Goal: Task Accomplishment & Management: Manage account settings

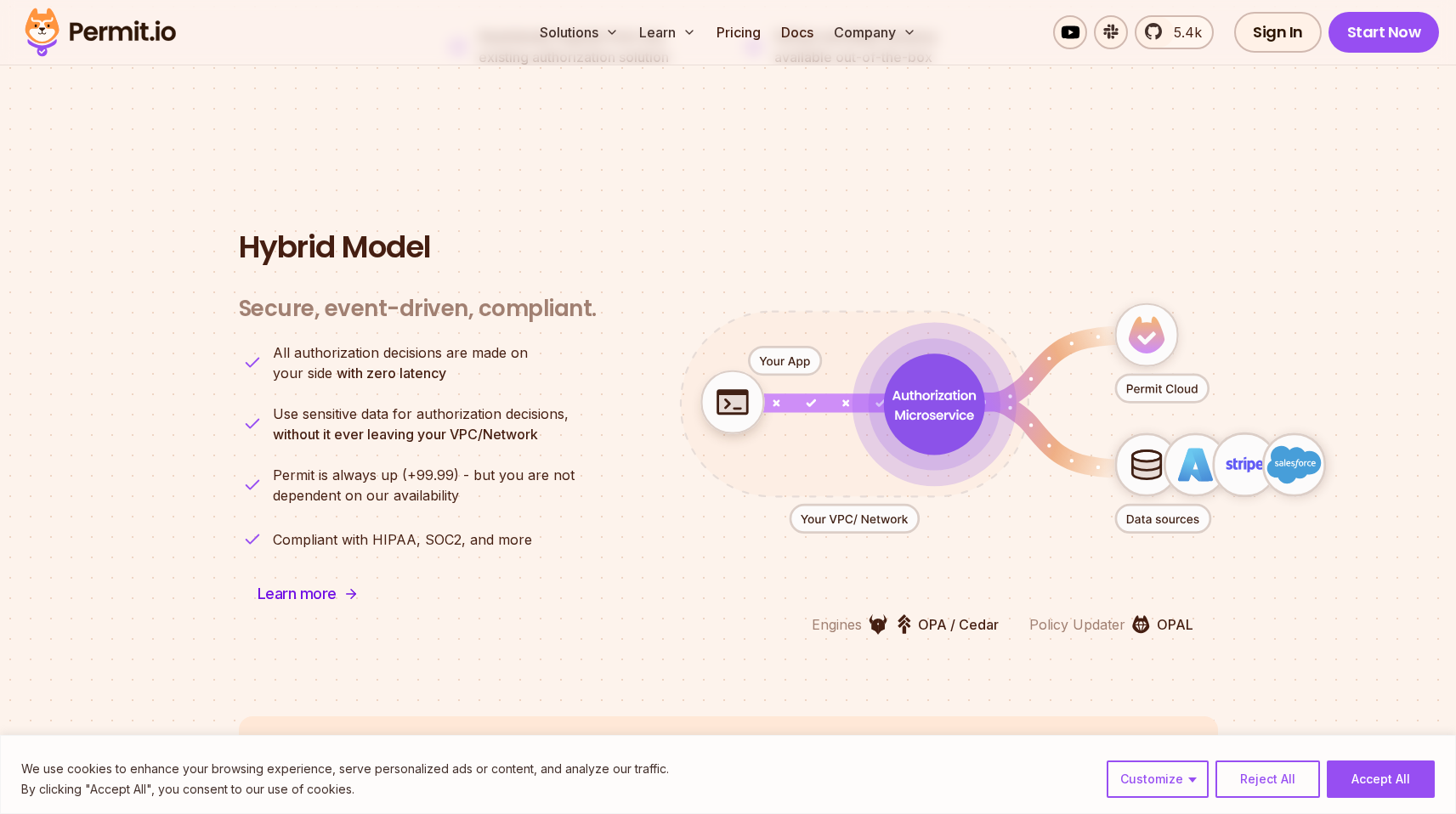
scroll to position [4067, 0]
click at [1151, 313] on icon "animation" at bounding box center [1145, 334] width 62 height 62
click at [303, 581] on span "Learn more" at bounding box center [297, 593] width 79 height 24
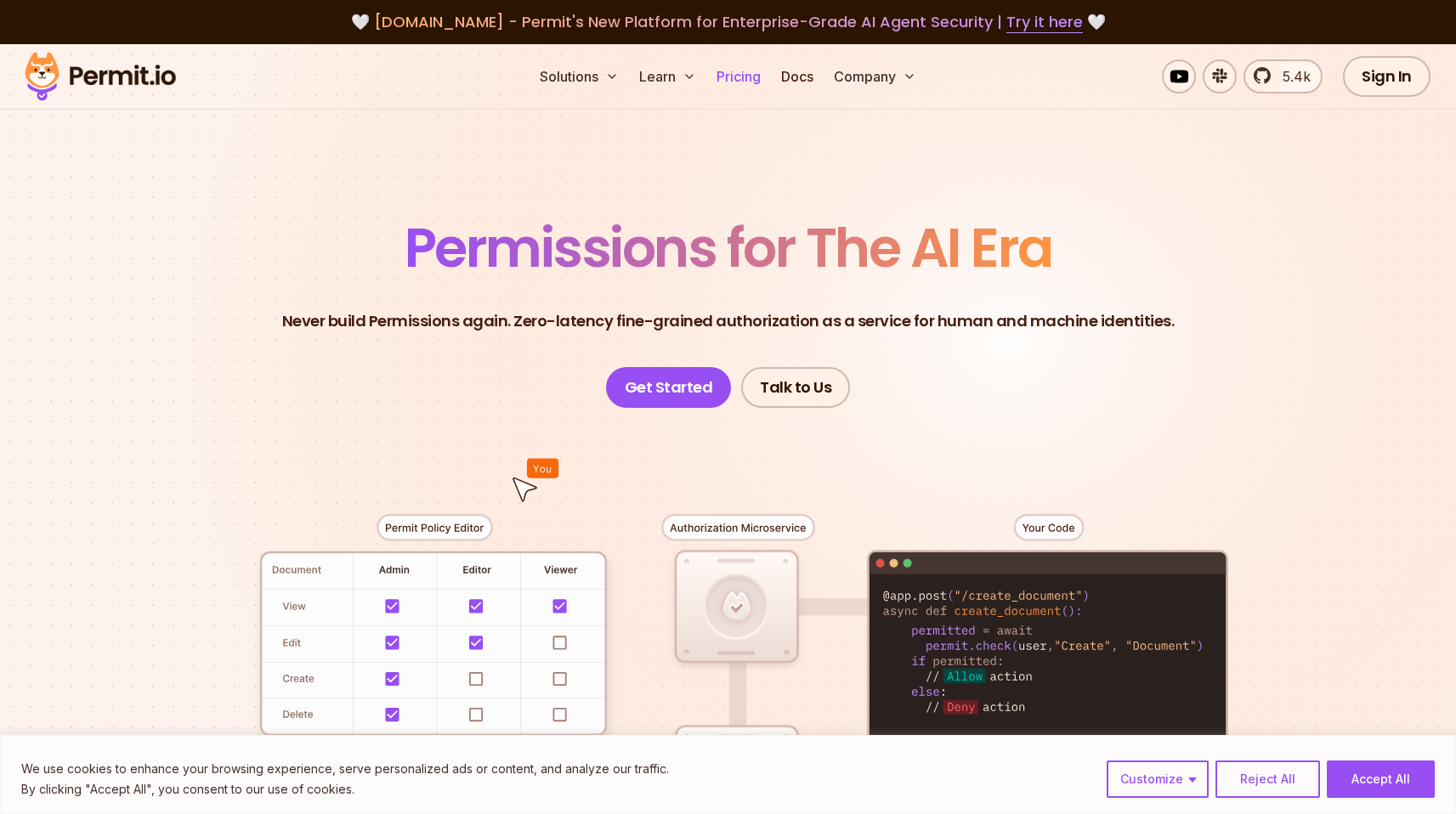
click at [728, 70] on link "Pricing" at bounding box center [738, 76] width 58 height 34
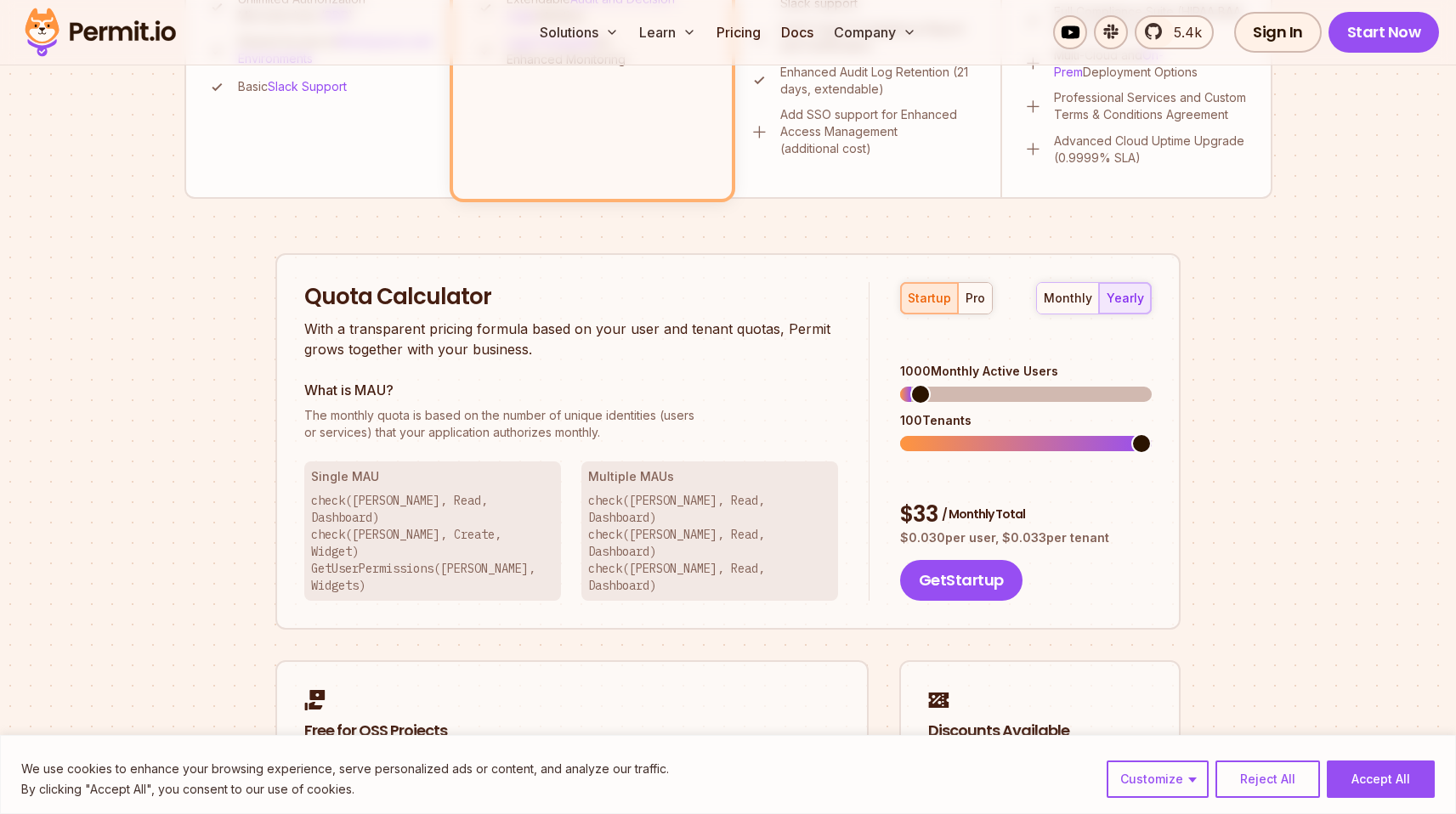
scroll to position [975, 0]
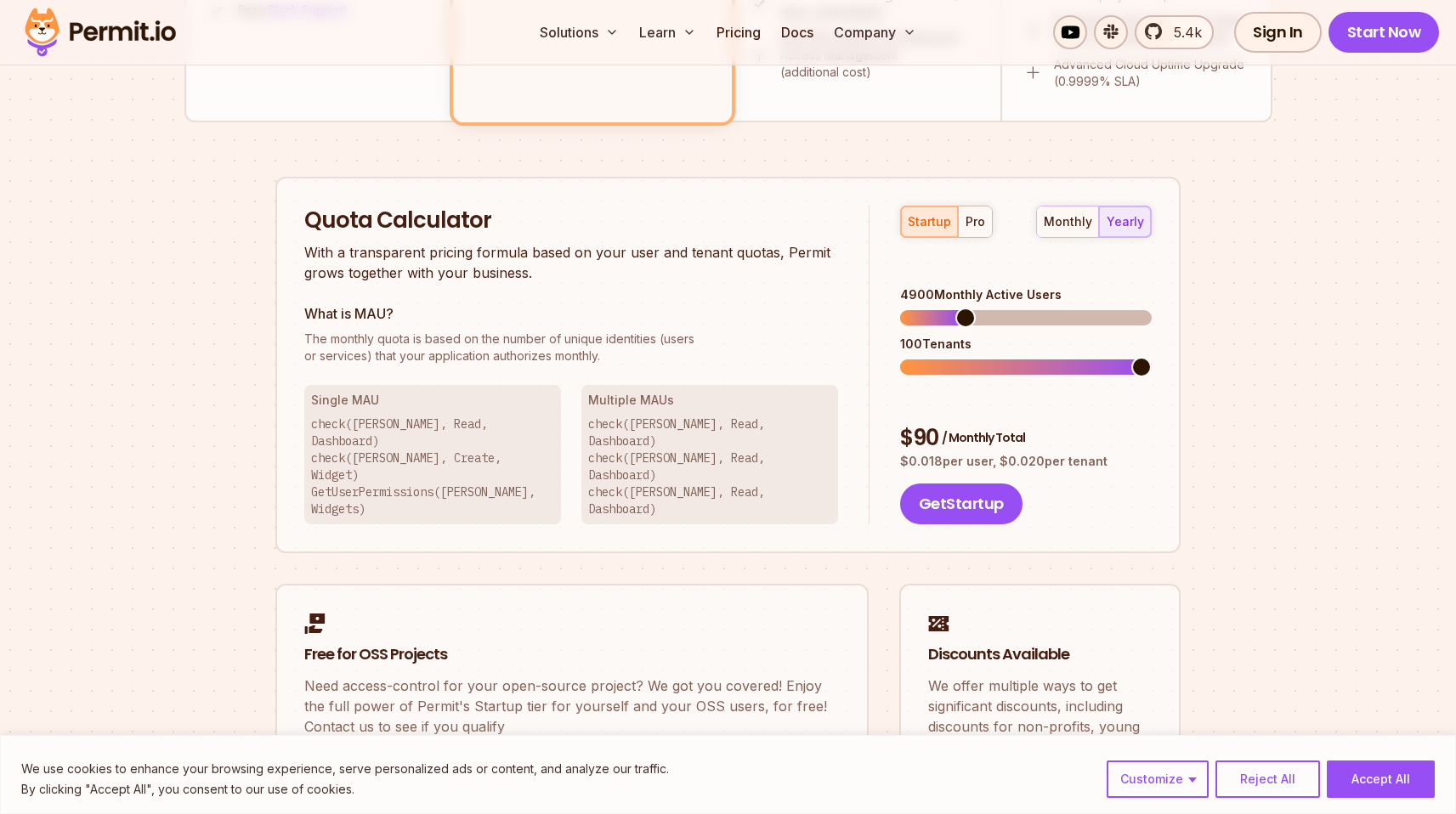
click at [961, 308] on span at bounding box center [965, 318] width 21 height 21
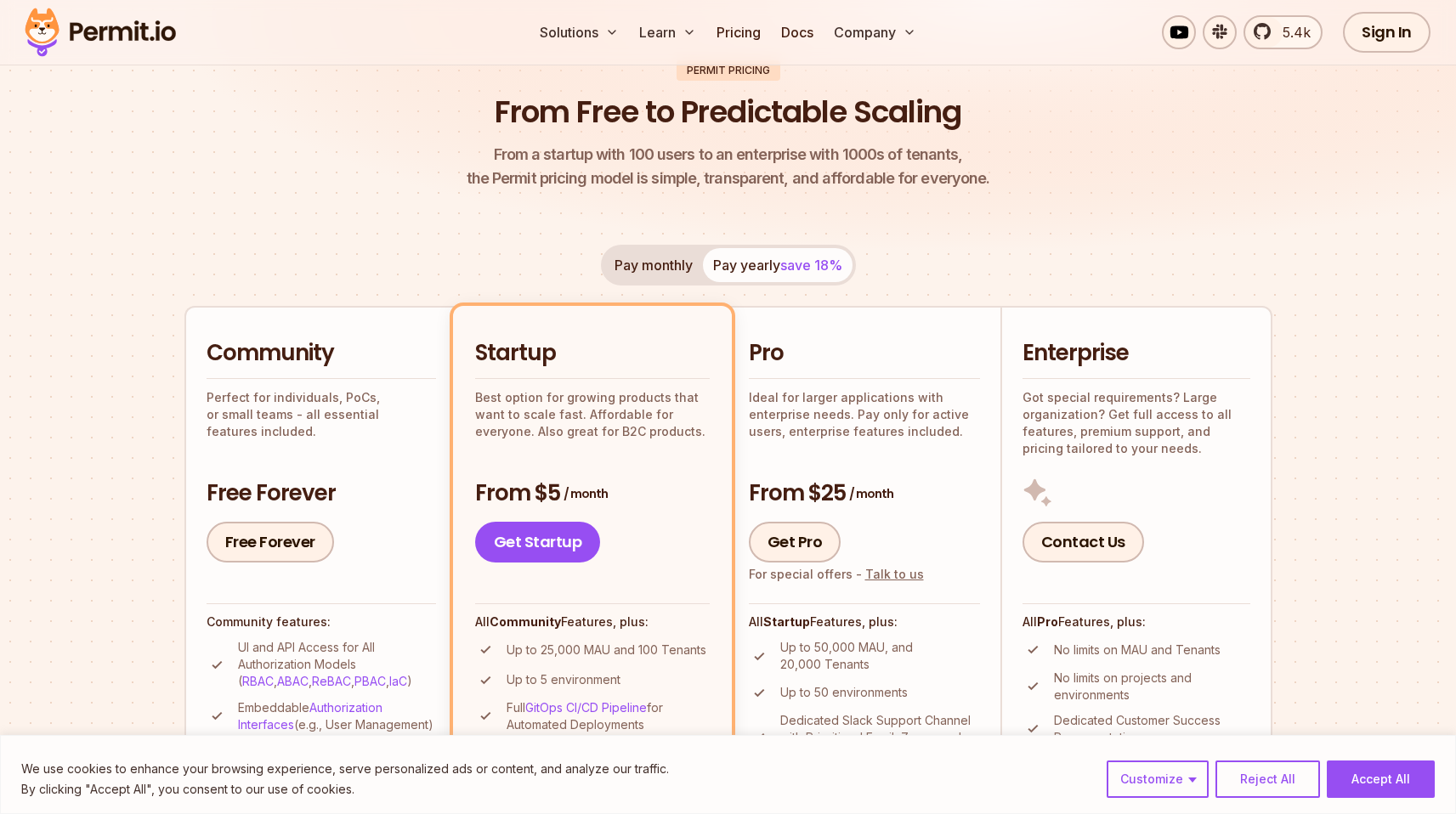
scroll to position [0, 0]
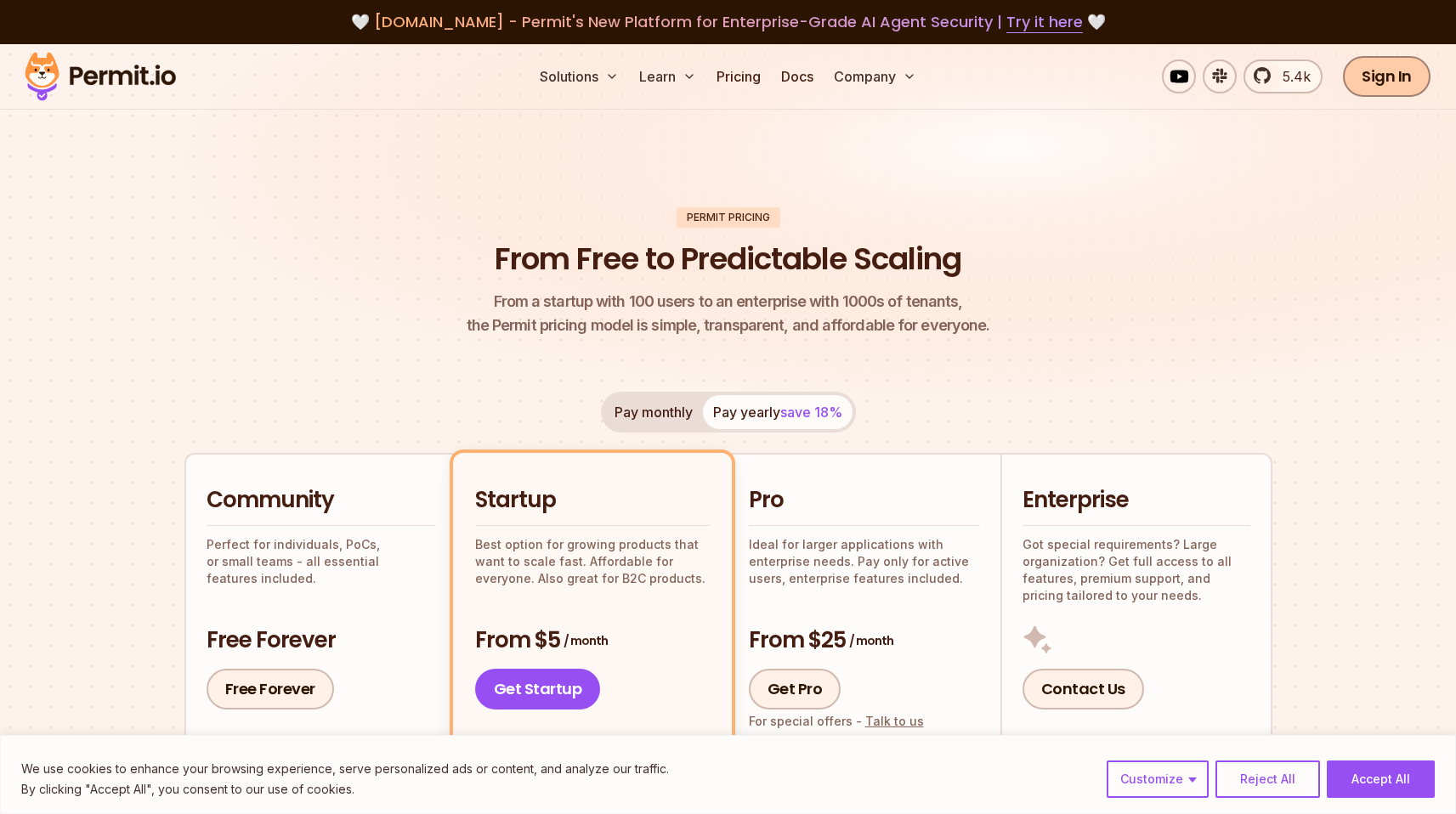
click at [1370, 81] on link "Sign In" at bounding box center [1386, 76] width 88 height 40
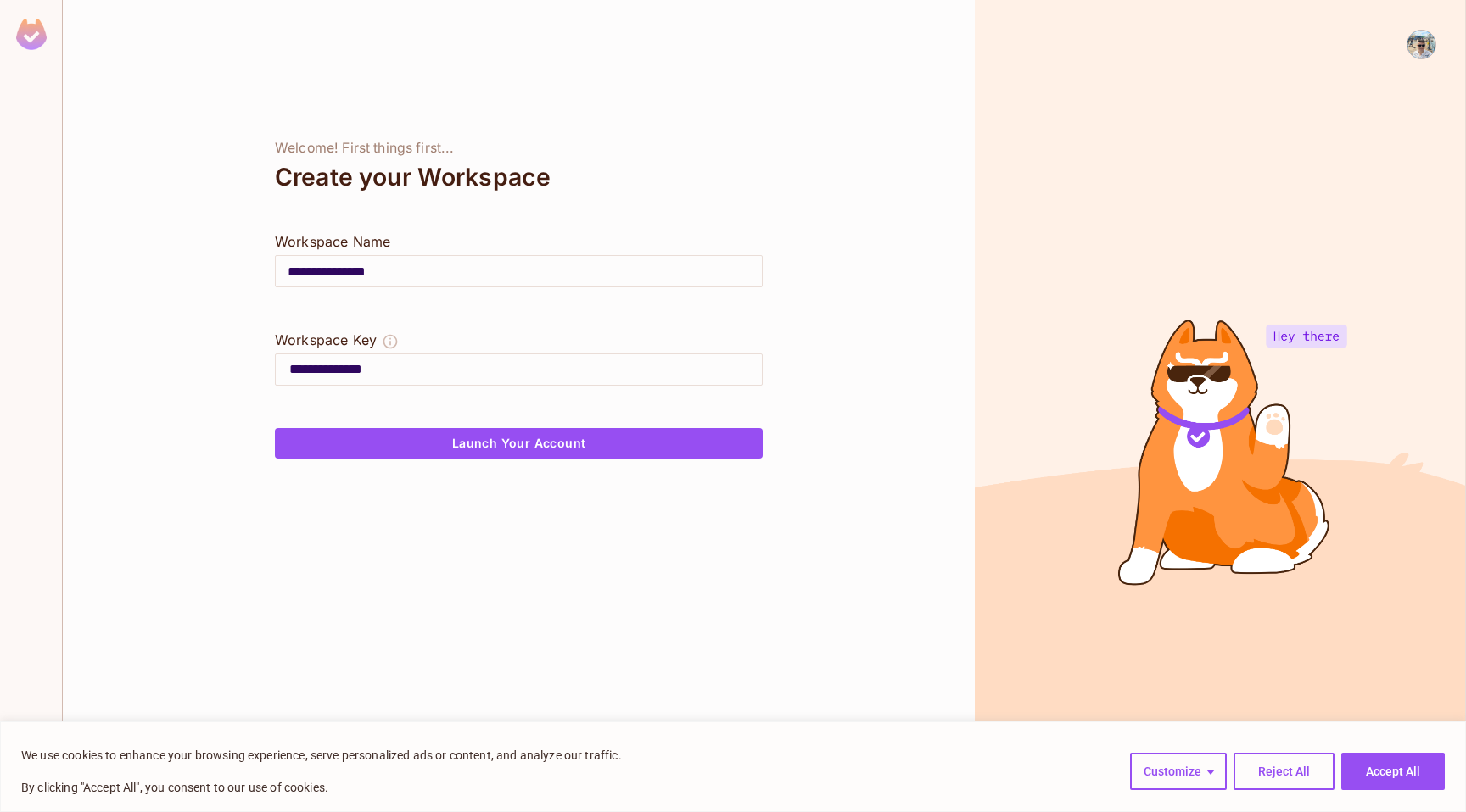
click at [415, 273] on input "**********" at bounding box center [519, 272] width 486 height 47
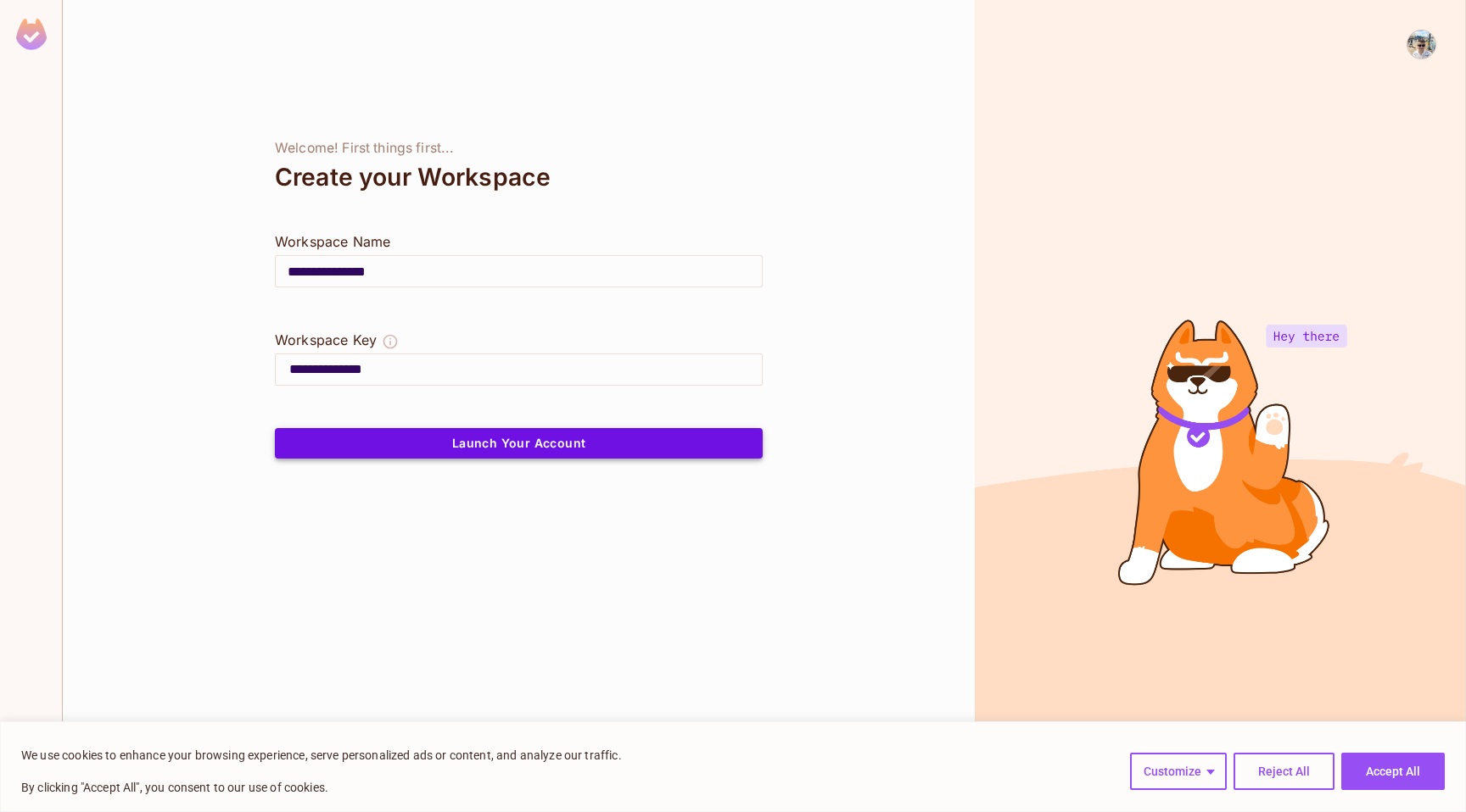
click at [469, 437] on button "Launch Your Account" at bounding box center [518, 443] width 487 height 31
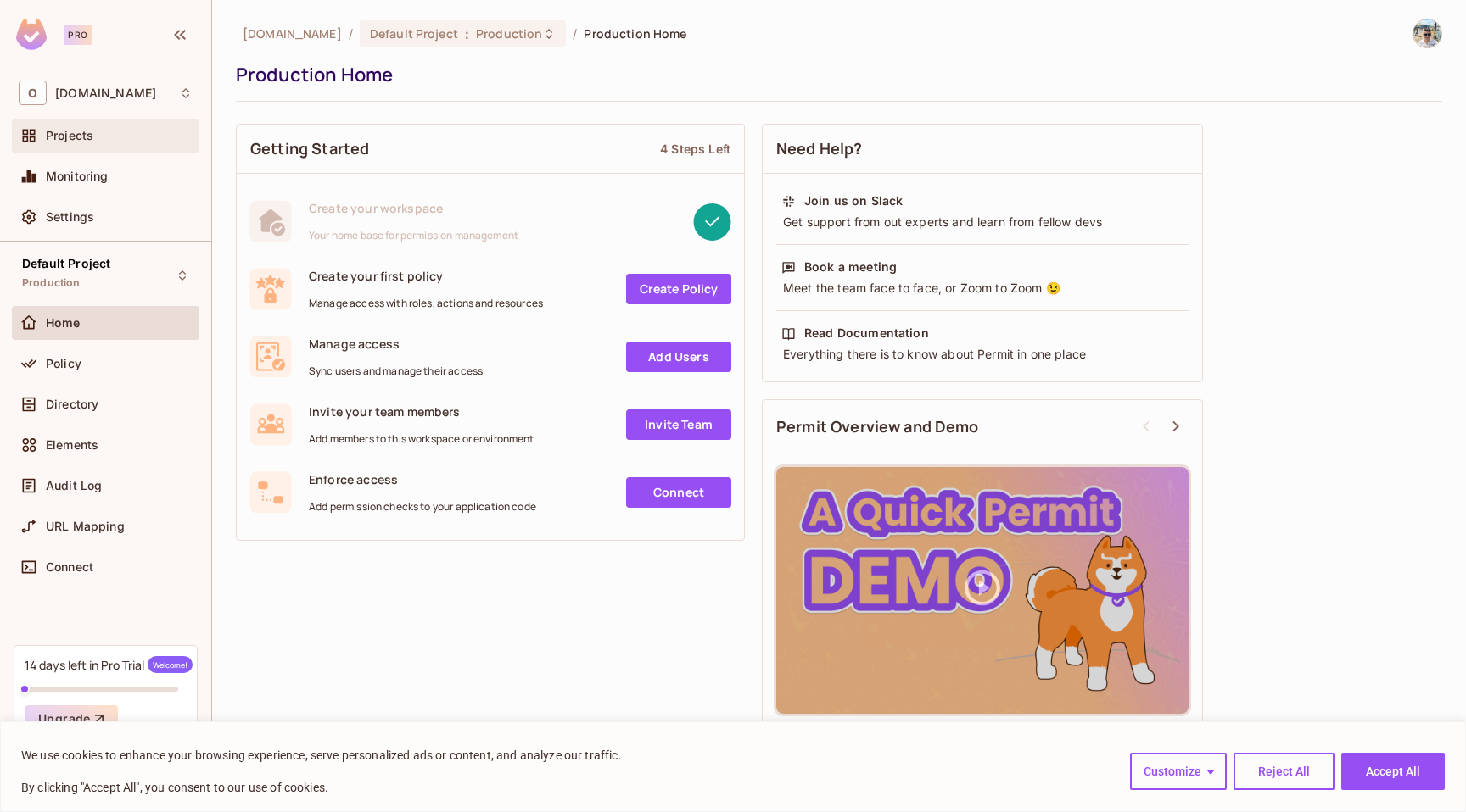
click at [99, 144] on div "Projects" at bounding box center [105, 136] width 174 height 21
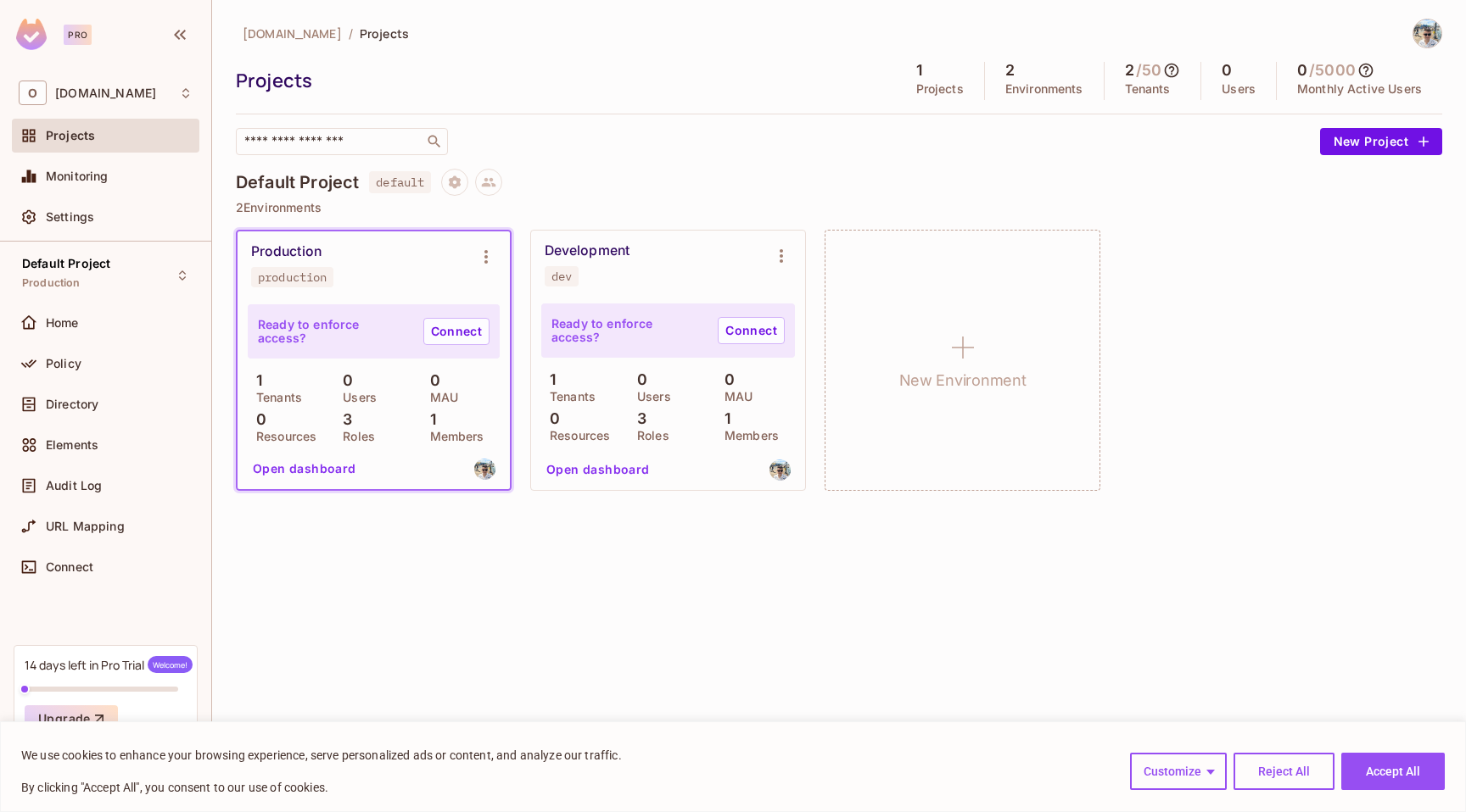
click at [447, 334] on link "Connect" at bounding box center [456, 332] width 66 height 28
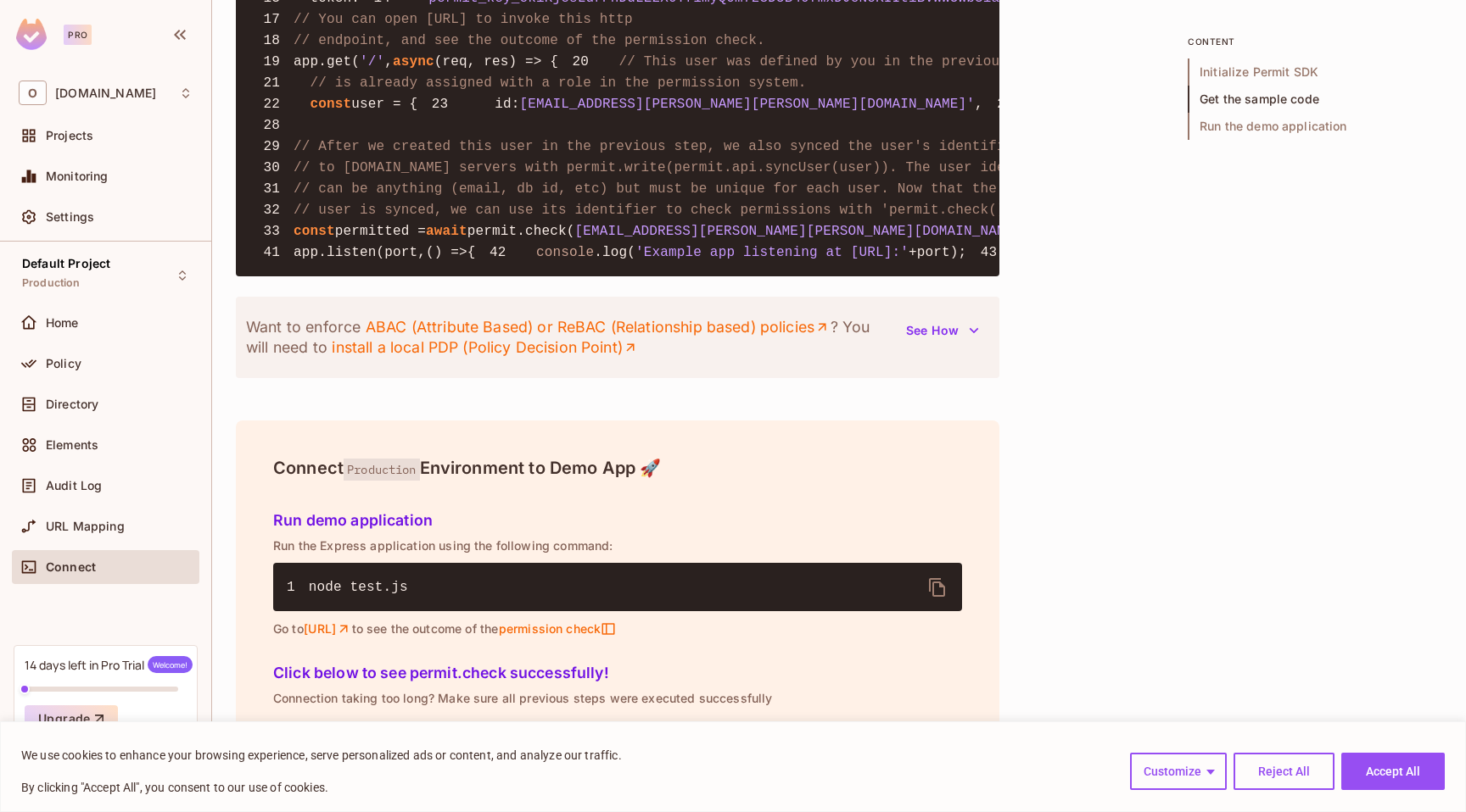
scroll to position [1590, 0]
click at [119, 314] on div "Home" at bounding box center [105, 323] width 174 height 21
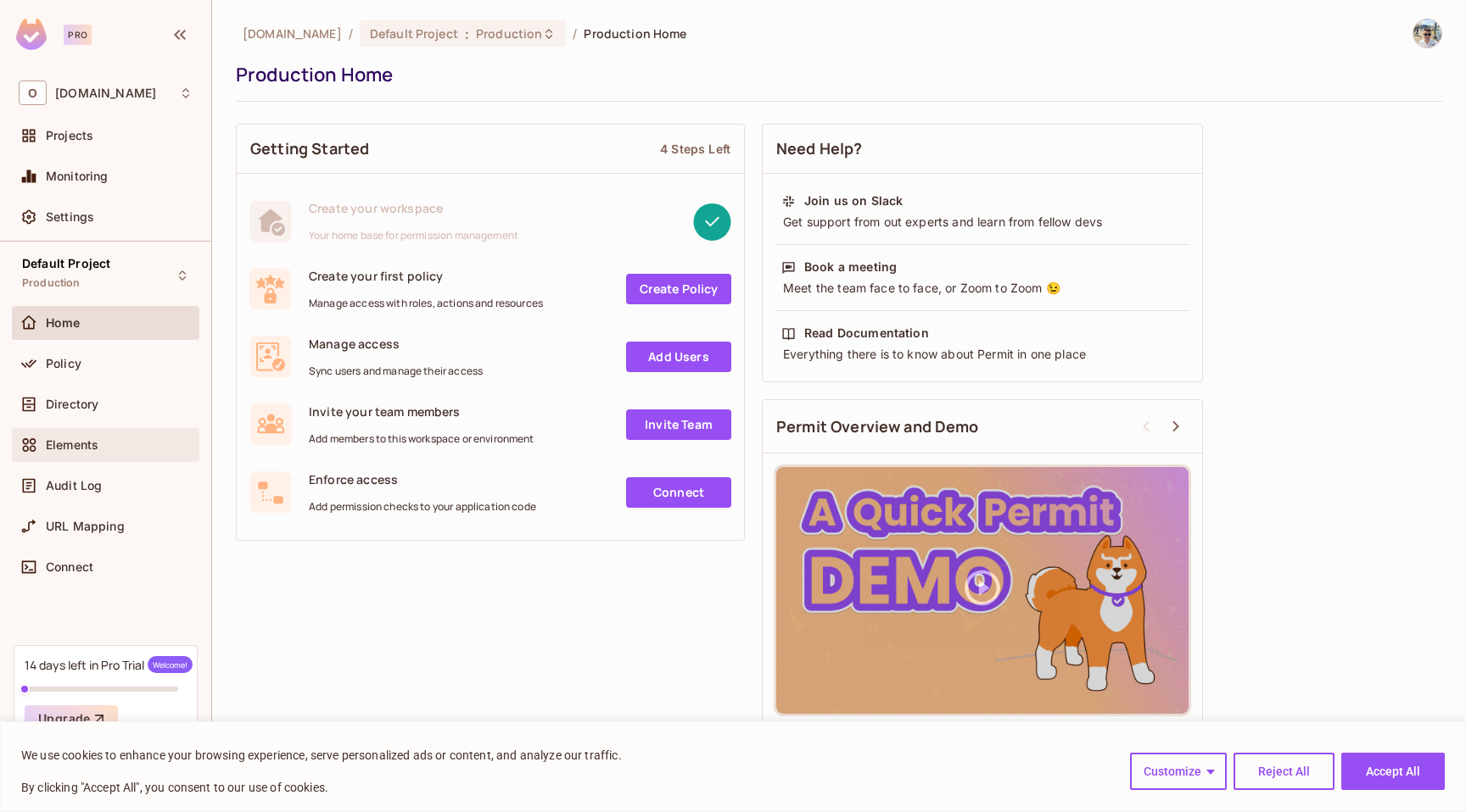
click at [112, 432] on div "Elements" at bounding box center [105, 445] width 187 height 33
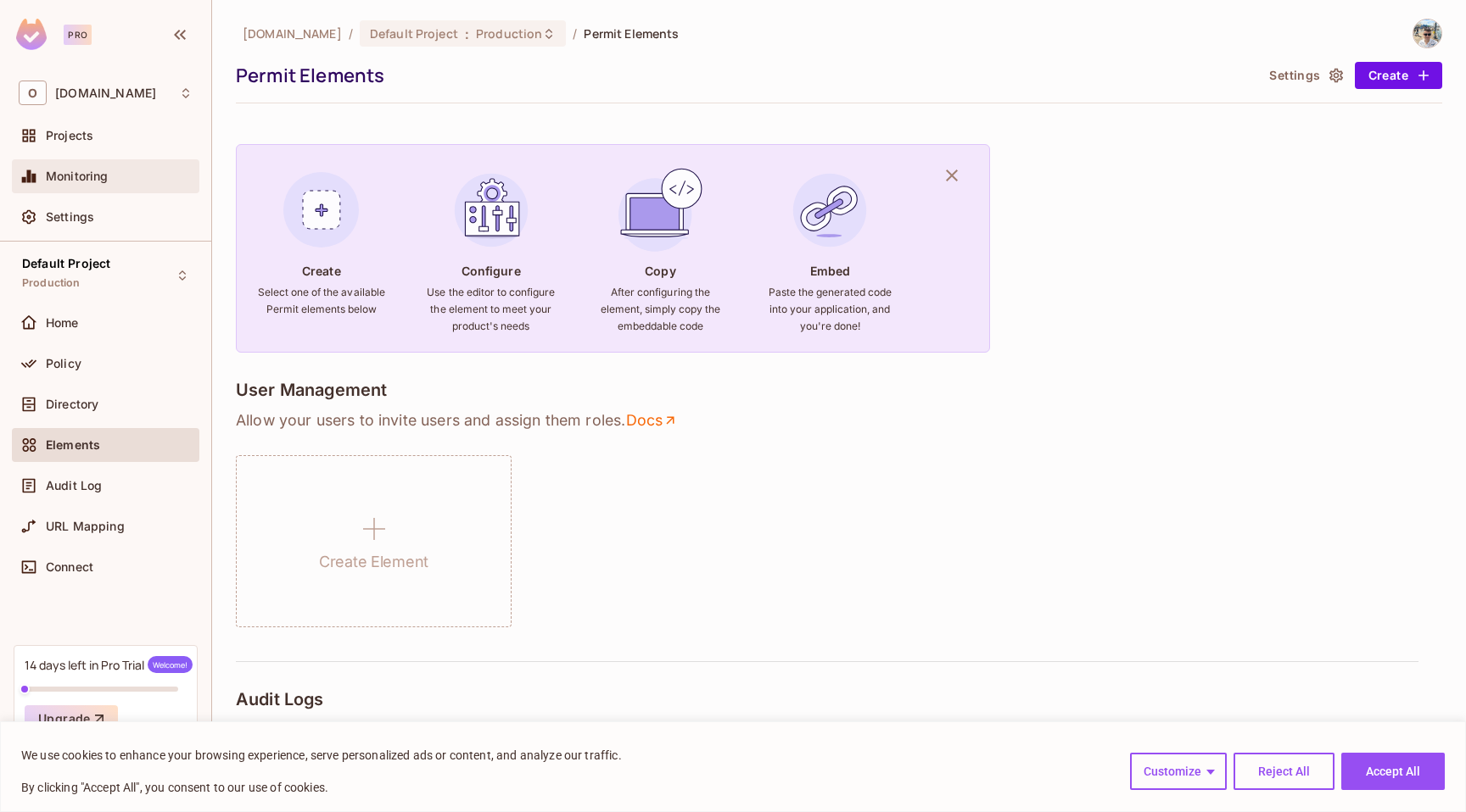
click at [98, 173] on span "Monitoring" at bounding box center [78, 176] width 63 height 14
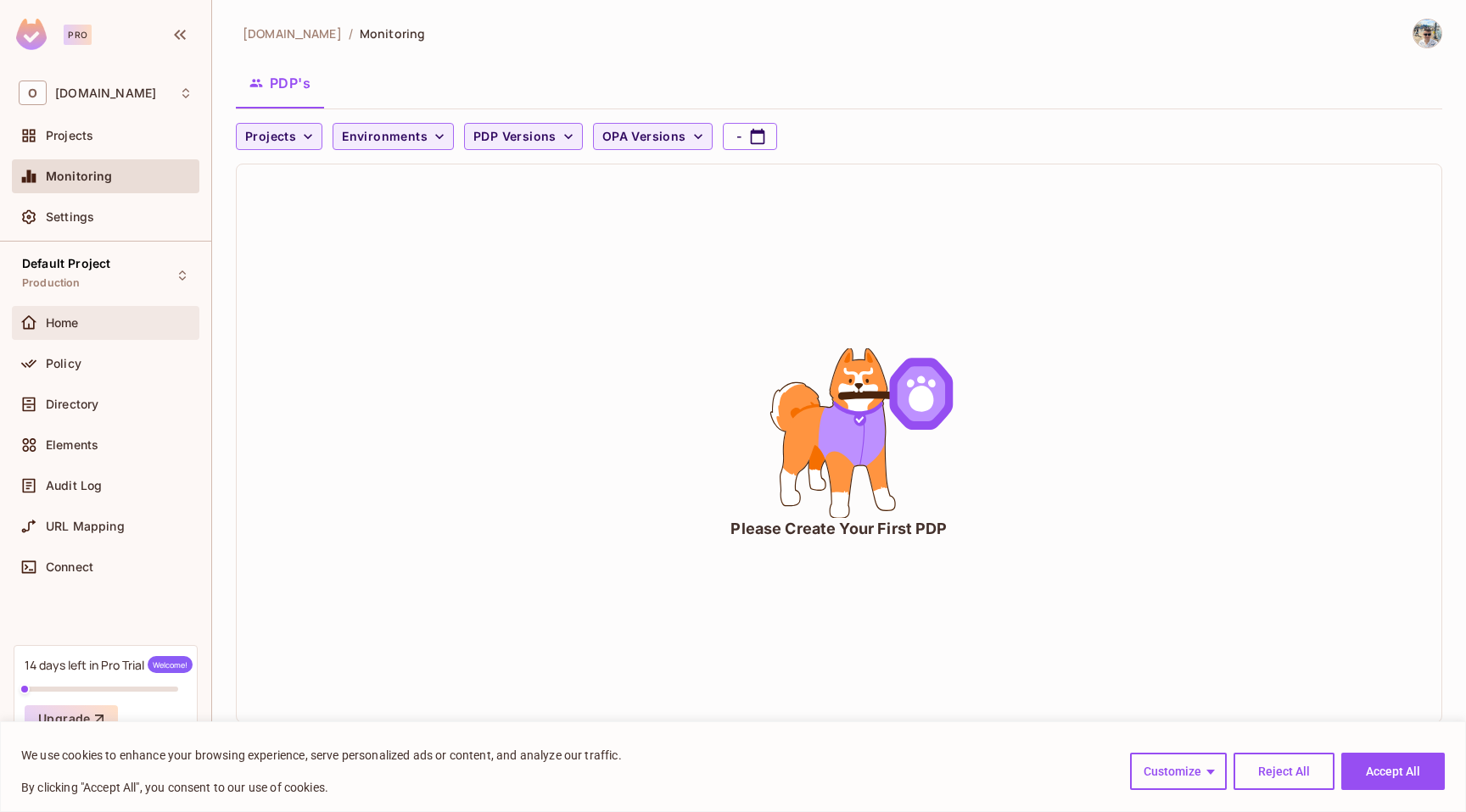
click at [88, 324] on div "Home" at bounding box center [119, 323] width 147 height 14
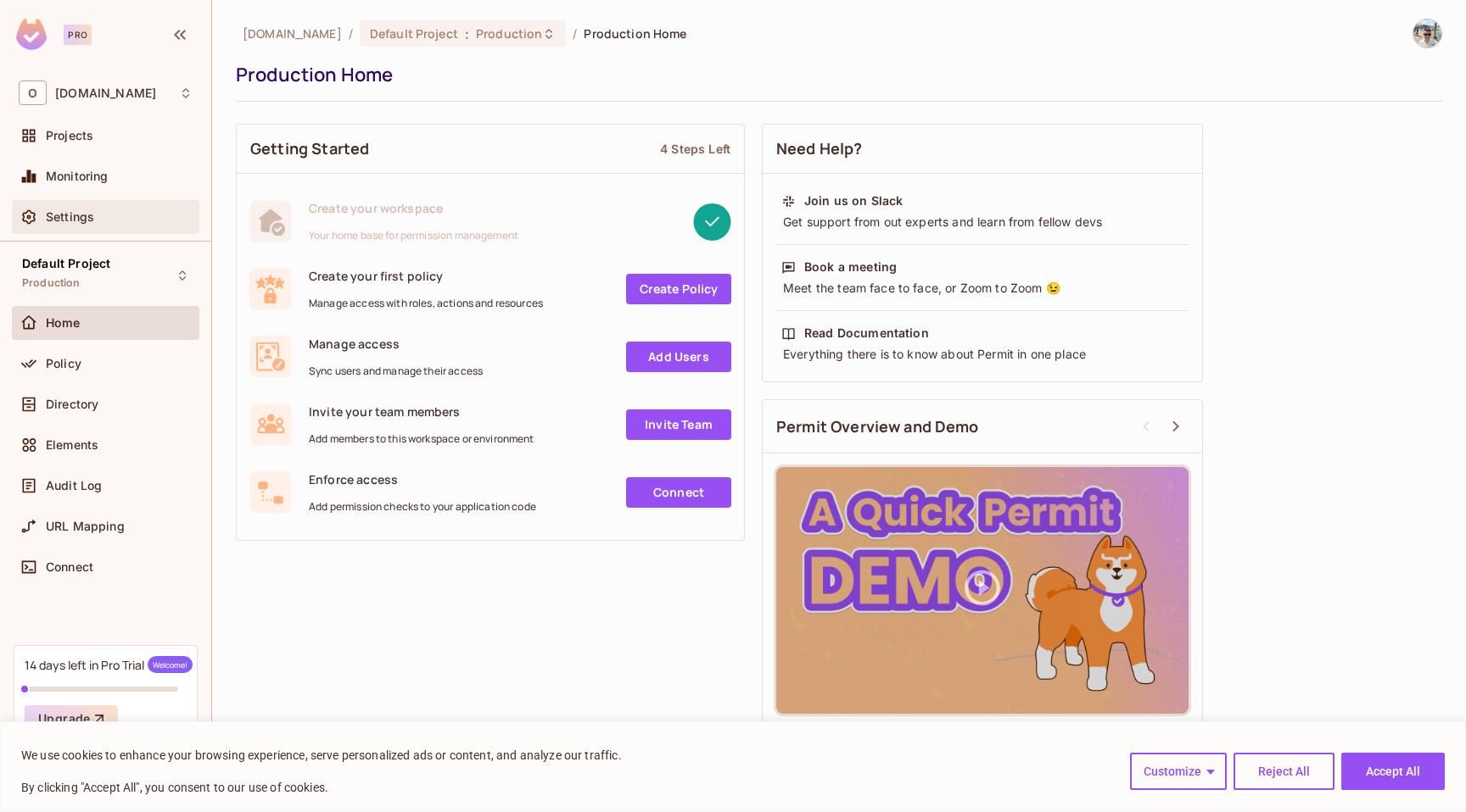
click at [95, 208] on div "Settings" at bounding box center [105, 217] width 174 height 21
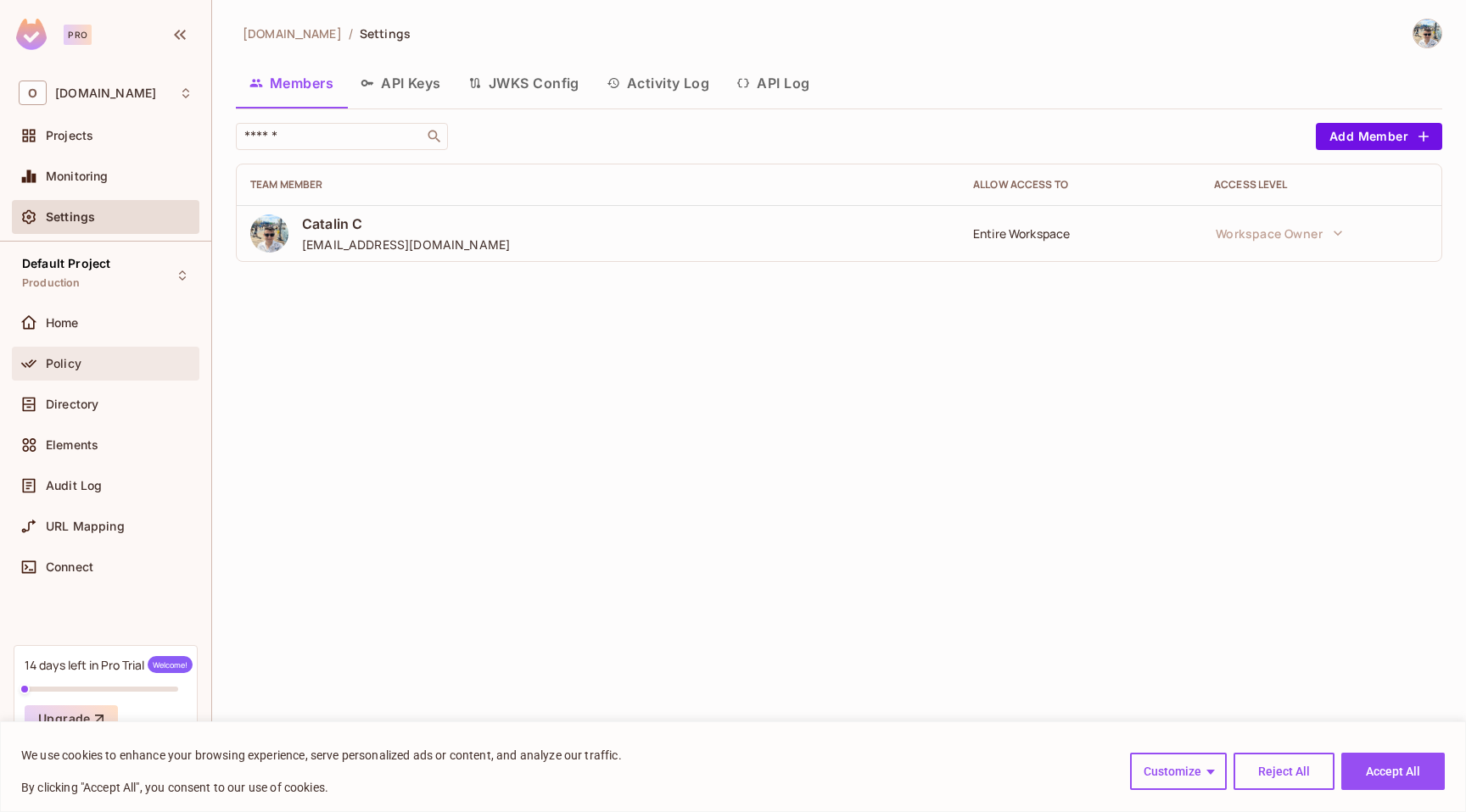
click at [101, 354] on div "Policy" at bounding box center [105, 363] width 174 height 21
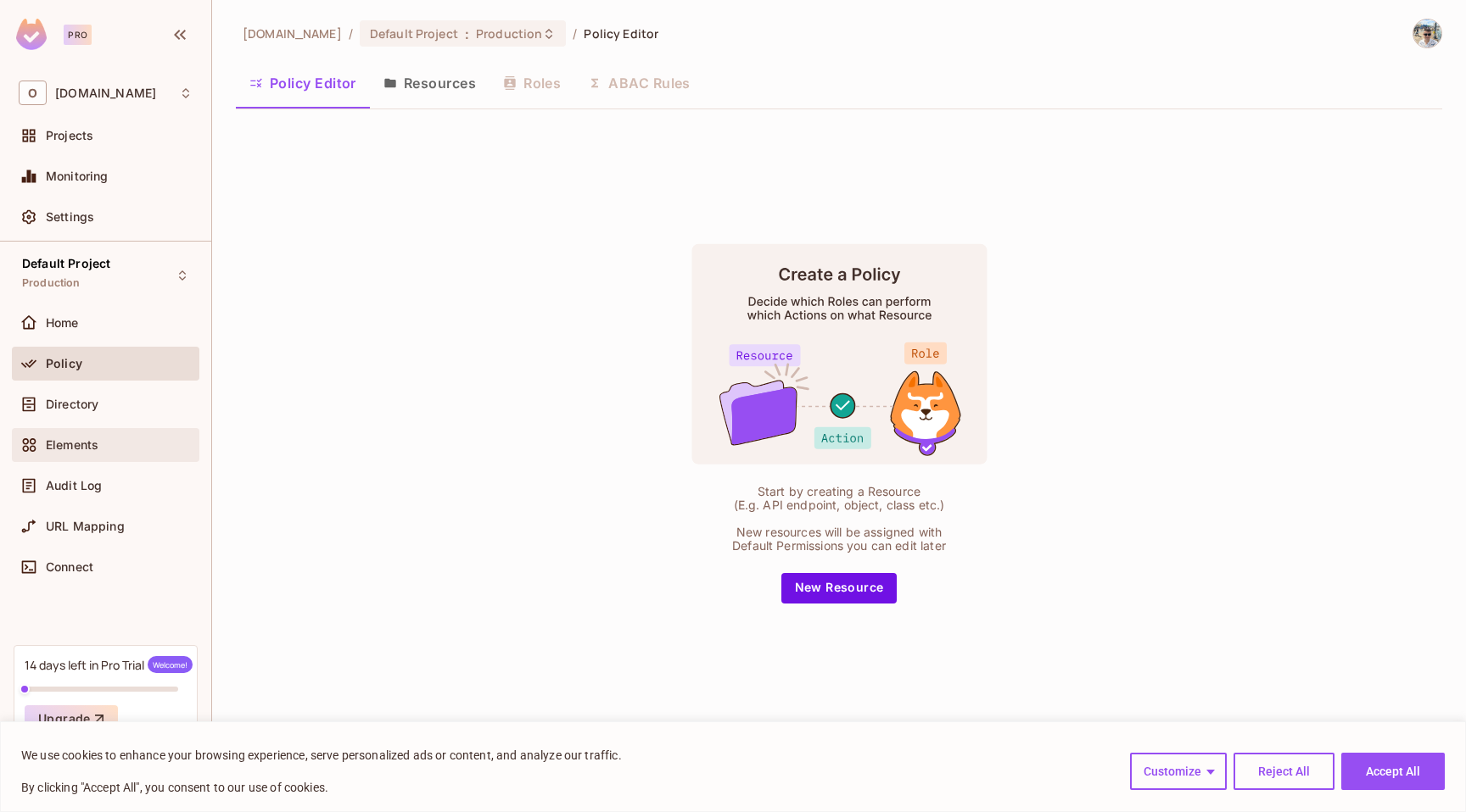
click at [107, 448] on div "Elements" at bounding box center [119, 445] width 147 height 14
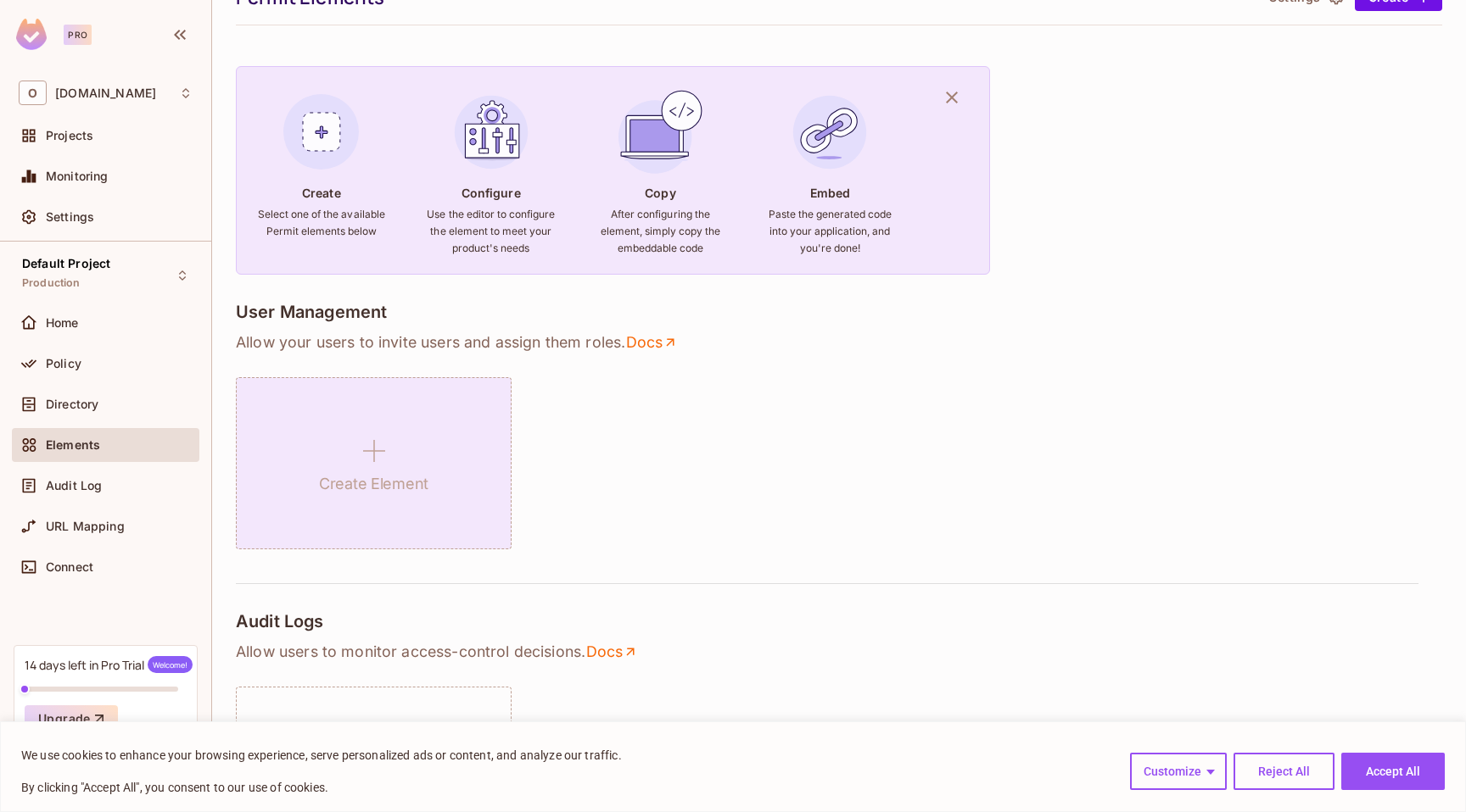
scroll to position [217, 0]
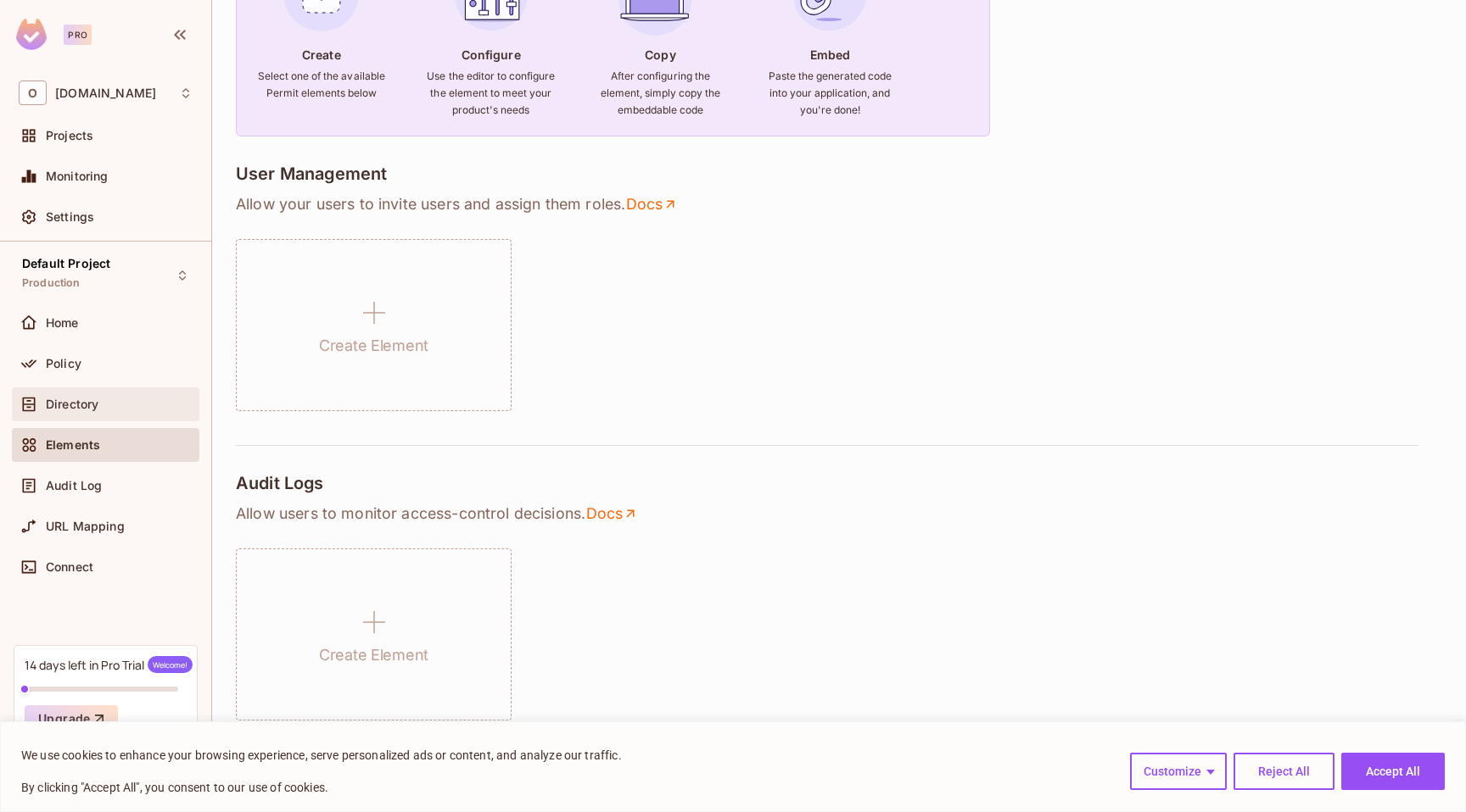
click at [96, 402] on span "Directory" at bounding box center [72, 405] width 52 height 14
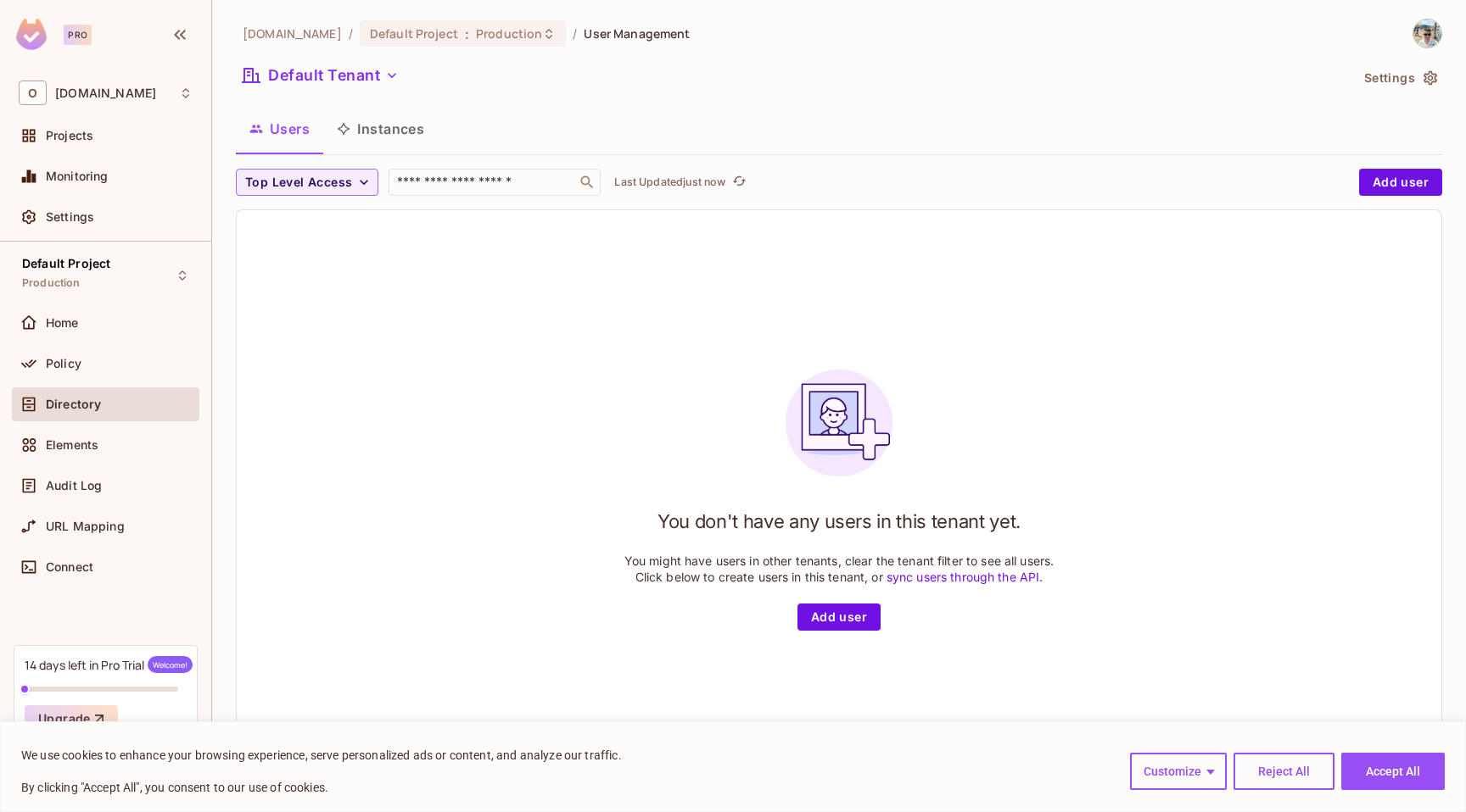
click at [365, 132] on button "Instances" at bounding box center [380, 128] width 114 height 42
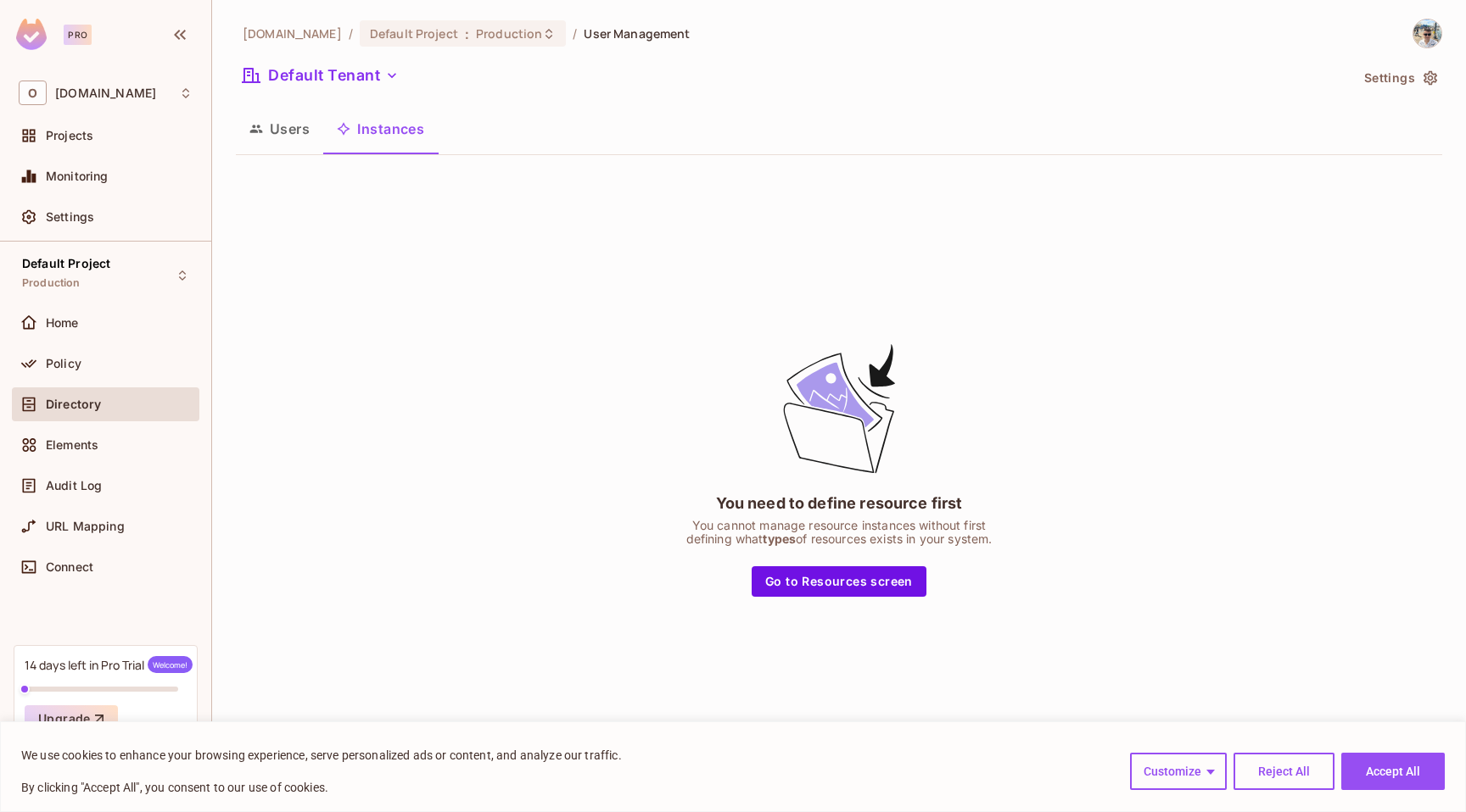
click at [297, 132] on button "Users" at bounding box center [280, 128] width 88 height 42
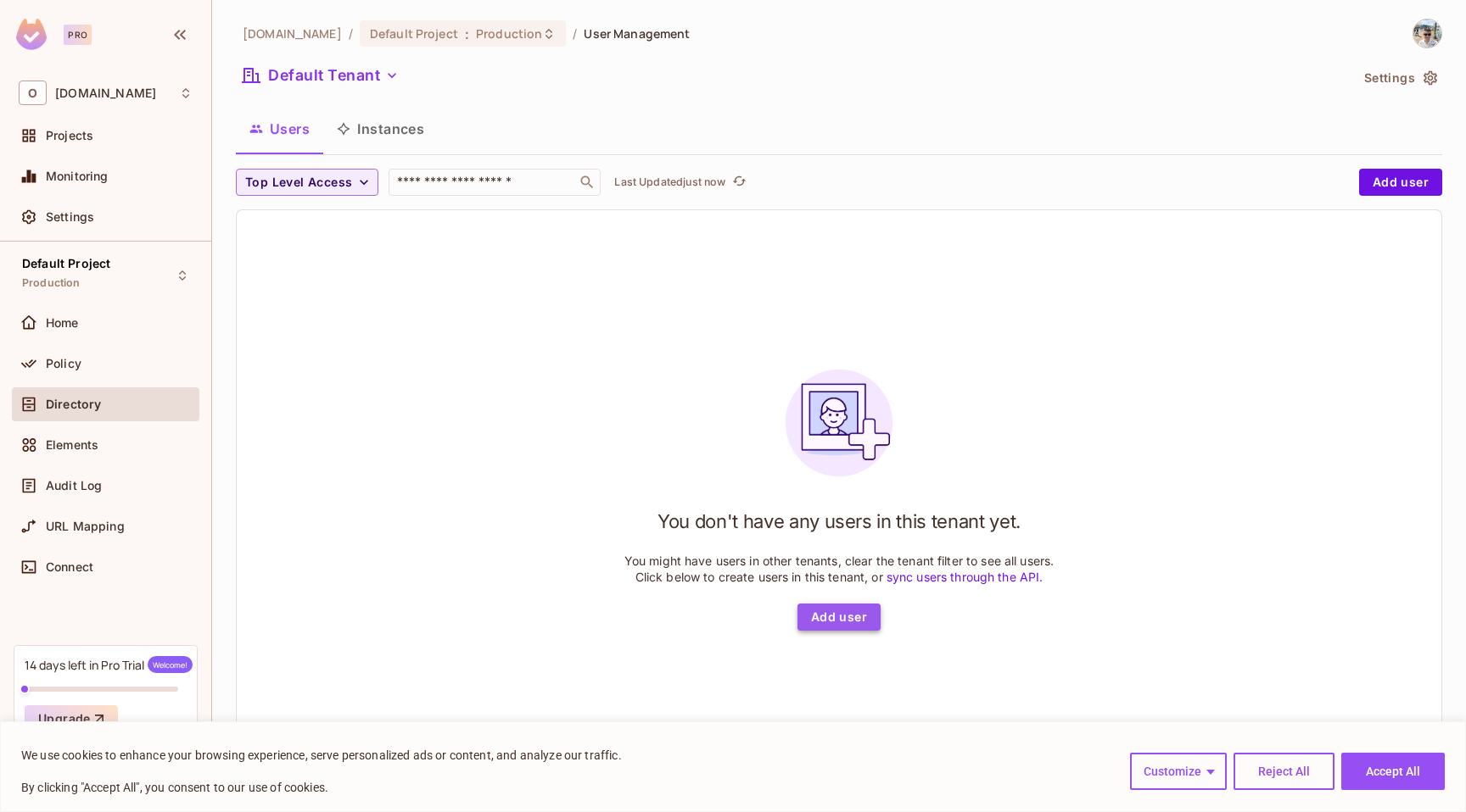
click at [830, 624] on button "Add user" at bounding box center [839, 617] width 83 height 28
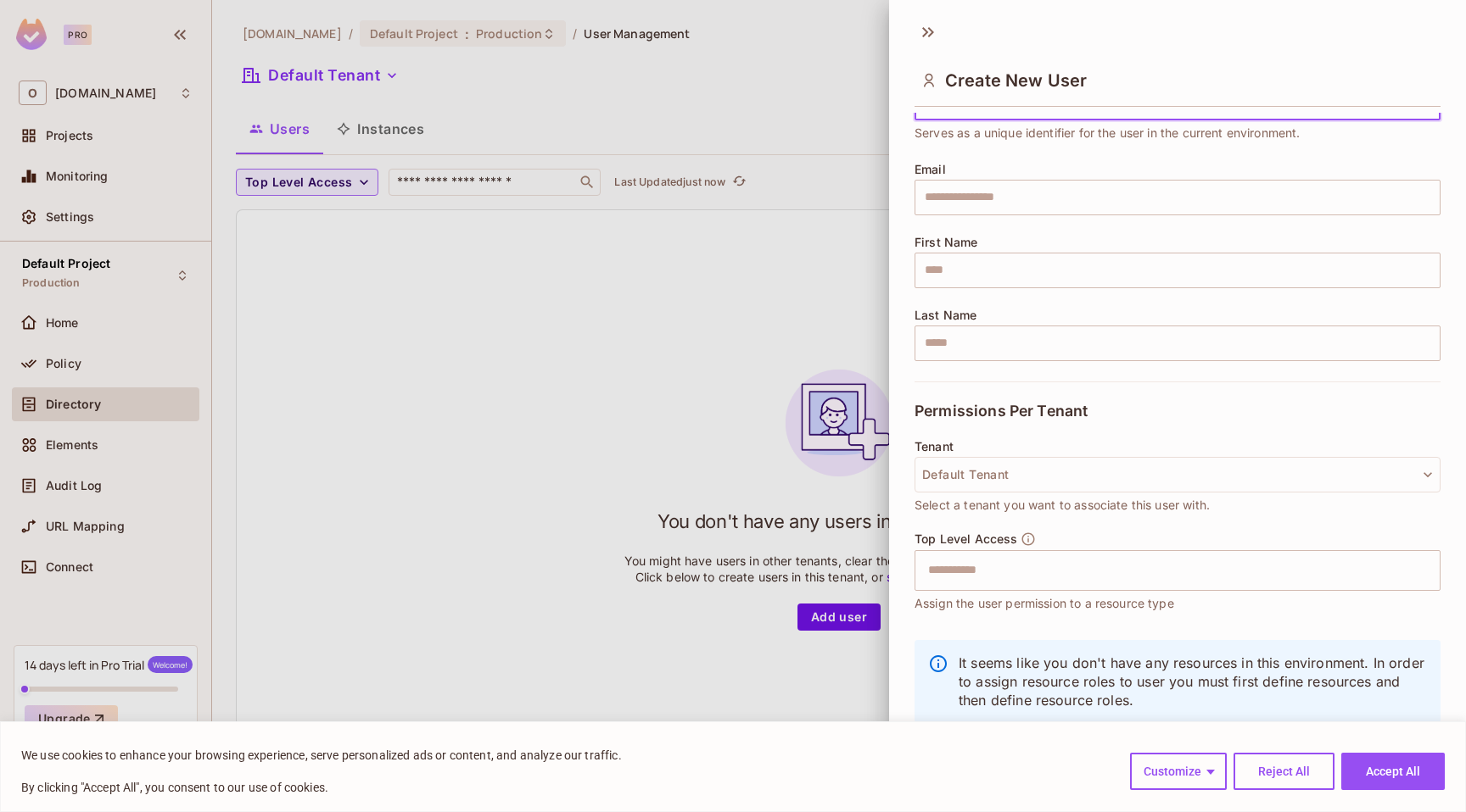
scroll to position [104, 0]
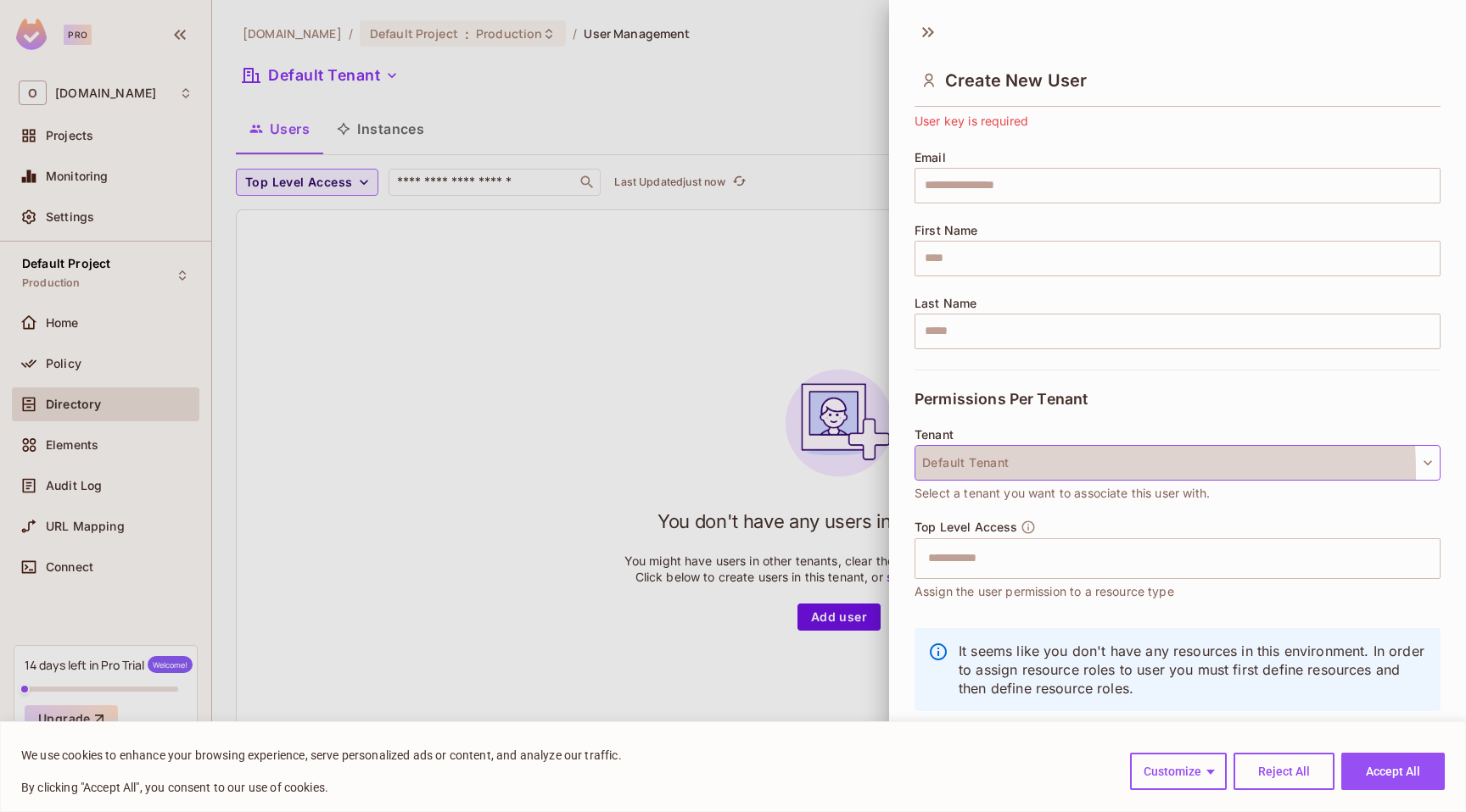
click at [988, 471] on button "Default Tenant" at bounding box center [1178, 463] width 526 height 35
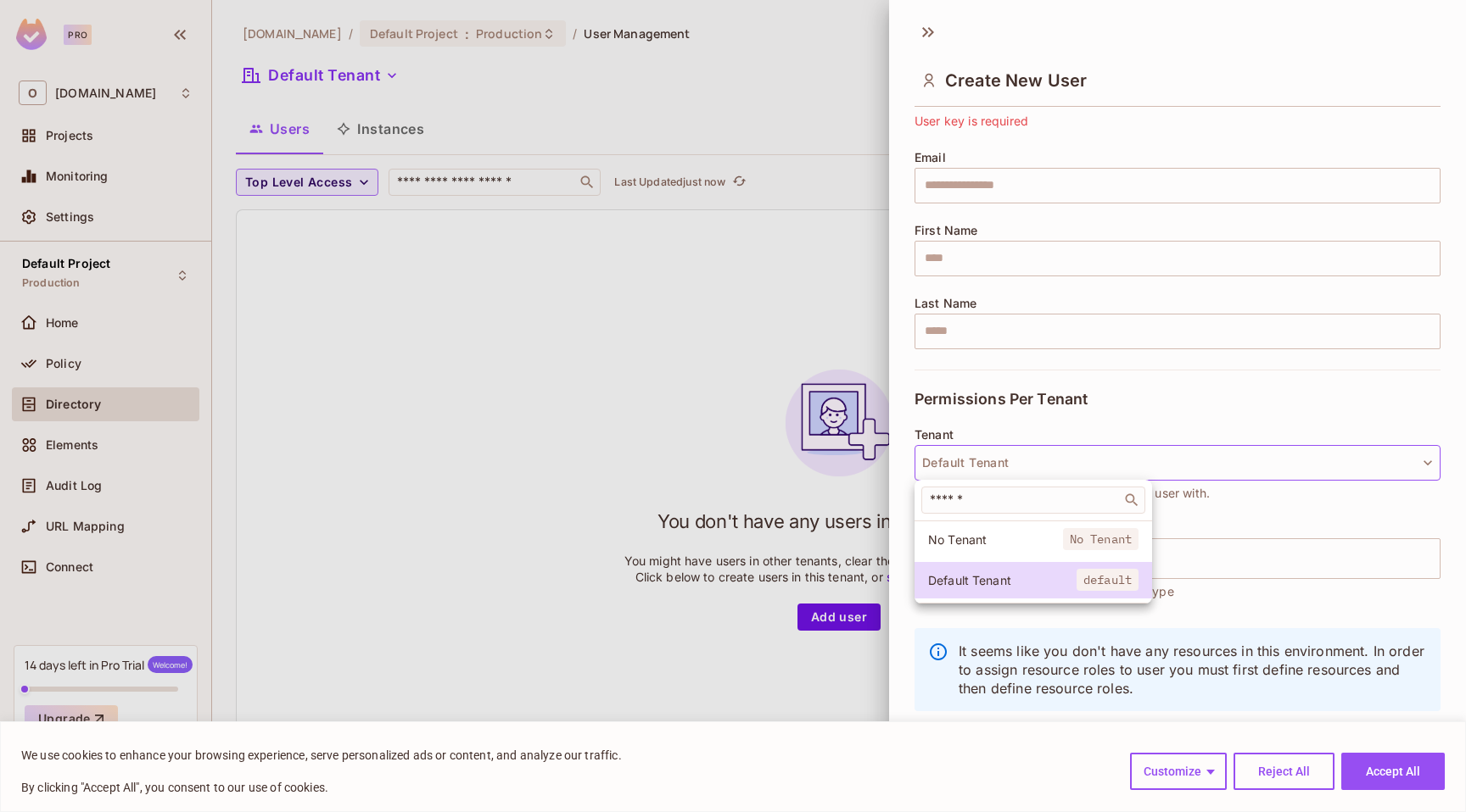
click at [988, 470] on div at bounding box center [733, 406] width 1466 height 812
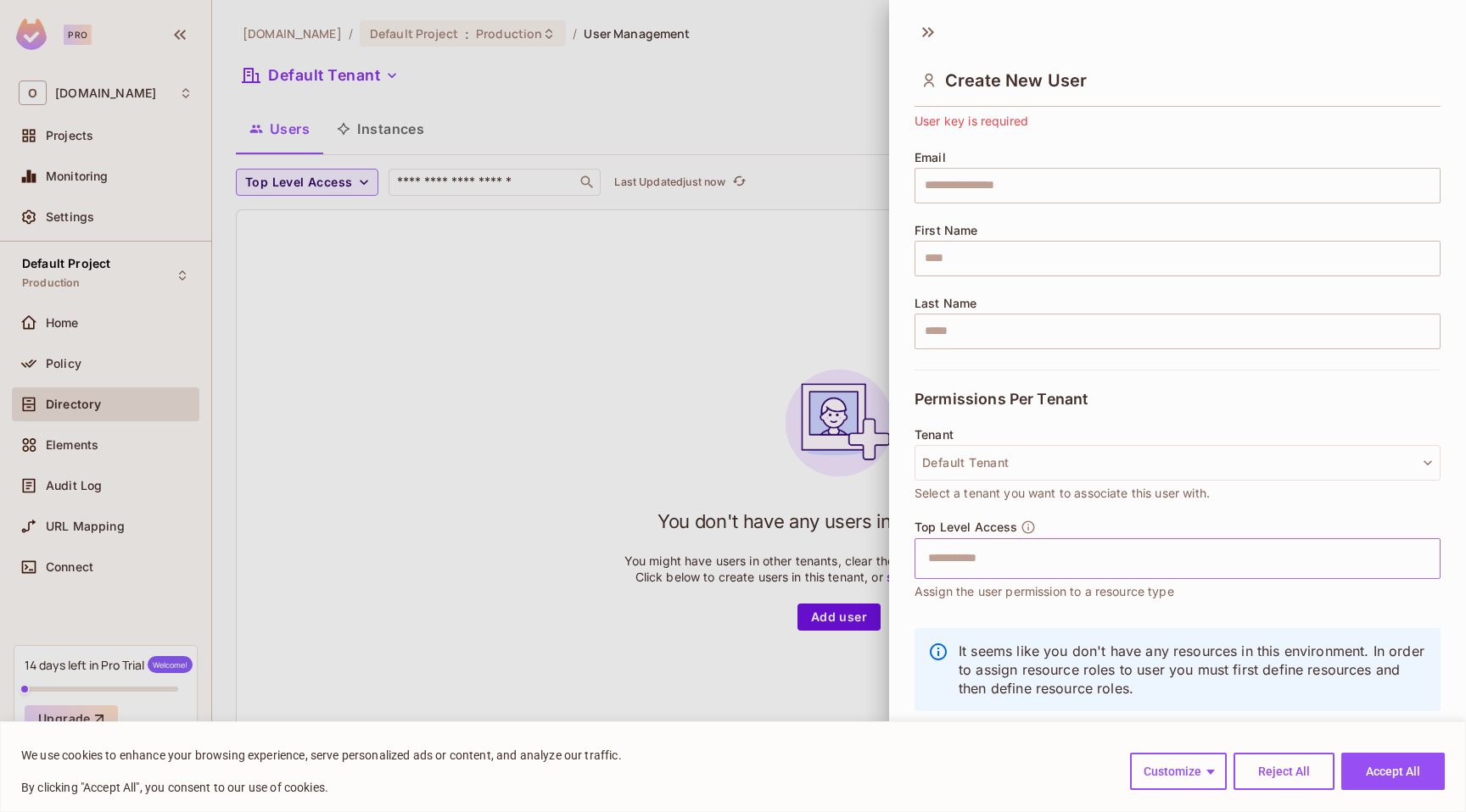
click at [1003, 567] on input "text" at bounding box center [1162, 559] width 489 height 33
click at [1029, 512] on div "Tenant Default Tenant Select a tenant you want to associate this user with." at bounding box center [1178, 473] width 526 height 92
click at [742, 519] on div at bounding box center [733, 406] width 1466 height 812
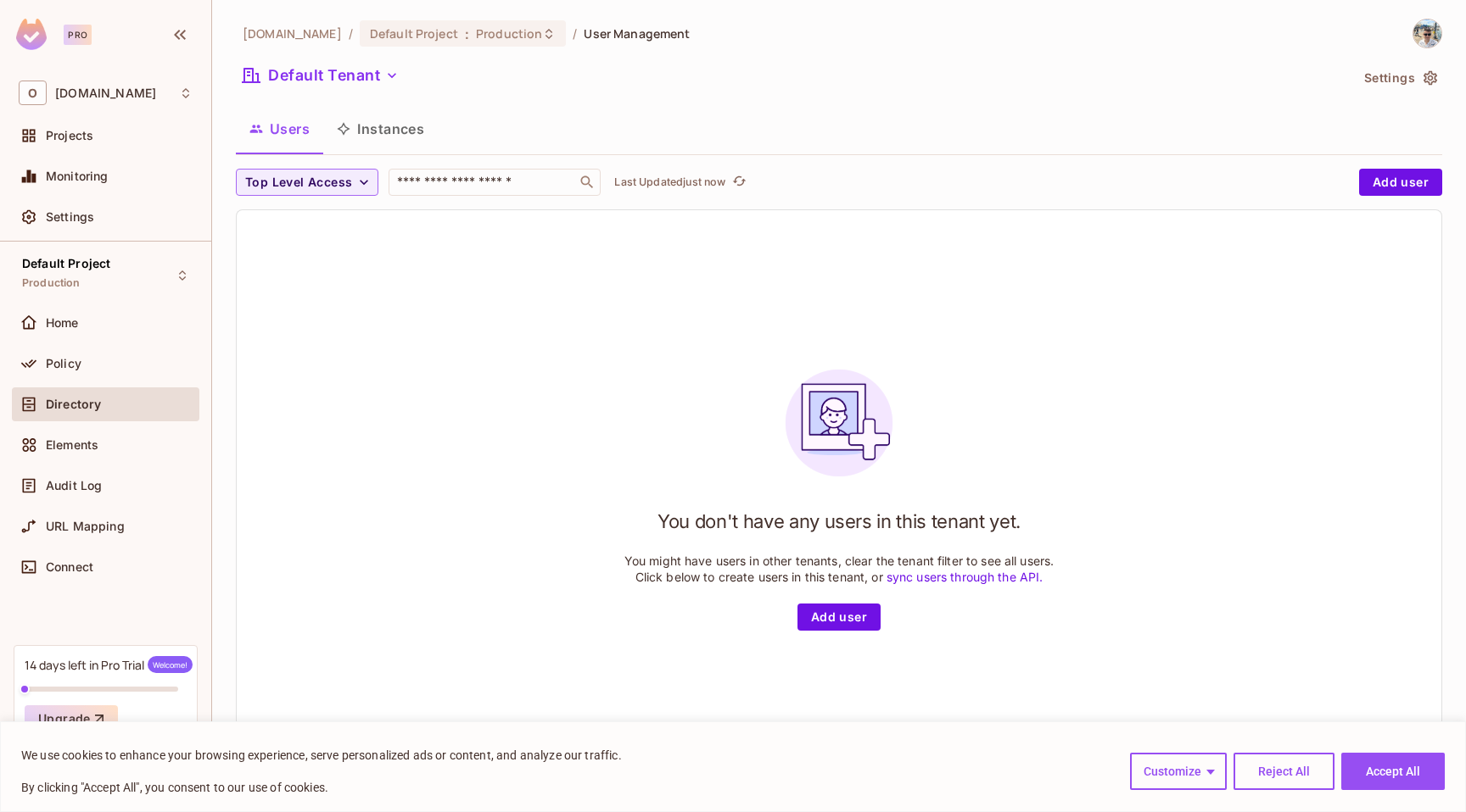
click at [374, 127] on button "Instances" at bounding box center [380, 128] width 114 height 42
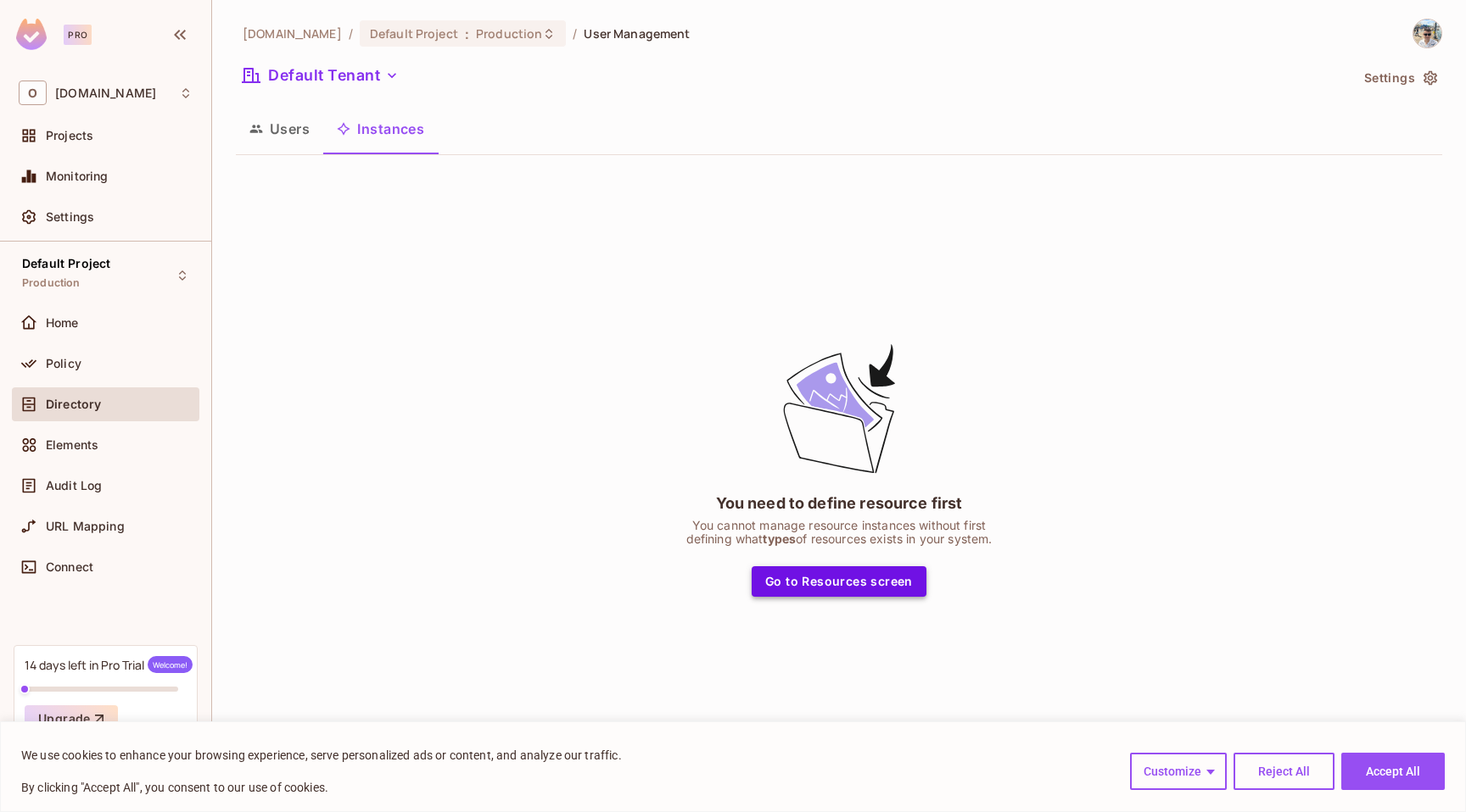
click at [885, 587] on button "Go to Resources screen" at bounding box center [838, 582] width 174 height 31
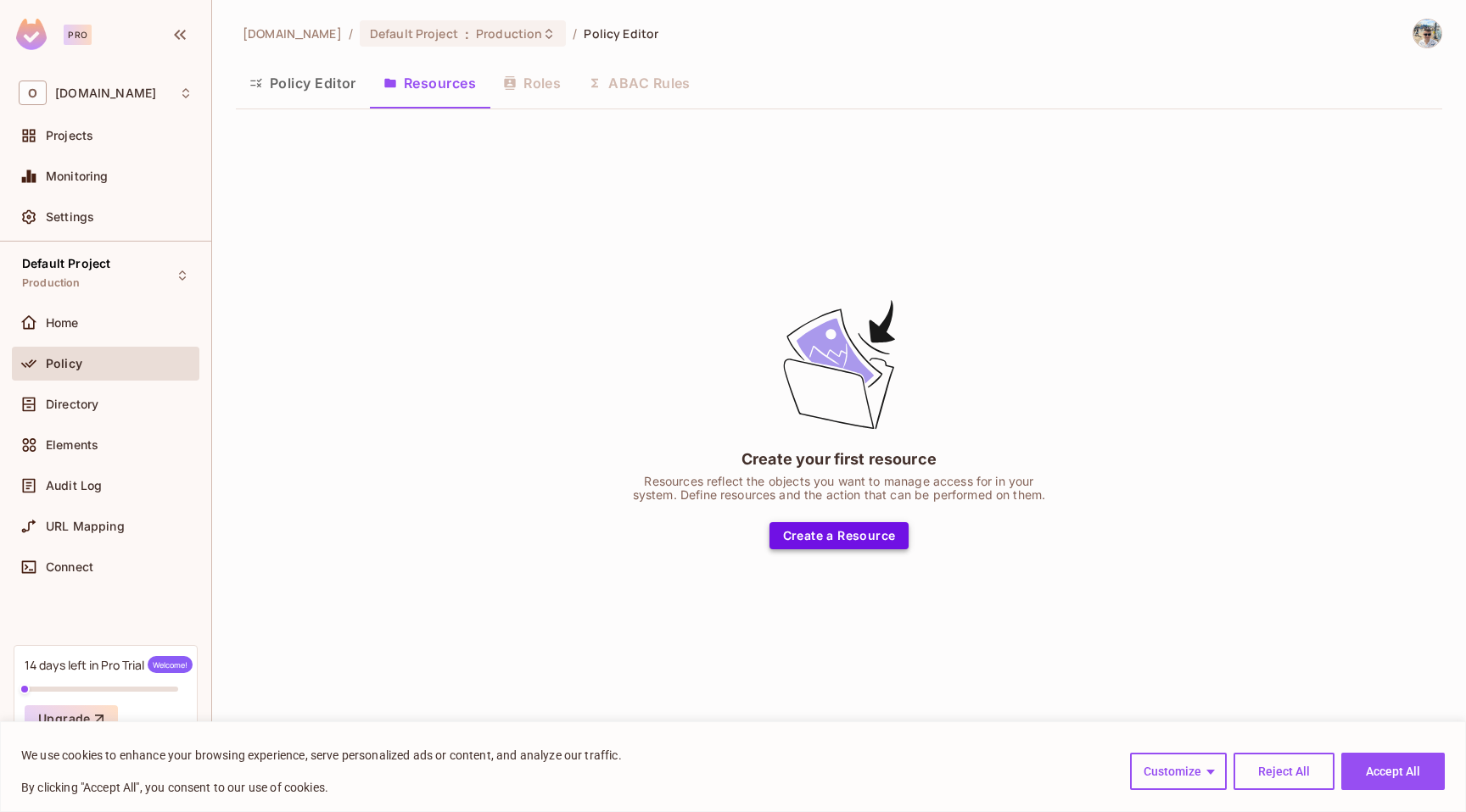
click at [846, 539] on button "Create a Resource" at bounding box center [839, 536] width 140 height 28
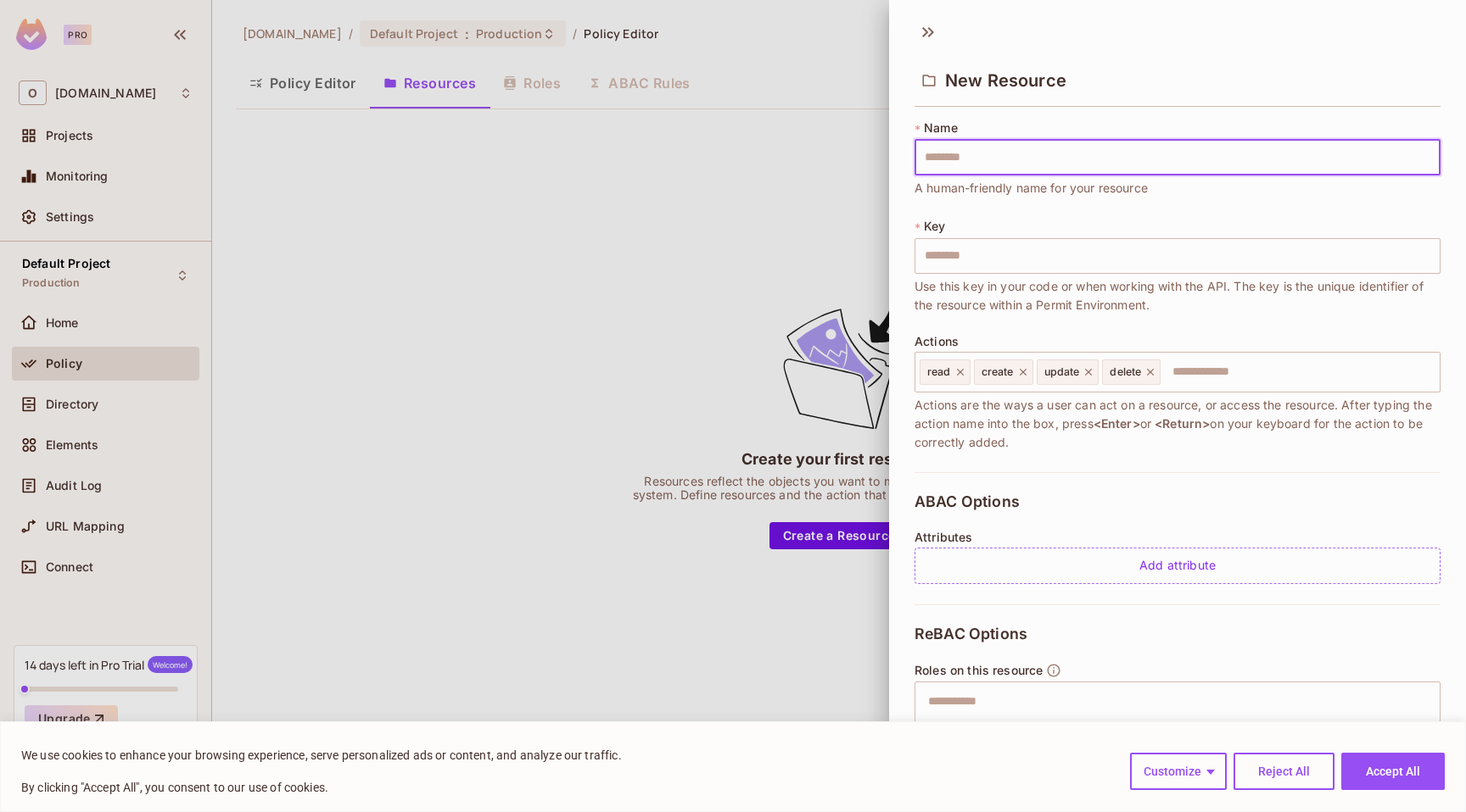
type input "*"
type input "**"
type input "***"
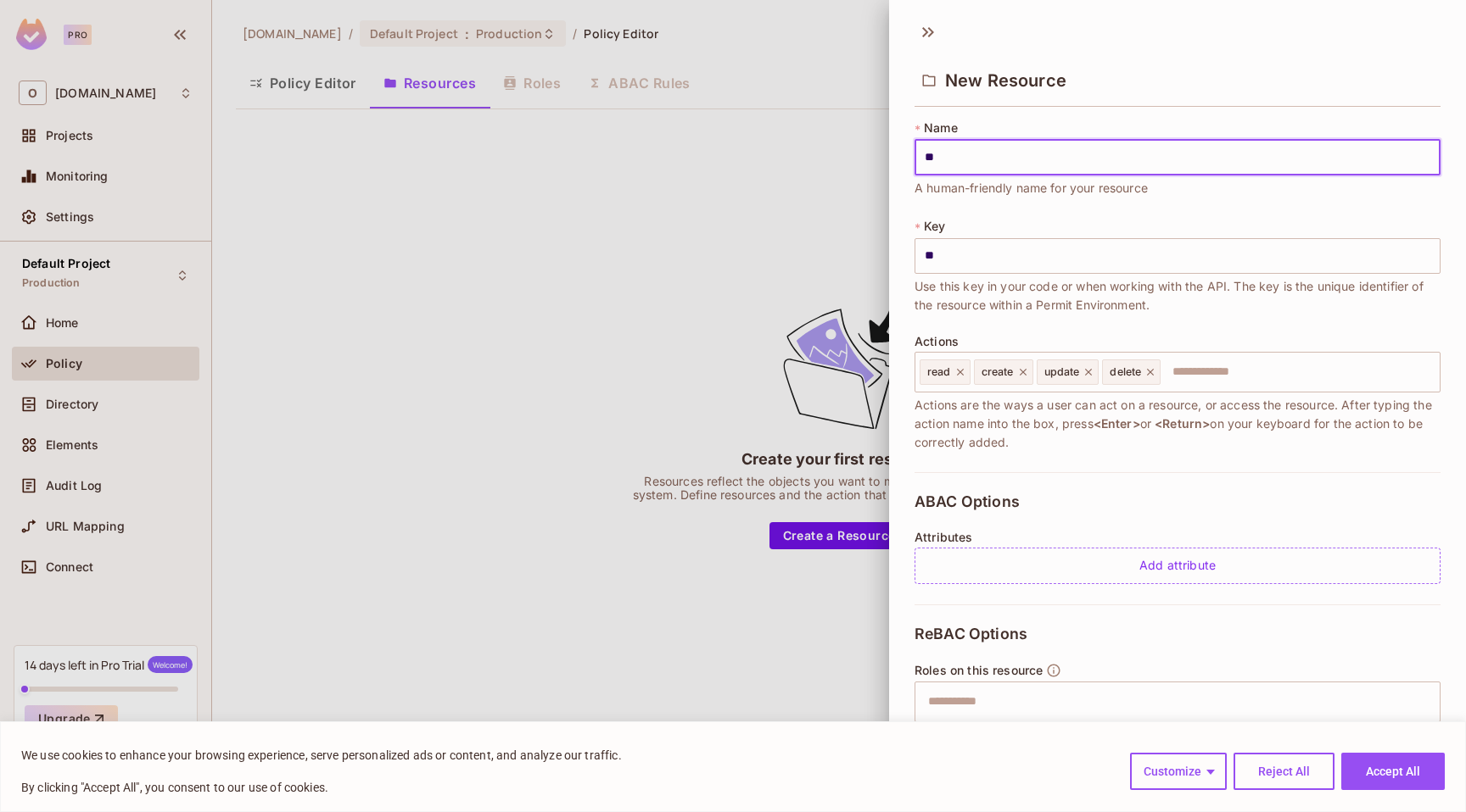
type input "***"
type input "****"
type input "*****"
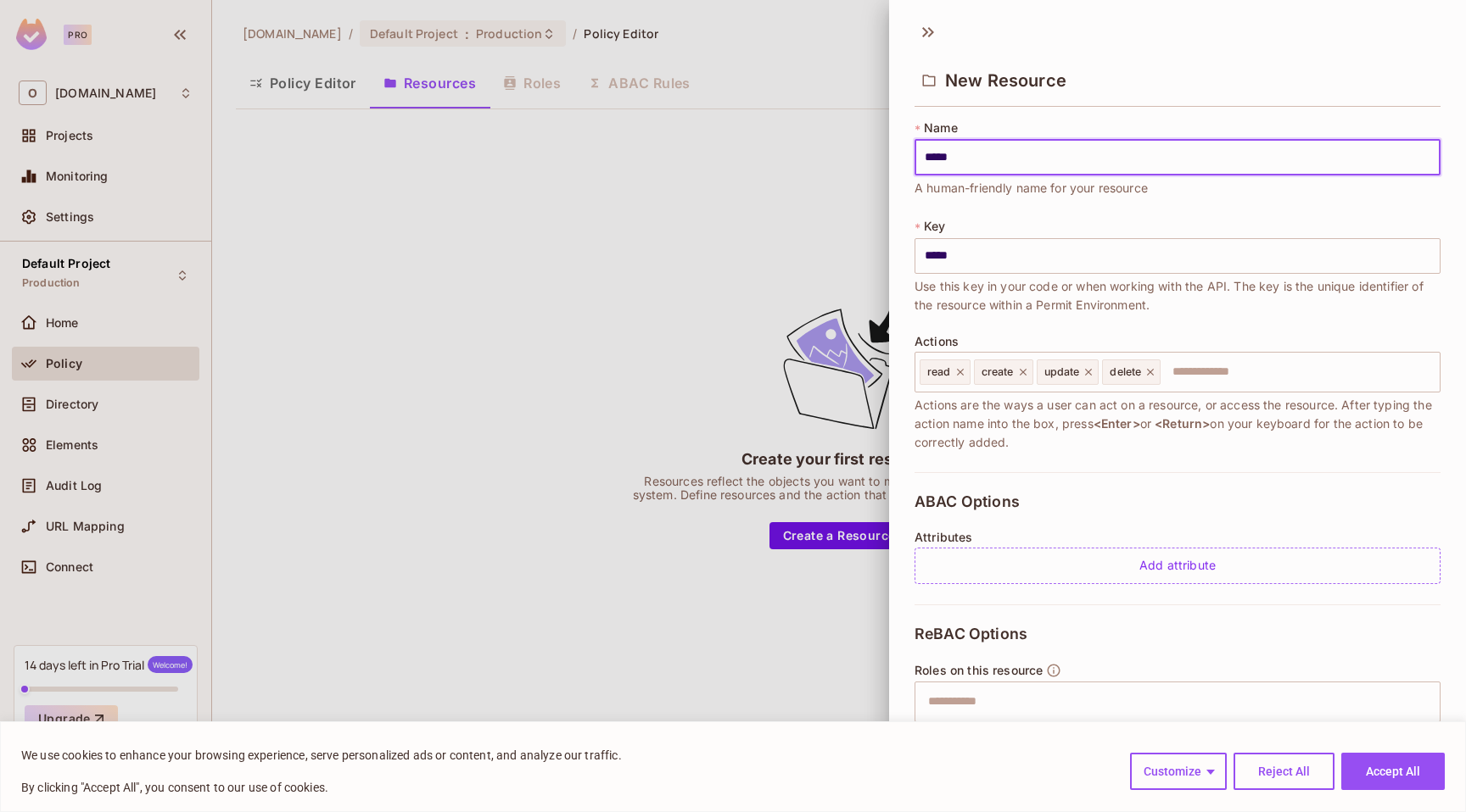
type input "******"
type input "*******"
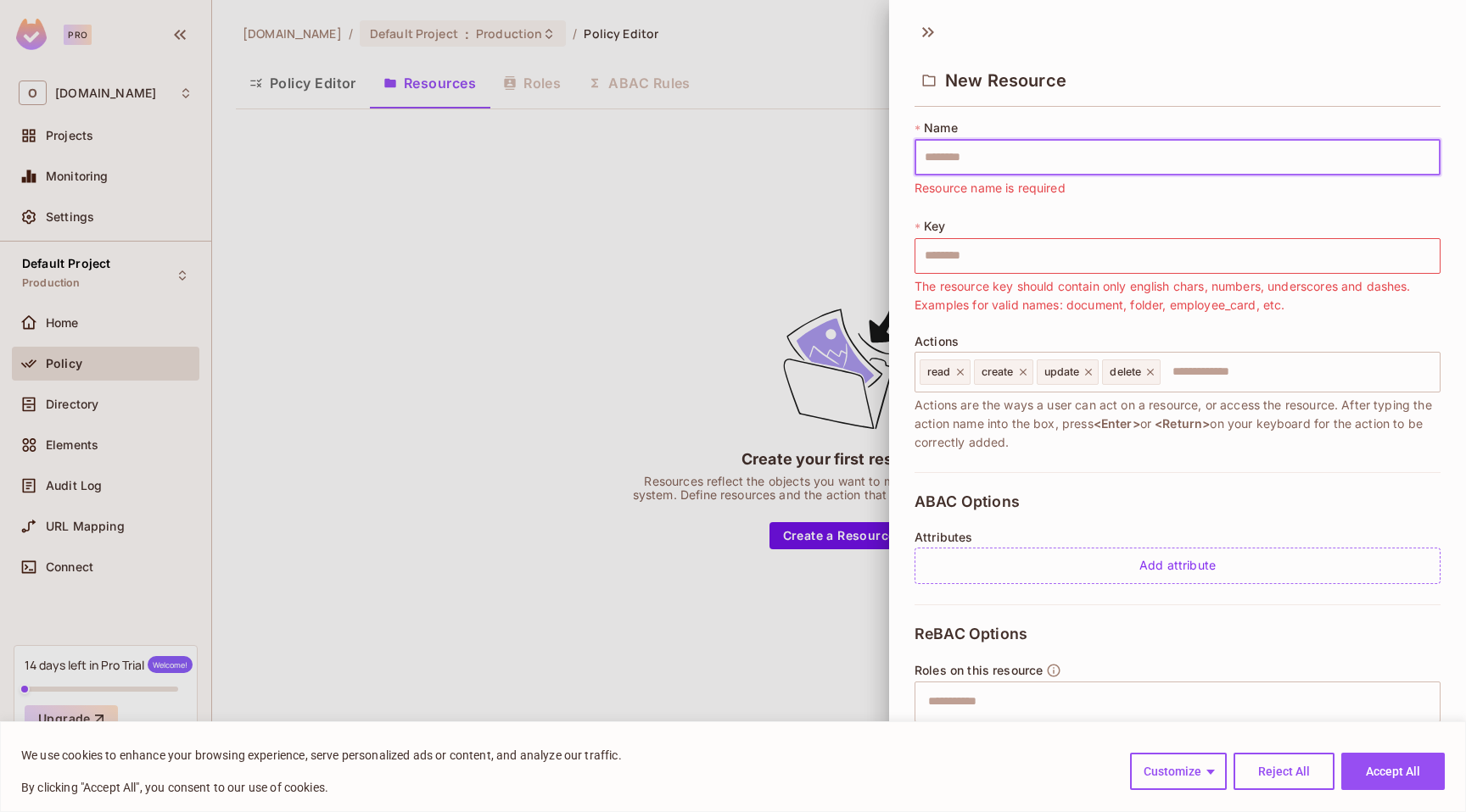
click at [1026, 165] on input "text" at bounding box center [1178, 157] width 526 height 35
type input "*"
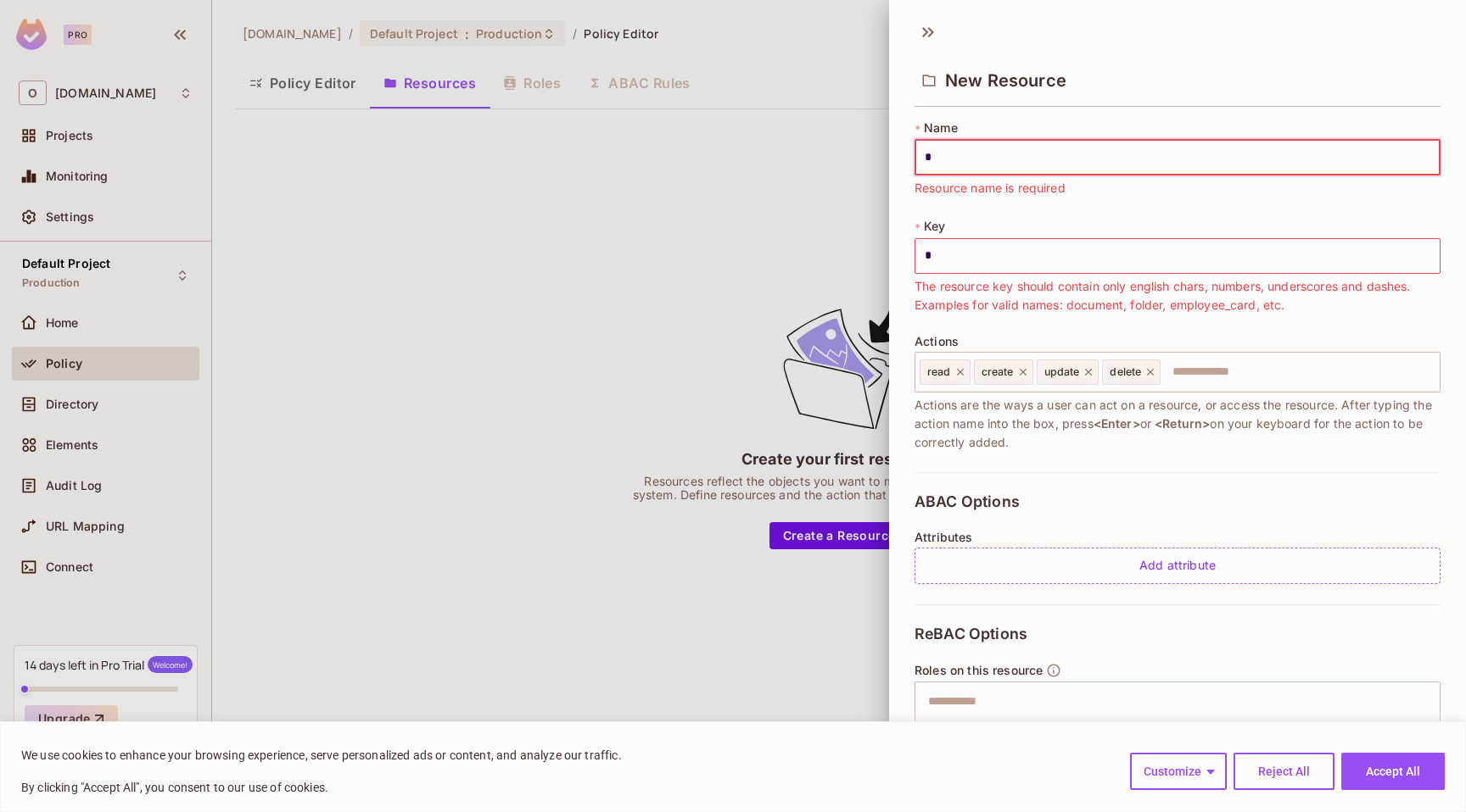
type input "**"
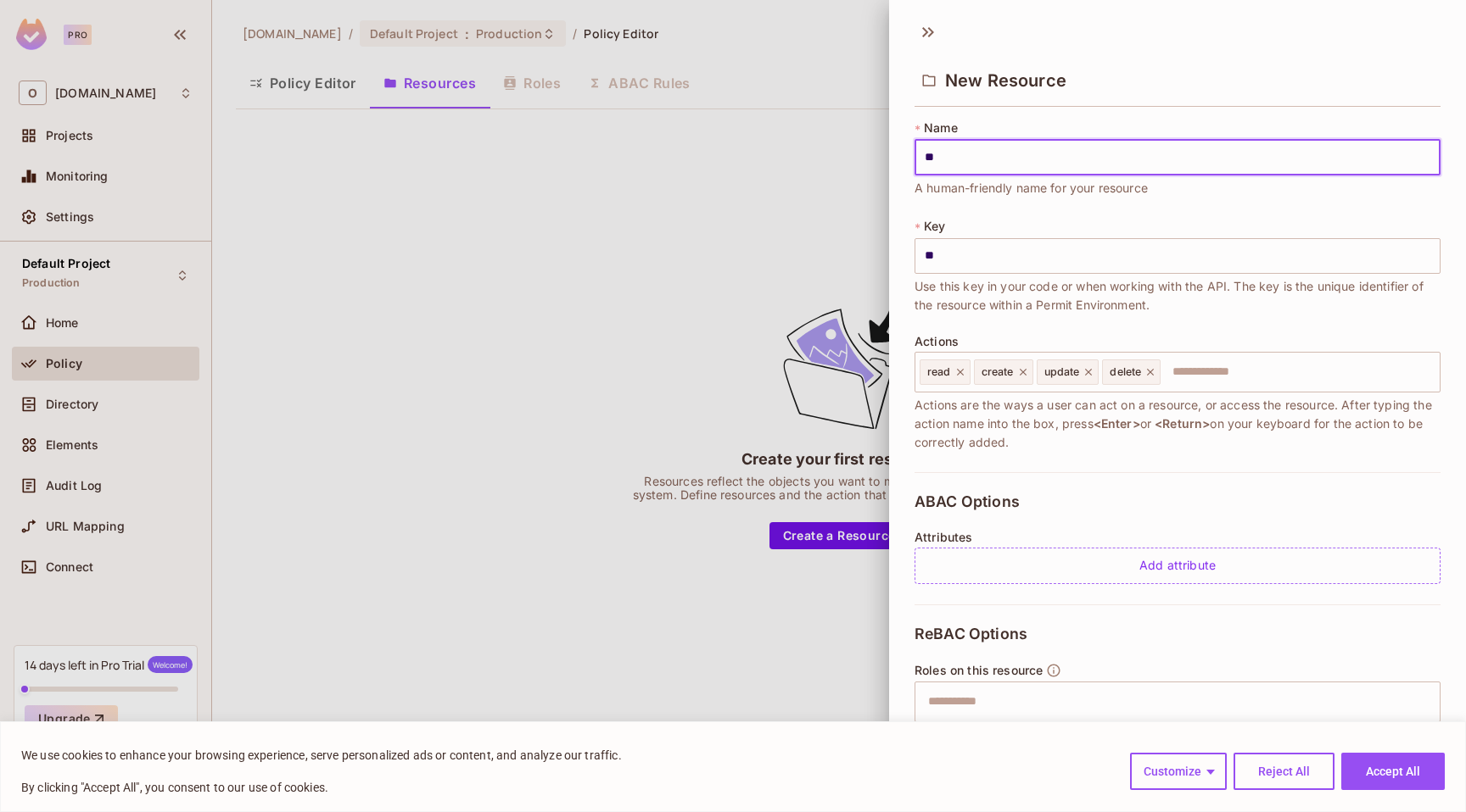
type input "***"
type input "****"
type input "*****"
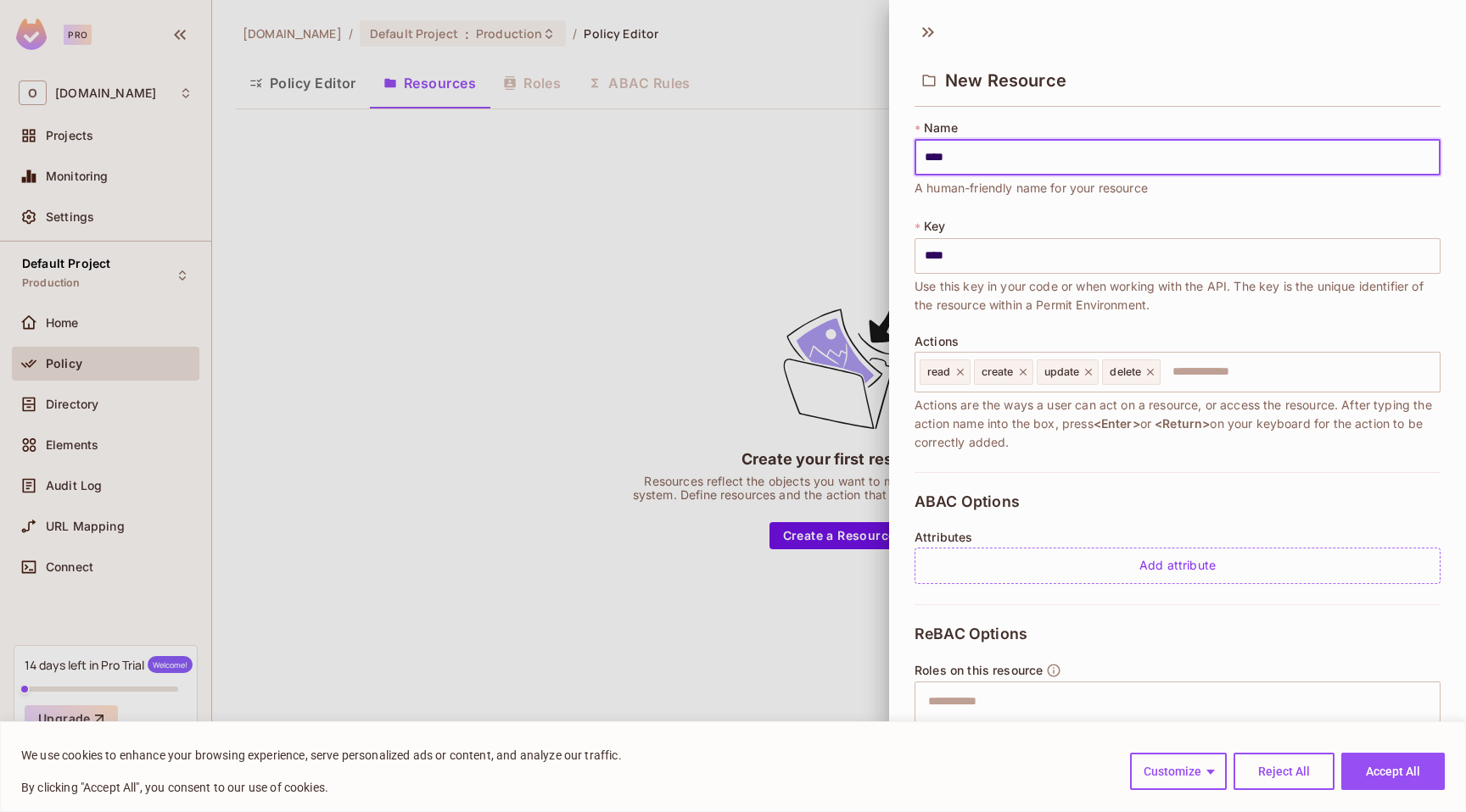
type input "*****"
type input "******"
type input "********"
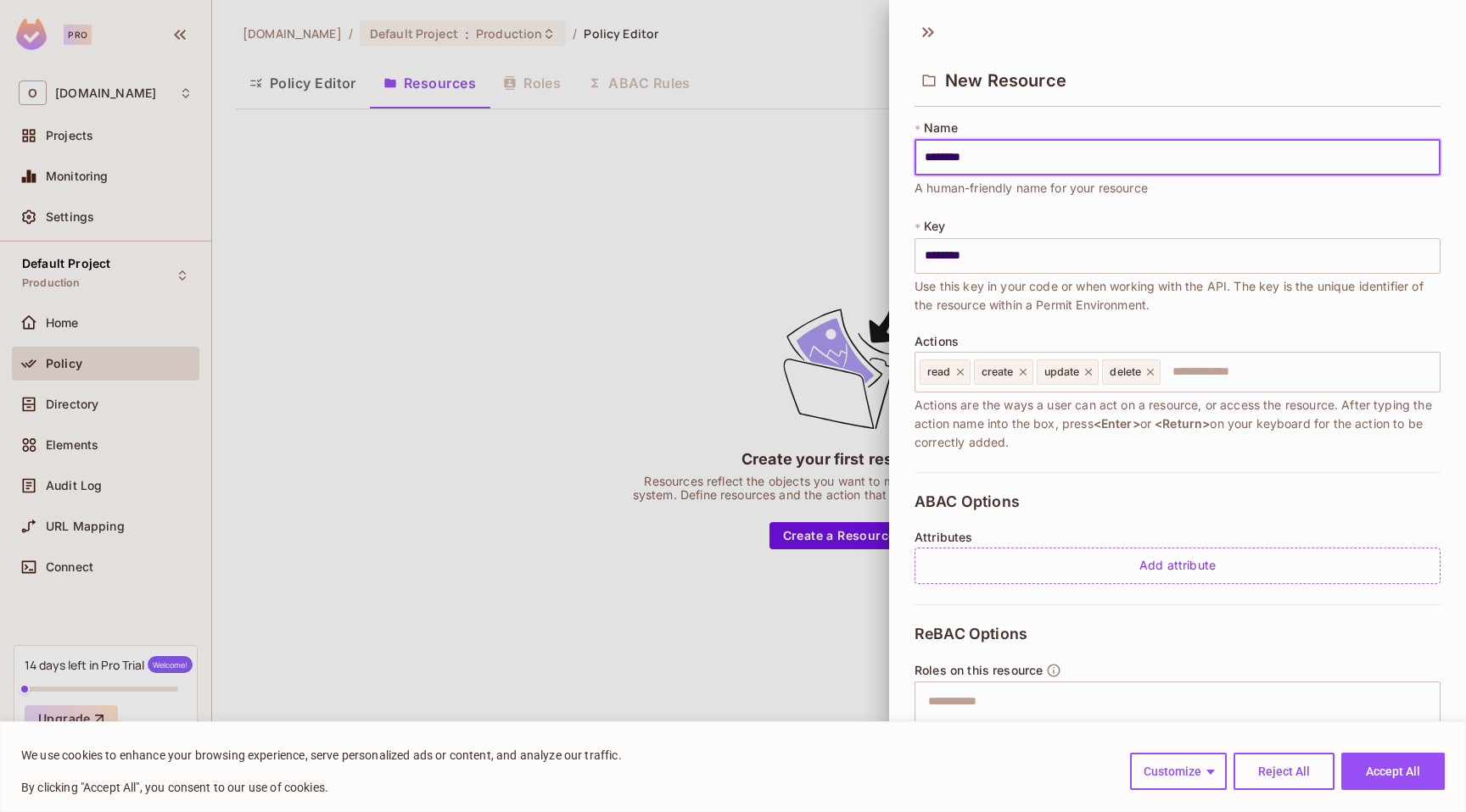
type input "*********"
type input "**********"
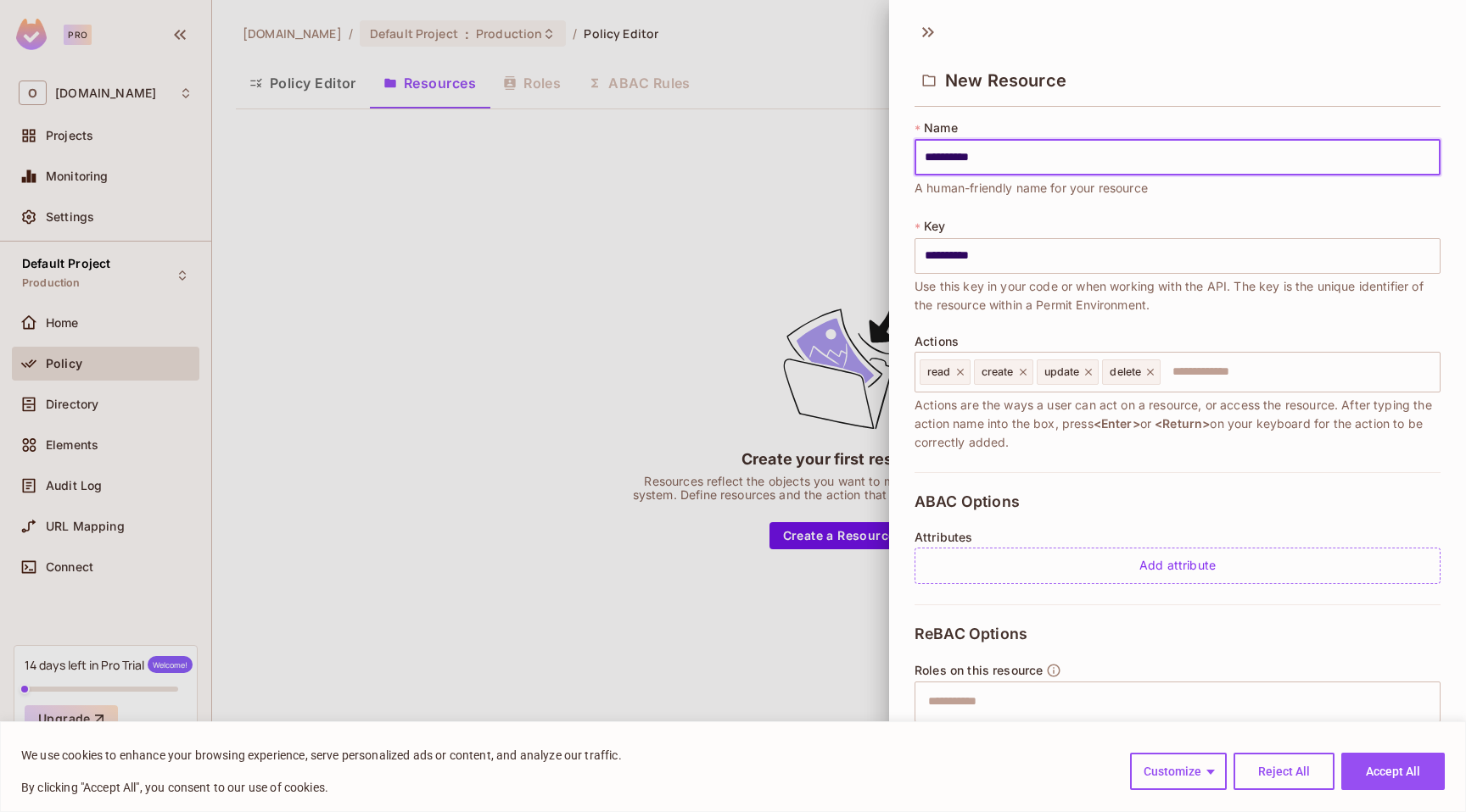
type input "**********"
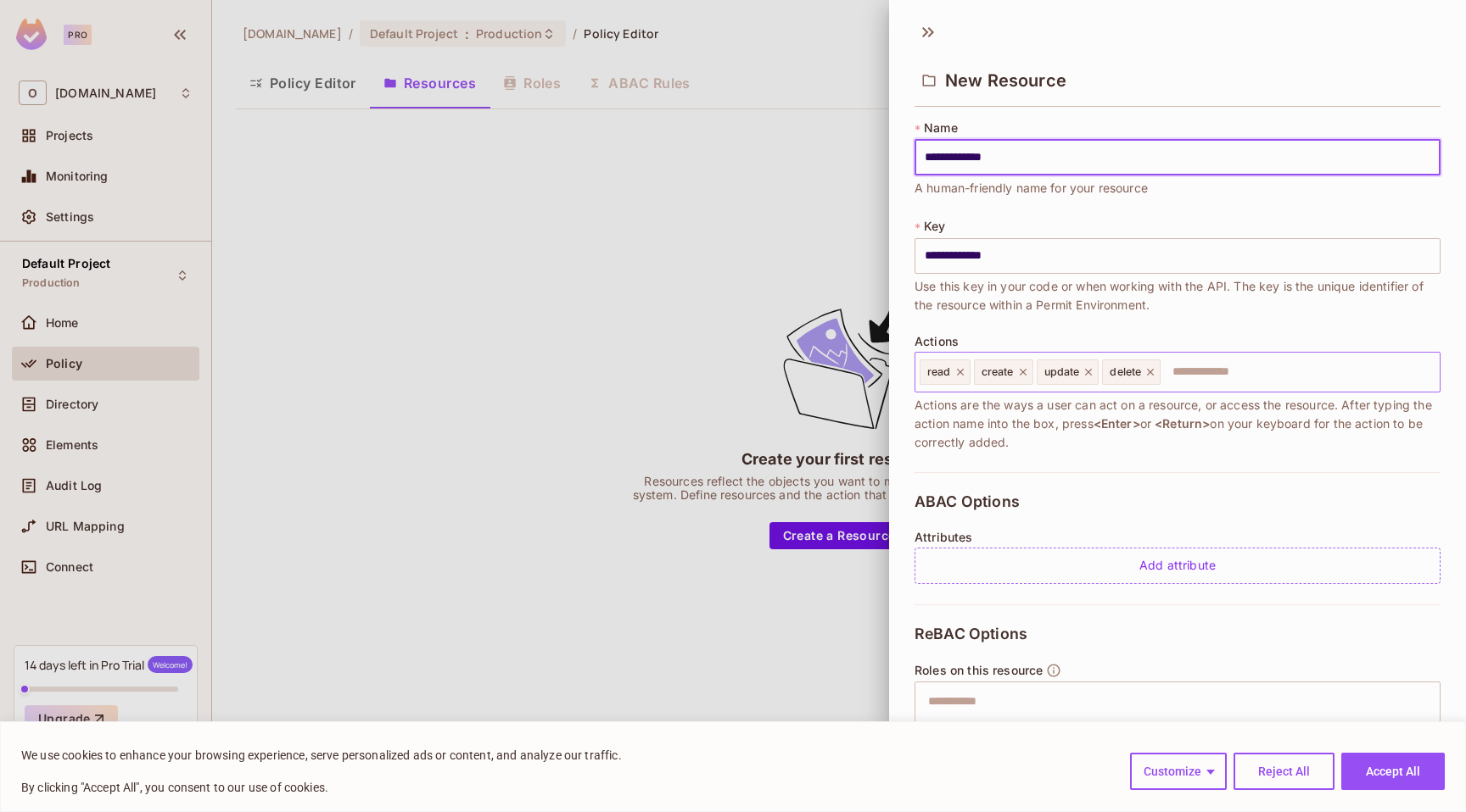
click at [959, 370] on icon at bounding box center [960, 372] width 7 height 7
click at [959, 370] on div "create" at bounding box center [949, 372] width 59 height 26
type input "**********"
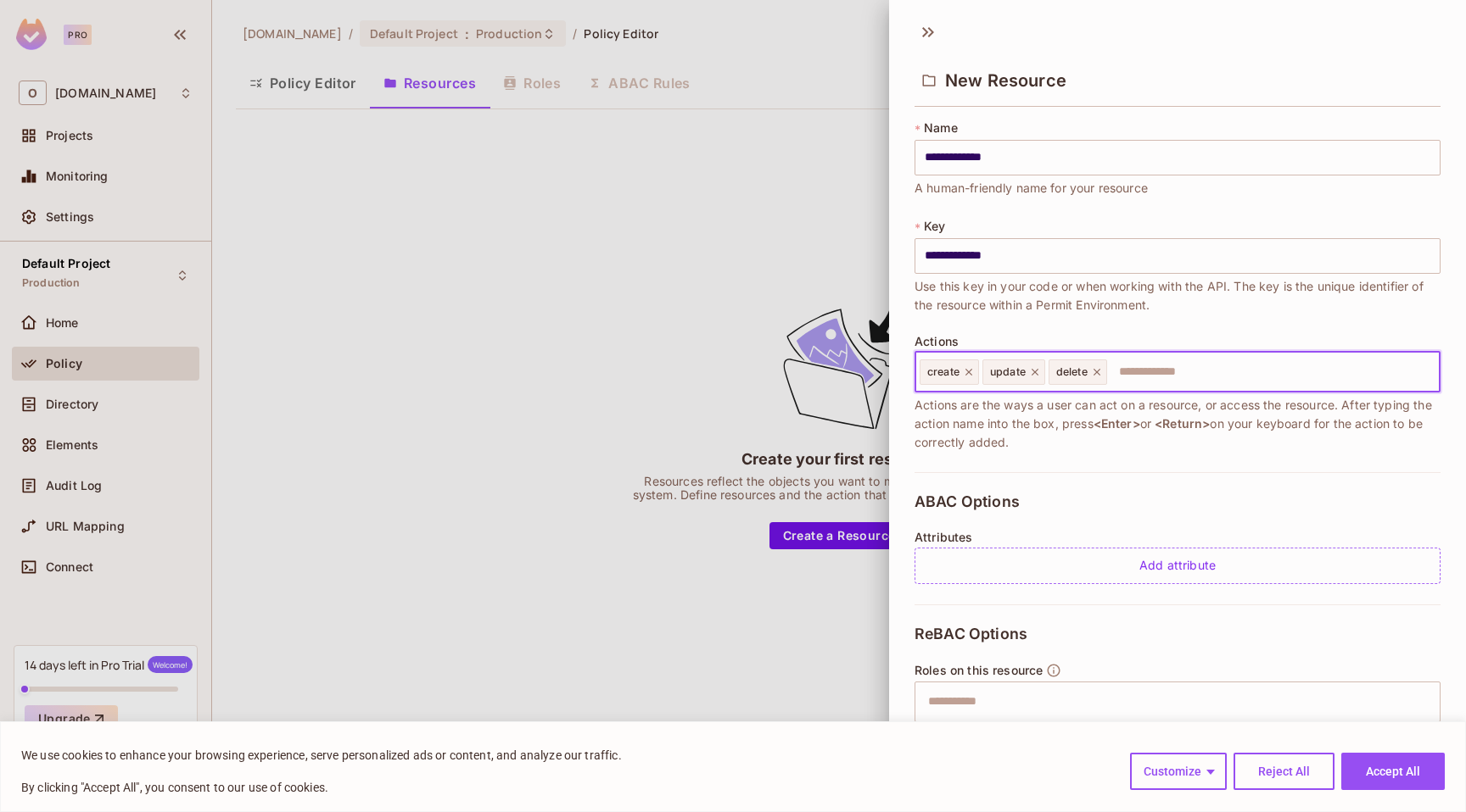
click at [967, 370] on icon at bounding box center [969, 372] width 12 height 12
click at [967, 370] on icon at bounding box center [972, 372] width 12 height 12
click at [967, 370] on icon at bounding box center [968, 372] width 7 height 7
click at [967, 370] on input "text" at bounding box center [1175, 372] width 515 height 33
type input "******"
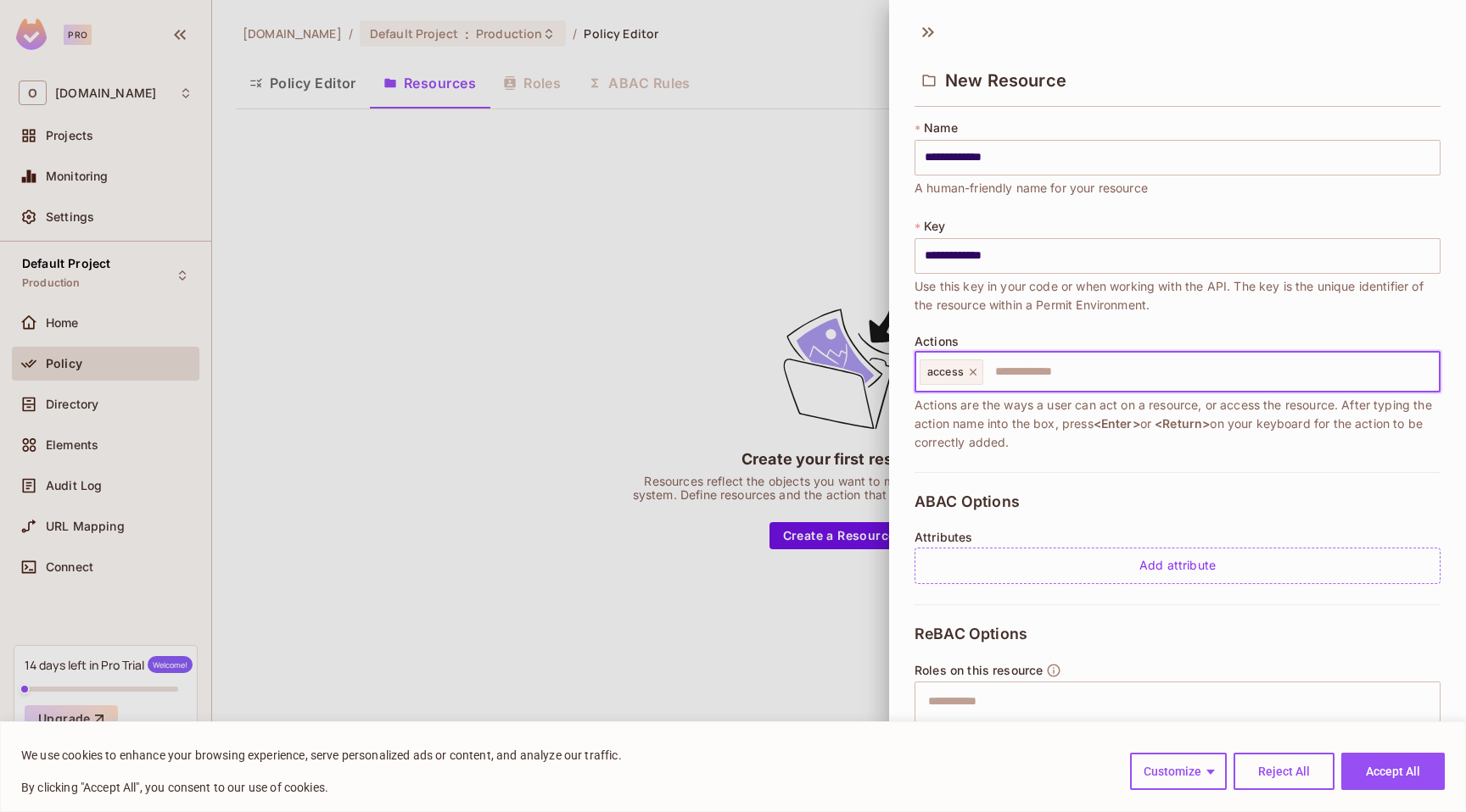
scroll to position [186, 0]
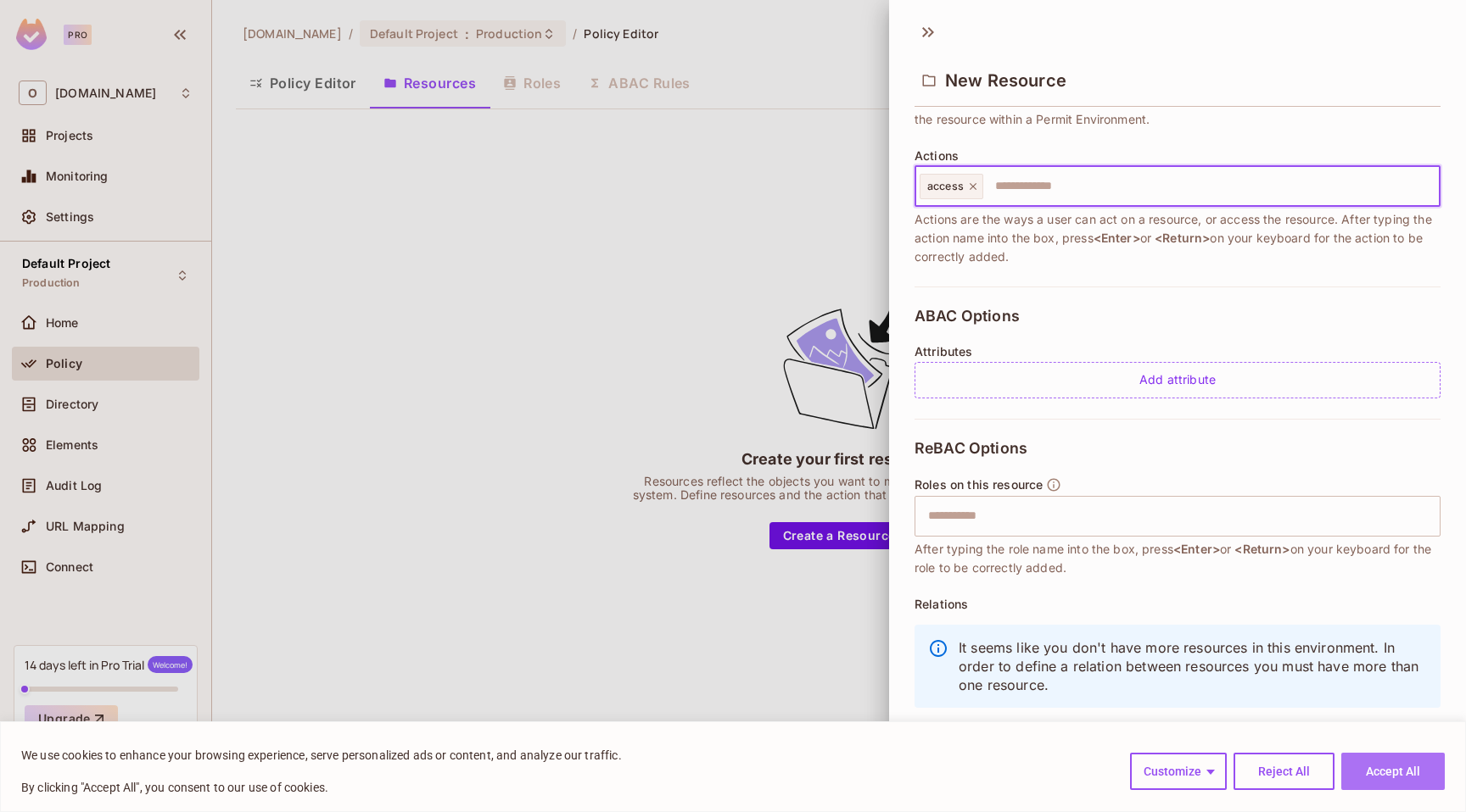
click at [1399, 775] on button "Accept All" at bounding box center [1392, 772] width 103 height 37
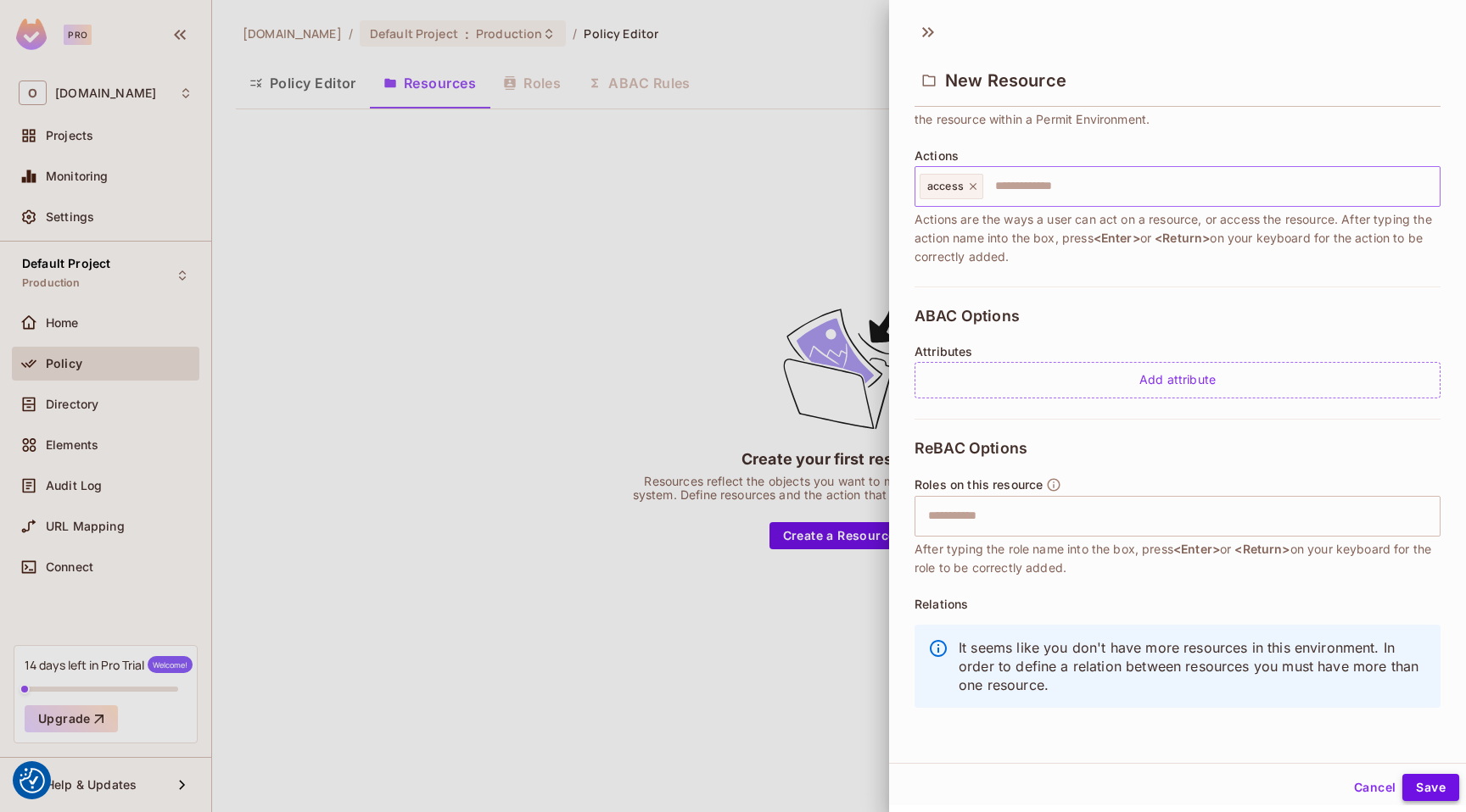
click at [1412, 782] on button "Save" at bounding box center [1431, 788] width 57 height 28
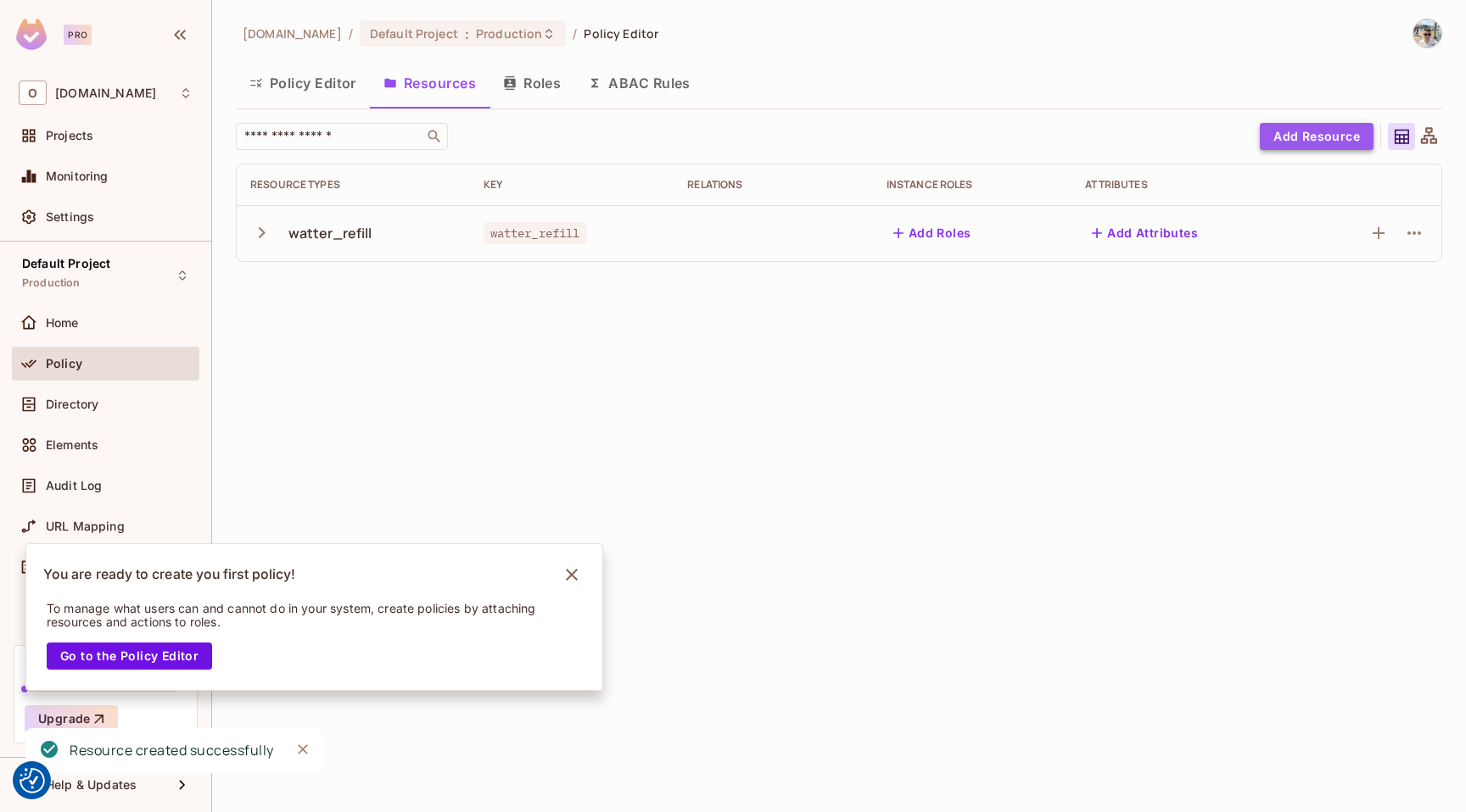
click at [1327, 132] on button "Add Resource" at bounding box center [1315, 137] width 113 height 28
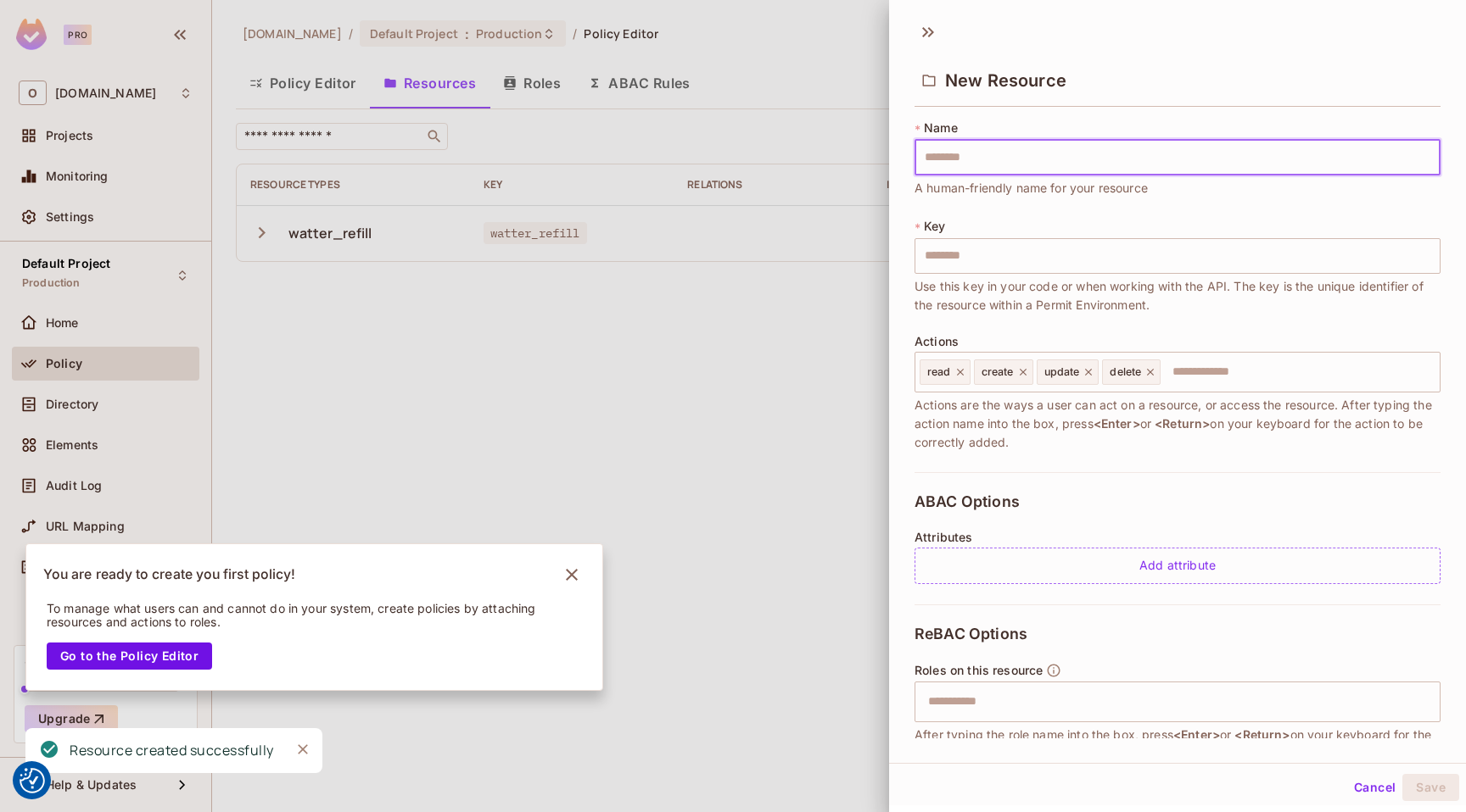
click at [991, 163] on input "text" at bounding box center [1178, 157] width 526 height 35
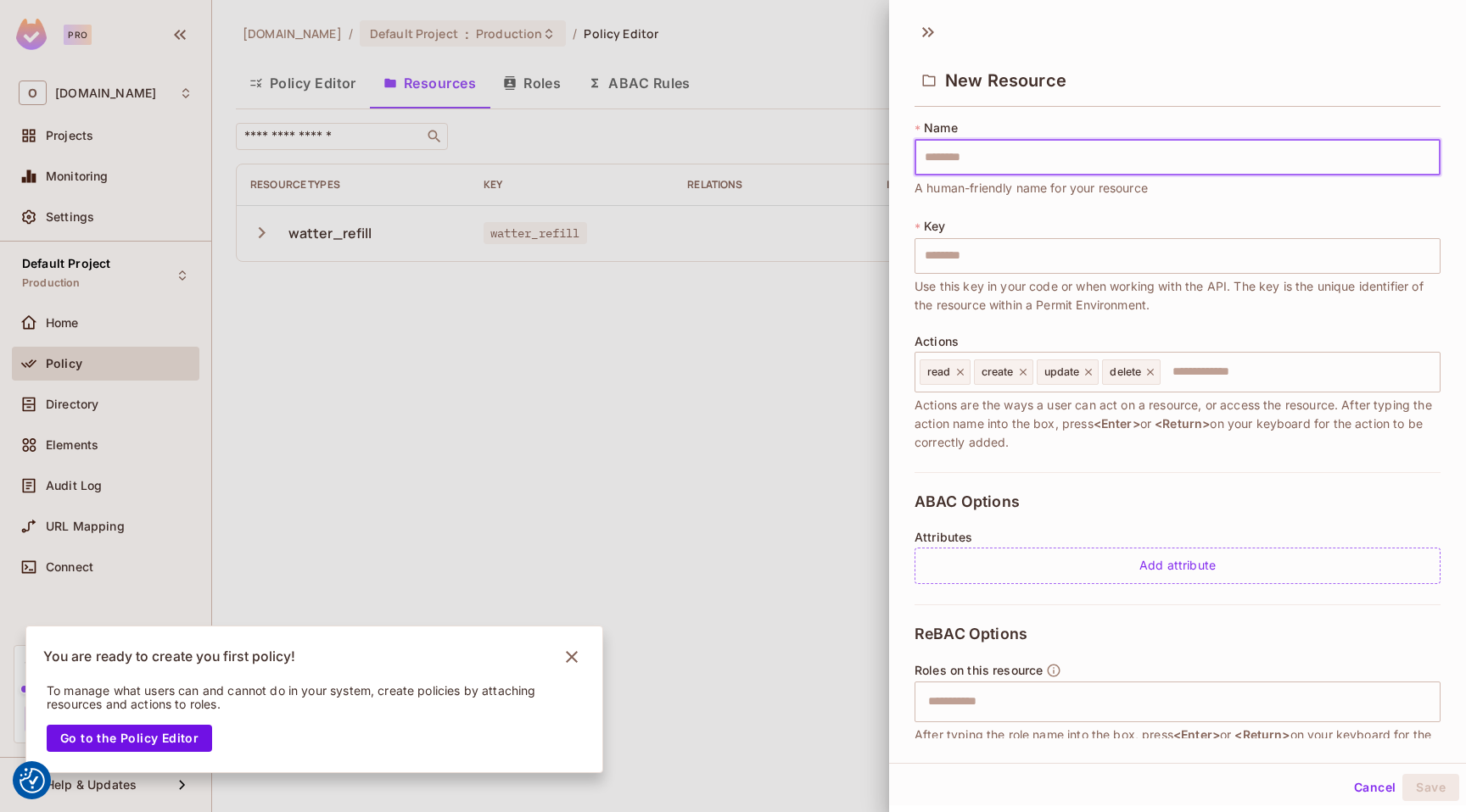
type input "*"
type input "**"
type input "***"
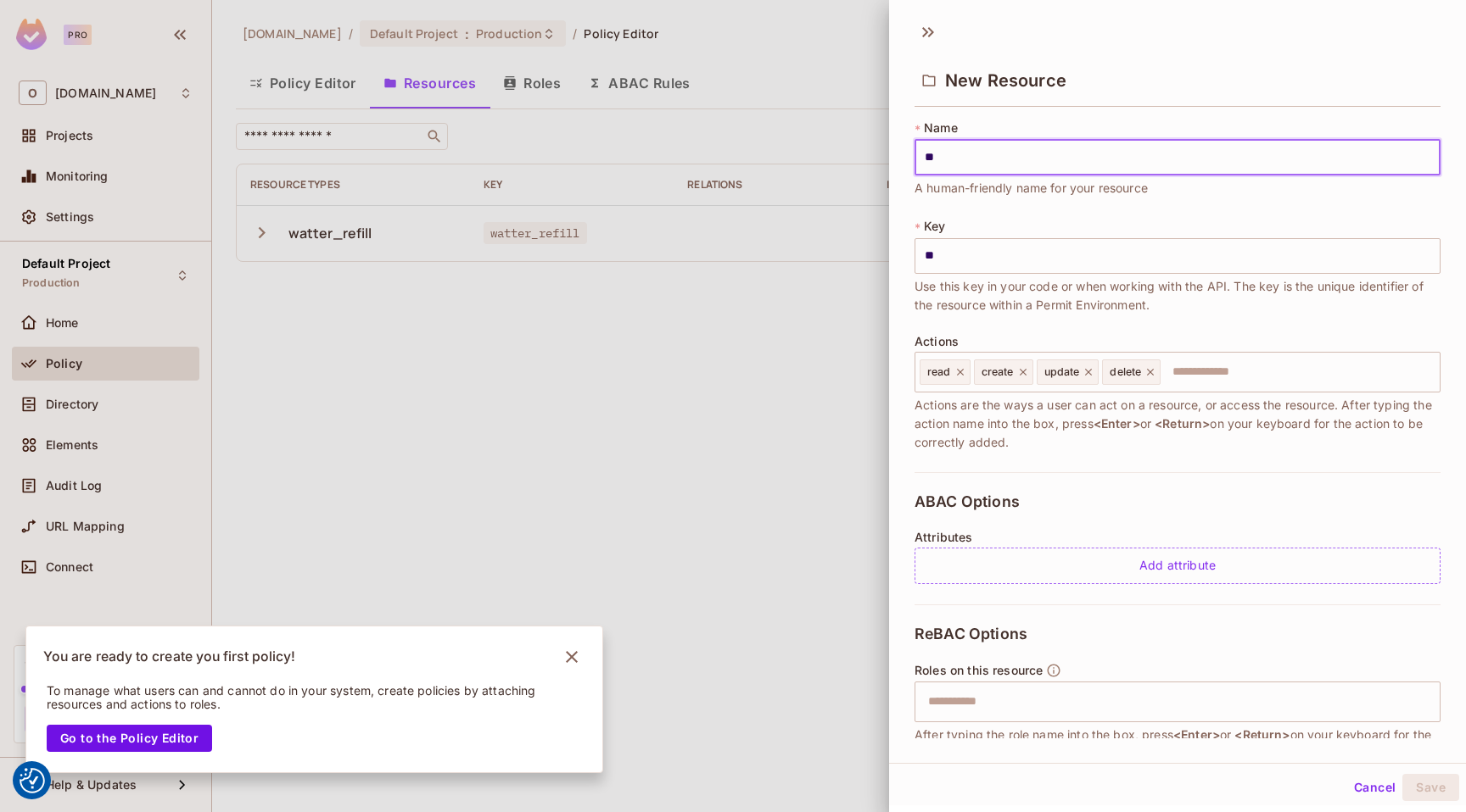
type input "***"
type input "****"
type input "***"
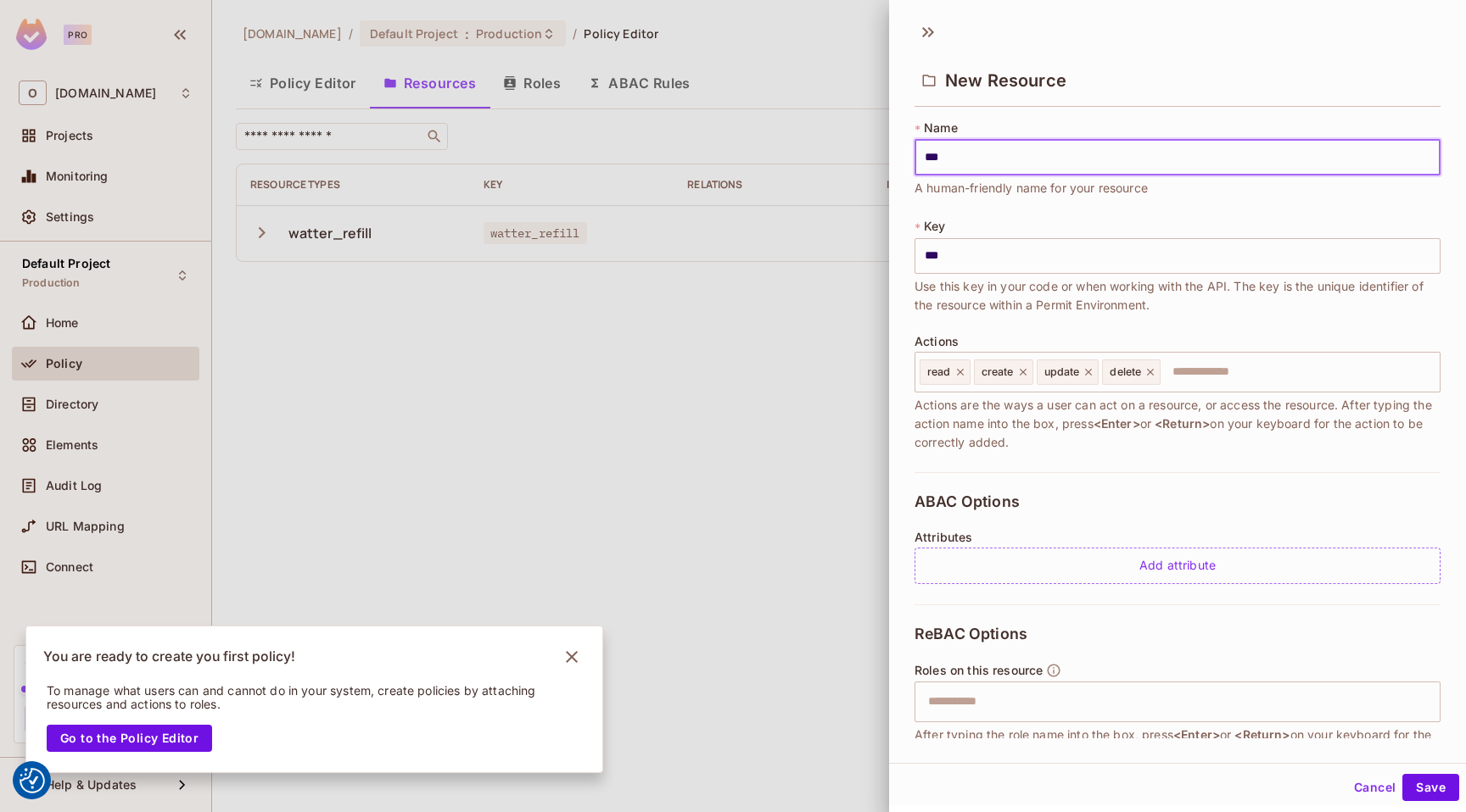
type input "**"
type input "*"
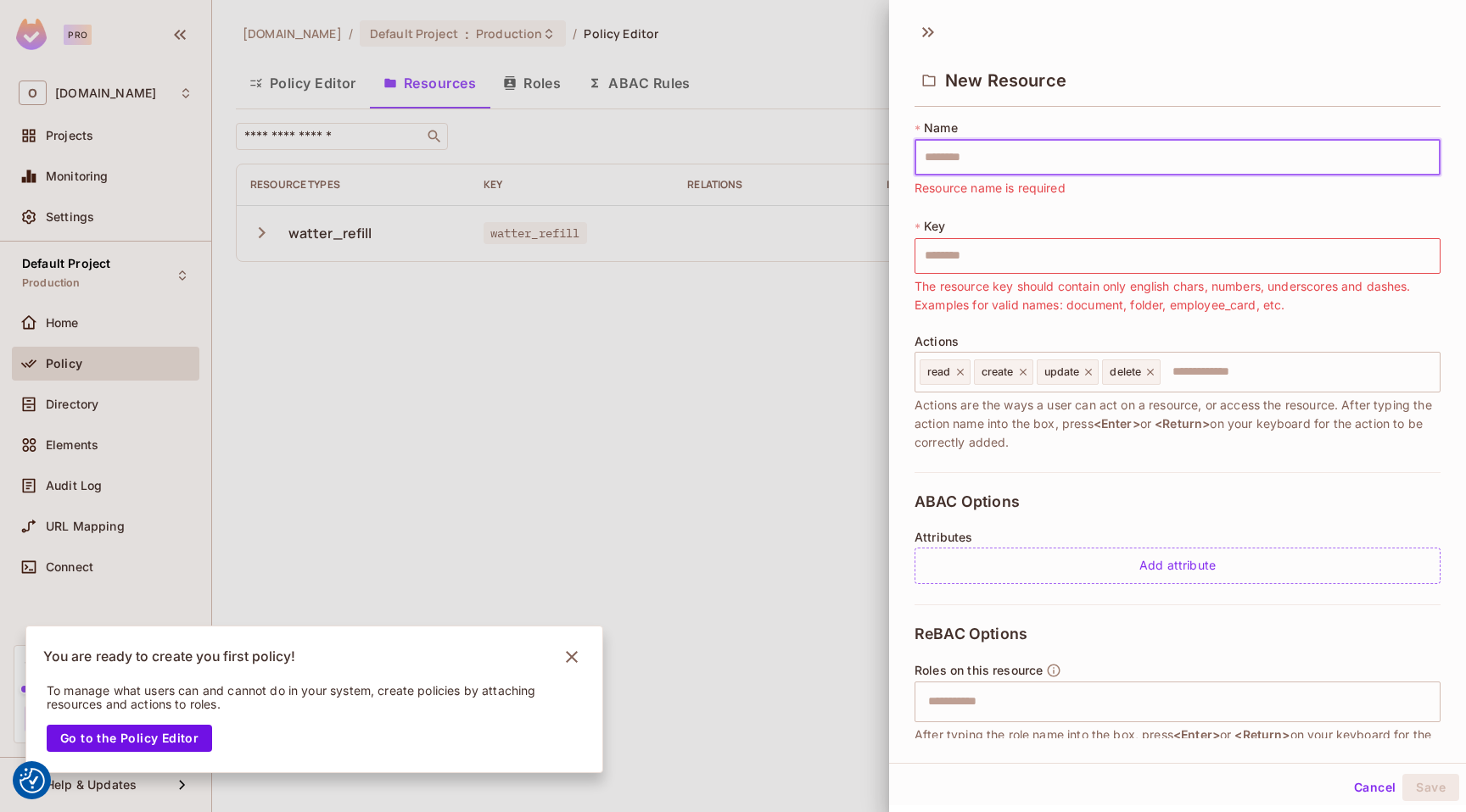
type input "*"
type input "**"
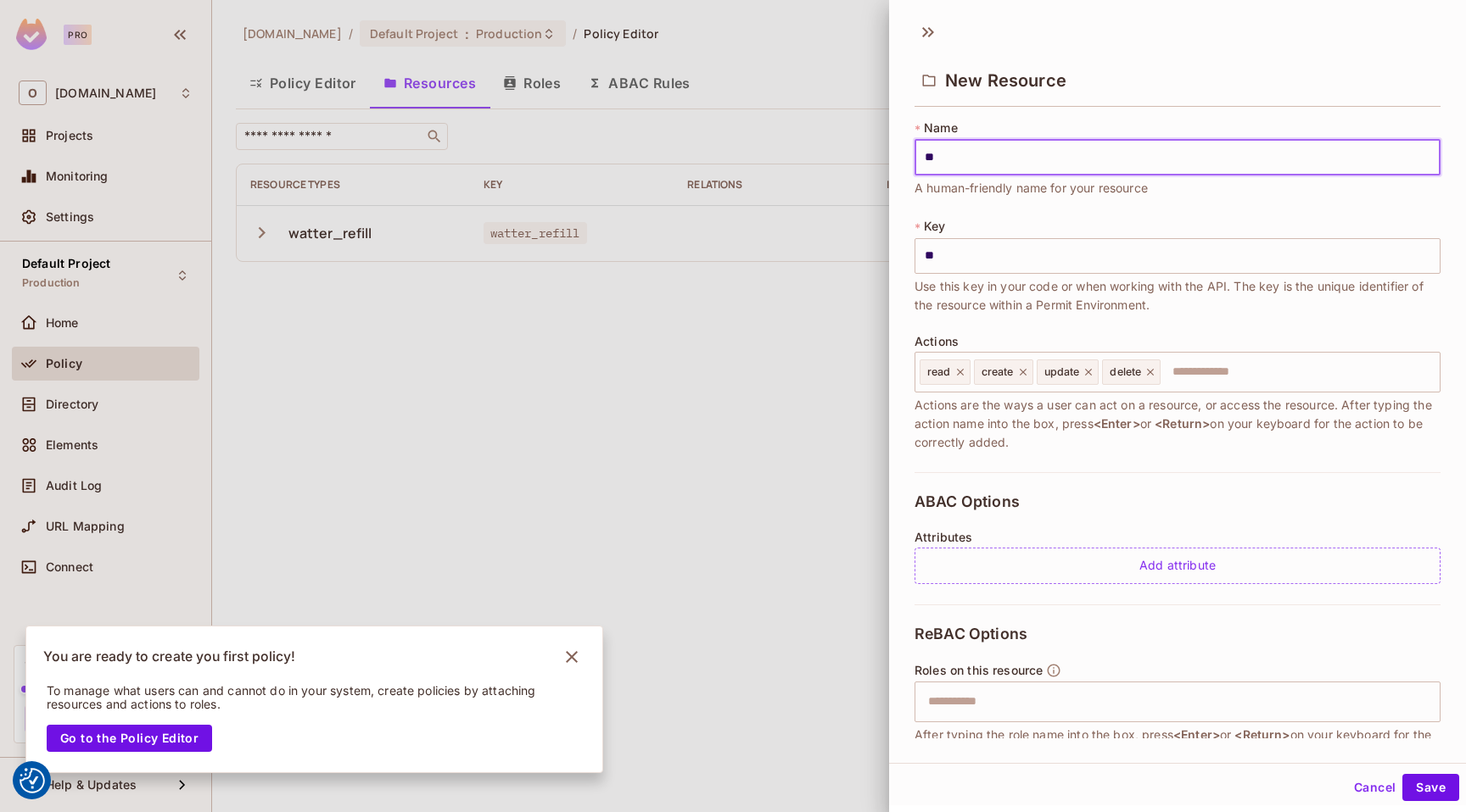
type input "***"
type input "****"
type input "*****"
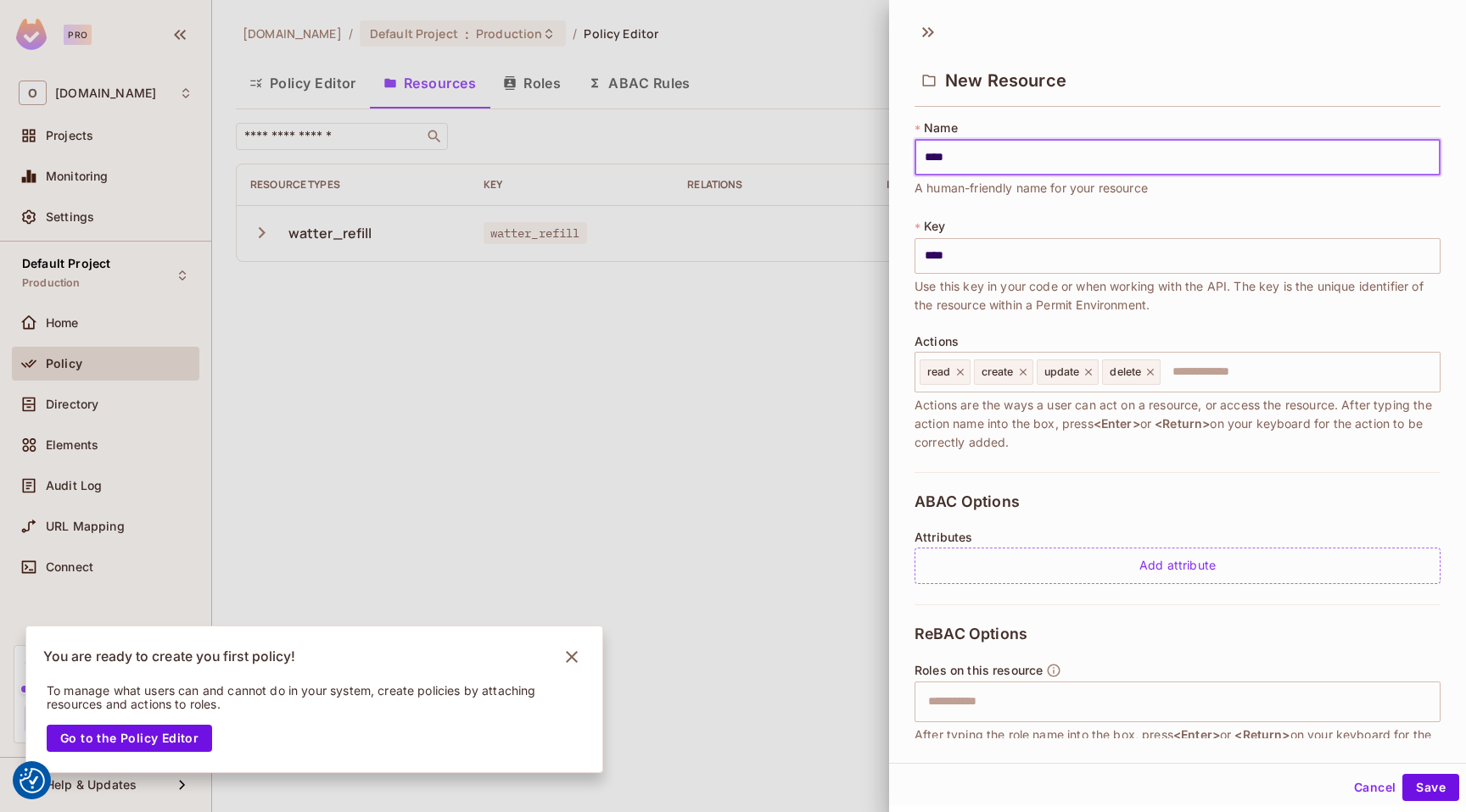
type input "*****"
type input "******"
type input "*******"
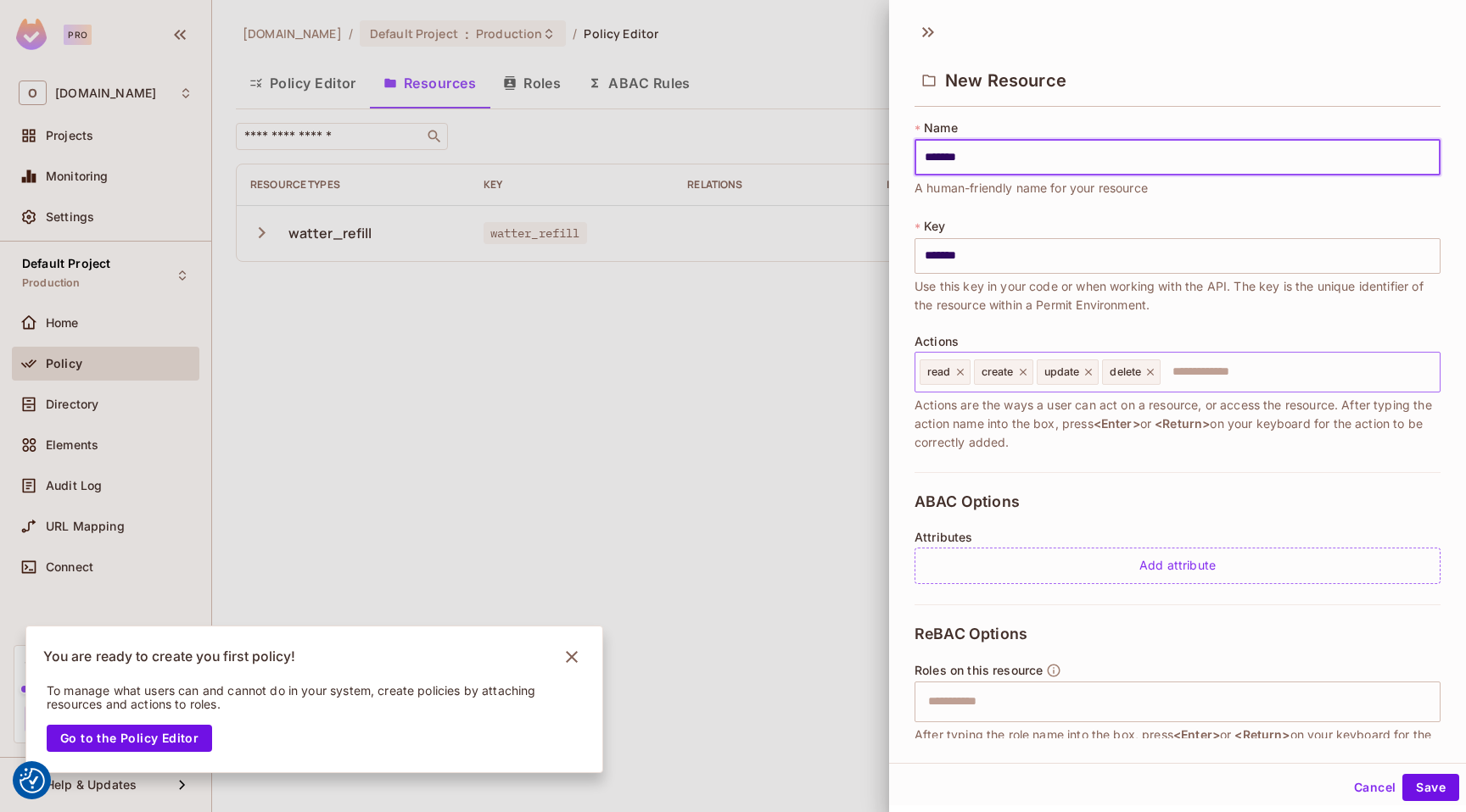
click at [958, 371] on icon at bounding box center [960, 372] width 12 height 12
click at [957, 371] on span "create" at bounding box center [943, 372] width 32 height 14
type input "*******"
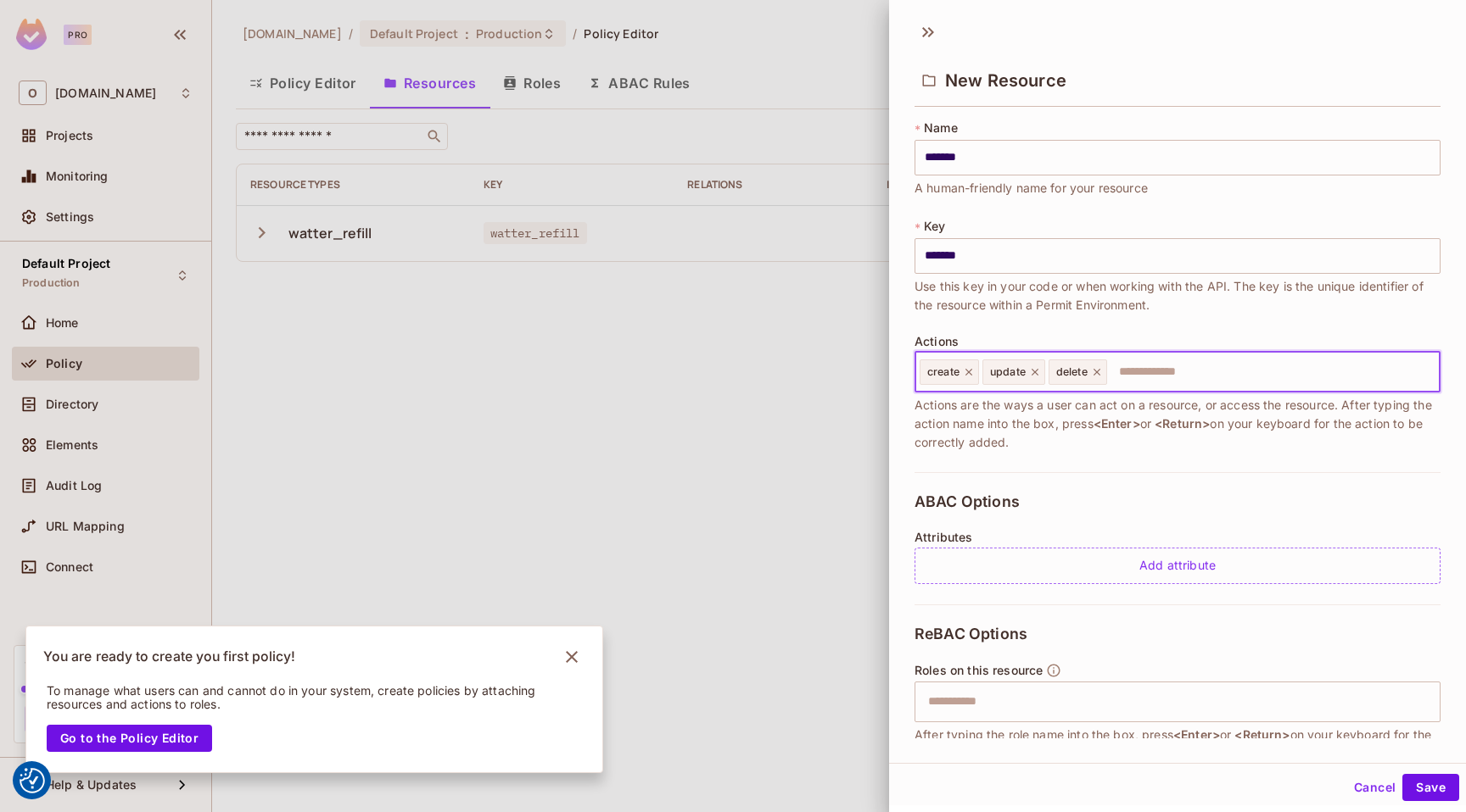
click at [969, 371] on icon at bounding box center [968, 372] width 7 height 7
click at [969, 371] on icon at bounding box center [972, 372] width 12 height 12
click at [971, 371] on icon at bounding box center [968, 372] width 12 height 12
click at [965, 371] on input "text" at bounding box center [1175, 372] width 515 height 33
type input "******"
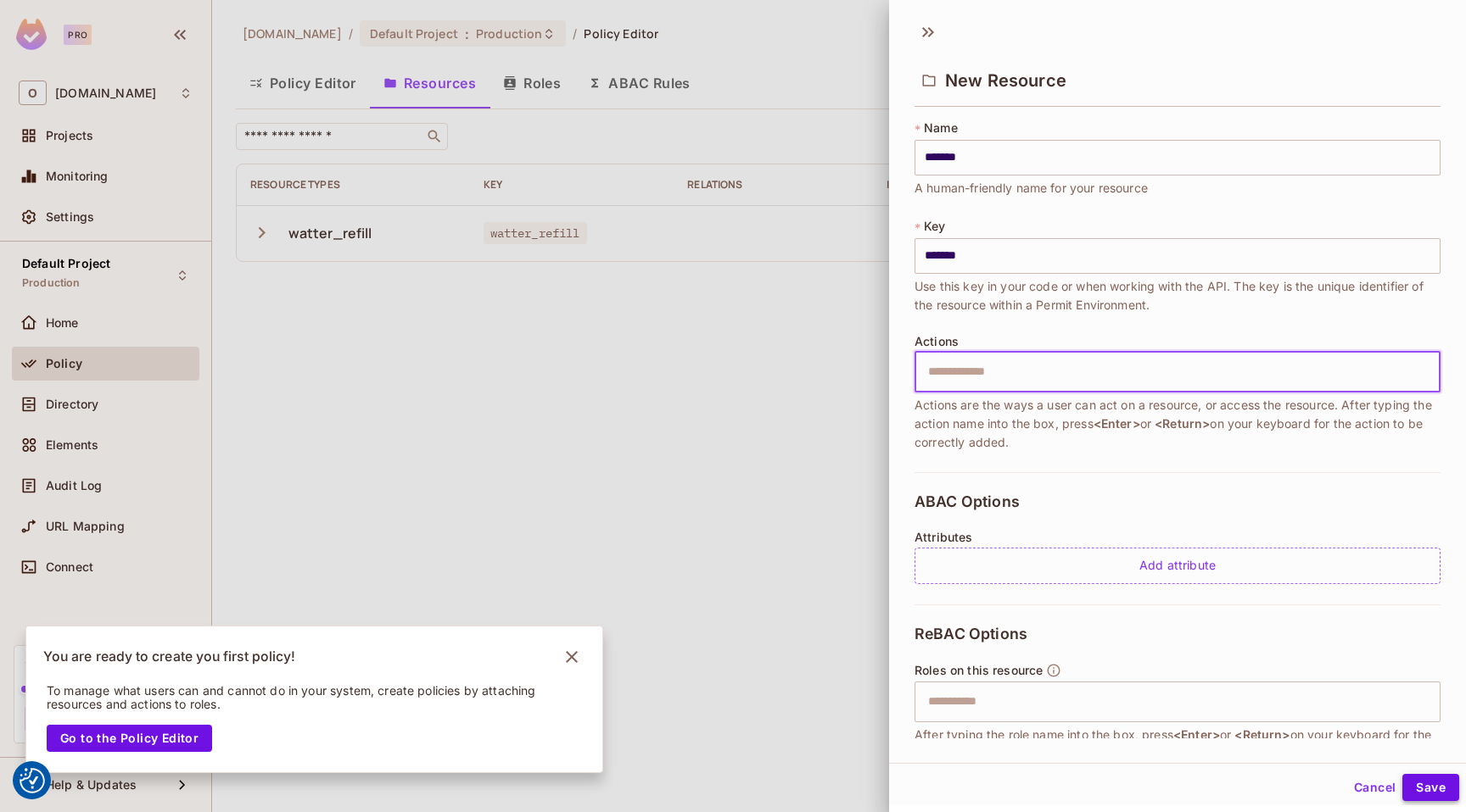
click at [1402, 786] on button "Save" at bounding box center [1431, 788] width 57 height 28
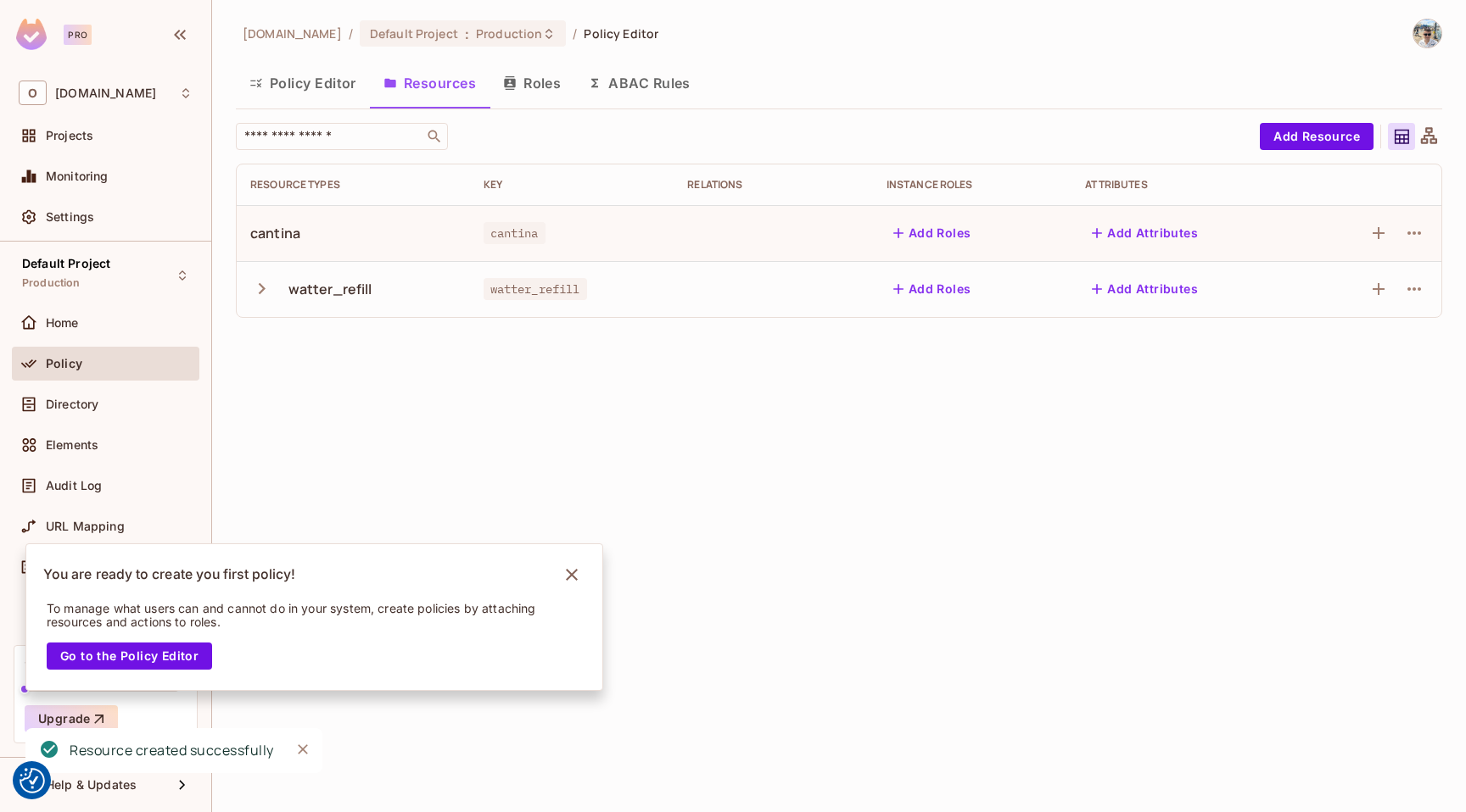
click at [573, 490] on div "okapistudio.com / Default Project : Production / Policy Editor Policy Editor Re…" at bounding box center [838, 406] width 1253 height 812
click at [250, 290] on icon "button" at bounding box center [261, 288] width 23 height 23
click at [253, 288] on icon "button" at bounding box center [261, 288] width 23 height 23
click at [1411, 233] on icon "button" at bounding box center [1414, 233] width 21 height 21
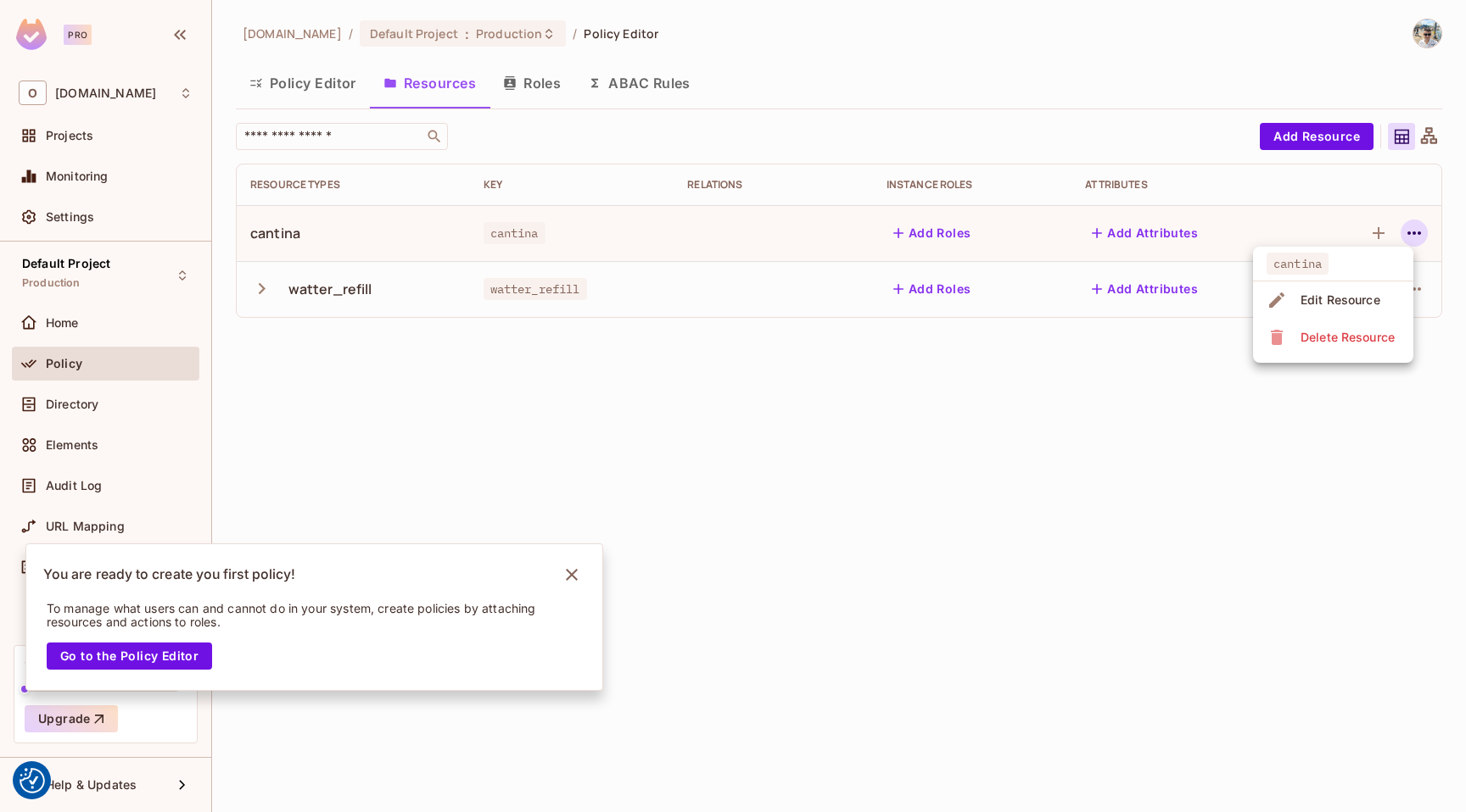
click at [1340, 301] on div "Edit Resource" at bounding box center [1340, 299] width 80 height 17
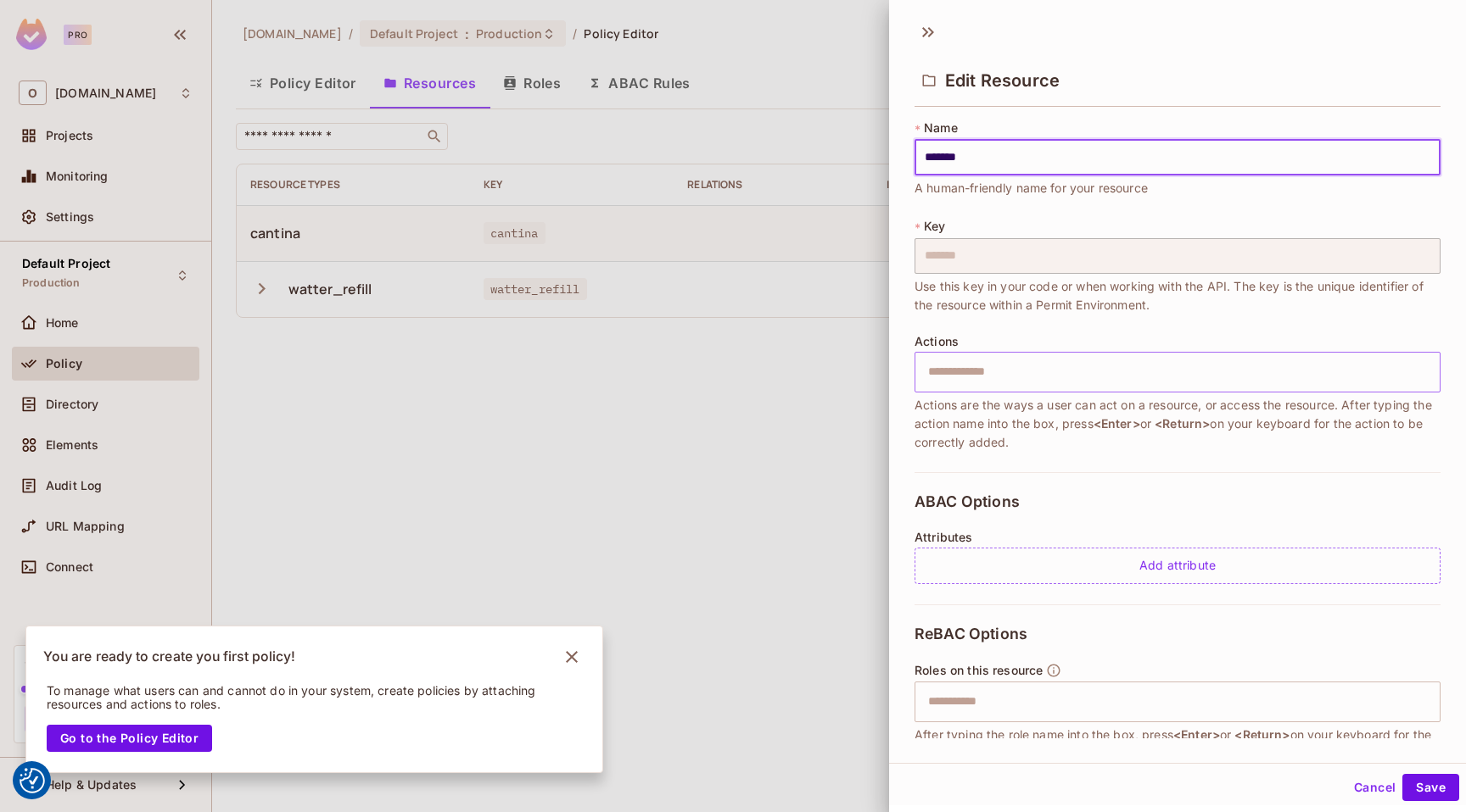
click at [965, 375] on input "text" at bounding box center [1175, 372] width 515 height 33
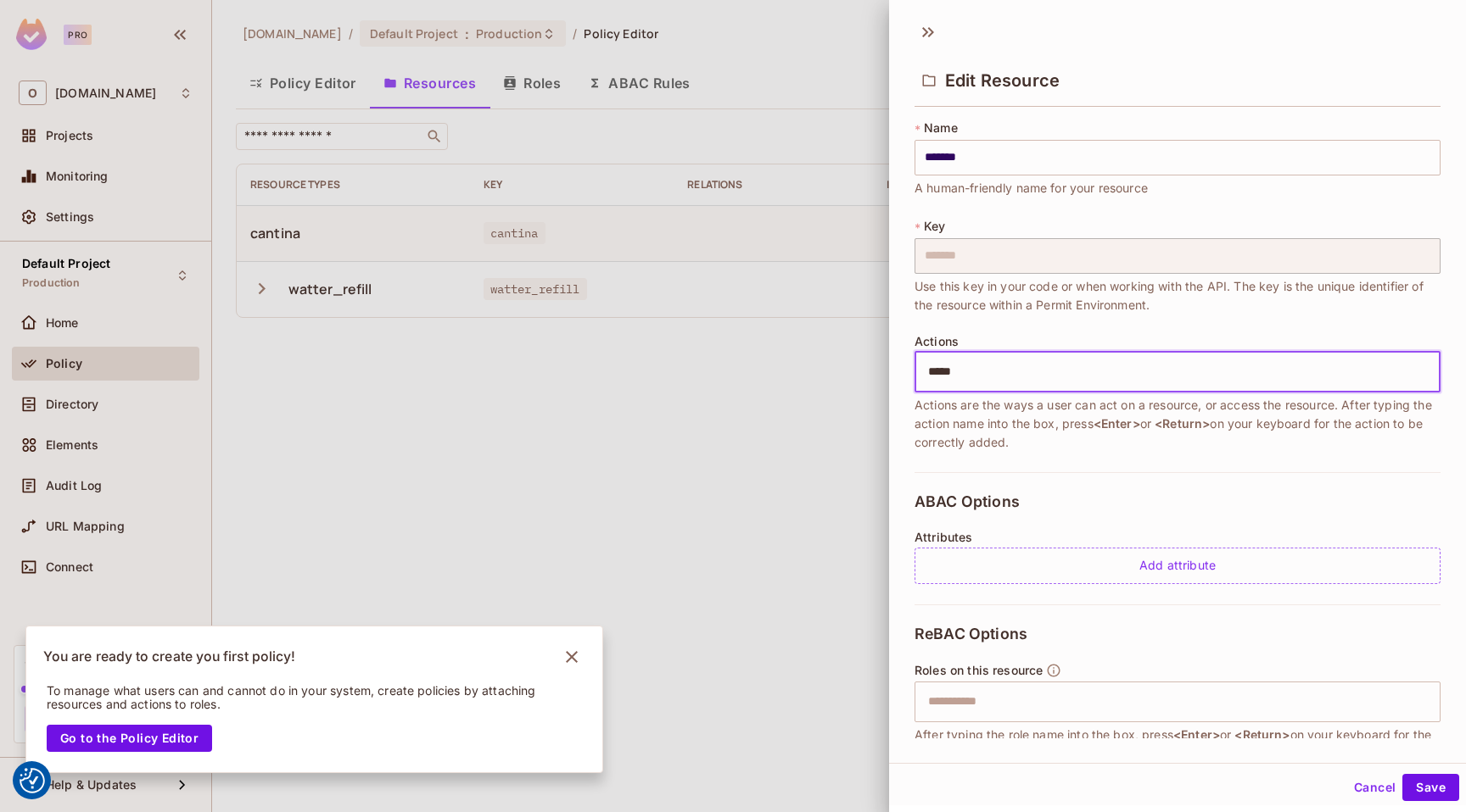
type input "******"
click at [1420, 781] on button "Save" at bounding box center [1431, 788] width 57 height 28
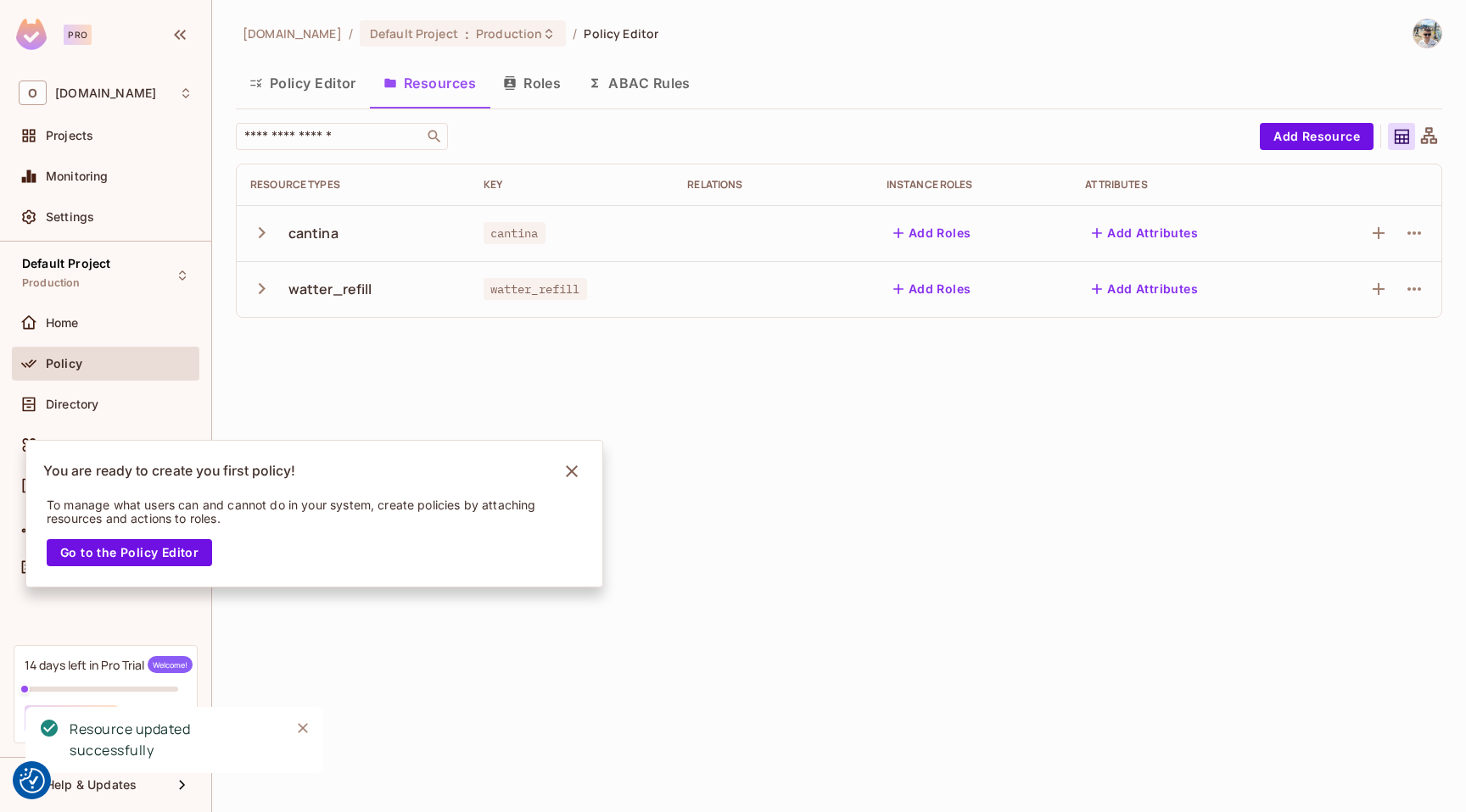
click at [564, 467] on div "Pro O okapistudio.com Projects Monitoring Settings Default Project Production H…" at bounding box center [733, 406] width 1466 height 812
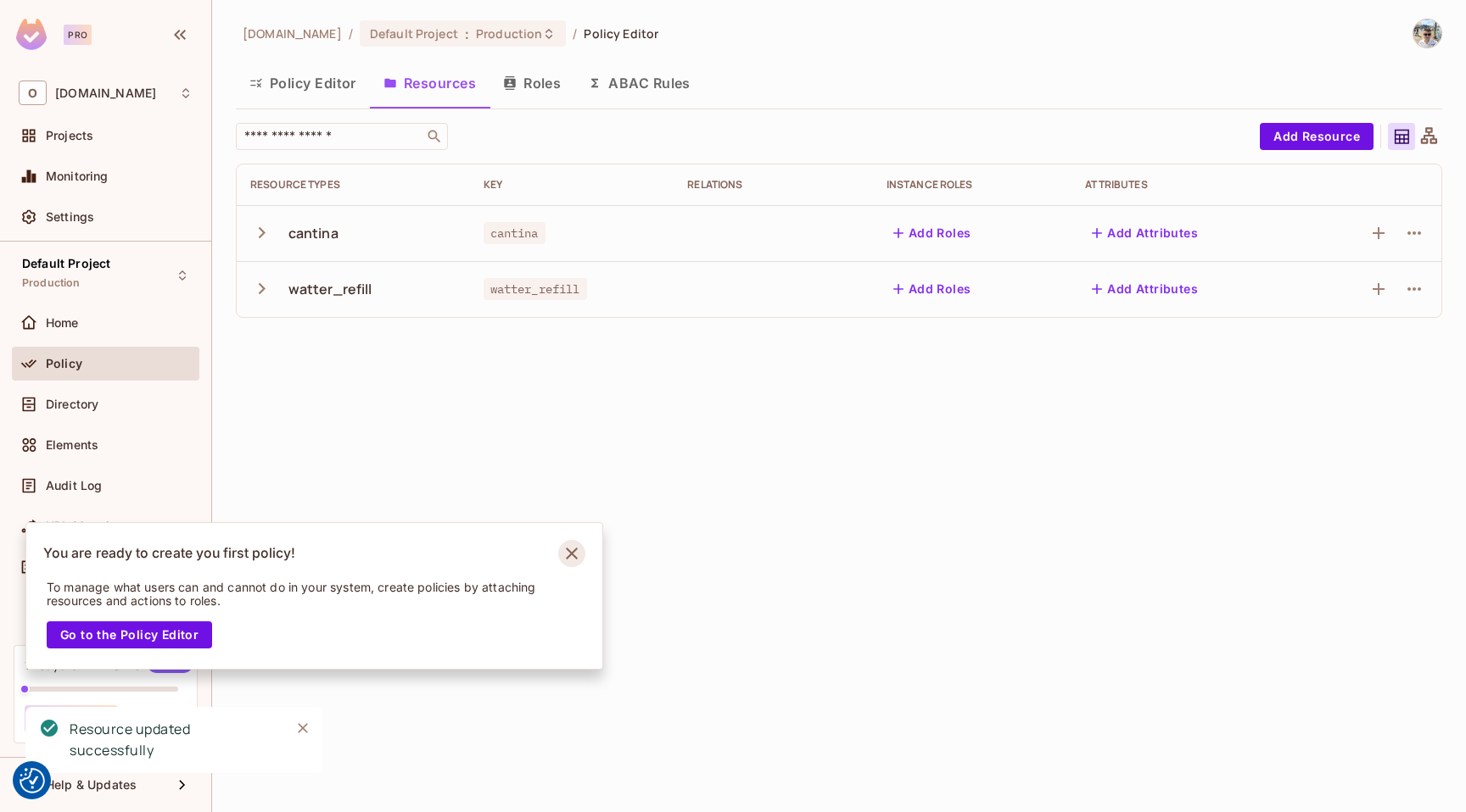
click at [578, 548] on icon "Notifications Alt+T" at bounding box center [572, 554] width 28 height 28
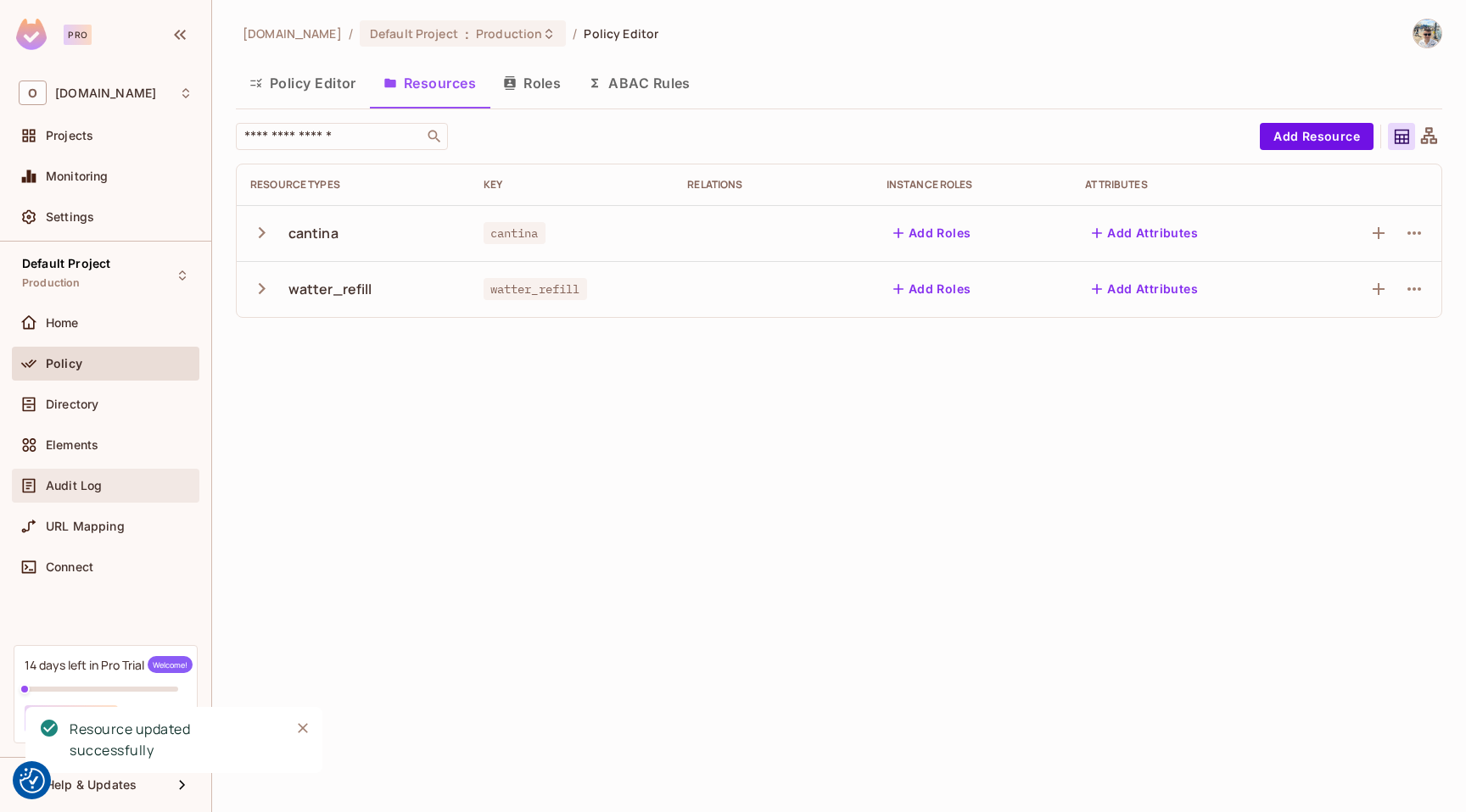
click at [83, 486] on span "Audit Log" at bounding box center [74, 486] width 56 height 14
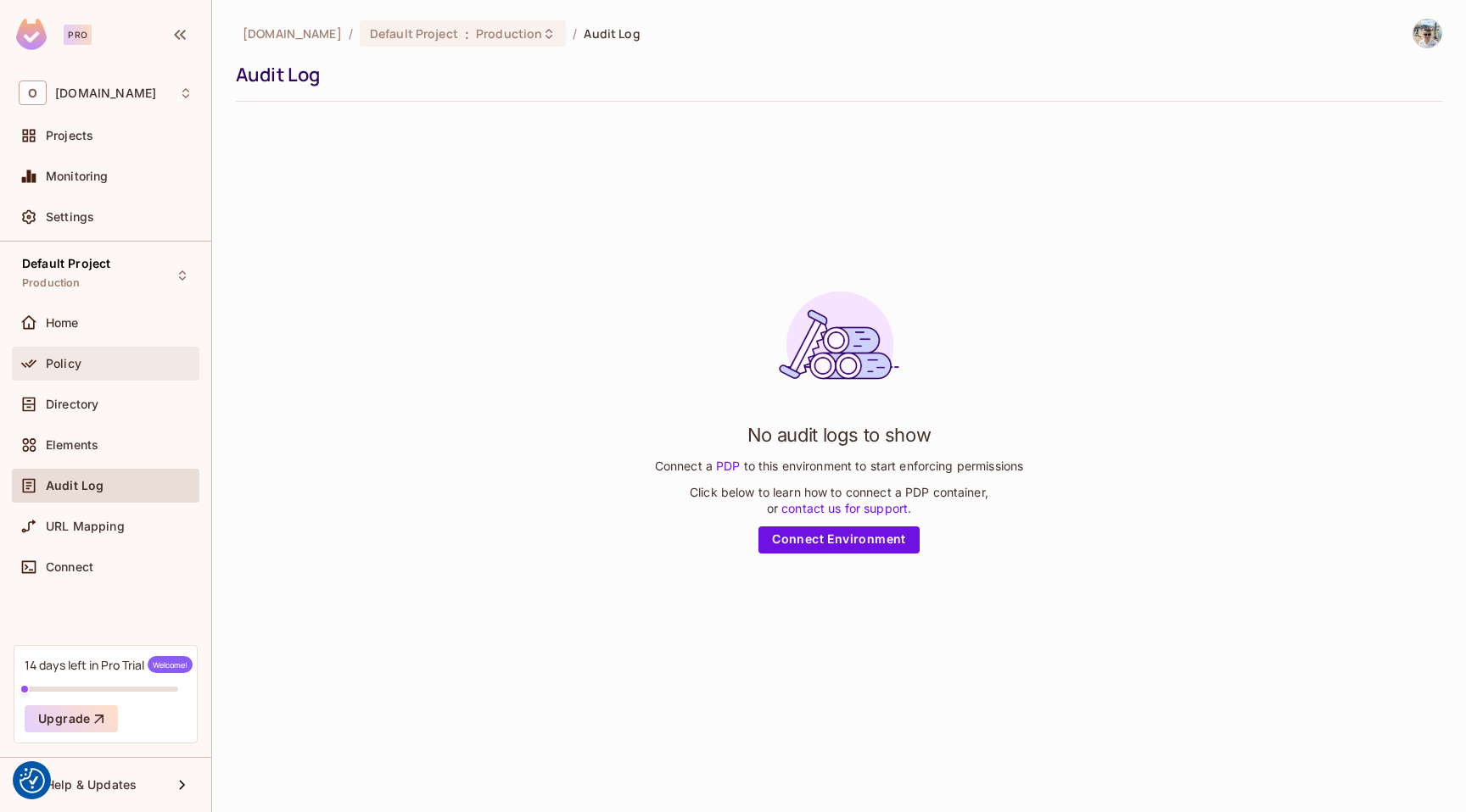
click at [88, 357] on div "Policy" at bounding box center [119, 364] width 147 height 14
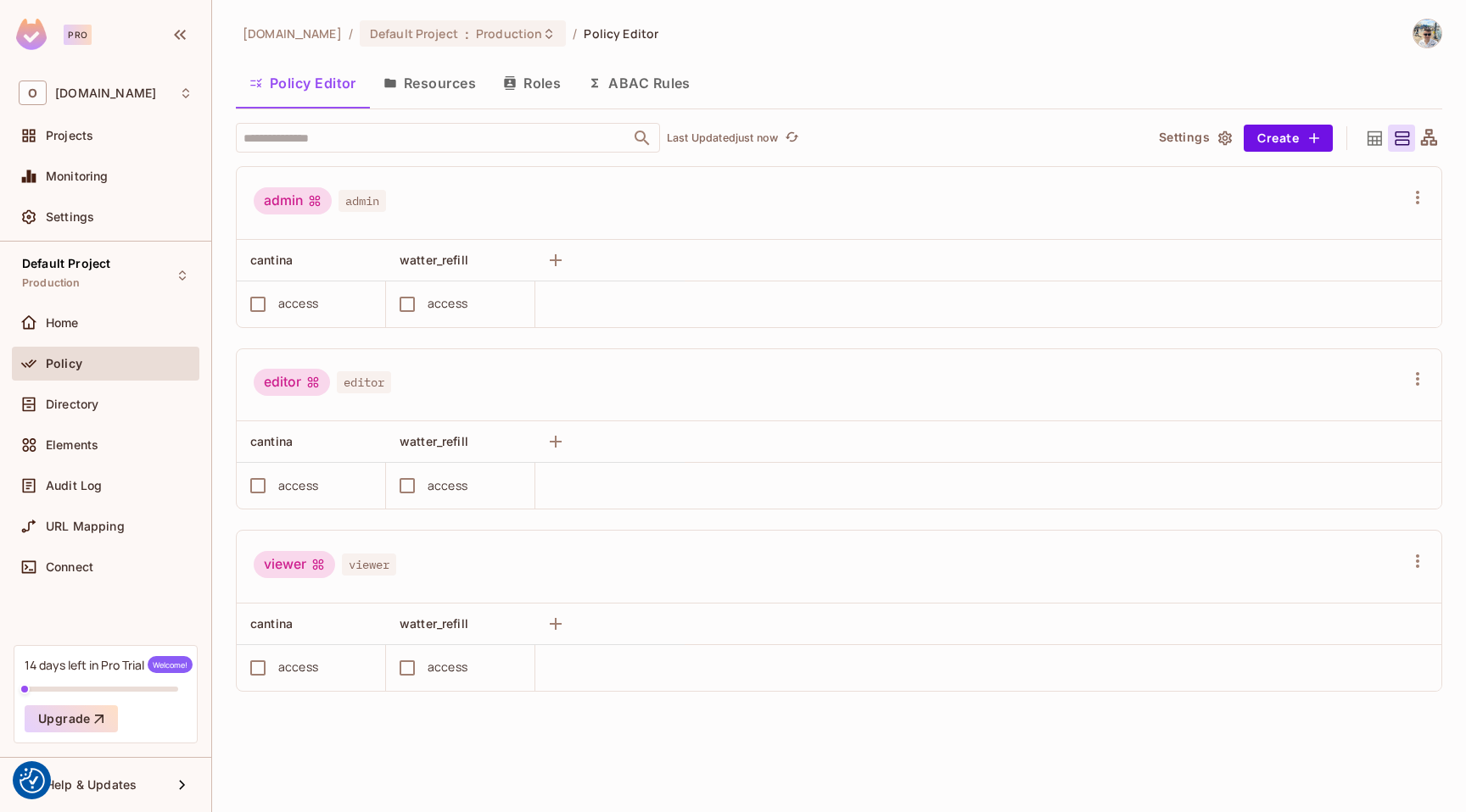
click at [438, 87] on button "Resources" at bounding box center [429, 83] width 119 height 42
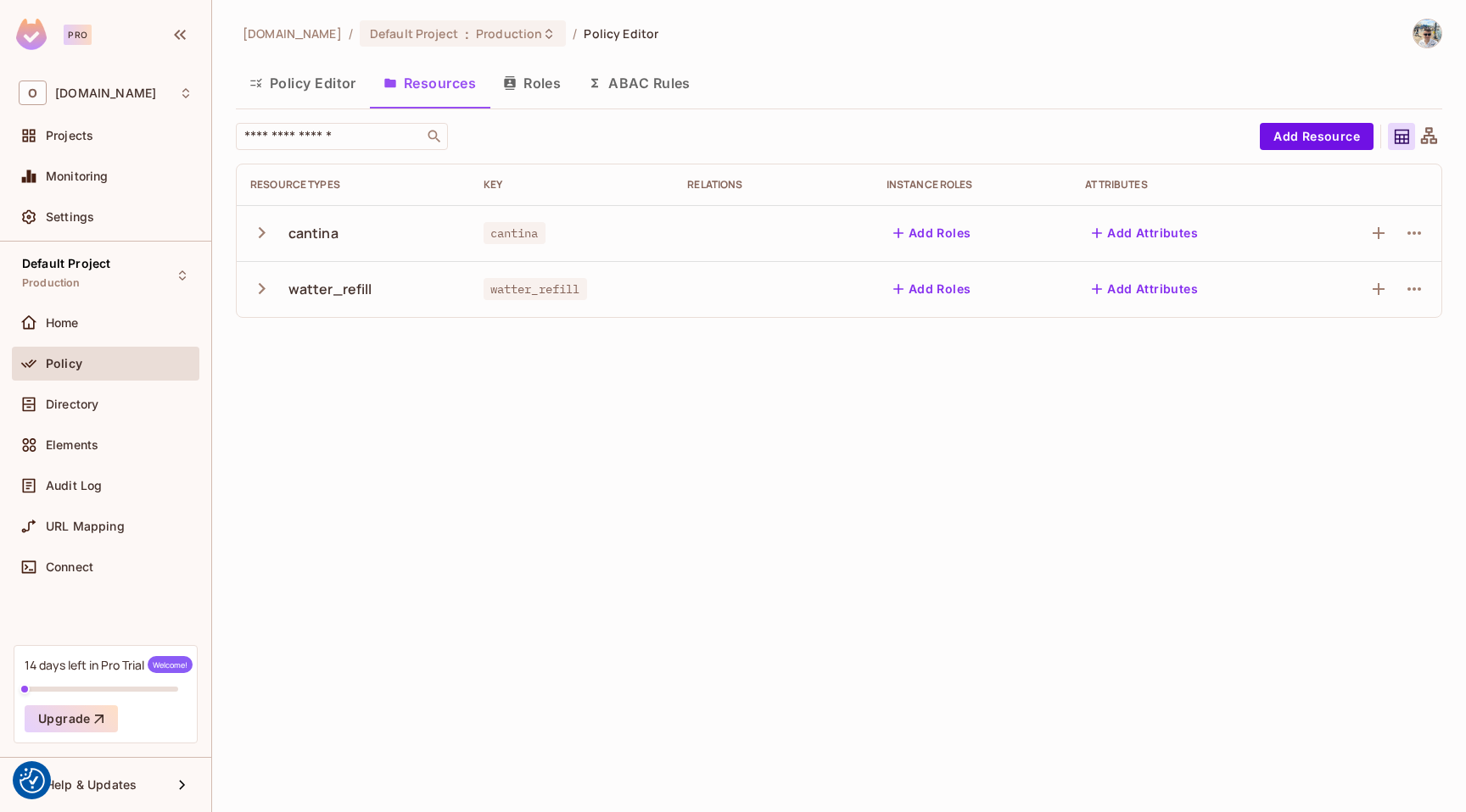
click at [1431, 236] on td at bounding box center [1370, 232] width 141 height 56
click at [1403, 236] on button "button" at bounding box center [1414, 233] width 28 height 28
click at [1379, 291] on span "Edit Resource" at bounding box center [1340, 300] width 90 height 28
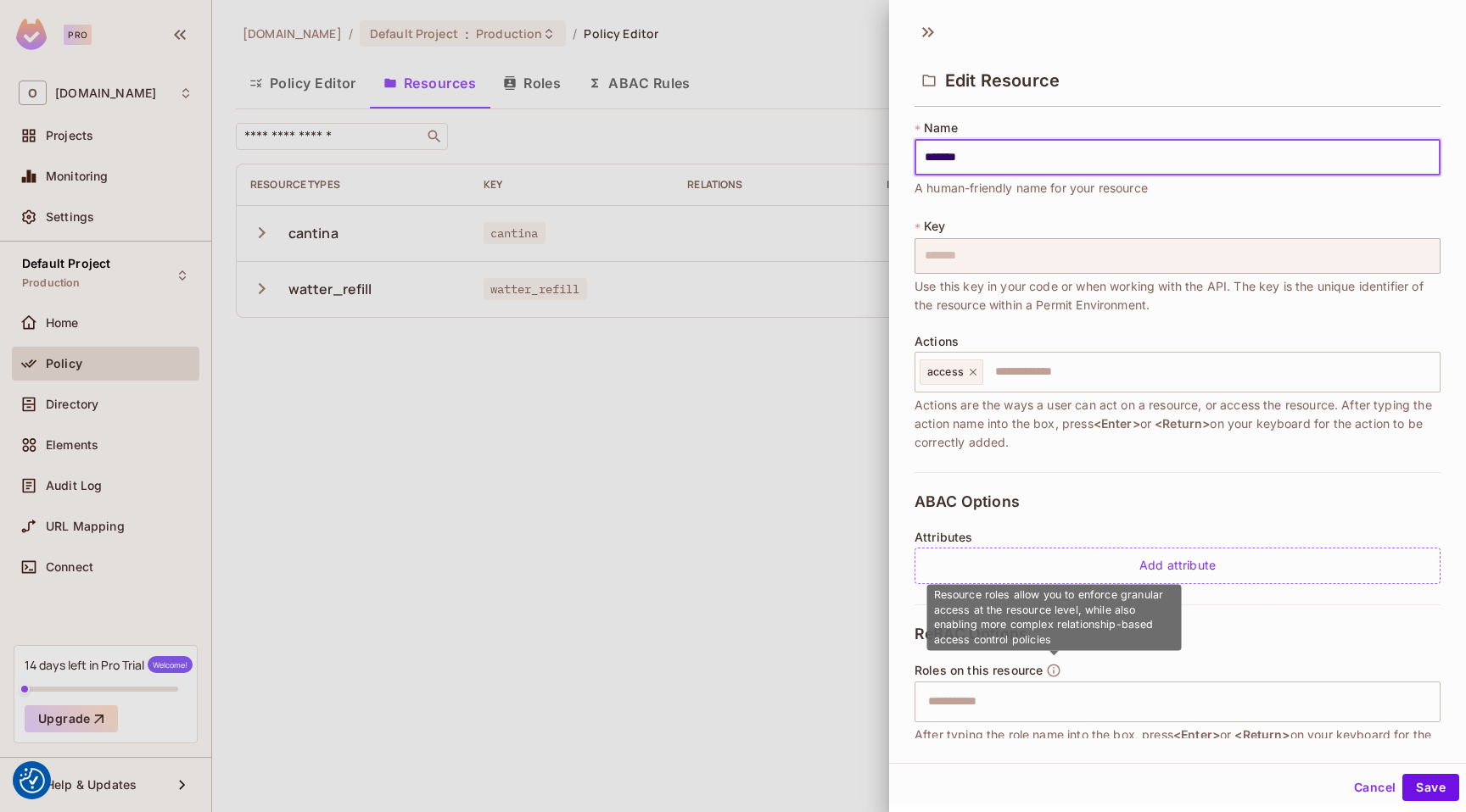
scroll to position [120, 0]
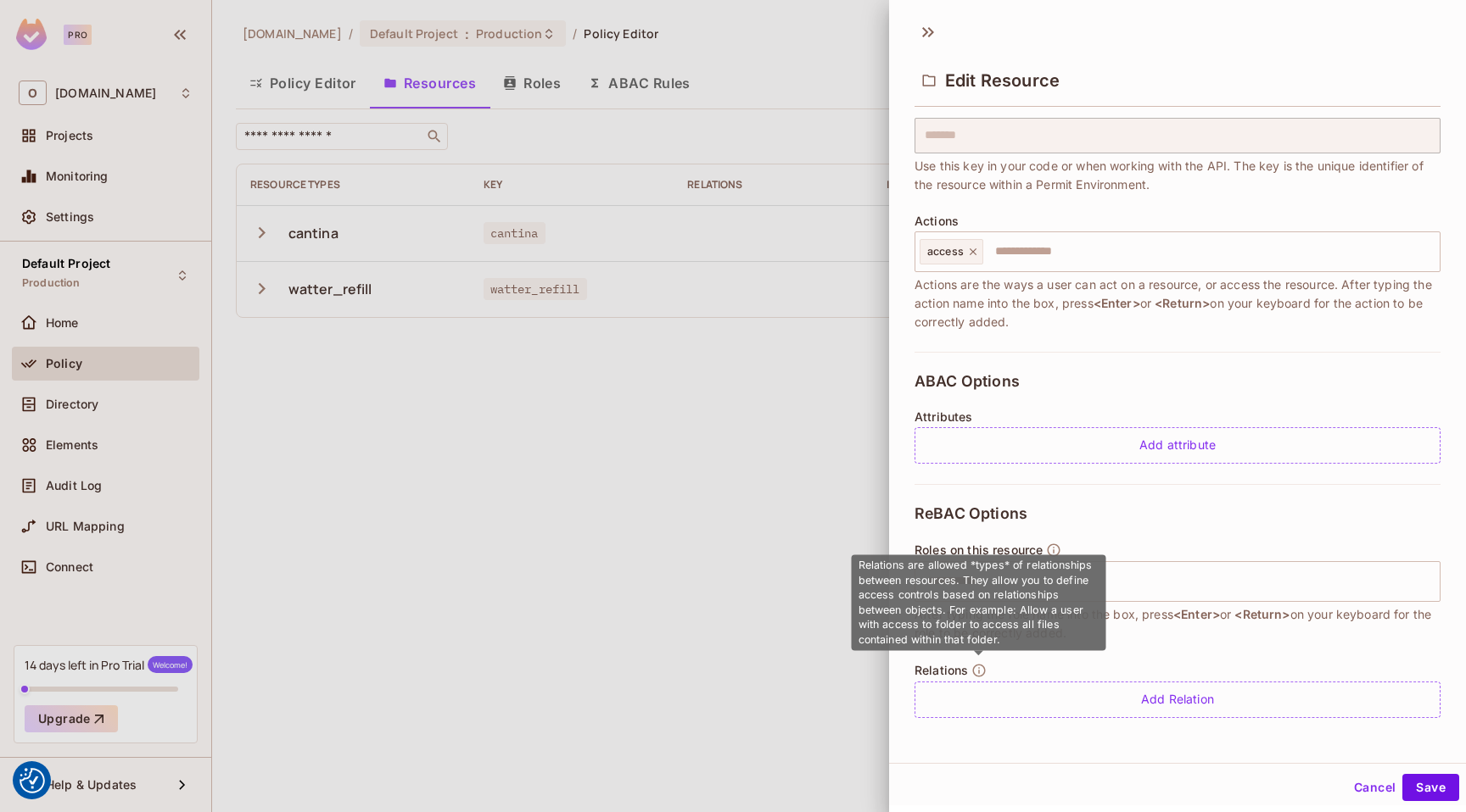
click at [978, 670] on icon "button" at bounding box center [979, 670] width 13 height 13
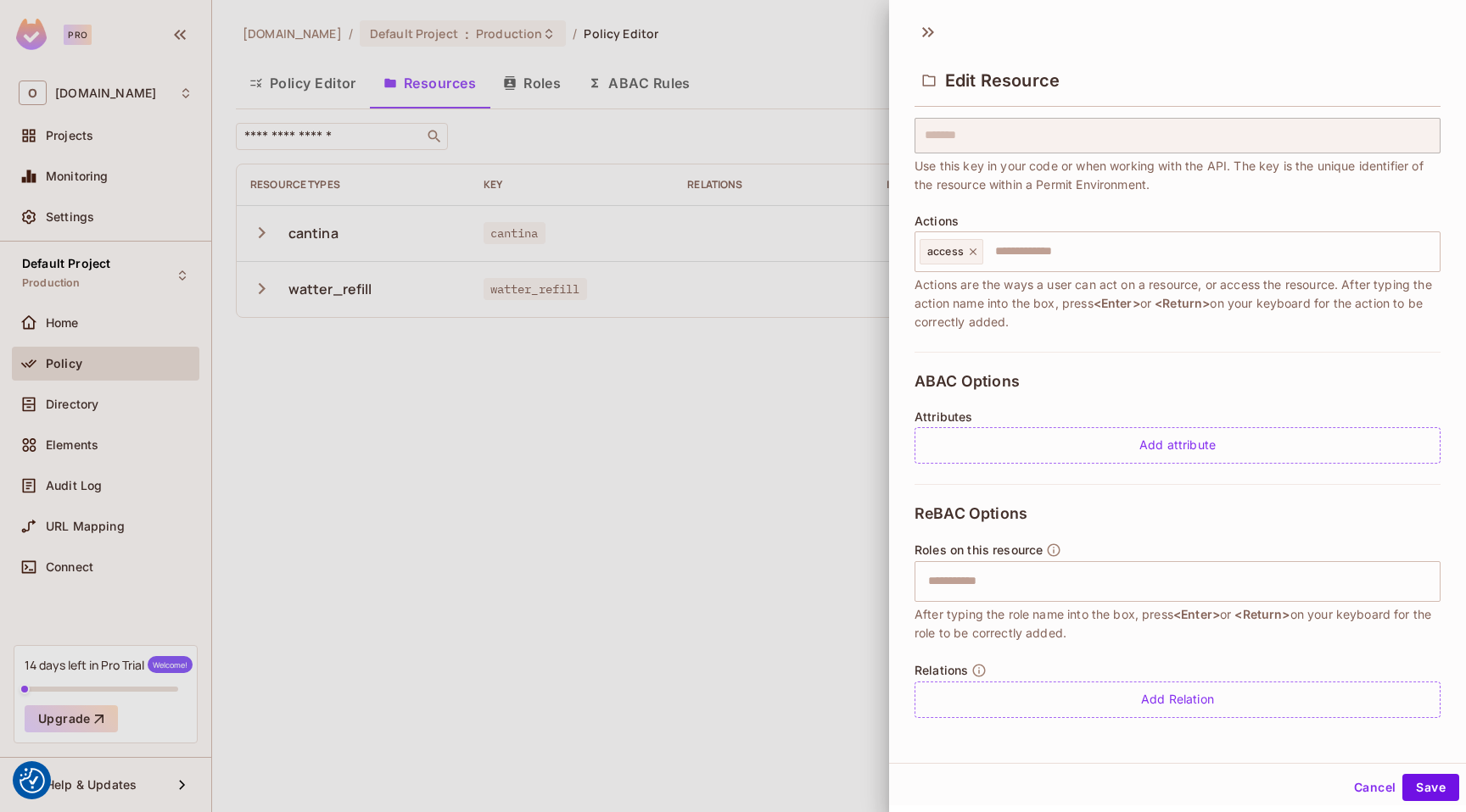
click at [594, 417] on div at bounding box center [733, 406] width 1466 height 812
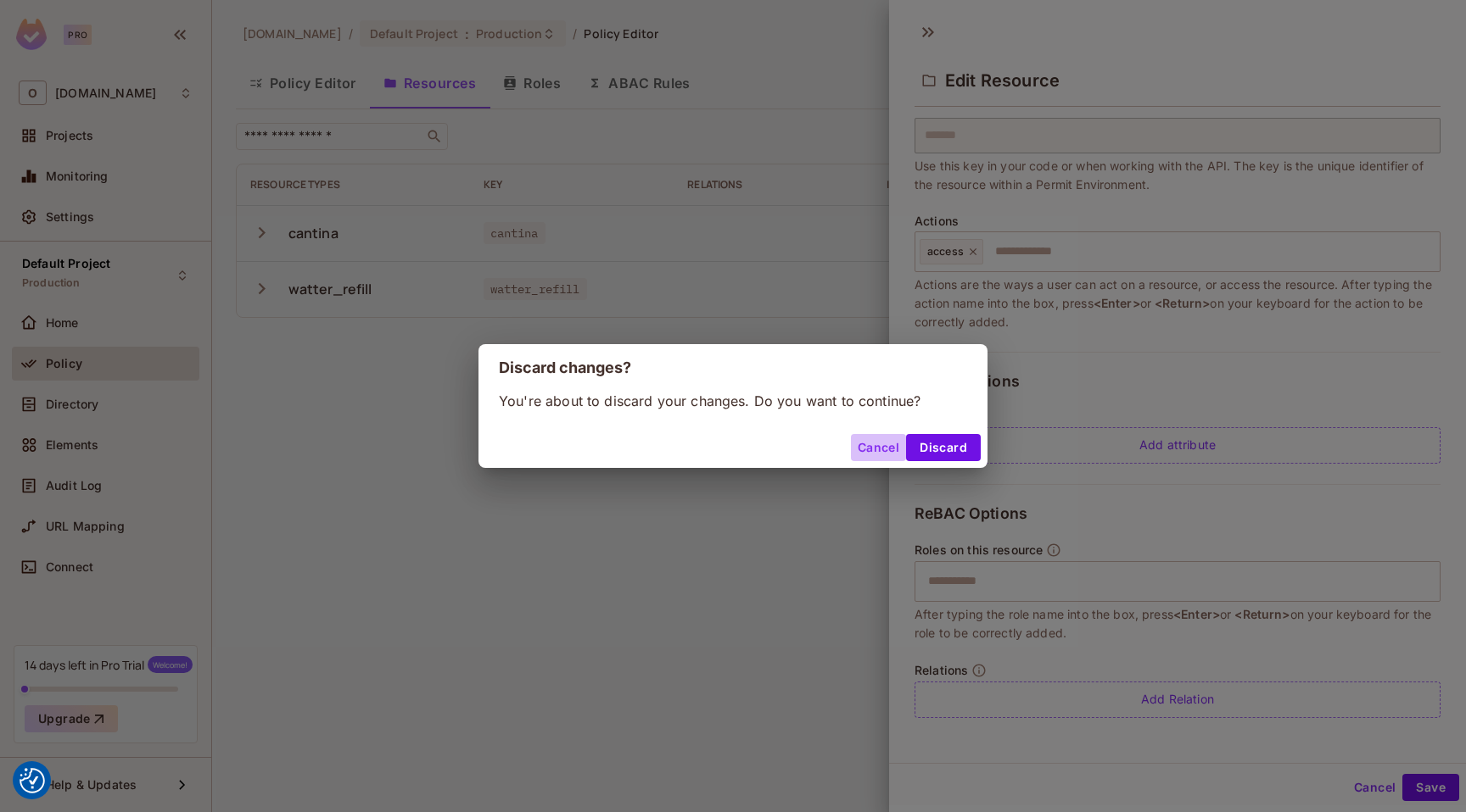
click at [893, 449] on button "Cancel" at bounding box center [878, 448] width 55 height 28
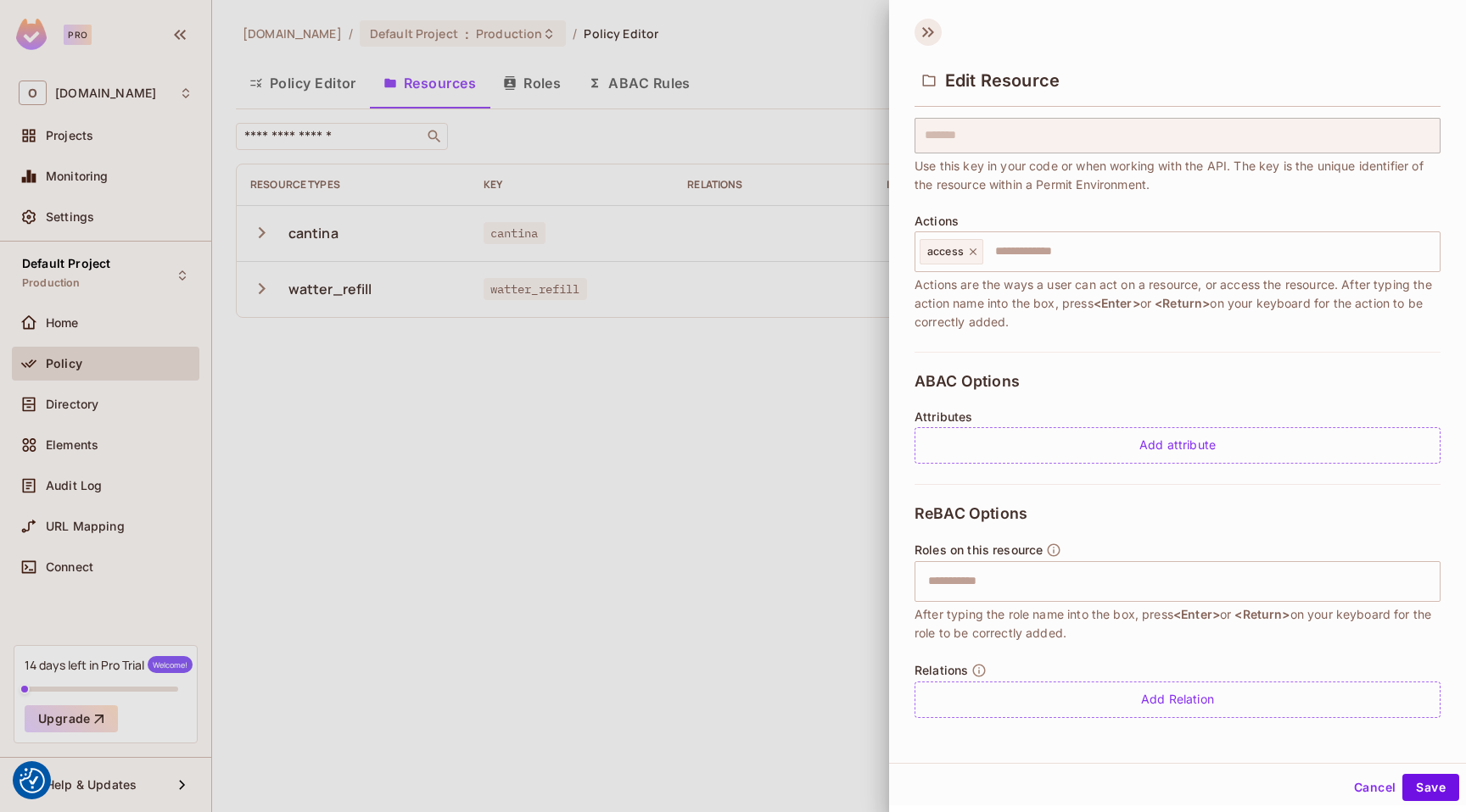
click at [934, 31] on icon at bounding box center [928, 32] width 28 height 28
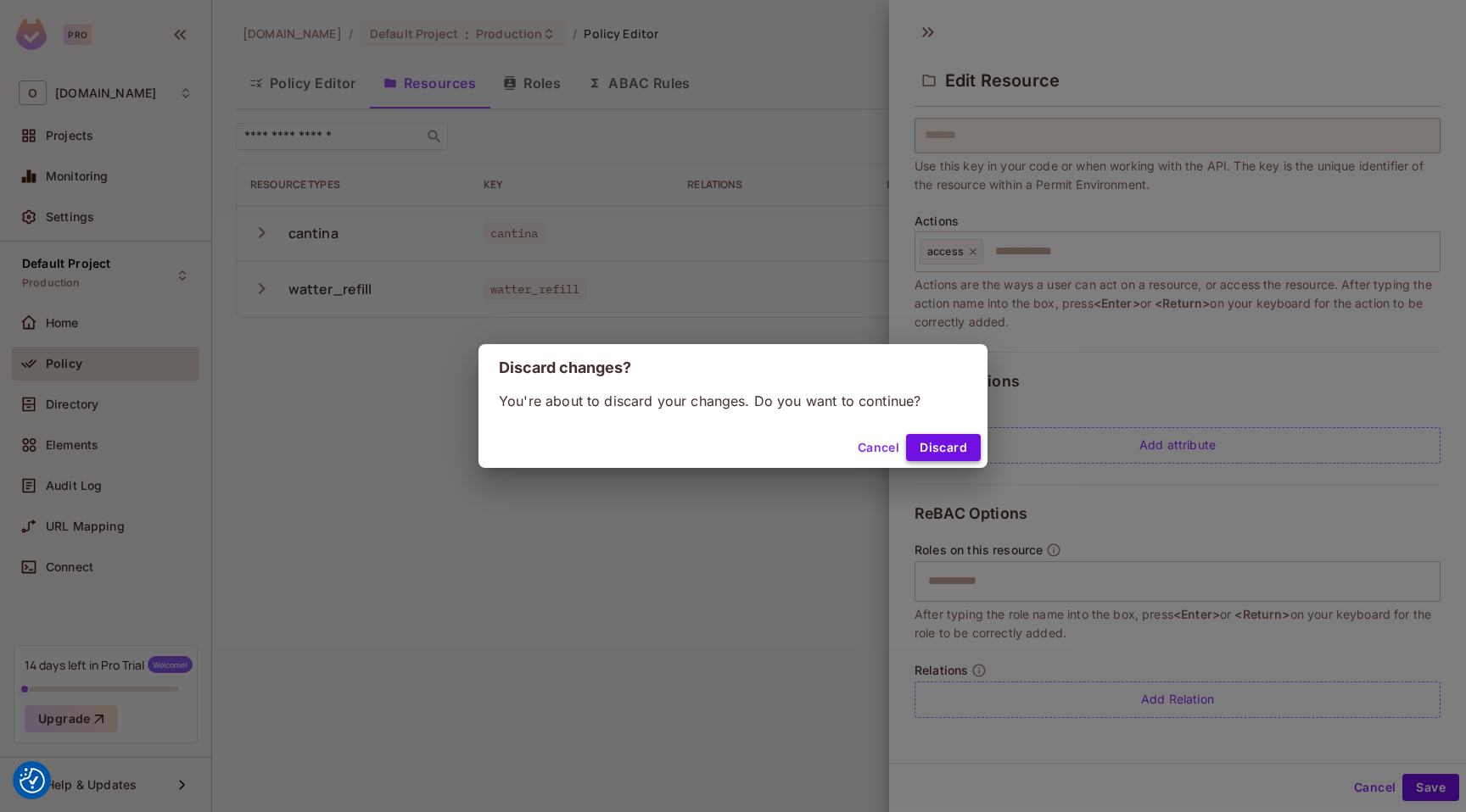
click at [924, 449] on button "Discard" at bounding box center [943, 448] width 75 height 28
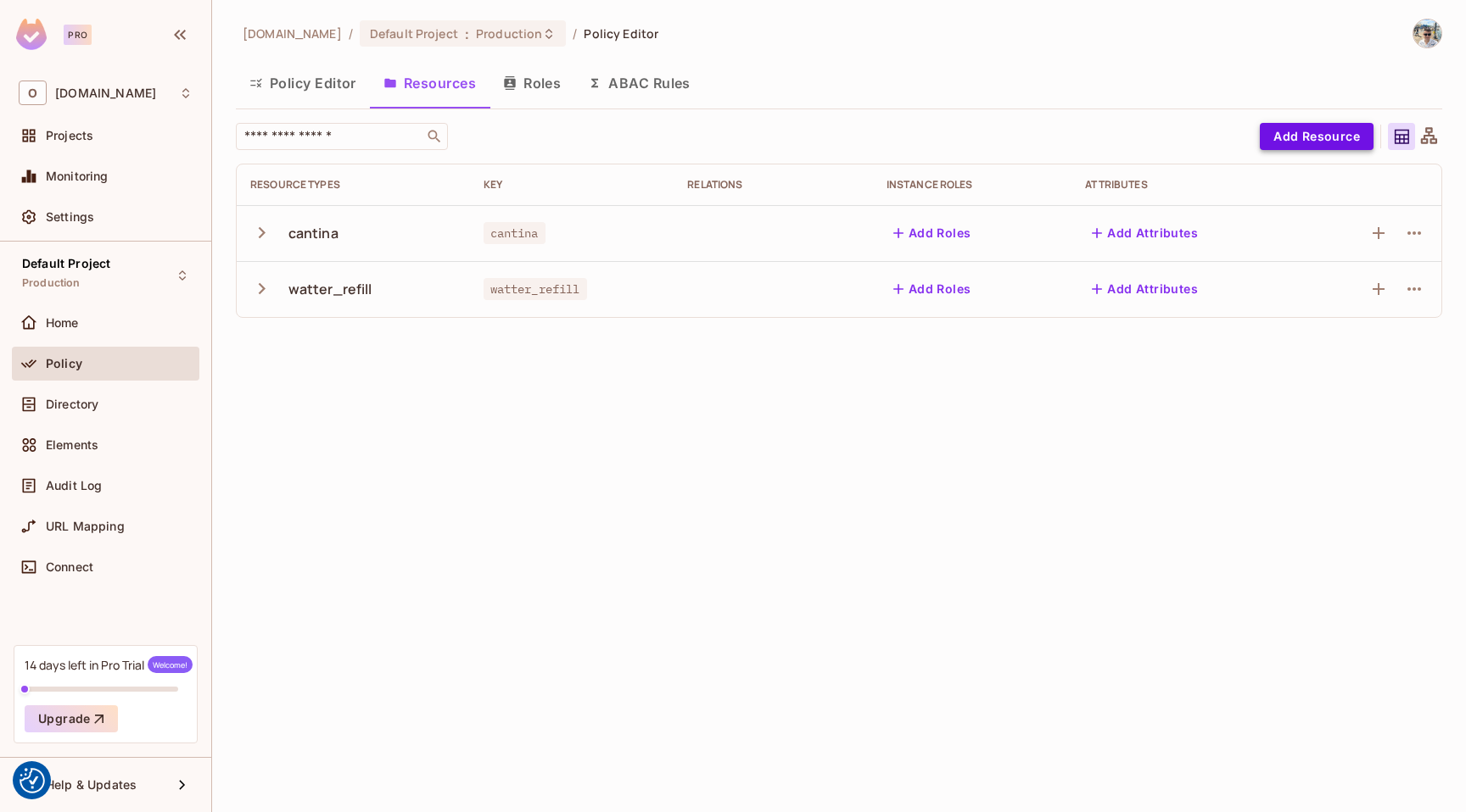
click at [1290, 135] on button "Add Resource" at bounding box center [1315, 137] width 113 height 28
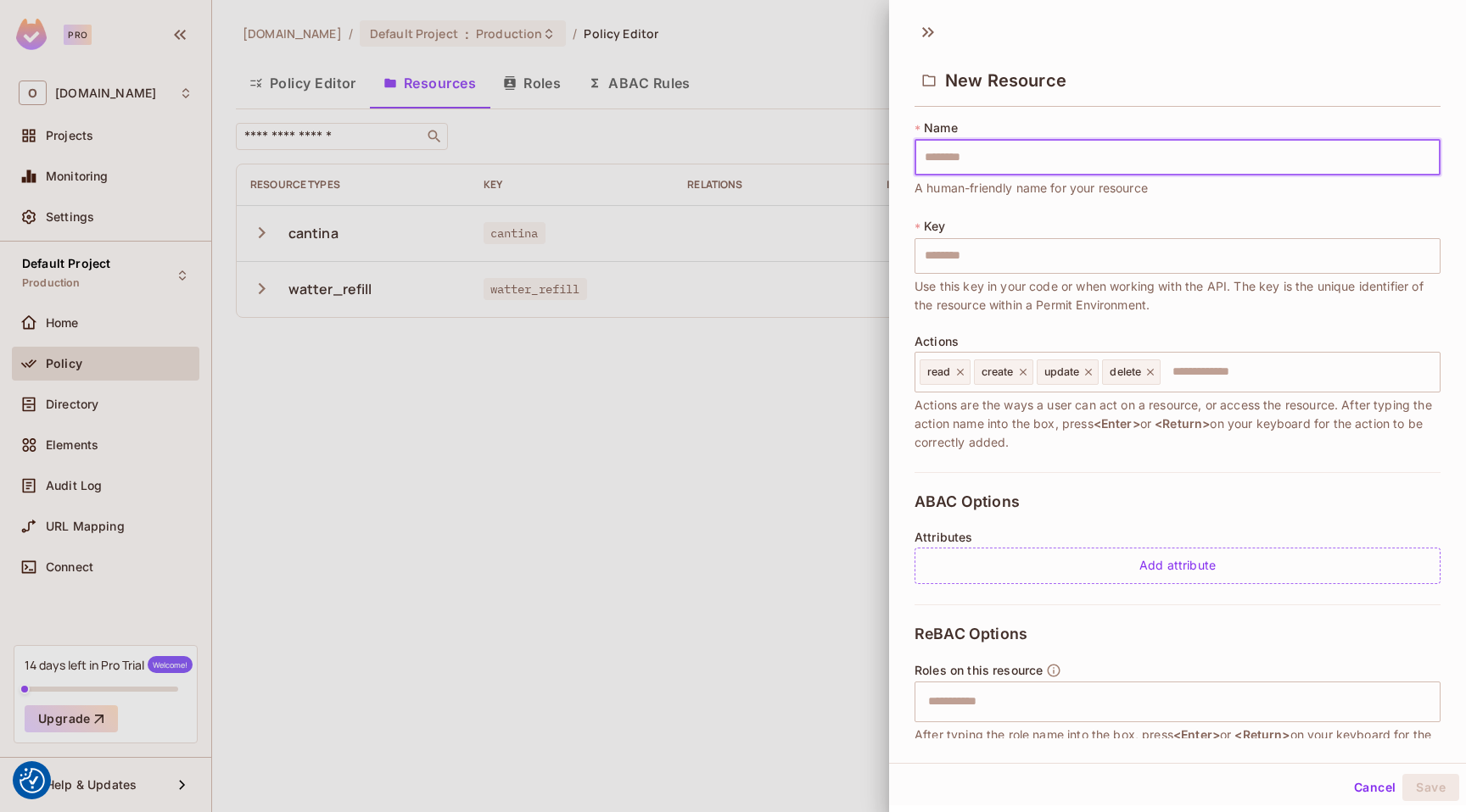
click at [1013, 152] on input "text" at bounding box center [1178, 157] width 526 height 35
type input "*"
type input "**"
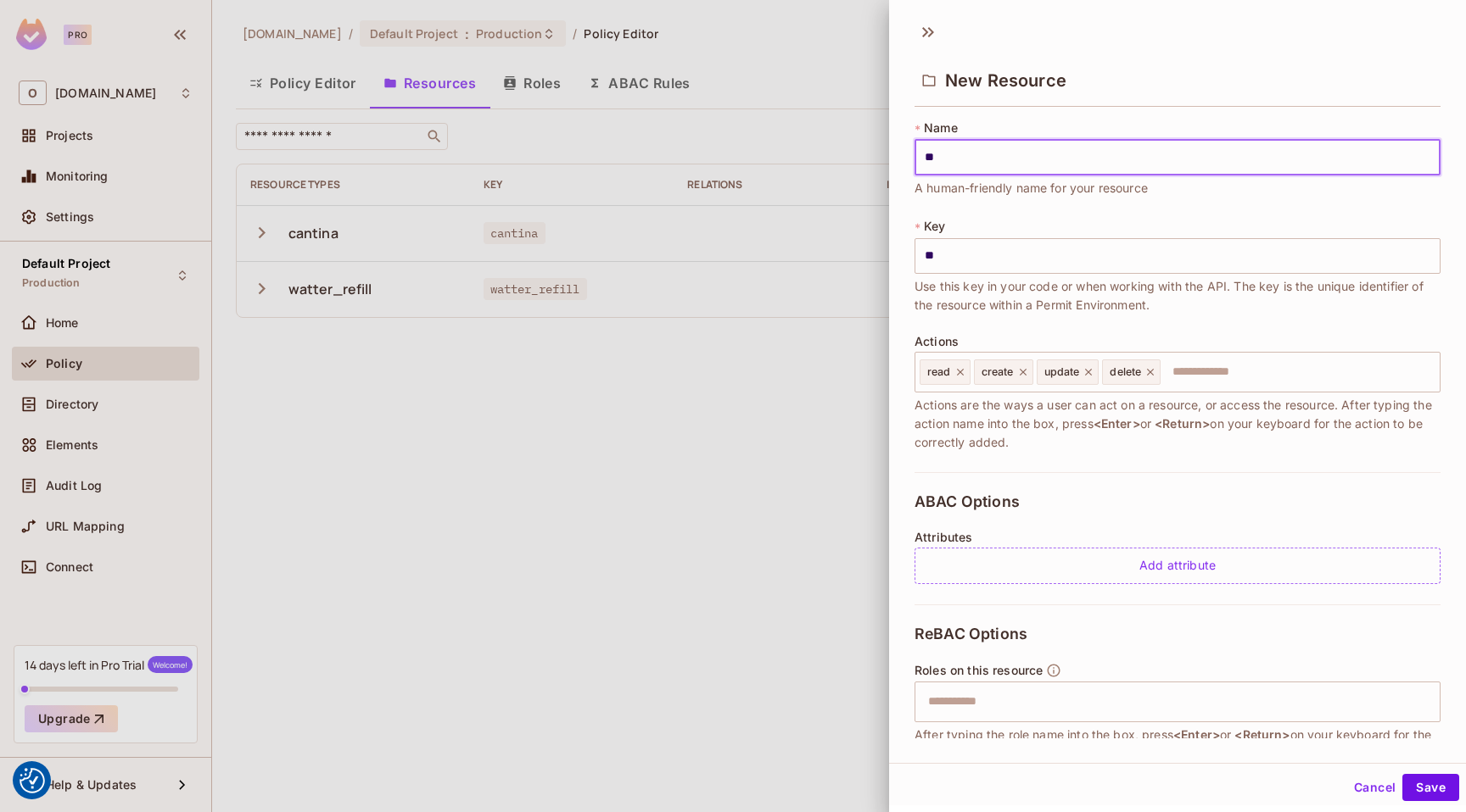
type input "***"
type input "****"
type input "*****"
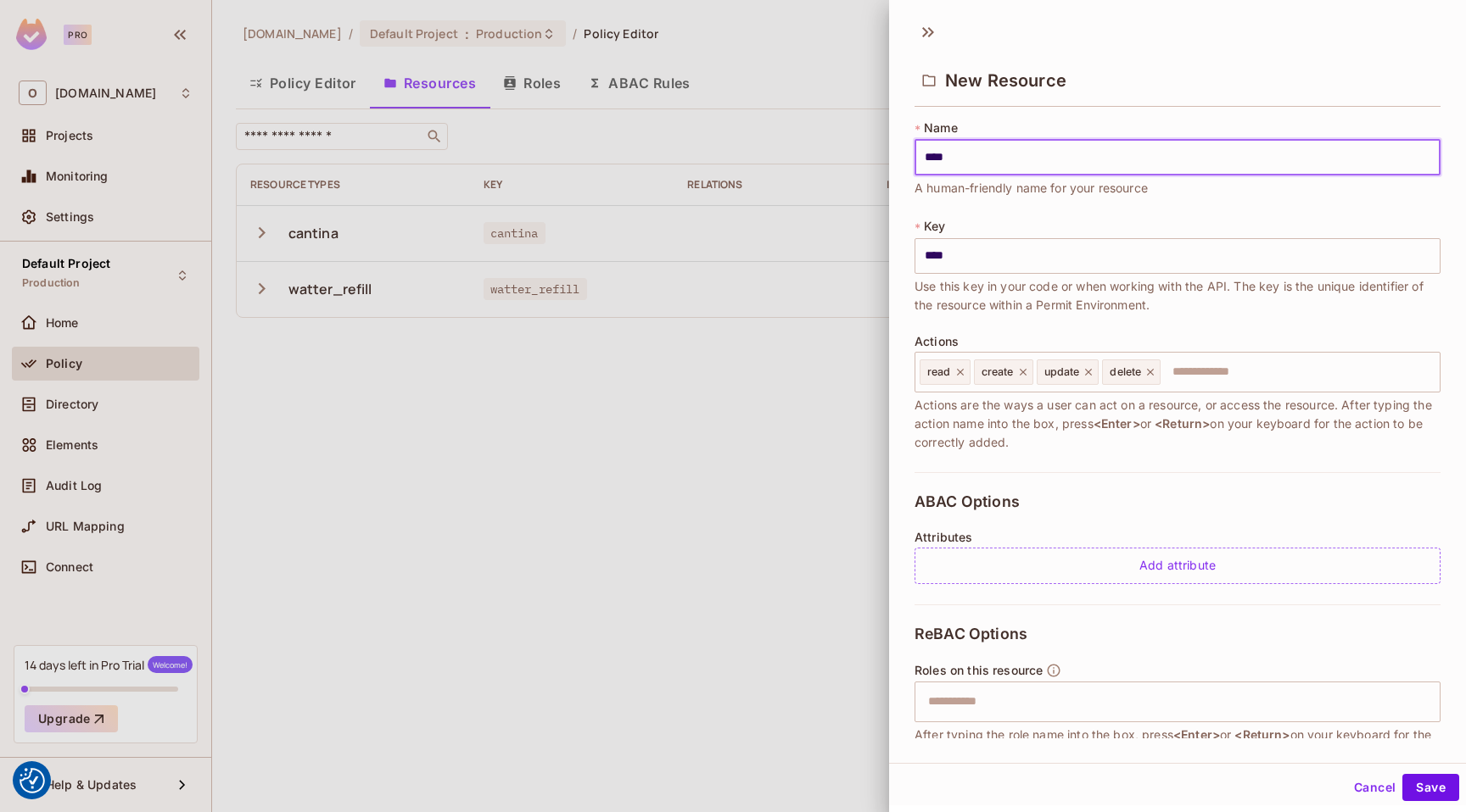
type input "*****"
type input "******"
type input "*******"
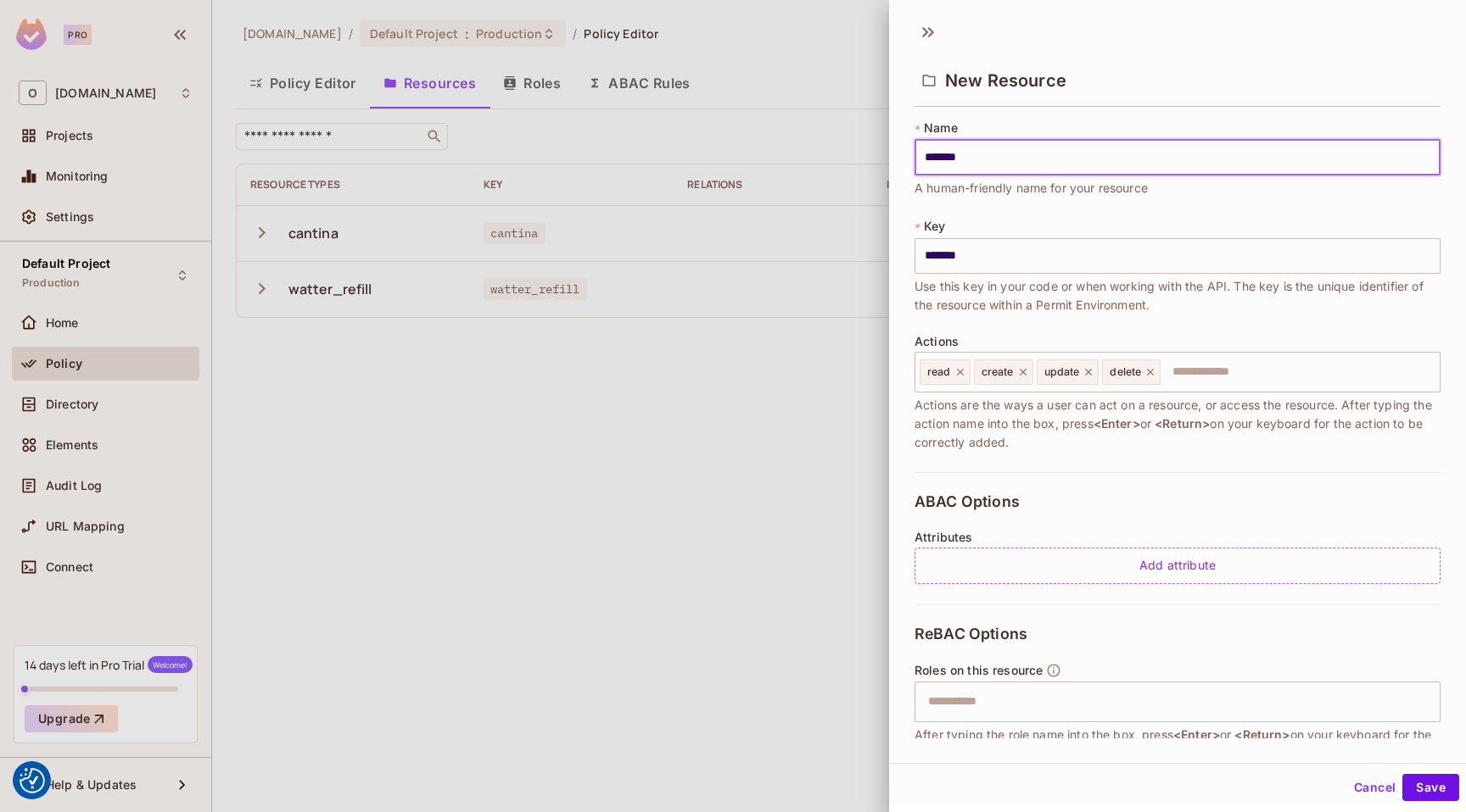
type input "********"
type input "*******"
type input "********"
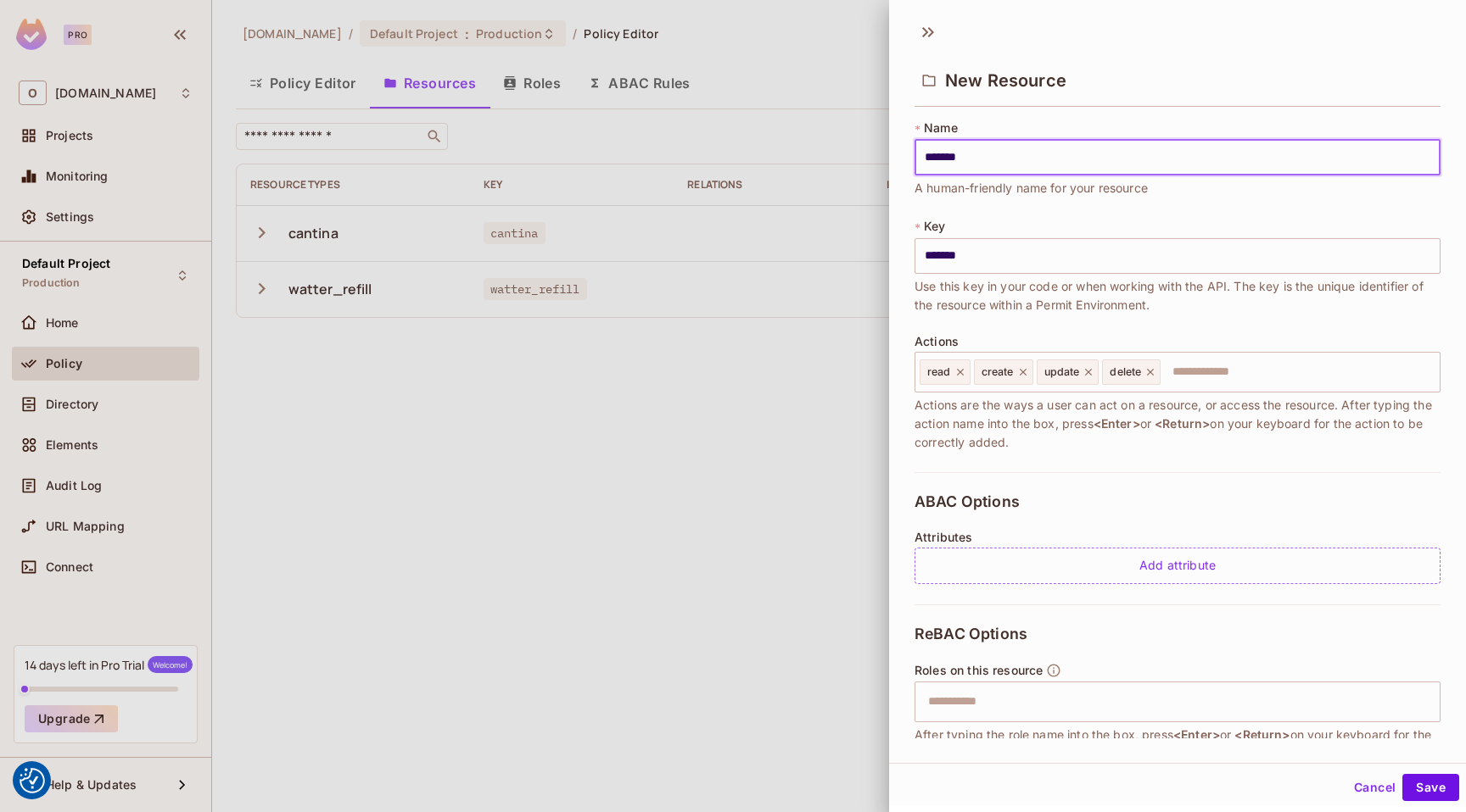
type input "********"
type input "*********"
click at [960, 370] on icon at bounding box center [960, 372] width 7 height 7
click at [974, 371] on icon at bounding box center [969, 372] width 12 height 12
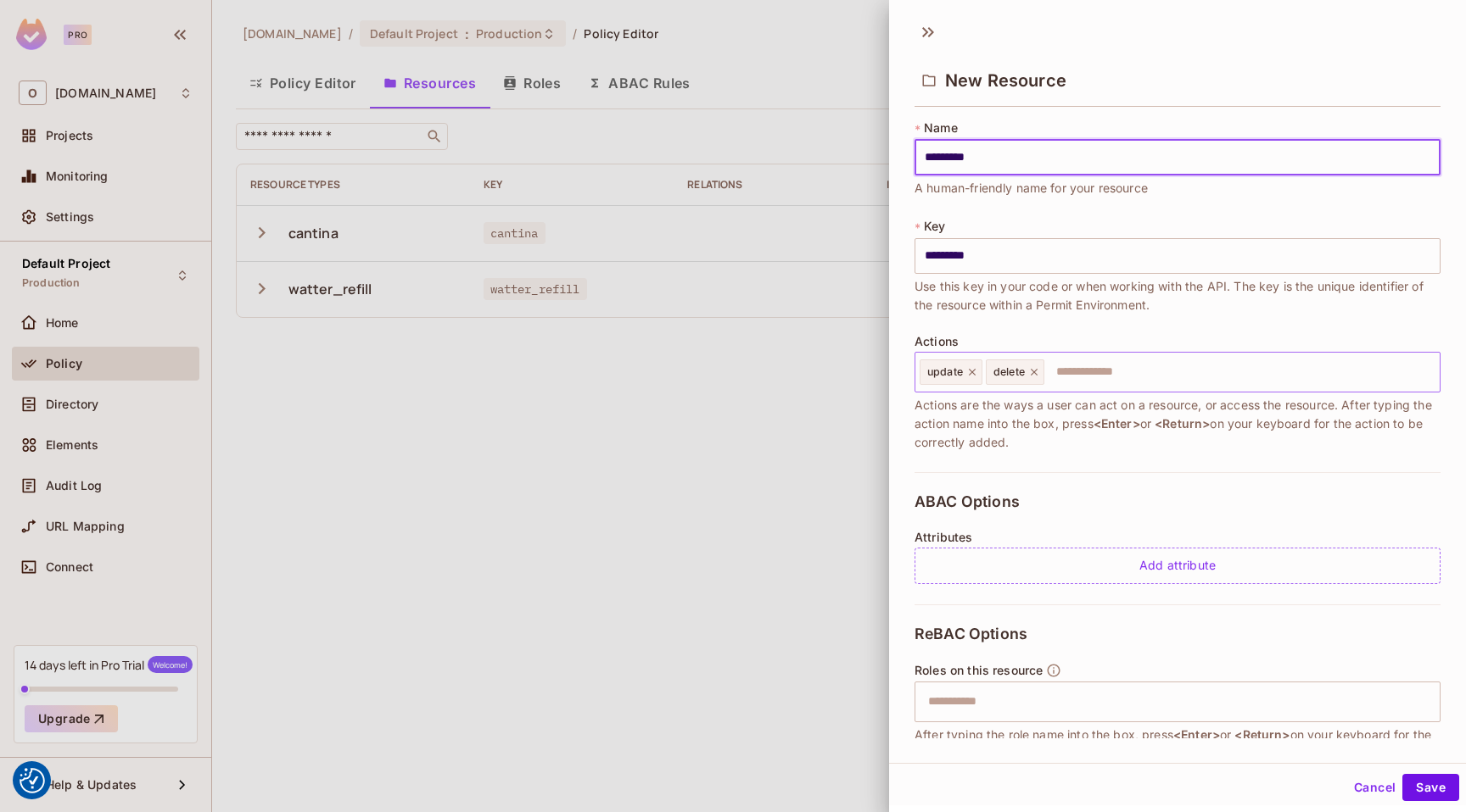
click at [973, 370] on icon at bounding box center [972, 372] width 7 height 7
click at [973, 370] on icon at bounding box center [968, 372] width 12 height 12
type input "*********"
click at [973, 370] on input "text" at bounding box center [1175, 372] width 515 height 33
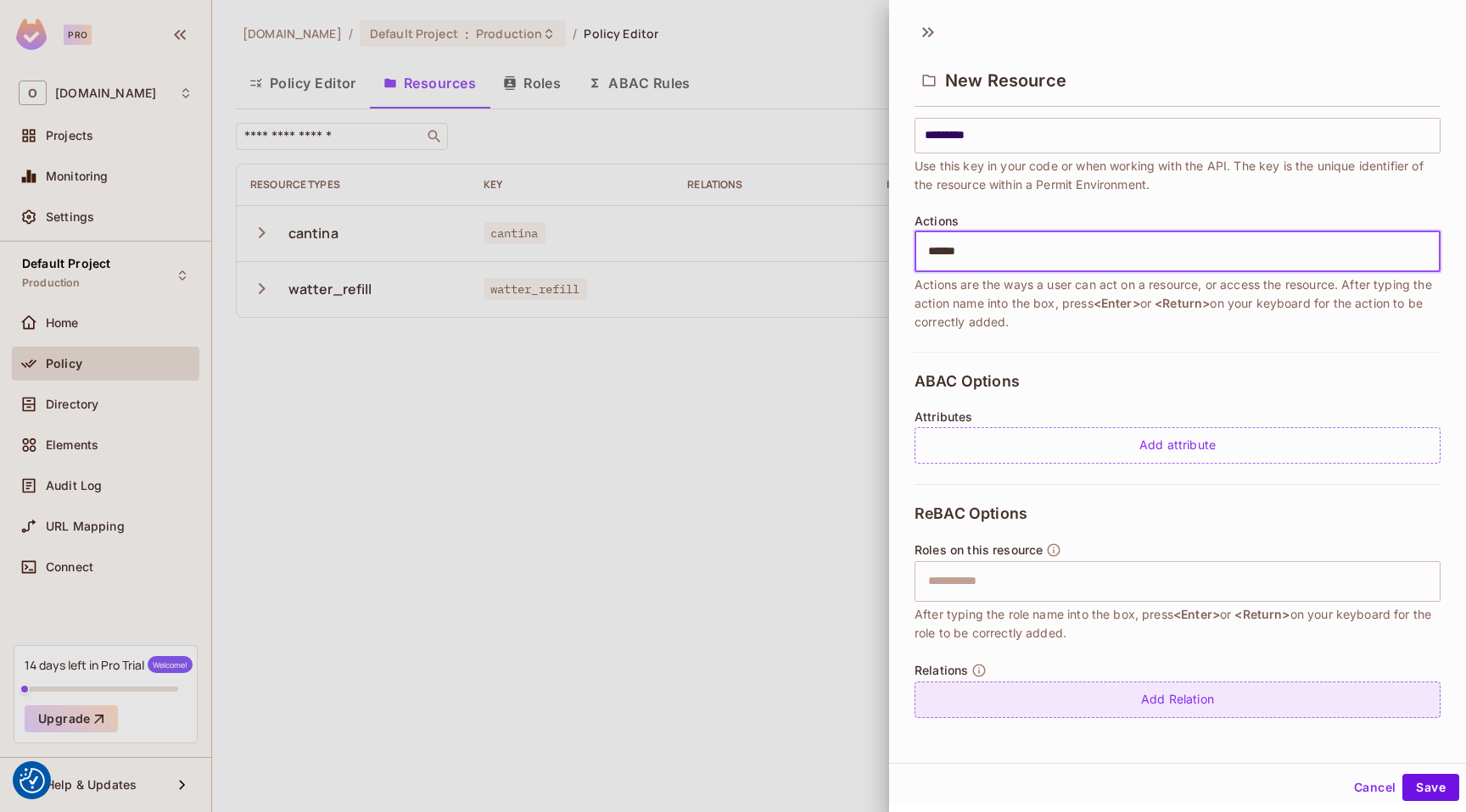
type input "******"
click at [1042, 689] on div "Add Relation" at bounding box center [1178, 700] width 526 height 36
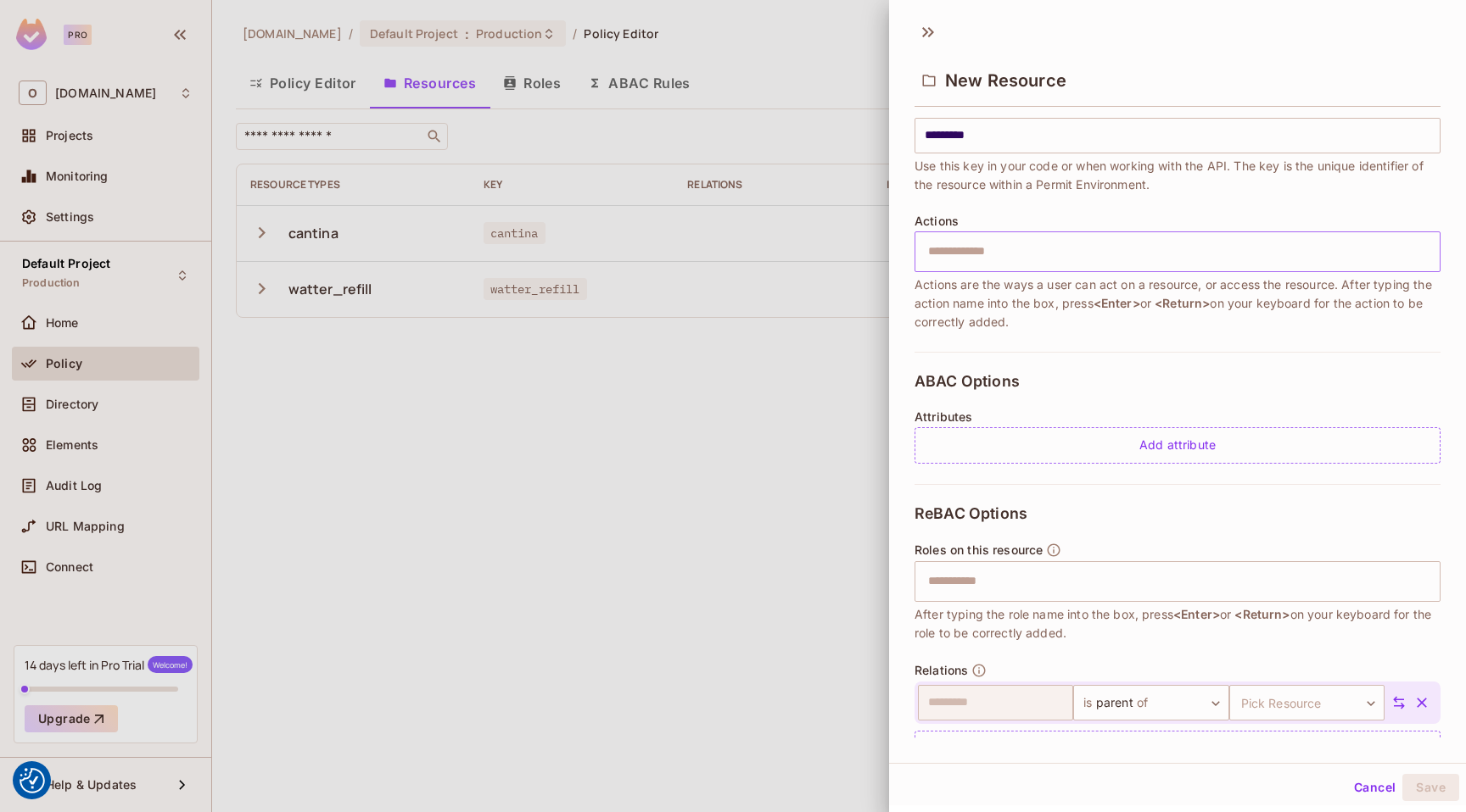
scroll to position [169, 0]
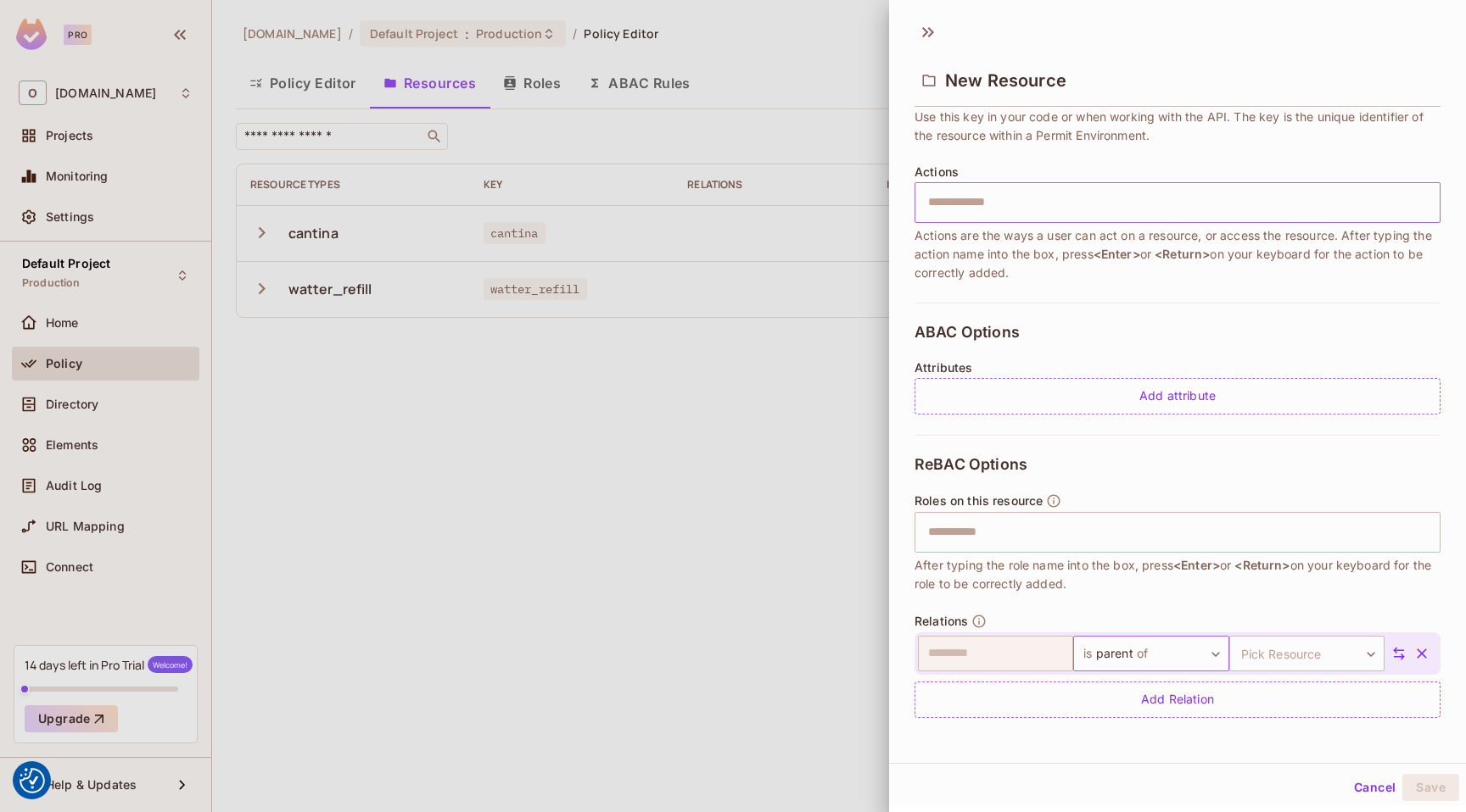
click at [1192, 651] on body "We use cookies to enhance your browsing experience, serve personalized ads or c…" at bounding box center [733, 406] width 1466 height 812
click at [990, 658] on div at bounding box center [733, 406] width 1466 height 812
click at [1246, 667] on body "We use cookies to enhance your browsing experience, serve personalized ads or c…" at bounding box center [733, 406] width 1466 height 812
click at [1257, 664] on div at bounding box center [733, 406] width 1466 height 812
click at [1417, 655] on icon "button" at bounding box center [1422, 654] width 10 height 10
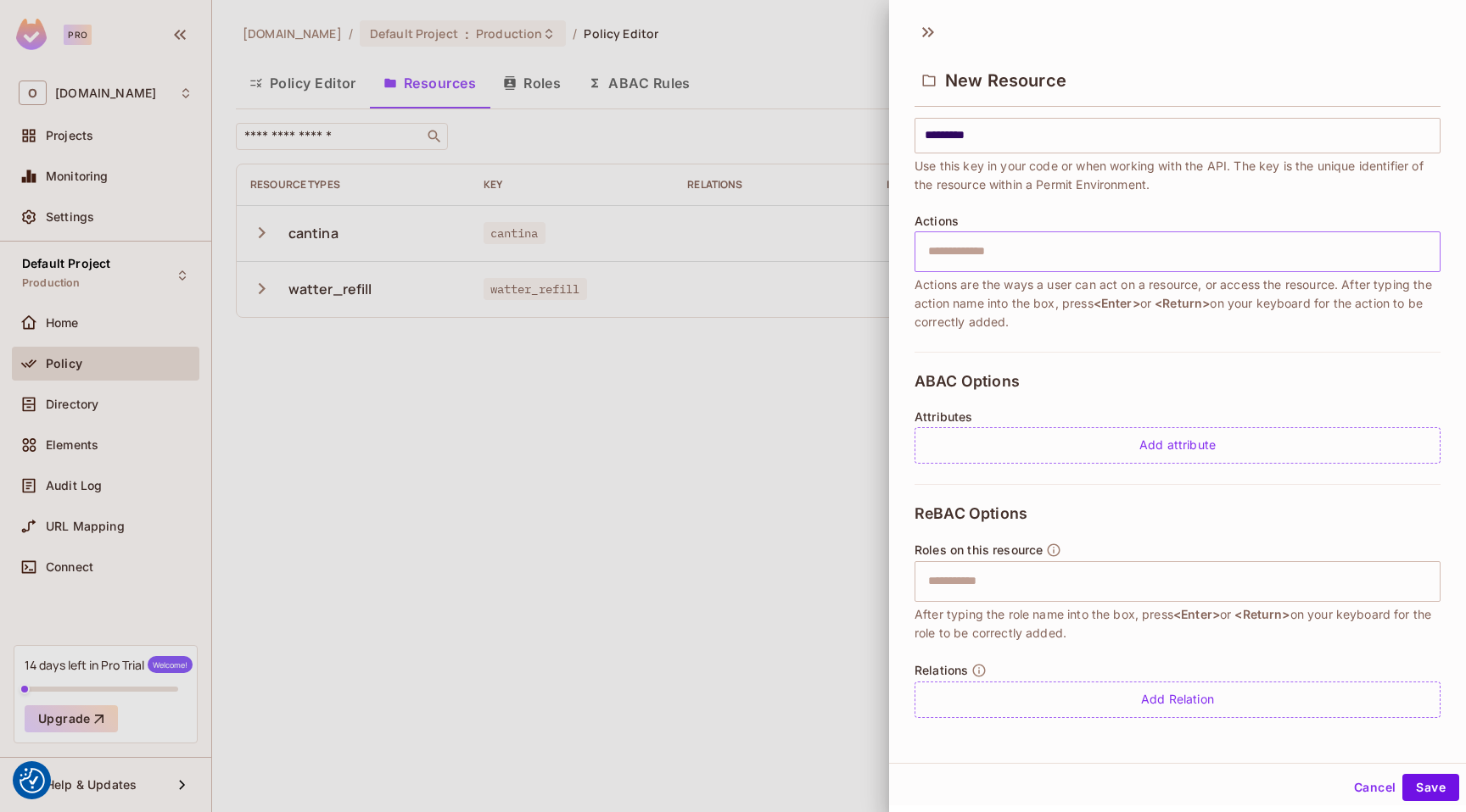
scroll to position [0, 0]
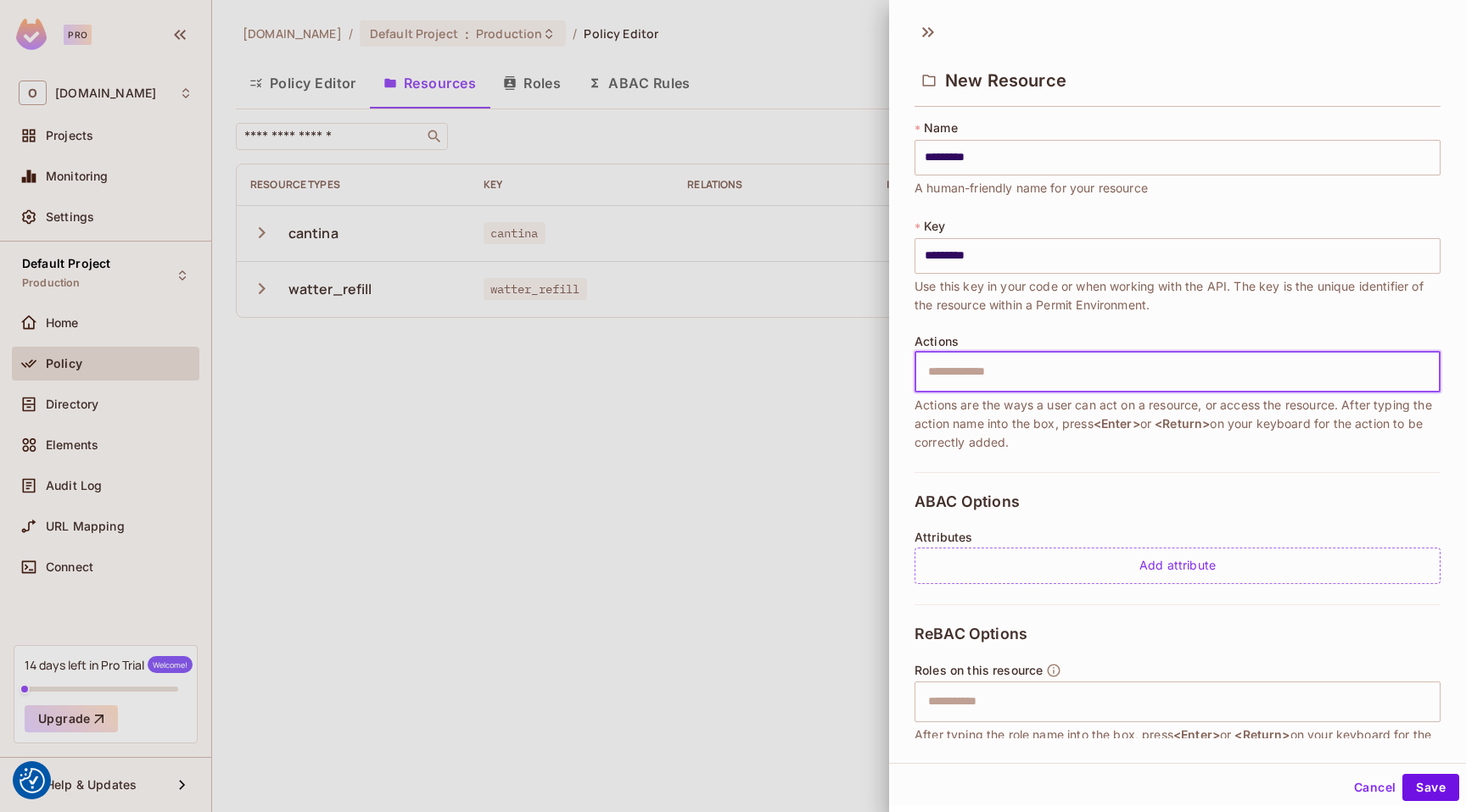
click at [995, 362] on input "text" at bounding box center [1175, 372] width 515 height 33
type input "******"
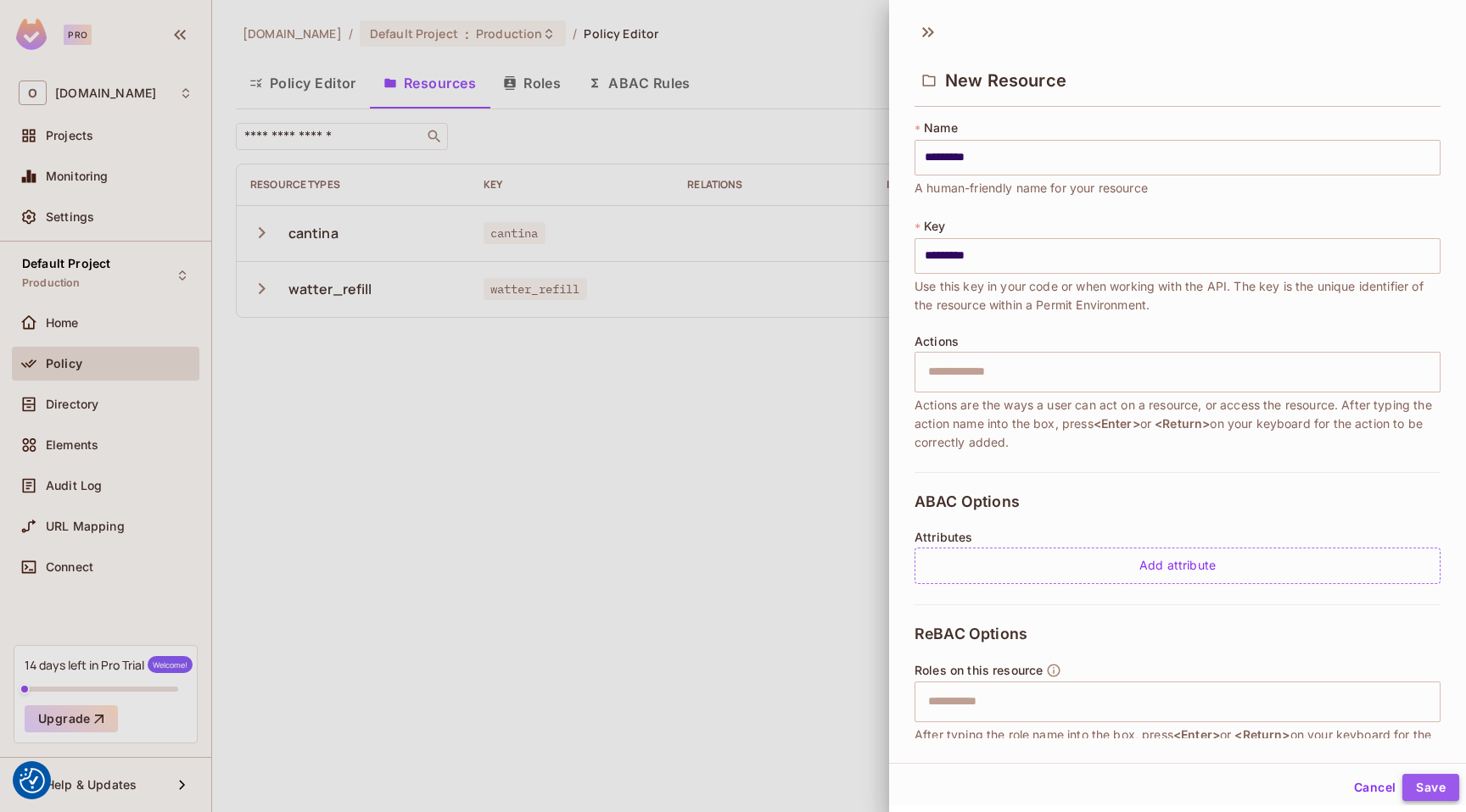
click at [1402, 778] on button "Save" at bounding box center [1431, 788] width 57 height 28
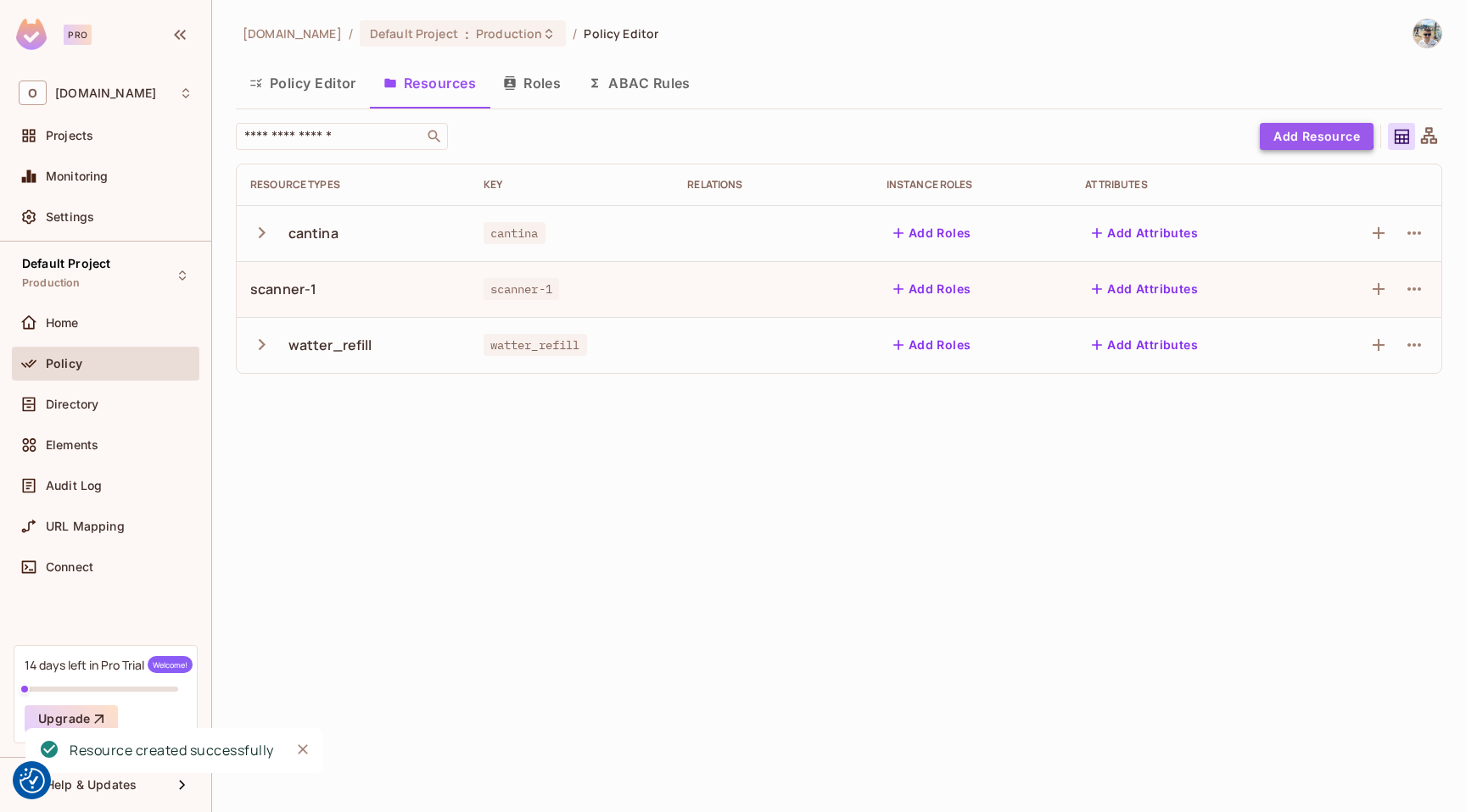
click at [1296, 134] on button "Add Resource" at bounding box center [1315, 137] width 113 height 28
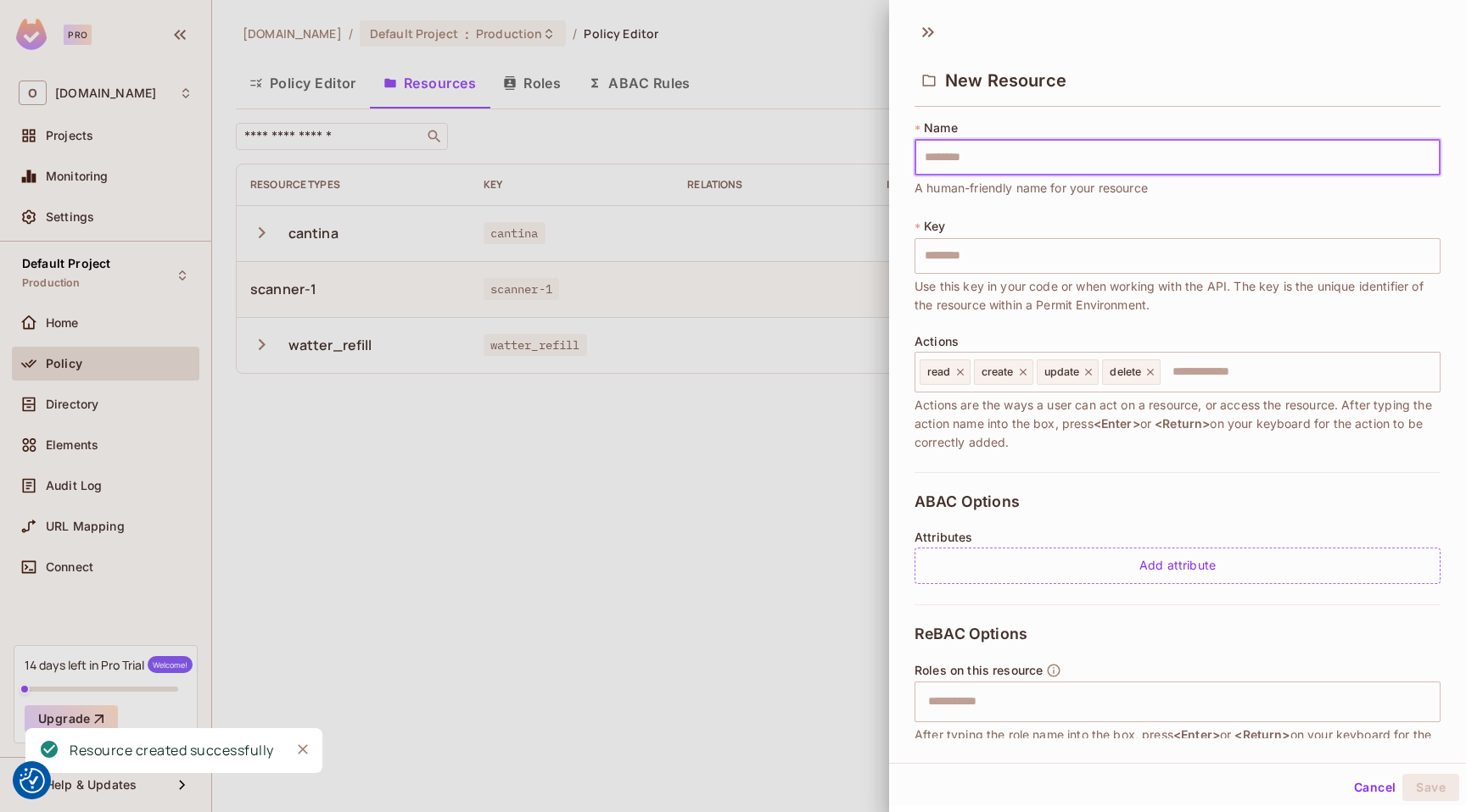
type input "*"
type input "**"
type input "*"
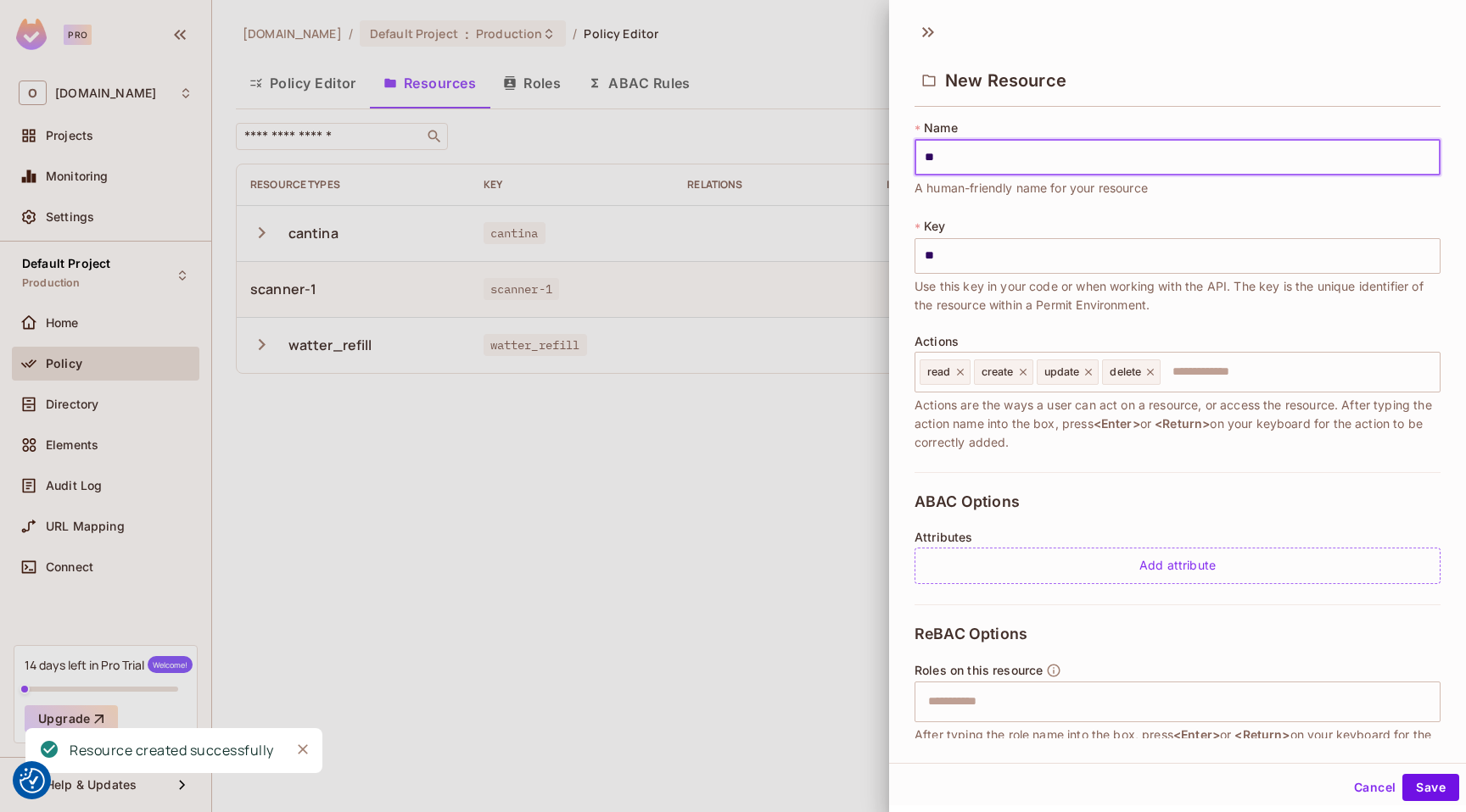
type input "*"
type input "**"
type input "***"
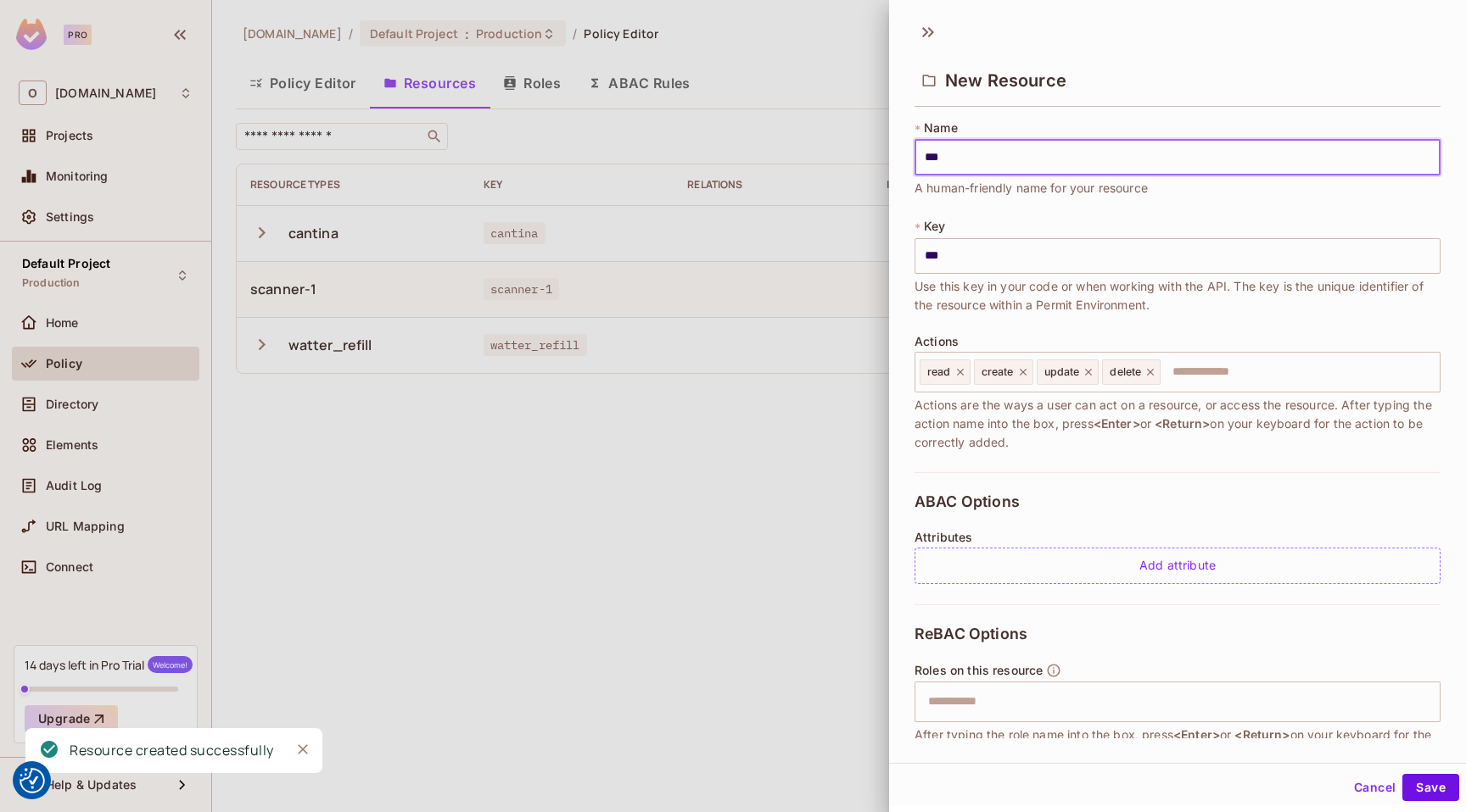
type input "****"
type input "******"
type input "*******"
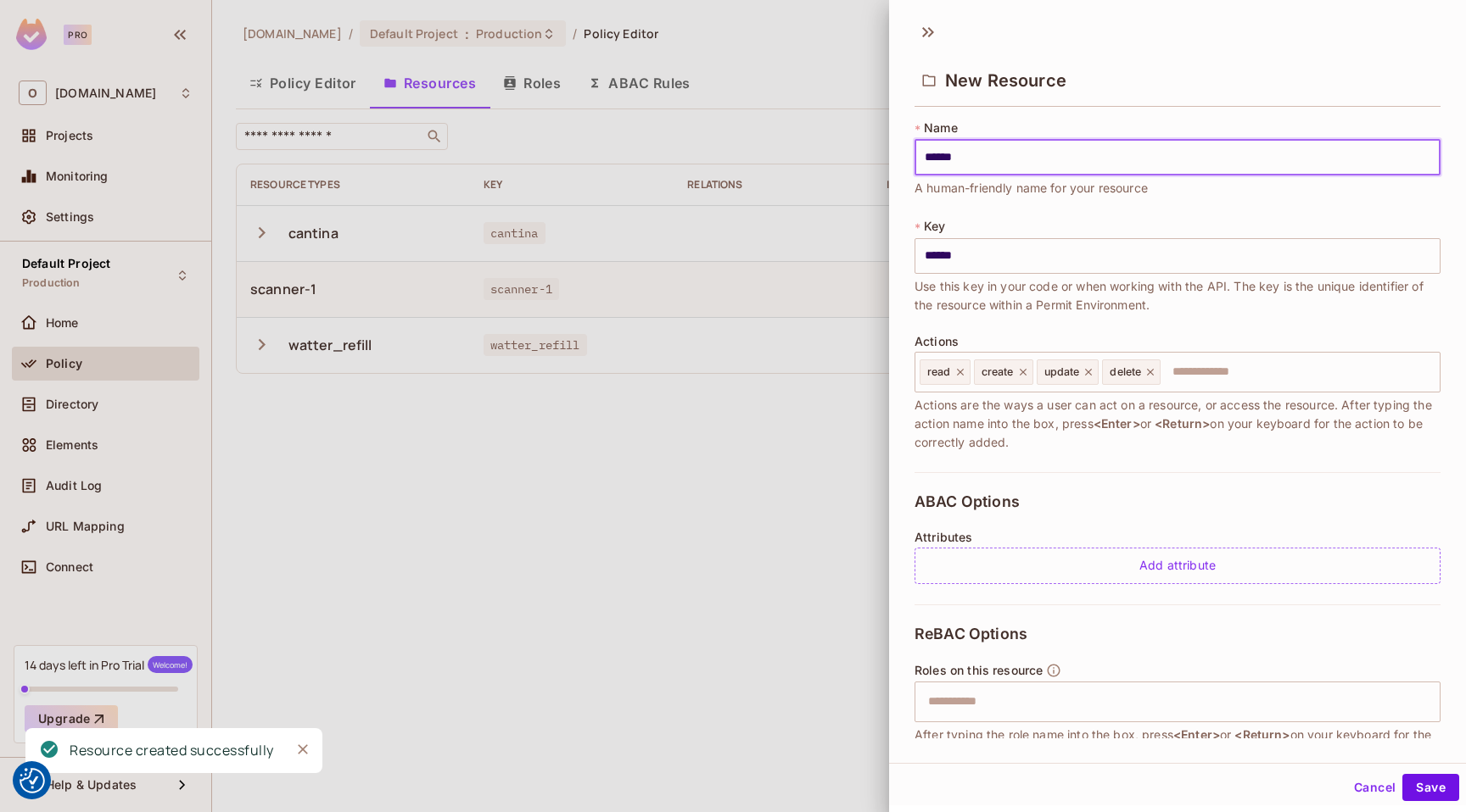
type input "*******"
type input "********"
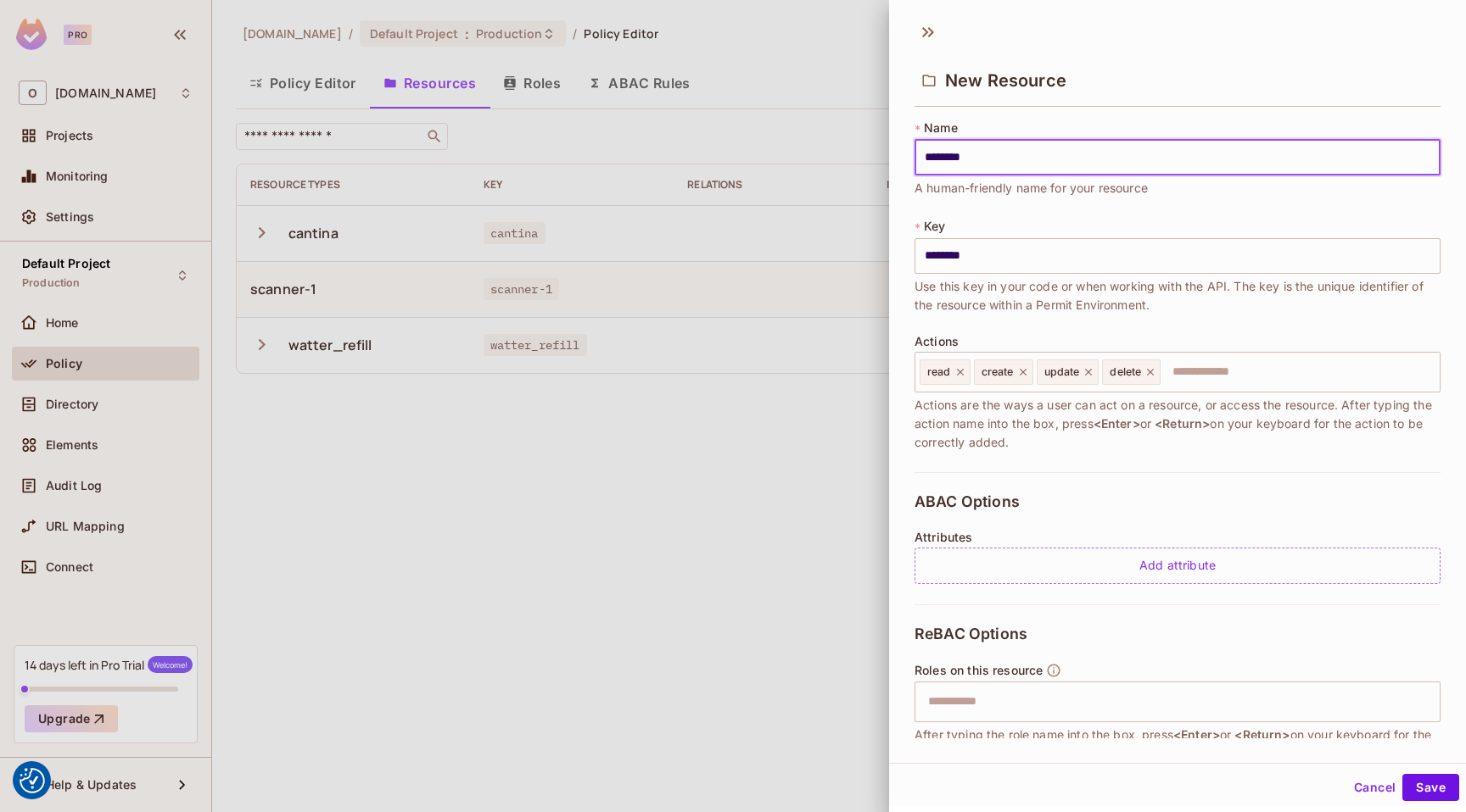
type input "*******"
type input "********"
type input "*********"
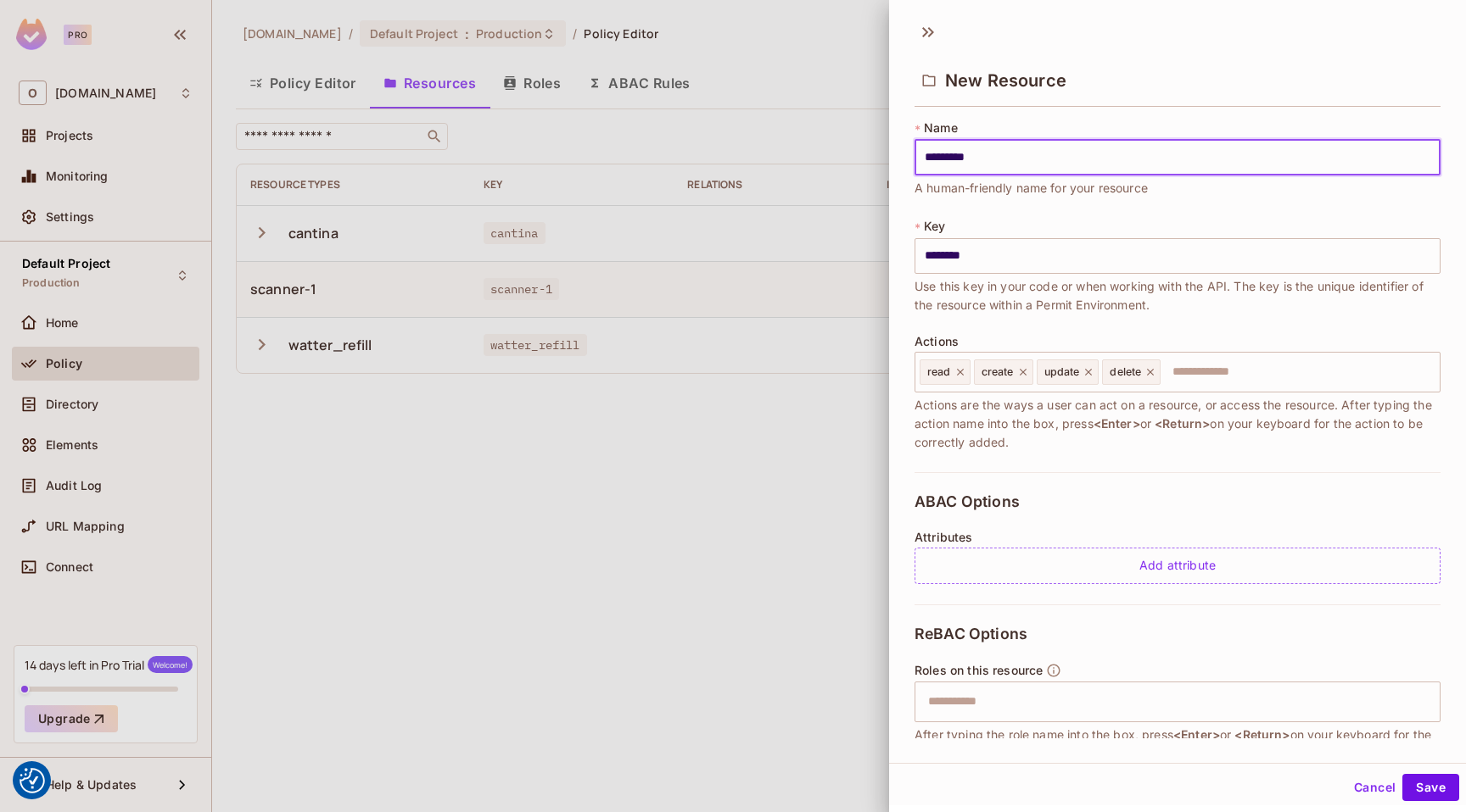
type input "*********"
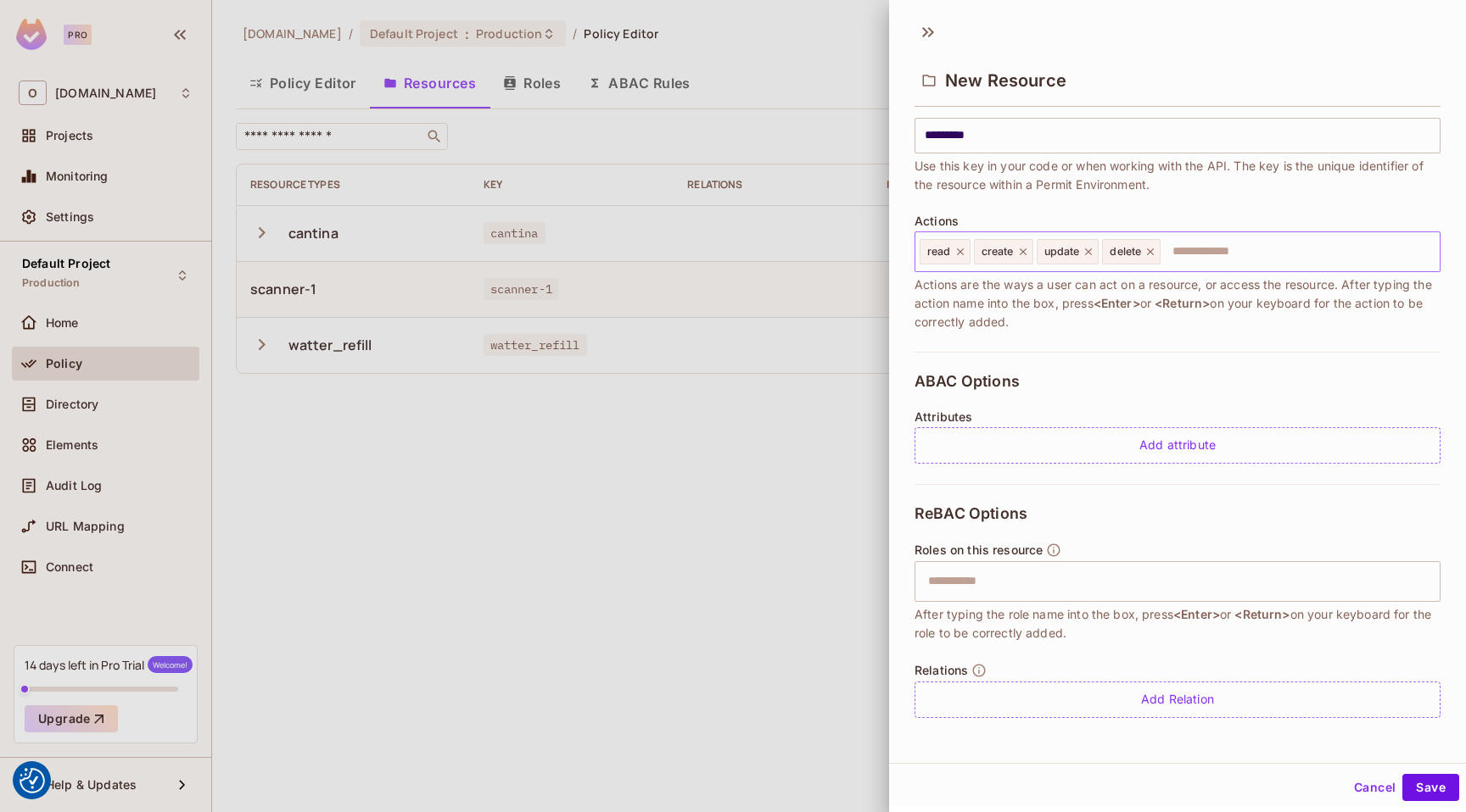
click at [955, 252] on icon at bounding box center [960, 252] width 12 height 12
click at [951, 252] on span "read" at bounding box center [939, 252] width 24 height 14
type input "*********"
click at [970, 253] on icon at bounding box center [969, 252] width 12 height 12
click at [971, 253] on icon at bounding box center [972, 251] width 7 height 7
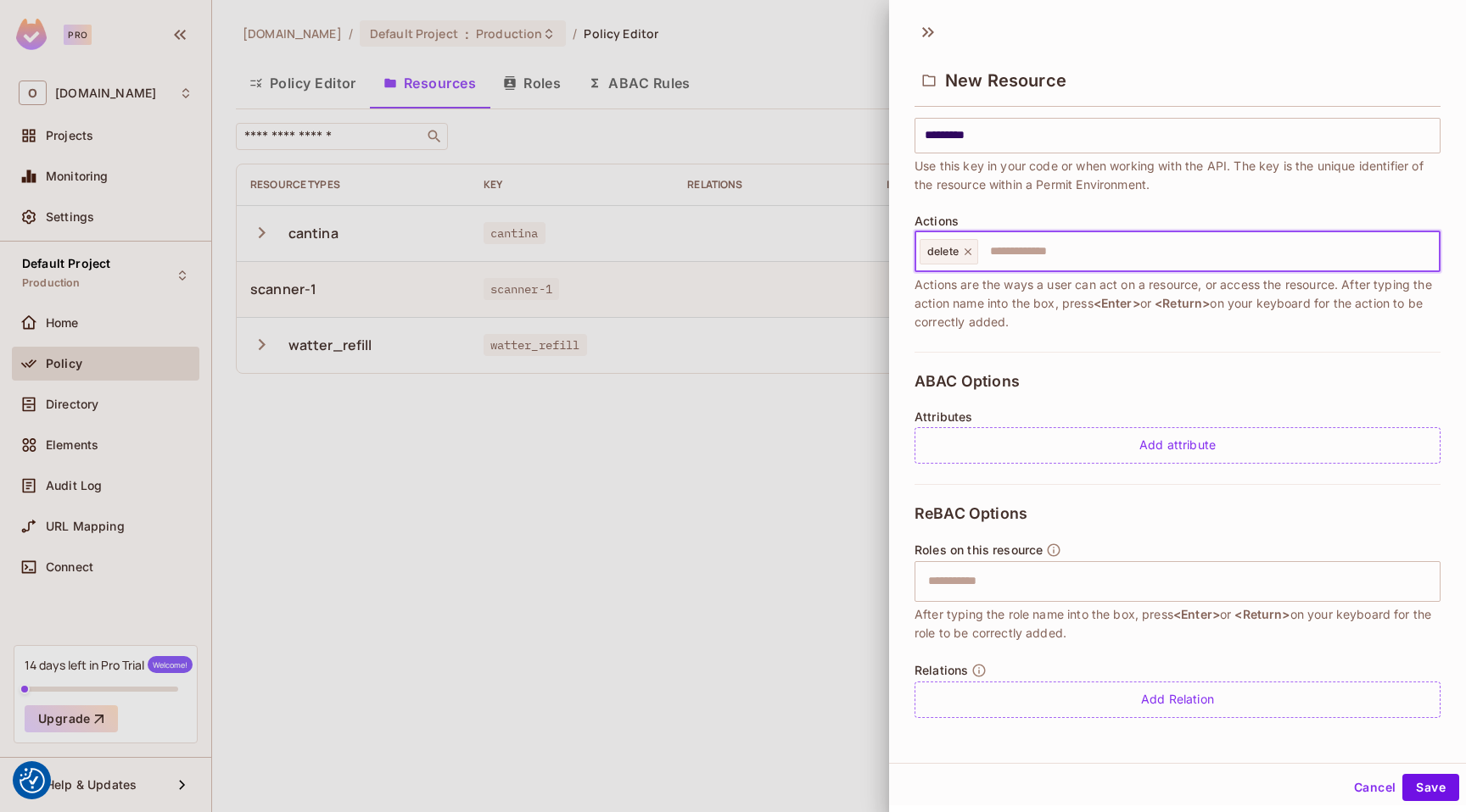
click at [971, 253] on icon at bounding box center [968, 251] width 7 height 7
click at [971, 253] on input "text" at bounding box center [1175, 252] width 515 height 33
type input "******"
click at [1406, 785] on button "Save" at bounding box center [1431, 788] width 57 height 28
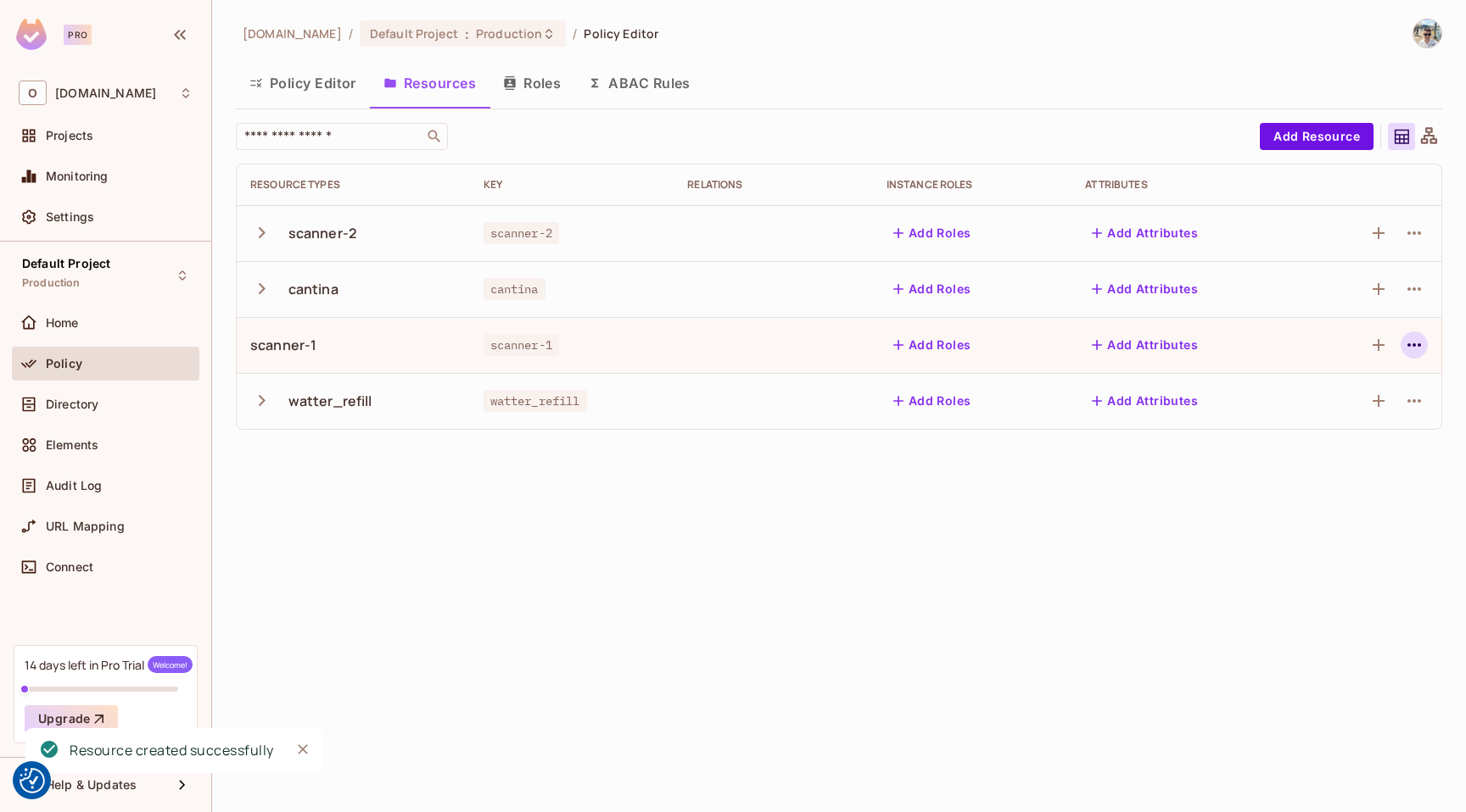
click at [1422, 352] on icon "button" at bounding box center [1414, 344] width 21 height 21
click at [1331, 402] on span "Edit Resource" at bounding box center [1340, 412] width 90 height 28
click at [1418, 348] on icon "button" at bounding box center [1414, 344] width 21 height 21
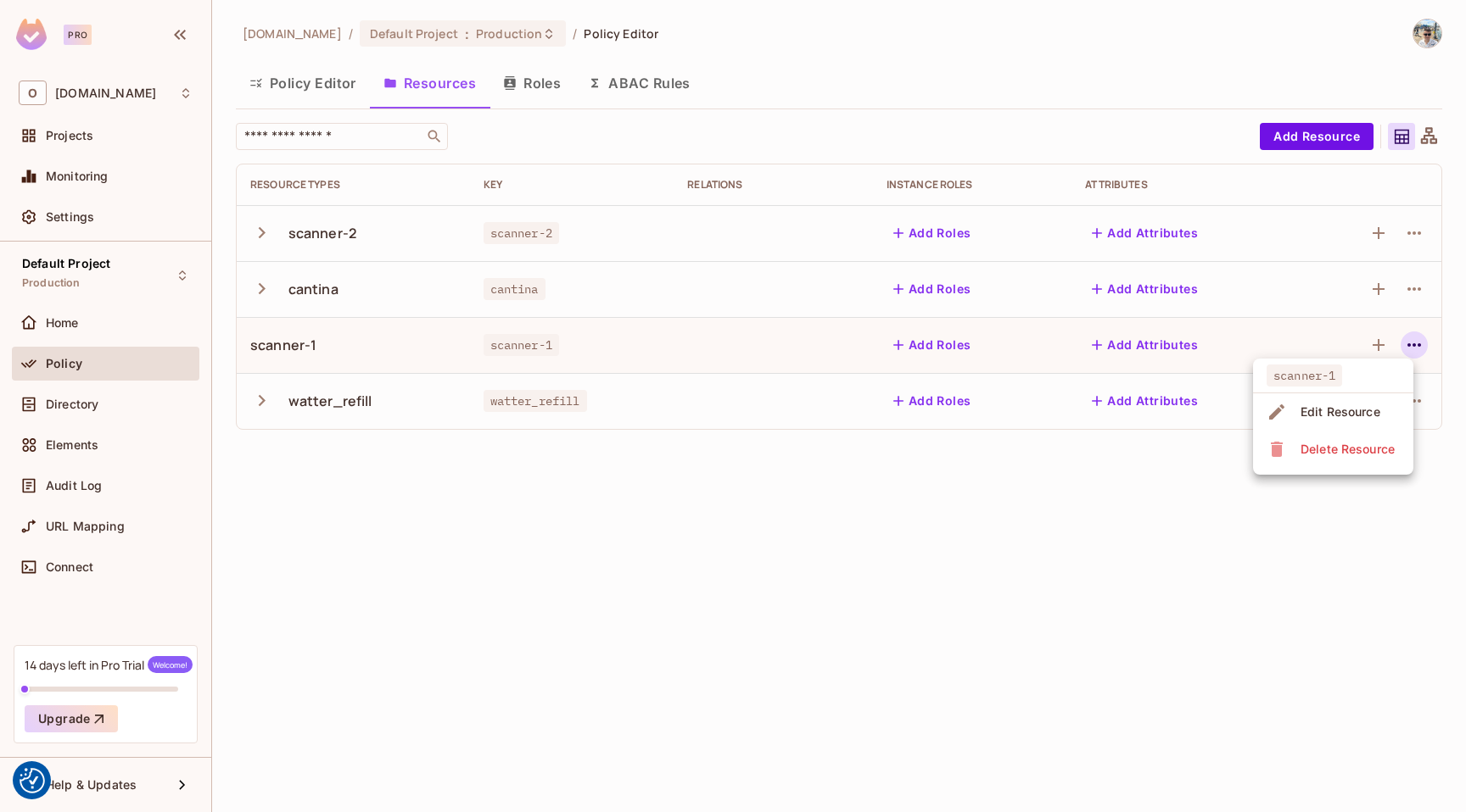
click at [1346, 404] on div "Edit Resource" at bounding box center [1340, 411] width 80 height 17
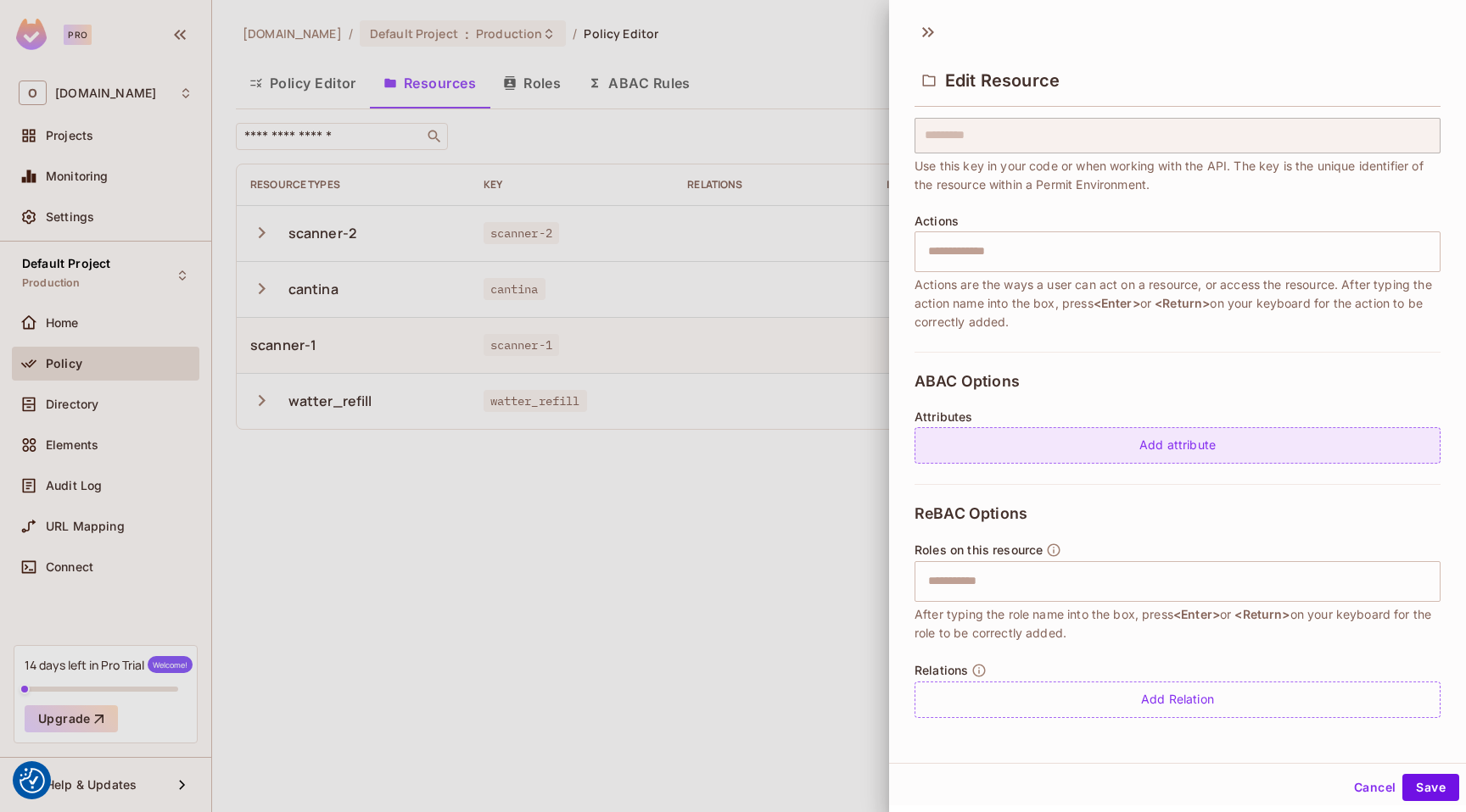
scroll to position [0, 0]
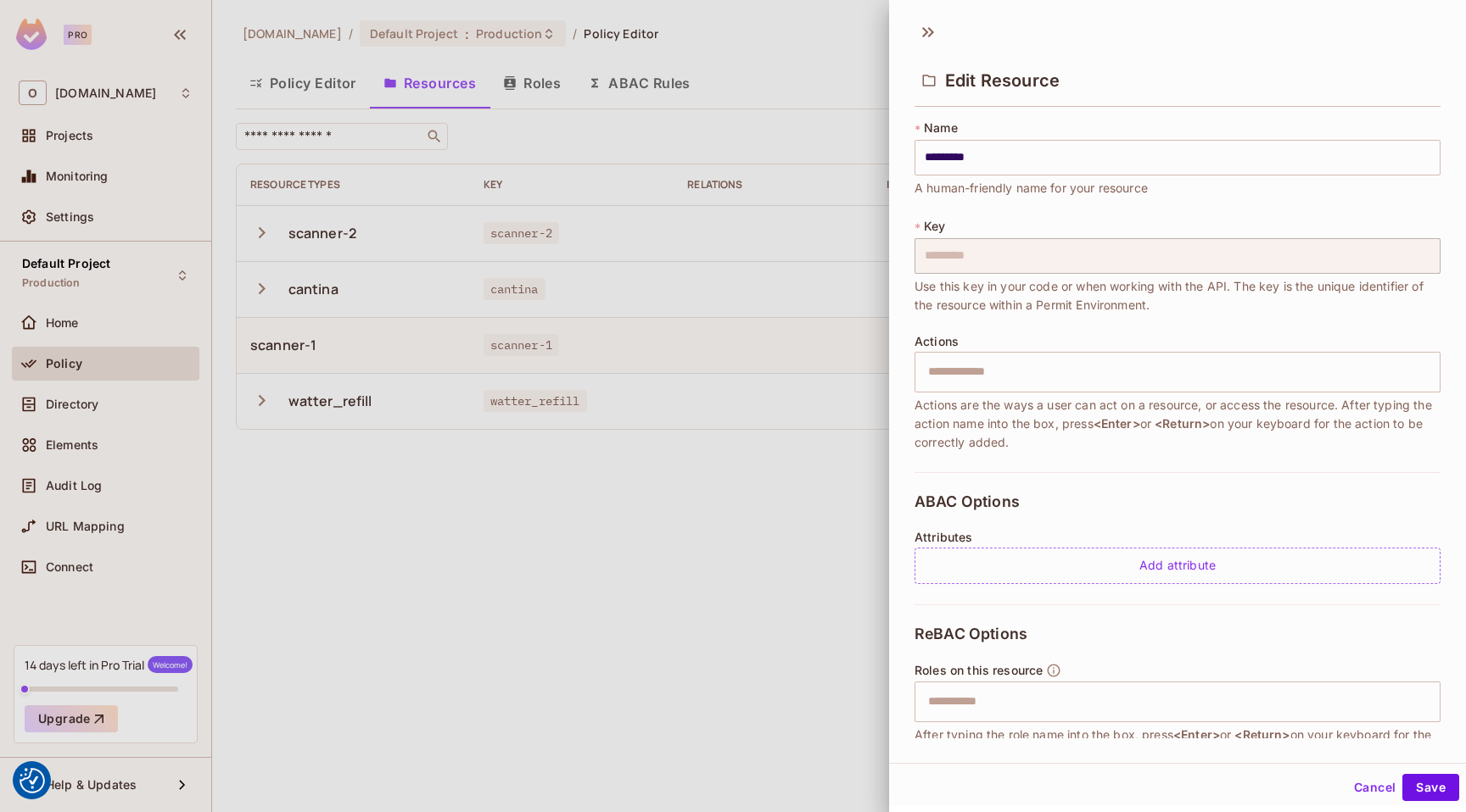
click at [976, 350] on div "Actions ​ Actions are the ways a user can act on a resource, or access the reso…" at bounding box center [1178, 393] width 526 height 117
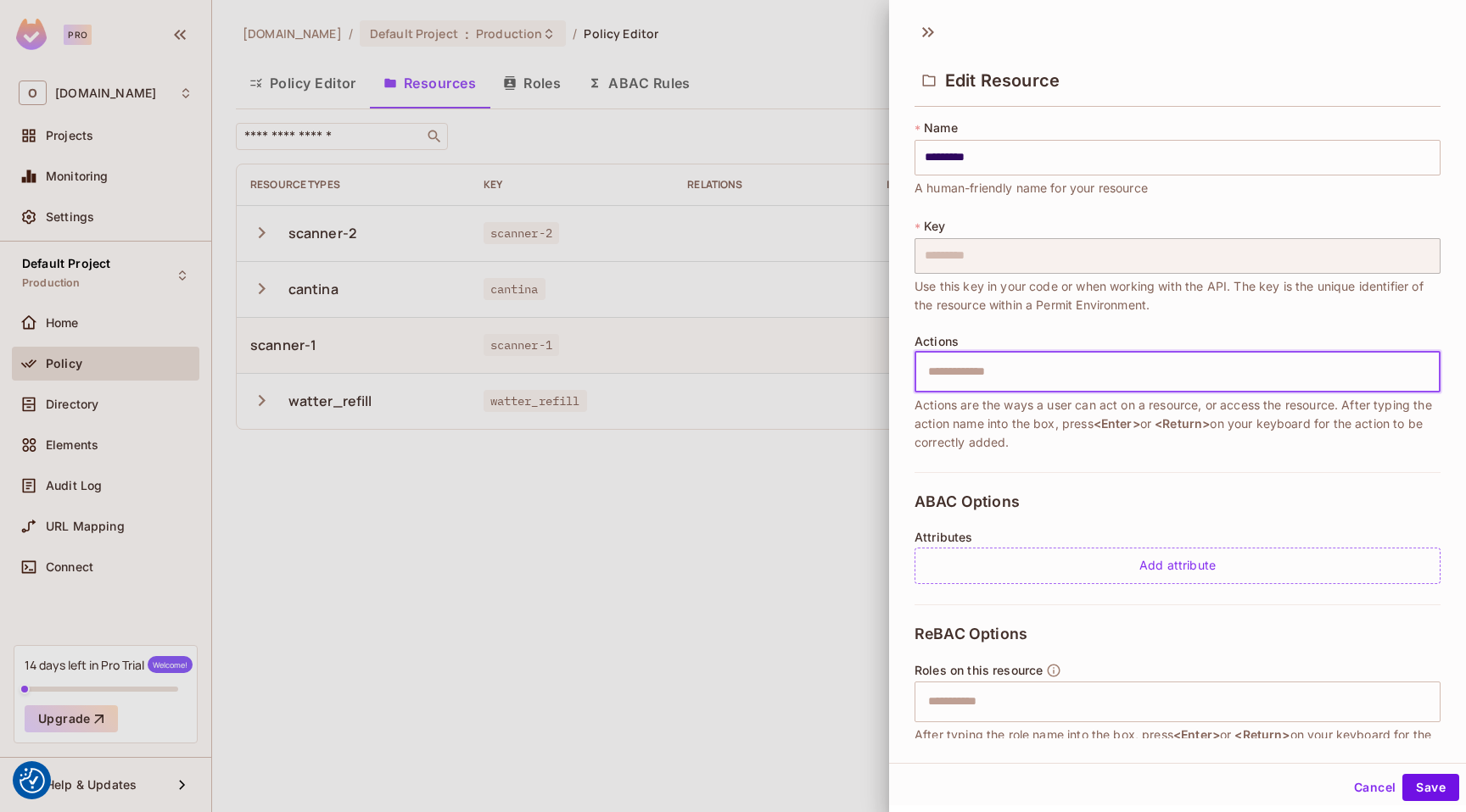
click at [976, 377] on input "text" at bounding box center [1175, 372] width 515 height 33
type input "******"
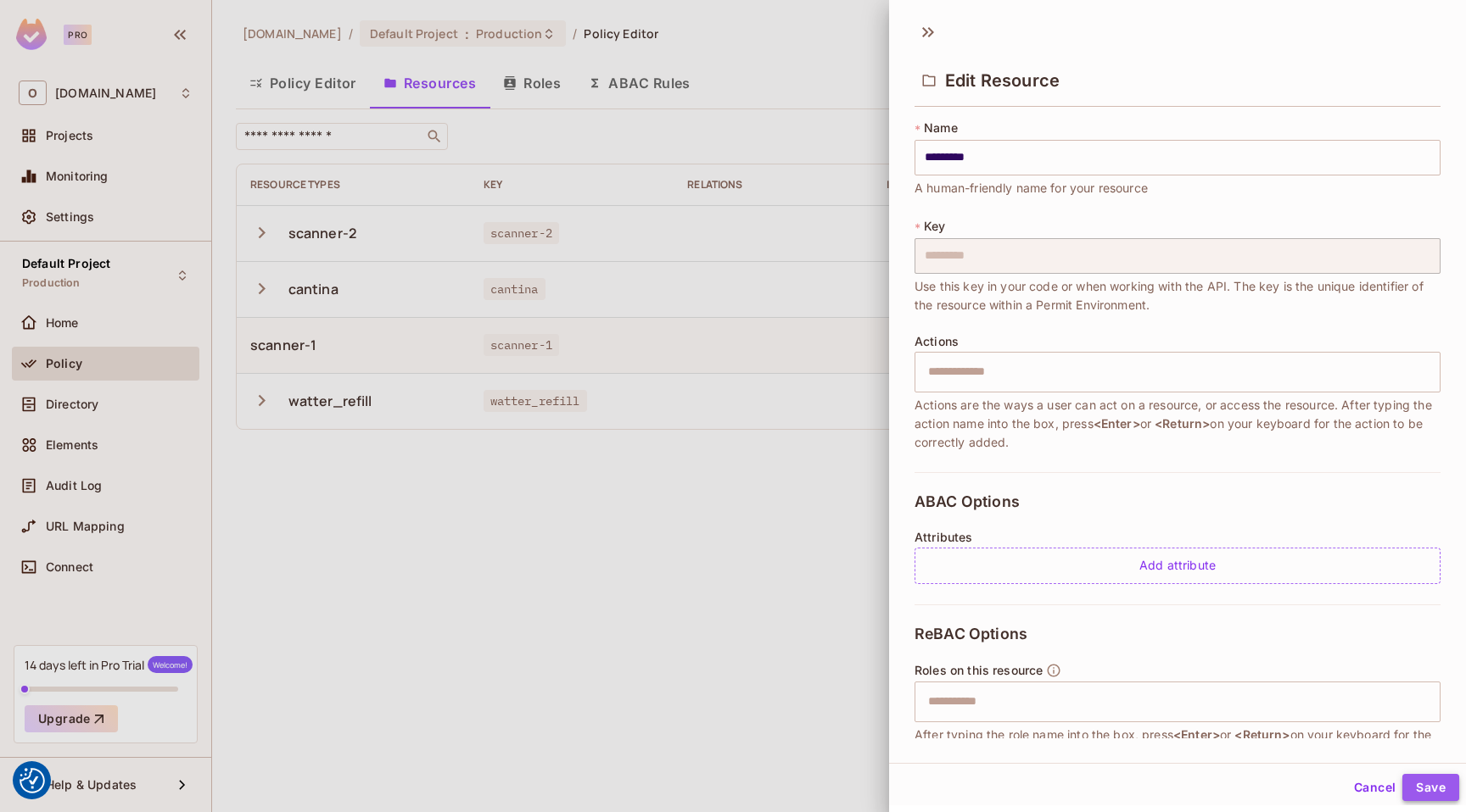
click at [1421, 790] on button "Save" at bounding box center [1431, 788] width 57 height 28
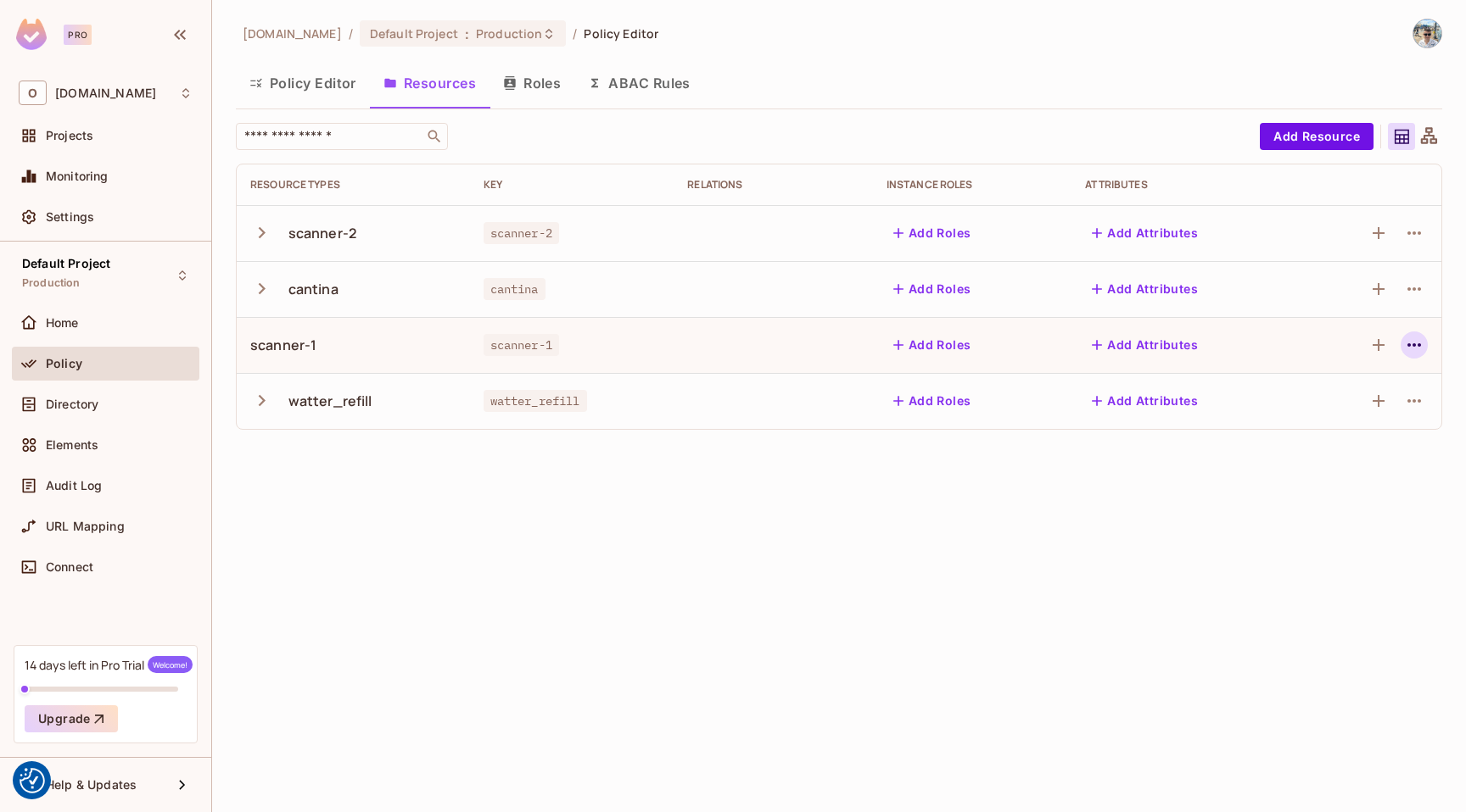
click at [1410, 344] on icon "button" at bounding box center [1414, 344] width 14 height 3
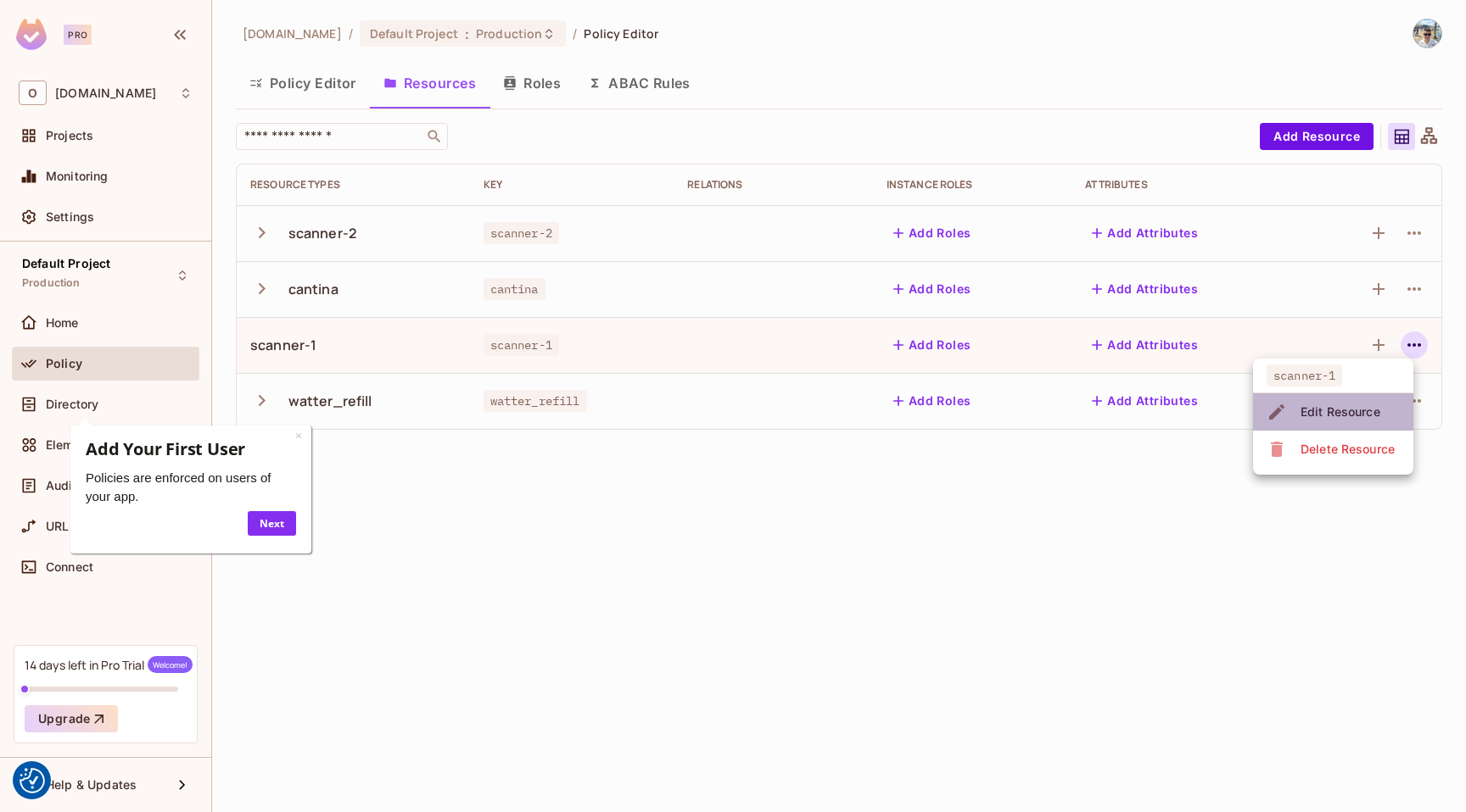
click at [1355, 405] on div "Edit Resource" at bounding box center [1340, 411] width 80 height 17
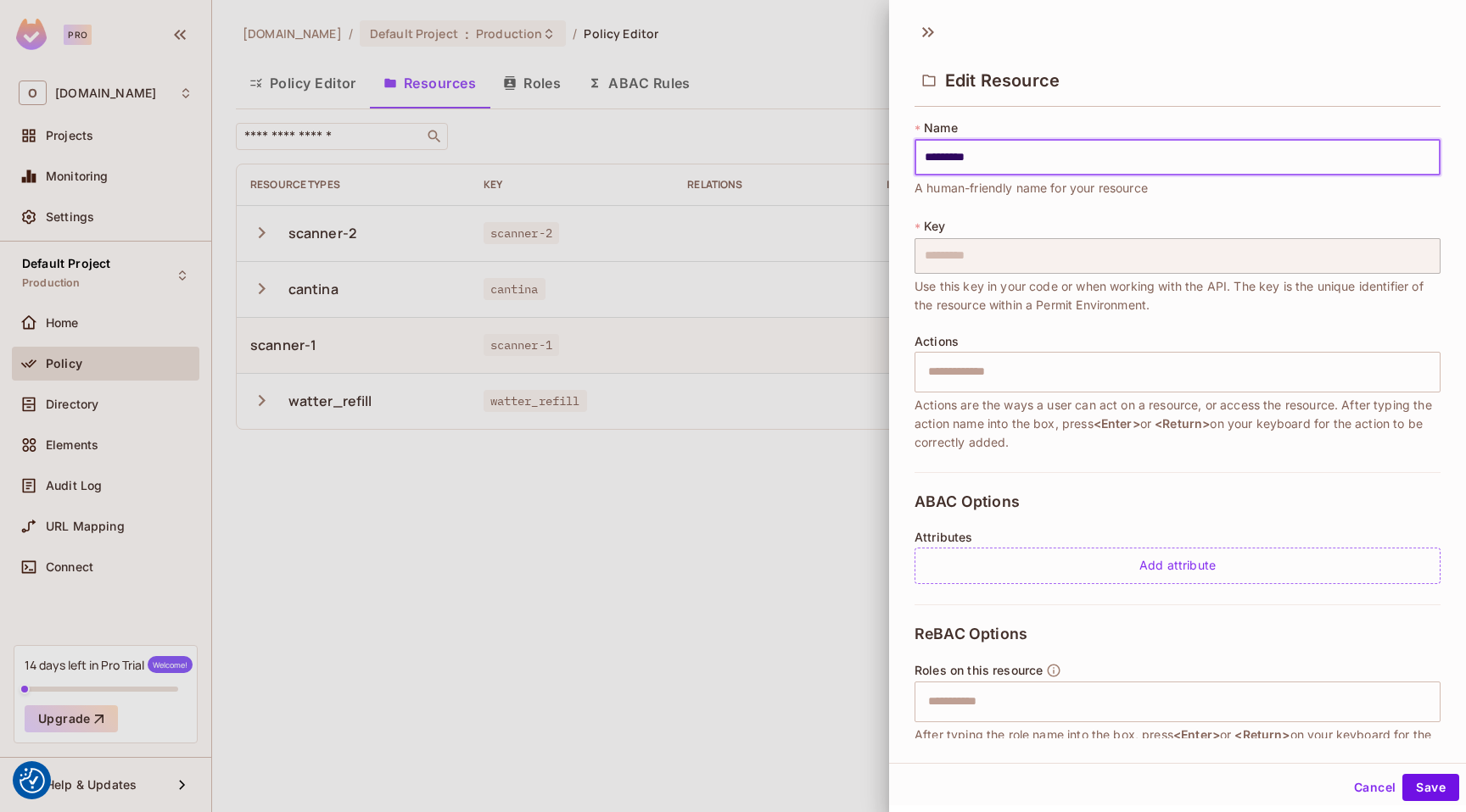
scroll to position [120, 0]
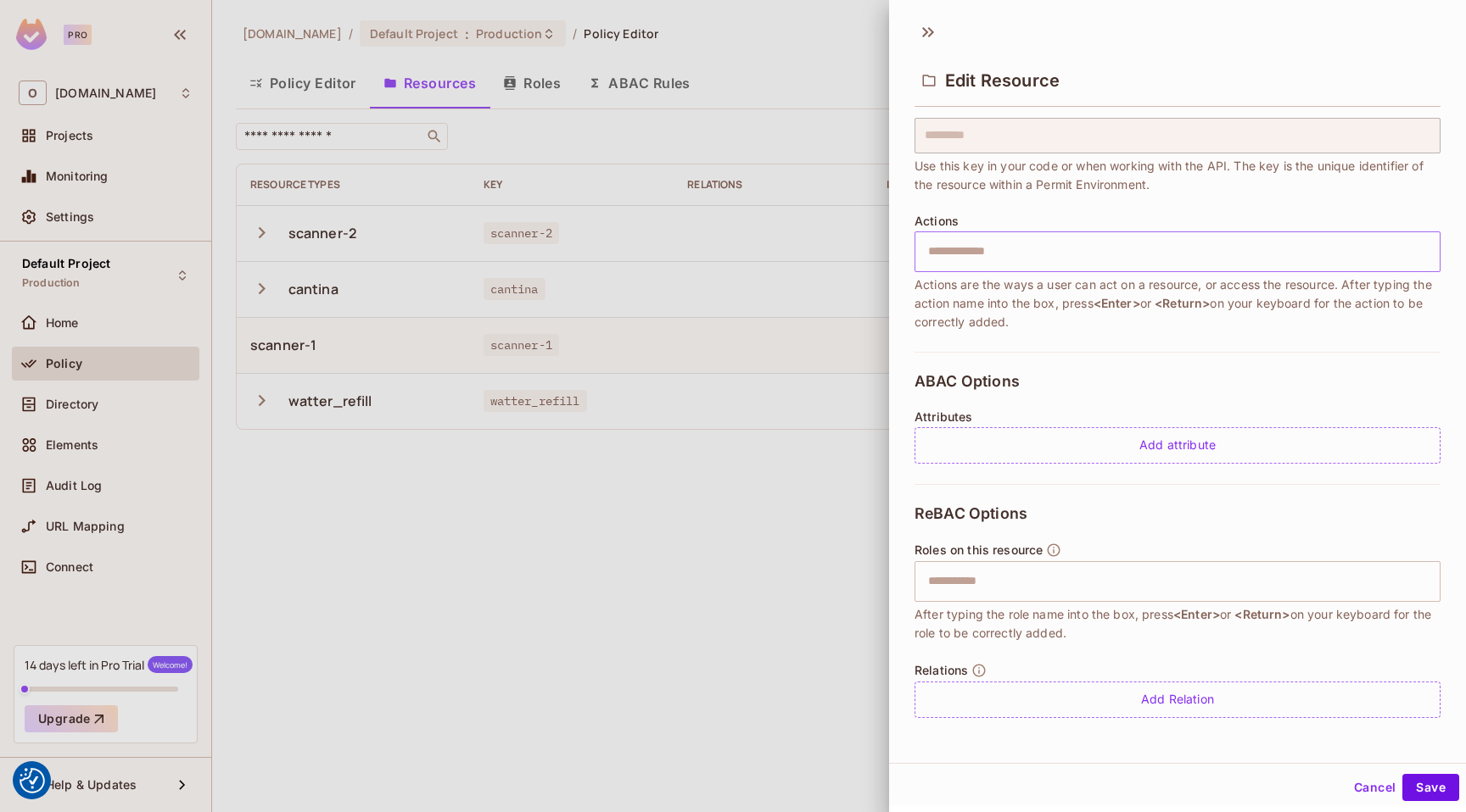
click at [977, 248] on input "text" at bounding box center [1175, 252] width 515 height 33
type input "*"
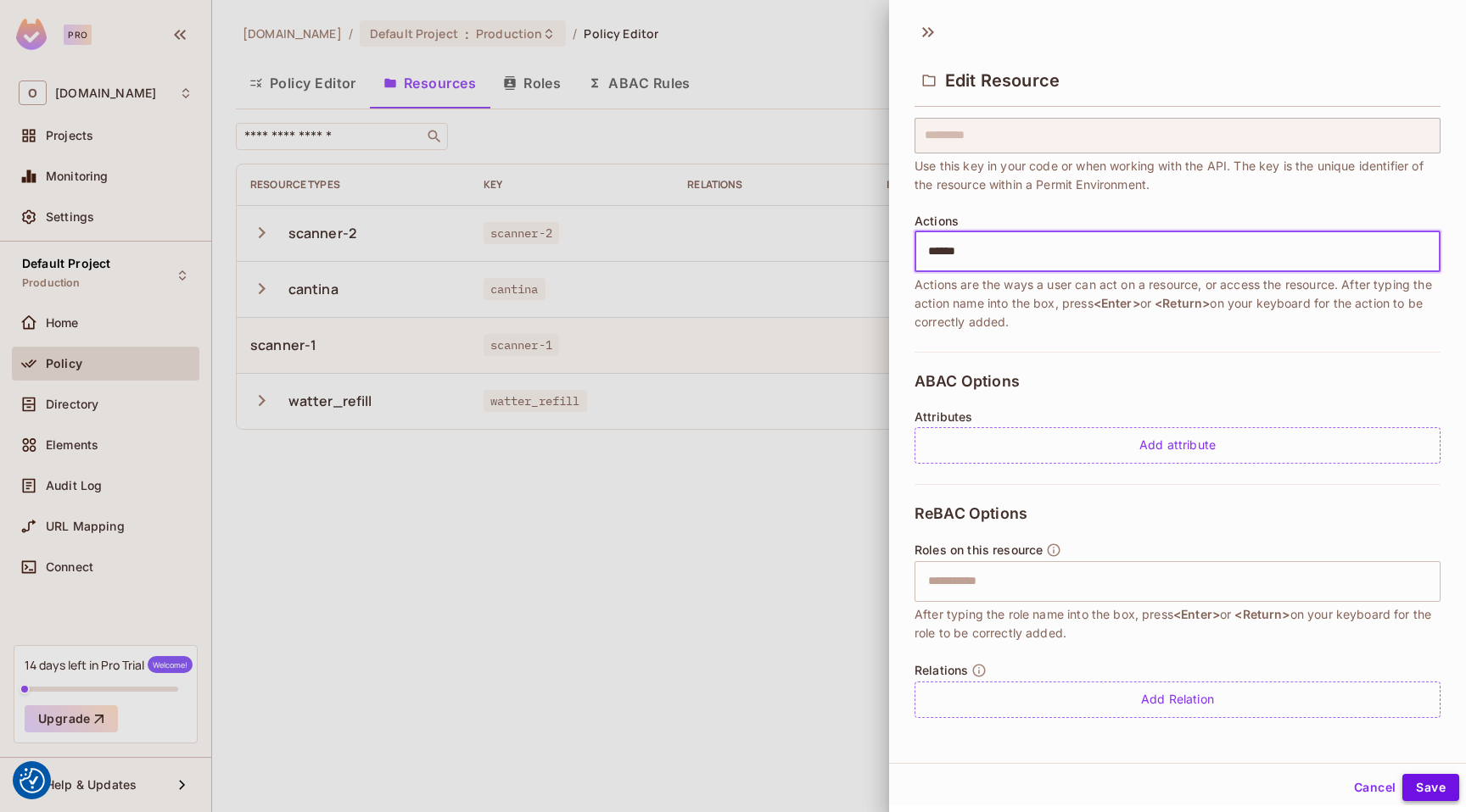
type input "******"
click at [1418, 788] on button "Save" at bounding box center [1431, 788] width 57 height 28
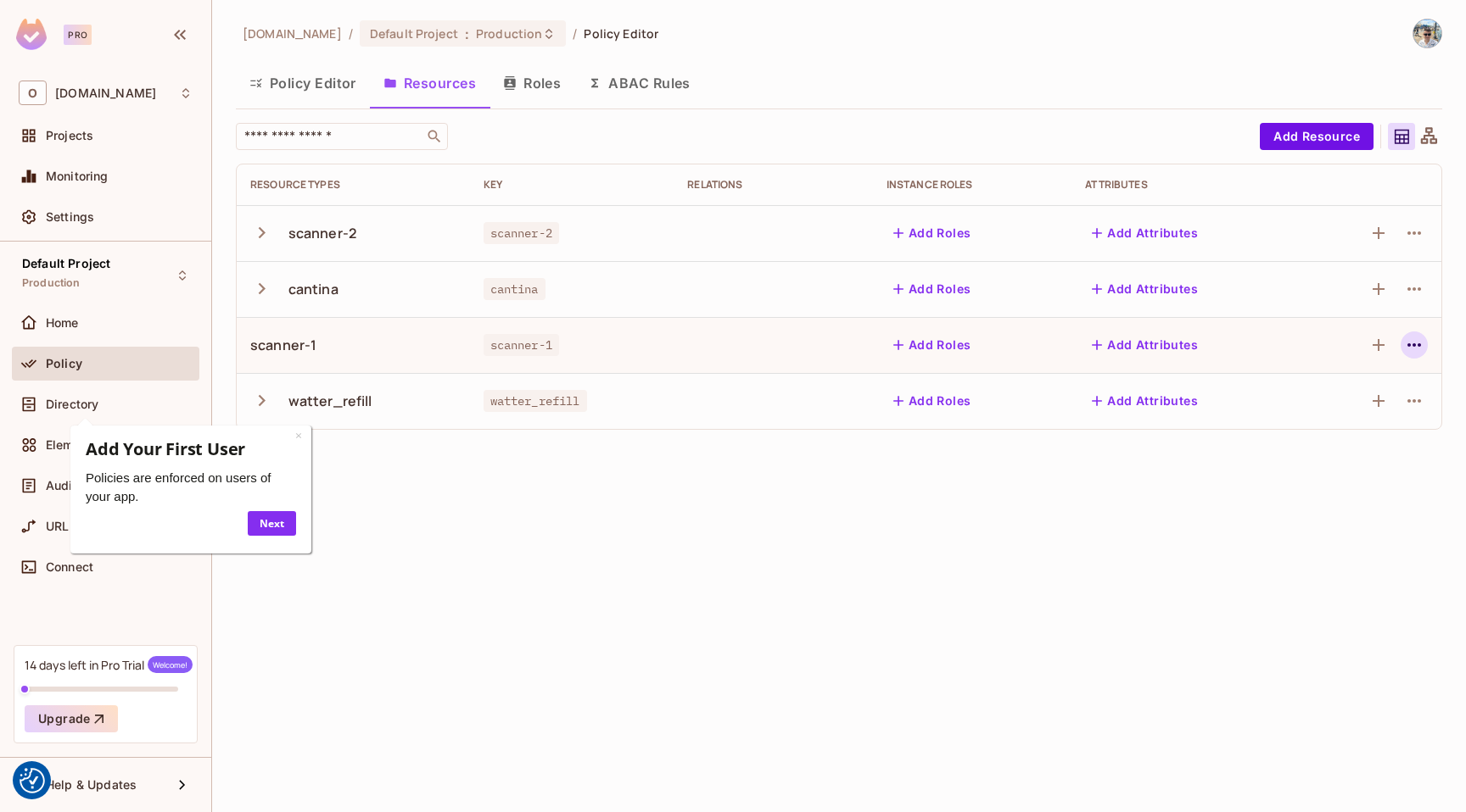
click at [1405, 346] on icon "button" at bounding box center [1414, 344] width 21 height 21
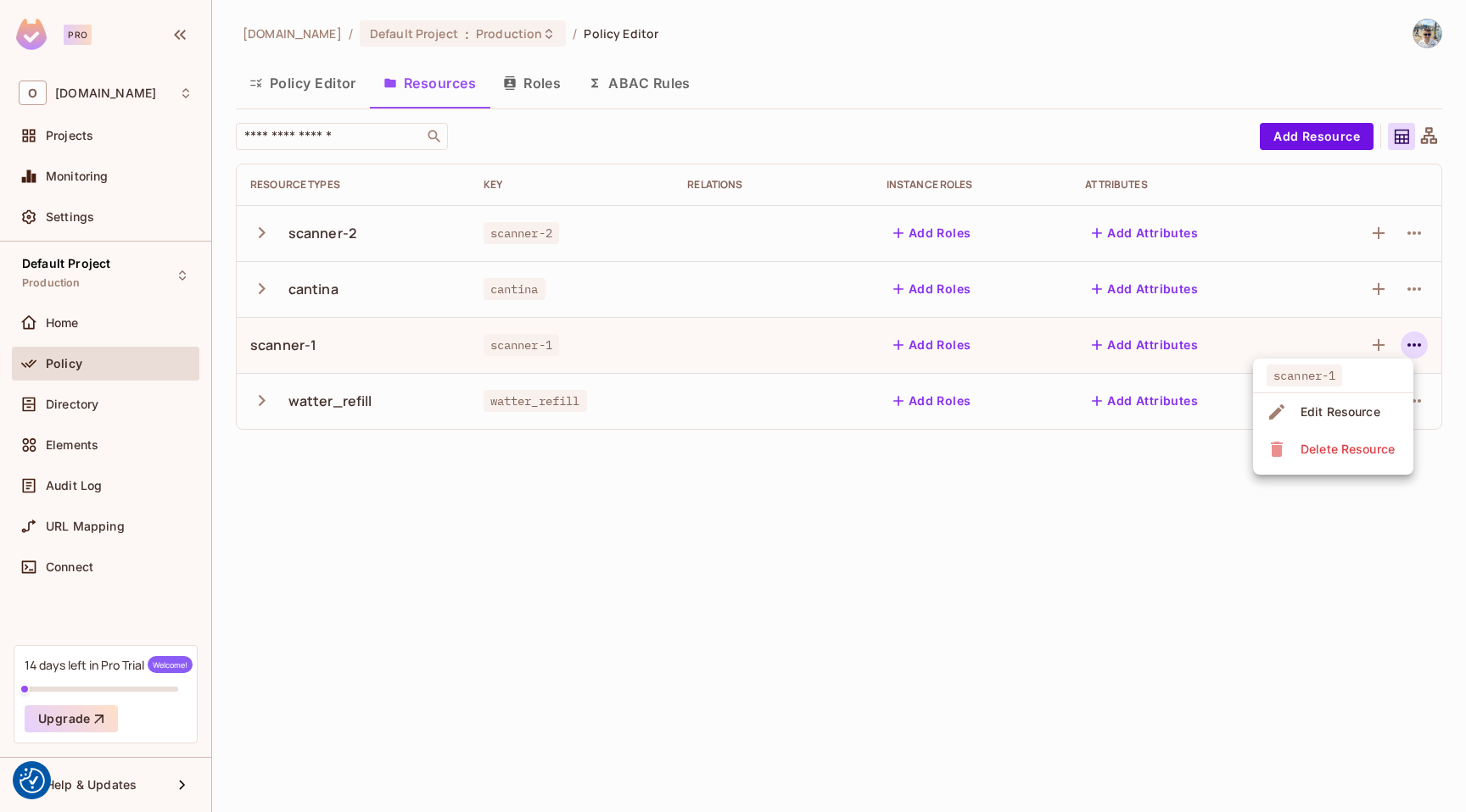
click at [1338, 406] on div "Edit Resource" at bounding box center [1340, 411] width 80 height 17
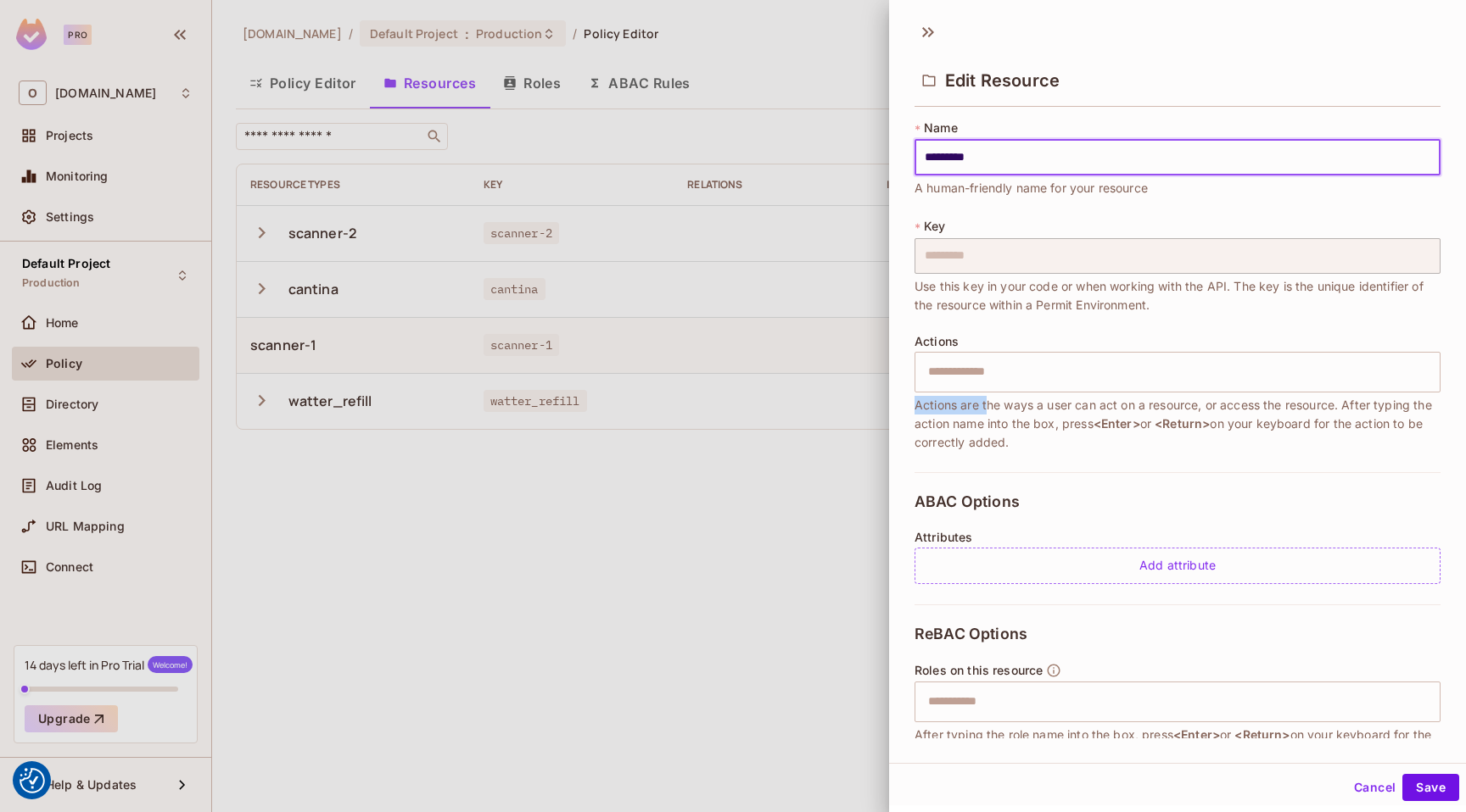
click at [988, 395] on div "Actions ​ Actions are the ways a user can act on a resource, or access the reso…" at bounding box center [1178, 393] width 526 height 117
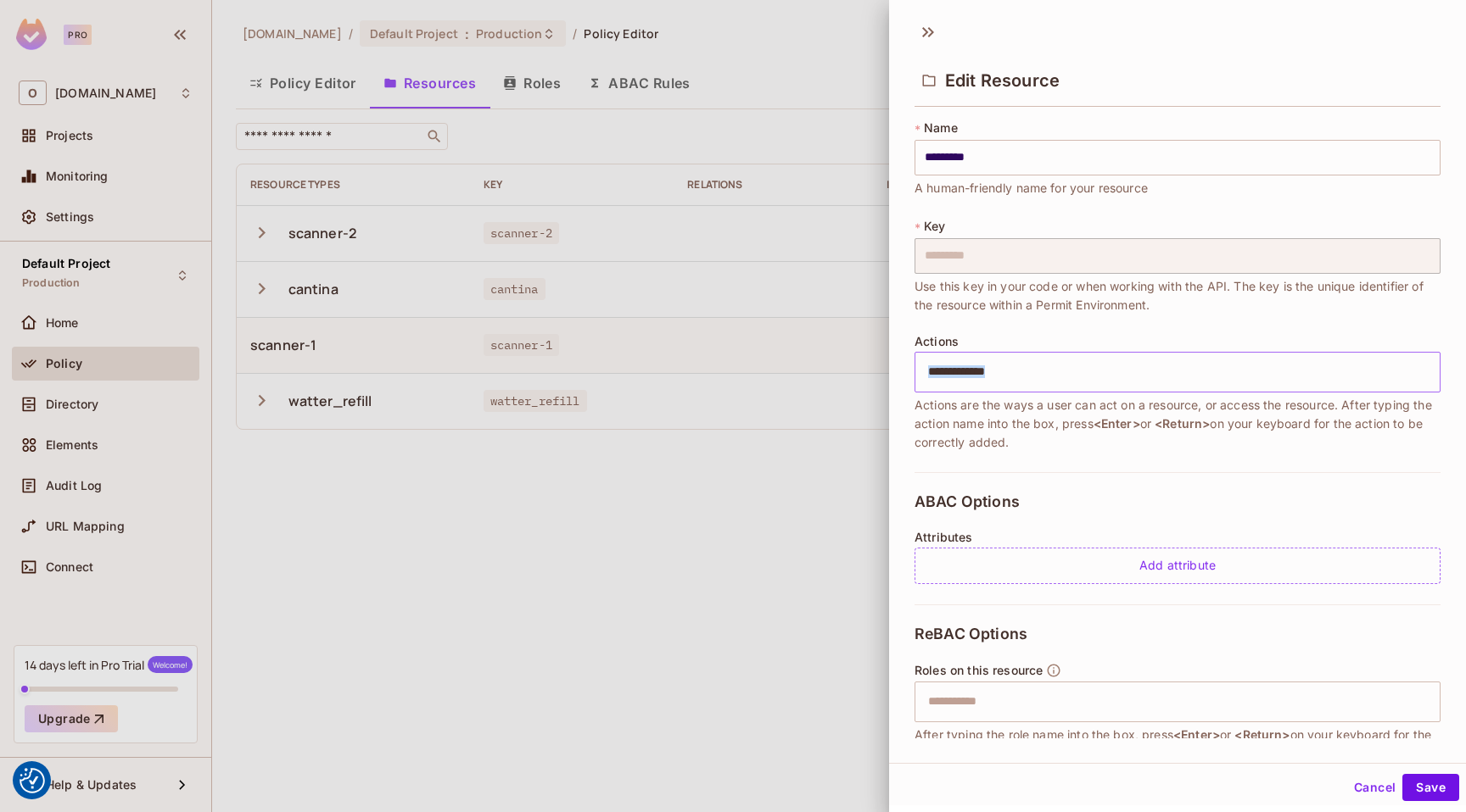
click at [986, 392] on div "Actions ​ Actions are the ways a user can act on a resource, or access the reso…" at bounding box center [1178, 393] width 526 height 117
click at [976, 382] on input "text" at bounding box center [1175, 372] width 515 height 33
type input "******"
click at [1402, 775] on button "Save" at bounding box center [1431, 788] width 57 height 28
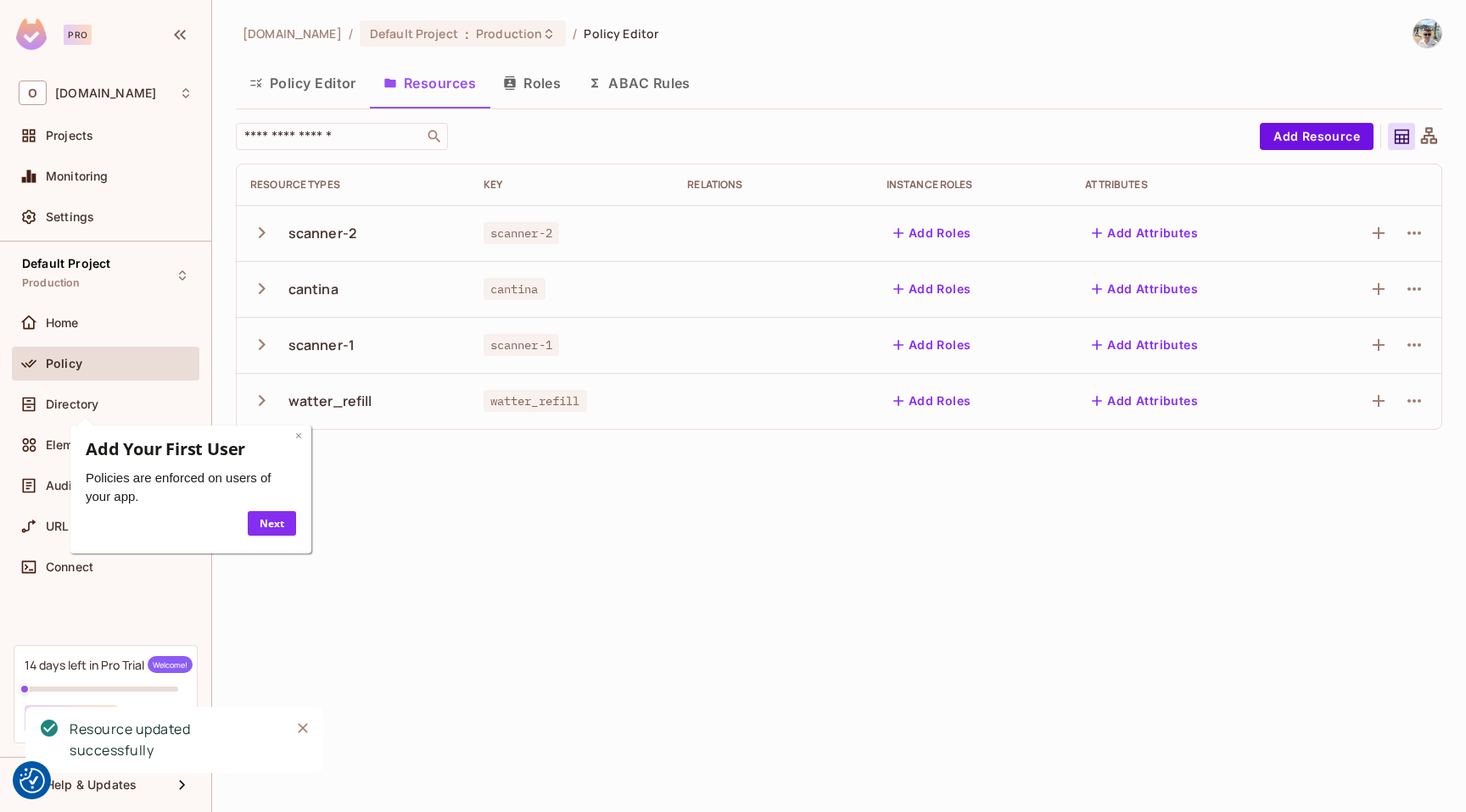
click at [295, 438] on link "×" at bounding box center [298, 435] width 7 height 16
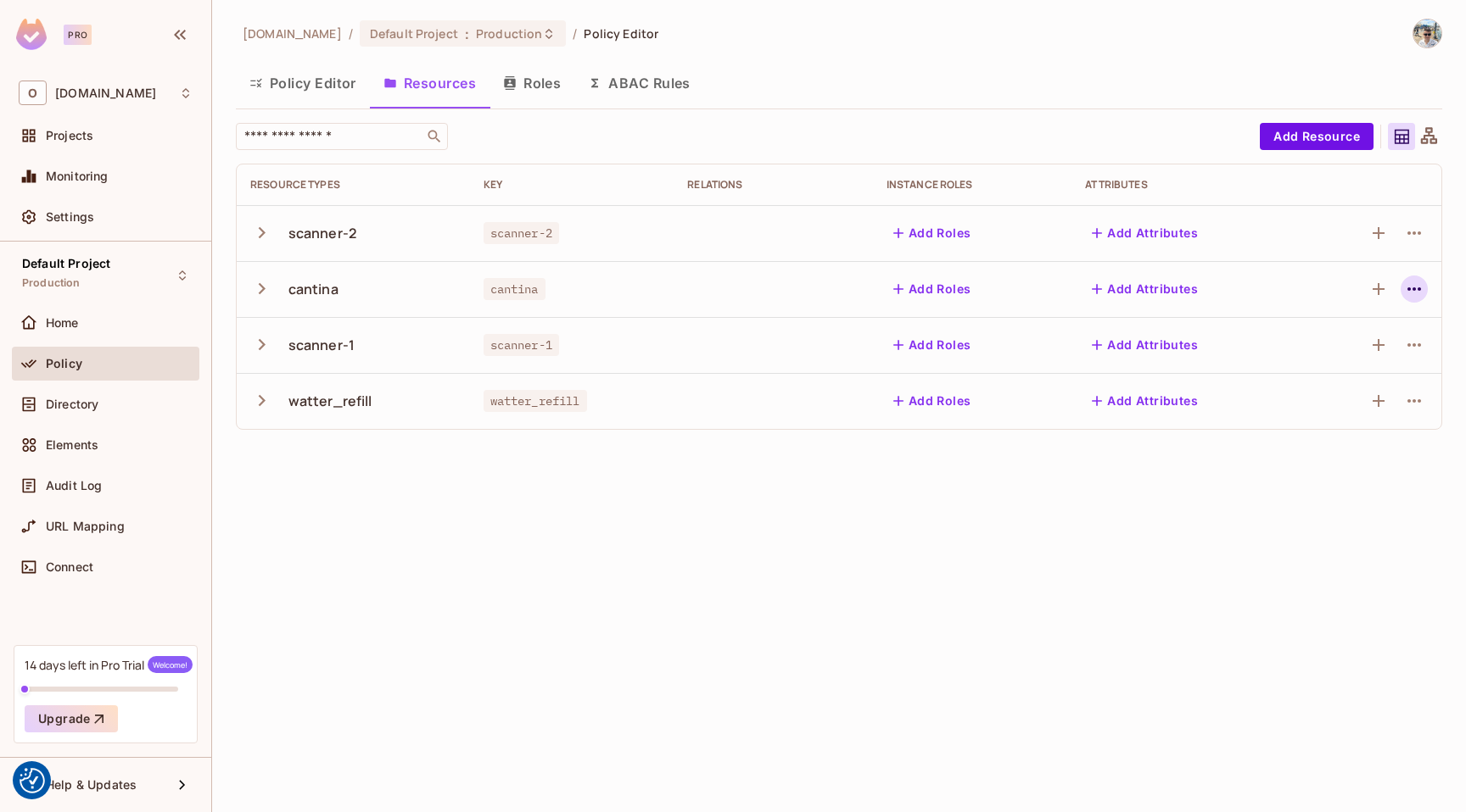
click at [1408, 289] on icon "button" at bounding box center [1414, 288] width 14 height 3
click at [330, 322] on div at bounding box center [733, 406] width 1466 height 812
click at [276, 286] on button "button" at bounding box center [265, 288] width 30 height 36
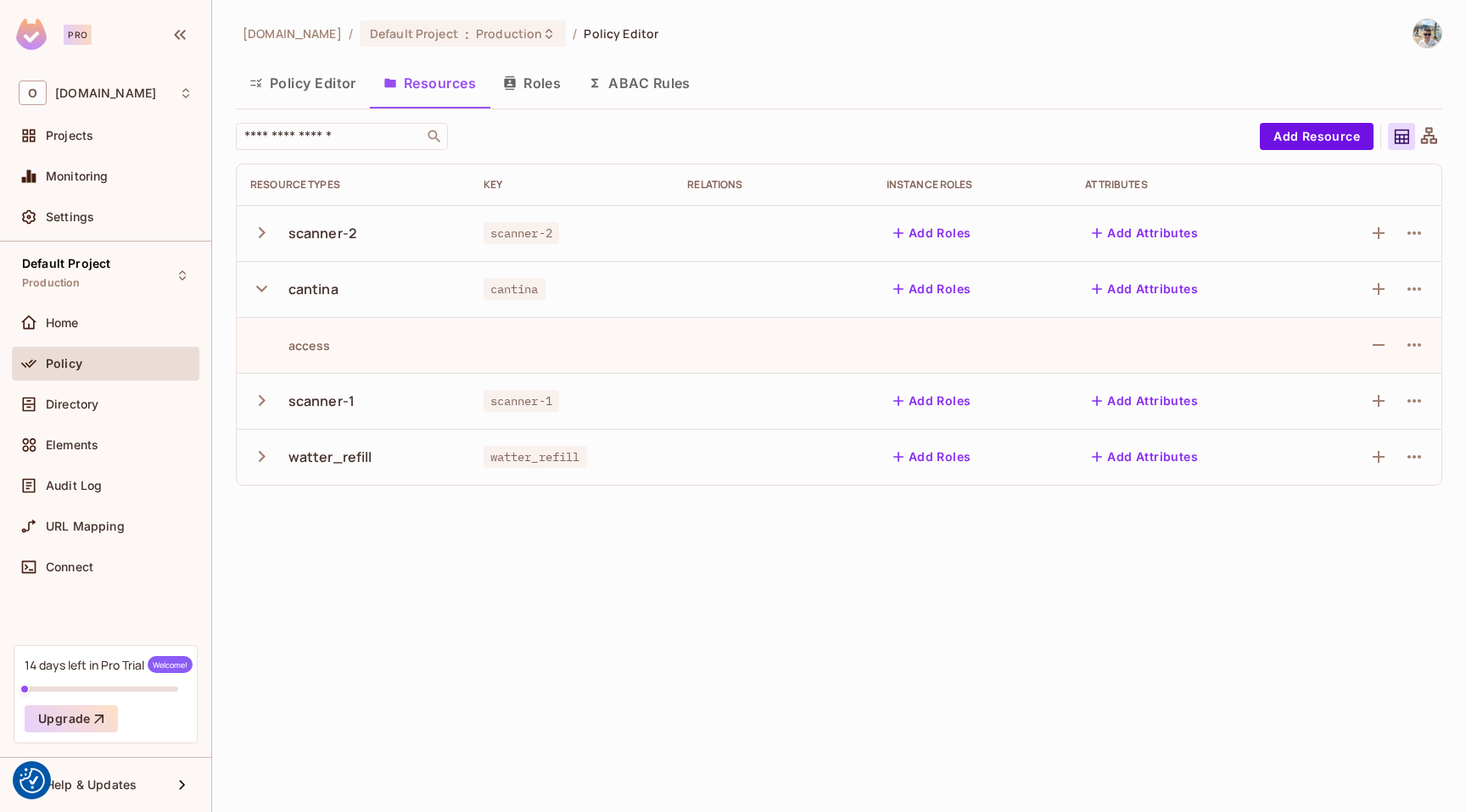
click at [275, 286] on button "button" at bounding box center [265, 288] width 30 height 36
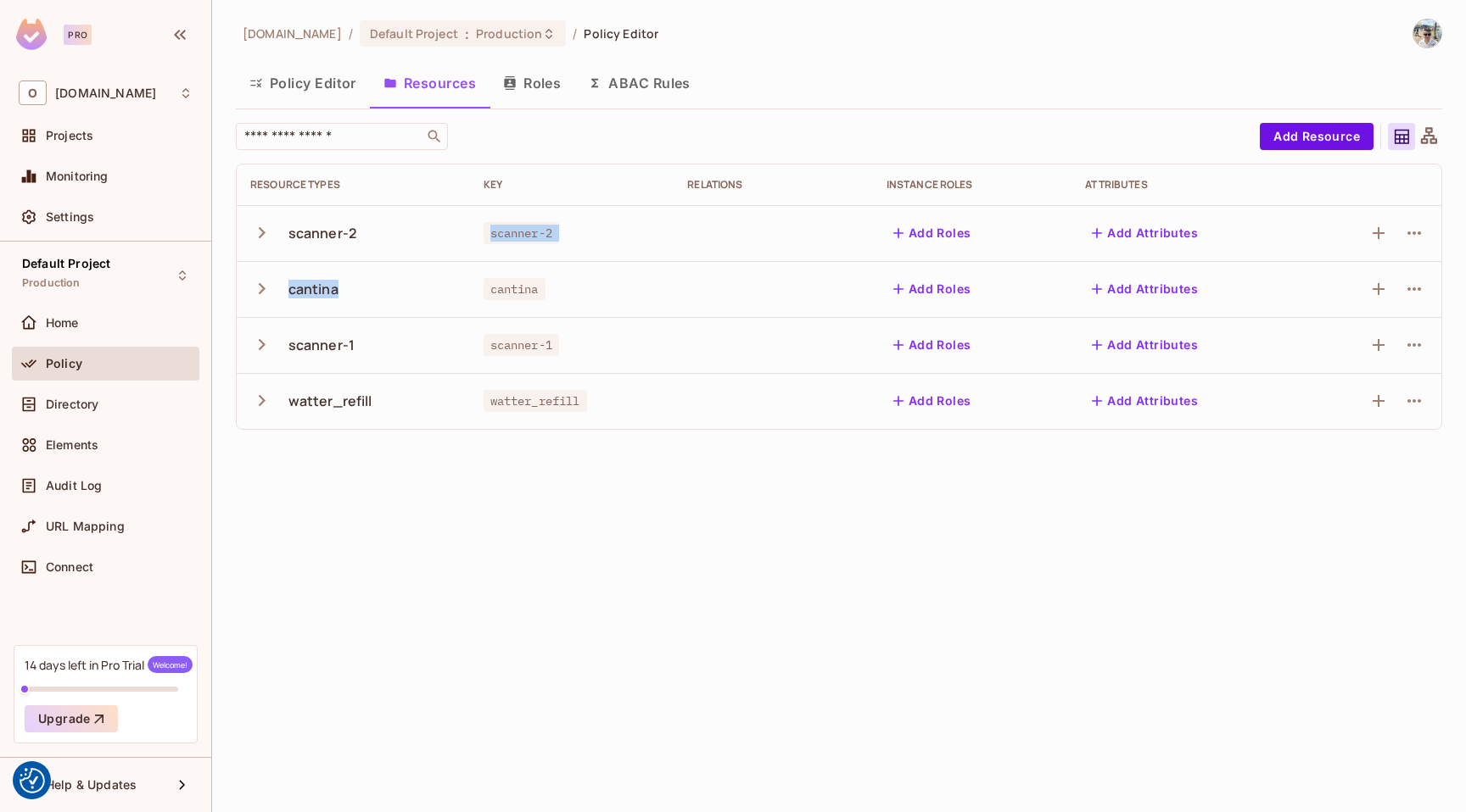
drag, startPoint x: 336, startPoint y: 289, endPoint x: 337, endPoint y: 242, distance: 47.0
click at [337, 243] on tbody "scanner-2 scanner-2 Add Roles Add Attributes cantina cantina Add Roles Add Attr…" at bounding box center [838, 316] width 1204 height 223
click at [1426, 139] on icon at bounding box center [1429, 135] width 16 height 16
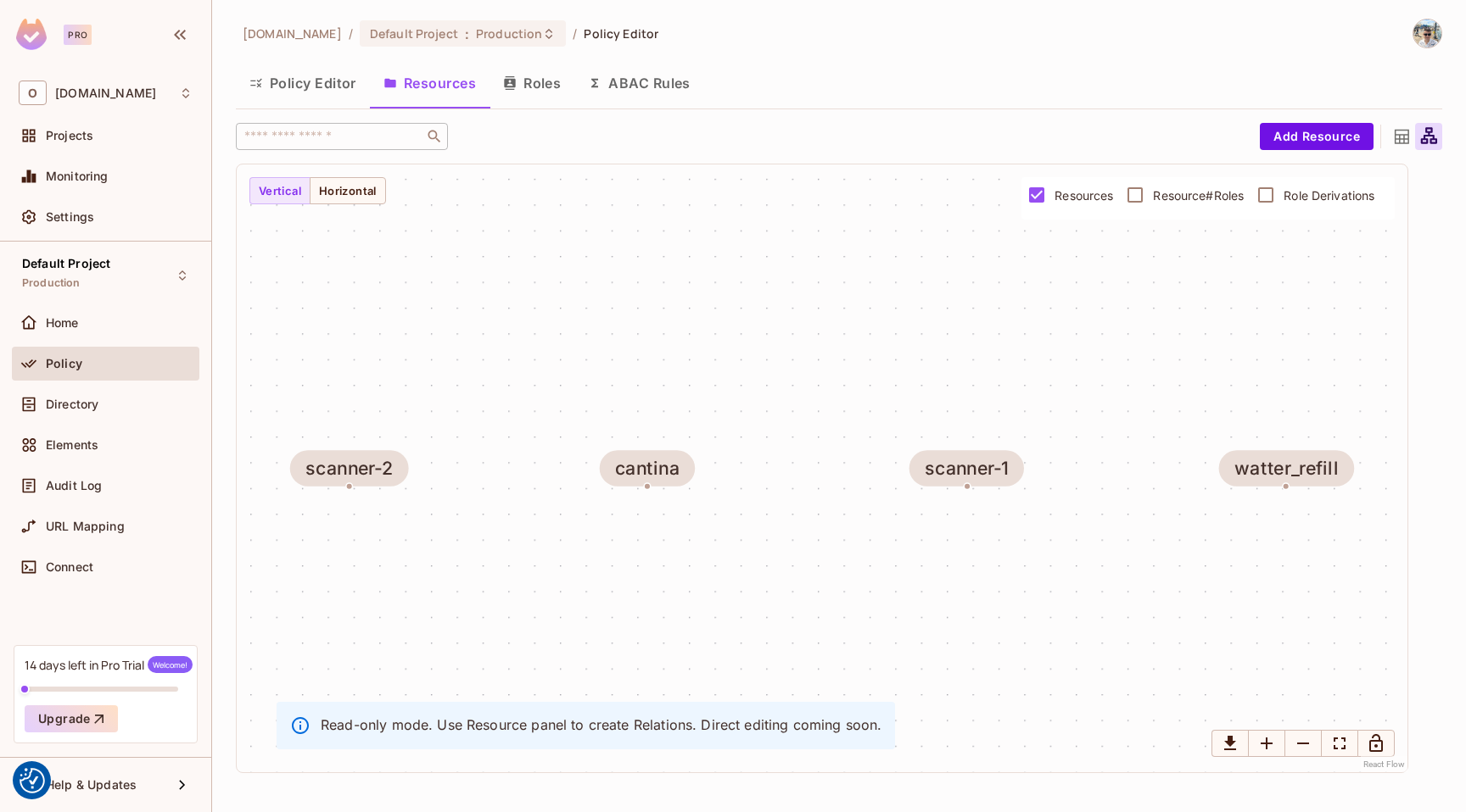
click at [1403, 135] on icon at bounding box center [1401, 137] width 15 height 15
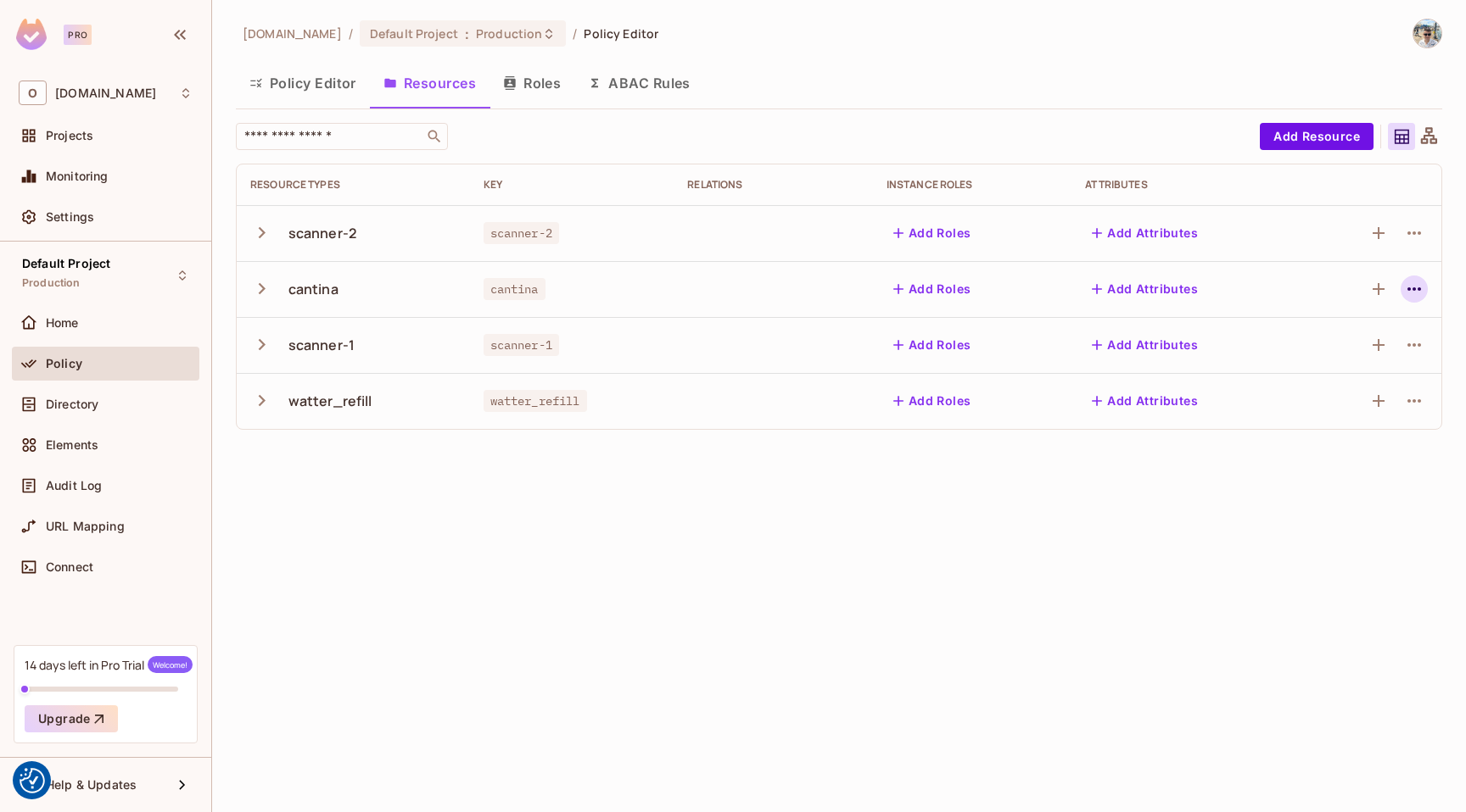
click at [1414, 285] on icon "button" at bounding box center [1414, 288] width 21 height 21
click at [851, 538] on div at bounding box center [733, 406] width 1466 height 812
click at [270, 284] on icon "button" at bounding box center [261, 288] width 23 height 23
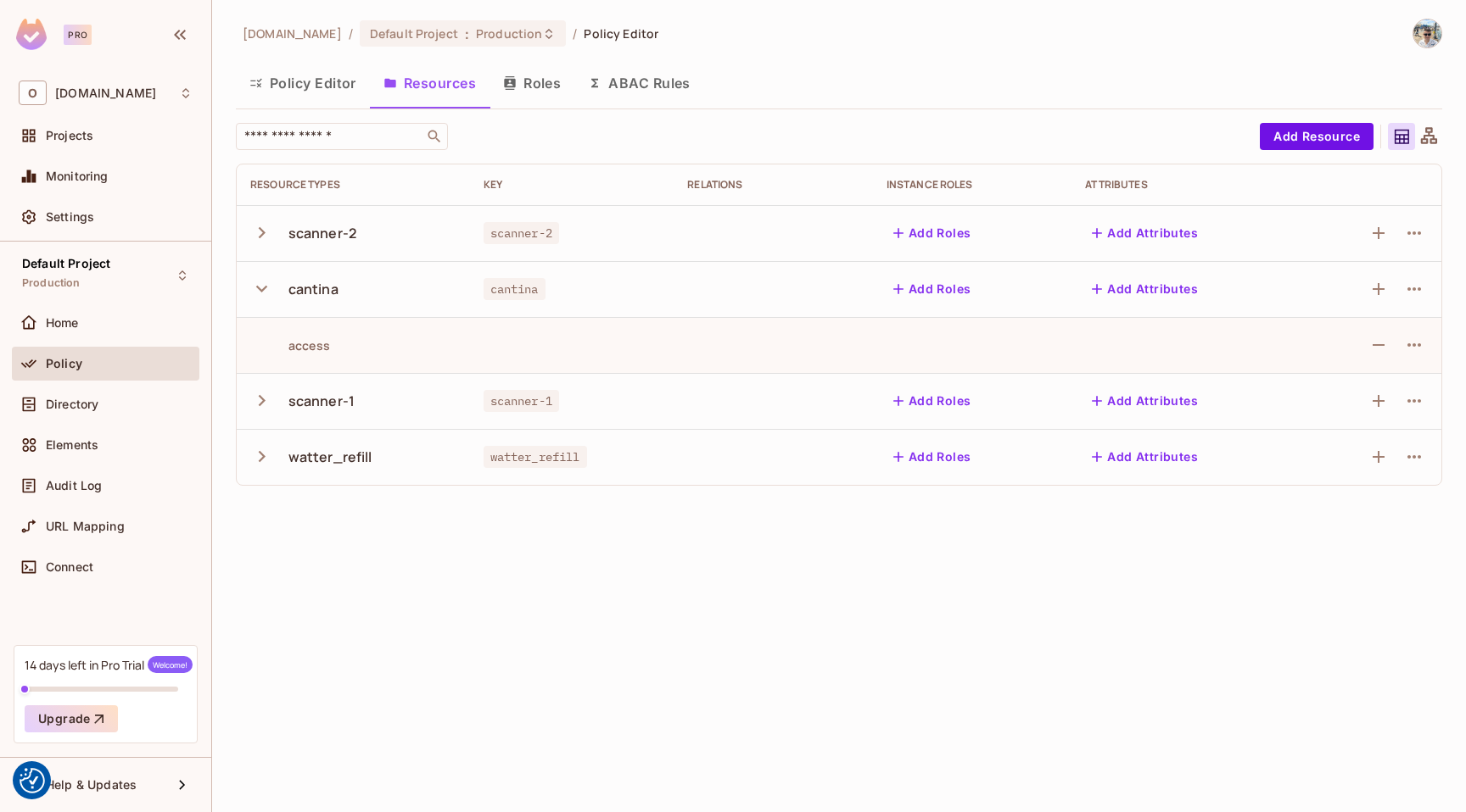
click at [269, 284] on icon "button" at bounding box center [261, 288] width 23 height 23
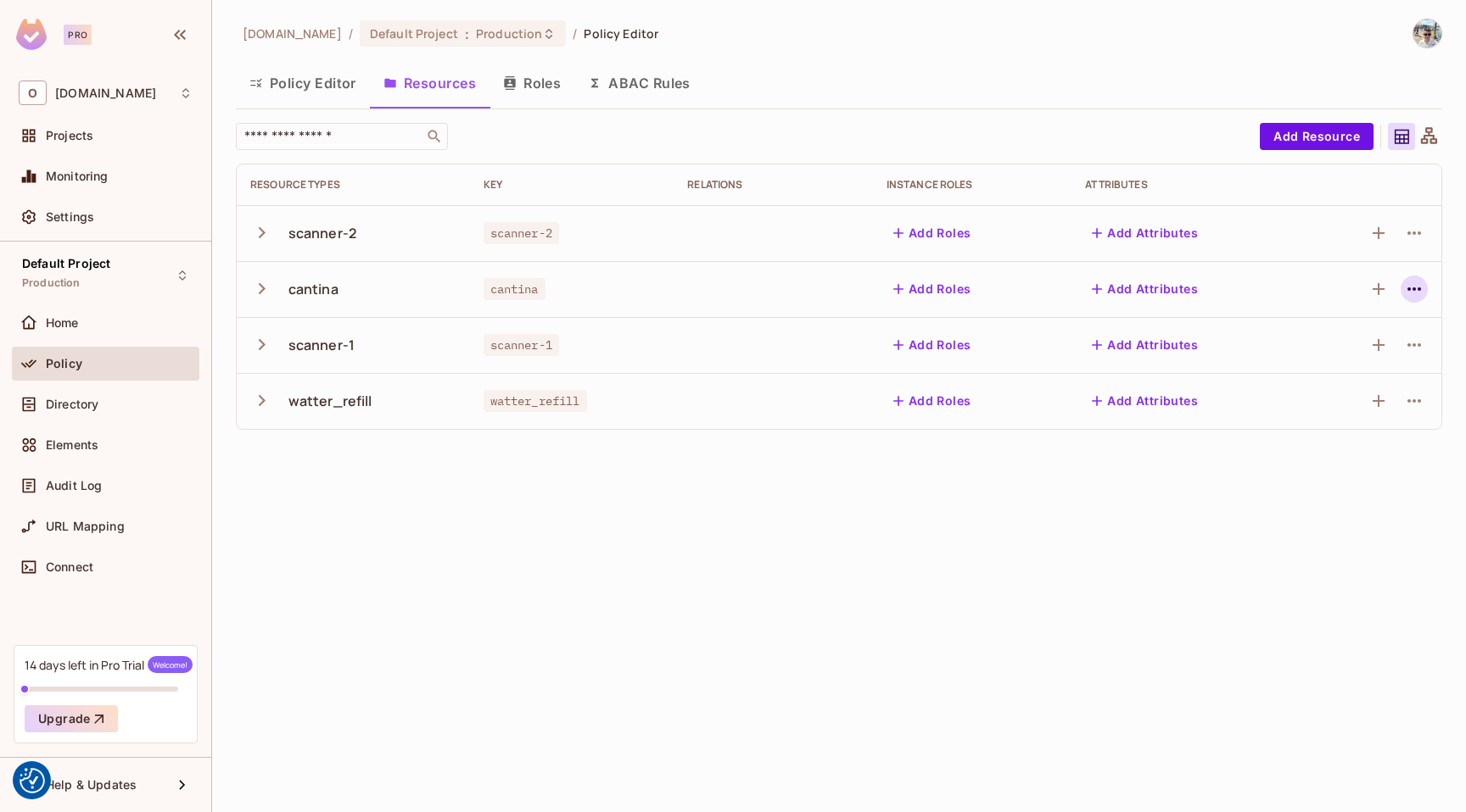
click at [1419, 286] on icon "button" at bounding box center [1414, 288] width 21 height 21
click at [1338, 349] on div "Edit Resource" at bounding box center [1340, 355] width 80 height 17
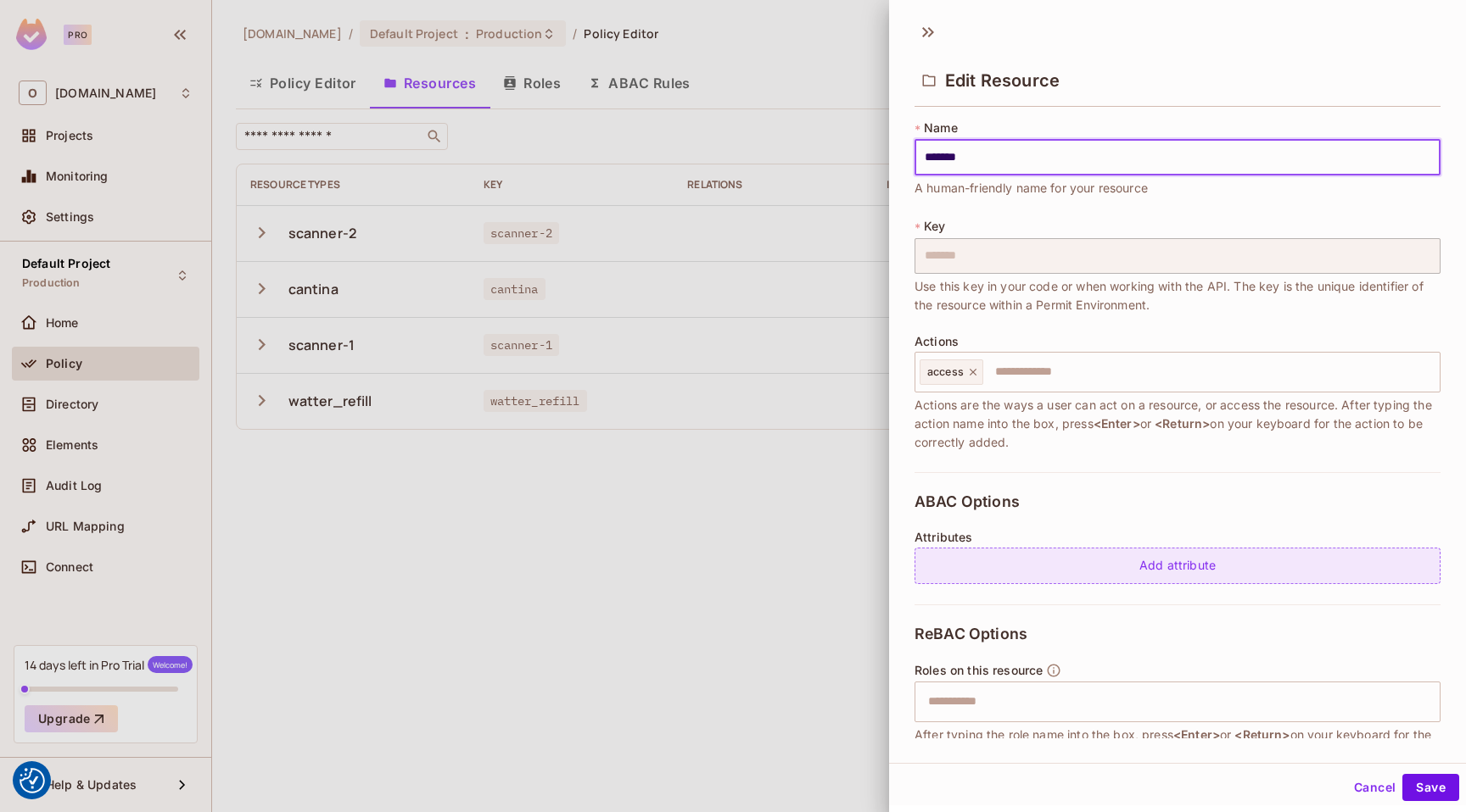
scroll to position [120, 0]
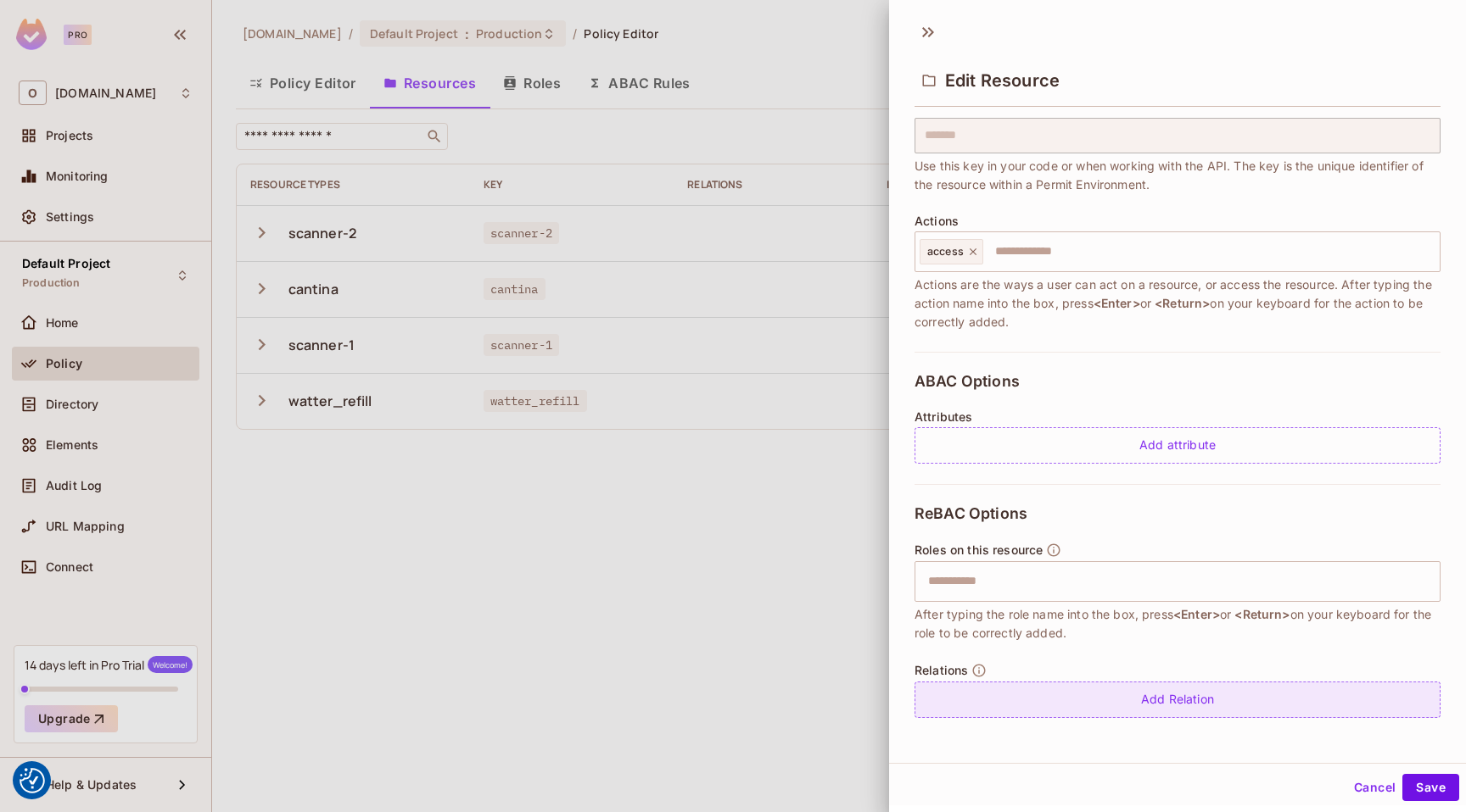
click at [1060, 698] on div "Add Relation" at bounding box center [1178, 700] width 526 height 36
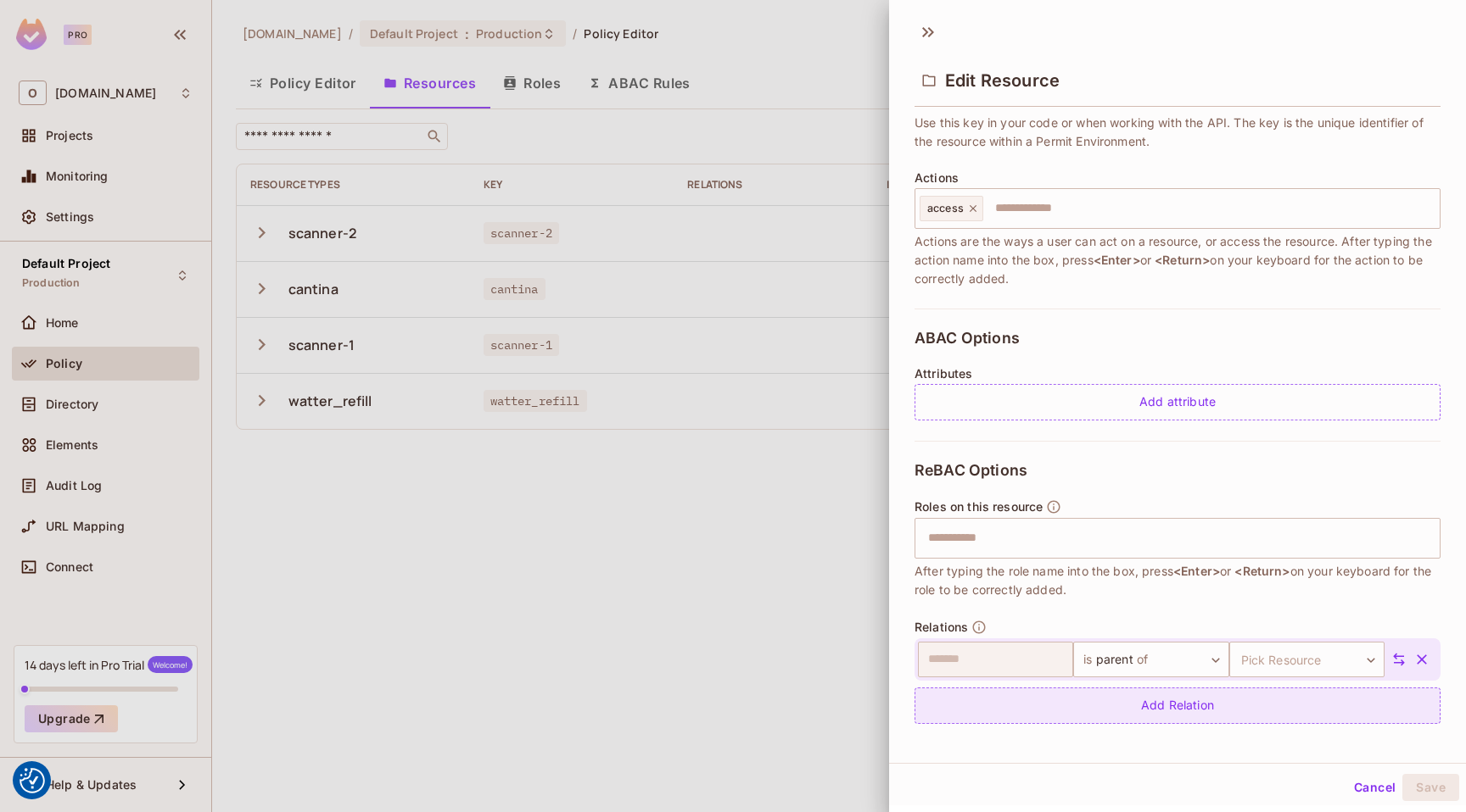
scroll to position [168, 0]
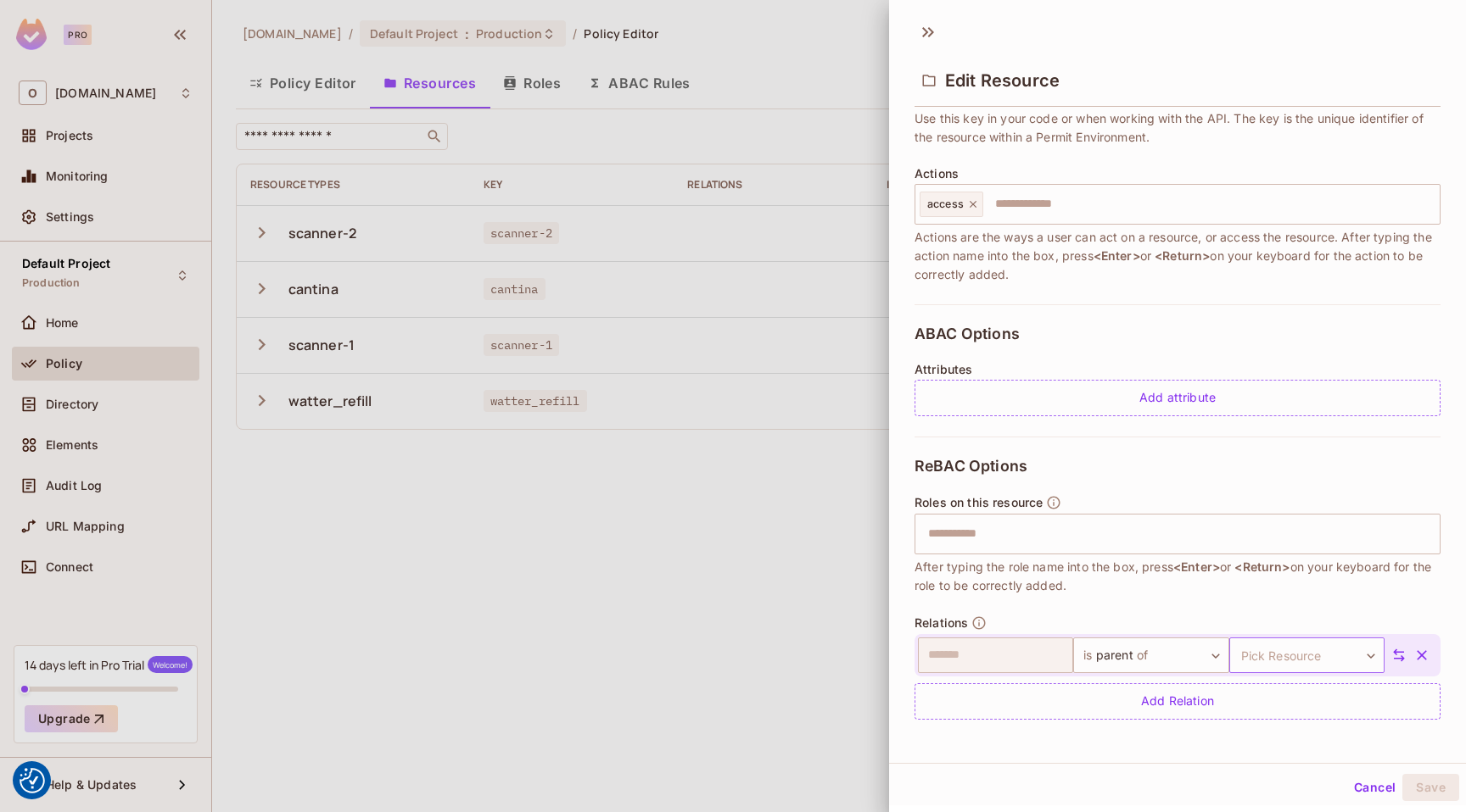
click at [1269, 656] on body "We use cookies to enhance your browsing experience, serve personalized ads or c…" at bounding box center [733, 406] width 1466 height 812
click at [1278, 738] on li "scanner-1" at bounding box center [1282, 746] width 157 height 31
click at [1409, 782] on button "Save" at bounding box center [1431, 788] width 57 height 28
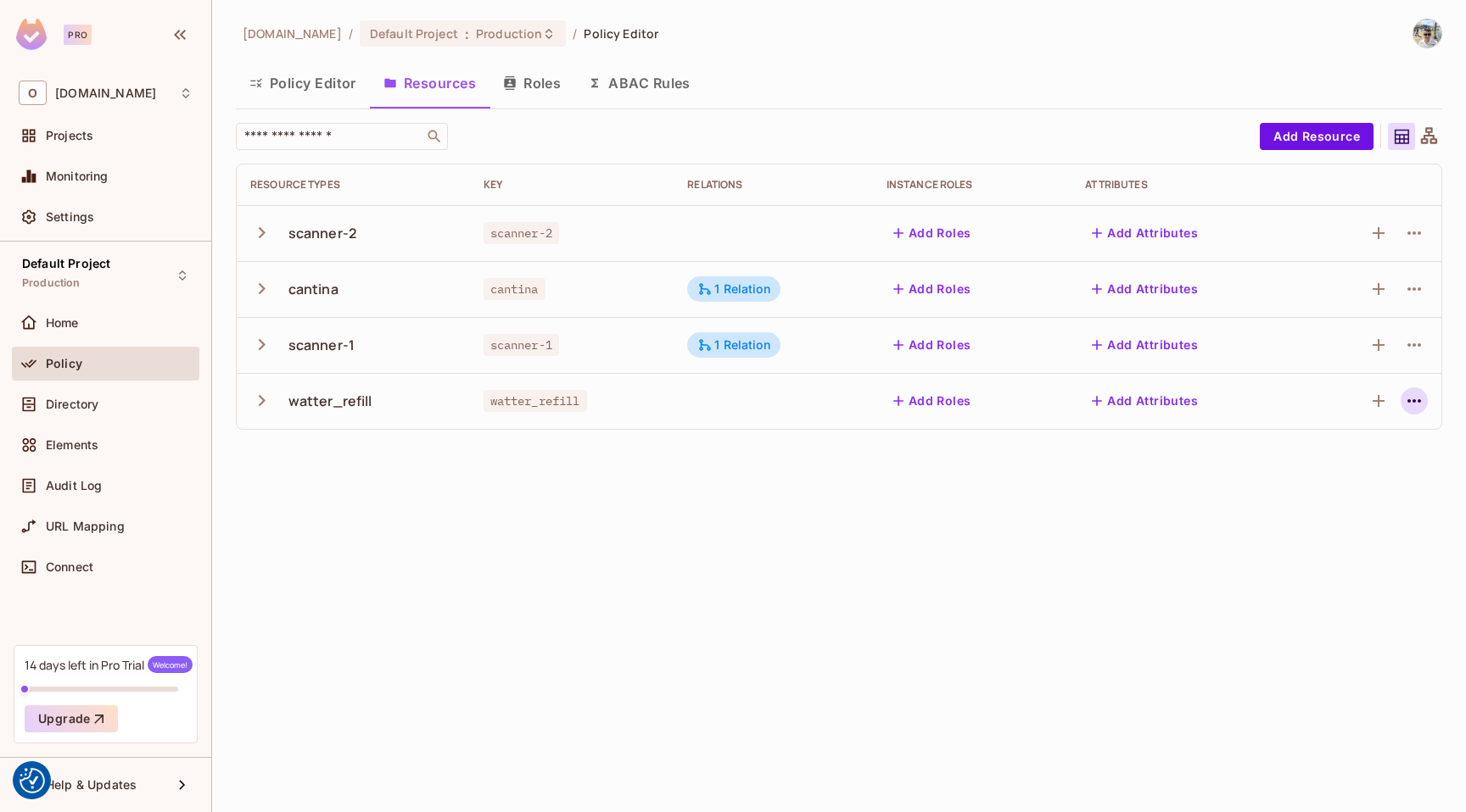
click at [1409, 409] on icon "button" at bounding box center [1414, 401] width 21 height 21
click at [1338, 455] on span "Edit Resource" at bounding box center [1340, 468] width 90 height 28
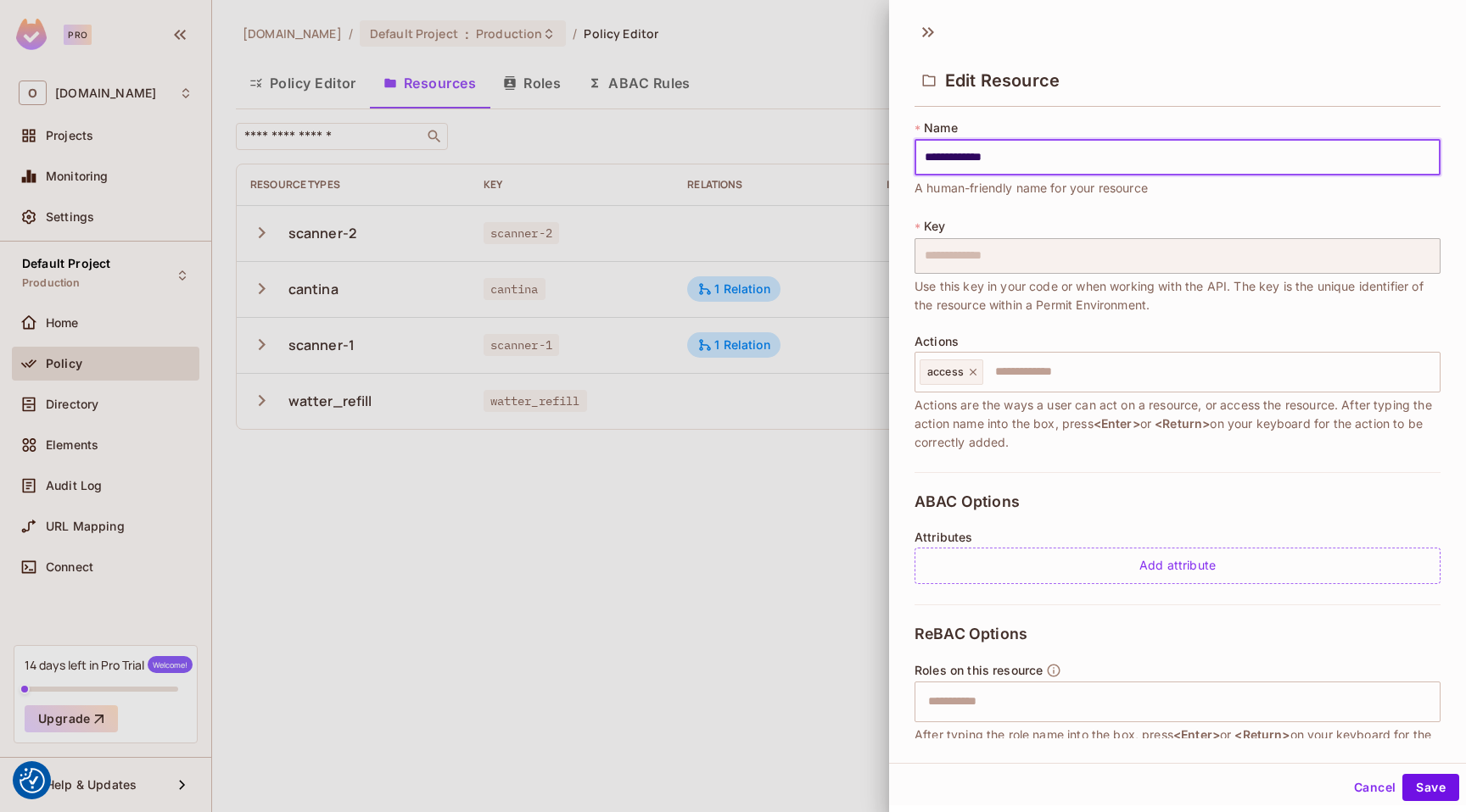
scroll to position [120, 0]
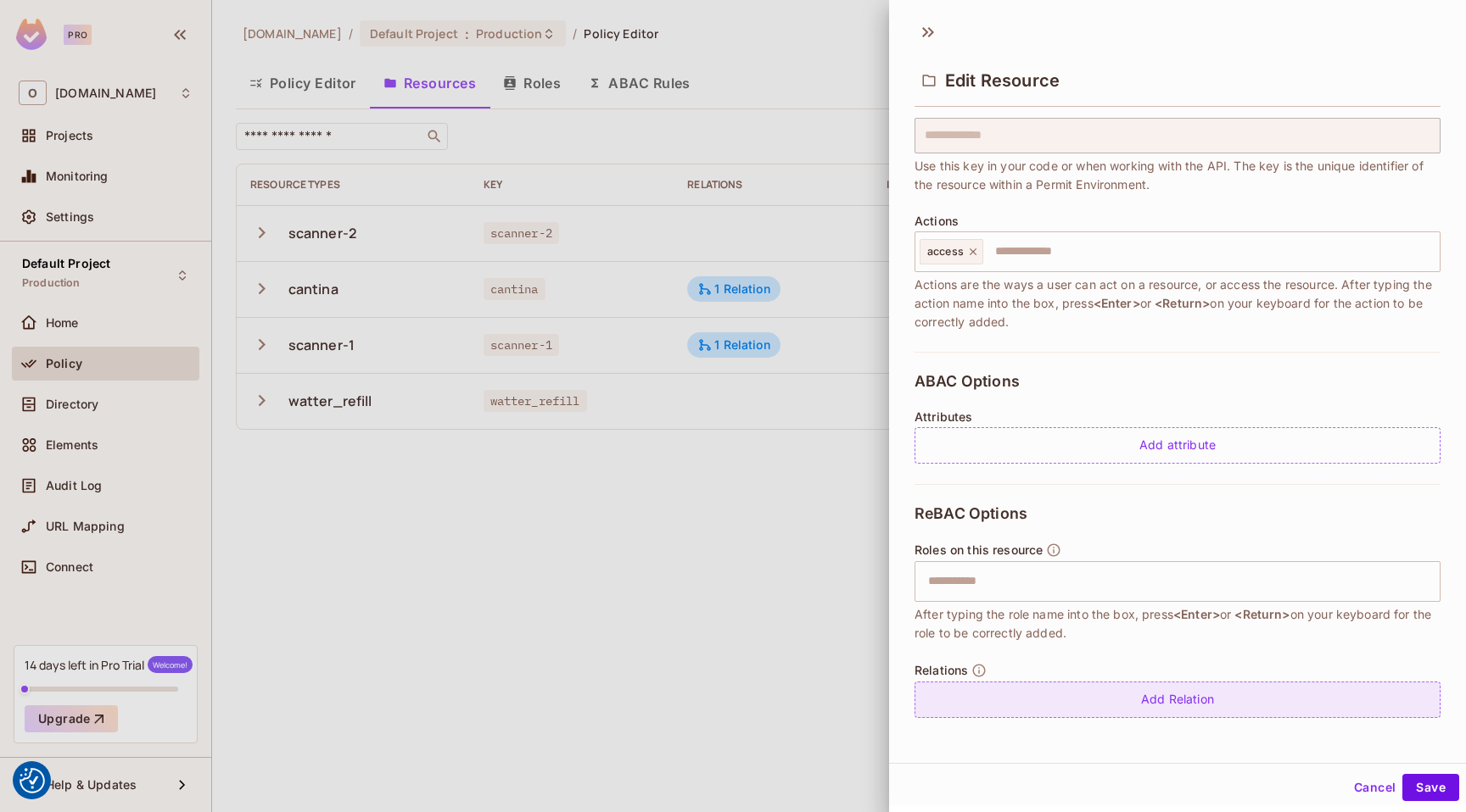
click at [1035, 687] on div "Add Relation" at bounding box center [1178, 700] width 526 height 36
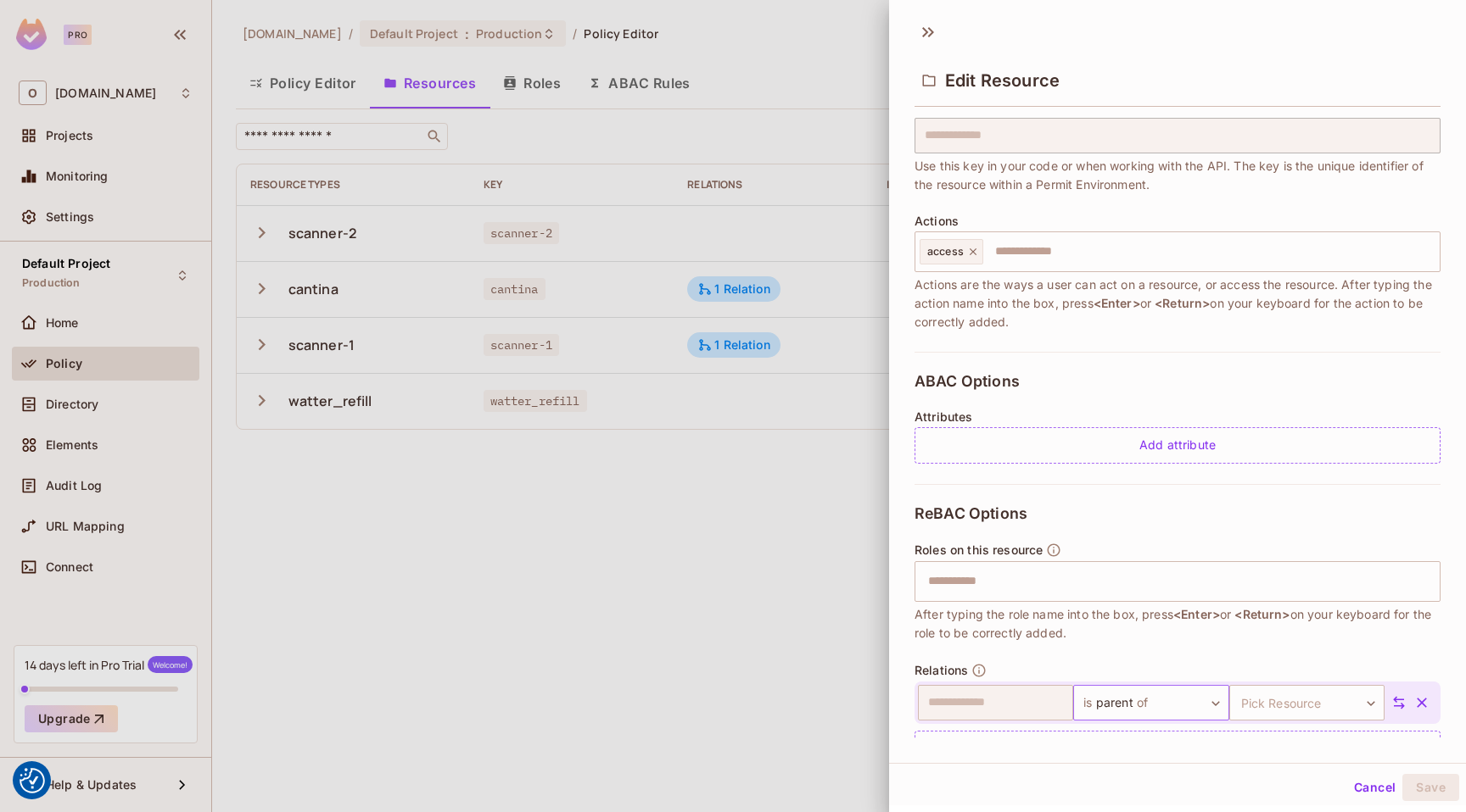
scroll to position [169, 0]
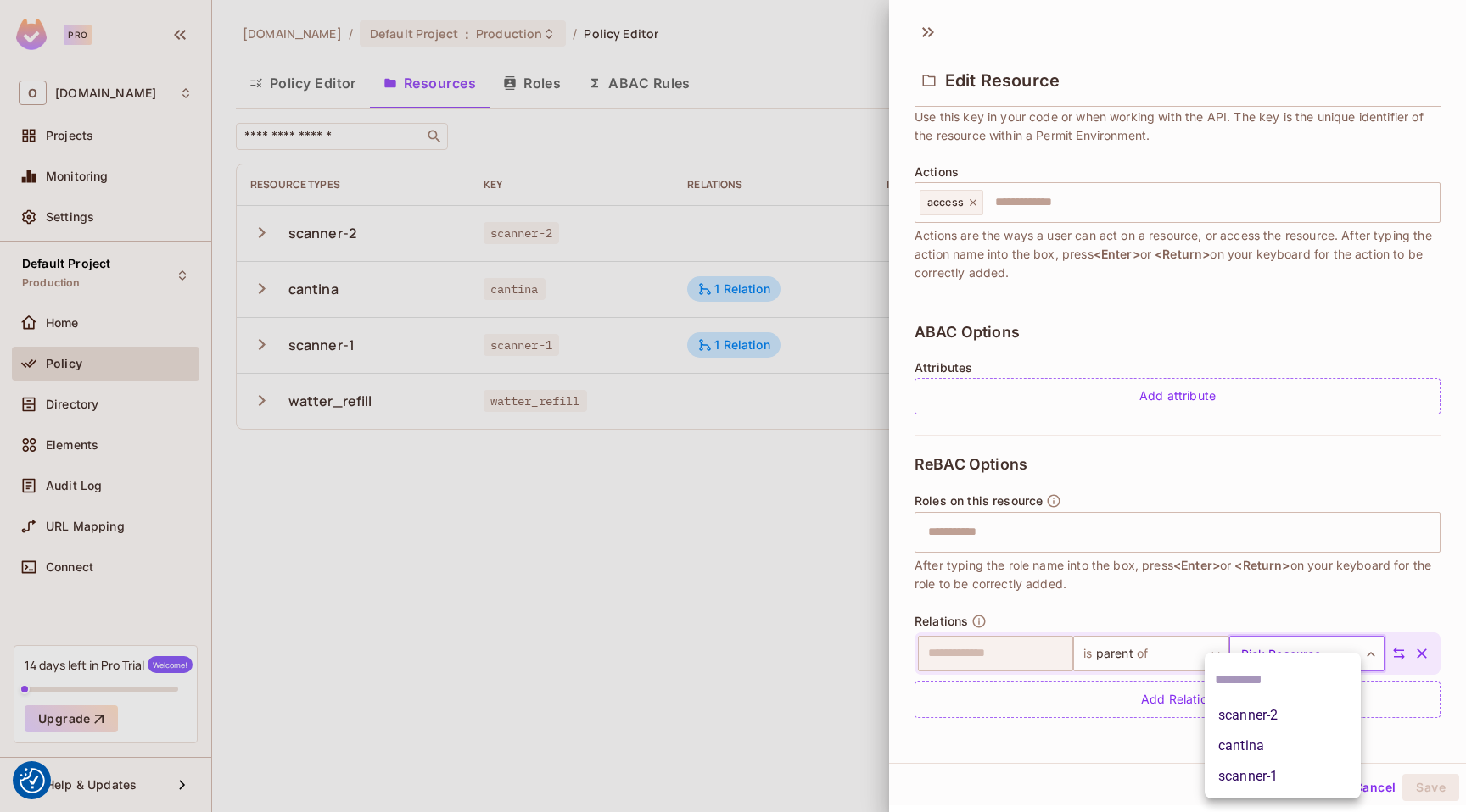
click at [1266, 658] on body "We use cookies to enhance your browsing experience, serve personalized ads or c…" at bounding box center [733, 406] width 1466 height 812
click at [1270, 719] on li "scanner-2" at bounding box center [1282, 716] width 157 height 31
click at [1424, 786] on button "Save" at bounding box center [1431, 788] width 57 height 28
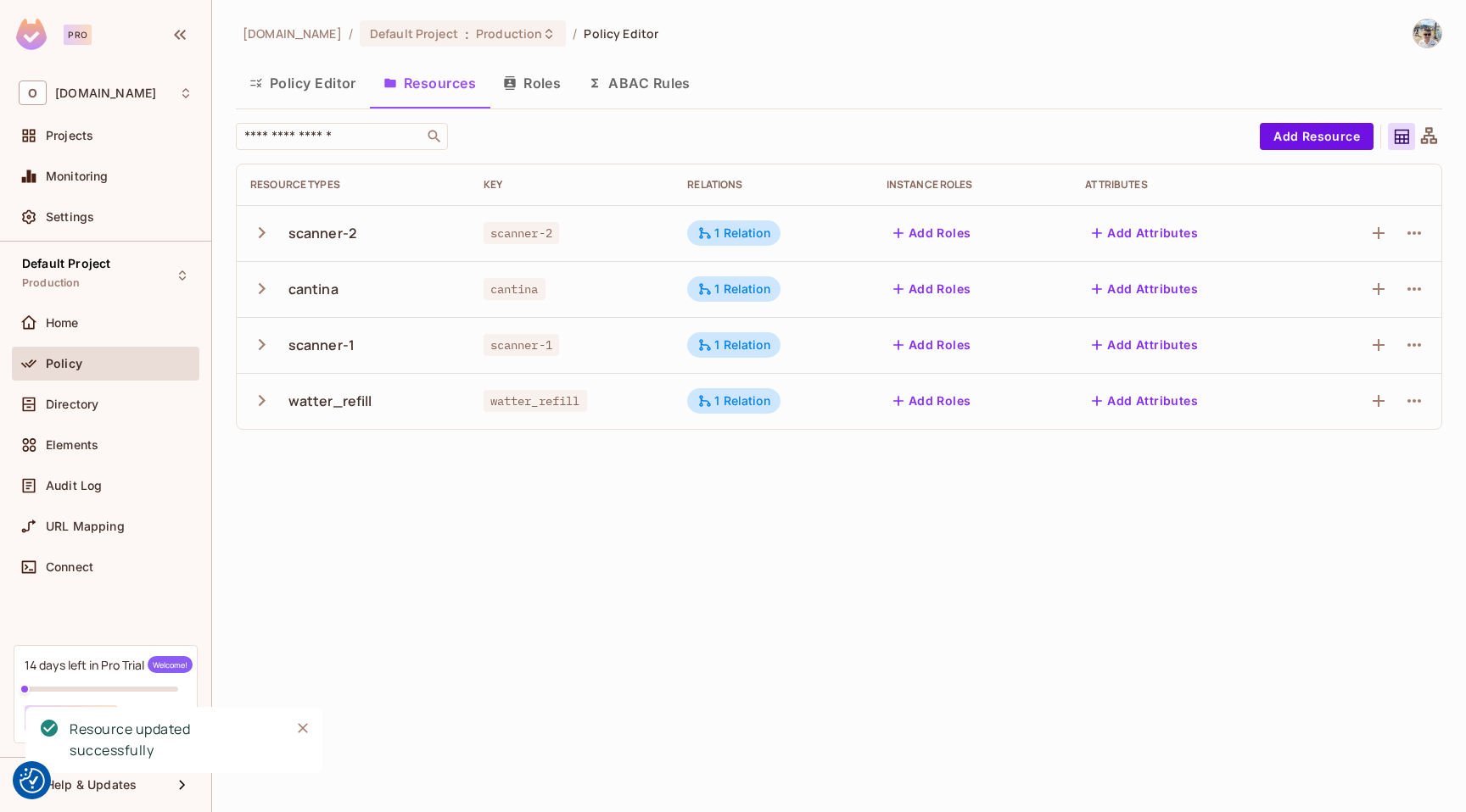
click at [532, 79] on button "Roles" at bounding box center [532, 83] width 85 height 42
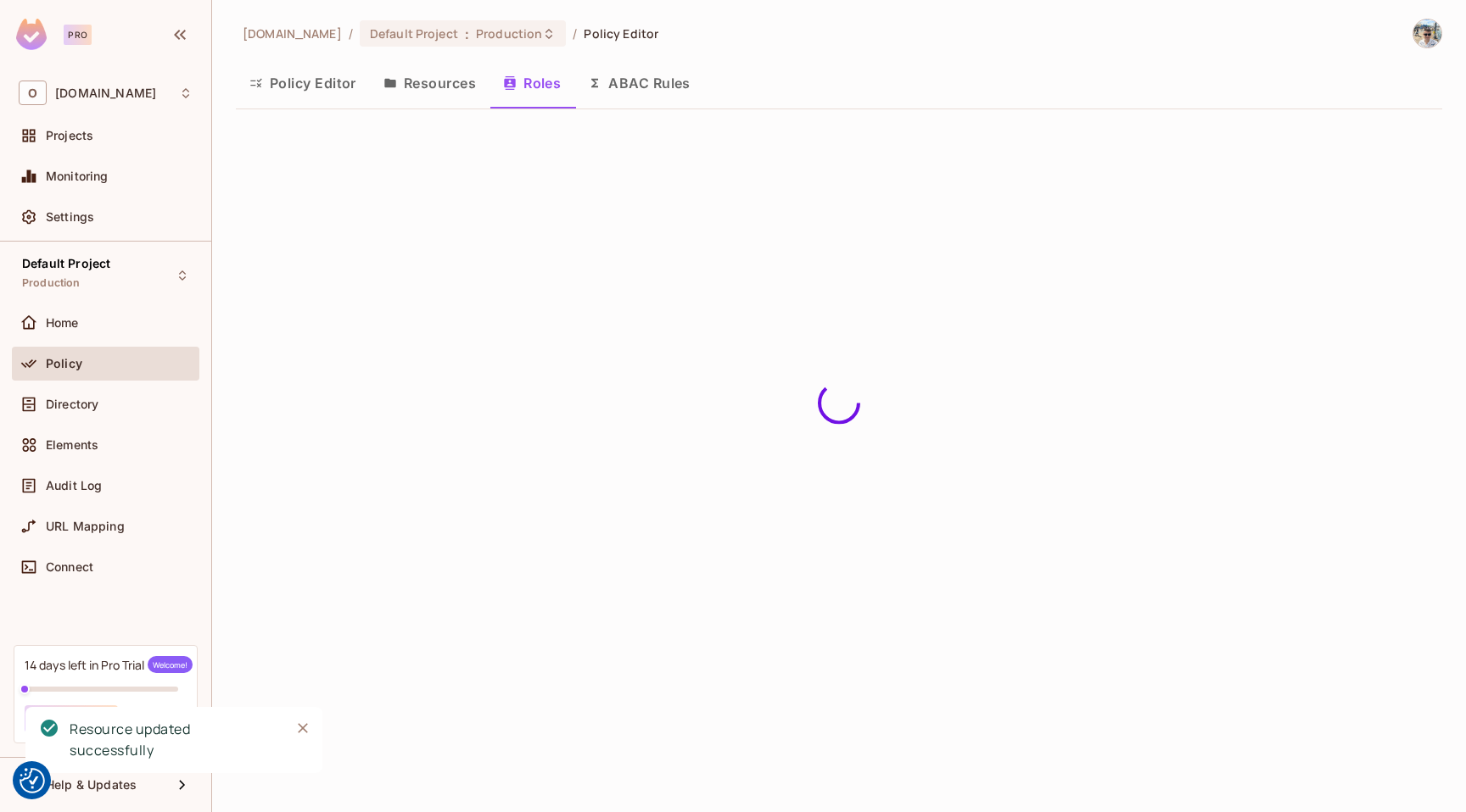
click at [429, 79] on button "Resources" at bounding box center [429, 83] width 119 height 42
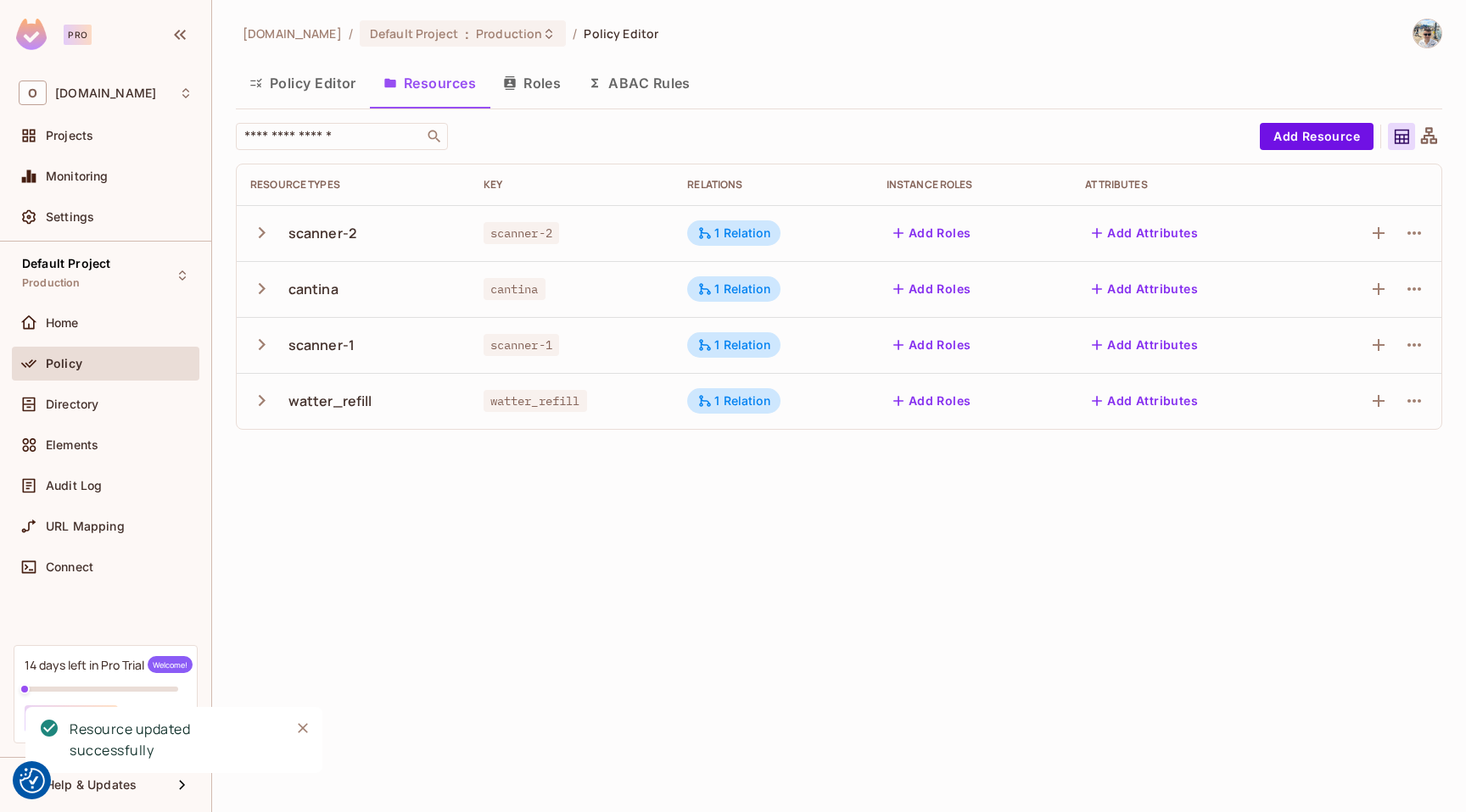
click at [315, 83] on button "Policy Editor" at bounding box center [303, 83] width 134 height 42
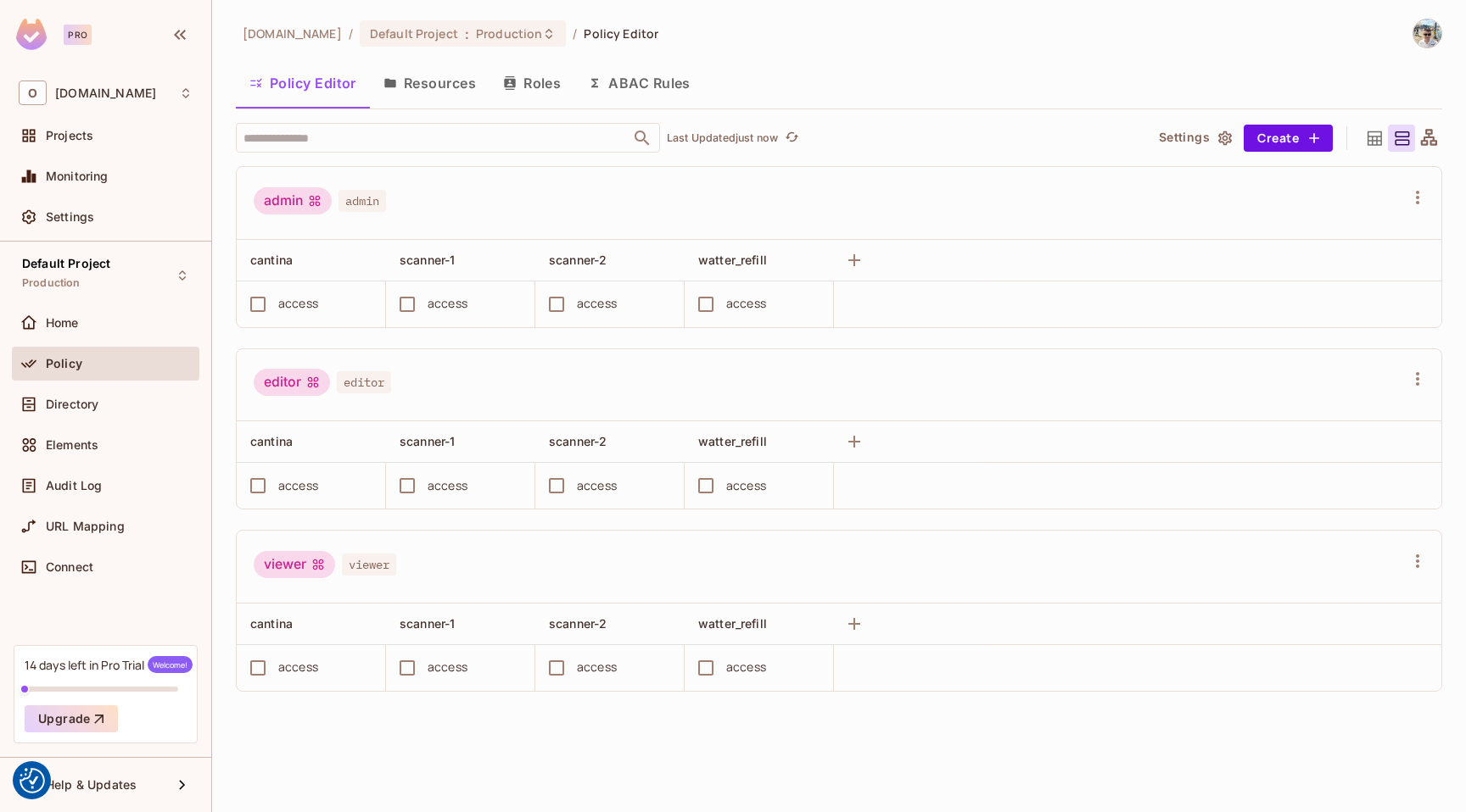
click at [440, 89] on button "Resources" at bounding box center [429, 83] width 119 height 42
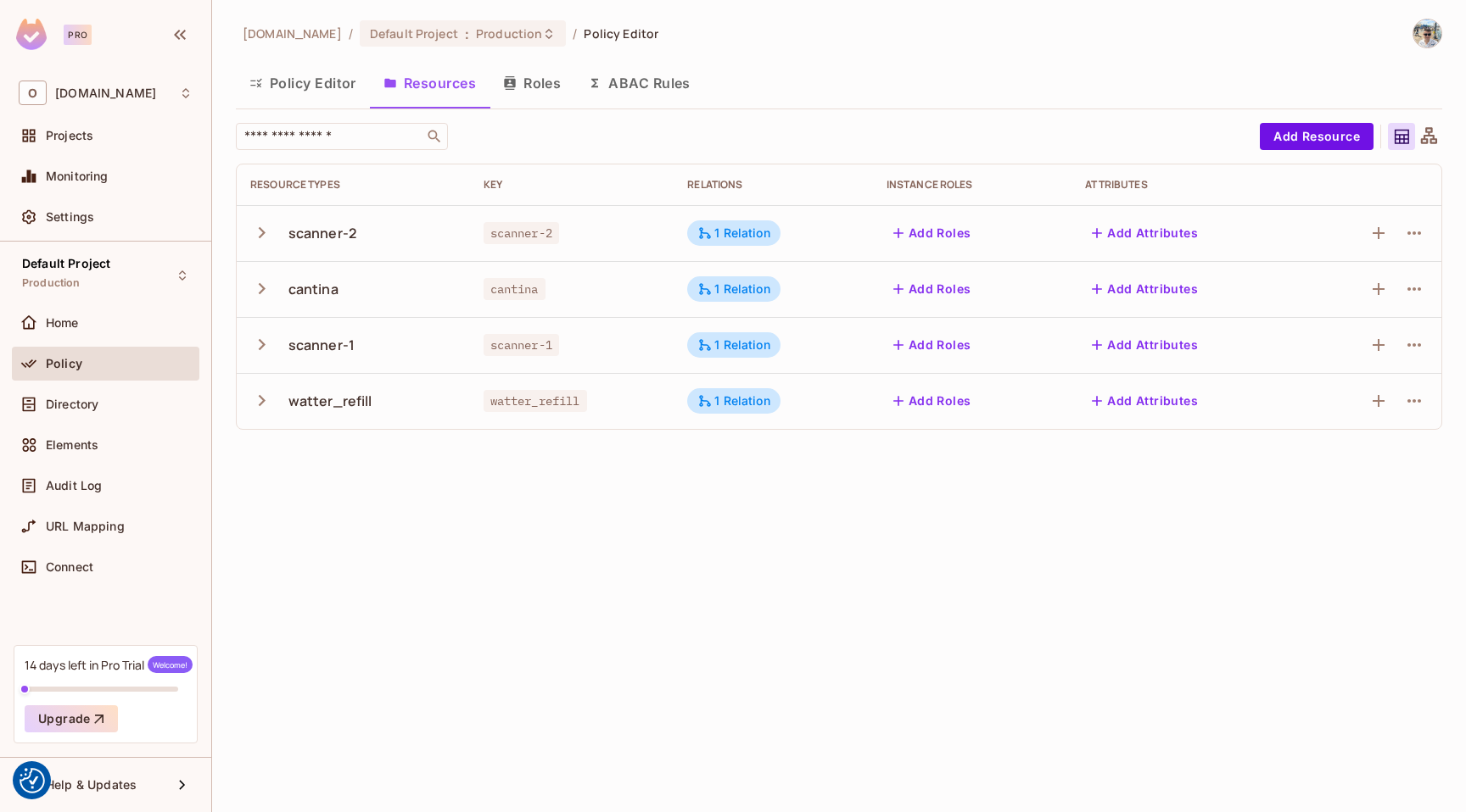
click at [512, 90] on button "Roles" at bounding box center [532, 83] width 85 height 42
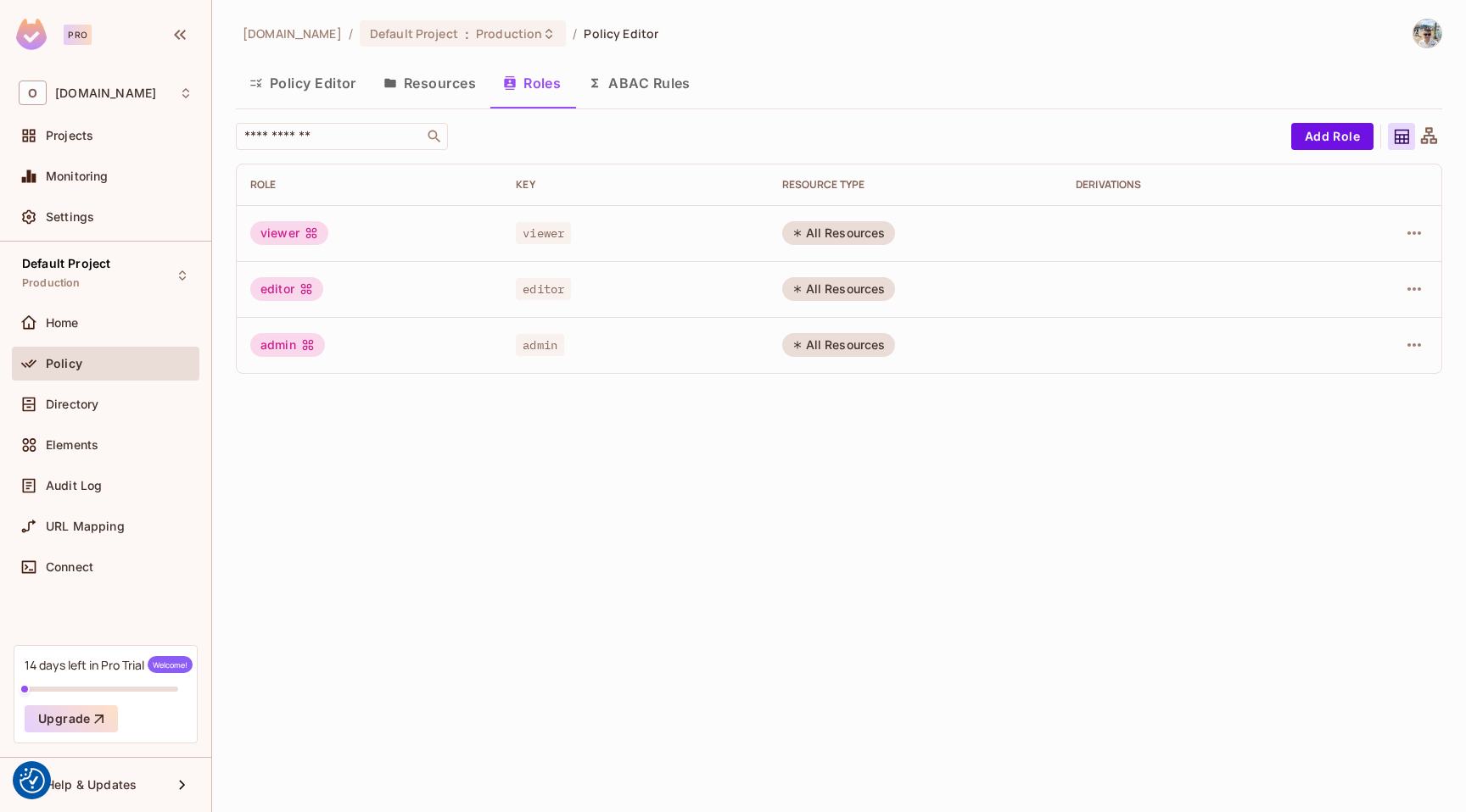
click at [630, 77] on button "ABAC Rules" at bounding box center [639, 83] width 130 height 42
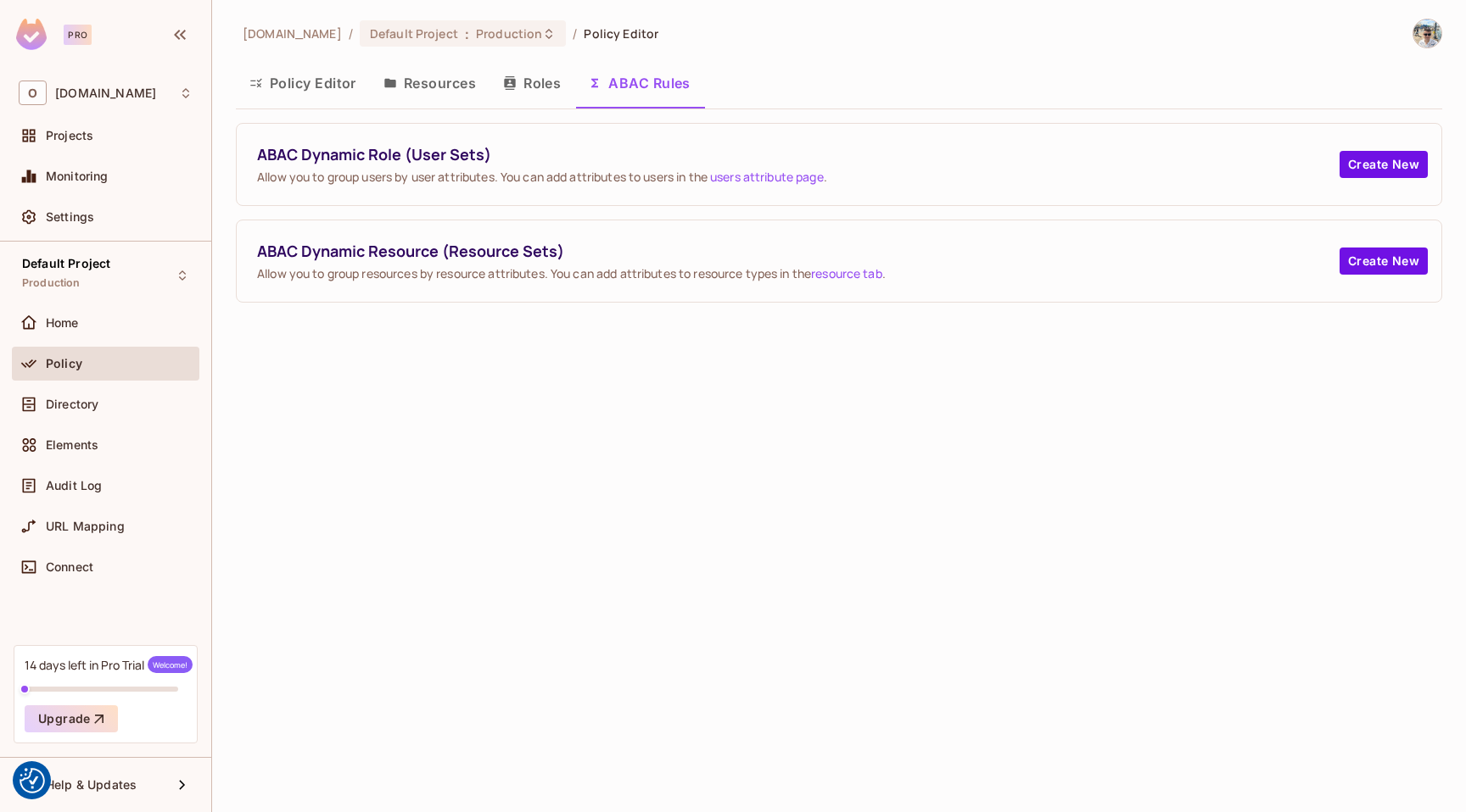
click at [294, 81] on button "Policy Editor" at bounding box center [303, 83] width 134 height 42
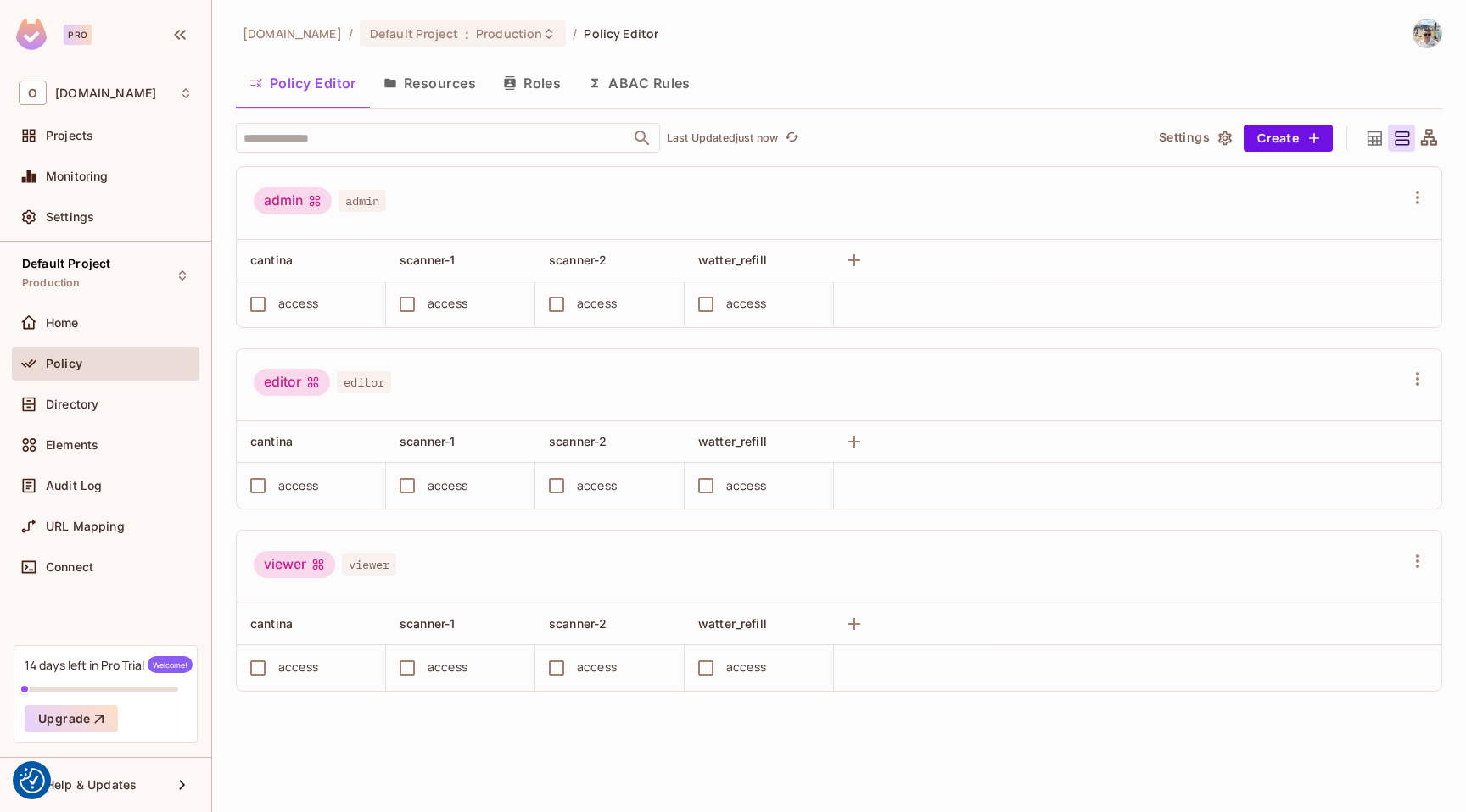
click at [388, 71] on button "Resources" at bounding box center [429, 83] width 119 height 42
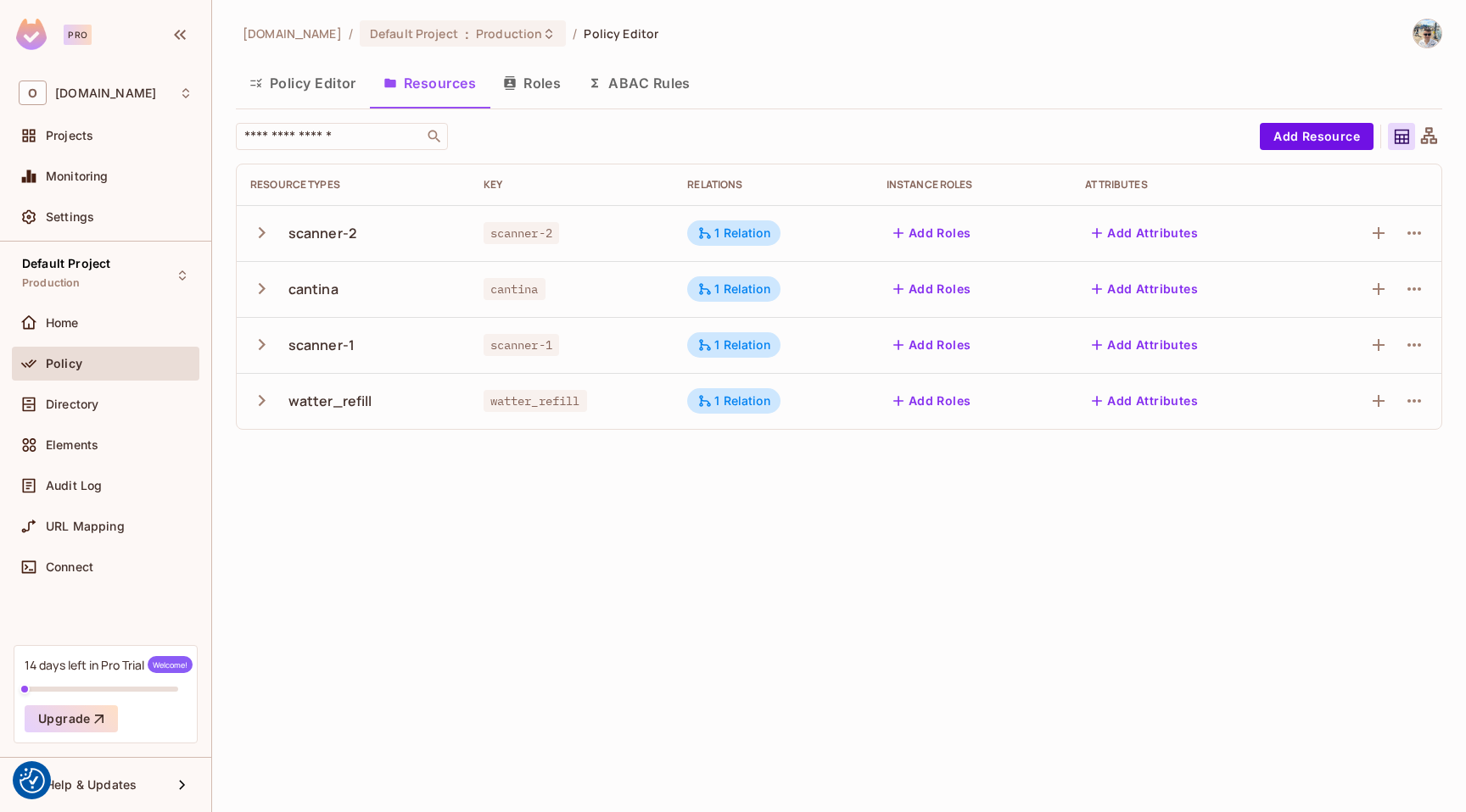
click at [1424, 140] on icon at bounding box center [1429, 137] width 22 height 22
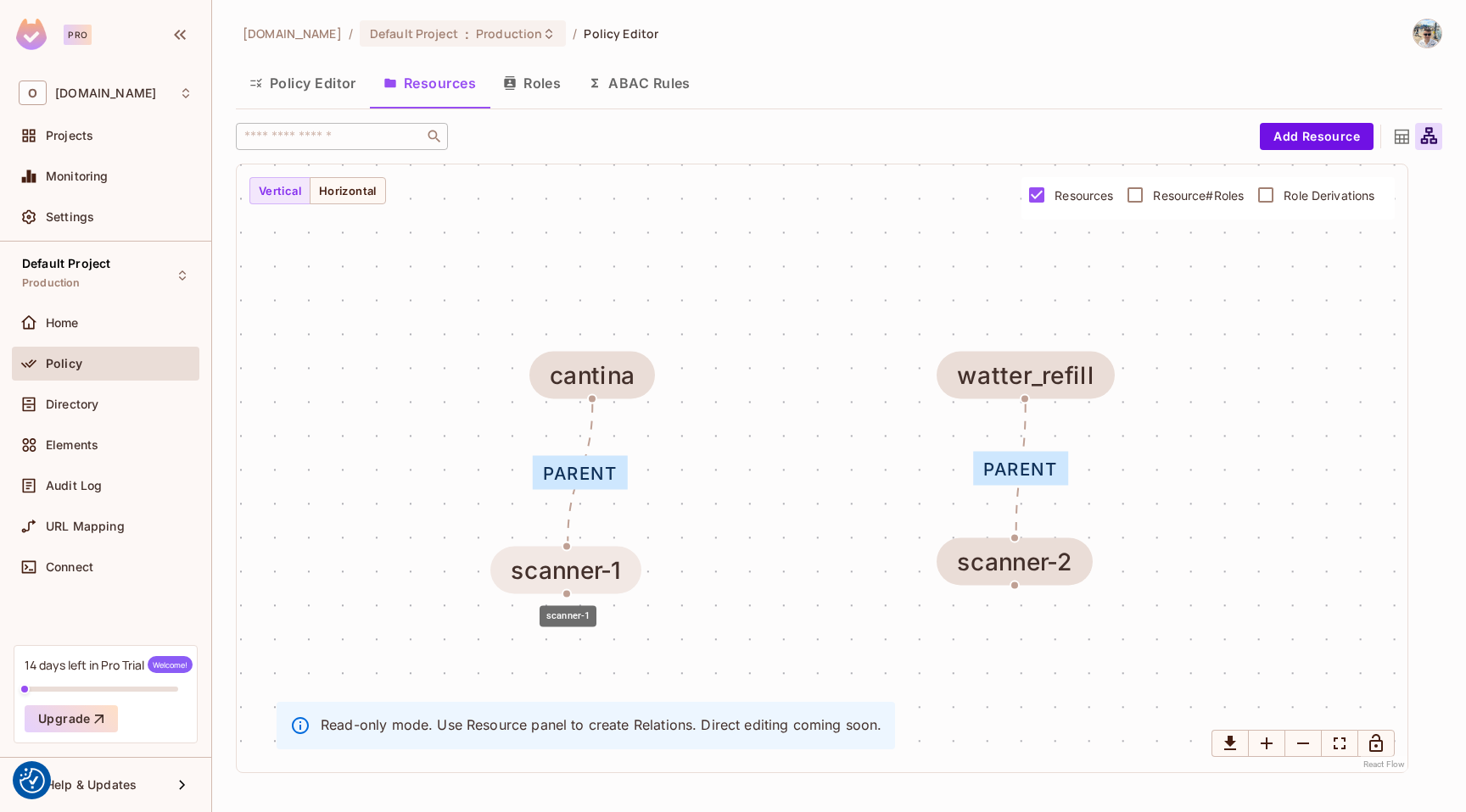
drag, startPoint x: 640, startPoint y: 554, endPoint x: 601, endPoint y: 561, distance: 39.6
click at [601, 563] on div "scanner-1" at bounding box center [566, 571] width 111 height 28
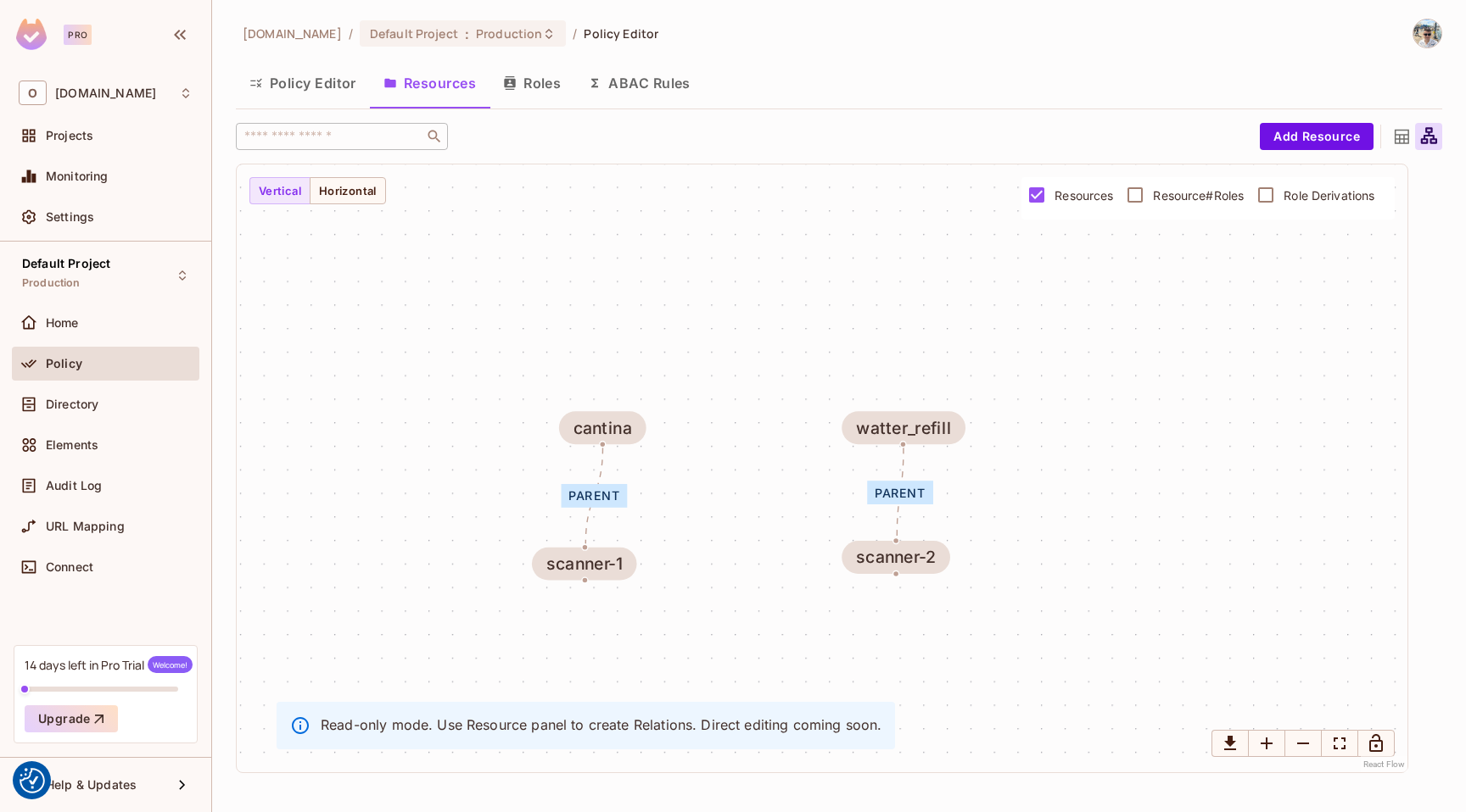
drag, startPoint x: 984, startPoint y: 537, endPoint x: 902, endPoint y: 542, distance: 82.2
click at [901, 542] on div "parent parent scanner-2 cantina scanner-1 watter_refill" at bounding box center [821, 468] width 1171 height 608
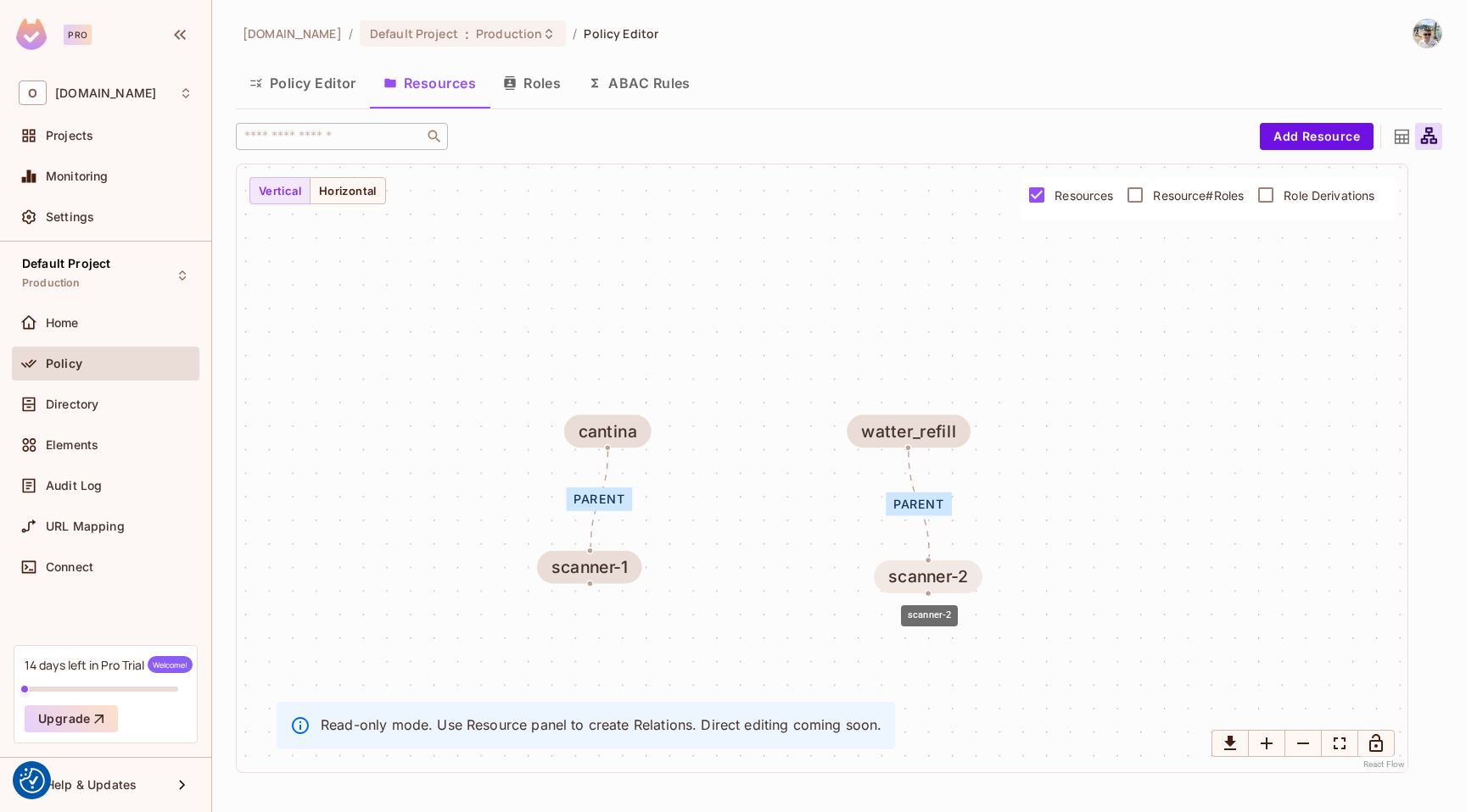
drag, startPoint x: 905, startPoint y: 562, endPoint x: 931, endPoint y: 579, distance: 31.1
click at [931, 579] on div "scanner-2" at bounding box center [928, 576] width 81 height 19
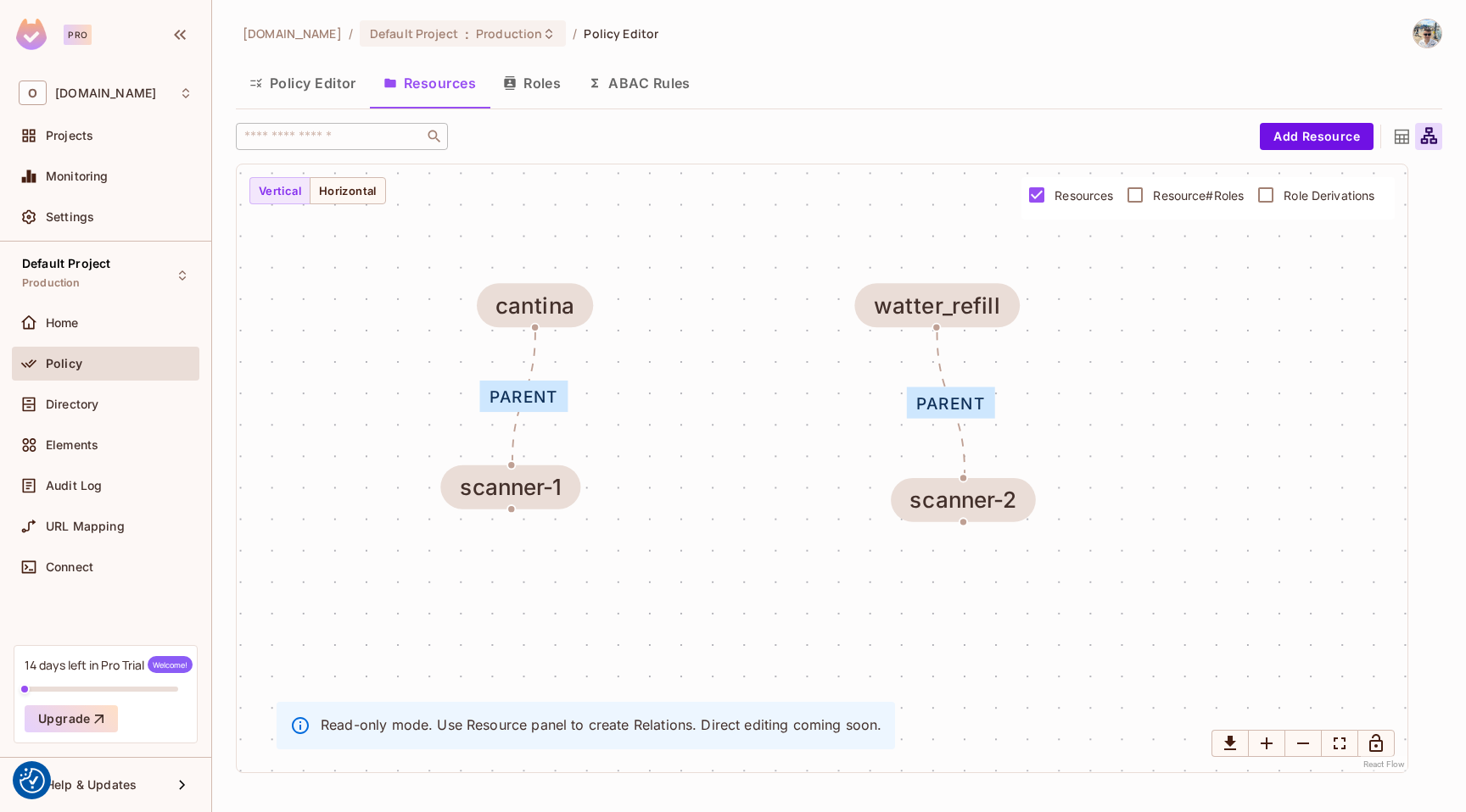
drag, startPoint x: 860, startPoint y: 544, endPoint x: 829, endPoint y: 425, distance: 123.0
click at [829, 427] on div "parent parent scanner-2 cantina scanner-1 watter_refill" at bounding box center [821, 468] width 1171 height 608
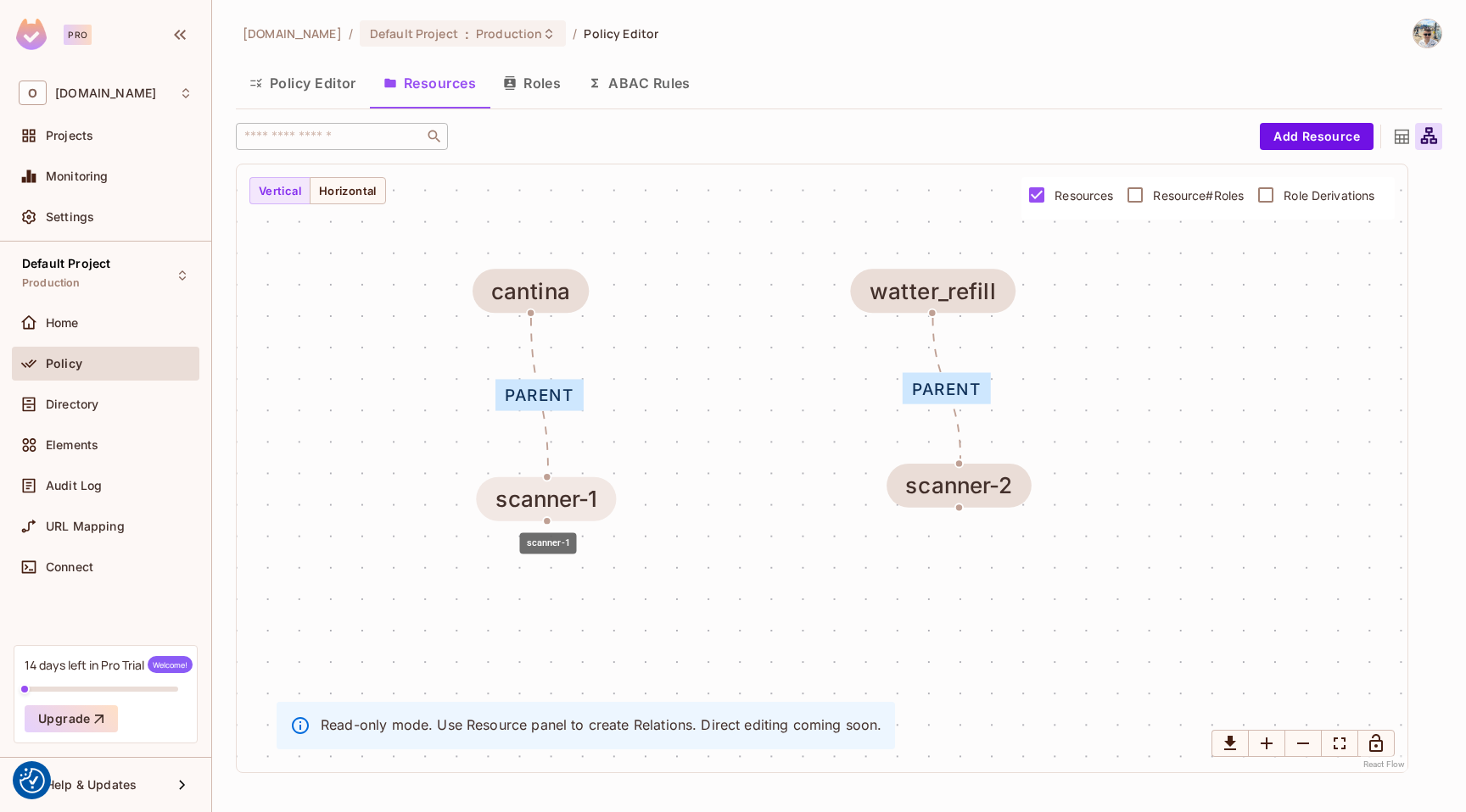
drag, startPoint x: 529, startPoint y: 468, endPoint x: 570, endPoint y: 495, distance: 49.1
click at [570, 495] on div "scanner-1" at bounding box center [546, 500] width 102 height 26
click at [360, 188] on button "Horizontal" at bounding box center [348, 191] width 77 height 28
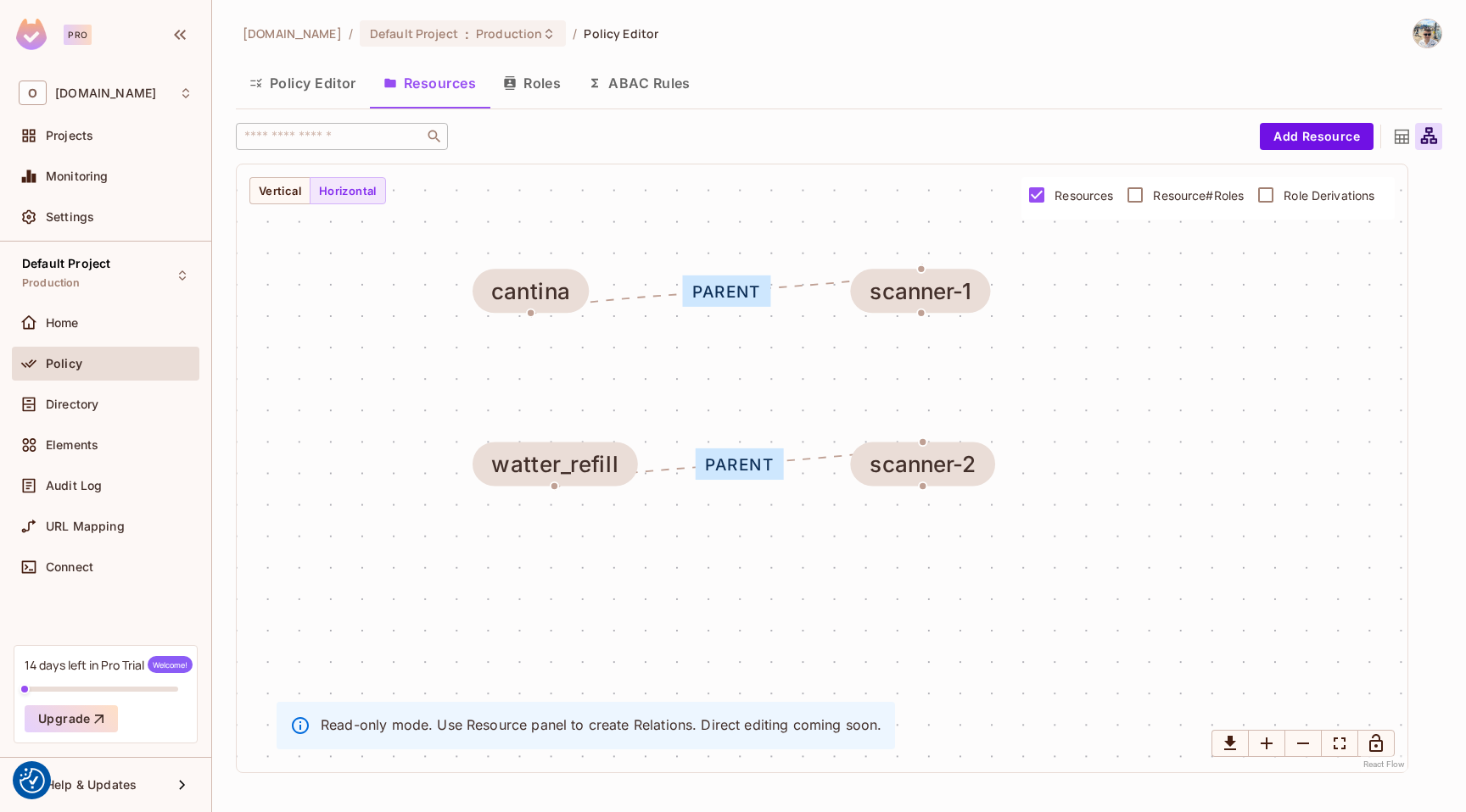
click at [545, 87] on button "Roles" at bounding box center [532, 83] width 85 height 42
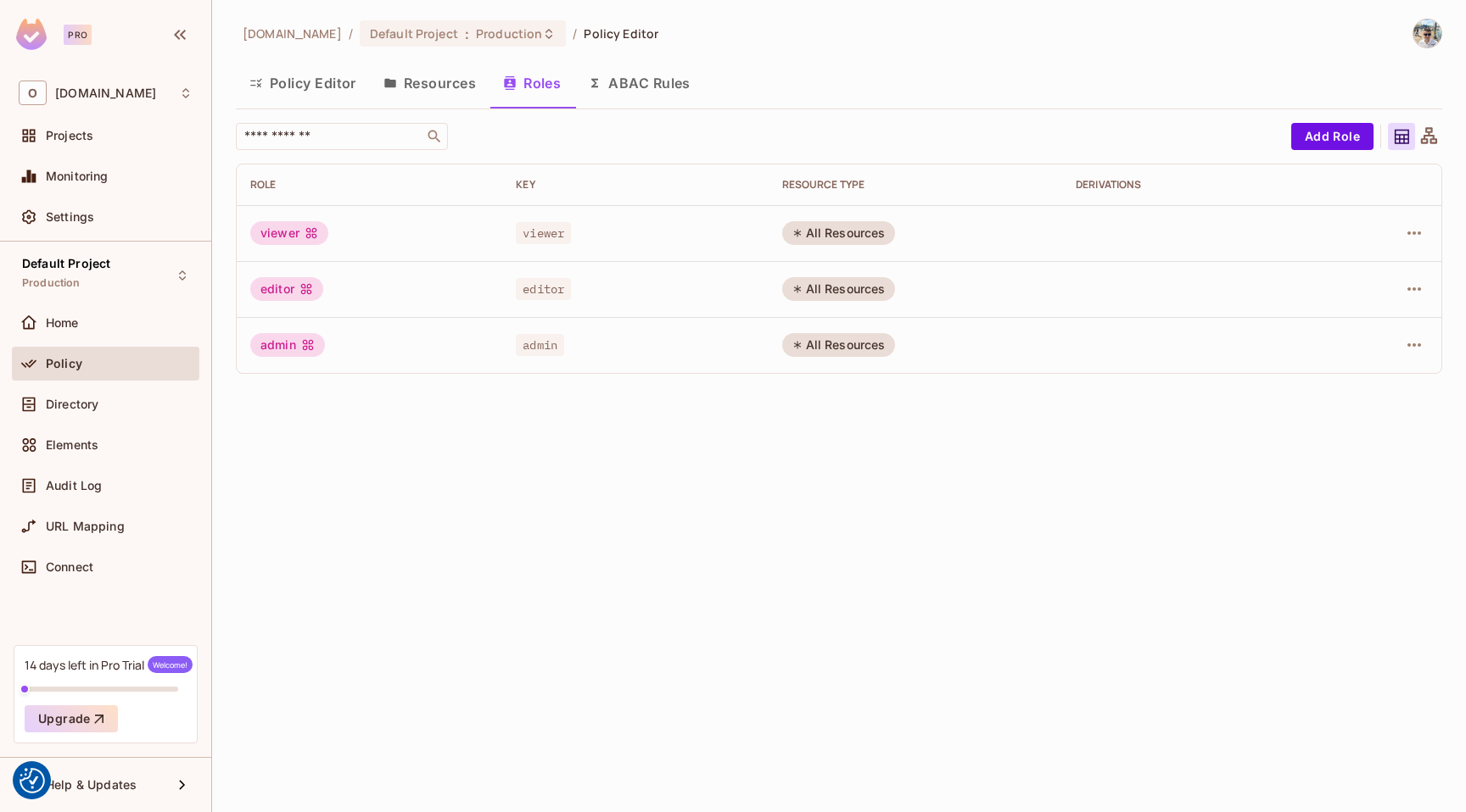
click at [326, 90] on button "Policy Editor" at bounding box center [303, 83] width 134 height 42
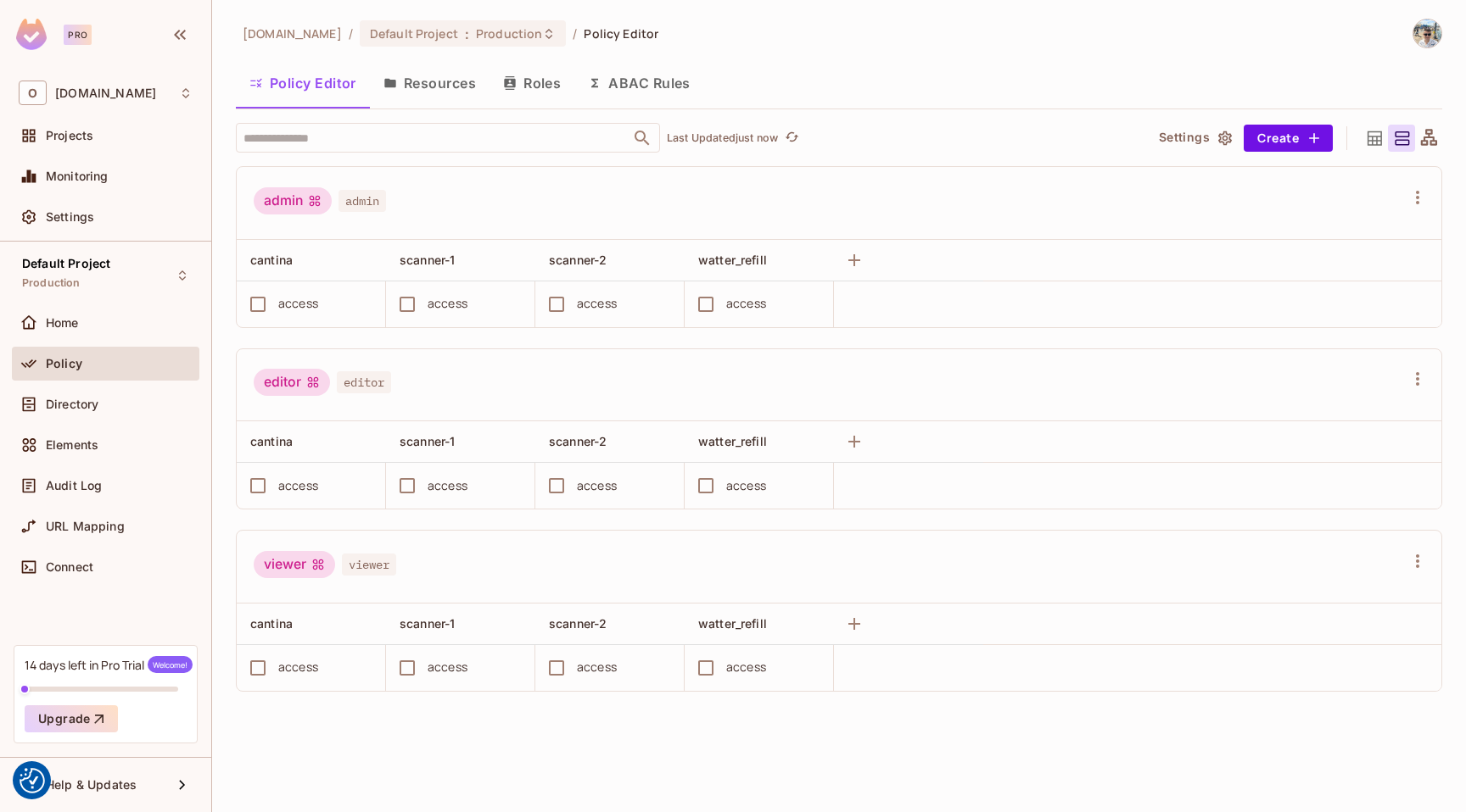
click at [463, 94] on button "Resources" at bounding box center [429, 83] width 119 height 42
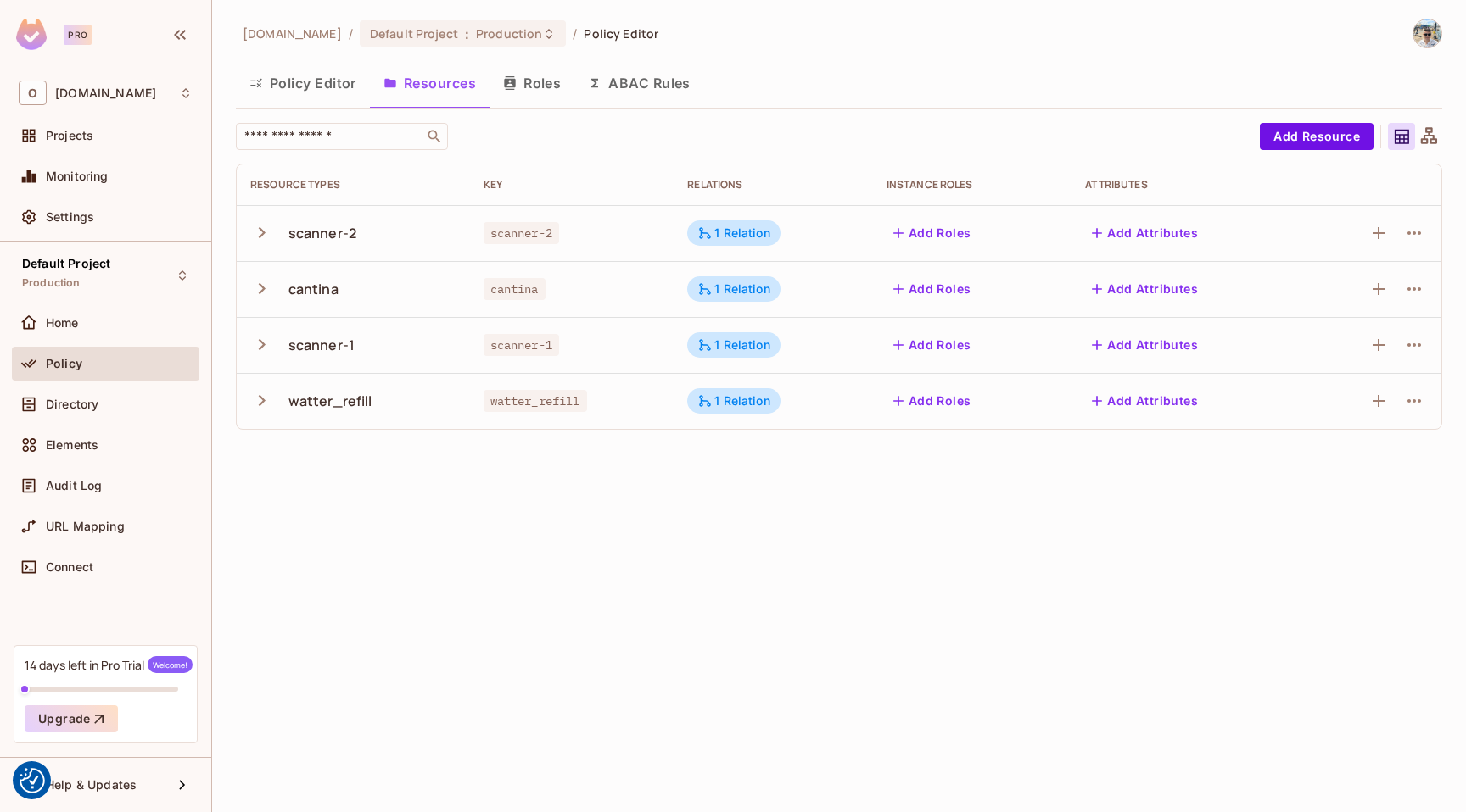
click at [310, 83] on button "Policy Editor" at bounding box center [303, 83] width 134 height 42
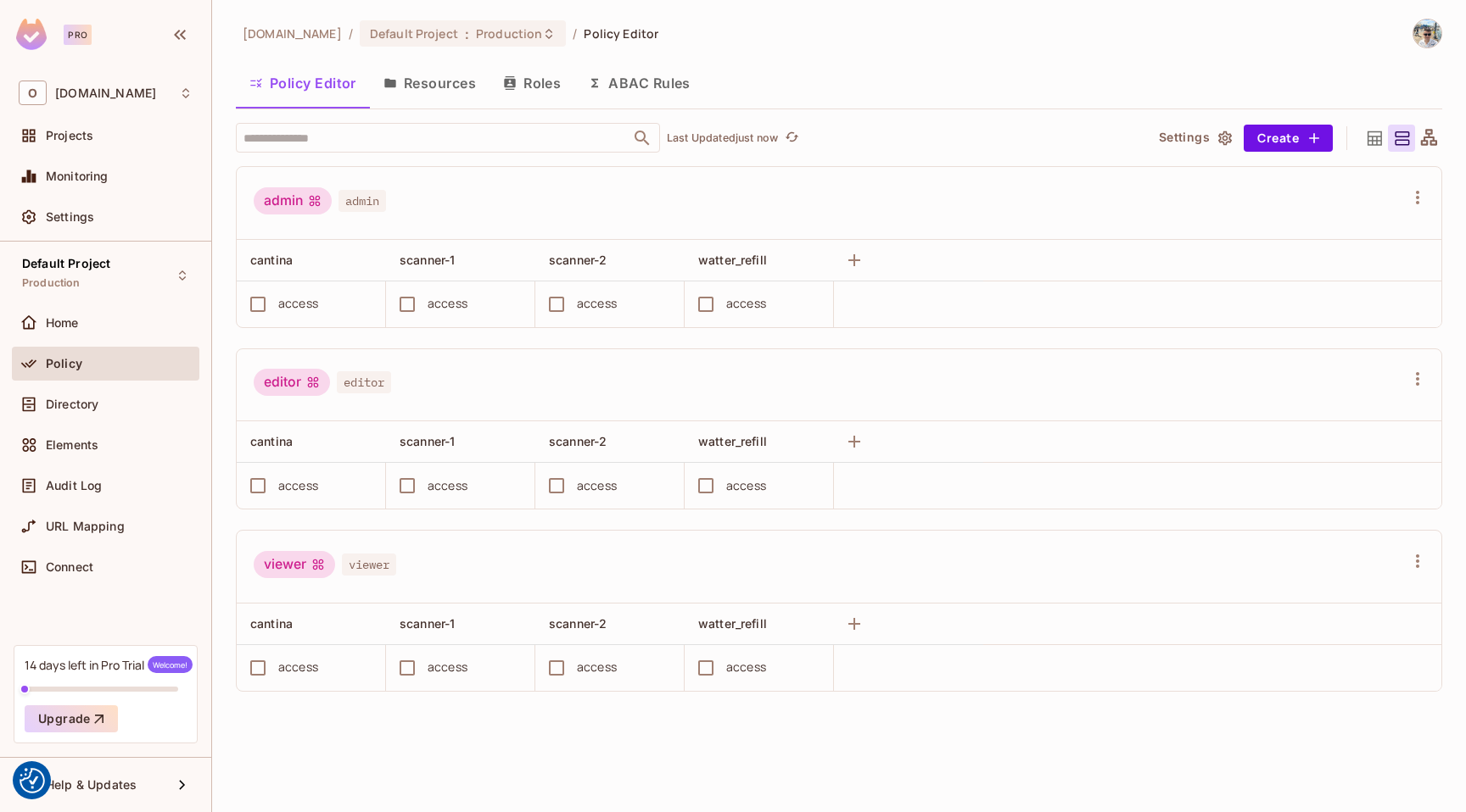
click at [420, 82] on button "Resources" at bounding box center [429, 83] width 119 height 42
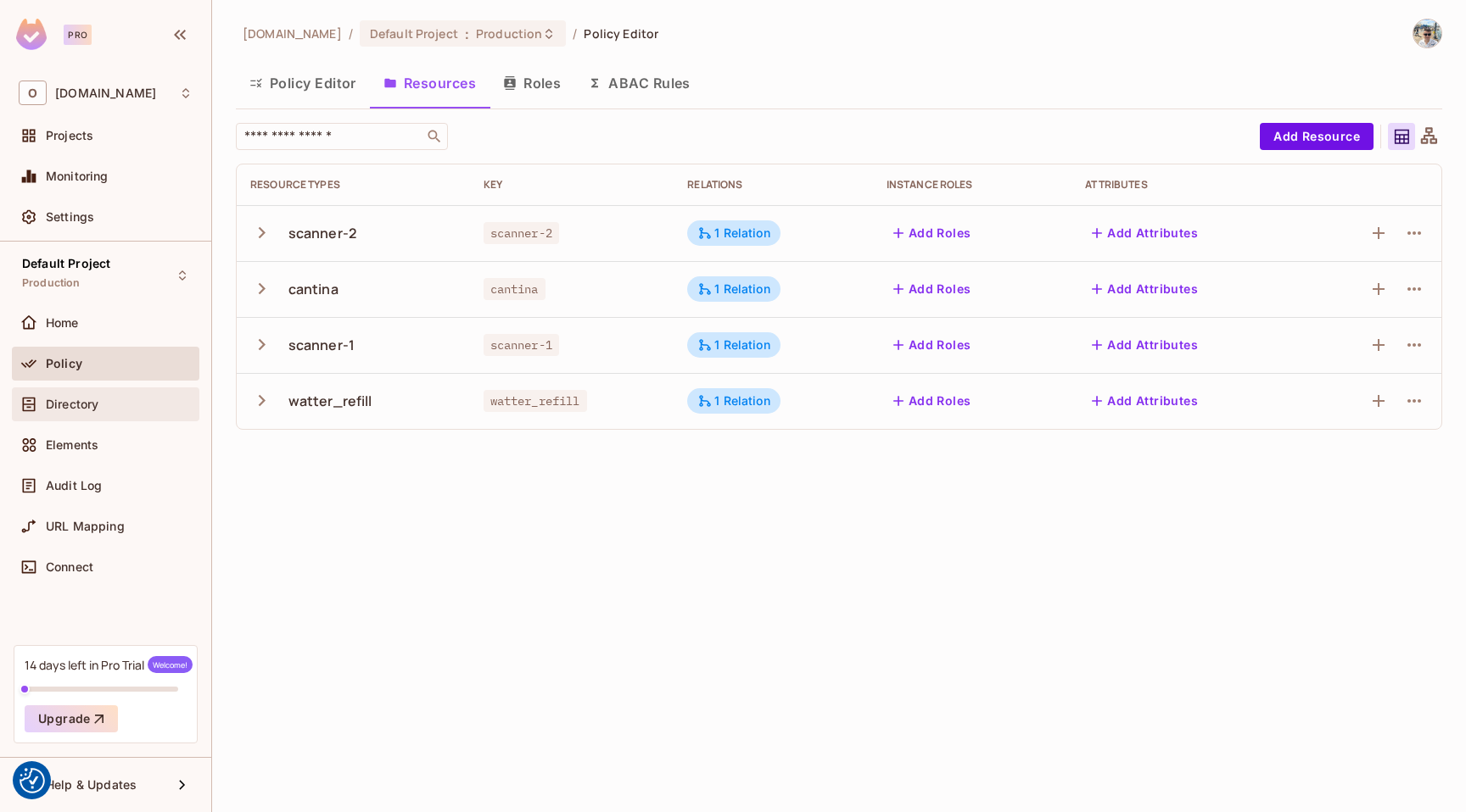
click at [90, 412] on div "Directory" at bounding box center [105, 405] width 174 height 21
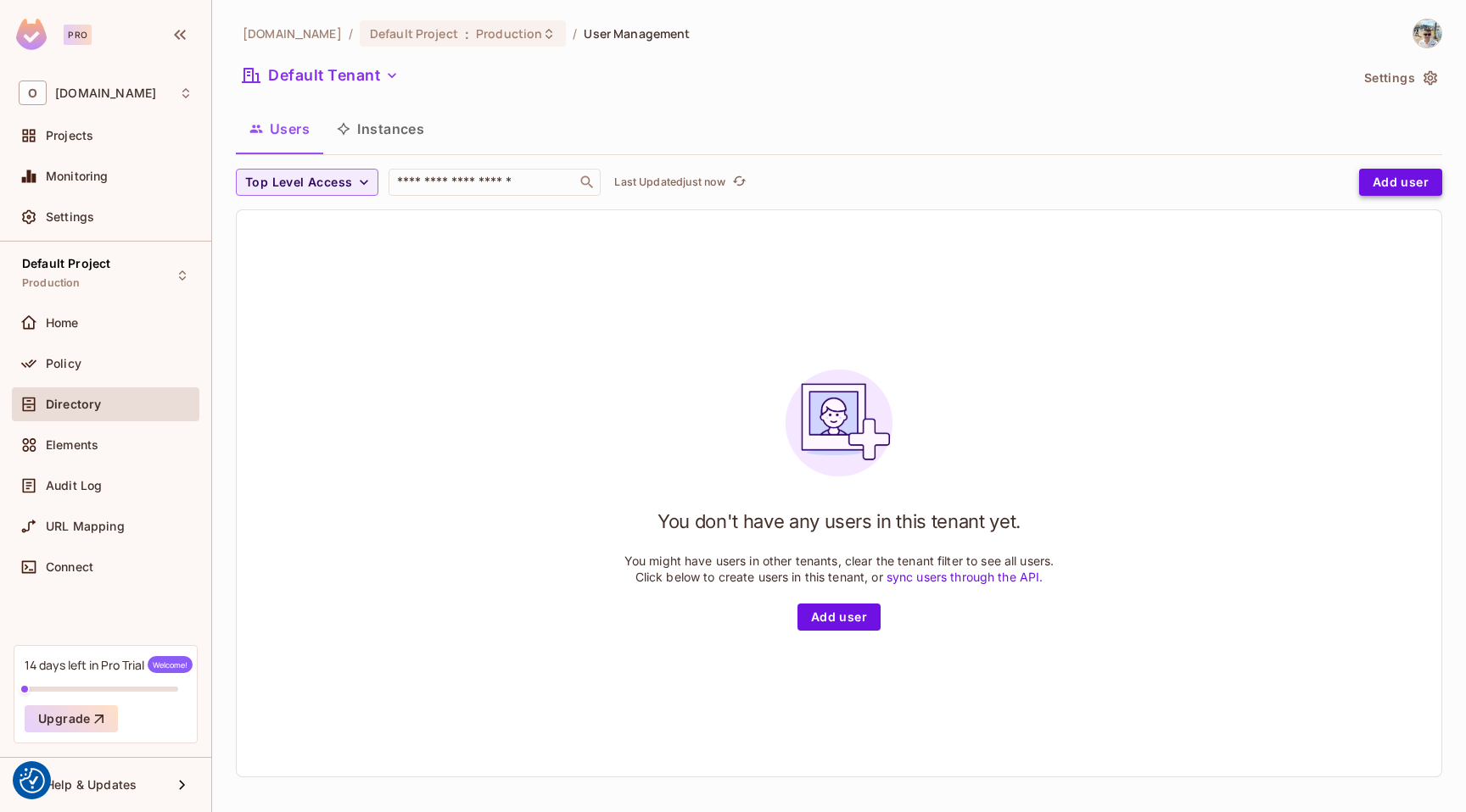
click at [1406, 178] on button "Add user" at bounding box center [1400, 182] width 83 height 28
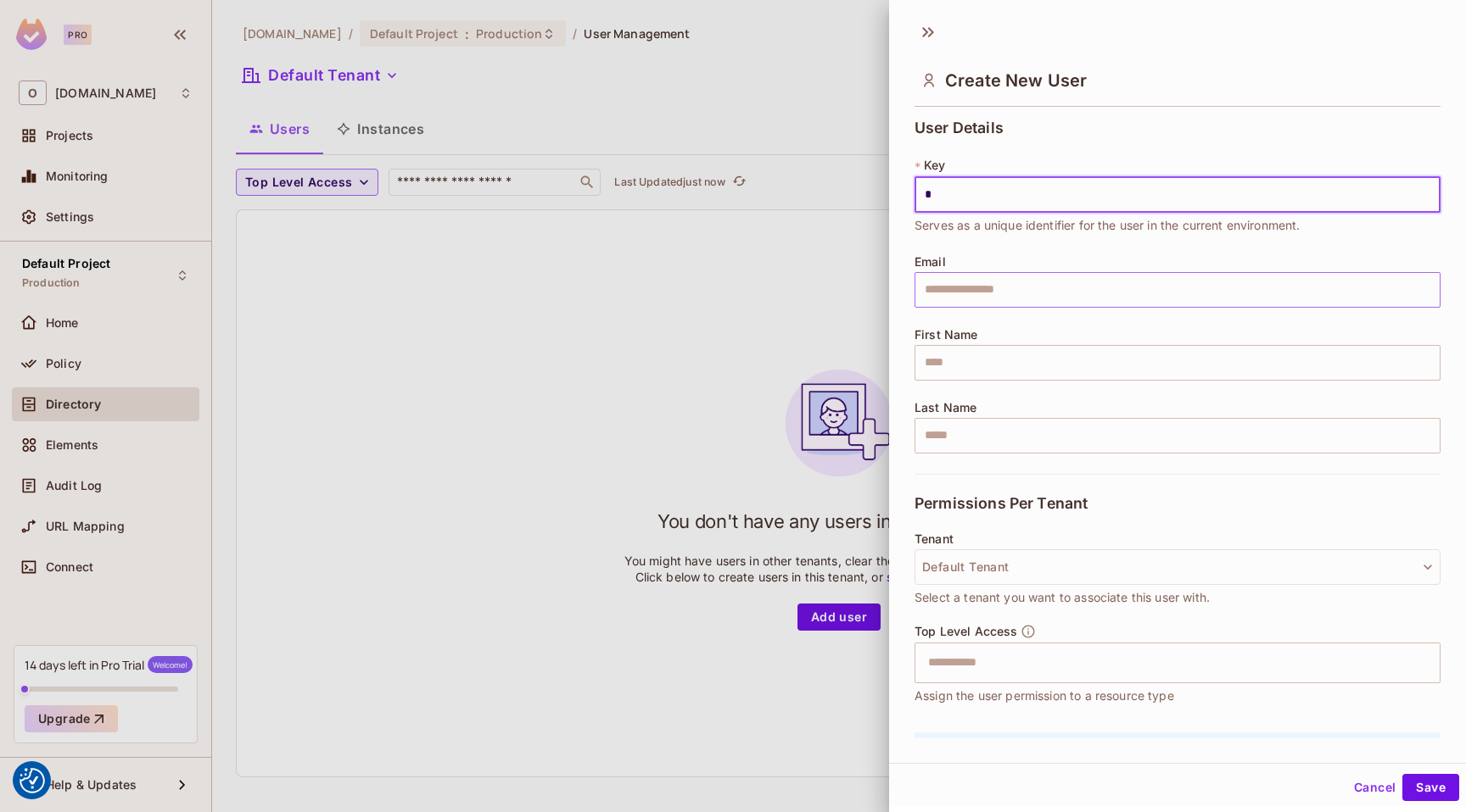
type input "*"
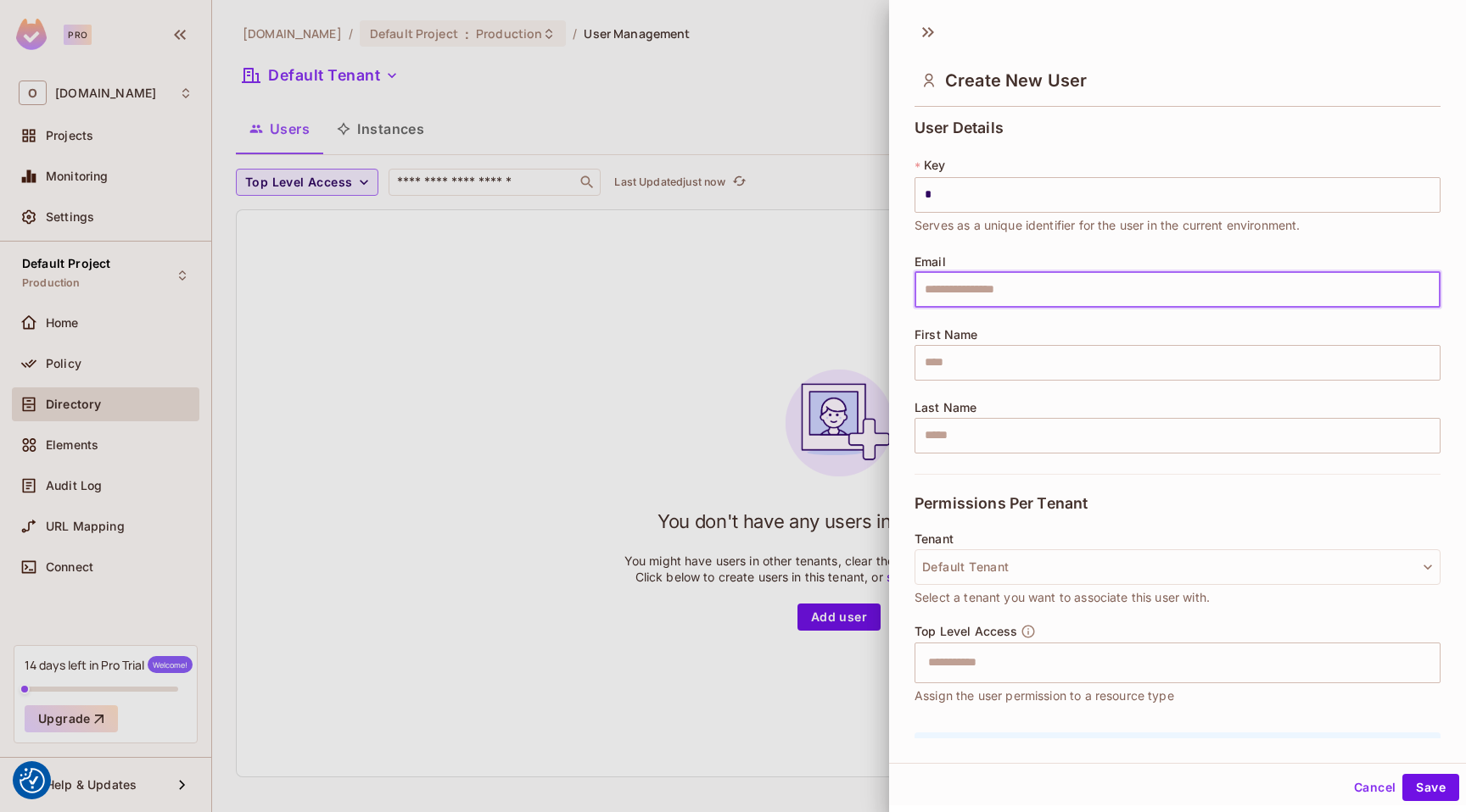
click at [990, 288] on input "text" at bounding box center [1178, 290] width 526 height 35
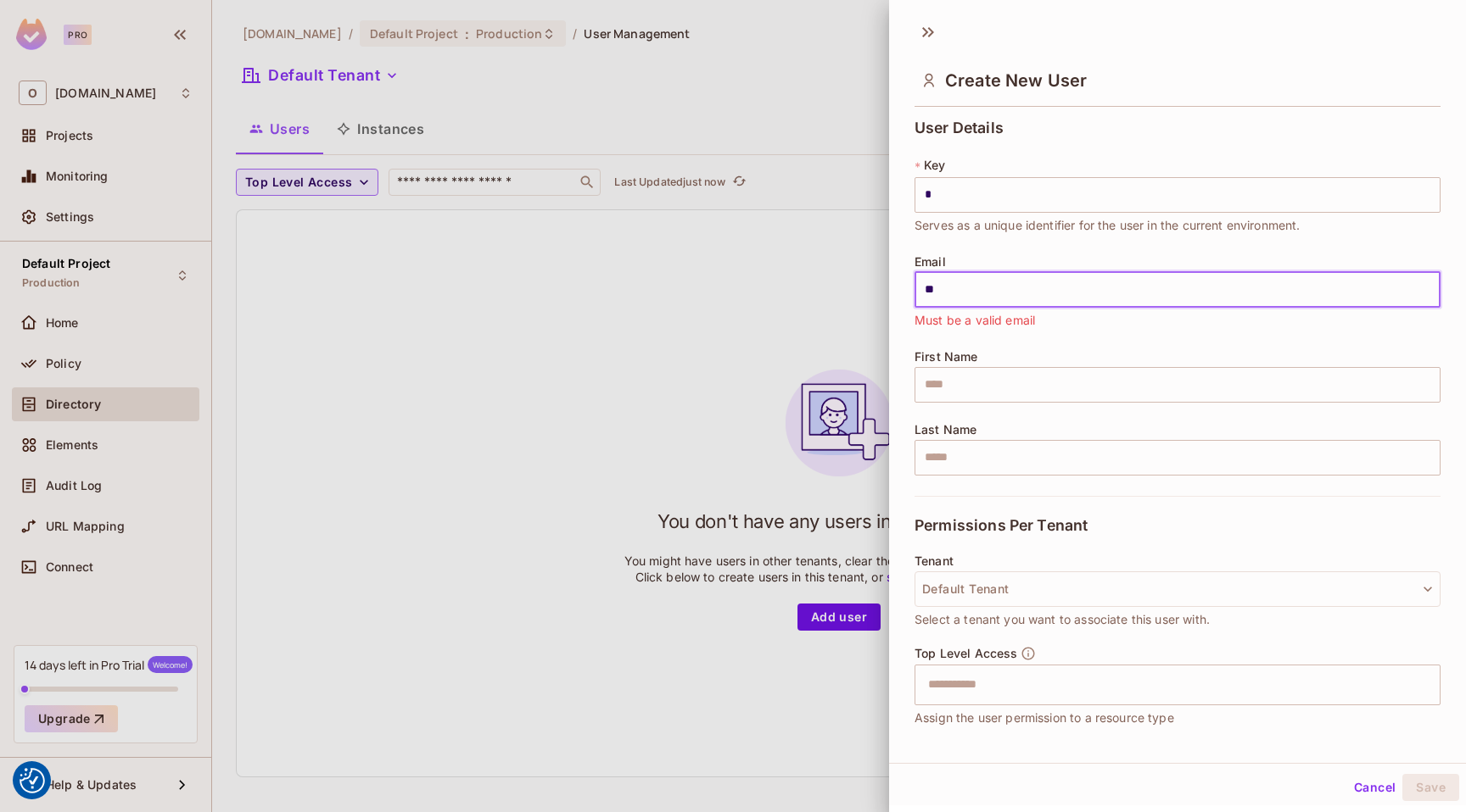
type input "*"
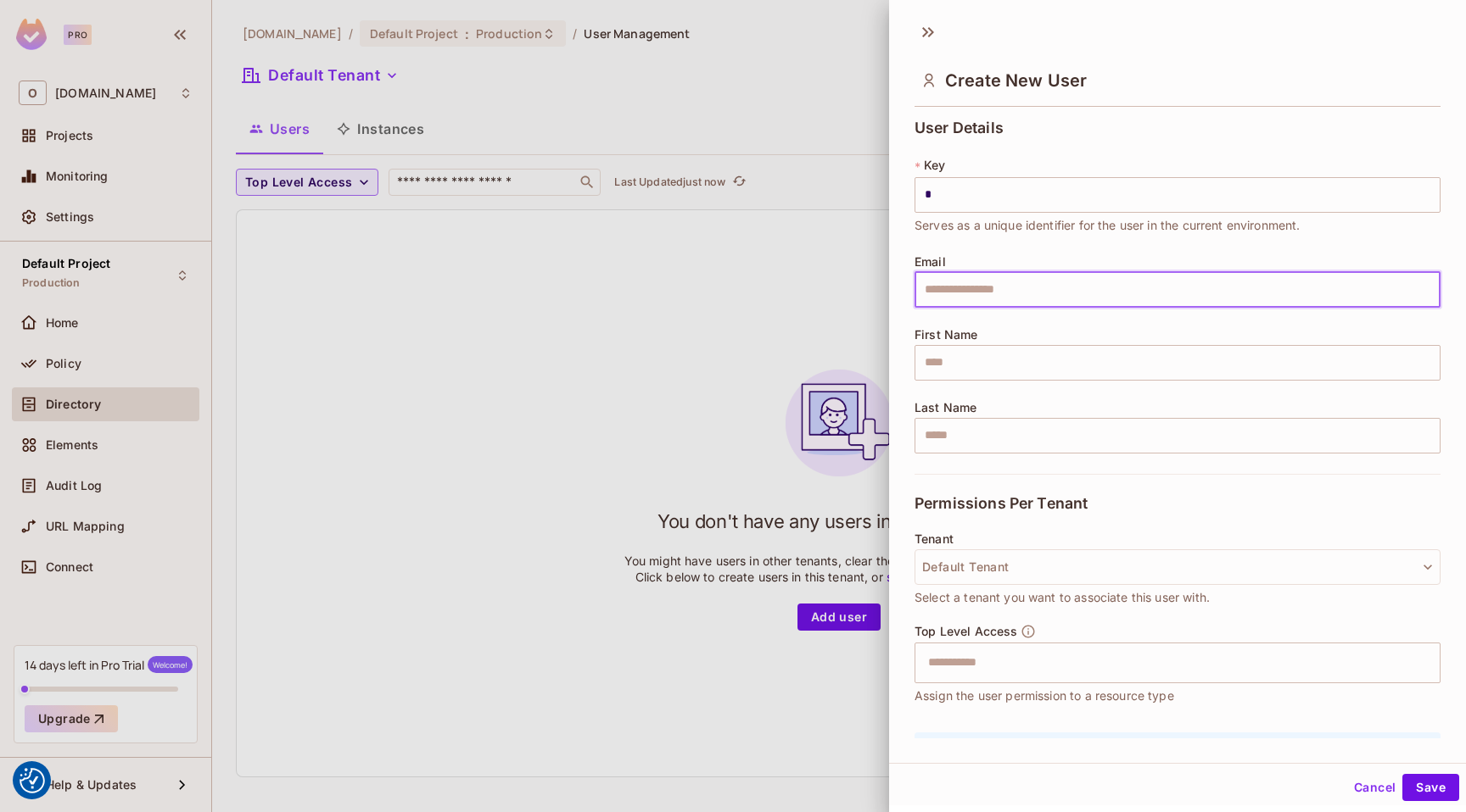
click at [1014, 306] on input "text" at bounding box center [1178, 290] width 526 height 35
click at [965, 320] on div "User Details * Key * ​ Serves as a unique identifier for the user in the curren…" at bounding box center [1178, 296] width 526 height 354
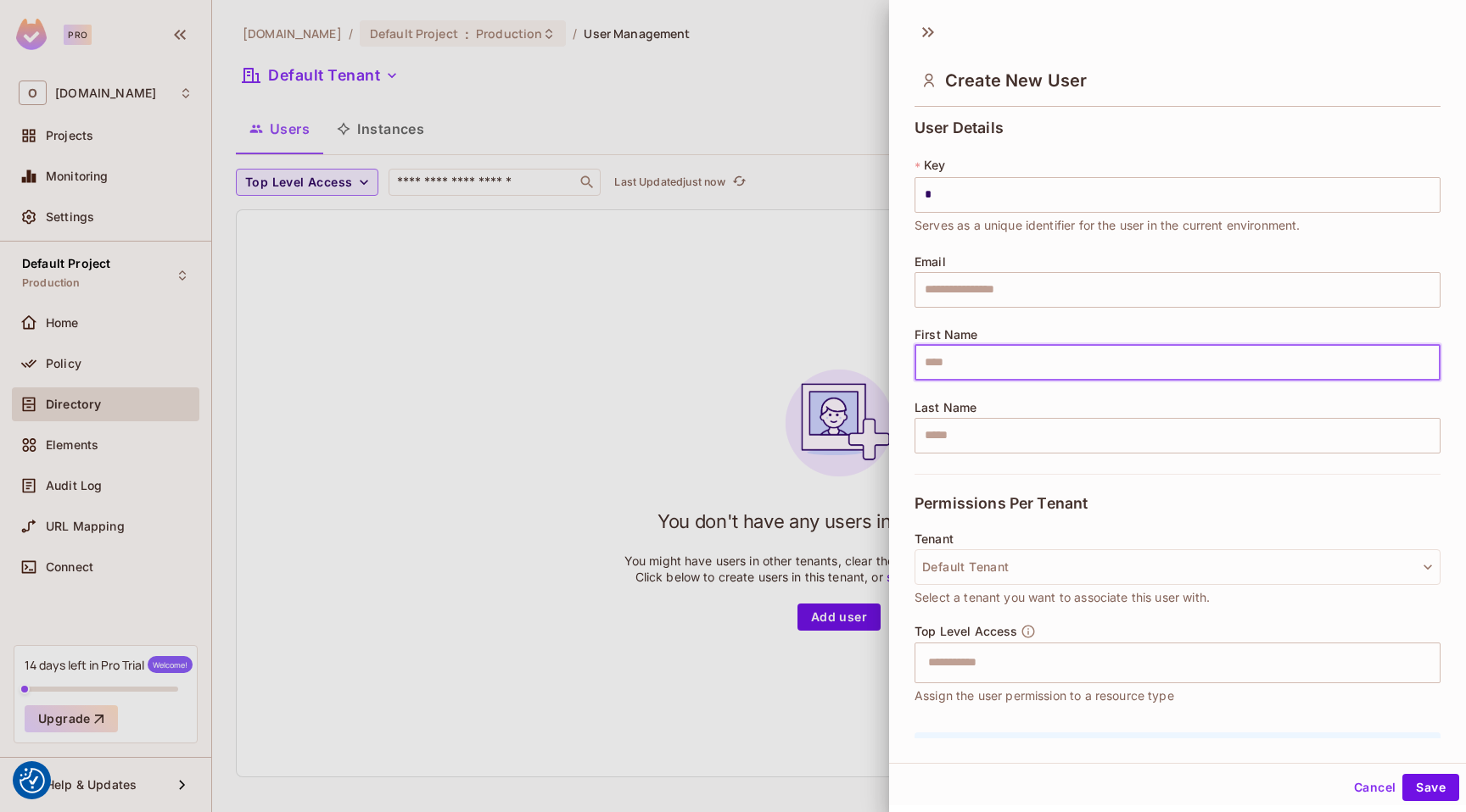
click at [979, 345] on input "text" at bounding box center [1178, 363] width 526 height 35
type input "*******"
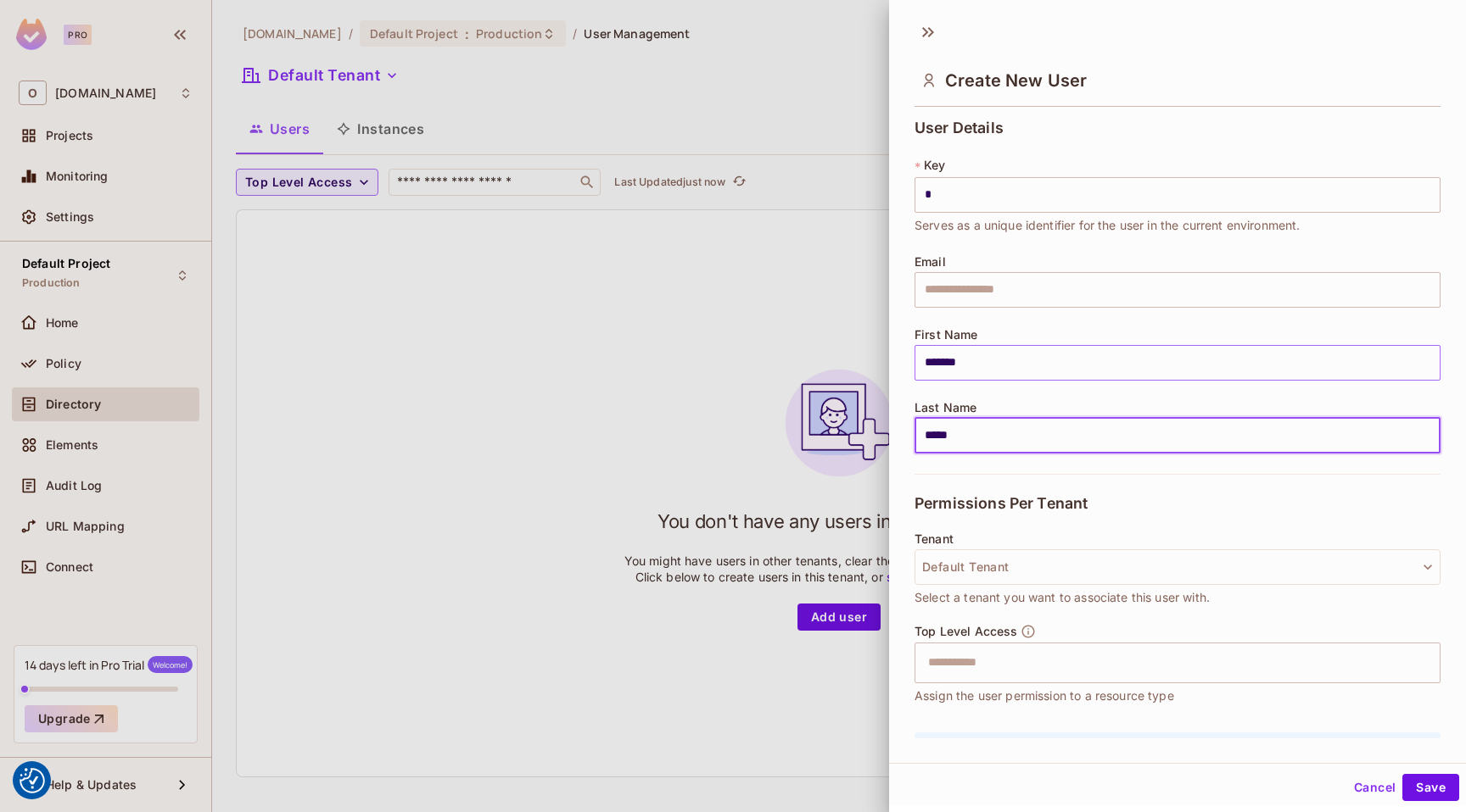
type input "*****"
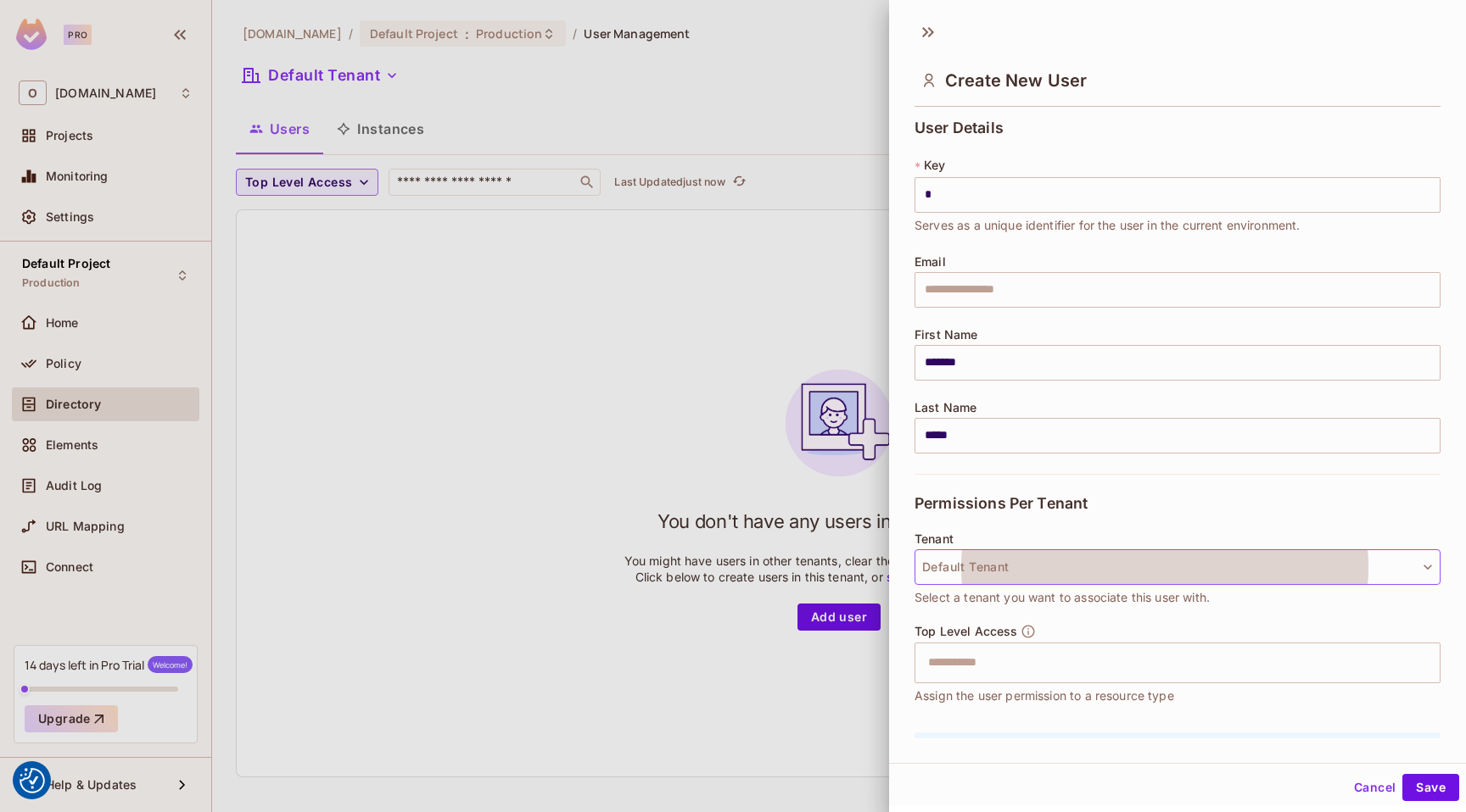
scroll to position [5, 0]
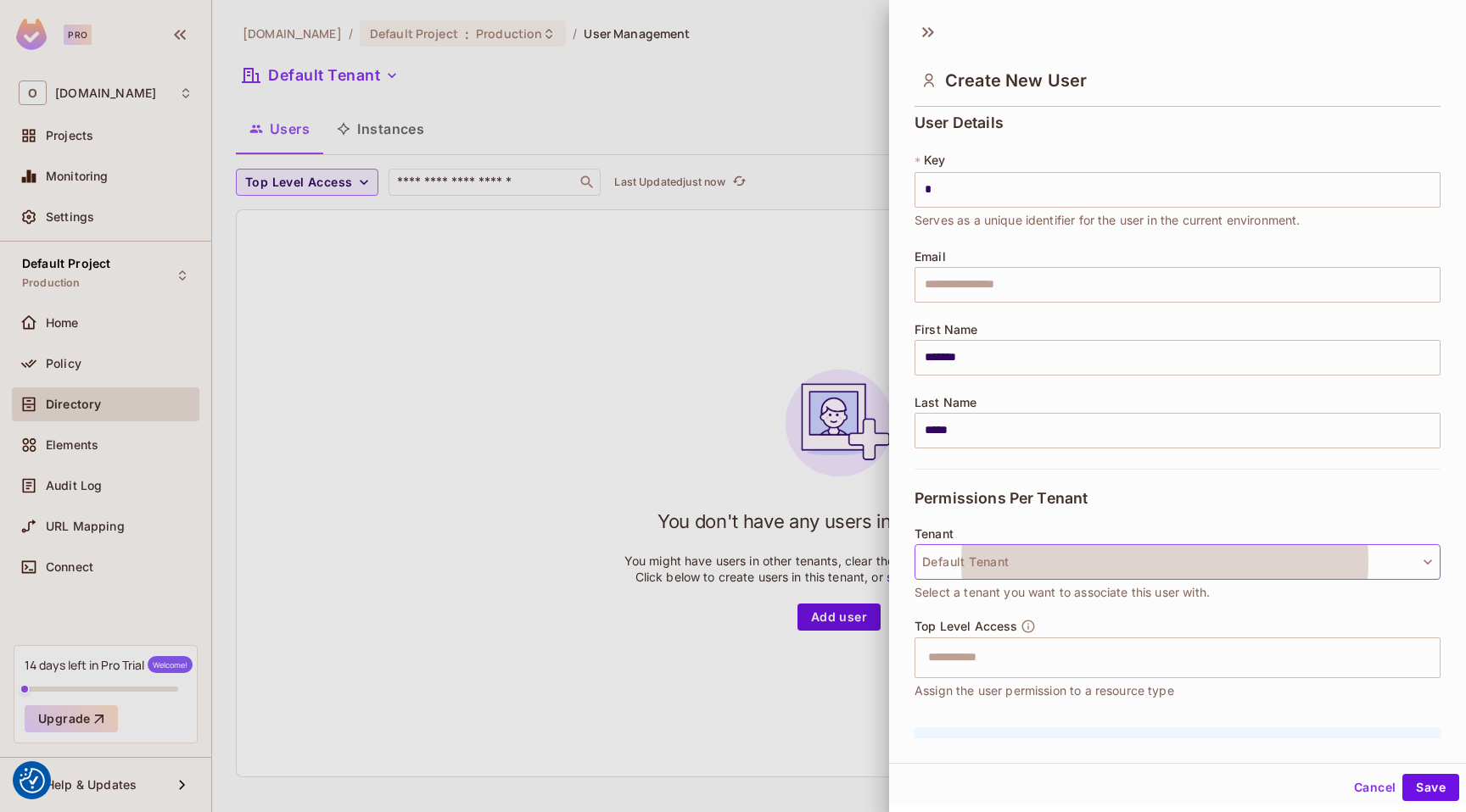
click at [1033, 561] on button "Default Tenant" at bounding box center [1178, 562] width 526 height 35
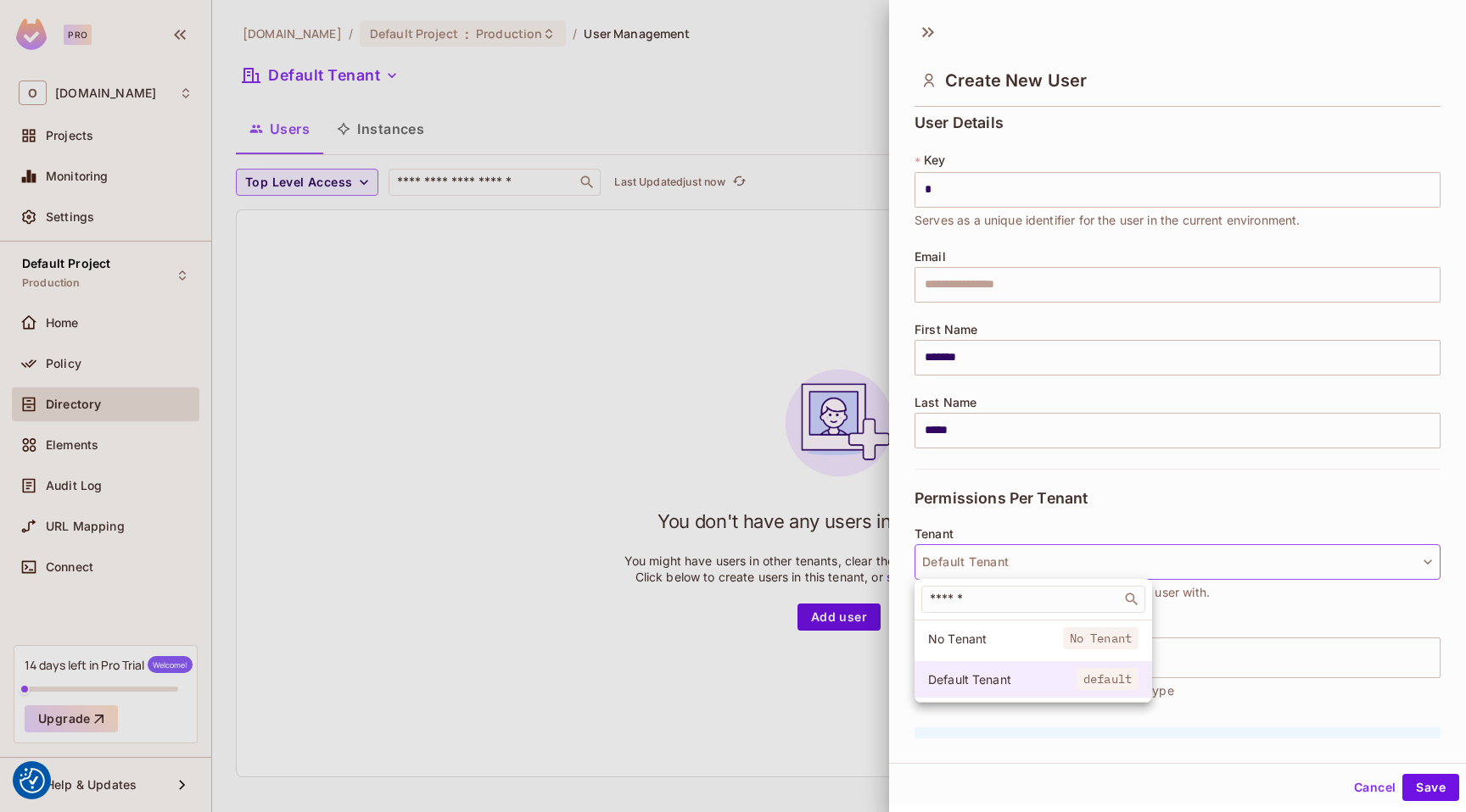
click at [989, 669] on li "Default Tenant default" at bounding box center [1033, 679] width 237 height 36
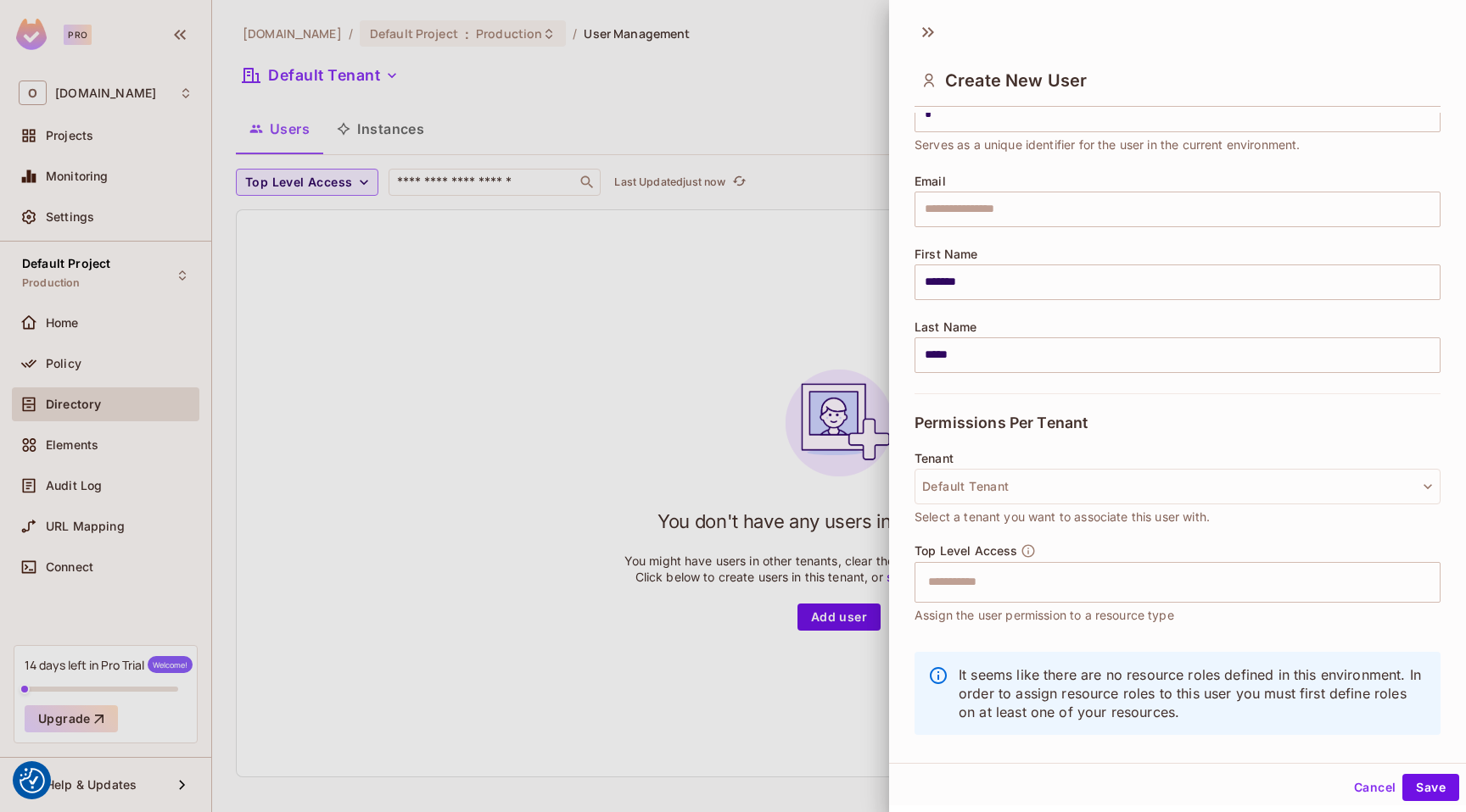
scroll to position [104, 0]
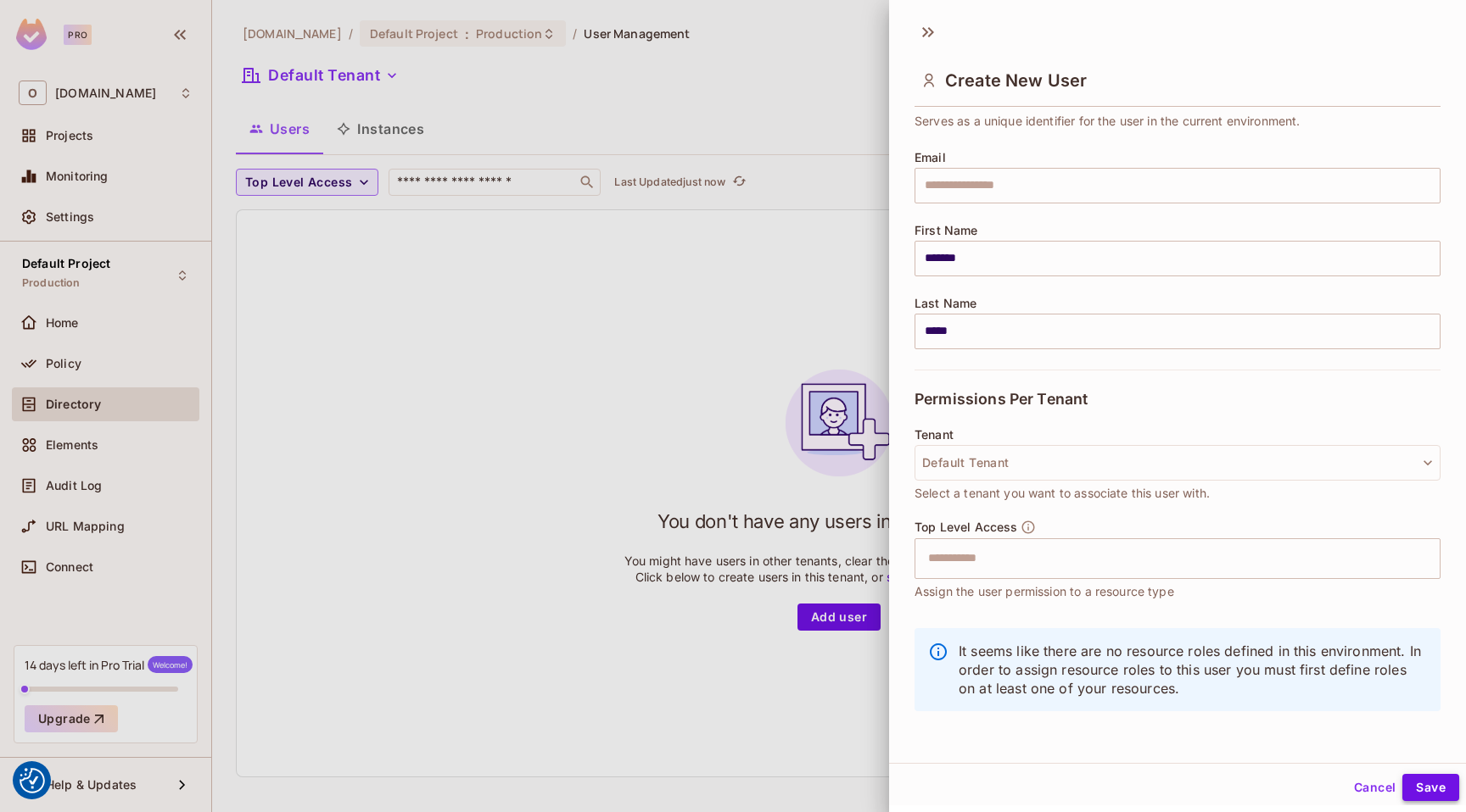
click at [1427, 782] on button "Save" at bounding box center [1431, 788] width 57 height 28
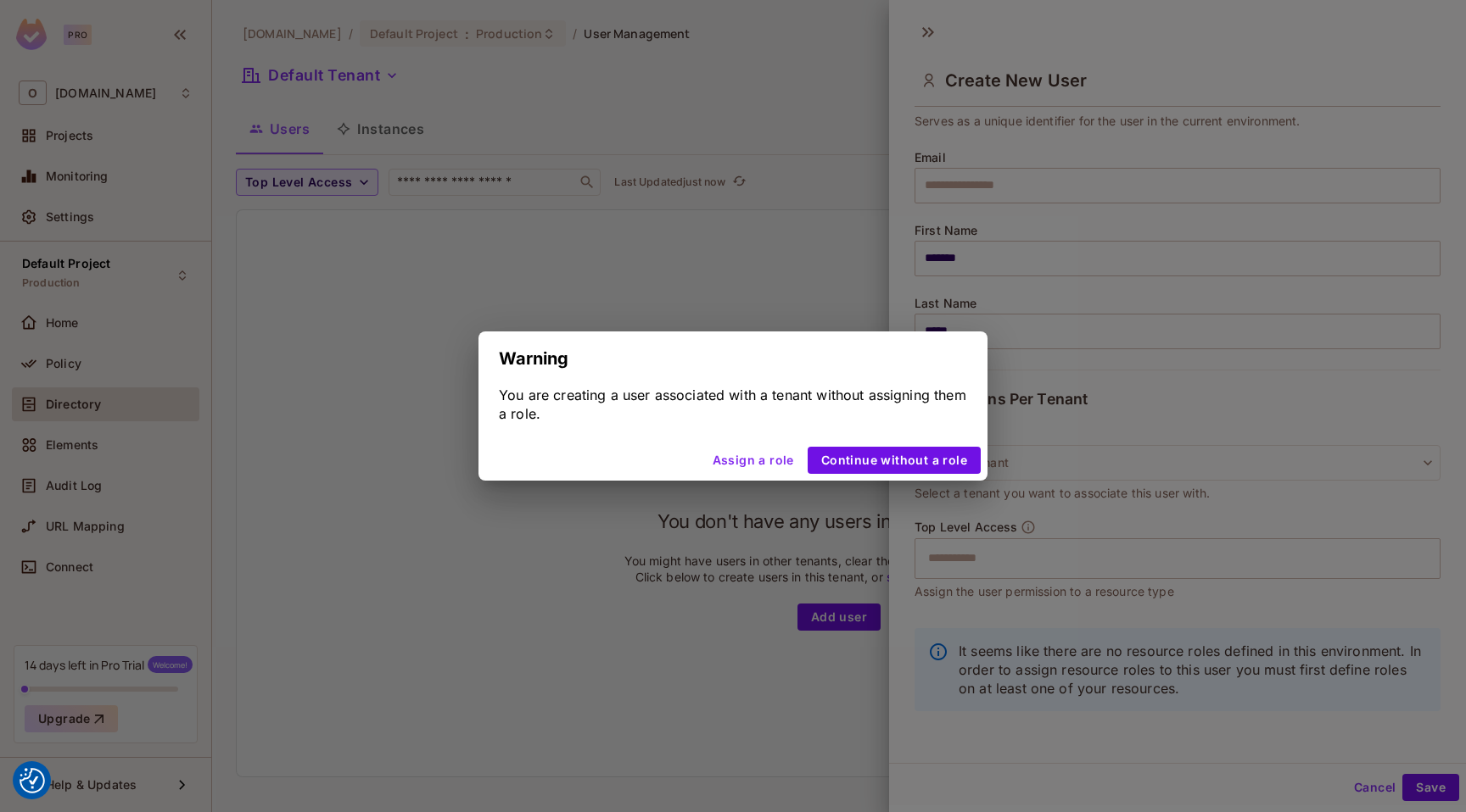
click at [905, 410] on div "You are creating a user associated with a tenant without assigning them a role." at bounding box center [733, 405] width 469 height 37
click at [714, 585] on div "Warning You are creating a user associated with a tenant without assigning them…" at bounding box center [733, 406] width 1466 height 812
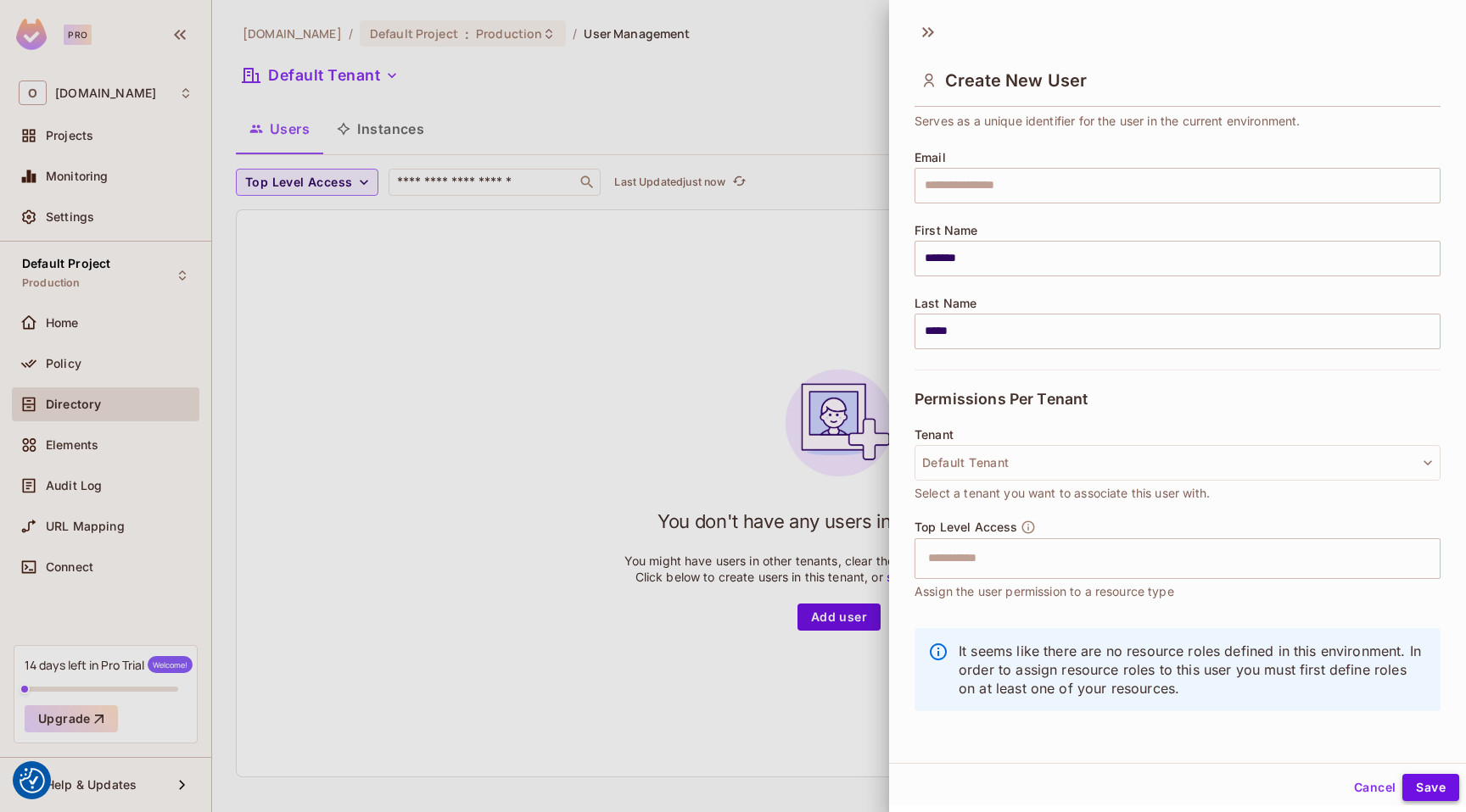
click at [1433, 790] on button "Save" at bounding box center [1431, 788] width 57 height 28
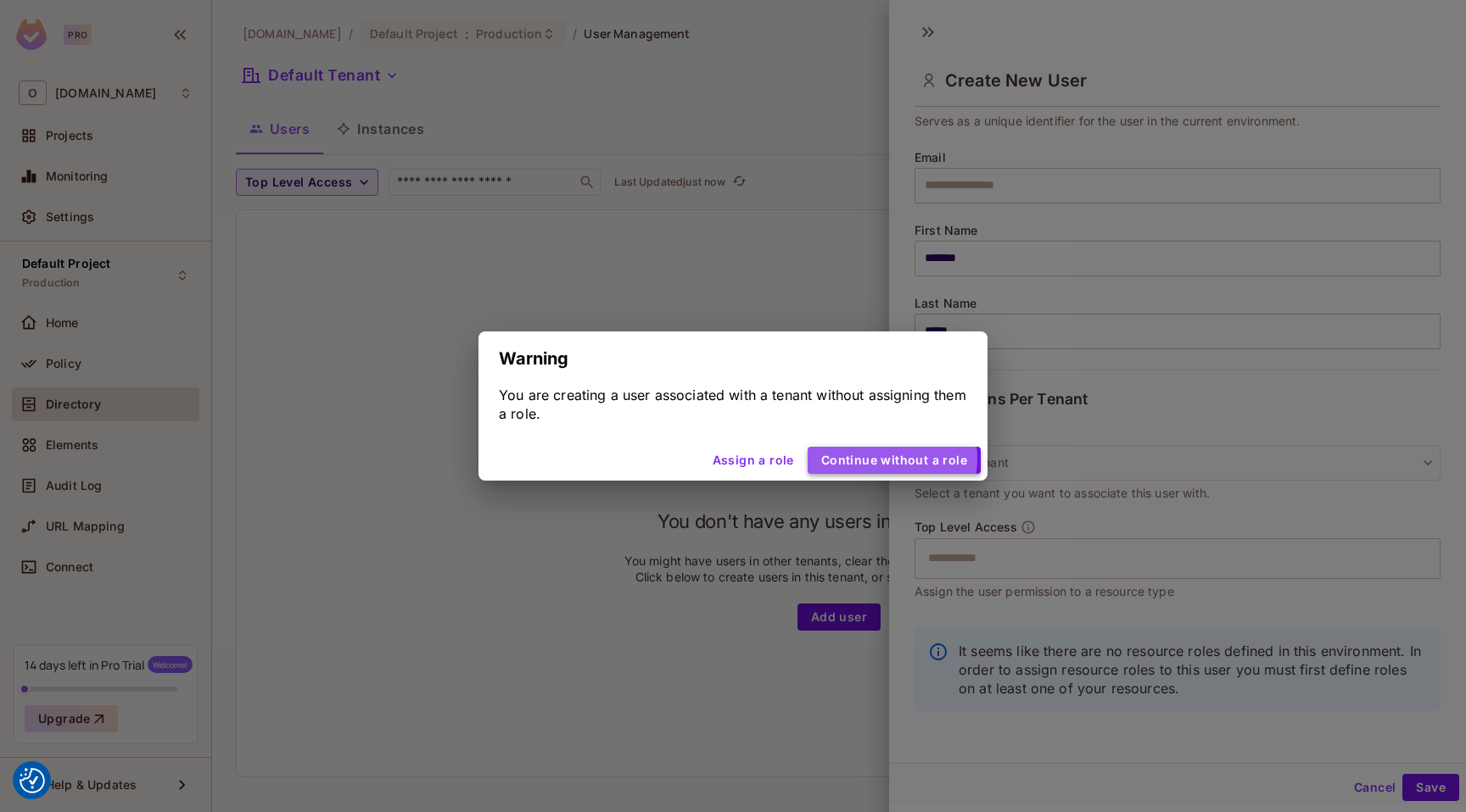
click at [890, 459] on button "Continue without a role" at bounding box center [894, 461] width 173 height 28
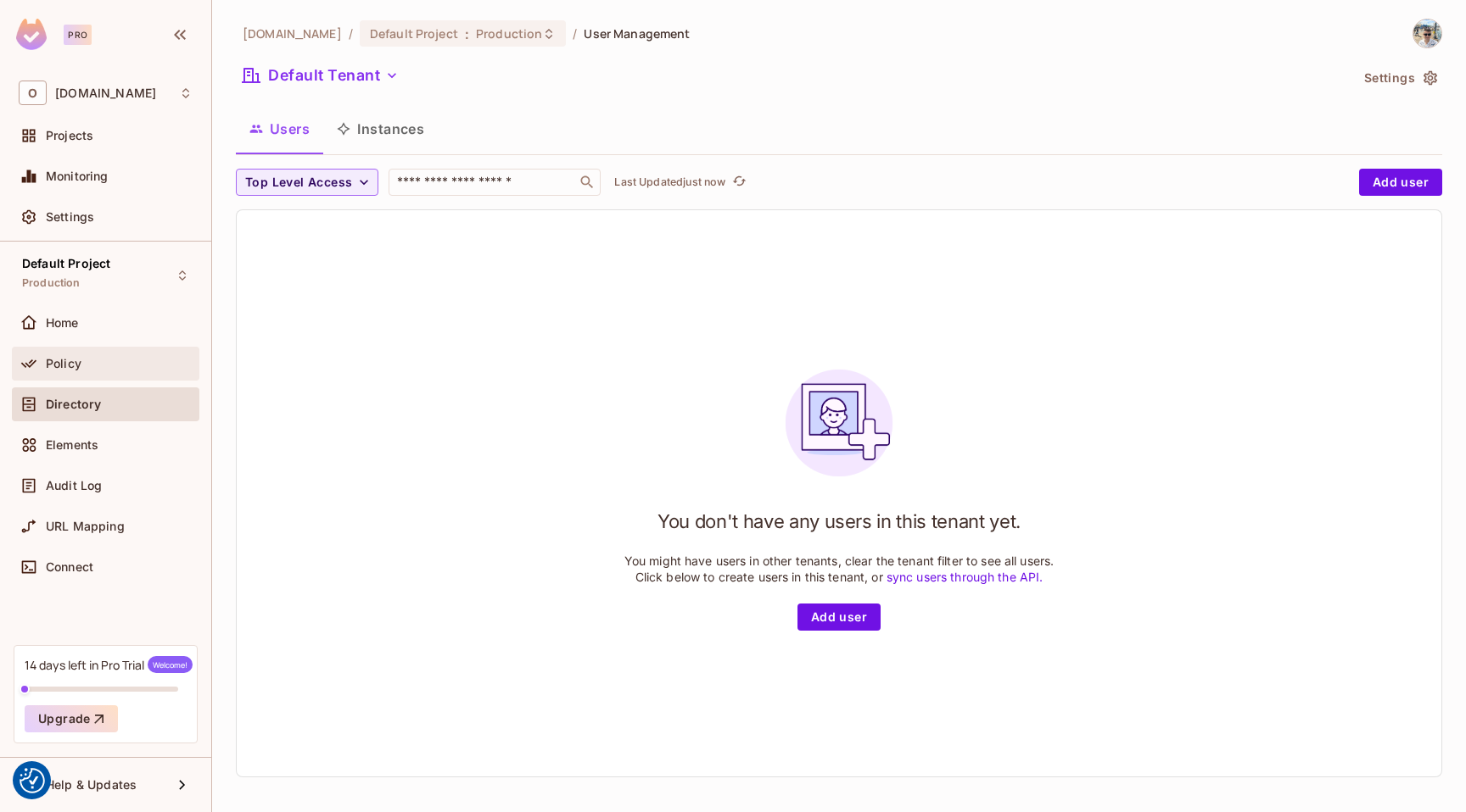
click at [33, 359] on icon at bounding box center [29, 363] width 17 height 17
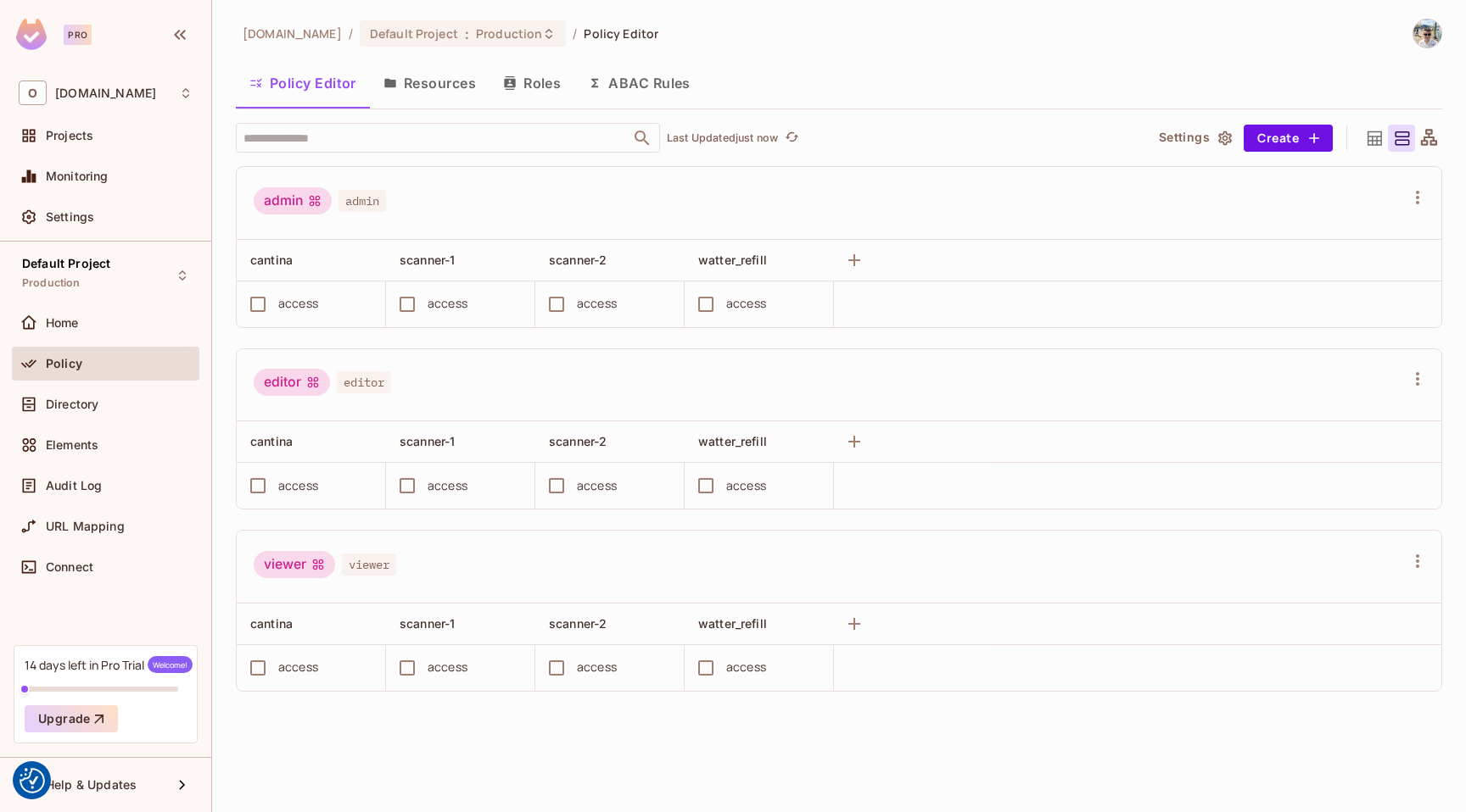
click at [537, 94] on button "Roles" at bounding box center [532, 83] width 85 height 42
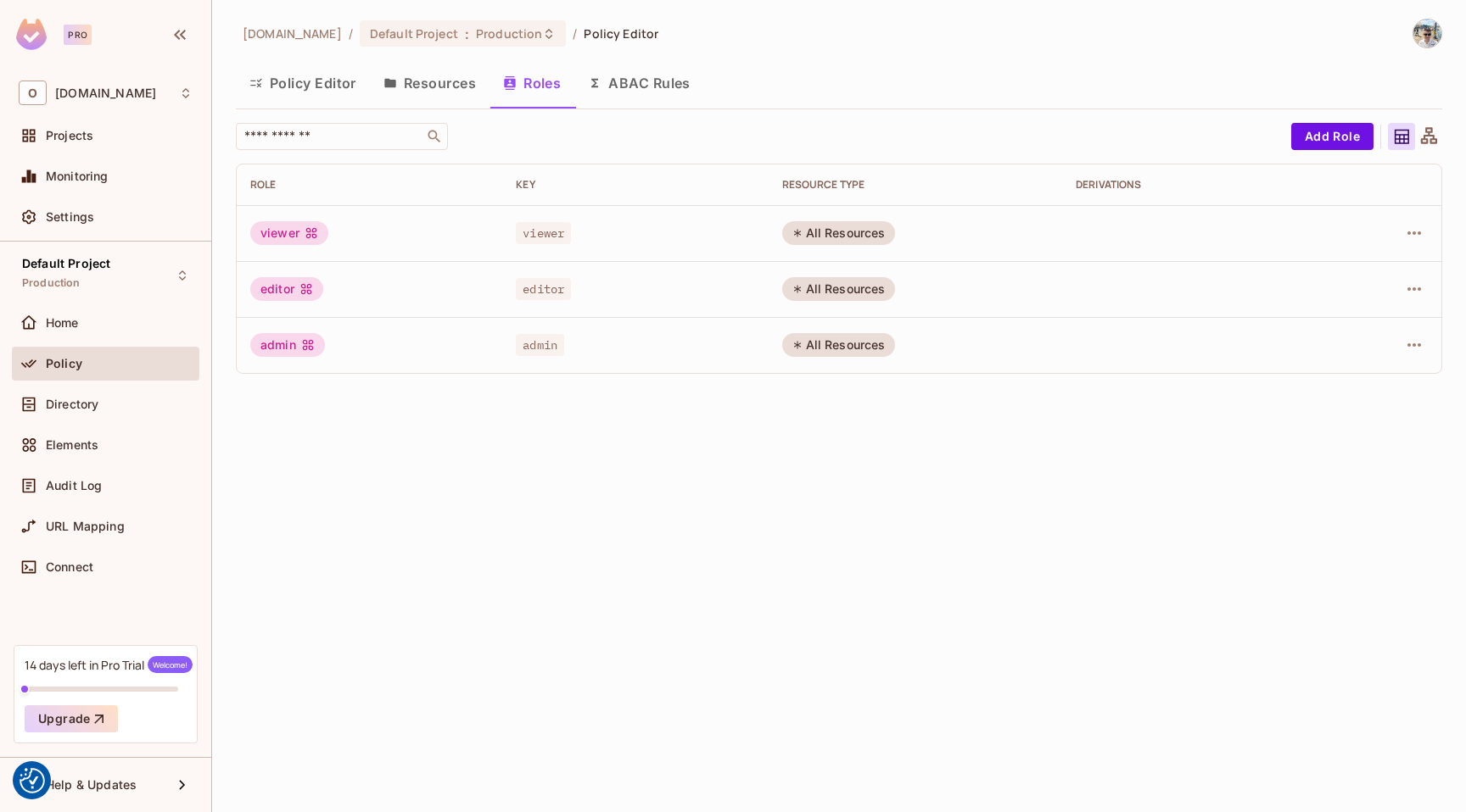
click at [439, 95] on button "Resources" at bounding box center [429, 83] width 119 height 42
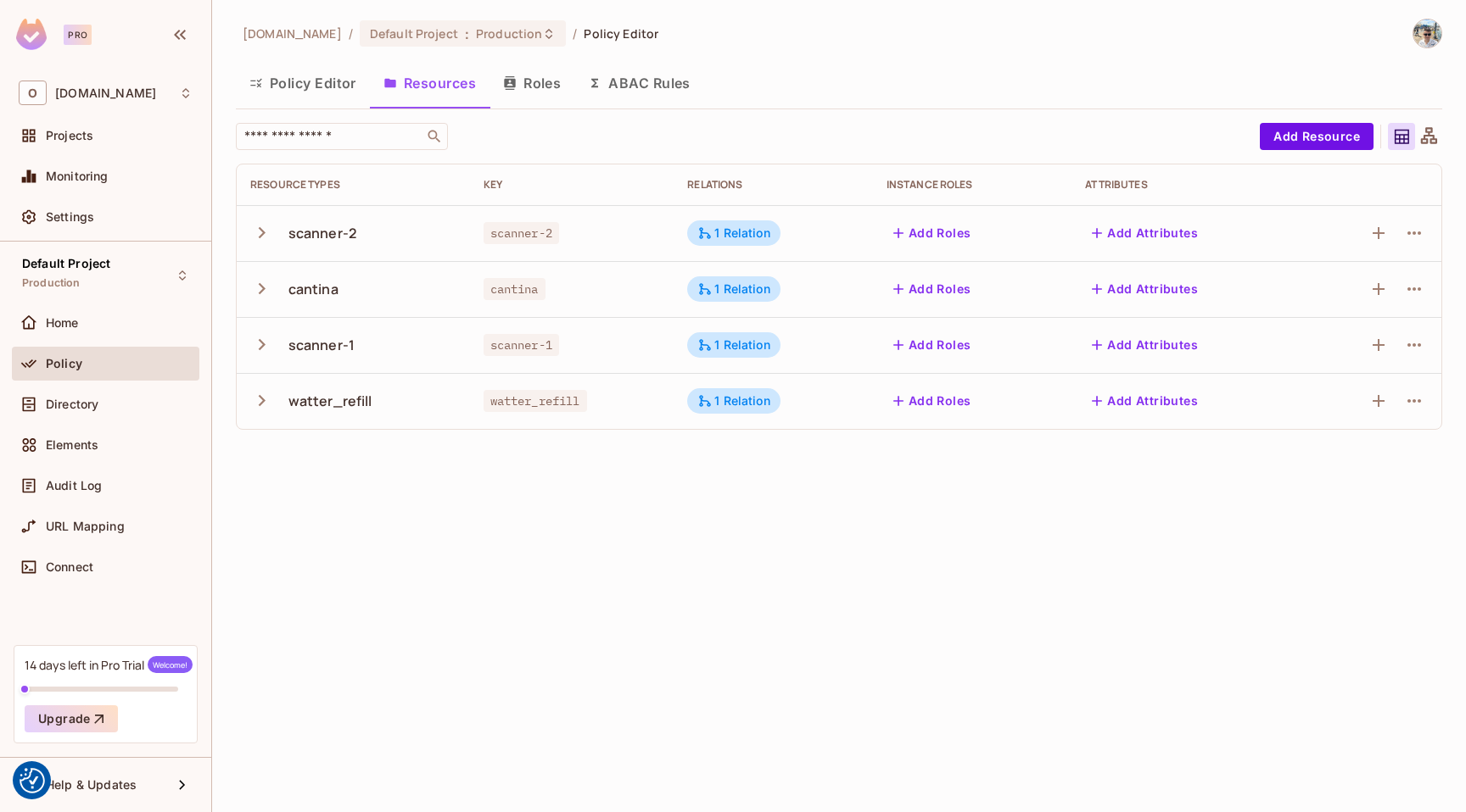
click at [522, 85] on button "Roles" at bounding box center [532, 83] width 85 height 42
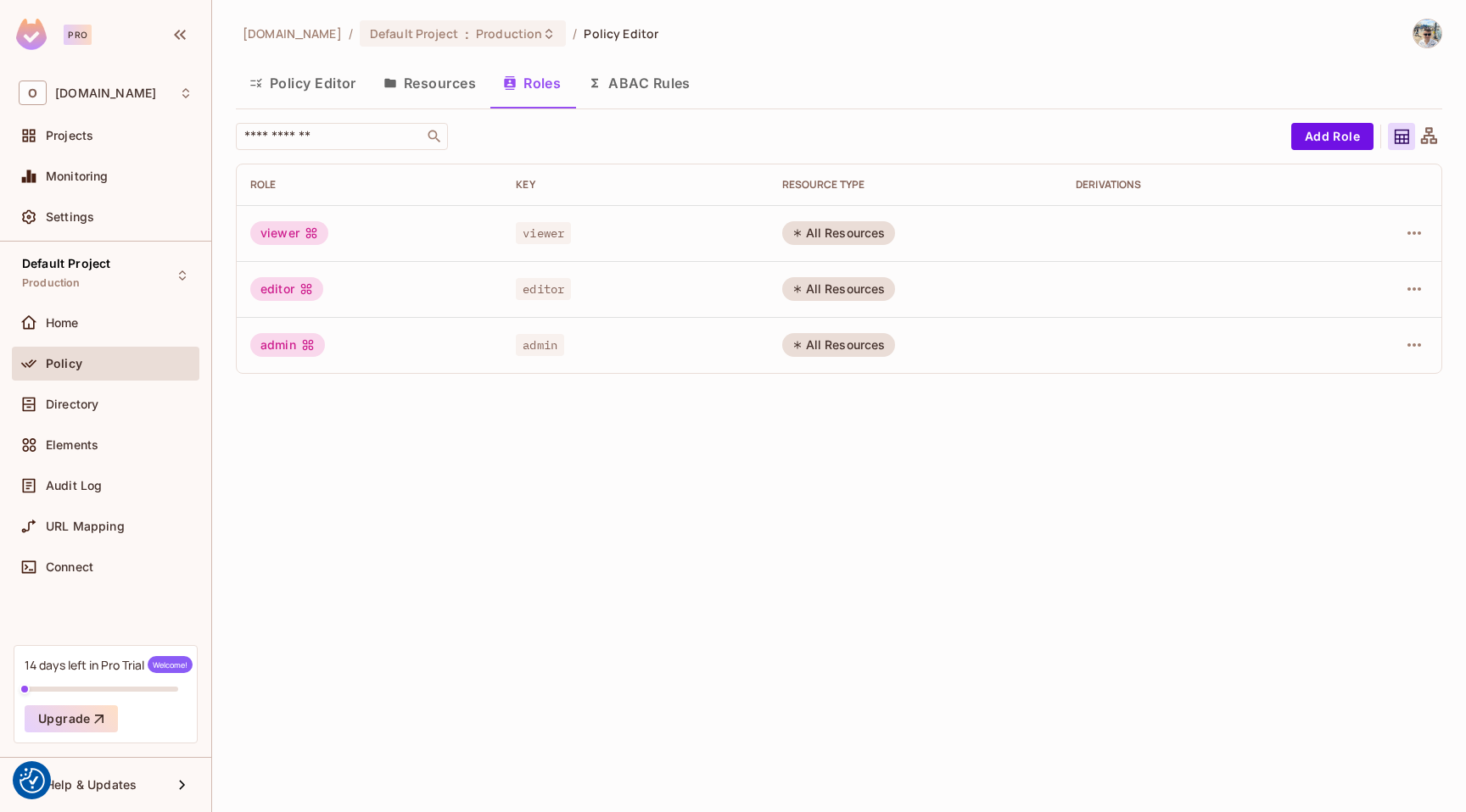
click at [430, 89] on button "Resources" at bounding box center [429, 83] width 119 height 42
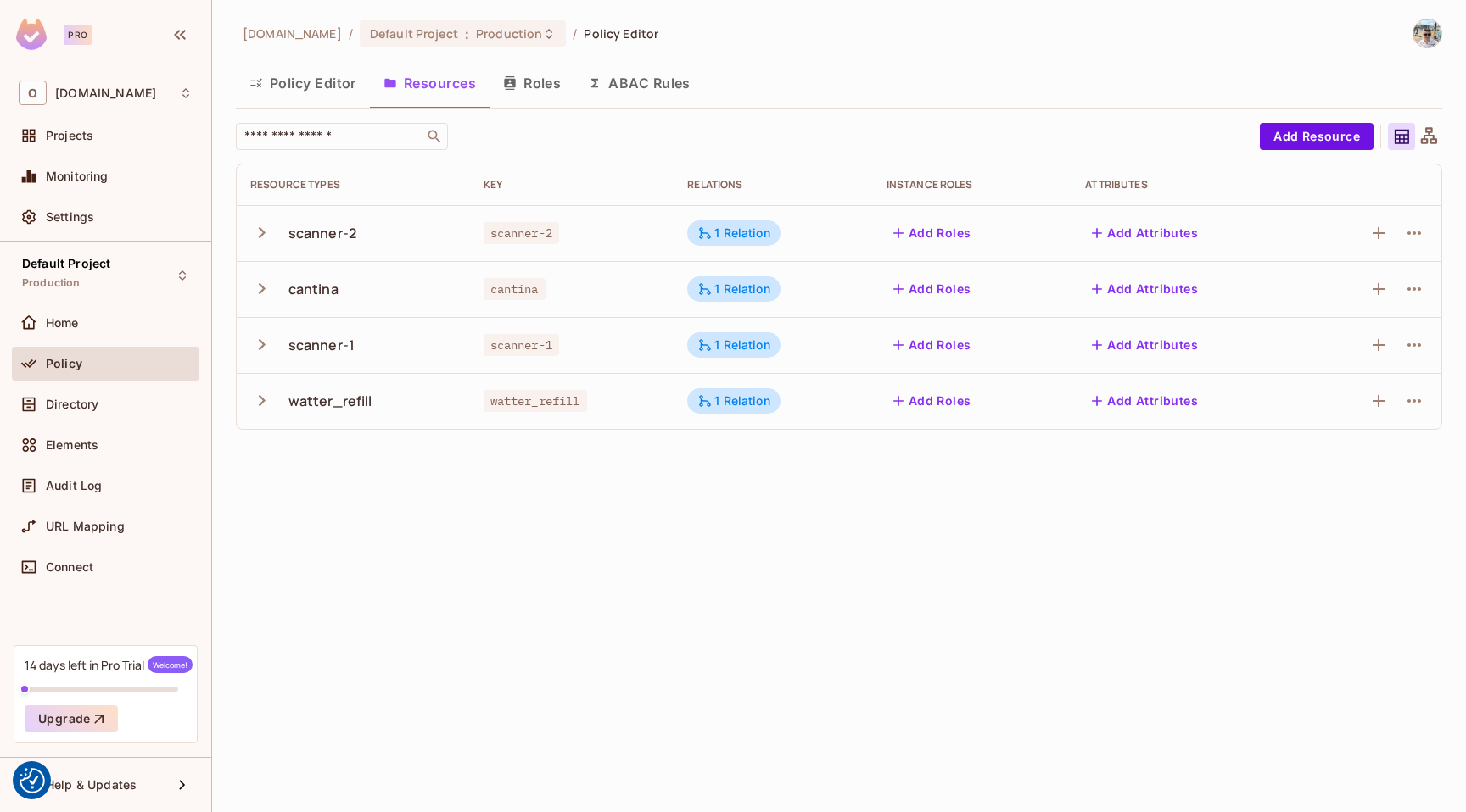
click at [527, 83] on button "Roles" at bounding box center [532, 83] width 85 height 42
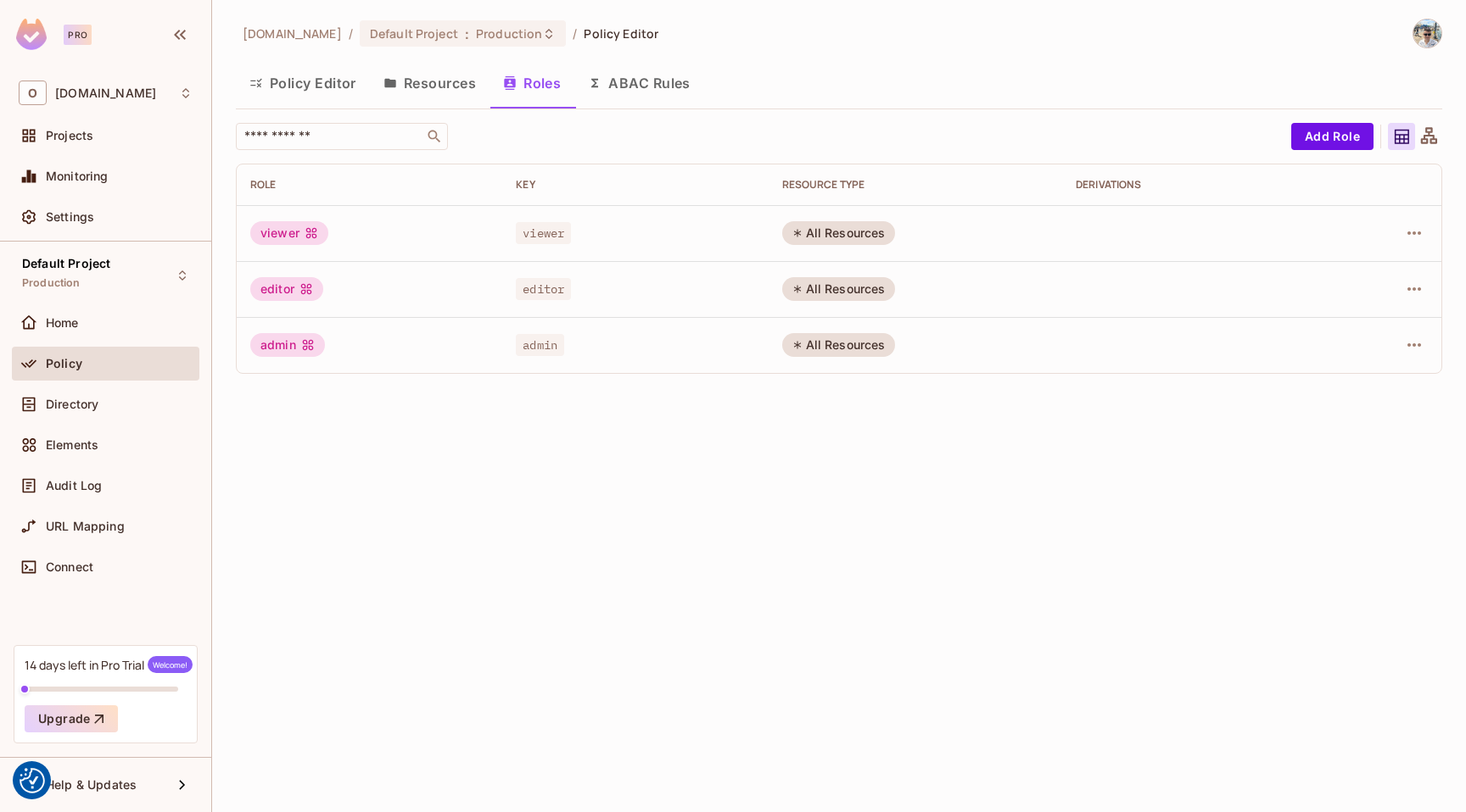
click at [432, 78] on button "Resources" at bounding box center [429, 83] width 119 height 42
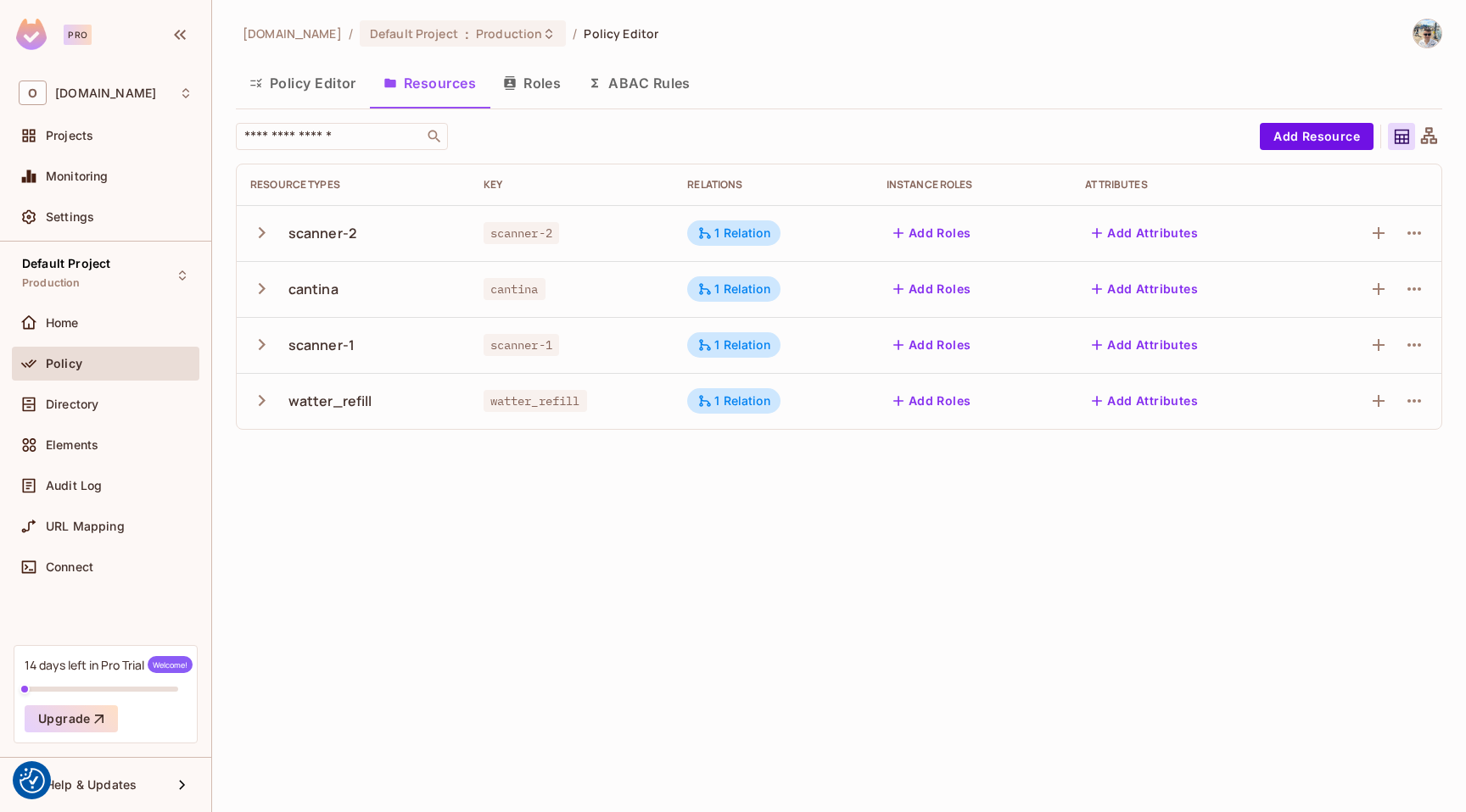
click at [297, 76] on button "Policy Editor" at bounding box center [303, 83] width 134 height 42
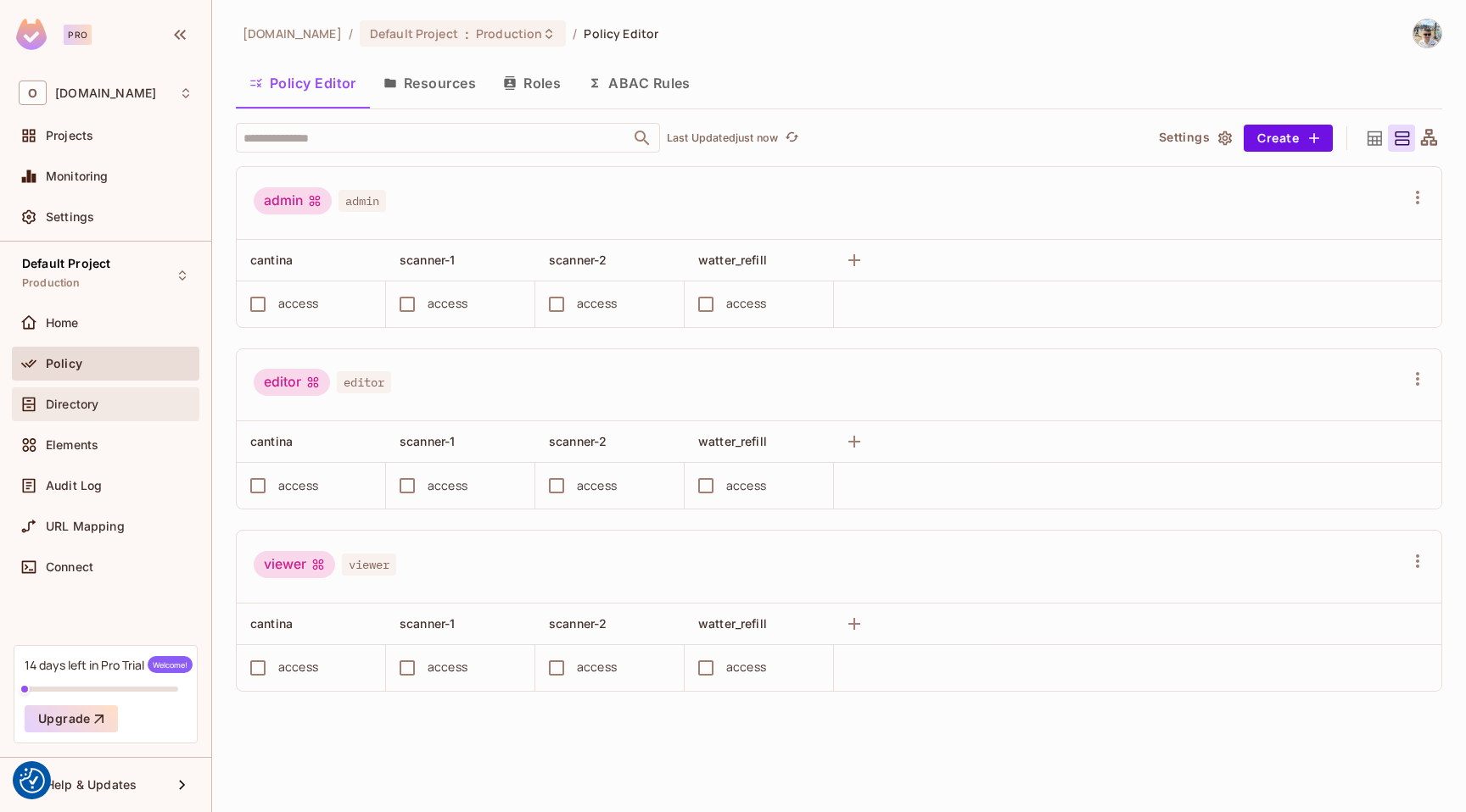
click at [113, 406] on div "Directory" at bounding box center [119, 405] width 147 height 14
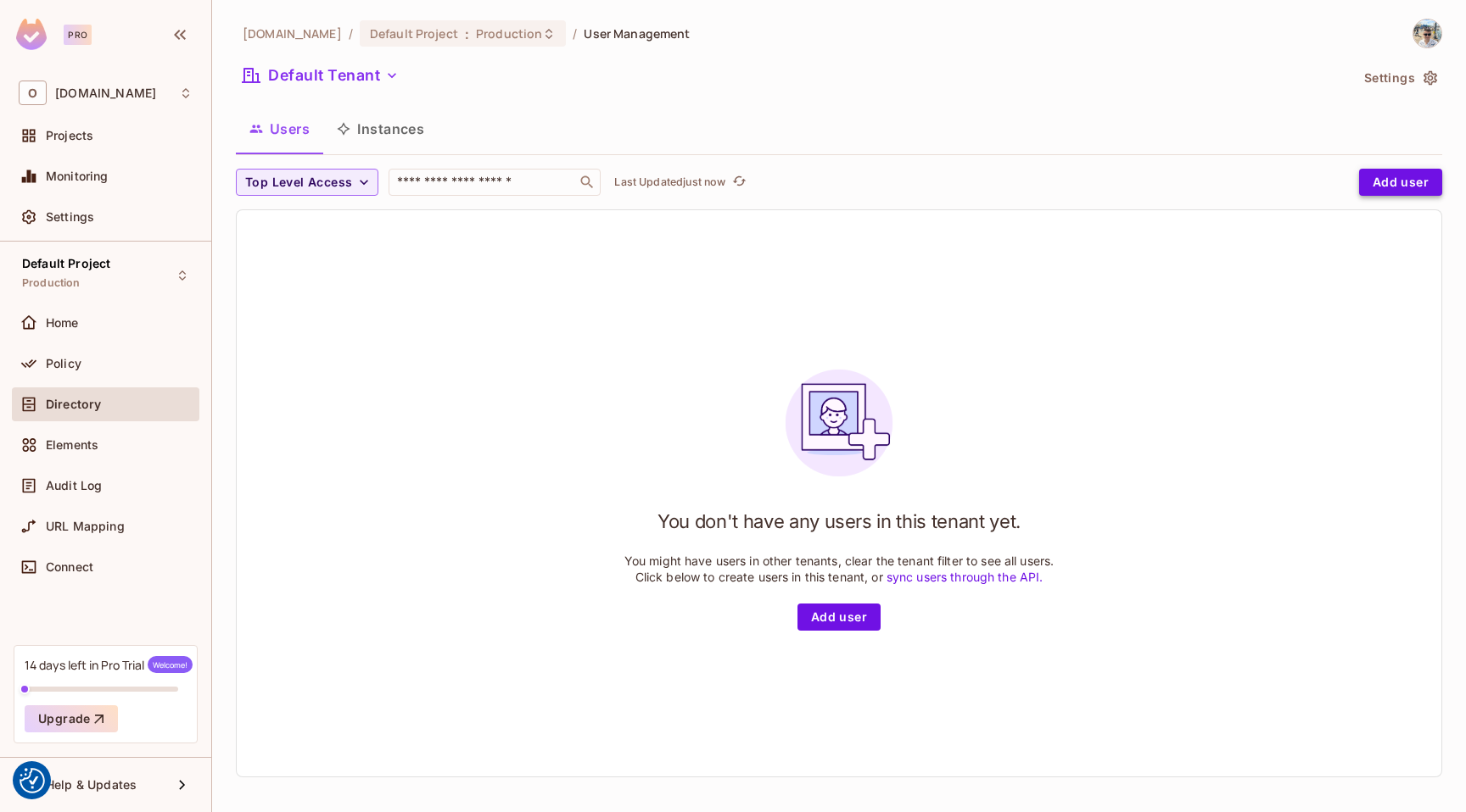
click at [1385, 173] on button "Add user" at bounding box center [1400, 182] width 83 height 28
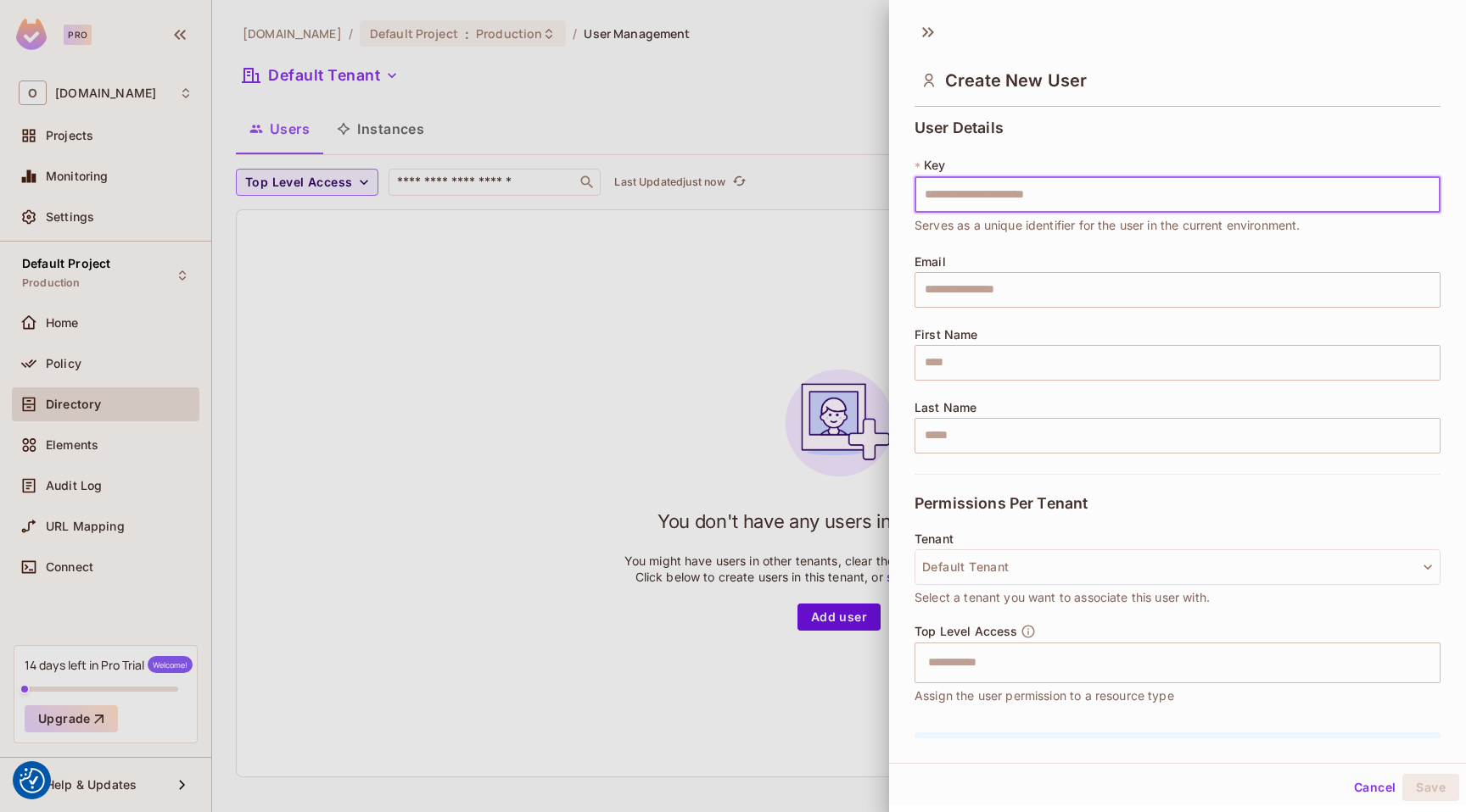
click at [1094, 182] on input "text" at bounding box center [1178, 195] width 526 height 35
type input "*"
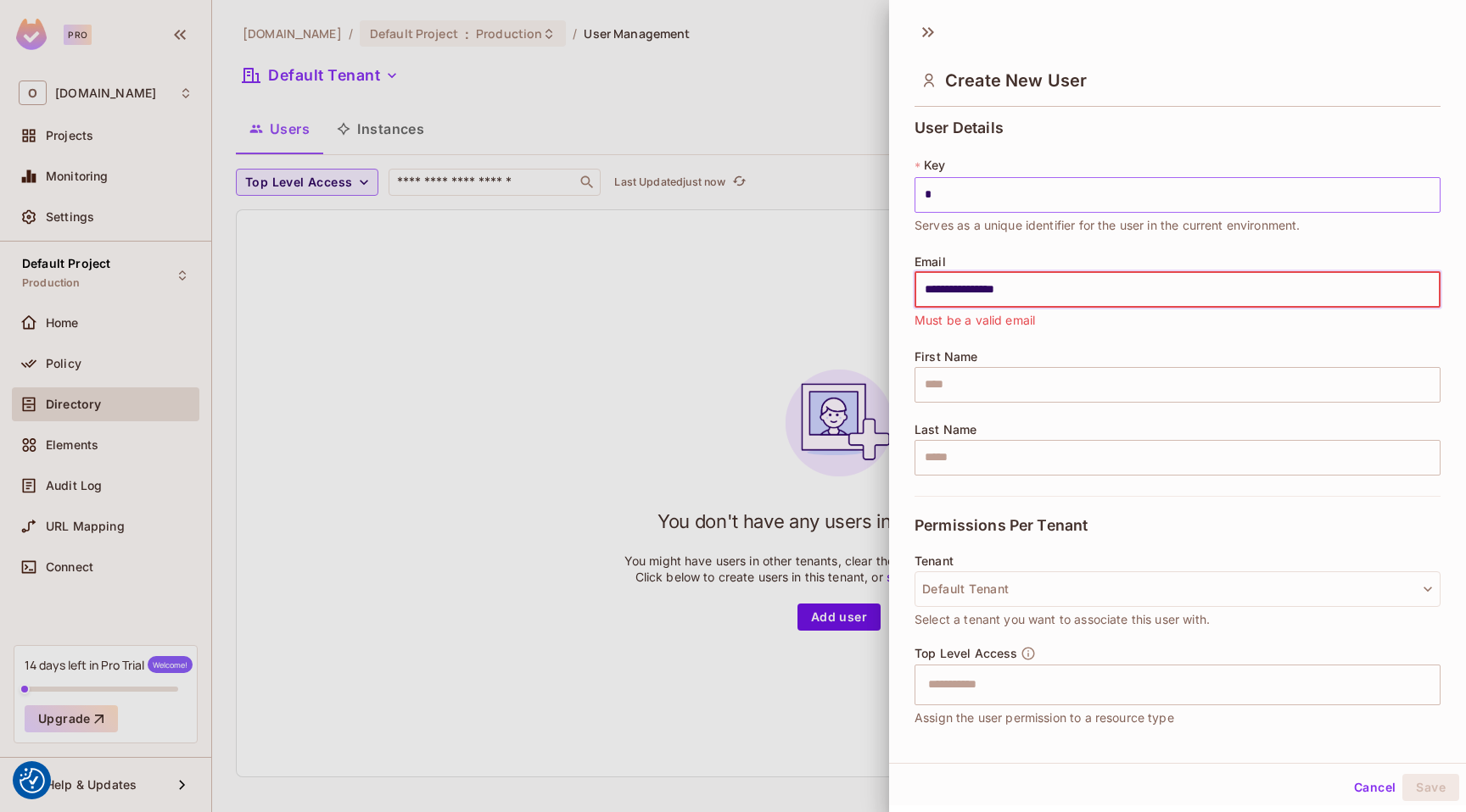
type input "**********"
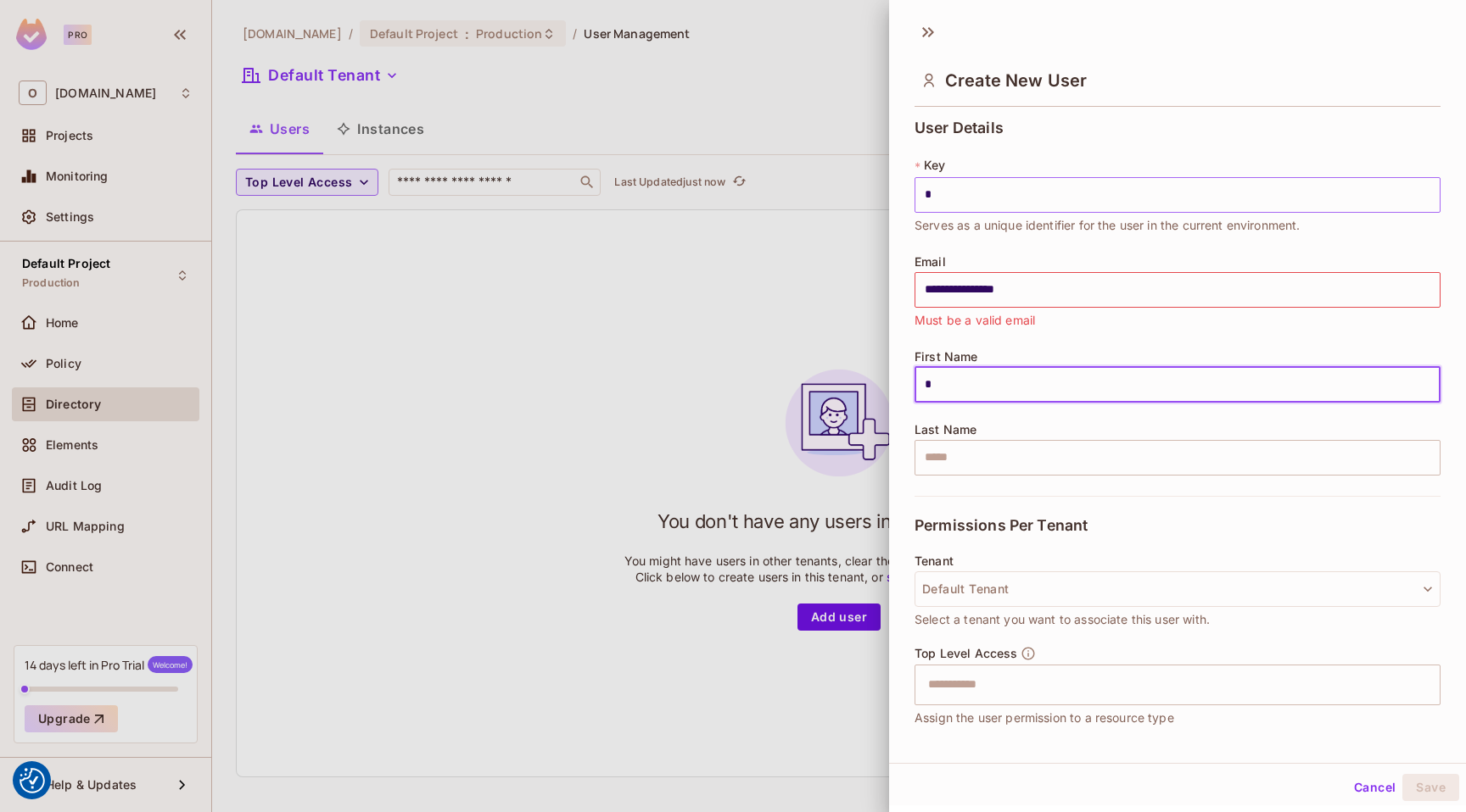
type input "*"
click at [1130, 194] on input "*" at bounding box center [1178, 195] width 526 height 35
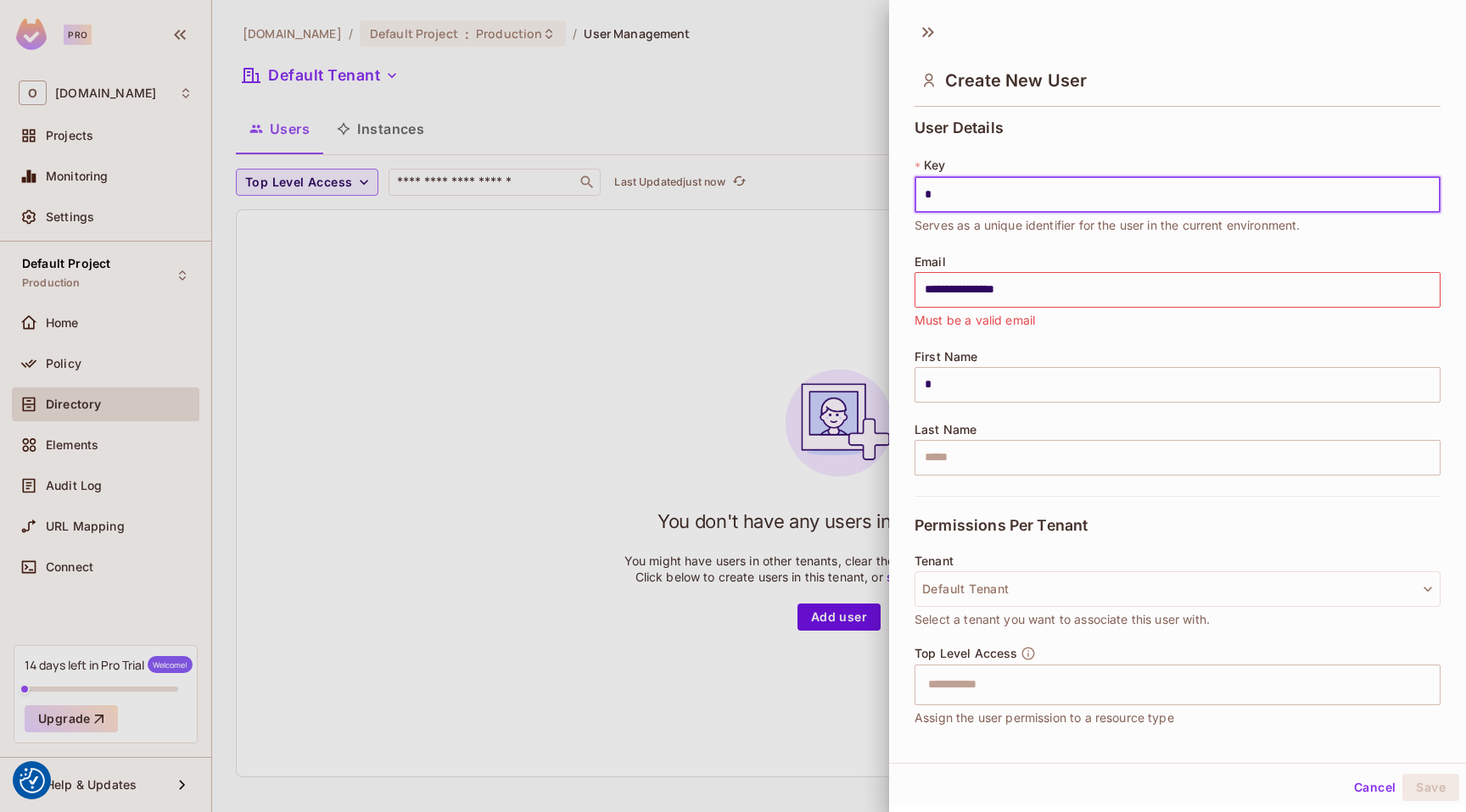
click at [1121, 333] on div "**********" at bounding box center [1178, 307] width 526 height 377
click at [1121, 303] on input "**********" at bounding box center [1178, 290] width 526 height 35
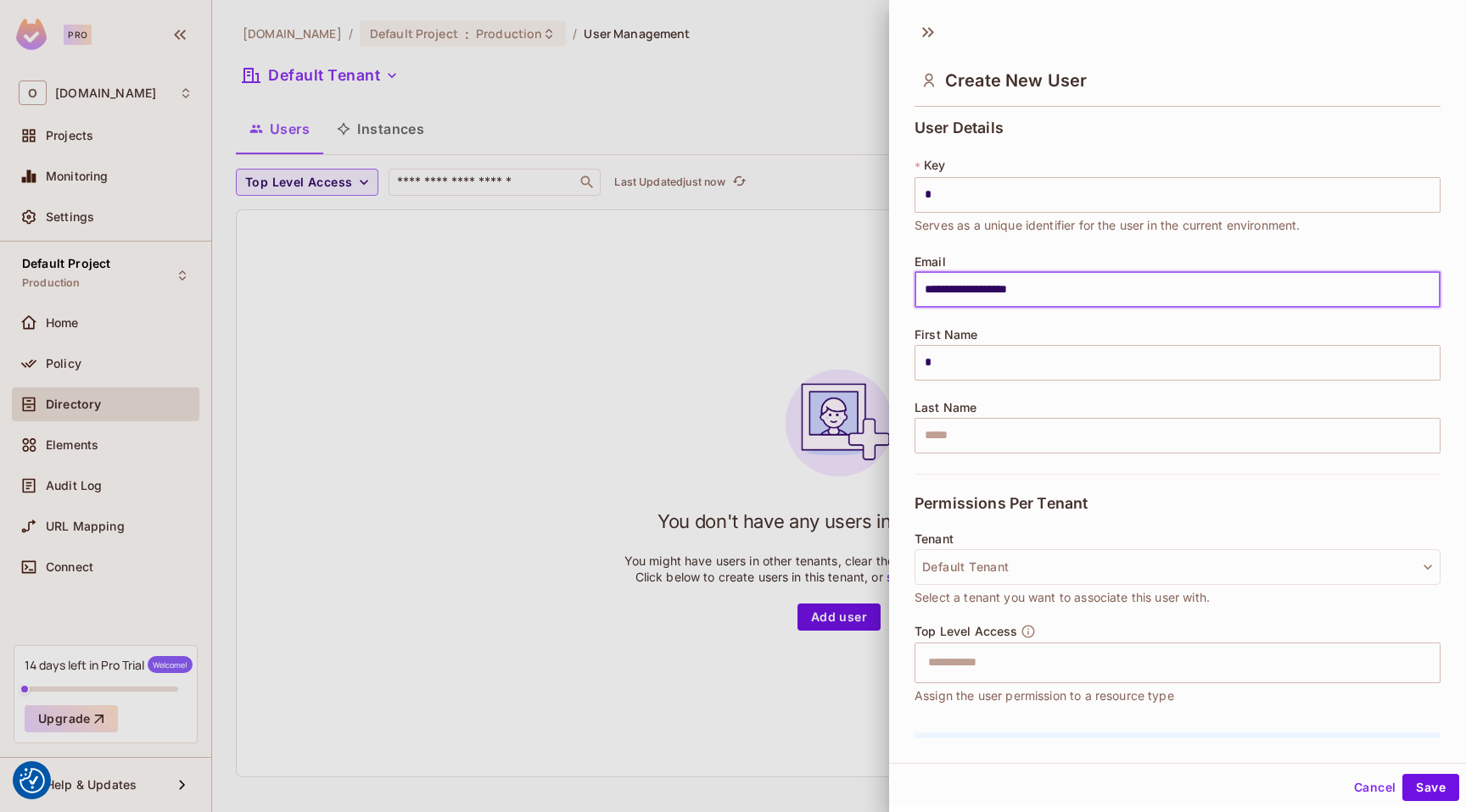
type input "**********"
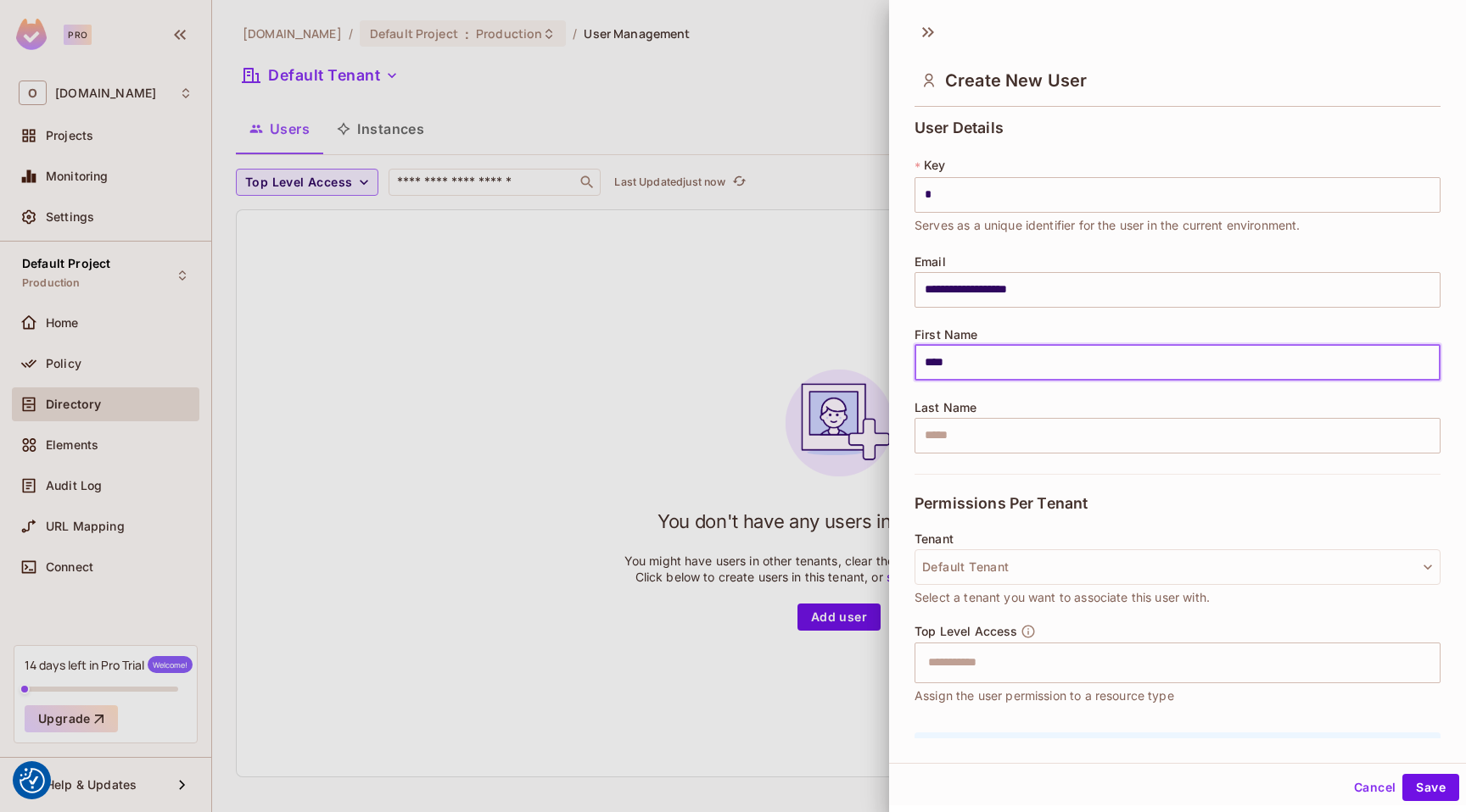
type input "***"
type input "*******"
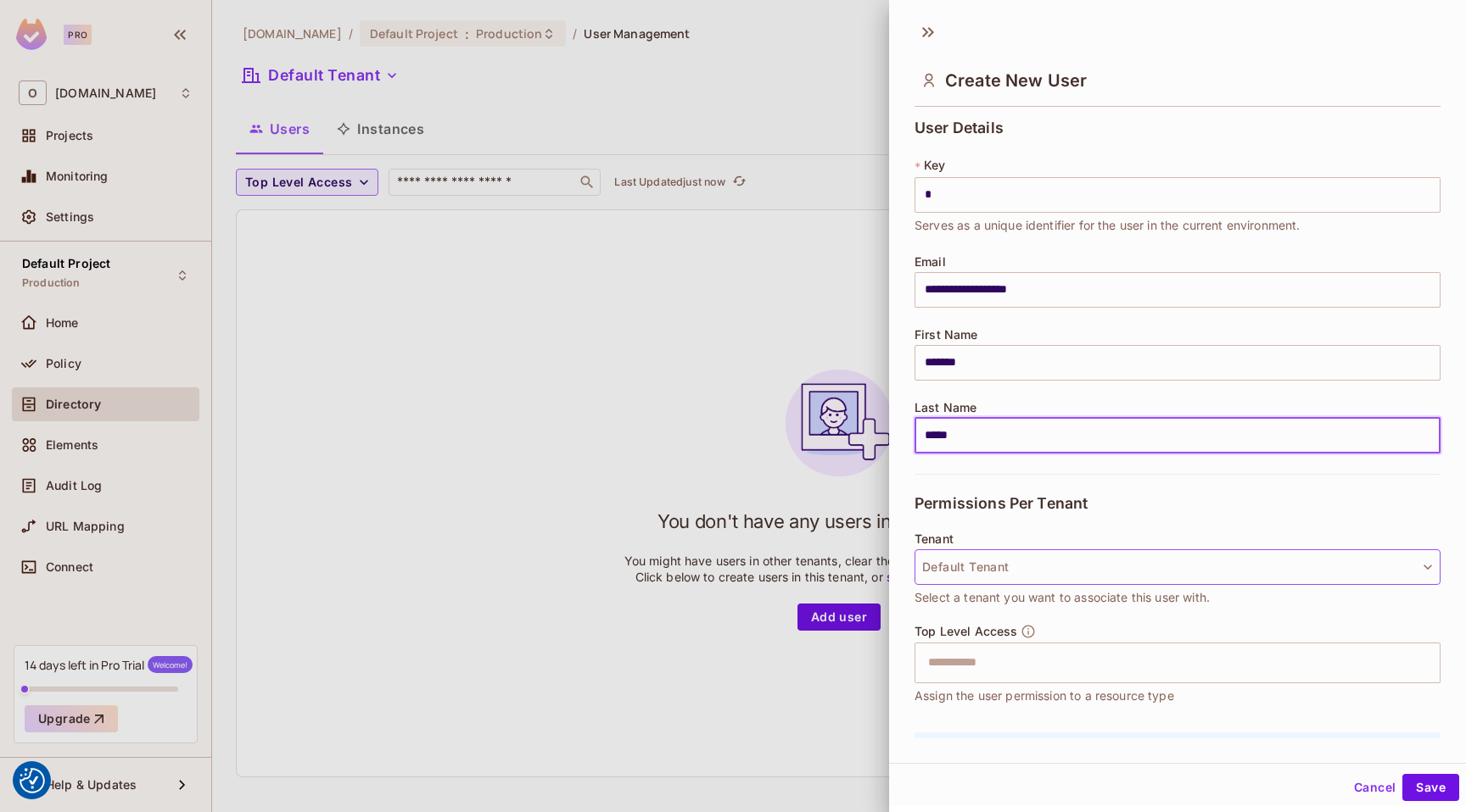
type input "*****"
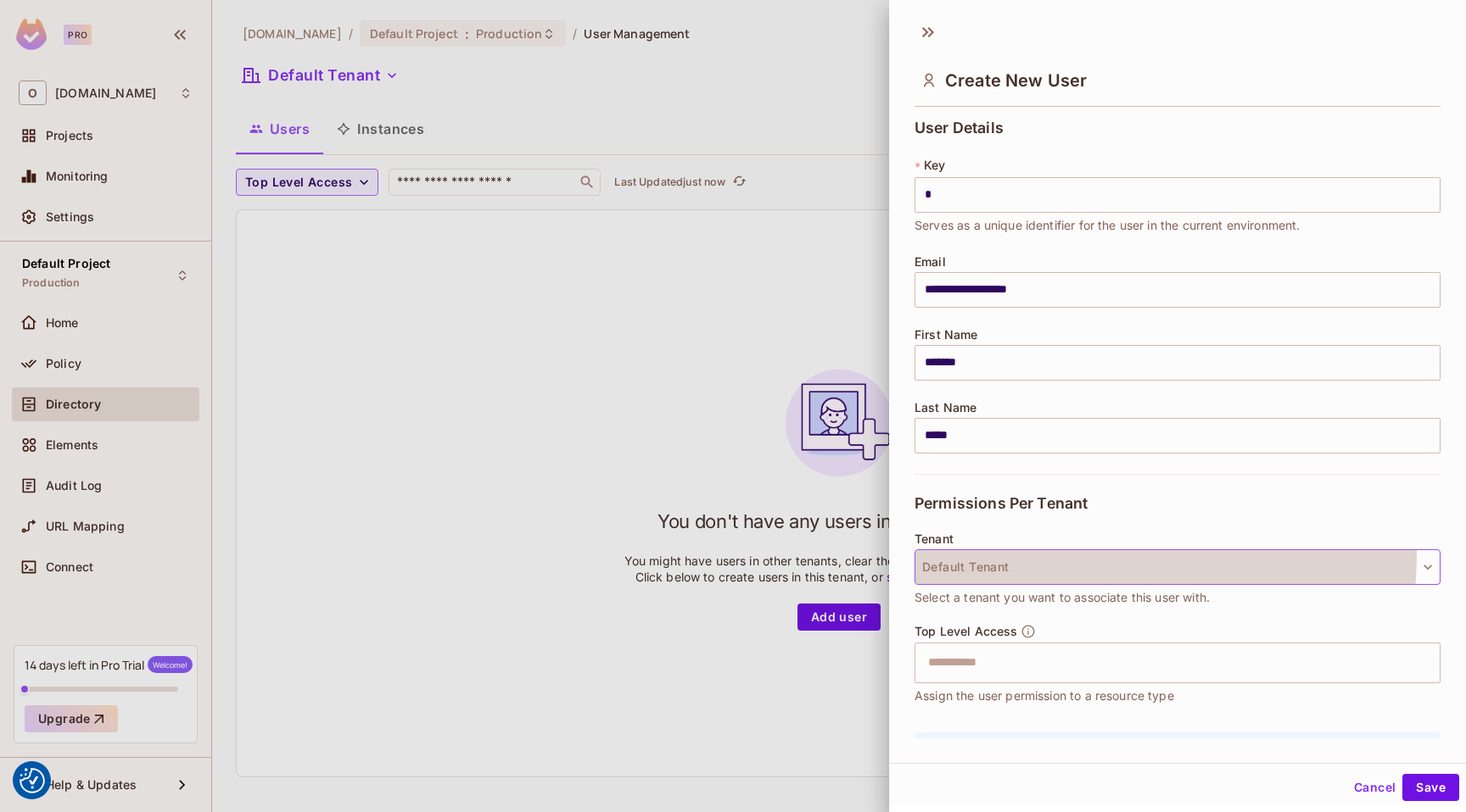
click at [1032, 552] on button "Default Tenant" at bounding box center [1178, 567] width 526 height 35
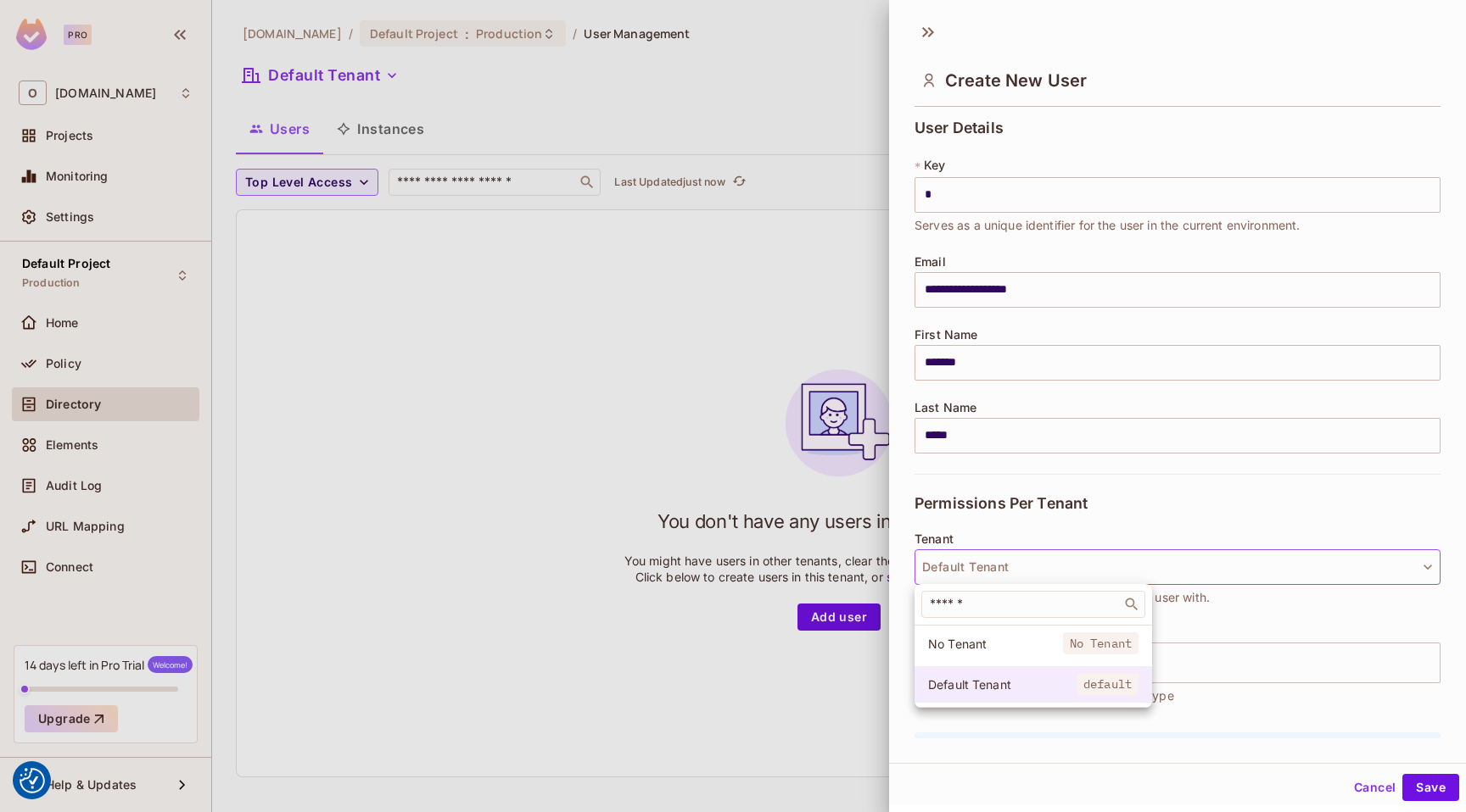
click at [1013, 679] on span "Default Tenant" at bounding box center [1002, 684] width 149 height 16
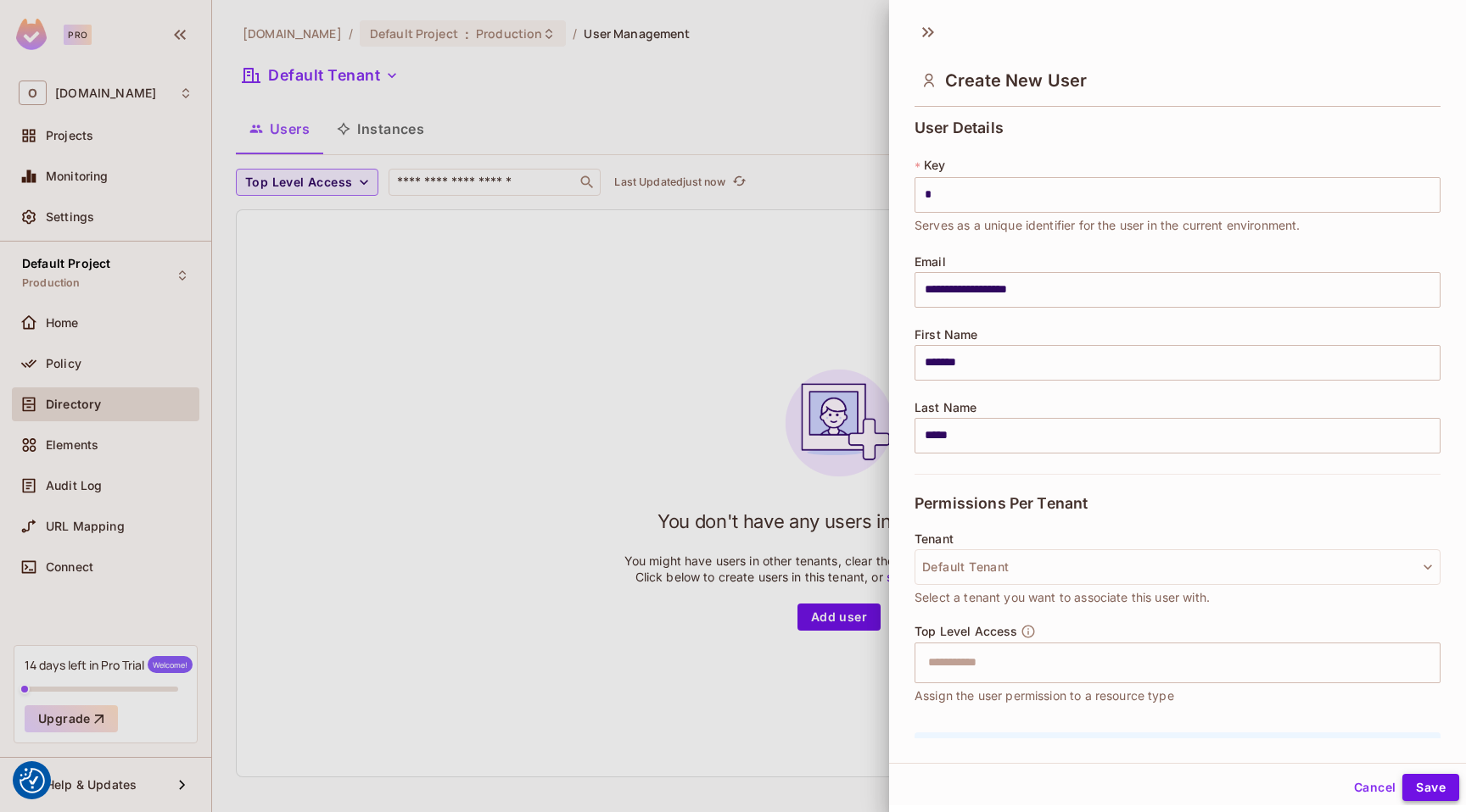
click at [1427, 781] on button "Save" at bounding box center [1431, 788] width 57 height 28
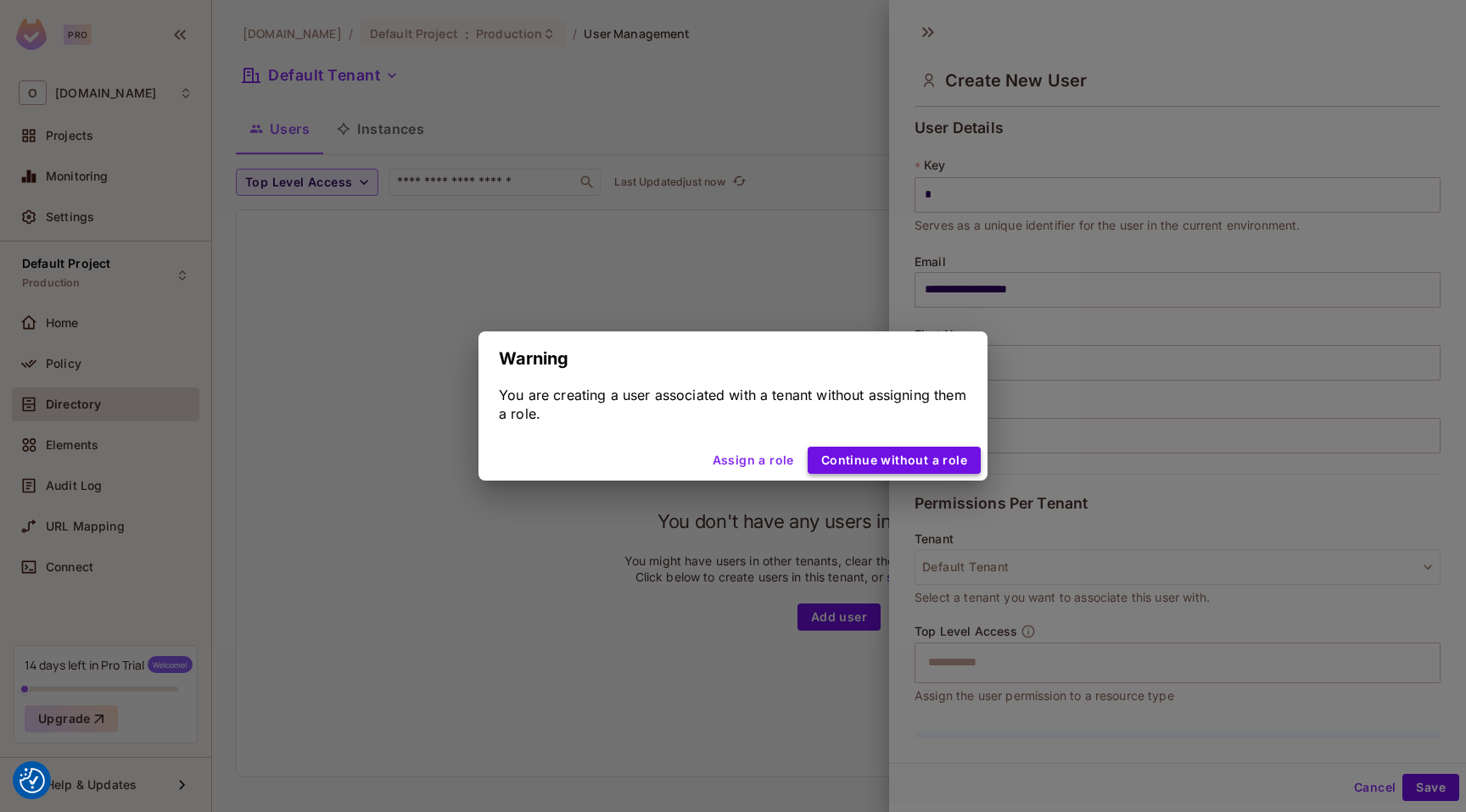
click at [903, 459] on button "Continue without a role" at bounding box center [894, 461] width 173 height 28
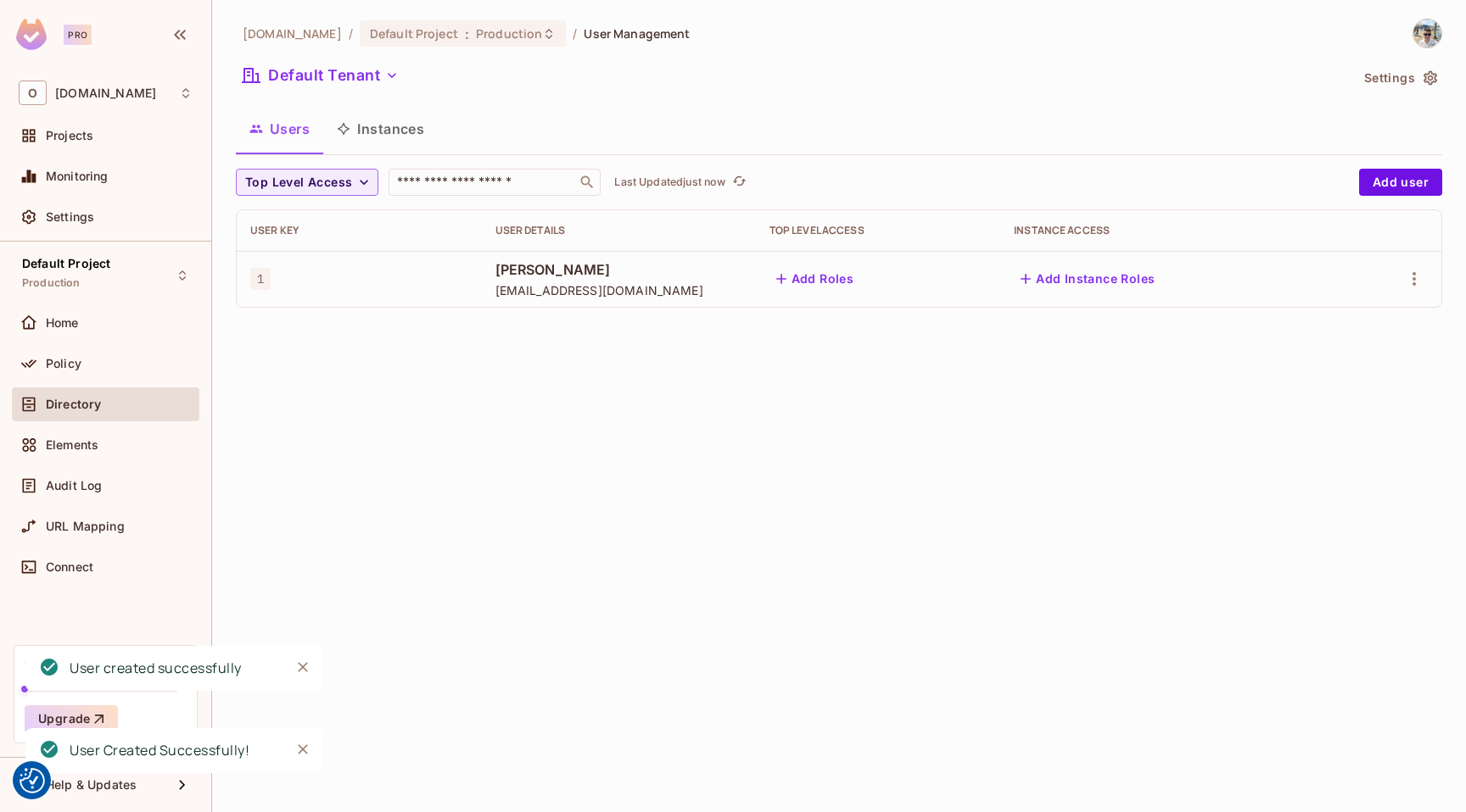
click at [1096, 283] on button "Add Instance Roles" at bounding box center [1088, 280] width 148 height 28
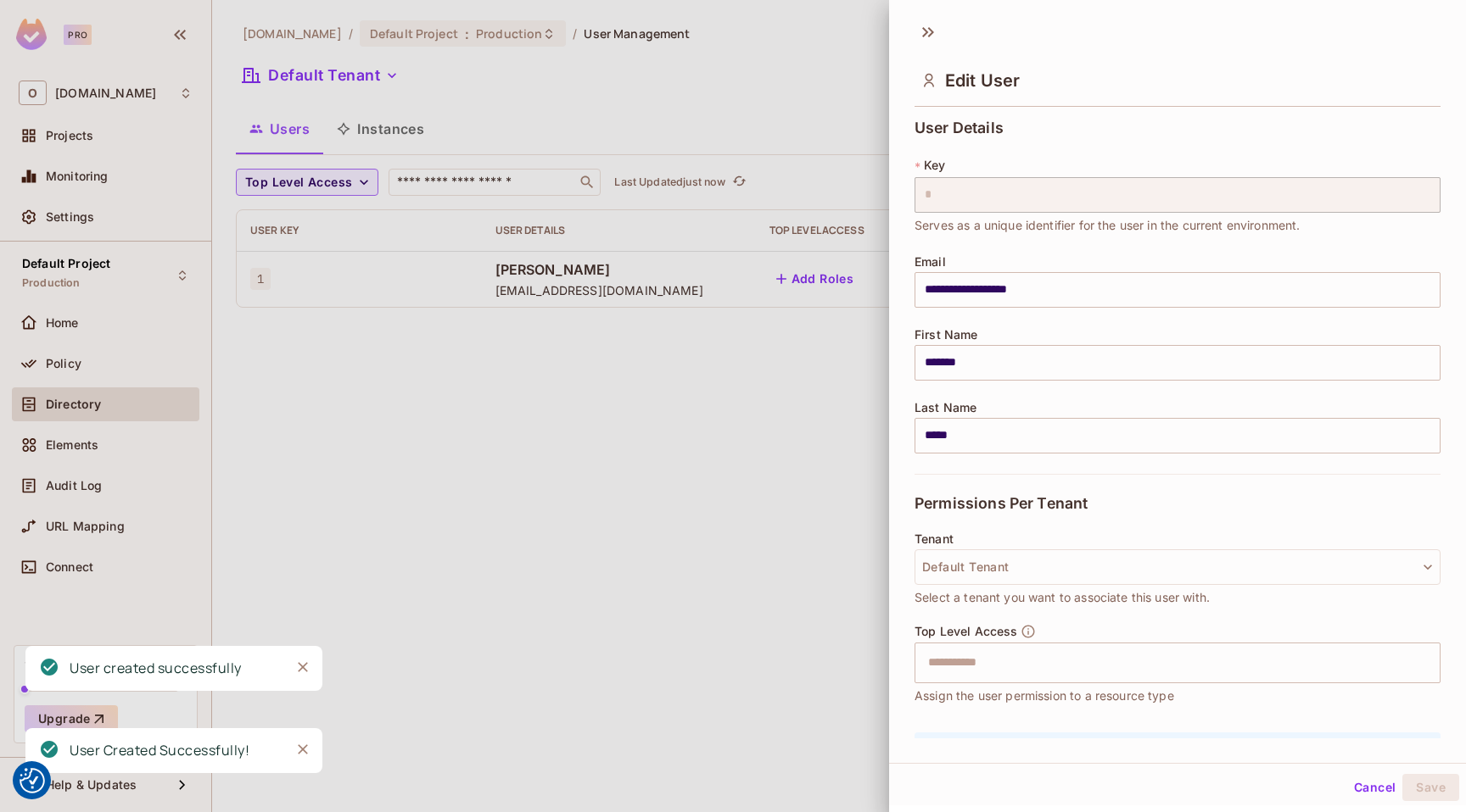
click at [678, 573] on div at bounding box center [733, 406] width 1466 height 812
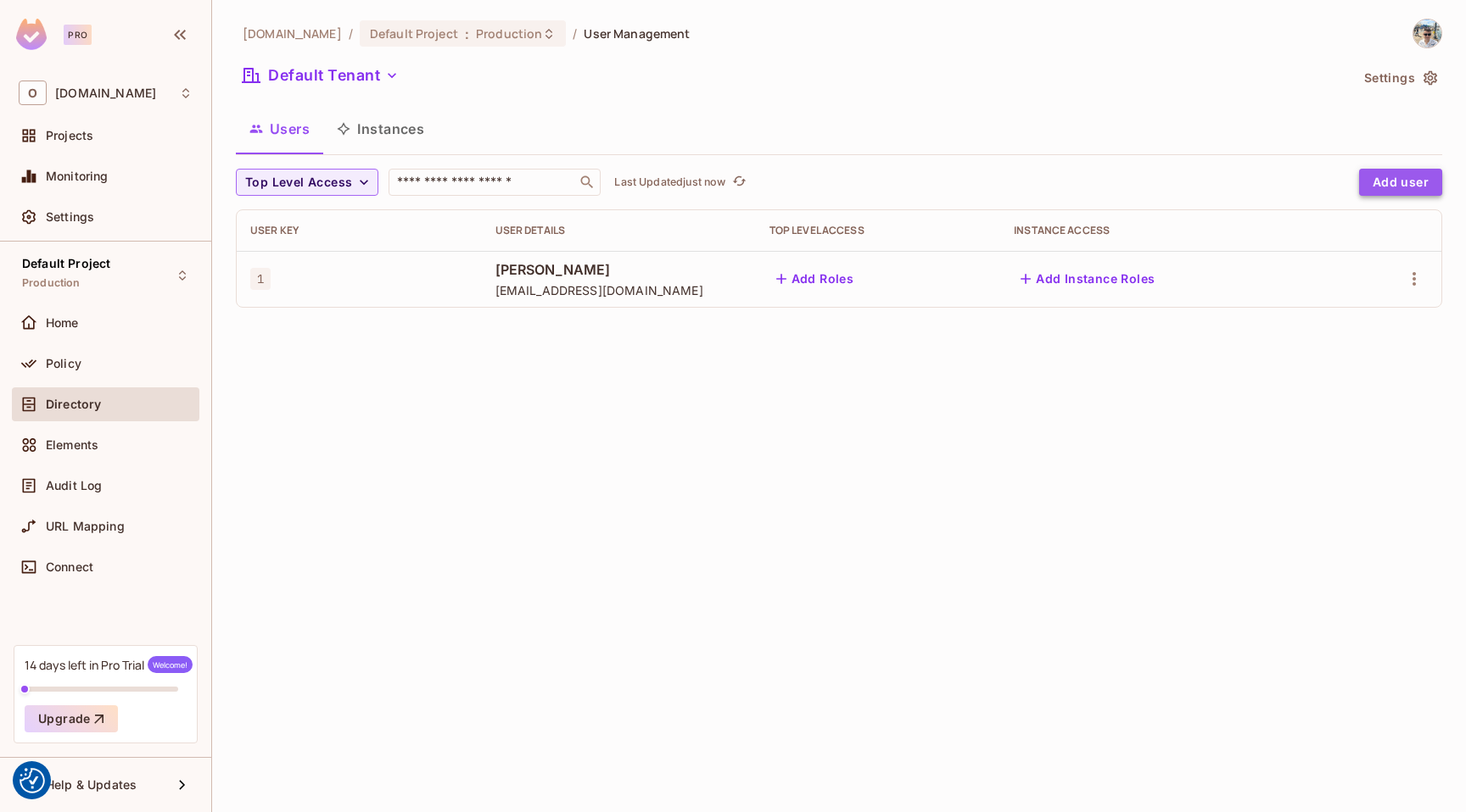
click at [1427, 181] on button "Add user" at bounding box center [1400, 182] width 83 height 28
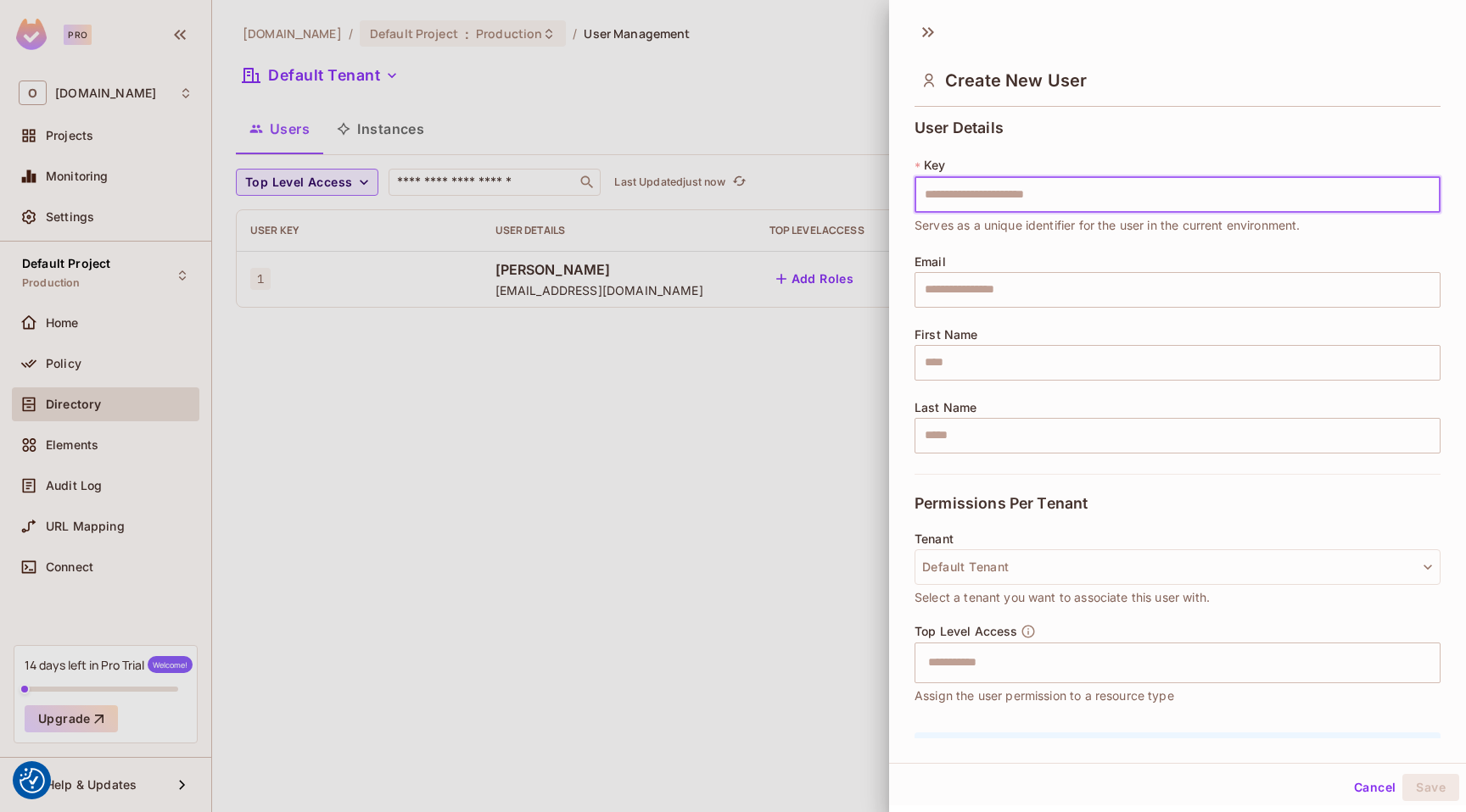
click at [949, 195] on input "text" at bounding box center [1178, 195] width 526 height 35
type input "*"
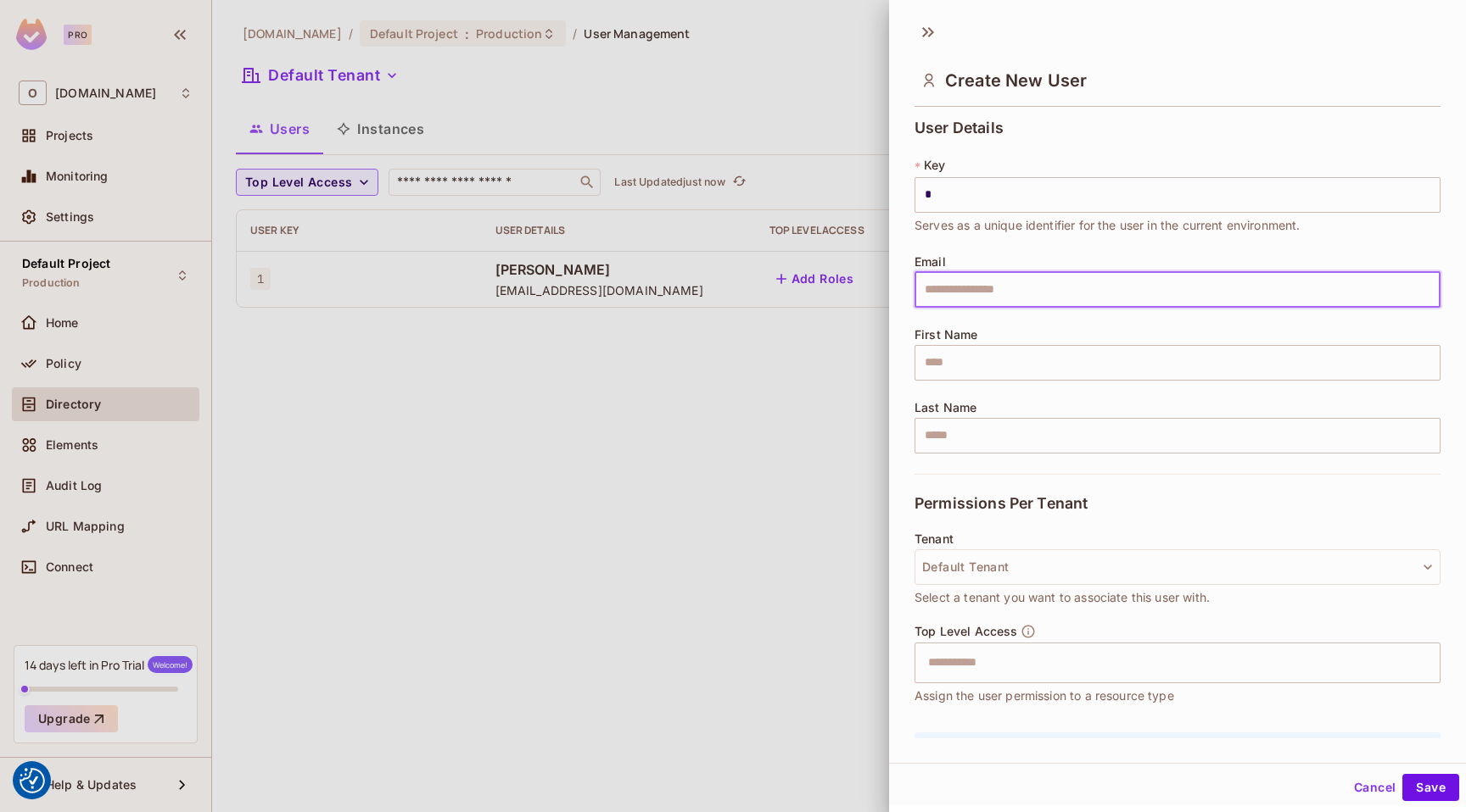
click at [960, 300] on input "text" at bounding box center [1178, 290] width 526 height 35
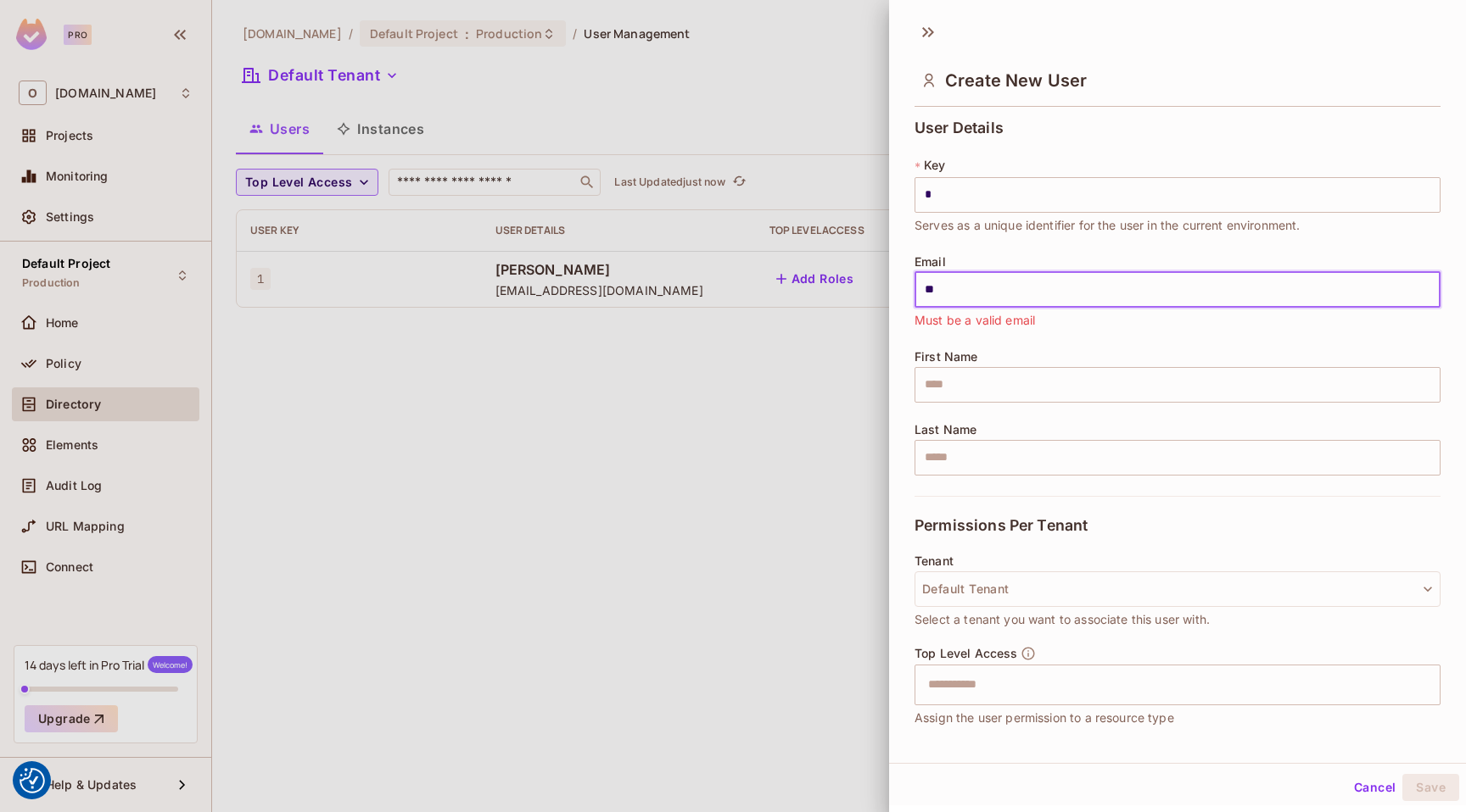
type input "*"
type input "**********"
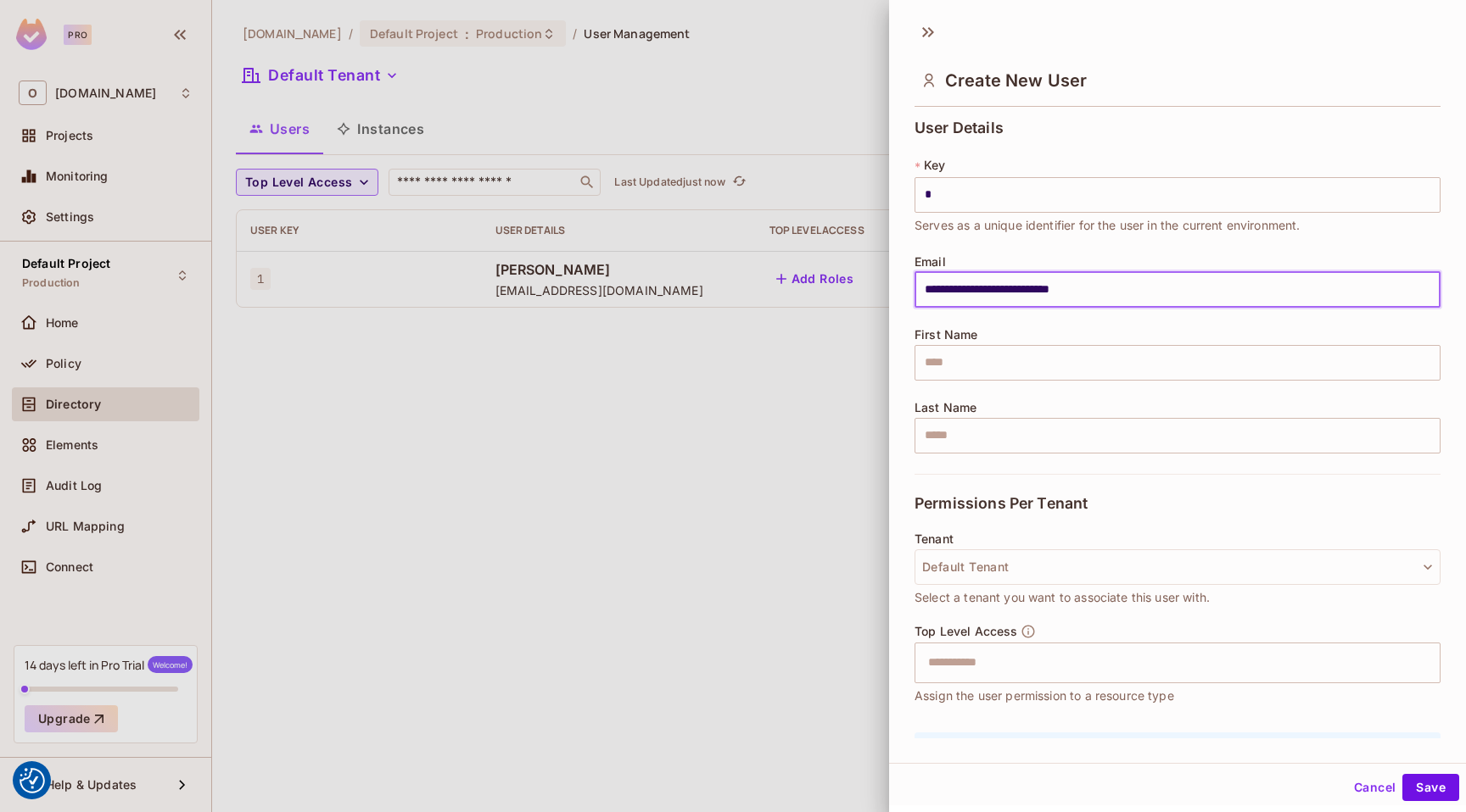
type input "**********"
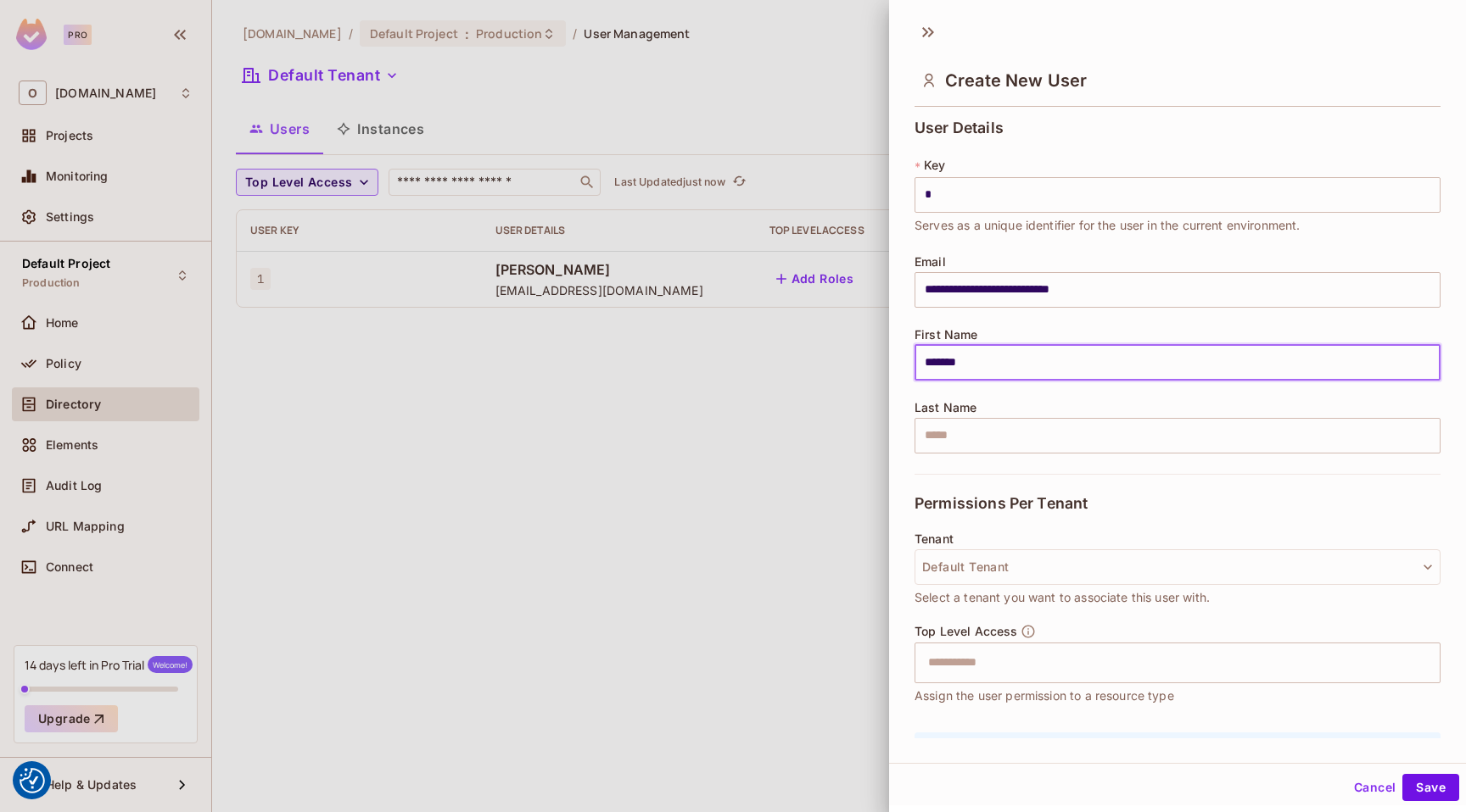
type input "********"
type input "*"
type input "******"
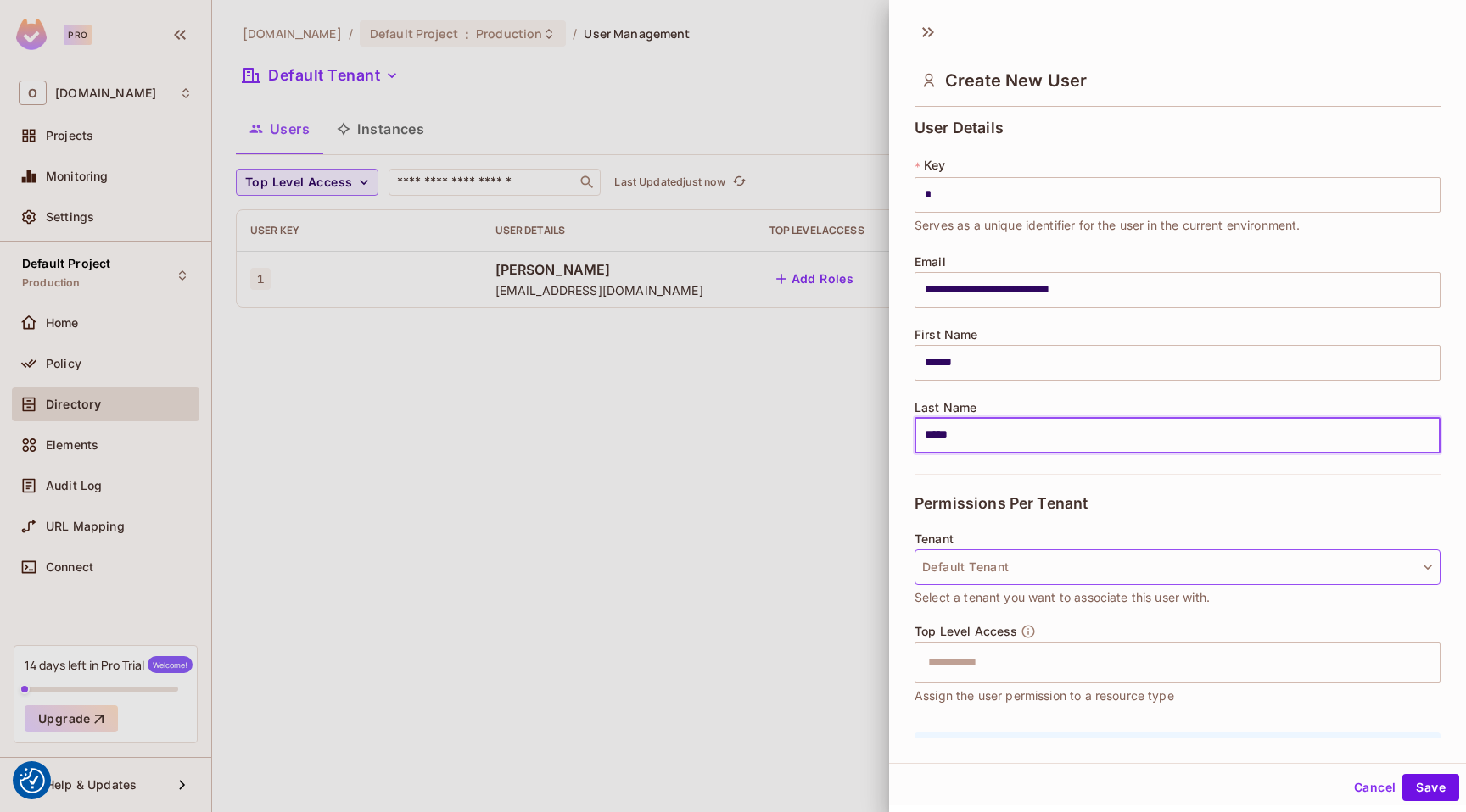
type input "*****"
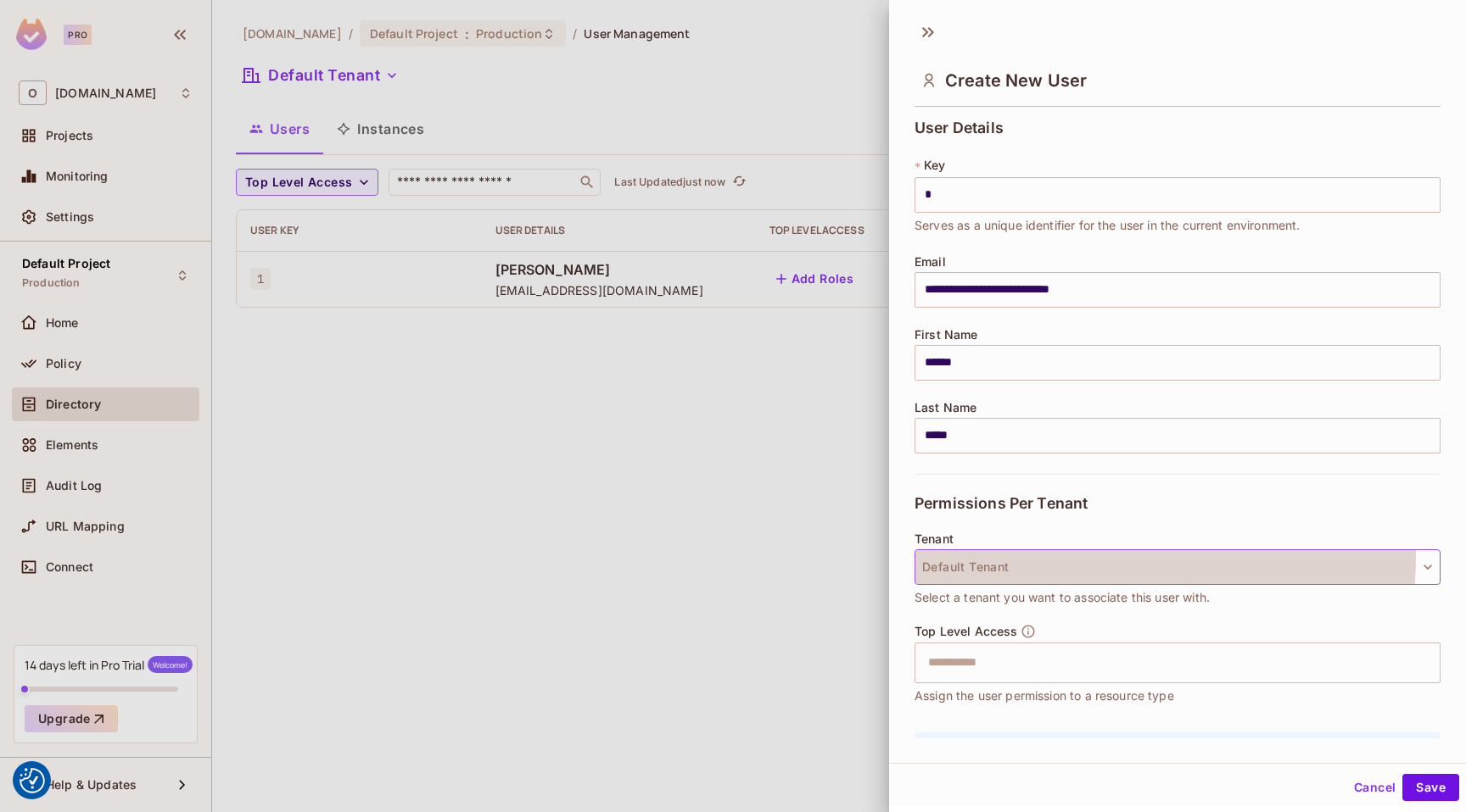
click at [971, 553] on button "Default Tenant" at bounding box center [1178, 567] width 526 height 35
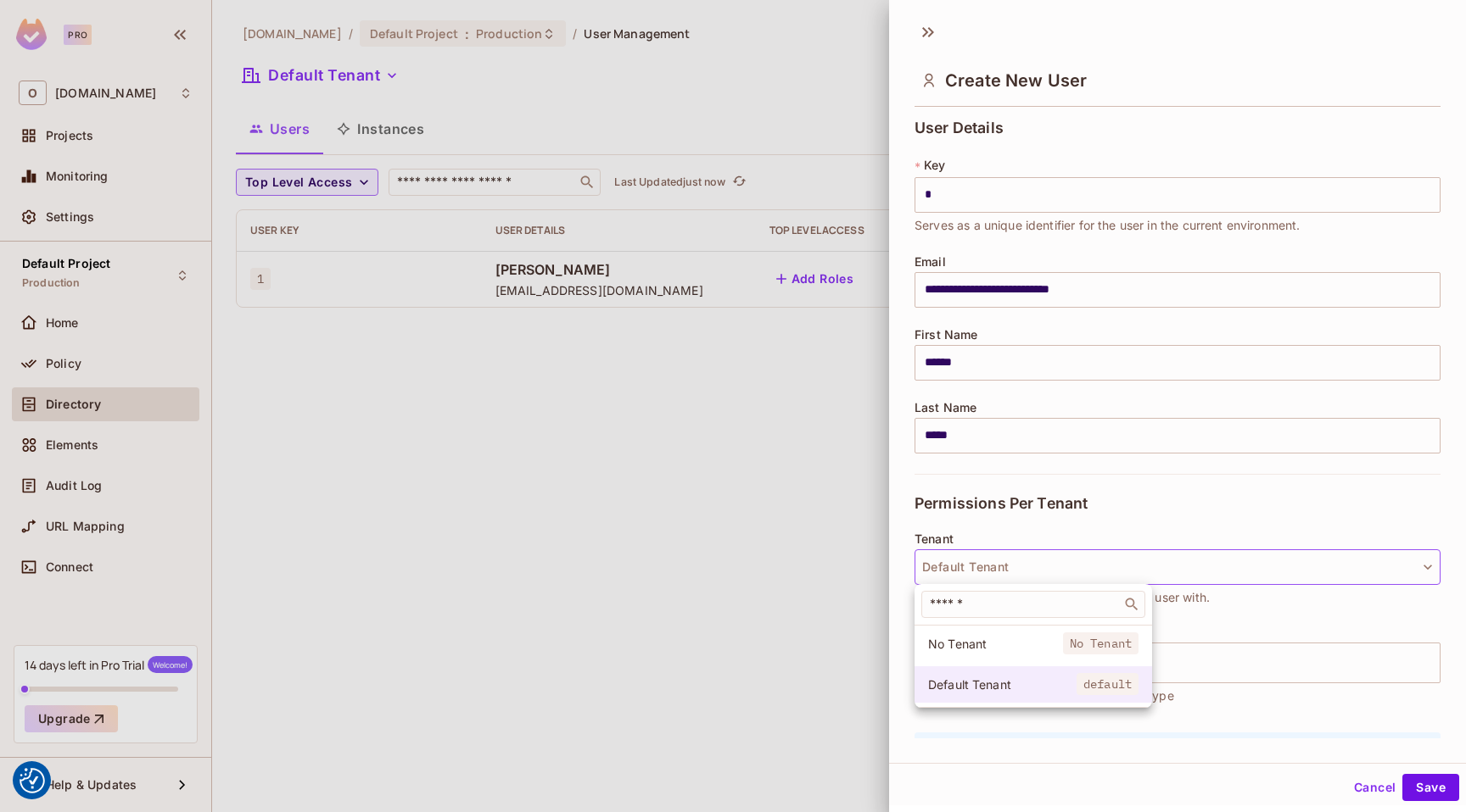
click at [993, 683] on span "Default Tenant" at bounding box center [1002, 684] width 149 height 16
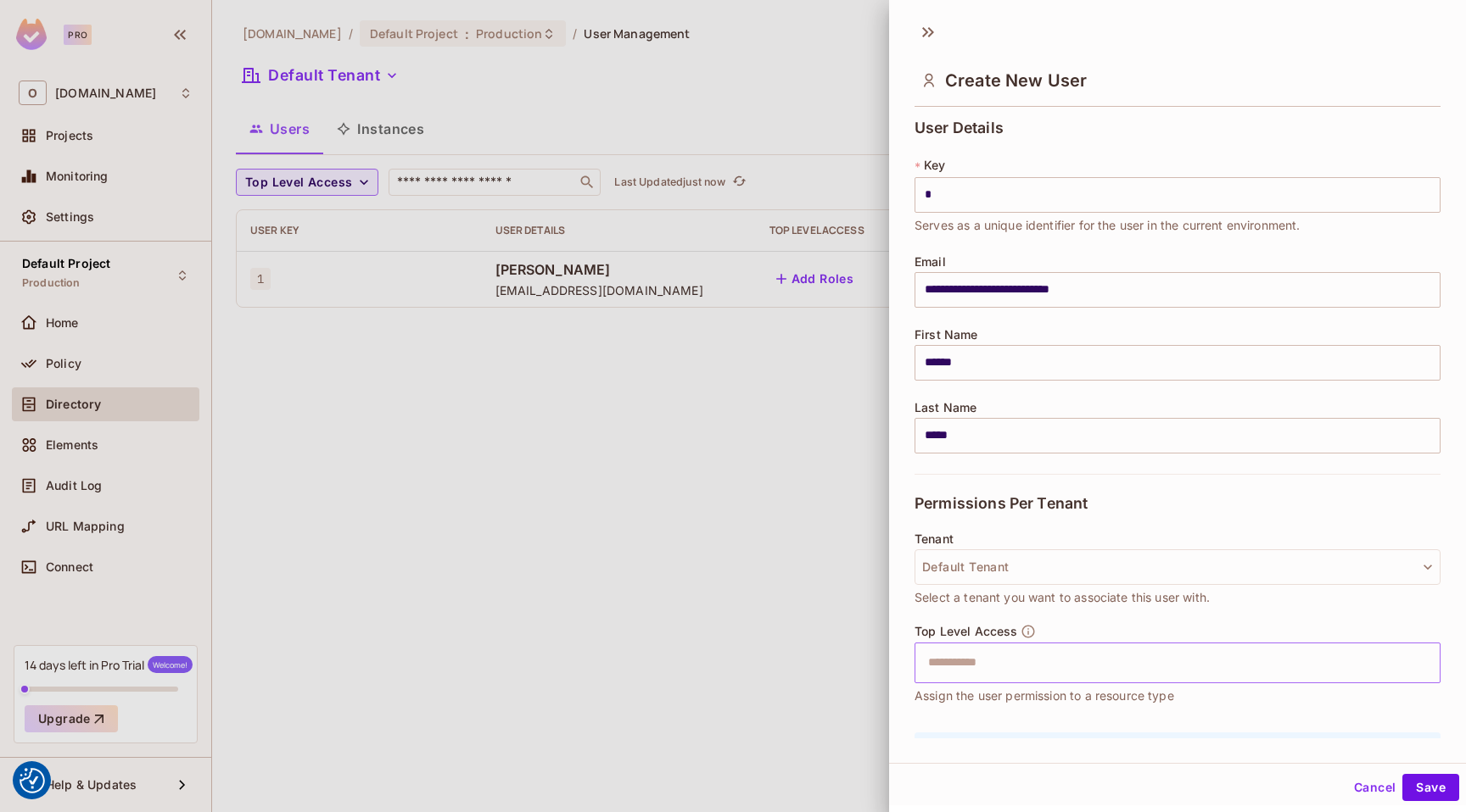
click at [1014, 656] on input "text" at bounding box center [1162, 662] width 489 height 33
click at [1014, 628] on span "Top Level Access" at bounding box center [966, 632] width 102 height 14
click at [1418, 786] on button "Save" at bounding box center [1431, 788] width 57 height 28
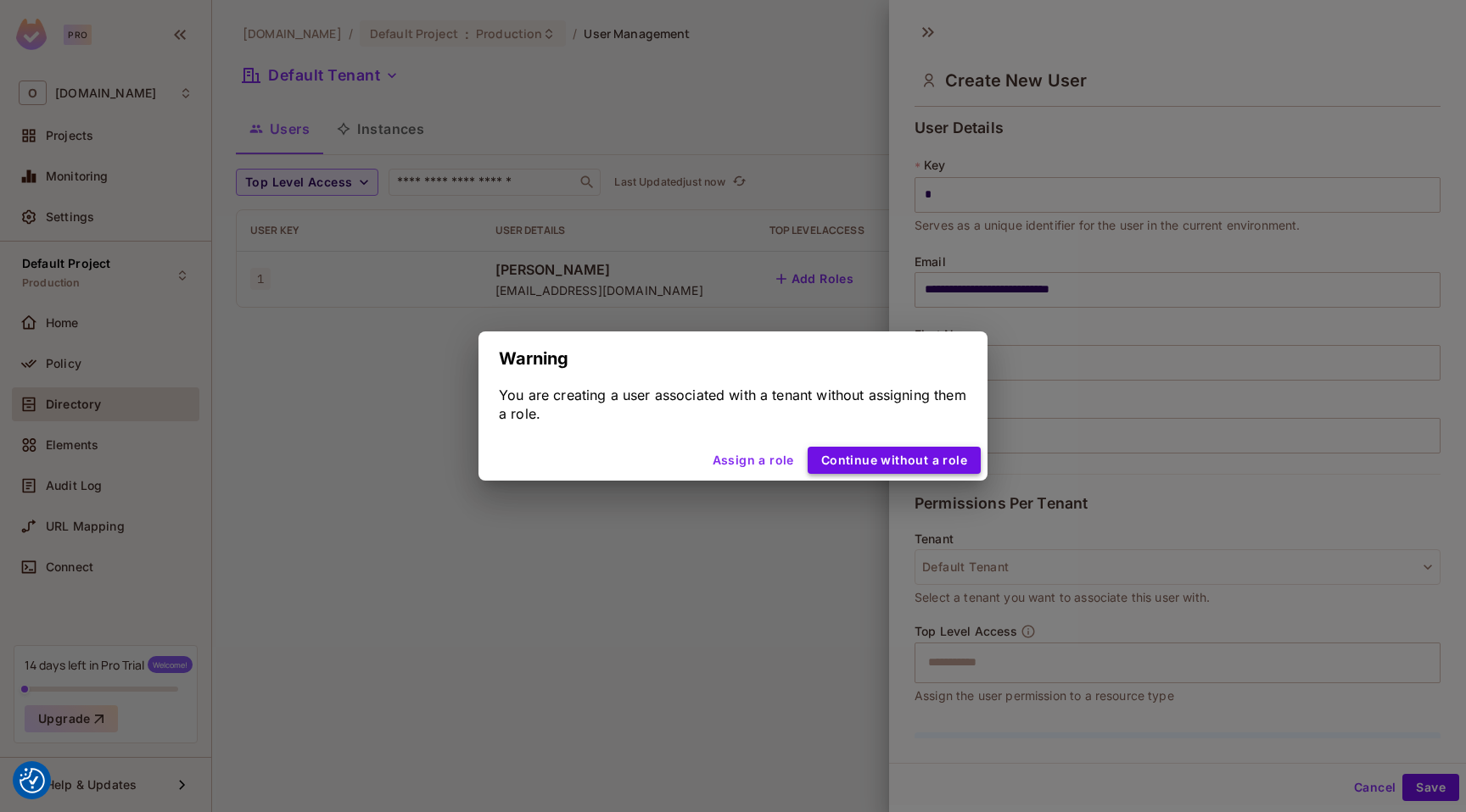
click at [913, 459] on button "Continue without a role" at bounding box center [894, 461] width 173 height 28
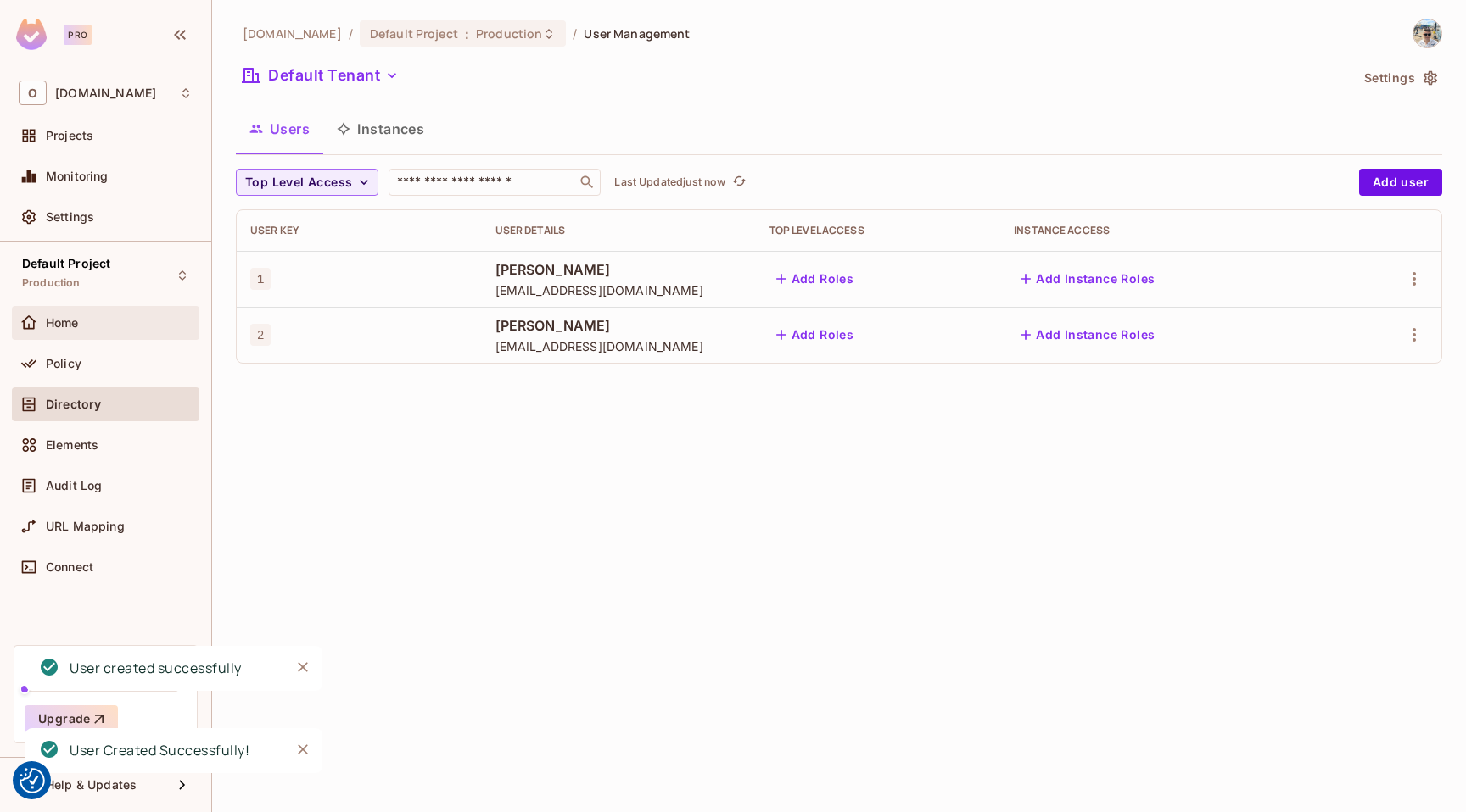
click at [85, 331] on div "Home" at bounding box center [105, 323] width 174 height 21
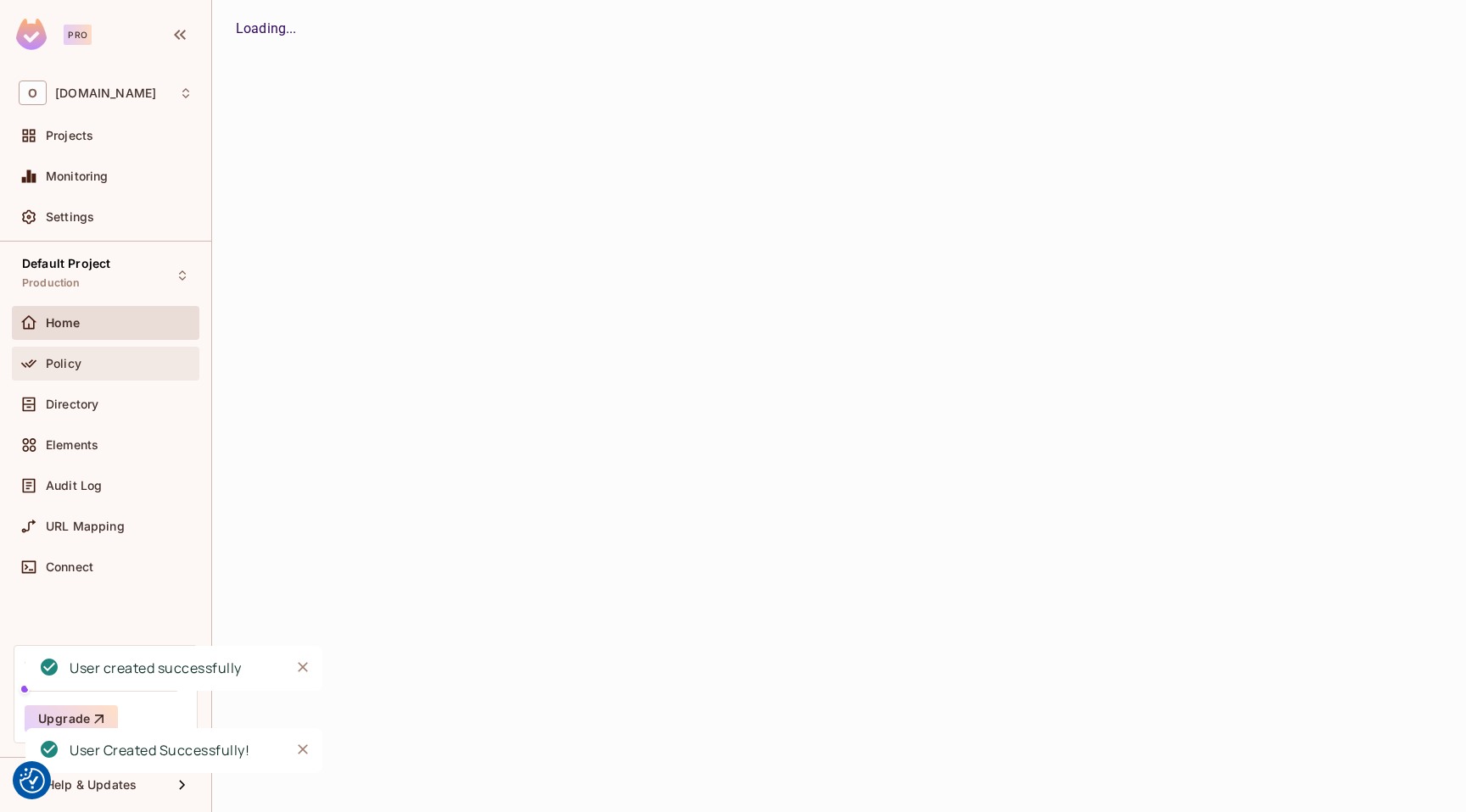
click at [98, 368] on div "Policy" at bounding box center [119, 364] width 147 height 14
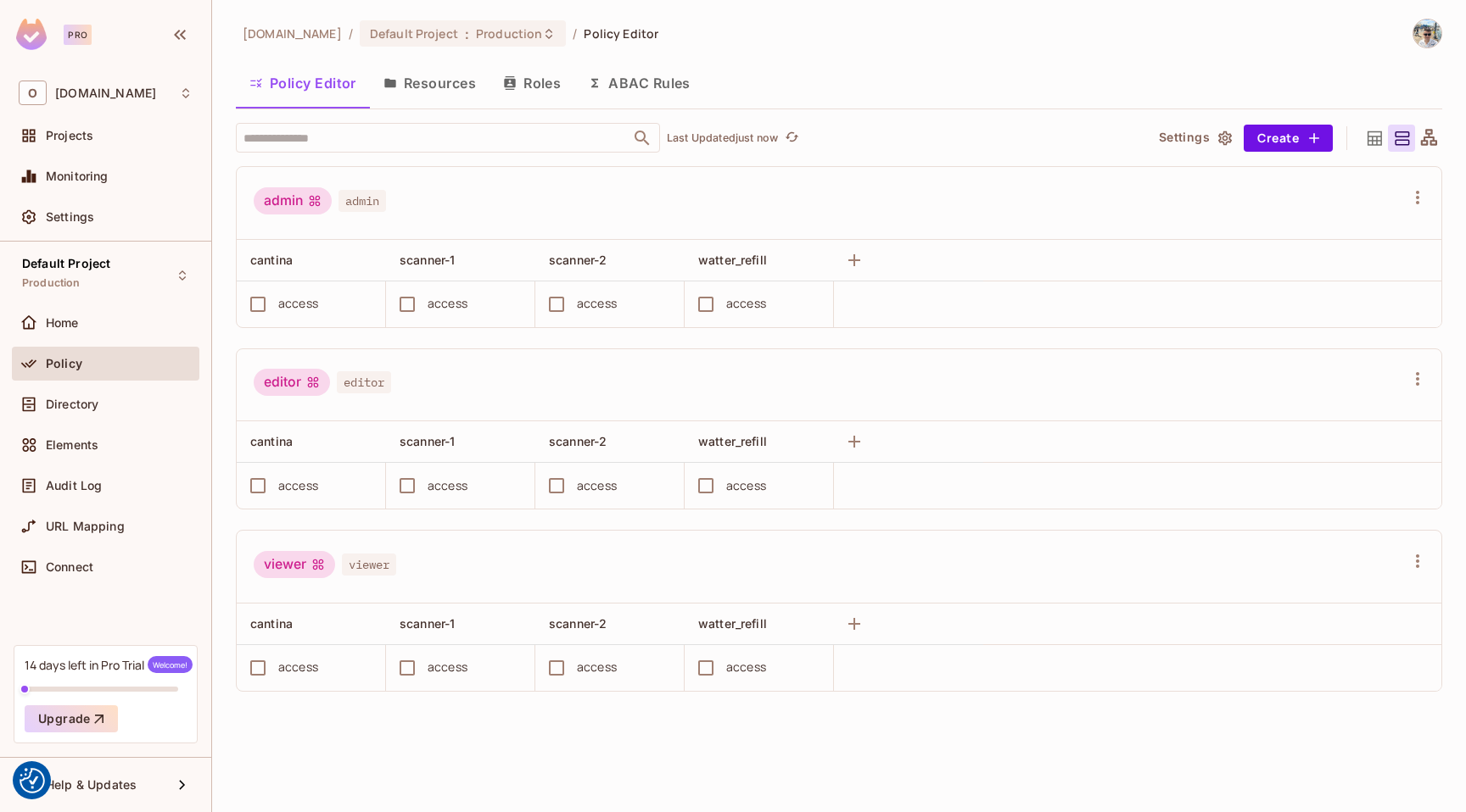
click at [447, 70] on button "Resources" at bounding box center [429, 83] width 119 height 42
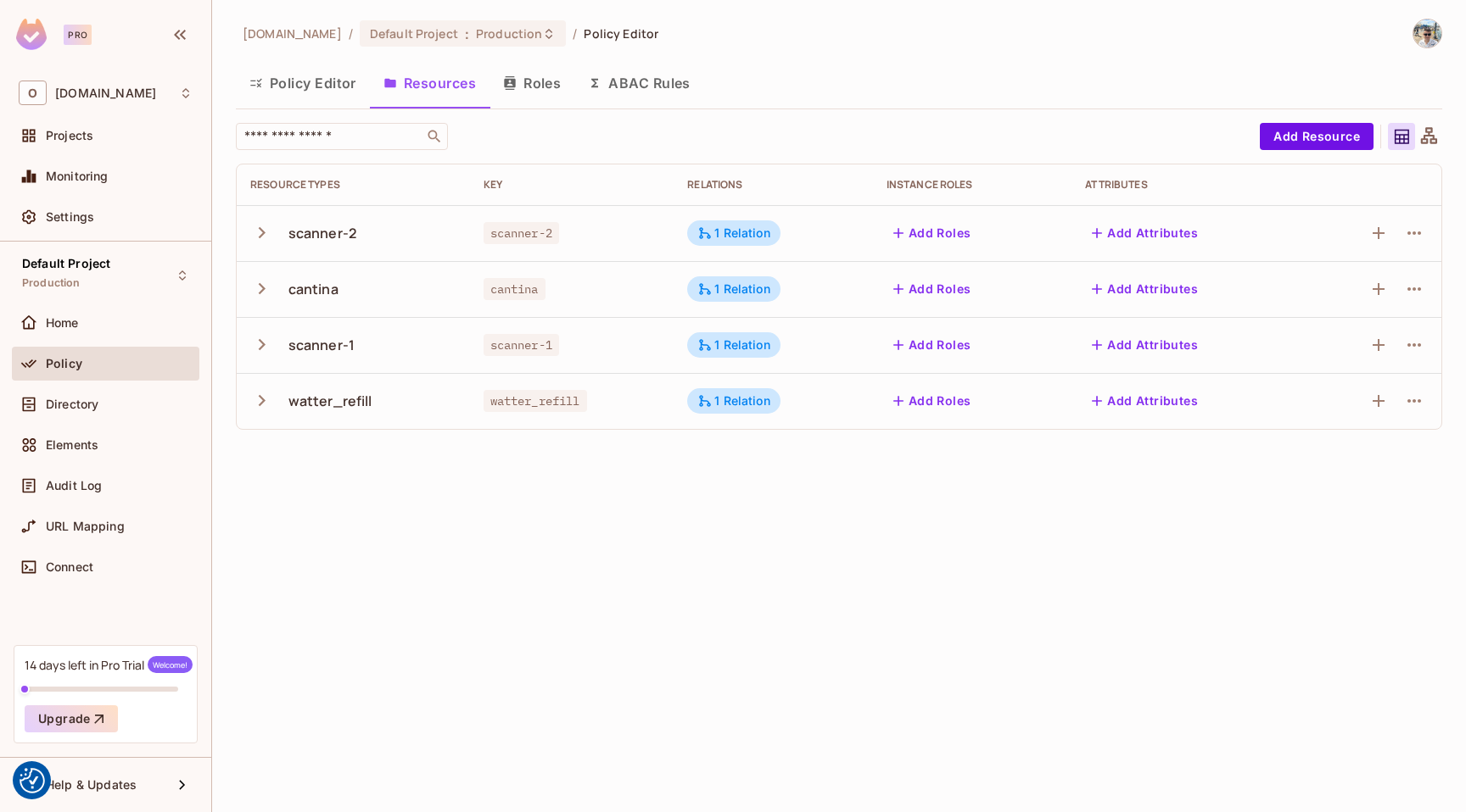
click at [517, 83] on icon "button" at bounding box center [510, 84] width 14 height 14
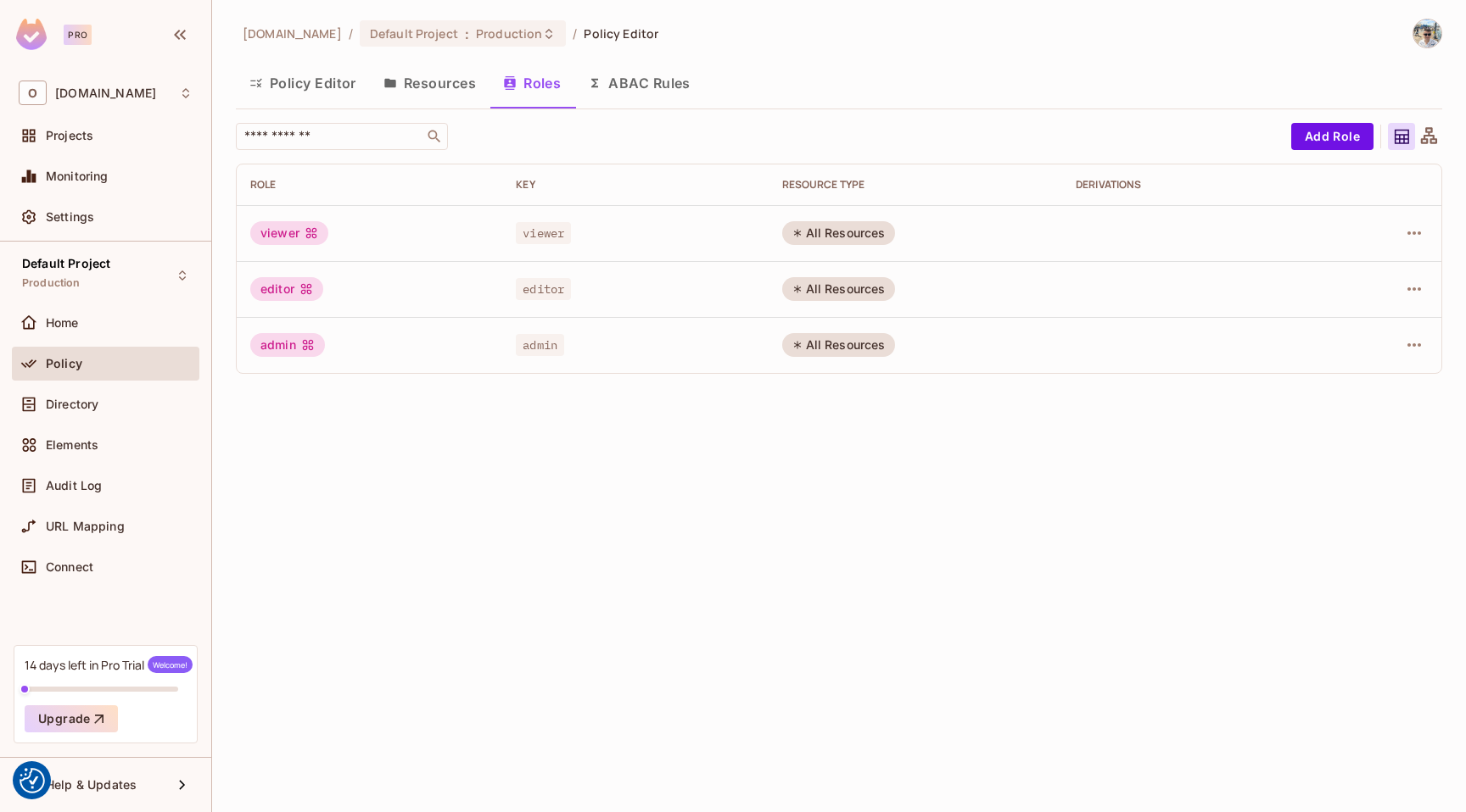
click at [647, 78] on button "ABAC Rules" at bounding box center [639, 83] width 130 height 42
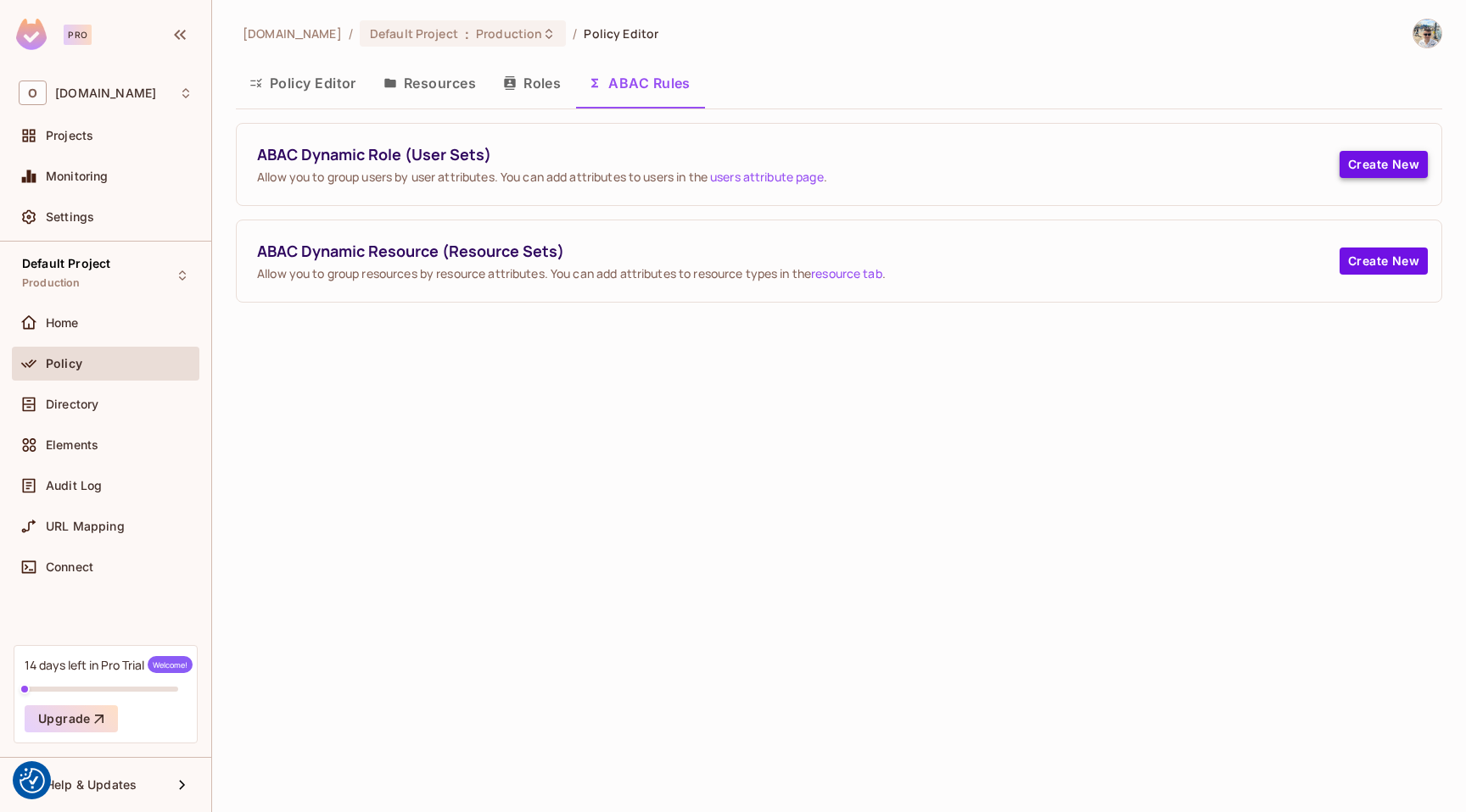
click at [1363, 168] on button "Create New" at bounding box center [1383, 164] width 89 height 28
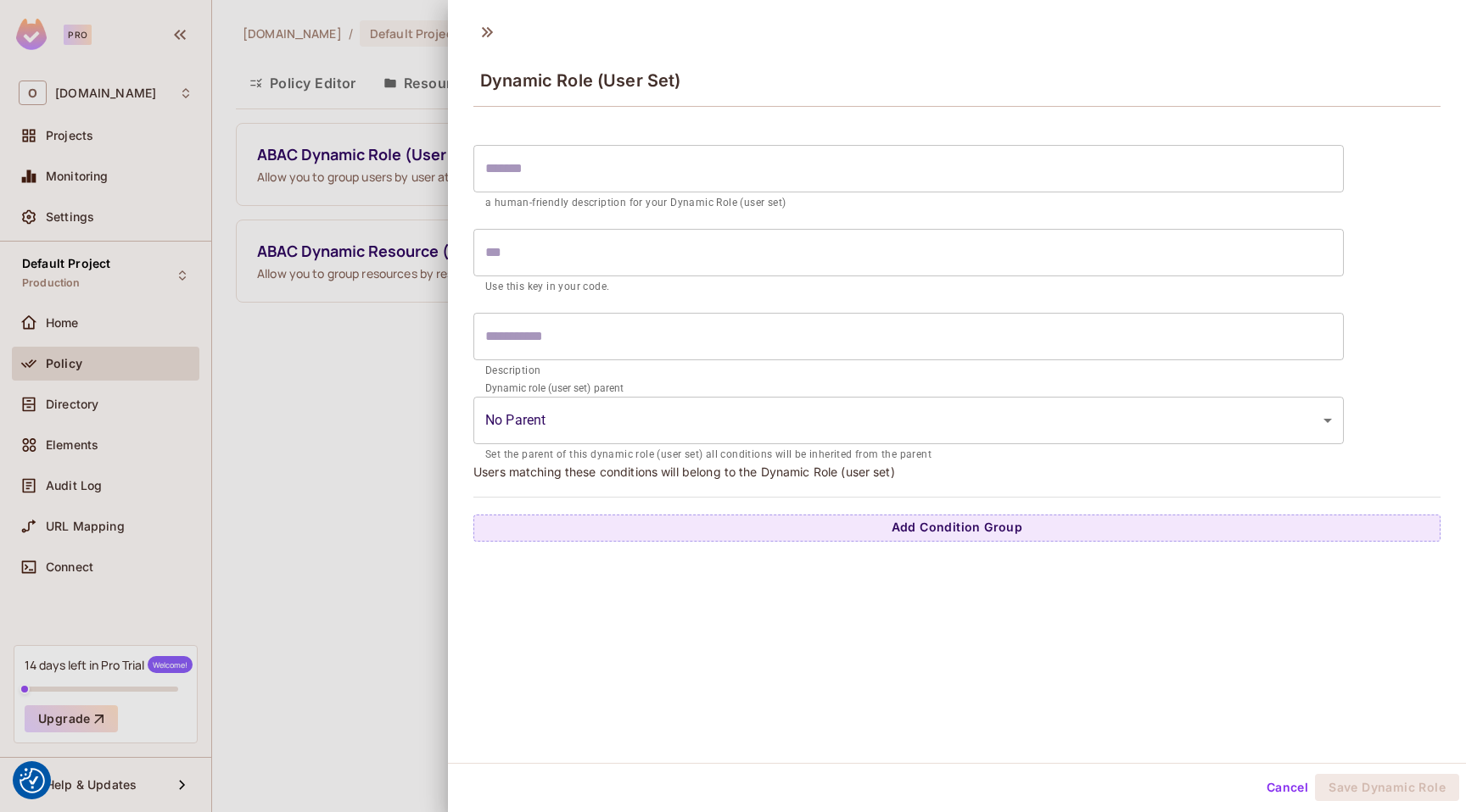
click at [630, 177] on input "text" at bounding box center [909, 168] width 870 height 47
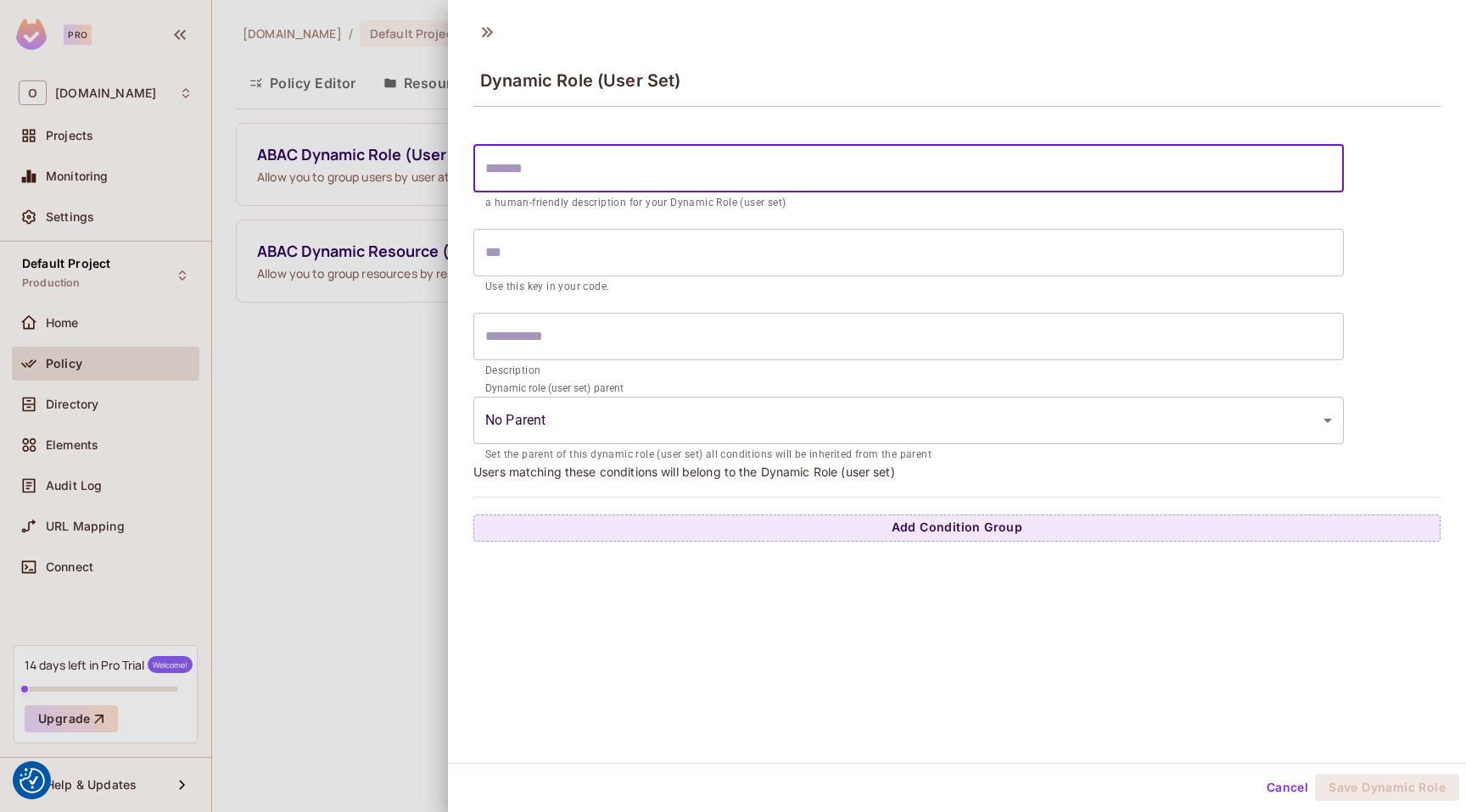
click at [557, 402] on body "We use cookies to enhance your browsing experience, serve personalized ads or c…" at bounding box center [733, 406] width 1466 height 812
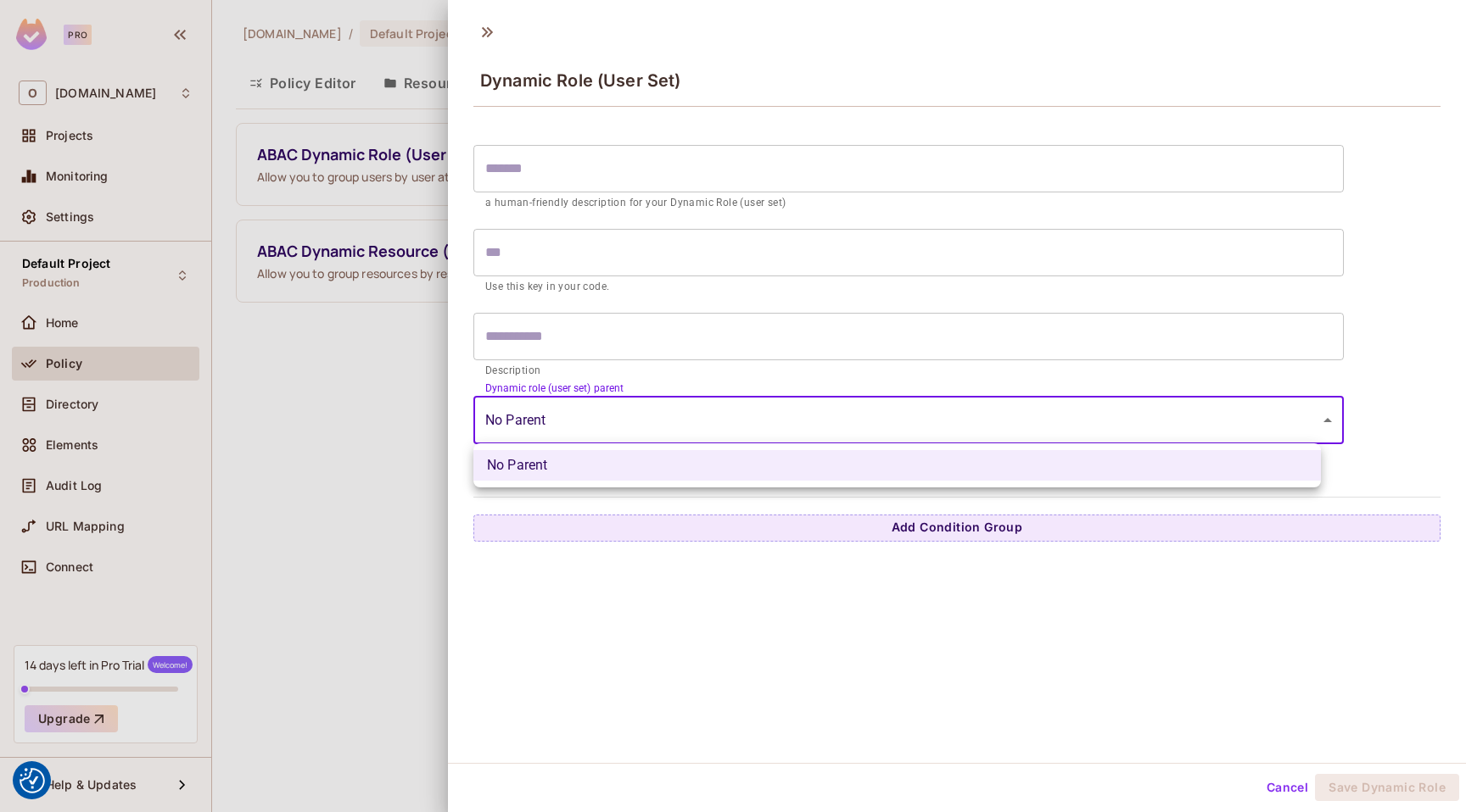
click at [557, 402] on div at bounding box center [733, 406] width 1466 height 812
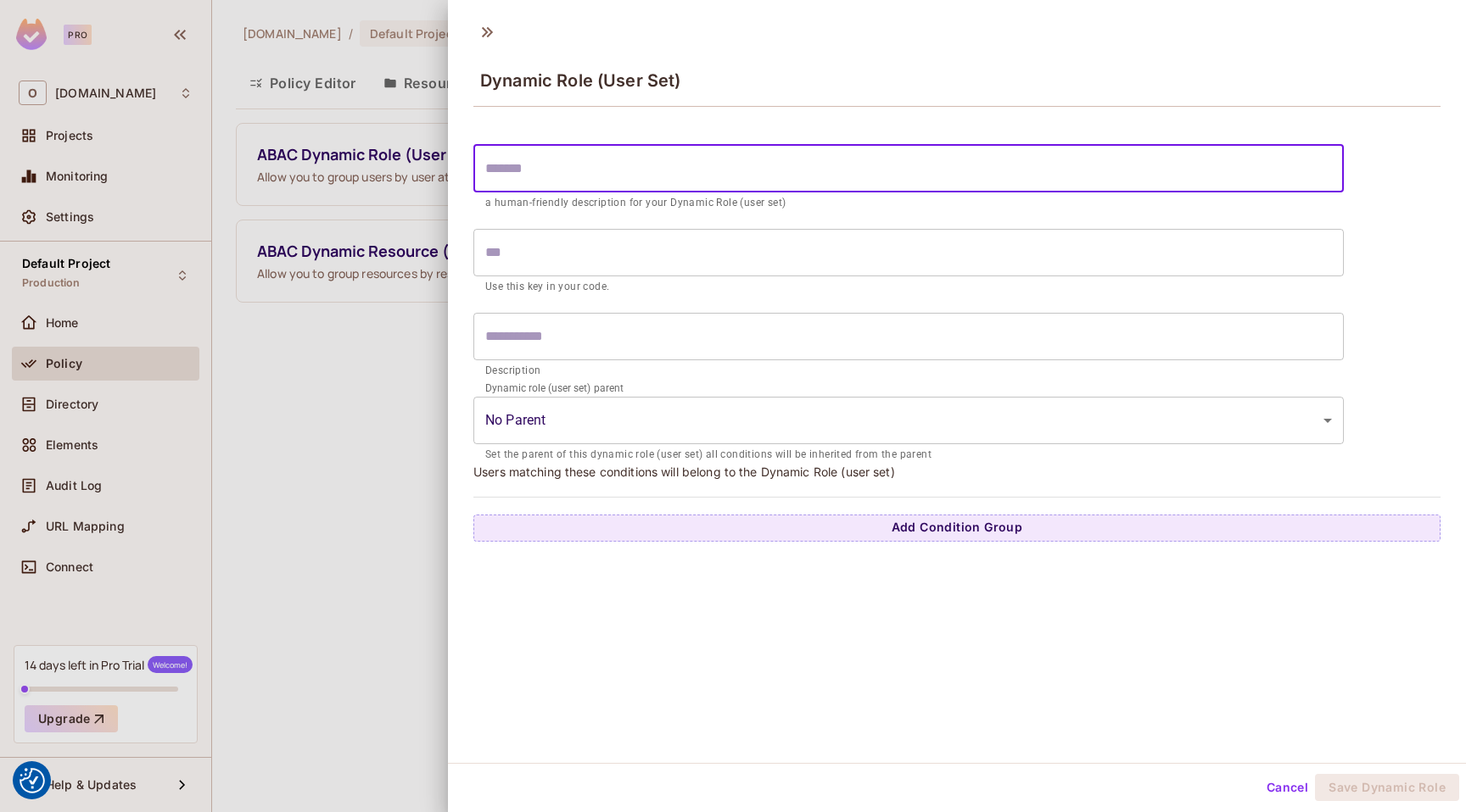
click at [569, 159] on input "text" at bounding box center [909, 168] width 870 height 47
type input "*"
type input "**"
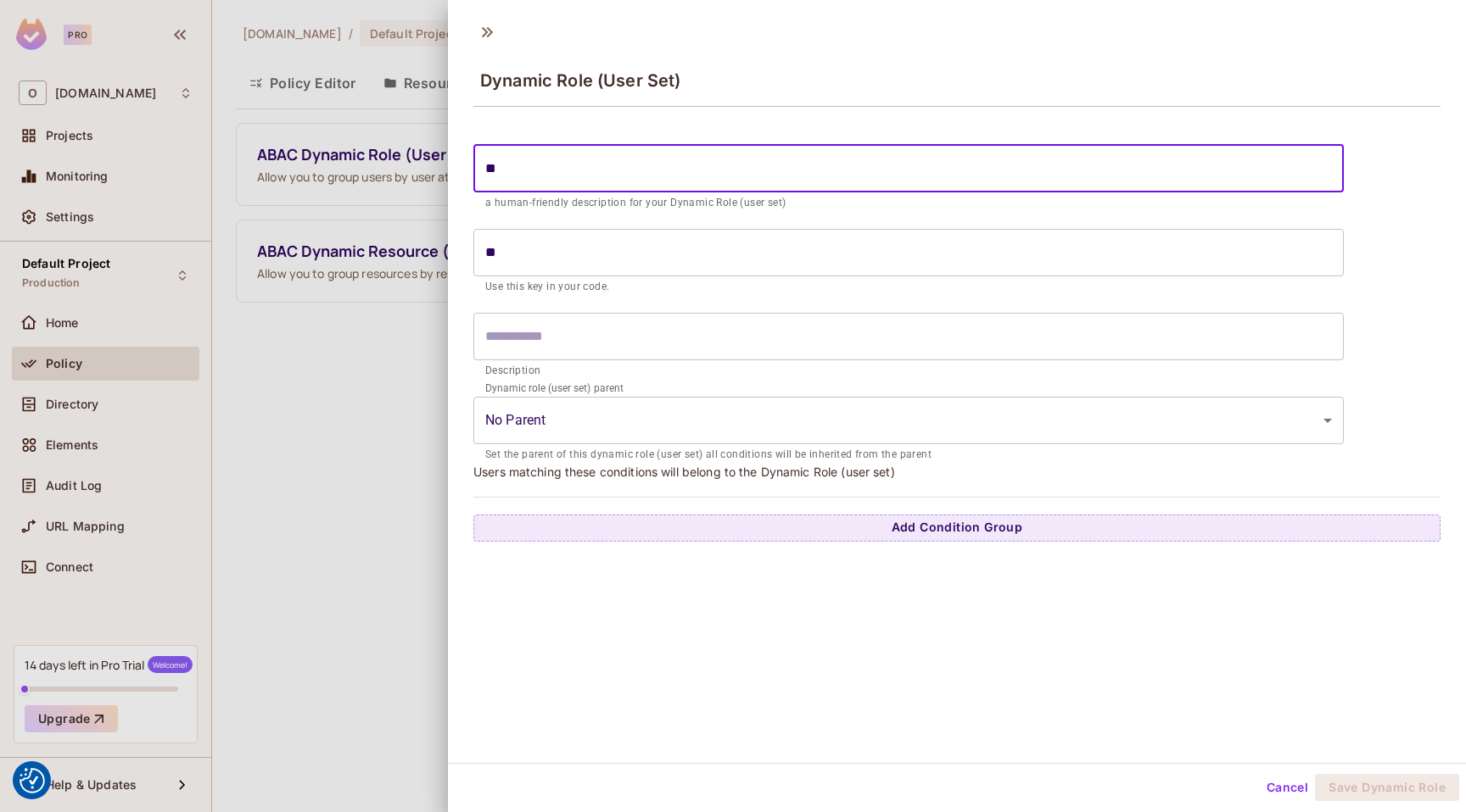
type input "***"
type input "****"
type input "*****"
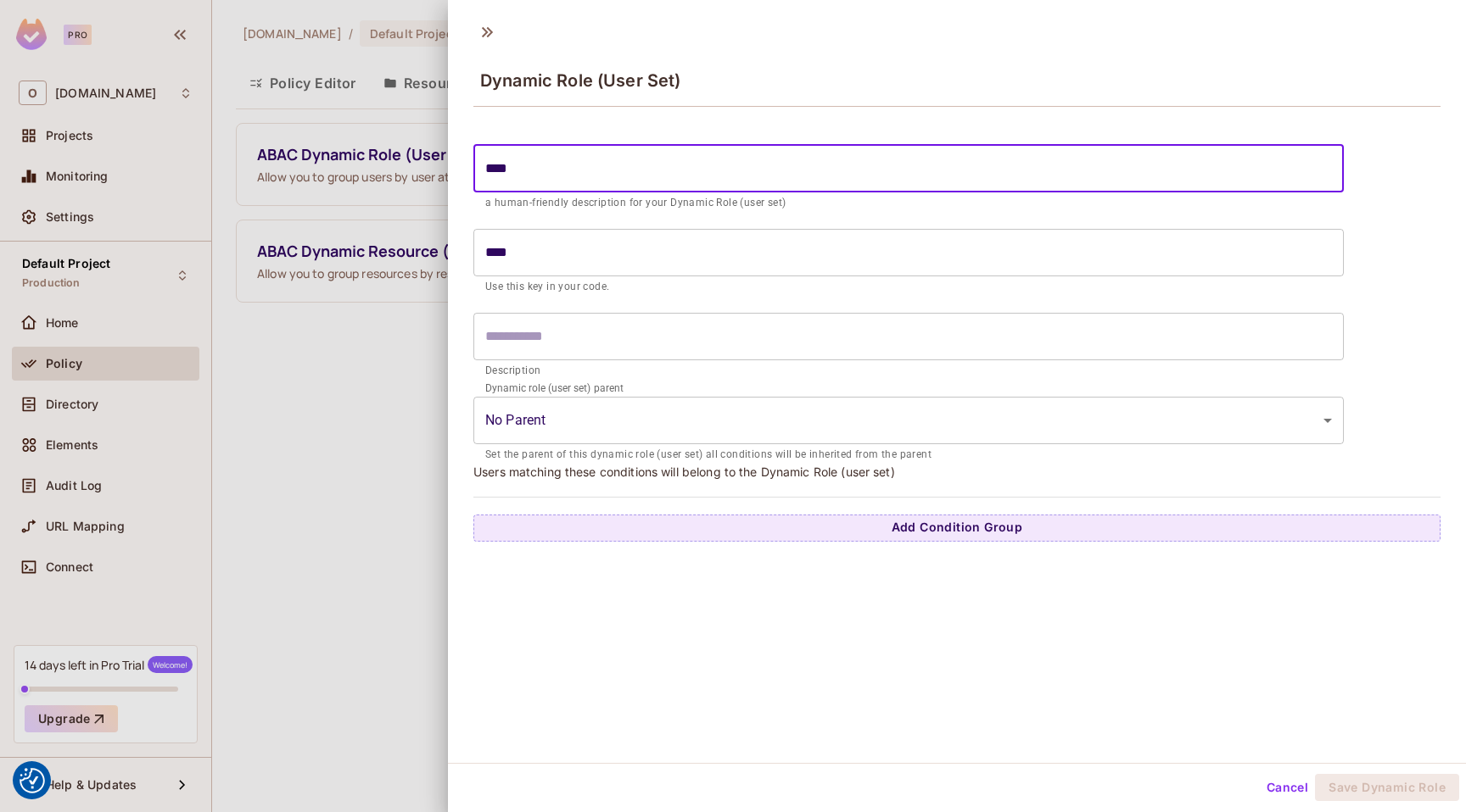
type input "*****"
type input "******"
type input "*******"
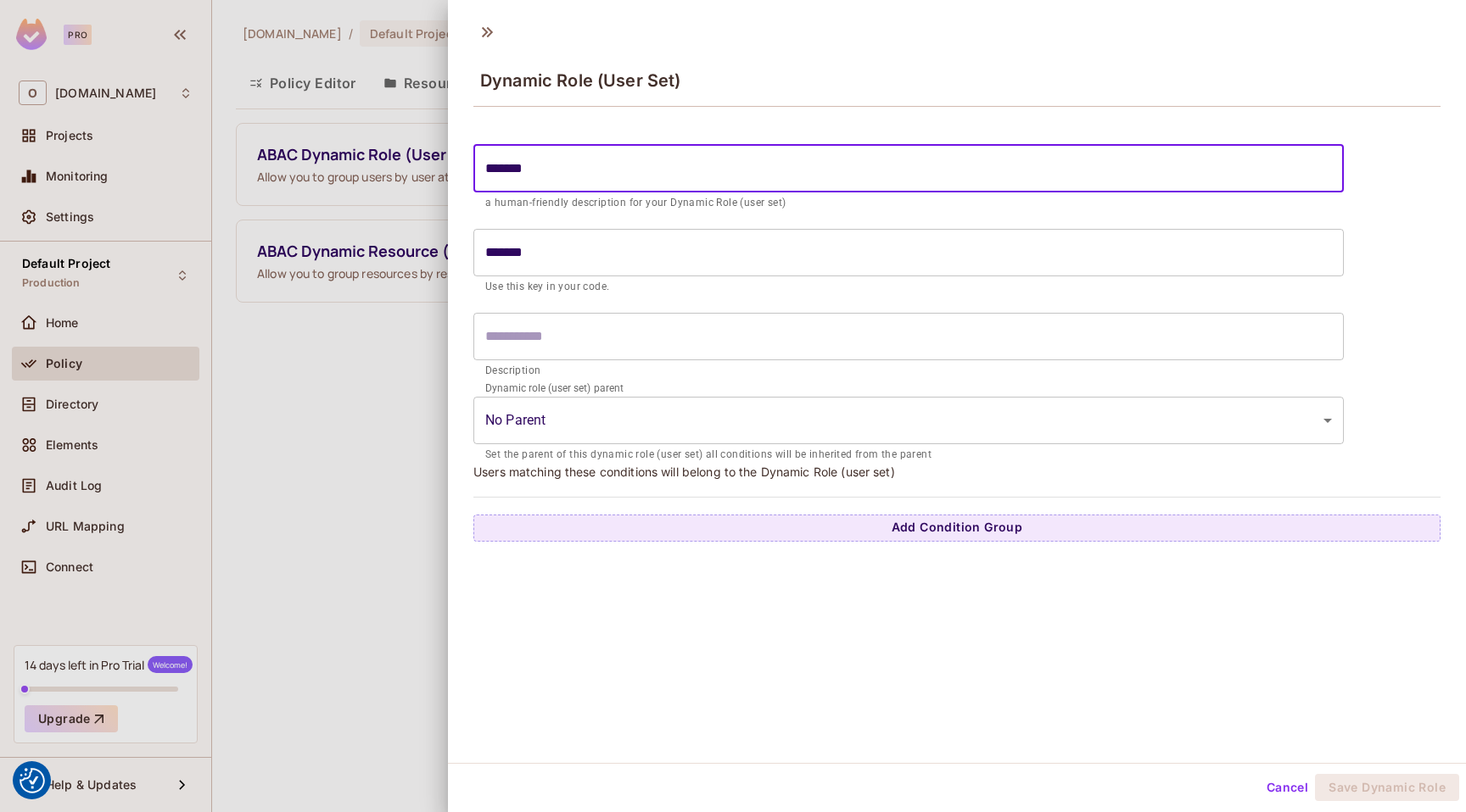
type input "********"
type input "*******"
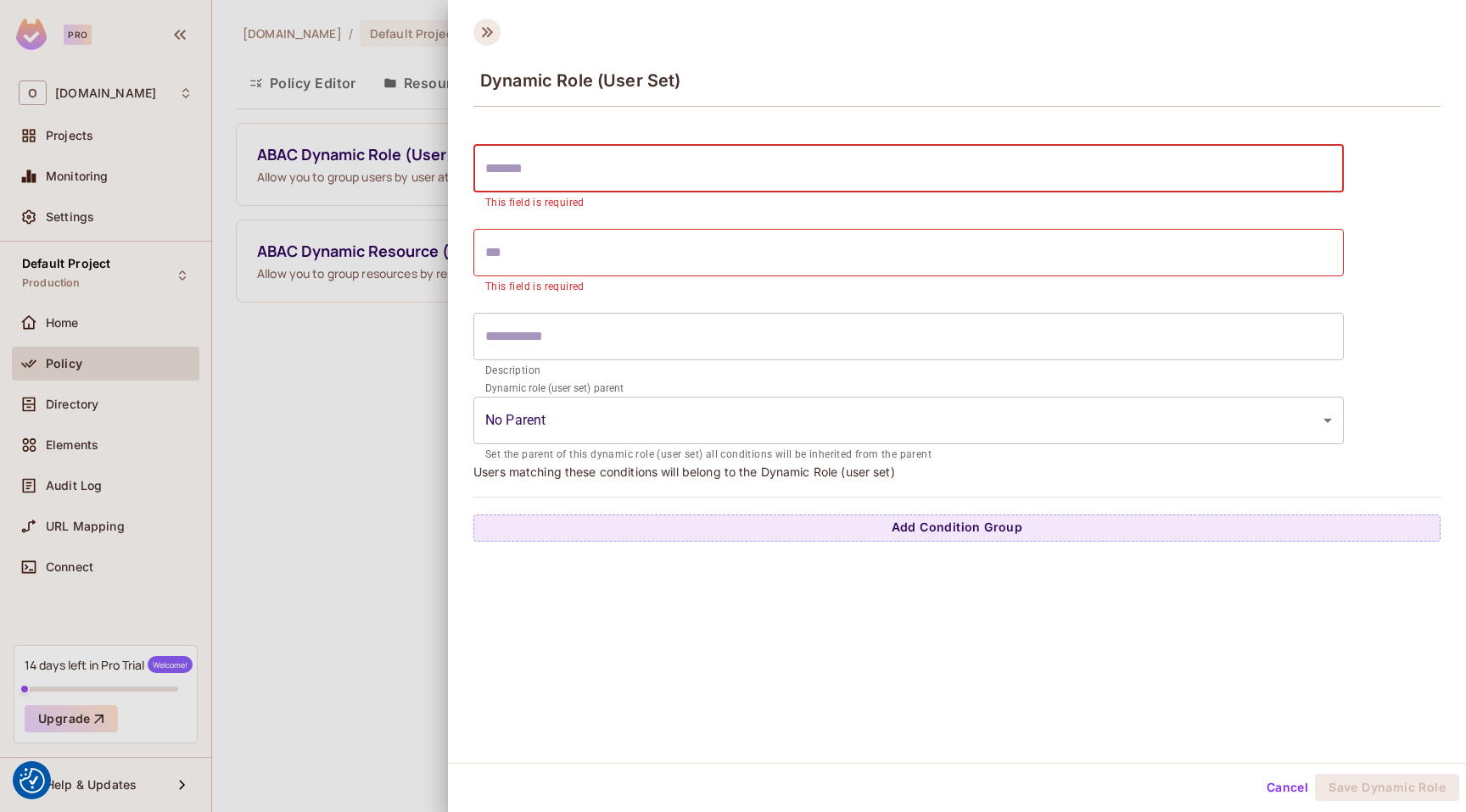
click at [489, 27] on icon at bounding box center [487, 32] width 28 height 28
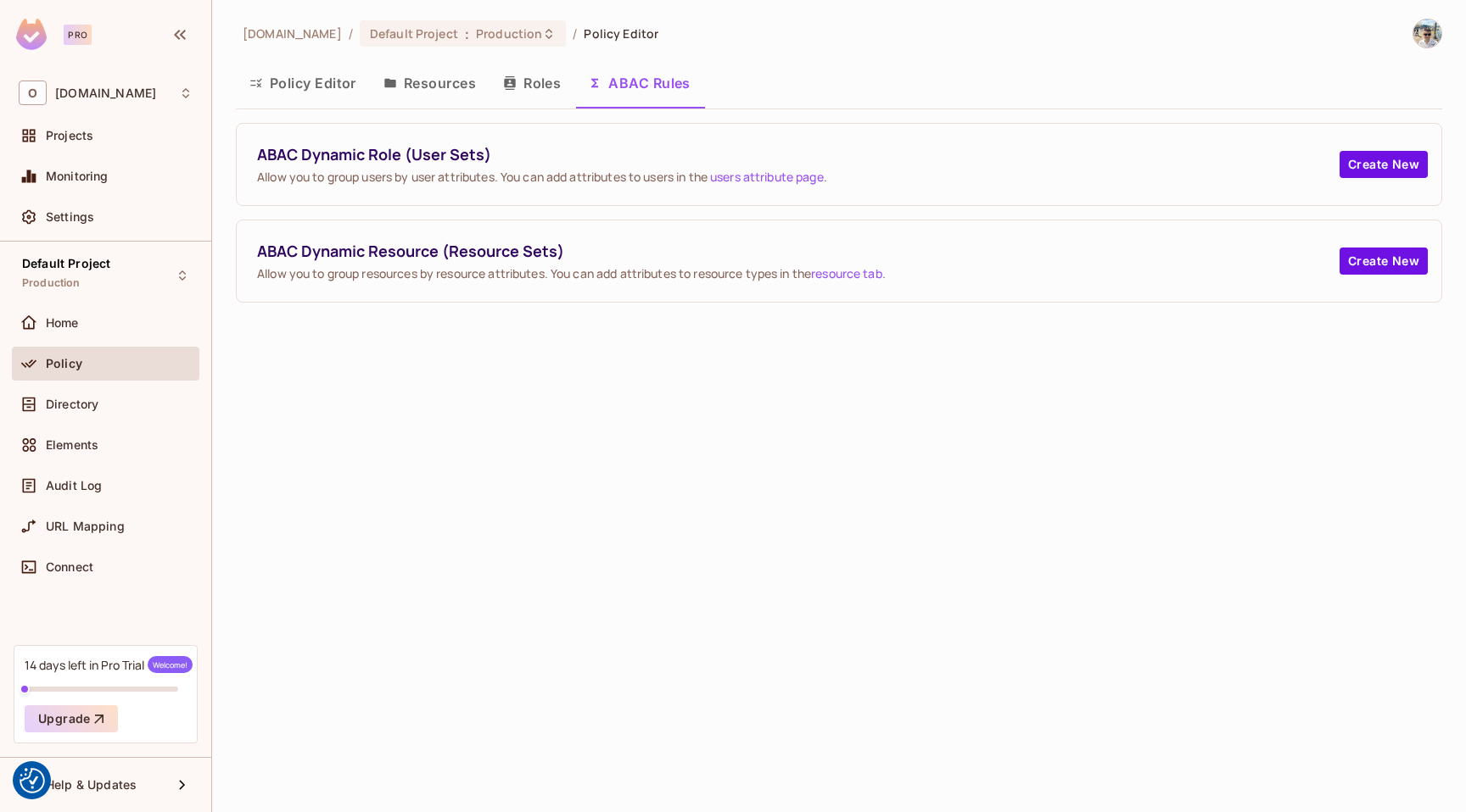
click at [303, 94] on button "Policy Editor" at bounding box center [303, 83] width 134 height 42
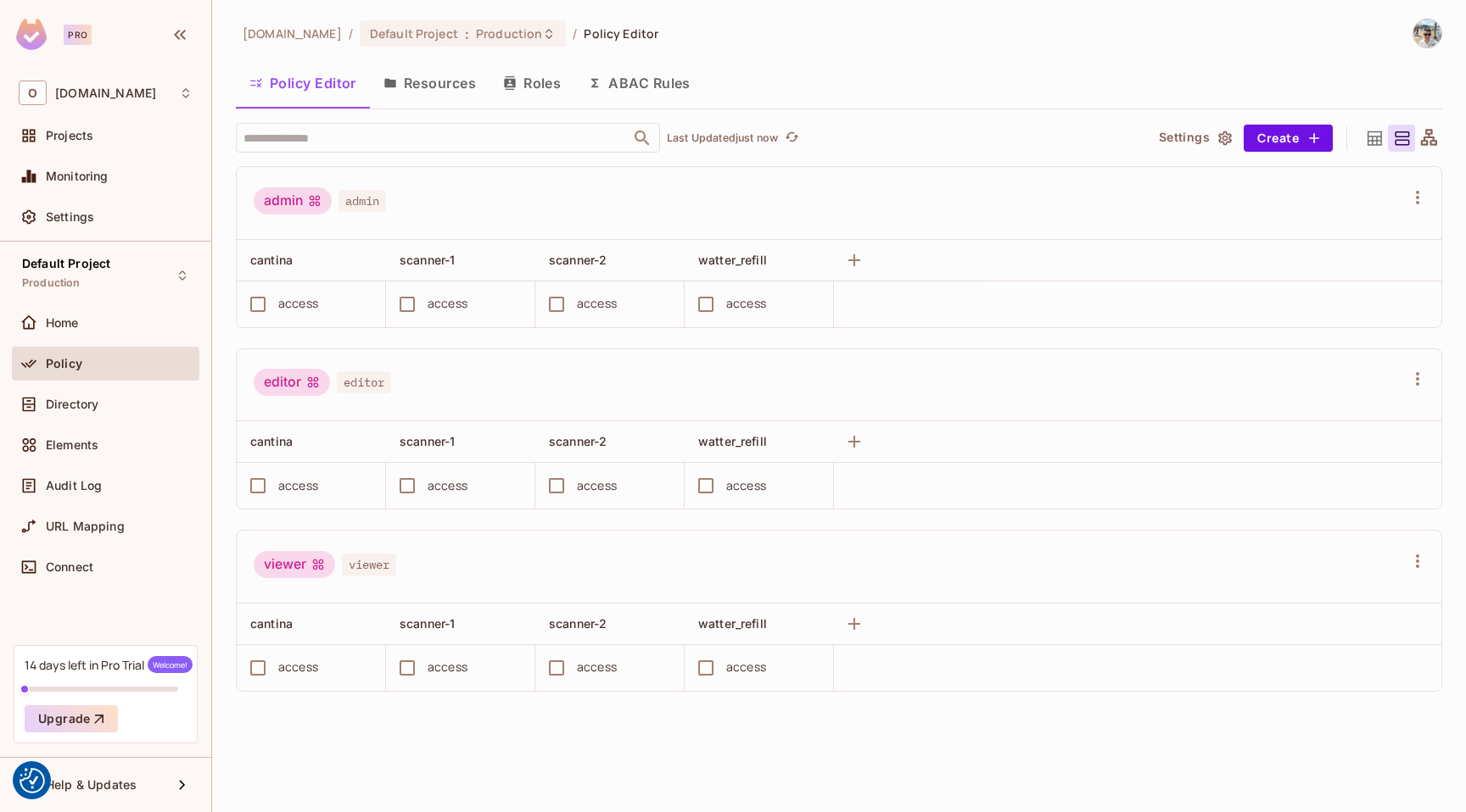
click at [560, 73] on button "Roles" at bounding box center [532, 83] width 85 height 42
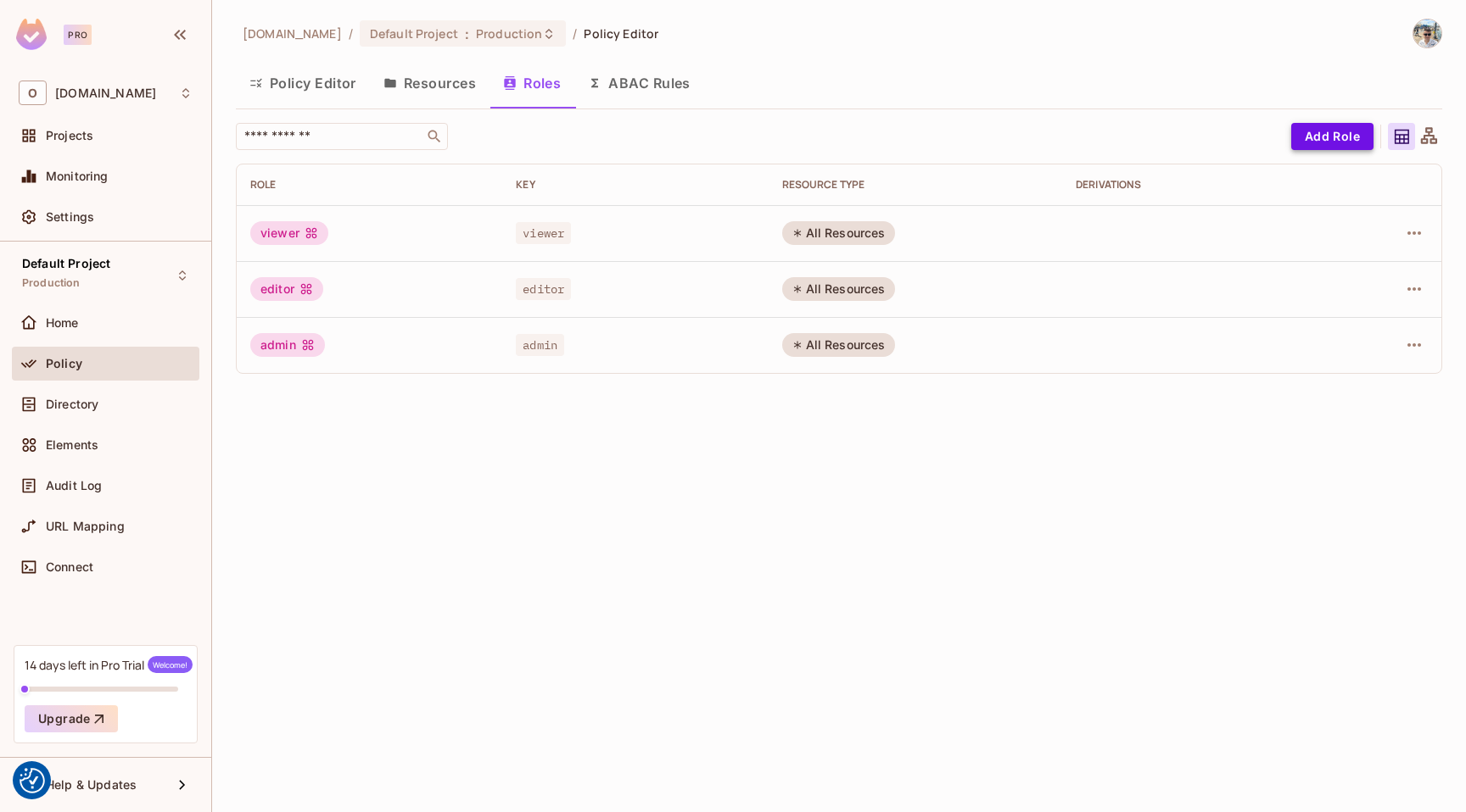
click at [1337, 135] on button "Add Role" at bounding box center [1332, 137] width 83 height 28
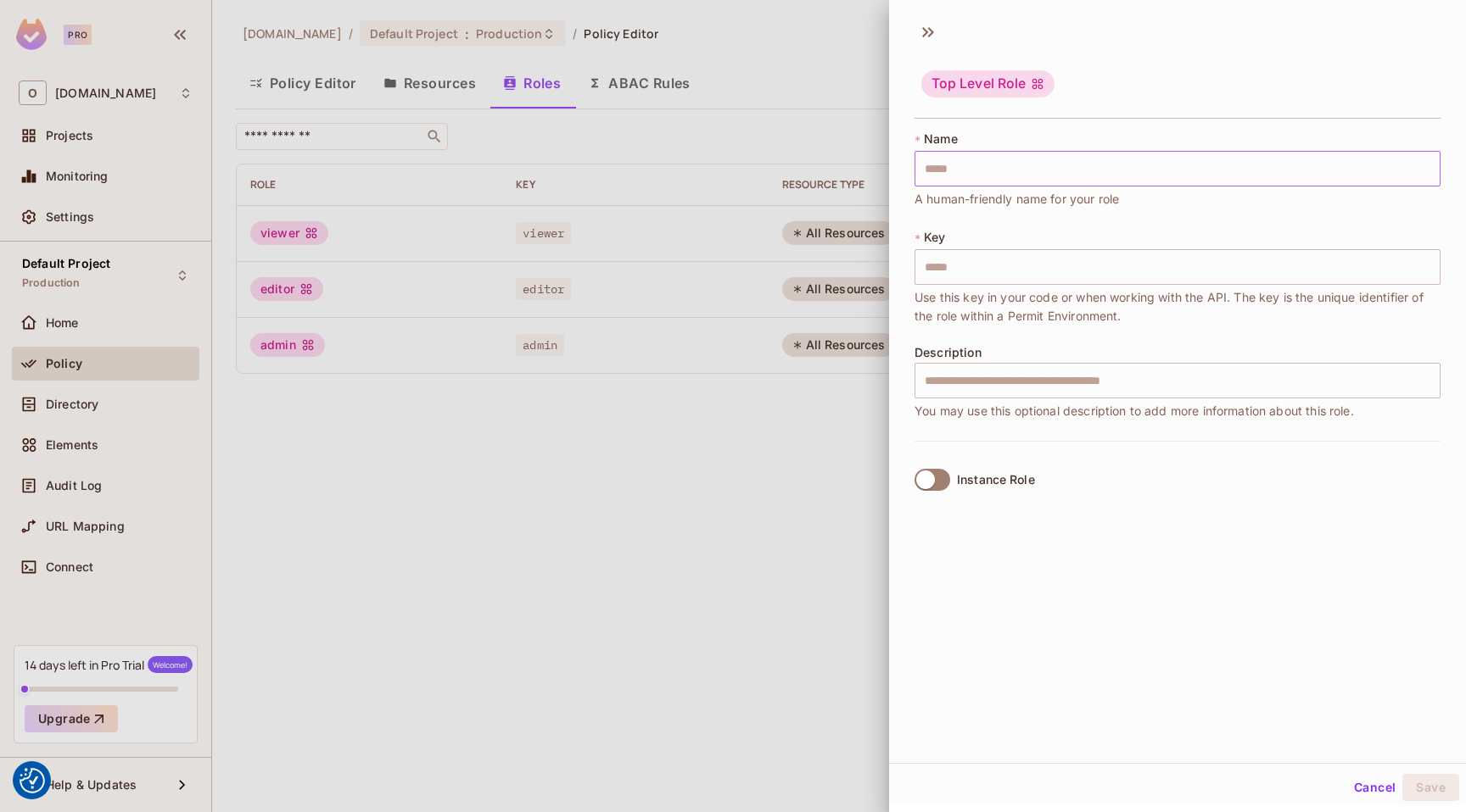
click at [1069, 169] on input "text" at bounding box center [1178, 168] width 526 height 35
type input "*"
type input "**"
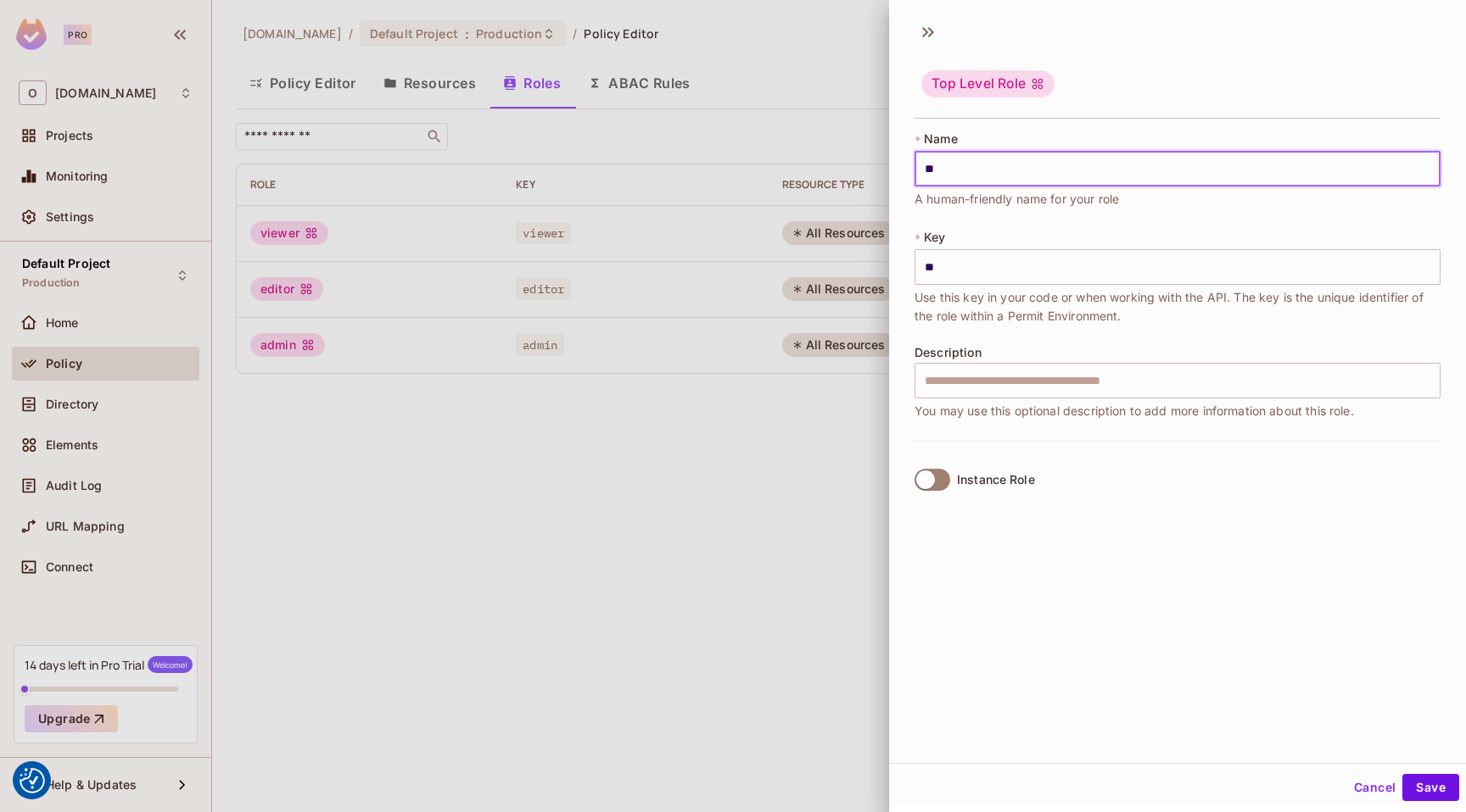
type input "***"
type input "****"
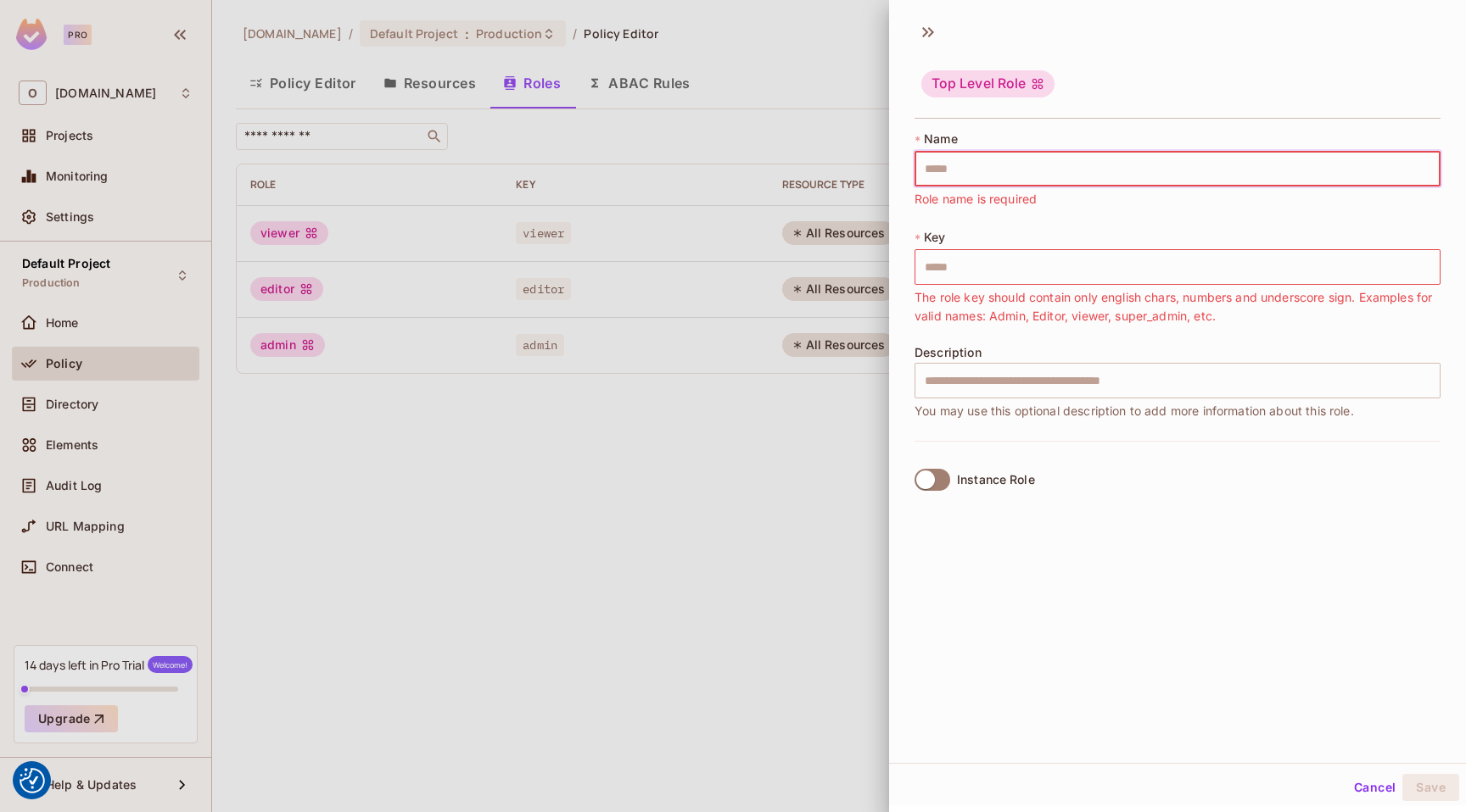
type input "*"
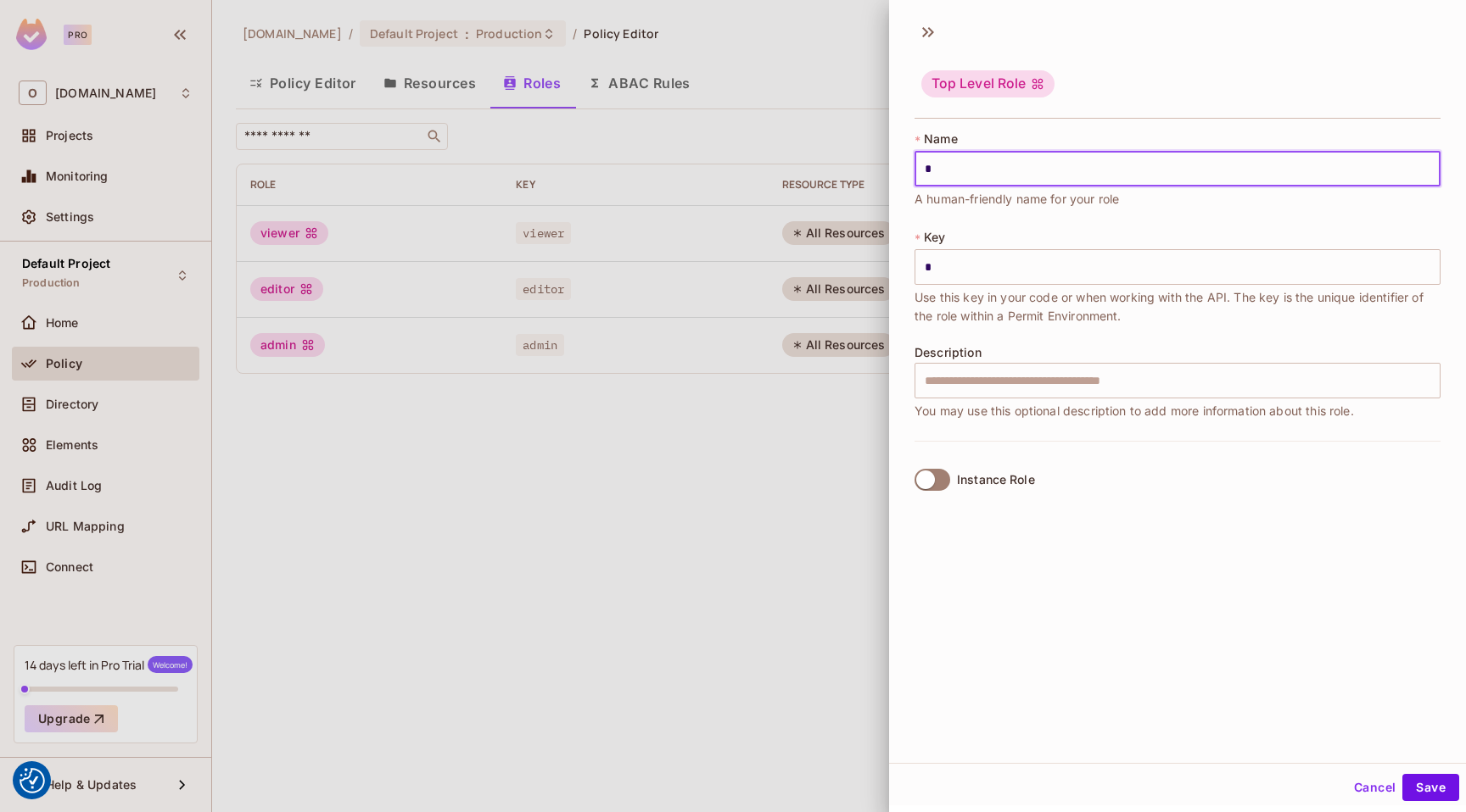
type input "**"
type input "***"
type input "****"
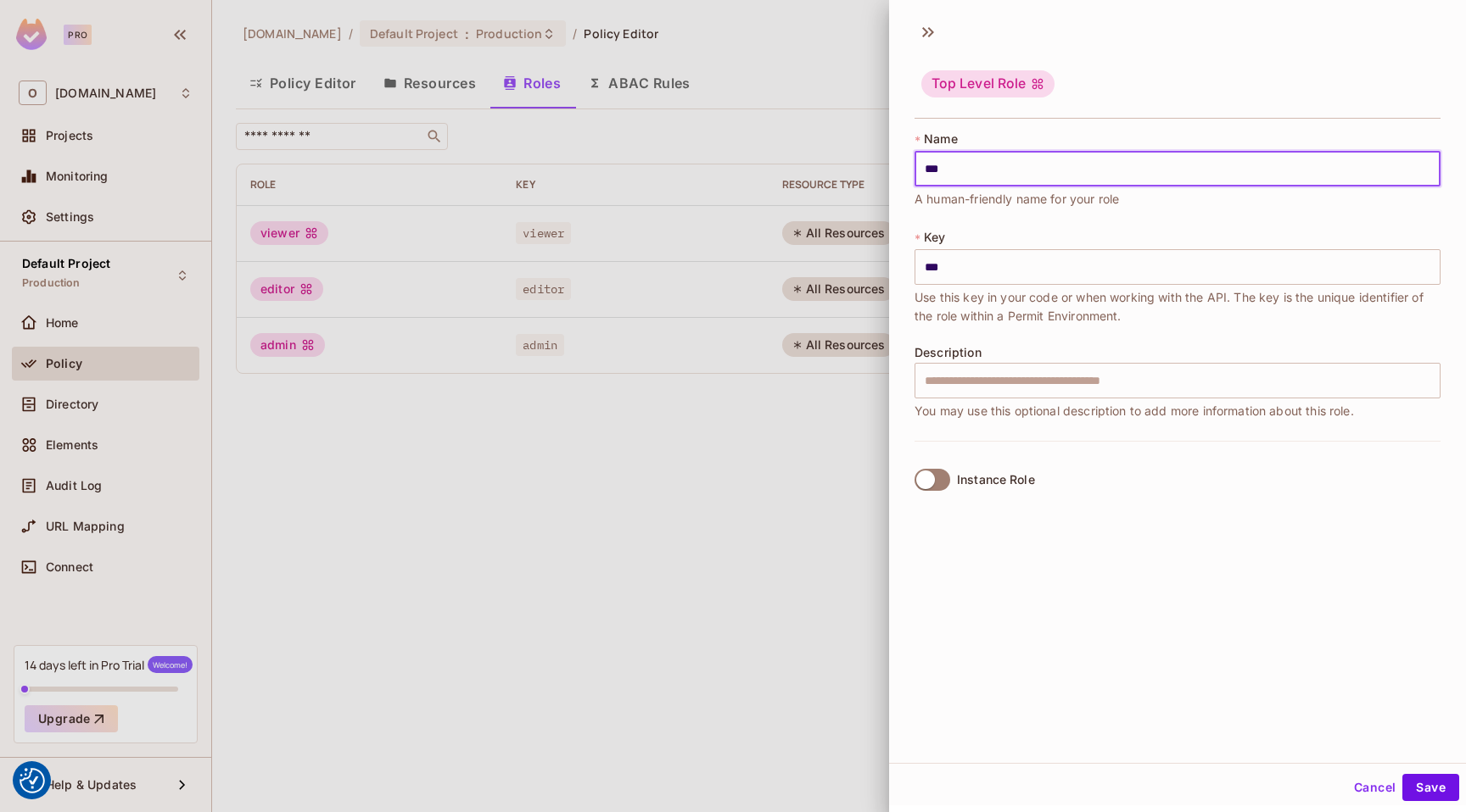
type input "****"
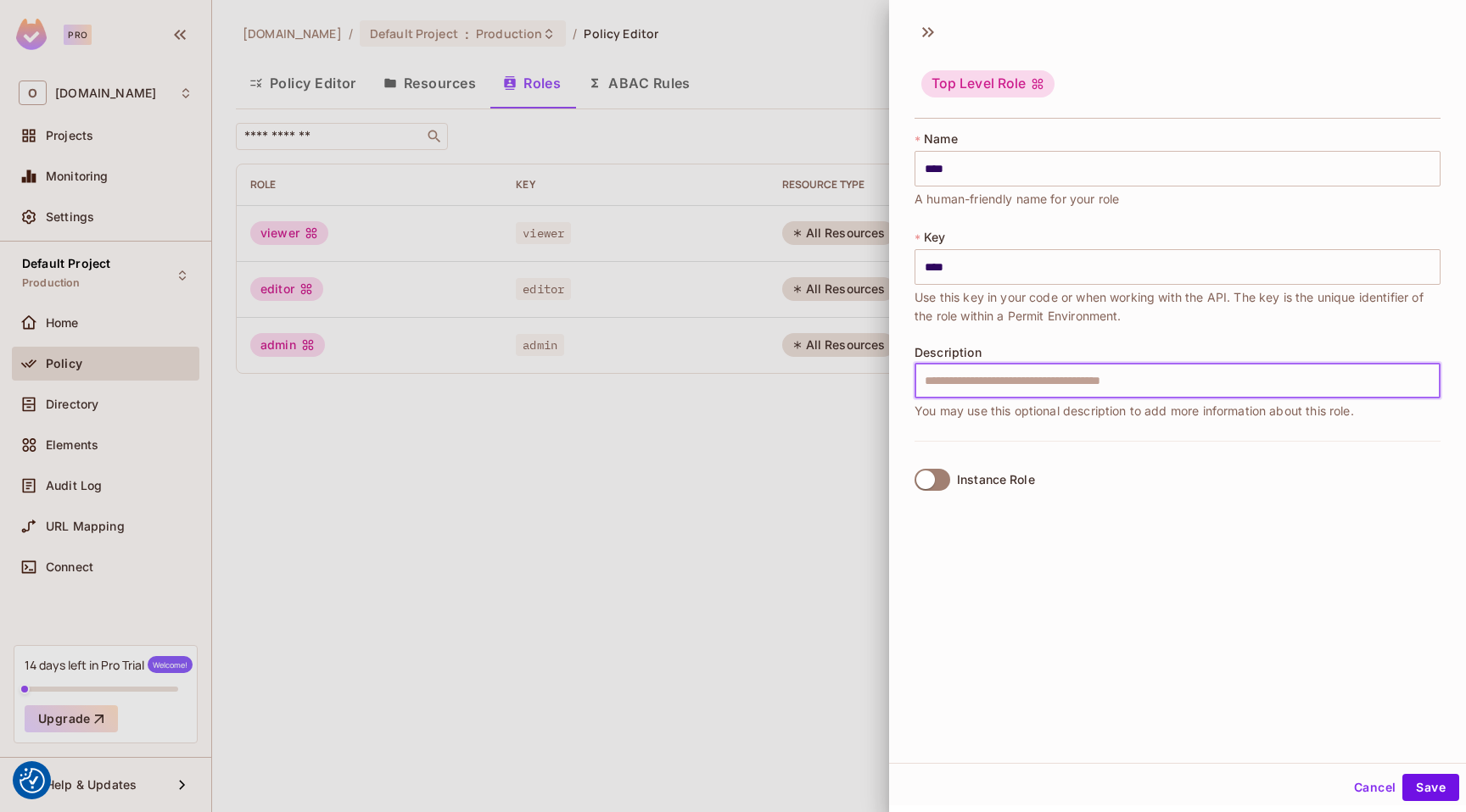
click at [1006, 369] on input "text" at bounding box center [1178, 381] width 526 height 35
type input "**********"
click at [1415, 782] on button "Save" at bounding box center [1431, 788] width 57 height 28
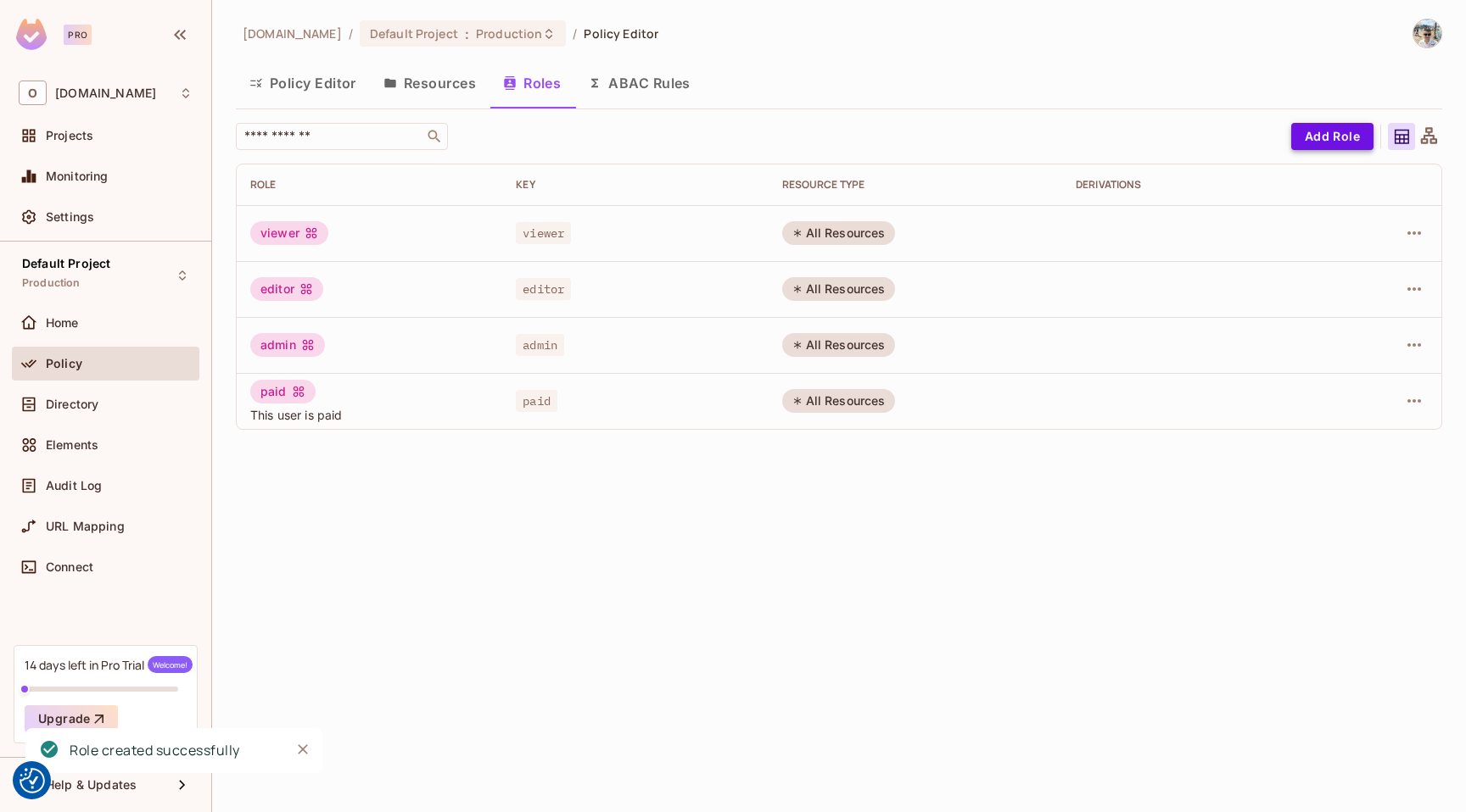
click at [1313, 138] on button "Add Role" at bounding box center [1332, 137] width 83 height 28
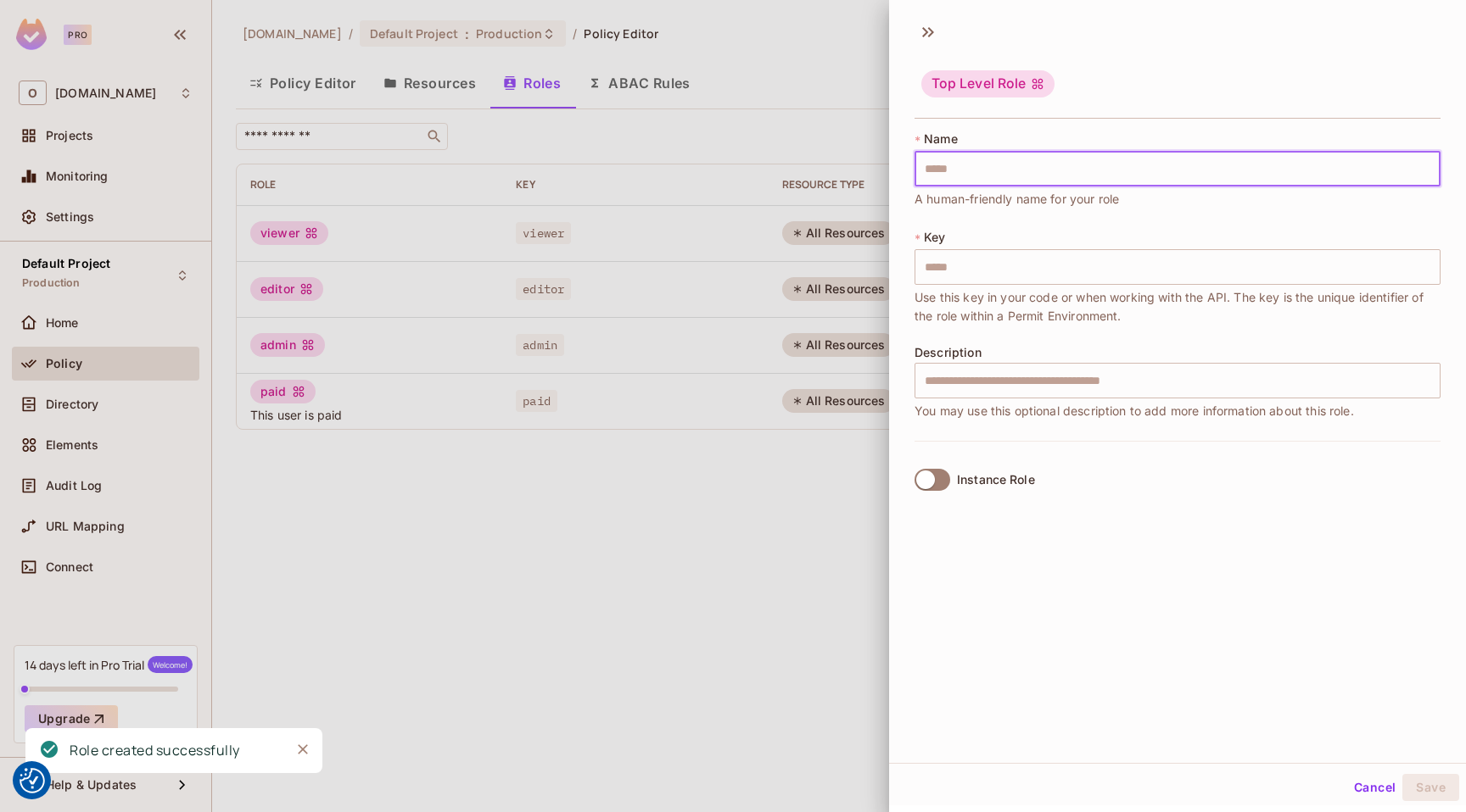
click at [1052, 162] on input "text" at bounding box center [1178, 168] width 526 height 35
type input "*"
type input "**"
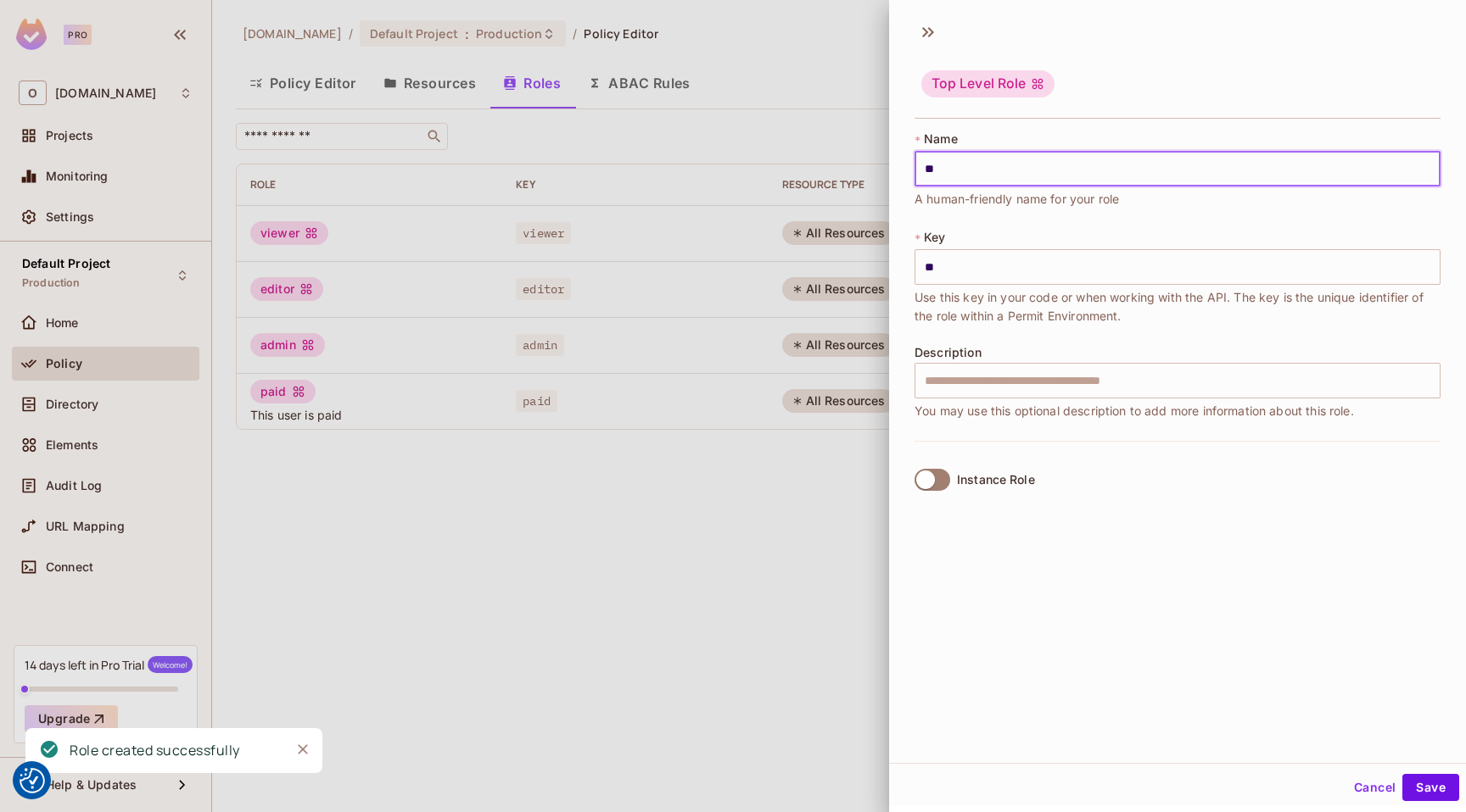
type input "***"
type input "****"
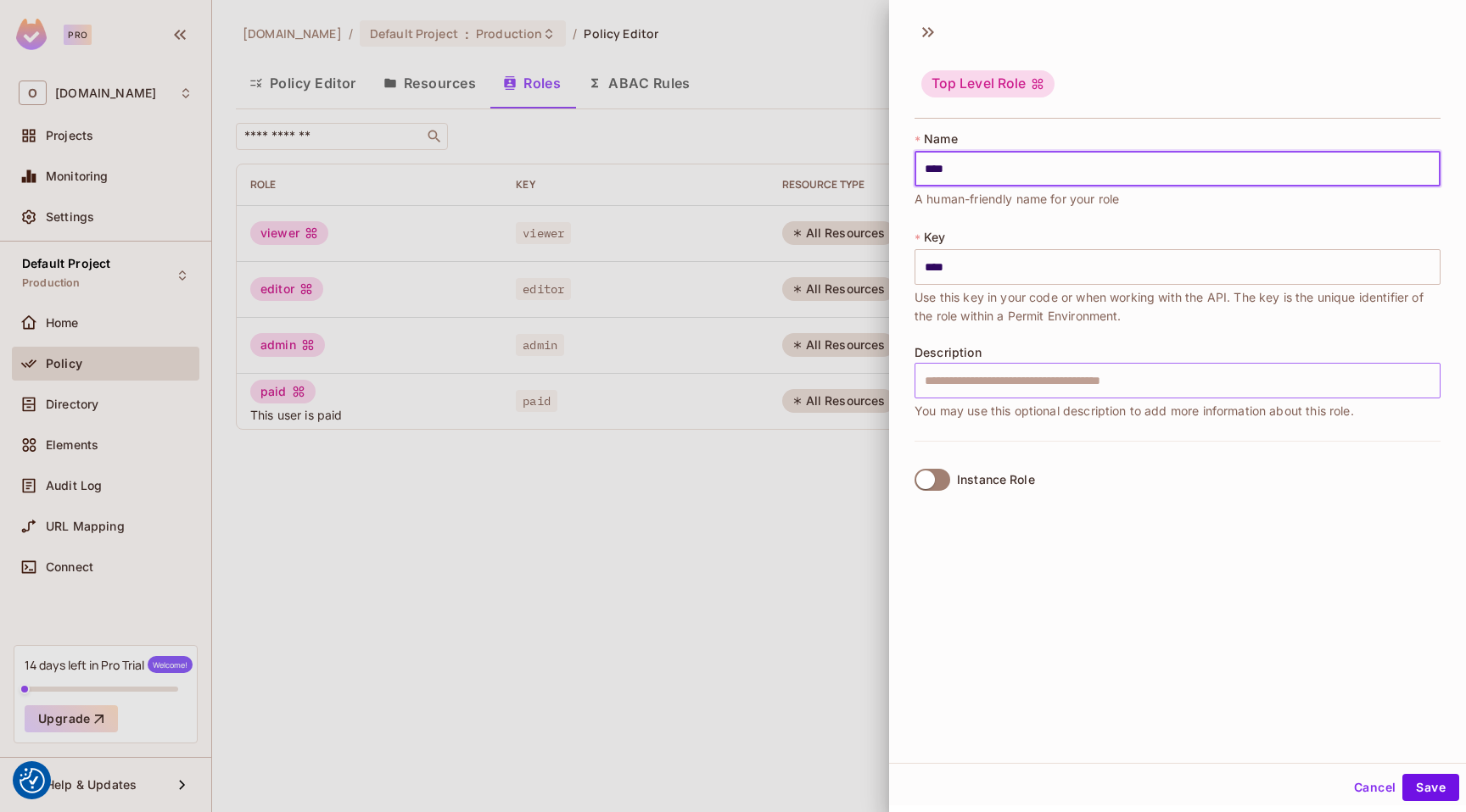
type input "****"
click at [990, 369] on input "text" at bounding box center [1178, 381] width 526 height 35
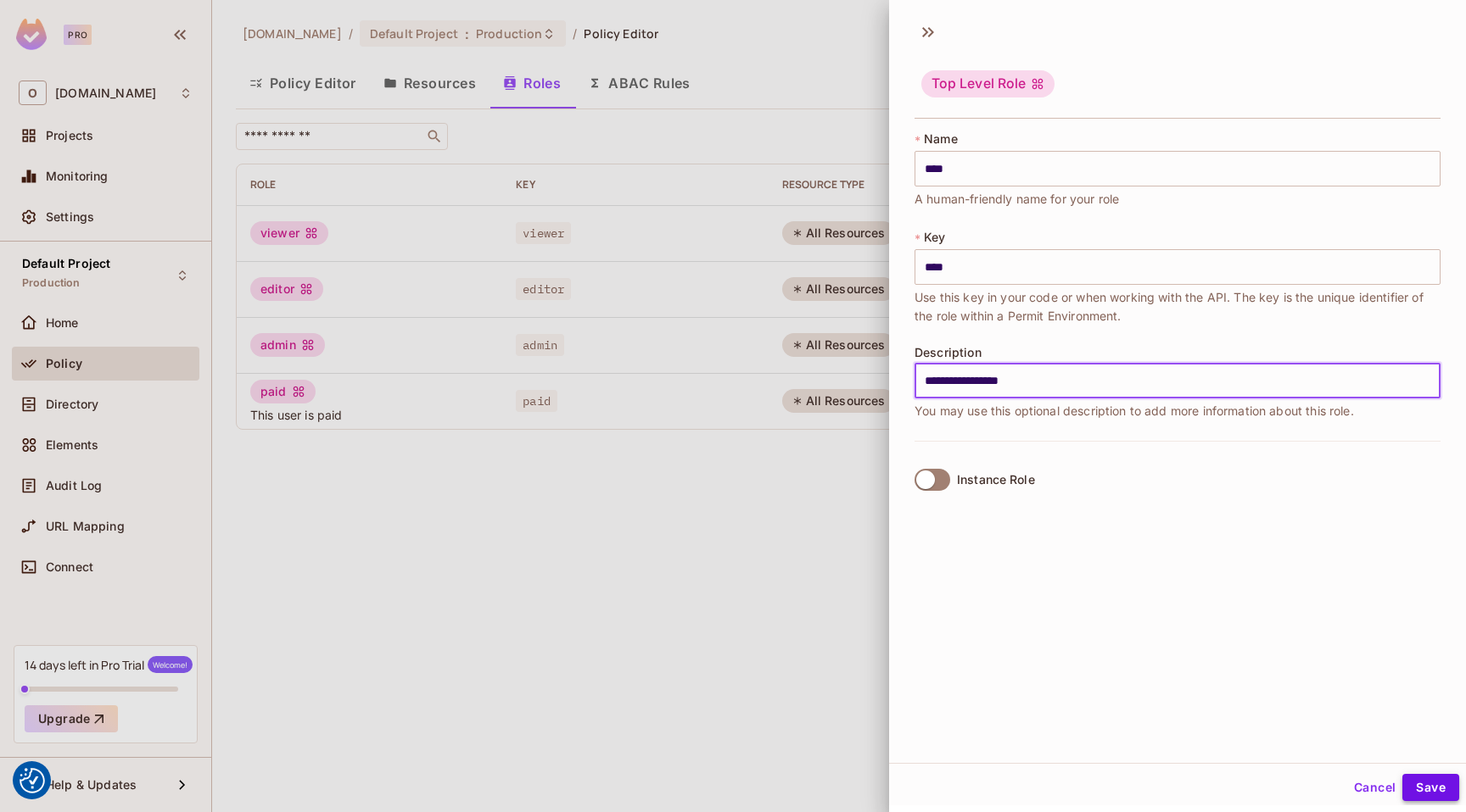
type input "**********"
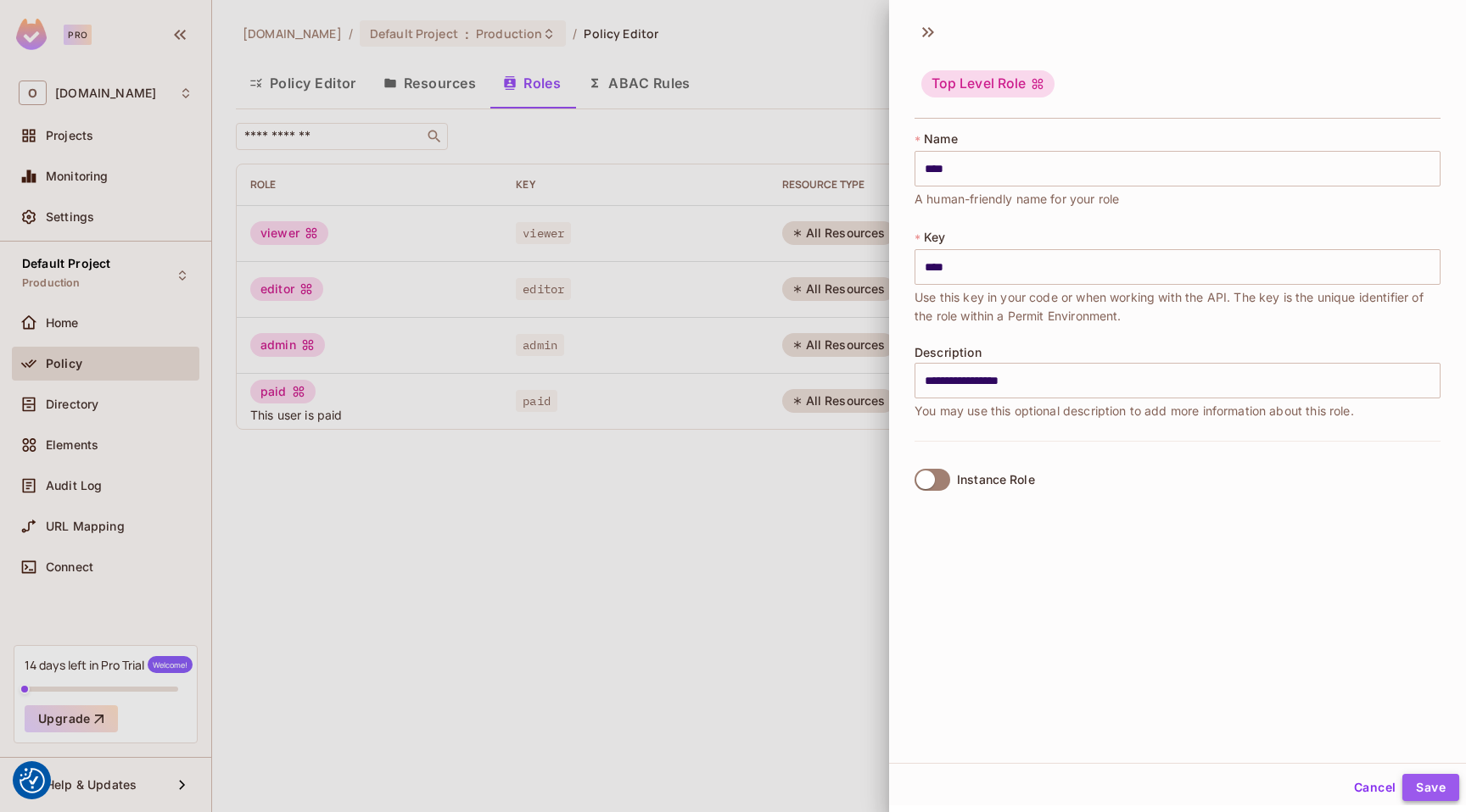
click at [1429, 776] on button "Save" at bounding box center [1431, 788] width 57 height 28
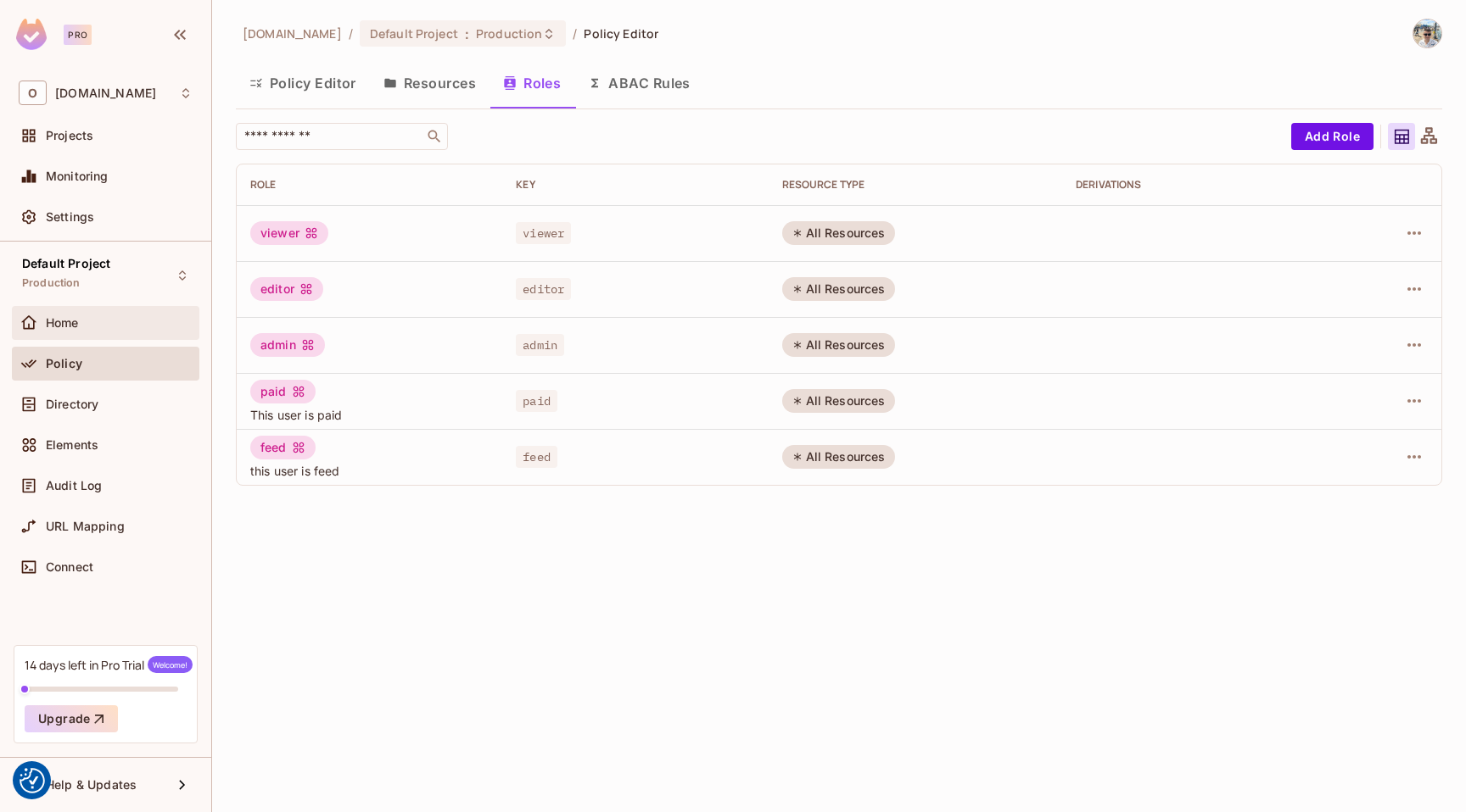
click at [96, 340] on div "Home" at bounding box center [105, 323] width 187 height 33
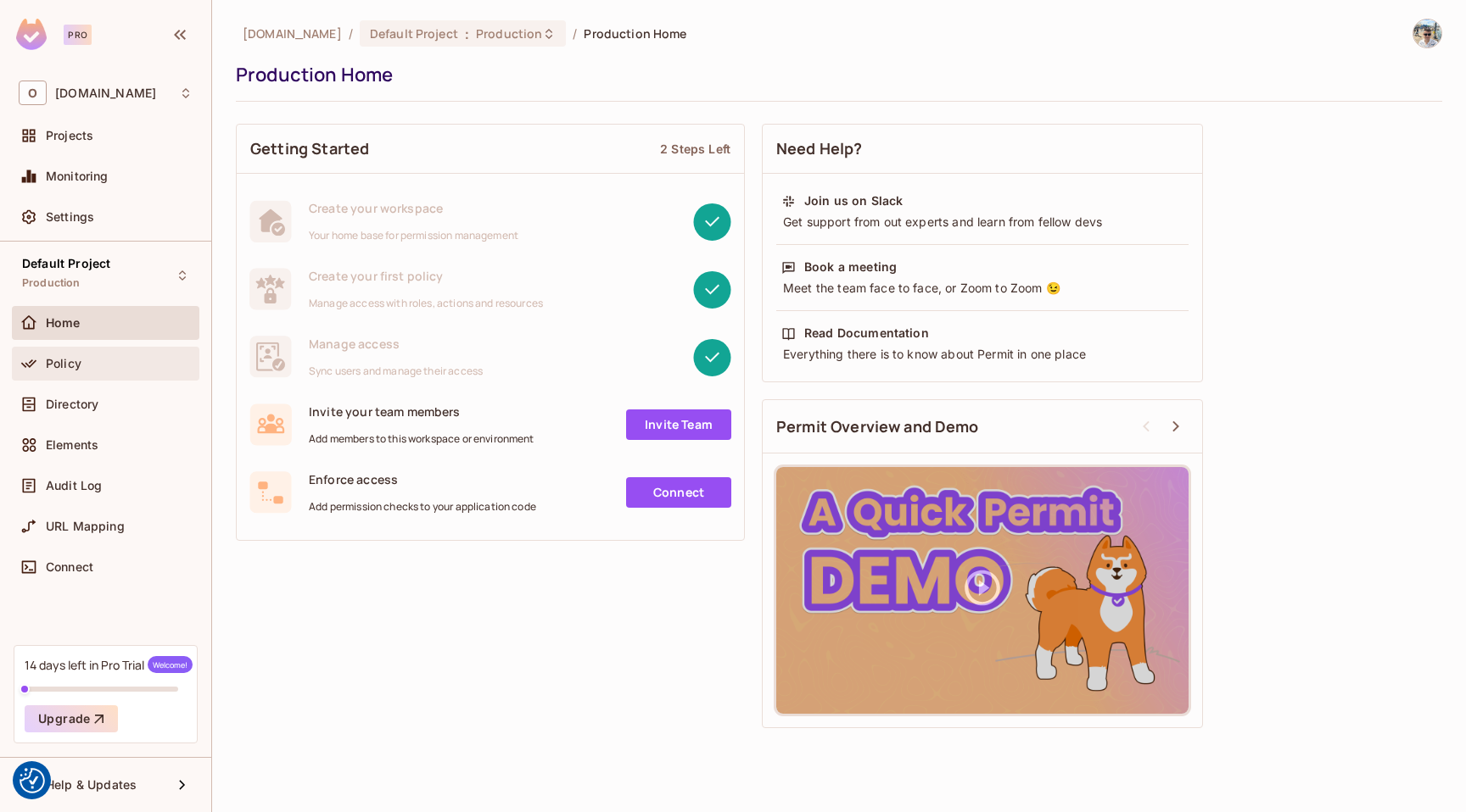
click at [87, 368] on div "Policy" at bounding box center [119, 364] width 147 height 14
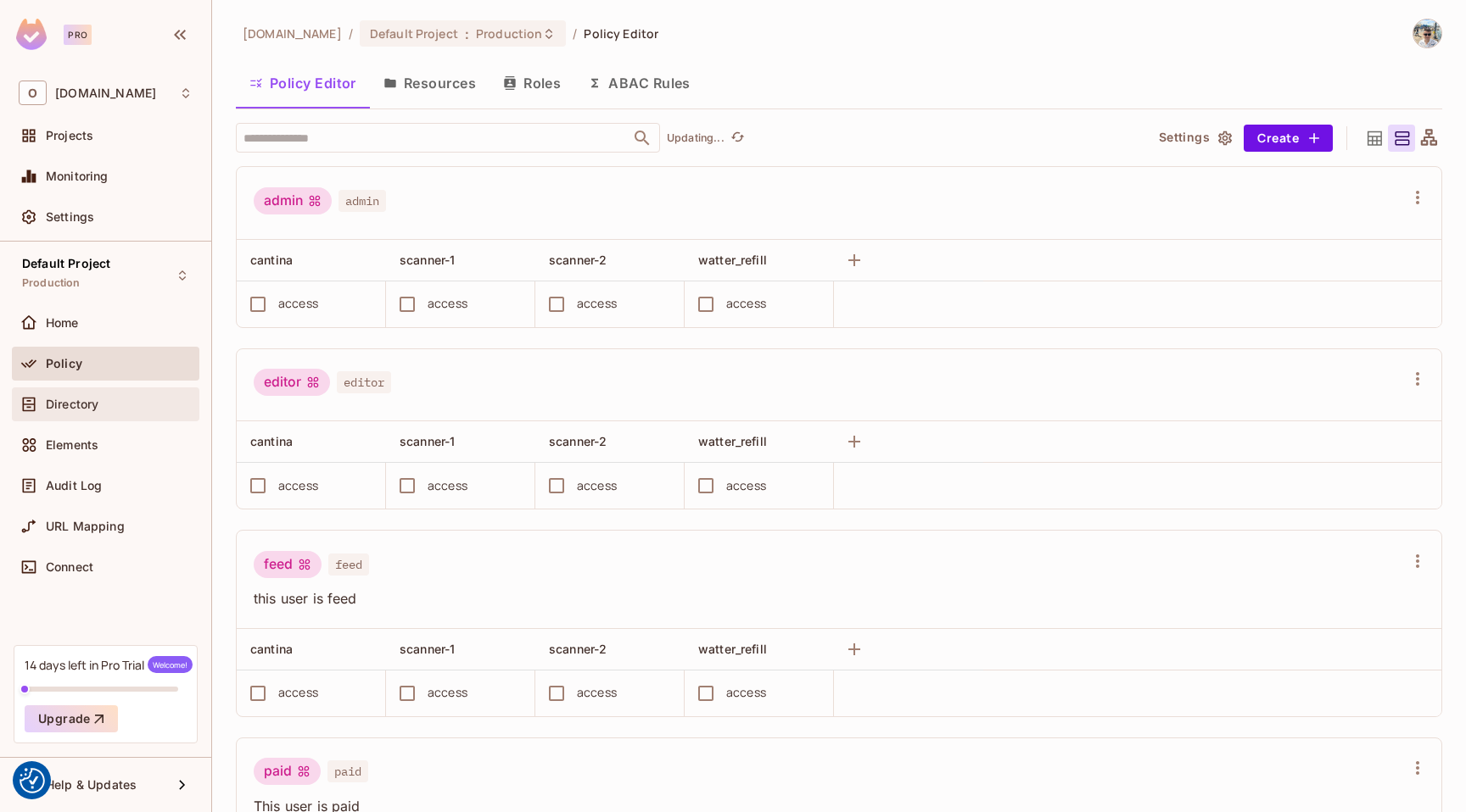
click at [96, 398] on span "Directory" at bounding box center [72, 405] width 52 height 14
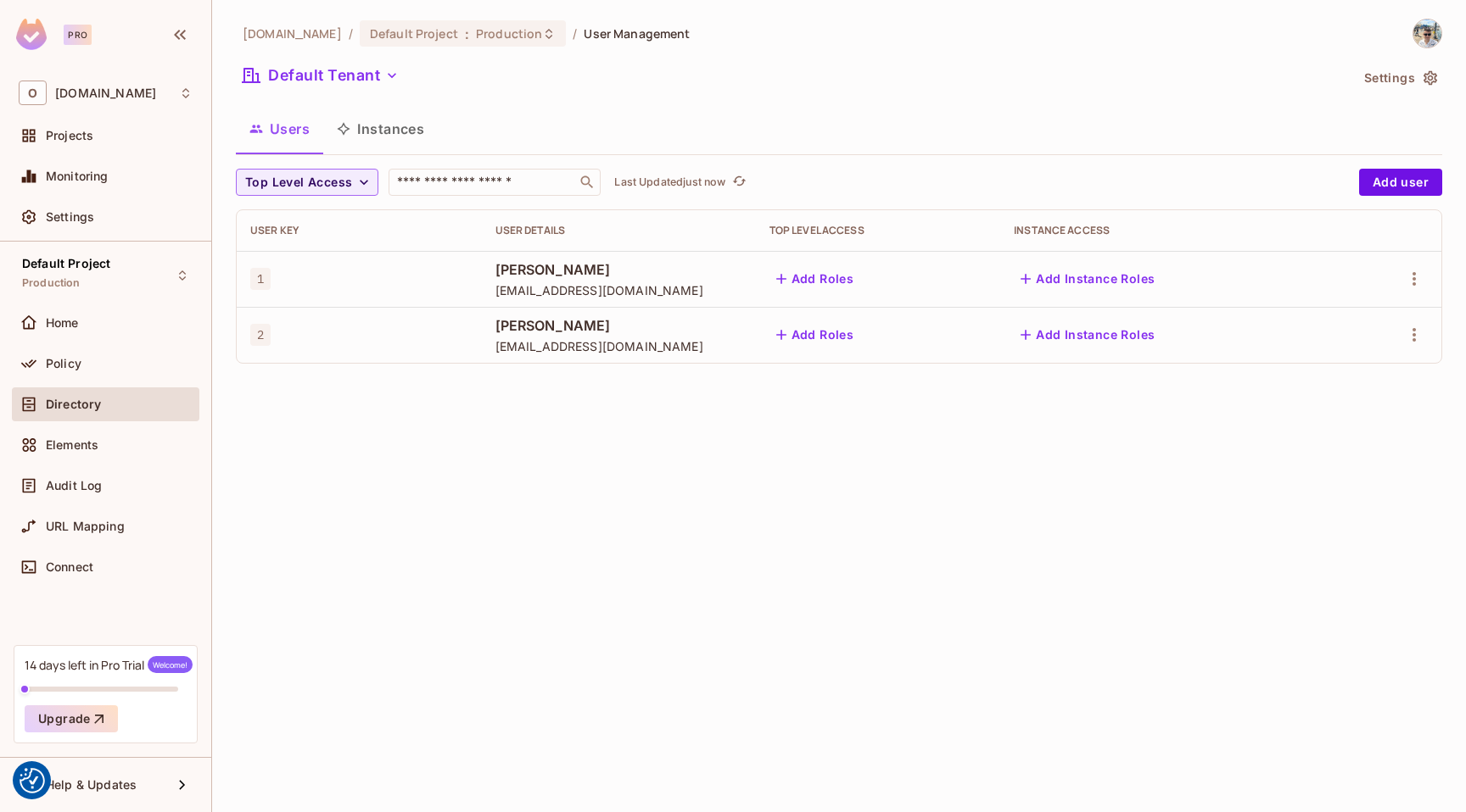
click at [860, 279] on button "Add Roles" at bounding box center [814, 280] width 92 height 28
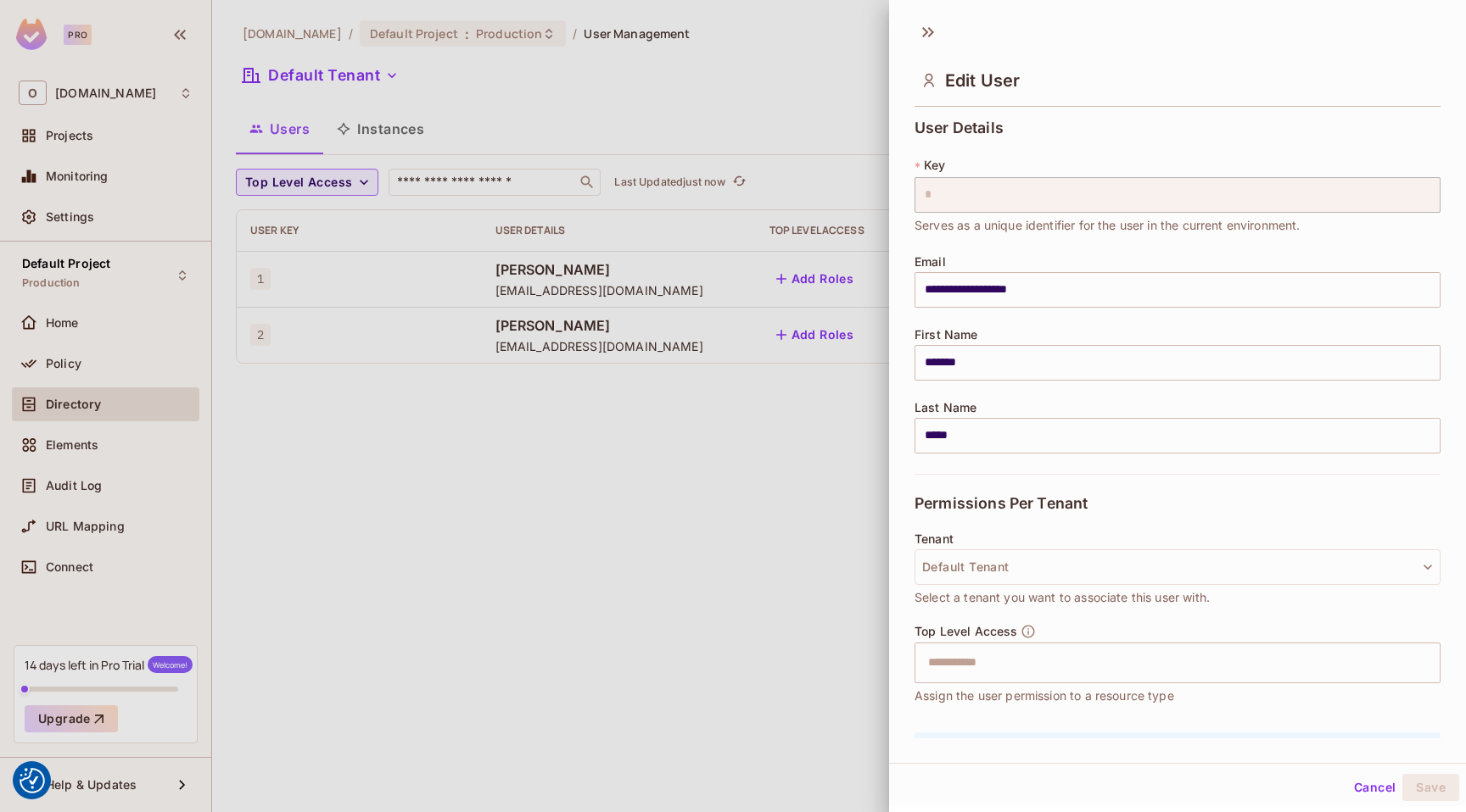
scroll to position [104, 0]
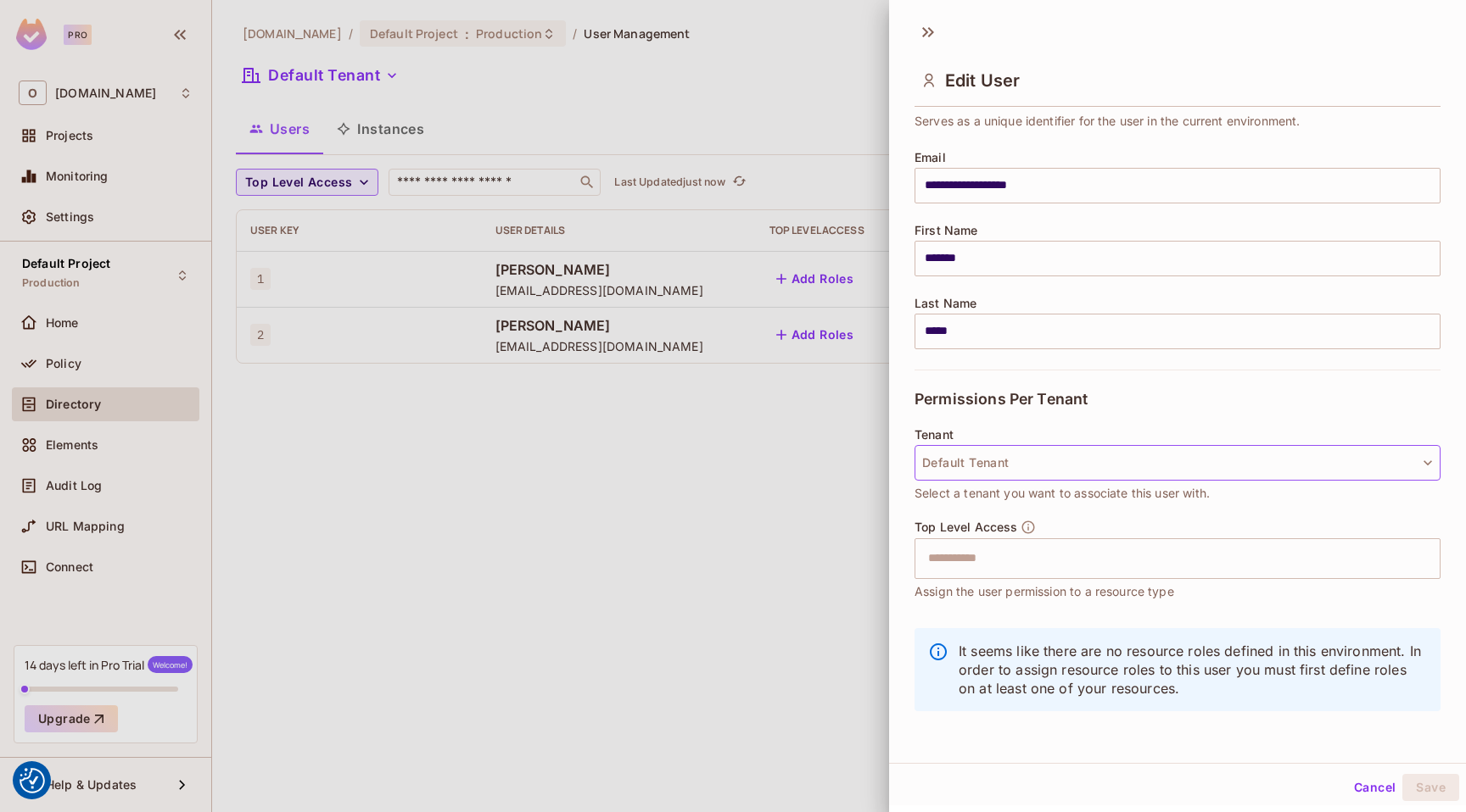
click at [959, 468] on button "Default Tenant" at bounding box center [1178, 463] width 526 height 35
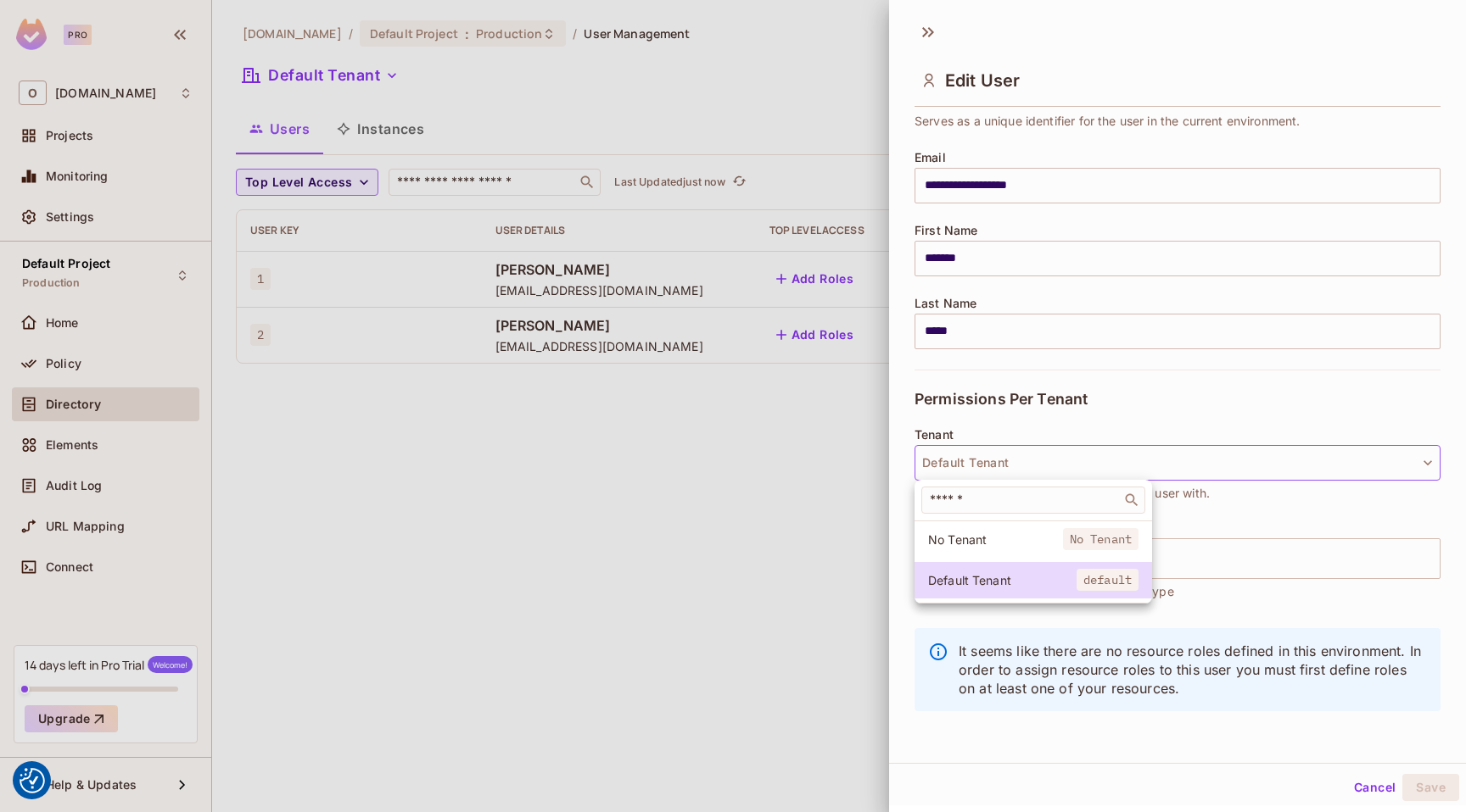
click at [959, 465] on div at bounding box center [733, 406] width 1466 height 812
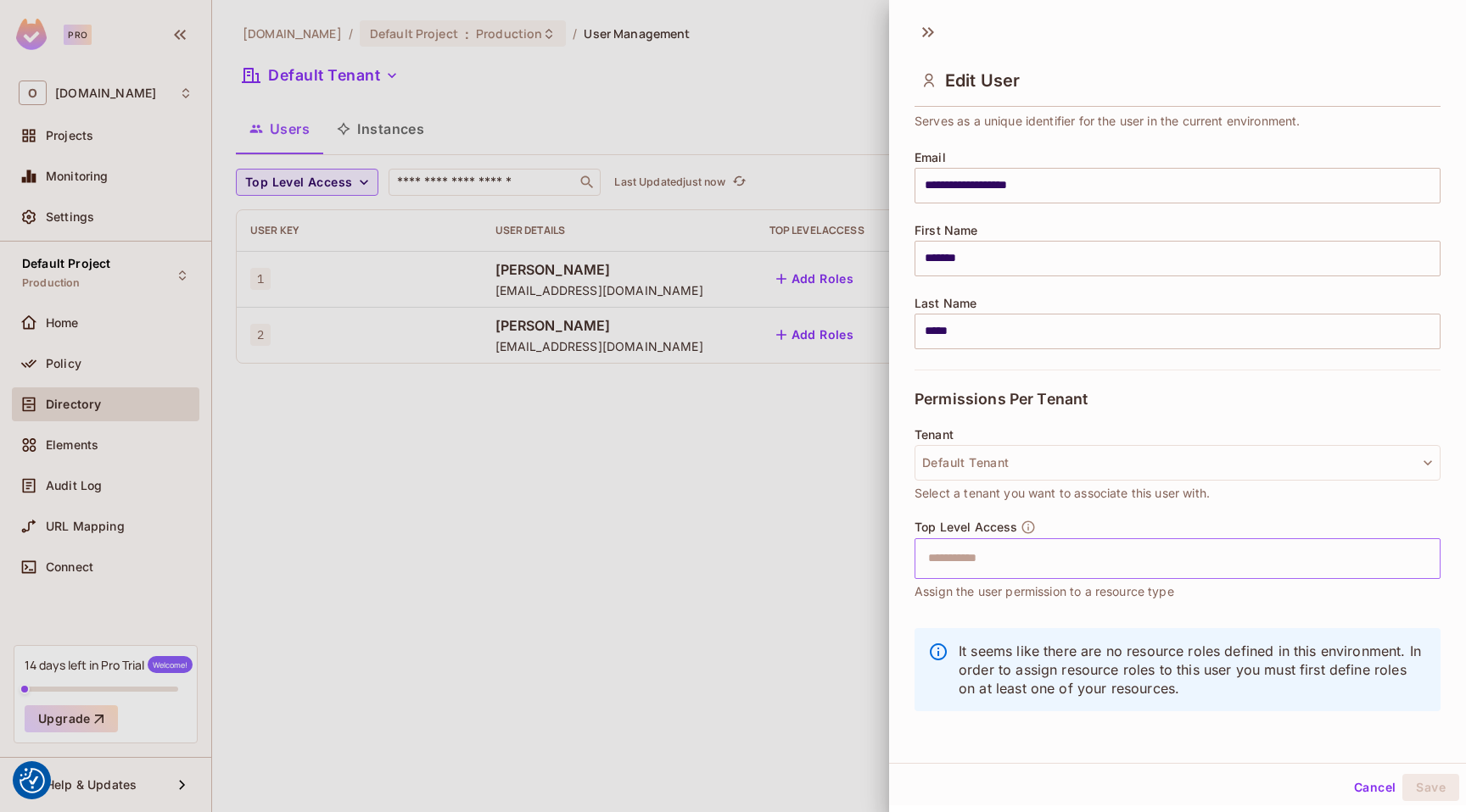
click at [980, 542] on input "text" at bounding box center [1162, 559] width 489 height 33
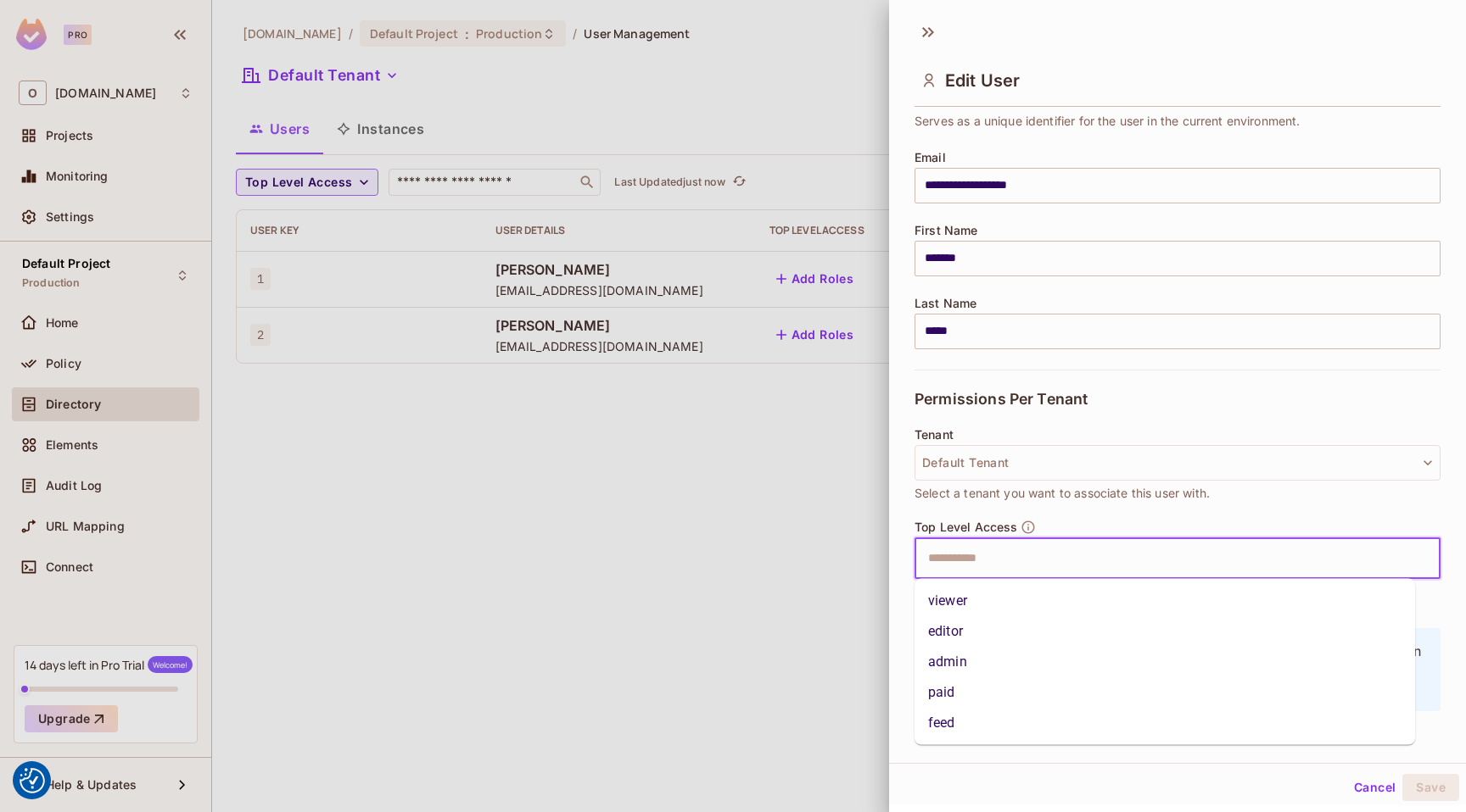
click at [986, 702] on li "paid" at bounding box center [1165, 692] width 500 height 31
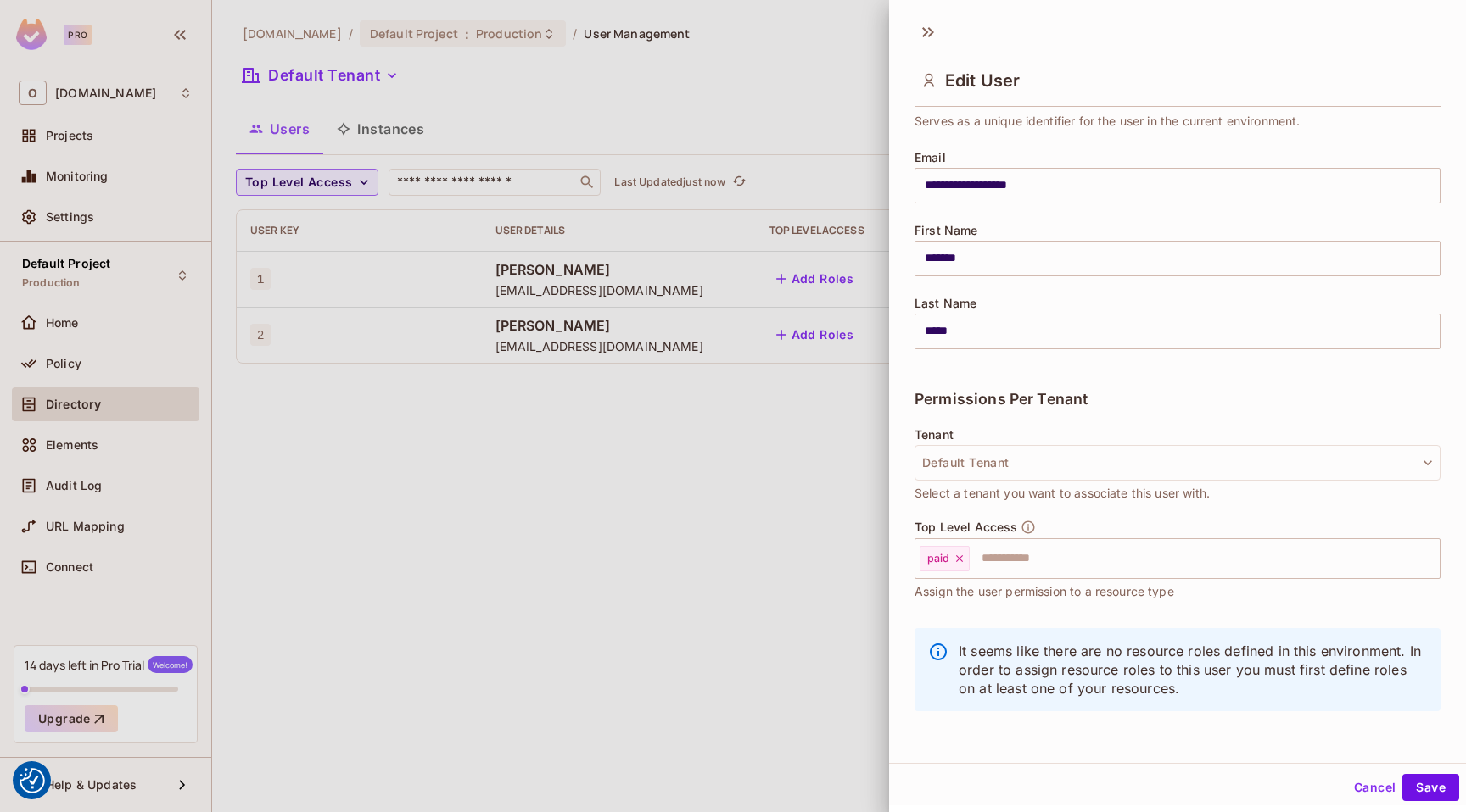
click at [1422, 803] on div "Cancel Save" at bounding box center [1178, 787] width 577 height 40
click at [1422, 797] on button "Save" at bounding box center [1431, 788] width 57 height 28
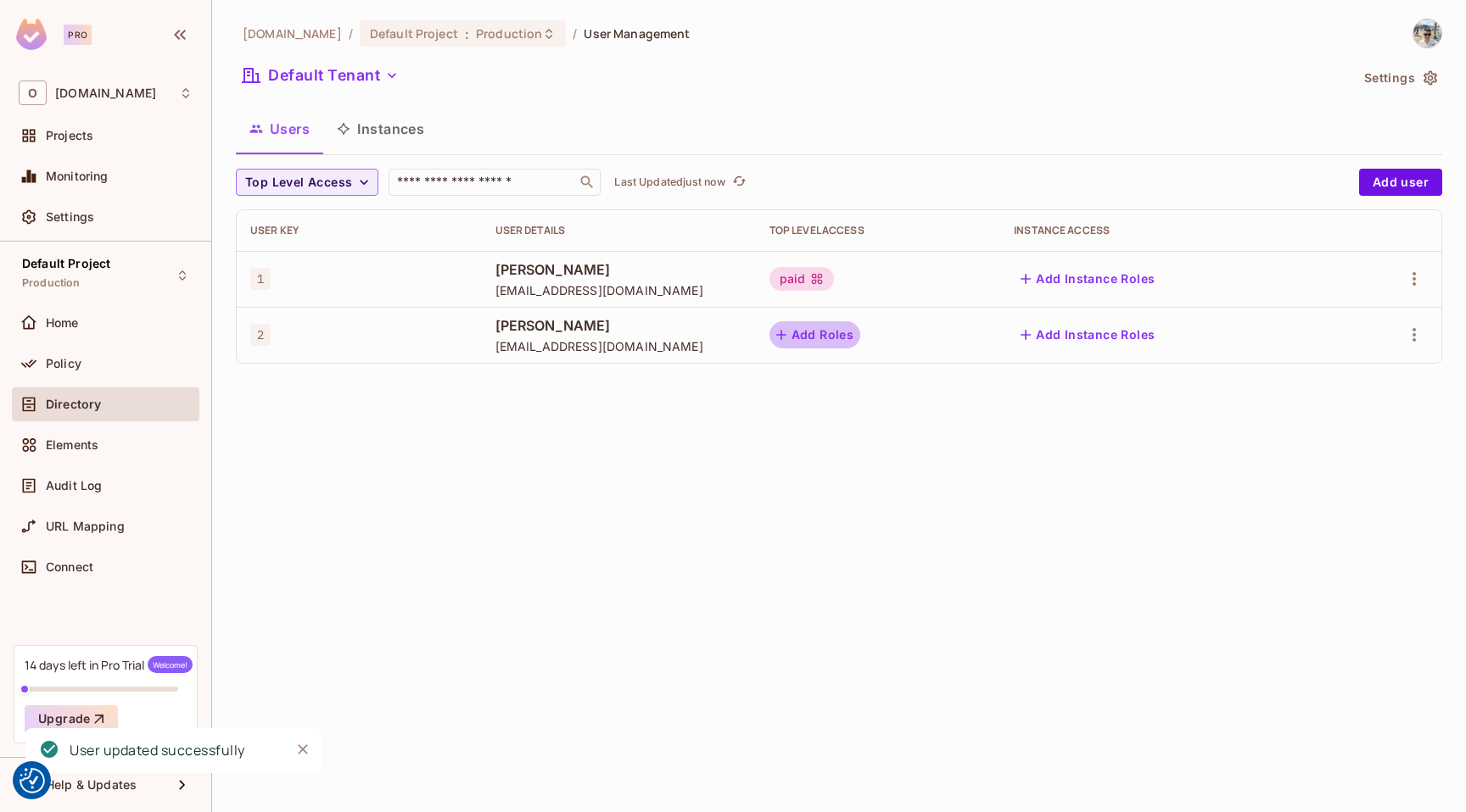
click at [860, 332] on button "Add Roles" at bounding box center [814, 336] width 92 height 28
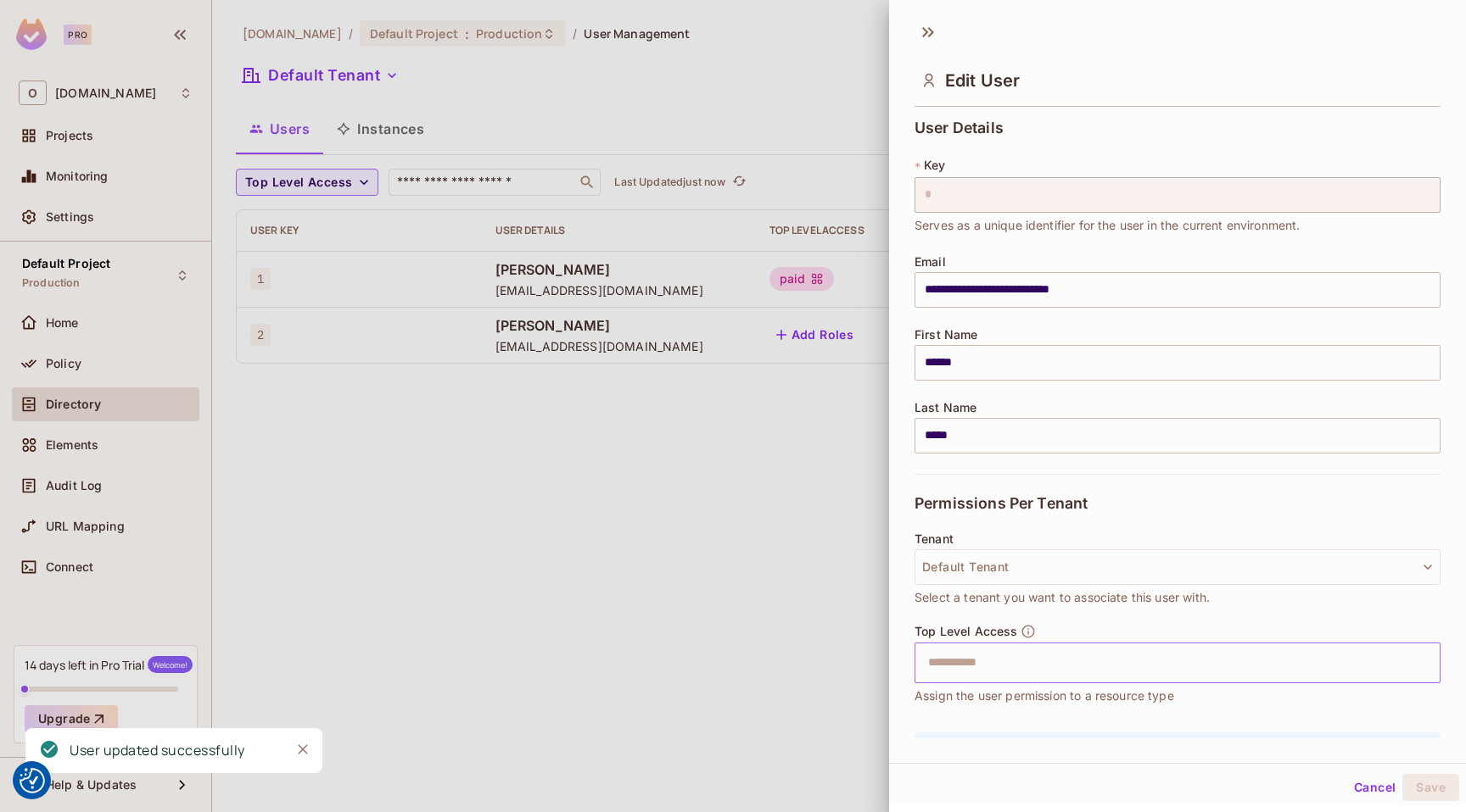
click at [997, 676] on input "text" at bounding box center [1162, 662] width 489 height 33
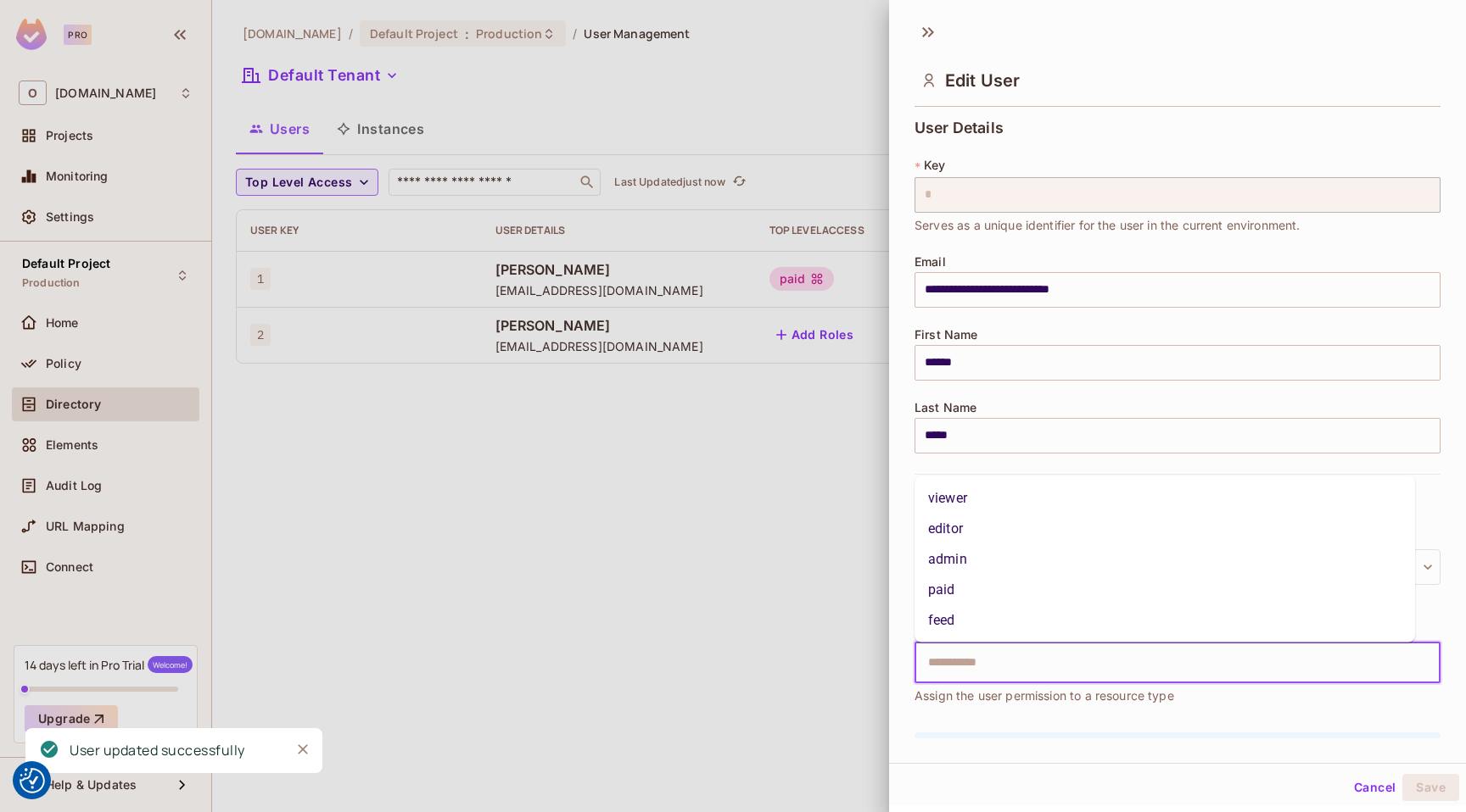
click at [984, 617] on li "feed" at bounding box center [1165, 620] width 500 height 31
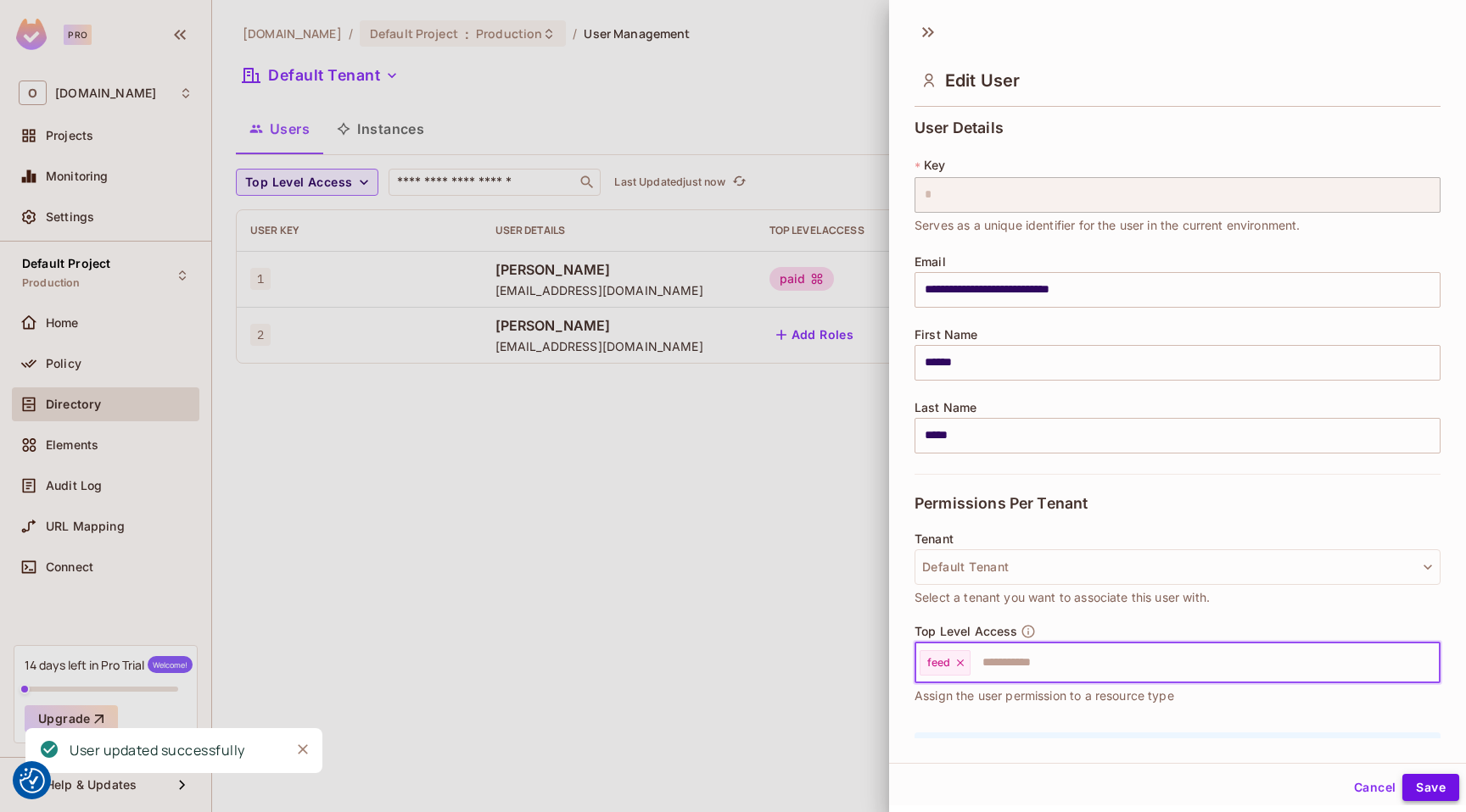
click at [1408, 786] on button "Save" at bounding box center [1431, 788] width 57 height 28
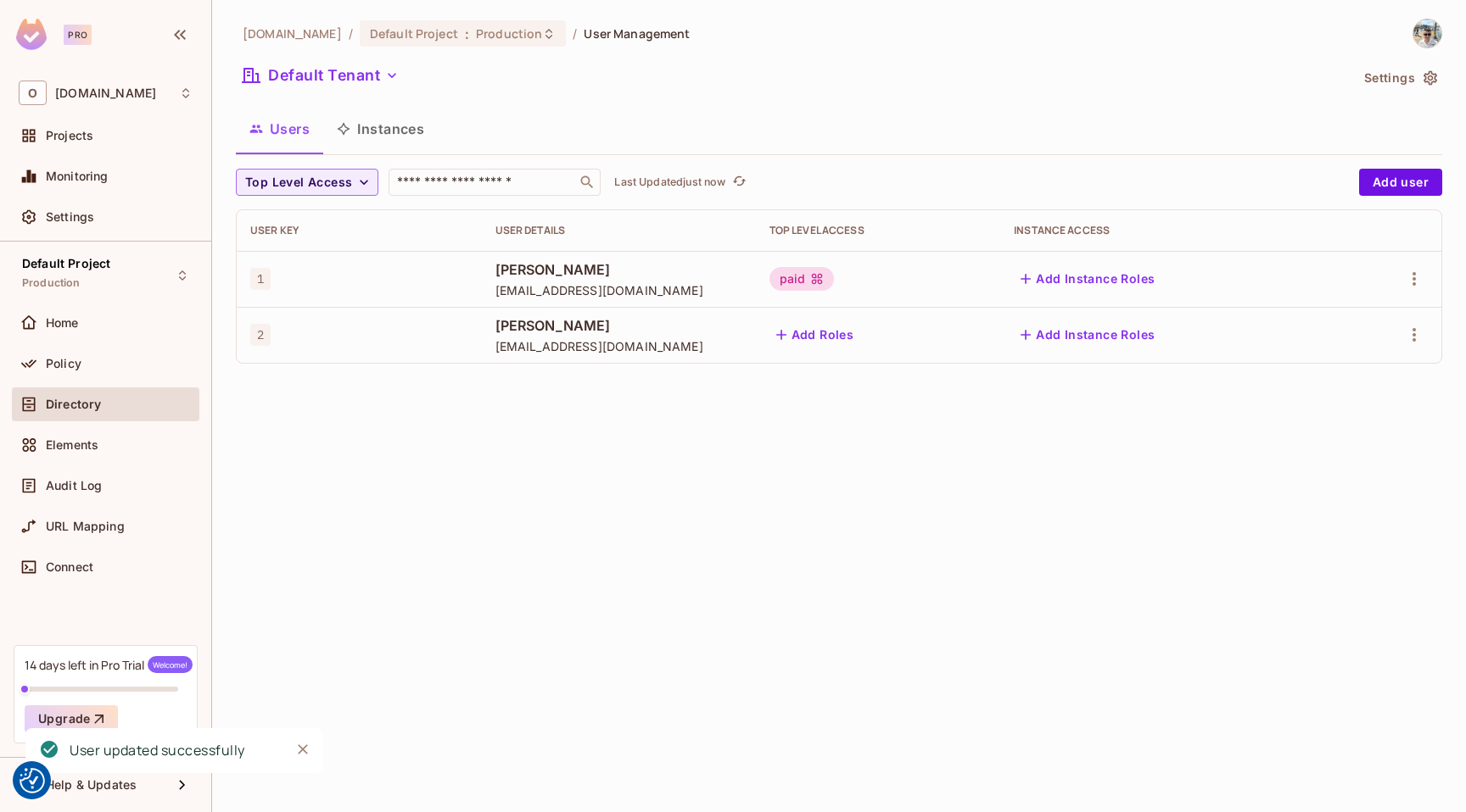
click at [786, 444] on div "okapistudio.com / Default Project : Production / User Management Default Tenant…" at bounding box center [838, 406] width 1253 height 812
click at [103, 356] on div "Policy" at bounding box center [105, 363] width 174 height 21
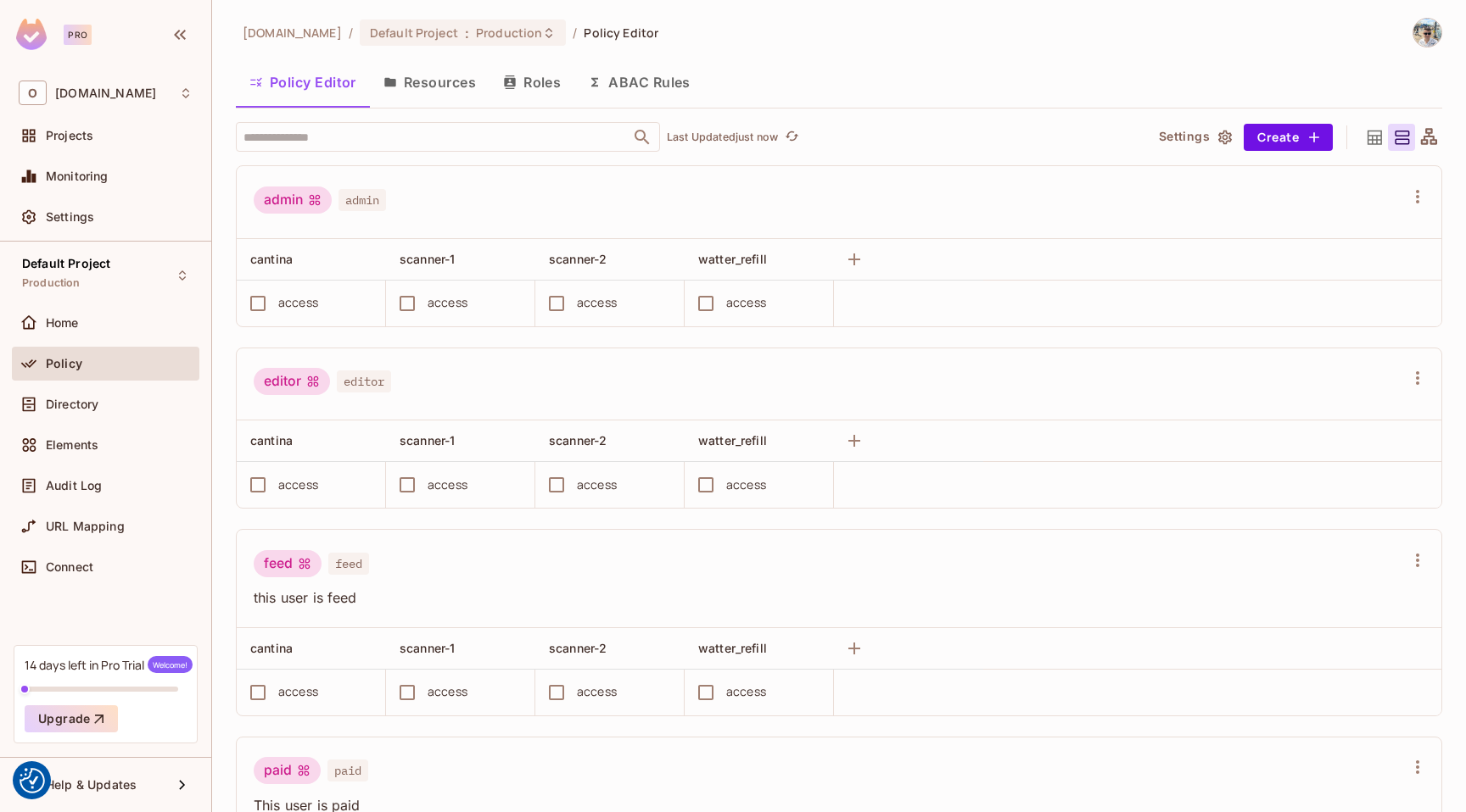
scroll to position [335, 0]
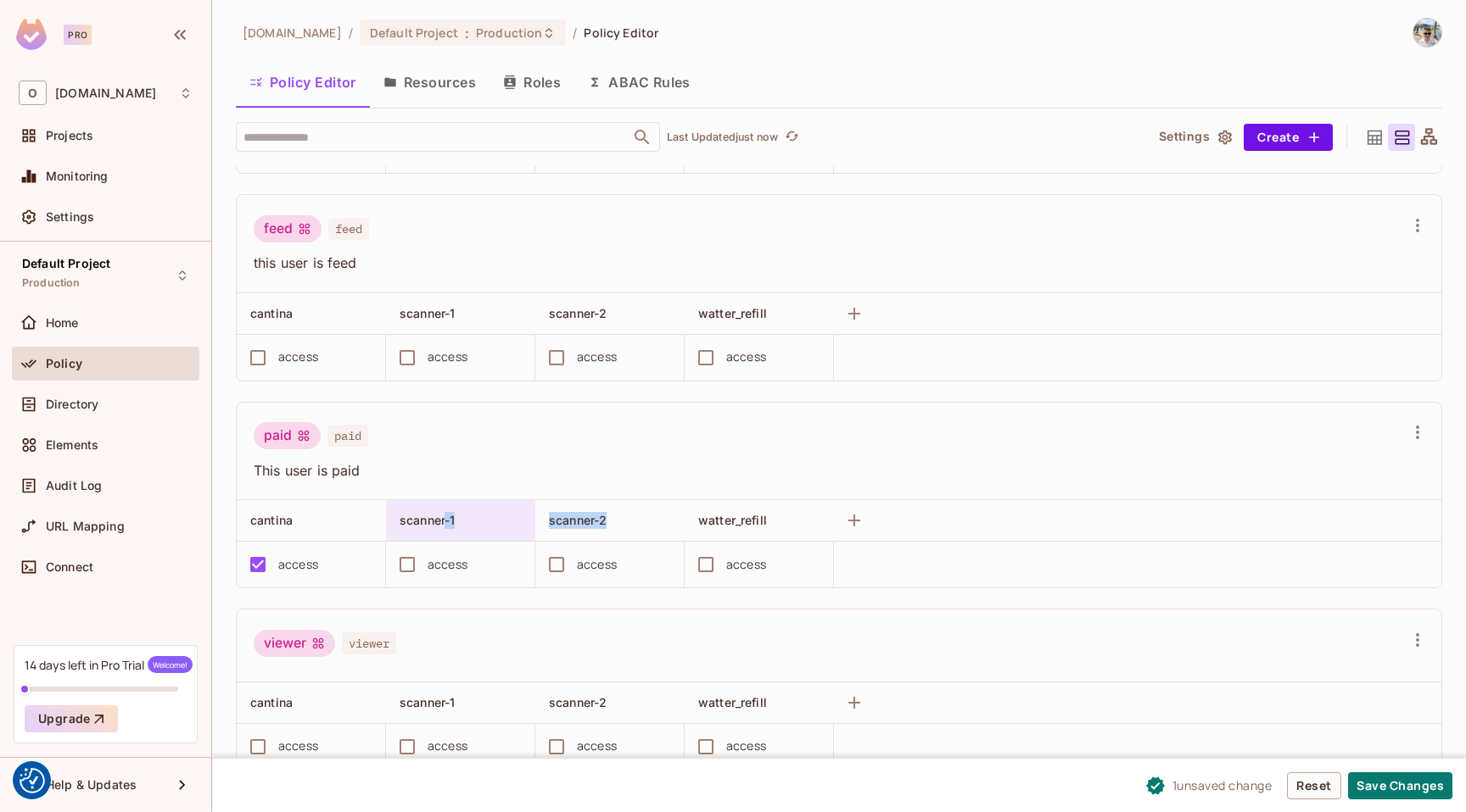
drag, startPoint x: 745, startPoint y: 509, endPoint x: 447, endPoint y: 511, distance: 298.0
click at [446, 512] on tr "cantina scanner-1 scanner-2 watter_refill" at bounding box center [838, 521] width 1204 height 41
click at [927, 634] on div "viewer viewer" at bounding box center [829, 646] width 1150 height 32
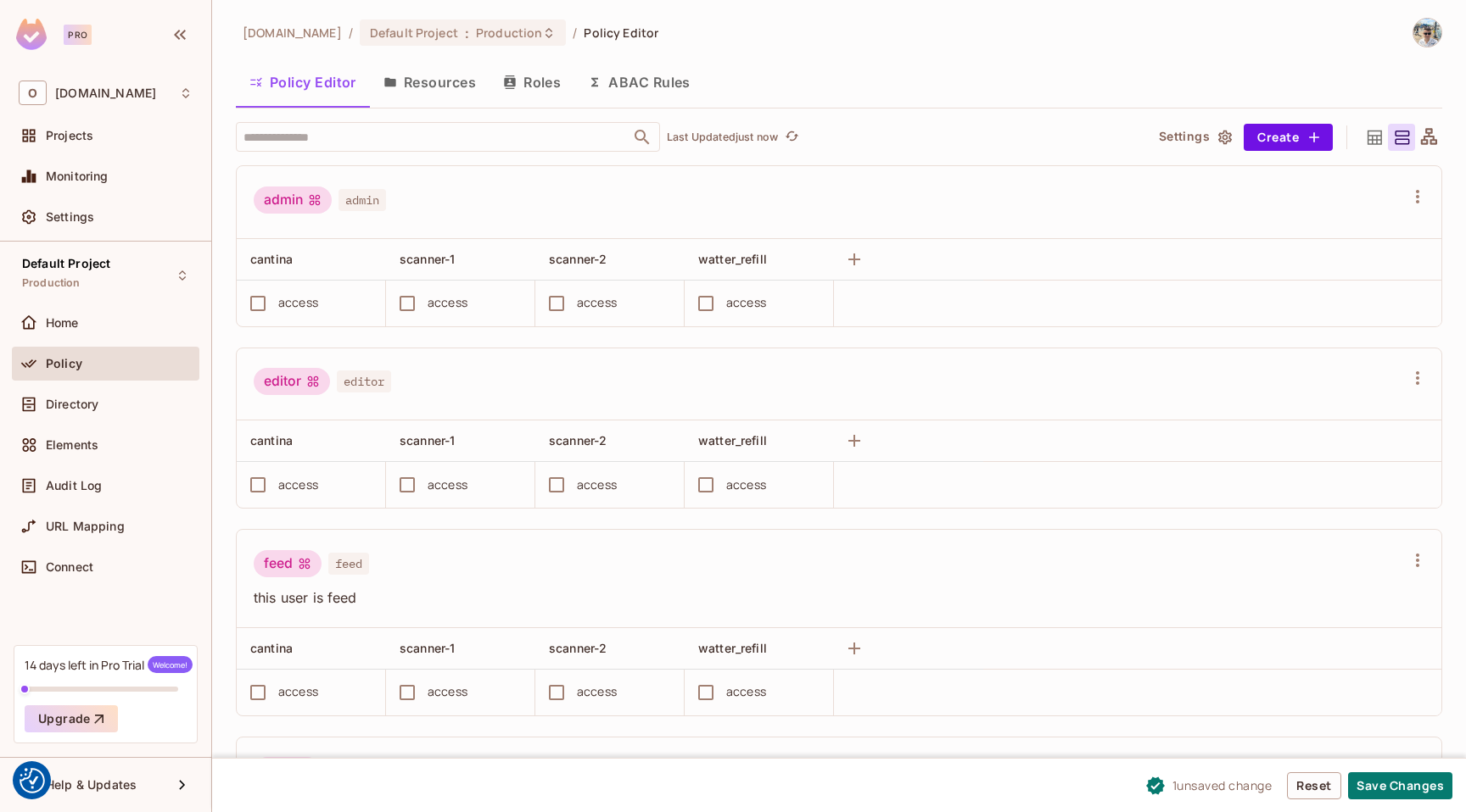
scroll to position [263, 0]
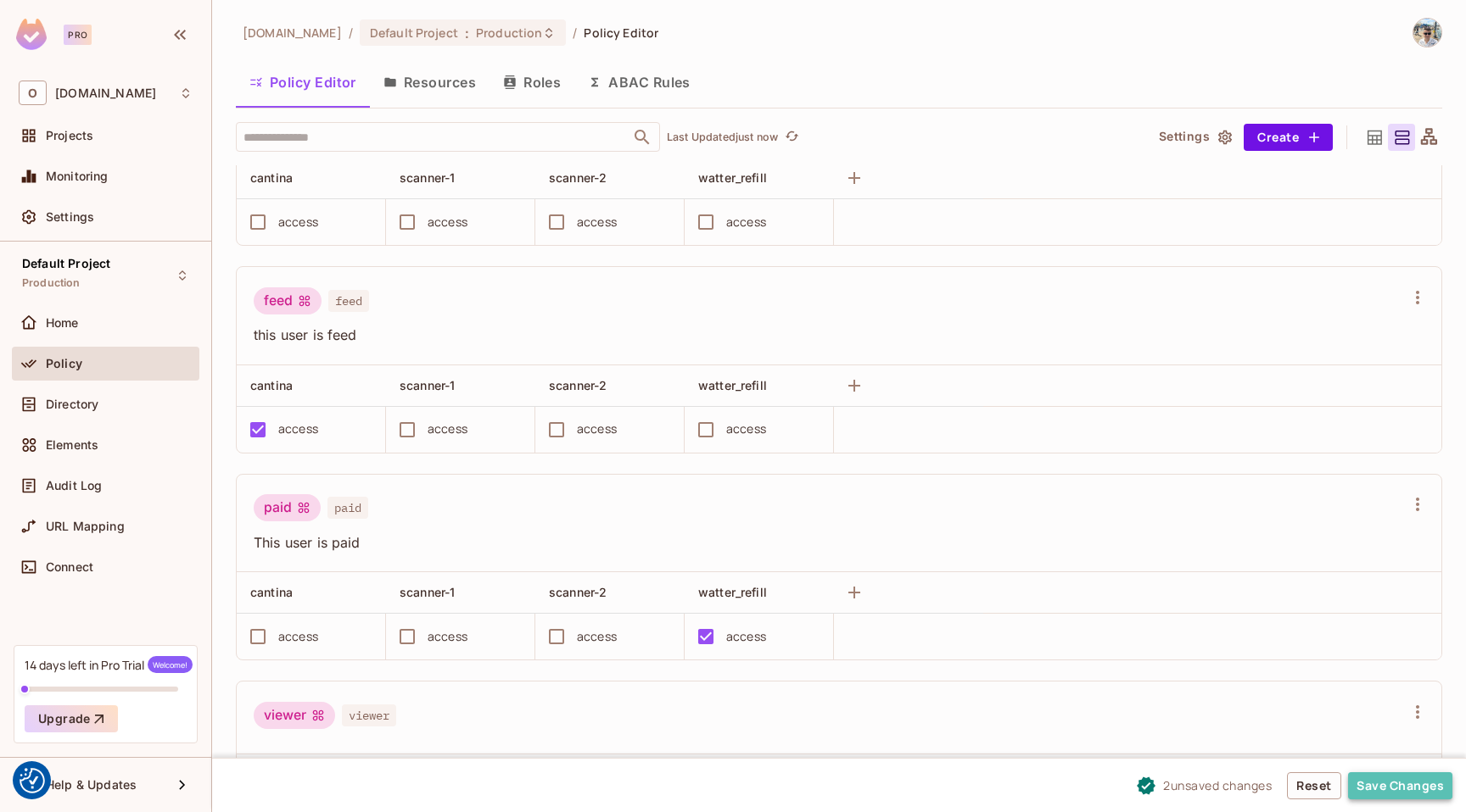
click at [1418, 790] on button "Save Changes" at bounding box center [1400, 786] width 104 height 28
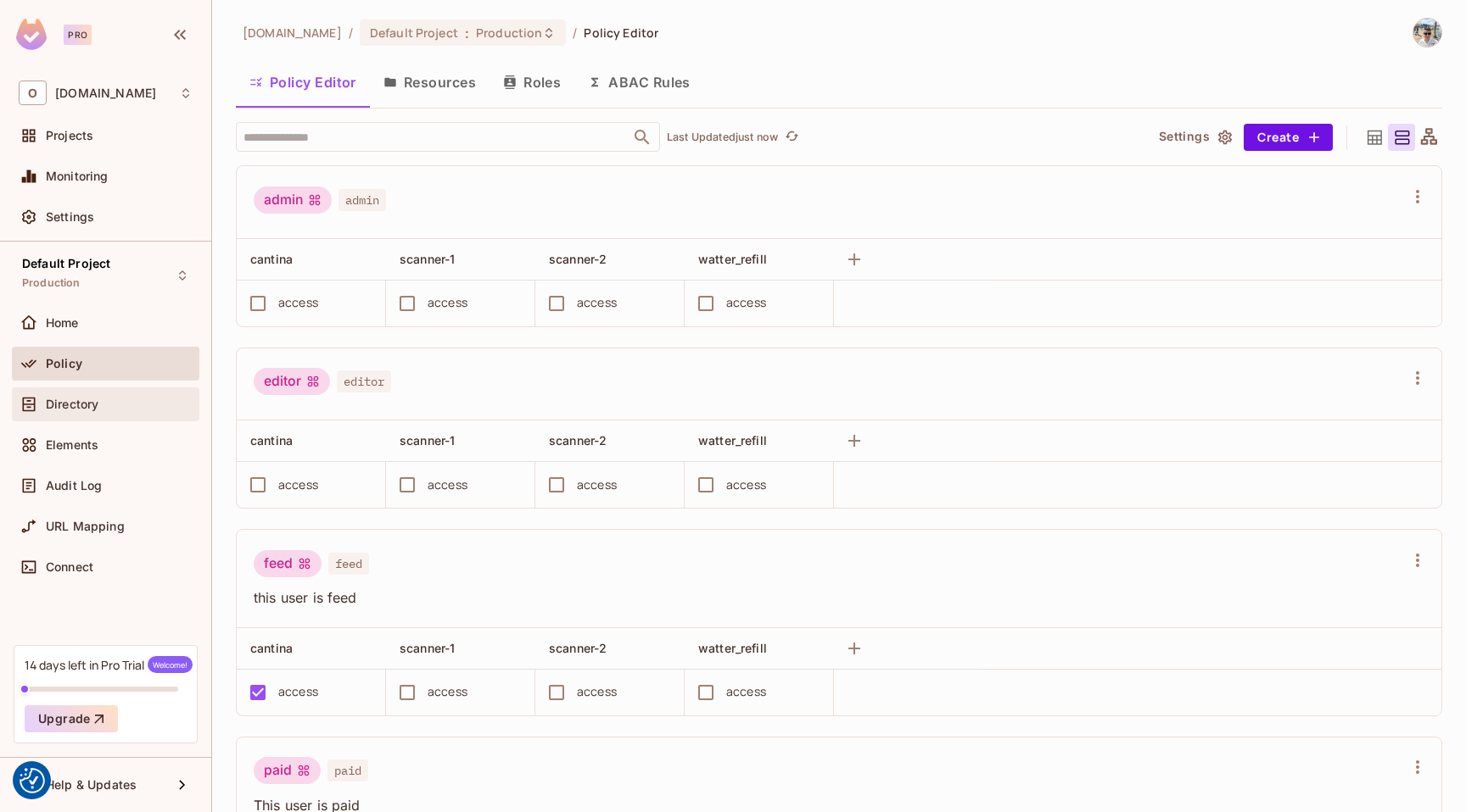
click at [117, 388] on div "Directory" at bounding box center [105, 405] width 187 height 33
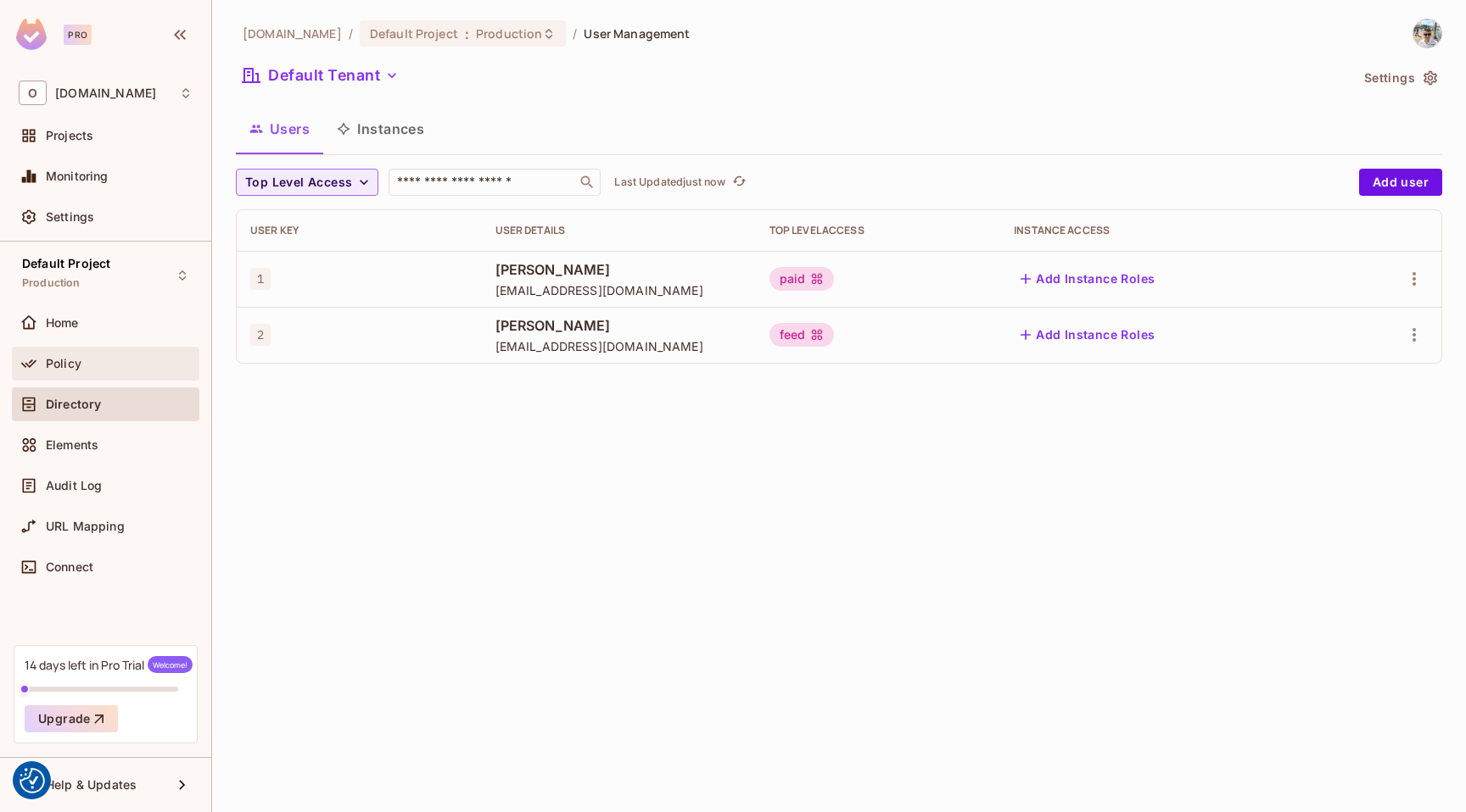
click at [134, 351] on div "Policy" at bounding box center [105, 363] width 187 height 33
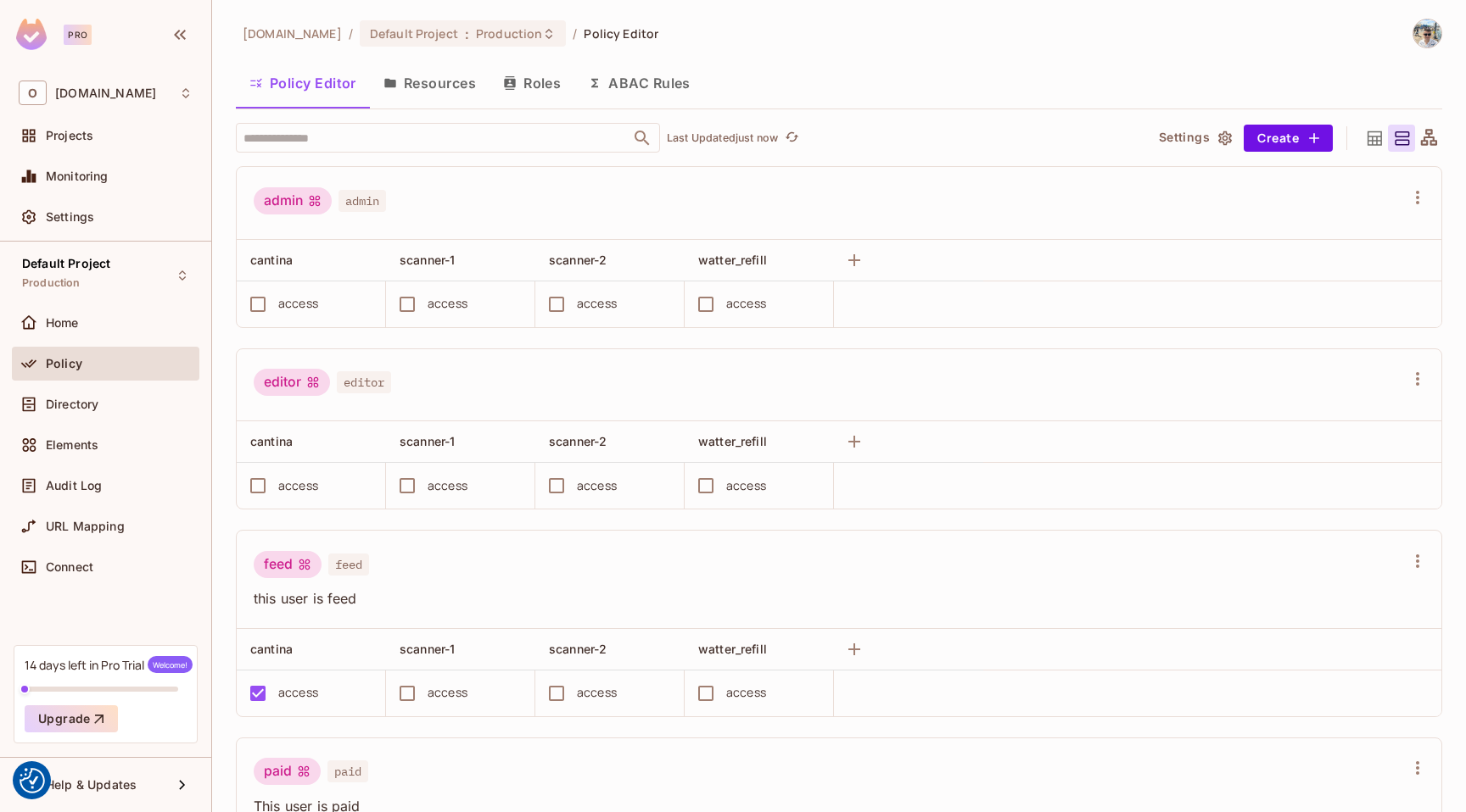
click at [432, 98] on button "Resources" at bounding box center [429, 83] width 119 height 42
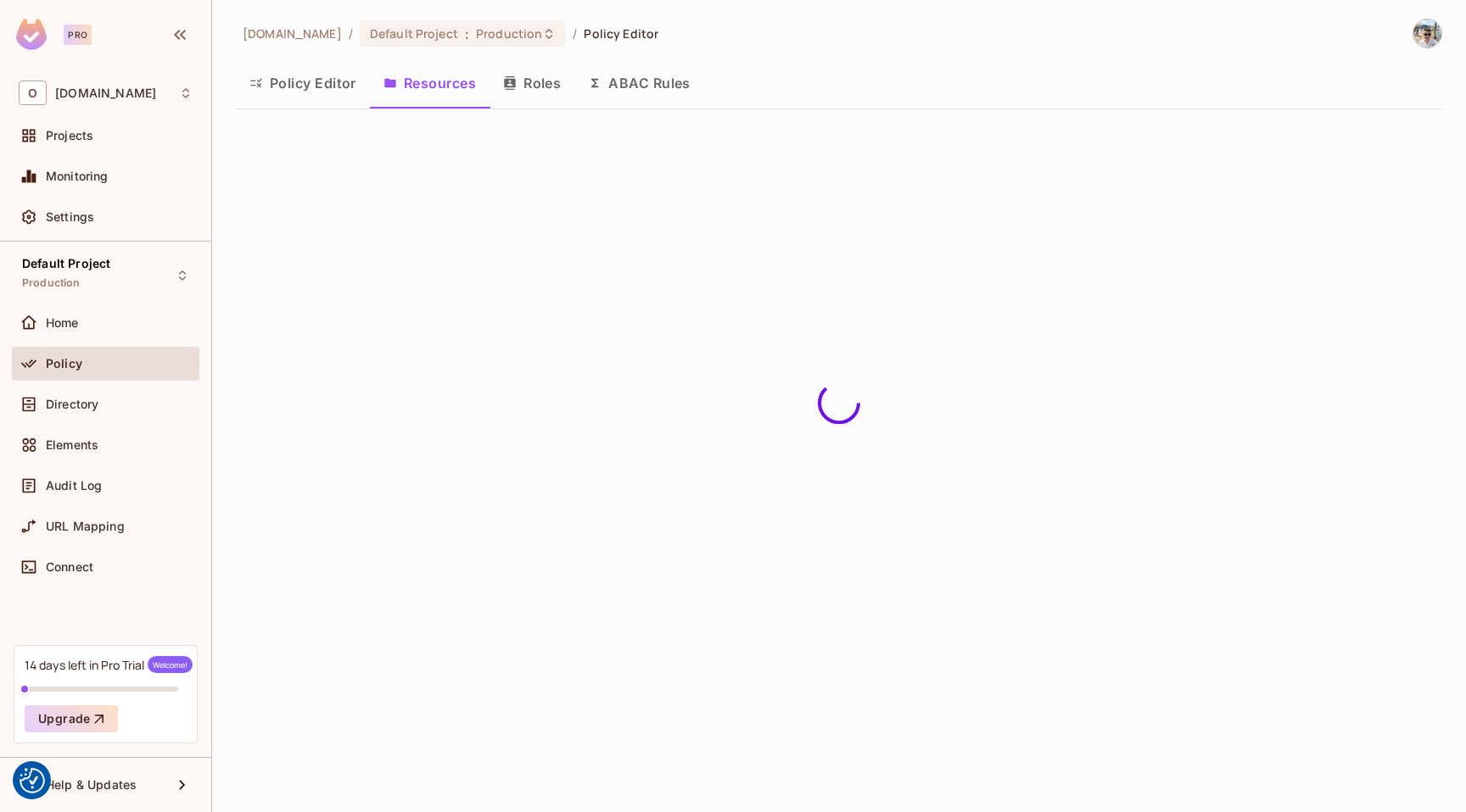
click at [558, 81] on button "Roles" at bounding box center [532, 83] width 85 height 42
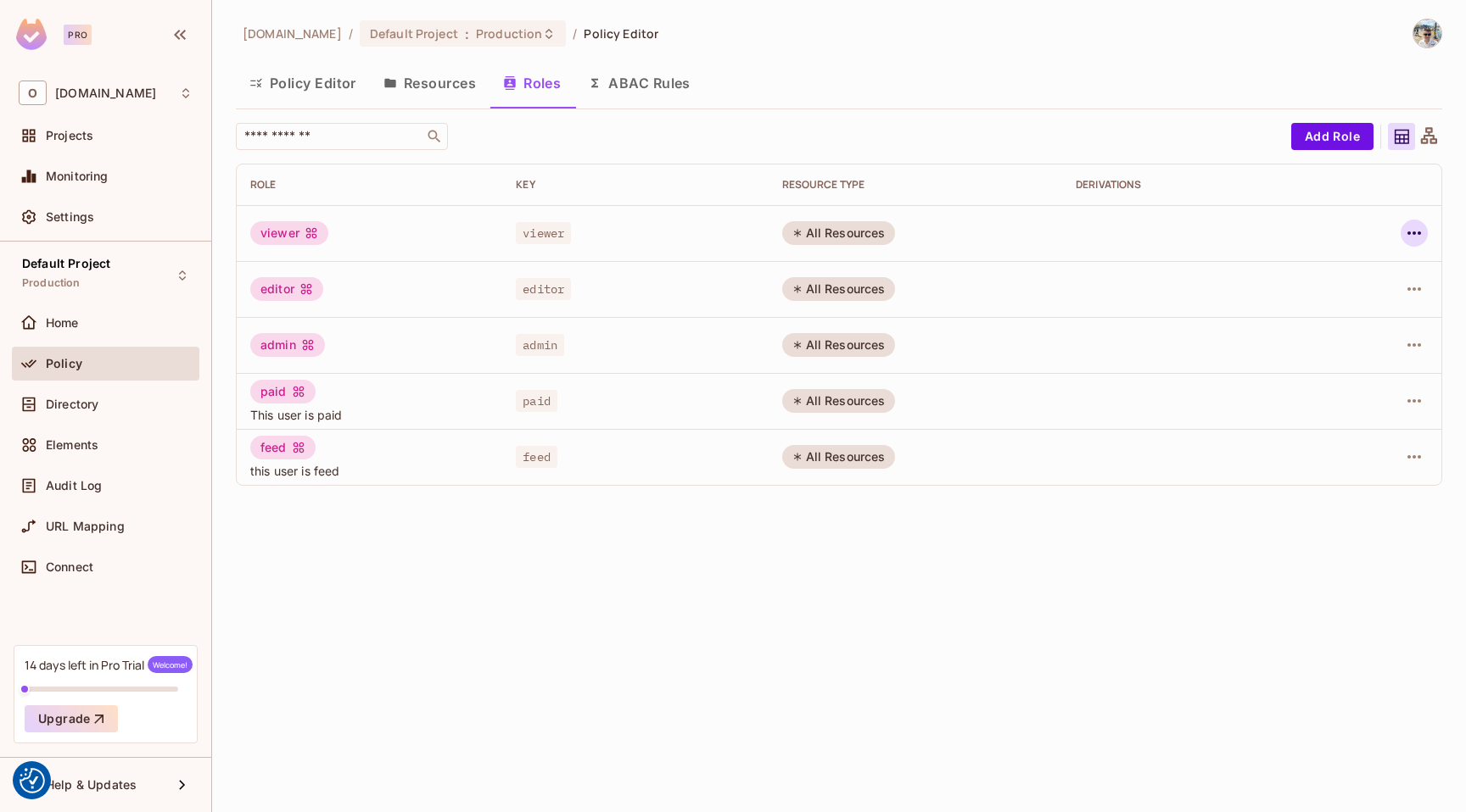
click at [1406, 229] on icon "button" at bounding box center [1414, 233] width 21 height 21
click at [1349, 343] on div "Delete Role" at bounding box center [1346, 346] width 65 height 17
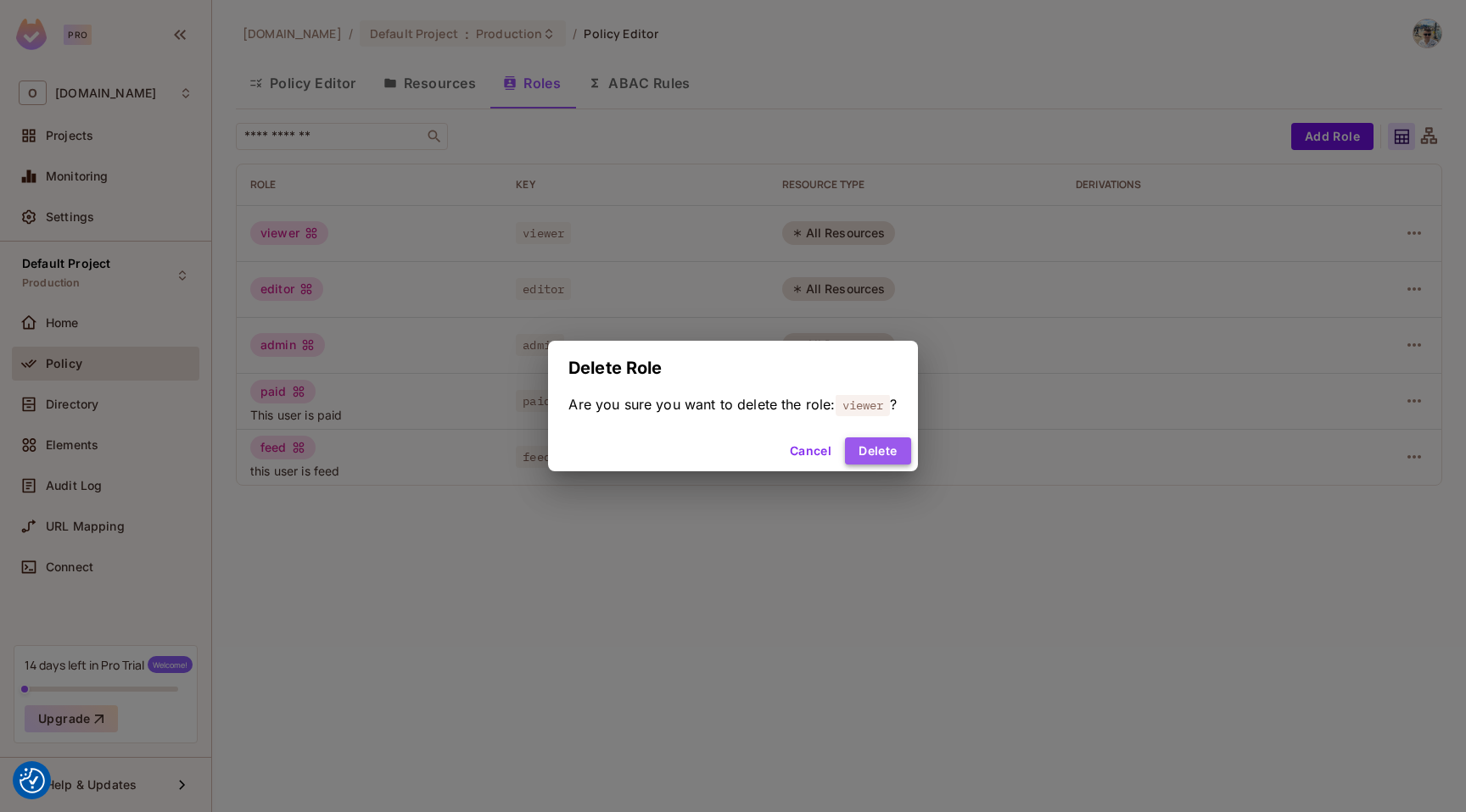
click at [891, 452] on button "Delete" at bounding box center [877, 452] width 65 height 28
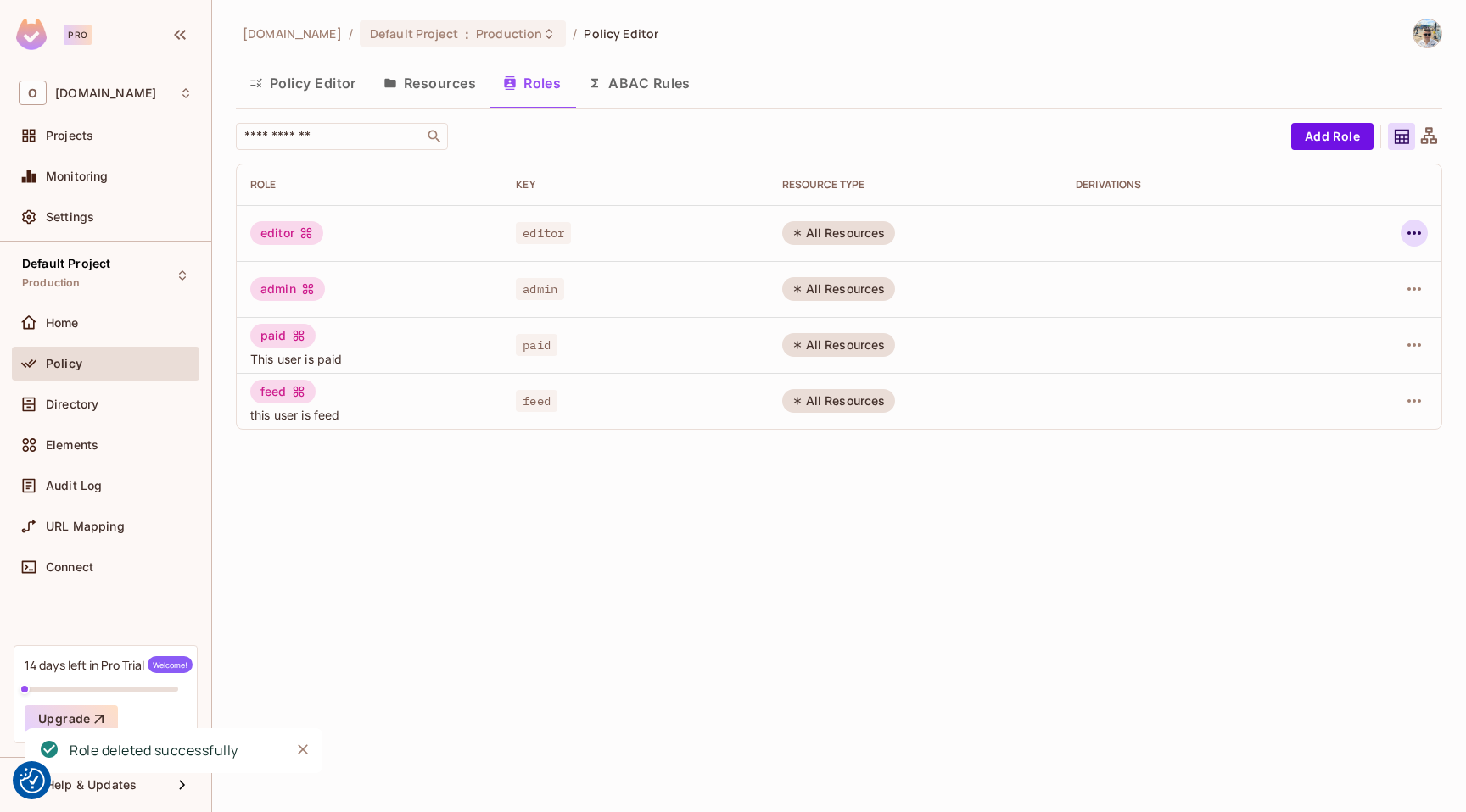
click at [1418, 228] on icon "button" at bounding box center [1414, 233] width 21 height 21
click at [1342, 344] on div "Delete Role" at bounding box center [1346, 346] width 65 height 17
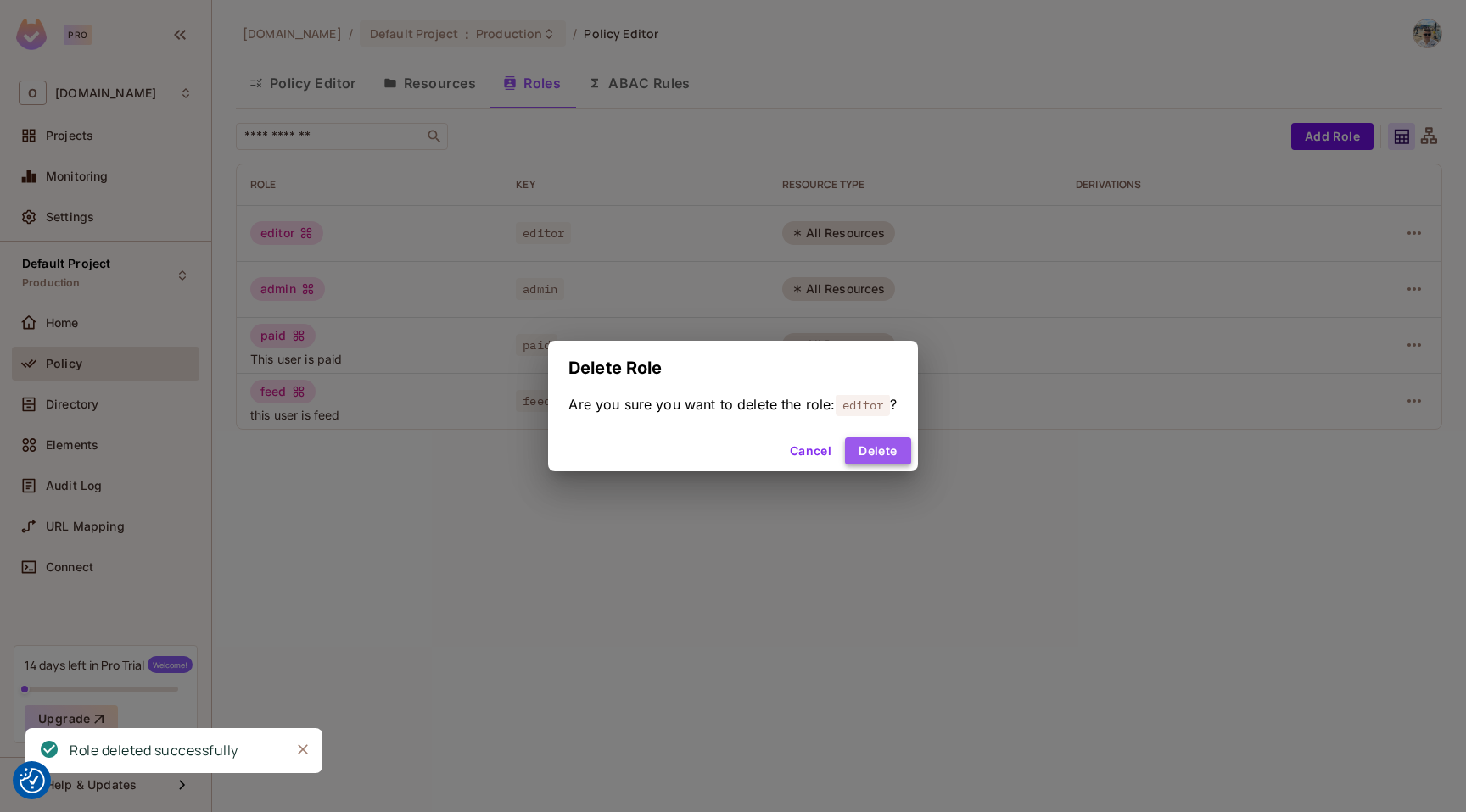
click at [901, 451] on button "Delete" at bounding box center [877, 452] width 65 height 28
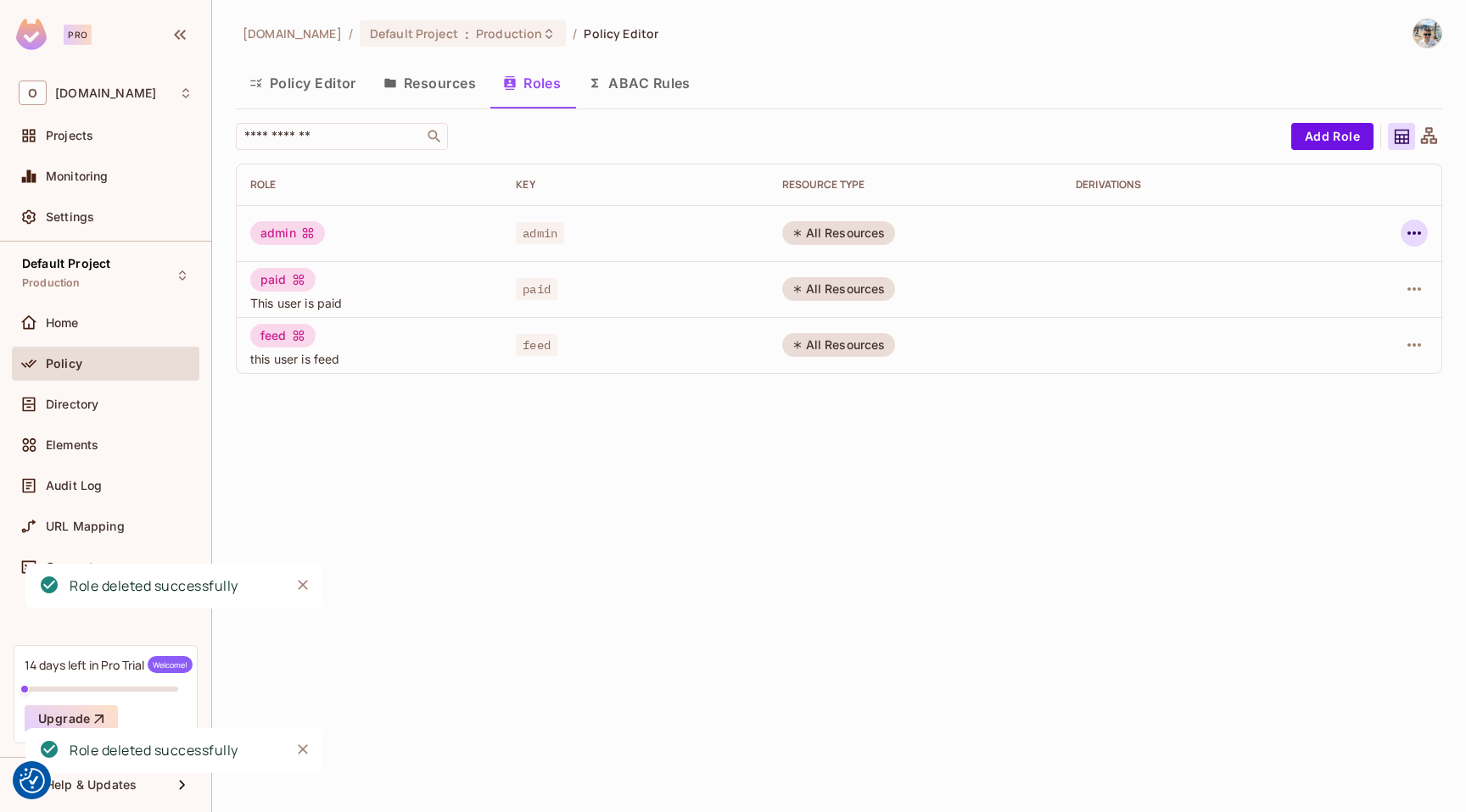
click at [1418, 224] on icon "button" at bounding box center [1414, 233] width 21 height 21
click at [1363, 351] on div "Delete Role" at bounding box center [1346, 346] width 65 height 17
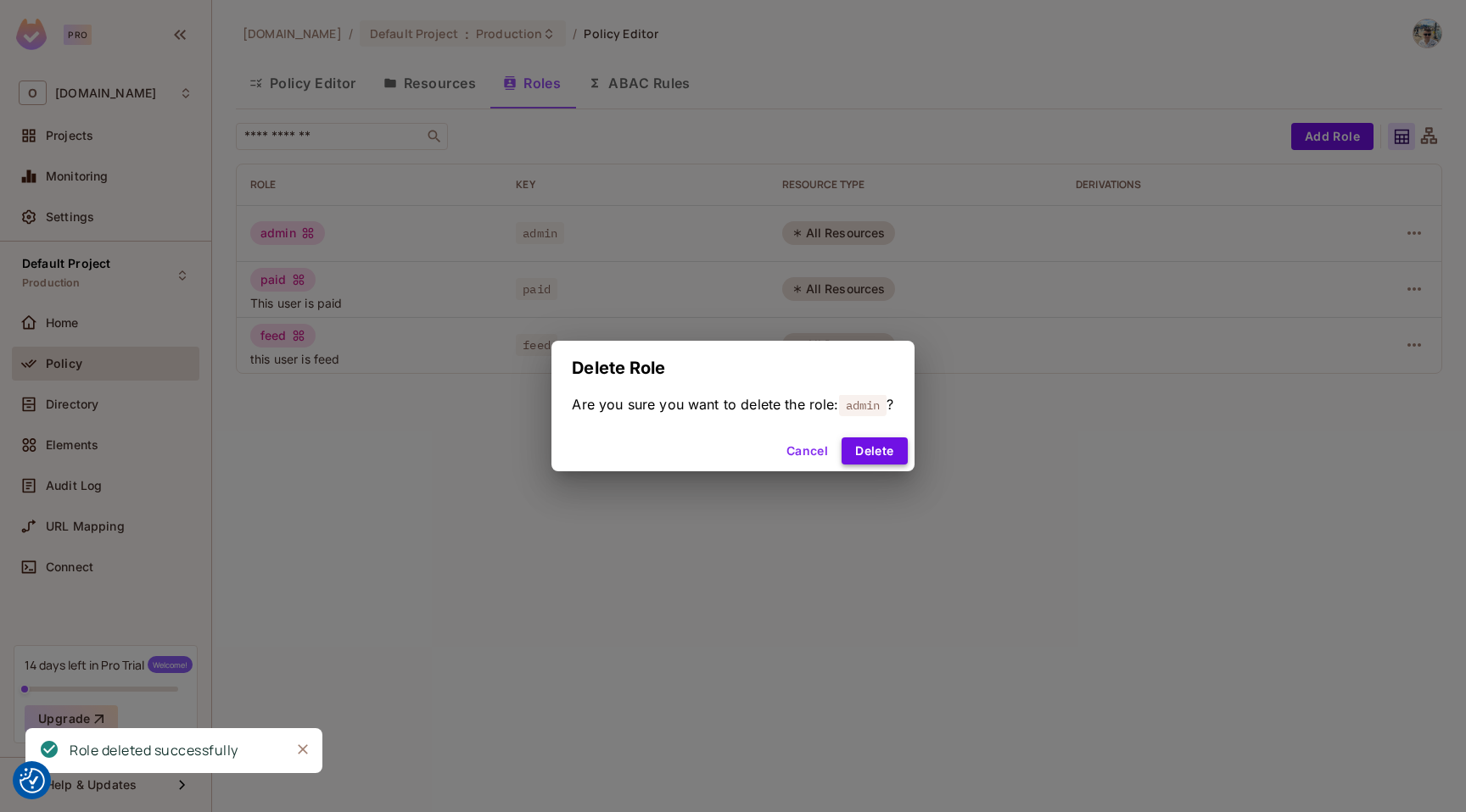
click at [860, 446] on button "Delete" at bounding box center [874, 452] width 65 height 28
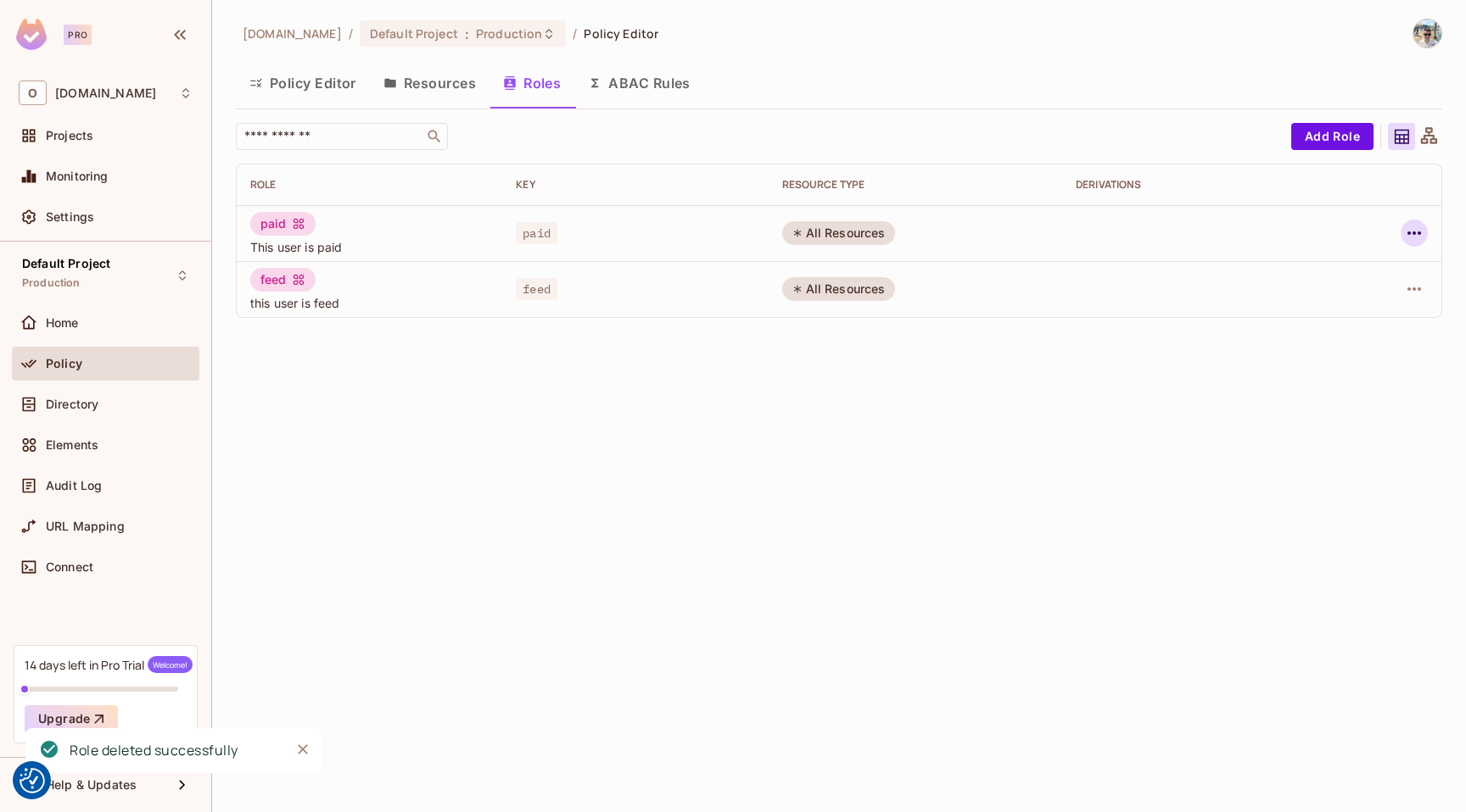
click at [1416, 229] on icon "button" at bounding box center [1414, 233] width 21 height 21
click at [1357, 309] on div "Edit Attributes" at bounding box center [1355, 309] width 84 height 17
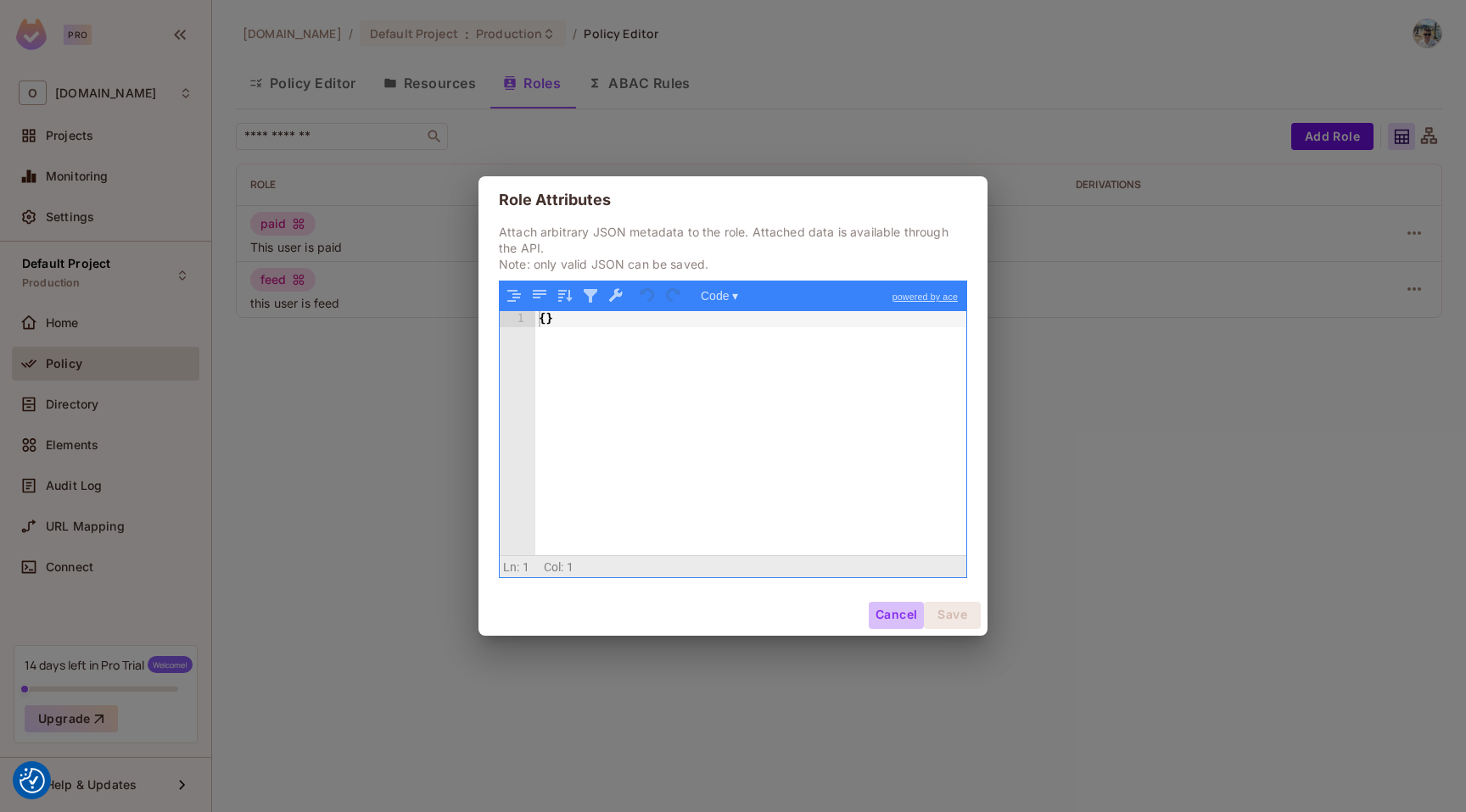
click at [893, 609] on button "Cancel" at bounding box center [896, 616] width 55 height 28
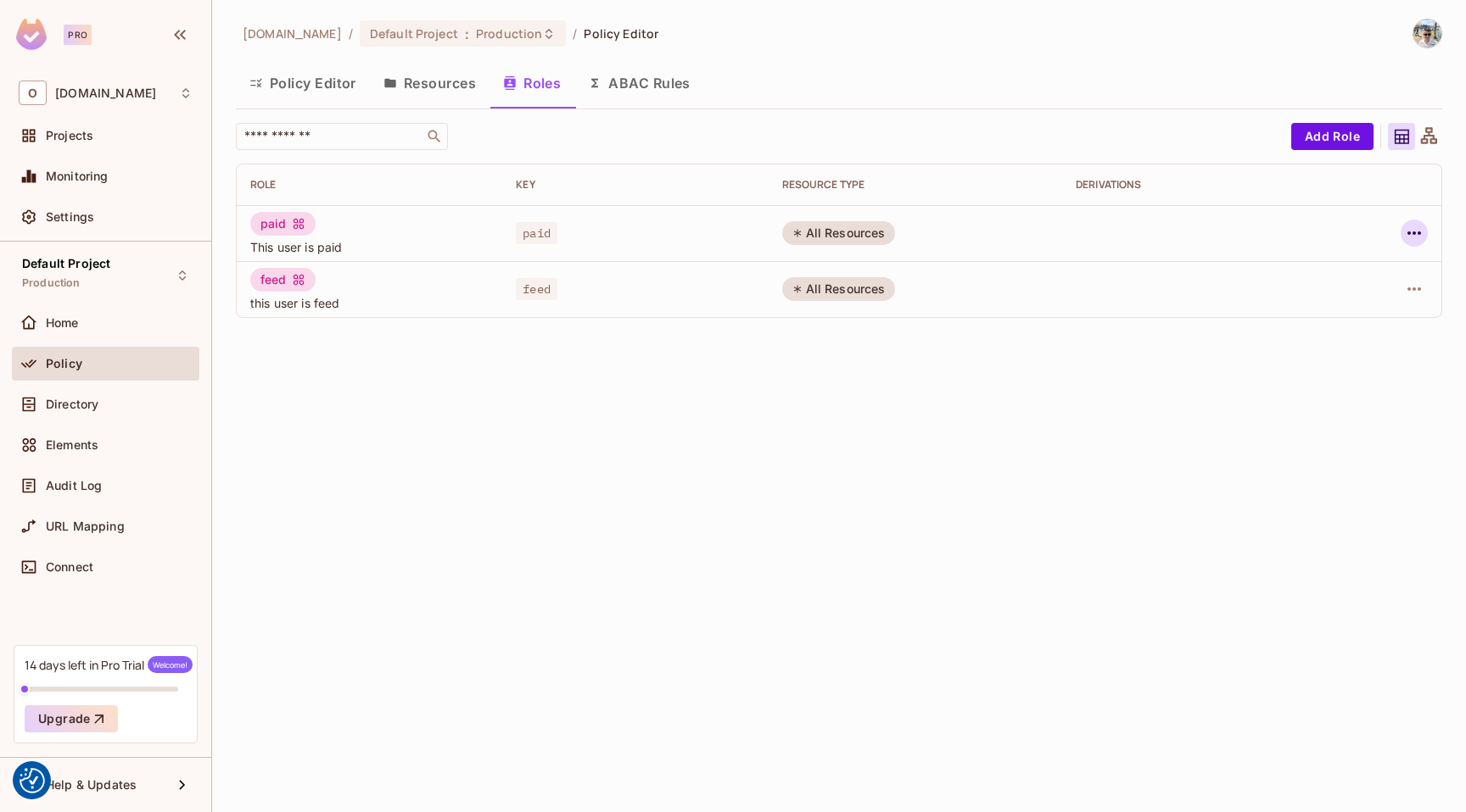
click at [1413, 239] on icon "button" at bounding box center [1414, 233] width 21 height 21
click at [1338, 274] on div "Edit Role" at bounding box center [1339, 272] width 51 height 17
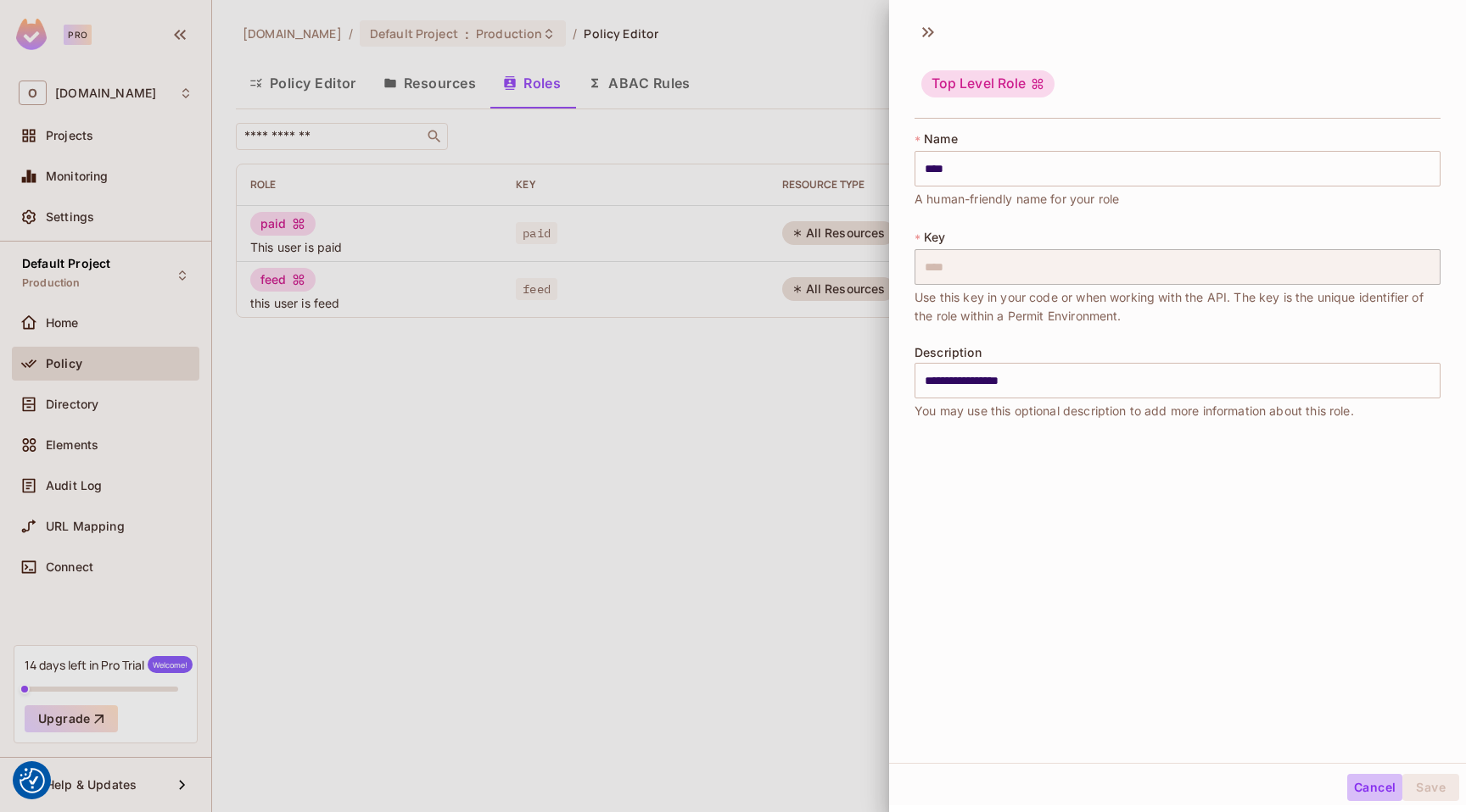
click at [1371, 779] on button "Cancel" at bounding box center [1374, 788] width 55 height 28
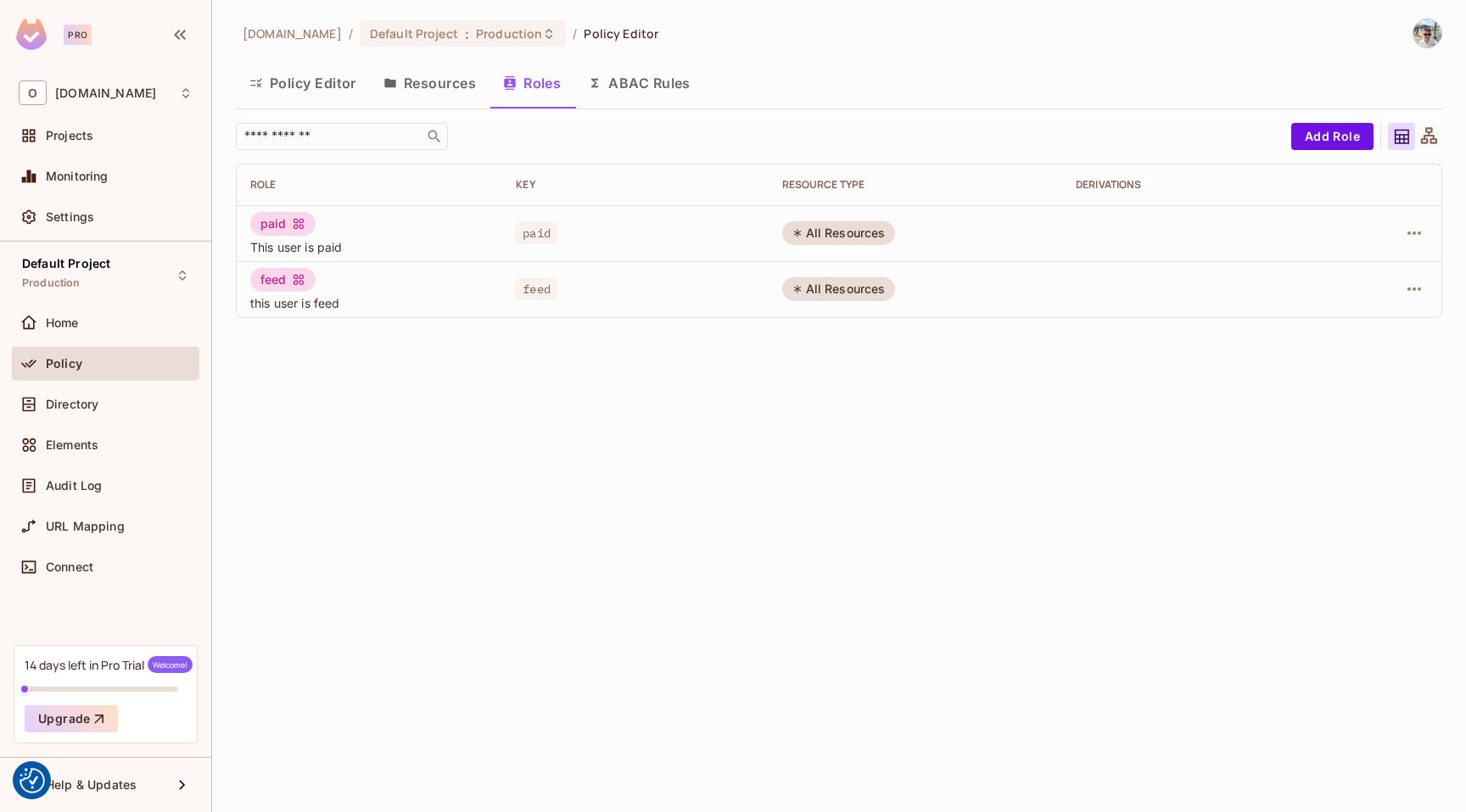
click at [1418, 140] on icon at bounding box center [1429, 137] width 22 height 22
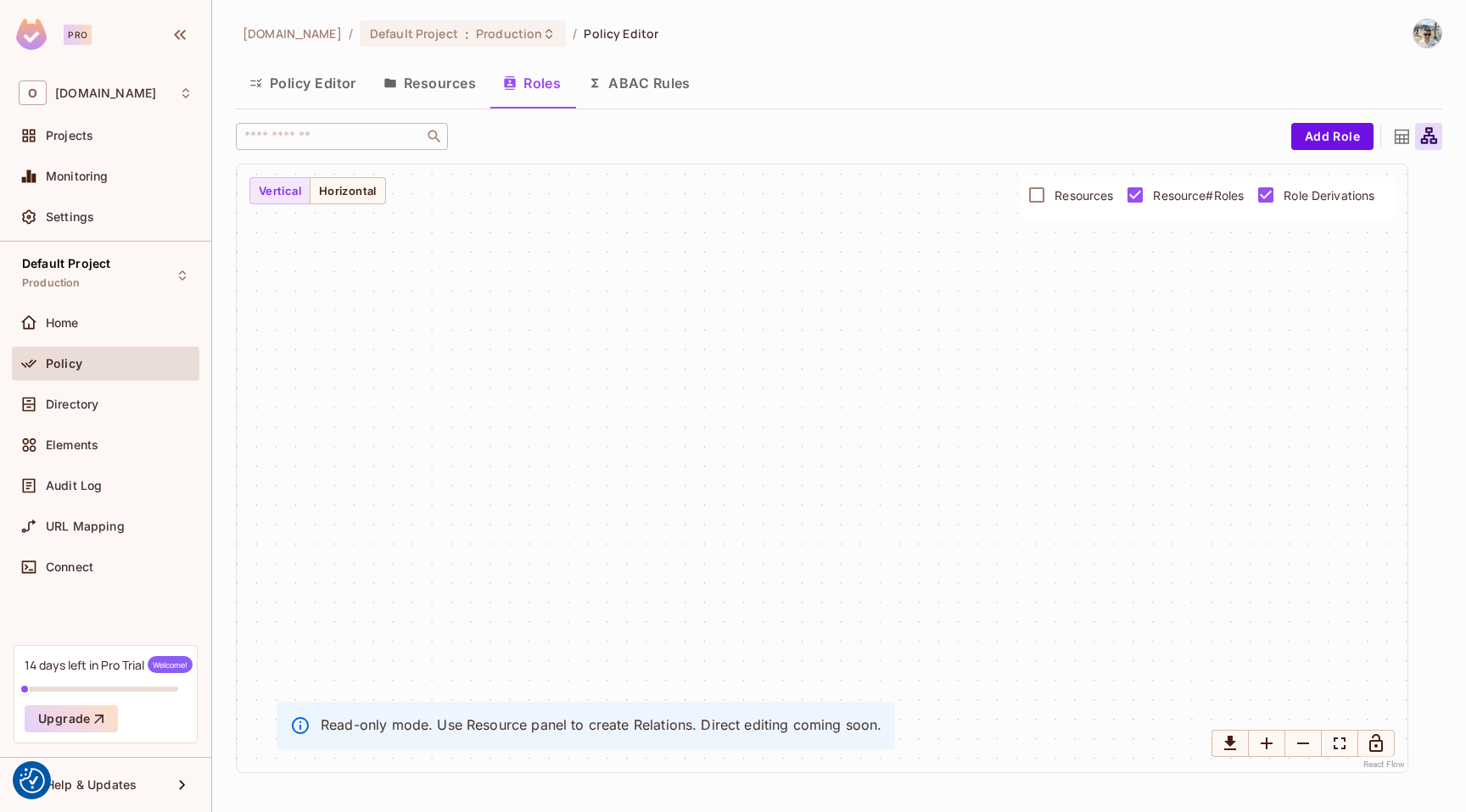
click at [327, 82] on button "Policy Editor" at bounding box center [303, 83] width 134 height 42
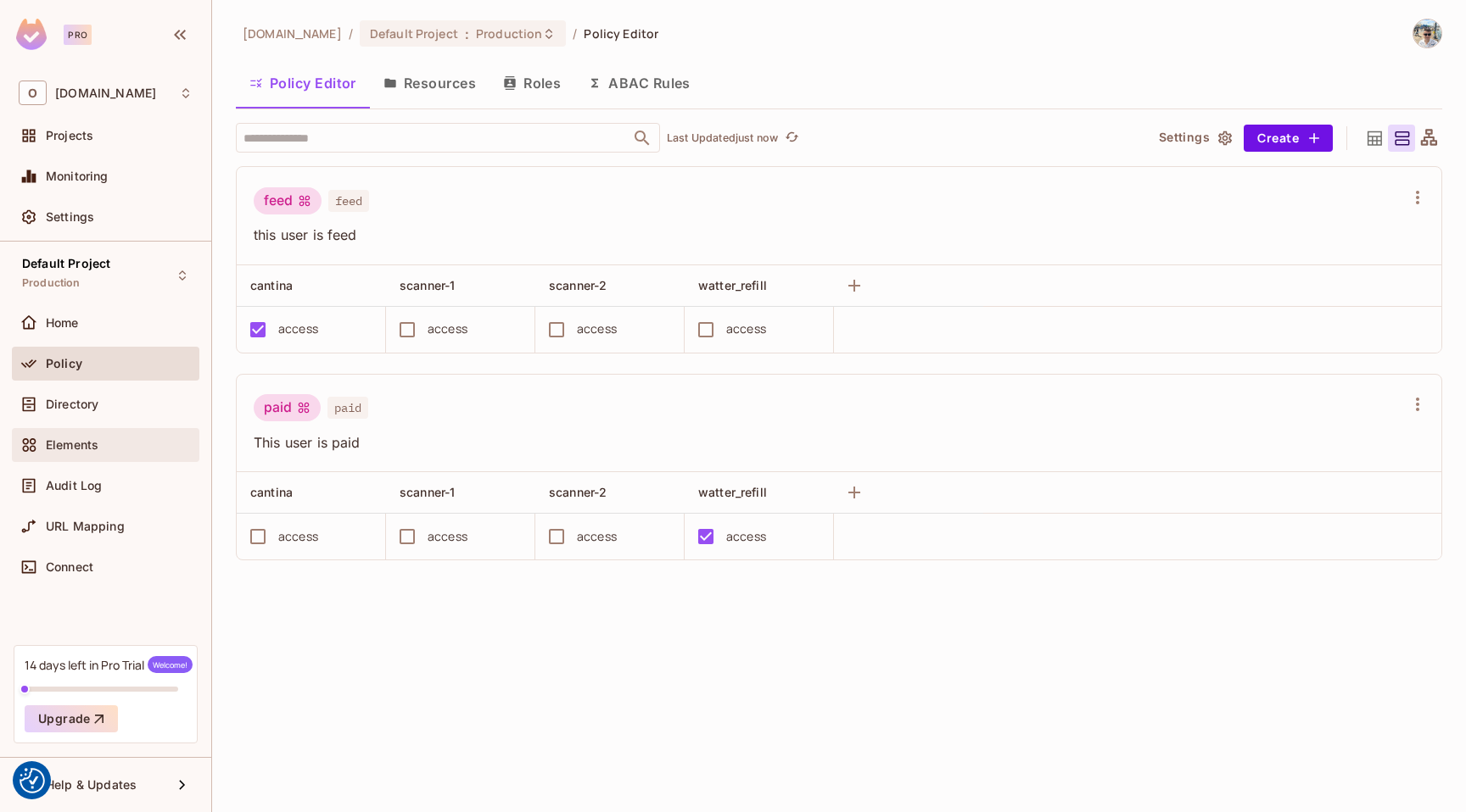
click at [107, 450] on div "Elements" at bounding box center [119, 445] width 147 height 14
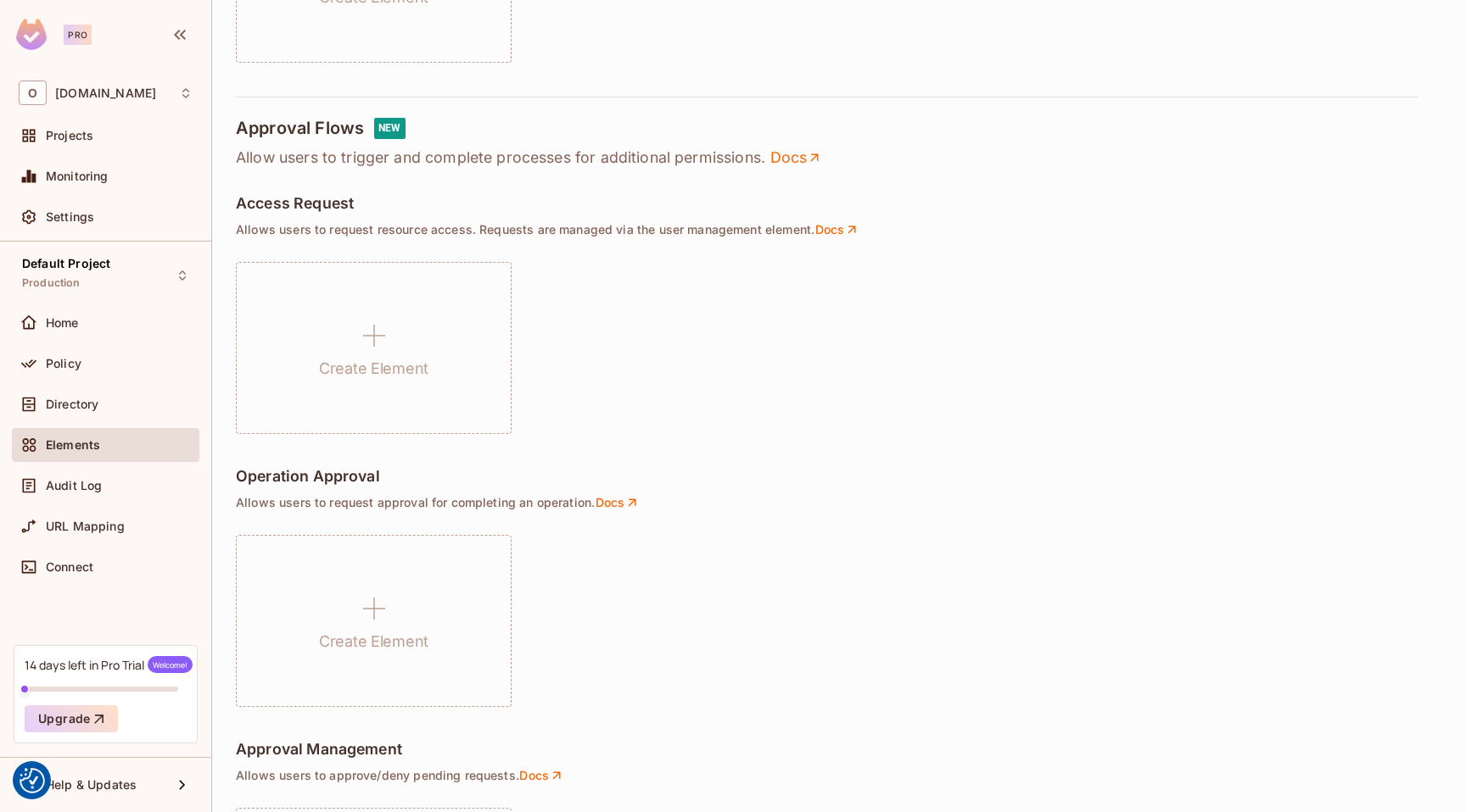
scroll to position [344, 0]
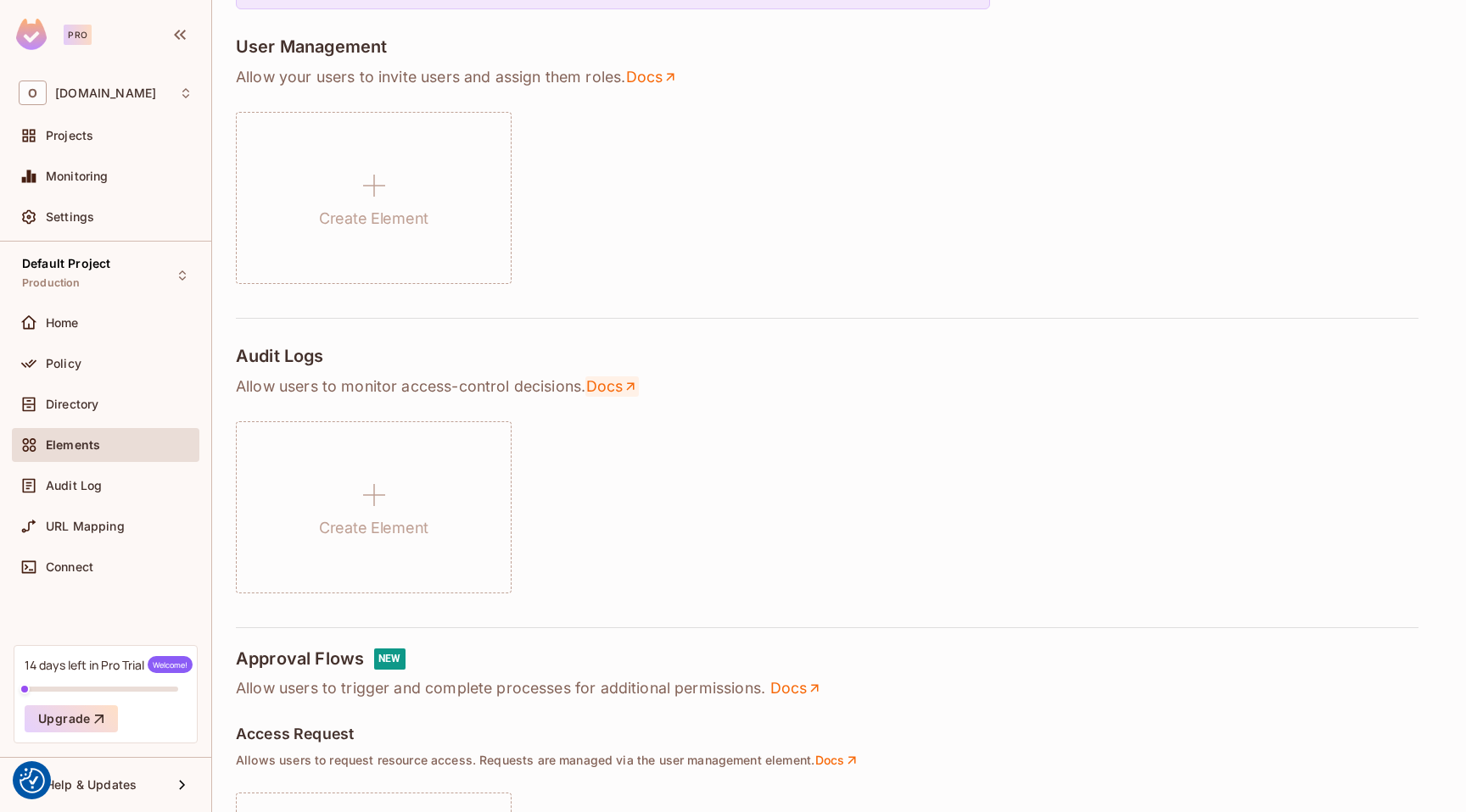
click at [615, 387] on link "Docs" at bounding box center [611, 387] width 53 height 21
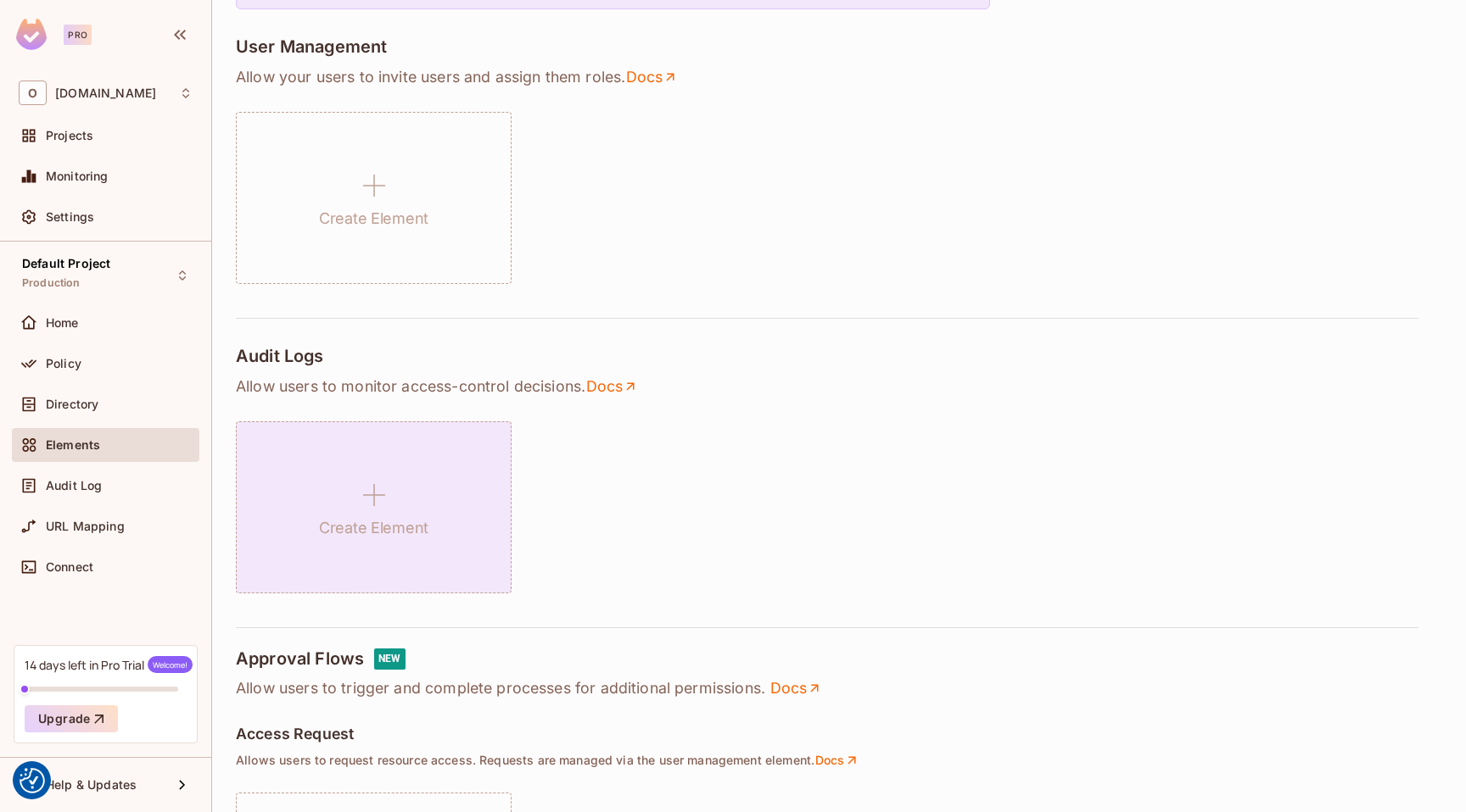
click at [397, 559] on div "Create Element" at bounding box center [374, 507] width 276 height 172
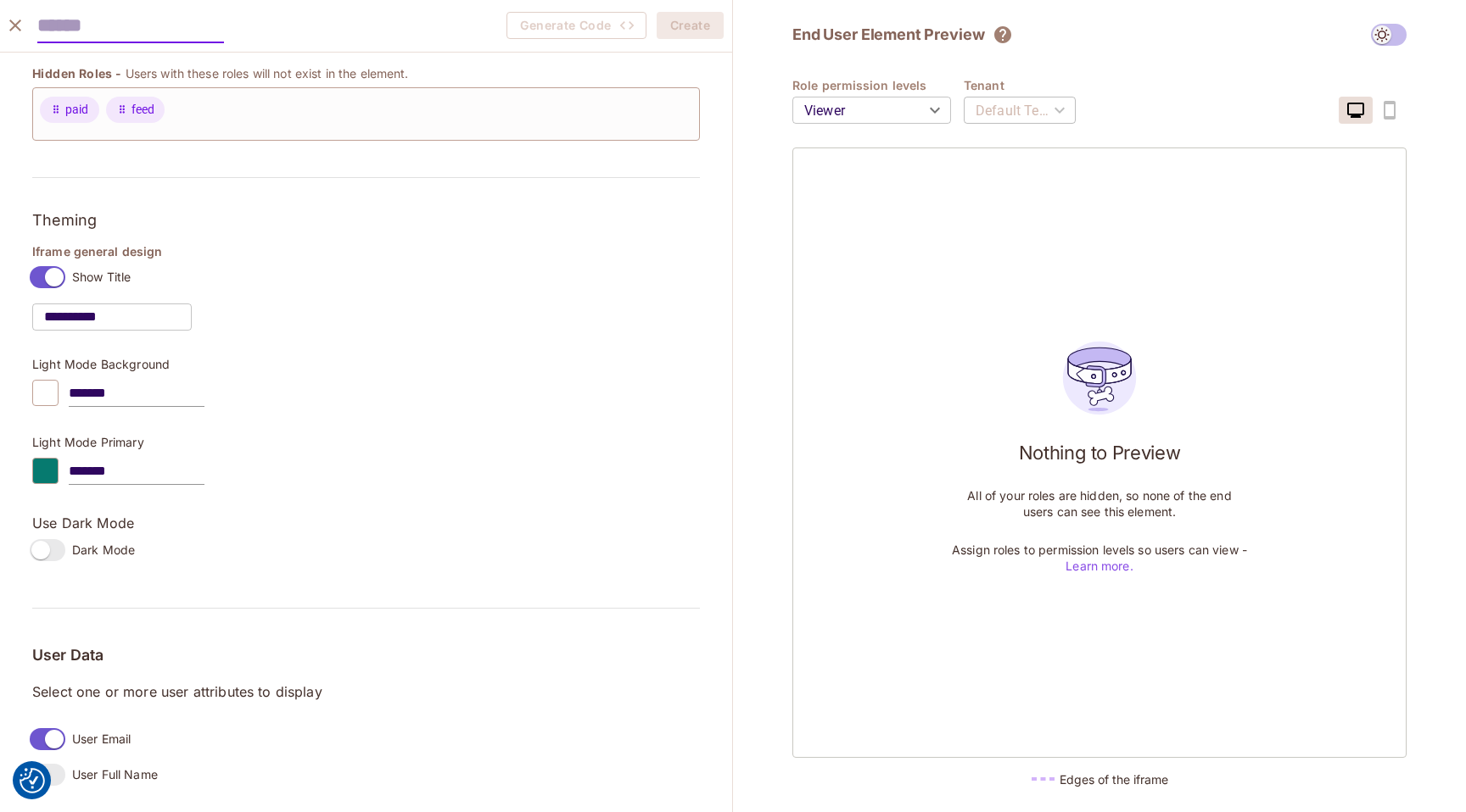
scroll to position [0, 0]
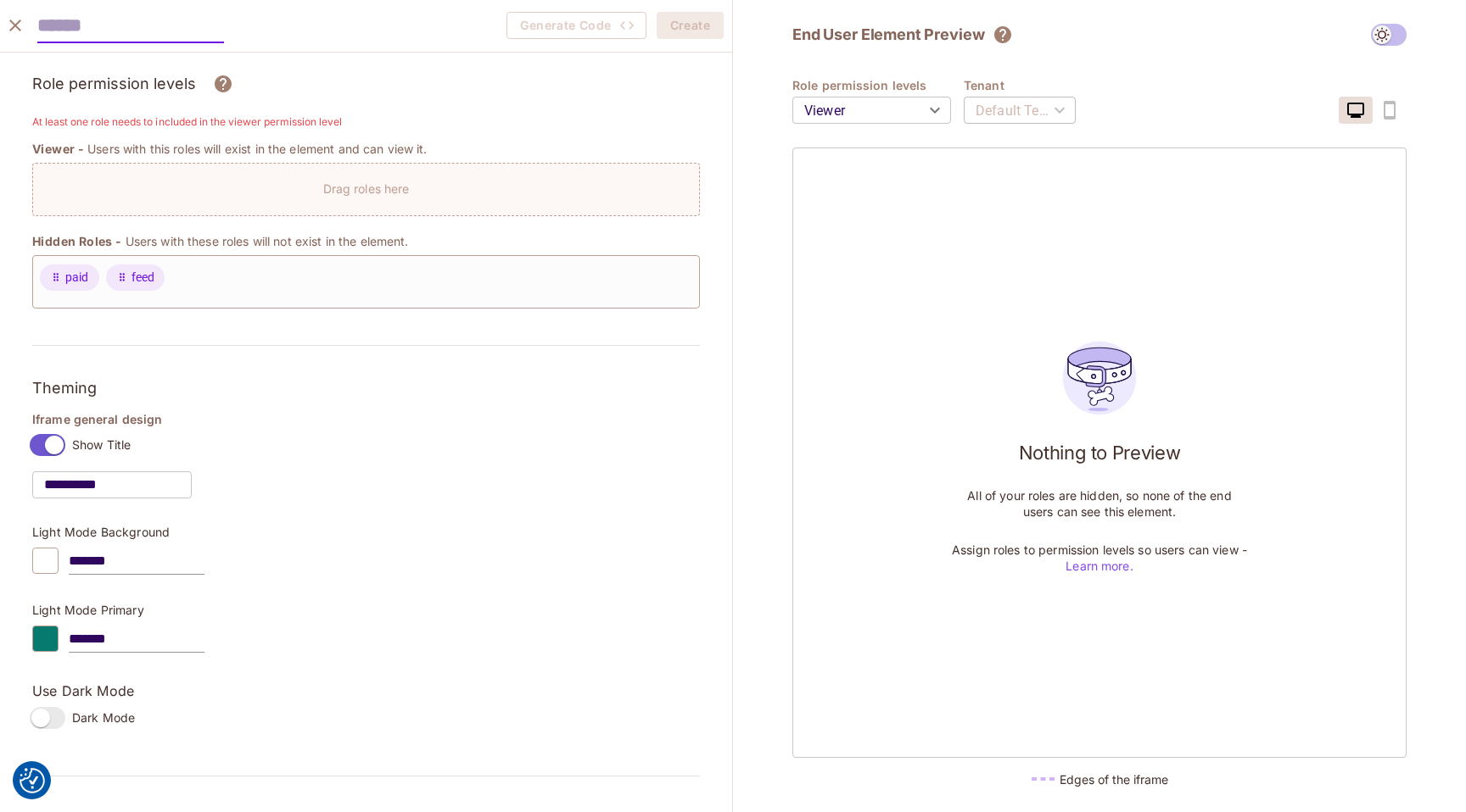
click at [889, 102] on body "We use cookies to enhance your browsing experience, serve personalized ads or c…" at bounding box center [733, 406] width 1466 height 812
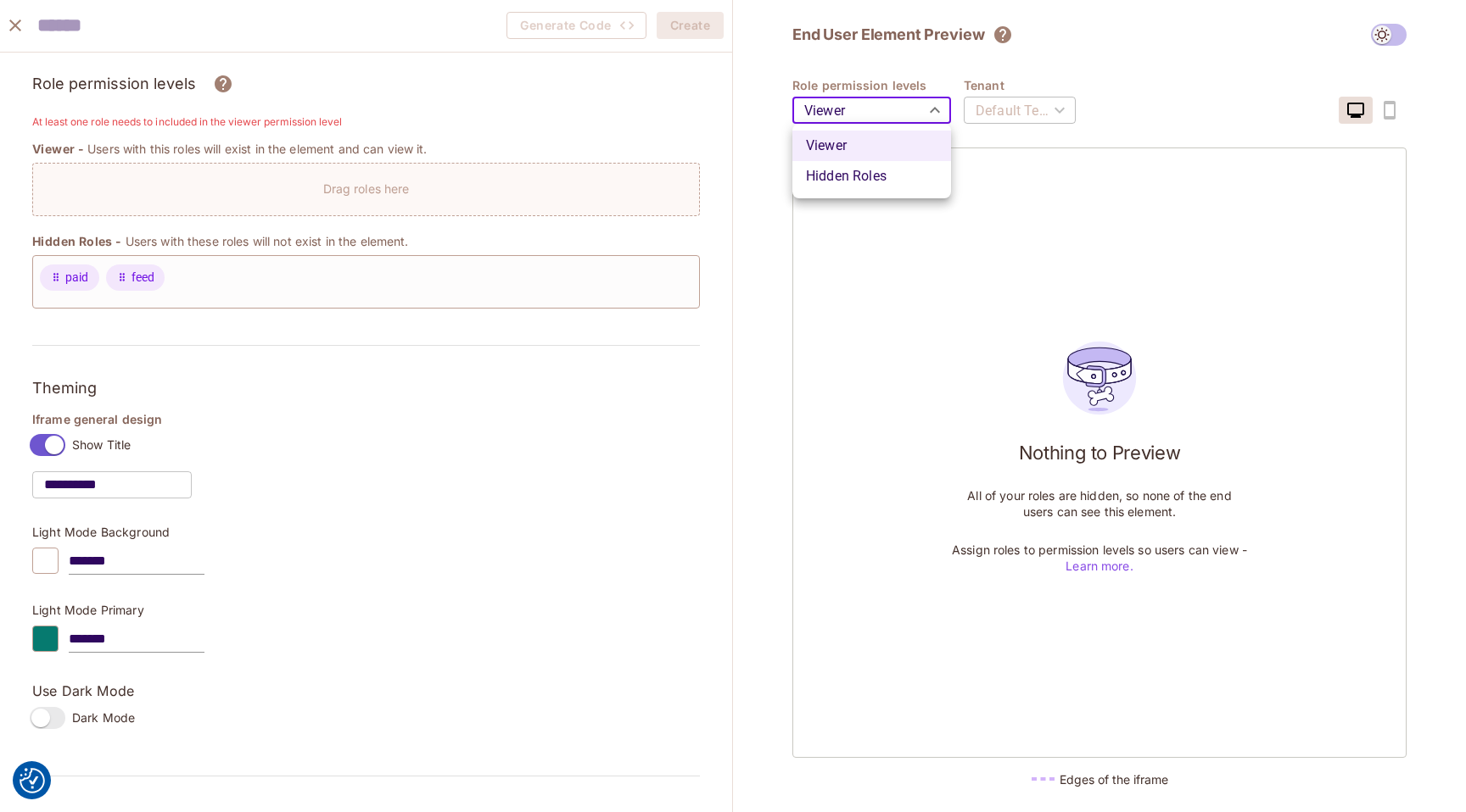
click at [889, 102] on div at bounding box center [733, 406] width 1466 height 812
click at [8, 15] on button "close" at bounding box center [15, 26] width 33 height 33
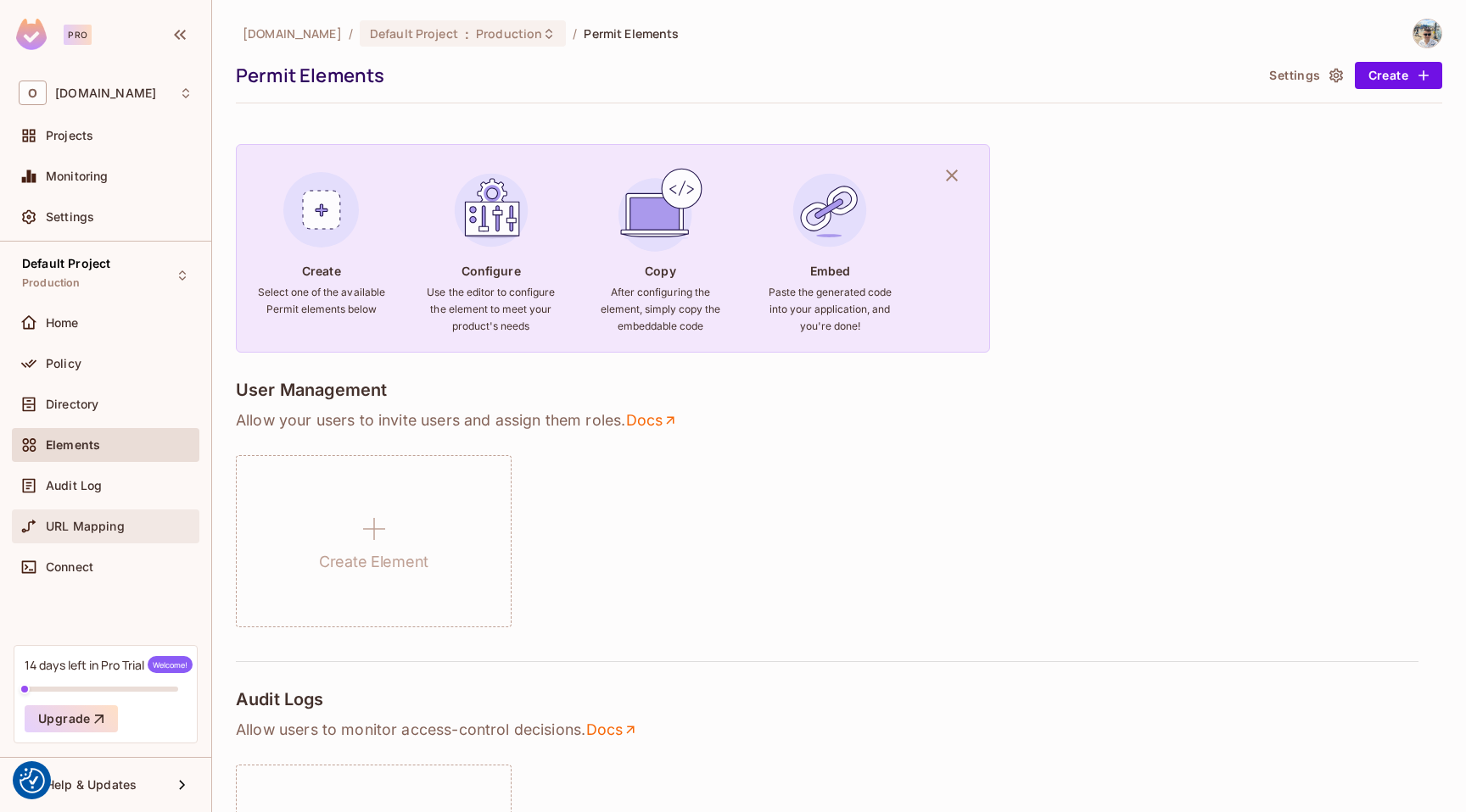
click at [90, 524] on span "URL Mapping" at bounding box center [86, 527] width 79 height 14
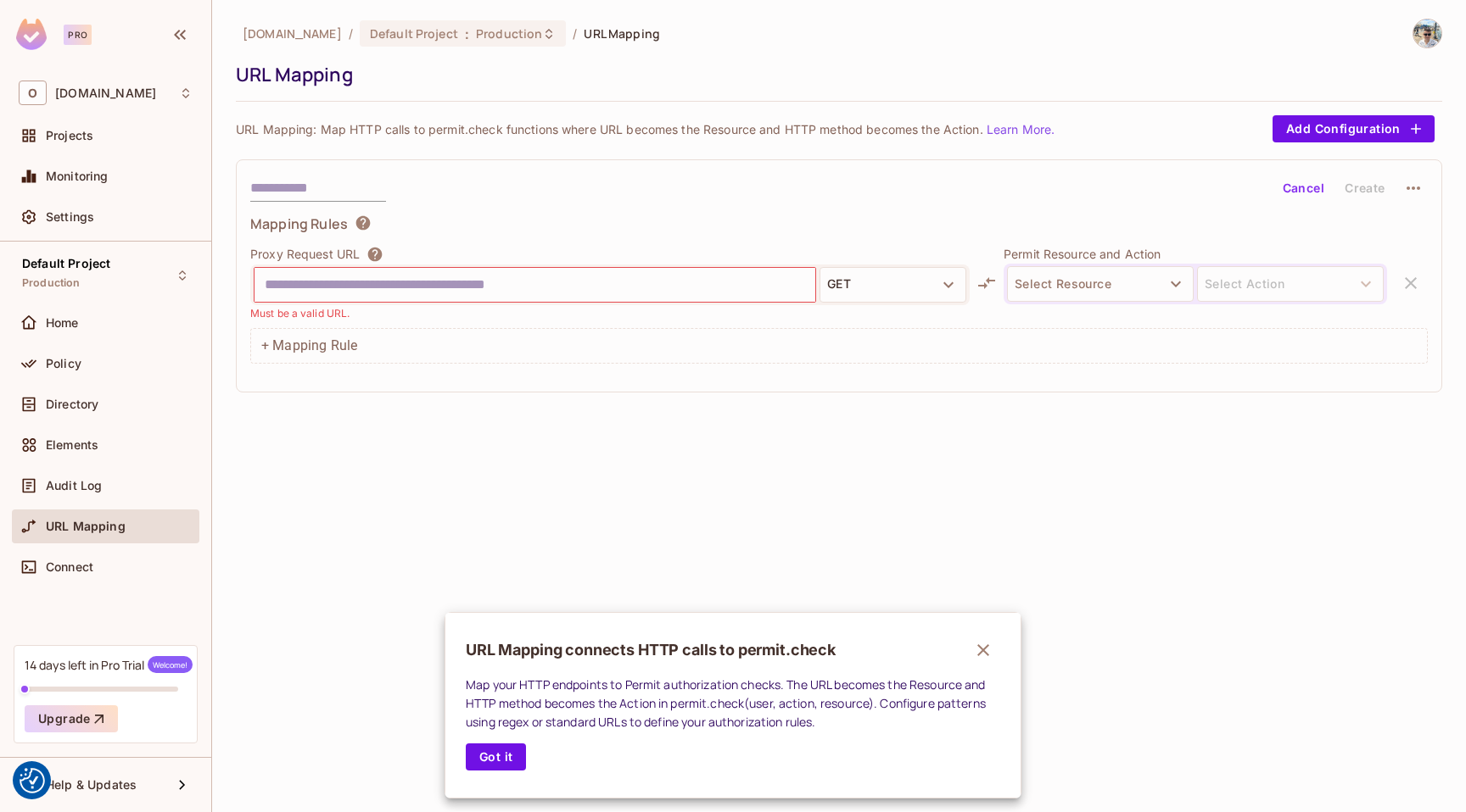
click at [1080, 267] on div at bounding box center [733, 406] width 1466 height 812
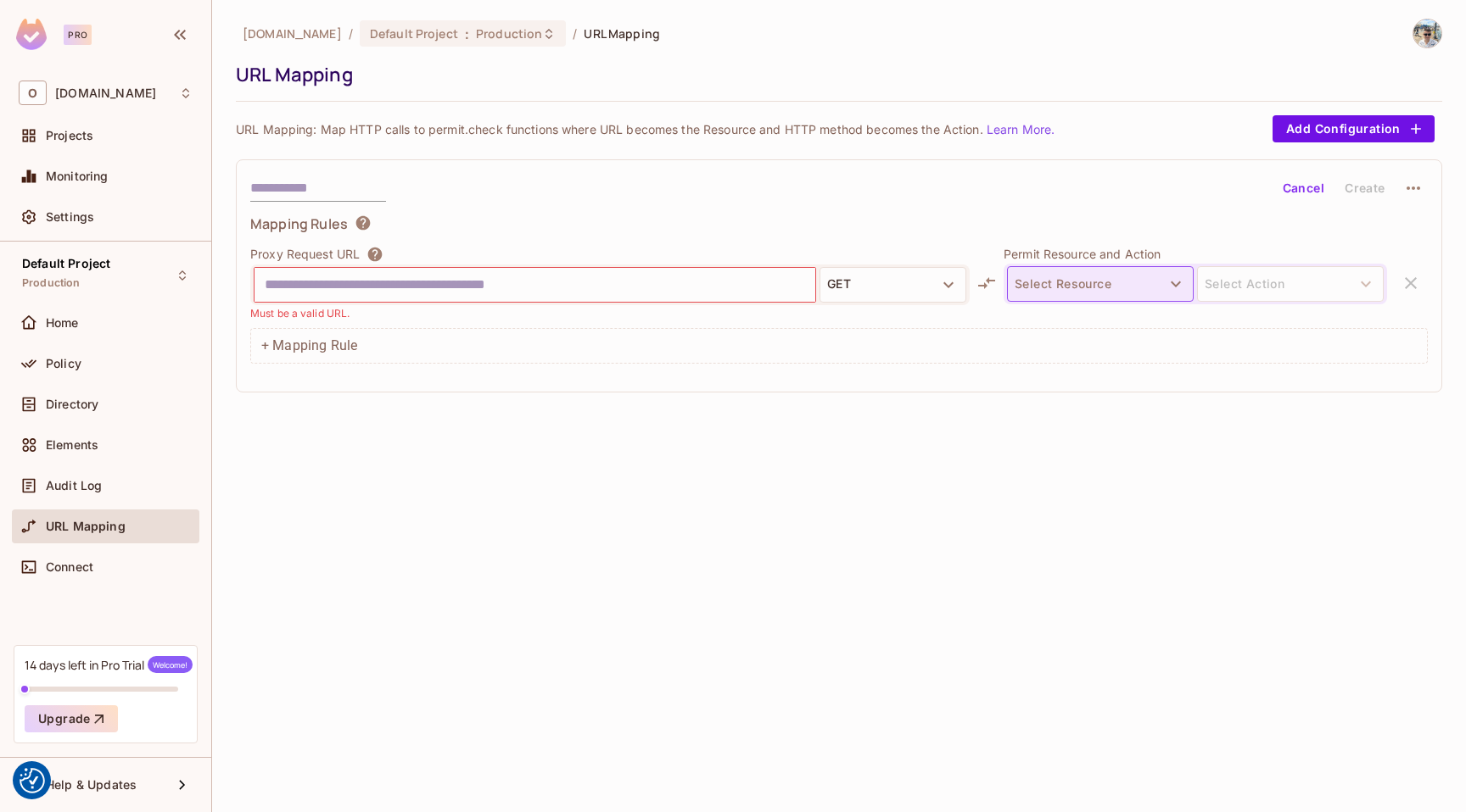
click at [1087, 283] on button "Select Resource" at bounding box center [1101, 284] width 187 height 35
click at [1087, 283] on div at bounding box center [733, 406] width 1466 height 812
click at [67, 575] on div "Connect" at bounding box center [105, 567] width 174 height 21
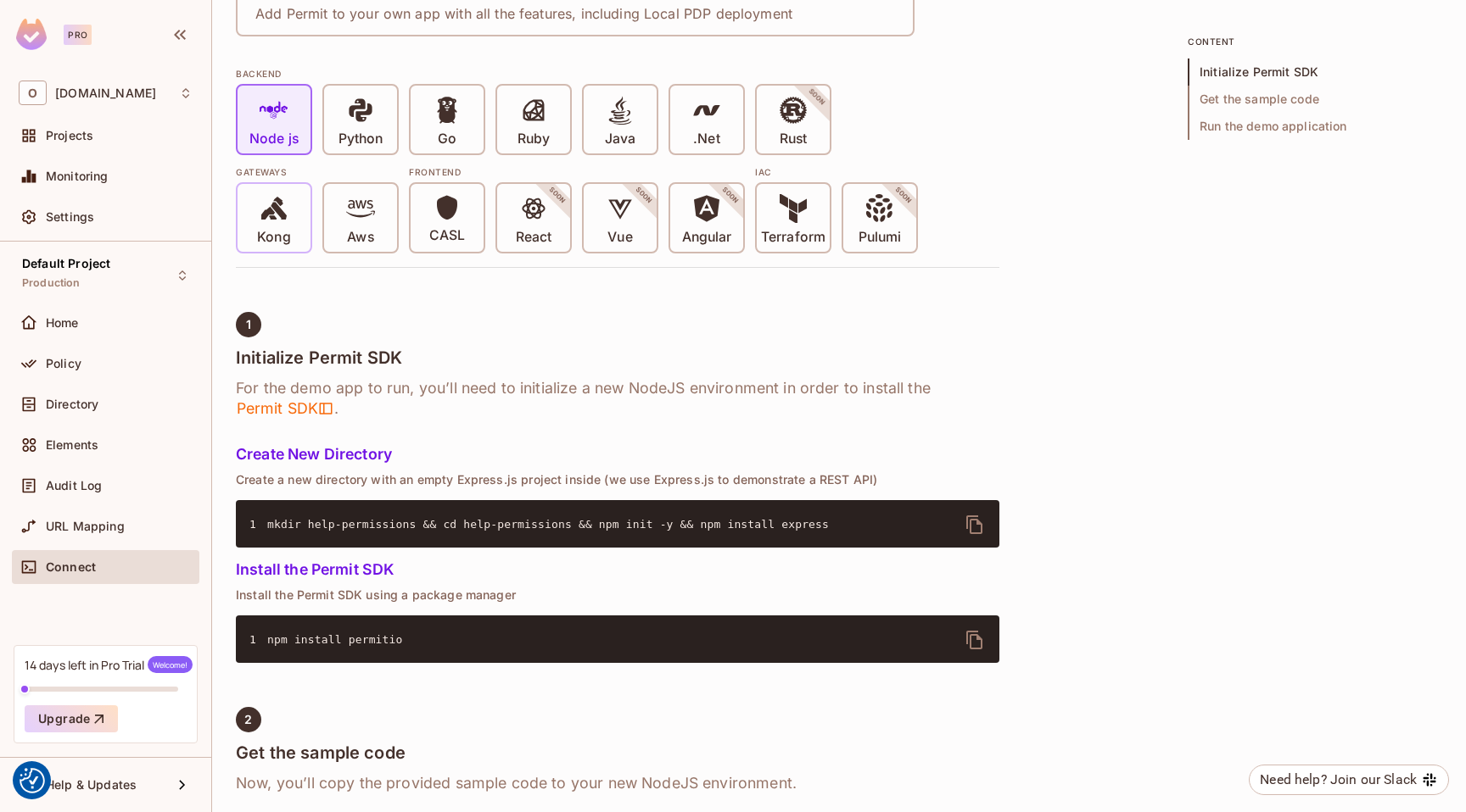
scroll to position [521, 0]
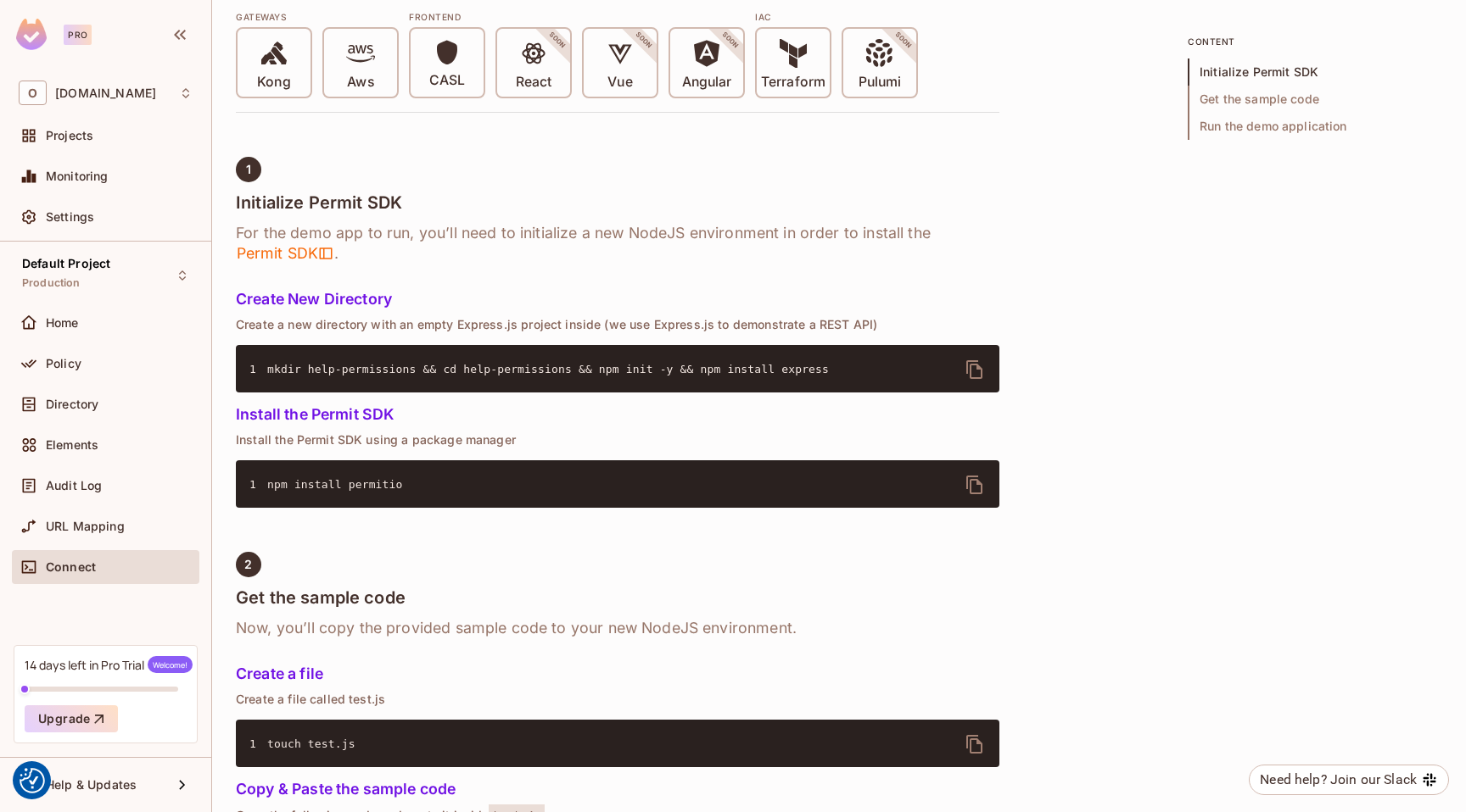
click at [418, 373] on span "mkdir help-permissions && cd help-permissions && npm init -y && npm install exp…" at bounding box center [547, 369] width 561 height 13
copy div "mkdir help-permissions && cd help-permissions && npm init -y && npm install exp…"
click at [314, 479] on span "npm install permitio" at bounding box center [335, 484] width 136 height 13
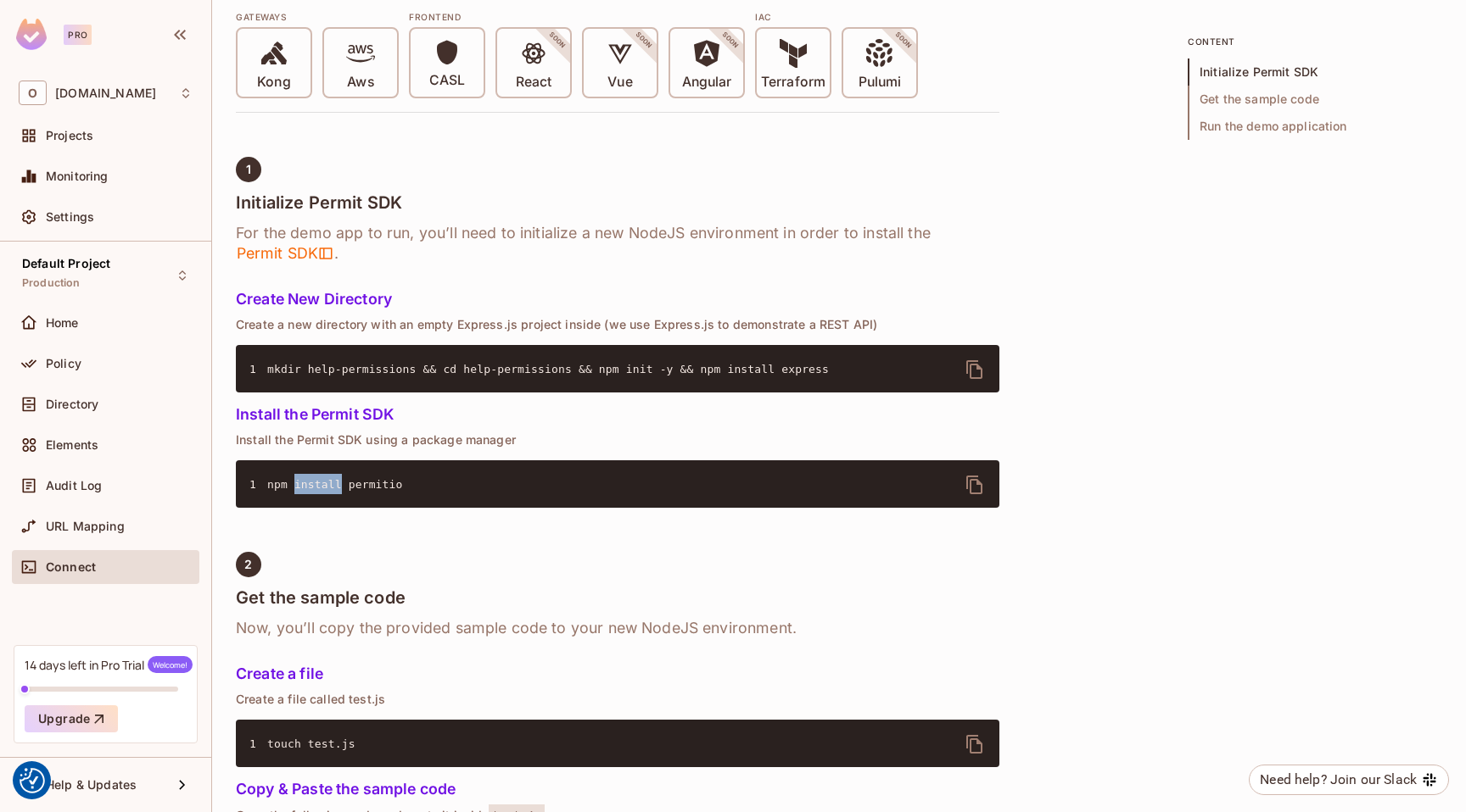
click at [314, 480] on span "npm install permitio" at bounding box center [335, 484] width 136 height 13
copy div "npm install permitio"
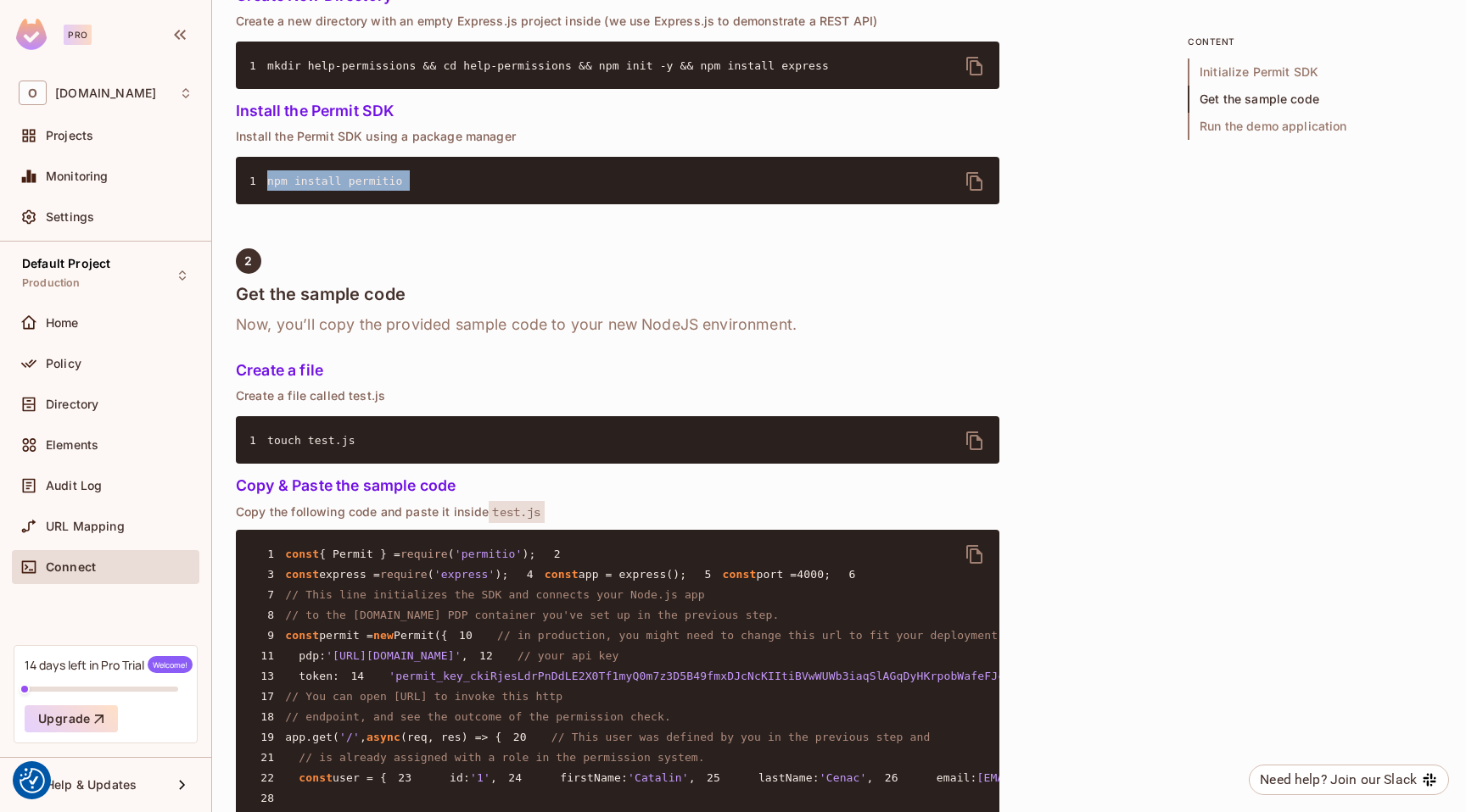
click at [321, 433] on pre "1 touch test.js" at bounding box center [617, 440] width 763 height 47
click at [320, 434] on span "touch test.js" at bounding box center [311, 440] width 89 height 13
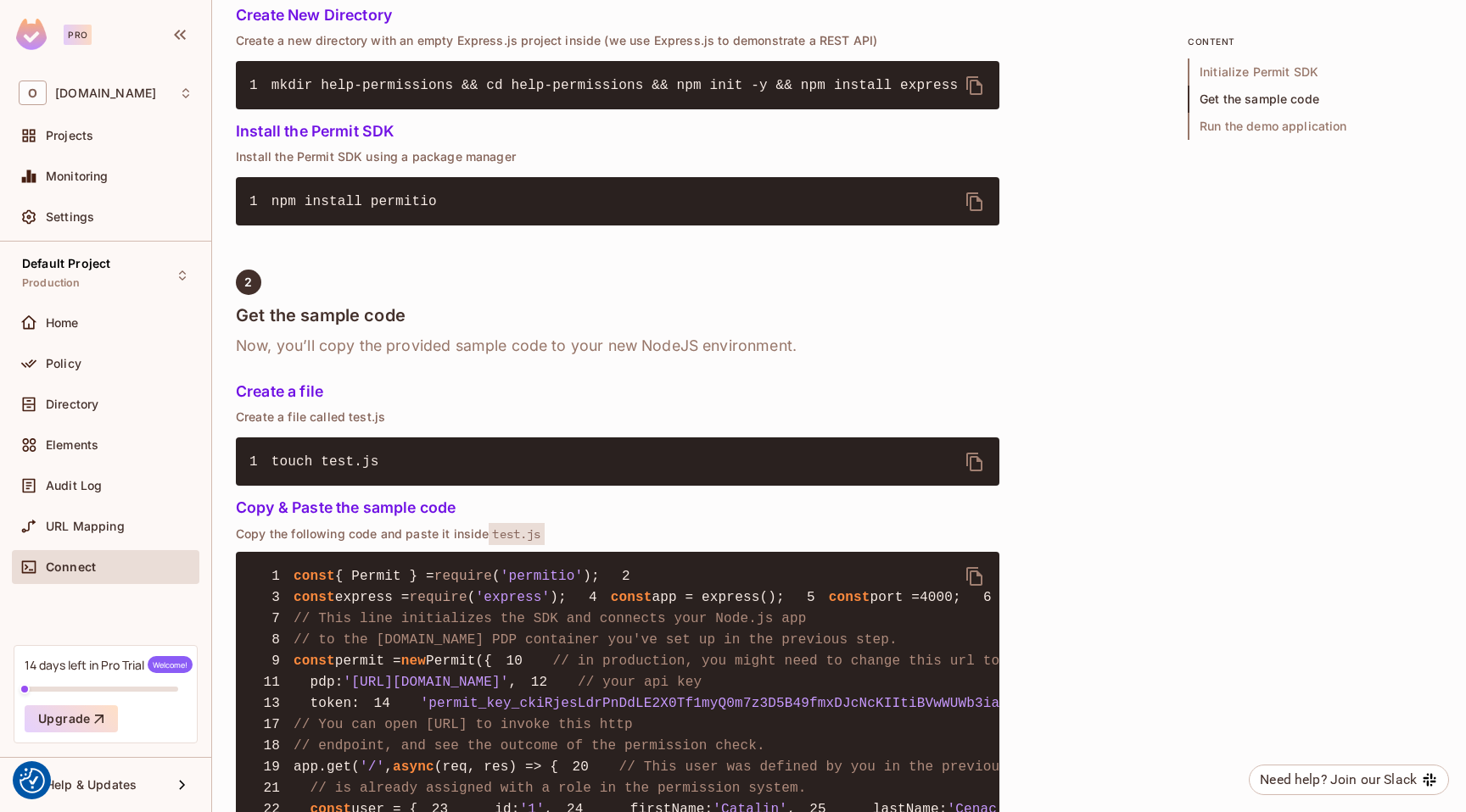
scroll to position [963, 0]
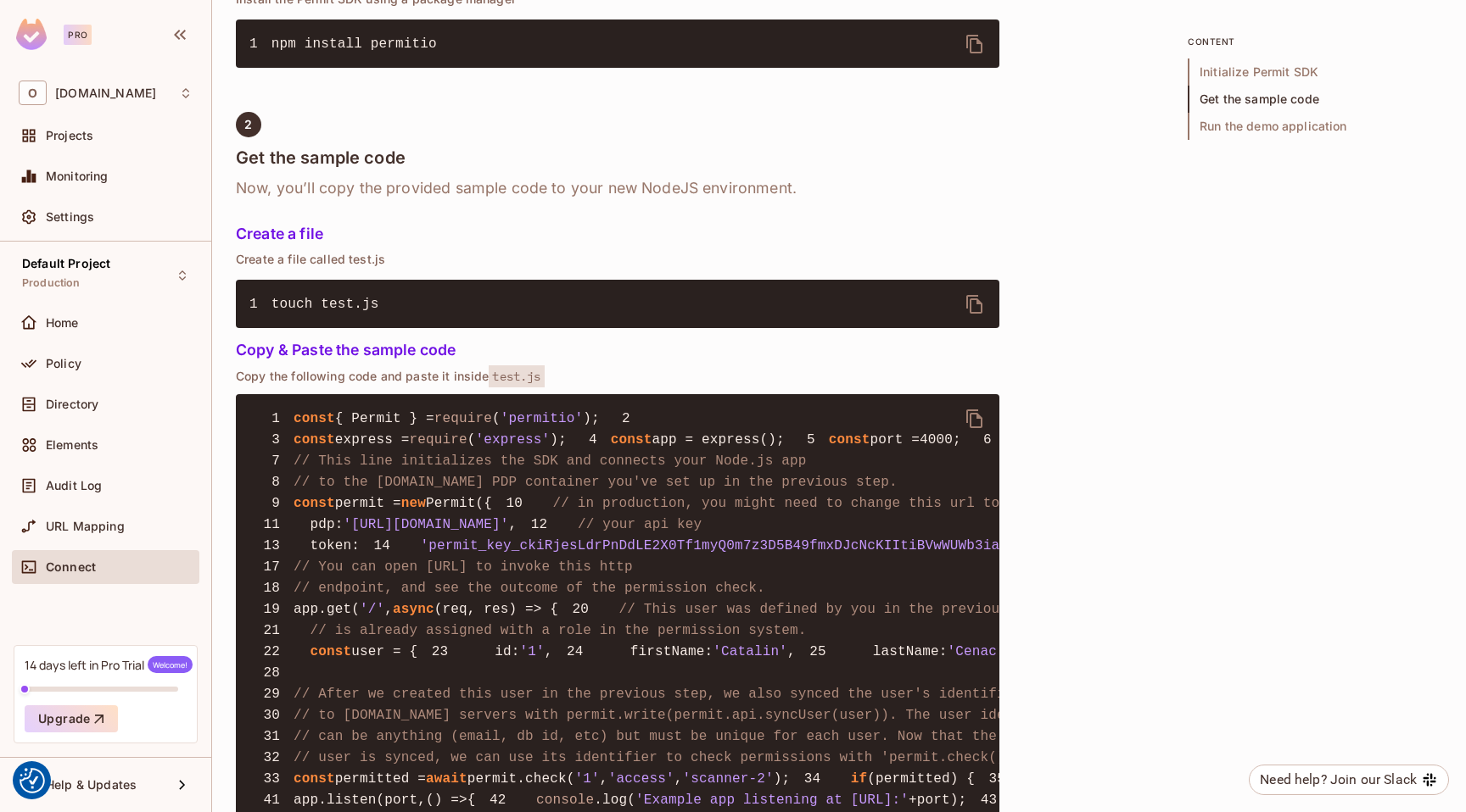
click at [968, 408] on icon "delete" at bounding box center [975, 418] width 21 height 21
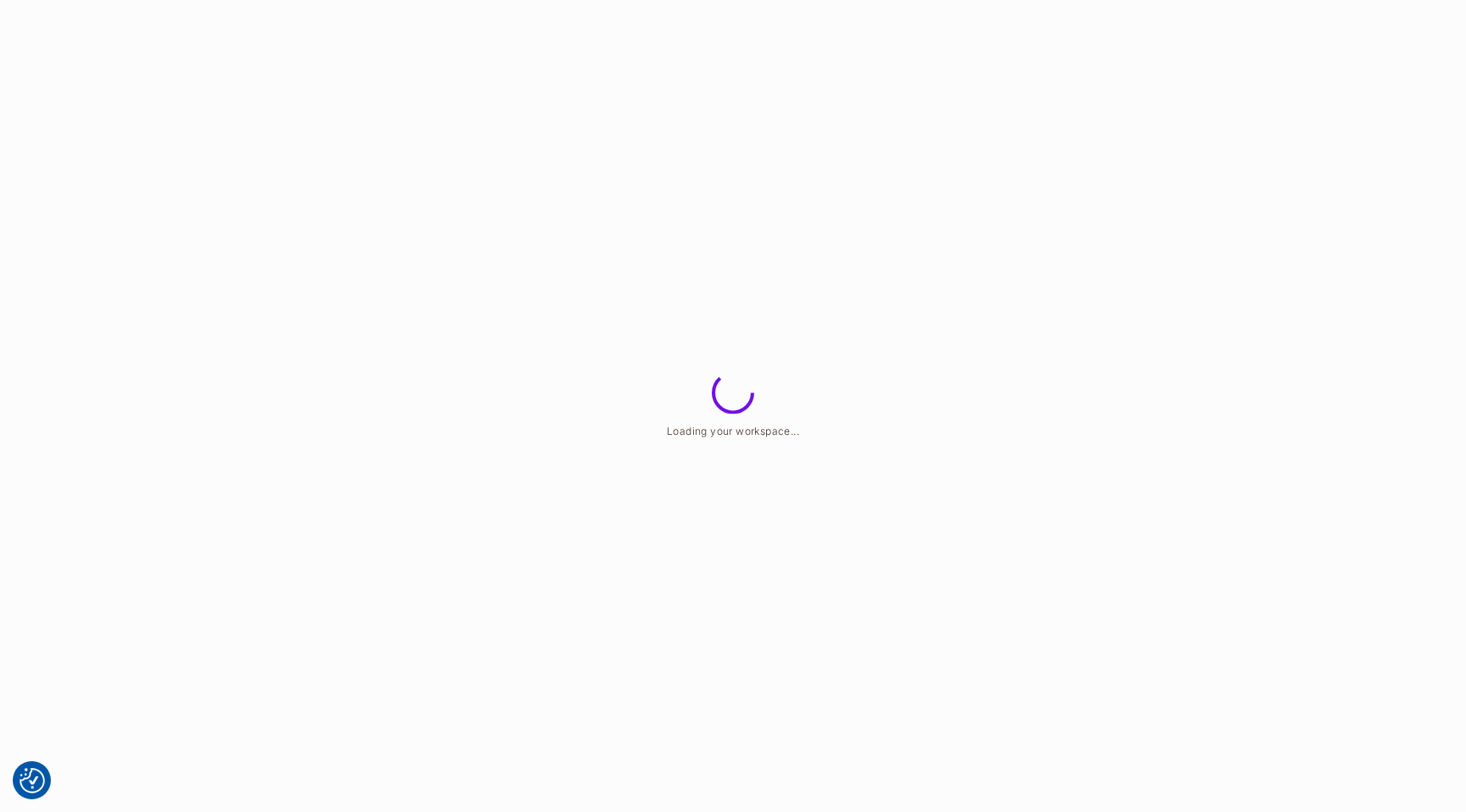
click at [938, 0] on html "We use cookies to enhance your browsing experience, serve personalized ads or c…" at bounding box center [733, 0] width 1466 height 0
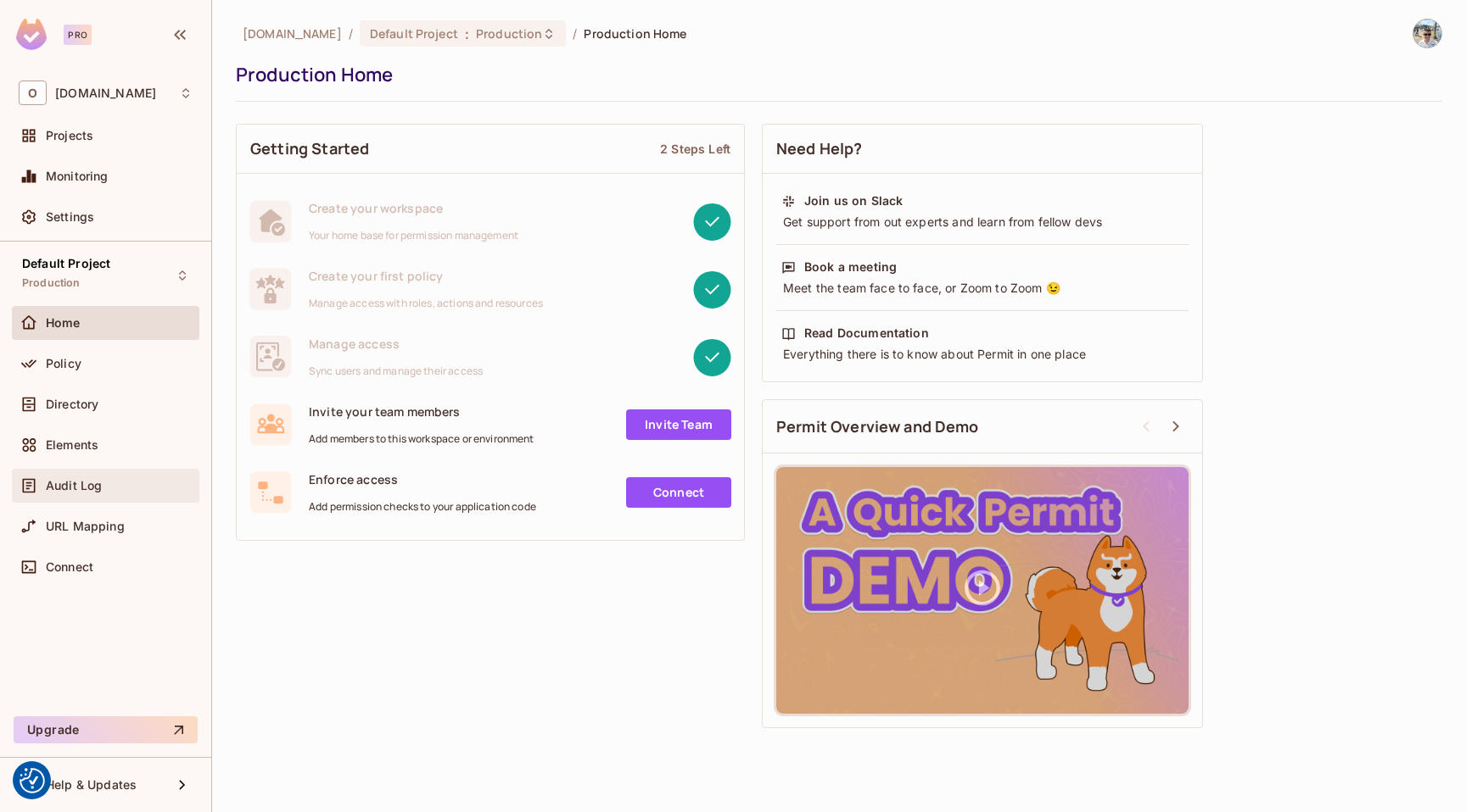
click at [96, 479] on span "Audit Log" at bounding box center [74, 486] width 56 height 14
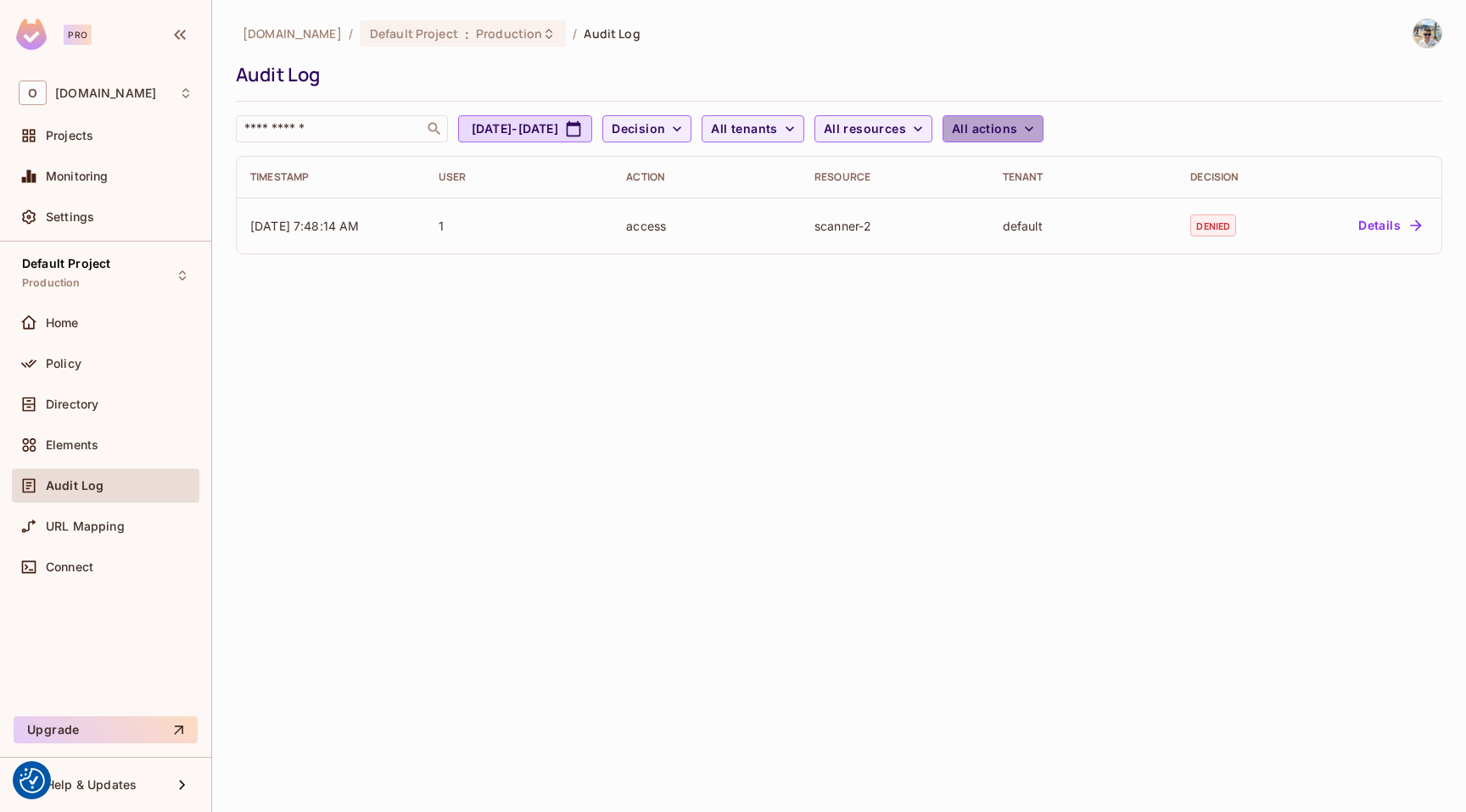
click at [1044, 117] on button "All actions" at bounding box center [992, 129] width 101 height 28
click at [1068, 118] on div at bounding box center [733, 406] width 1466 height 812
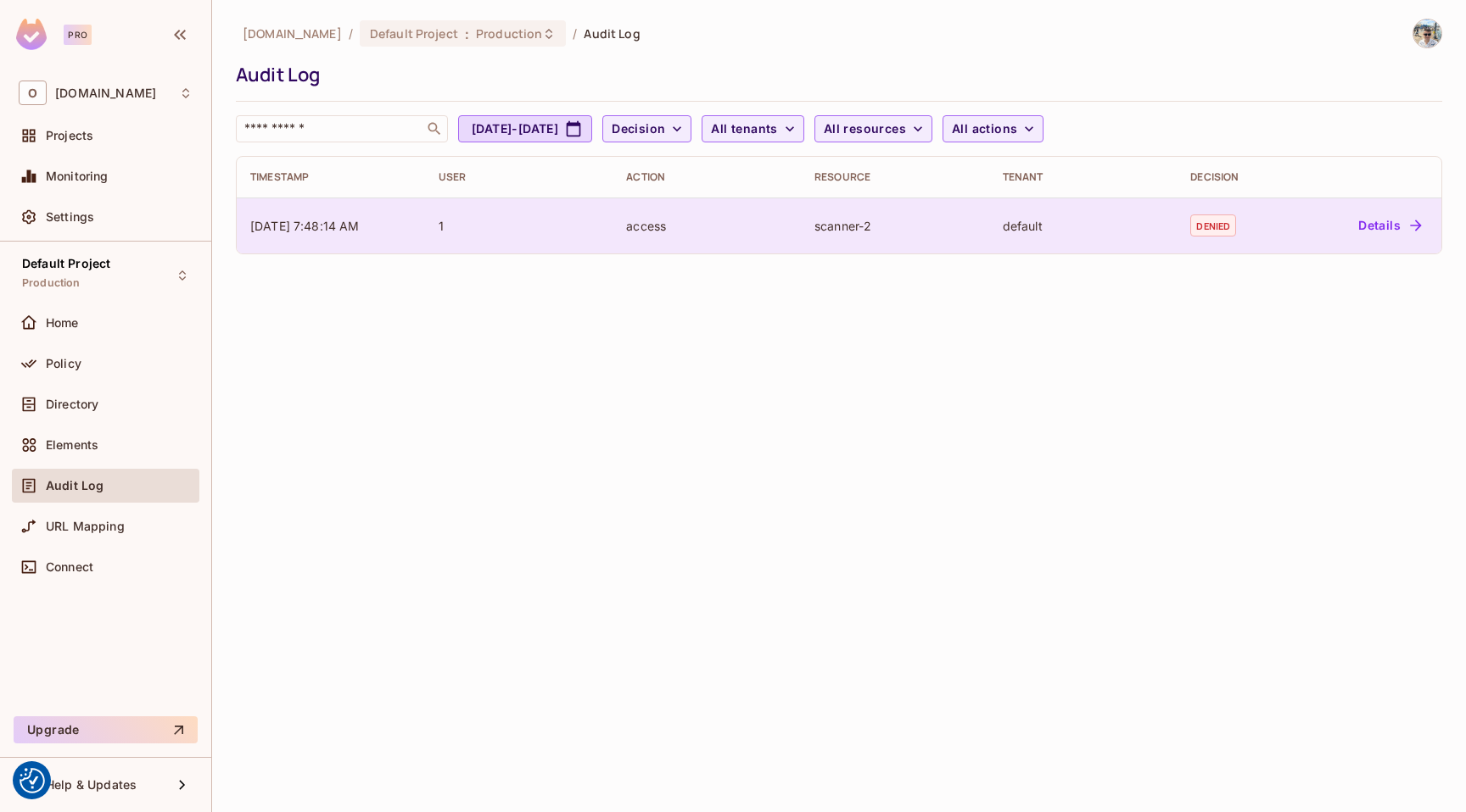
click at [449, 228] on div "1" at bounding box center [519, 225] width 161 height 16
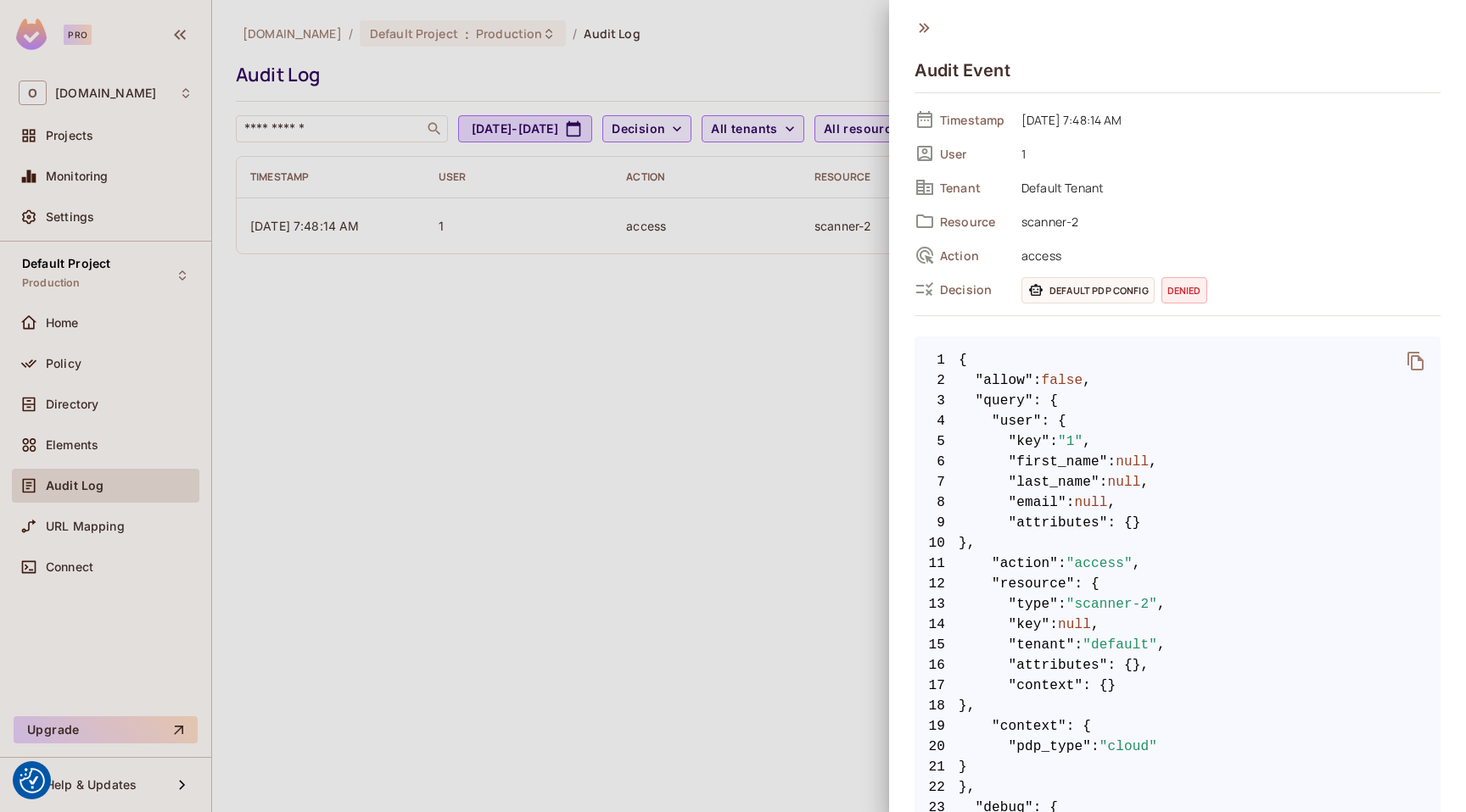
click at [924, 30] on icon at bounding box center [924, 28] width 19 height 19
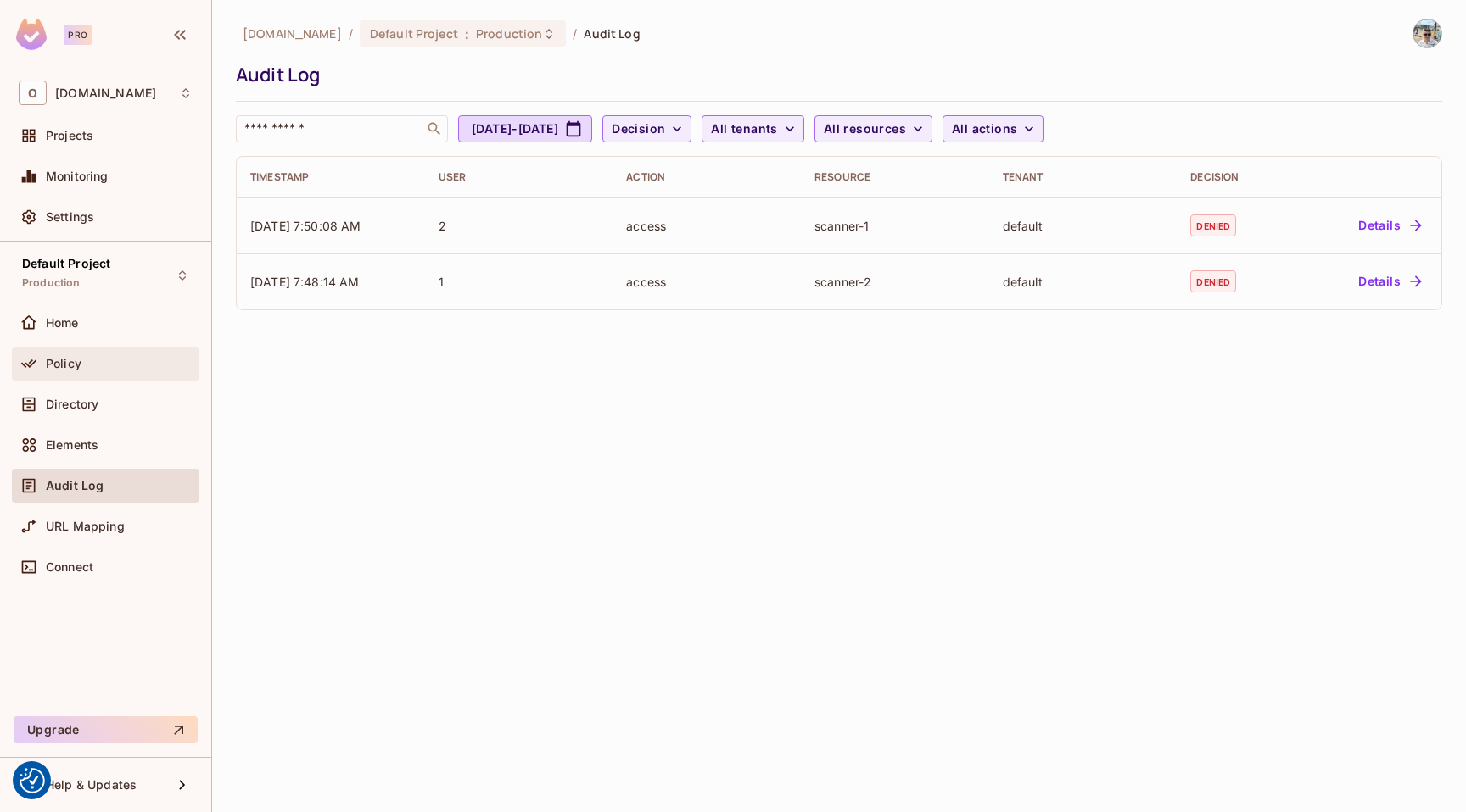
click at [107, 370] on div "Policy" at bounding box center [105, 363] width 174 height 21
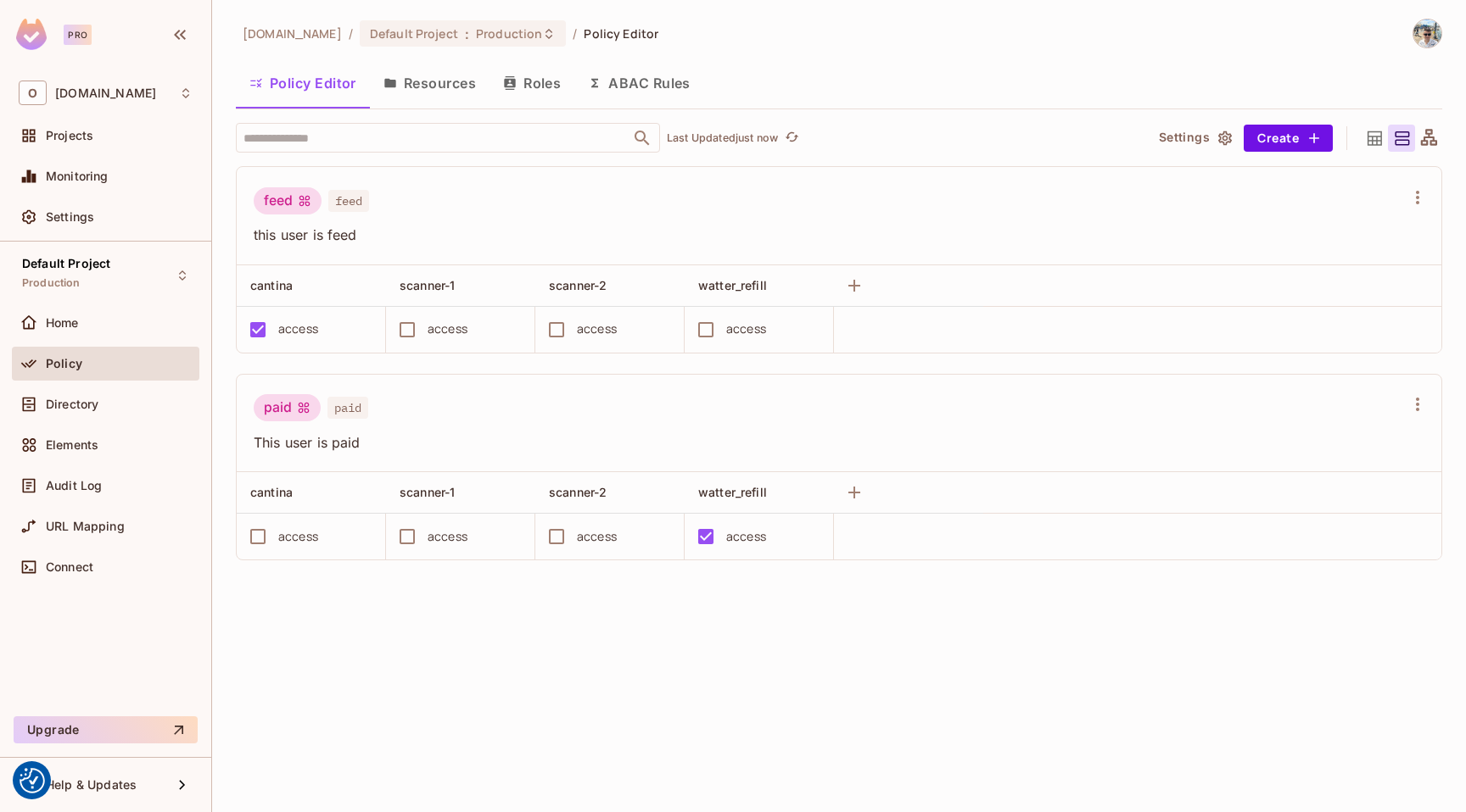
click at [506, 94] on button "Roles" at bounding box center [532, 83] width 85 height 42
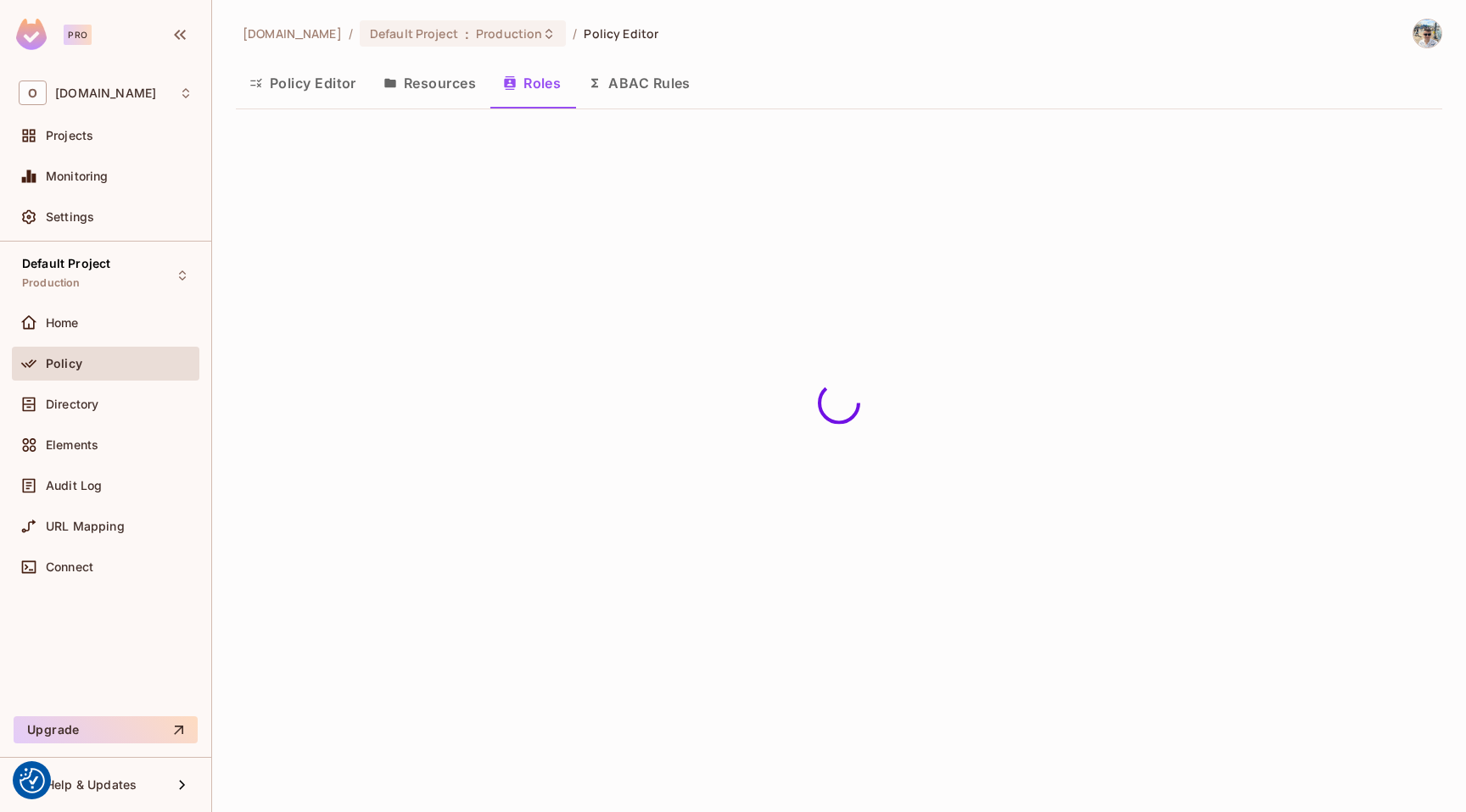
click at [636, 88] on button "ABAC Rules" at bounding box center [639, 83] width 130 height 42
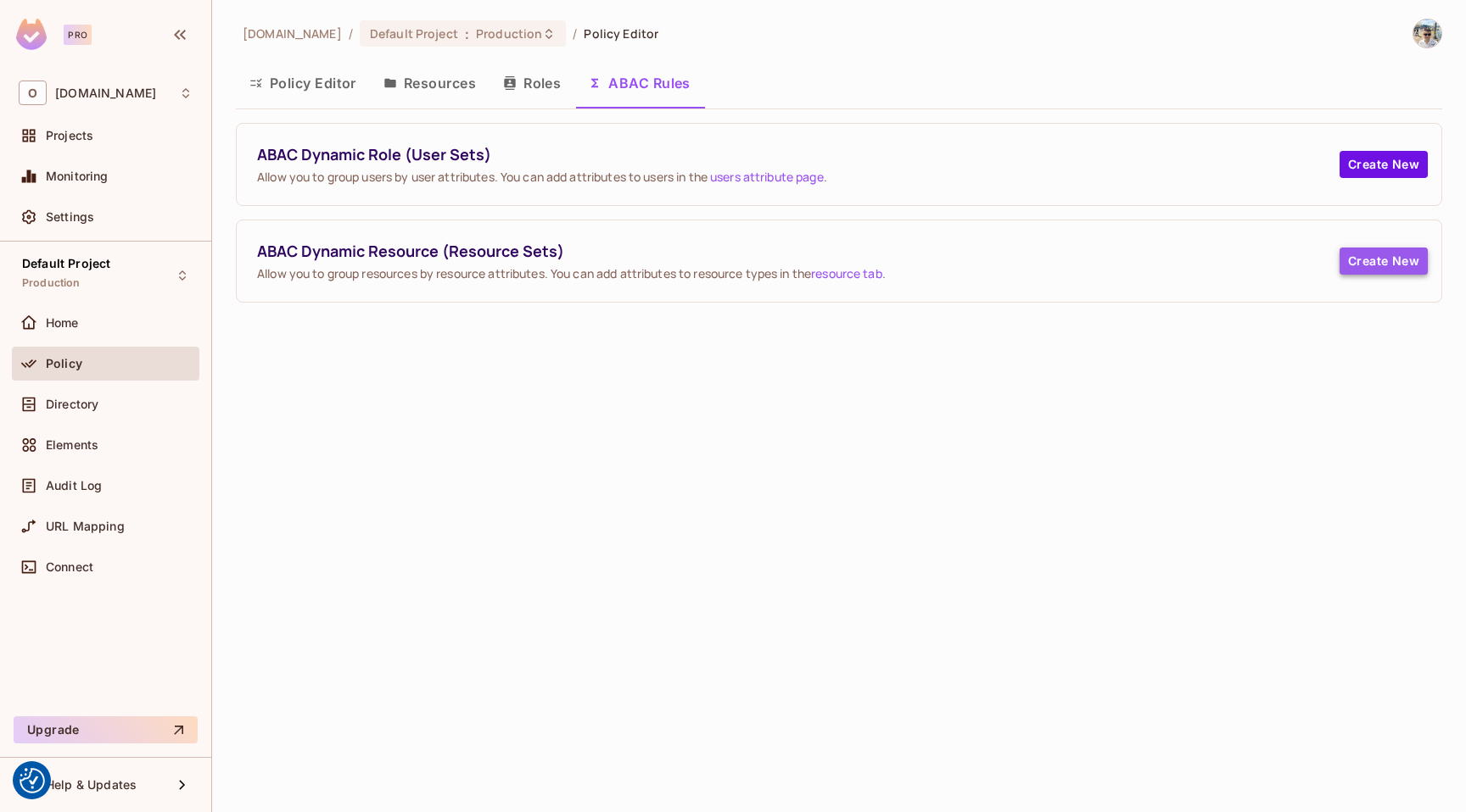
click at [1376, 254] on button "Create New" at bounding box center [1383, 262] width 89 height 28
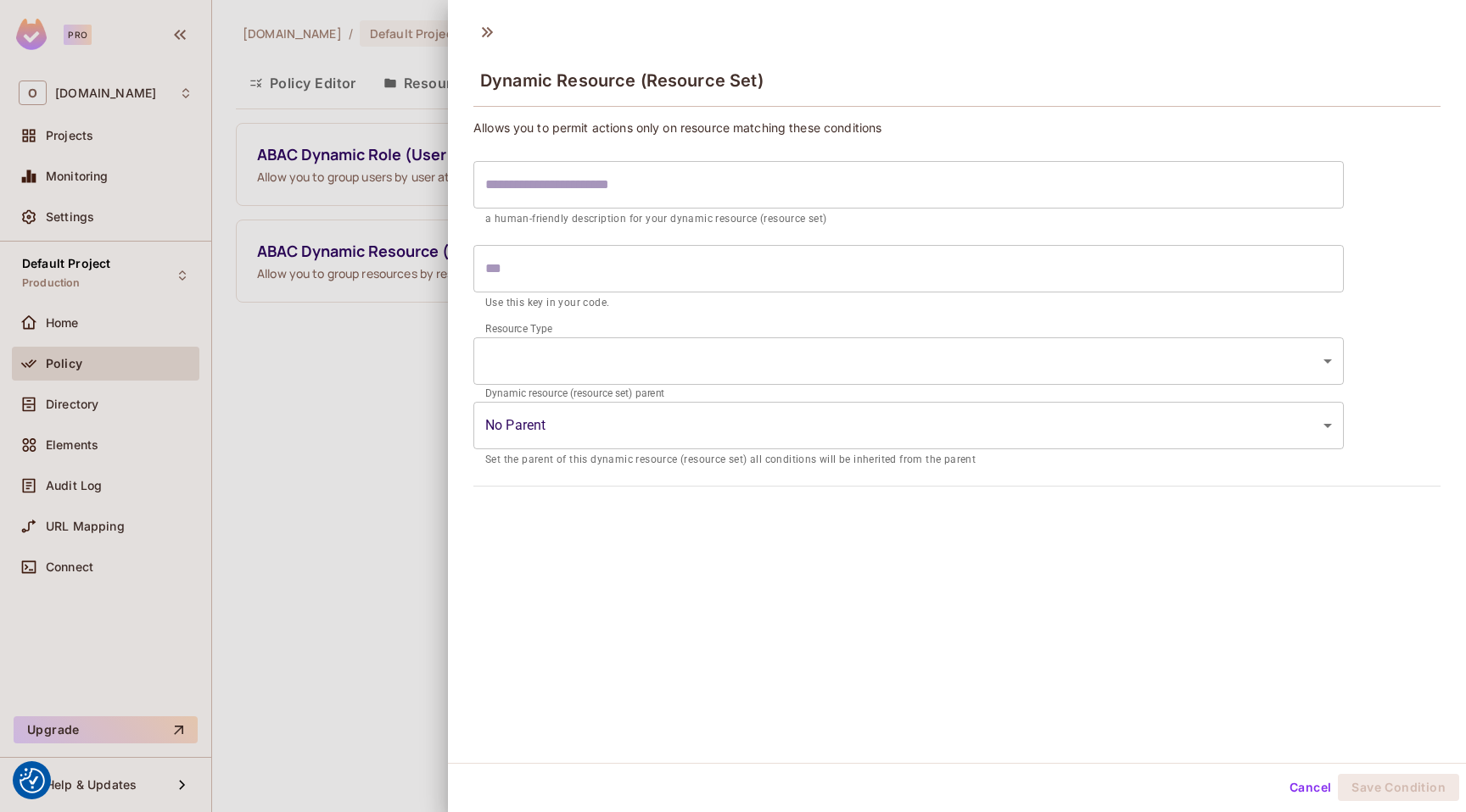
click at [569, 277] on input "text" at bounding box center [909, 269] width 870 height 47
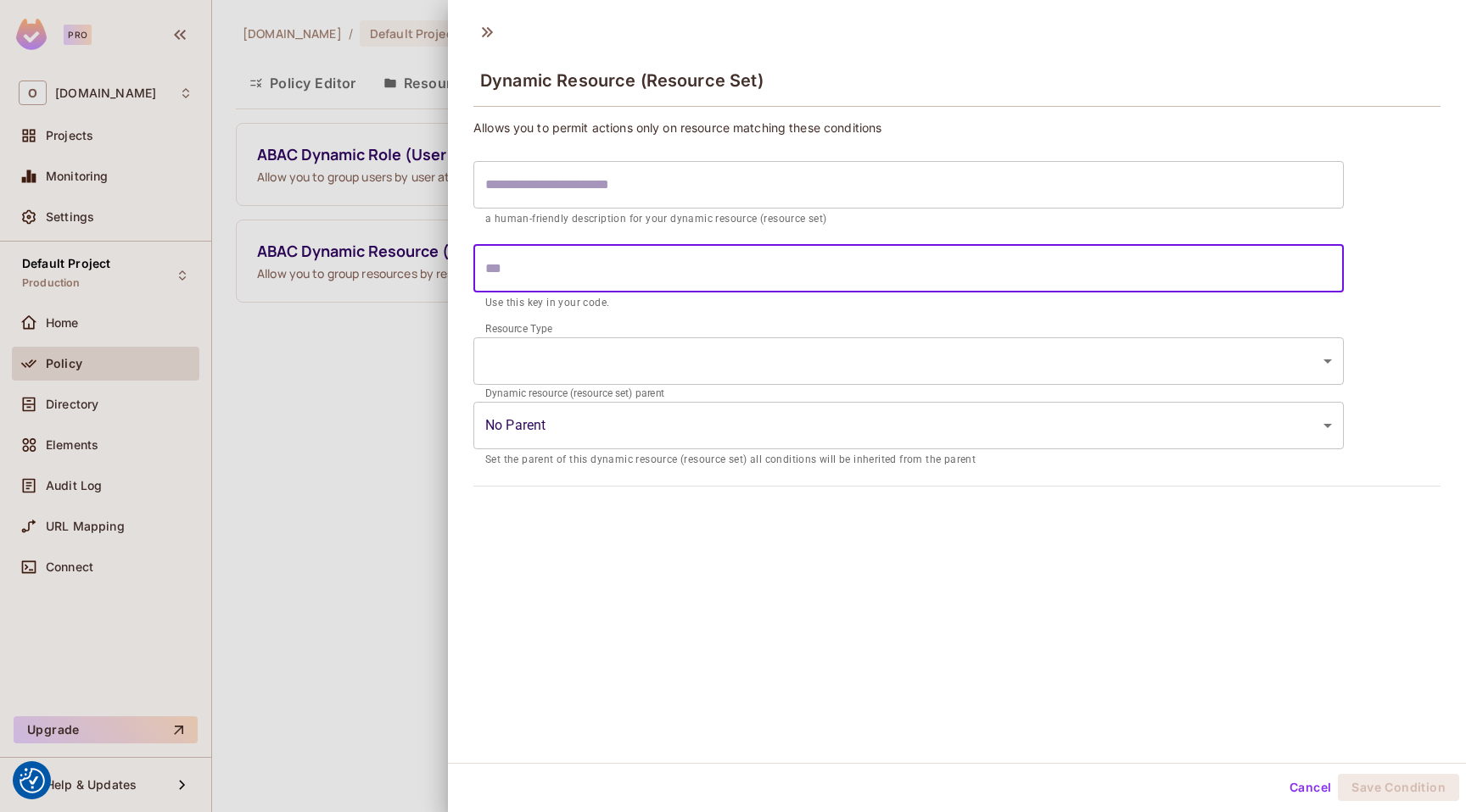
click at [554, 368] on body "We use cookies to enhance your browsing experience, serve personalized ads or c…" at bounding box center [733, 406] width 1466 height 812
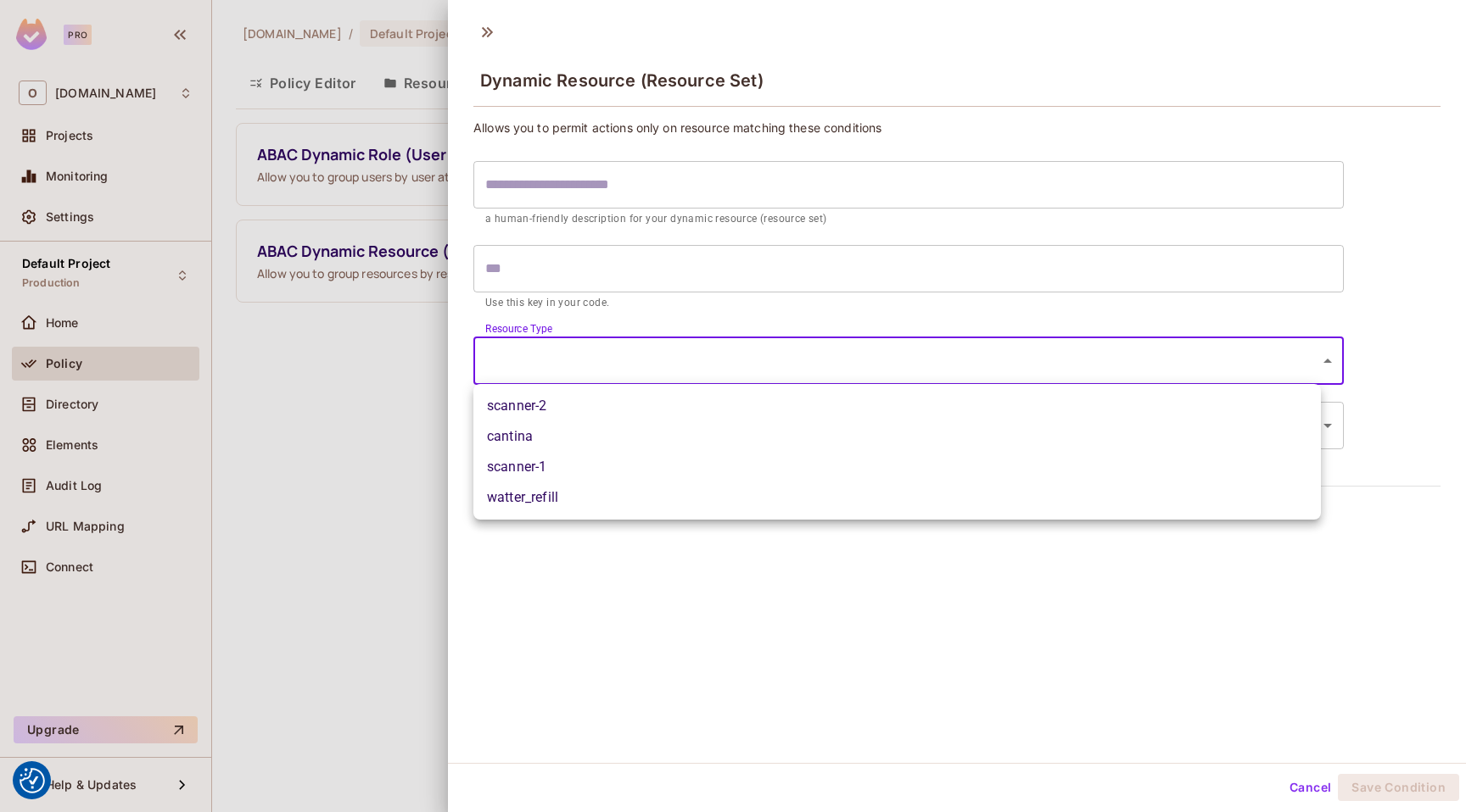
click at [555, 359] on div at bounding box center [733, 406] width 1466 height 812
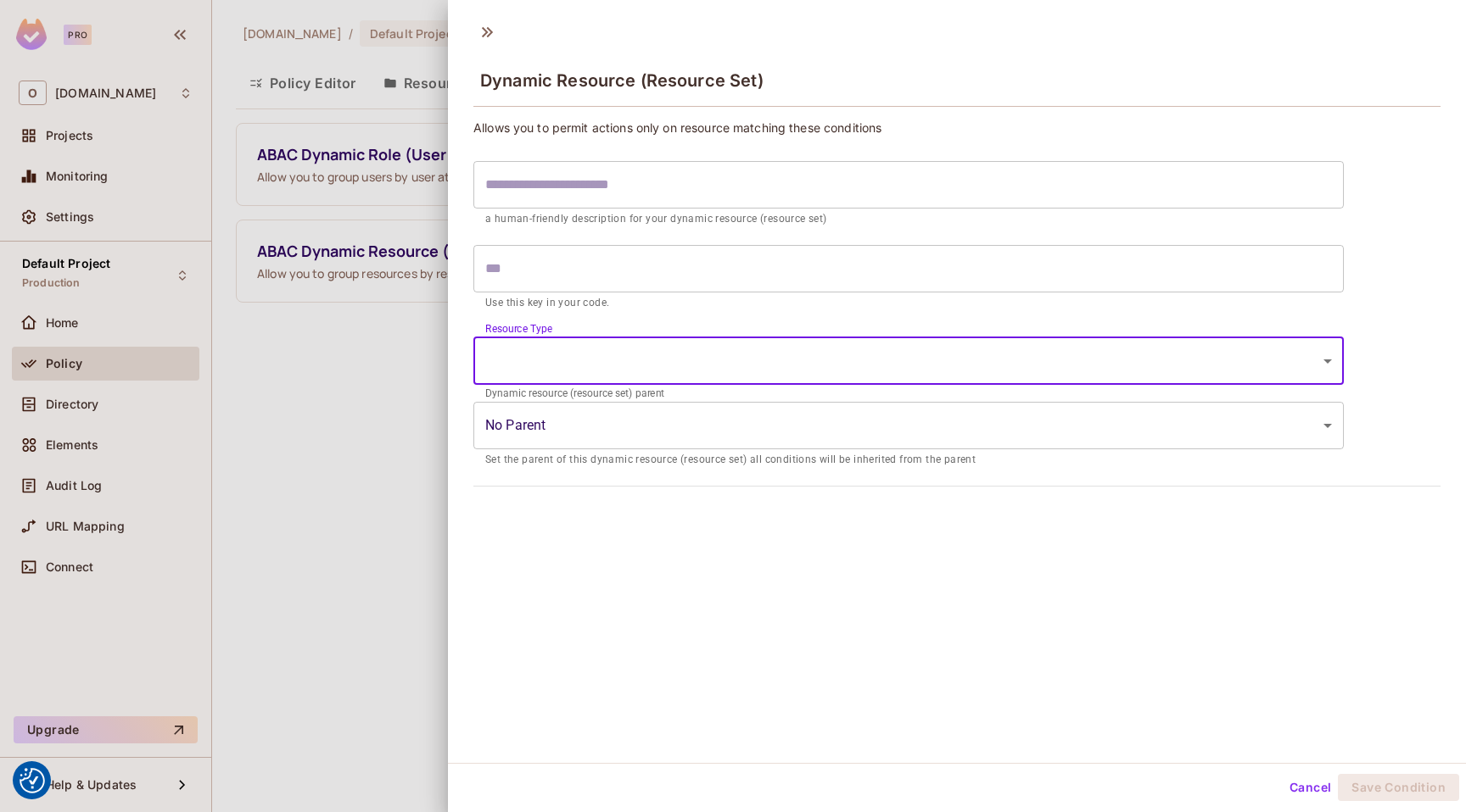
click at [555, 359] on body "We use cookies to enhance your browsing experience, serve personalized ads or c…" at bounding box center [733, 406] width 1466 height 812
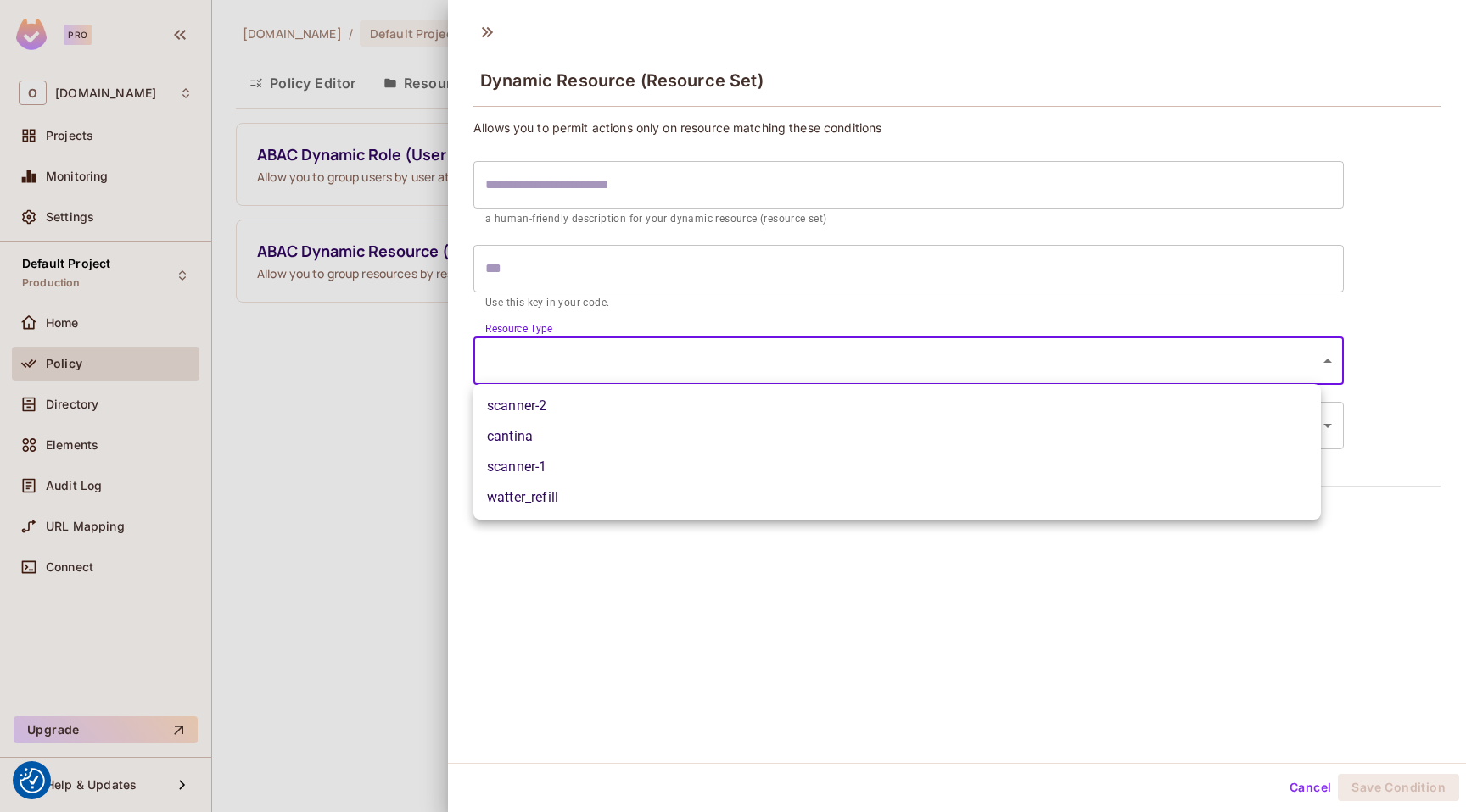
click at [555, 358] on div at bounding box center [733, 406] width 1466 height 812
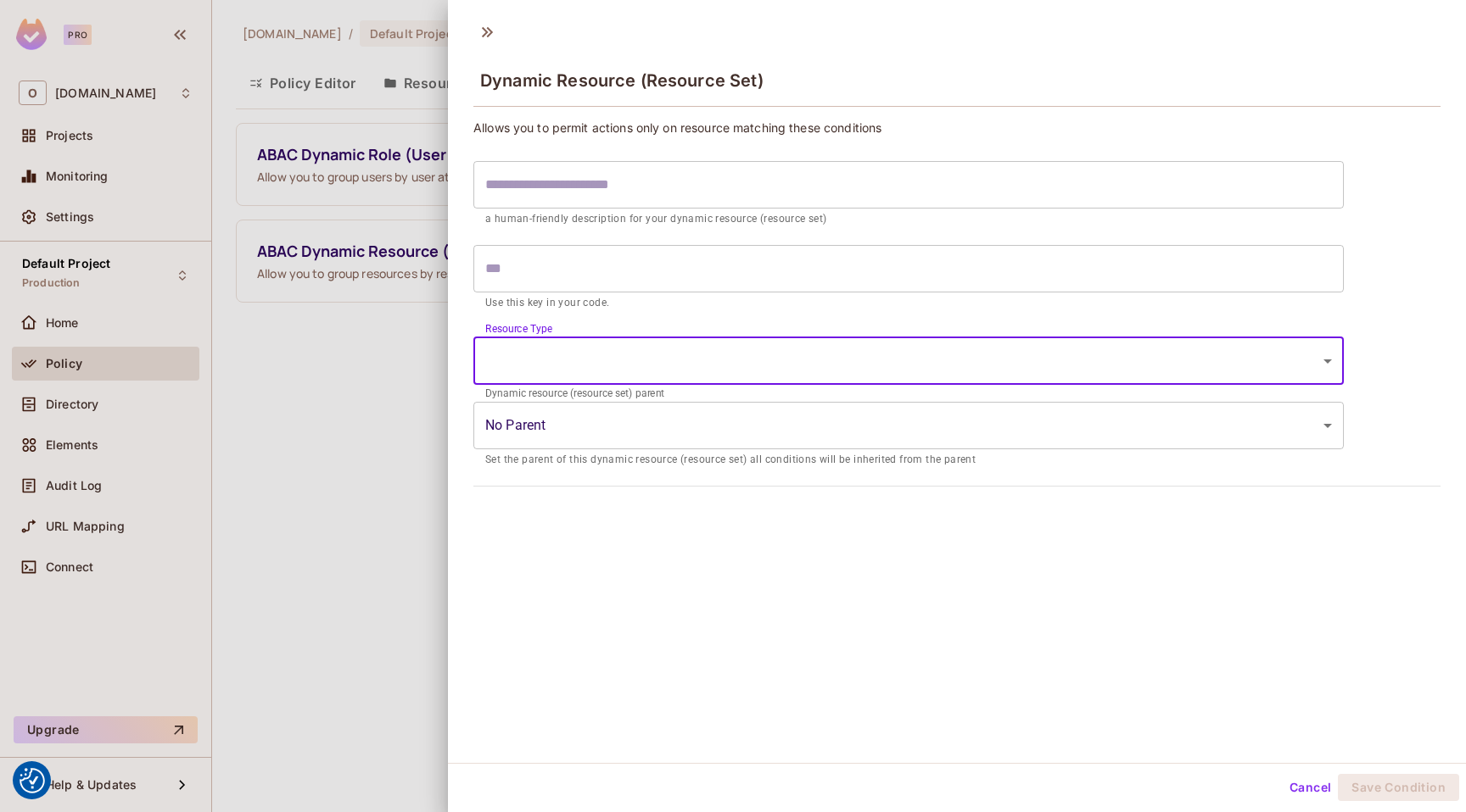
click at [555, 358] on body "We use cookies to enhance your browsing experience, serve personalized ads or c…" at bounding box center [733, 406] width 1466 height 812
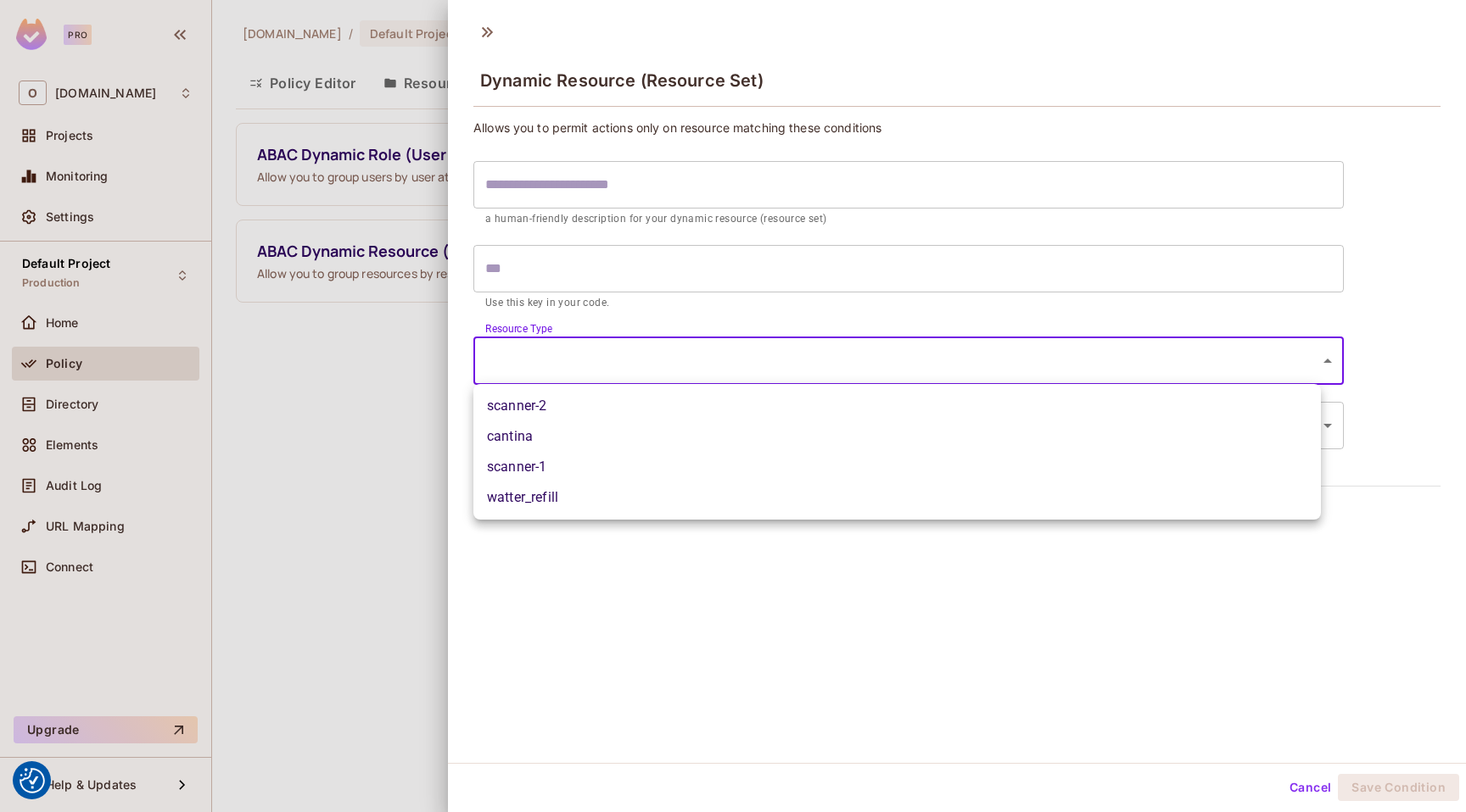
click at [555, 409] on li "scanner-2" at bounding box center [897, 406] width 848 height 31
type input "*********"
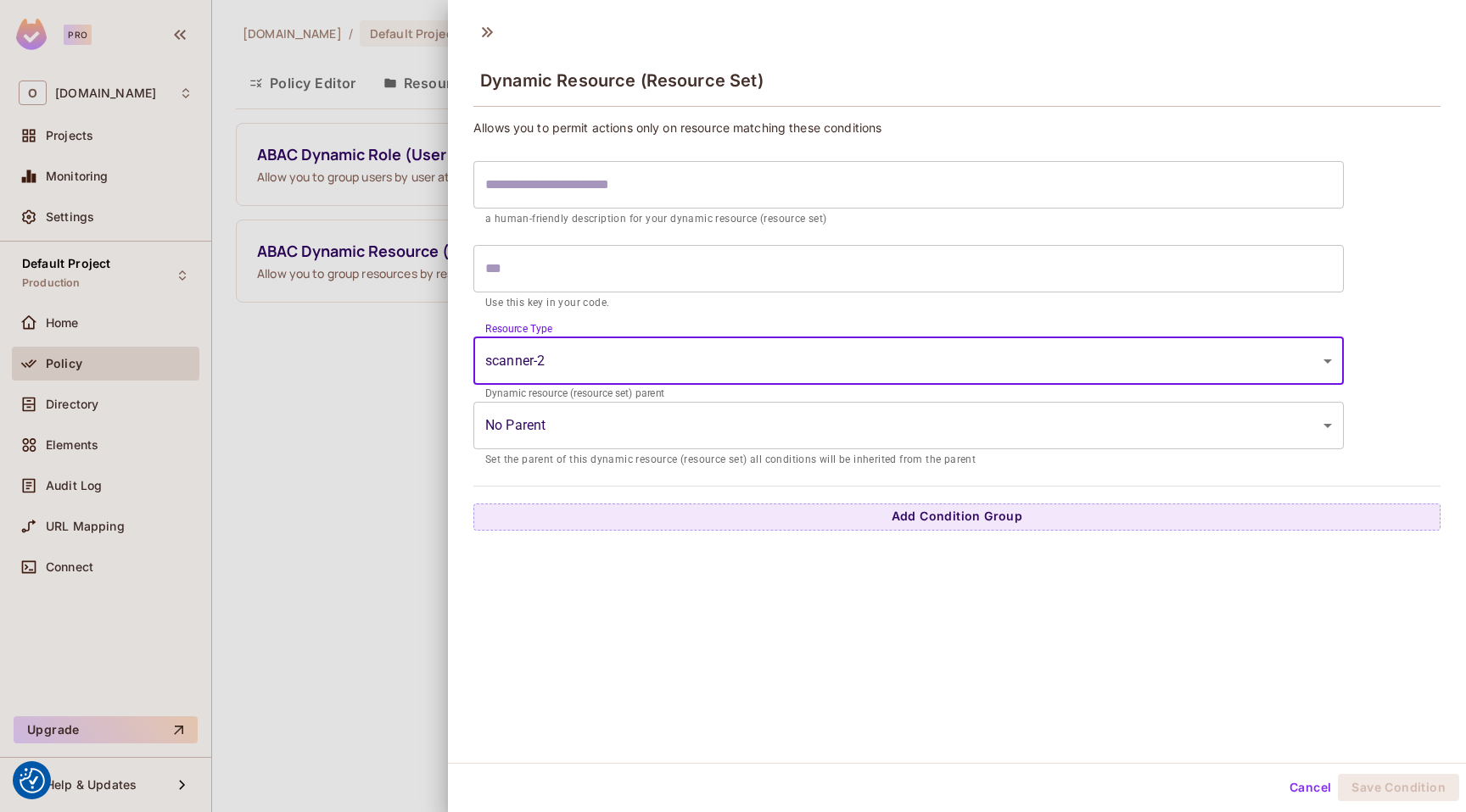
click at [601, 426] on body "We use cookies to enhance your browsing experience, serve personalized ads or c…" at bounding box center [733, 406] width 1466 height 812
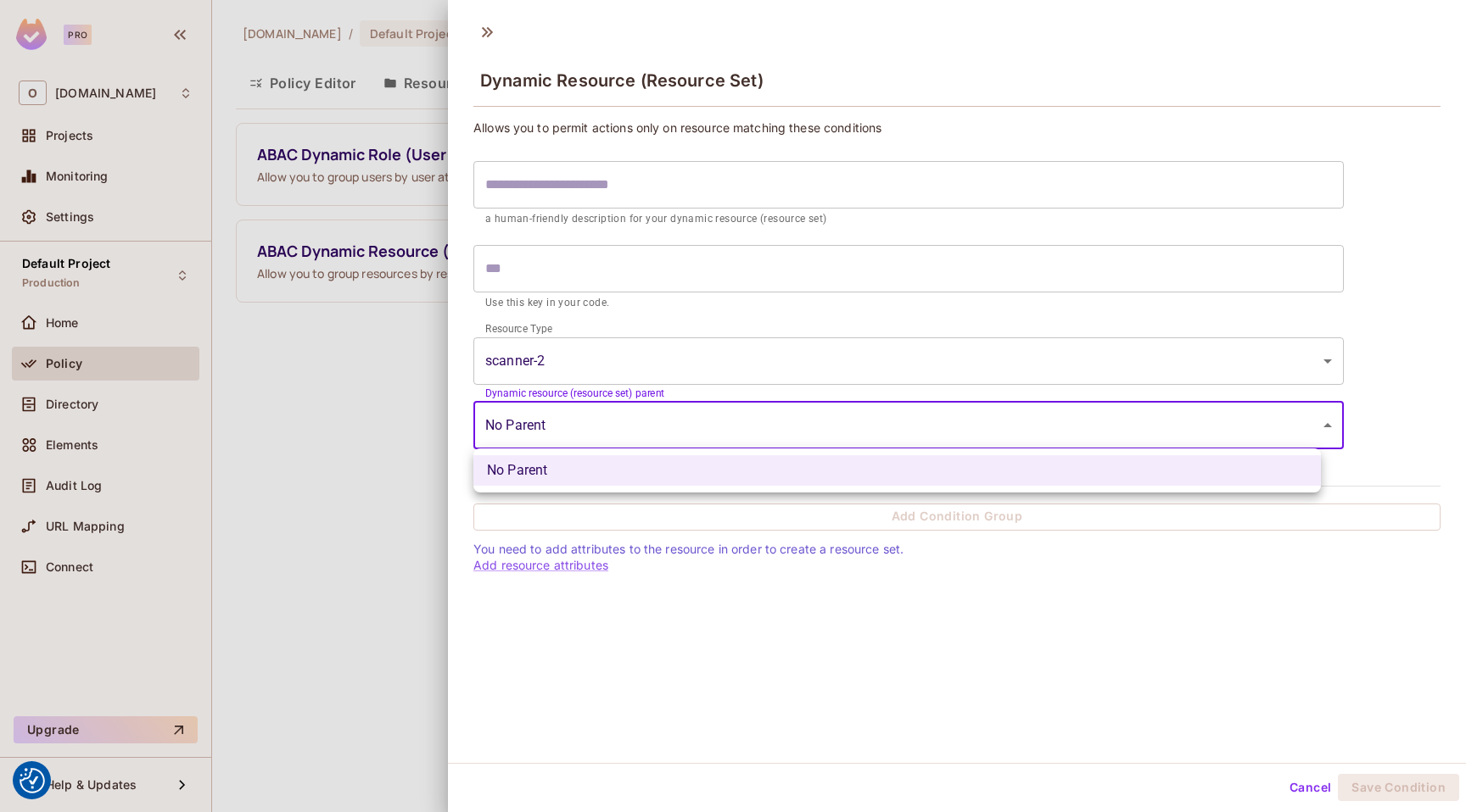
click at [595, 427] on div at bounding box center [733, 406] width 1466 height 812
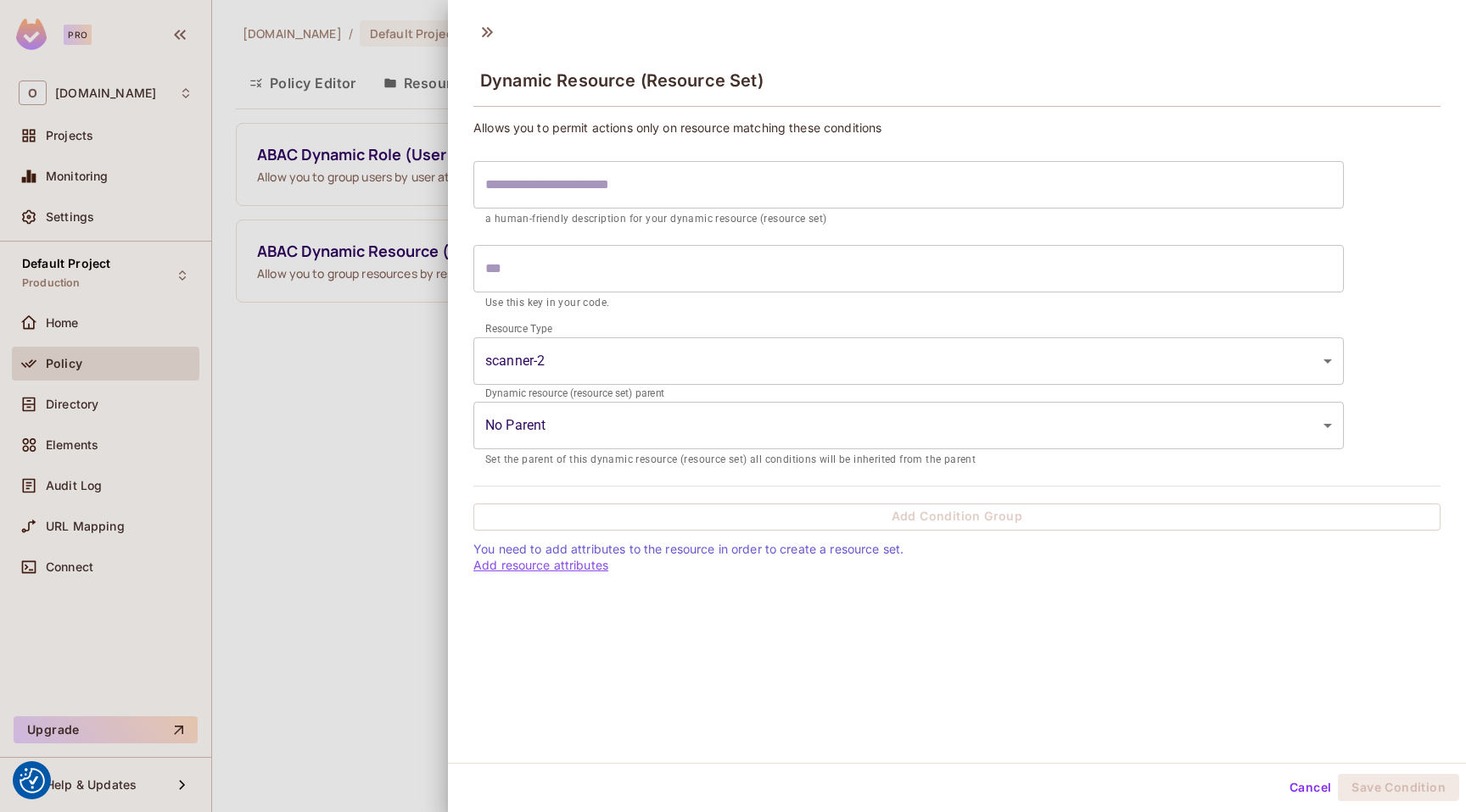
click at [580, 563] on link "Add resource attributes" at bounding box center [541, 565] width 135 height 15
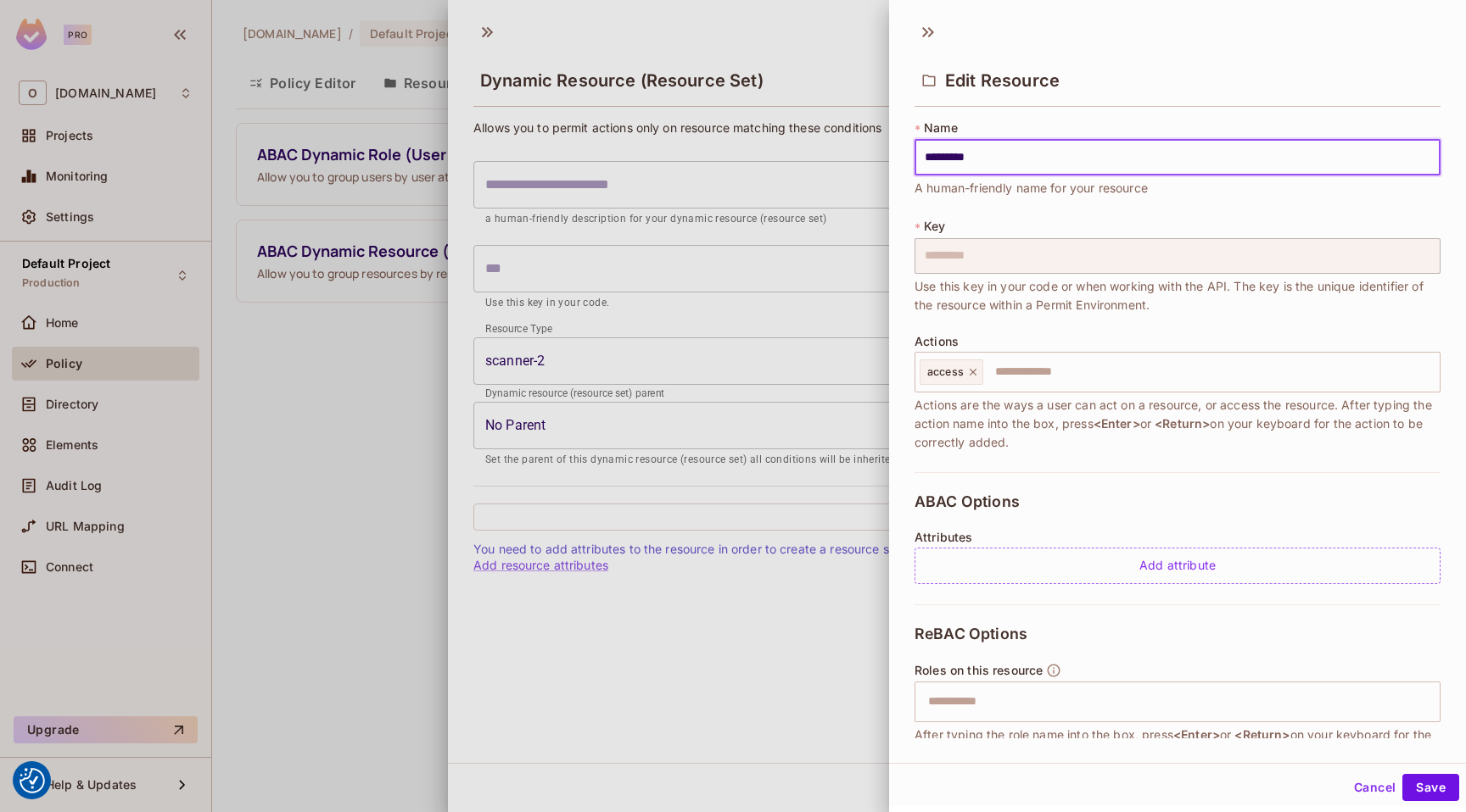
scroll to position [169, 0]
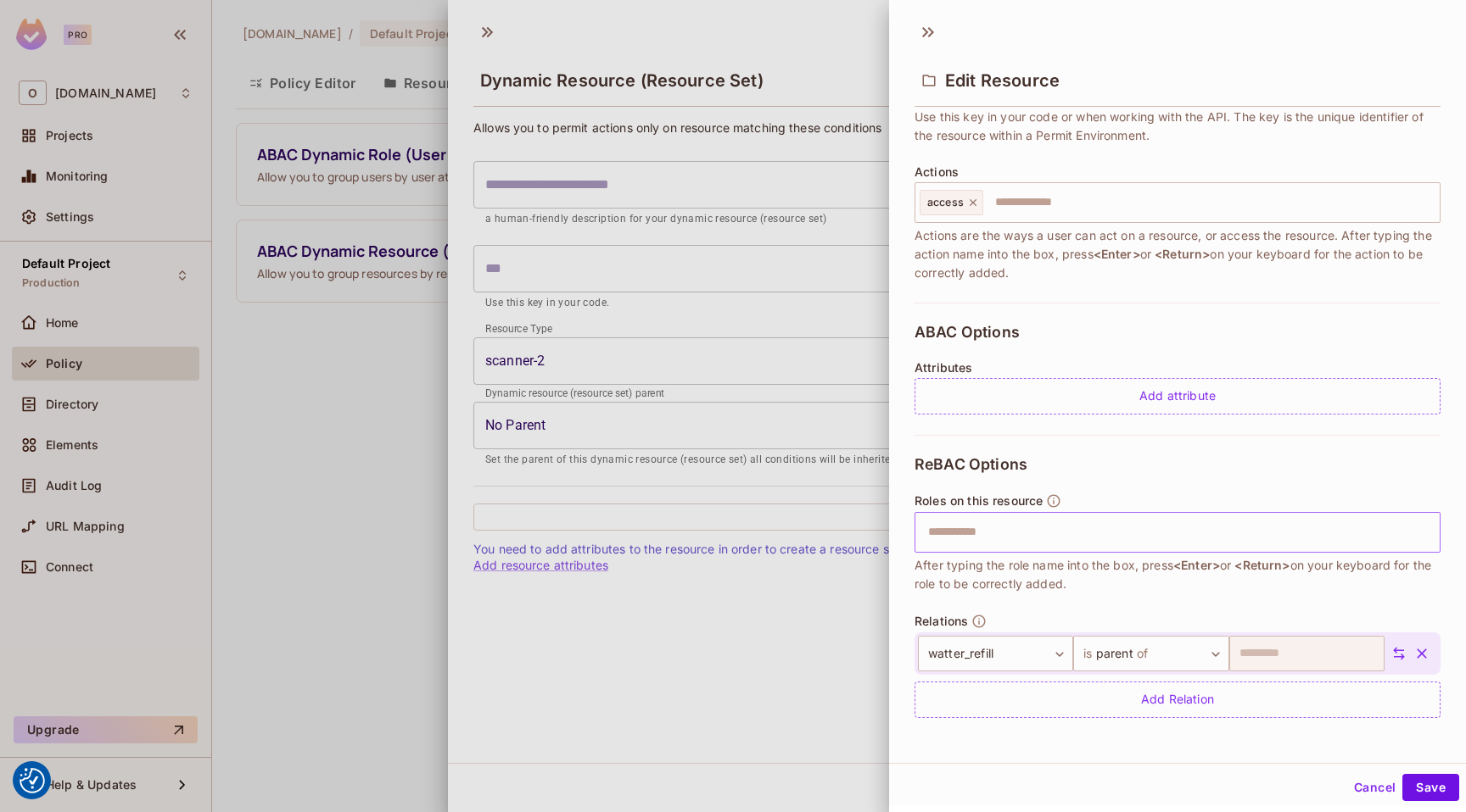
click at [1076, 537] on input "text" at bounding box center [1175, 532] width 515 height 33
click at [1363, 785] on button "Cancel" at bounding box center [1374, 788] width 55 height 28
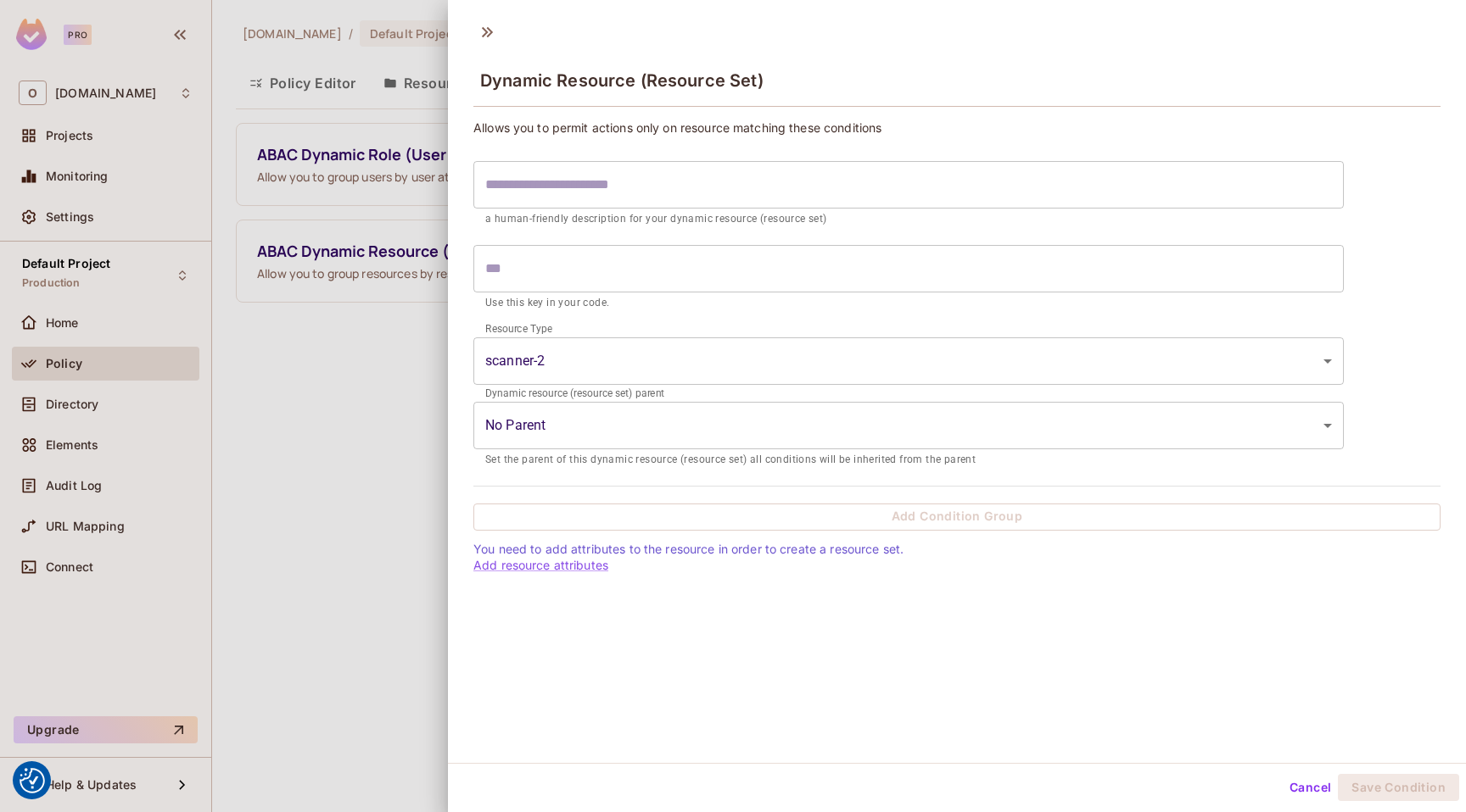
click at [548, 376] on body "We use cookies to enhance your browsing experience, serve personalized ads or c…" at bounding box center [733, 406] width 1466 height 812
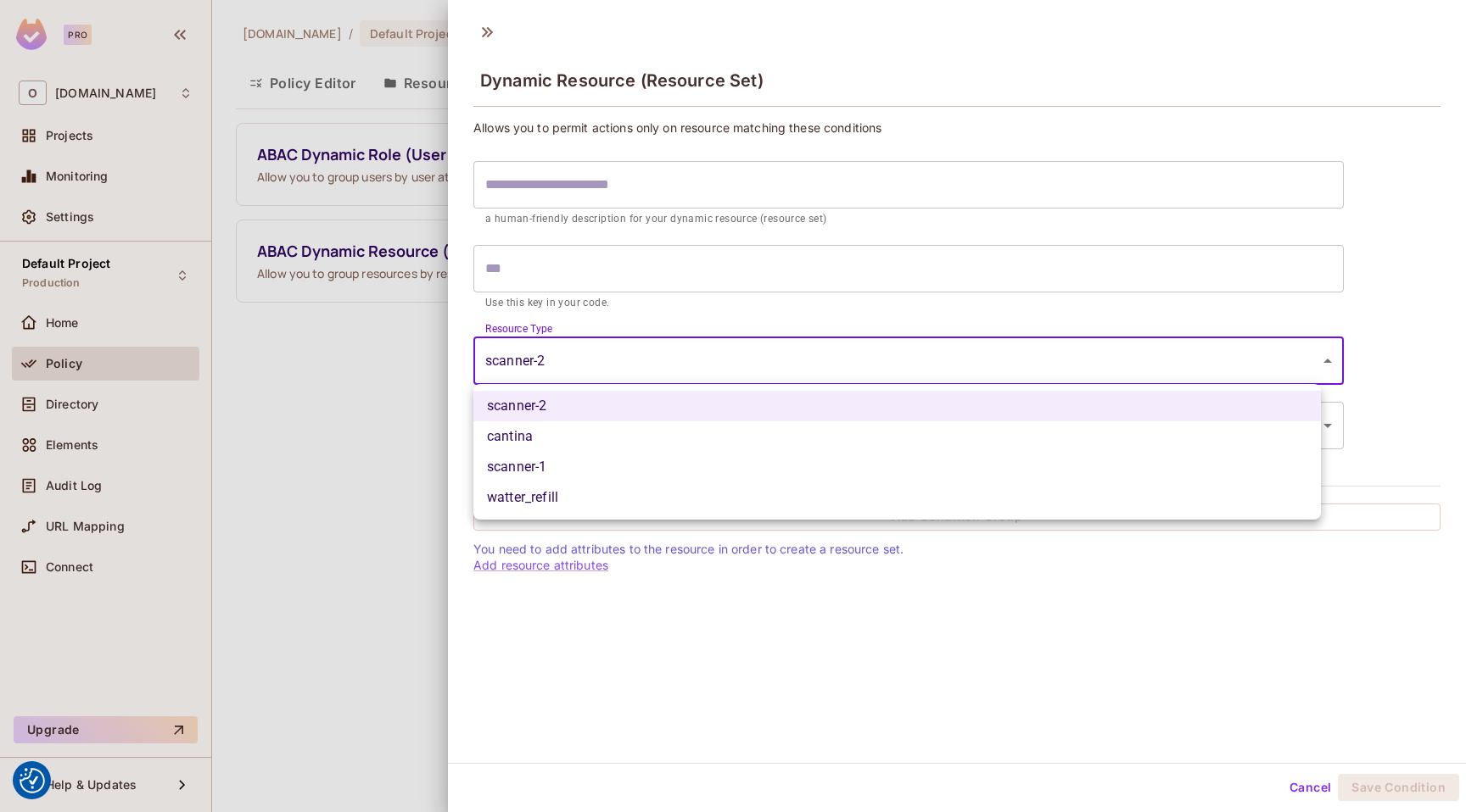
click at [487, 42] on div at bounding box center [733, 406] width 1466 height 812
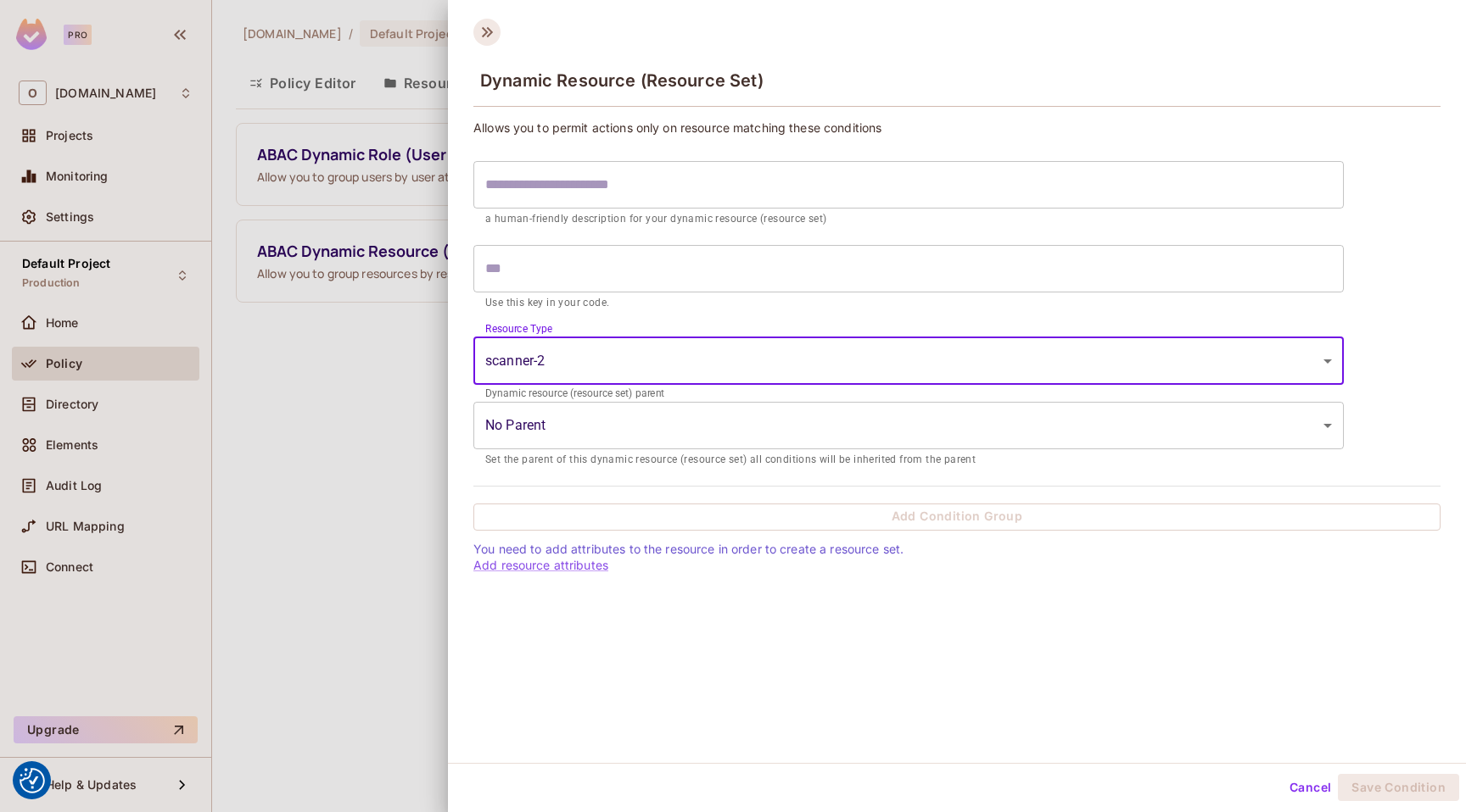
click at [487, 35] on icon at bounding box center [486, 32] width 11 height 10
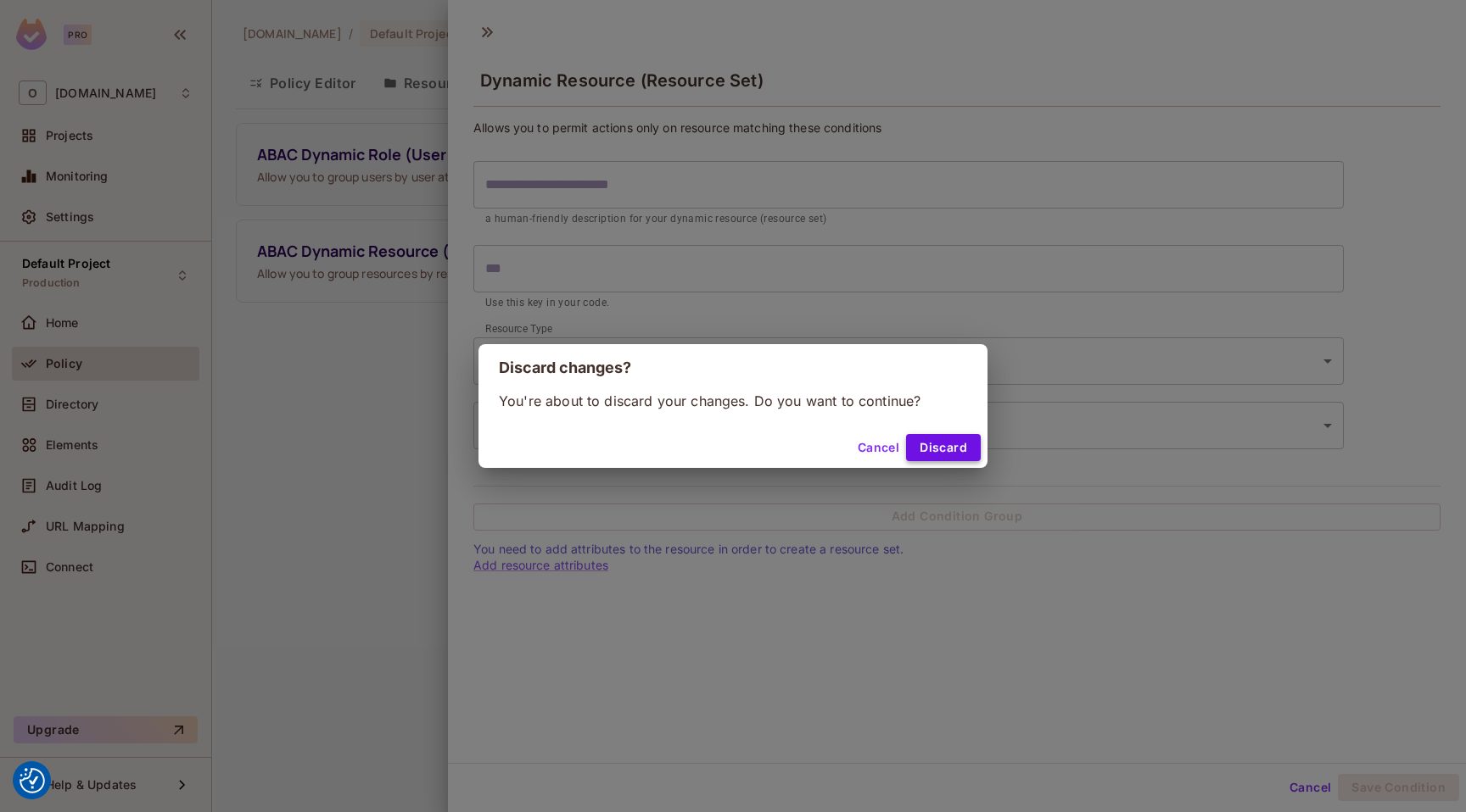
click at [931, 441] on button "Discard" at bounding box center [943, 448] width 75 height 28
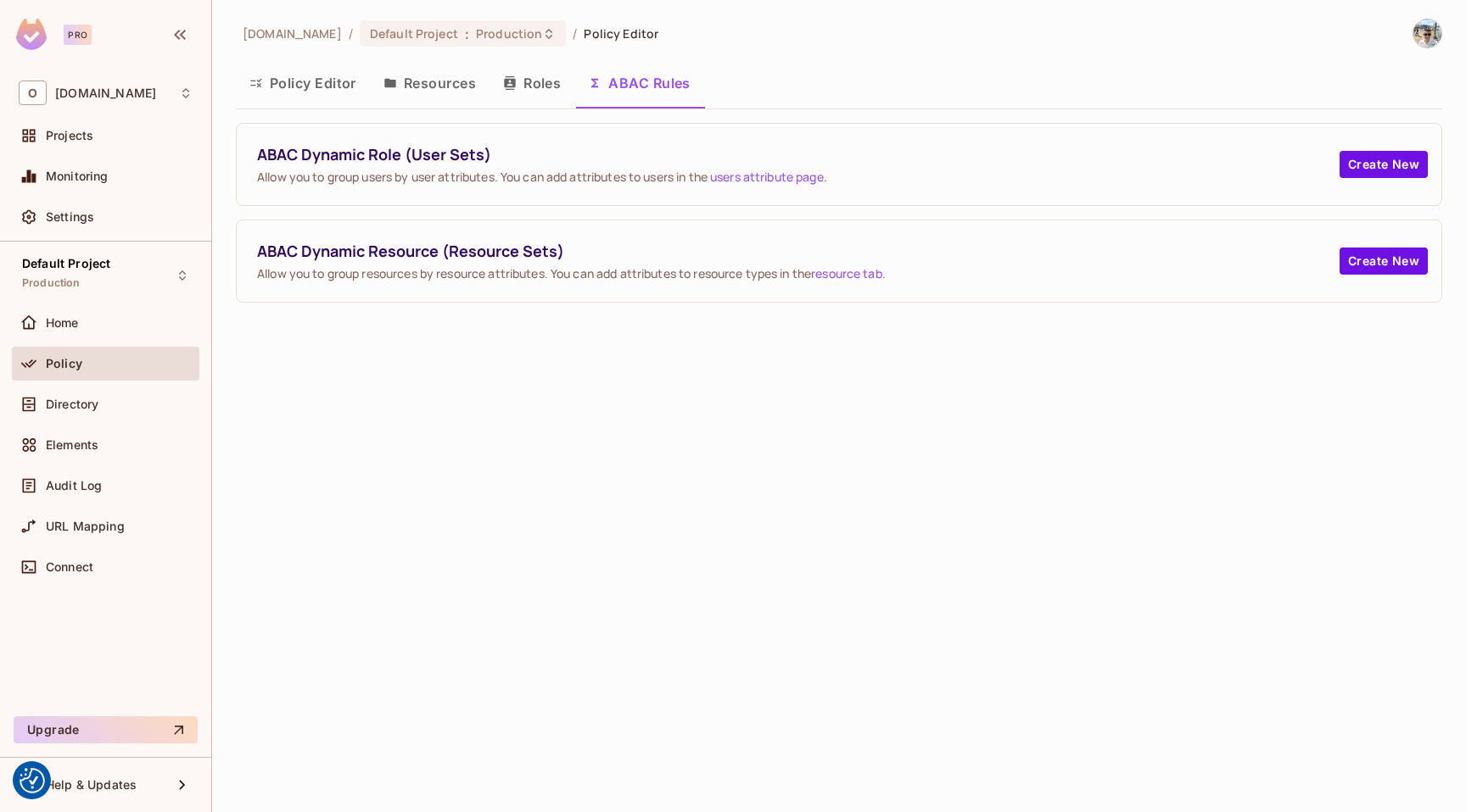
click at [808, 175] on link "users attribute page" at bounding box center [766, 176] width 113 height 16
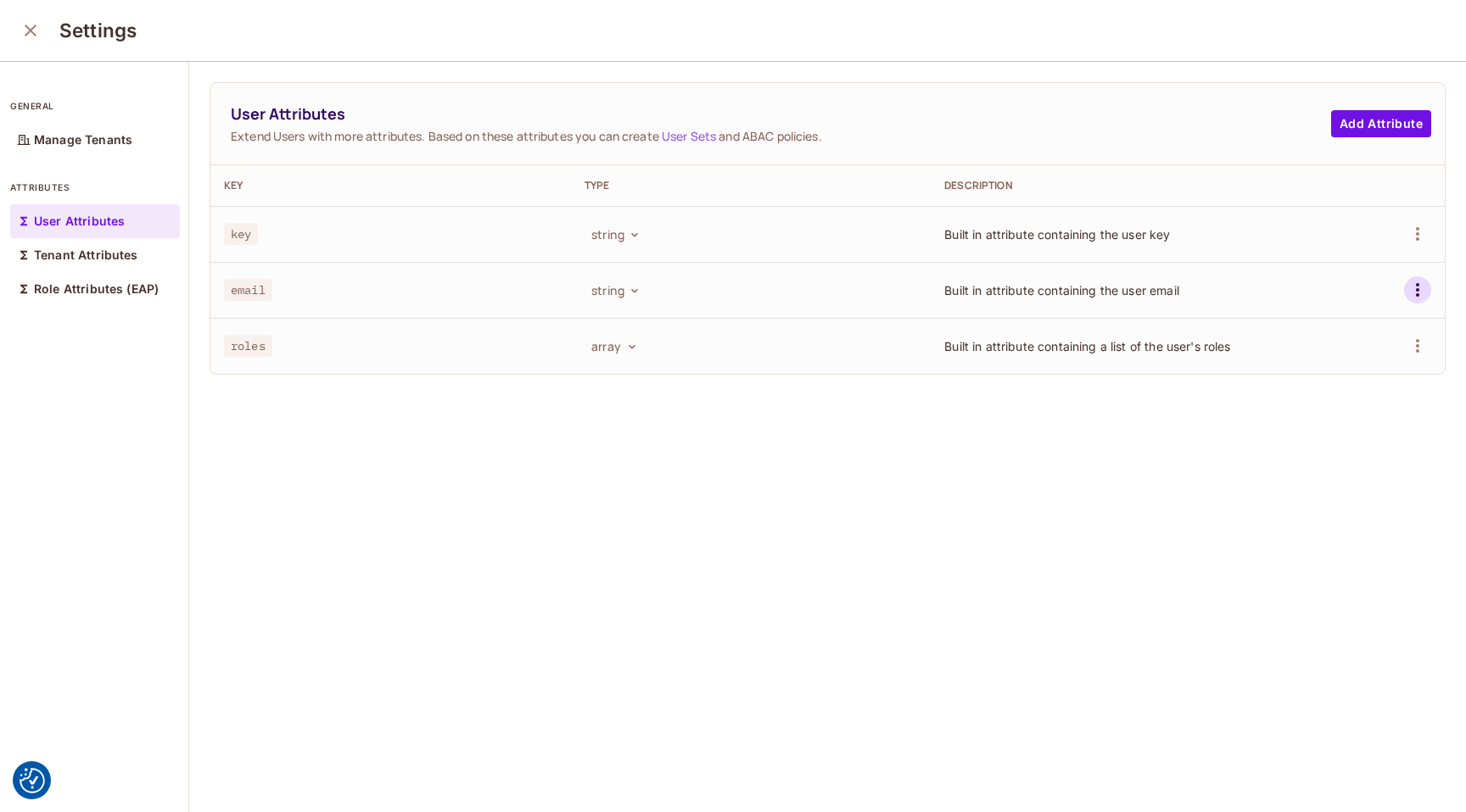
click at [1407, 292] on icon "button" at bounding box center [1417, 289] width 21 height 21
click at [1115, 268] on div at bounding box center [733, 406] width 1466 height 812
click at [1416, 351] on icon "button" at bounding box center [1417, 346] width 3 height 14
click at [946, 368] on div at bounding box center [733, 406] width 1466 height 812
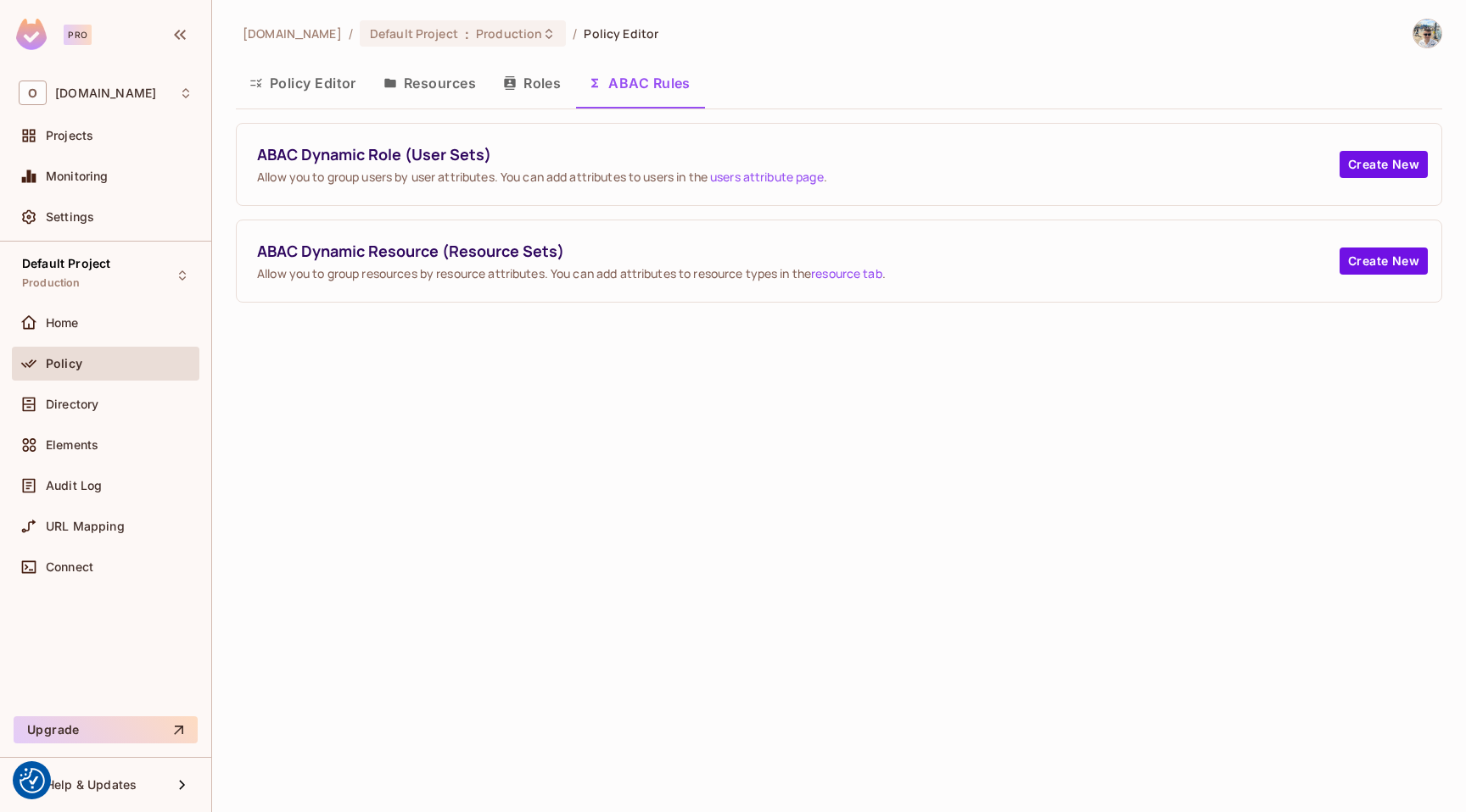
click at [555, 80] on button "Roles" at bounding box center [532, 83] width 85 height 42
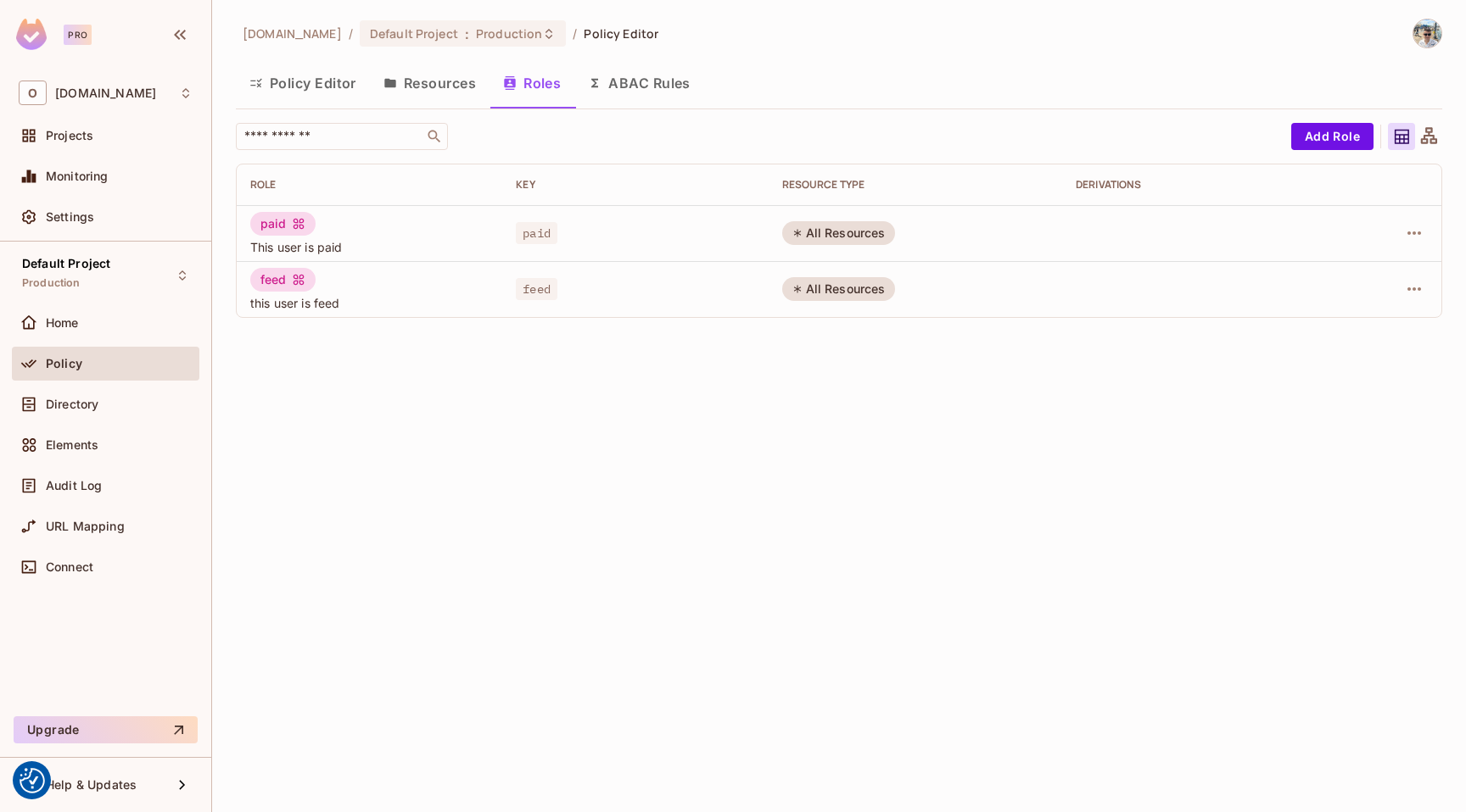
click at [640, 78] on button "ABAC Rules" at bounding box center [639, 83] width 130 height 42
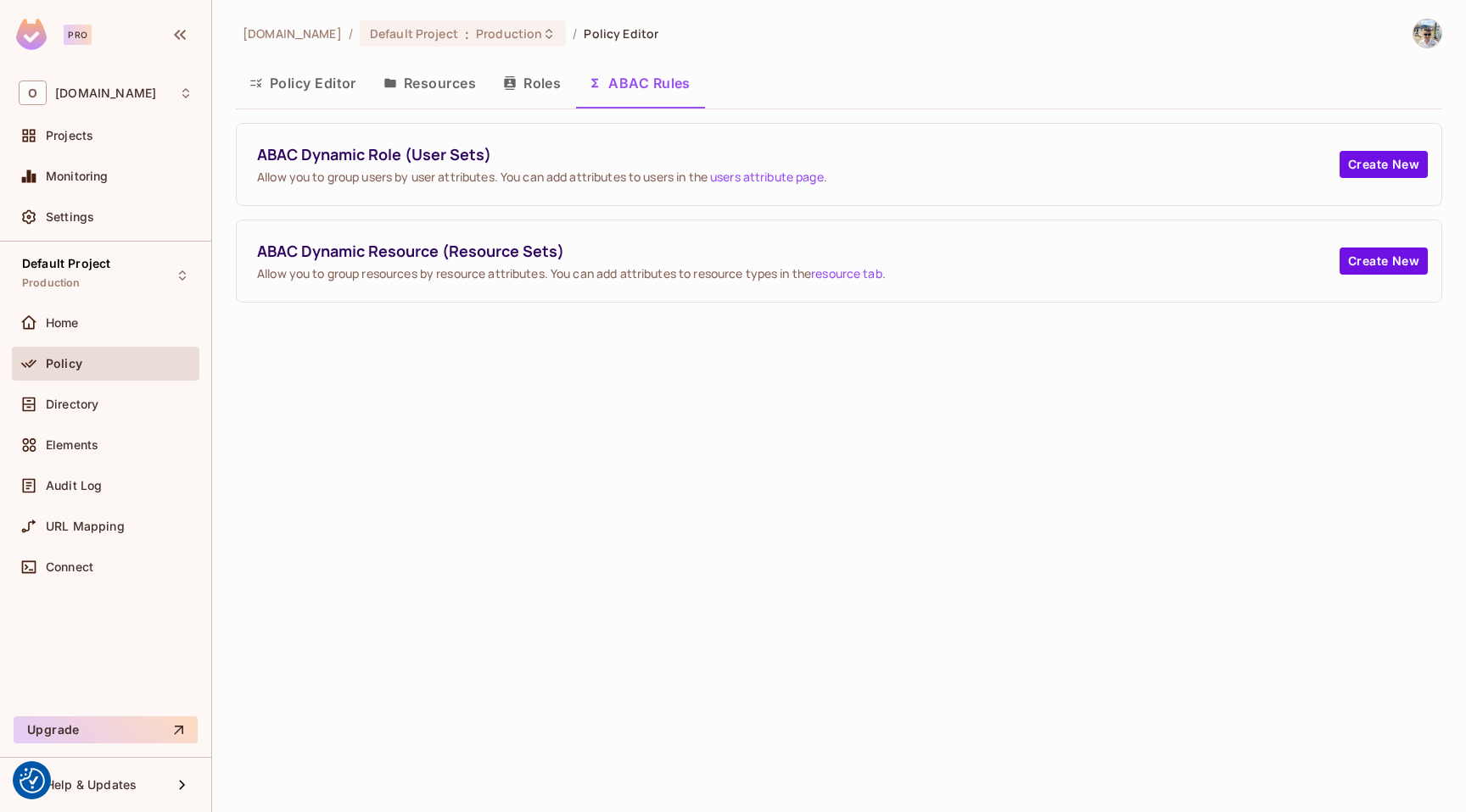
click at [405, 254] on span "ABAC Dynamic Resource (Resource Sets)" at bounding box center [797, 252] width 1082 height 22
click at [1380, 251] on button "Create New" at bounding box center [1383, 262] width 89 height 28
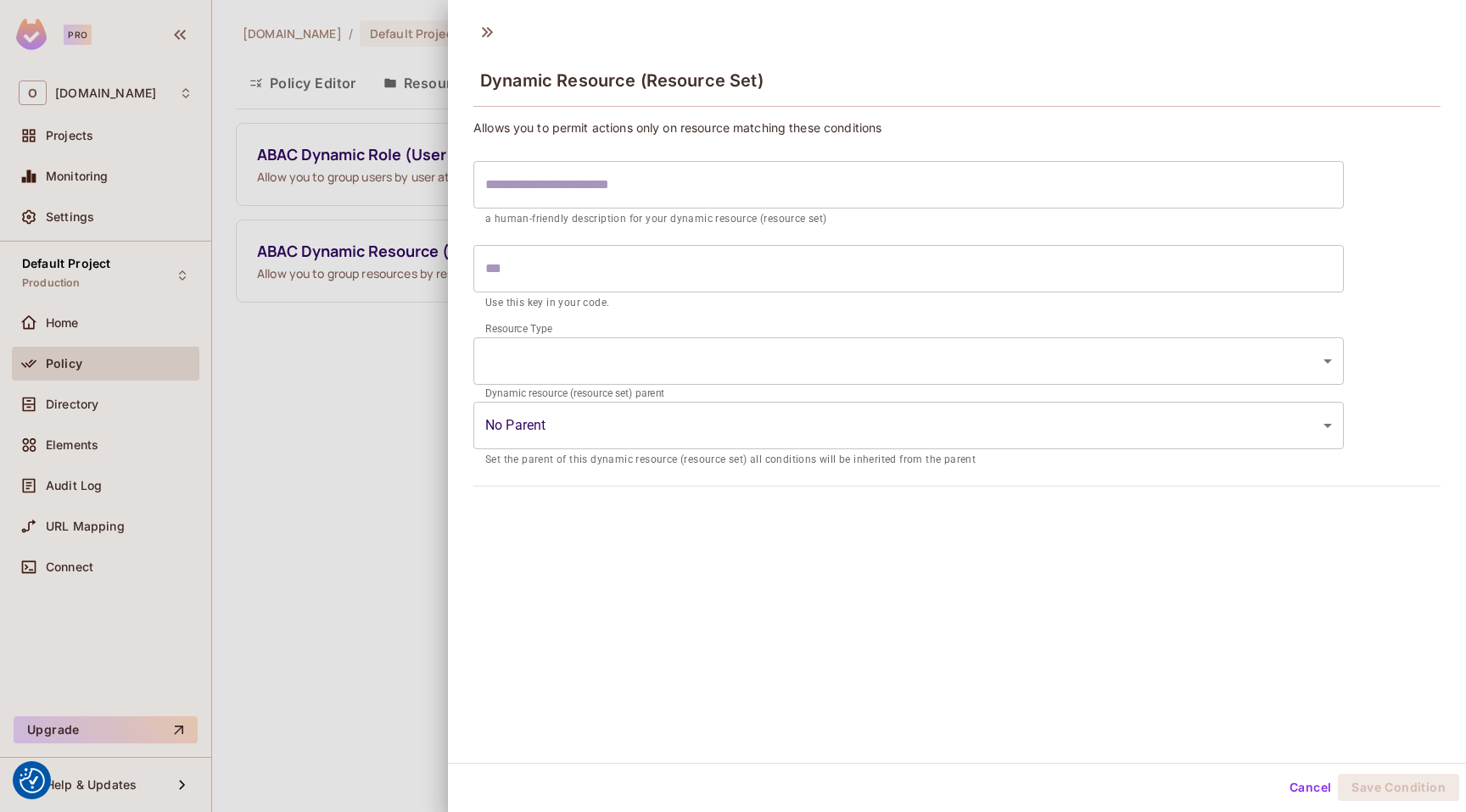
click at [548, 189] on input "text" at bounding box center [909, 185] width 870 height 47
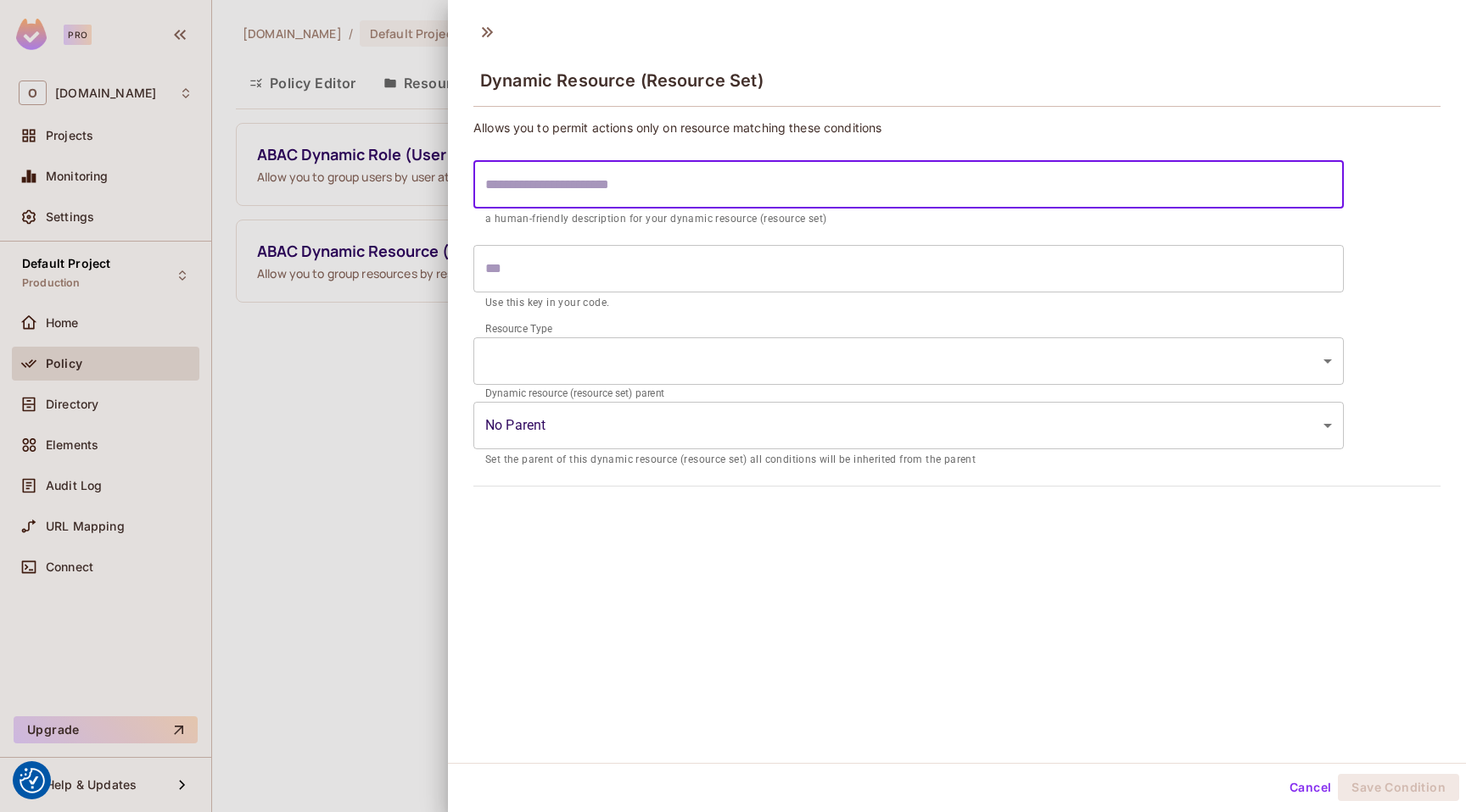
click at [547, 166] on input "text" at bounding box center [909, 185] width 870 height 47
type input "*"
type input "**"
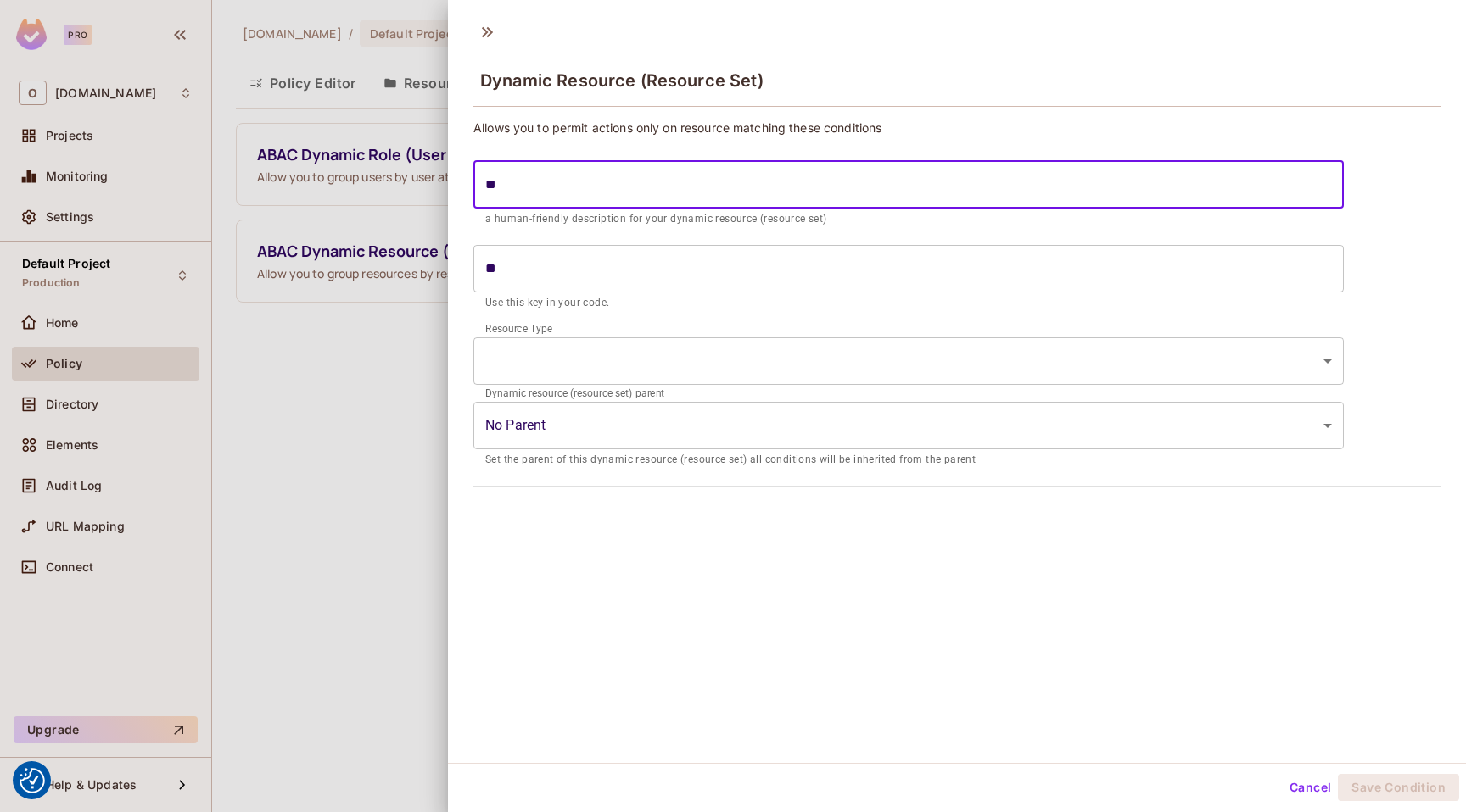
type input "*"
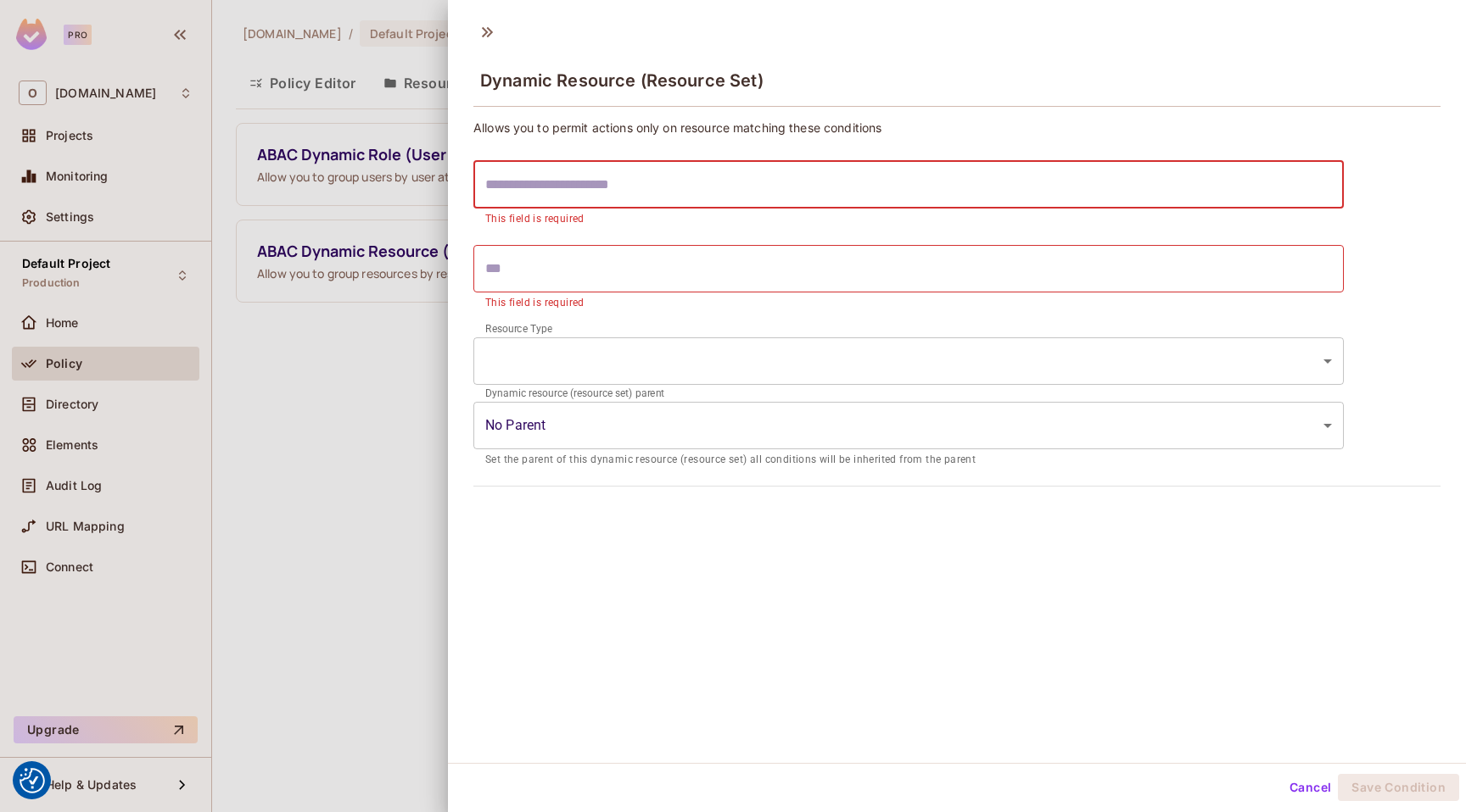
type input "*"
type input "**"
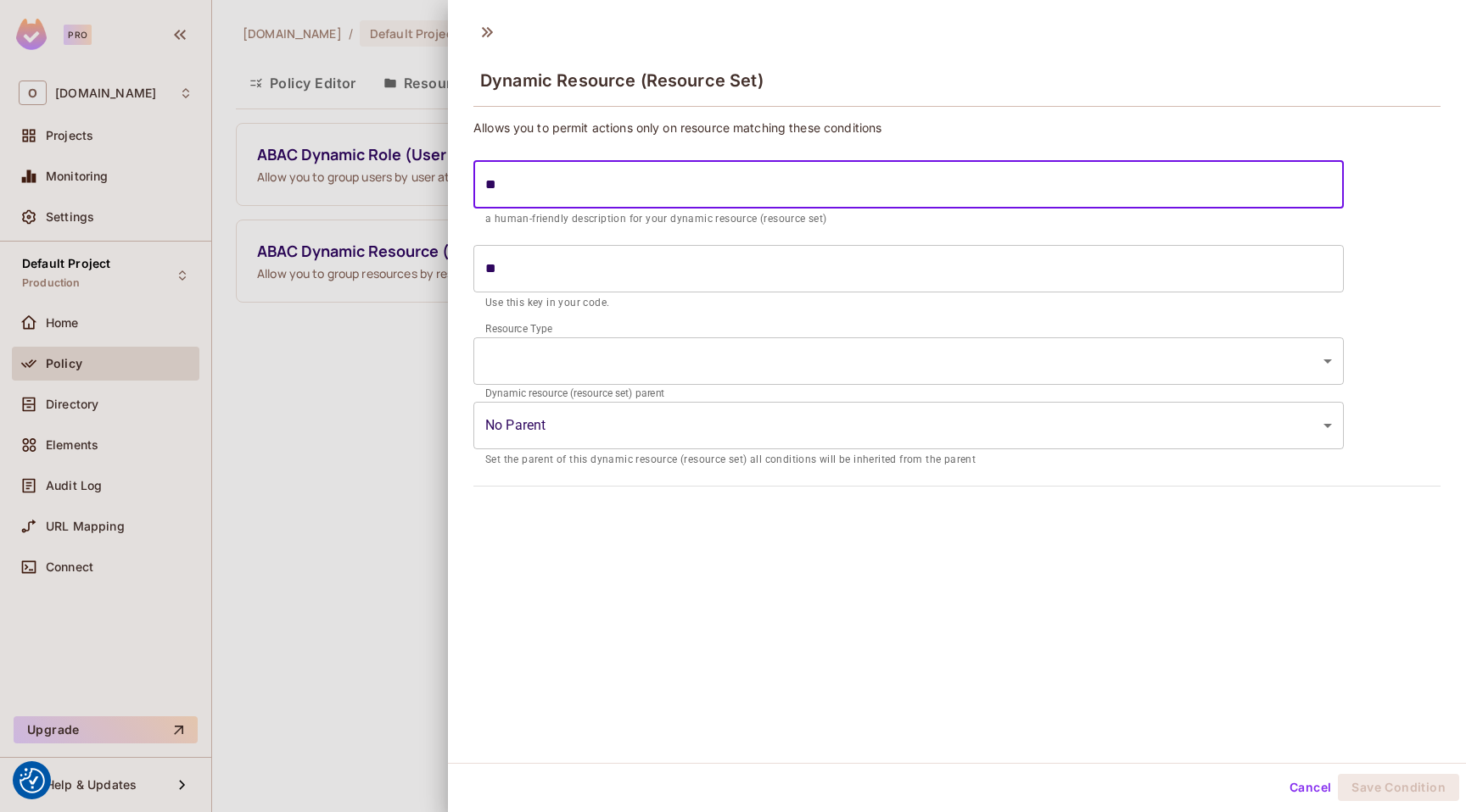
type input "***"
type input "****"
type input "*****"
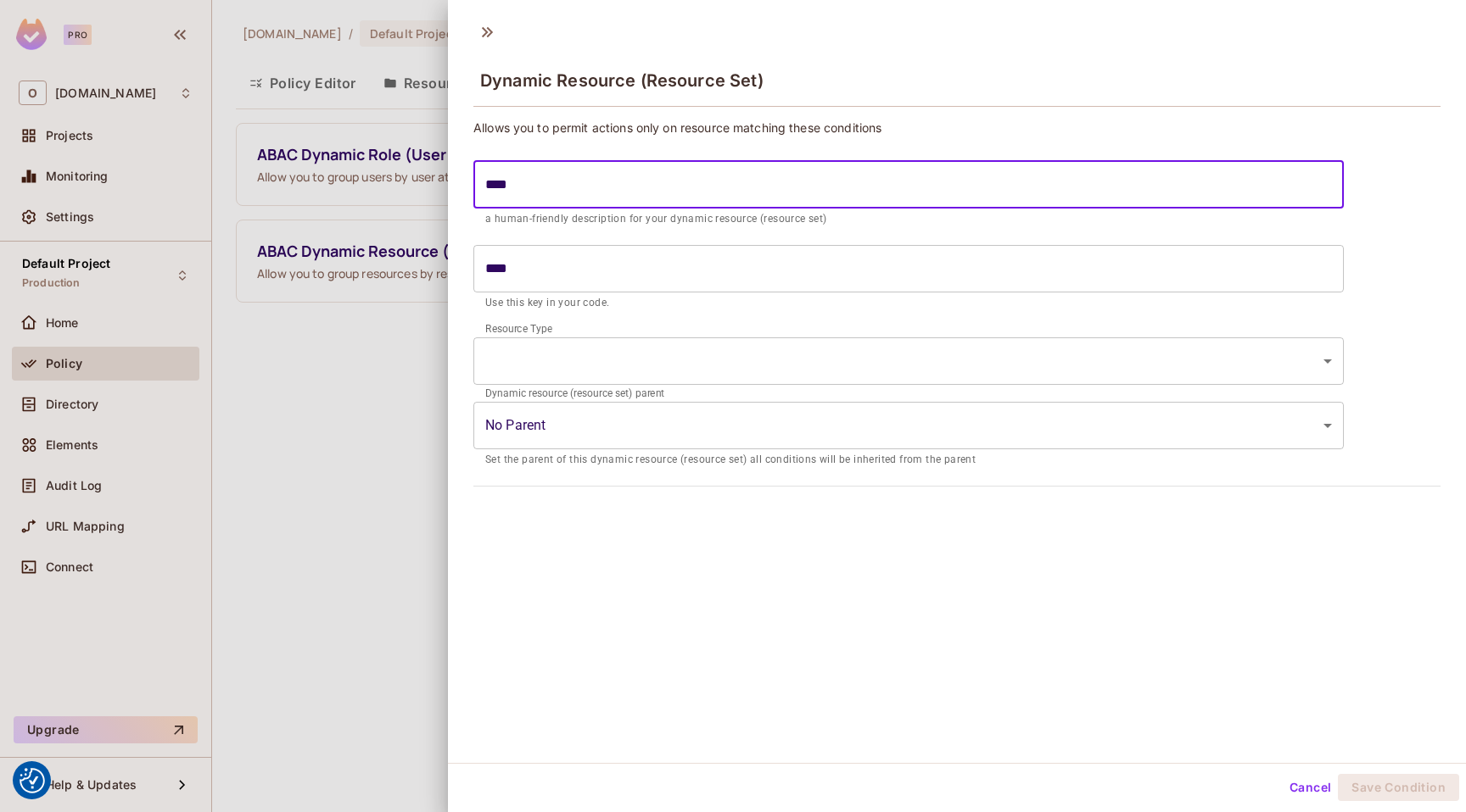
type input "*****"
click at [568, 366] on body "We use cookies to enhance your browsing experience, serve personalized ads or c…" at bounding box center [733, 406] width 1466 height 812
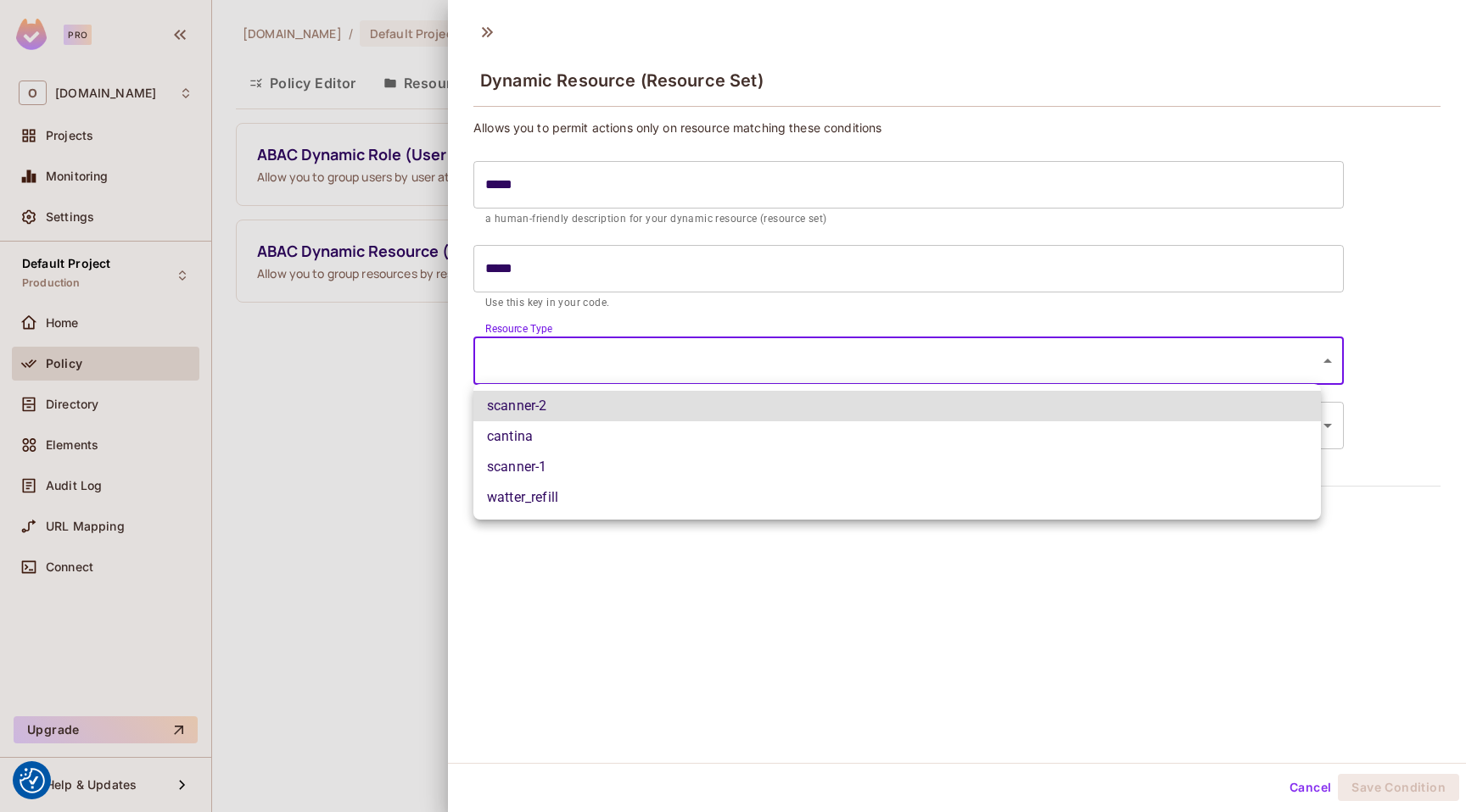
click at [567, 404] on li "scanner-2" at bounding box center [897, 406] width 848 height 31
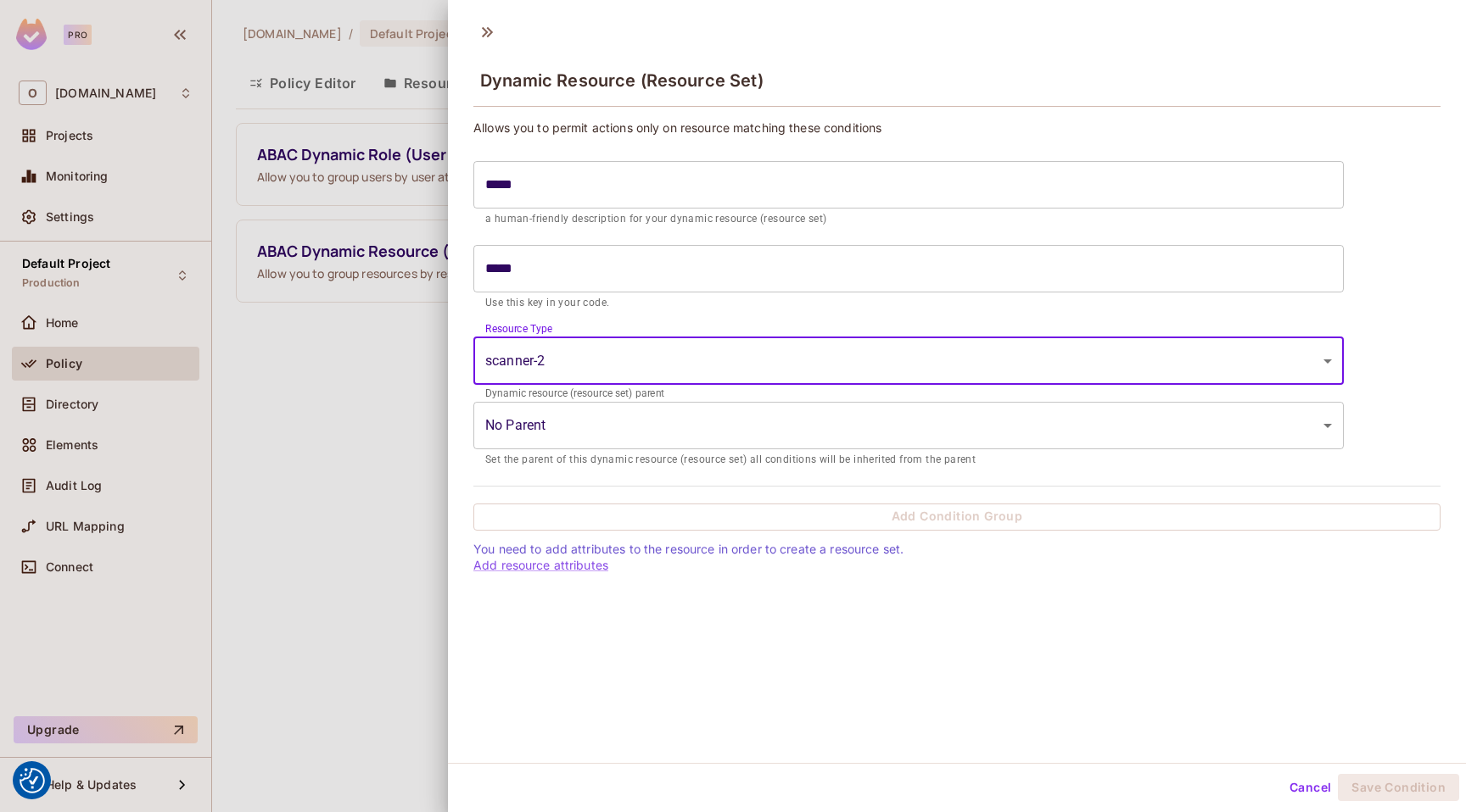
click at [588, 427] on body "We use cookies to enhance your browsing experience, serve personalized ads or c…" at bounding box center [733, 406] width 1466 height 812
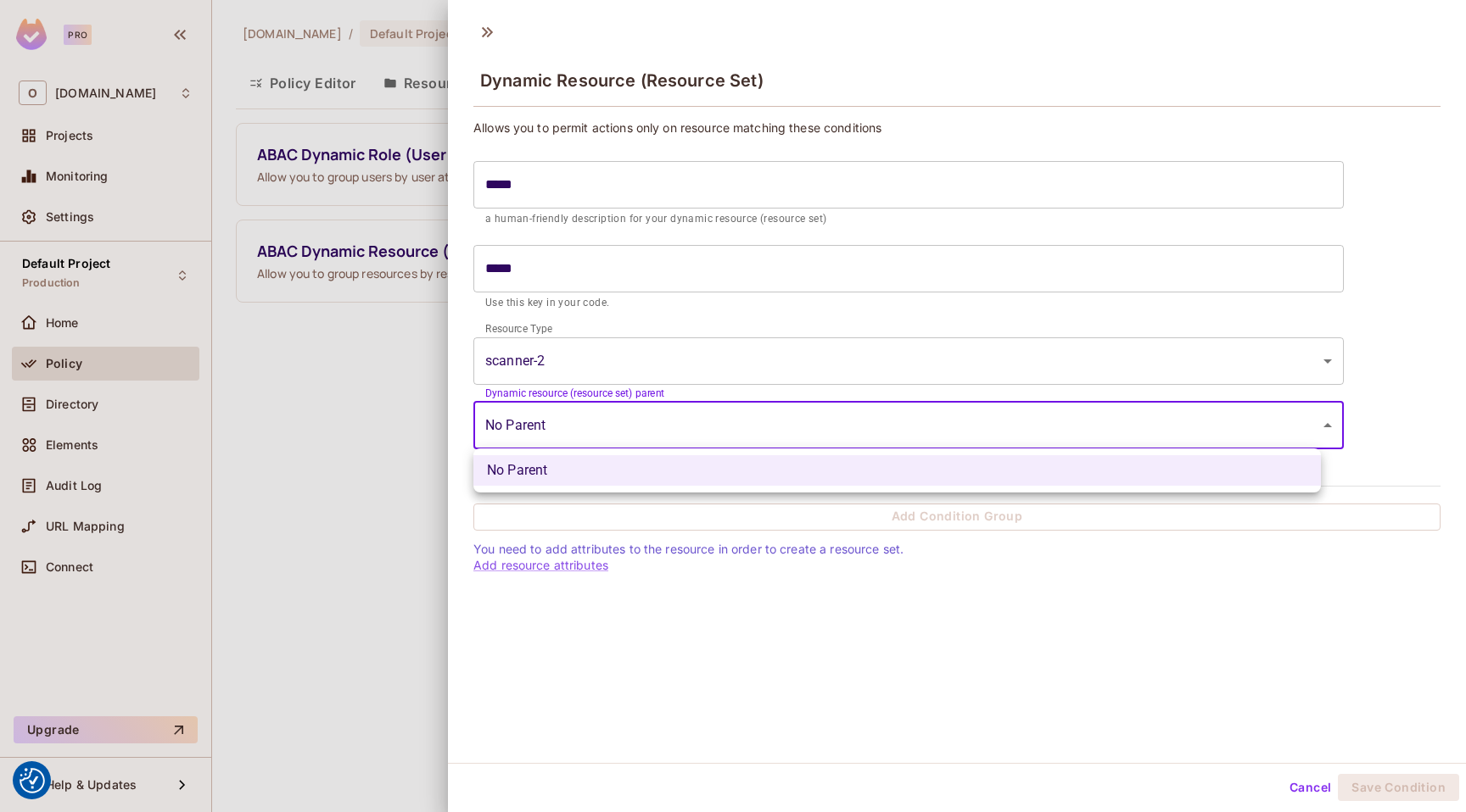
click at [587, 428] on div at bounding box center [733, 406] width 1466 height 812
click at [587, 416] on body "We use cookies to enhance your browsing experience, serve personalized ads or c…" at bounding box center [733, 406] width 1466 height 812
click at [587, 416] on div at bounding box center [733, 406] width 1466 height 812
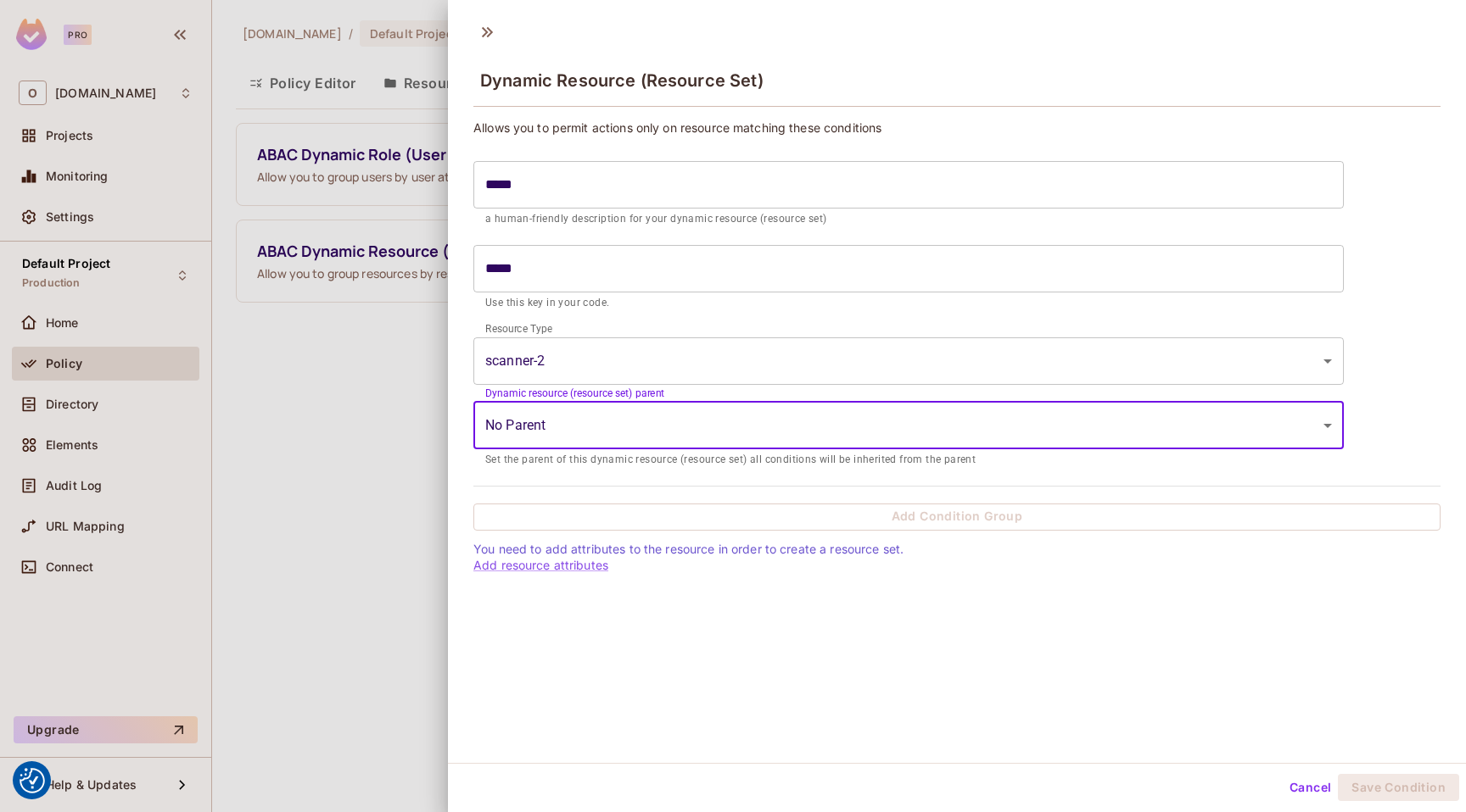
click at [563, 340] on body "We use cookies to enhance your browsing experience, serve personalized ads or c…" at bounding box center [733, 406] width 1466 height 812
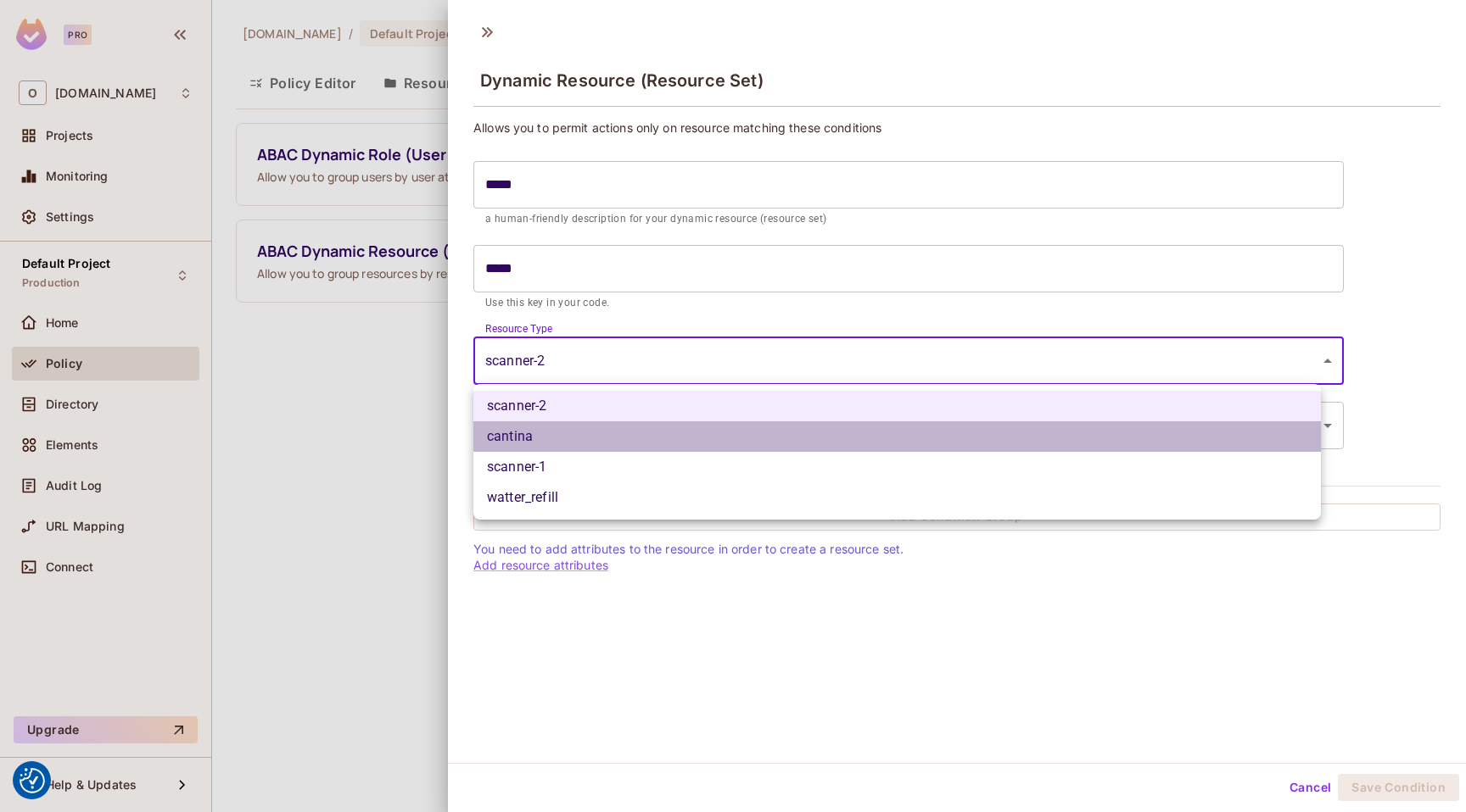
click at [566, 427] on li "cantina" at bounding box center [897, 436] width 848 height 31
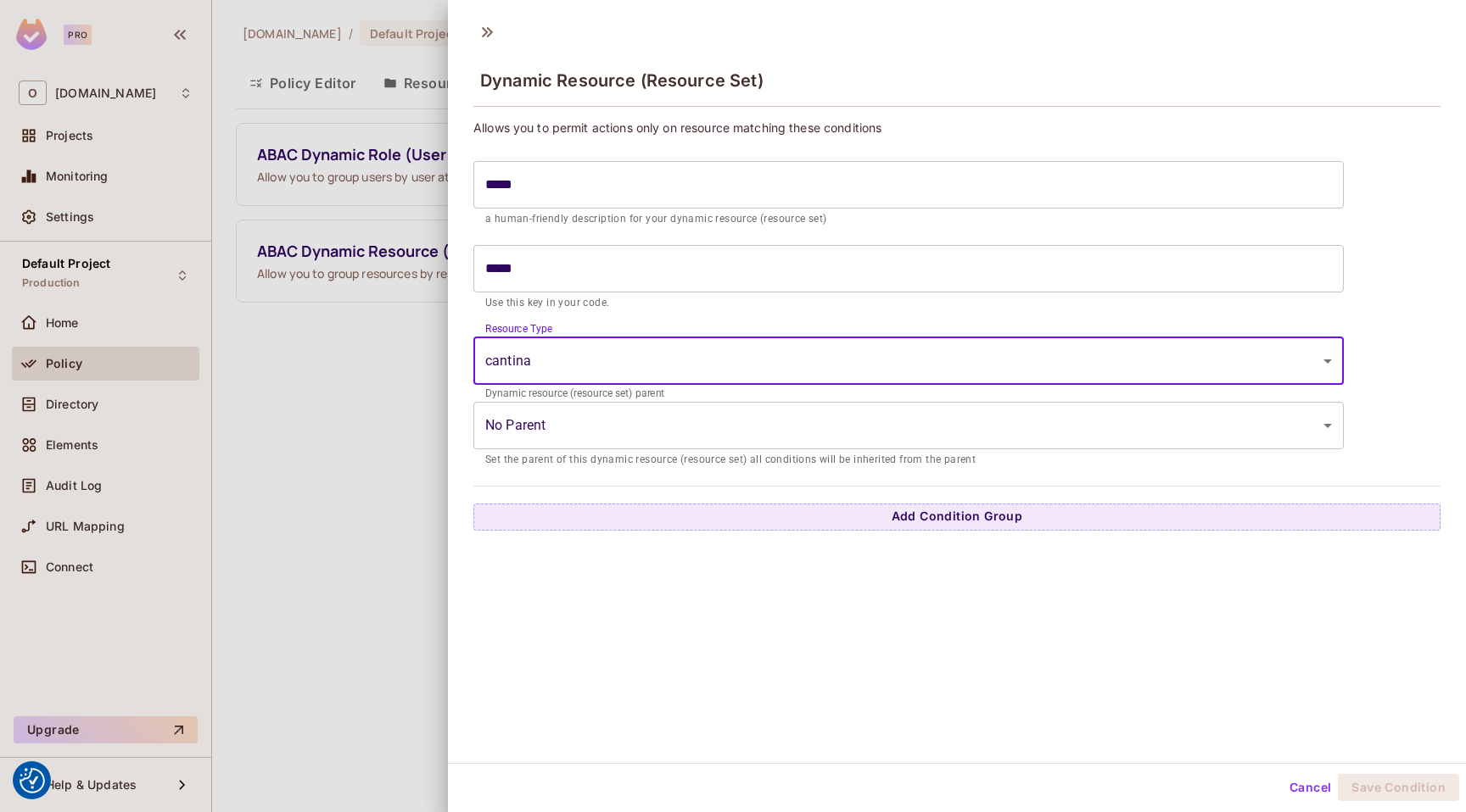
click at [575, 450] on div "Dynamic resource (resource set) parent No Parent ​ Set the parent of this dynam…" at bounding box center [909, 431] width 870 height 76
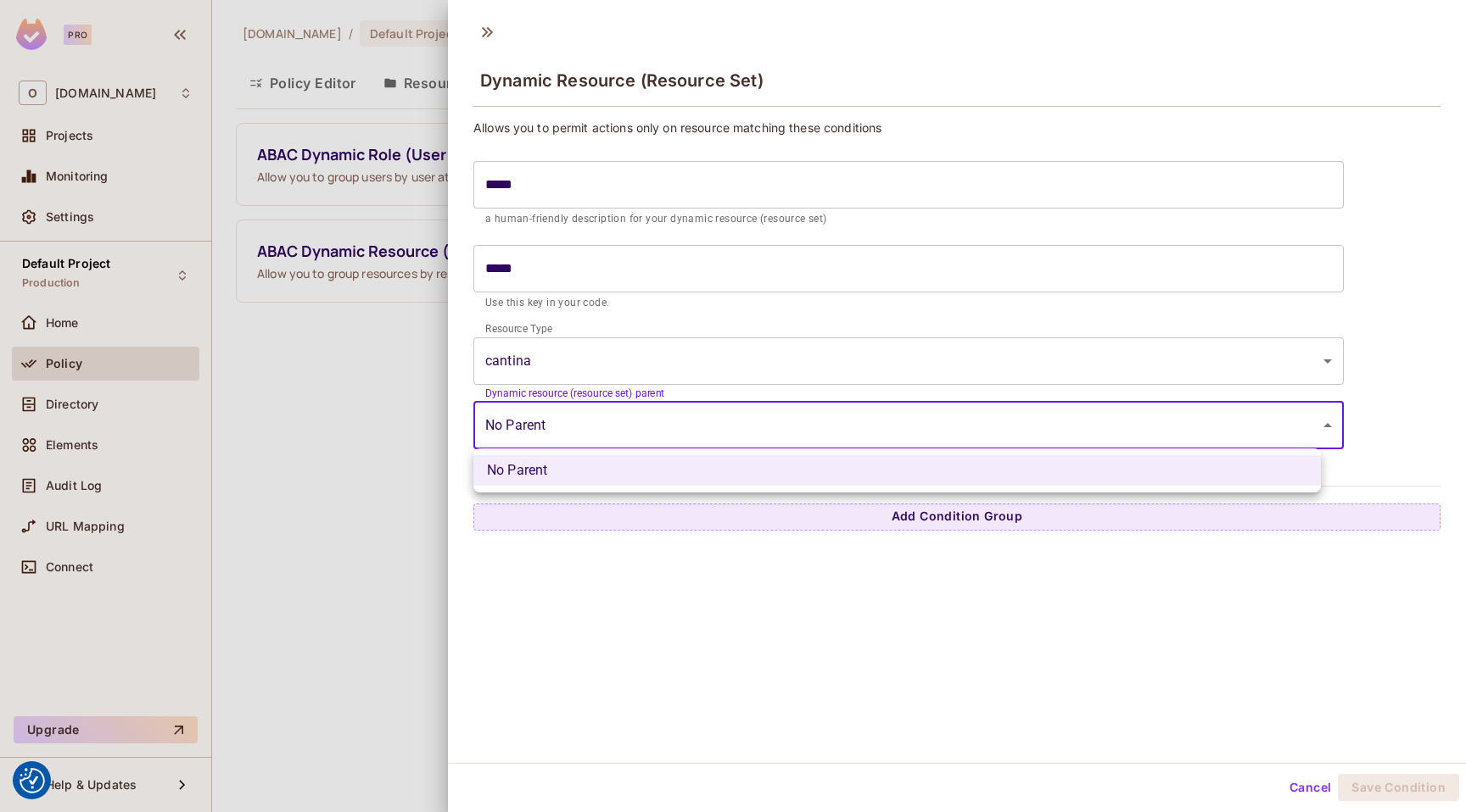
click at [575, 440] on body "We use cookies to enhance your browsing experience, serve personalized ads or c…" at bounding box center [733, 406] width 1466 height 812
click at [575, 440] on div at bounding box center [733, 406] width 1466 height 812
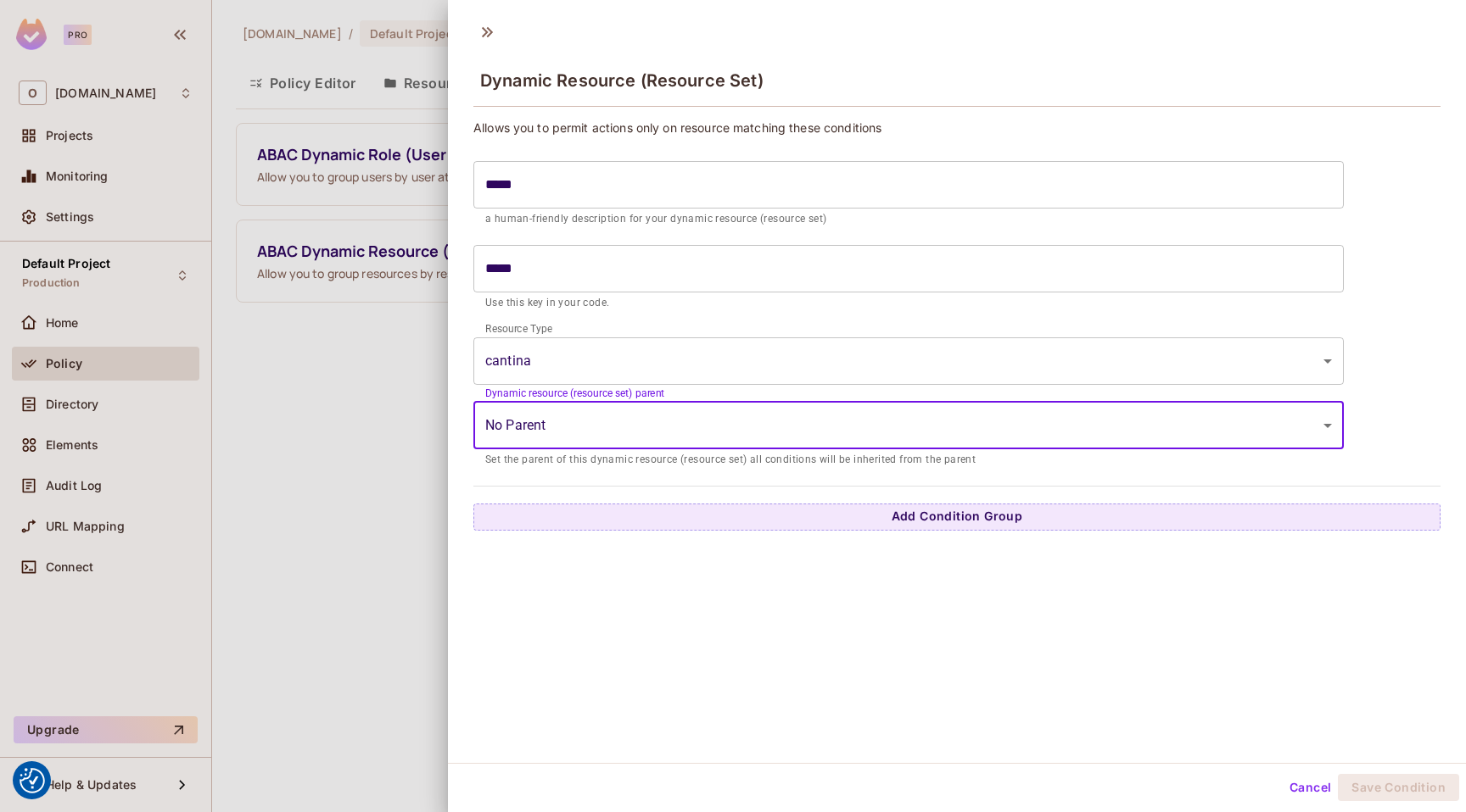
click at [573, 356] on body "We use cookies to enhance your browsing experience, serve personalized ads or c…" at bounding box center [733, 406] width 1466 height 812
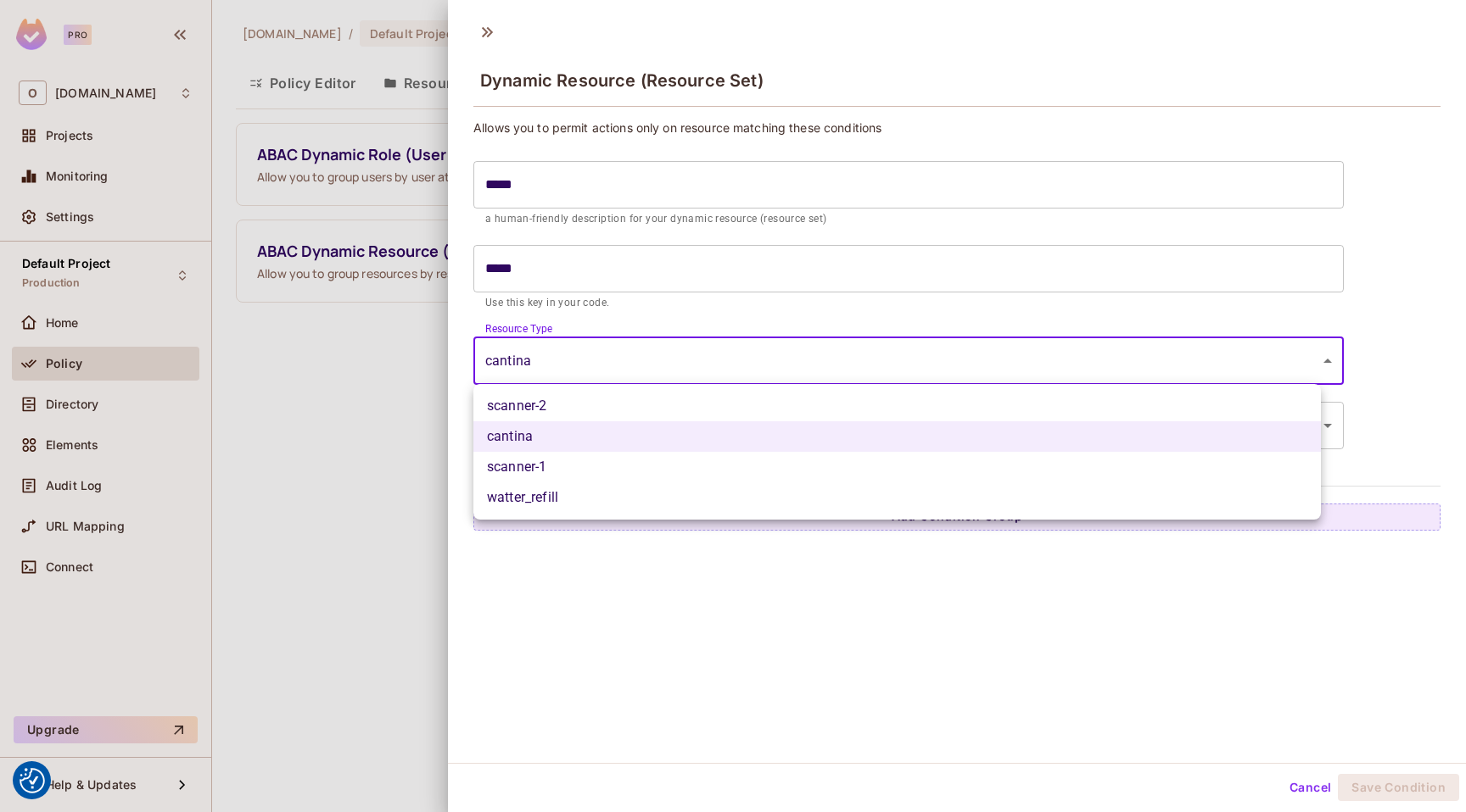
click at [573, 407] on li "scanner-2" at bounding box center [897, 406] width 848 height 31
type input "*********"
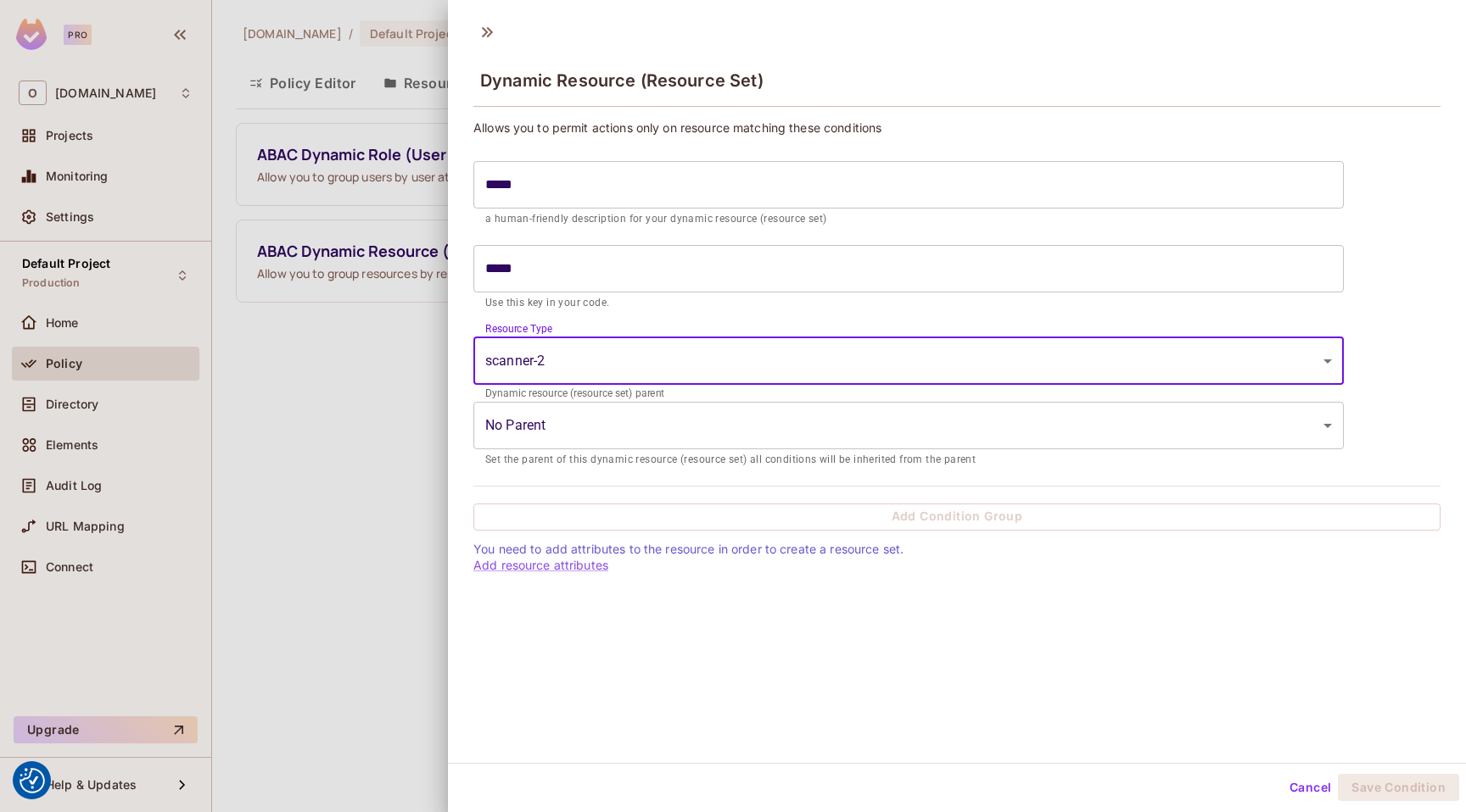
click at [590, 497] on div "Allows you to permit actions only on resource matching these conditions ***** ​…" at bounding box center [957, 345] width 967 height 454
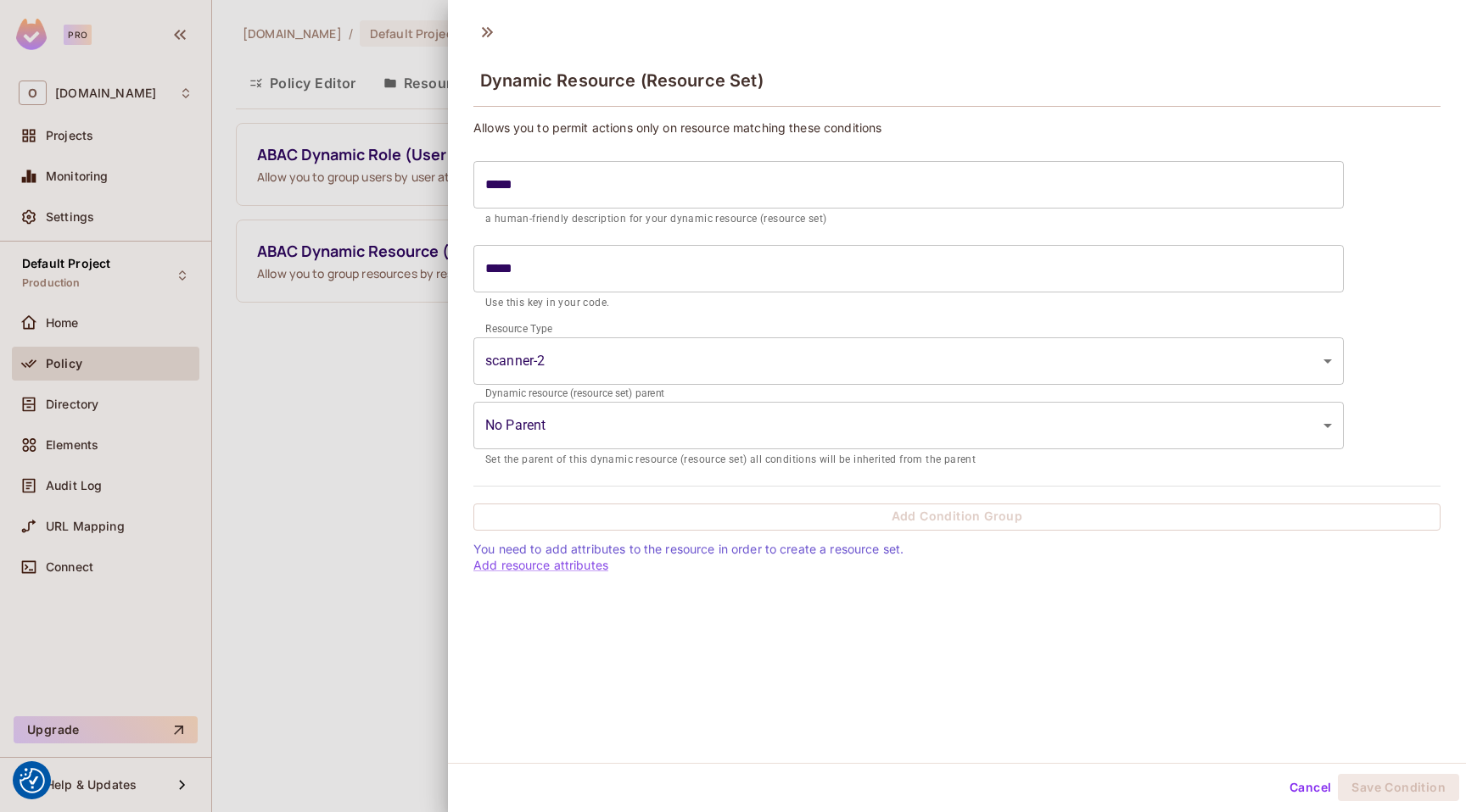
click at [1302, 786] on button "Cancel" at bounding box center [1310, 788] width 55 height 28
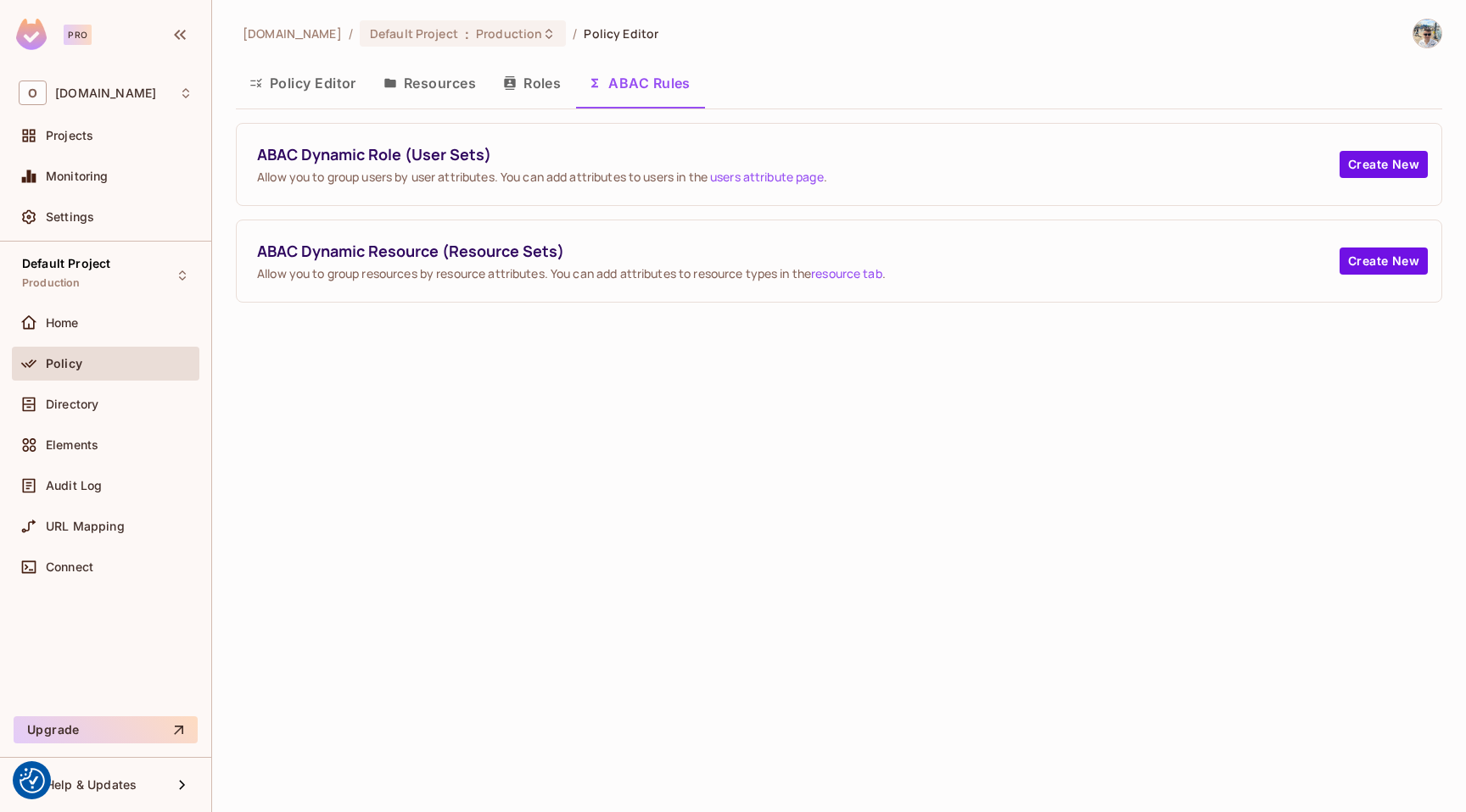
click at [425, 91] on button "Resources" at bounding box center [429, 83] width 119 height 42
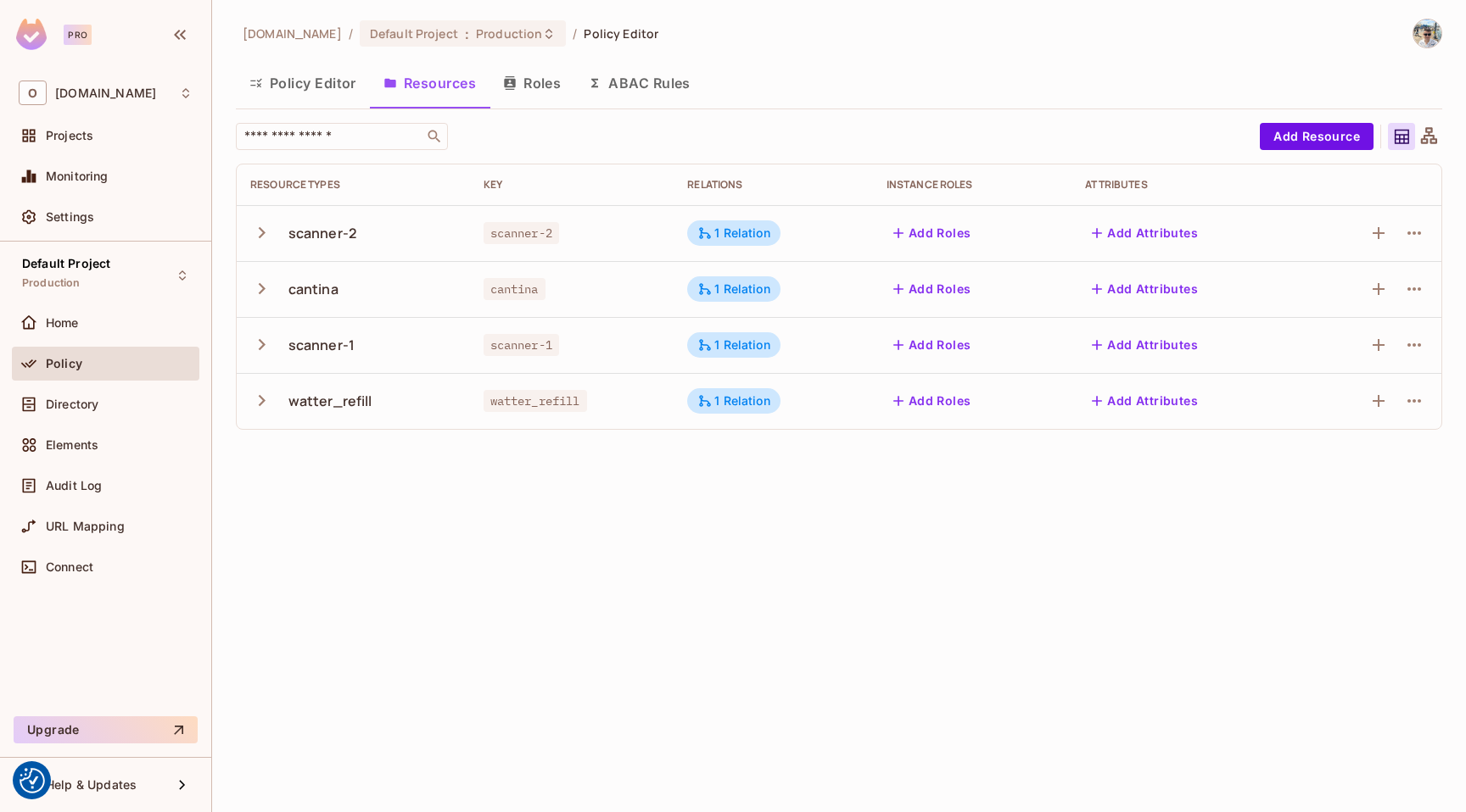
click at [254, 227] on icon "button" at bounding box center [261, 232] width 23 height 23
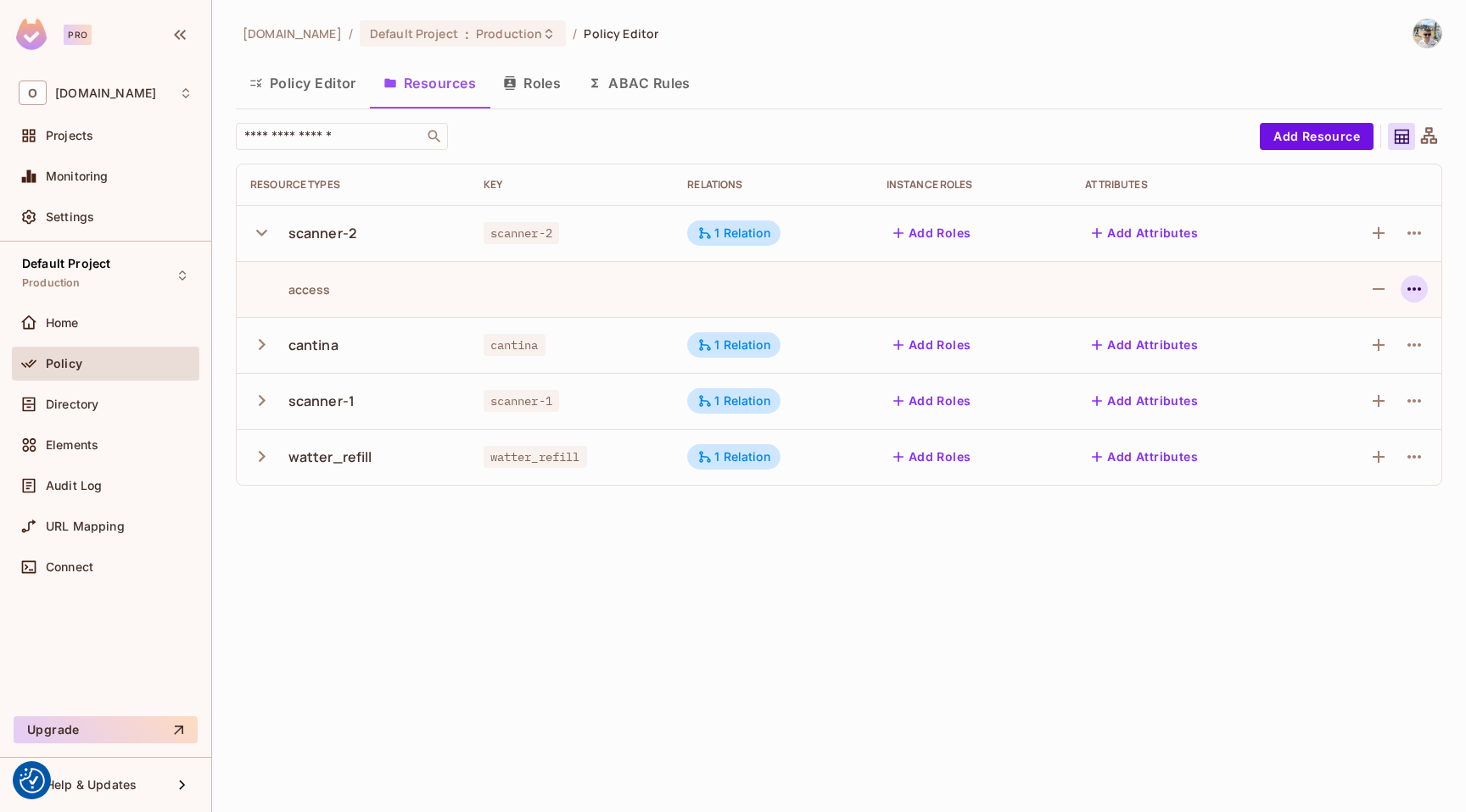
click at [1406, 293] on icon "button" at bounding box center [1414, 288] width 21 height 21
click at [1414, 221] on div at bounding box center [733, 406] width 1466 height 812
click at [1414, 238] on icon "button" at bounding box center [1414, 233] width 21 height 21
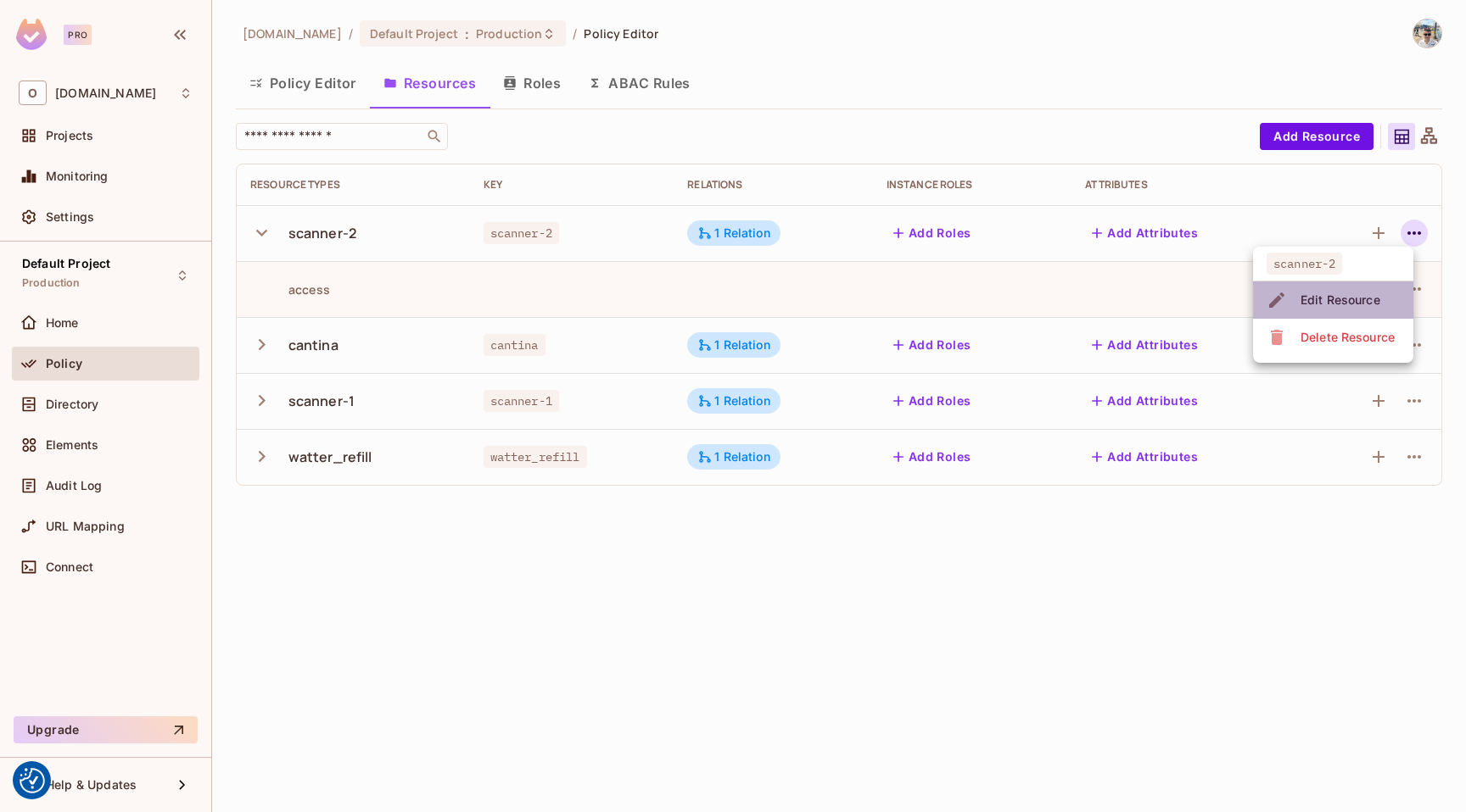
click at [1350, 291] on div "Edit Resource" at bounding box center [1340, 299] width 80 height 17
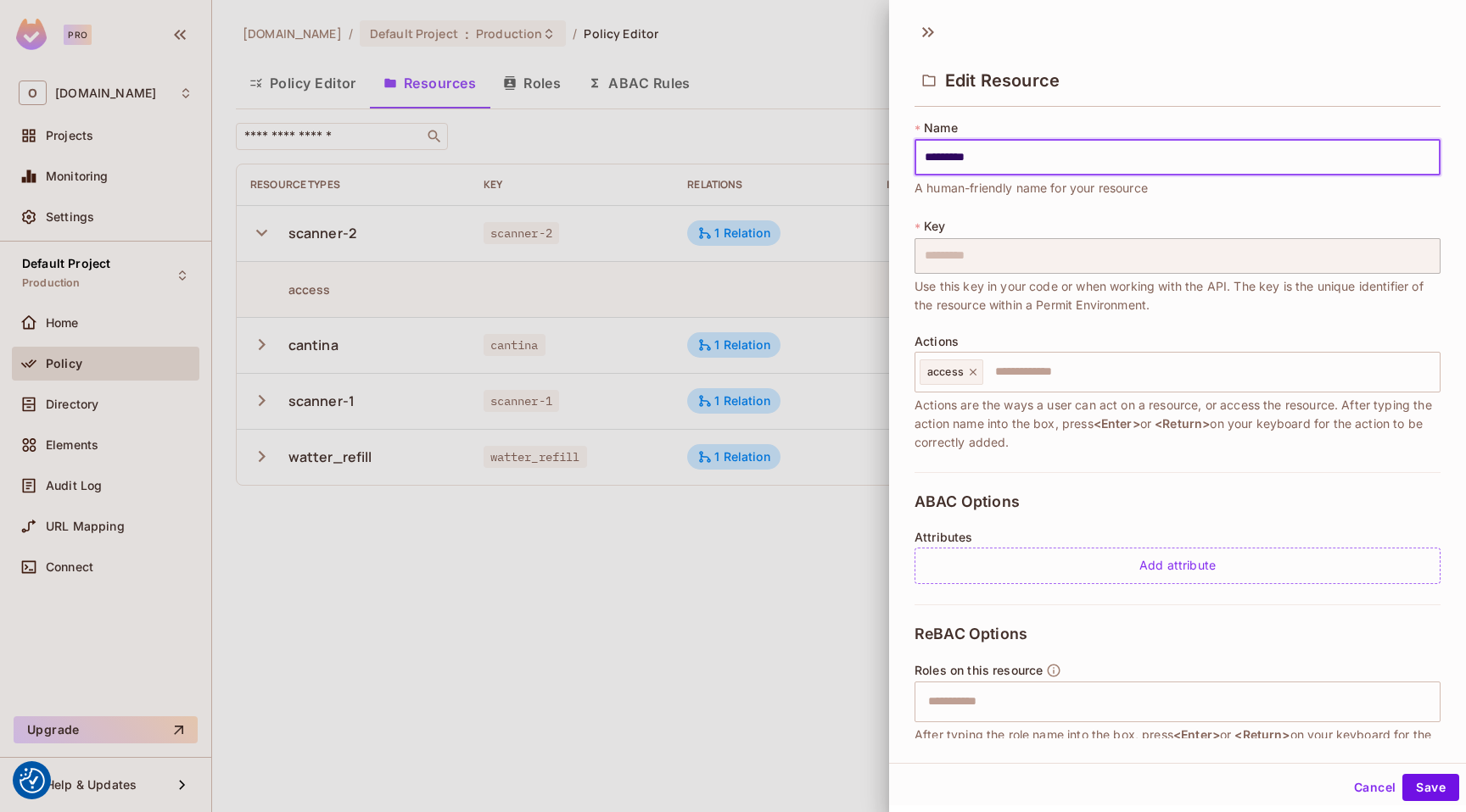
scroll to position [169, 0]
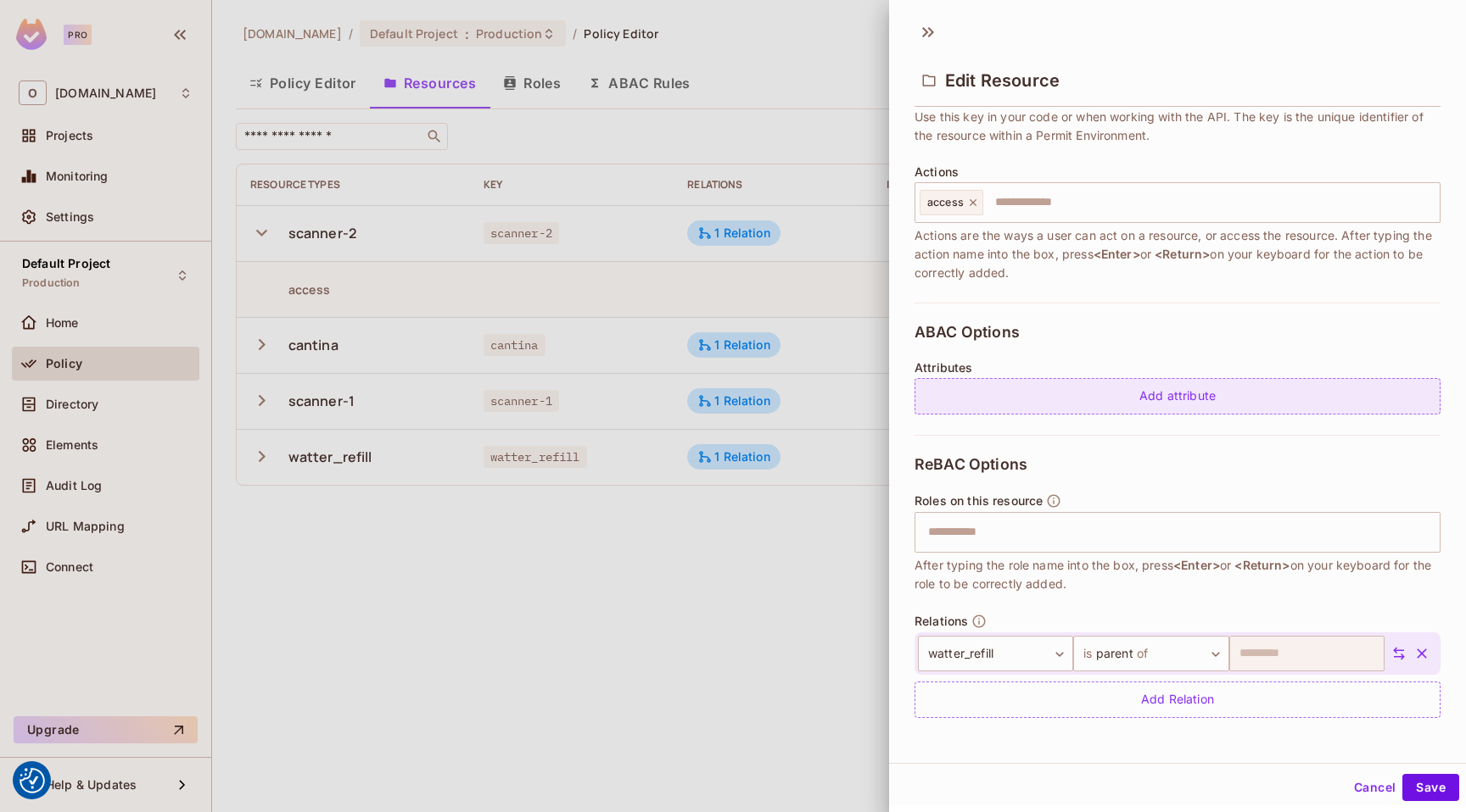
click at [1072, 400] on div "Add attribute" at bounding box center [1178, 396] width 526 height 36
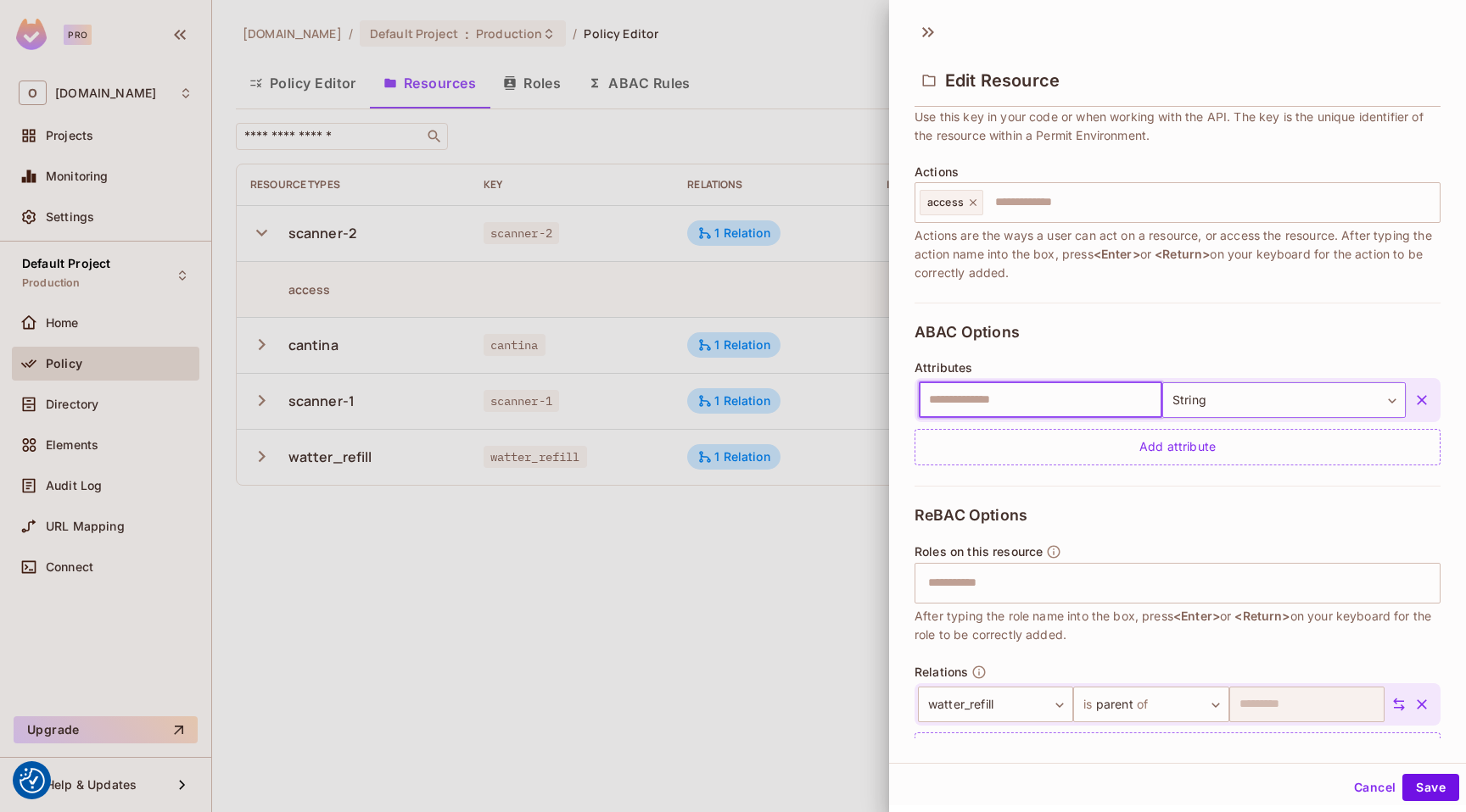
click at [1228, 409] on body "We use cookies to enhance your browsing experience, serve personalized ads or c…" at bounding box center [733, 406] width 1466 height 812
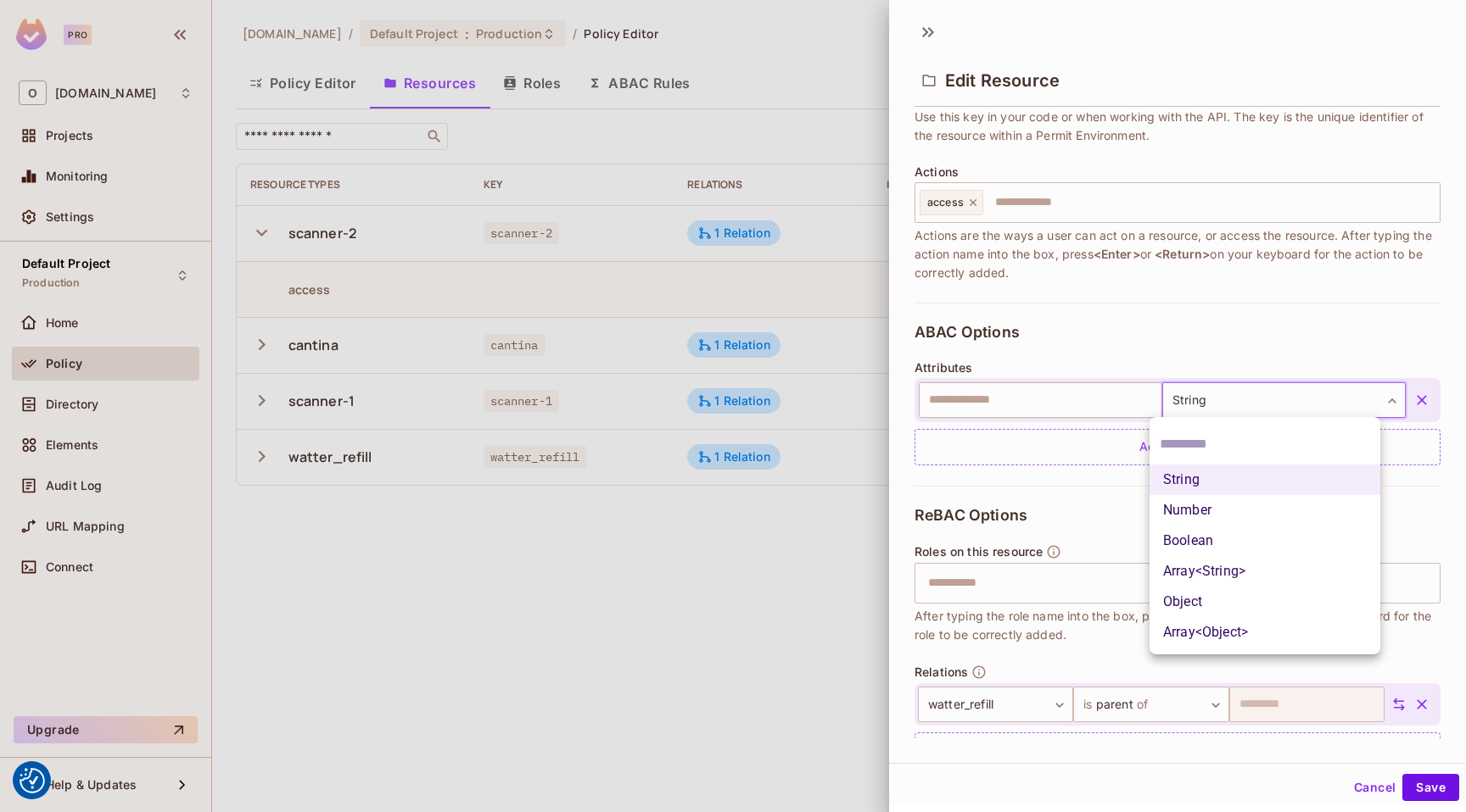
click at [1228, 409] on div at bounding box center [733, 406] width 1466 height 812
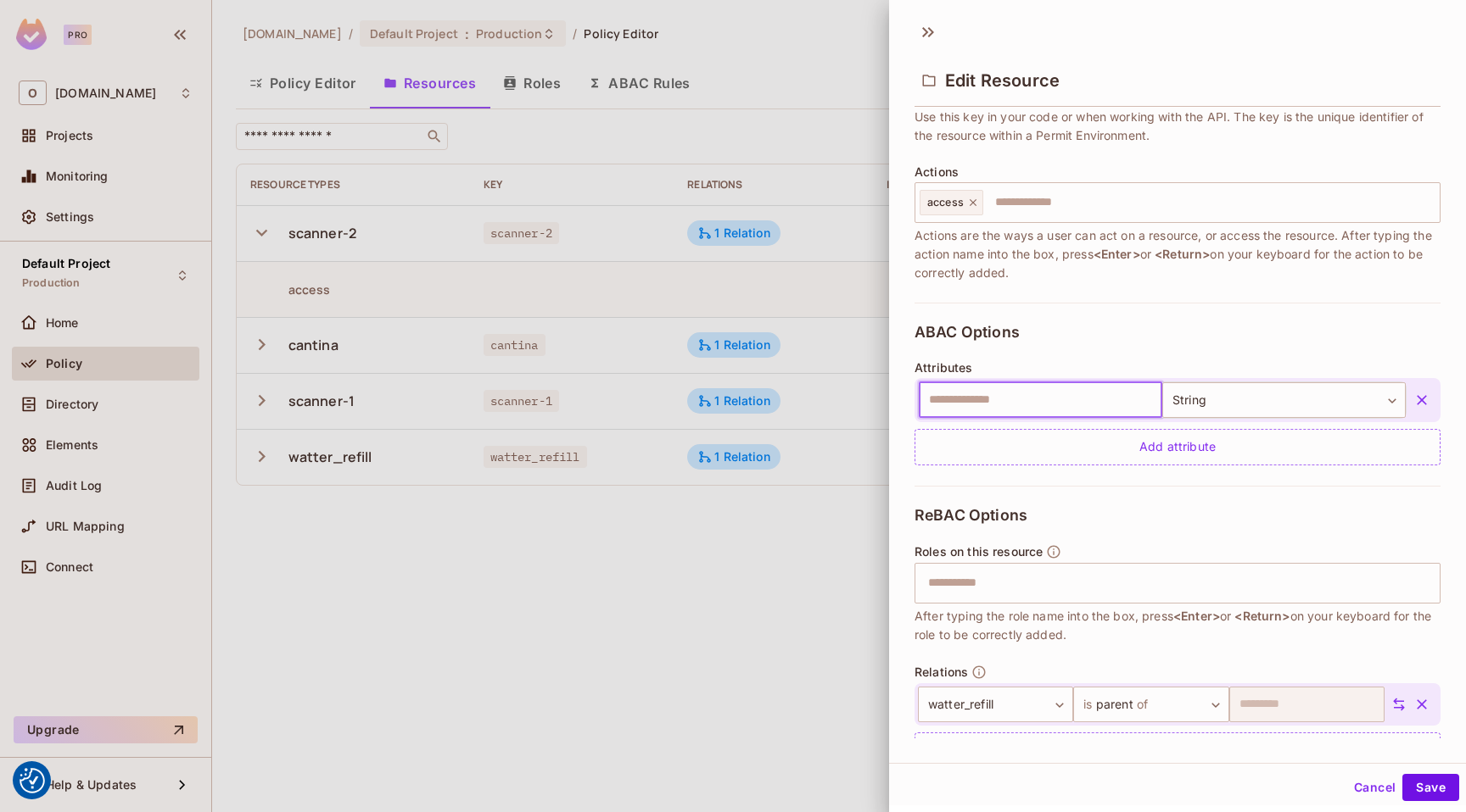
click at [1051, 394] on input "text" at bounding box center [1040, 401] width 243 height 35
type input "********"
click at [1419, 786] on button "Save" at bounding box center [1431, 788] width 57 height 28
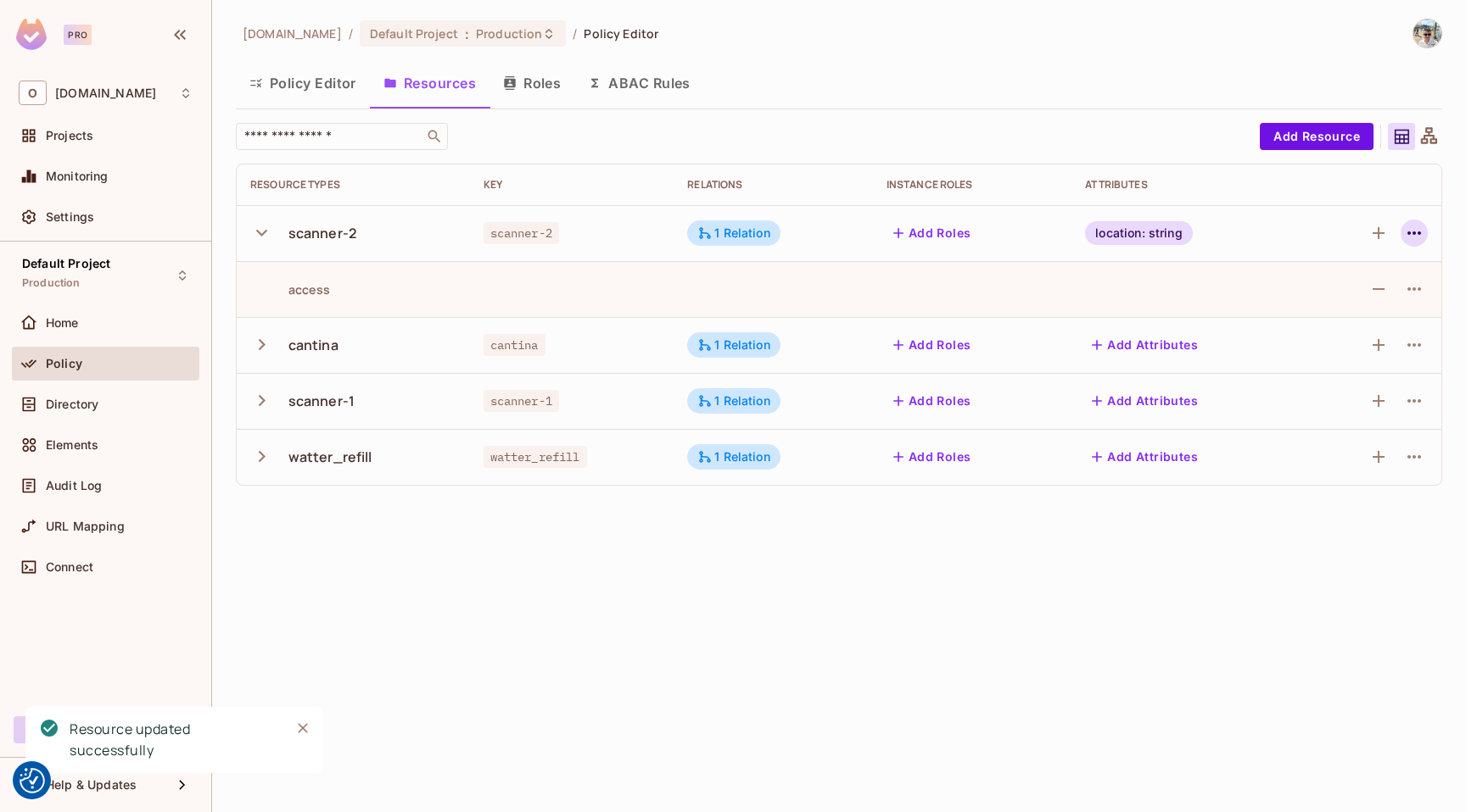
click at [1412, 237] on icon "button" at bounding box center [1414, 233] width 21 height 21
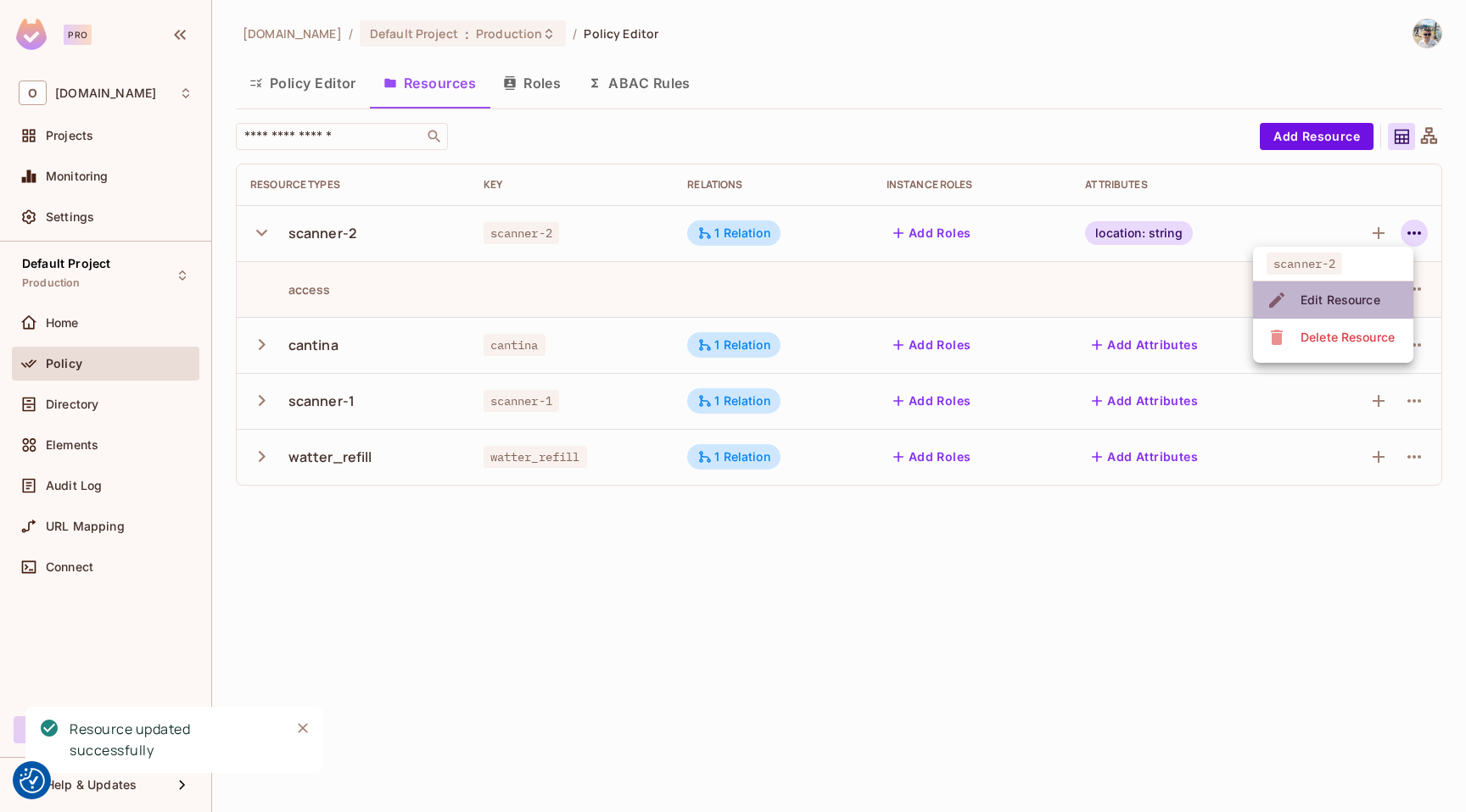
click at [1381, 288] on span "Edit Resource" at bounding box center [1340, 300] width 90 height 28
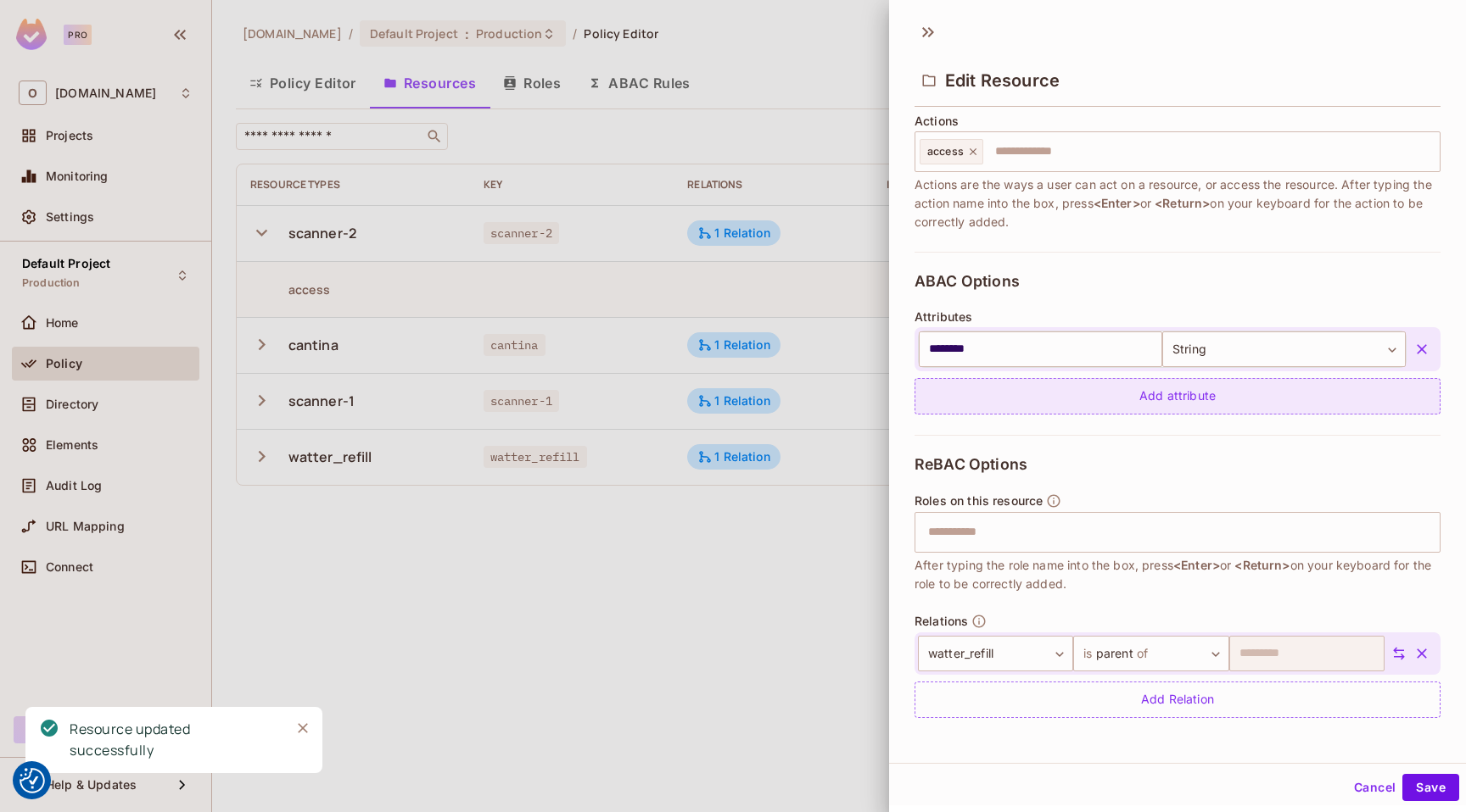
scroll to position [3, 0]
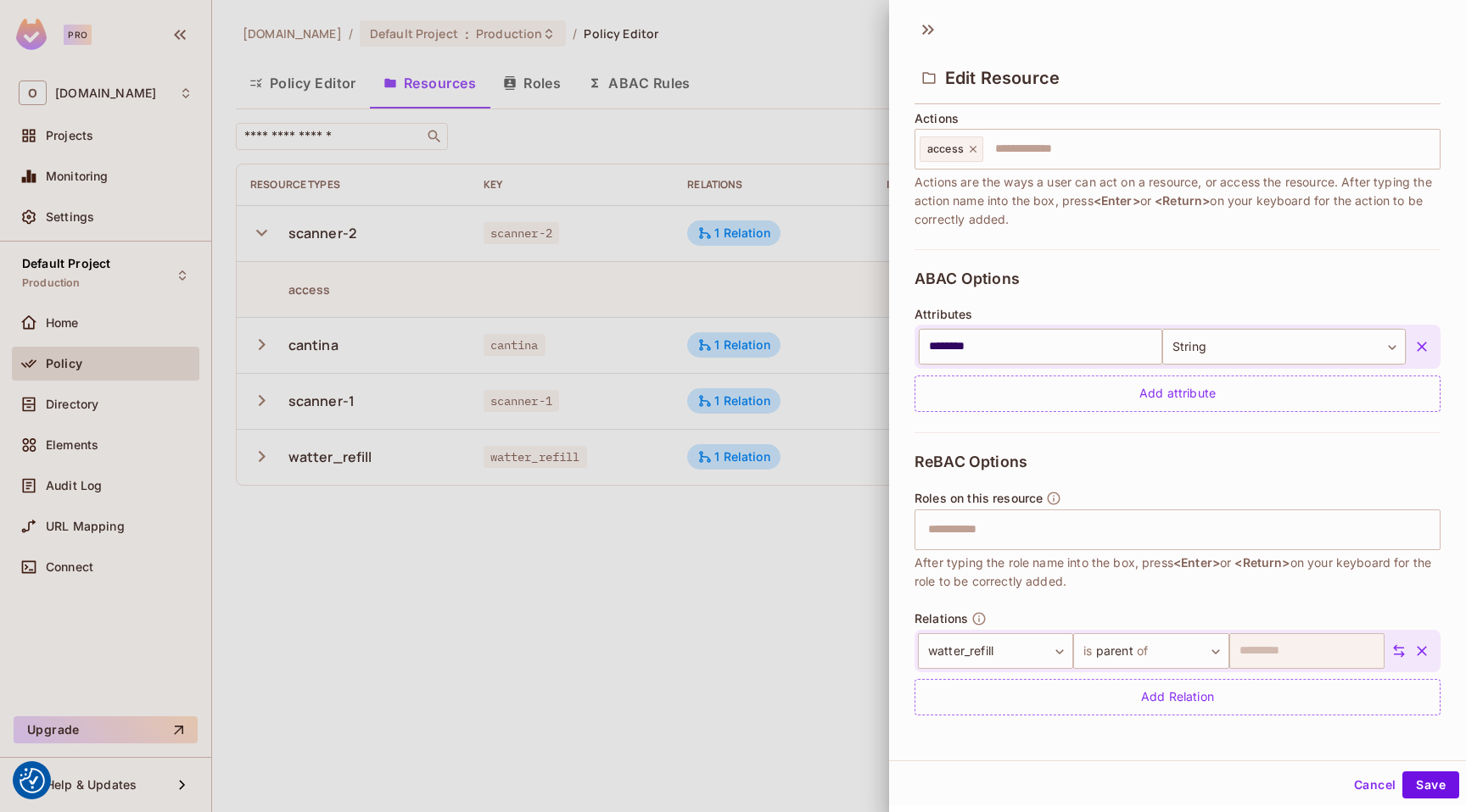
click at [1364, 788] on button "Cancel" at bounding box center [1374, 785] width 55 height 28
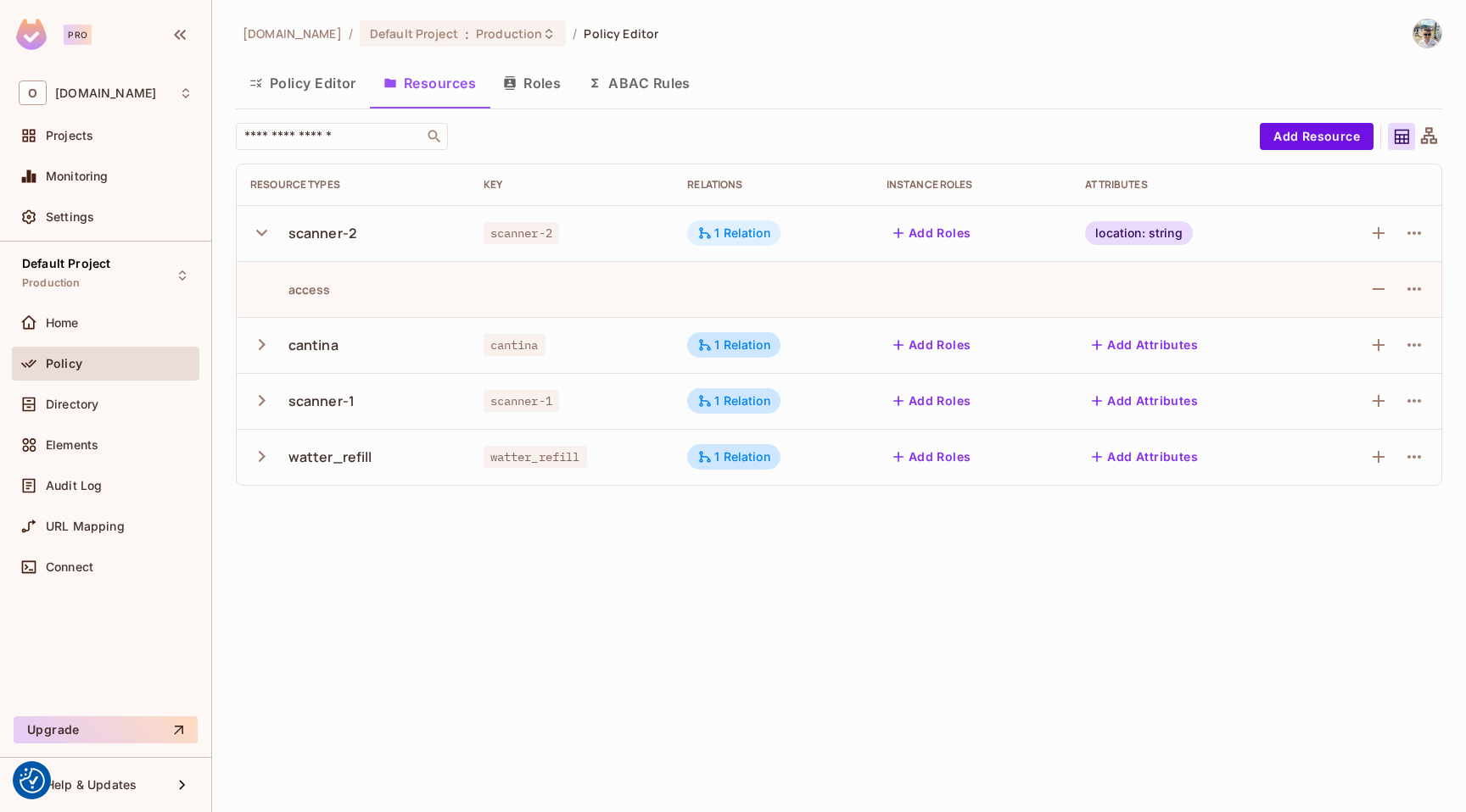
click at [728, 239] on div "1 Relation" at bounding box center [733, 233] width 73 height 16
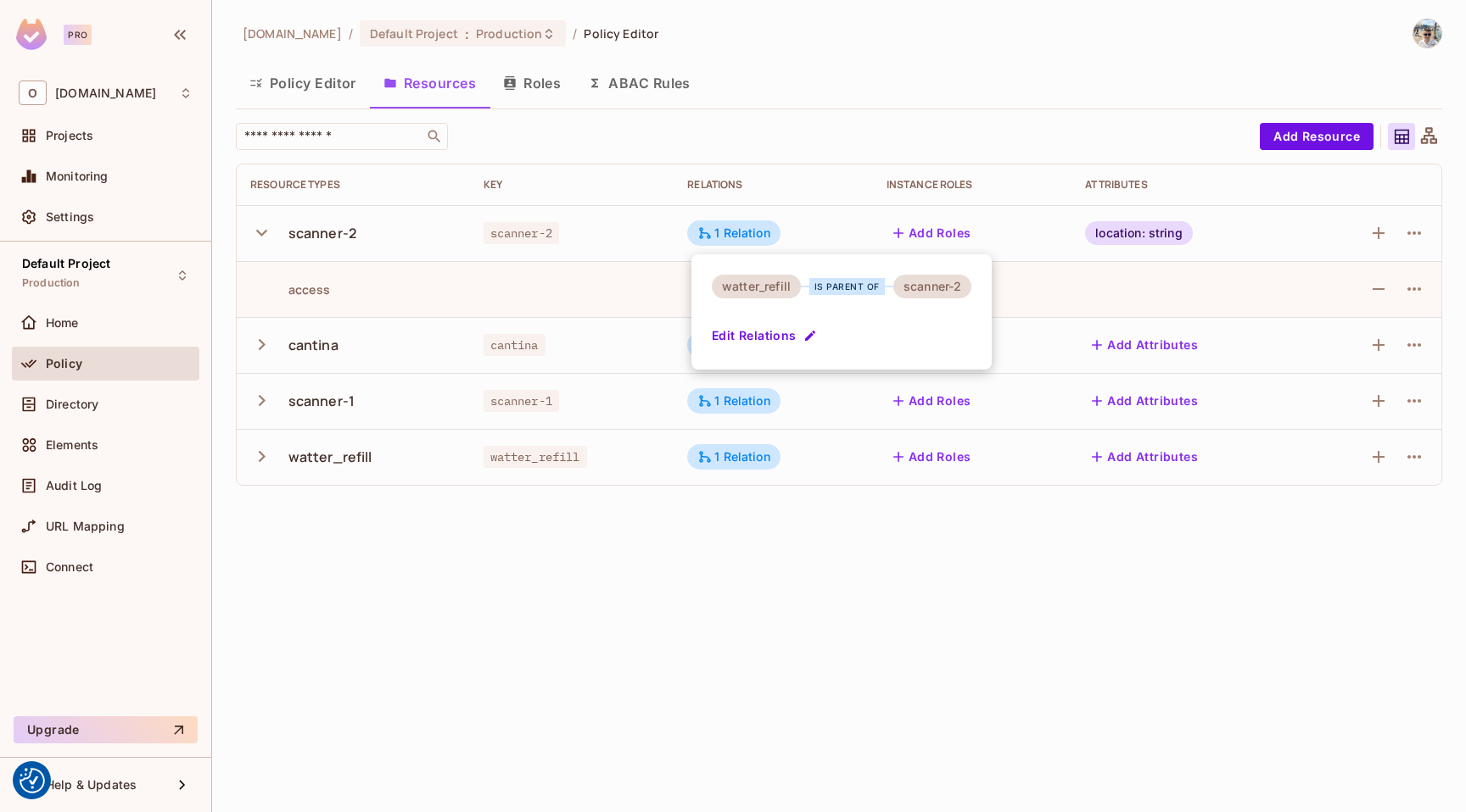
click at [777, 338] on button "Edit Relations" at bounding box center [766, 336] width 108 height 28
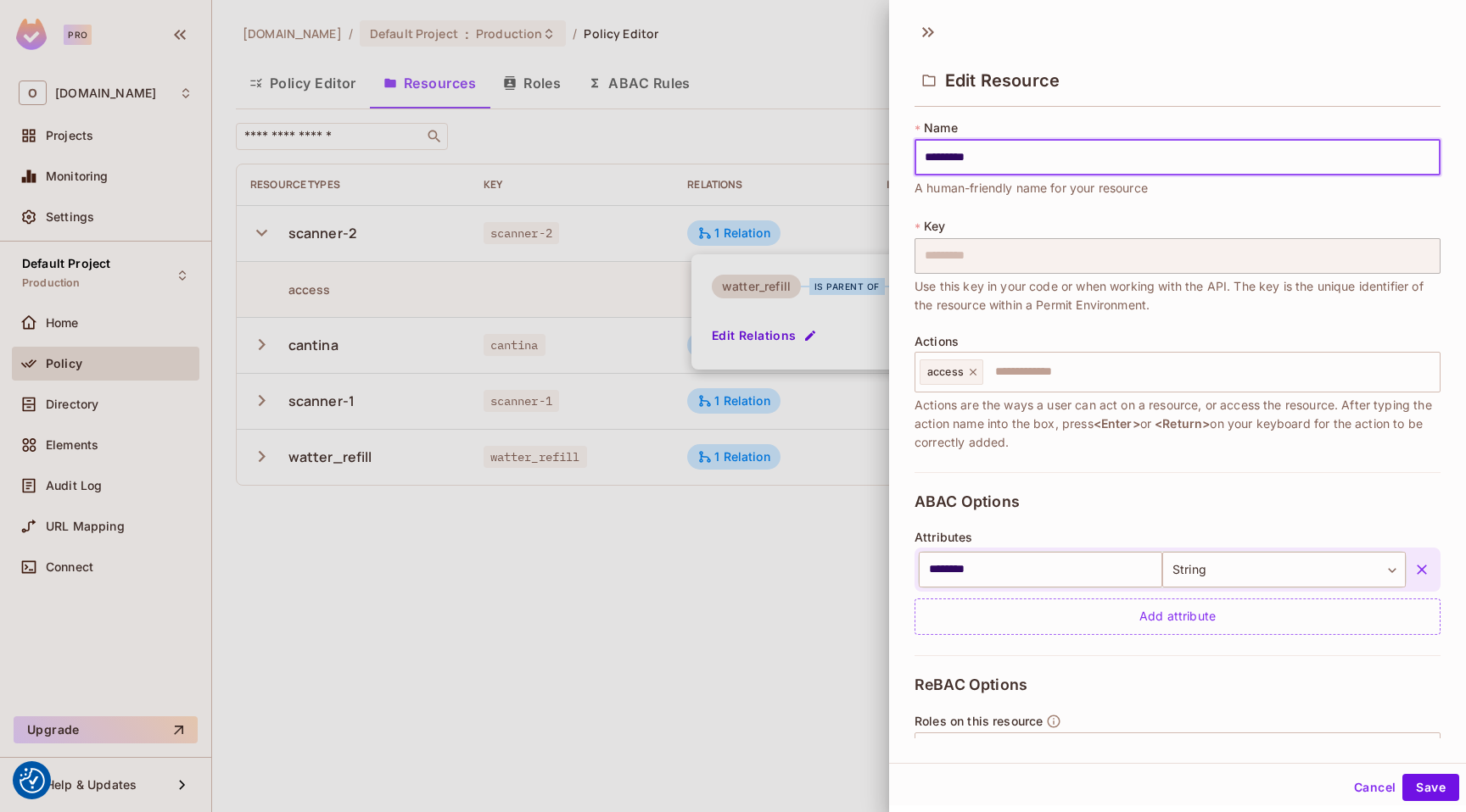
click at [1417, 572] on icon "button" at bounding box center [1422, 570] width 10 height 10
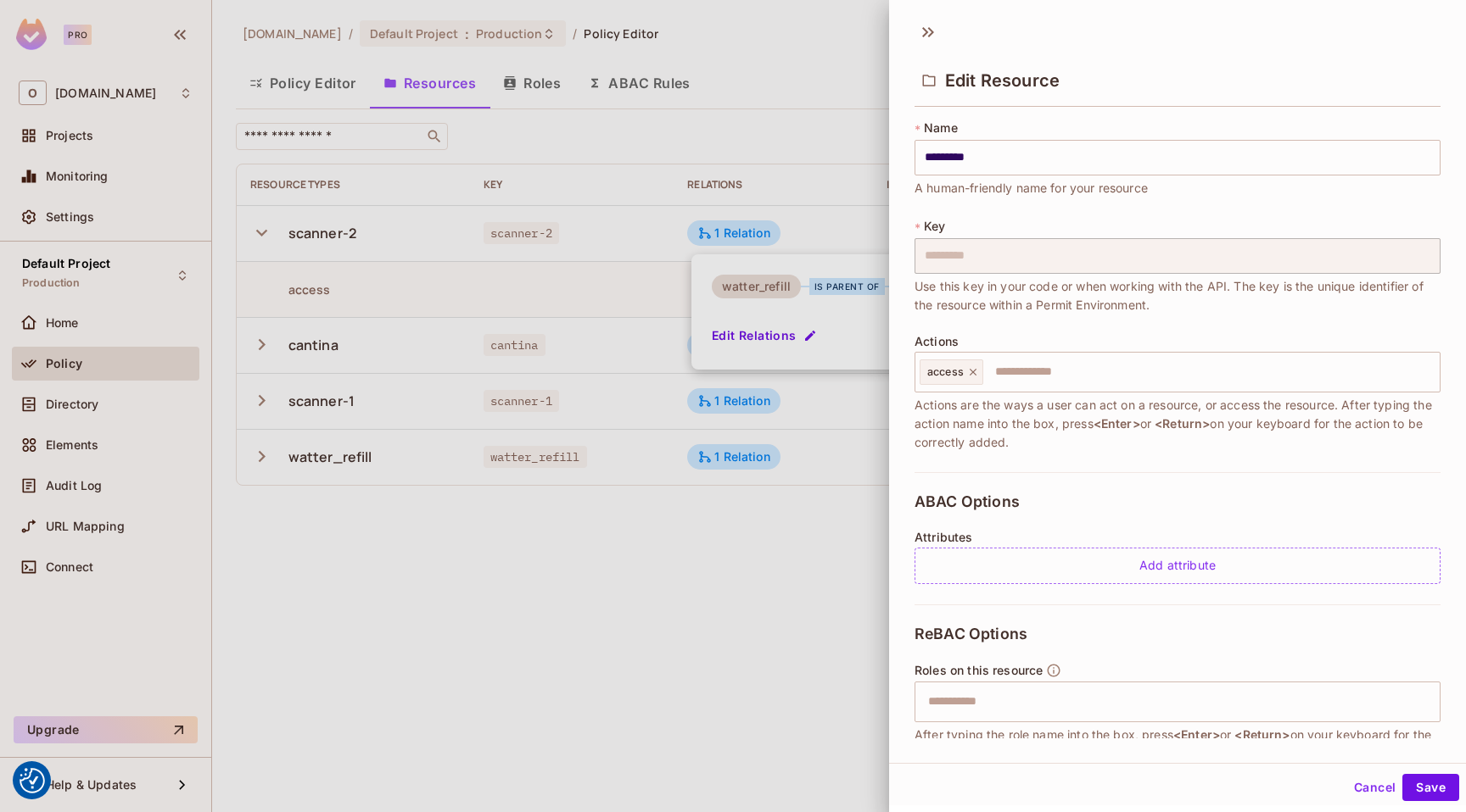
scroll to position [169, 0]
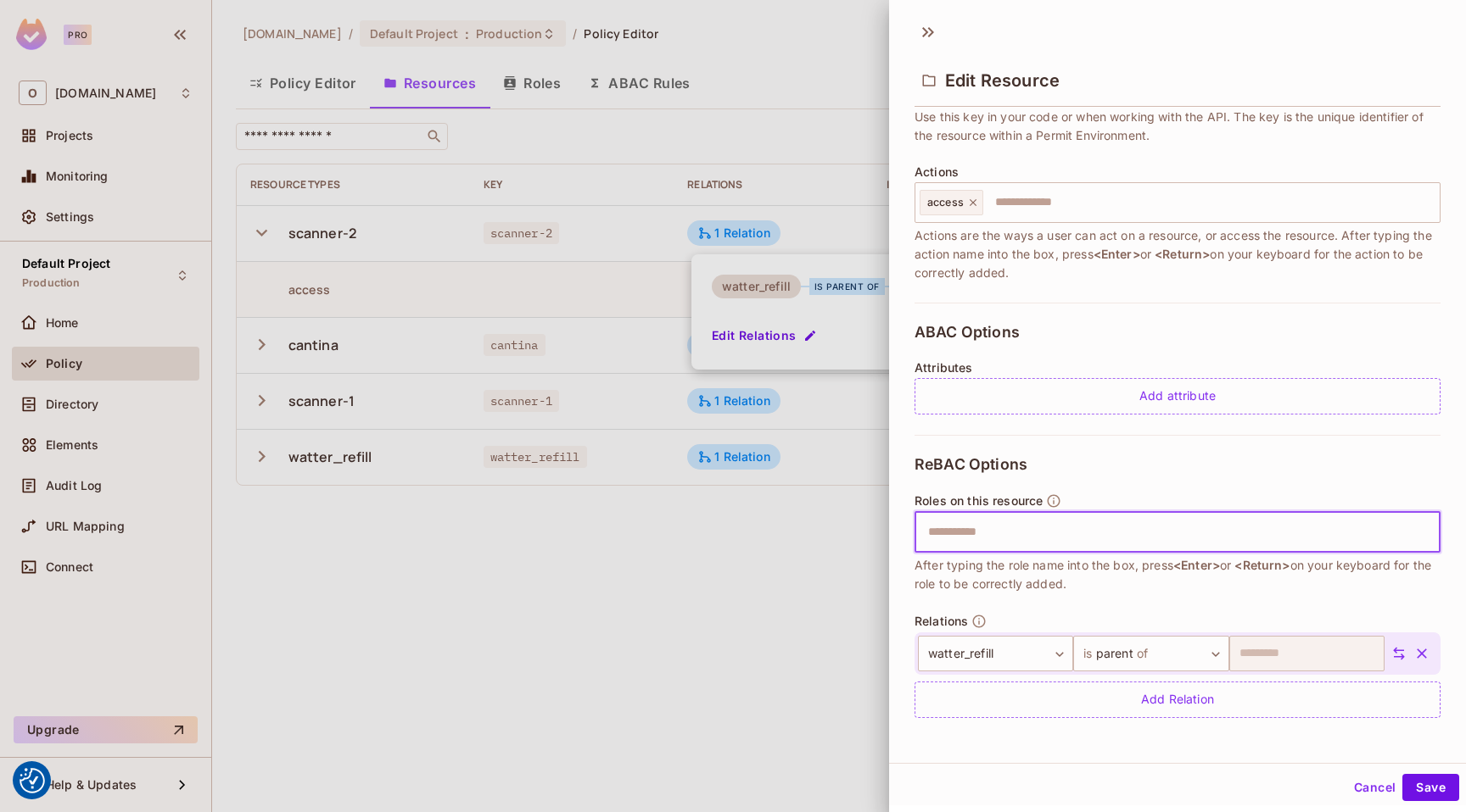
click at [1103, 533] on input "text" at bounding box center [1175, 532] width 515 height 33
click at [1053, 498] on icon "button" at bounding box center [1053, 500] width 13 height 13
click at [1348, 774] on div "Cancel Save" at bounding box center [1178, 787] width 577 height 40
click at [1356, 782] on button "Cancel" at bounding box center [1374, 788] width 55 height 28
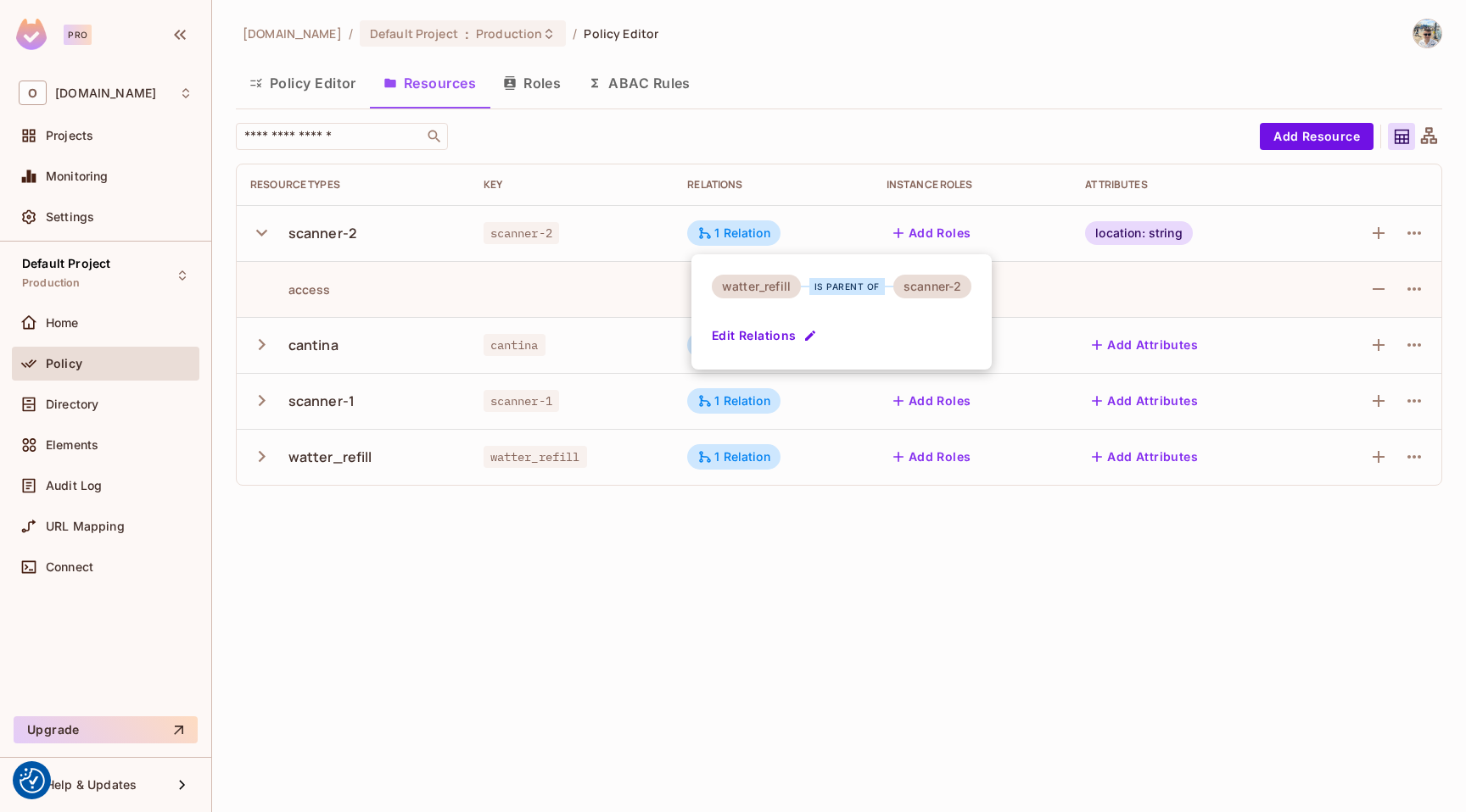
click at [1003, 489] on div at bounding box center [733, 406] width 1466 height 812
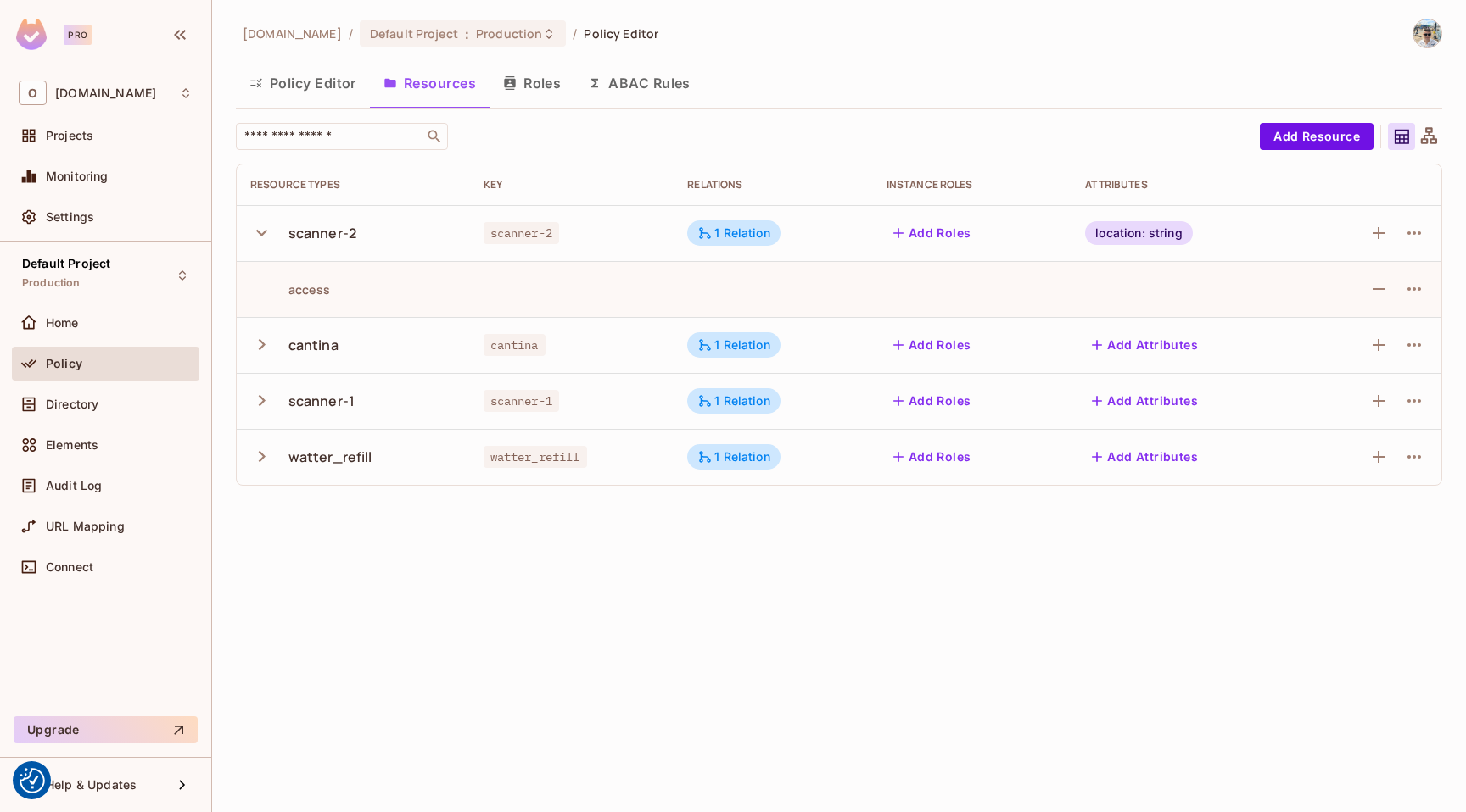
click at [518, 71] on button "Roles" at bounding box center [532, 83] width 85 height 42
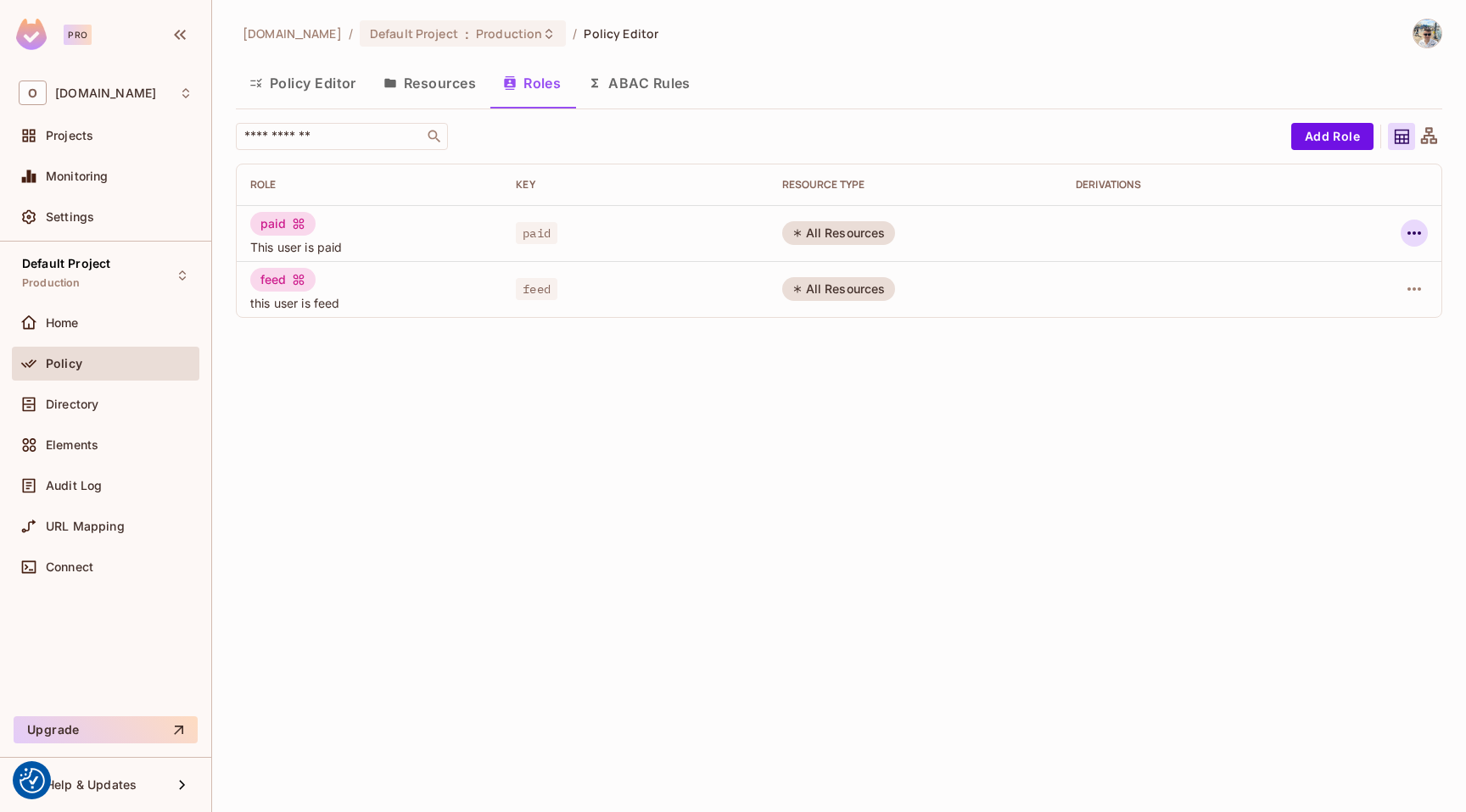
click at [1425, 232] on button "button" at bounding box center [1414, 233] width 28 height 28
click at [1360, 278] on div "Edit Role" at bounding box center [1339, 272] width 51 height 17
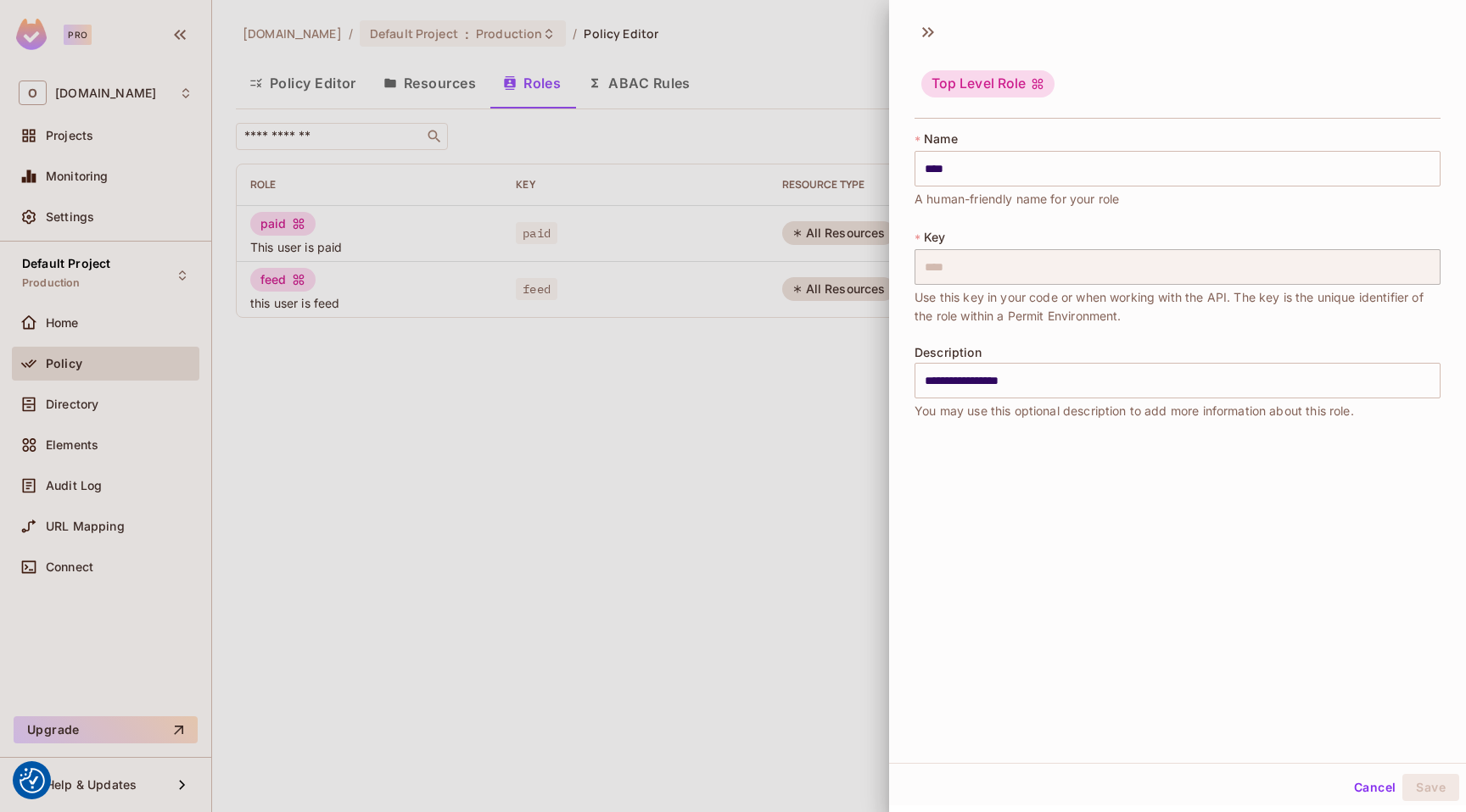
click at [818, 382] on div at bounding box center [733, 406] width 1466 height 812
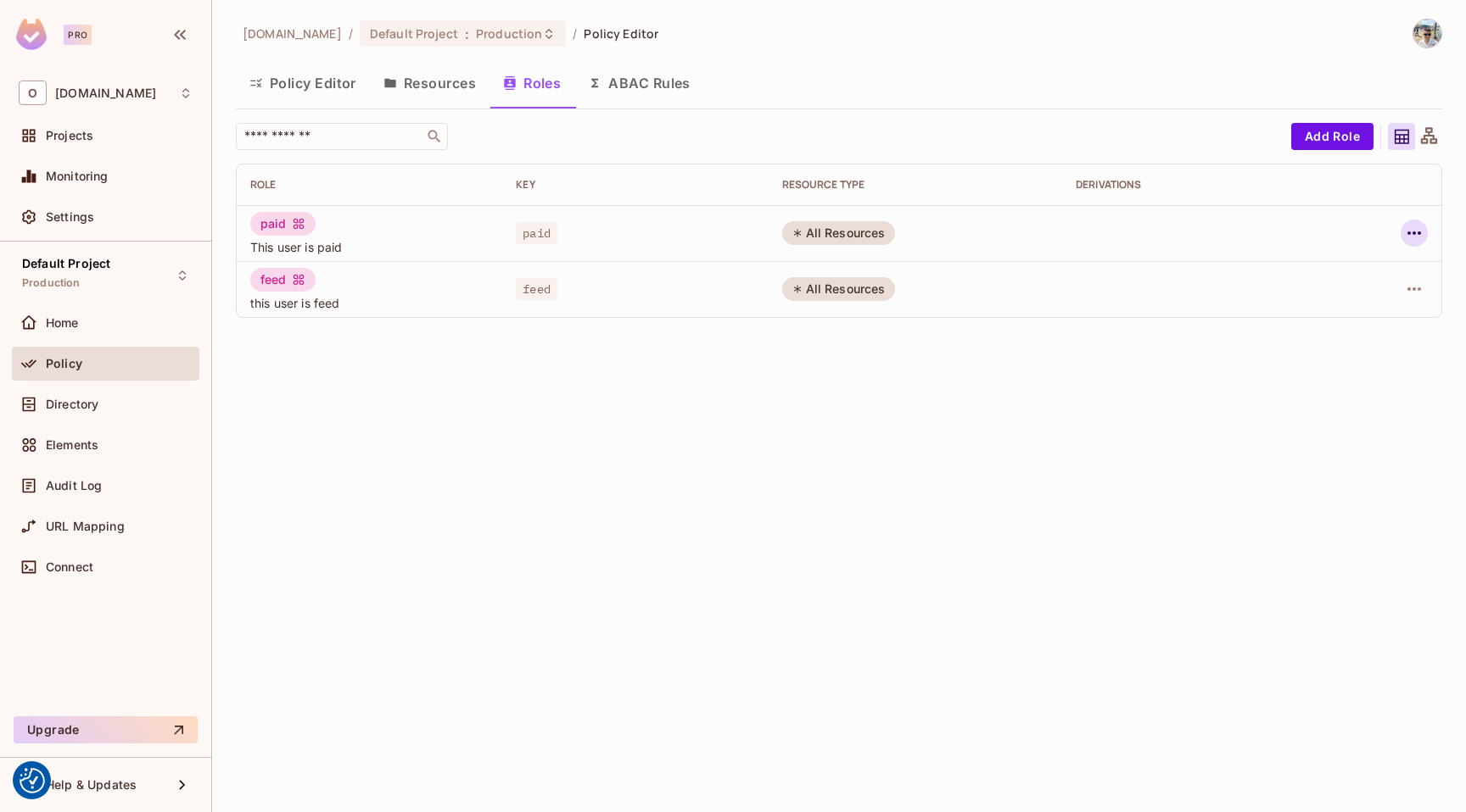
click at [1412, 233] on icon "button" at bounding box center [1414, 232] width 14 height 3
click at [1375, 314] on div "Edit Attributes" at bounding box center [1355, 309] width 84 height 17
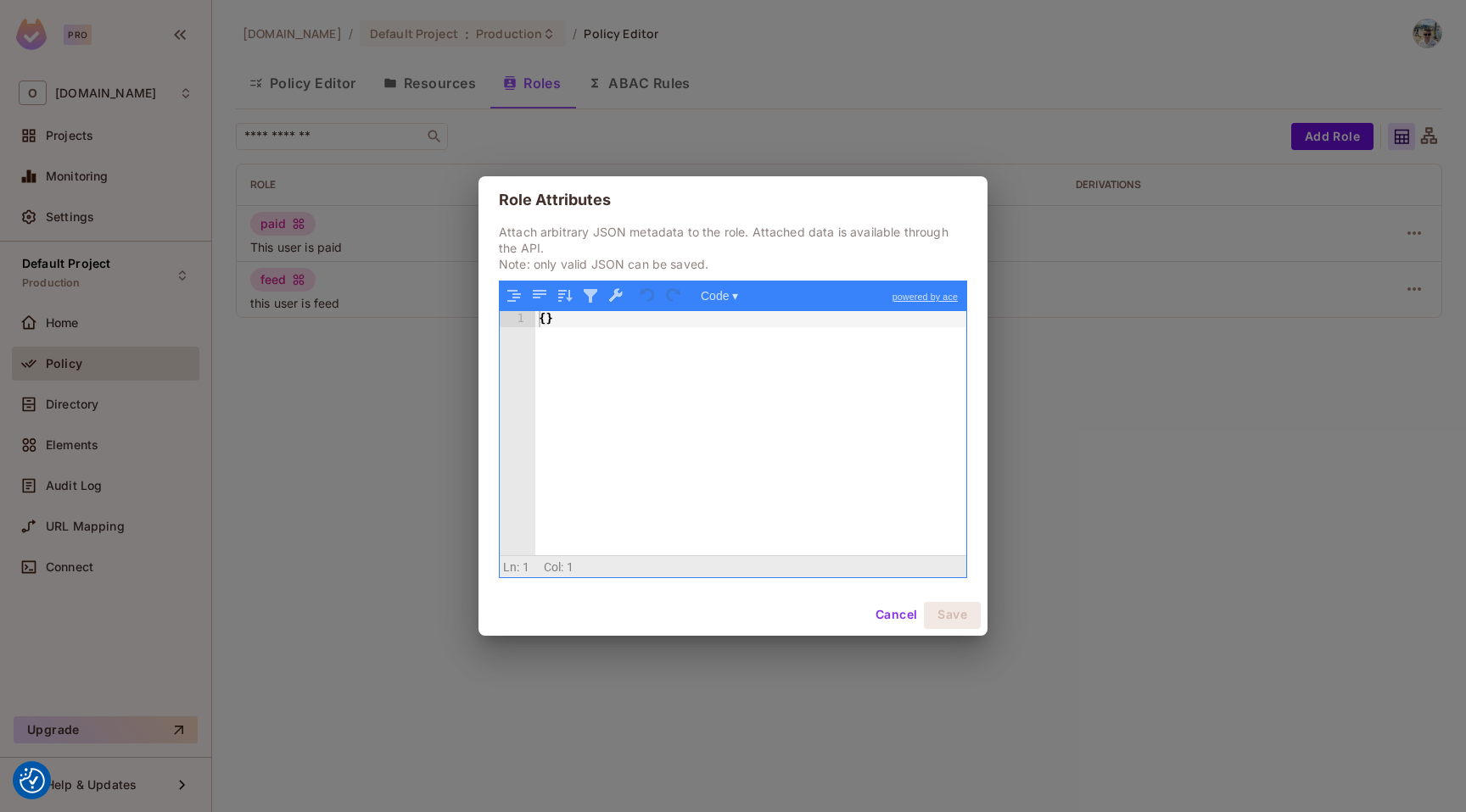
click at [880, 600] on div "Cancel Save" at bounding box center [733, 615] width 509 height 40
click at [898, 609] on button "Cancel" at bounding box center [896, 616] width 55 height 28
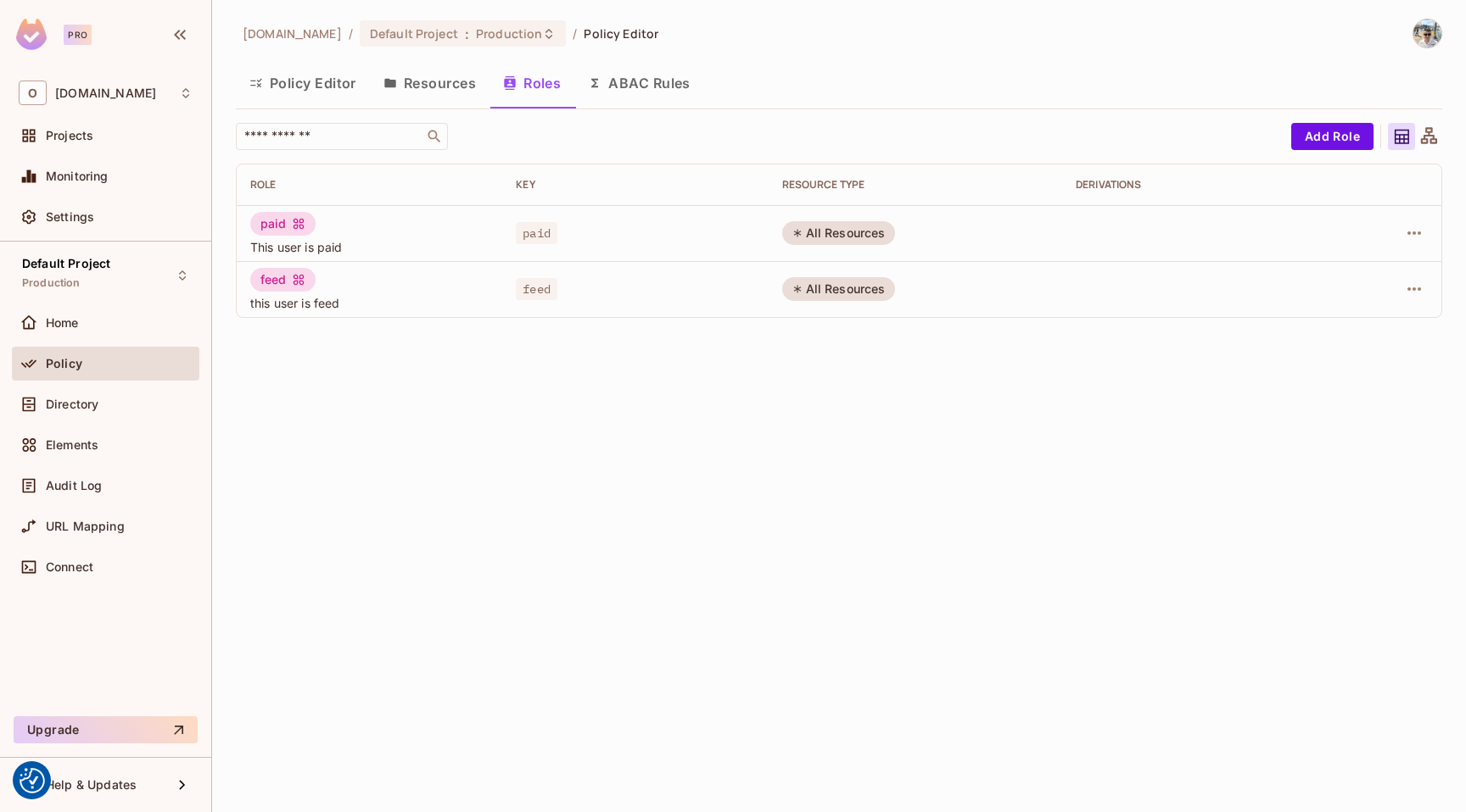
click at [628, 83] on button "ABAC Rules" at bounding box center [639, 83] width 130 height 42
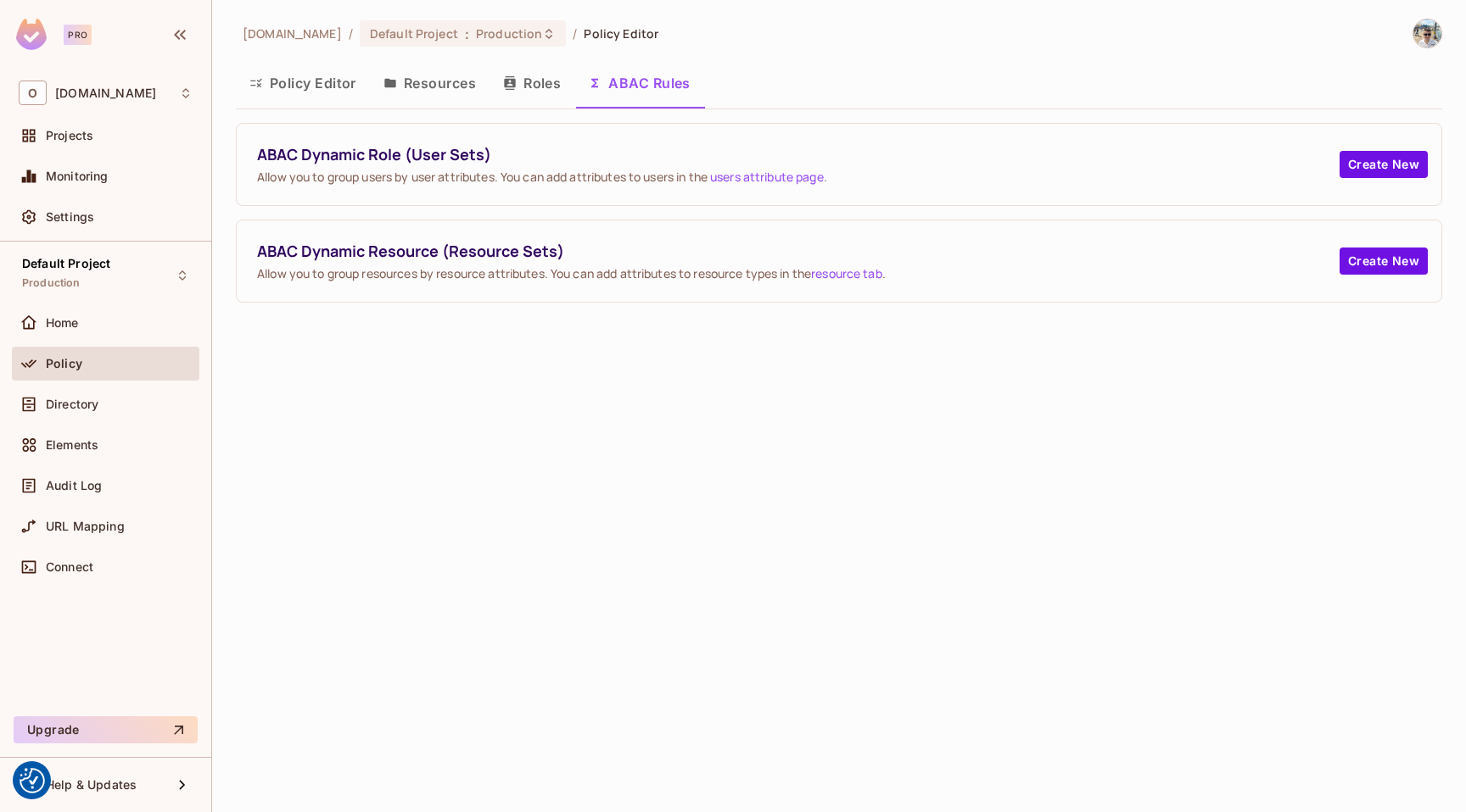
click at [449, 79] on button "Resources" at bounding box center [429, 83] width 119 height 42
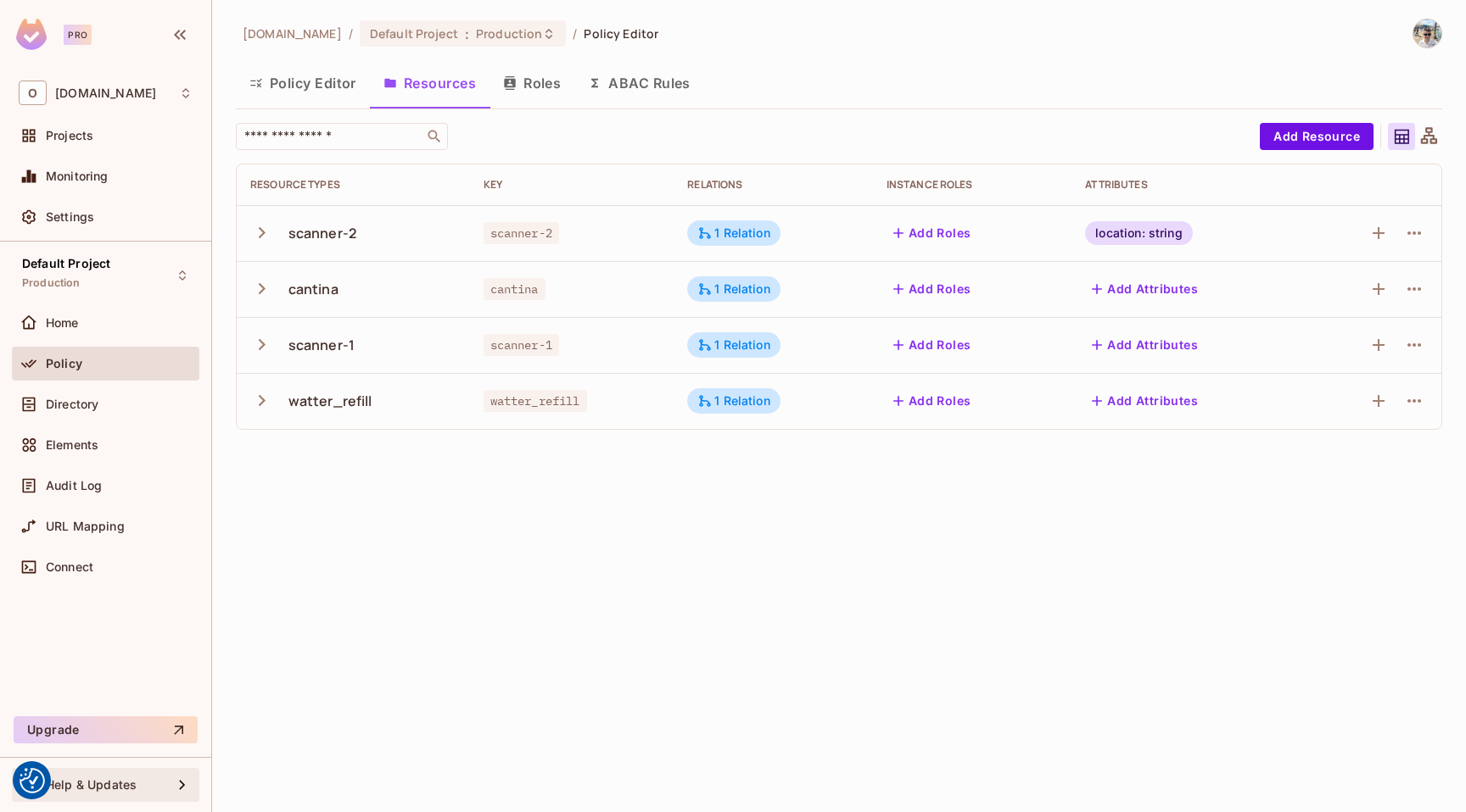
click at [126, 786] on span "Help & Updates" at bounding box center [92, 785] width 91 height 14
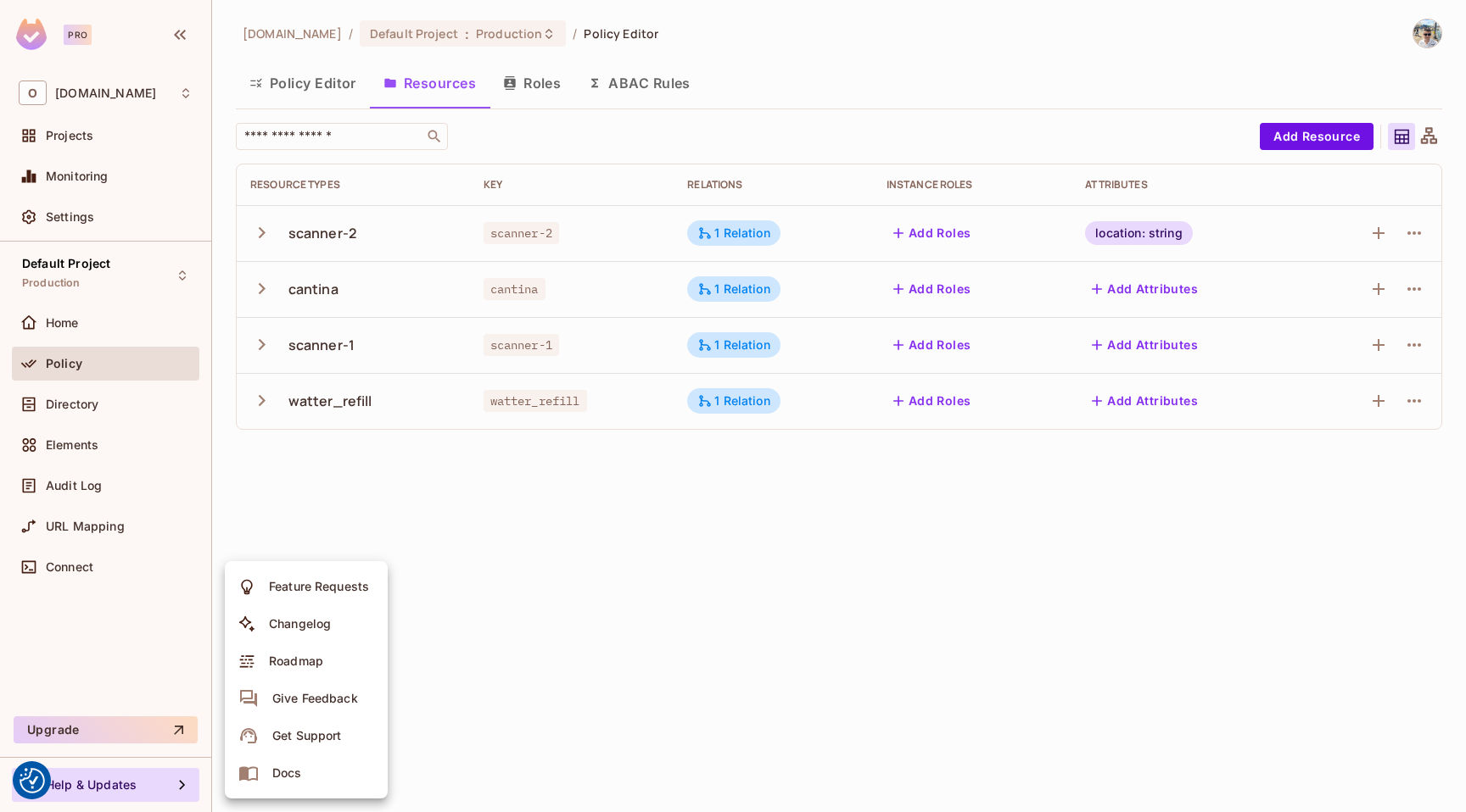
click at [519, 594] on div at bounding box center [733, 406] width 1466 height 812
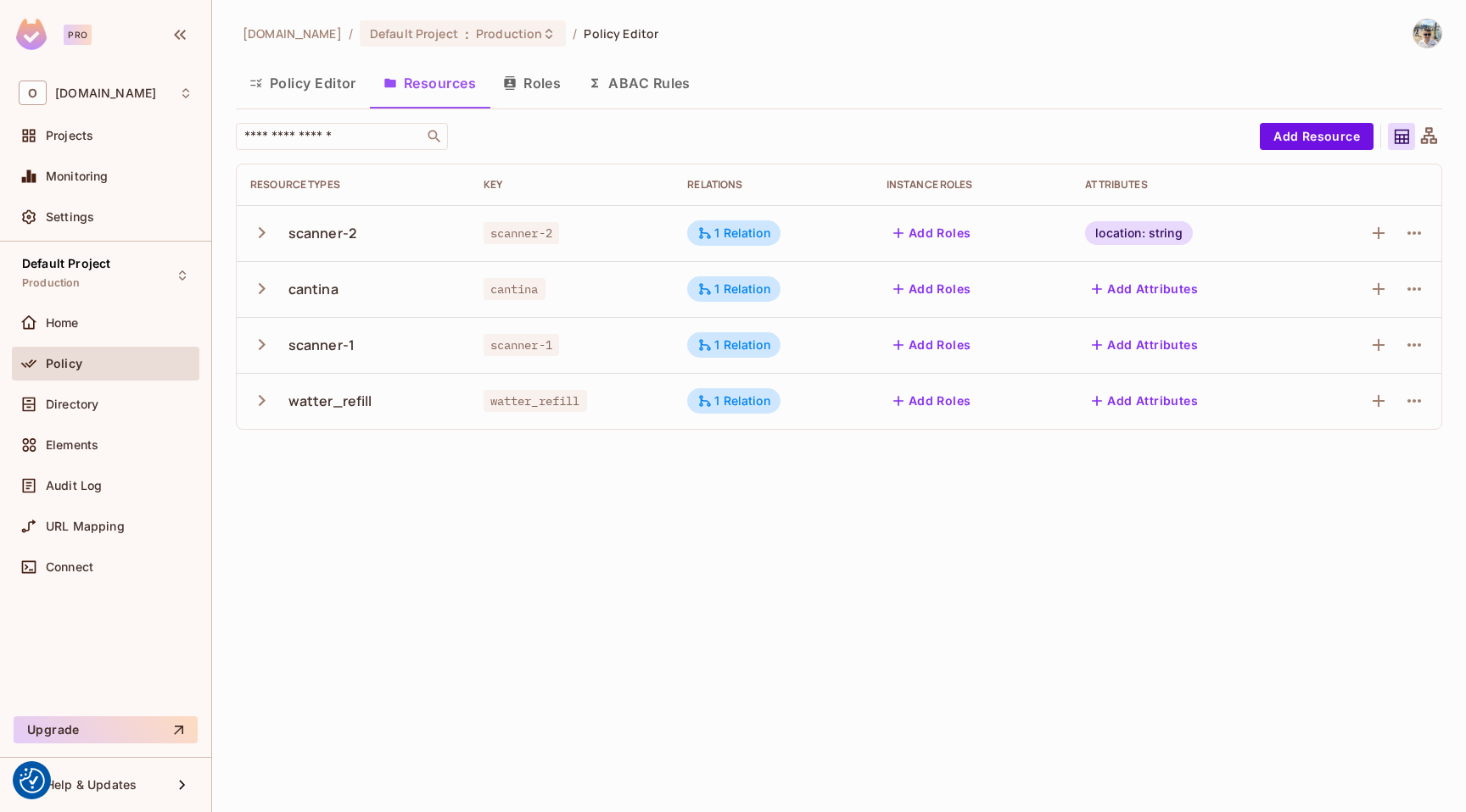
click at [355, 77] on button "Policy Editor" at bounding box center [303, 83] width 134 height 42
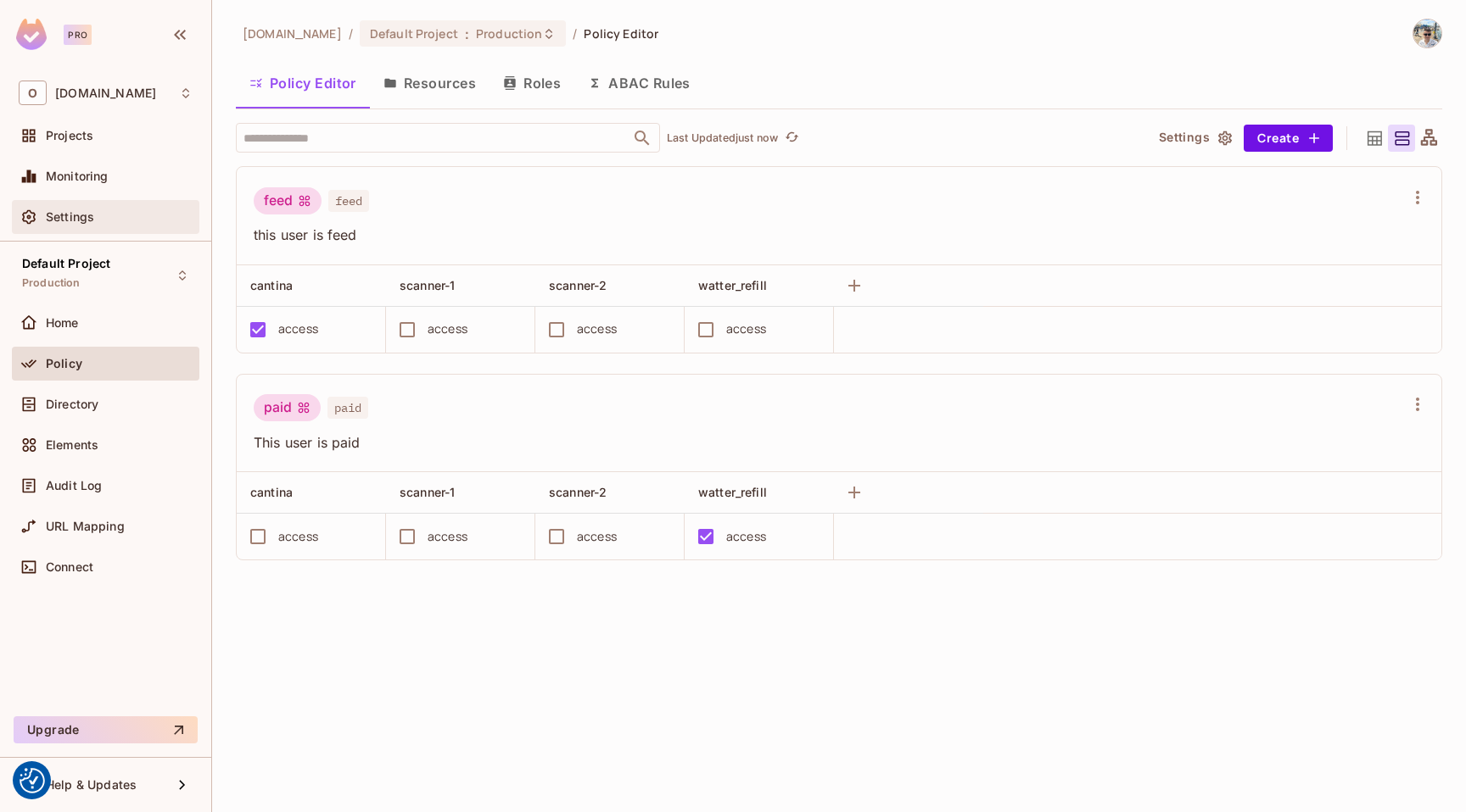
click at [107, 214] on div "Settings" at bounding box center [119, 218] width 147 height 14
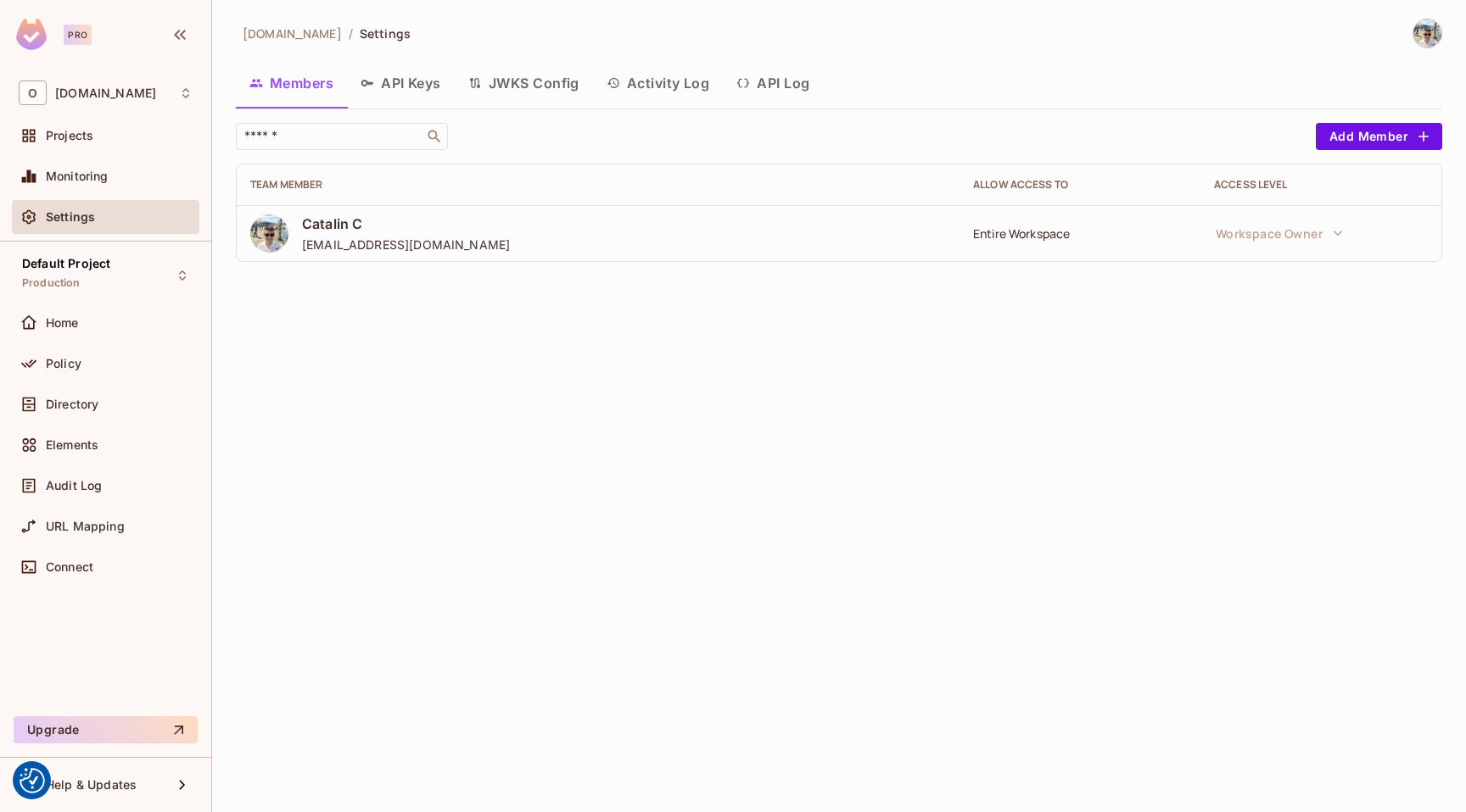
click at [653, 92] on button "Activity Log" at bounding box center [658, 83] width 131 height 42
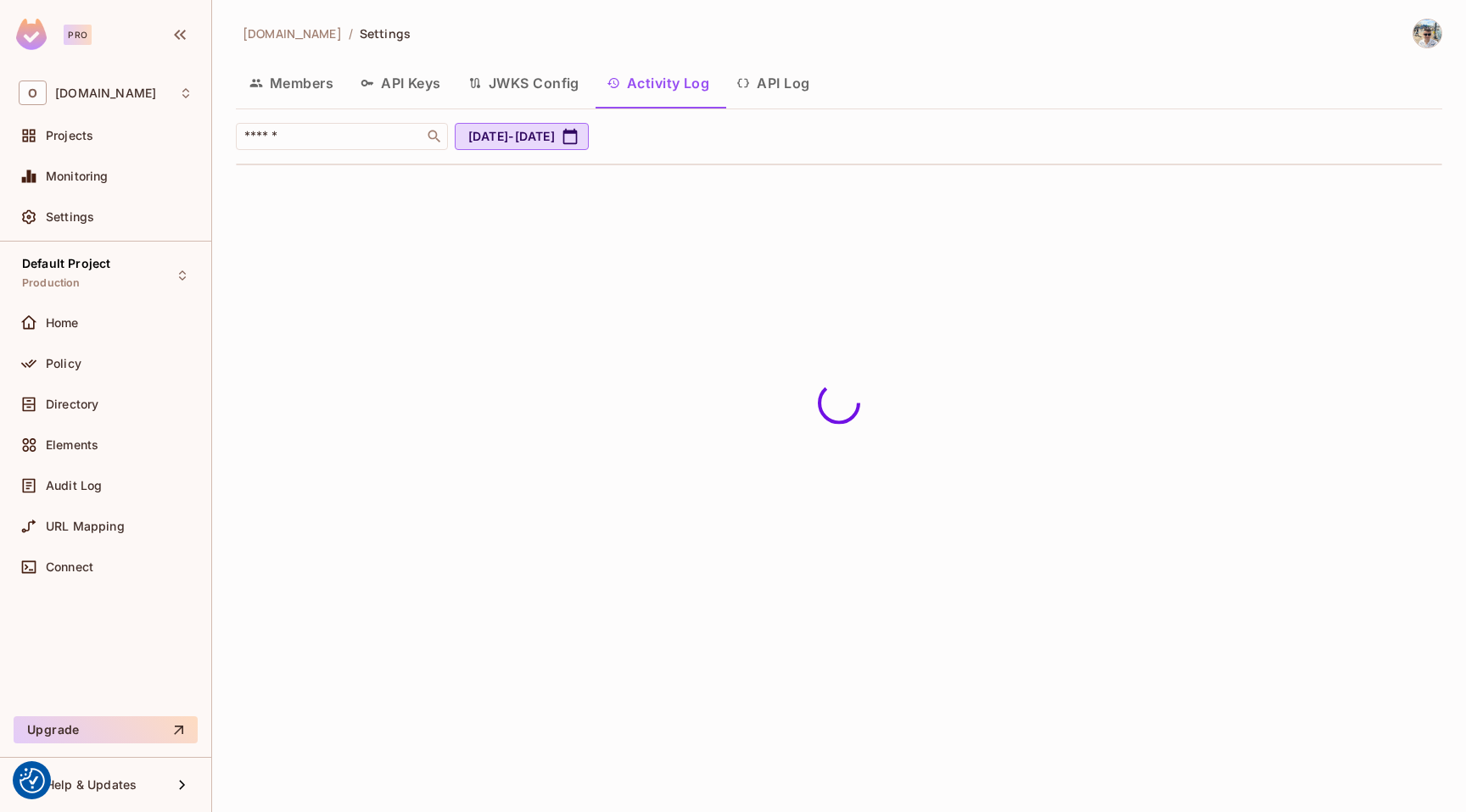
click at [808, 82] on button "API Log" at bounding box center [773, 83] width 100 height 42
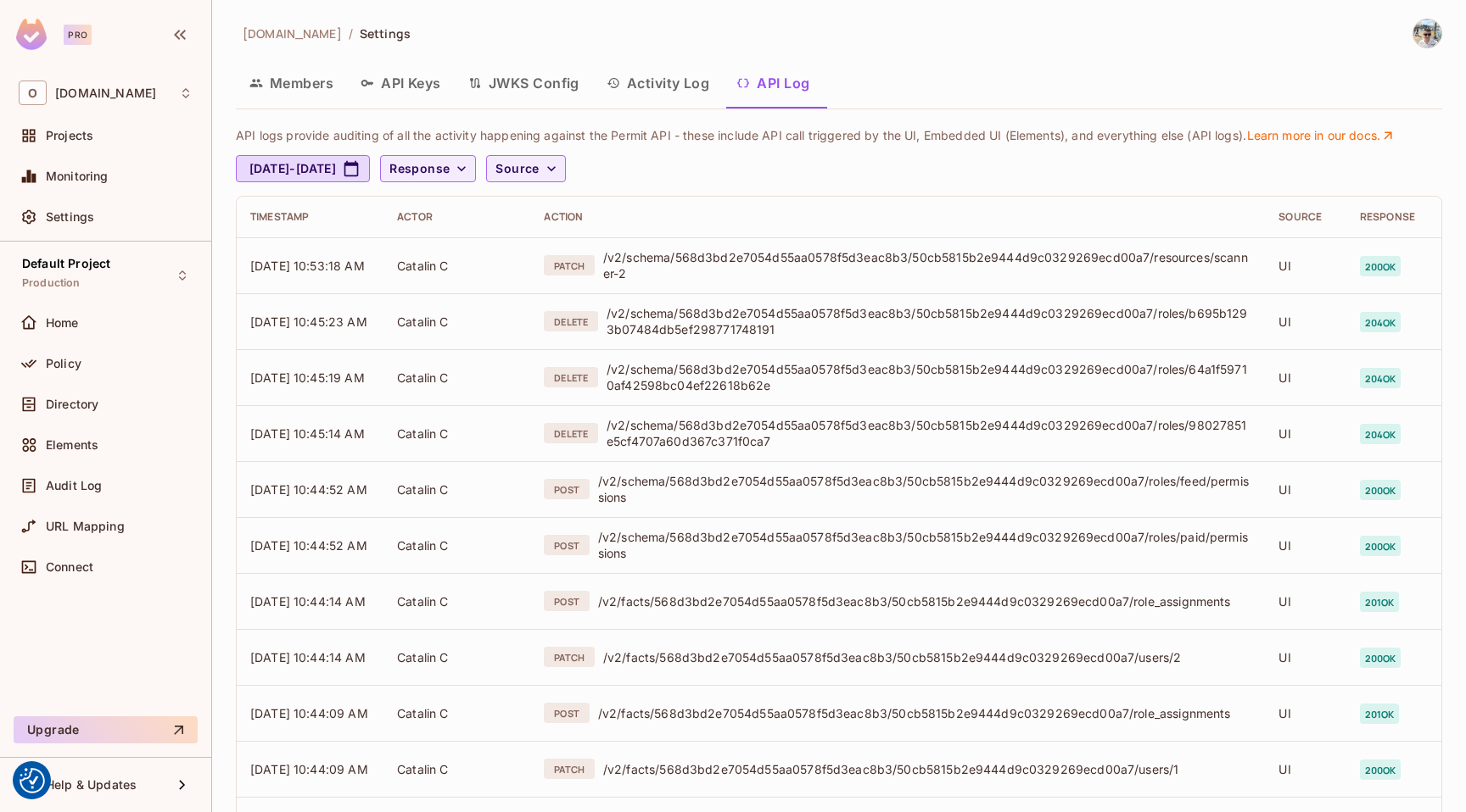
click at [413, 71] on button "API Keys" at bounding box center [400, 83] width 107 height 42
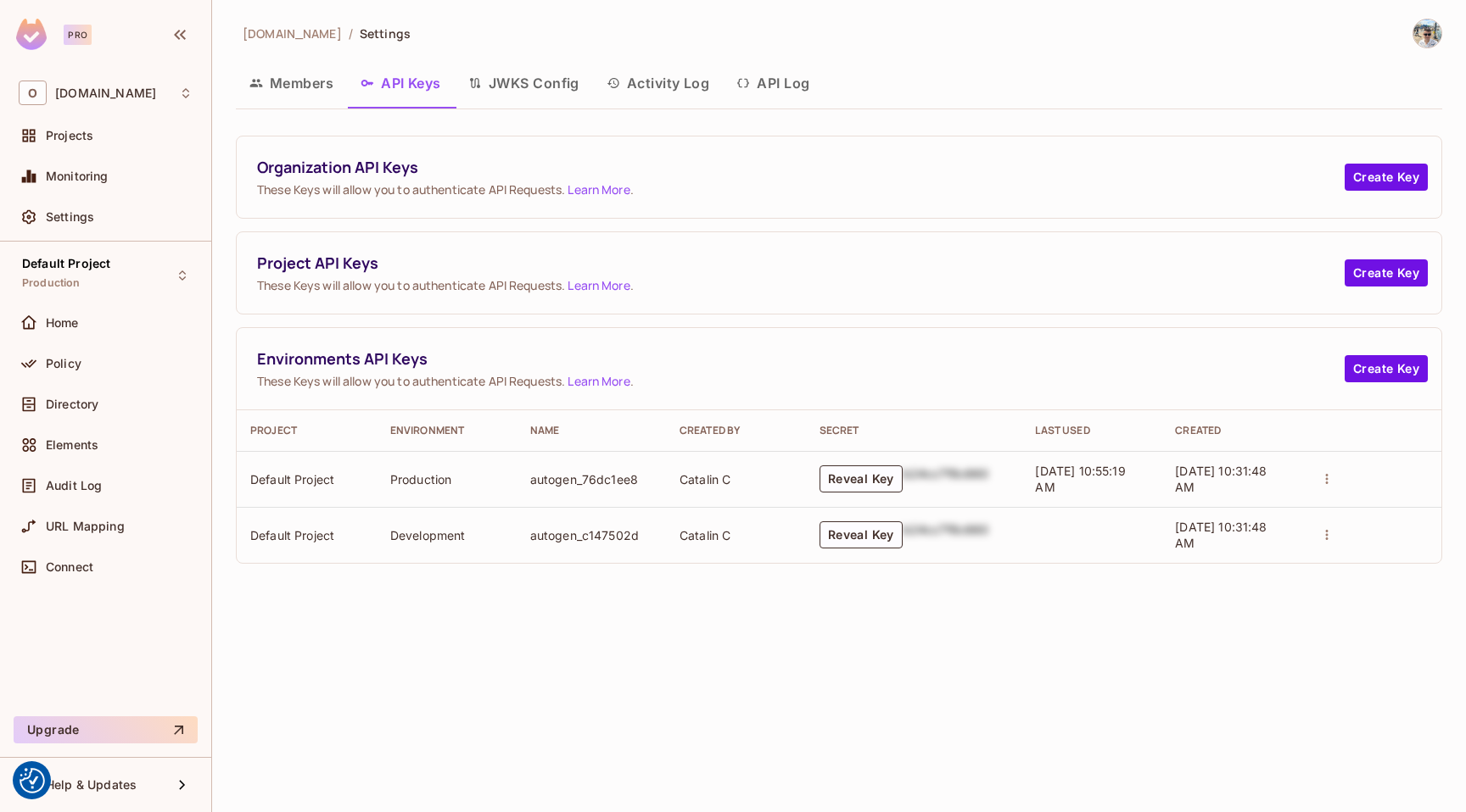
click at [323, 89] on button "Members" at bounding box center [291, 83] width 111 height 42
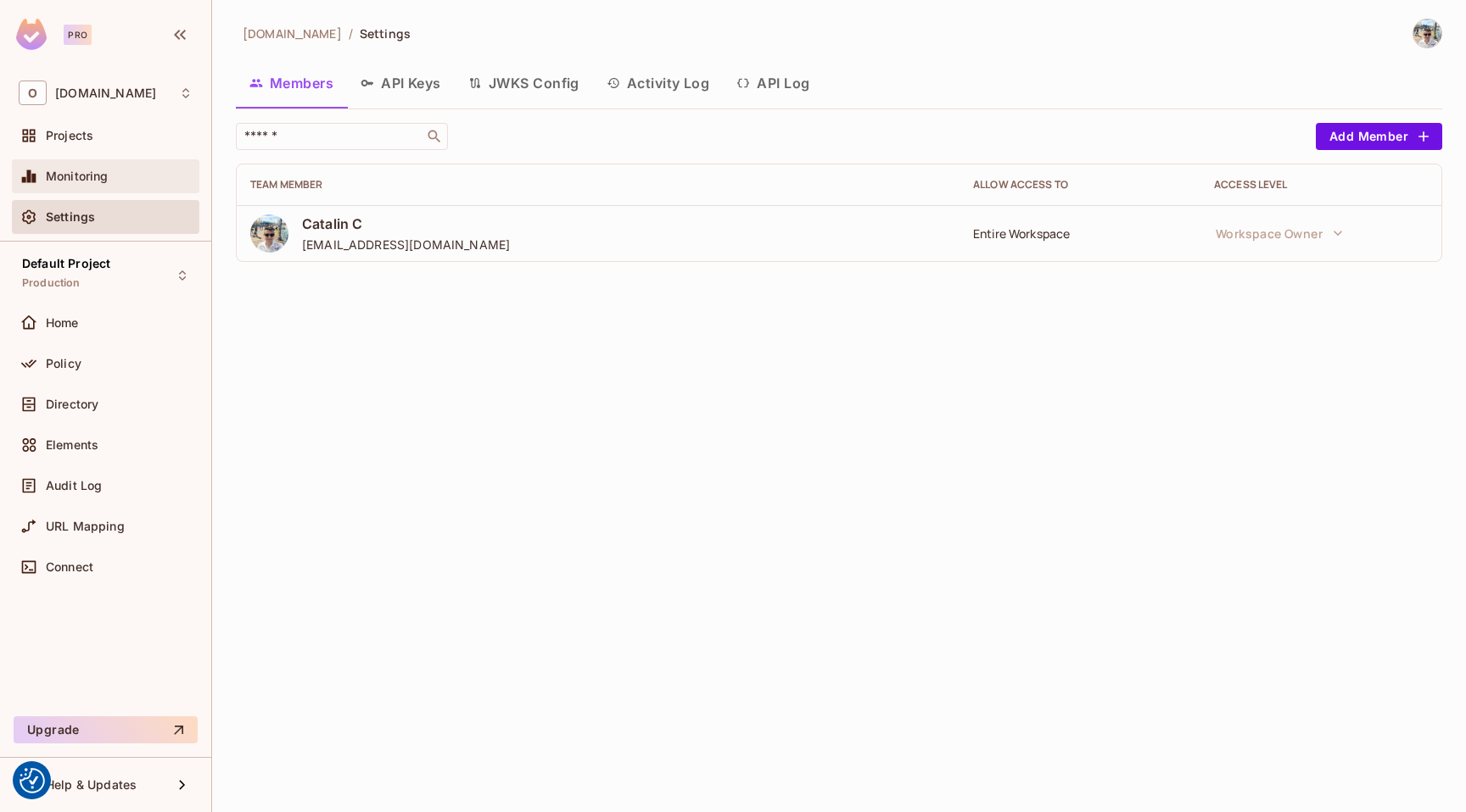
click at [153, 160] on div "Monitoring" at bounding box center [105, 176] width 187 height 33
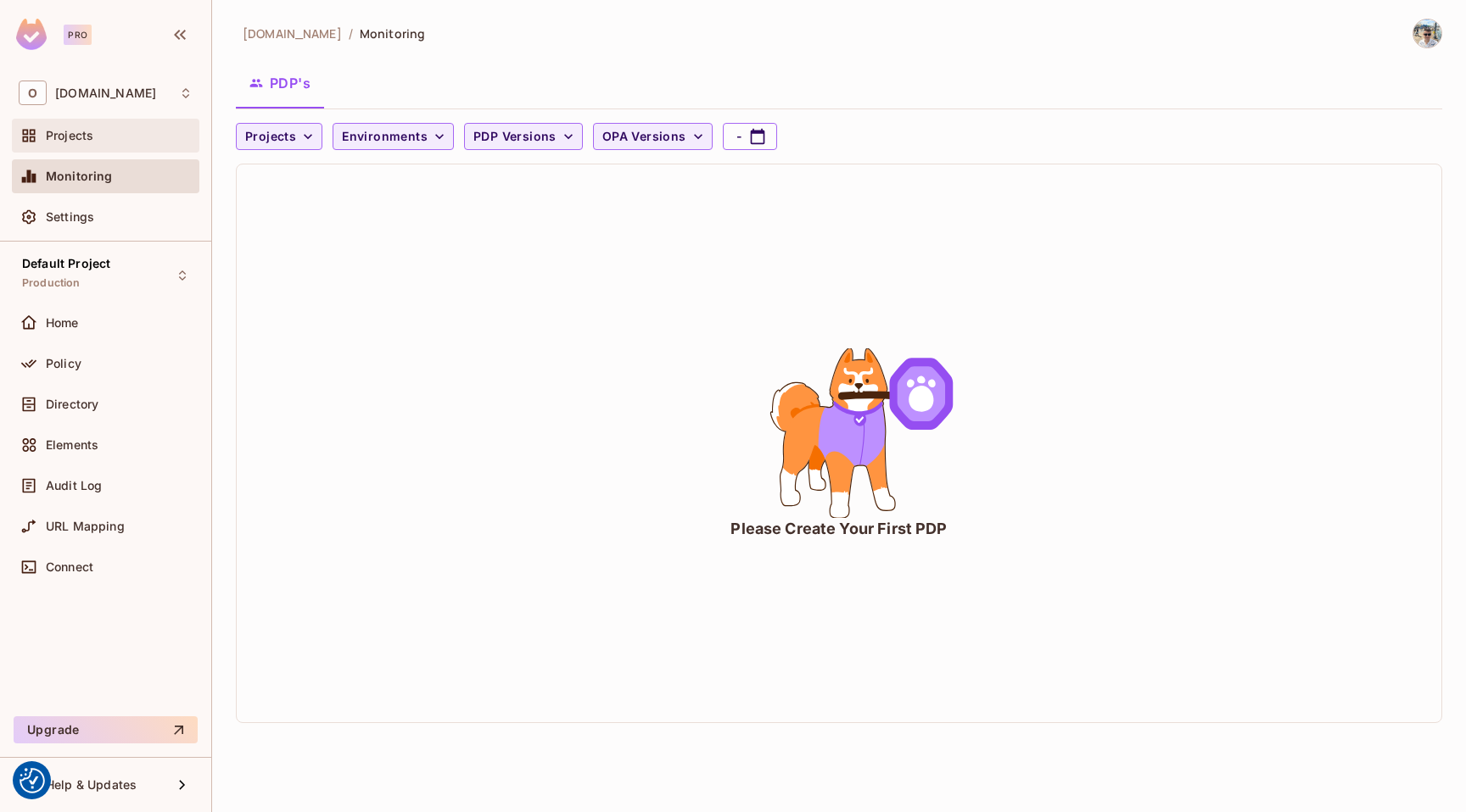
click at [117, 135] on div "Projects" at bounding box center [119, 136] width 147 height 14
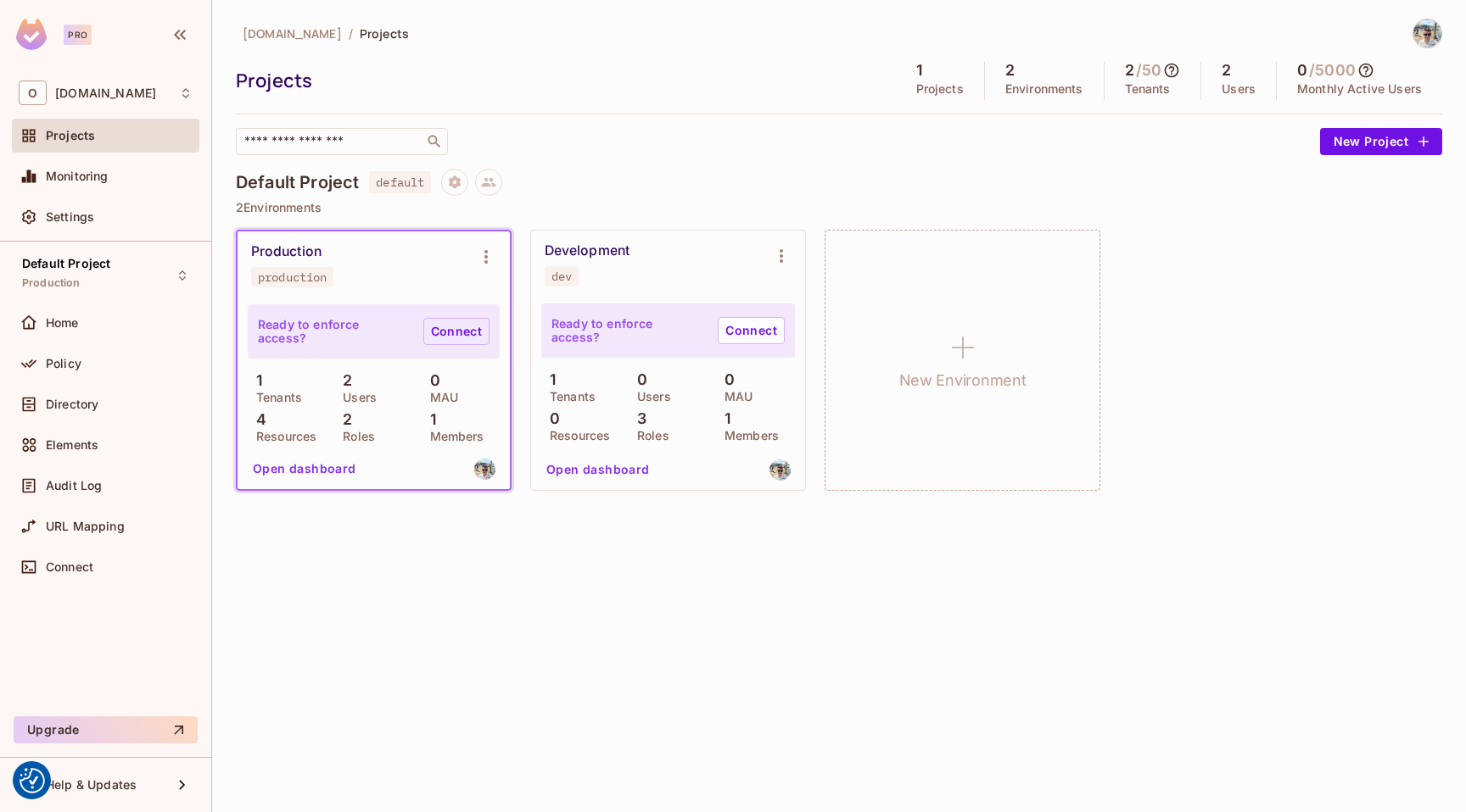
click at [439, 328] on link "Connect" at bounding box center [456, 332] width 66 height 28
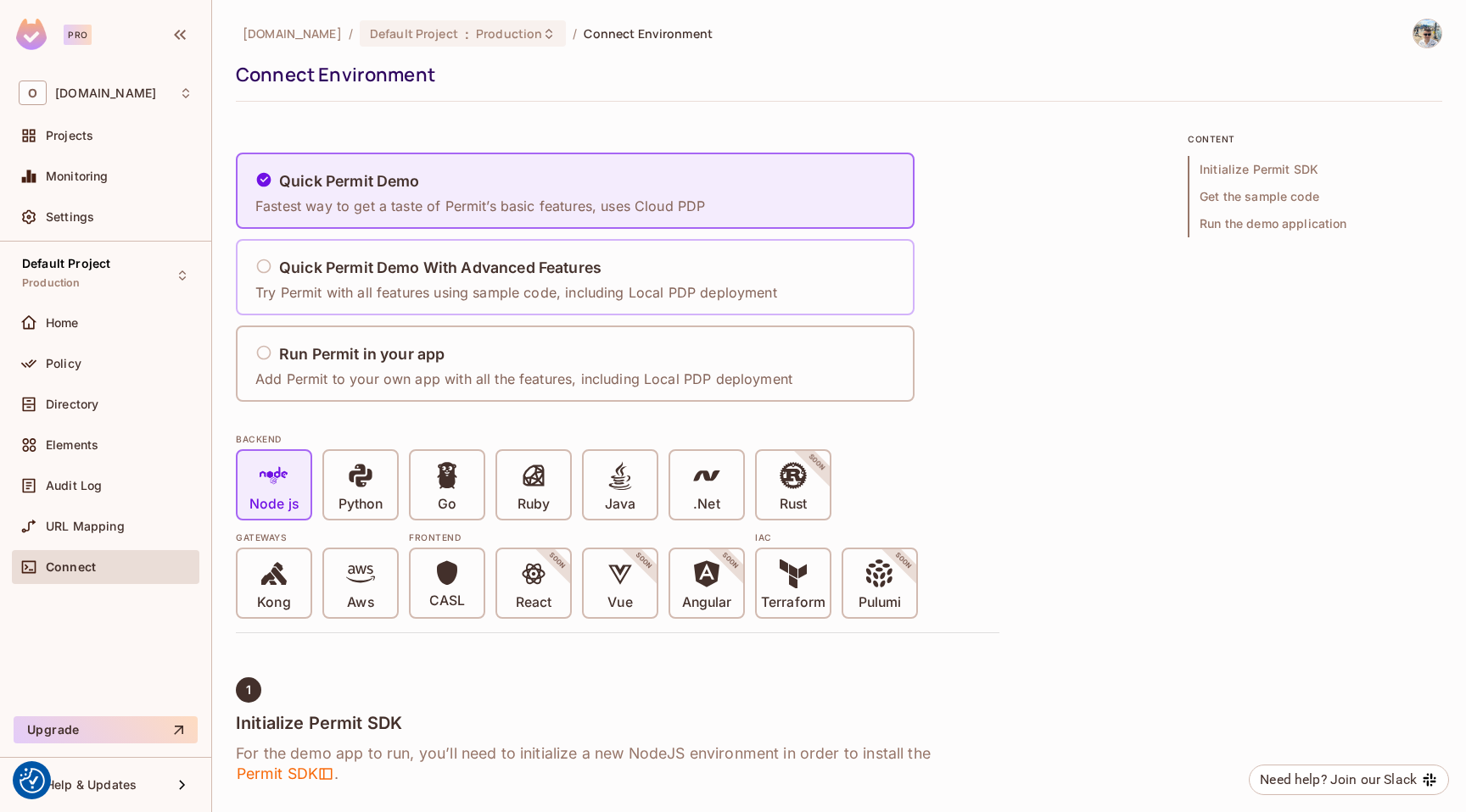
click at [457, 271] on h5 "Quick Permit Demo With Advanced Features" at bounding box center [439, 268] width 322 height 17
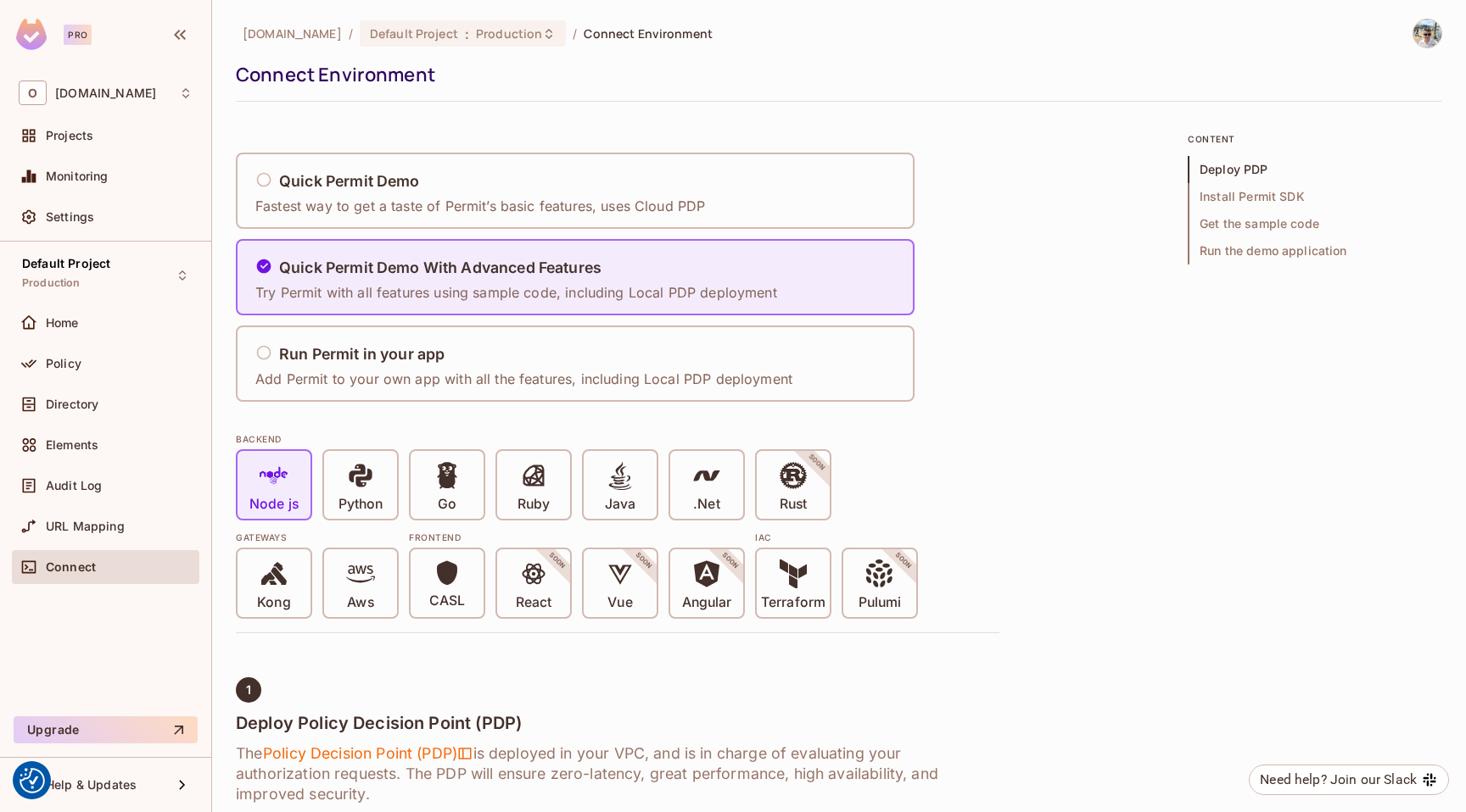
click at [90, 505] on div "Audit Log" at bounding box center [105, 488] width 187 height 40
click at [92, 495] on div "Audit Log" at bounding box center [105, 485] width 187 height 33
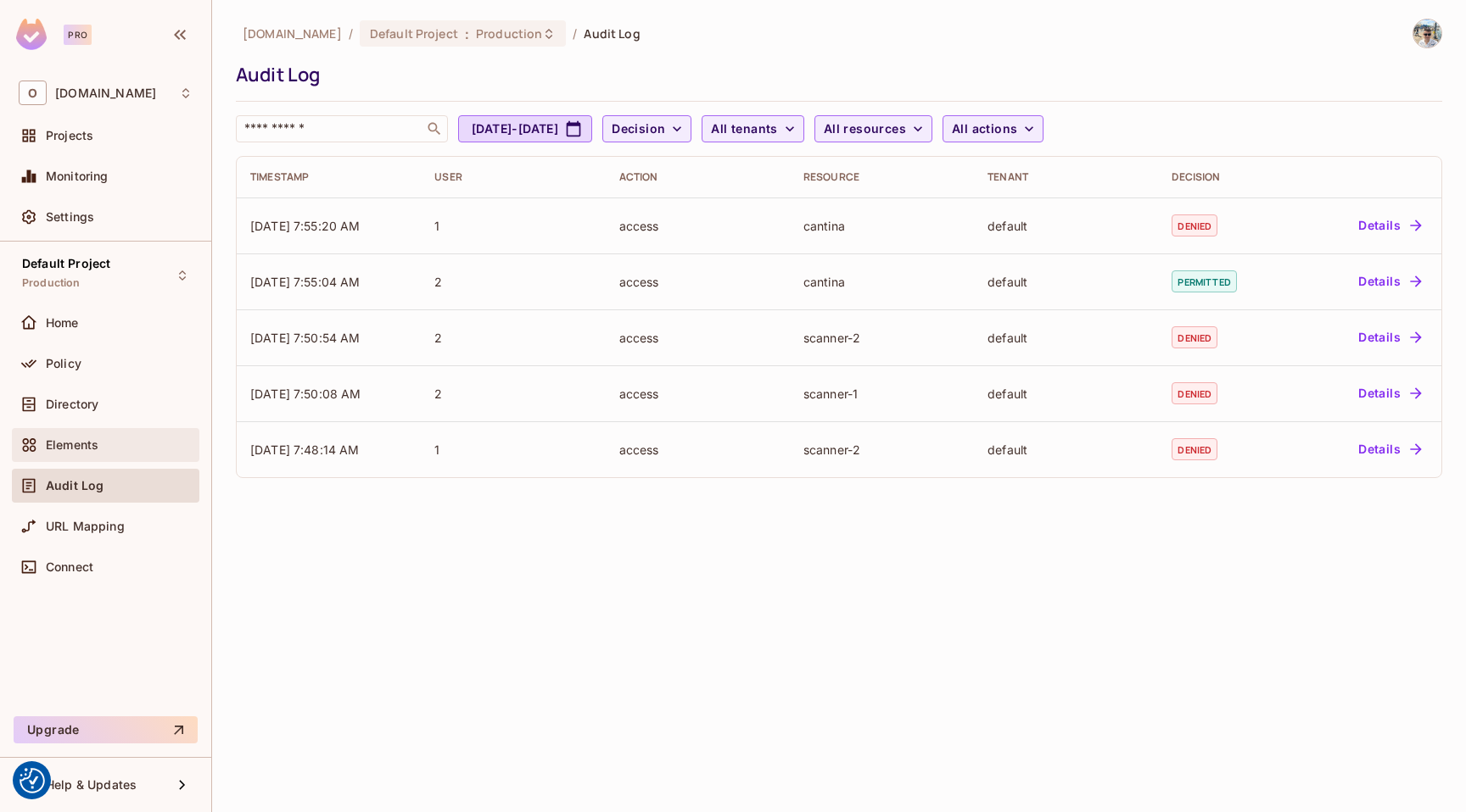
click at [88, 451] on span "Elements" at bounding box center [72, 445] width 52 height 14
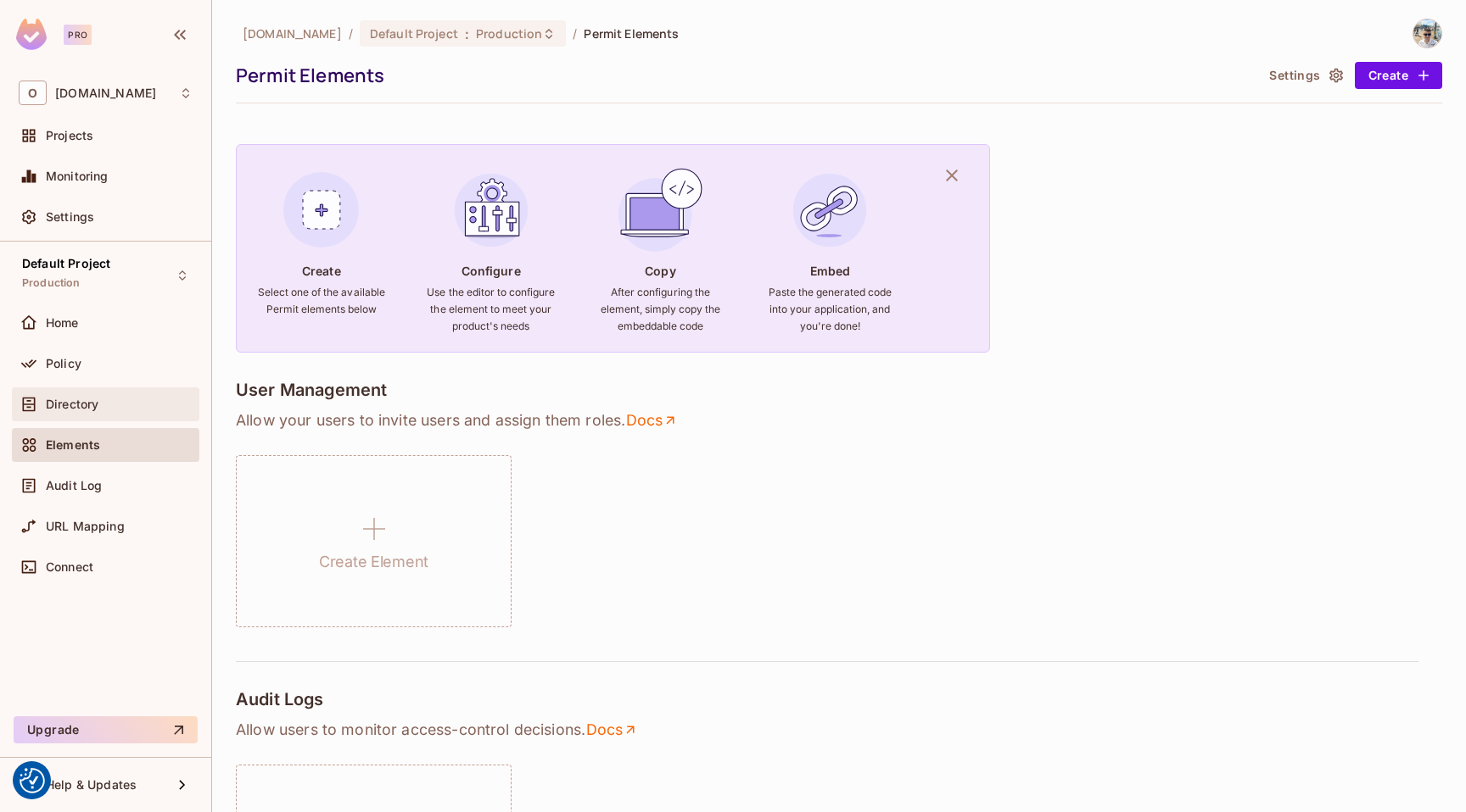
click at [98, 403] on span "Directory" at bounding box center [72, 405] width 52 height 14
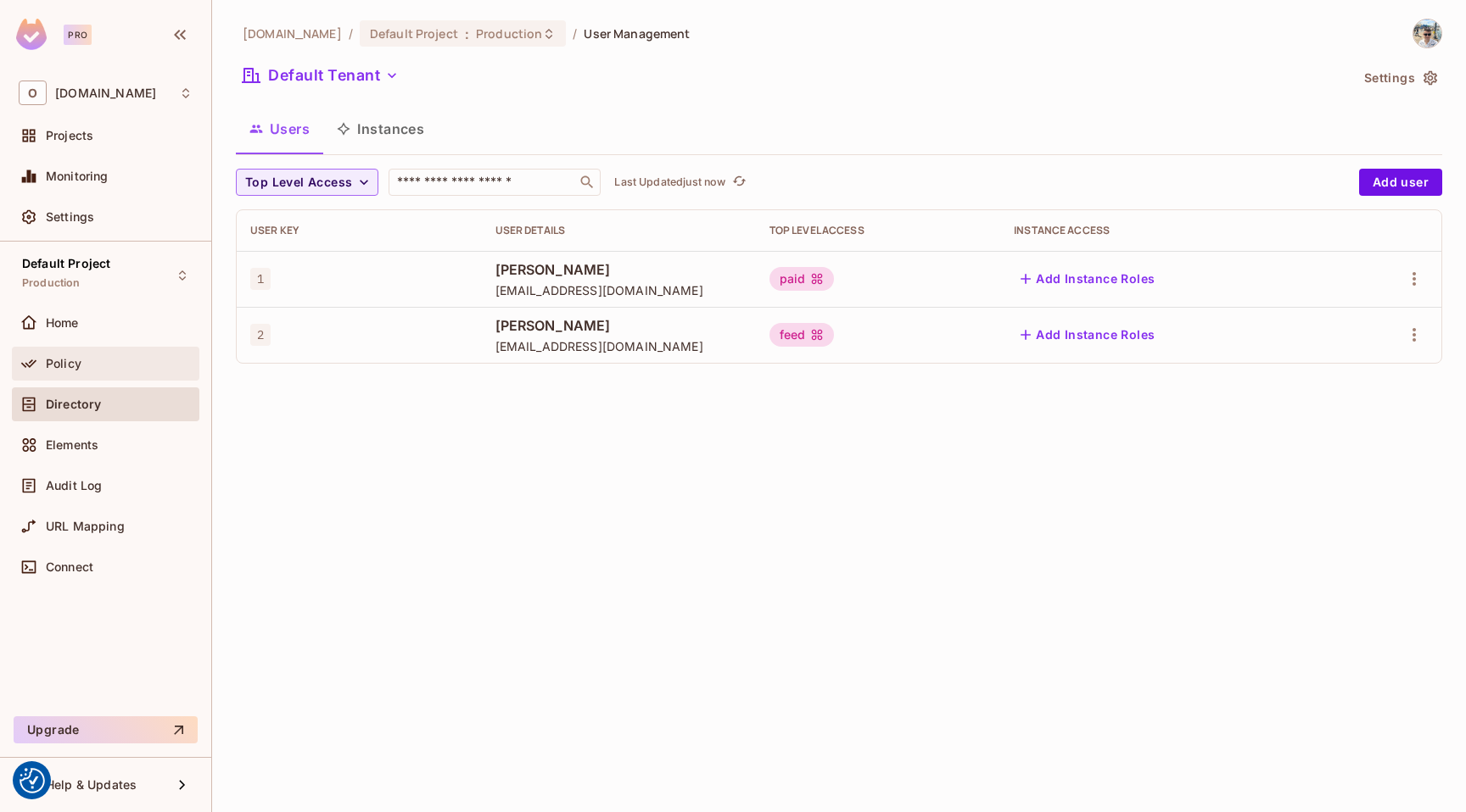
click at [119, 367] on div "Policy" at bounding box center [119, 364] width 147 height 14
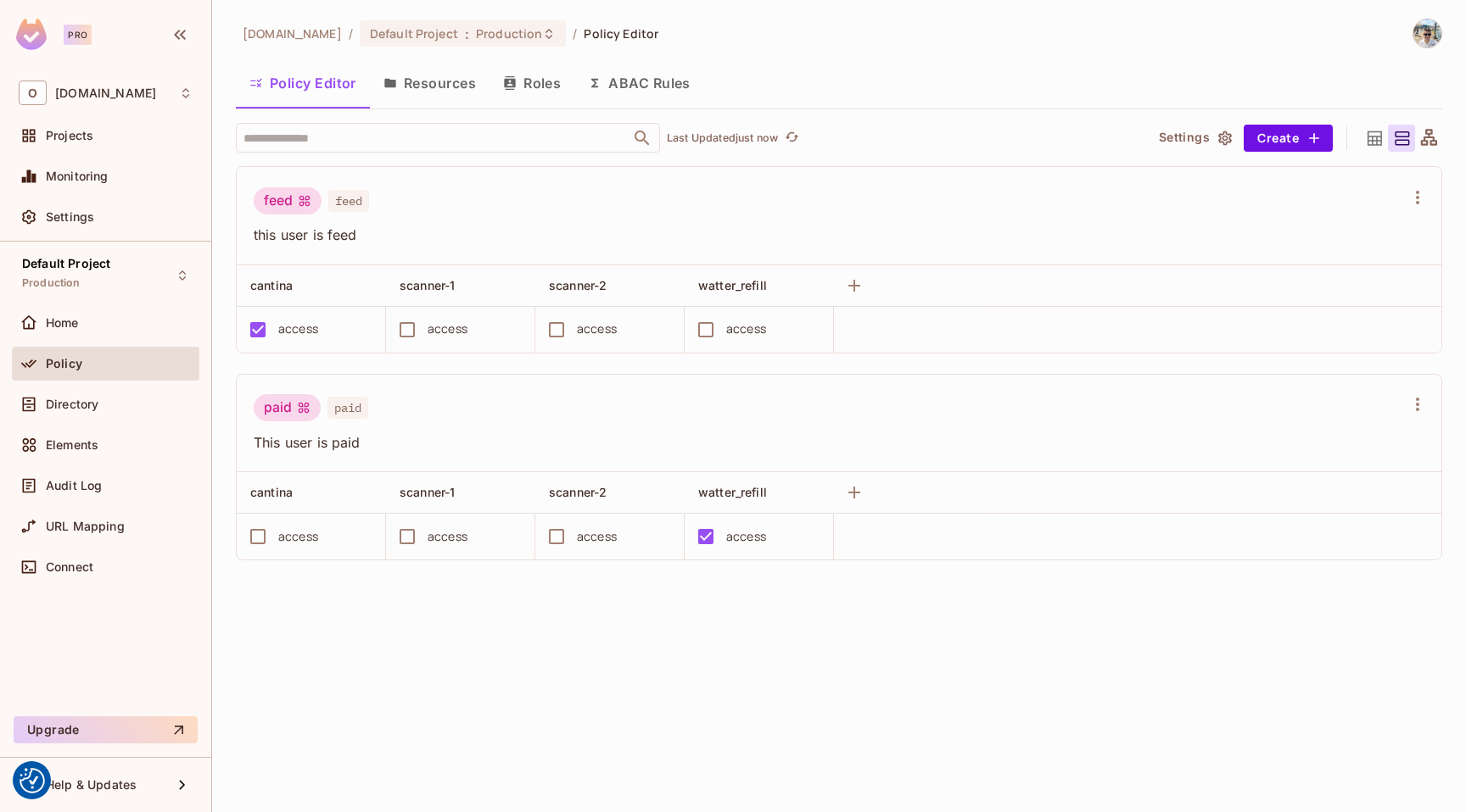
click at [1179, 131] on button "Settings" at bounding box center [1194, 139] width 85 height 28
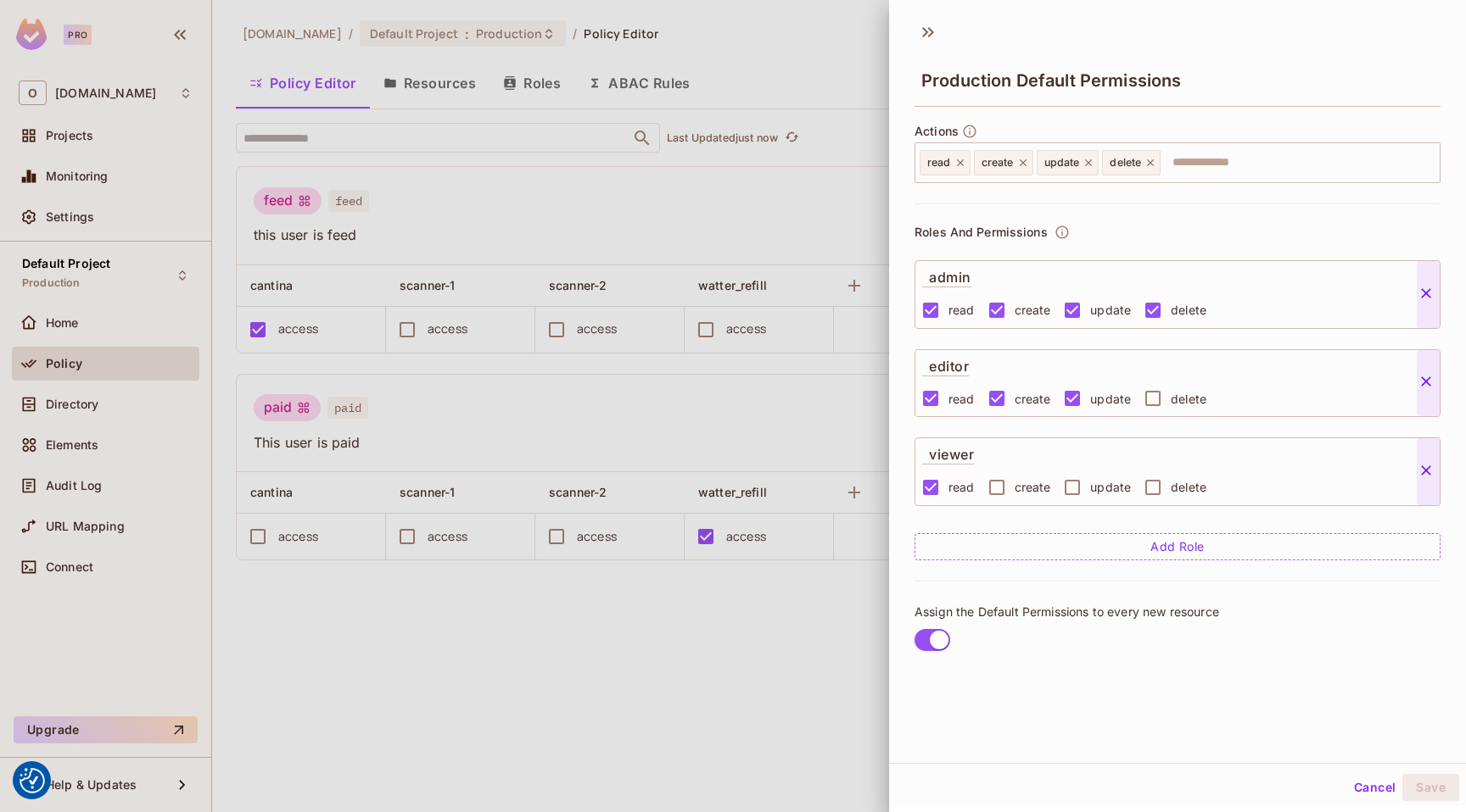
scroll to position [3, 0]
click at [924, 30] on icon at bounding box center [928, 30] width 28 height 28
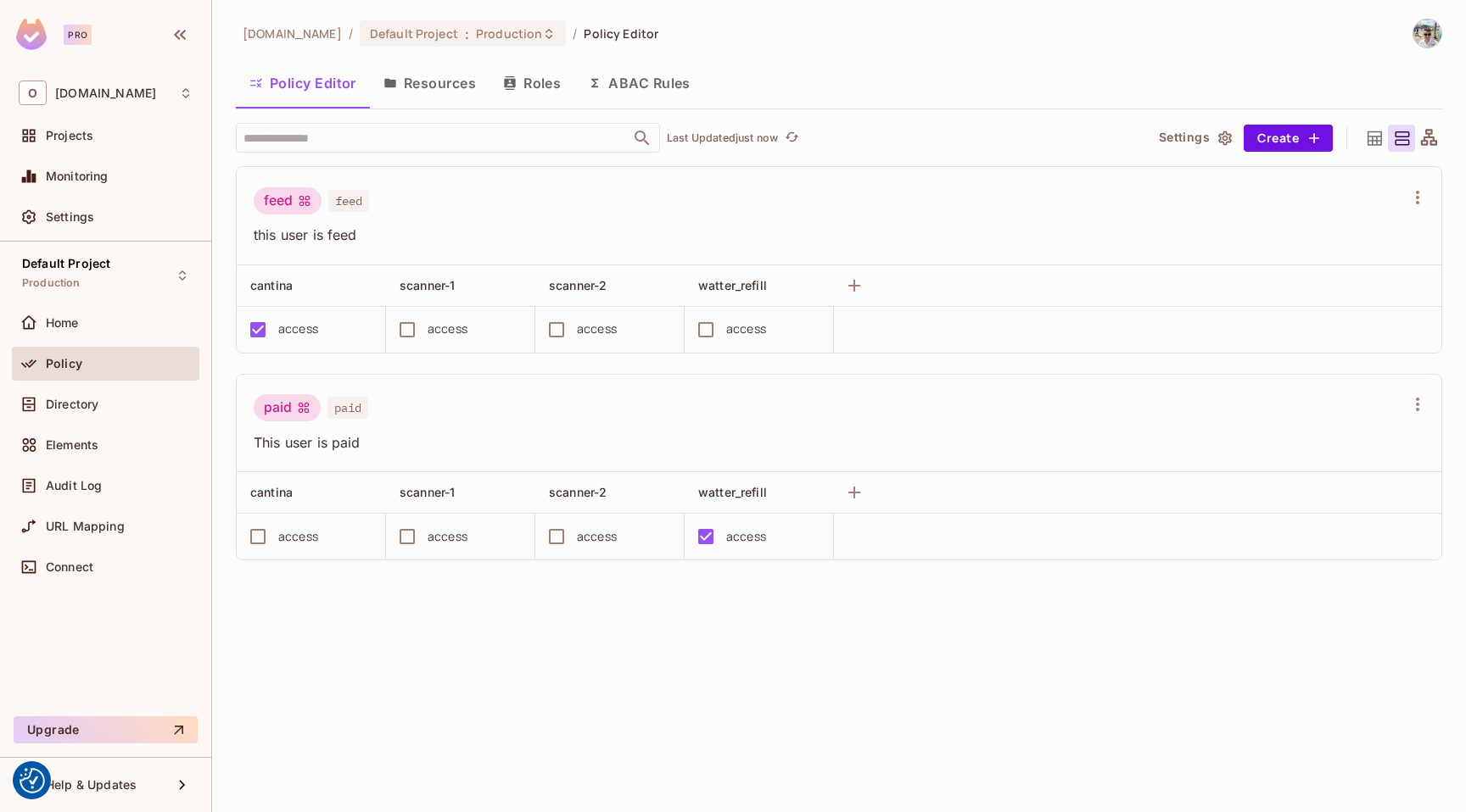
click at [469, 83] on button "Resources" at bounding box center [429, 83] width 119 height 42
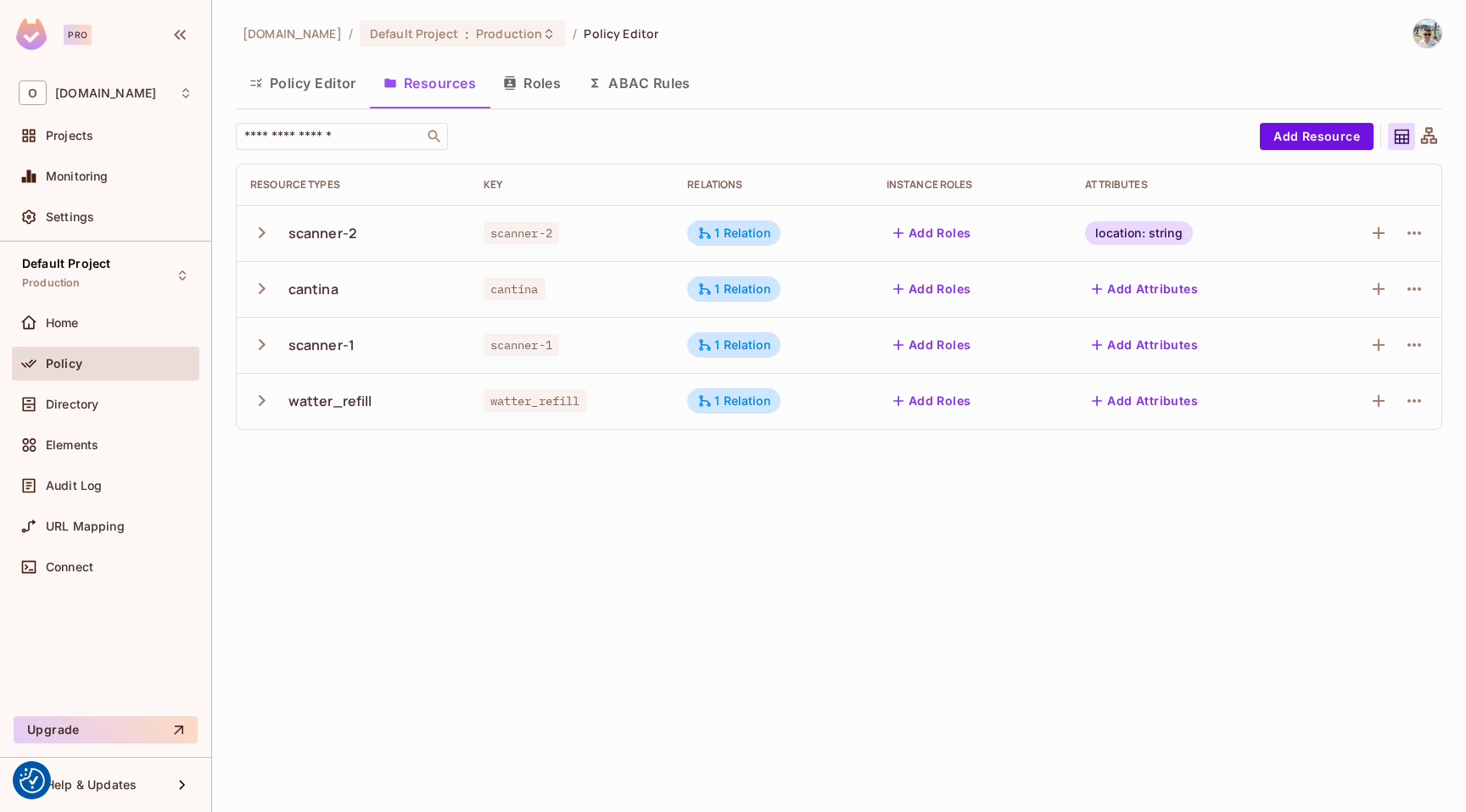
click at [263, 341] on icon "button" at bounding box center [261, 344] width 23 height 23
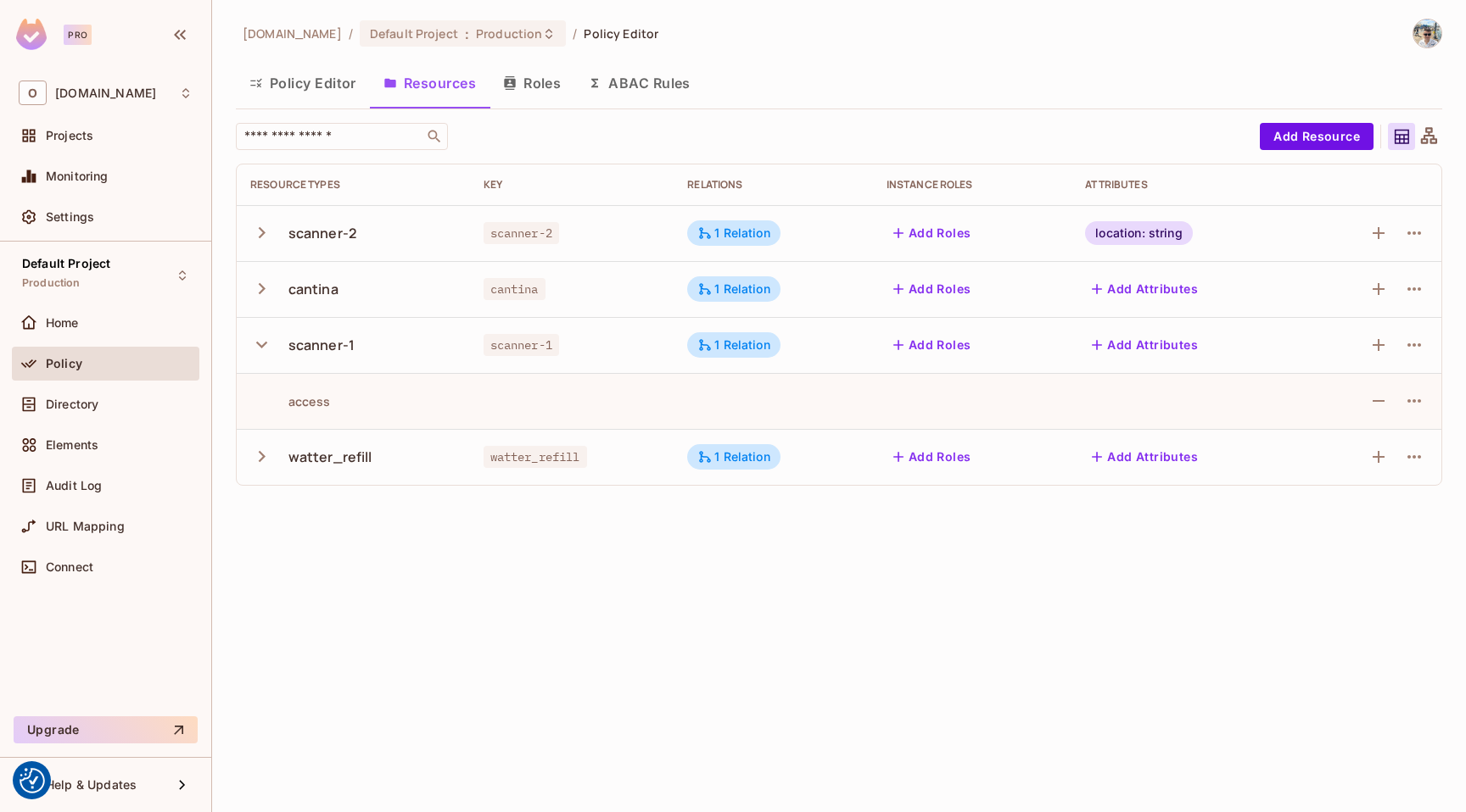
click at [1428, 343] on td at bounding box center [1370, 344] width 141 height 56
click at [1412, 347] on icon "button" at bounding box center [1414, 344] width 21 height 21
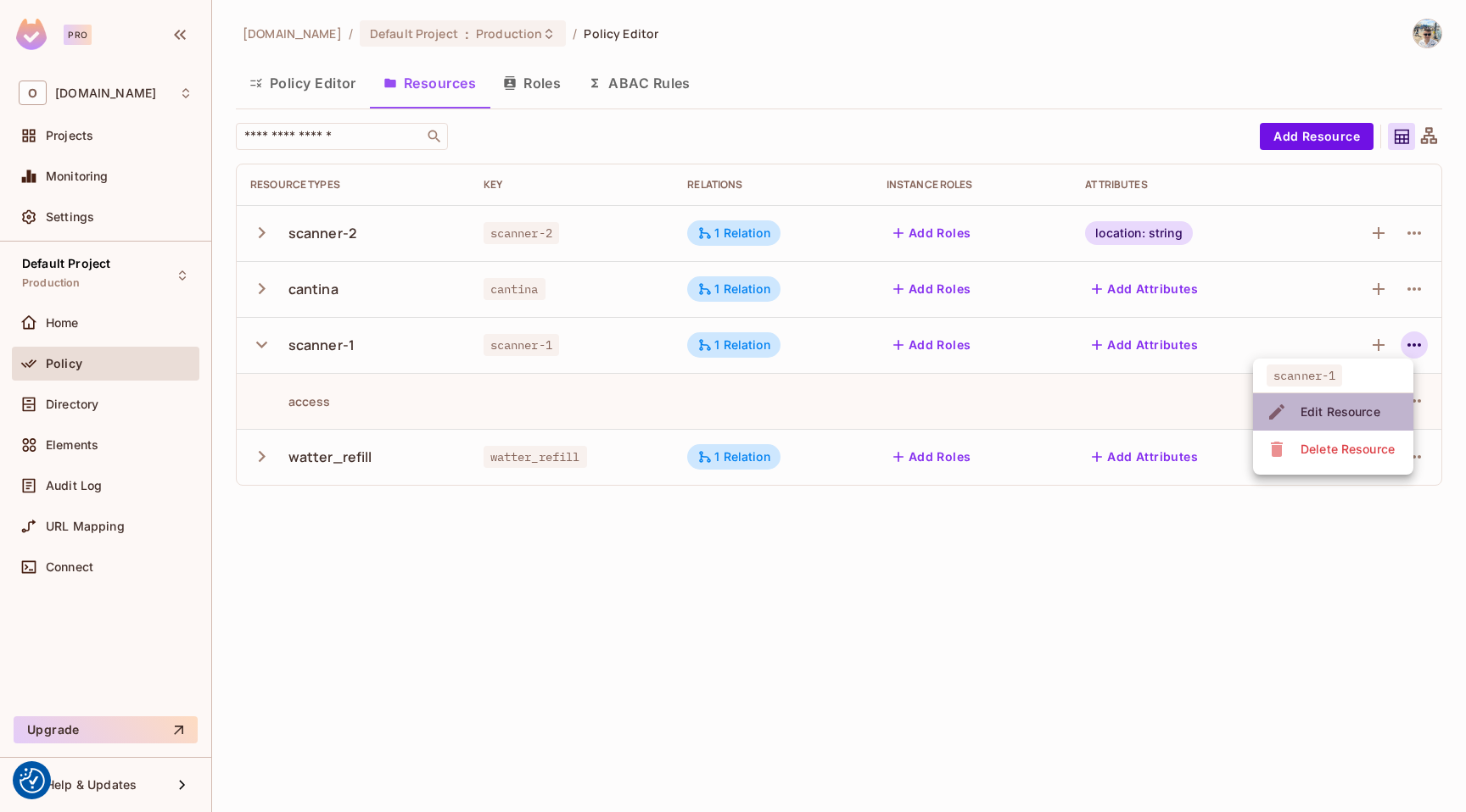
click at [1351, 418] on div "Edit Resource" at bounding box center [1340, 411] width 80 height 17
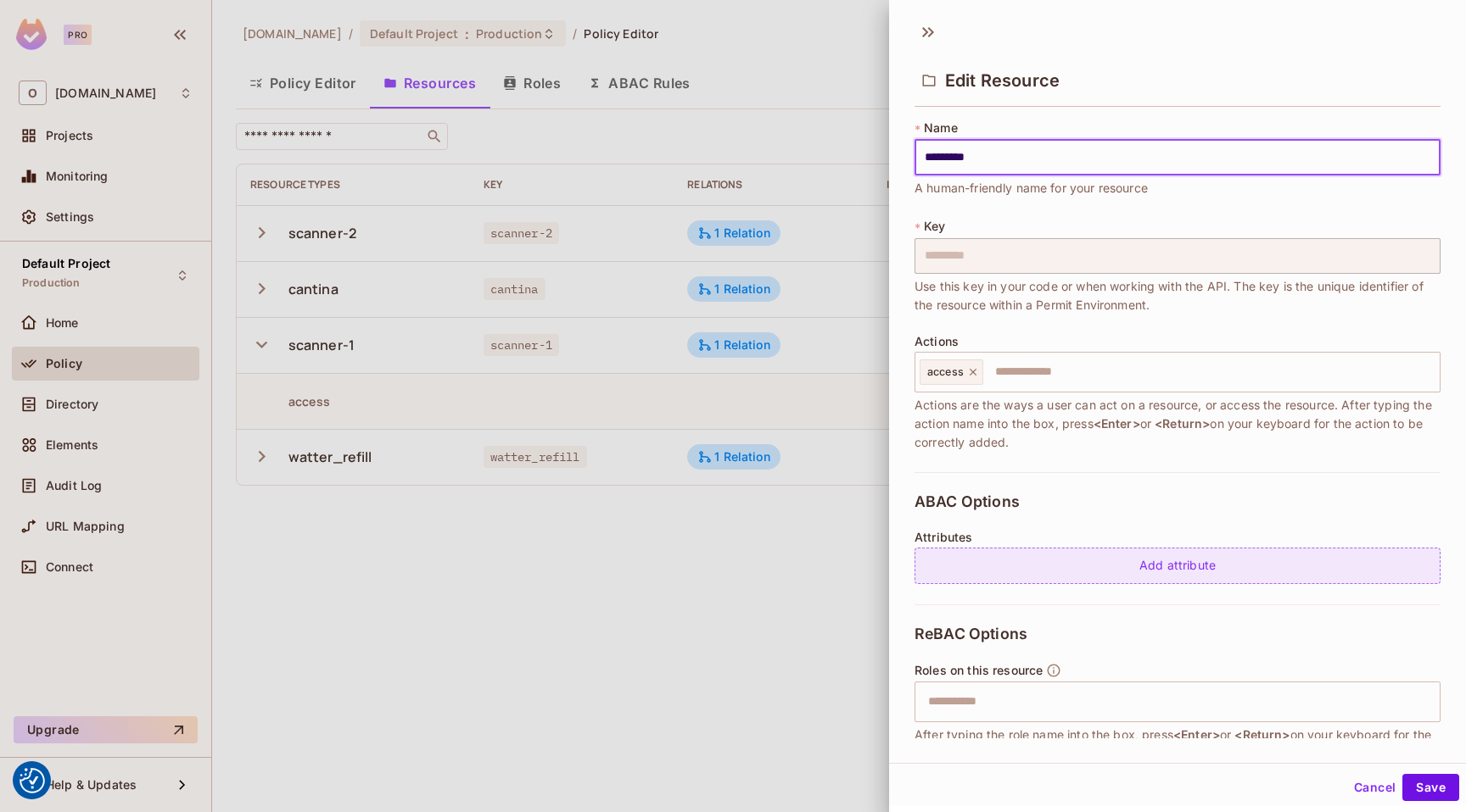
scroll to position [169, 0]
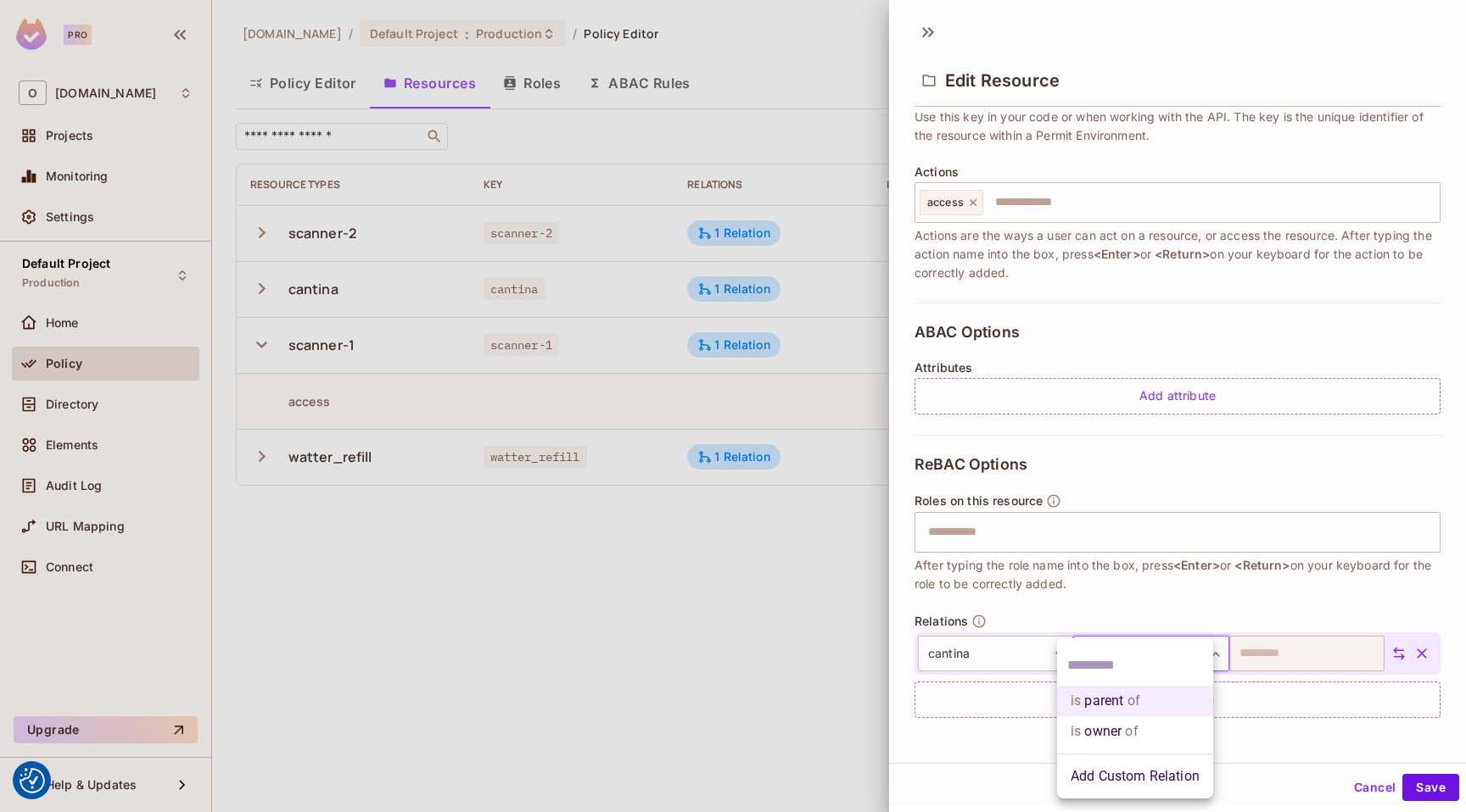
click at [1132, 658] on body "We use cookies to enhance your browsing experience, serve personalized ads or c…" at bounding box center [733, 406] width 1466 height 812
click at [1131, 655] on input "text" at bounding box center [1135, 666] width 136 height 28
click at [732, 689] on div at bounding box center [733, 406] width 1466 height 812
click at [669, 553] on div at bounding box center [733, 406] width 1466 height 812
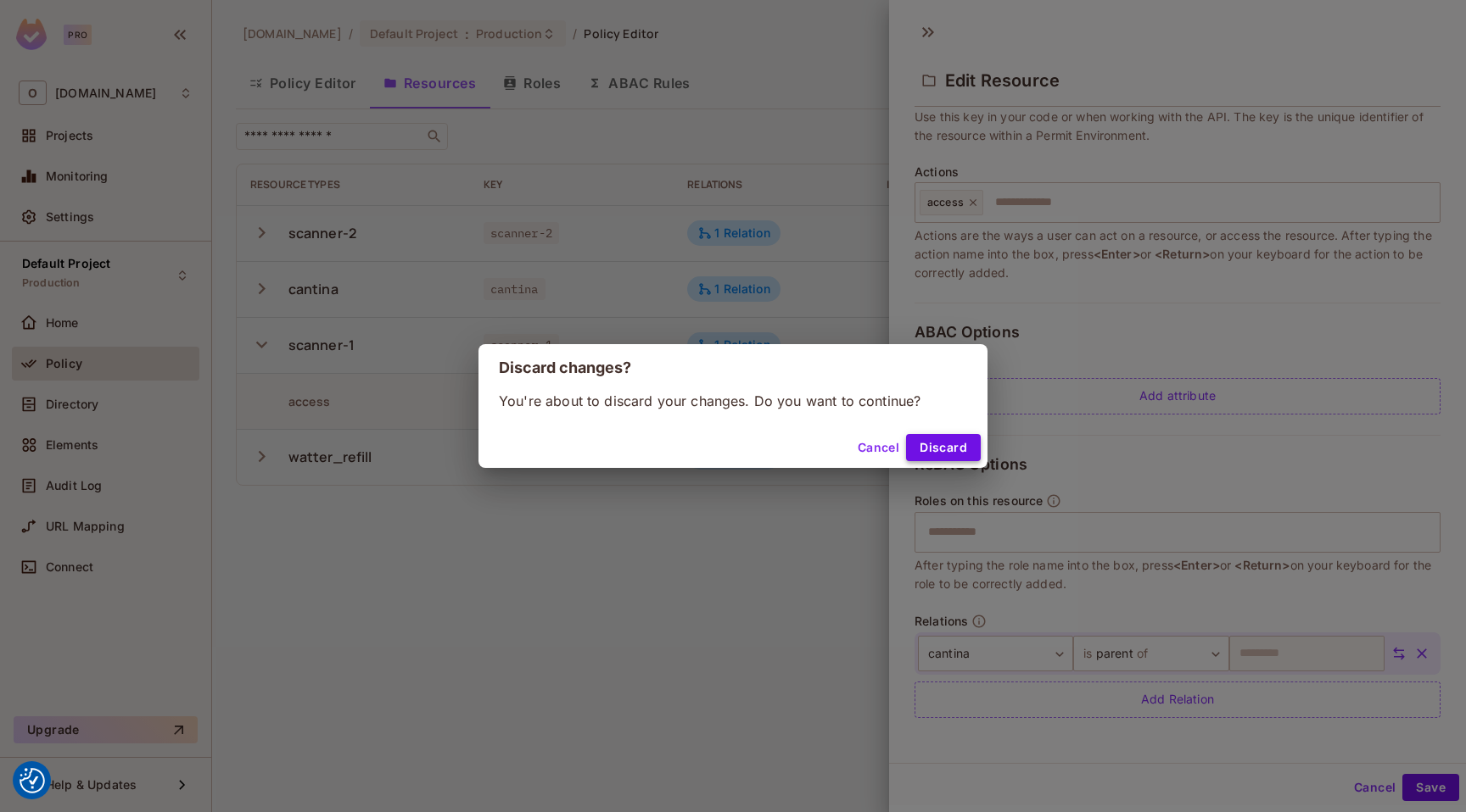
click at [924, 447] on button "Discard" at bounding box center [943, 448] width 75 height 28
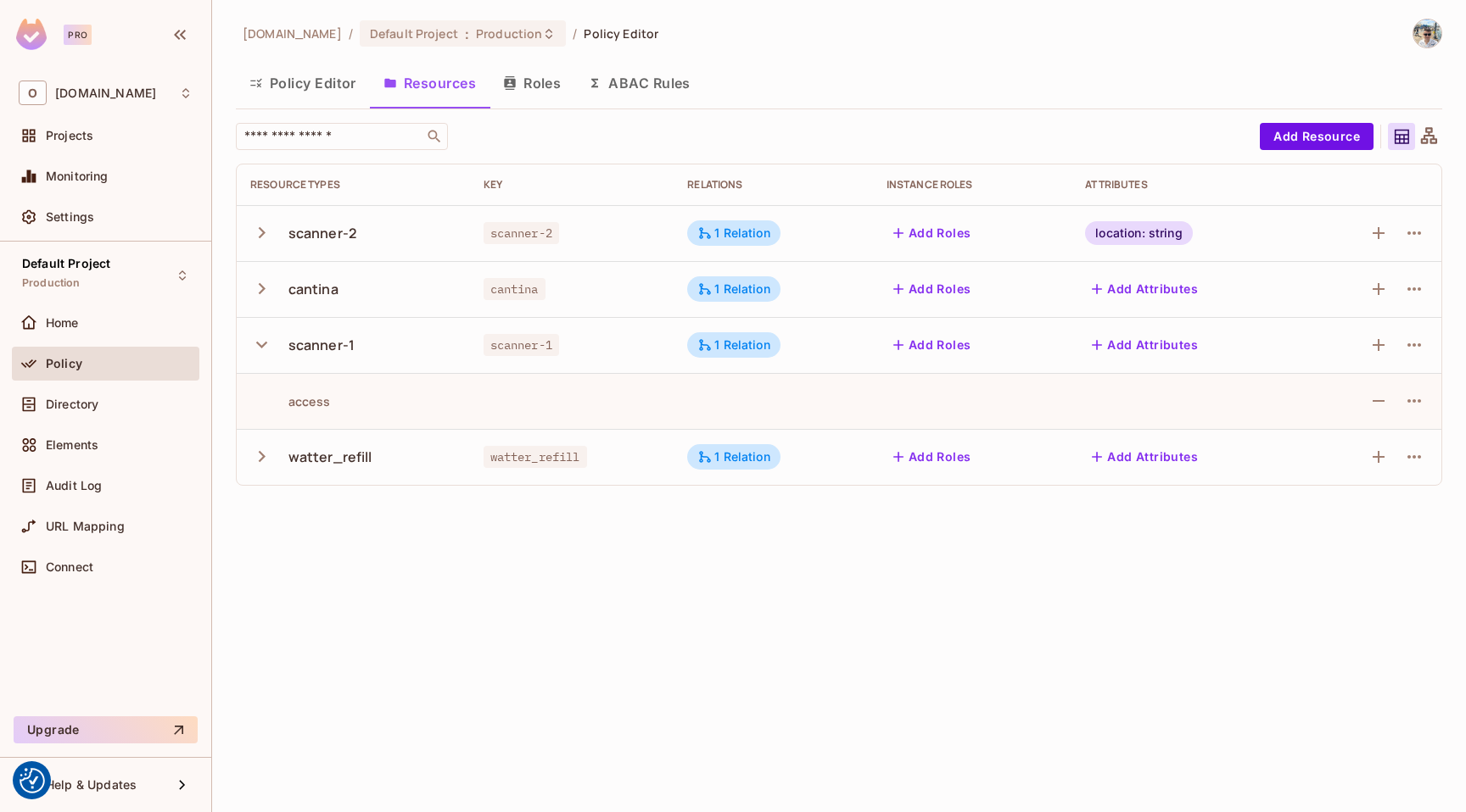
click at [257, 289] on icon "button" at bounding box center [261, 288] width 23 height 23
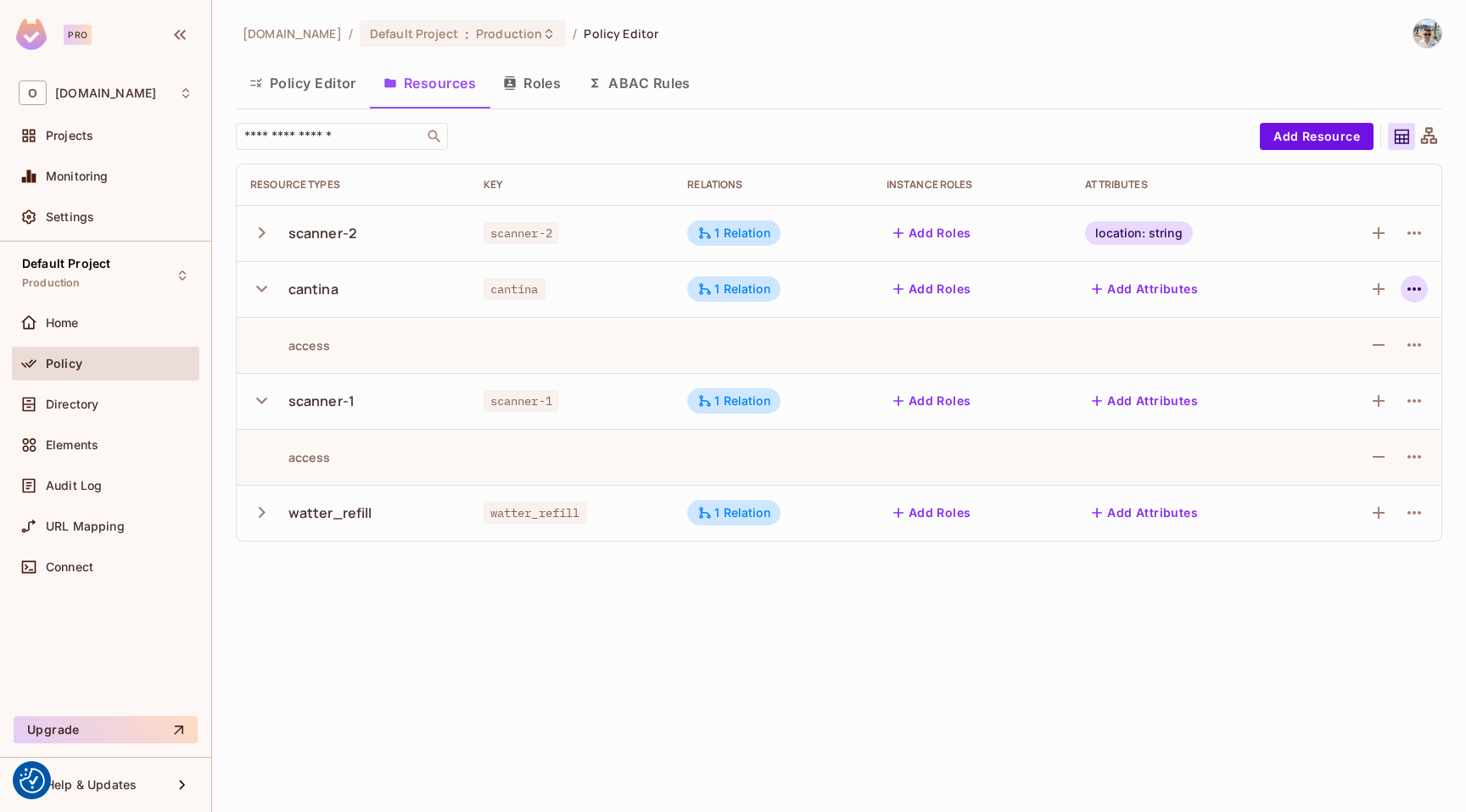
click at [1412, 290] on icon "button" at bounding box center [1414, 288] width 21 height 21
click at [1345, 355] on div "Edit Resource" at bounding box center [1340, 355] width 80 height 17
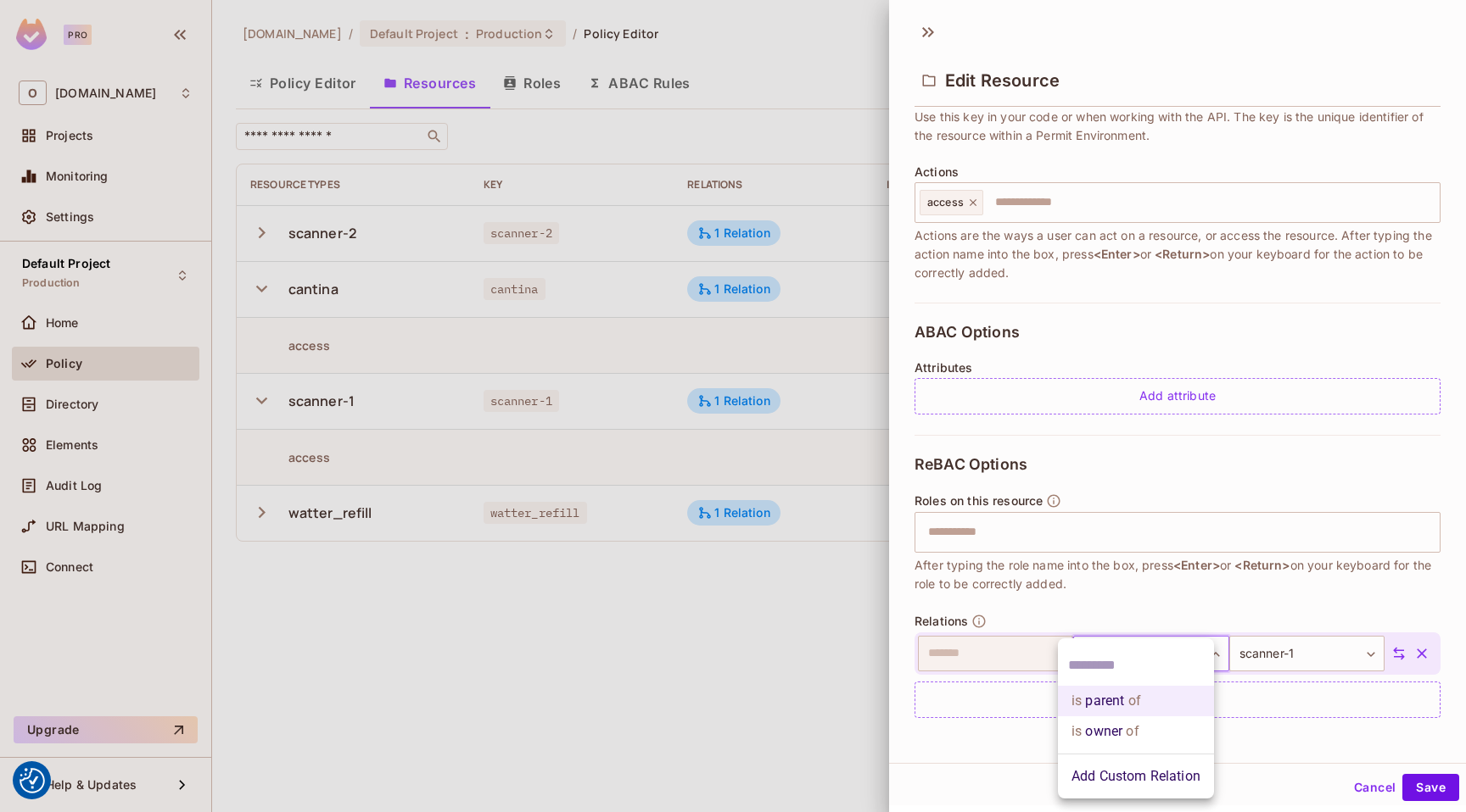
click at [1112, 637] on body "We use cookies to enhance your browsing experience, serve personalized ads or c…" at bounding box center [733, 406] width 1466 height 812
click at [1134, 732] on span "of" at bounding box center [1130, 731] width 16 height 21
click at [1418, 793] on button "Save" at bounding box center [1431, 788] width 57 height 28
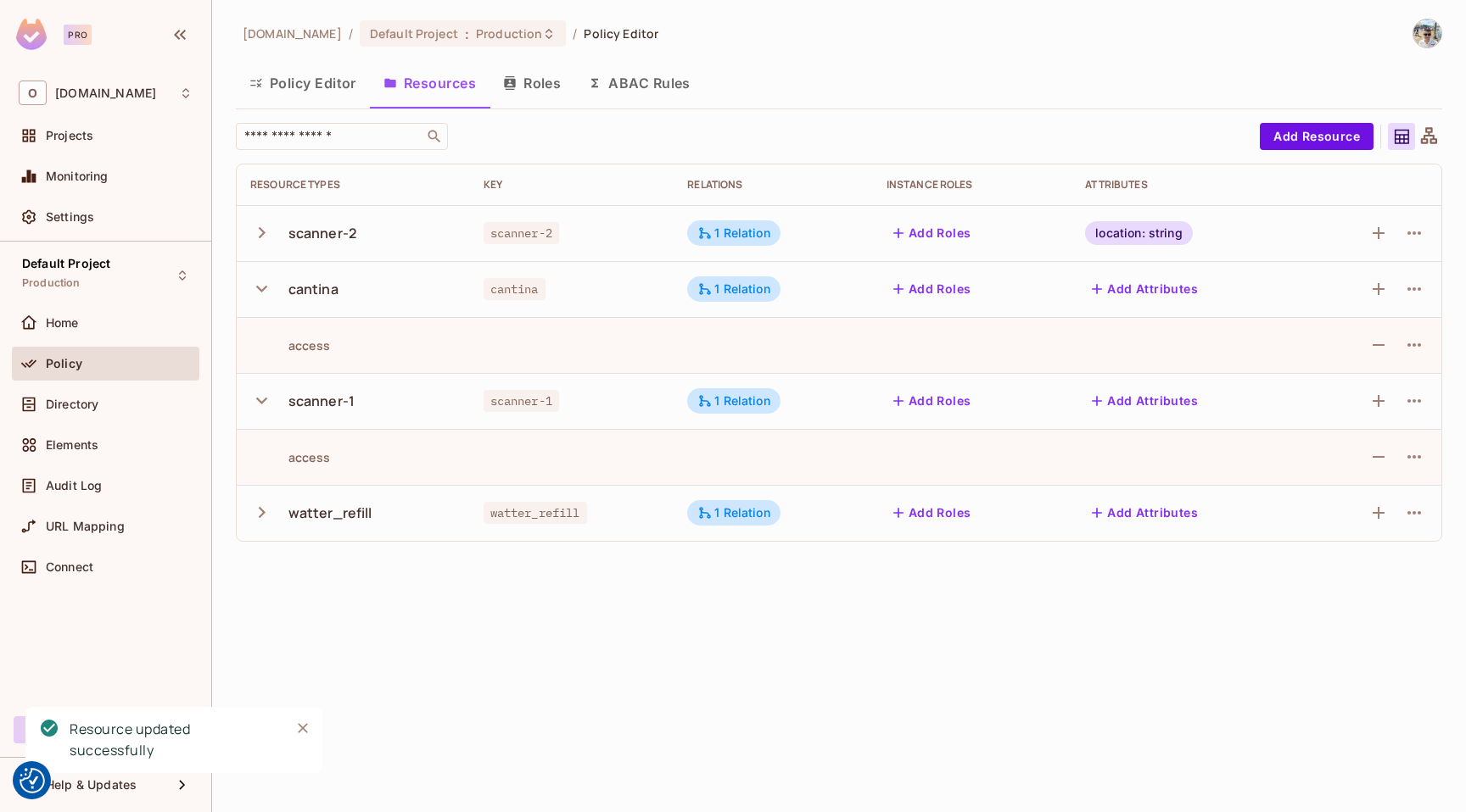
click at [343, 528] on div "watter_refill" at bounding box center [352, 513] width 206 height 35
click at [270, 517] on icon "button" at bounding box center [261, 512] width 23 height 23
click at [1412, 518] on icon "button" at bounding box center [1414, 513] width 21 height 21
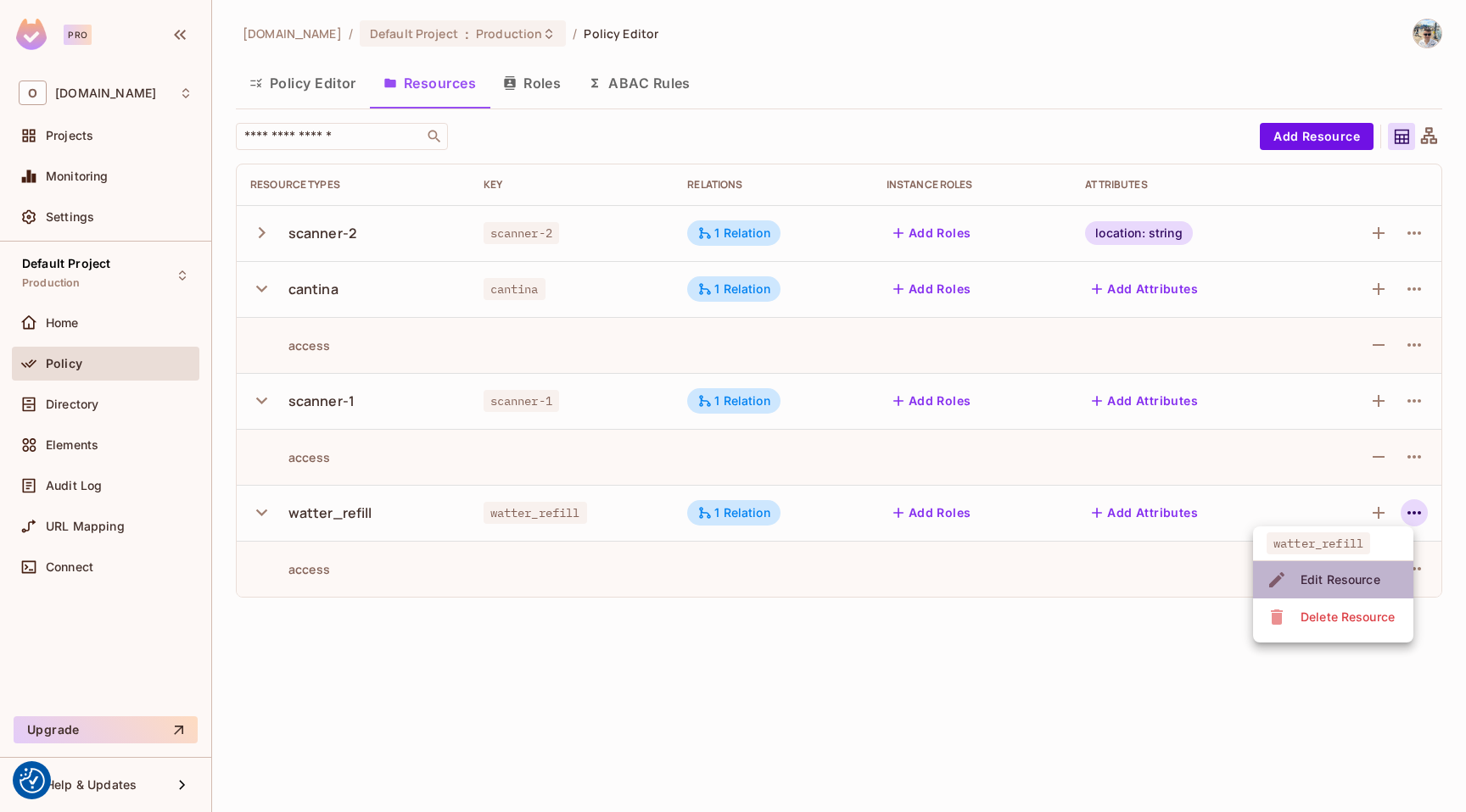
click at [1329, 578] on div "Edit Resource" at bounding box center [1340, 580] width 80 height 17
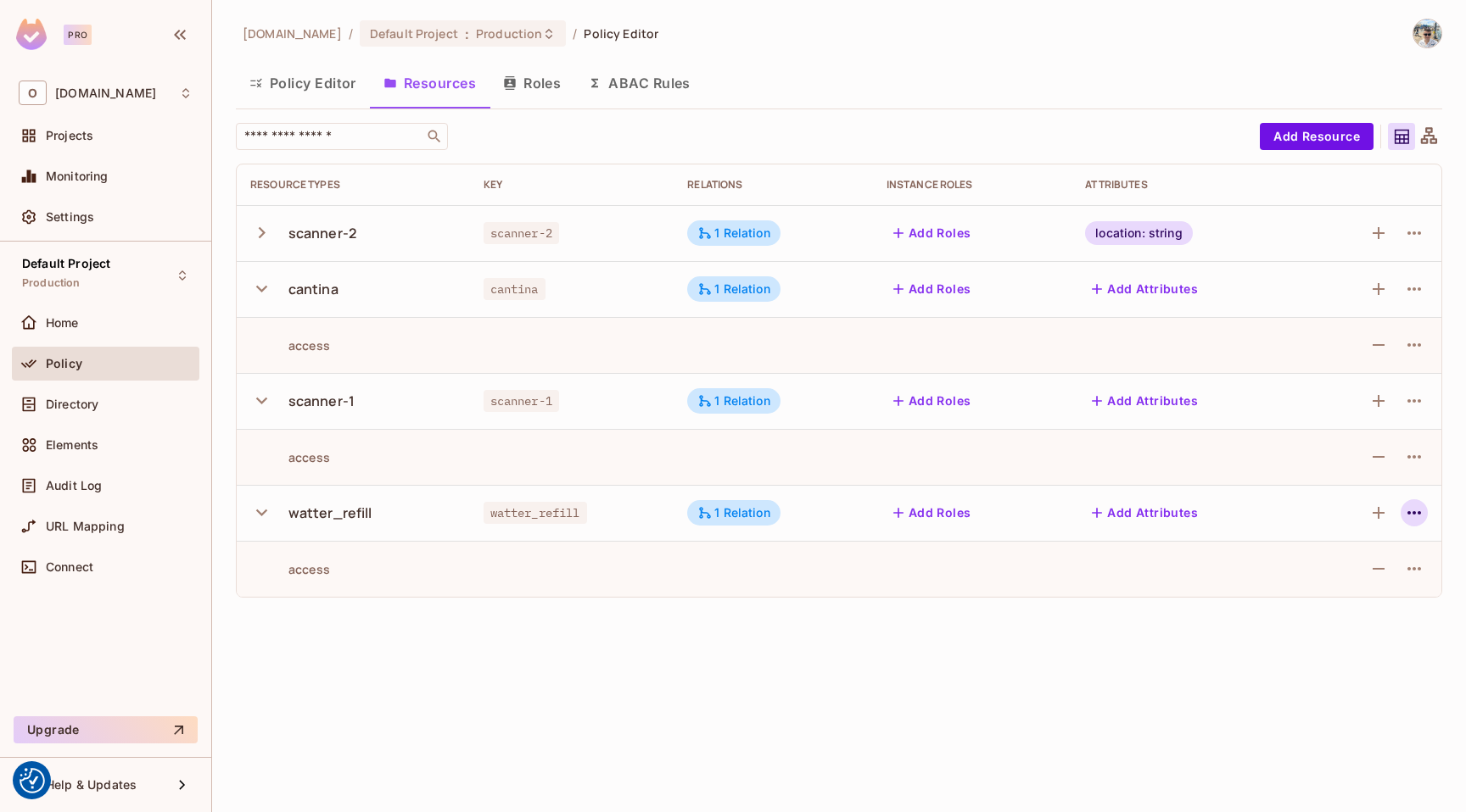
click at [1407, 518] on icon "button" at bounding box center [1414, 513] width 21 height 21
click at [1346, 571] on span "Edit Resource" at bounding box center [1340, 581] width 90 height 28
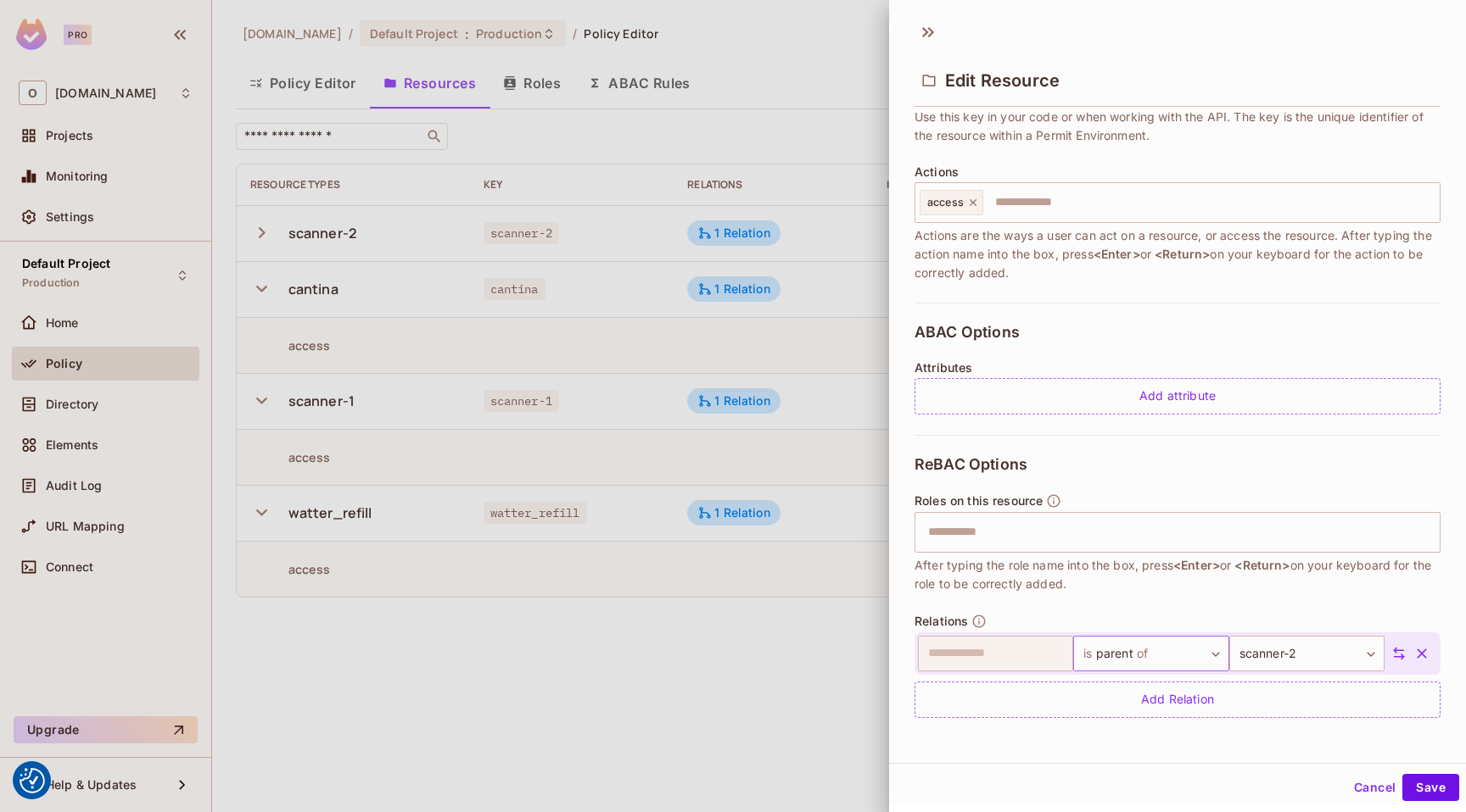
click at [1120, 662] on body "We use cookies to enhance your browsing experience, serve personalized ads or c…" at bounding box center [733, 406] width 1466 height 812
click at [1138, 723] on span "of" at bounding box center [1130, 731] width 16 height 21
click at [1420, 789] on button "Save" at bounding box center [1431, 788] width 57 height 28
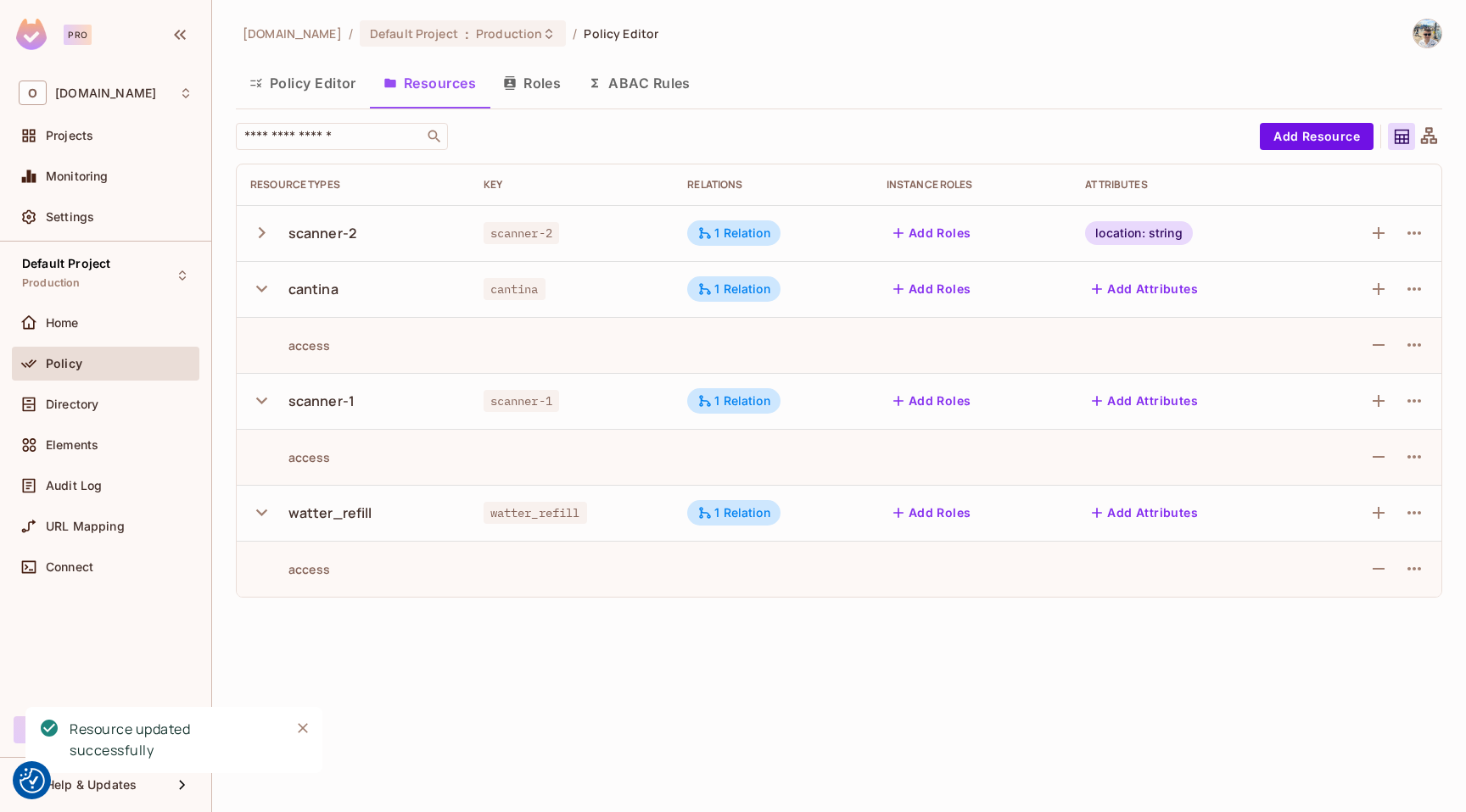
click at [262, 516] on icon "button" at bounding box center [261, 512] width 23 height 23
click at [268, 395] on icon "button" at bounding box center [261, 400] width 23 height 23
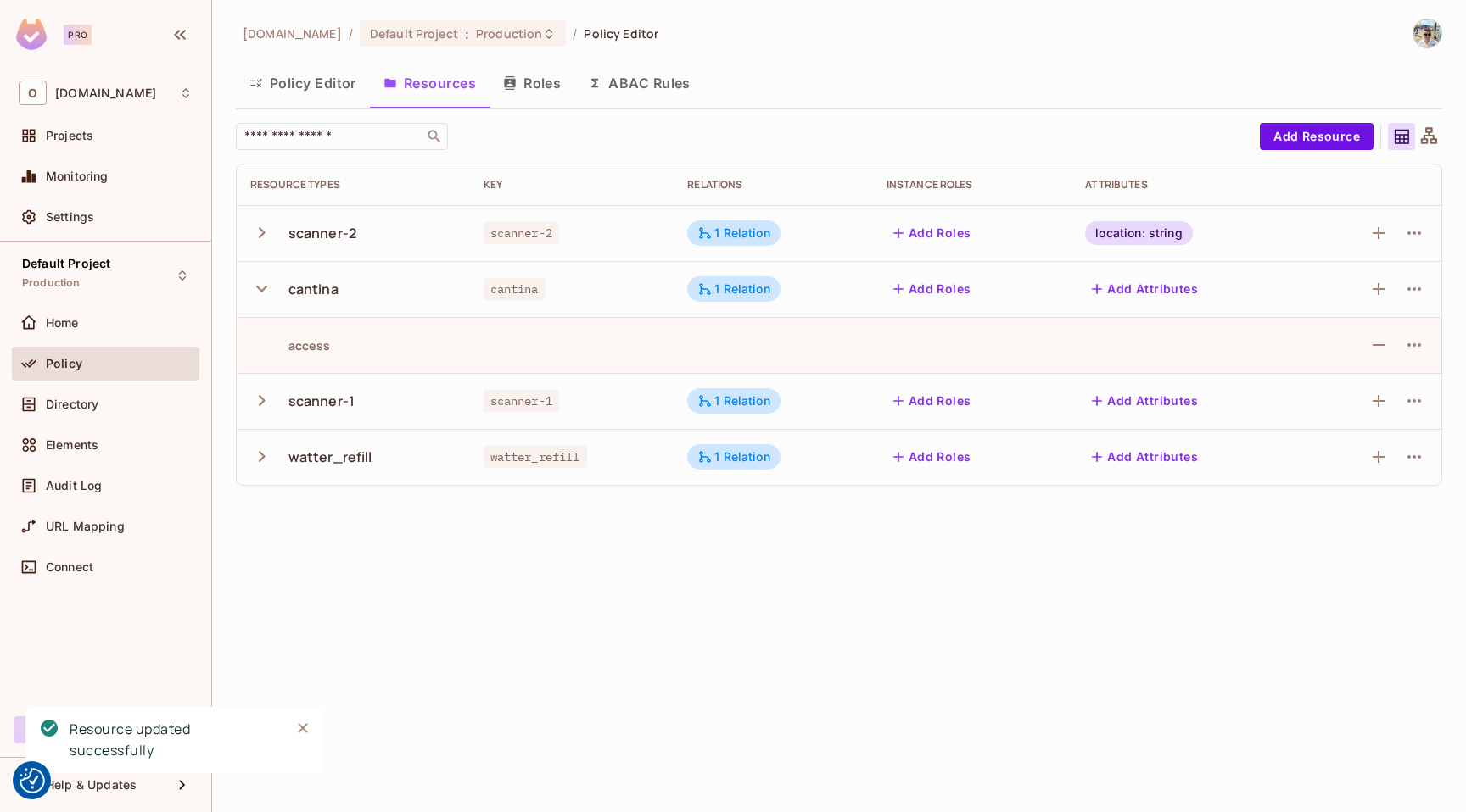
click at [256, 296] on icon "button" at bounding box center [261, 288] width 23 height 23
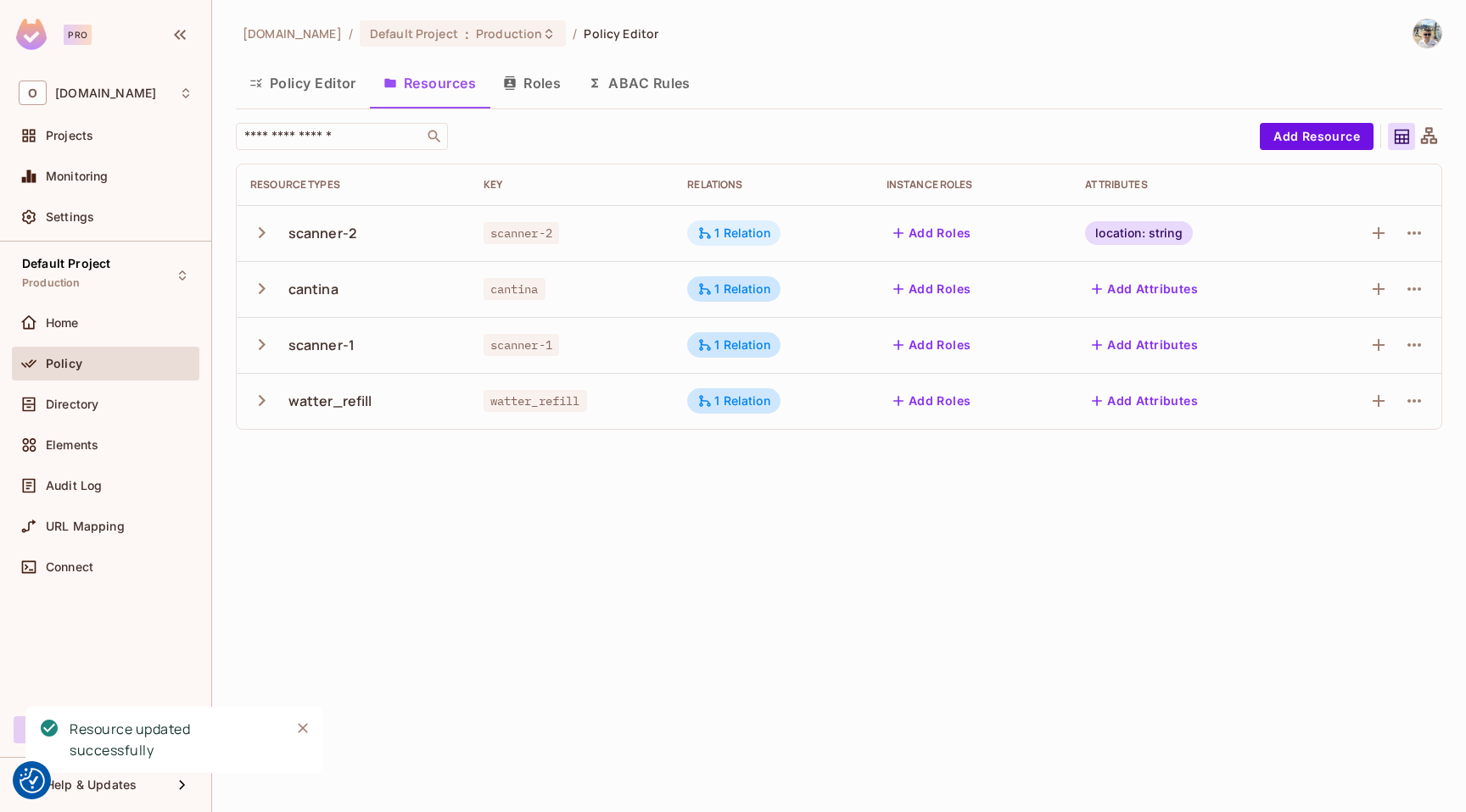
click at [723, 225] on div "1 Relation" at bounding box center [733, 233] width 73 height 16
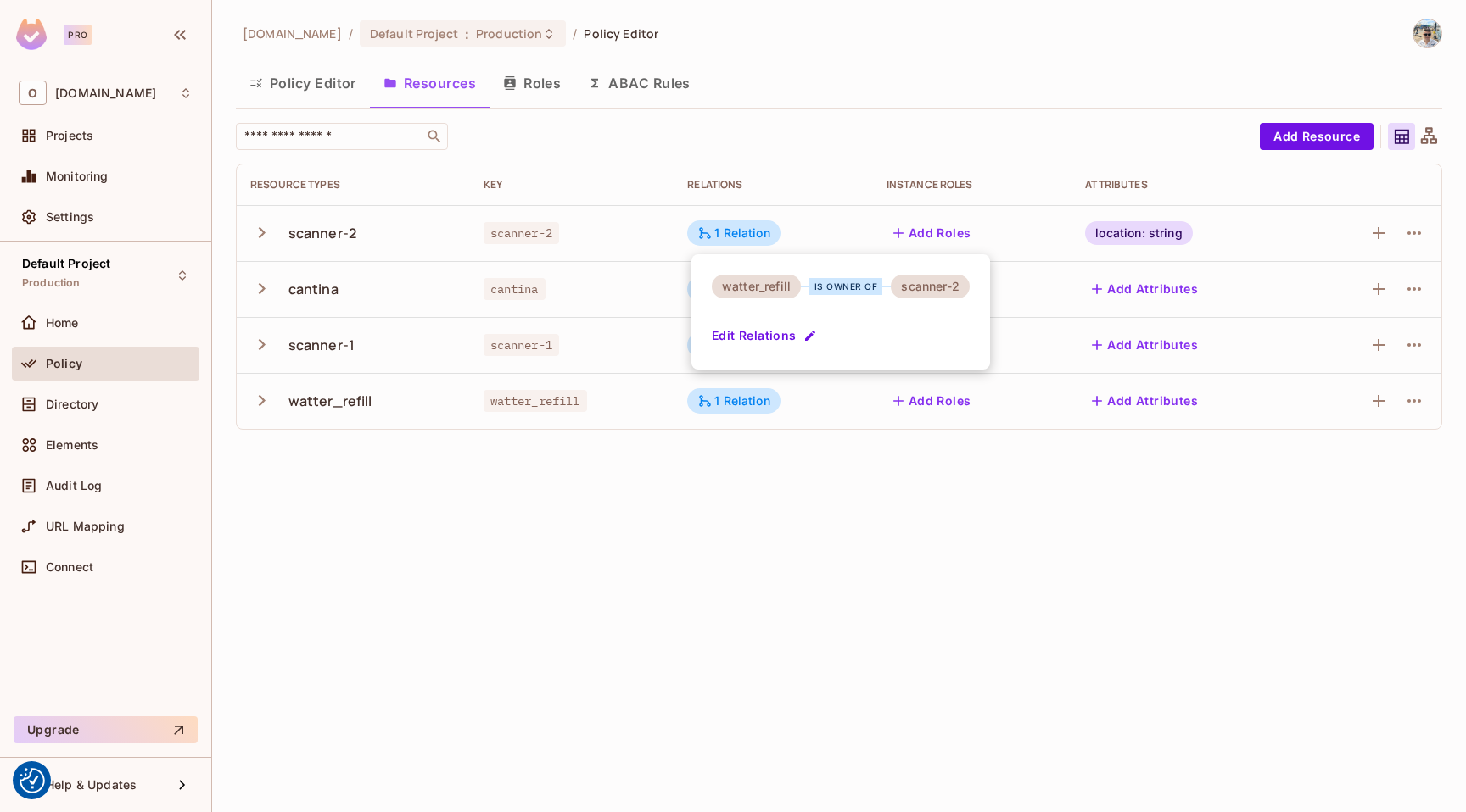
click at [718, 615] on div at bounding box center [733, 406] width 1466 height 812
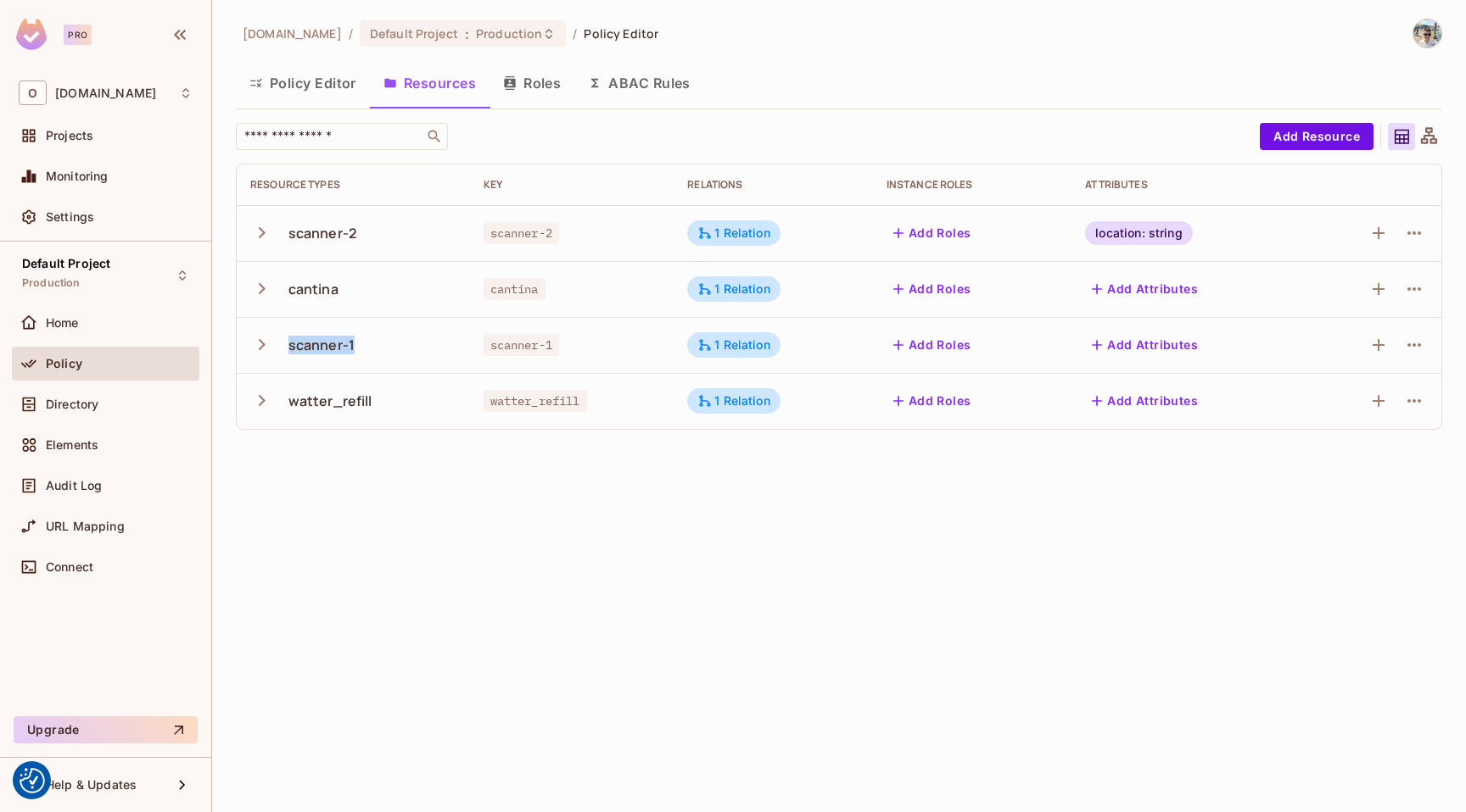
drag, startPoint x: 359, startPoint y: 350, endPoint x: 280, endPoint y: 345, distance: 79.2
click at [279, 344] on div "scanner-1" at bounding box center [352, 345] width 206 height 35
copy div "scanner-1"
drag, startPoint x: 373, startPoint y: 401, endPoint x: 287, endPoint y: 399, distance: 86.0
click at [287, 400] on div "watter_refill" at bounding box center [352, 401] width 206 height 35
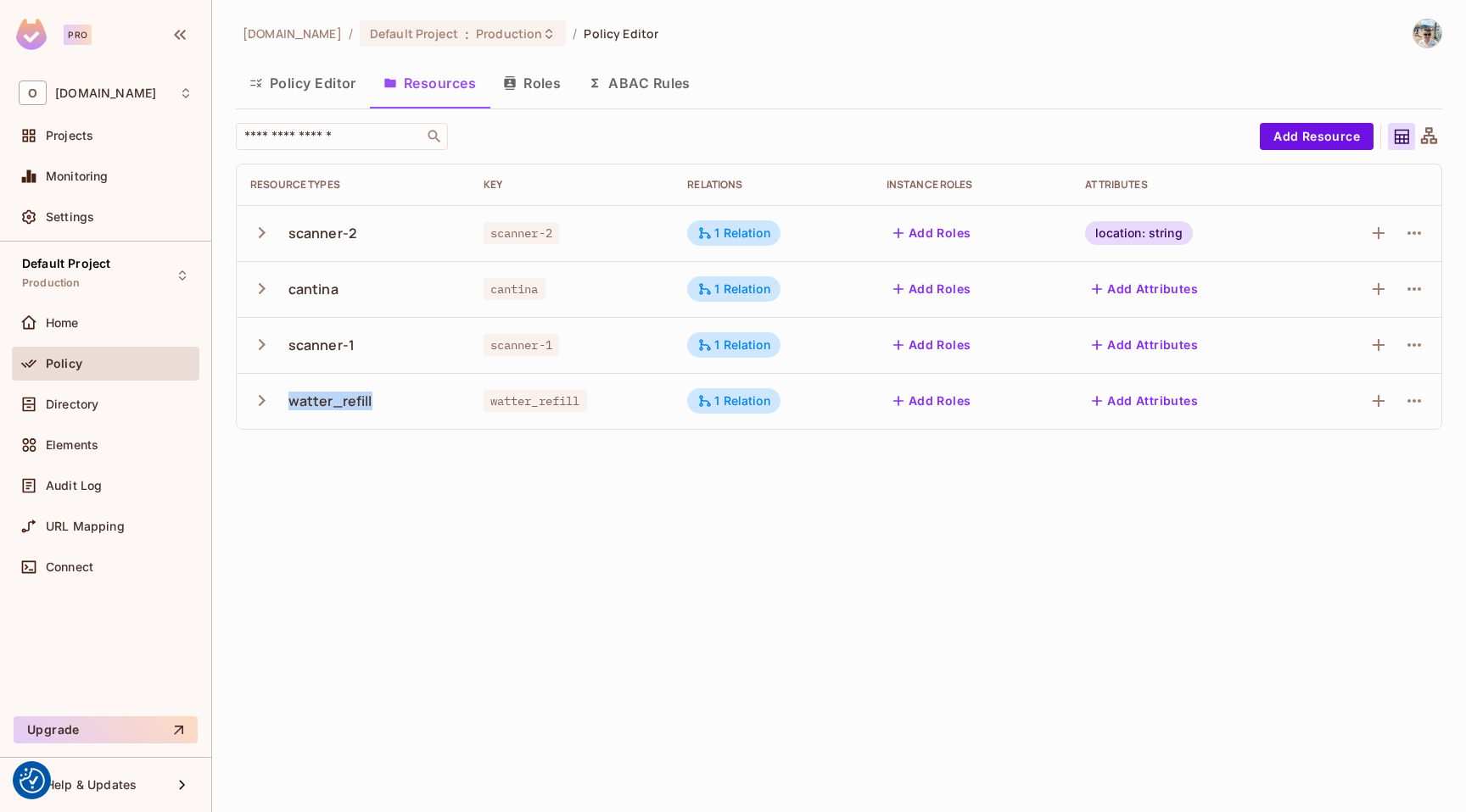
copy div "watter_refill"
click at [740, 407] on div "1 Relation" at bounding box center [733, 402] width 73 height 16
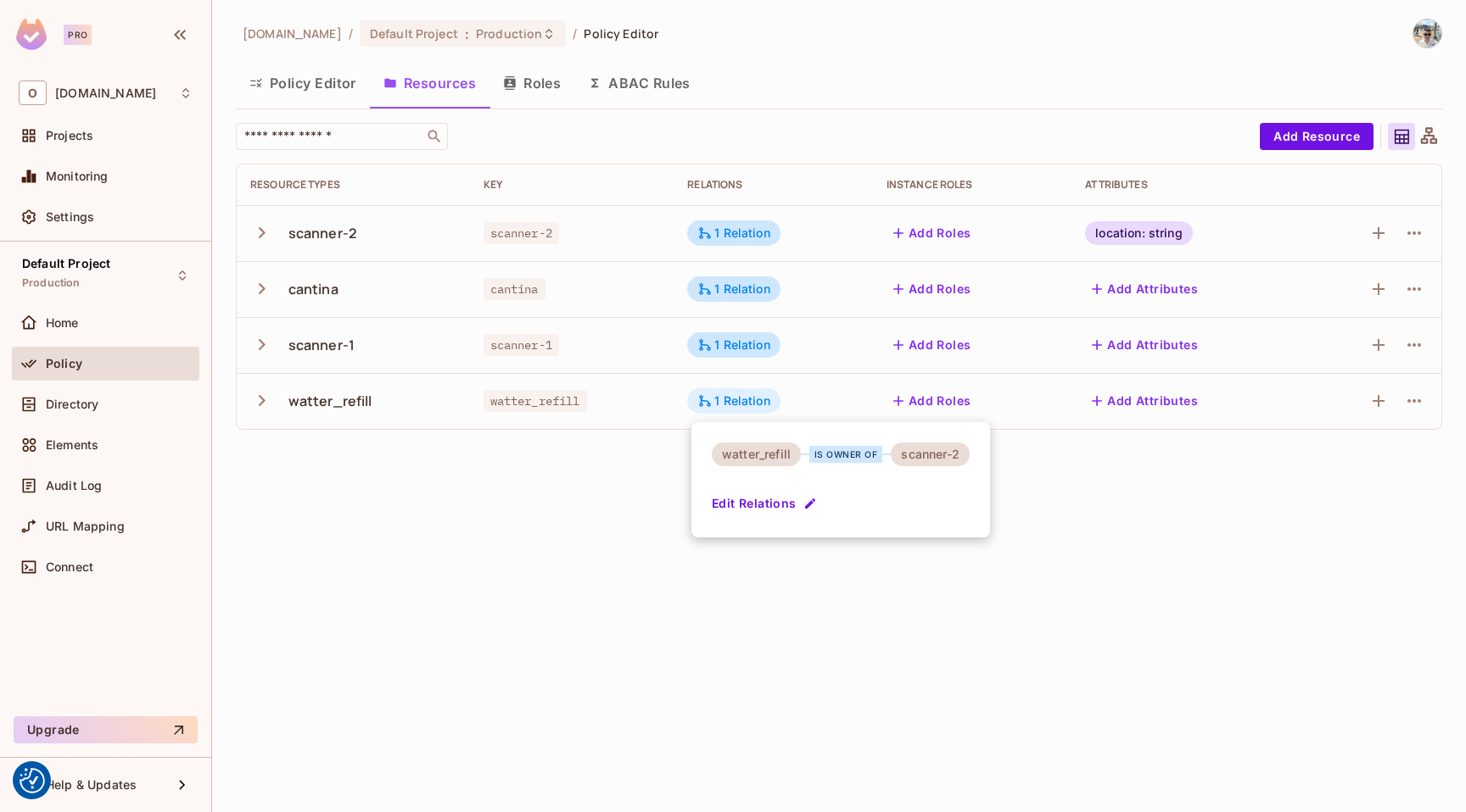
click at [740, 407] on div at bounding box center [733, 406] width 1466 height 812
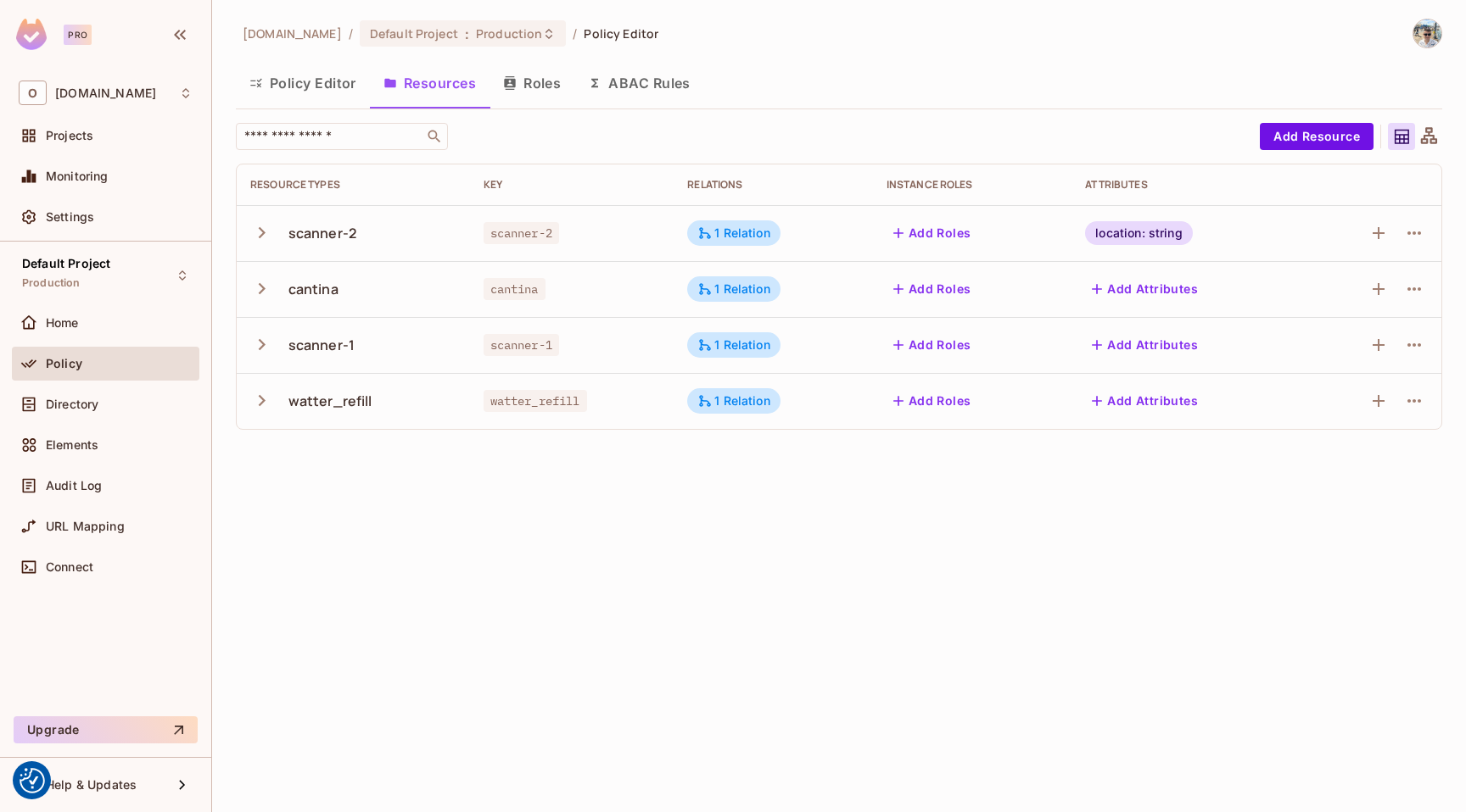
click at [929, 230] on button "Add Roles" at bounding box center [931, 233] width 92 height 28
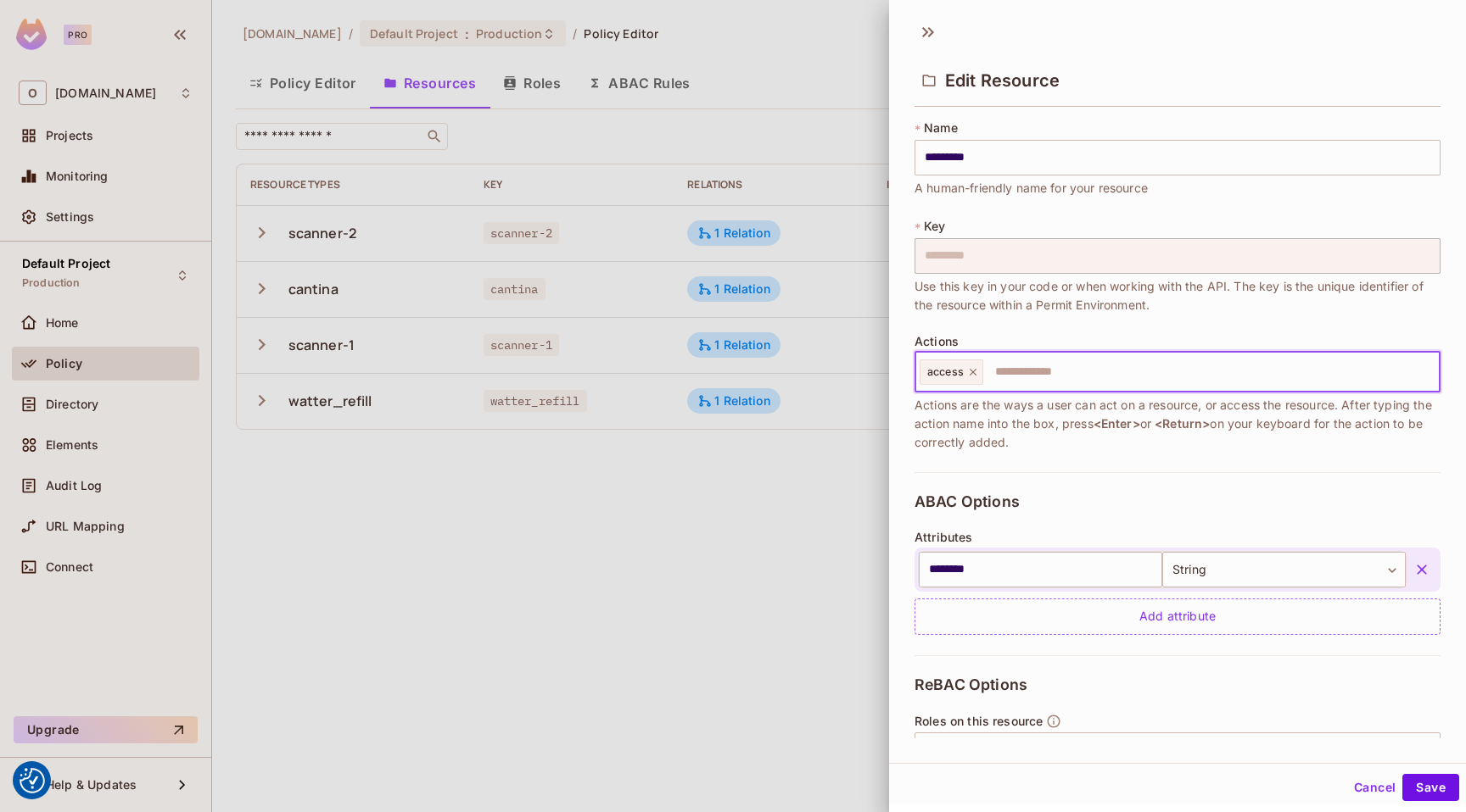
click at [1027, 377] on input "text" at bounding box center [1208, 372] width 448 height 33
click at [1413, 569] on icon "button" at bounding box center [1421, 569] width 17 height 17
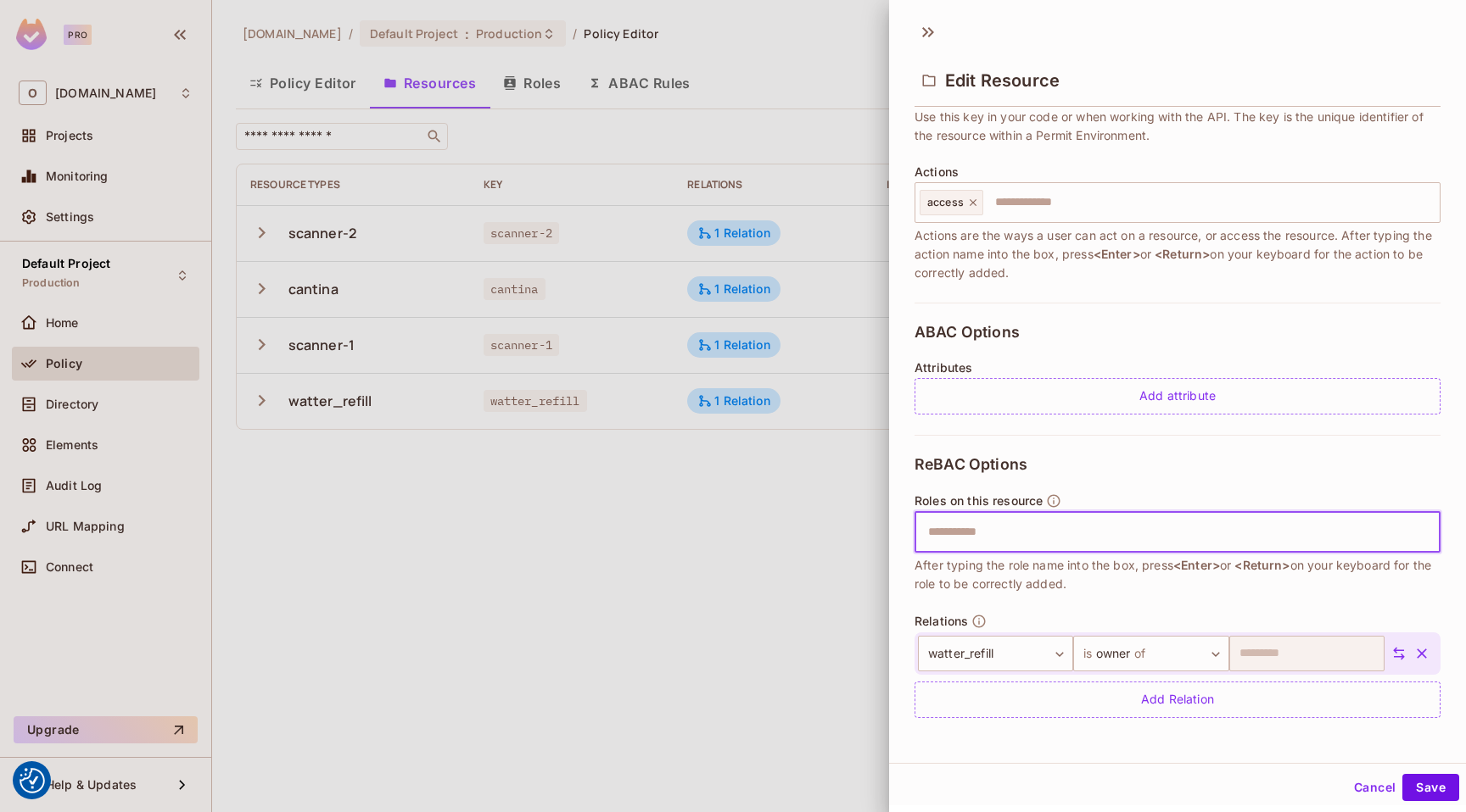
click at [1008, 540] on input "text" at bounding box center [1175, 532] width 515 height 33
type input "*"
type input "******"
click at [997, 530] on span "scanner-2 # access" at bounding box center [975, 532] width 96 height 14
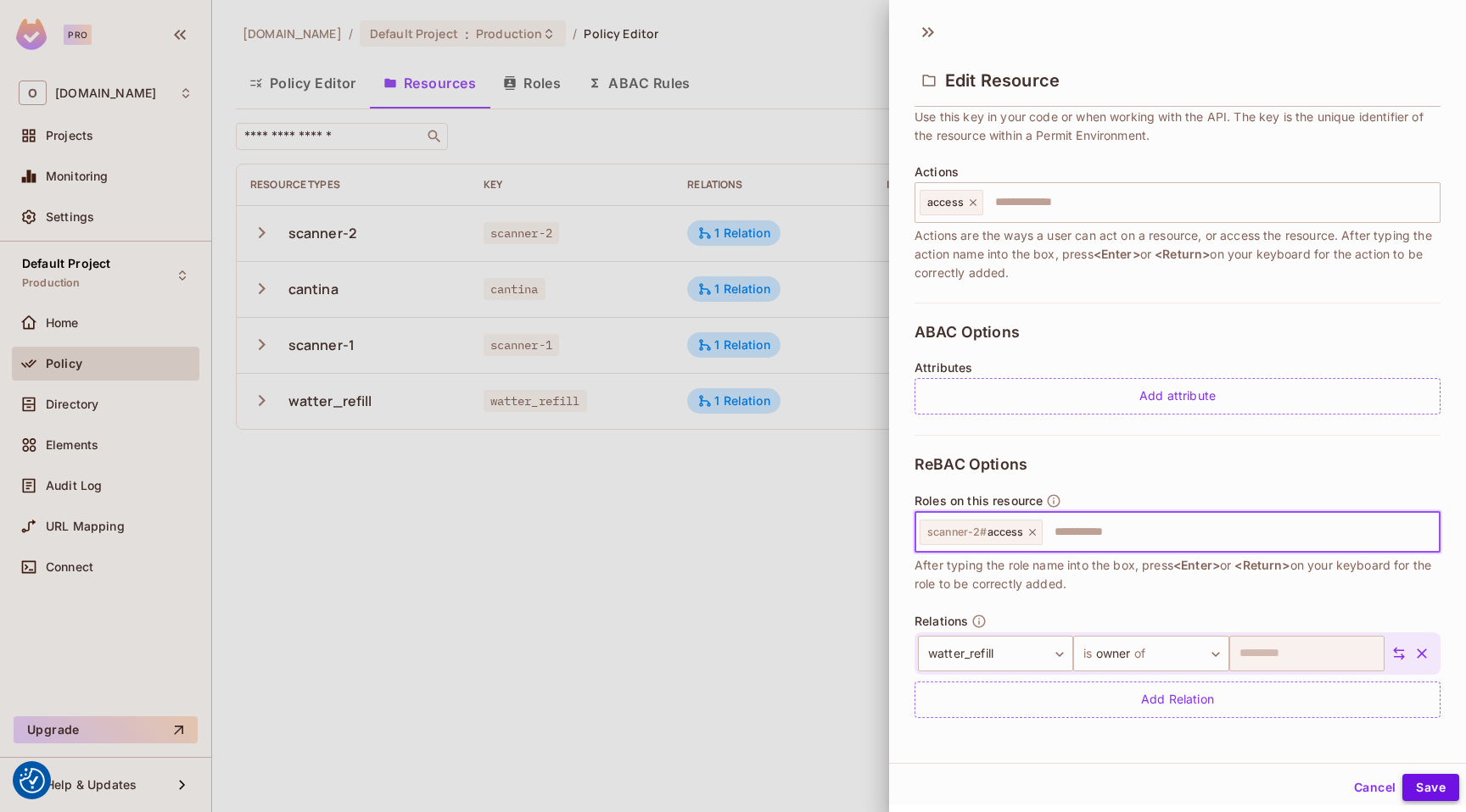
click at [1416, 786] on button "Save" at bounding box center [1431, 788] width 57 height 28
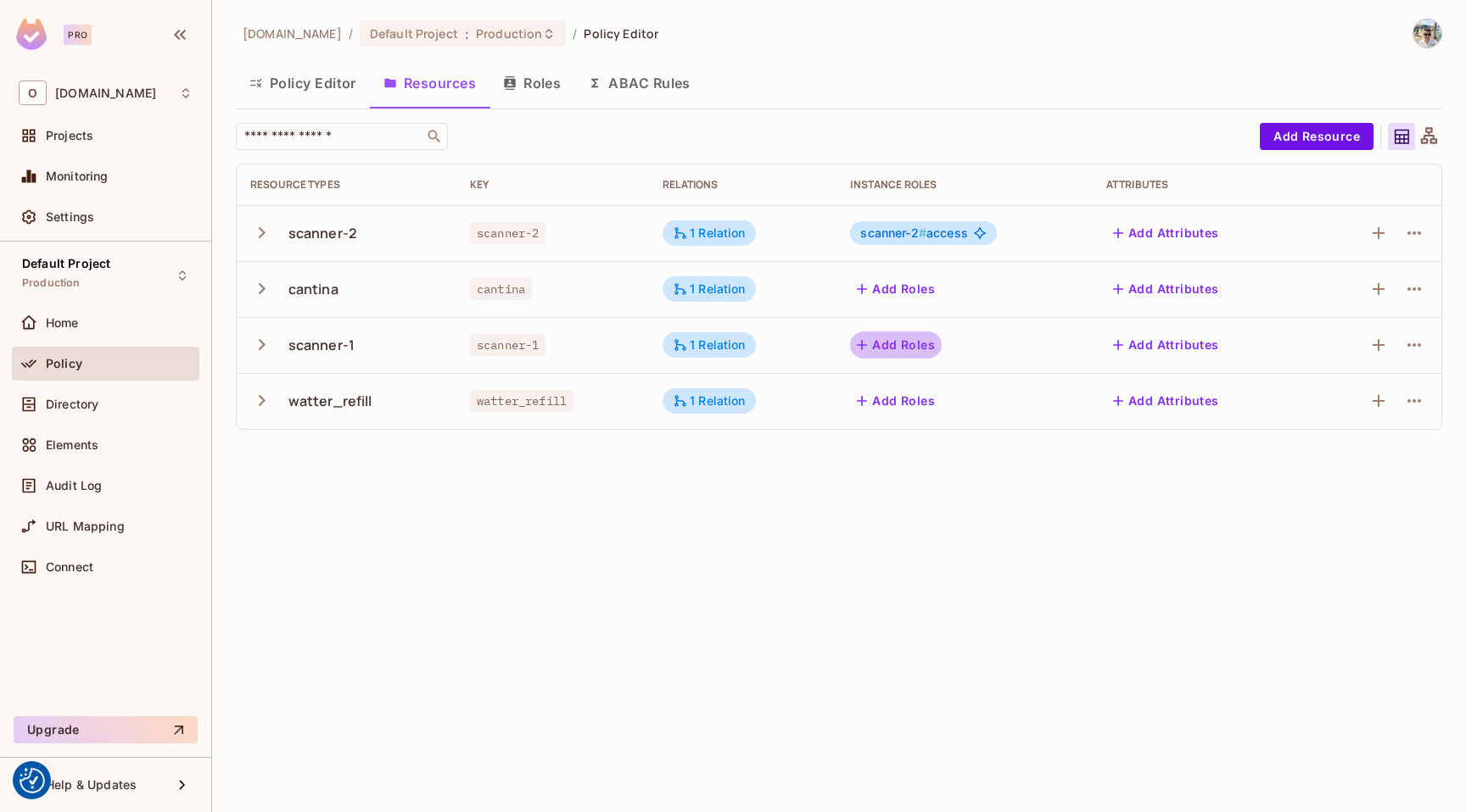
click at [911, 342] on button "Add Roles" at bounding box center [895, 345] width 92 height 28
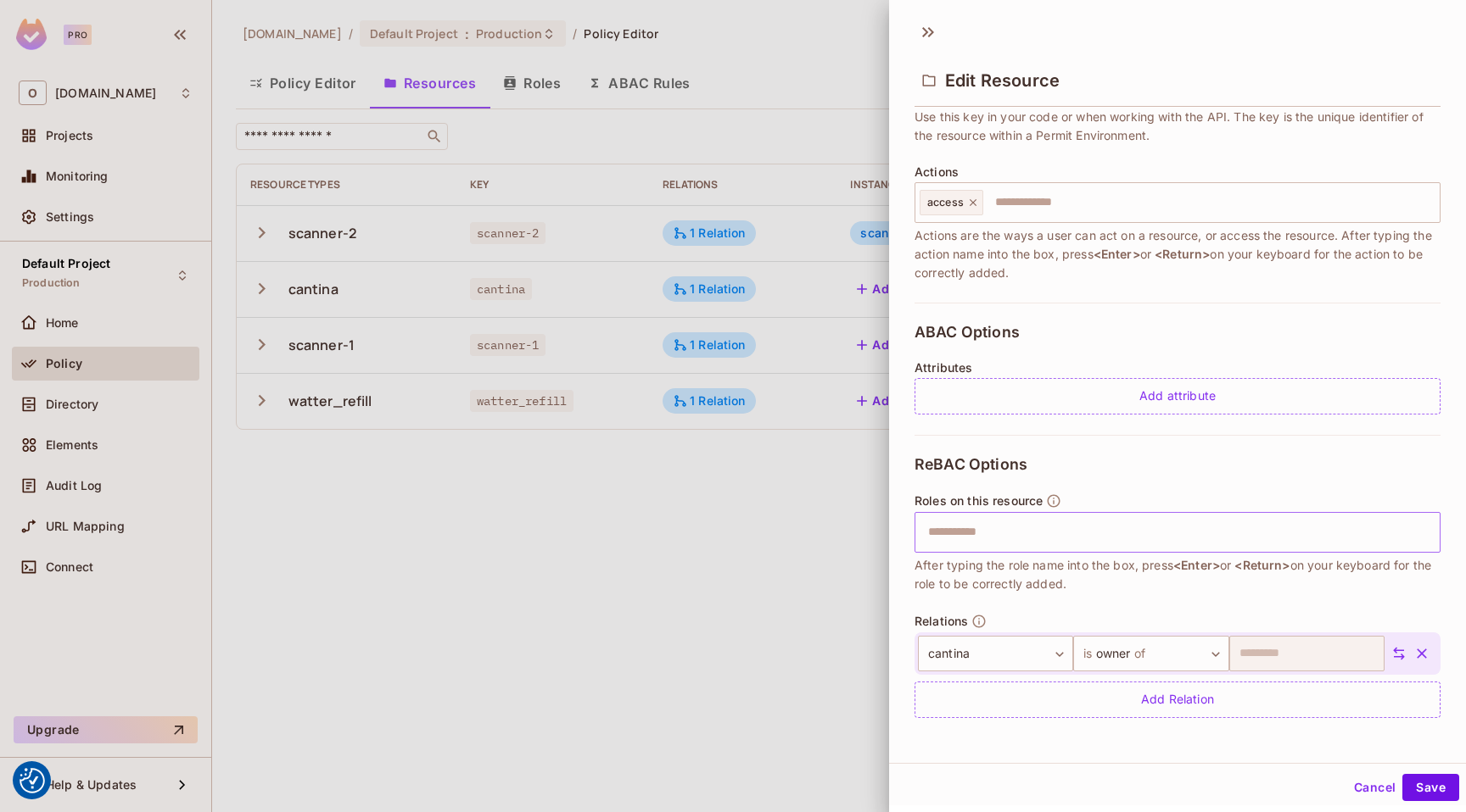
click at [954, 536] on input "text" at bounding box center [1175, 532] width 515 height 33
type input "******"
click at [1418, 787] on button "Save" at bounding box center [1431, 788] width 57 height 28
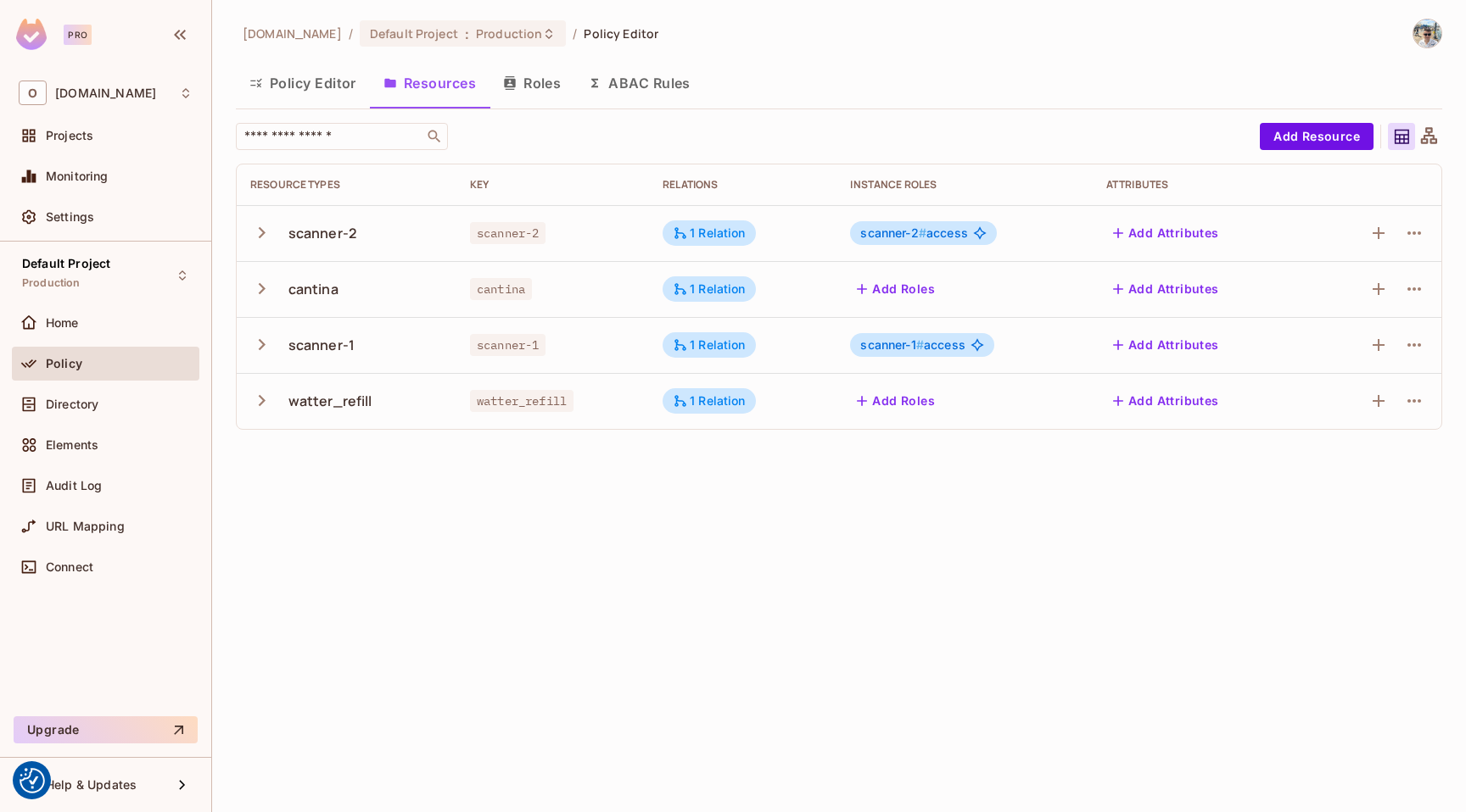
click at [1167, 344] on button "Add Attributes" at bounding box center [1165, 345] width 119 height 28
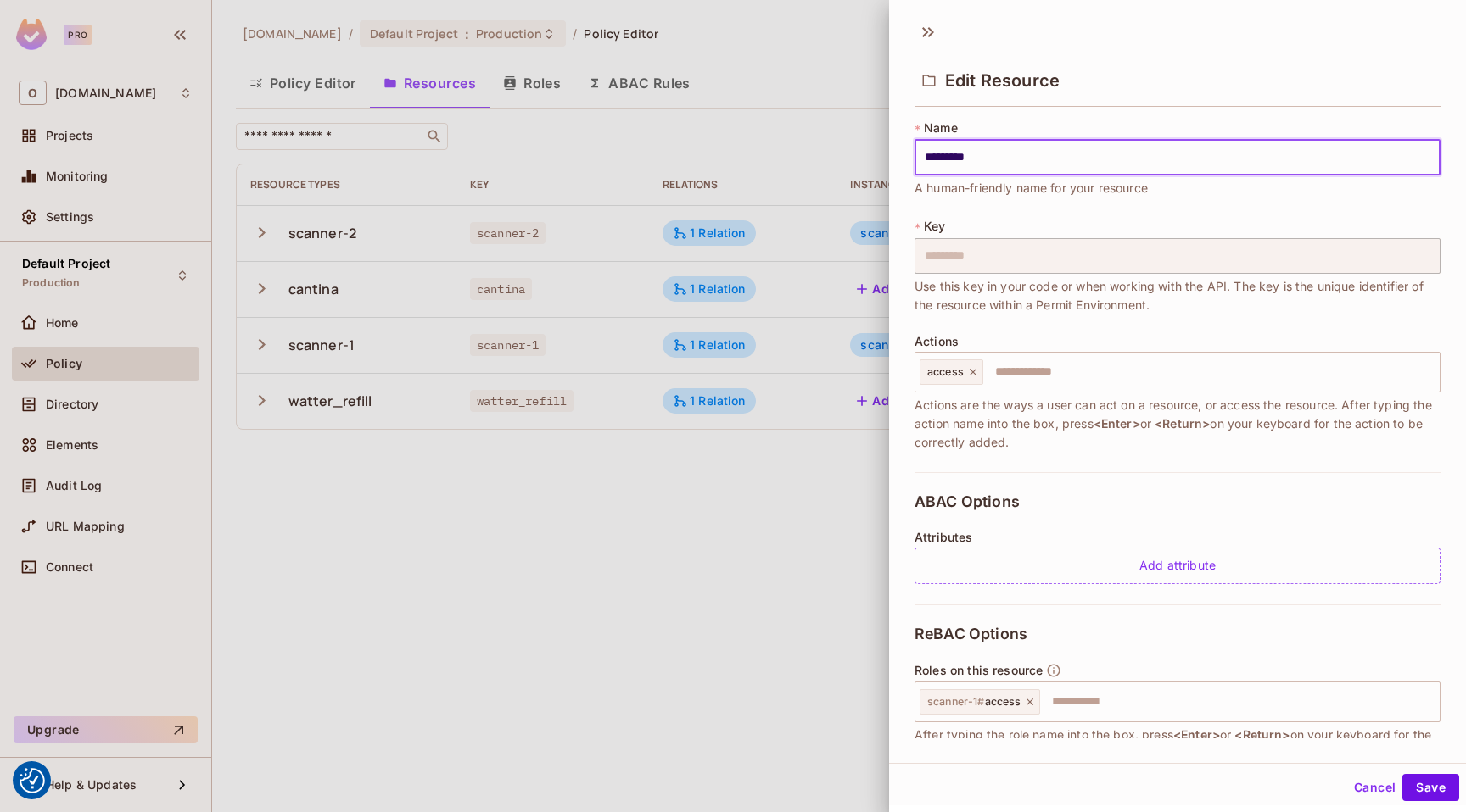
scroll to position [160, 0]
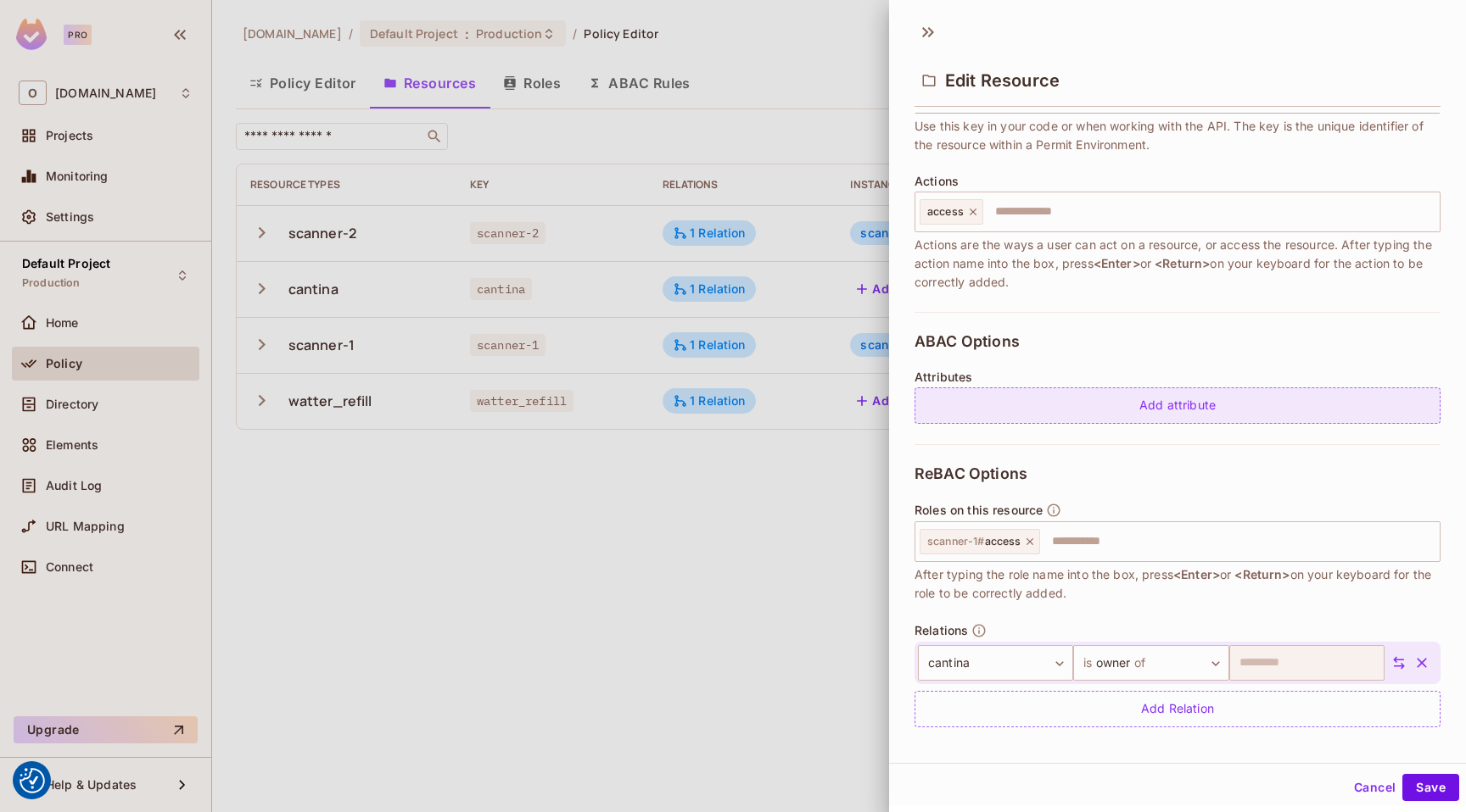
click at [1084, 407] on div "Add attribute" at bounding box center [1178, 406] width 526 height 36
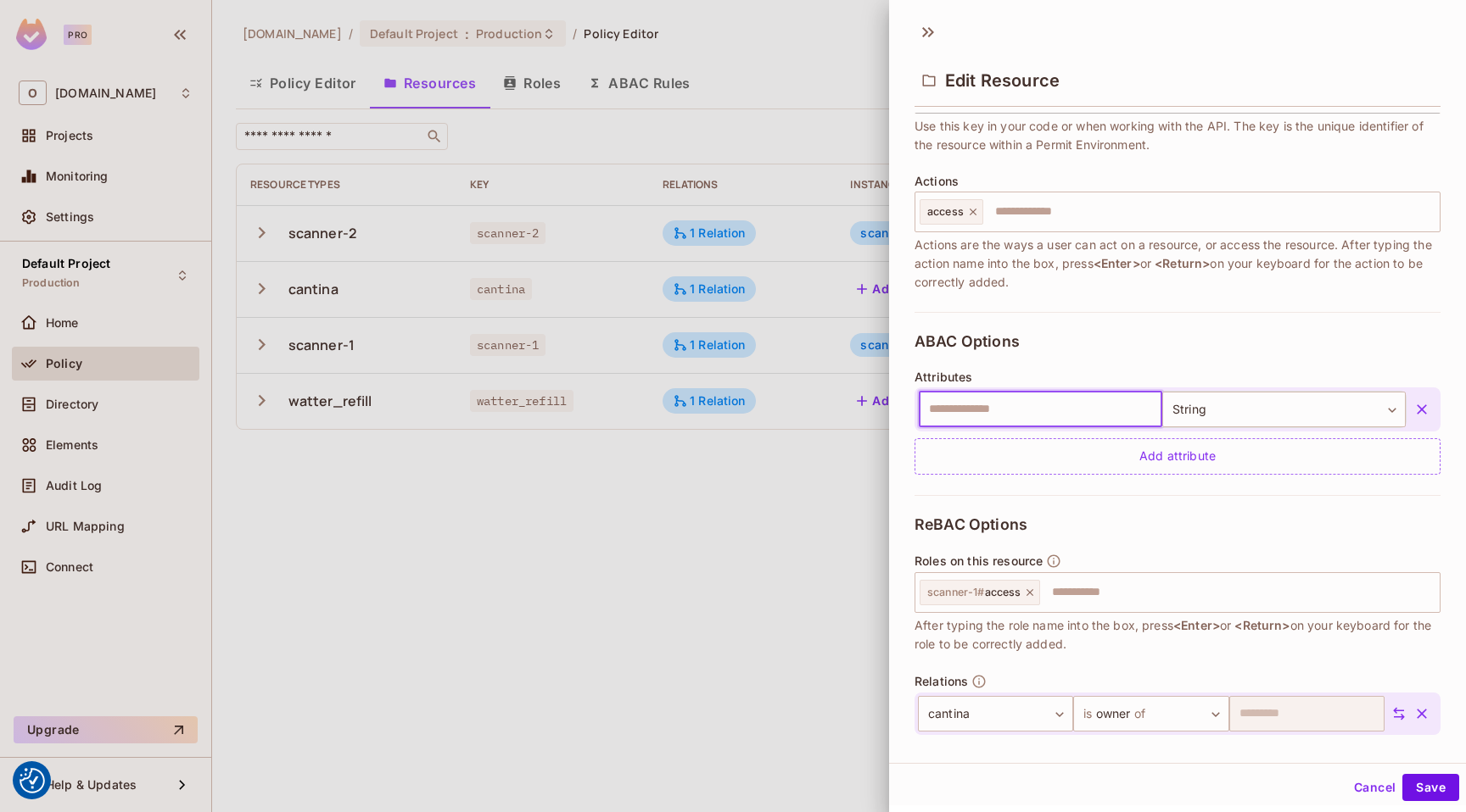
click at [1406, 400] on button "button" at bounding box center [1421, 409] width 31 height 31
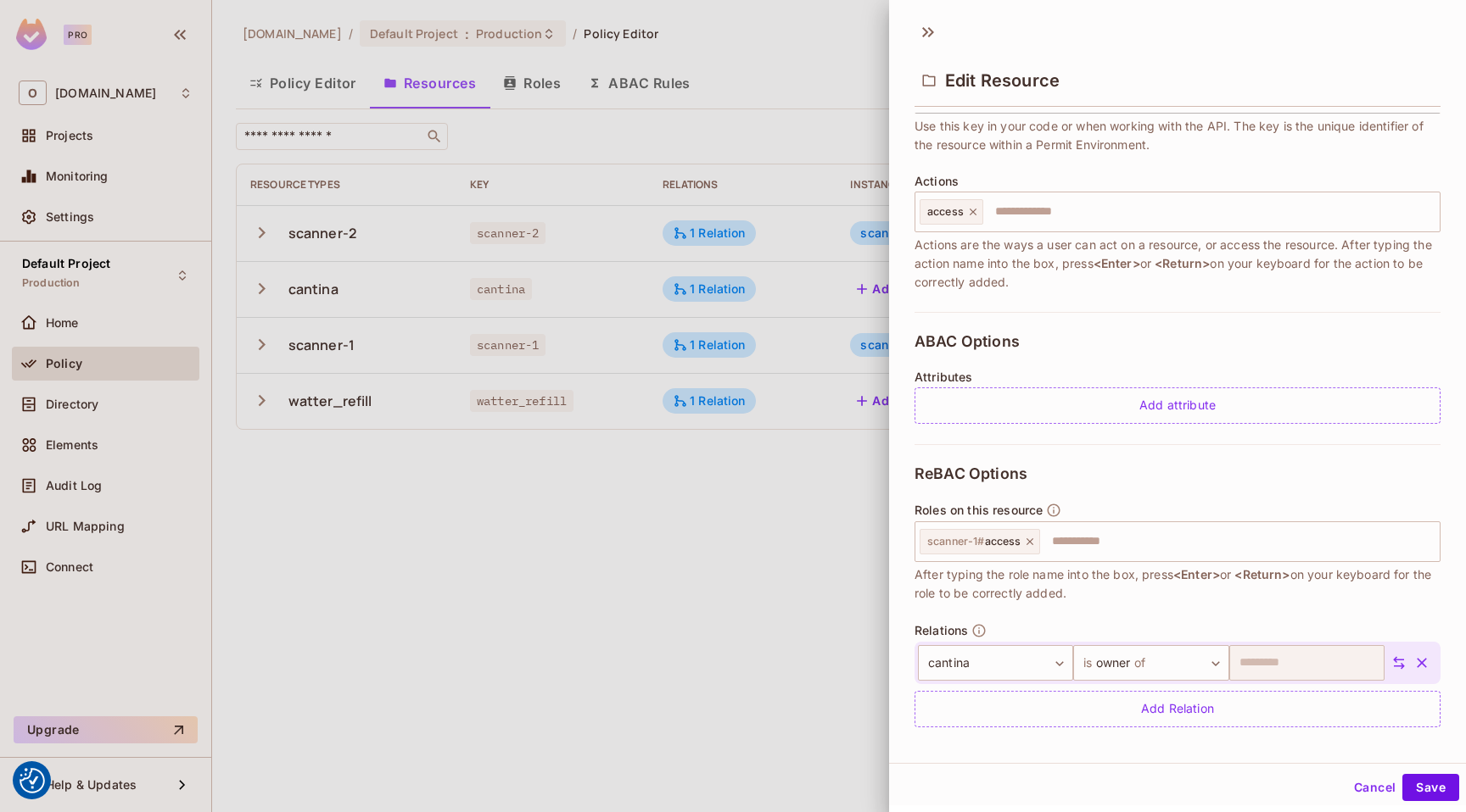
scroll to position [169, 0]
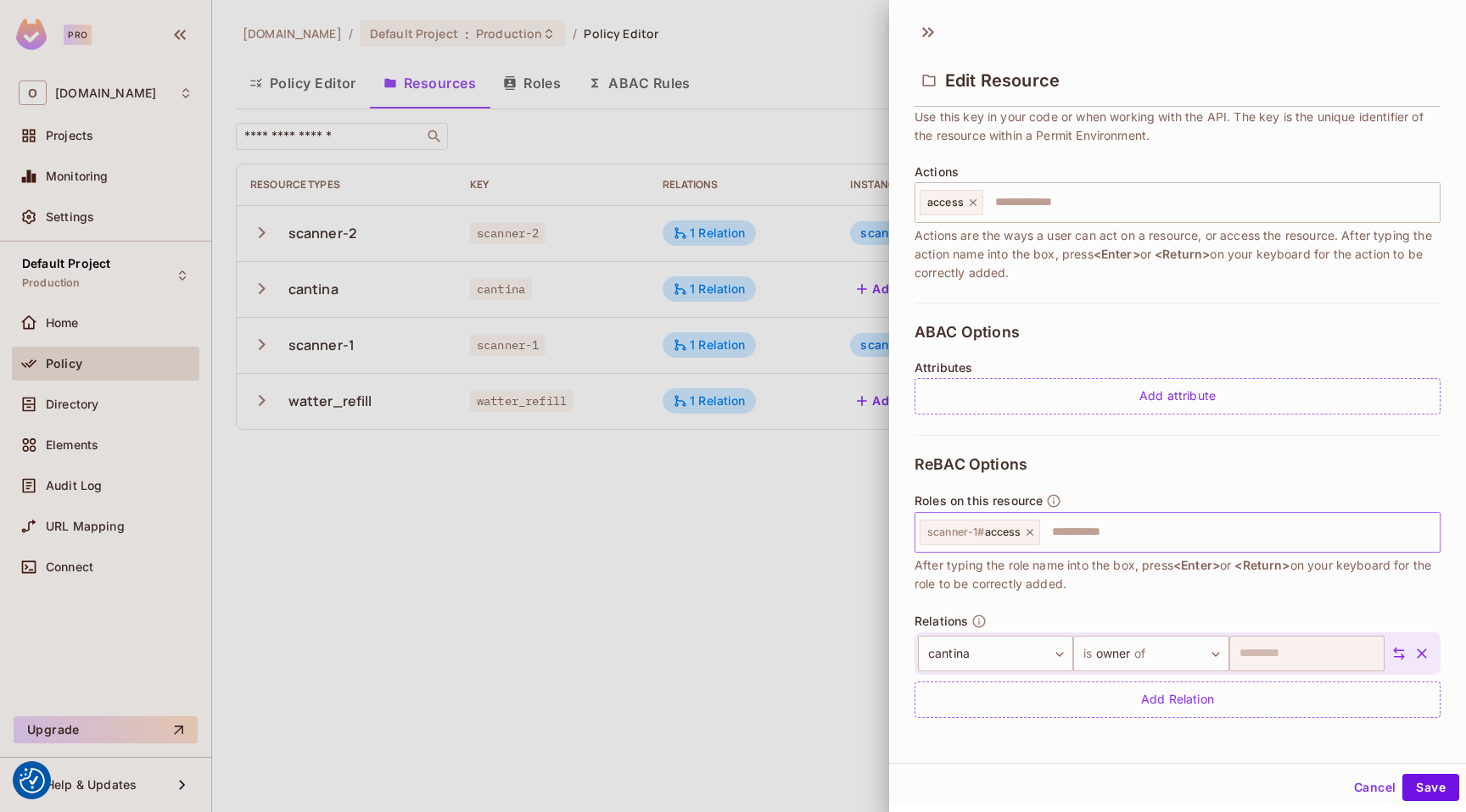
click at [1070, 531] on input "text" at bounding box center [1237, 532] width 391 height 33
type input "*"
click at [654, 632] on div at bounding box center [733, 406] width 1466 height 812
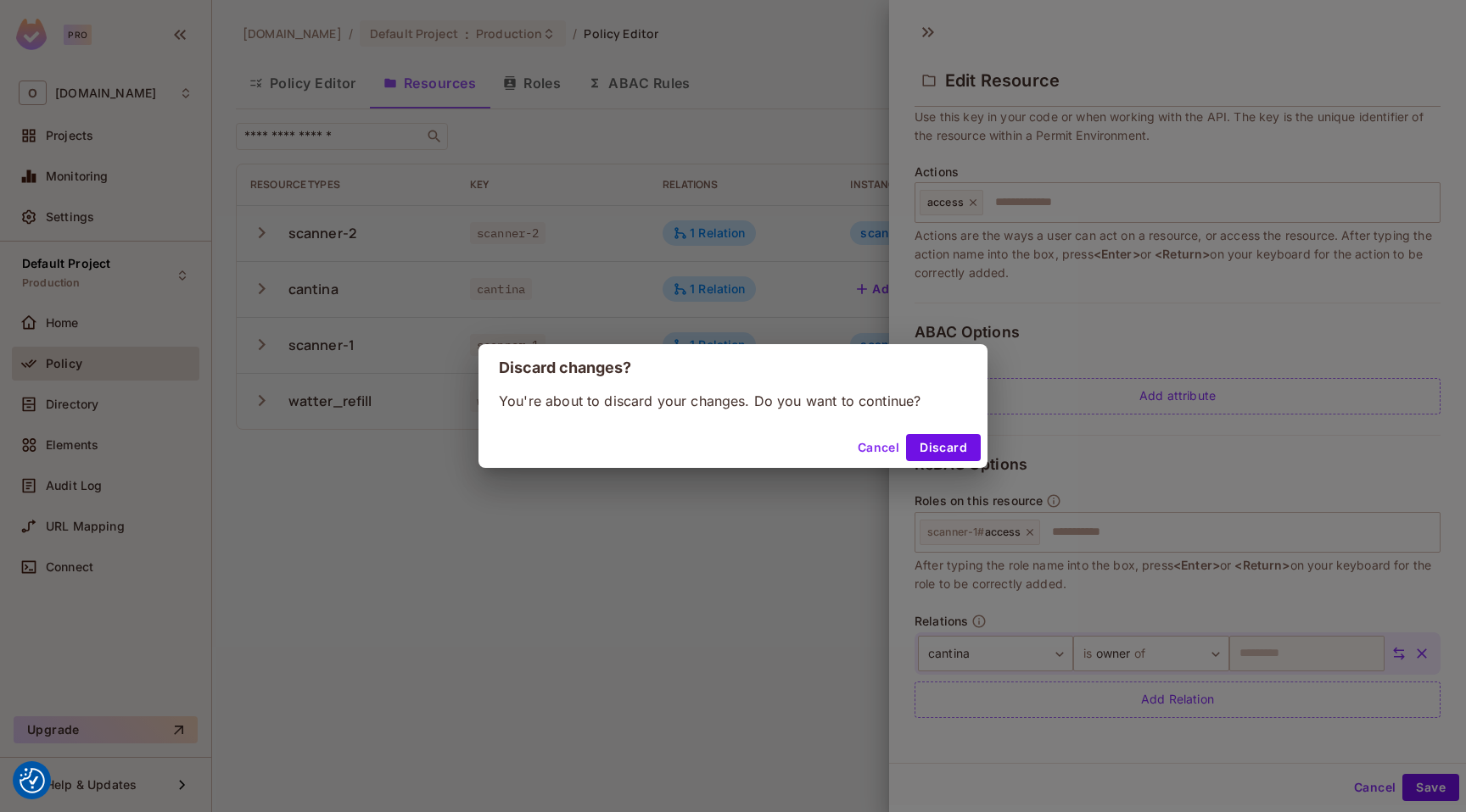
click at [879, 443] on button "Cancel" at bounding box center [878, 448] width 55 height 28
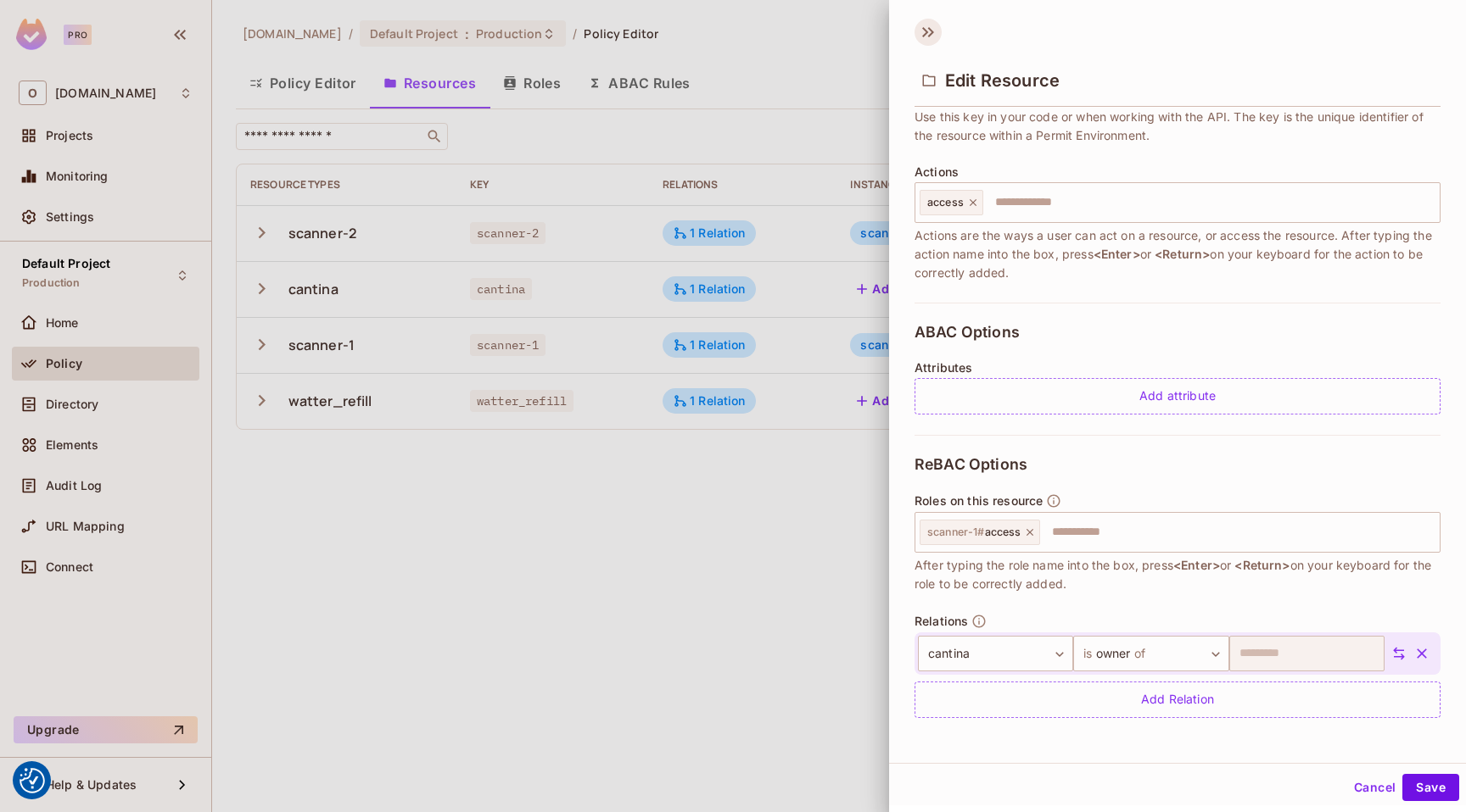
click at [924, 31] on icon at bounding box center [928, 32] width 28 height 28
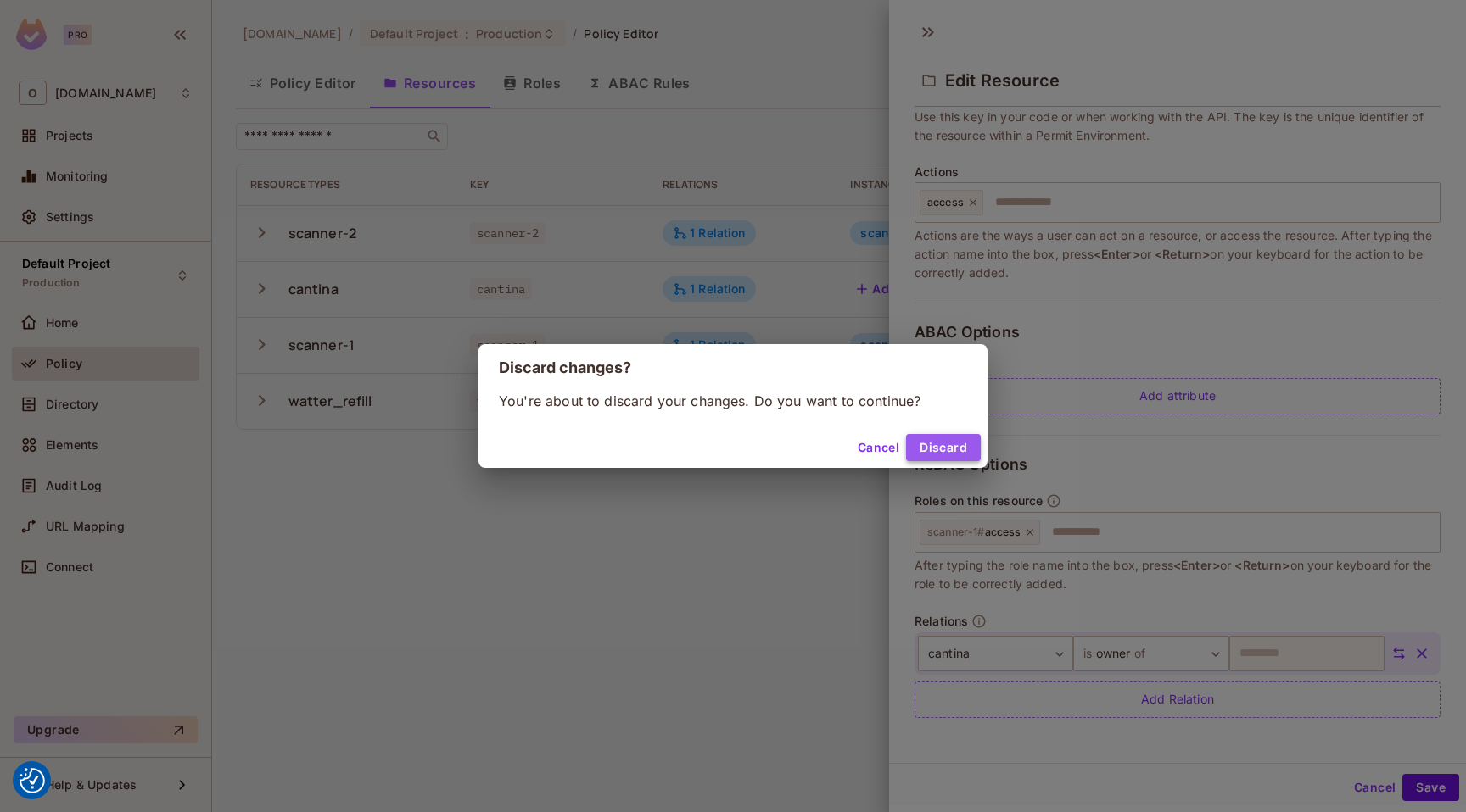
click at [951, 451] on button "Discard" at bounding box center [943, 448] width 75 height 28
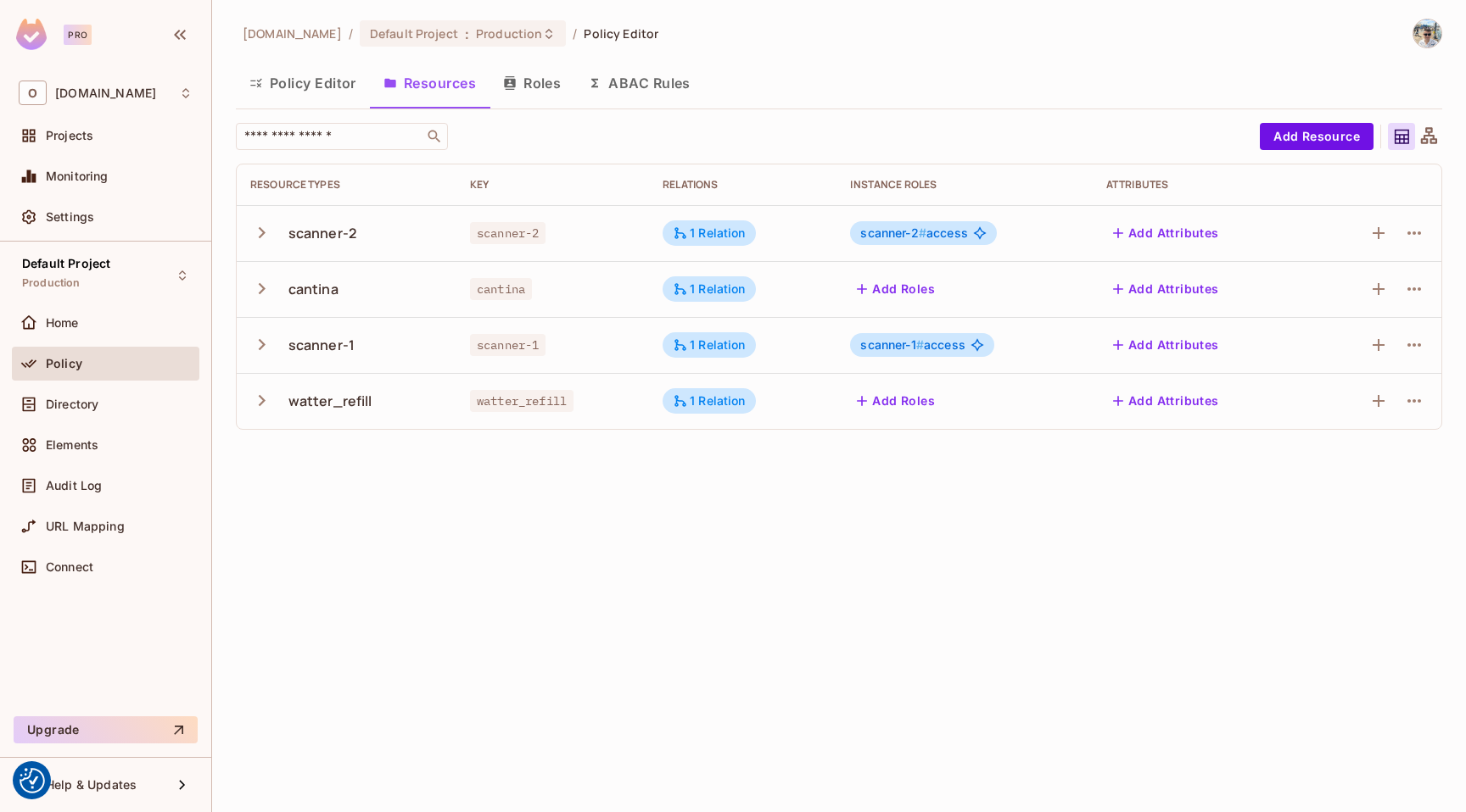
click at [1423, 387] on td at bounding box center [1374, 401] width 132 height 56
click at [1418, 395] on icon "button" at bounding box center [1414, 401] width 21 height 21
click at [1417, 396] on div at bounding box center [733, 406] width 1466 height 812
click at [1429, 142] on icon at bounding box center [1429, 137] width 22 height 22
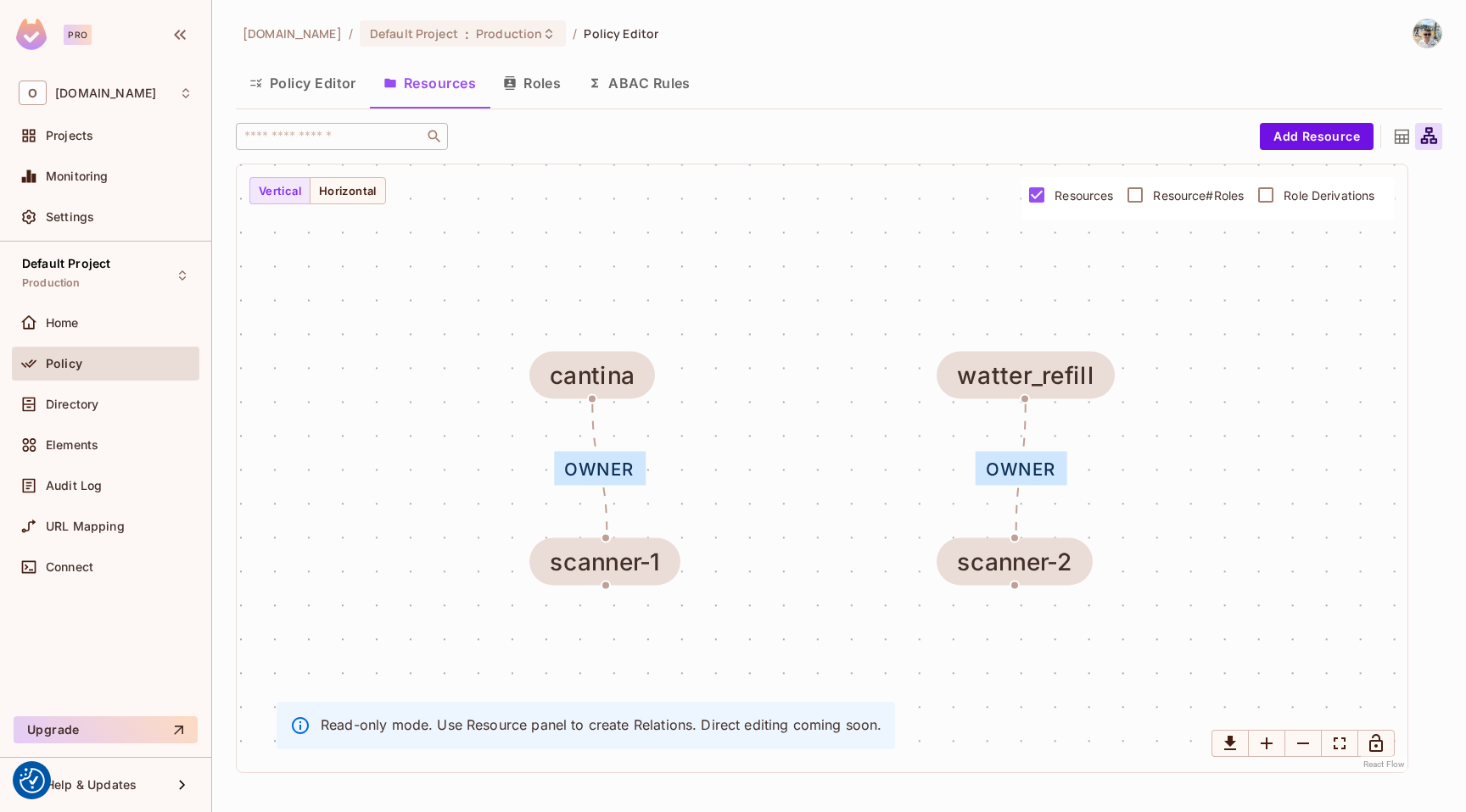
click at [520, 81] on button "Roles" at bounding box center [532, 83] width 85 height 42
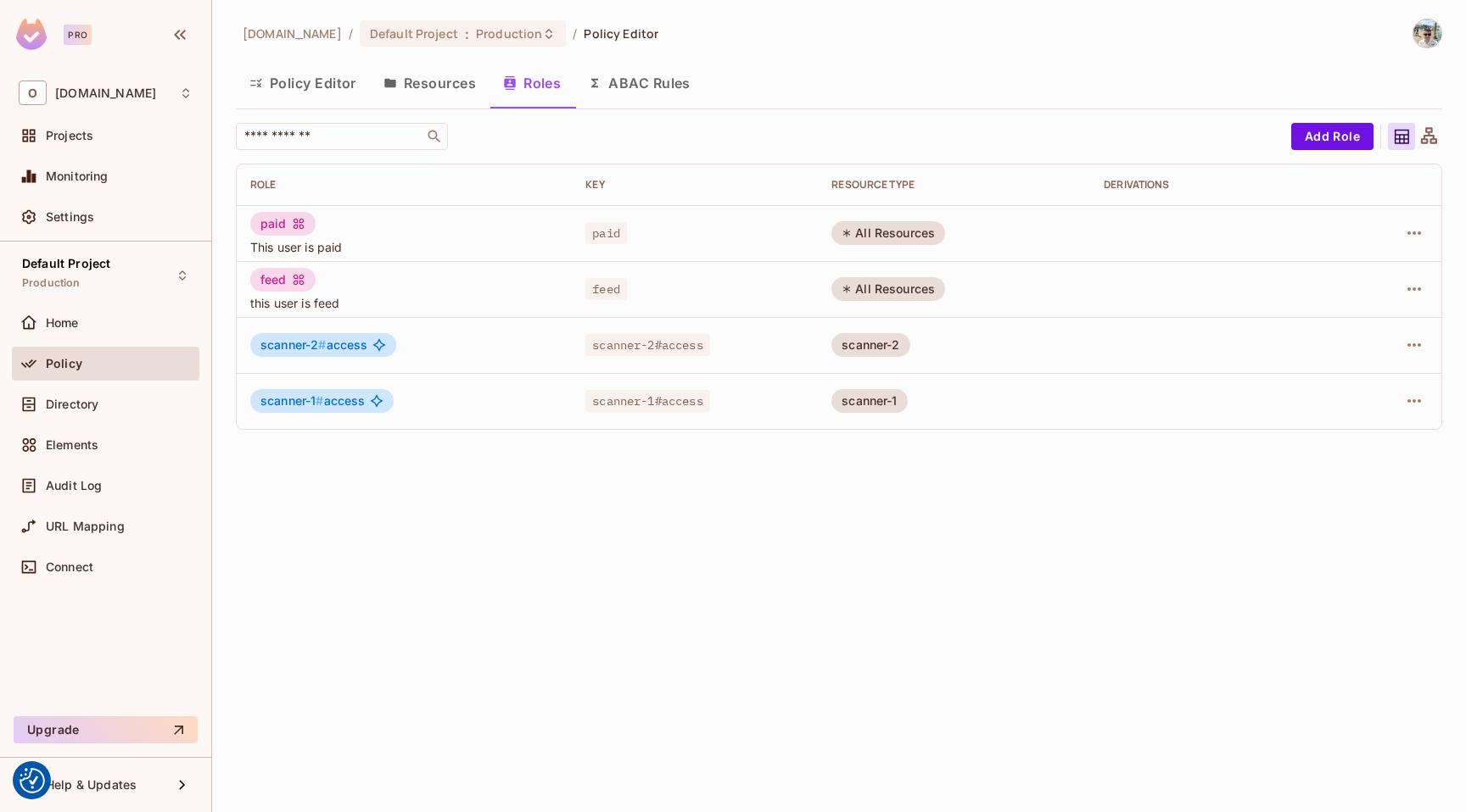
click at [366, 403] on div "scanner-1 # access" at bounding box center [322, 401] width 144 height 24
click at [373, 402] on icon at bounding box center [376, 401] width 13 height 13
click at [1412, 345] on icon "button" at bounding box center [1414, 344] width 14 height 3
click at [1365, 395] on span "Edit Role" at bounding box center [1338, 384] width 61 height 28
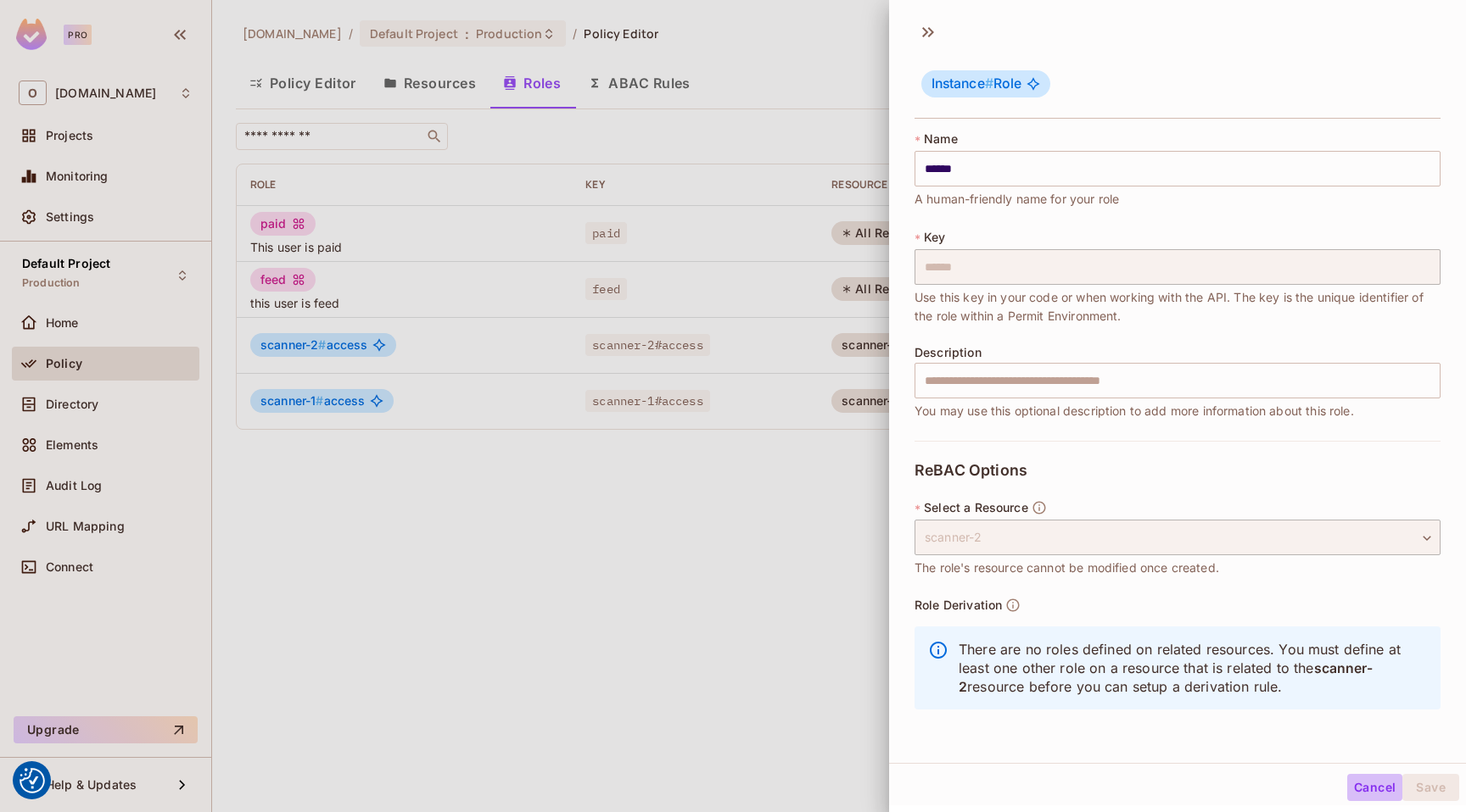
click at [1348, 797] on button "Cancel" at bounding box center [1374, 788] width 55 height 28
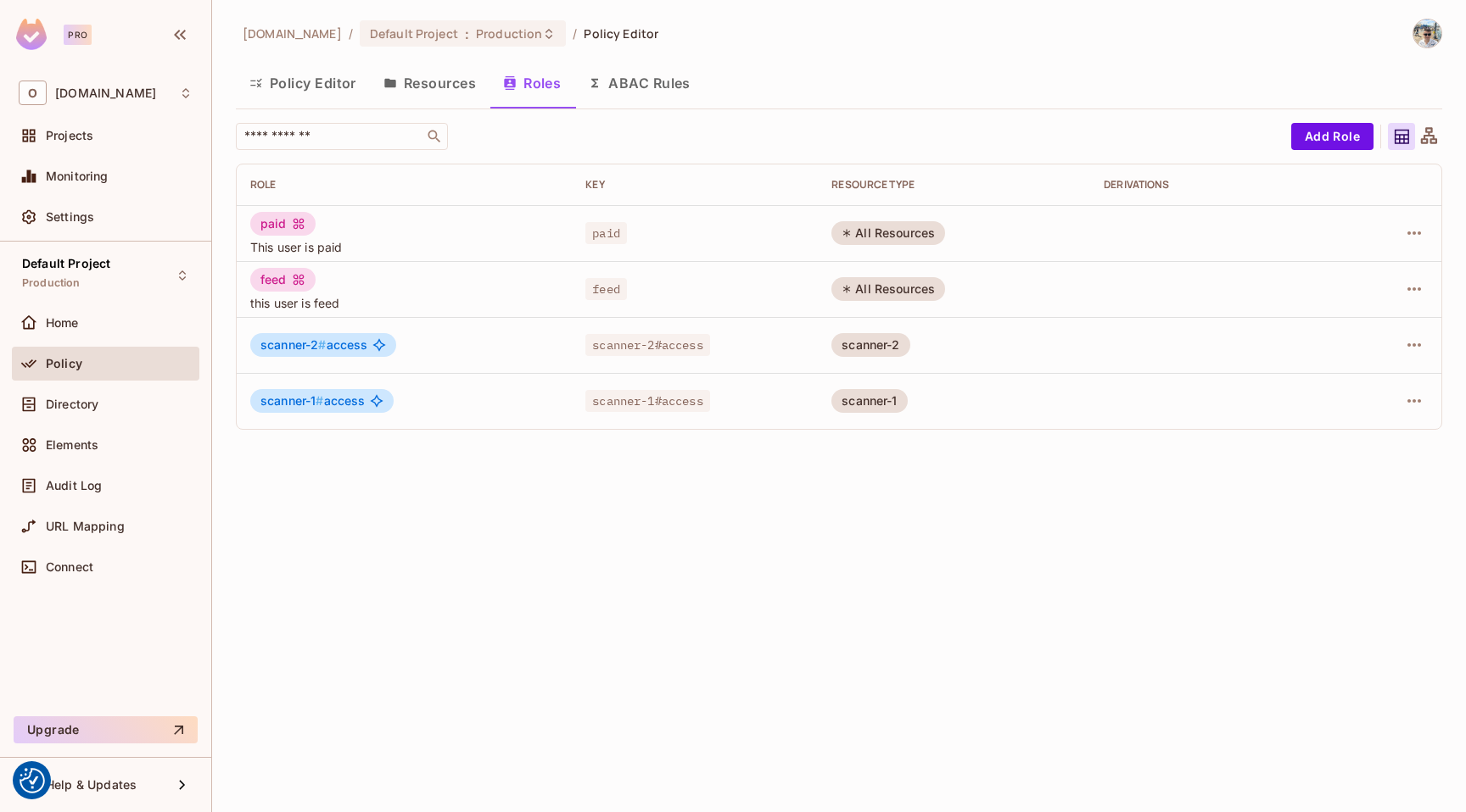
click at [318, 83] on button "Policy Editor" at bounding box center [303, 83] width 134 height 42
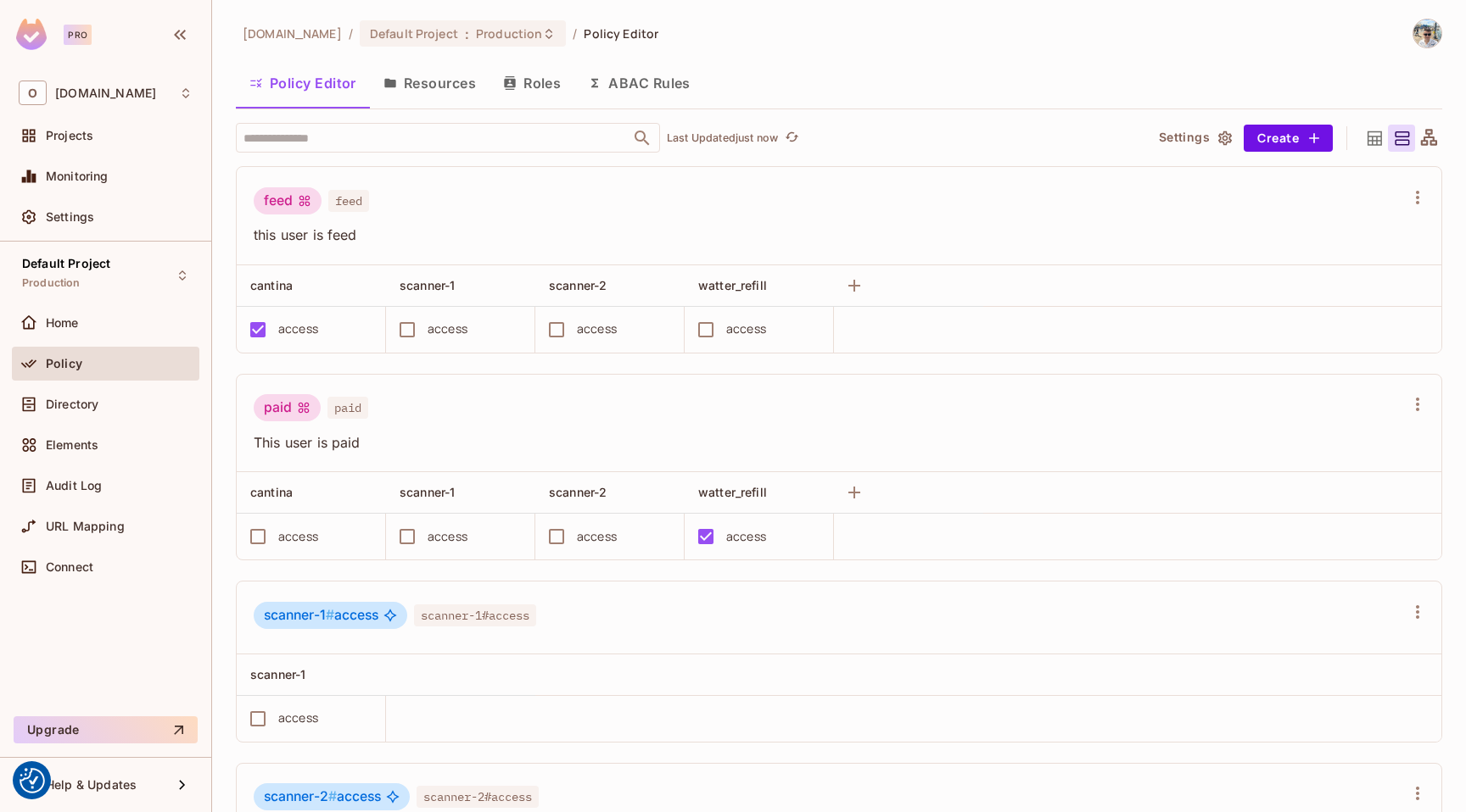
click at [414, 70] on button "Resources" at bounding box center [429, 83] width 119 height 42
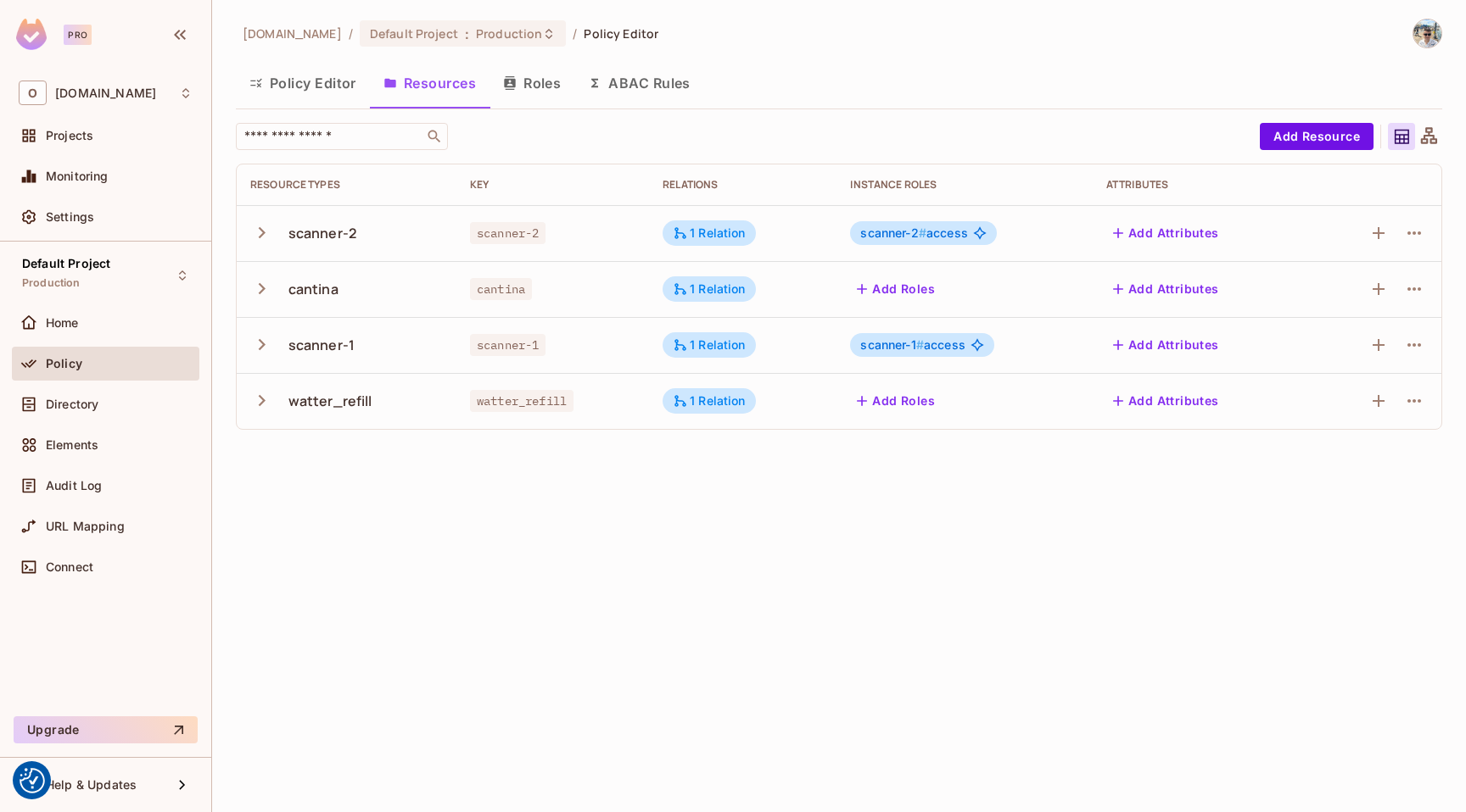
click at [270, 233] on icon "button" at bounding box center [261, 232] width 23 height 23
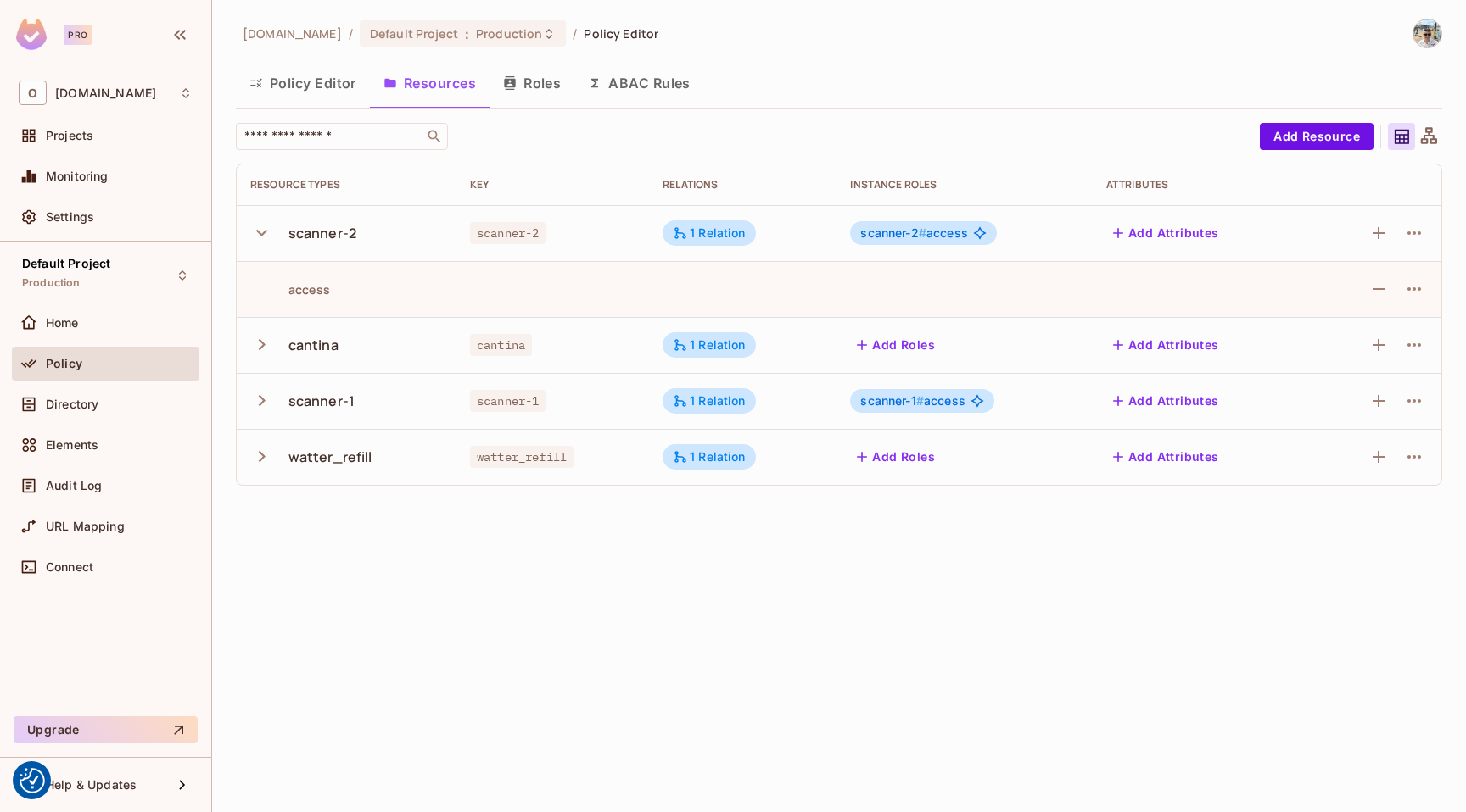
click at [308, 406] on div "scanner-1" at bounding box center [321, 401] width 66 height 19
click at [1412, 284] on icon "button" at bounding box center [1414, 288] width 21 height 21
click at [1341, 319] on span "Edit Action" at bounding box center [1350, 329] width 73 height 28
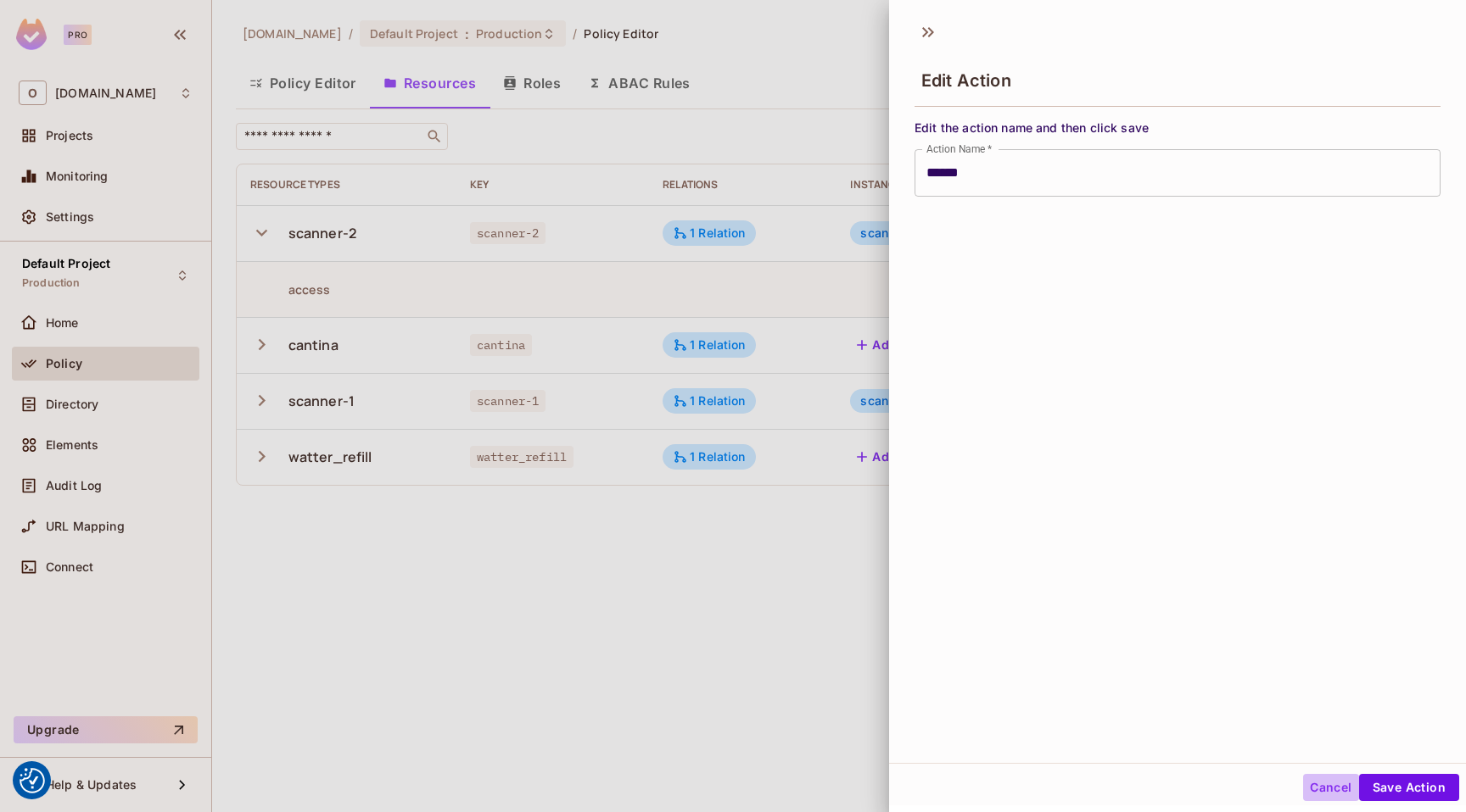
click at [1308, 778] on button "Cancel" at bounding box center [1330, 788] width 55 height 28
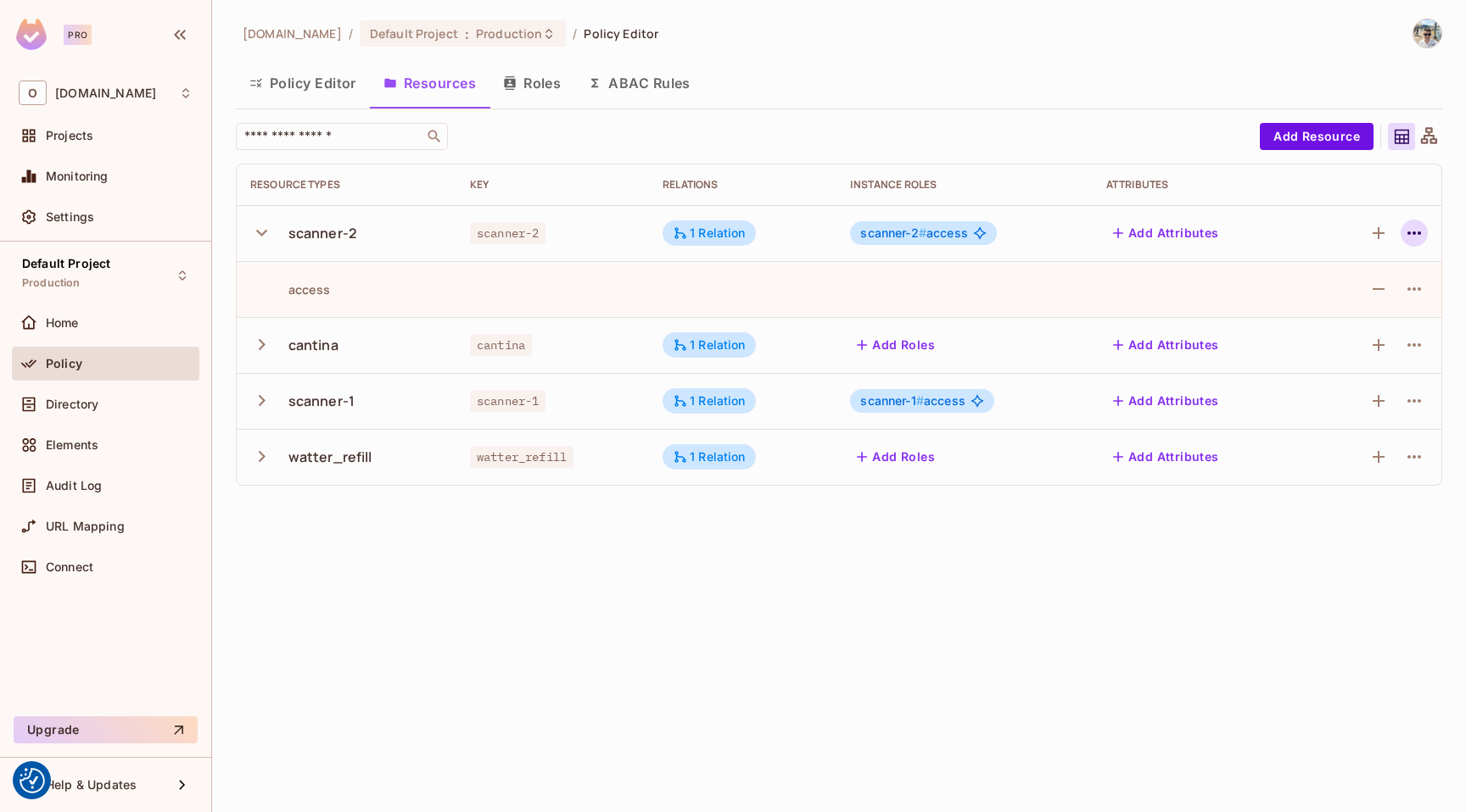
click at [1425, 228] on button "button" at bounding box center [1414, 233] width 28 height 28
click at [1338, 287] on span "Edit Resource" at bounding box center [1340, 300] width 90 height 28
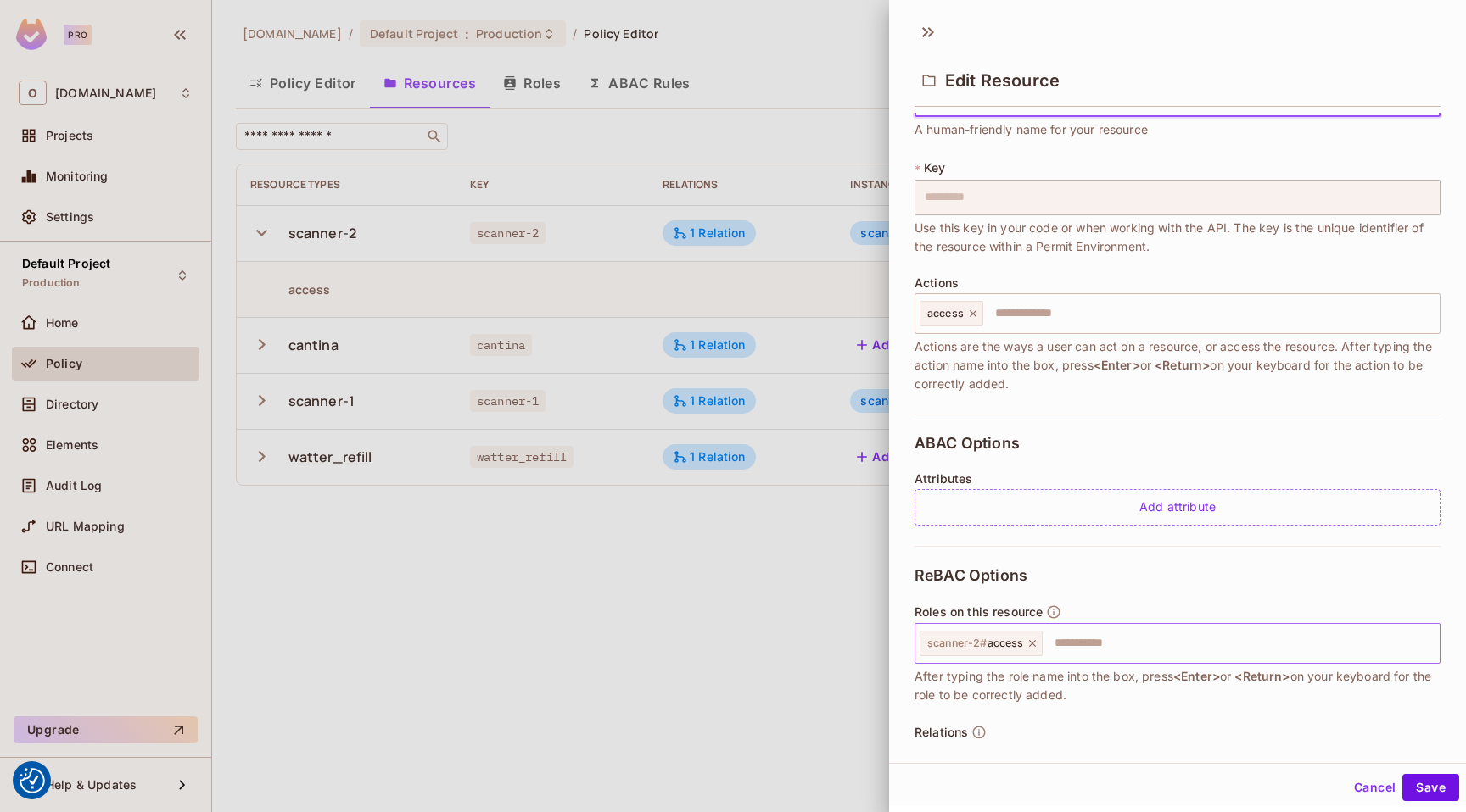
click at [1037, 638] on icon at bounding box center [1032, 644] width 12 height 12
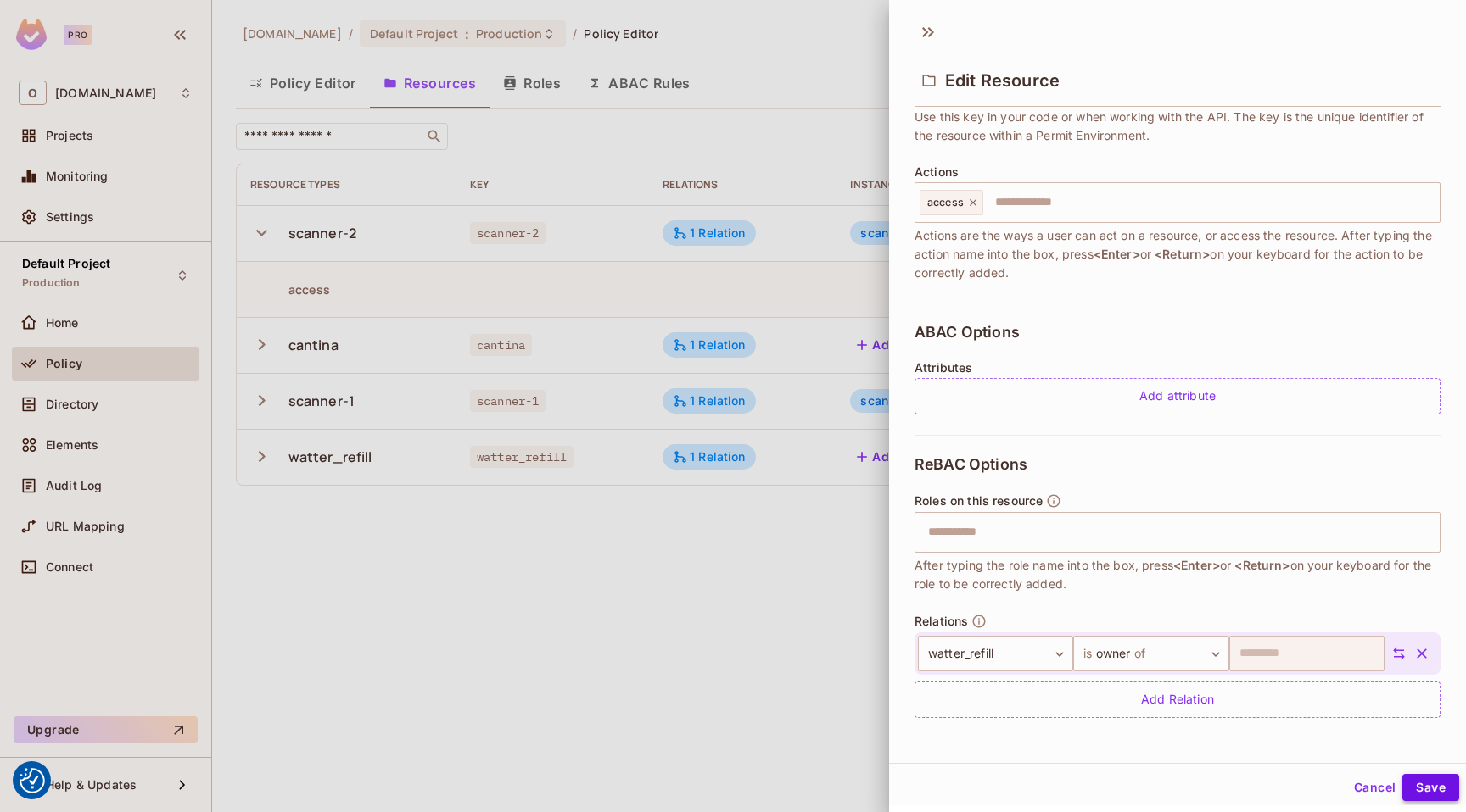
click at [1418, 785] on button "Save" at bounding box center [1431, 788] width 57 height 28
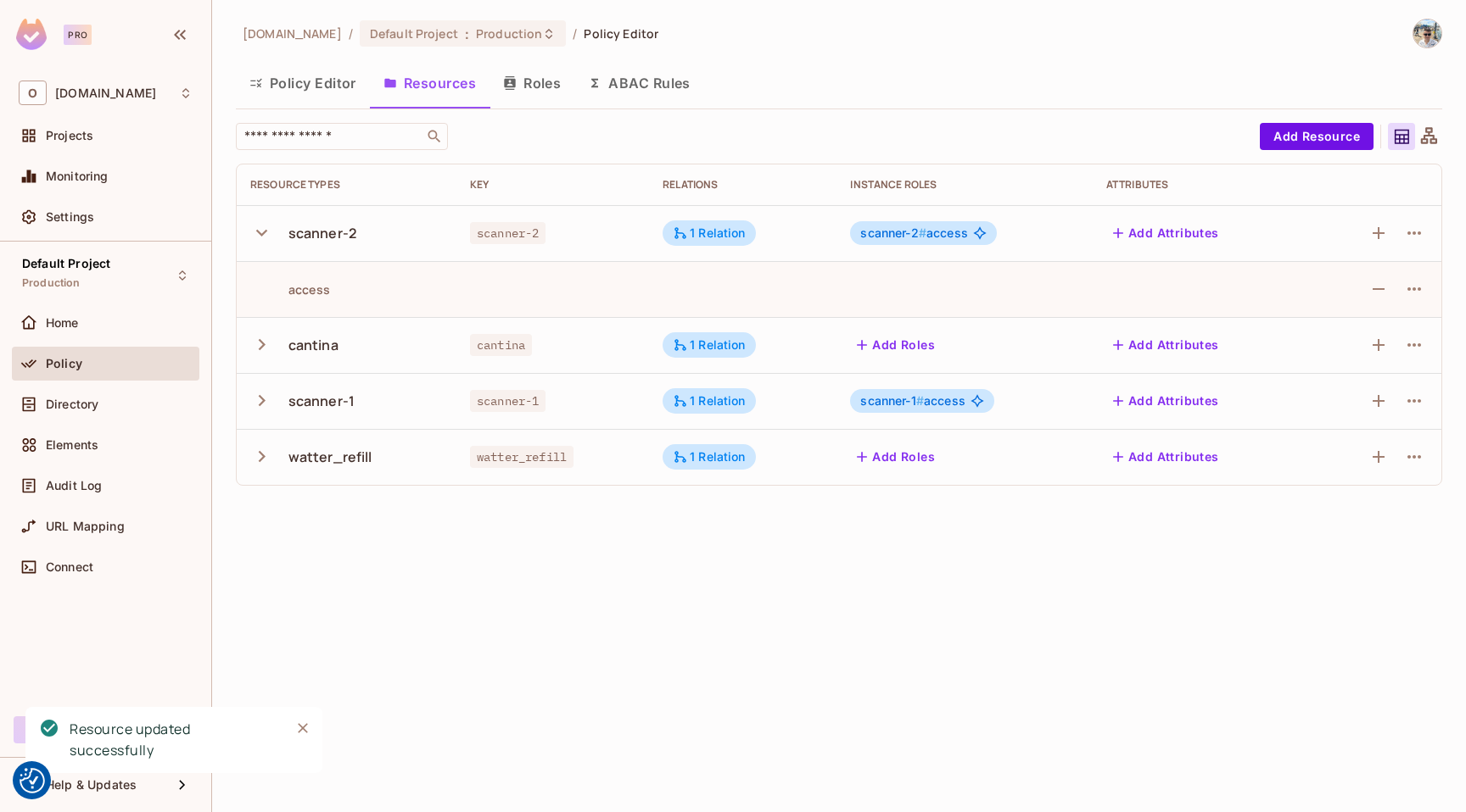
click at [286, 401] on div "scanner-1" at bounding box center [347, 401] width 193 height 35
click at [264, 395] on icon "button" at bounding box center [261, 400] width 23 height 23
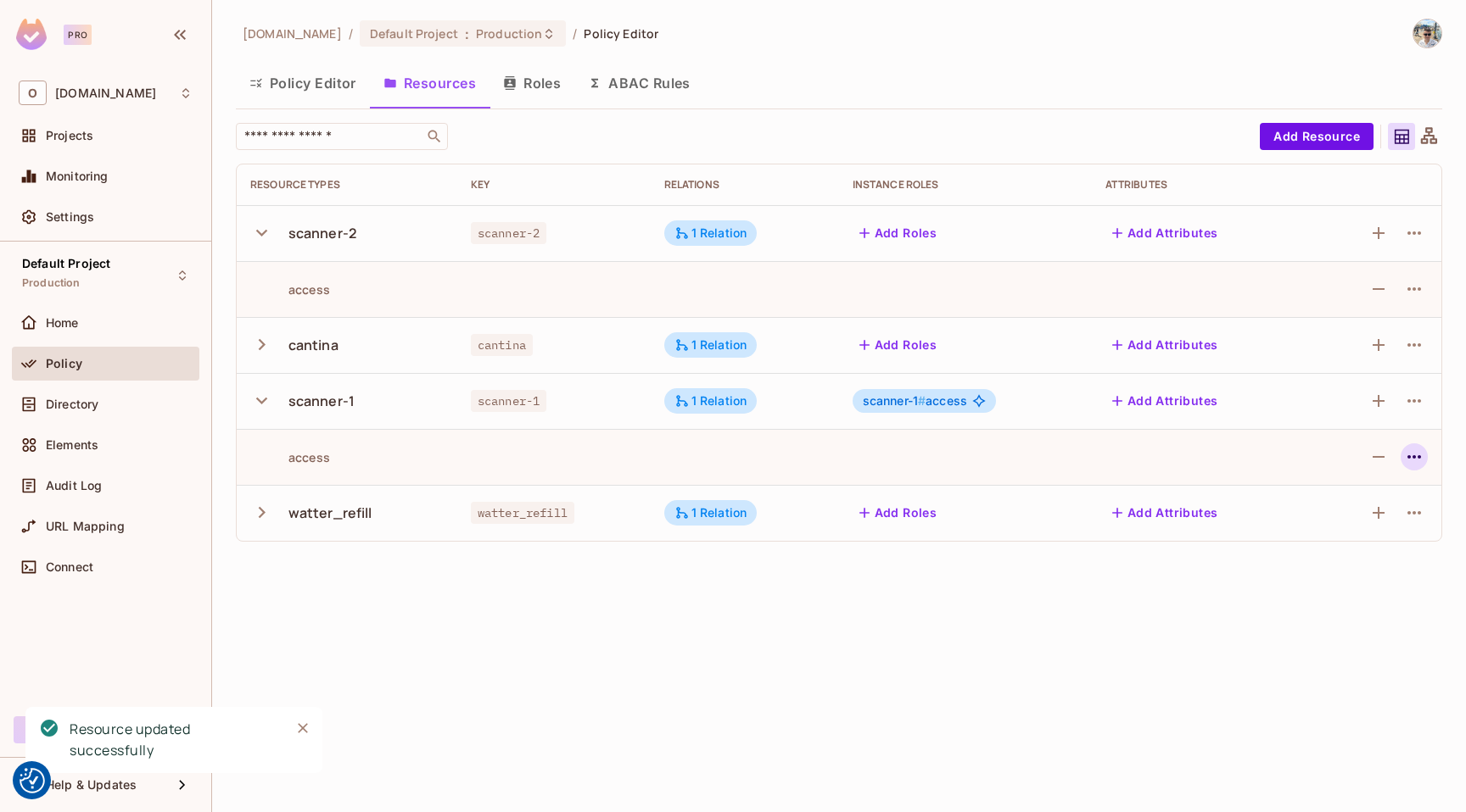
click at [1423, 455] on icon "button" at bounding box center [1414, 457] width 21 height 21
click at [1365, 491] on div "Edit Action" at bounding box center [1350, 495] width 63 height 17
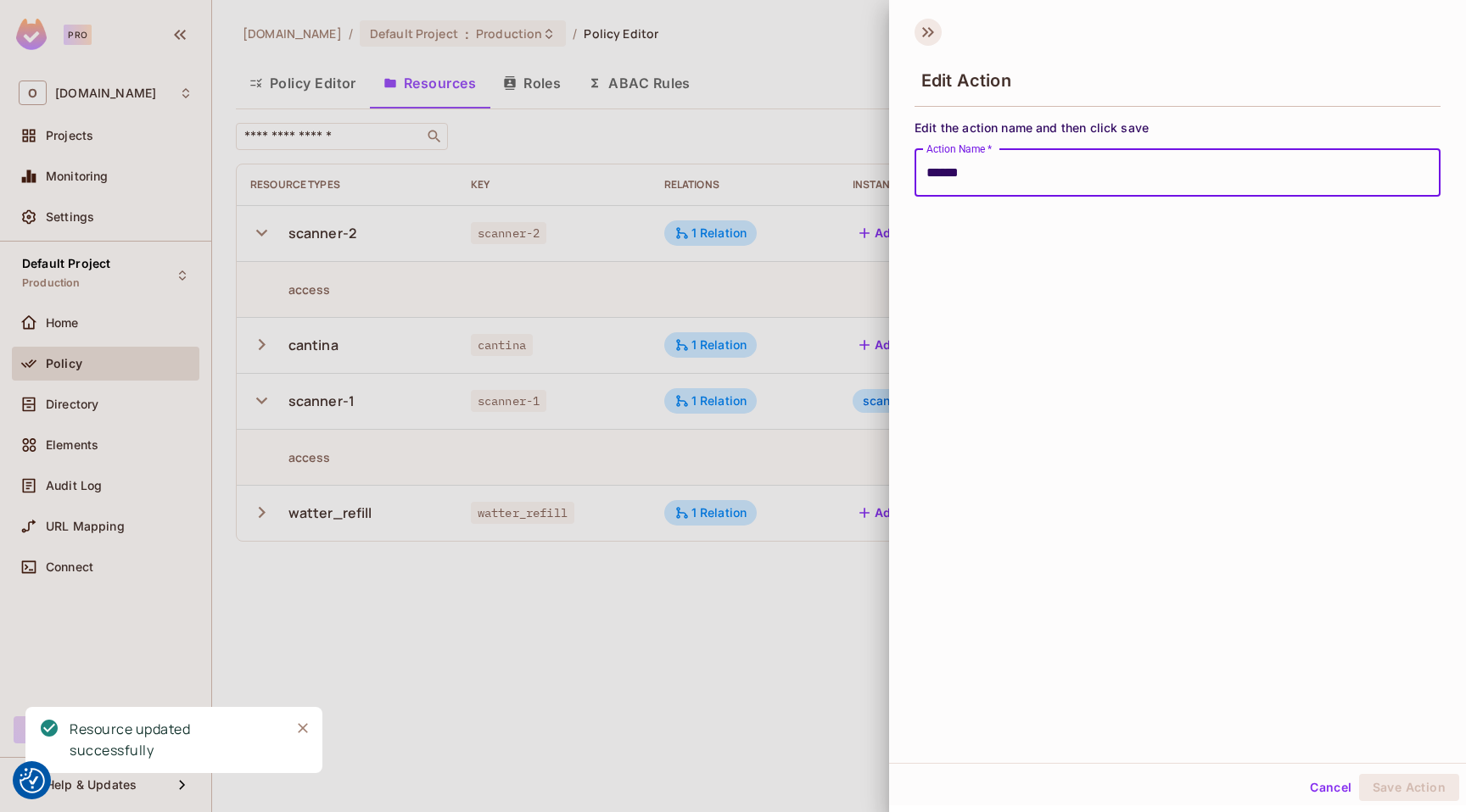
click at [922, 33] on icon at bounding box center [928, 32] width 28 height 28
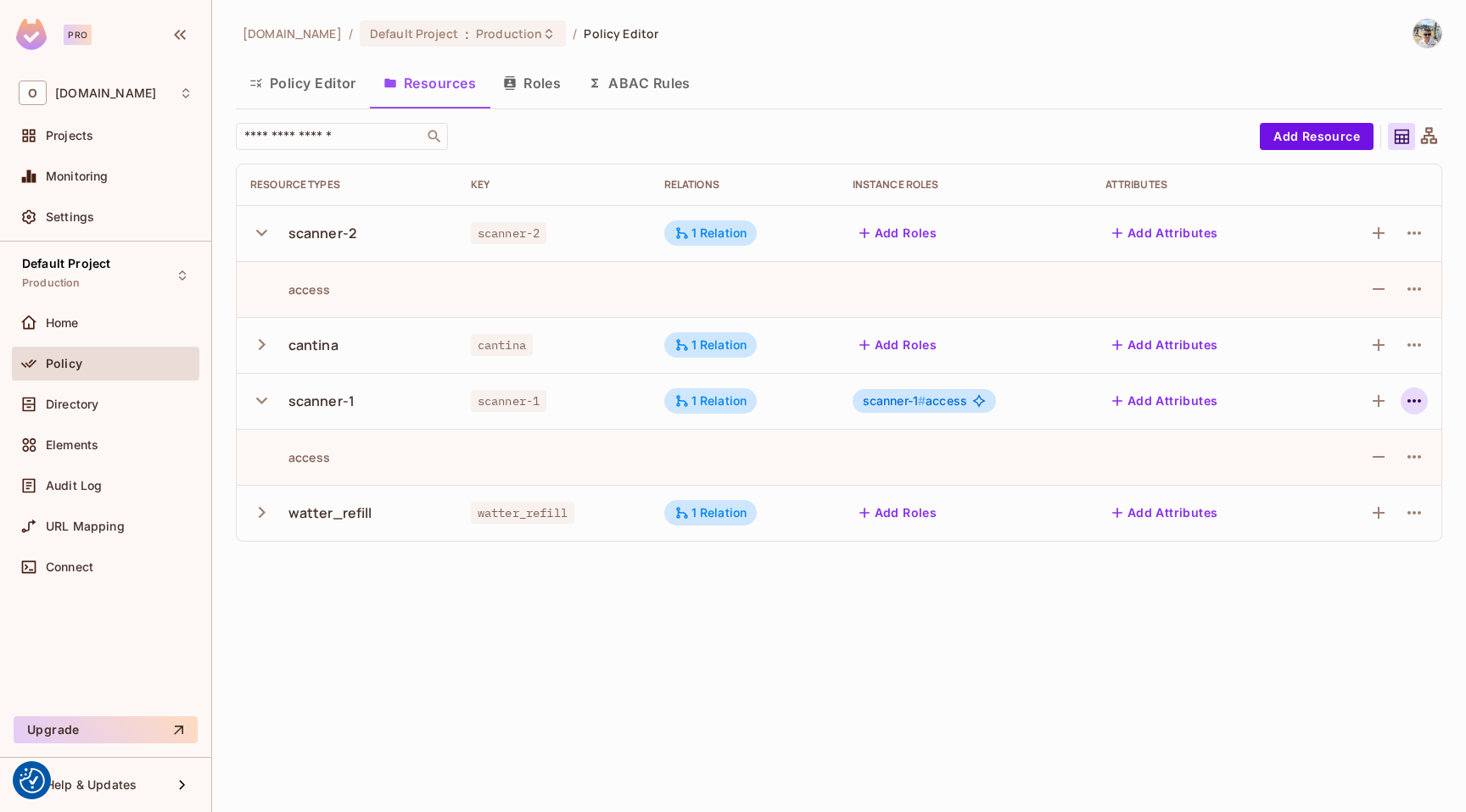
click at [1410, 395] on icon "button" at bounding box center [1414, 401] width 21 height 21
click at [1353, 464] on div "Edit Resource" at bounding box center [1340, 468] width 80 height 17
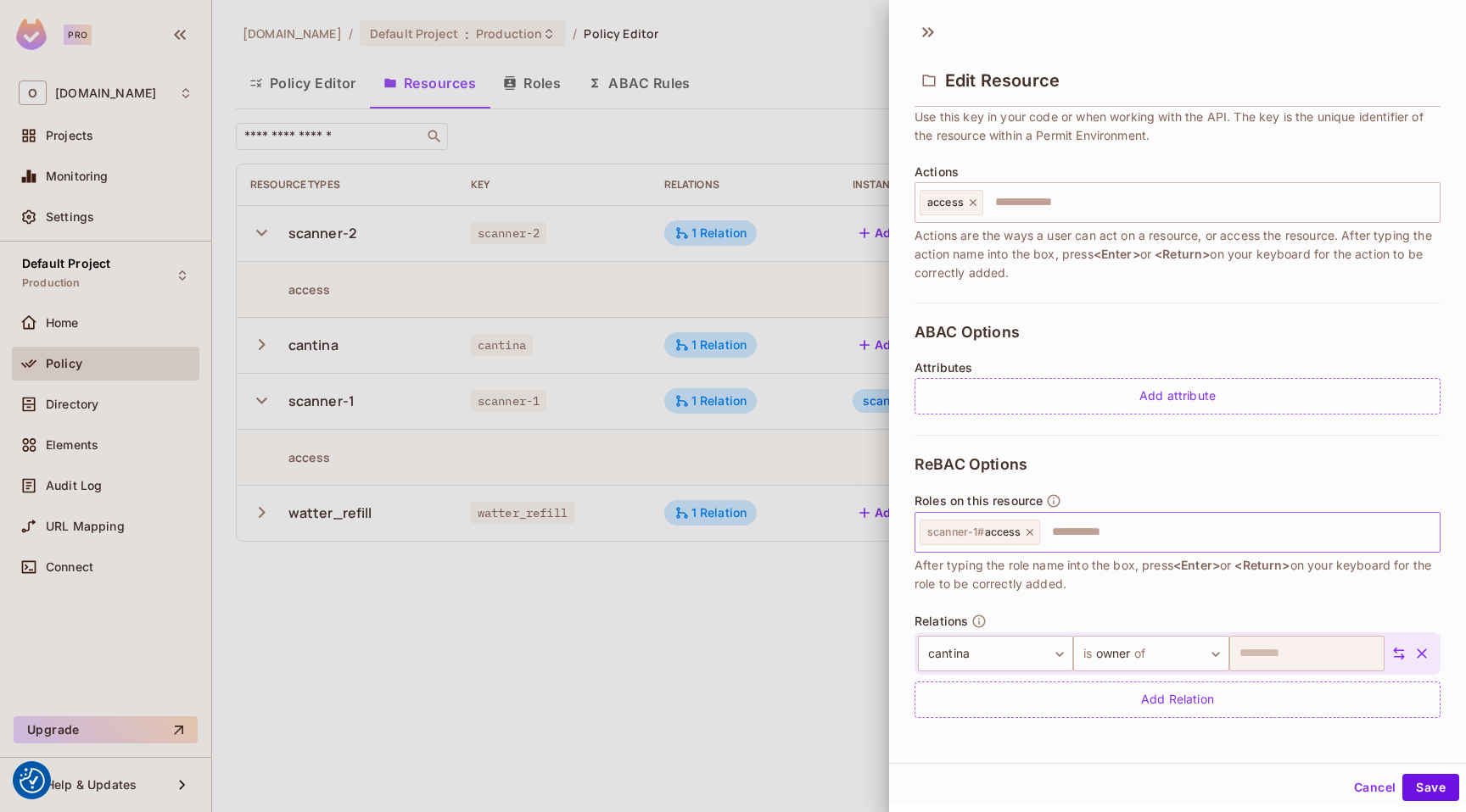
click at [1032, 531] on icon at bounding box center [1029, 532] width 7 height 7
click at [1412, 783] on button "Save" at bounding box center [1431, 788] width 57 height 28
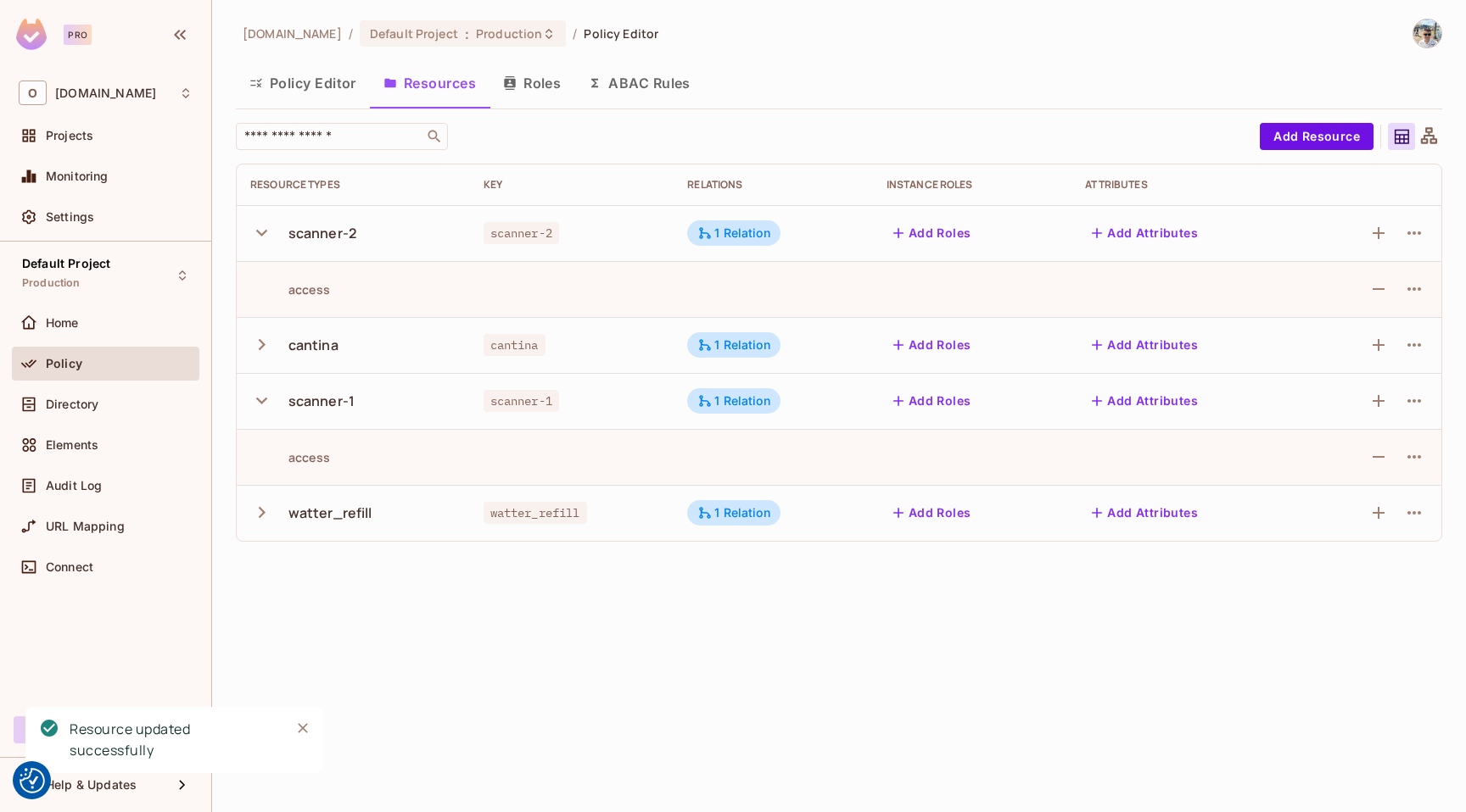
click at [267, 398] on icon "button" at bounding box center [261, 400] width 23 height 23
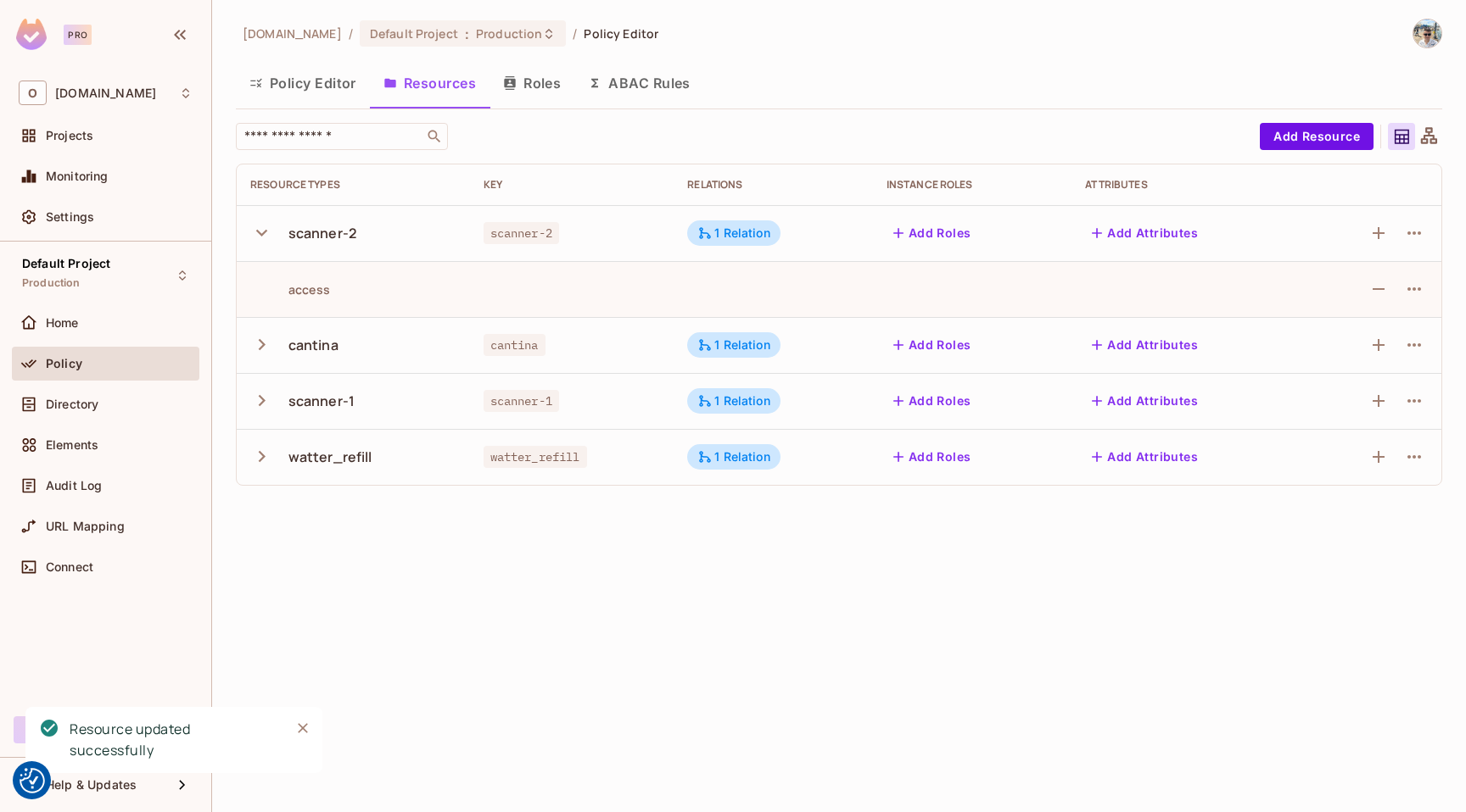
click at [264, 399] on icon "button" at bounding box center [261, 400] width 23 height 23
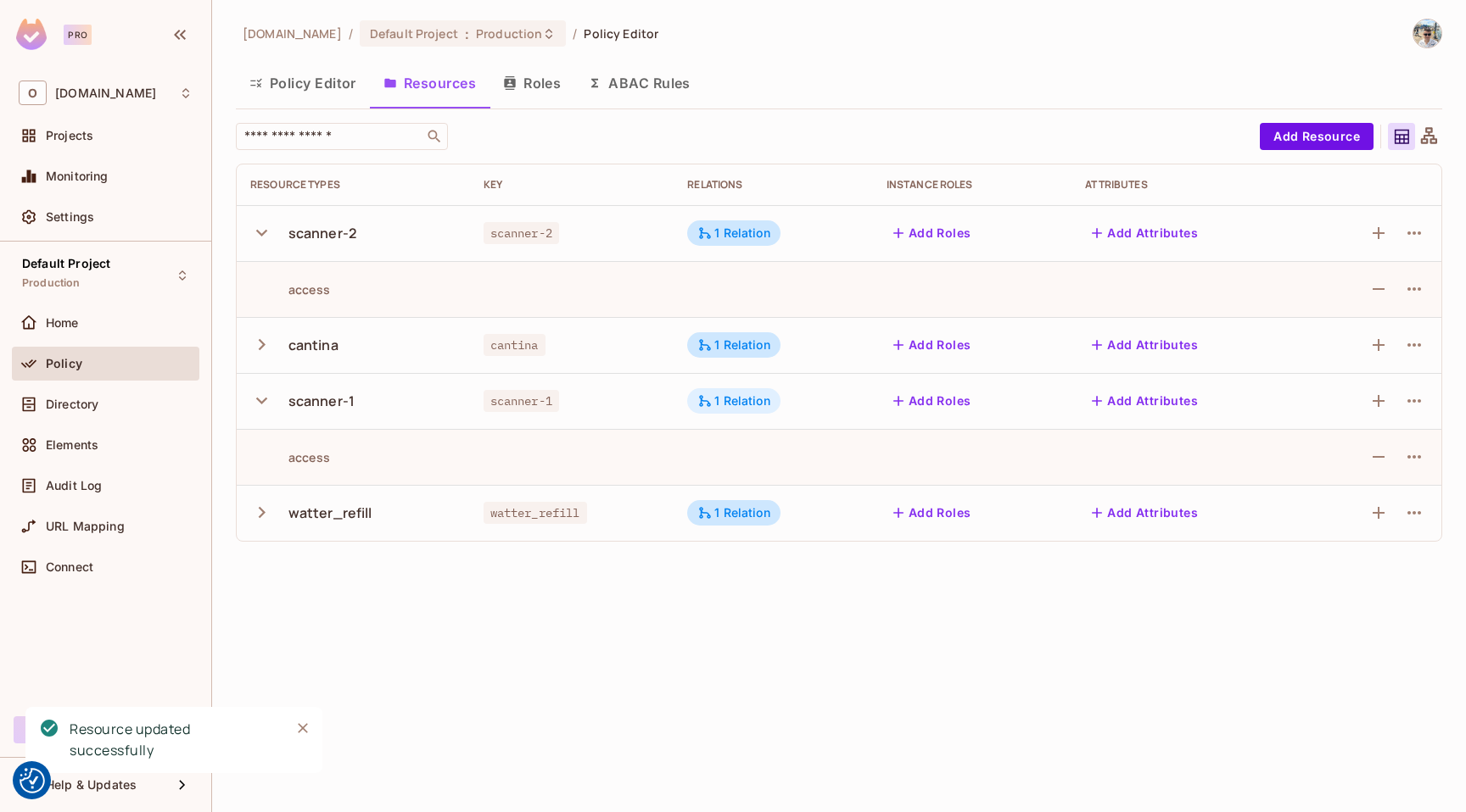
click at [739, 402] on div "1 Relation" at bounding box center [733, 402] width 73 height 16
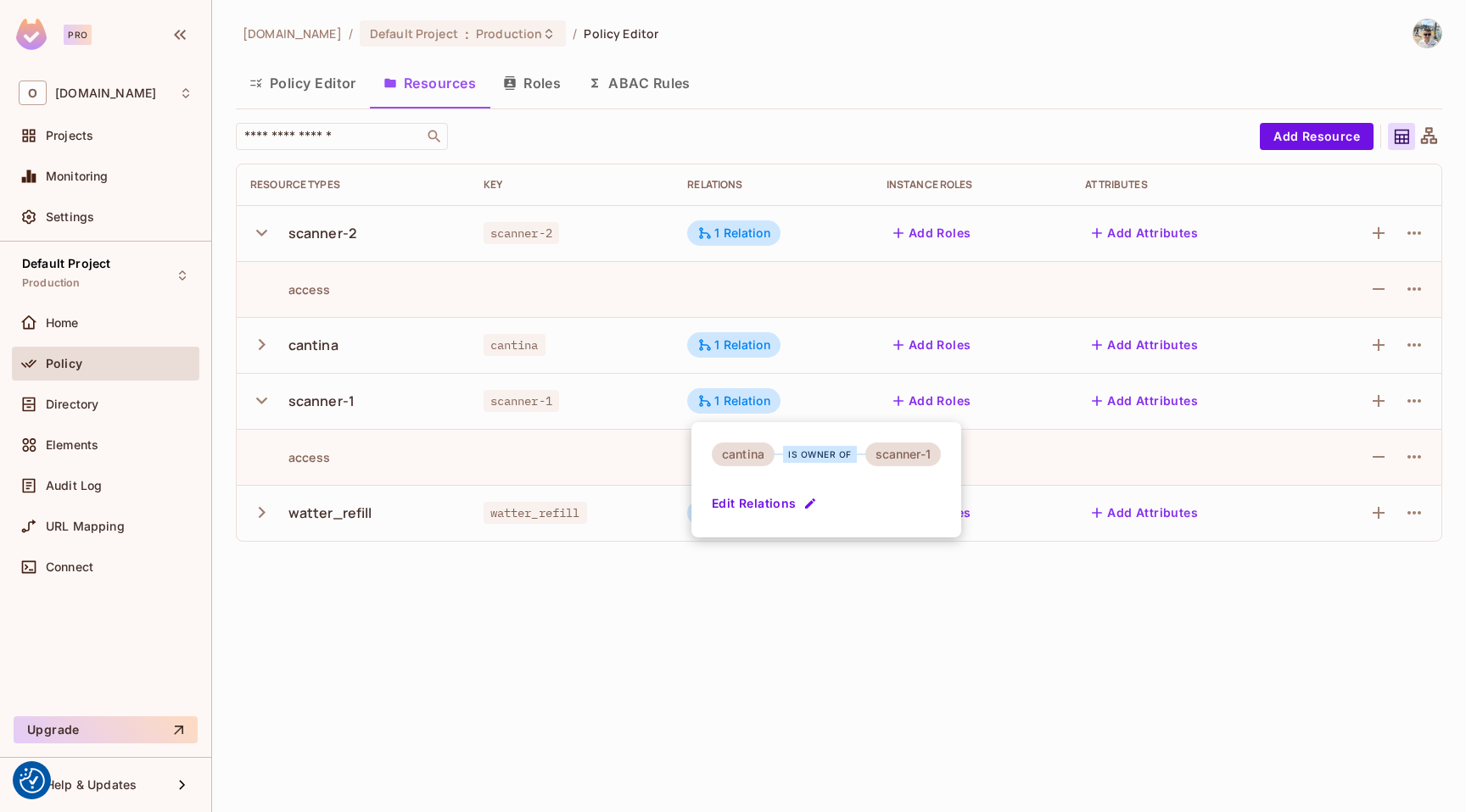
click at [890, 453] on div "scanner-1" at bounding box center [903, 455] width 76 height 24
drag, startPoint x: 880, startPoint y: 452, endPoint x: 956, endPoint y: 452, distance: 76.0
click at [940, 452] on div "scanner-1" at bounding box center [903, 455] width 76 height 24
click at [566, 450] on div at bounding box center [733, 406] width 1466 height 812
click at [336, 459] on div "access" at bounding box center [352, 458] width 206 height 16
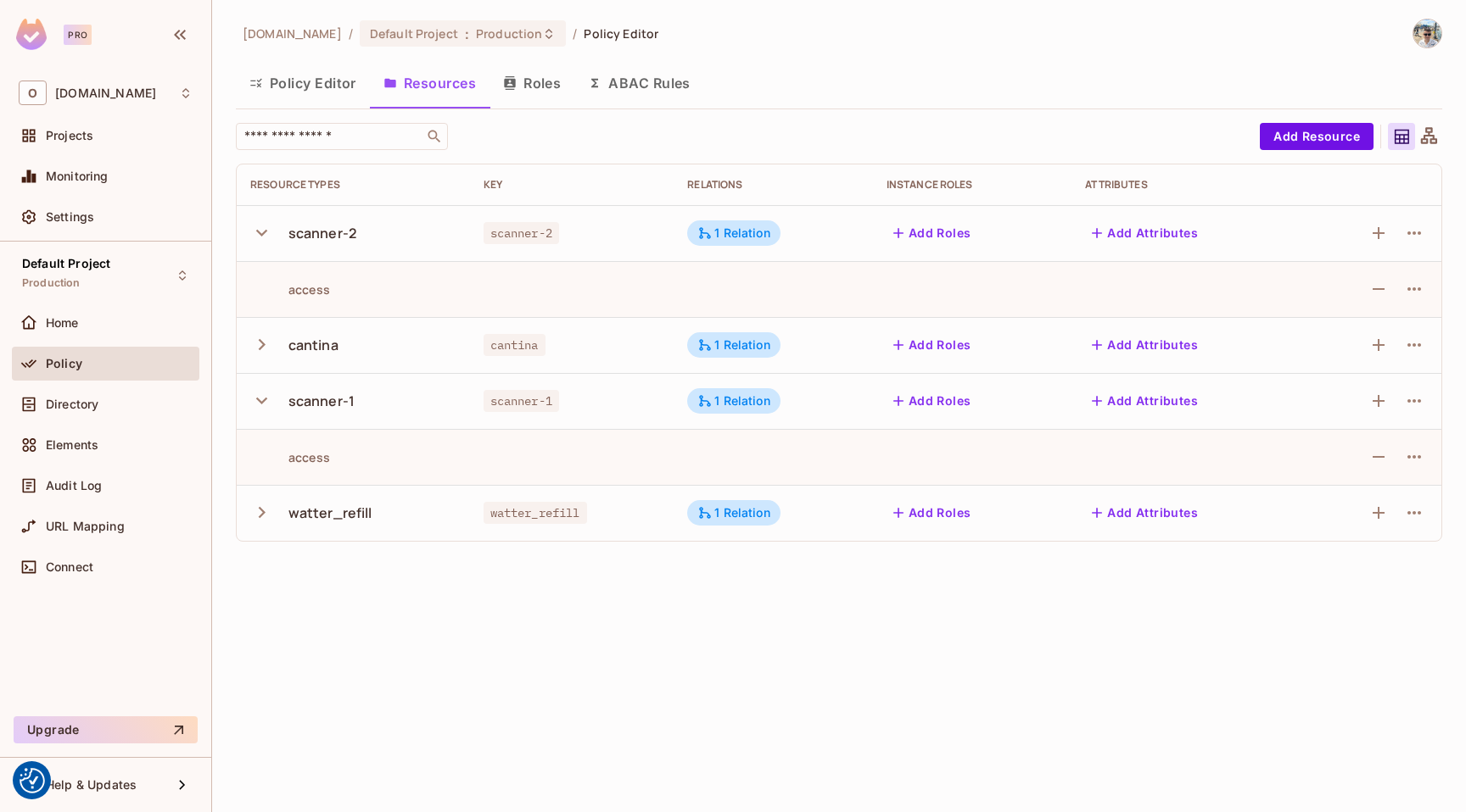
click at [539, 77] on button "Roles" at bounding box center [532, 83] width 85 height 42
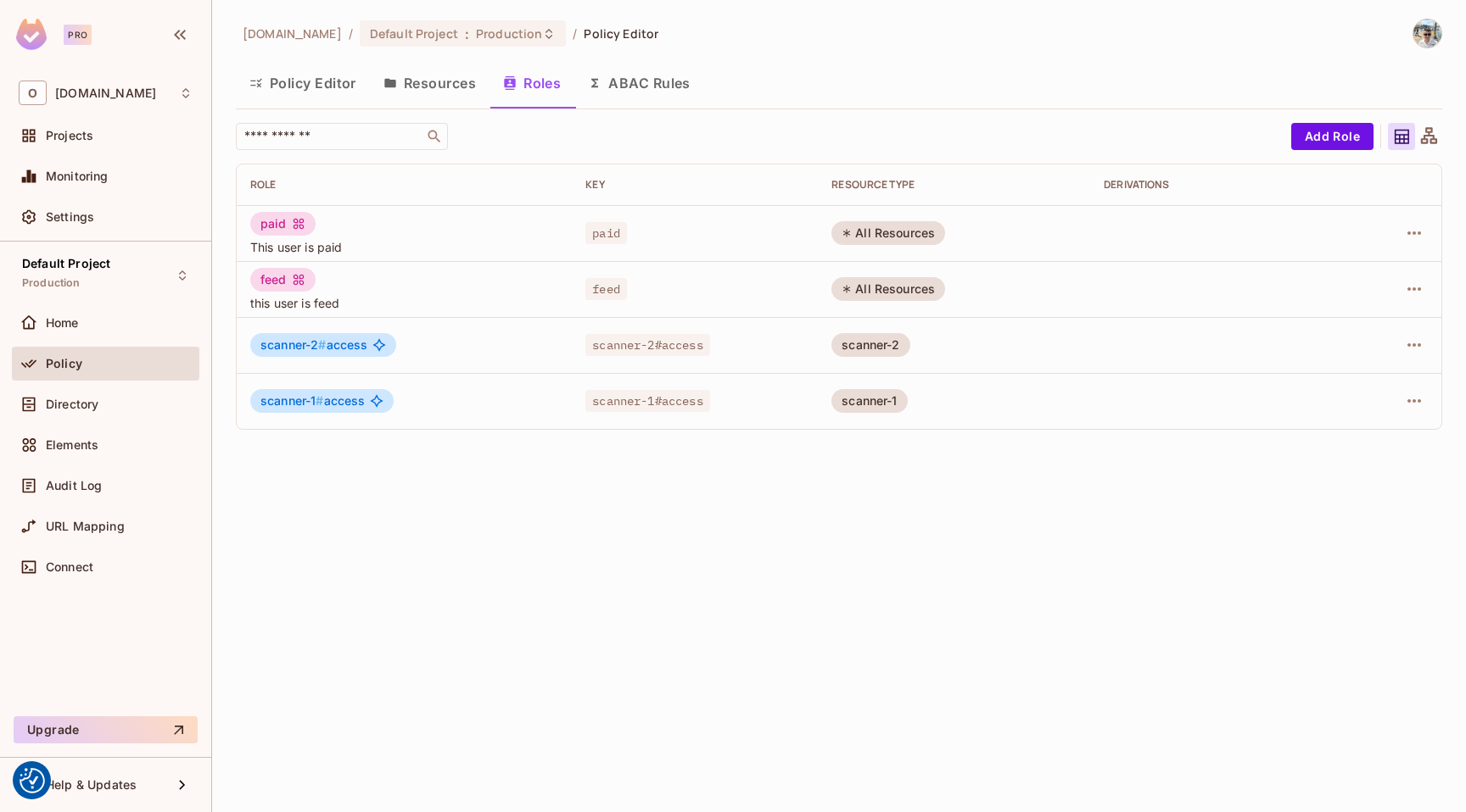
click at [679, 83] on button "ABAC Rules" at bounding box center [639, 83] width 130 height 42
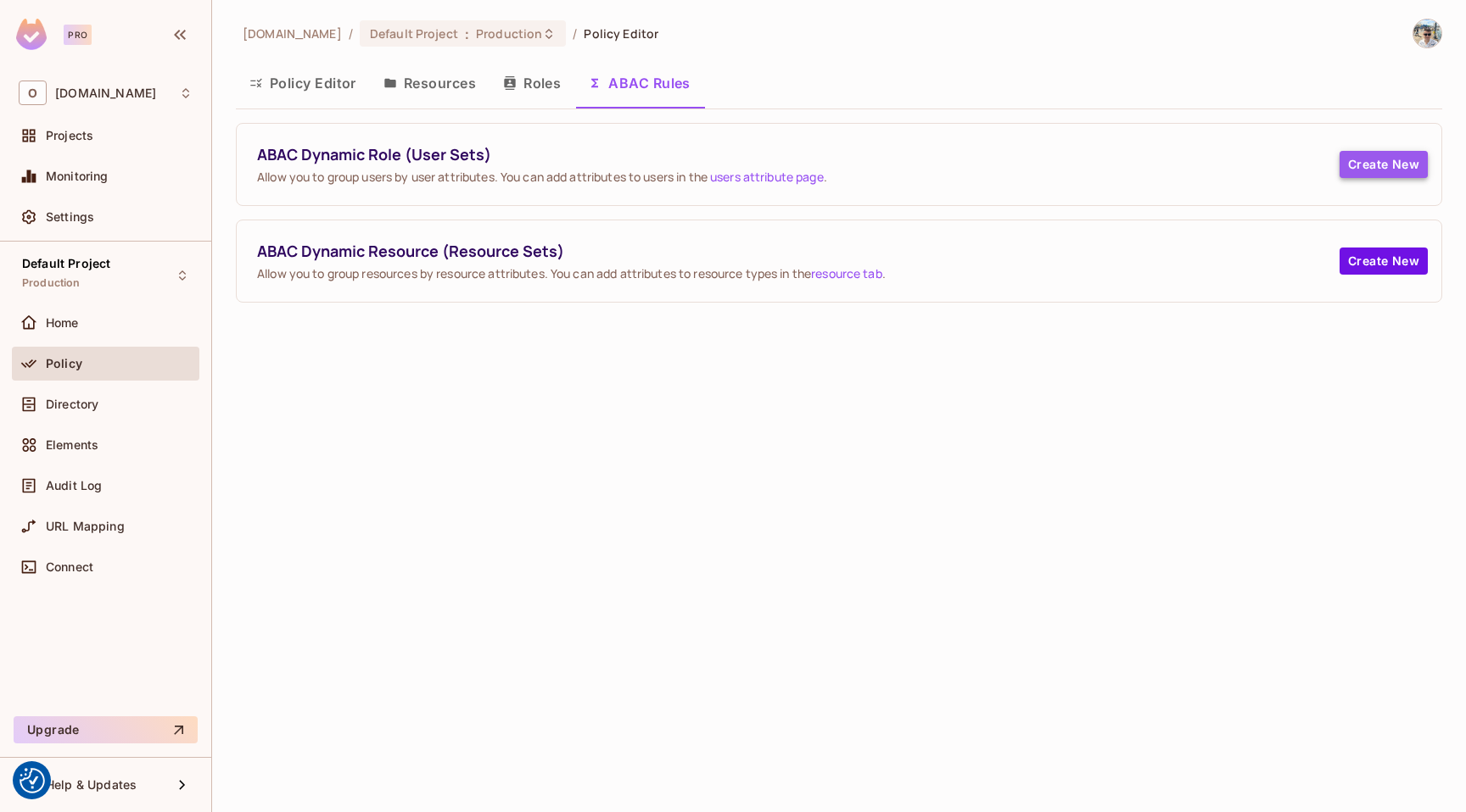
click at [1396, 162] on button "Create New" at bounding box center [1383, 164] width 89 height 28
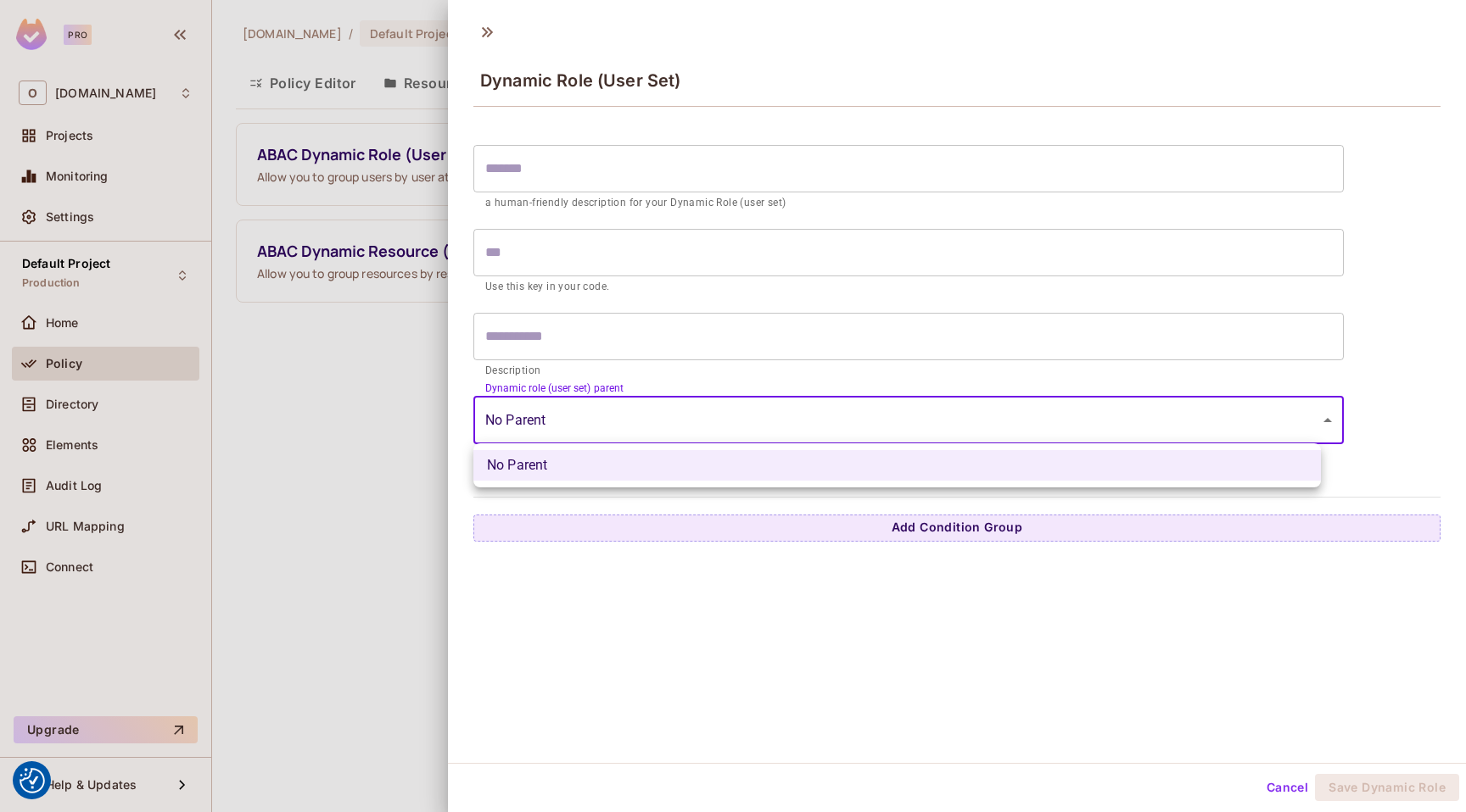
click at [606, 405] on body "We use cookies to enhance your browsing experience, serve personalized ads or c…" at bounding box center [733, 406] width 1466 height 812
click at [605, 406] on div at bounding box center [733, 406] width 1466 height 812
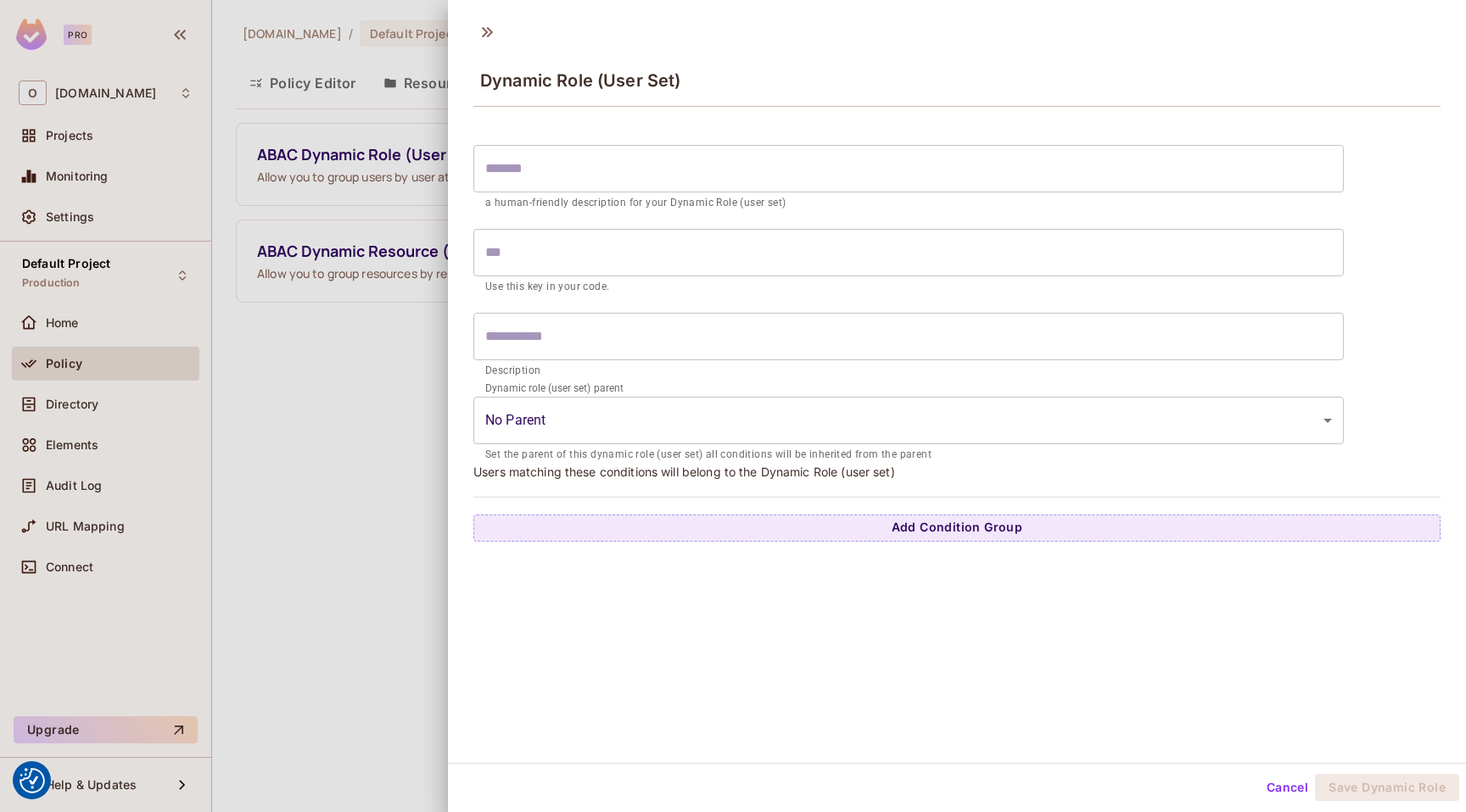
click at [570, 142] on form "​ a human-friendly description for your Dynamic Role (user set) ​ Use this key …" at bounding box center [909, 300] width 870 height 328
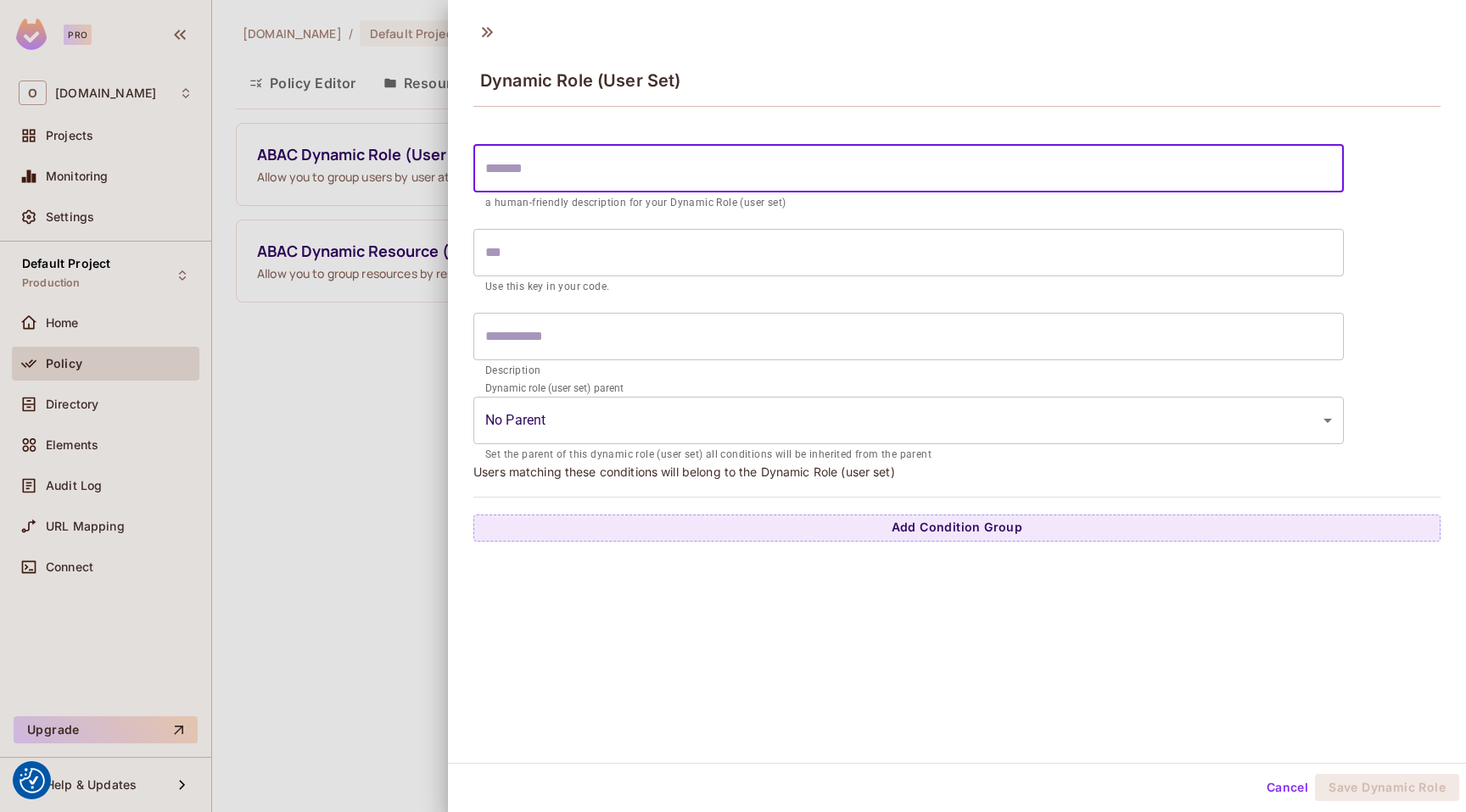
click at [569, 159] on input "text" at bounding box center [909, 168] width 870 height 47
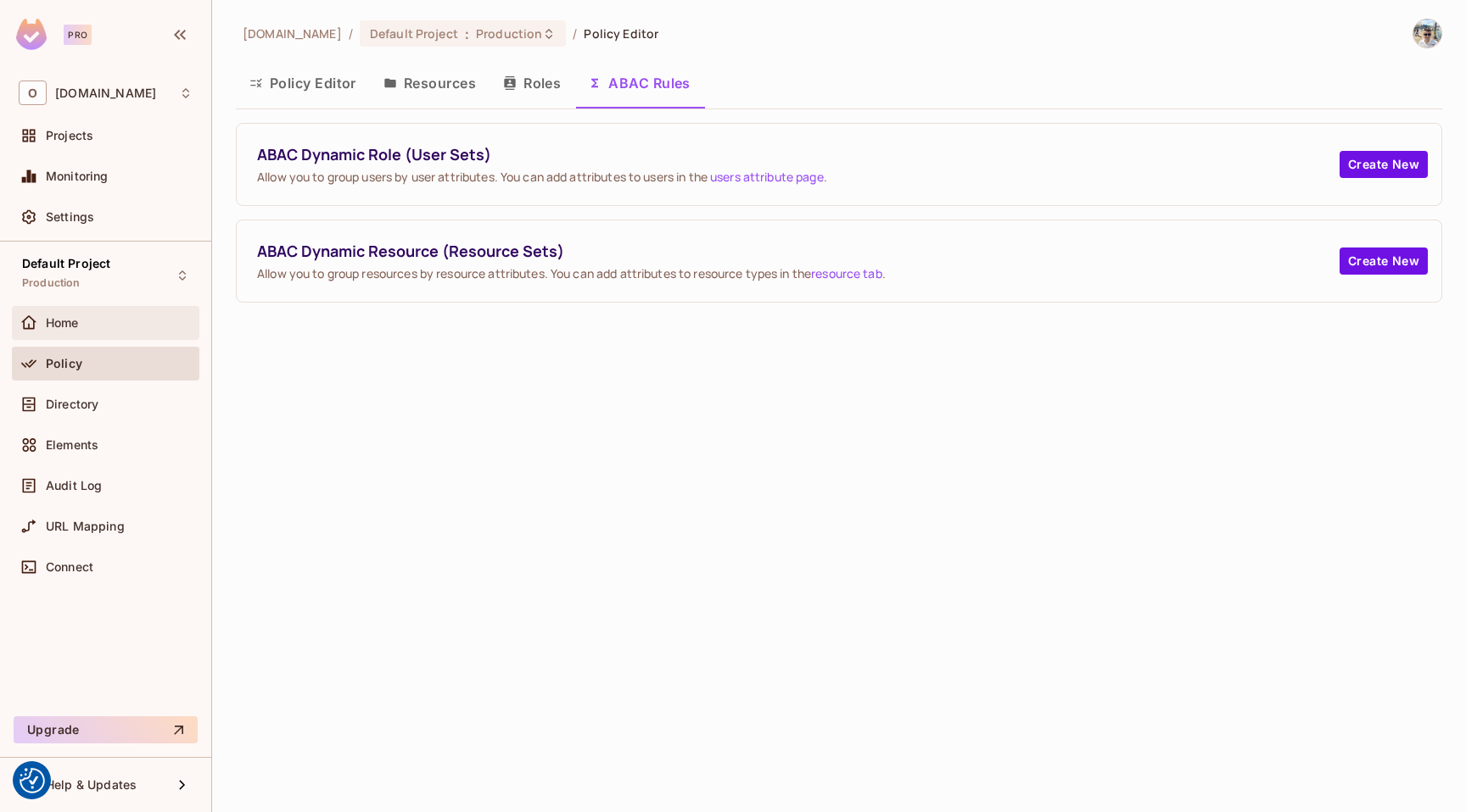
click at [90, 322] on div "Home" at bounding box center [119, 323] width 147 height 14
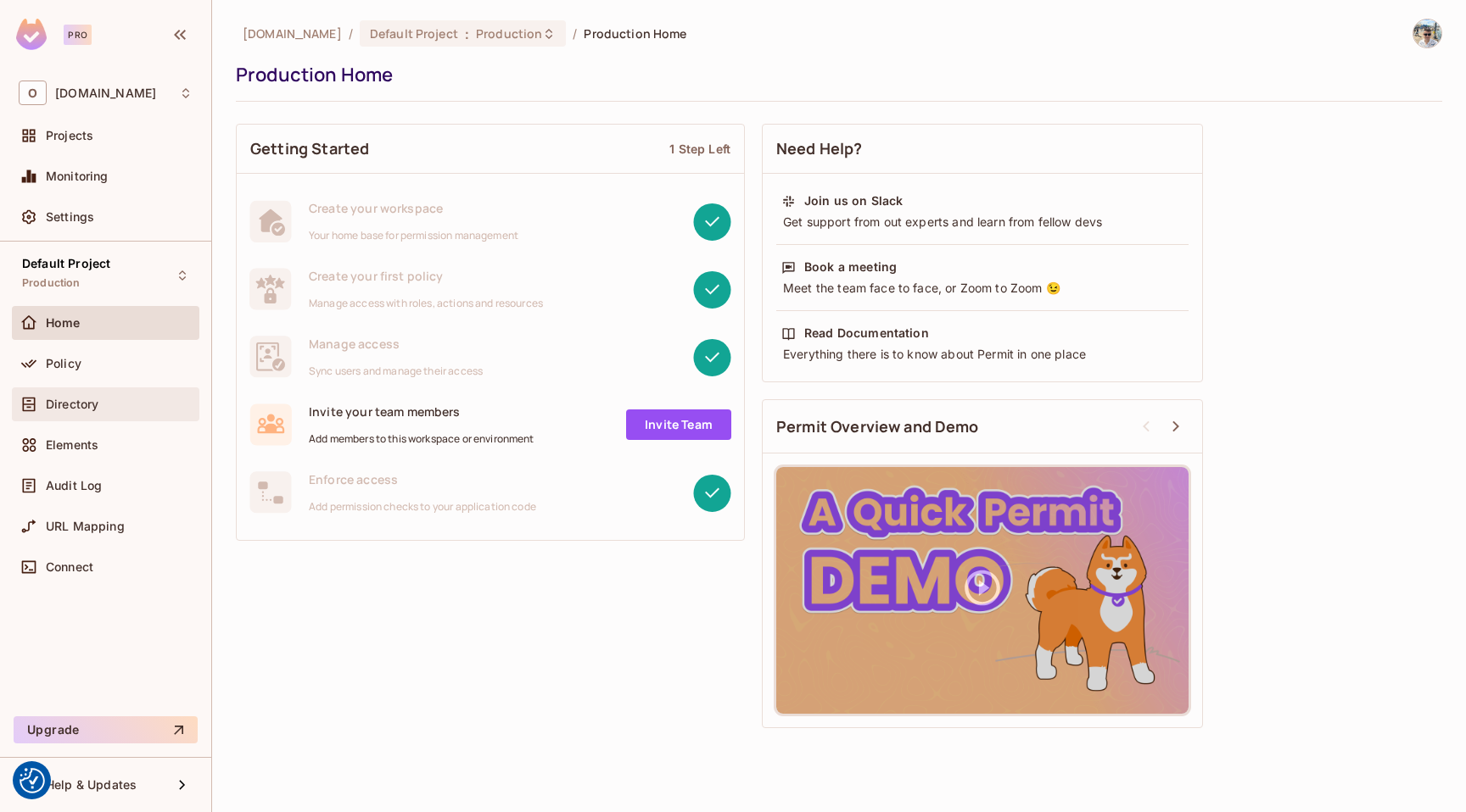
click at [77, 399] on span "Directory" at bounding box center [72, 405] width 52 height 14
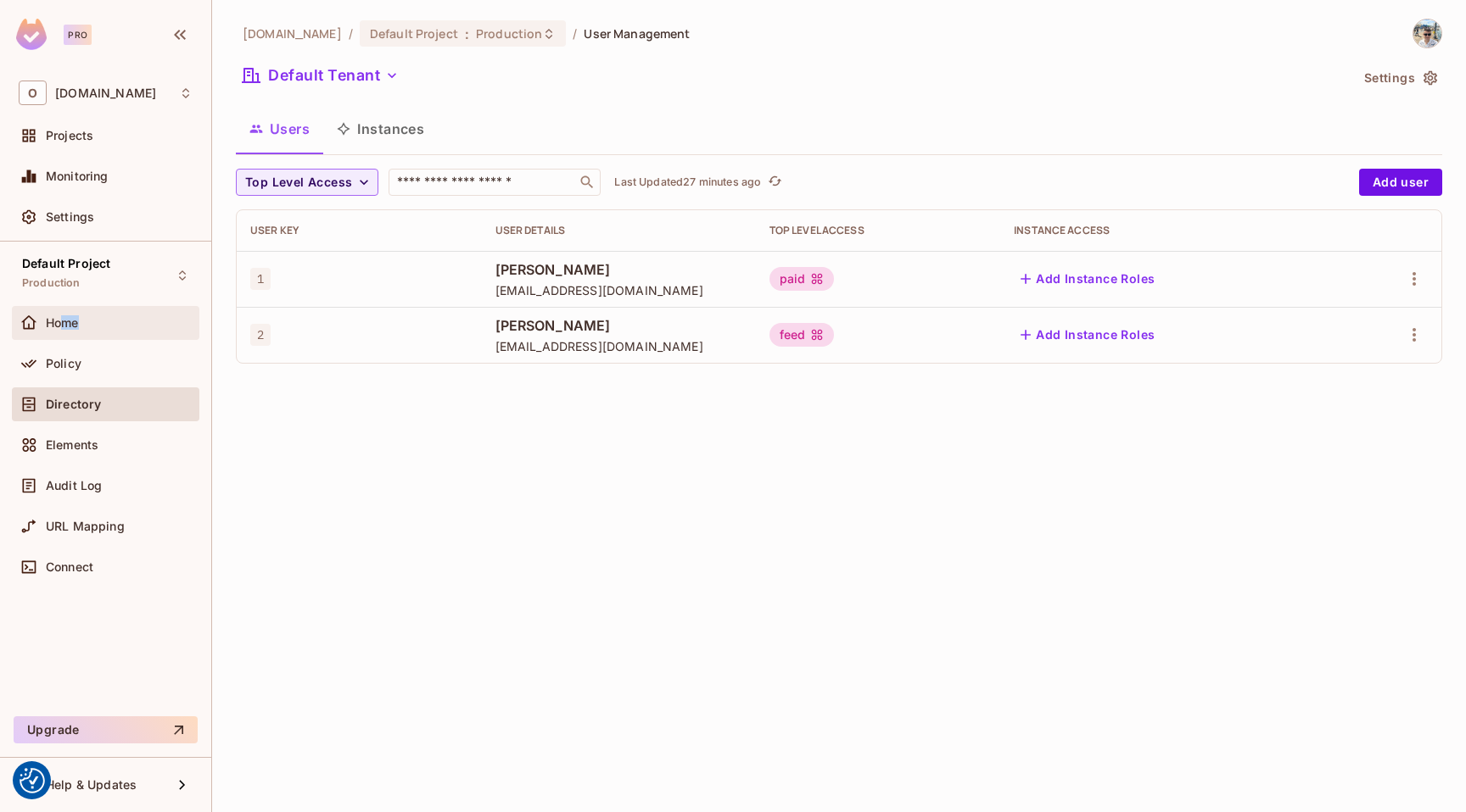
click at [64, 329] on div "Home" at bounding box center [105, 323] width 174 height 21
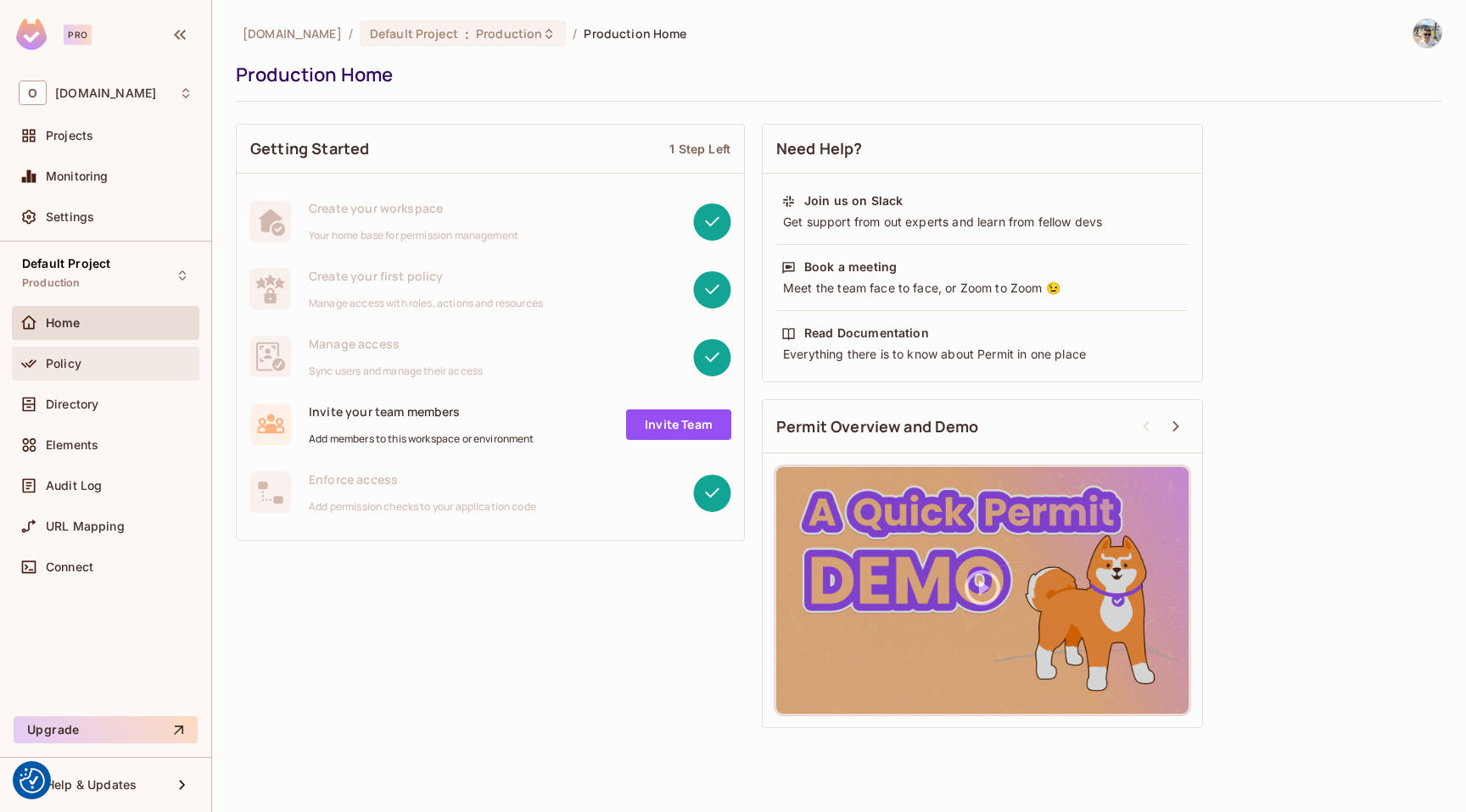
click at [151, 368] on div "Policy" at bounding box center [119, 364] width 147 height 14
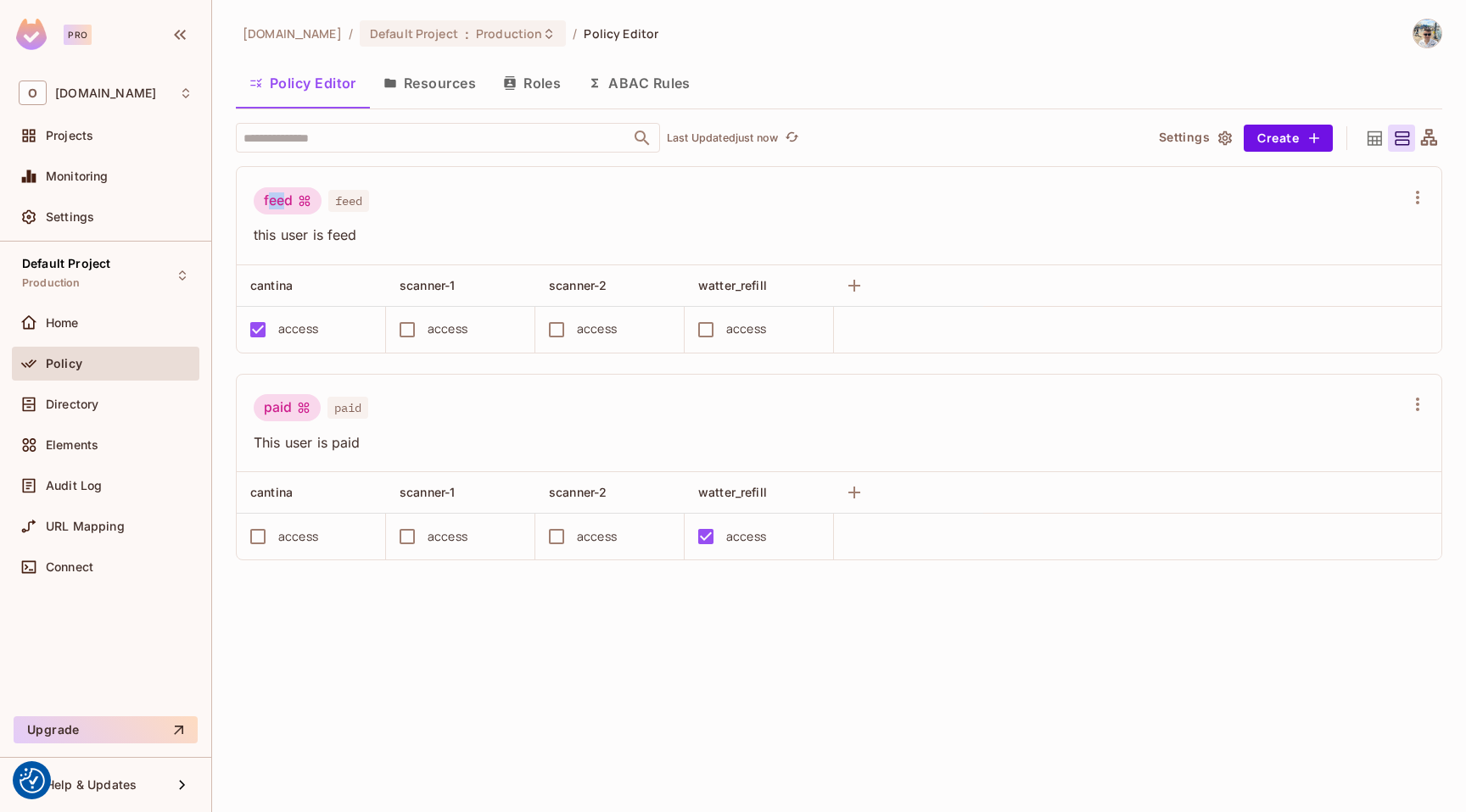
drag, startPoint x: 269, startPoint y: 195, endPoint x: 313, endPoint y: 199, distance: 44.2
click at [296, 195] on div "feed" at bounding box center [287, 201] width 68 height 28
click at [290, 410] on div "paid" at bounding box center [287, 408] width 67 height 28
click at [98, 413] on div "Directory" at bounding box center [105, 405] width 174 height 21
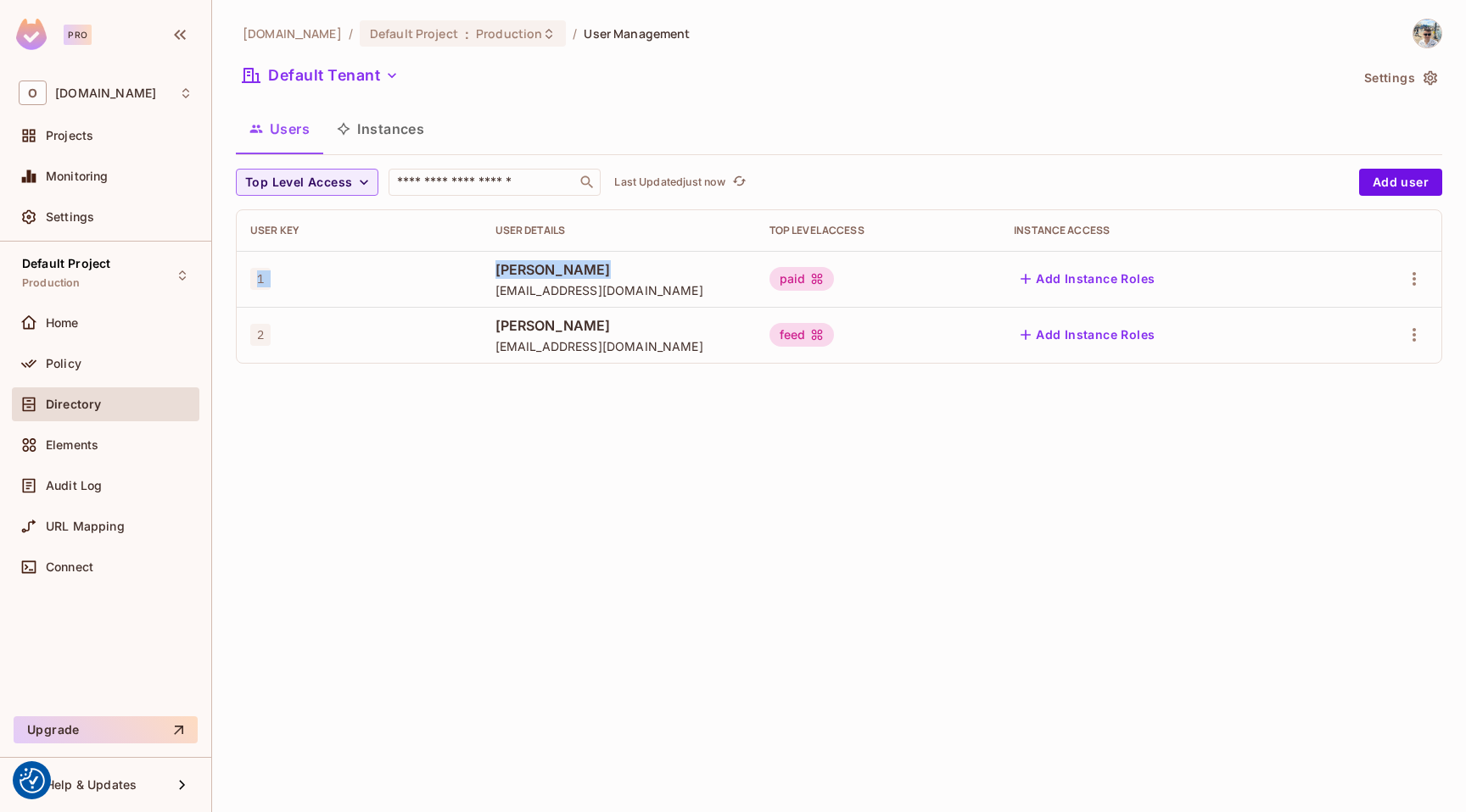
drag, startPoint x: 455, startPoint y: 261, endPoint x: 816, endPoint y: 276, distance: 361.3
click at [755, 261] on tr "1 Catalin Cenac catalin@centyso.com paid Add Instance Roles" at bounding box center [838, 279] width 1204 height 56
drag, startPoint x: 813, startPoint y: 271, endPoint x: 972, endPoint y: 280, distance: 159.3
click at [972, 281] on tr "1 Catalin Cenac catalin@centyso.com paid Add Instance Roles" at bounding box center [838, 279] width 1204 height 56
click at [74, 380] on div "Policy" at bounding box center [105, 366] width 187 height 40
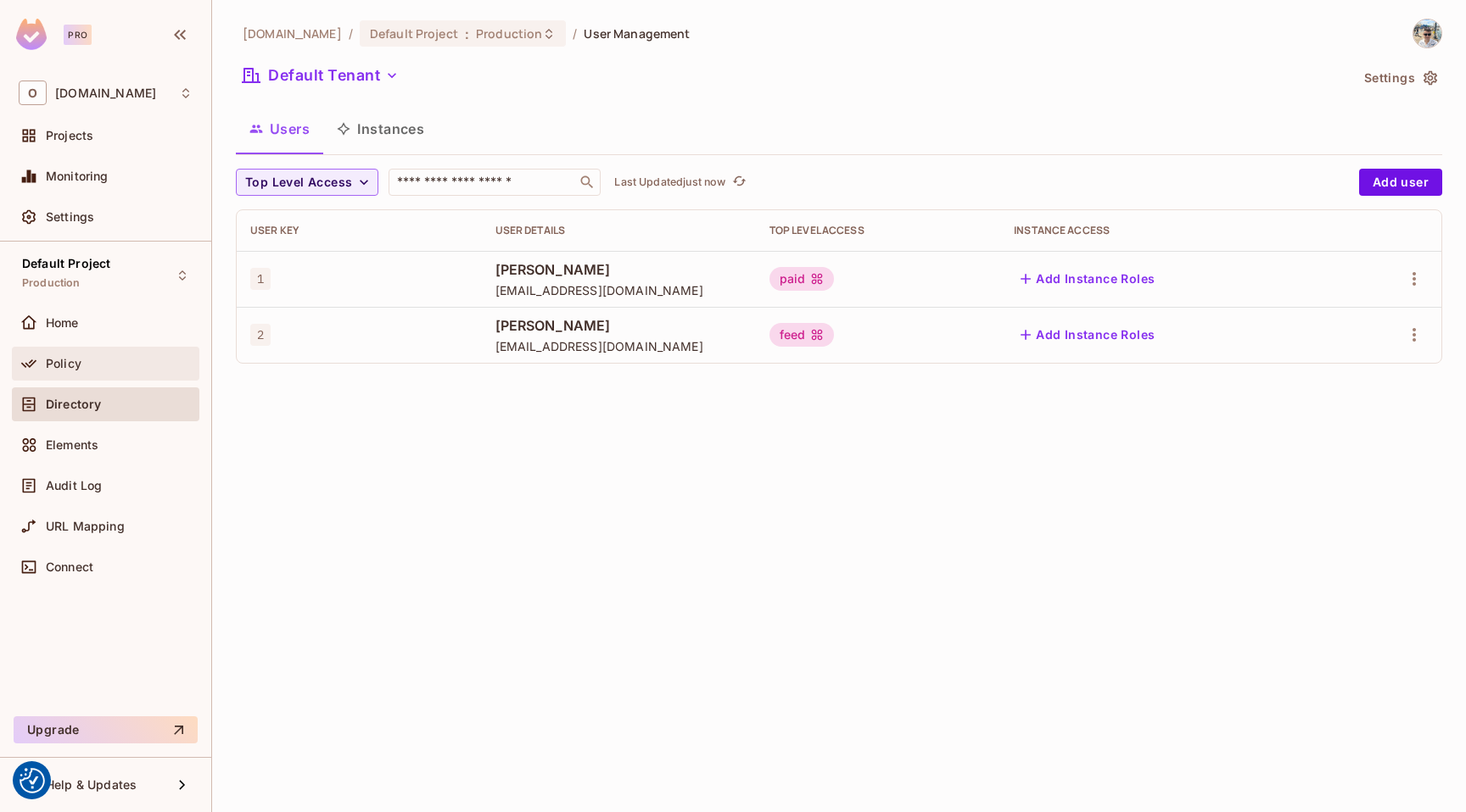
click at [71, 370] on span "Policy" at bounding box center [64, 364] width 35 height 14
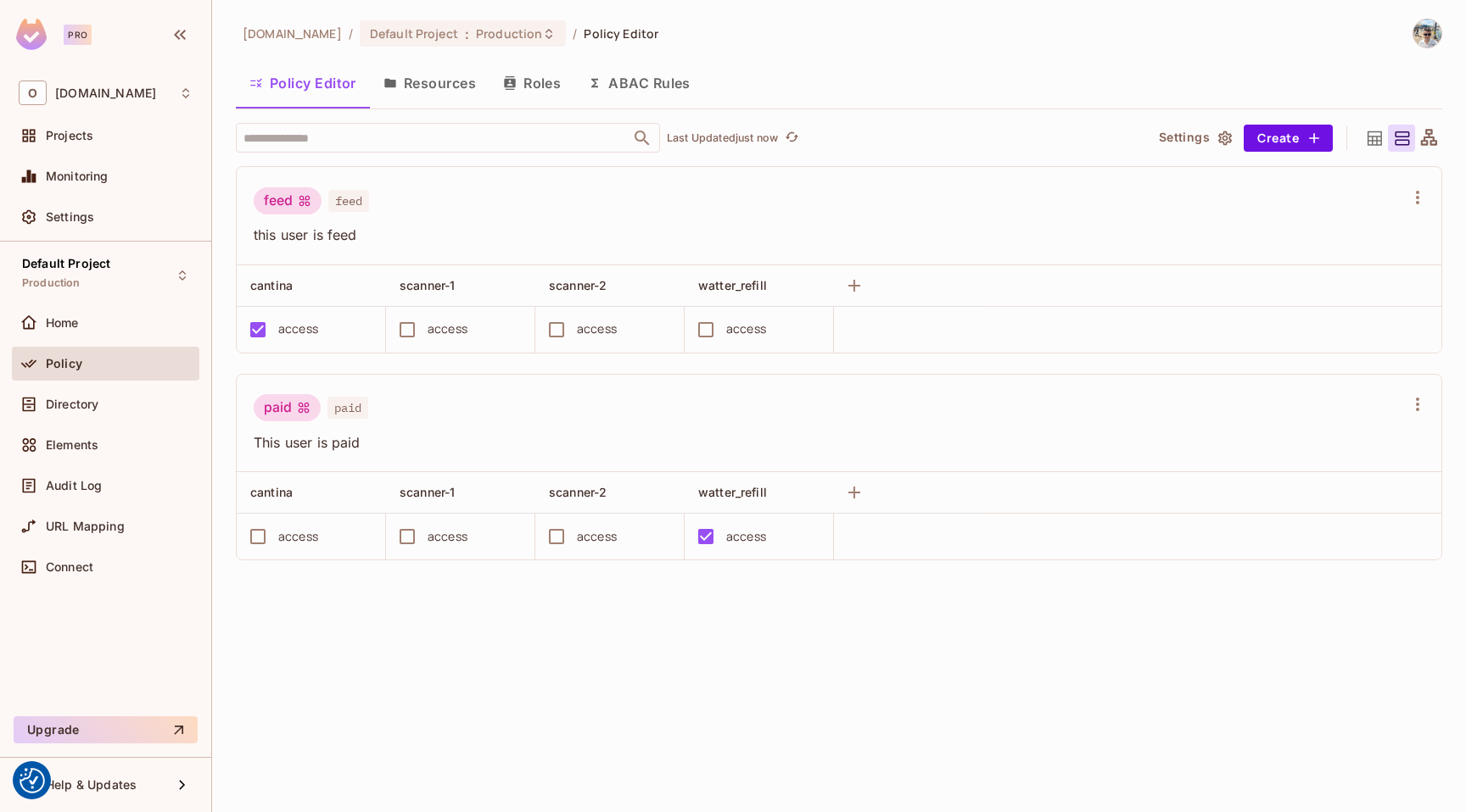
click at [434, 90] on button "Resources" at bounding box center [429, 83] width 119 height 42
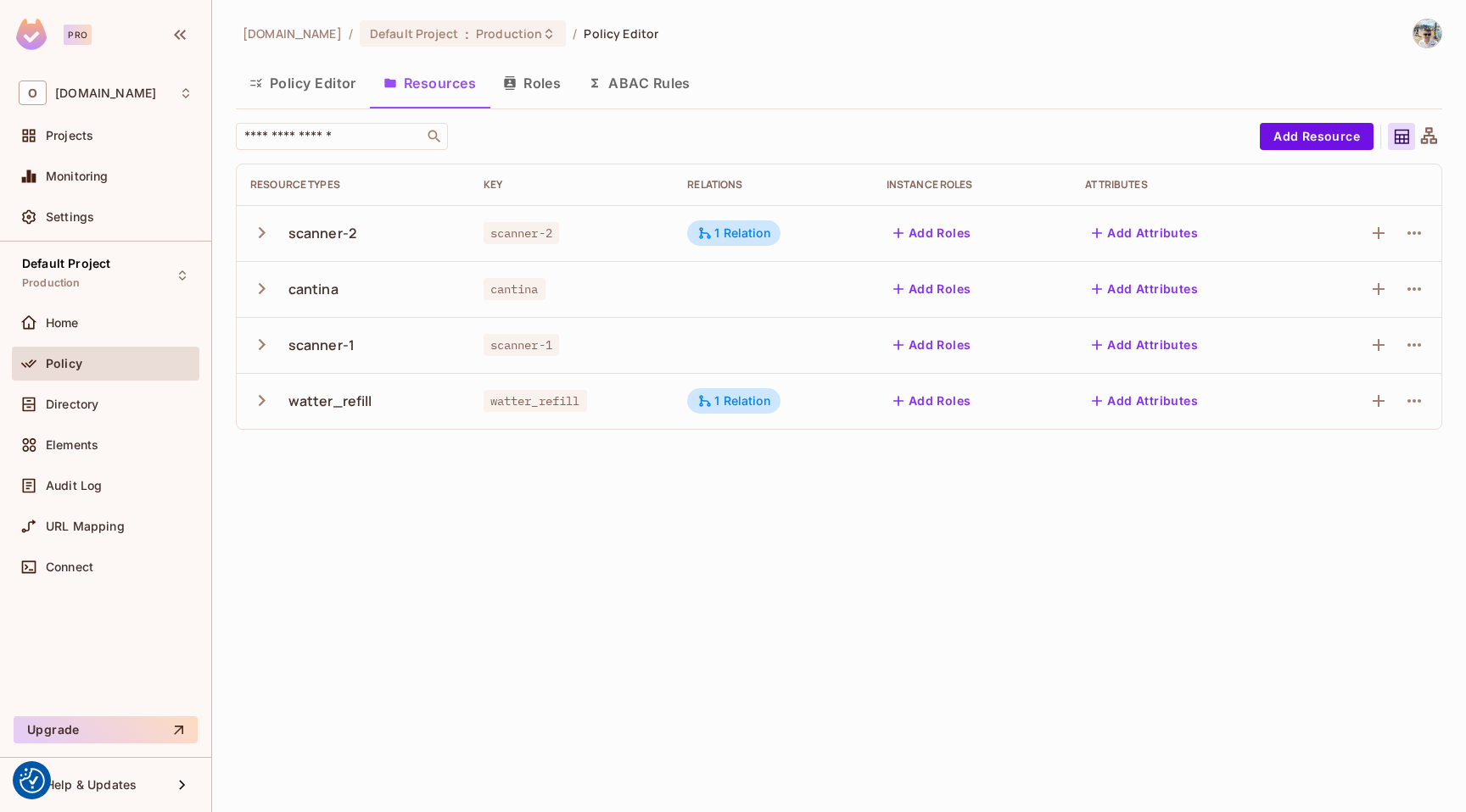
click at [260, 291] on icon "button" at bounding box center [262, 288] width 7 height 11
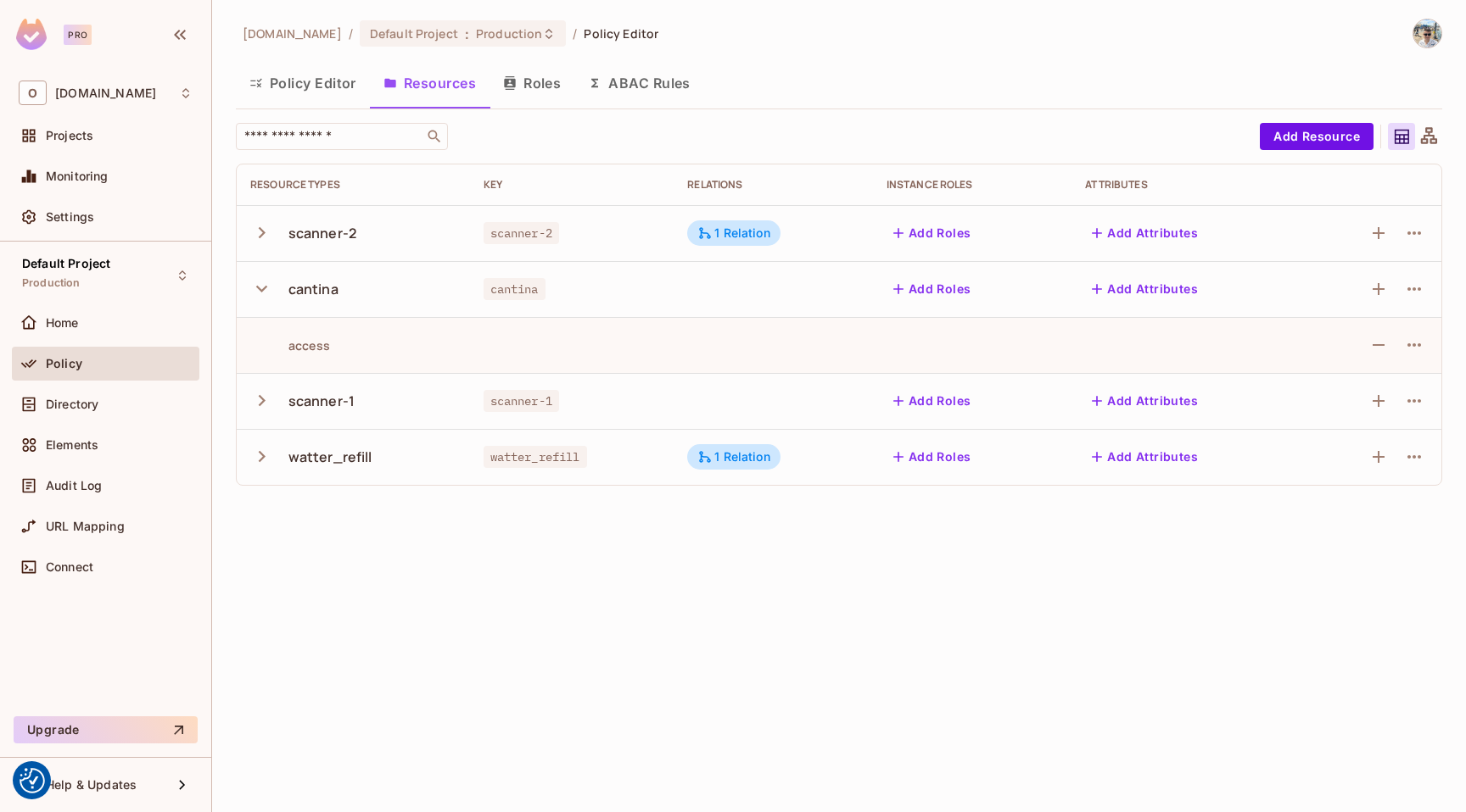
click at [501, 88] on button "Roles" at bounding box center [532, 83] width 85 height 42
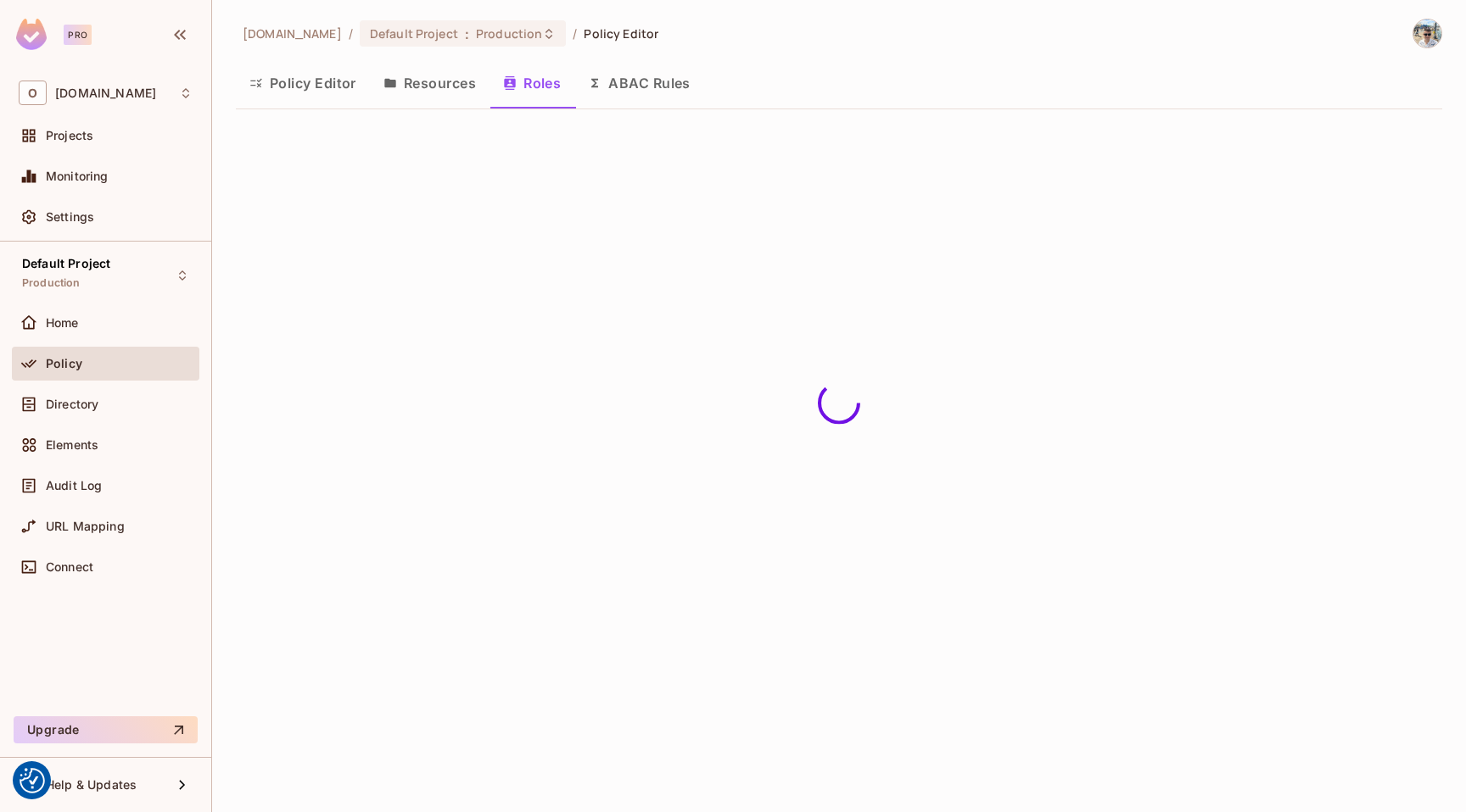
click at [340, 83] on button "Policy Editor" at bounding box center [303, 83] width 134 height 42
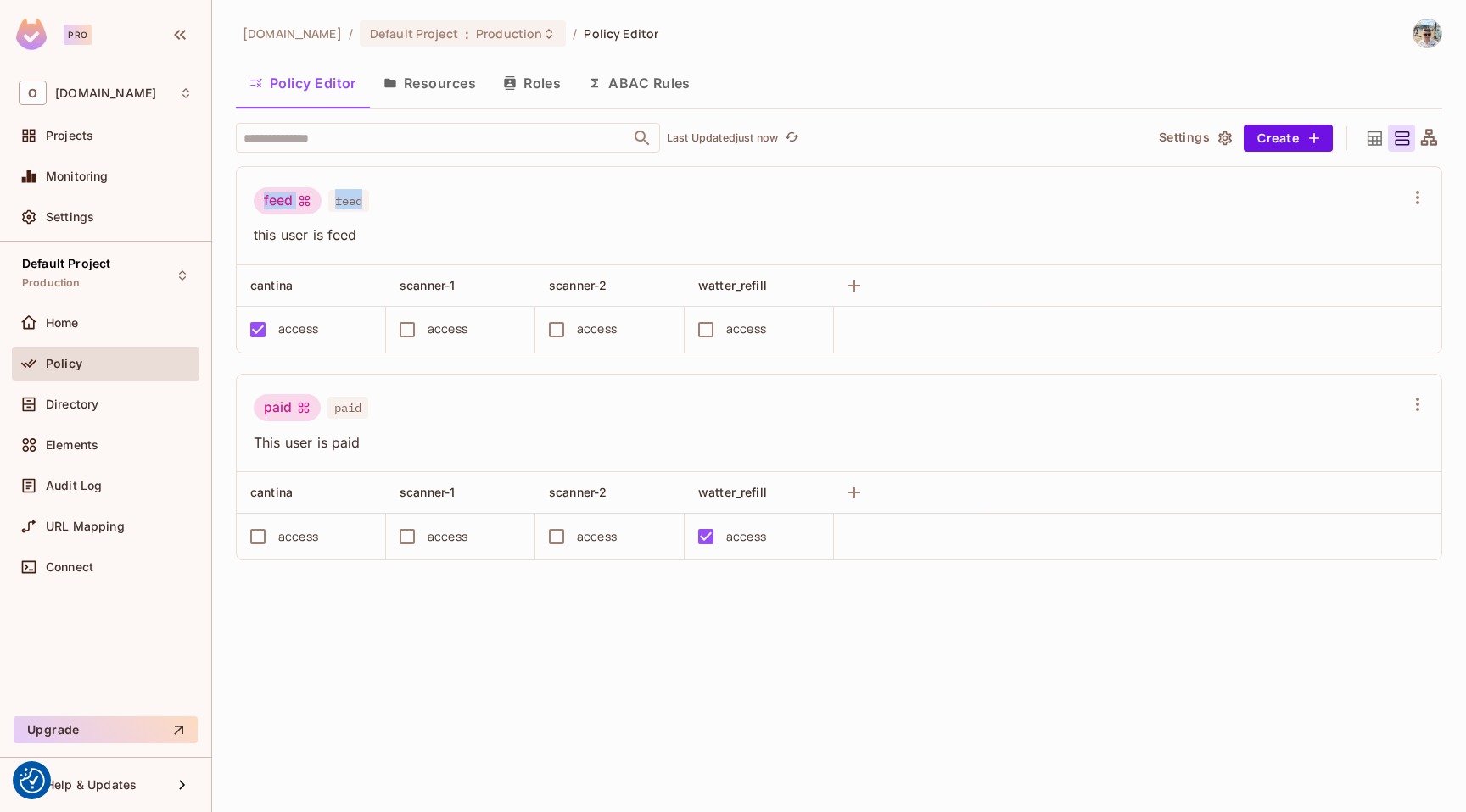
drag, startPoint x: 255, startPoint y: 188, endPoint x: 394, endPoint y: 190, distance: 139.0
click at [390, 190] on div "feed feed" at bounding box center [829, 203] width 1150 height 32
click at [331, 228] on span "this user is feed" at bounding box center [829, 234] width 1150 height 19
drag, startPoint x: 268, startPoint y: 207, endPoint x: 321, endPoint y: 207, distance: 53.0
click at [321, 207] on div "feed feed" at bounding box center [311, 203] width 115 height 32
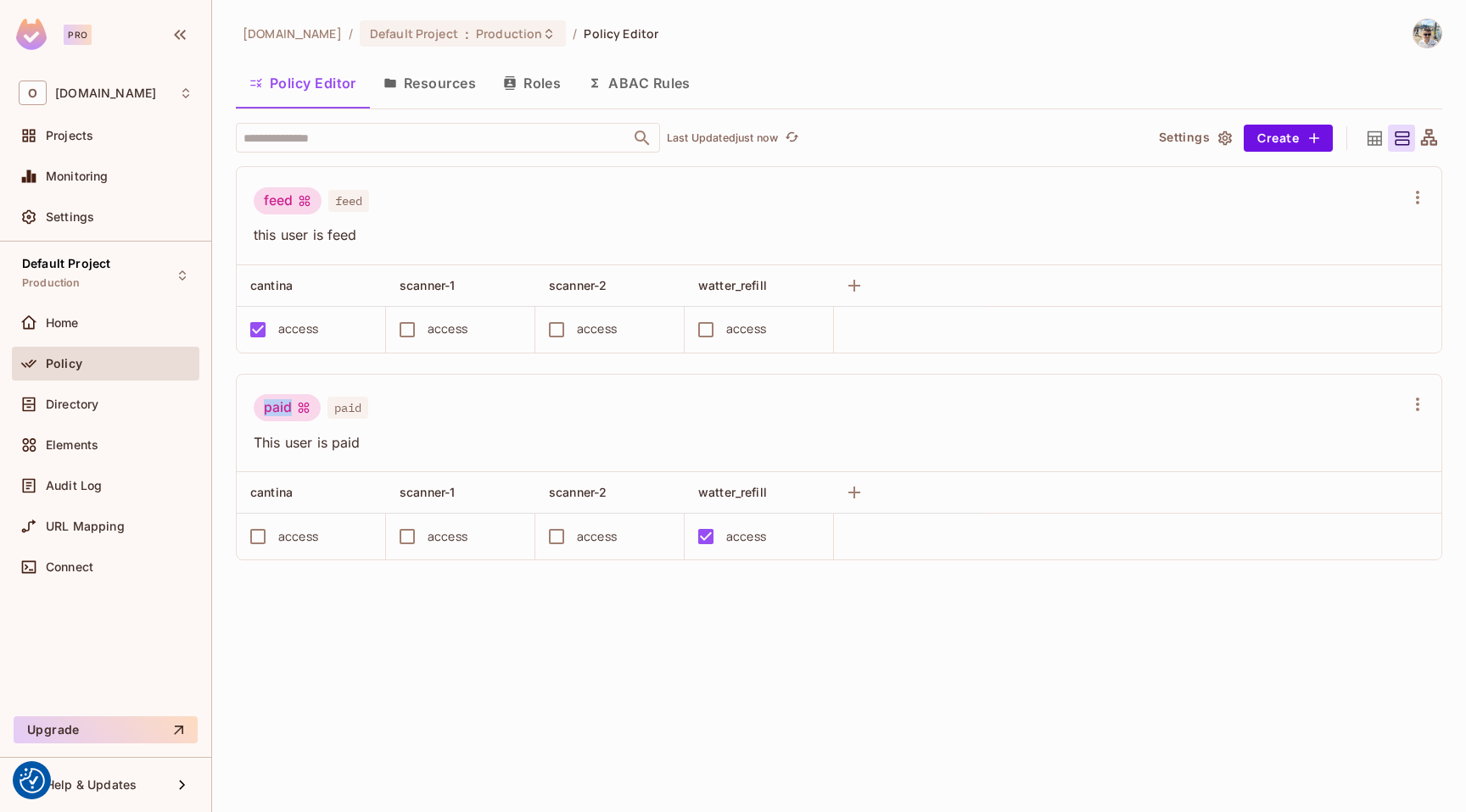
drag, startPoint x: 256, startPoint y: 410, endPoint x: 334, endPoint y: 410, distance: 78.0
click at [334, 410] on div "paid paid" at bounding box center [311, 410] width 114 height 32
click at [260, 406] on div "paid" at bounding box center [287, 408] width 67 height 28
drag, startPoint x: 233, startPoint y: 405, endPoint x: 390, endPoint y: 402, distance: 157.0
click at [391, 403] on div "okapistudio.com / Default Project : Production / Policy Editor Policy Editor Re…" at bounding box center [838, 406] width 1253 height 812
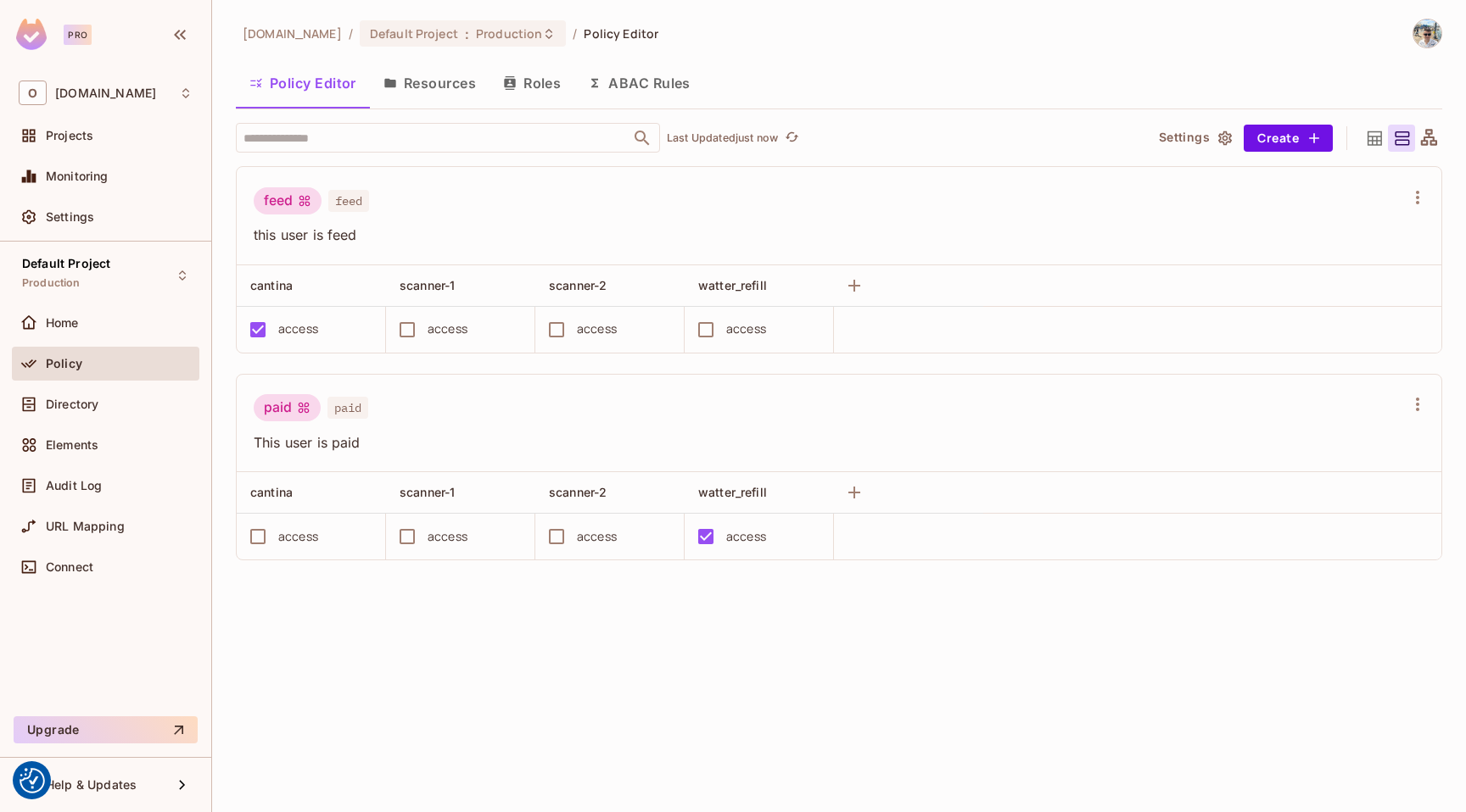
click at [445, 394] on div "paid paid This user is paid" at bounding box center [838, 424] width 1204 height 98
click at [417, 86] on button "Resources" at bounding box center [429, 83] width 119 height 42
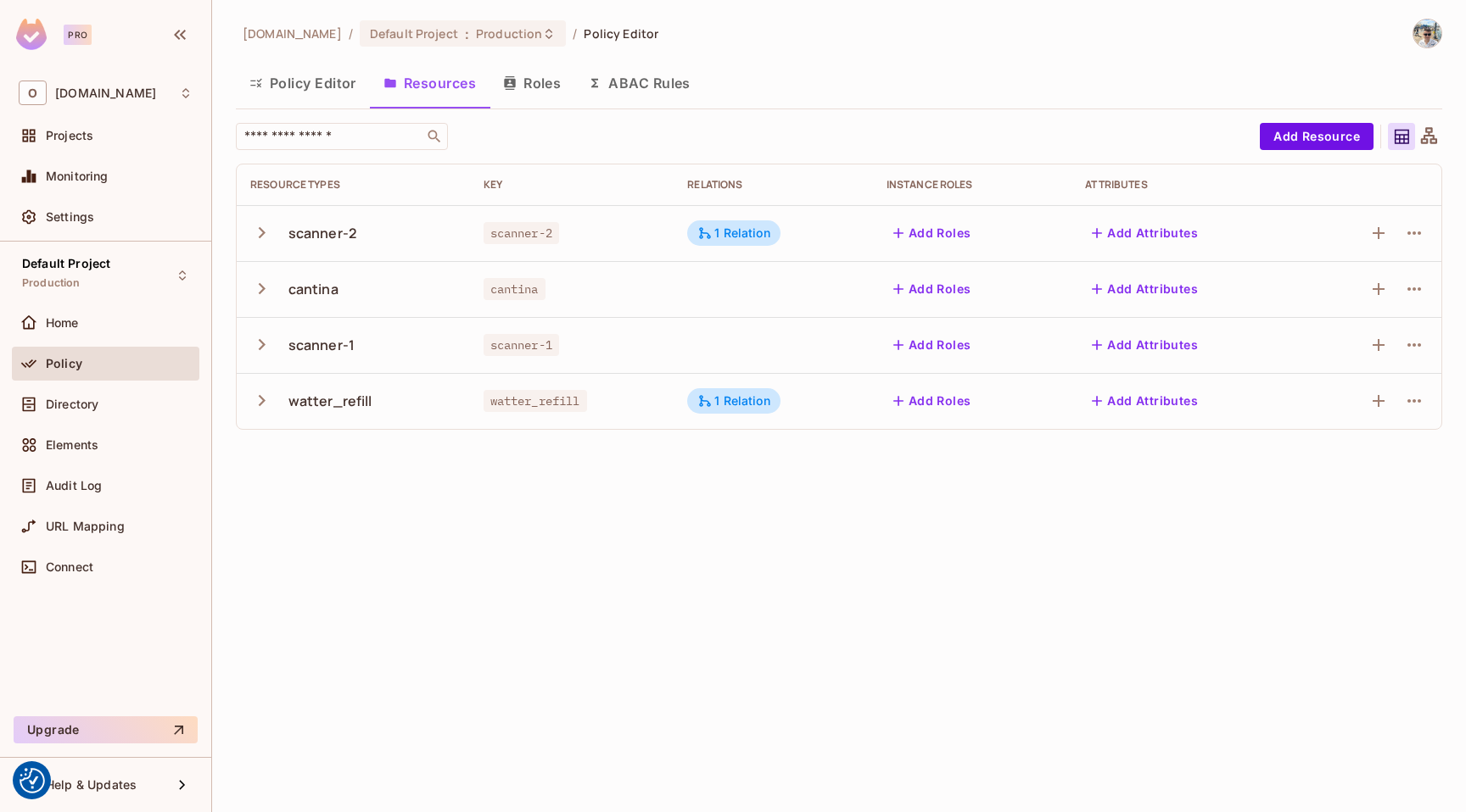
click at [250, 282] on icon "button" at bounding box center [261, 288] width 23 height 23
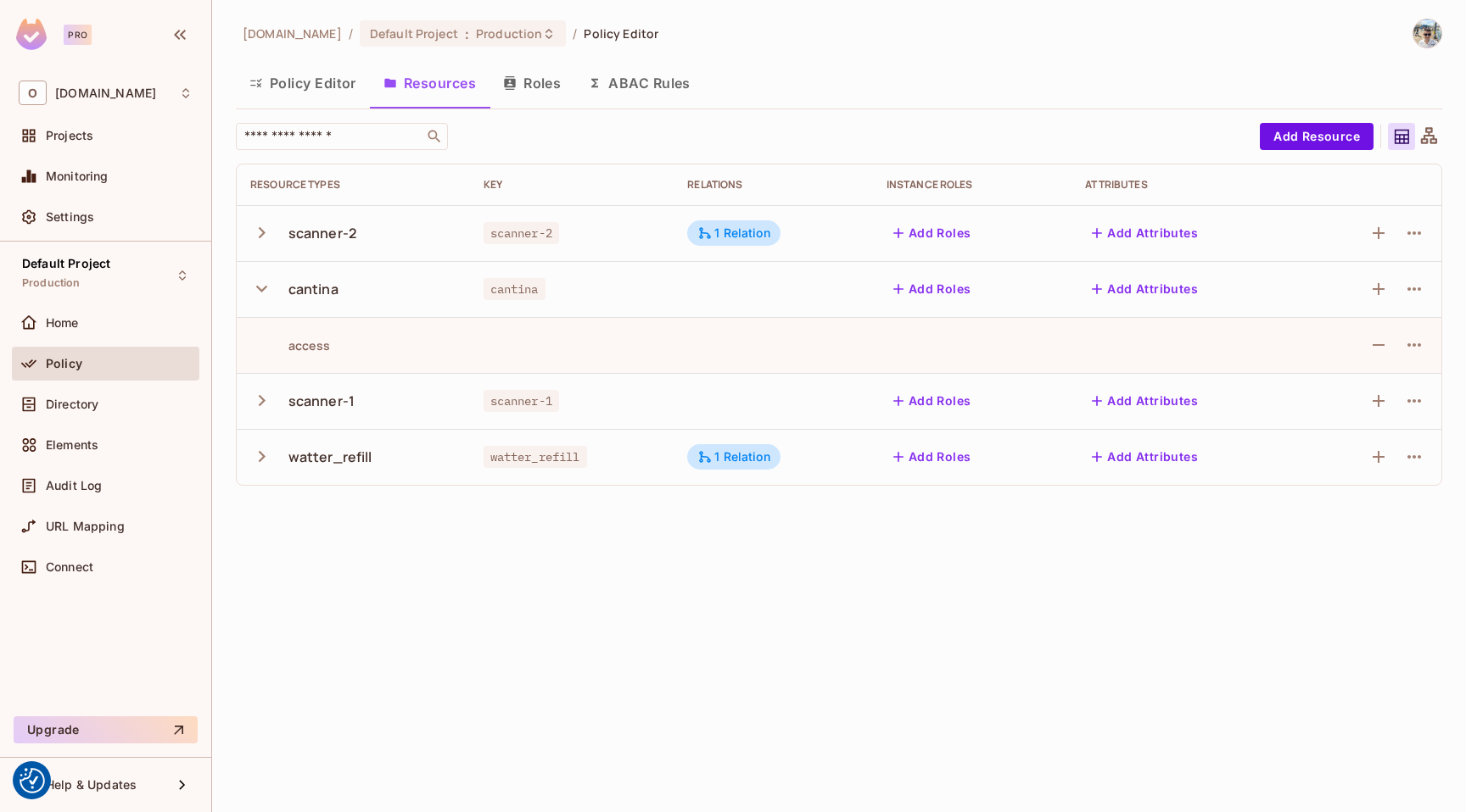
click at [250, 282] on icon "button" at bounding box center [261, 288] width 23 height 23
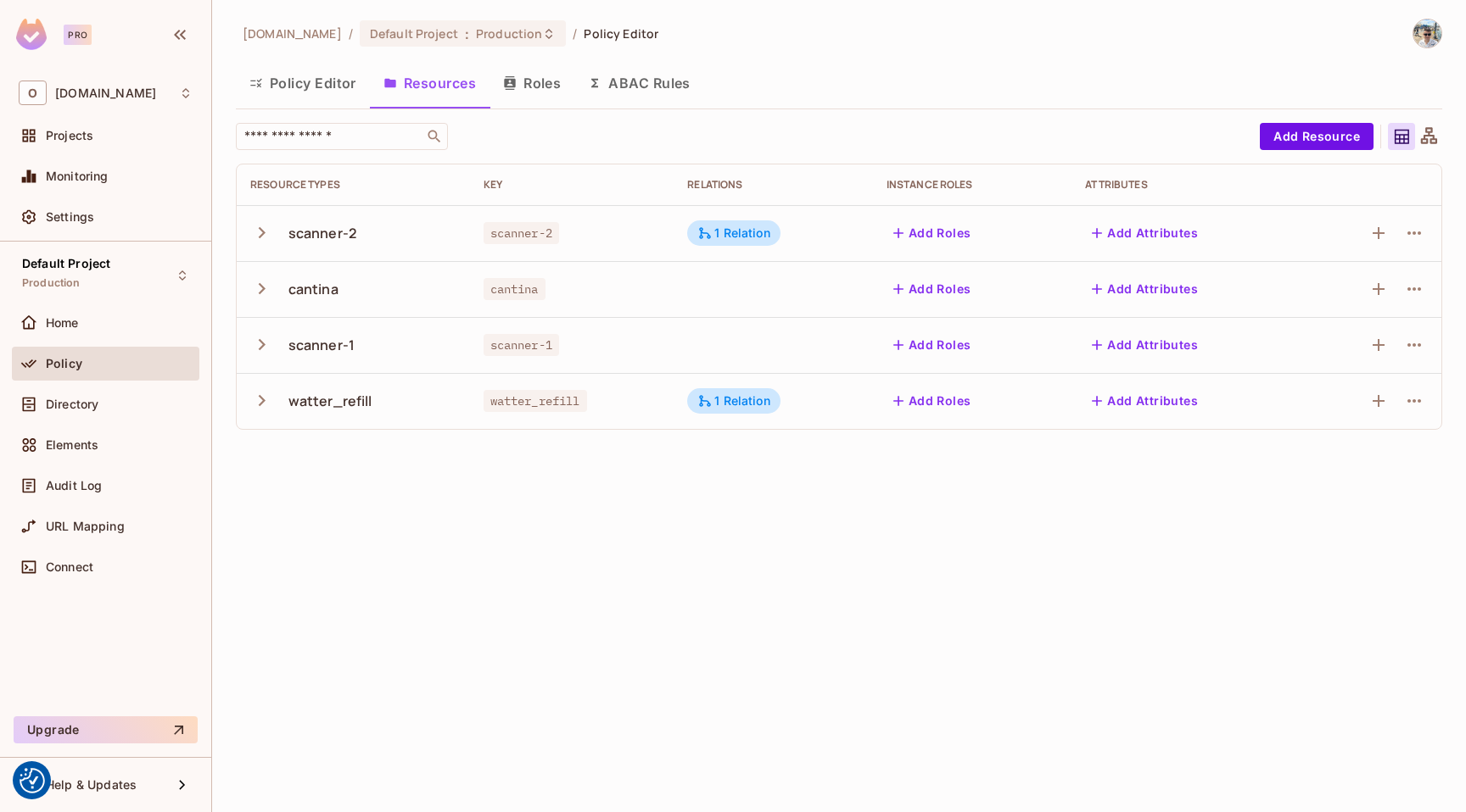
click at [646, 90] on button "ABAC Rules" at bounding box center [639, 83] width 130 height 42
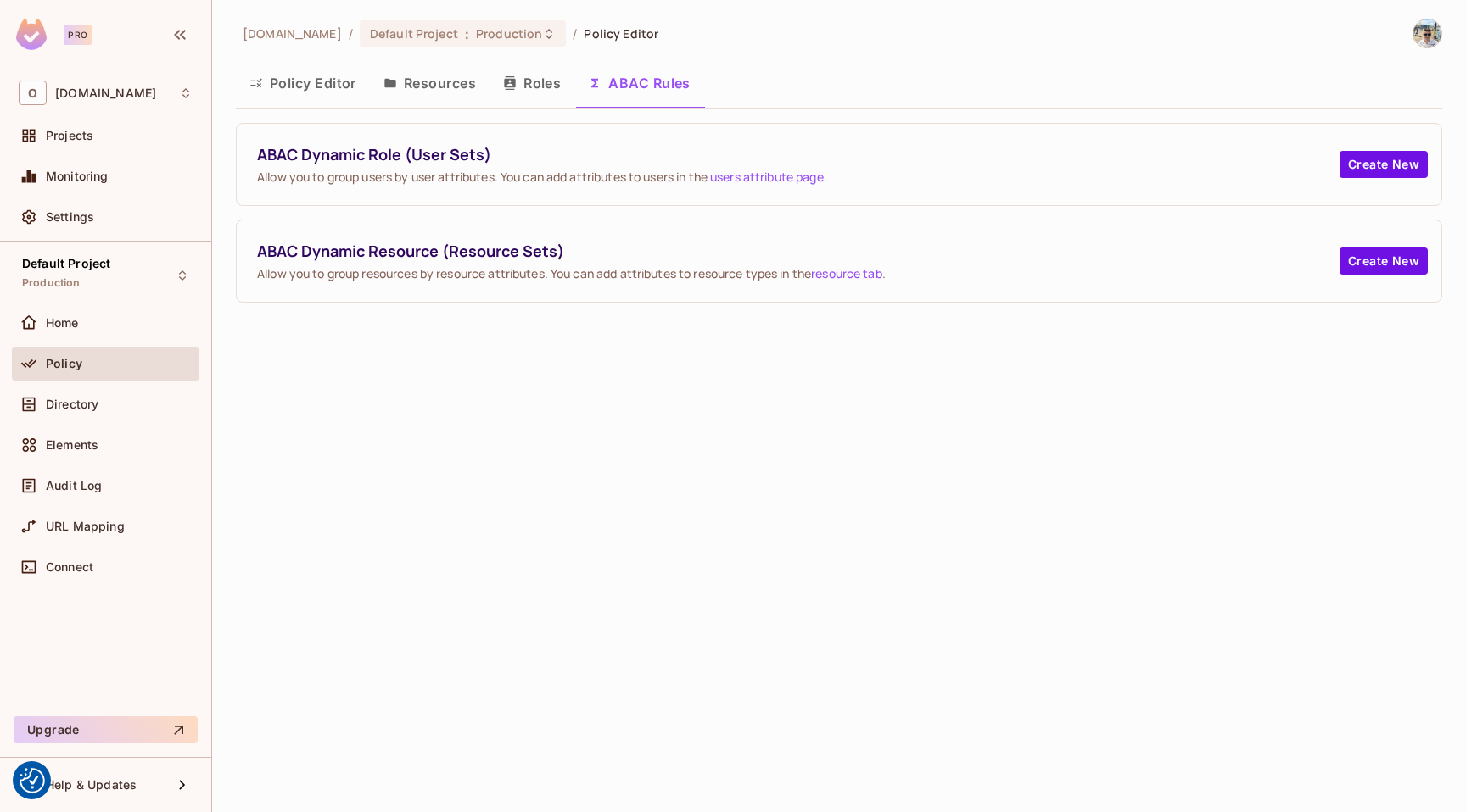
click at [436, 89] on button "Resources" at bounding box center [429, 83] width 119 height 42
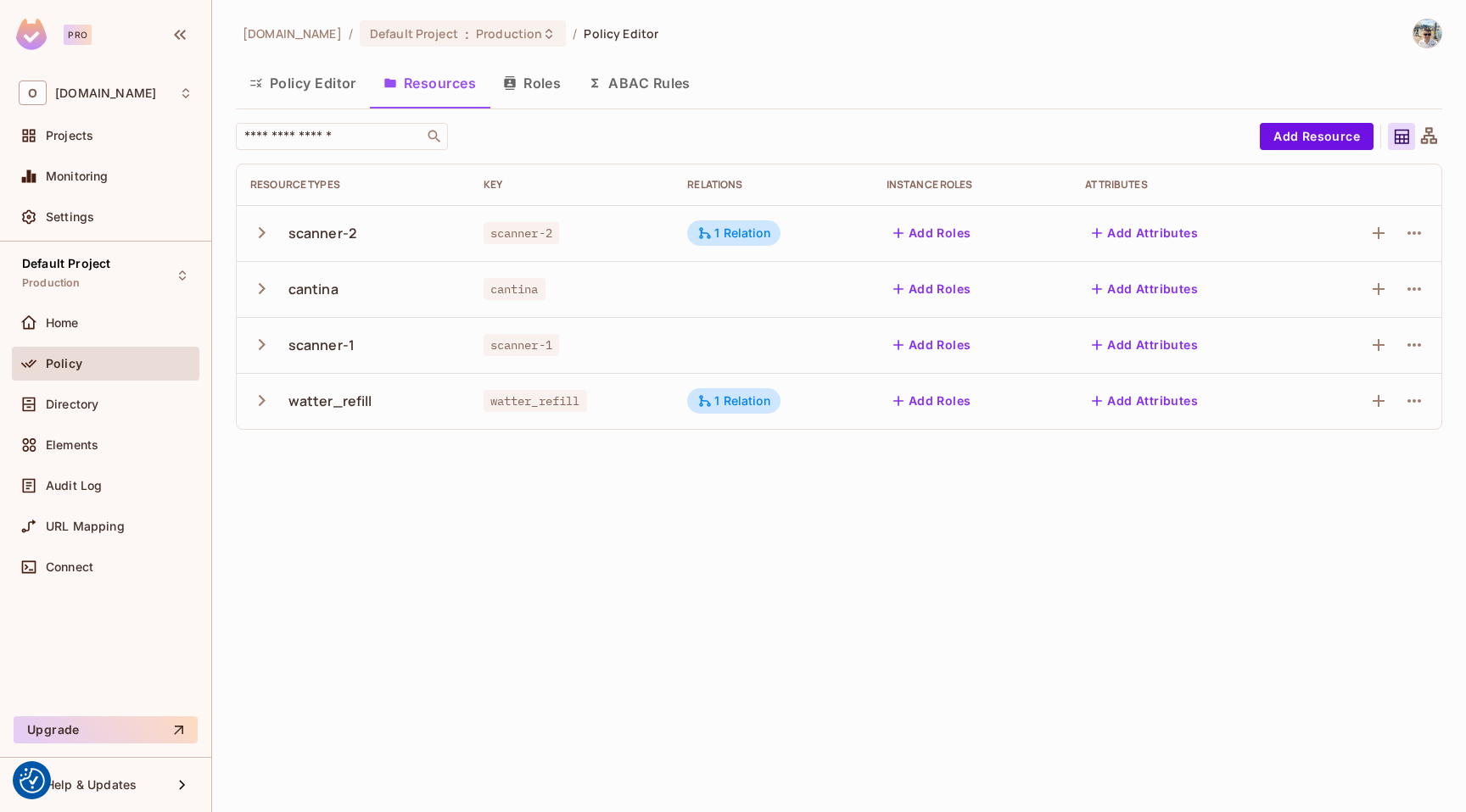
click at [511, 88] on icon "button" at bounding box center [510, 84] width 14 height 14
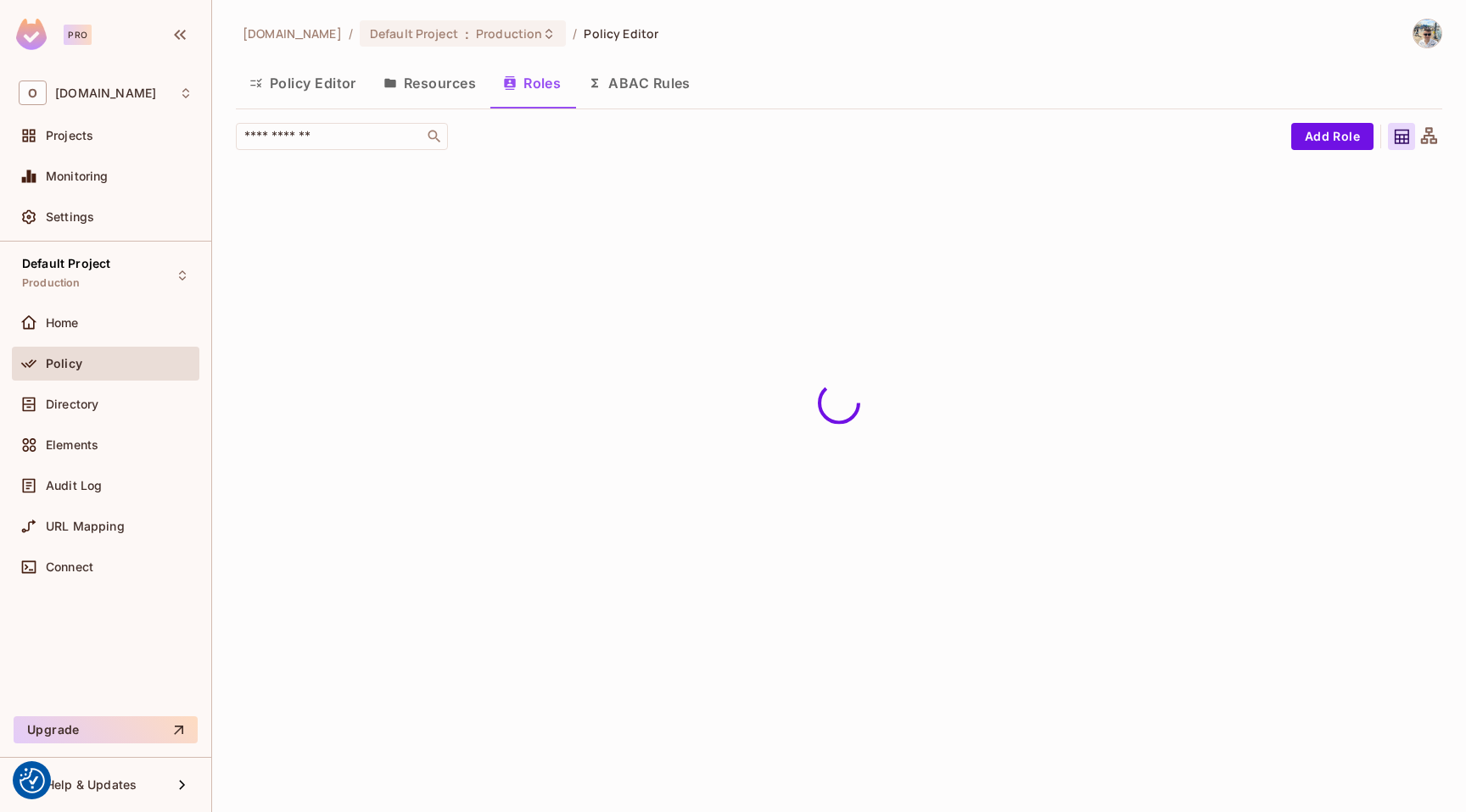
click at [454, 88] on button "Resources" at bounding box center [429, 83] width 119 height 42
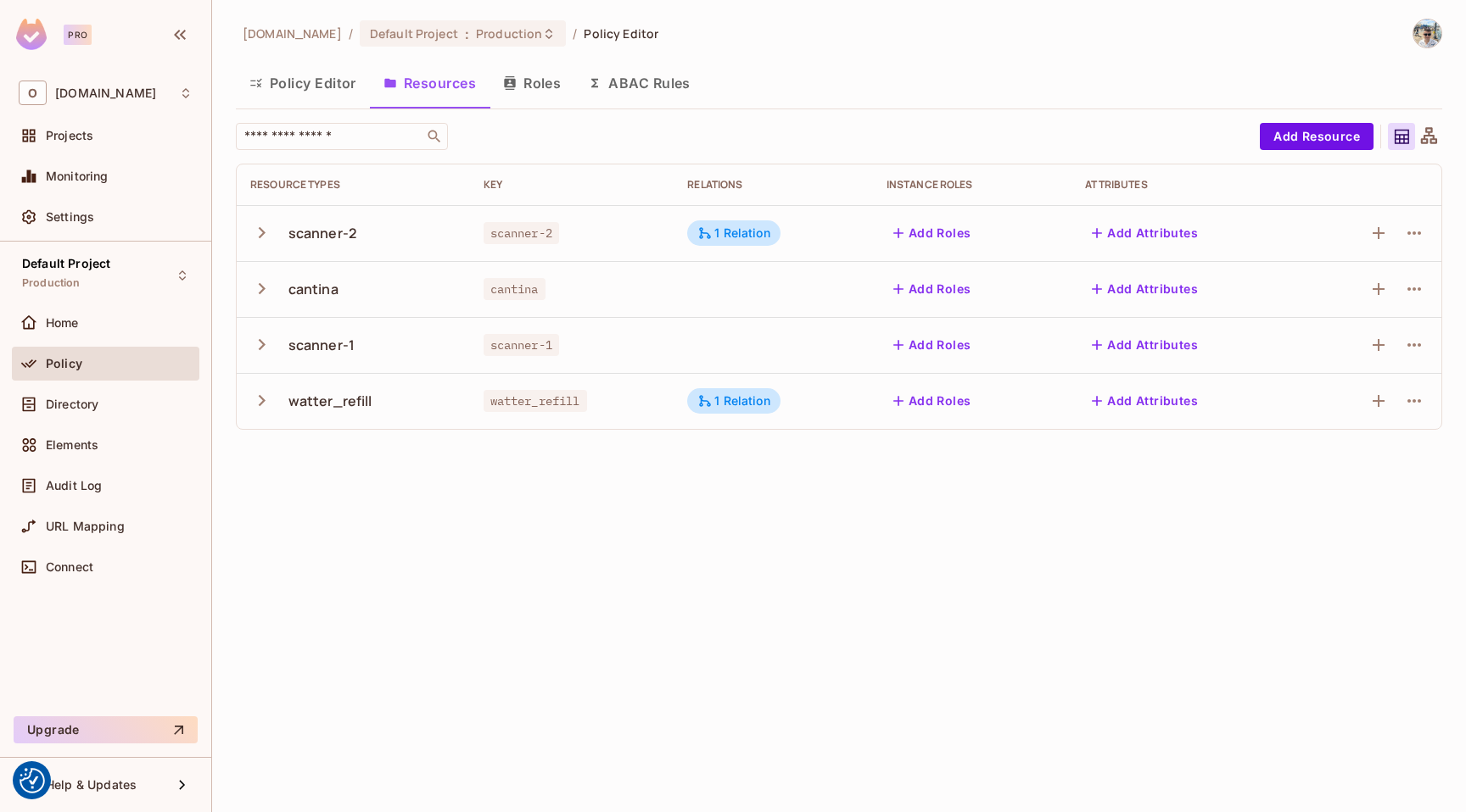
click at [264, 284] on icon "button" at bounding box center [261, 288] width 23 height 23
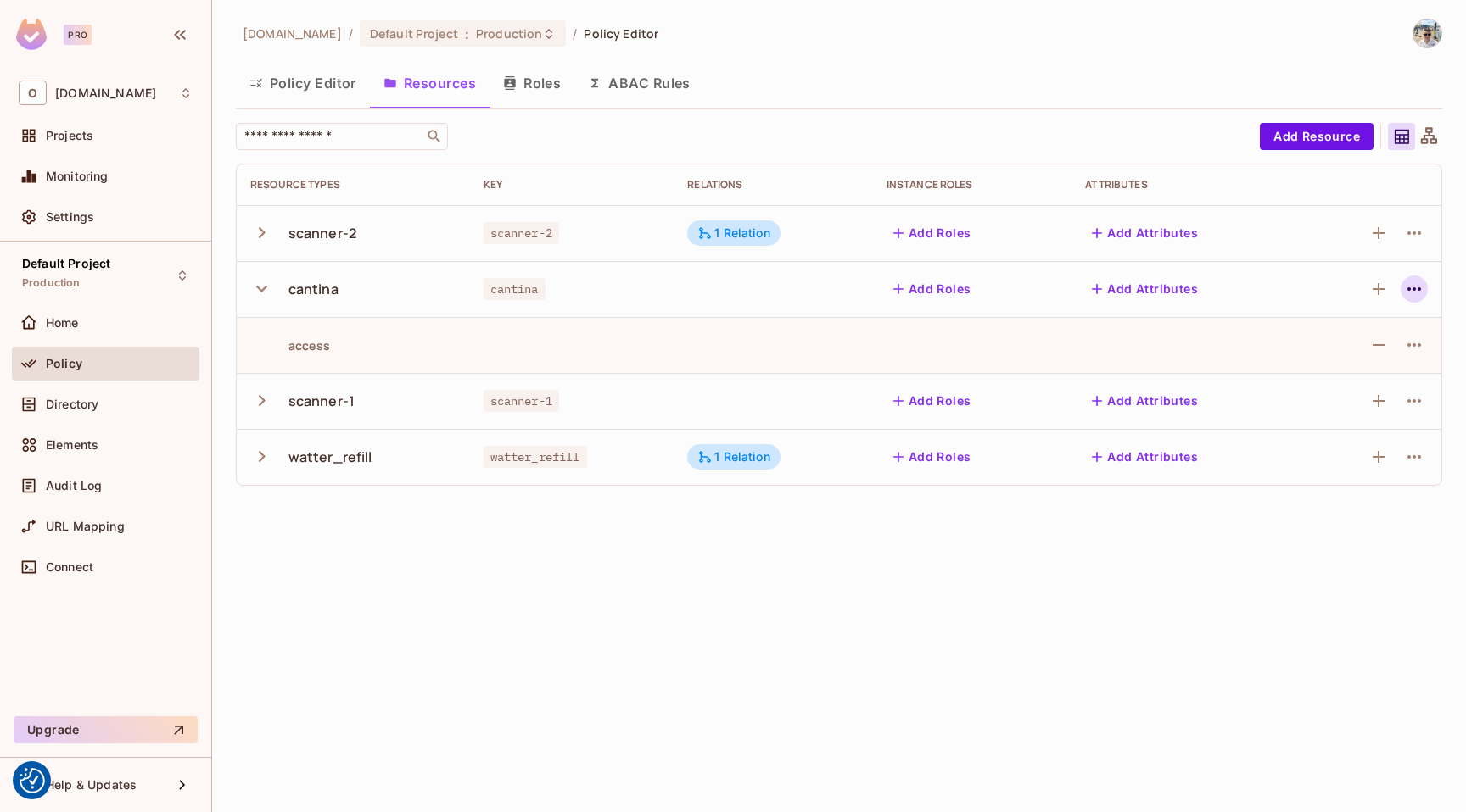
click at [1408, 297] on icon "button" at bounding box center [1414, 288] width 21 height 21
click at [839, 302] on div at bounding box center [733, 406] width 1466 height 812
click at [252, 229] on icon "button" at bounding box center [261, 232] width 23 height 23
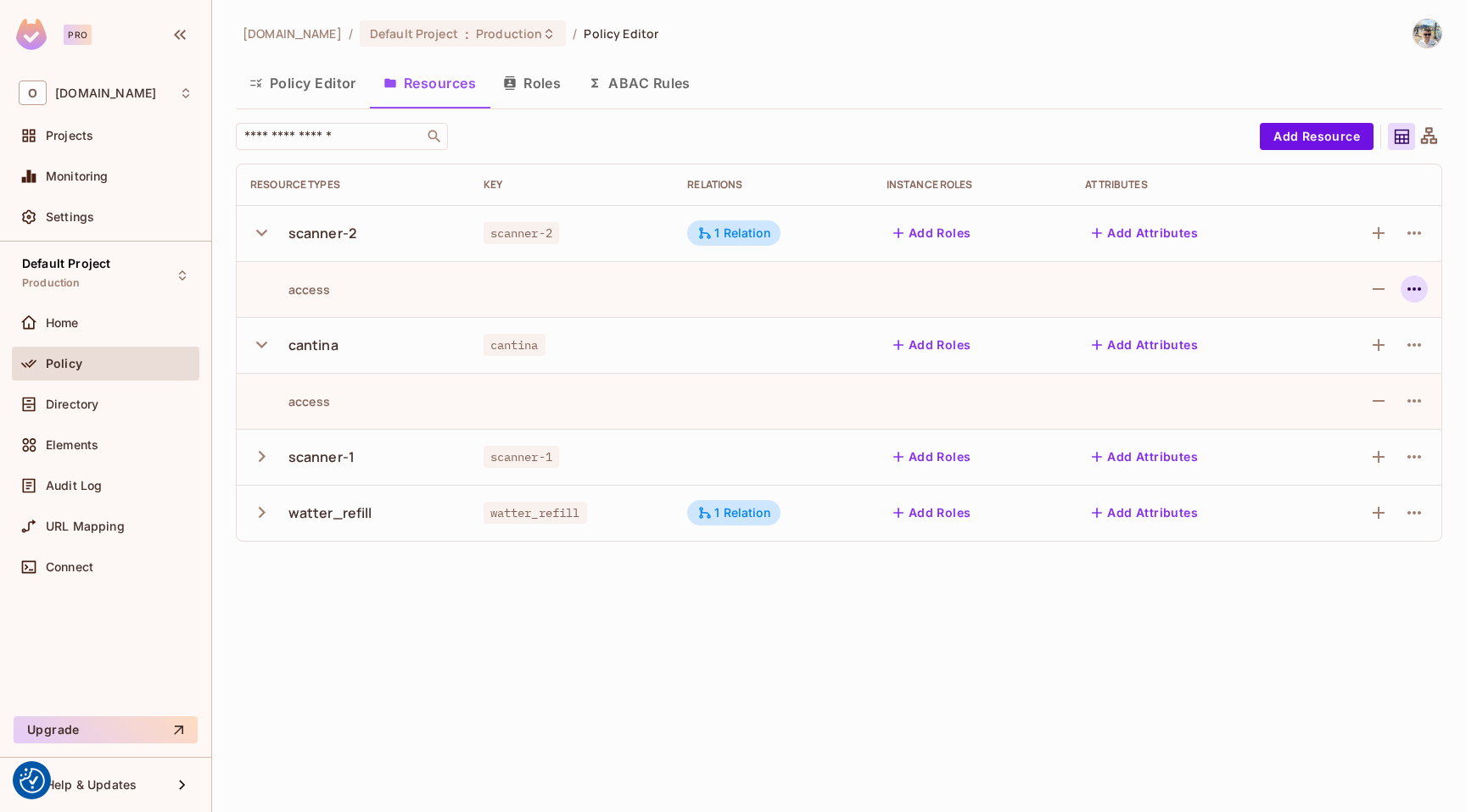
click at [1419, 283] on icon "button" at bounding box center [1414, 288] width 21 height 21
click at [1359, 319] on span "Edit Action" at bounding box center [1350, 329] width 73 height 28
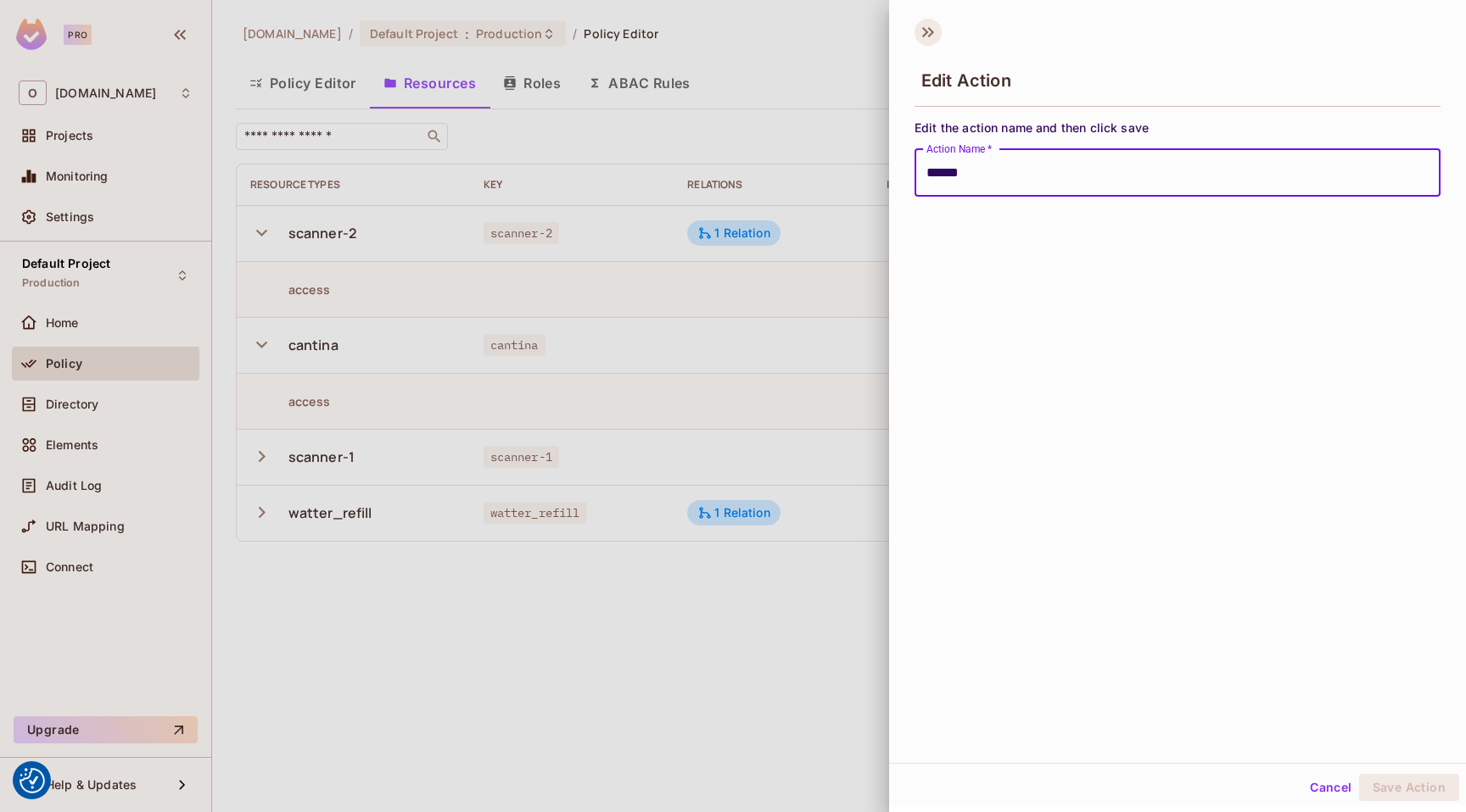
click at [929, 27] on icon at bounding box center [928, 32] width 28 height 28
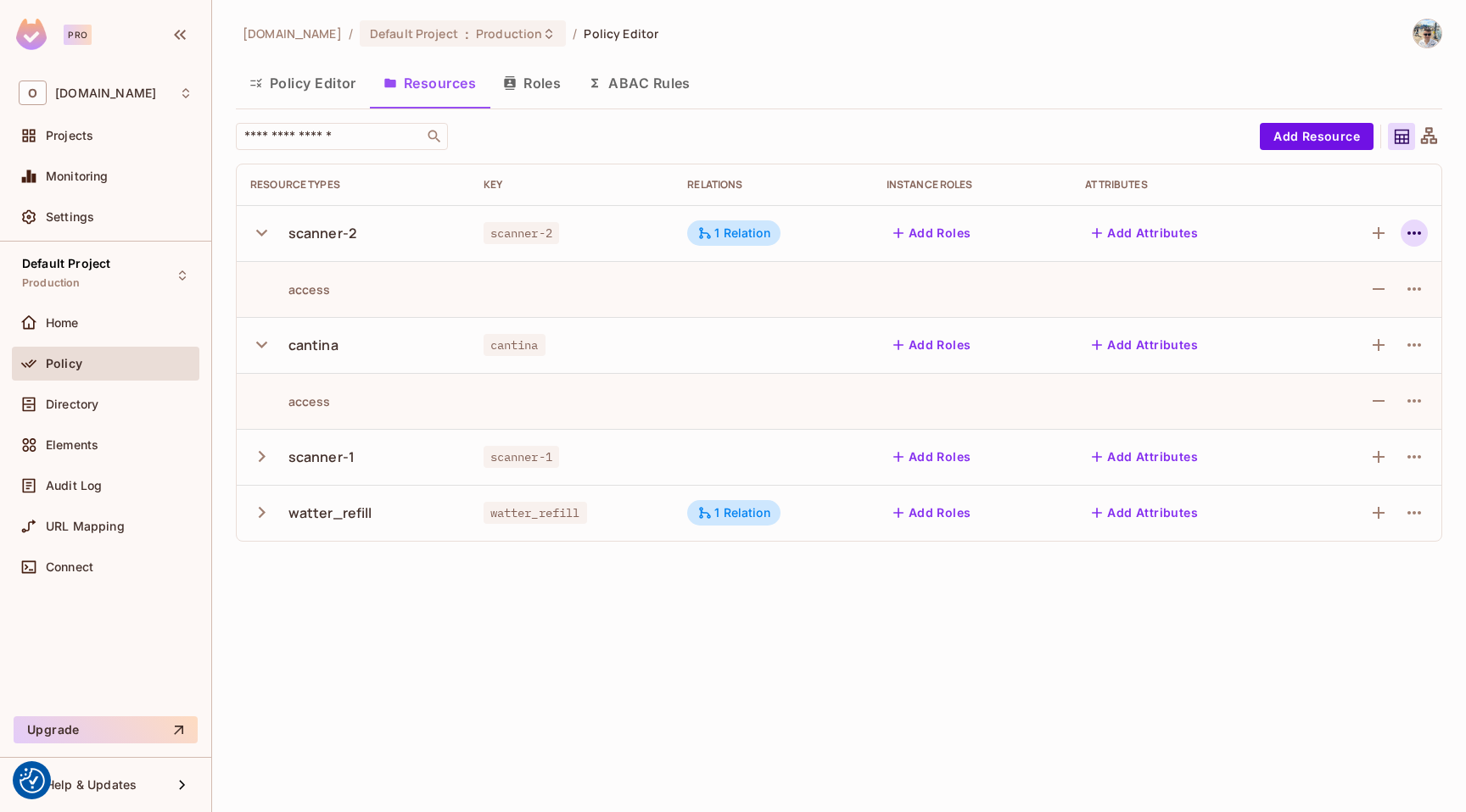
click at [1405, 235] on icon "button" at bounding box center [1414, 233] width 21 height 21
click at [1347, 307] on div "Edit Resource" at bounding box center [1340, 299] width 80 height 17
click at [1406, 221] on div at bounding box center [1414, 233] width 28 height 28
click at [1406, 223] on icon "button" at bounding box center [1414, 233] width 21 height 21
click at [1293, 295] on div "Edit Resource" at bounding box center [1325, 300] width 119 height 28
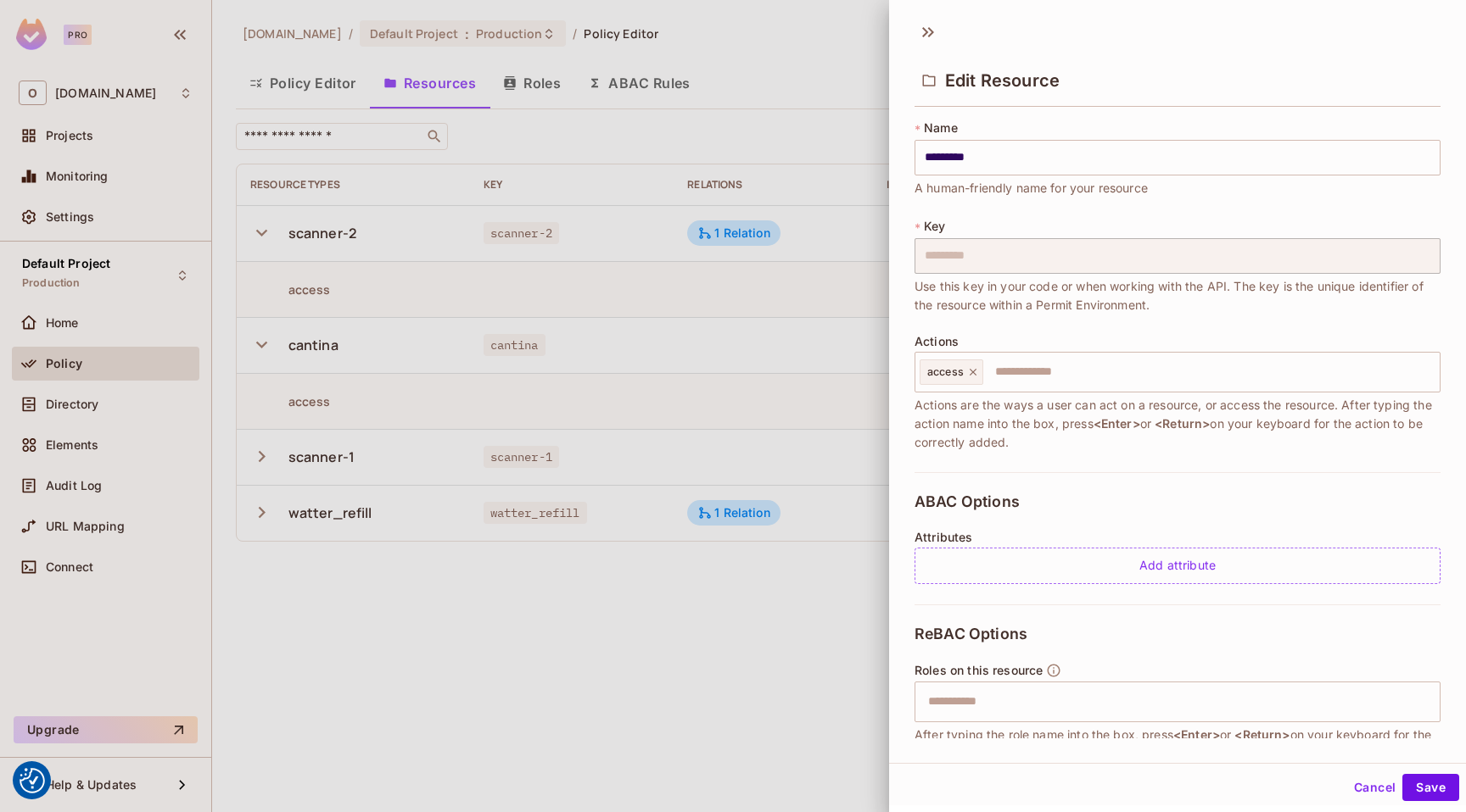
click at [1026, 542] on div "Attributes Add attribute" at bounding box center [1178, 557] width 526 height 53
click at [1026, 553] on div "Add attribute" at bounding box center [1178, 566] width 526 height 36
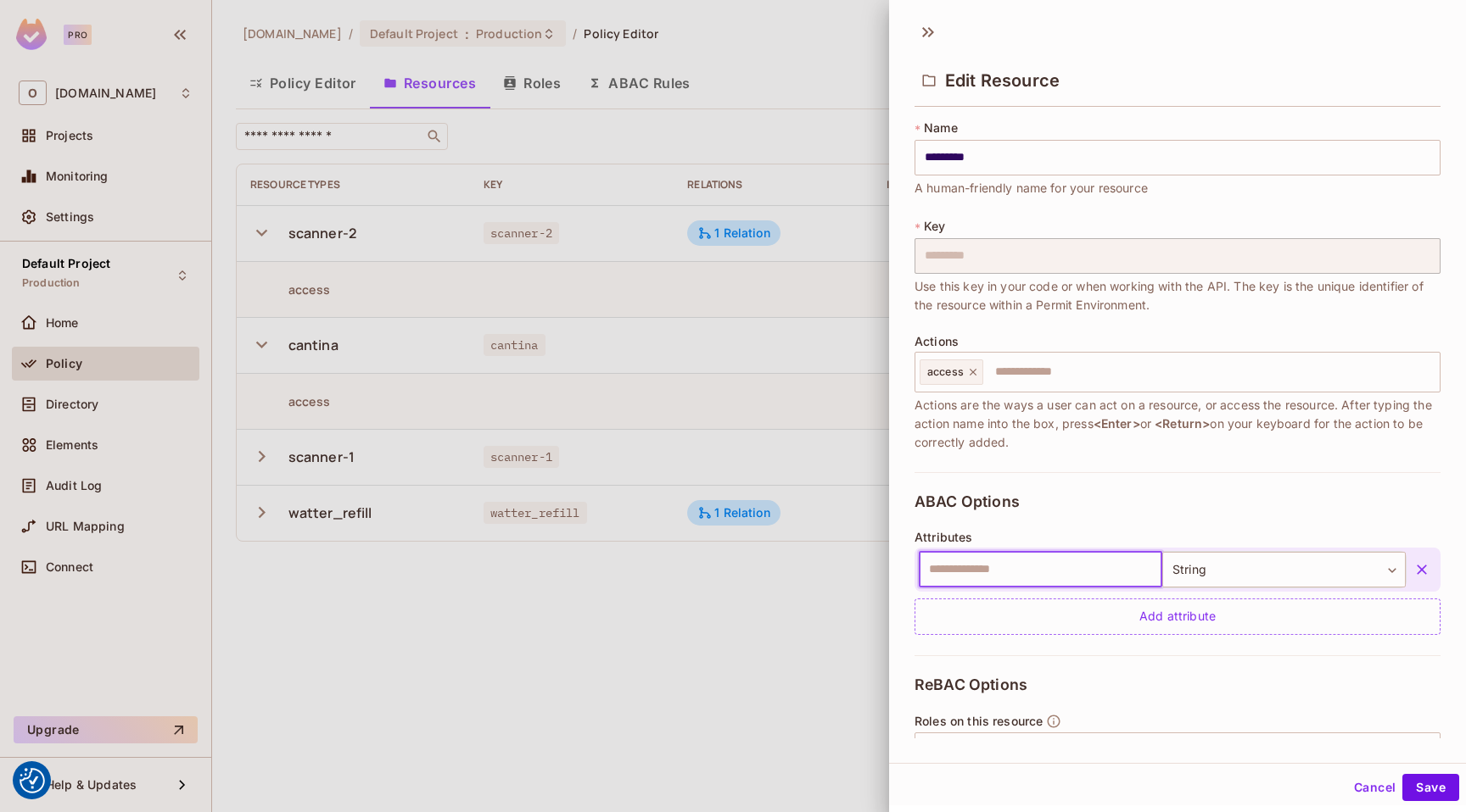
click at [1417, 567] on icon "button" at bounding box center [1422, 570] width 10 height 10
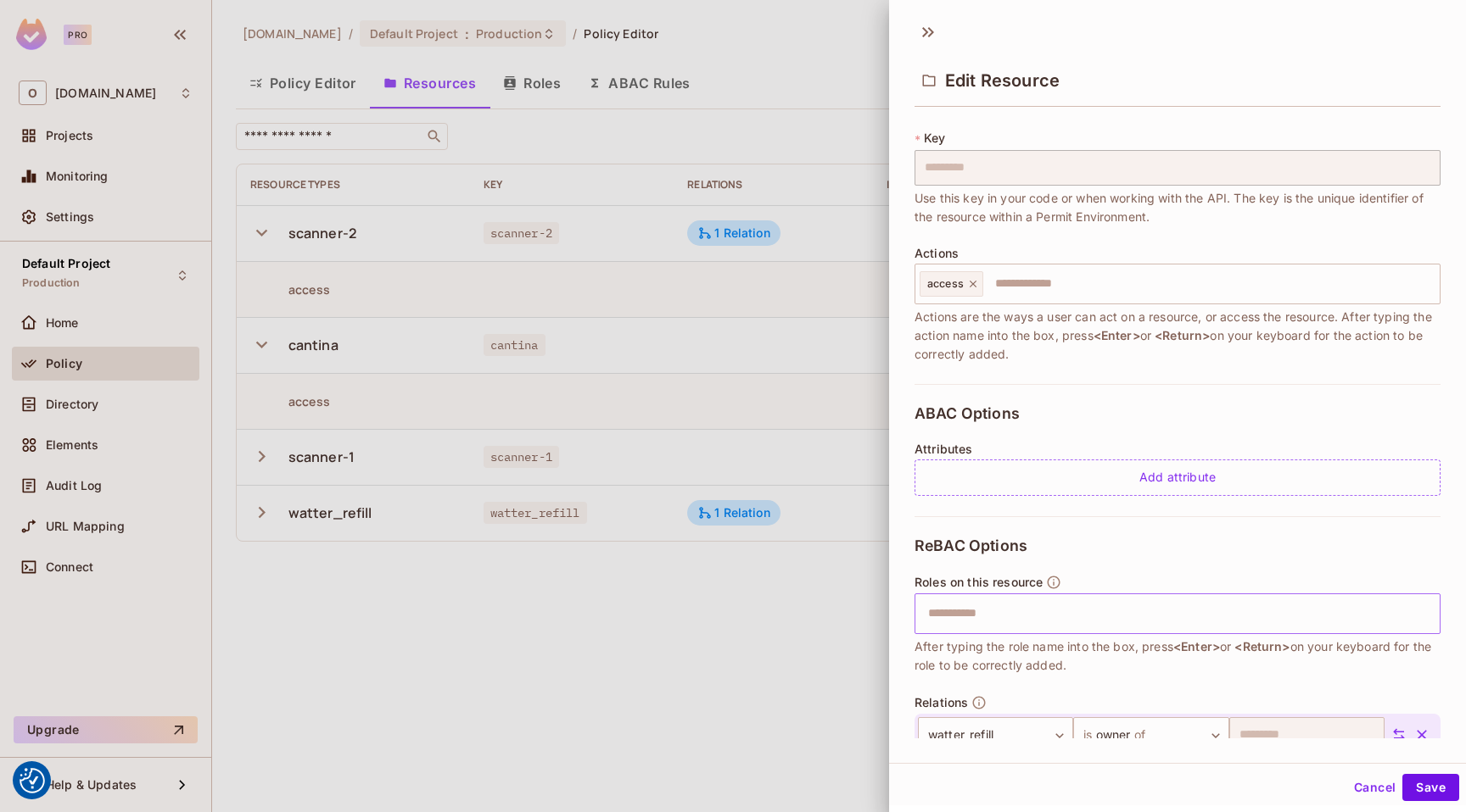
click at [1001, 626] on input "text" at bounding box center [1175, 614] width 515 height 33
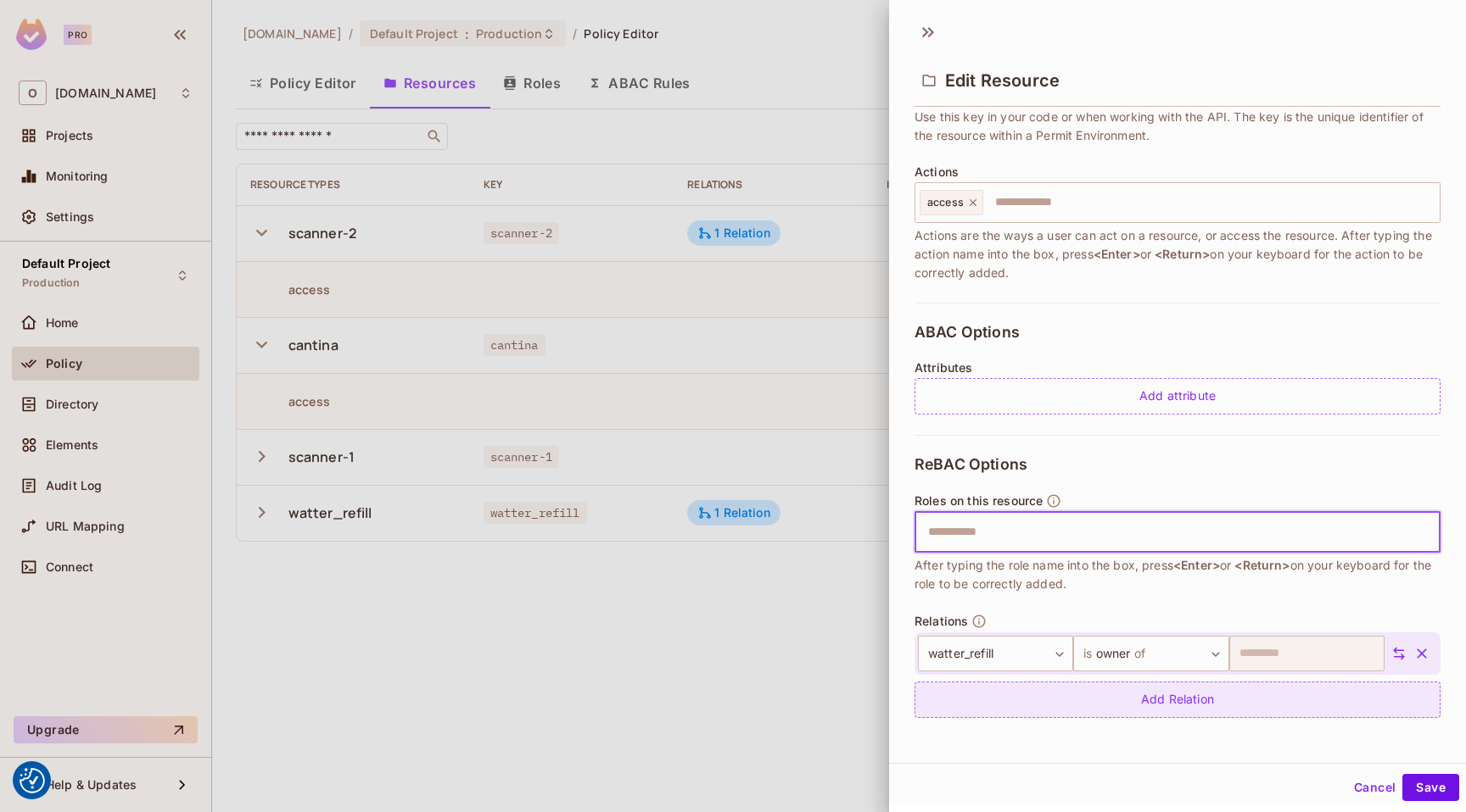
scroll to position [3, 0]
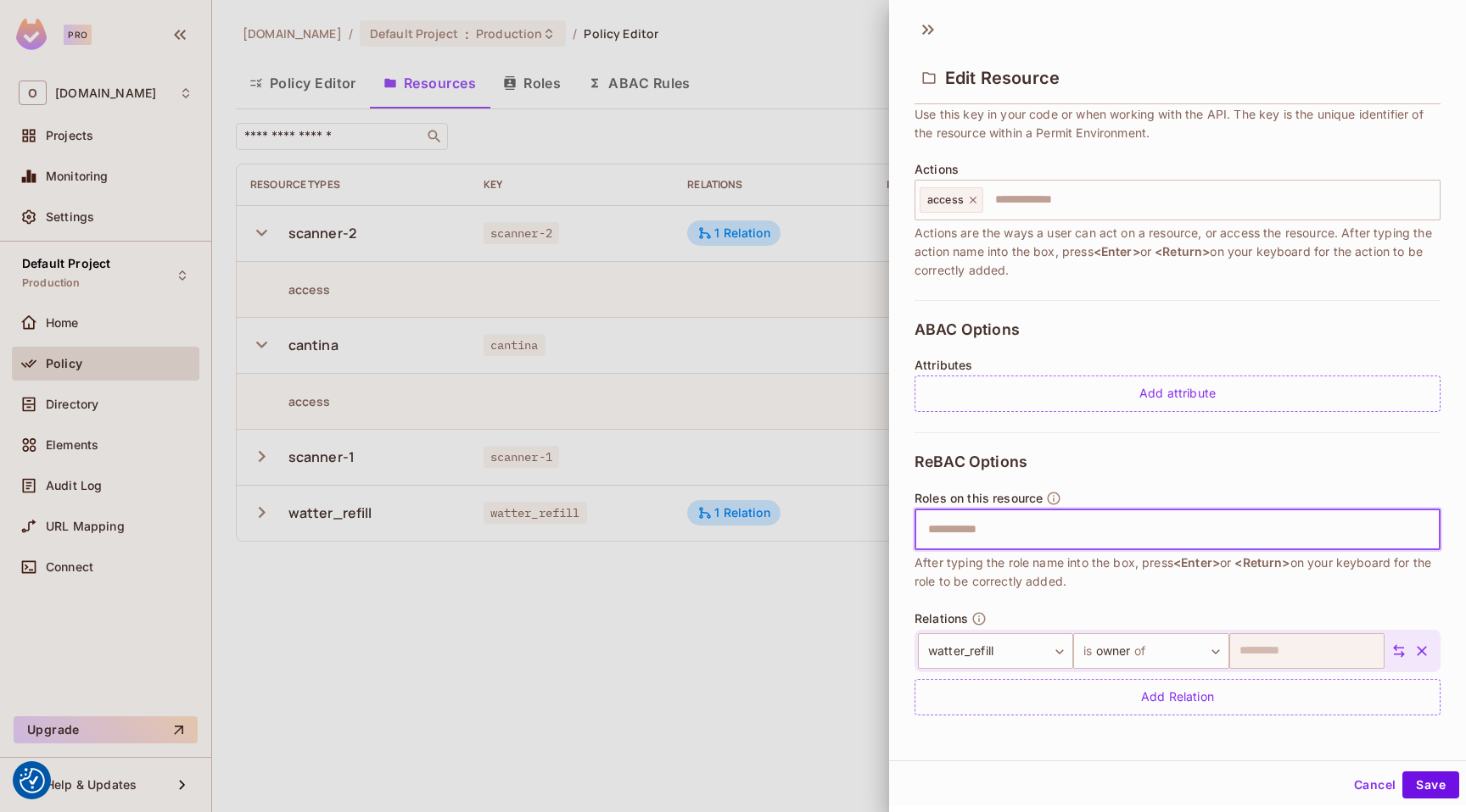
click at [778, 234] on div at bounding box center [733, 406] width 1466 height 812
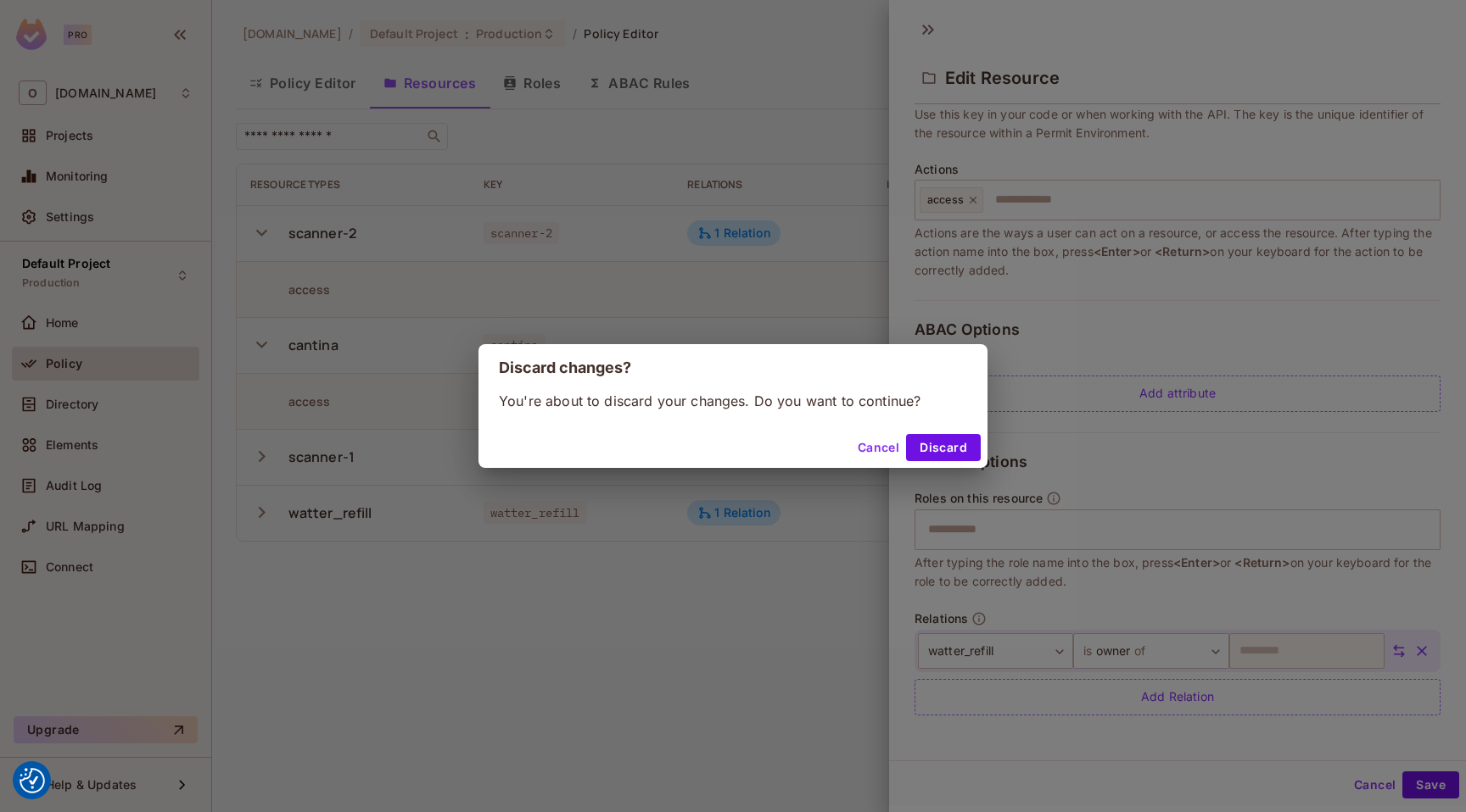
click at [869, 419] on div "You're about to discard your changes. Do you want to continue?" at bounding box center [733, 409] width 509 height 35
click at [868, 452] on button "Cancel" at bounding box center [878, 448] width 55 height 28
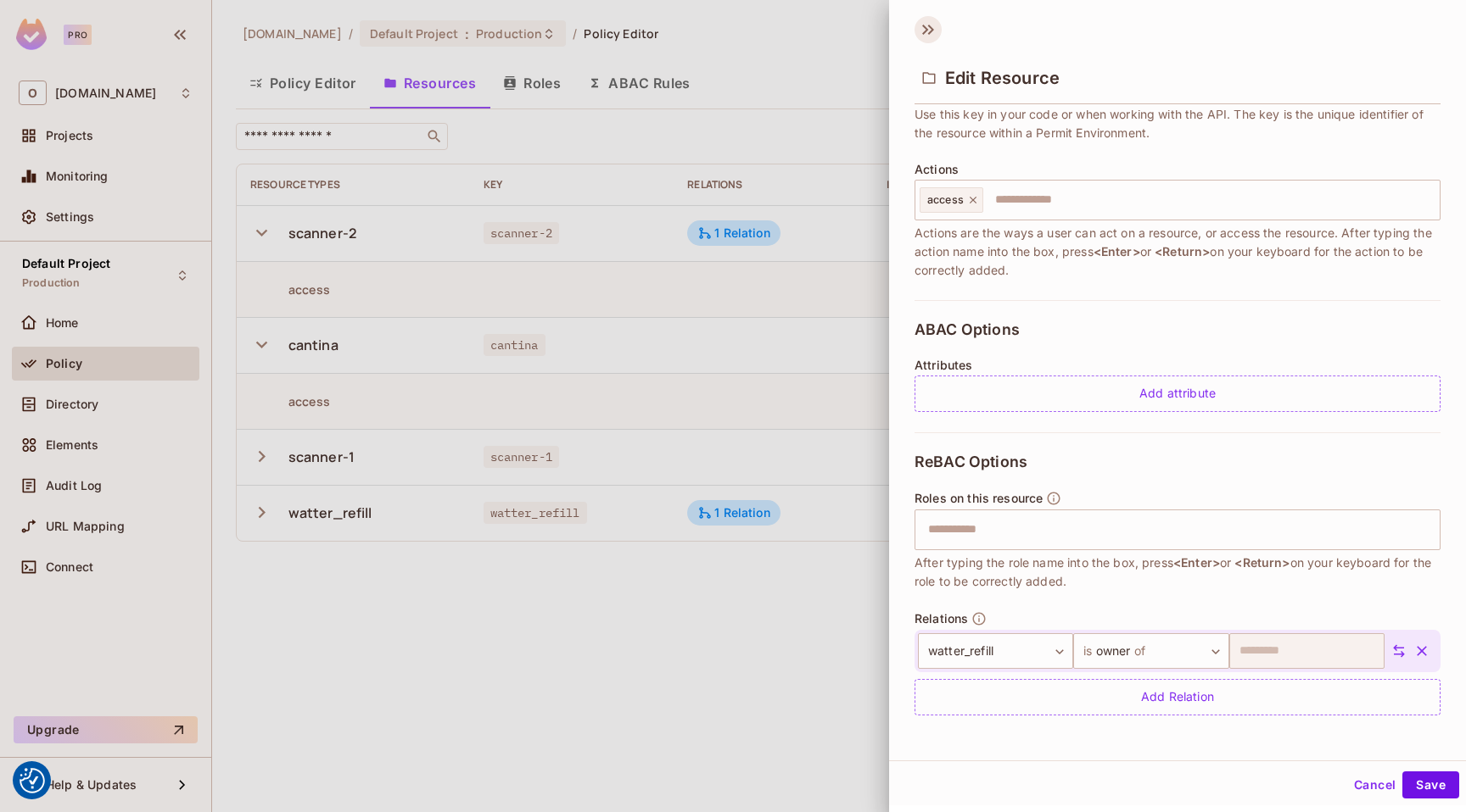
click at [932, 22] on icon at bounding box center [928, 30] width 28 height 28
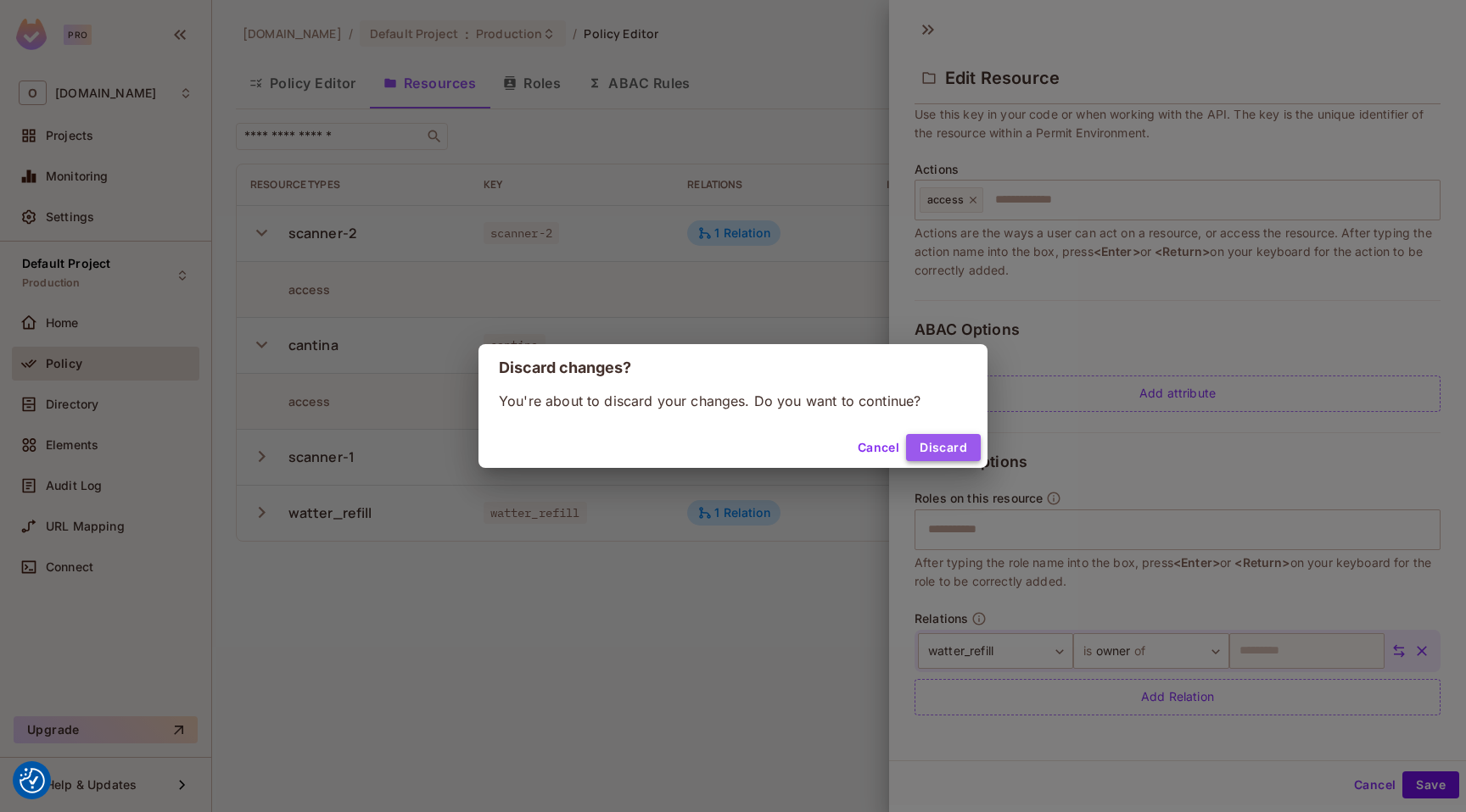
click at [942, 447] on button "Discard" at bounding box center [943, 448] width 75 height 28
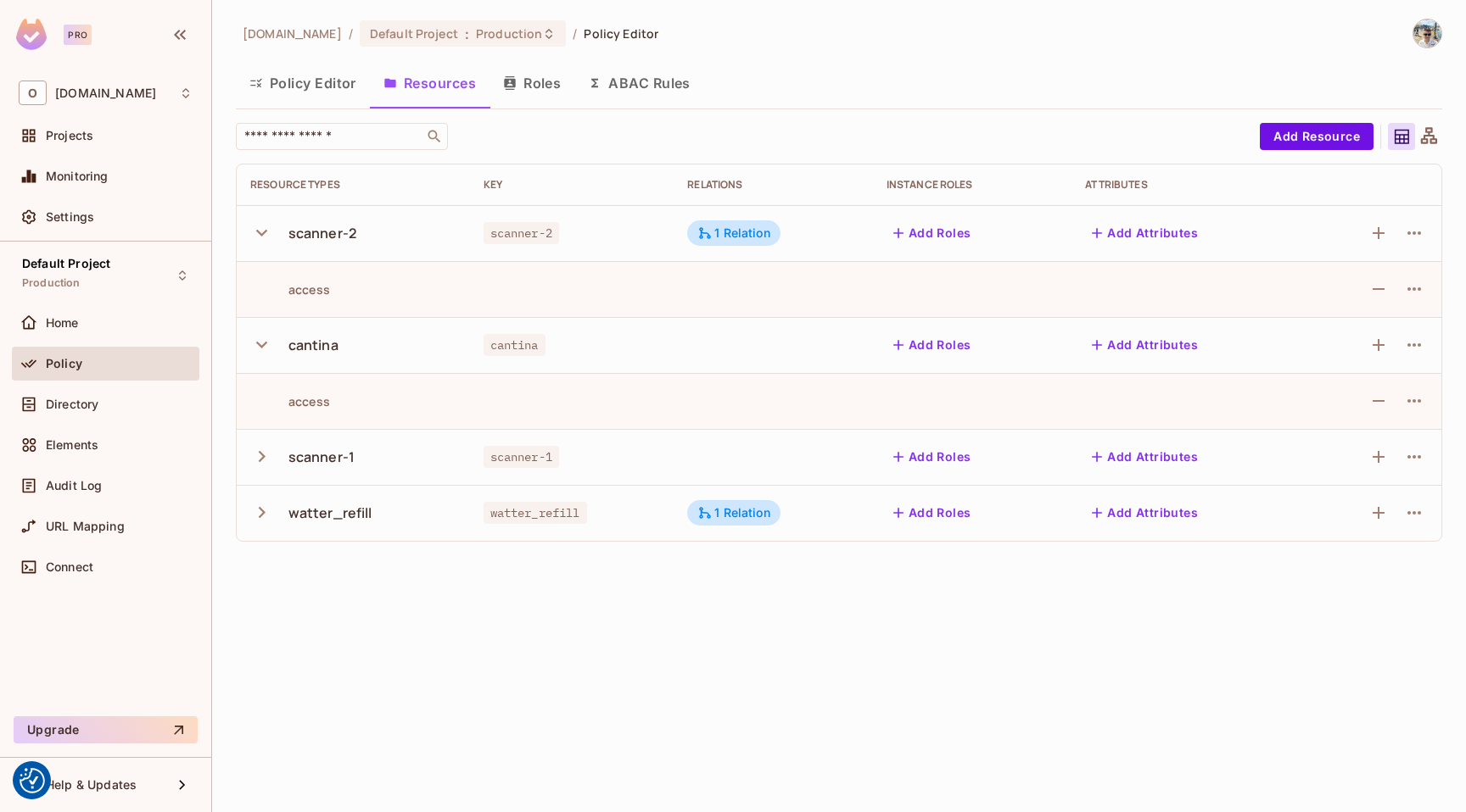
click at [953, 347] on button "Add Roles" at bounding box center [931, 345] width 92 height 28
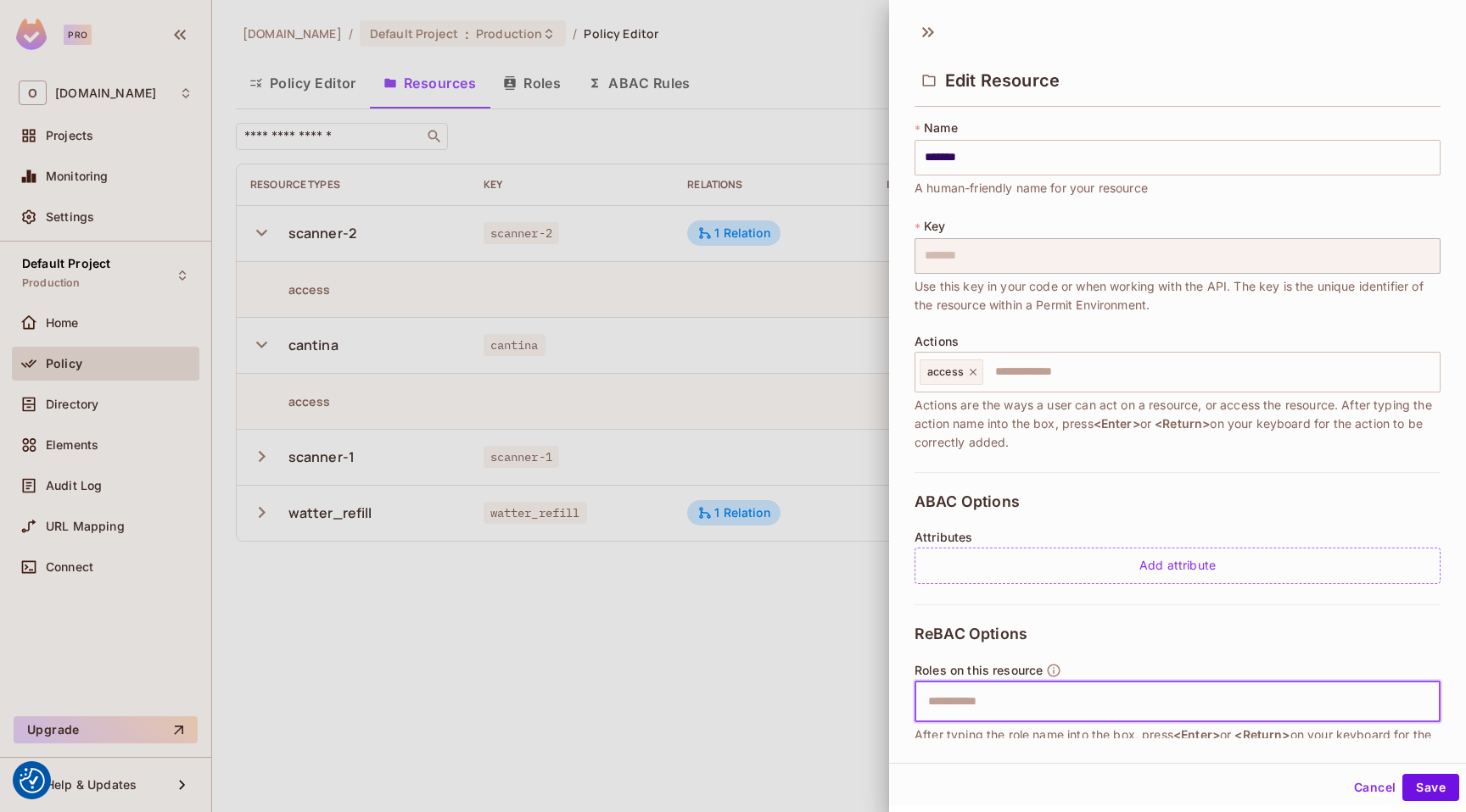
click at [993, 695] on input "text" at bounding box center [1175, 702] width 515 height 33
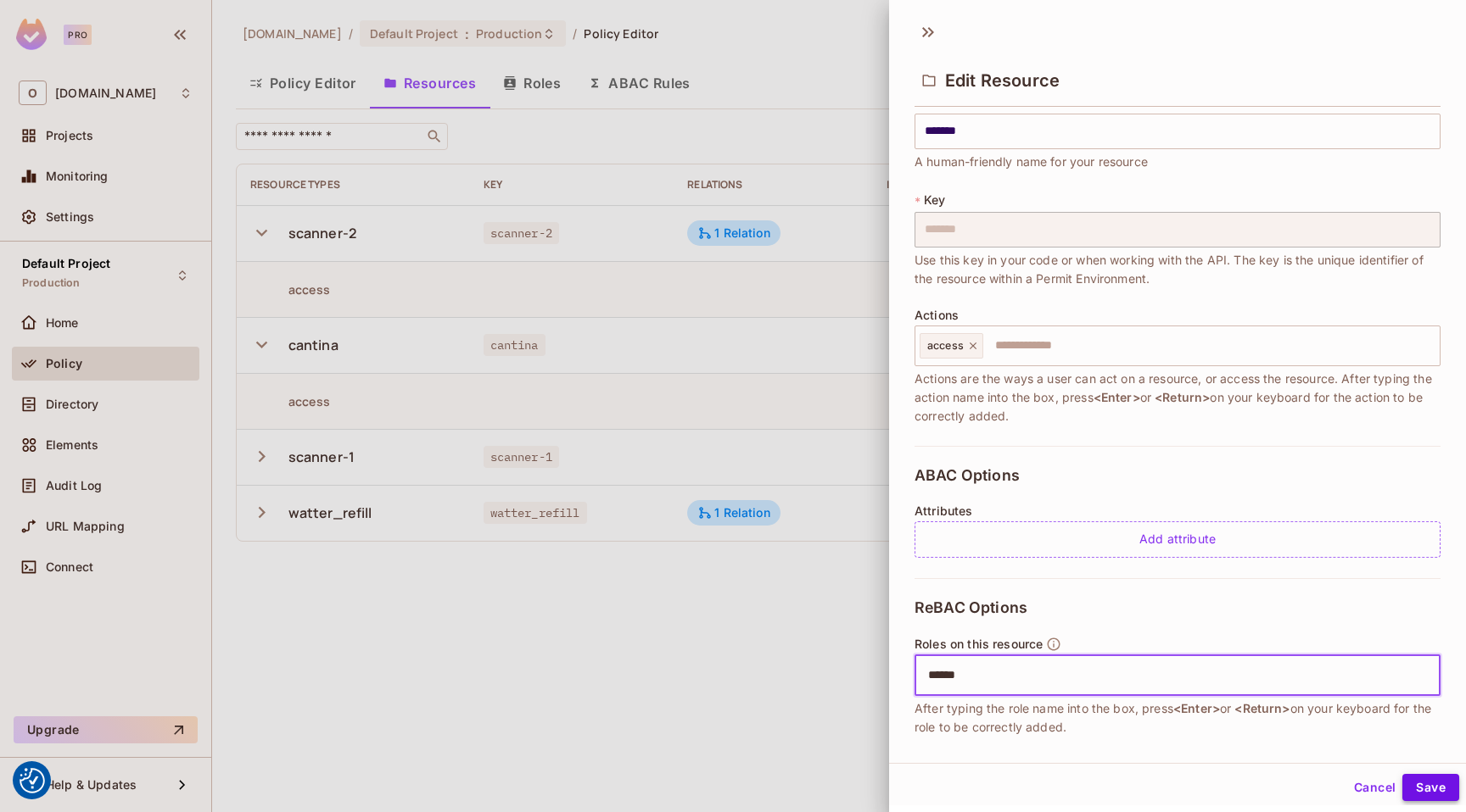
type input "******"
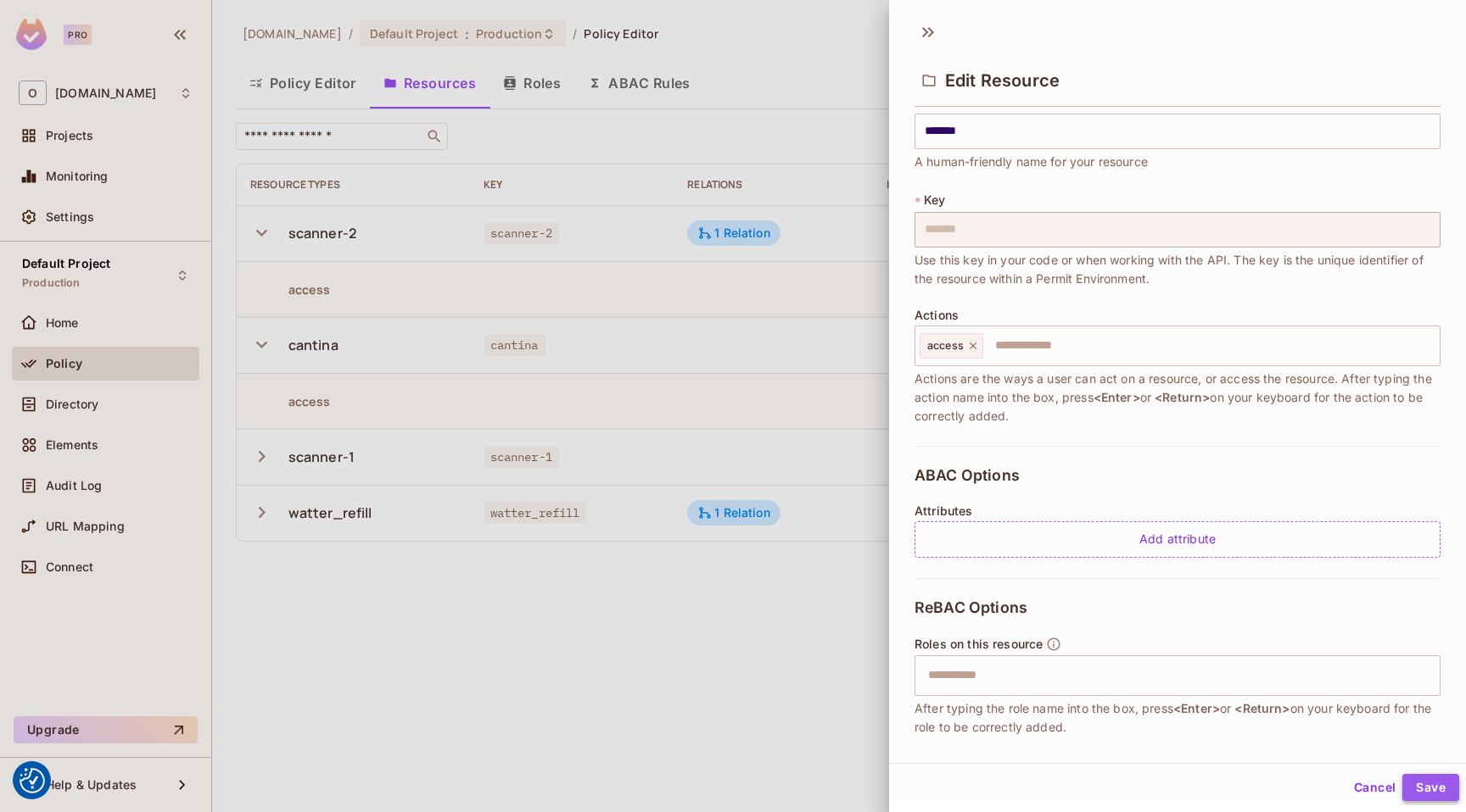
click at [1428, 783] on button "Save" at bounding box center [1431, 788] width 57 height 28
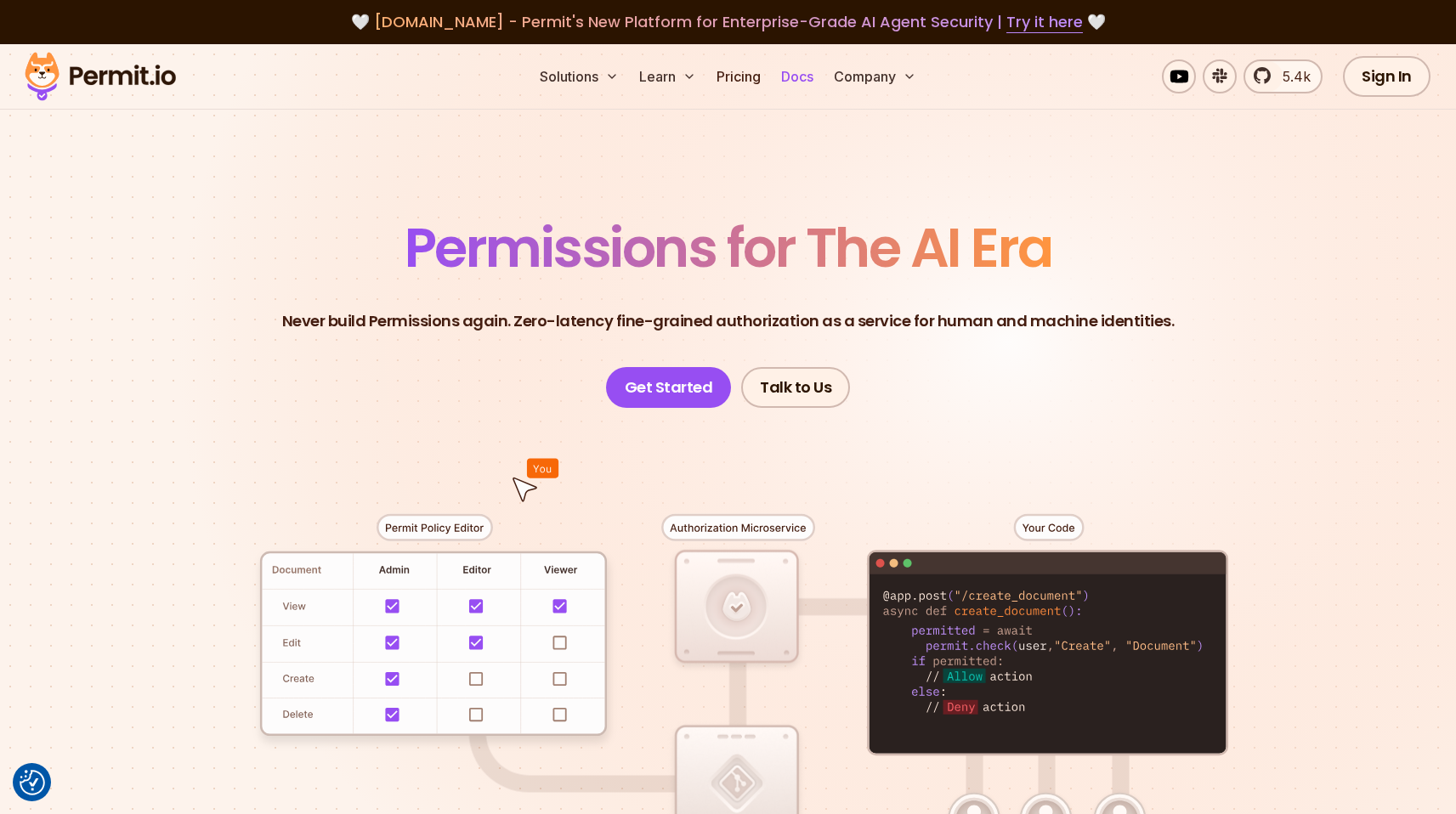
click at [813, 80] on link "Docs" at bounding box center [797, 76] width 46 height 34
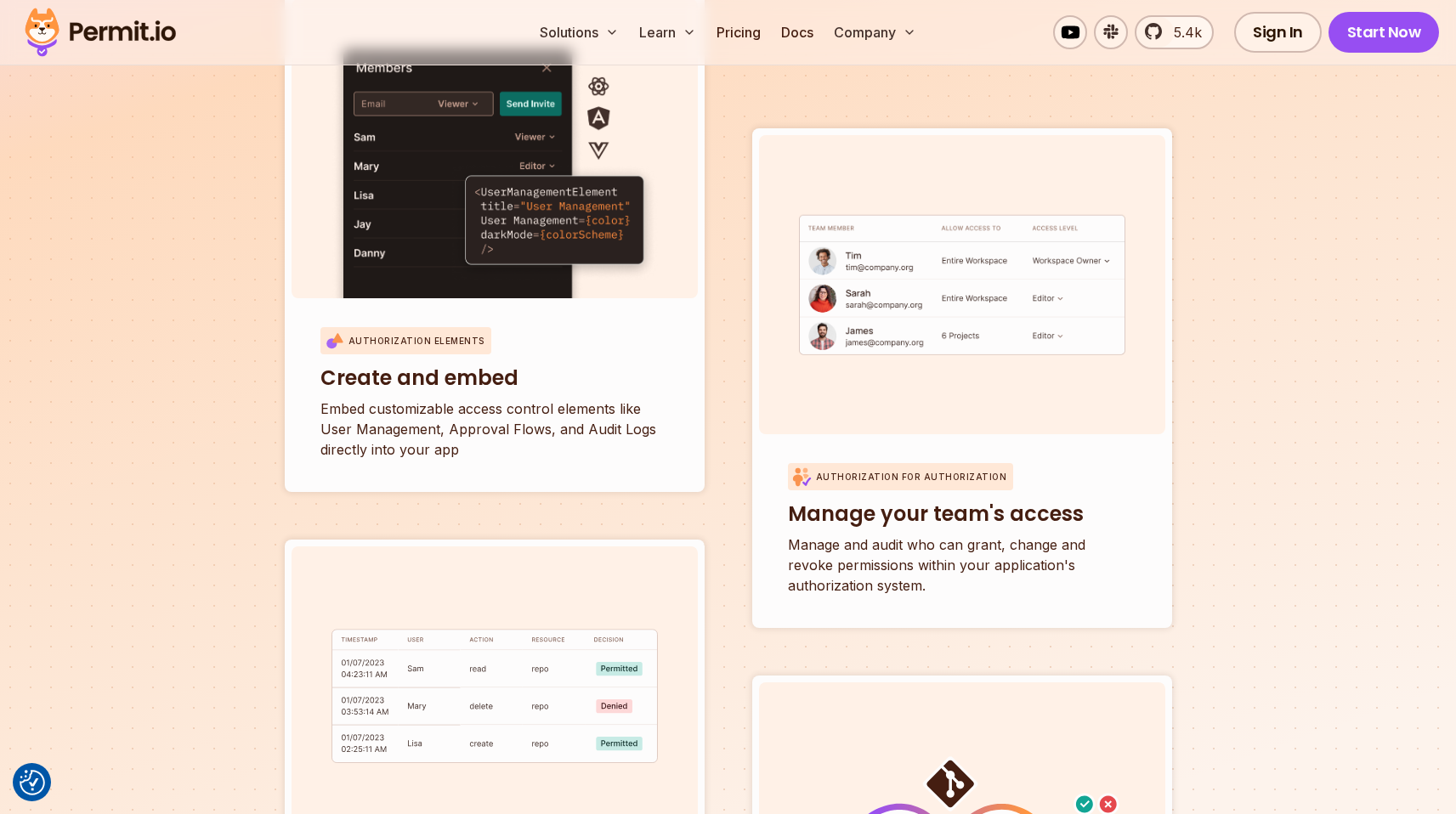
scroll to position [5651, 0]
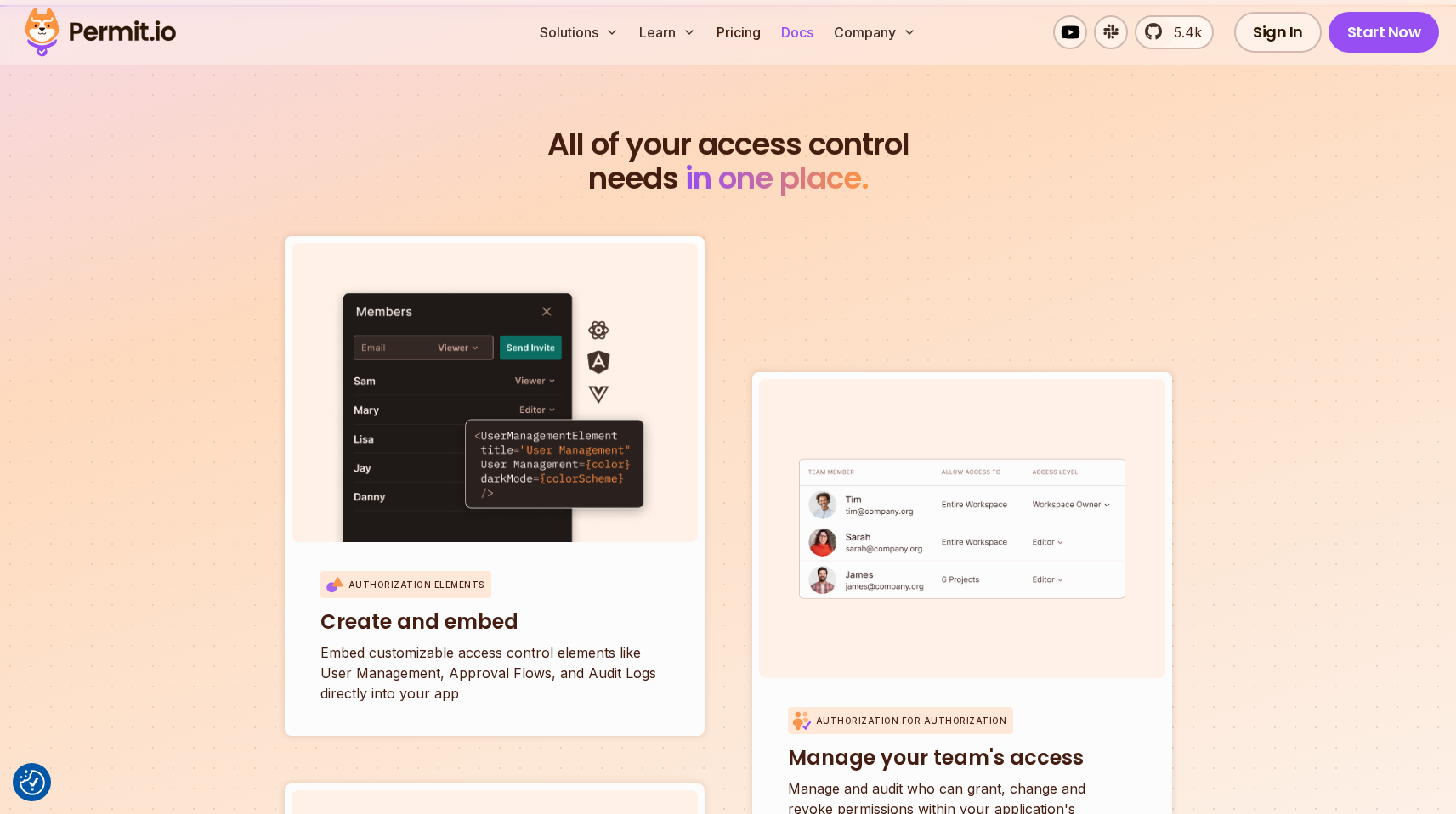
click at [799, 30] on link "Docs" at bounding box center [797, 33] width 46 height 34
click at [1255, 35] on link "Sign In" at bounding box center [1277, 32] width 88 height 40
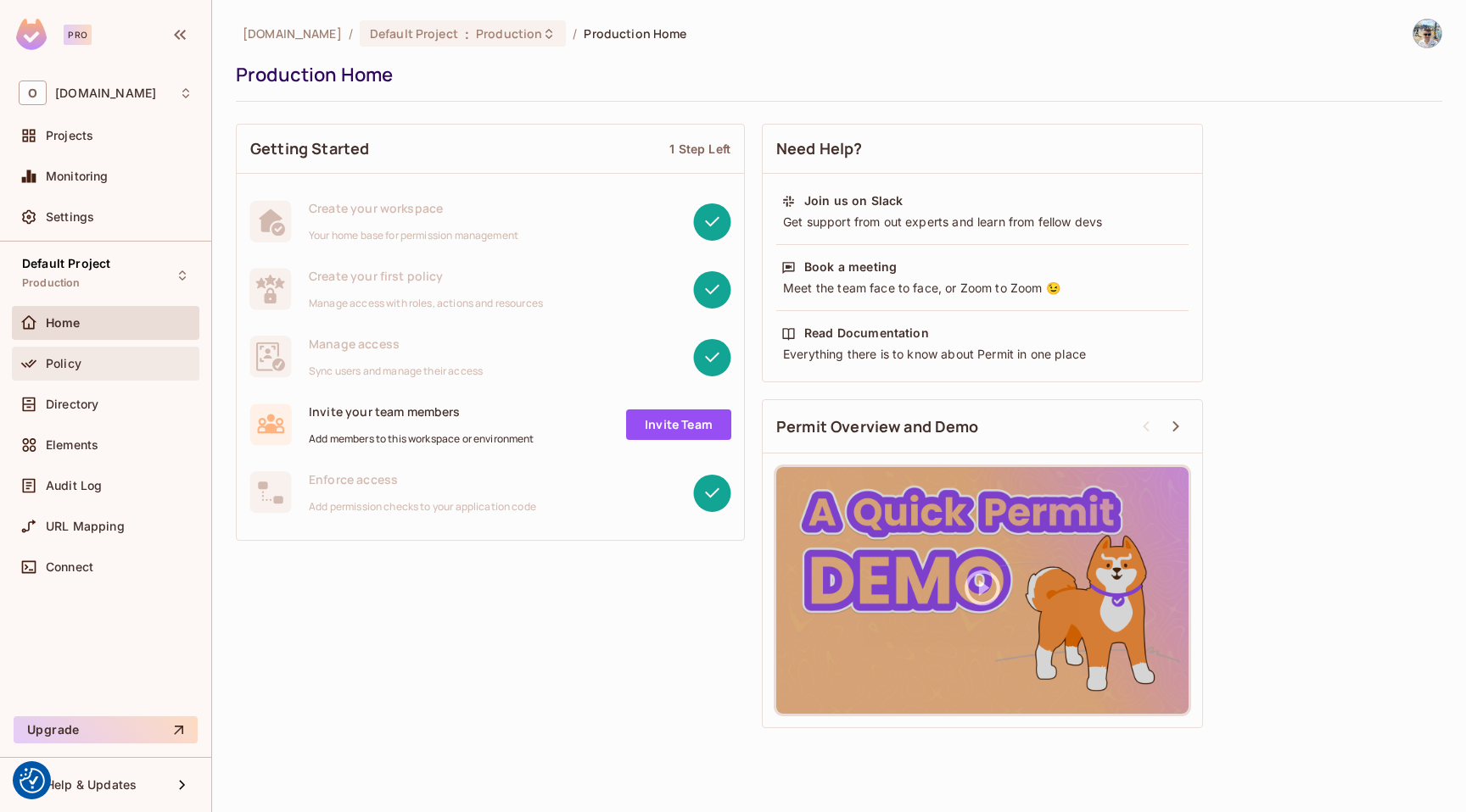
click at [125, 353] on div "Policy" at bounding box center [105, 363] width 174 height 21
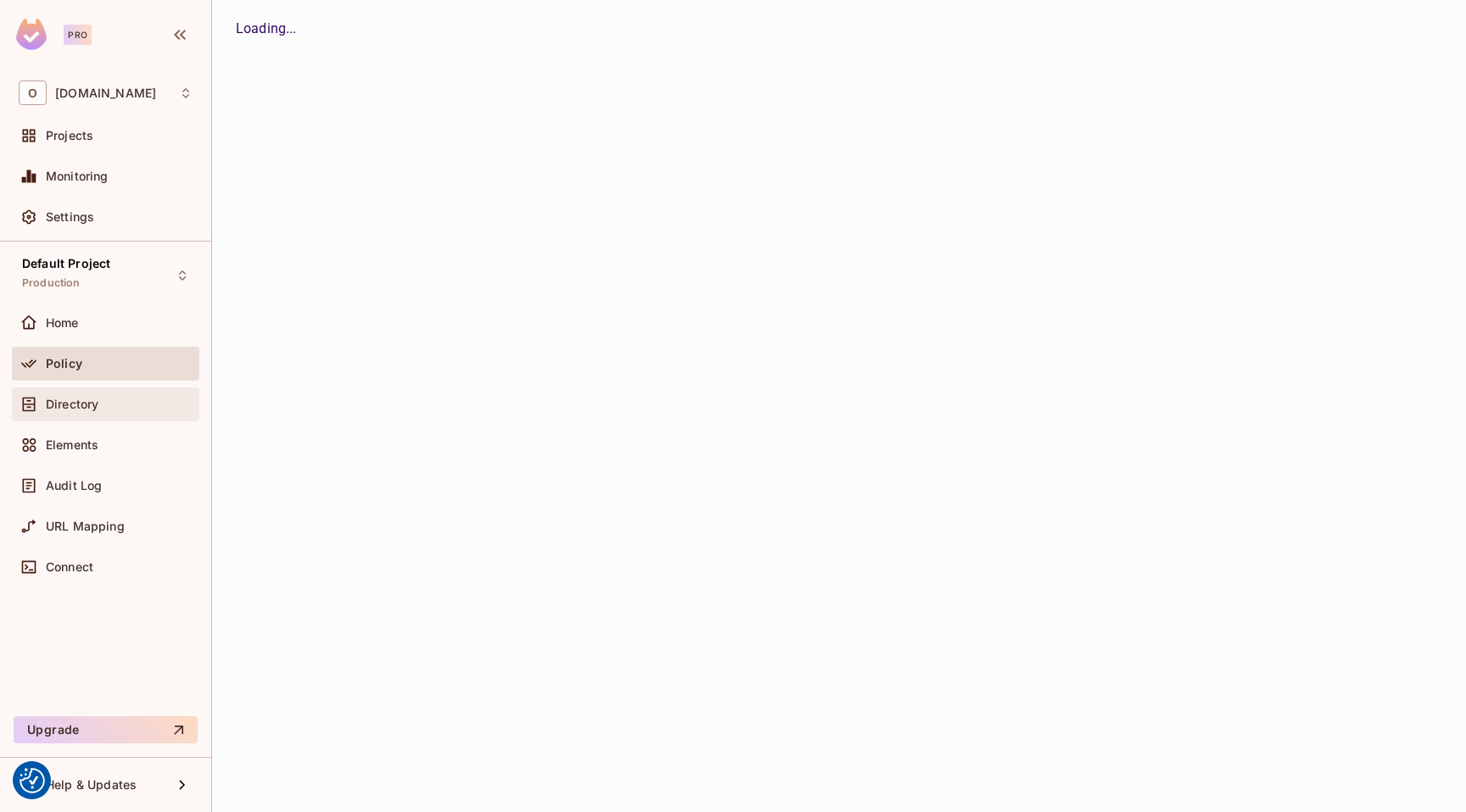
click at [101, 403] on div "Directory" at bounding box center [119, 405] width 147 height 14
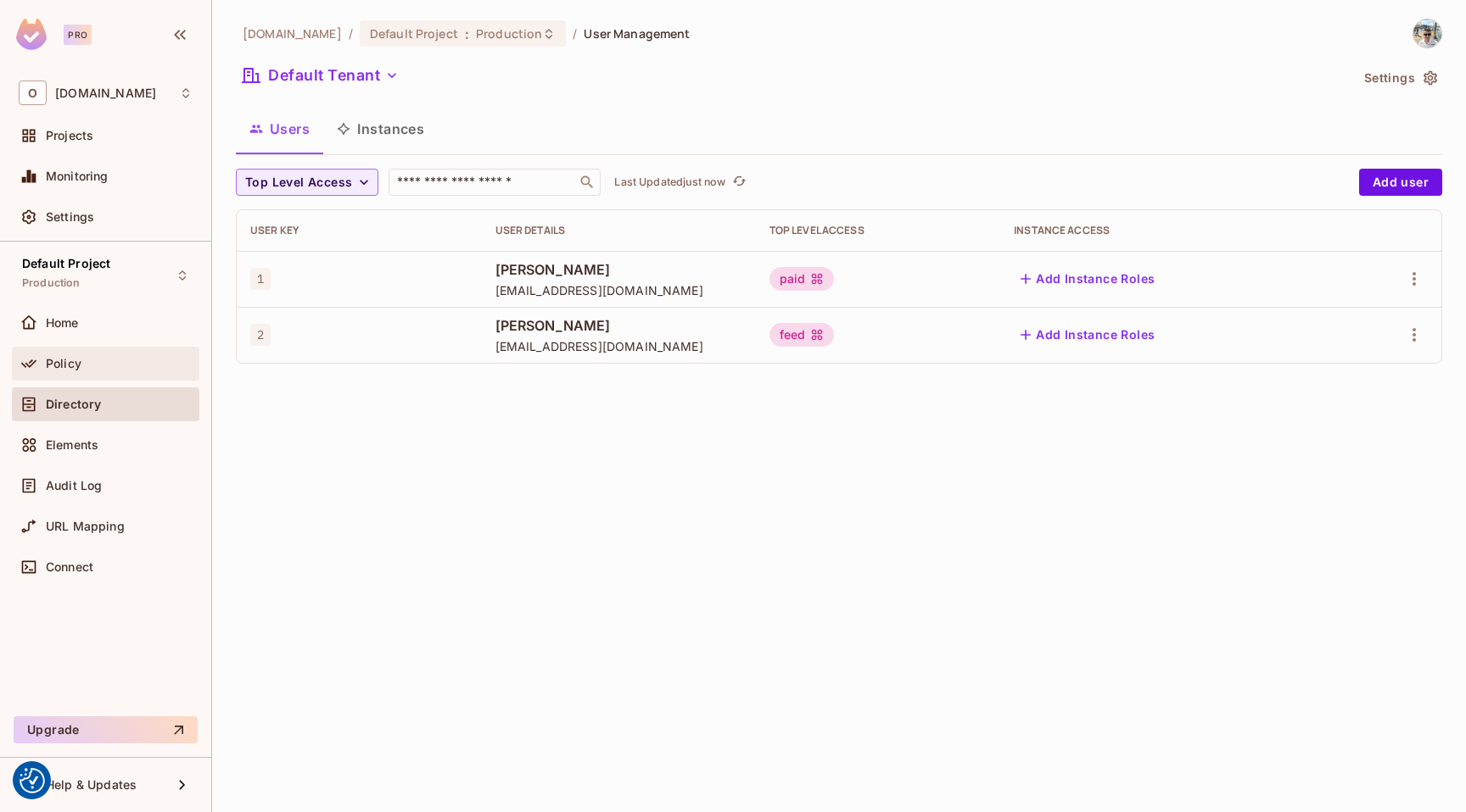
click at [94, 348] on div "Policy" at bounding box center [105, 363] width 187 height 33
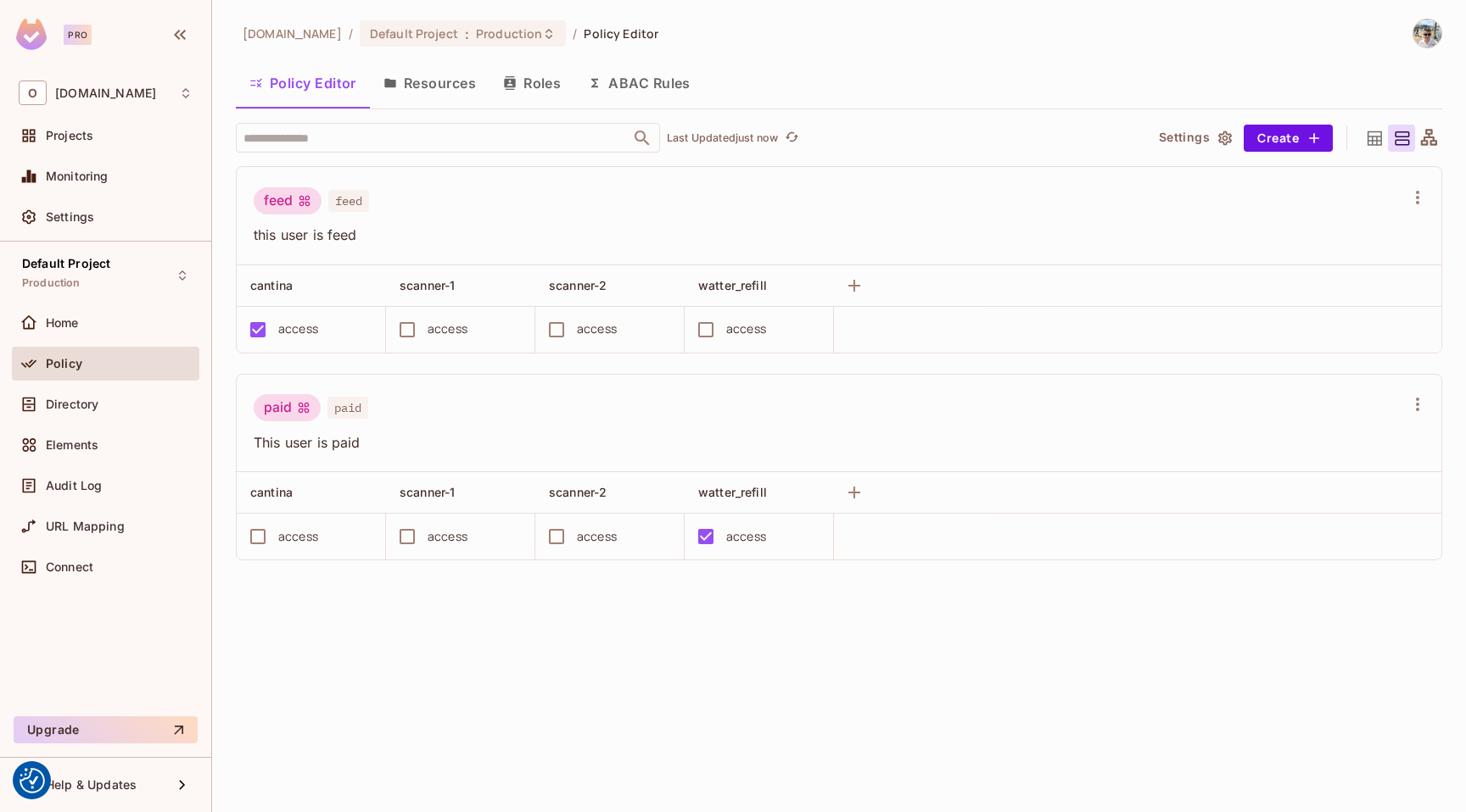
click at [479, 77] on button "Resources" at bounding box center [429, 83] width 119 height 42
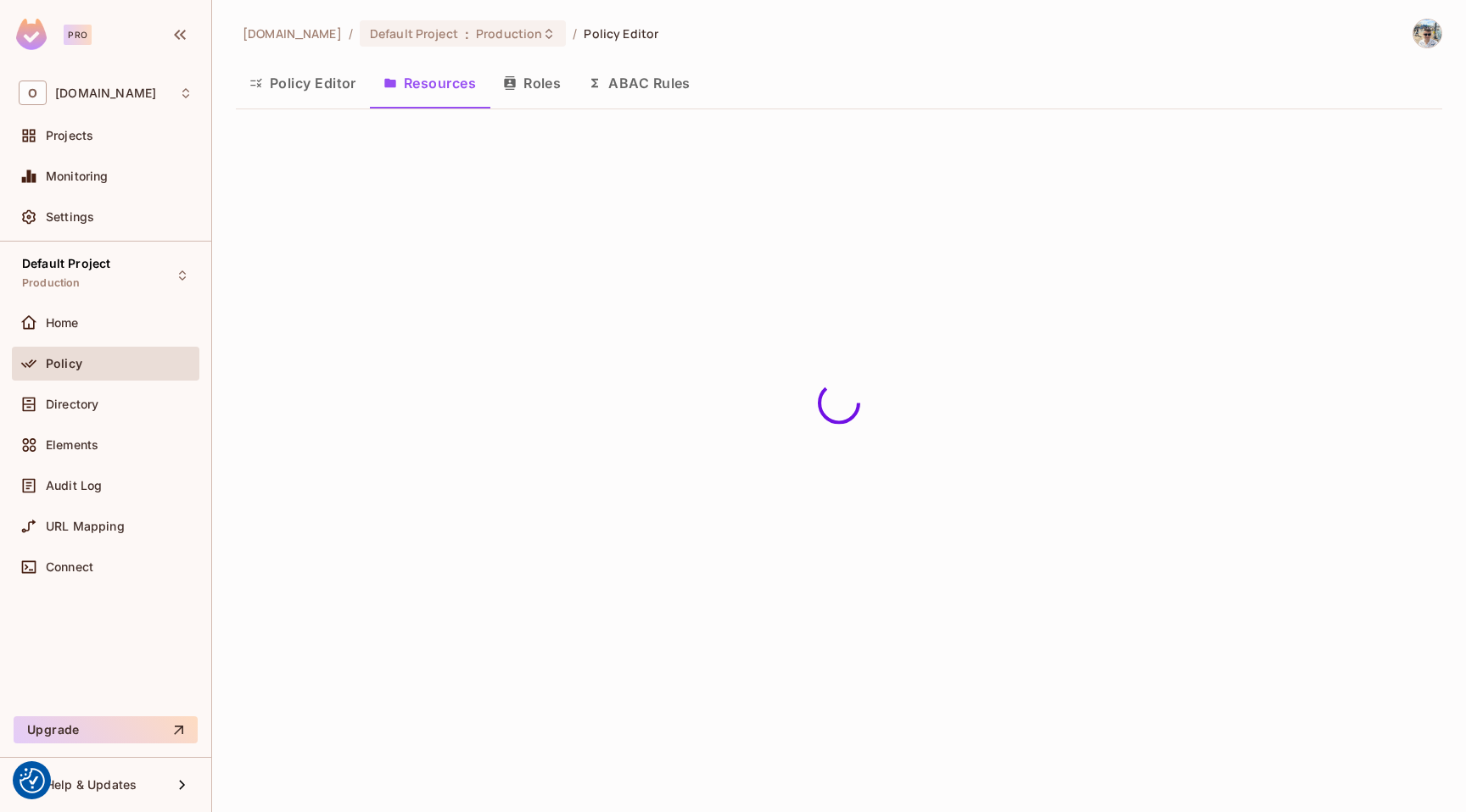
click at [418, 85] on button "Resources" at bounding box center [429, 83] width 119 height 42
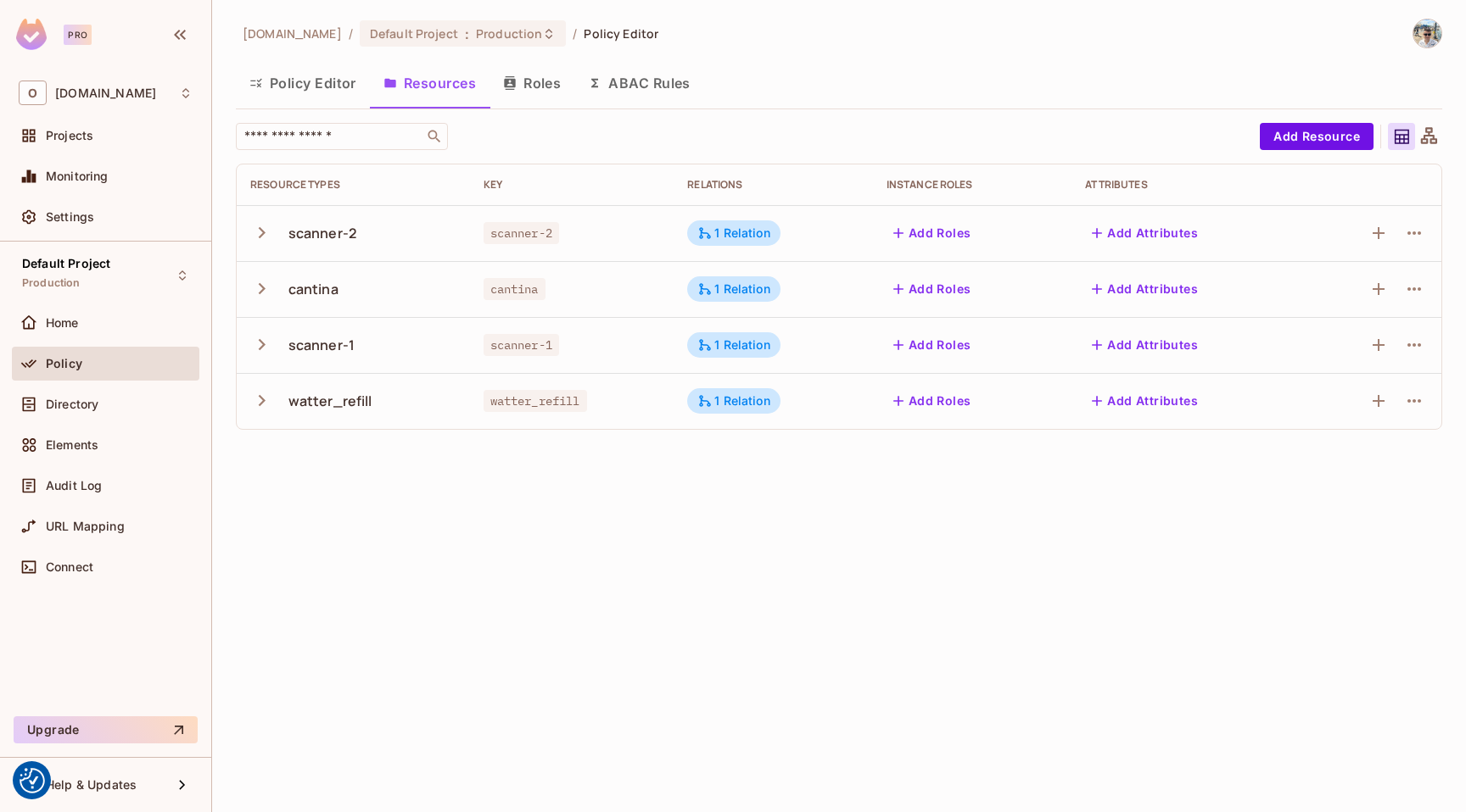
click at [304, 283] on div "cantina" at bounding box center [313, 288] width 50 height 19
click at [273, 284] on button "button" at bounding box center [265, 288] width 30 height 36
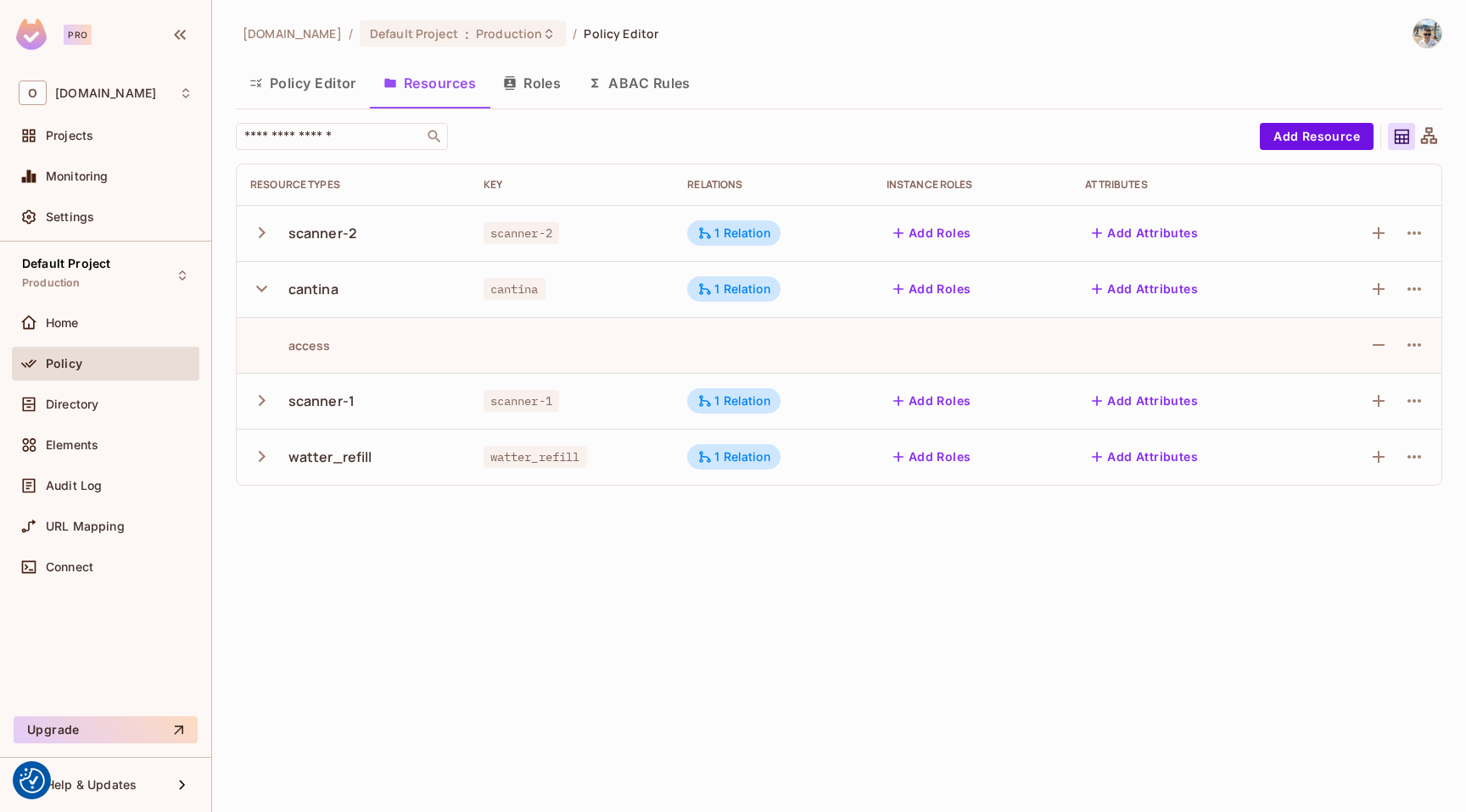
click at [267, 404] on icon "button" at bounding box center [261, 400] width 23 height 23
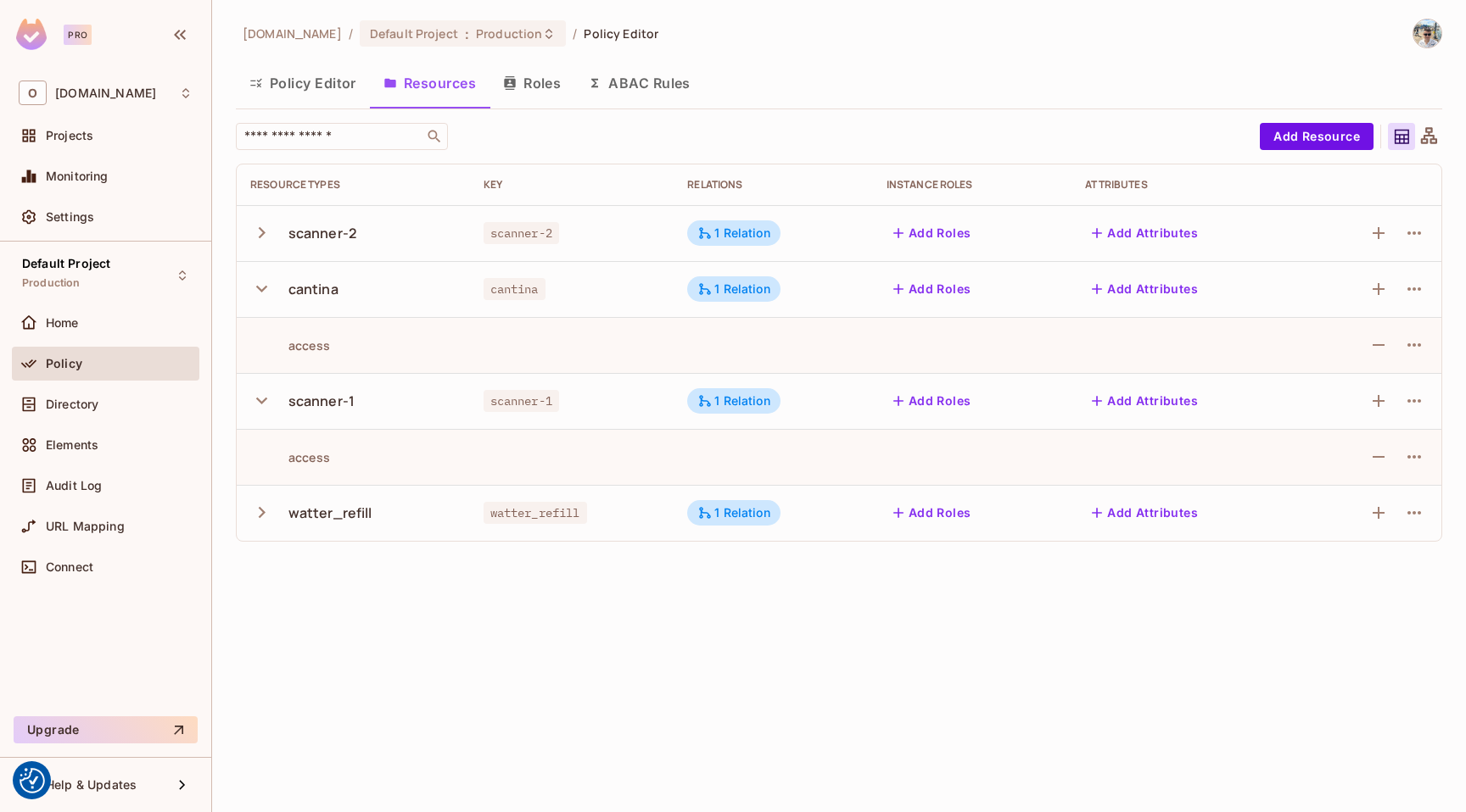
click at [273, 507] on icon "button" at bounding box center [261, 512] width 23 height 23
click at [744, 398] on div "1 Relation" at bounding box center [733, 402] width 73 height 16
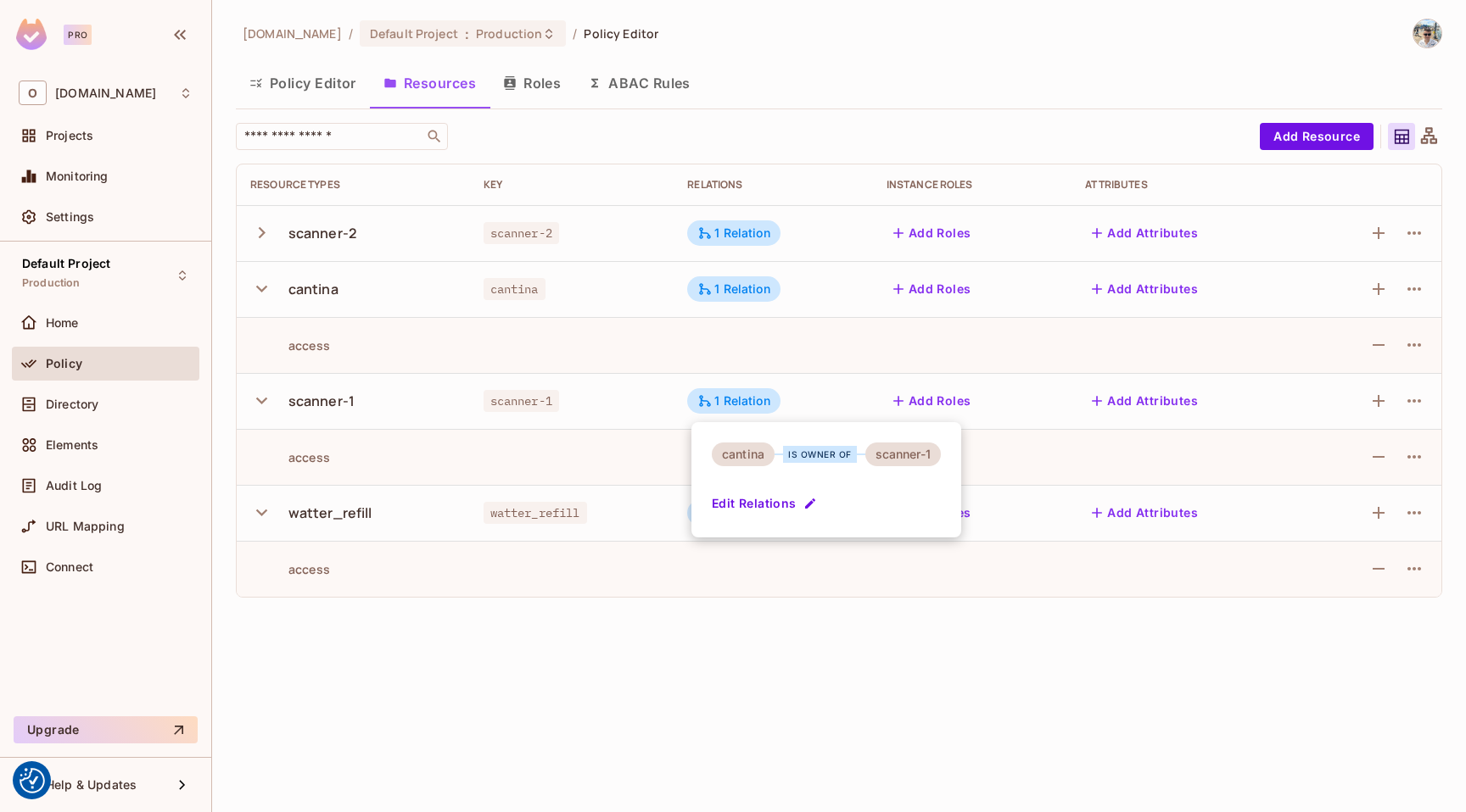
click at [749, 284] on div at bounding box center [733, 406] width 1466 height 812
click at [751, 287] on div "1 Relation" at bounding box center [733, 289] width 73 height 16
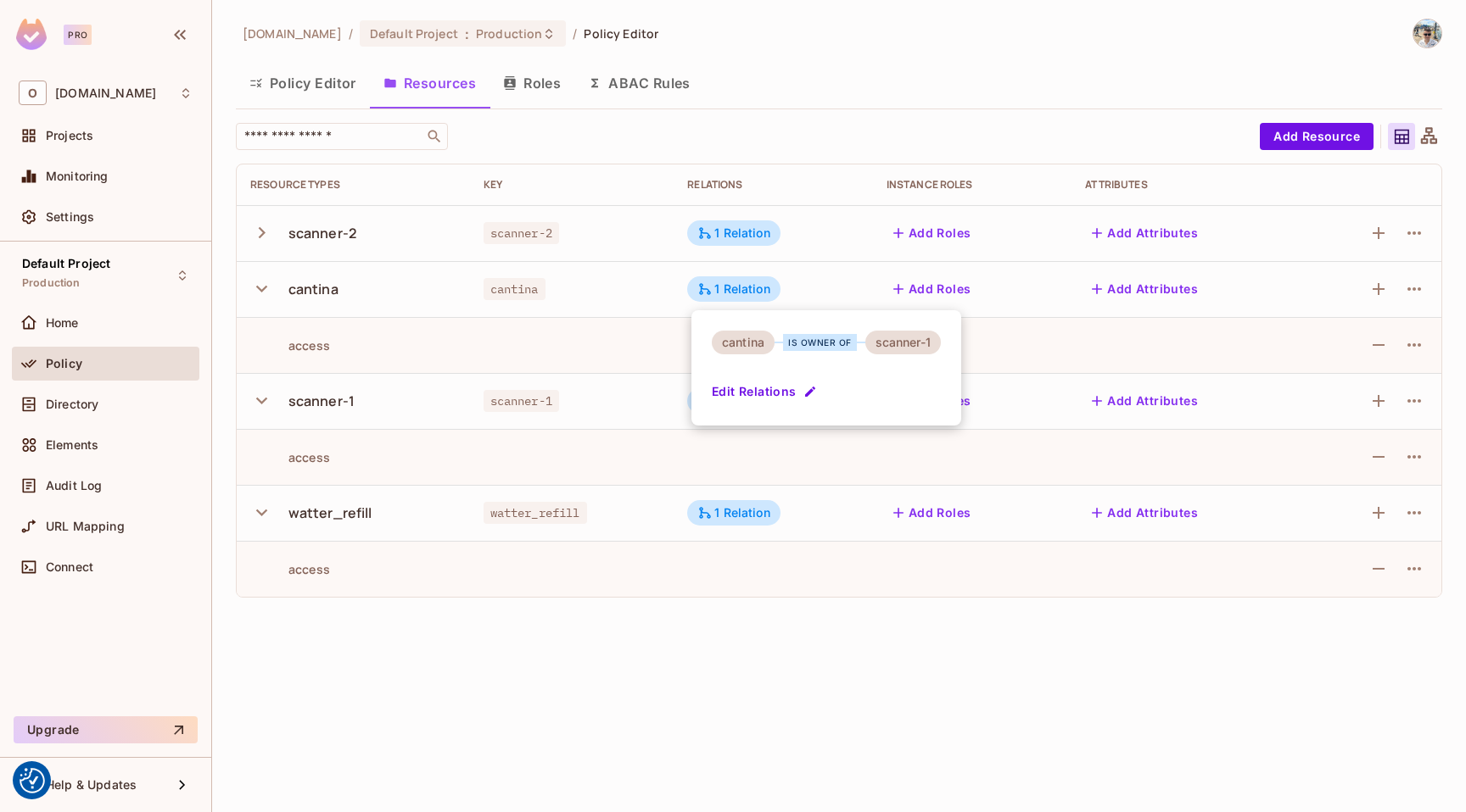
click at [329, 295] on div at bounding box center [733, 406] width 1466 height 812
click at [297, 295] on div "cantina" at bounding box center [313, 288] width 50 height 19
click at [264, 295] on icon "button" at bounding box center [261, 288] width 23 height 23
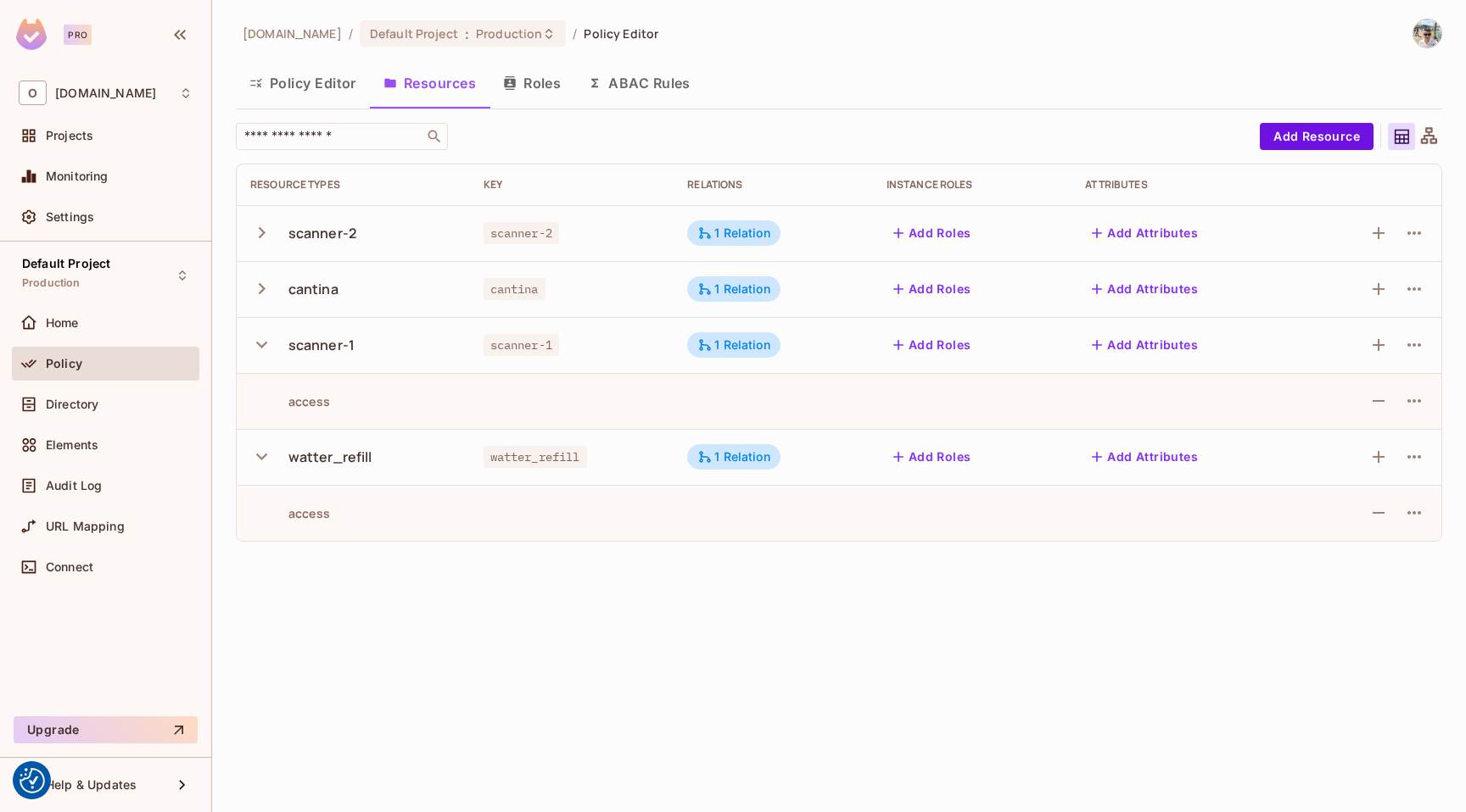
click at [265, 342] on icon "button" at bounding box center [261, 344] width 23 height 23
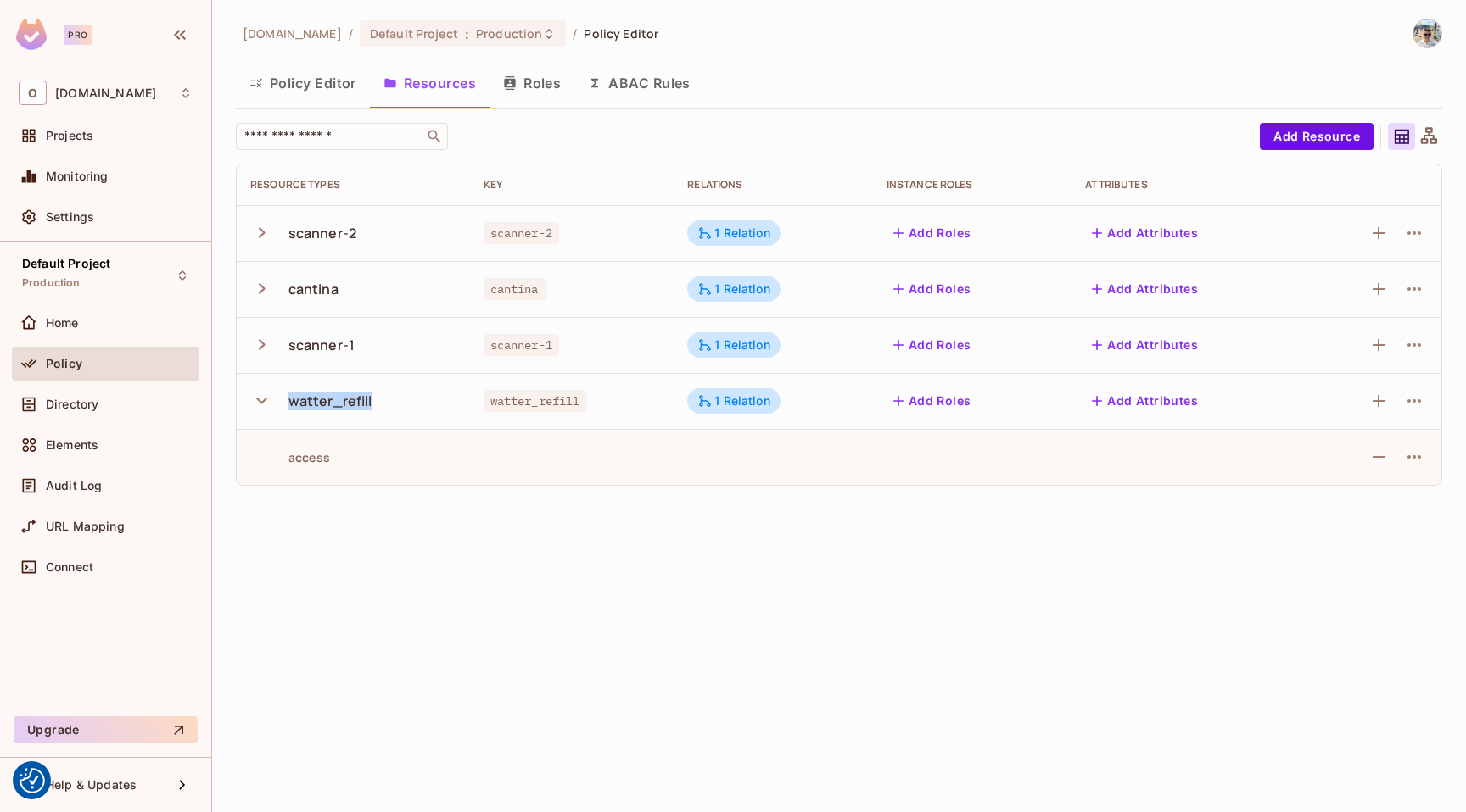
drag, startPoint x: 287, startPoint y: 395, endPoint x: 413, endPoint y: 395, distance: 126.0
click at [413, 395] on div "watter_refill" at bounding box center [352, 401] width 206 height 35
drag, startPoint x: 287, startPoint y: 291, endPoint x: 411, endPoint y: 291, distance: 124.0
click at [409, 291] on div "cantina" at bounding box center [352, 289] width 206 height 35
click at [340, 242] on div "scanner-2" at bounding box center [352, 233] width 206 height 35
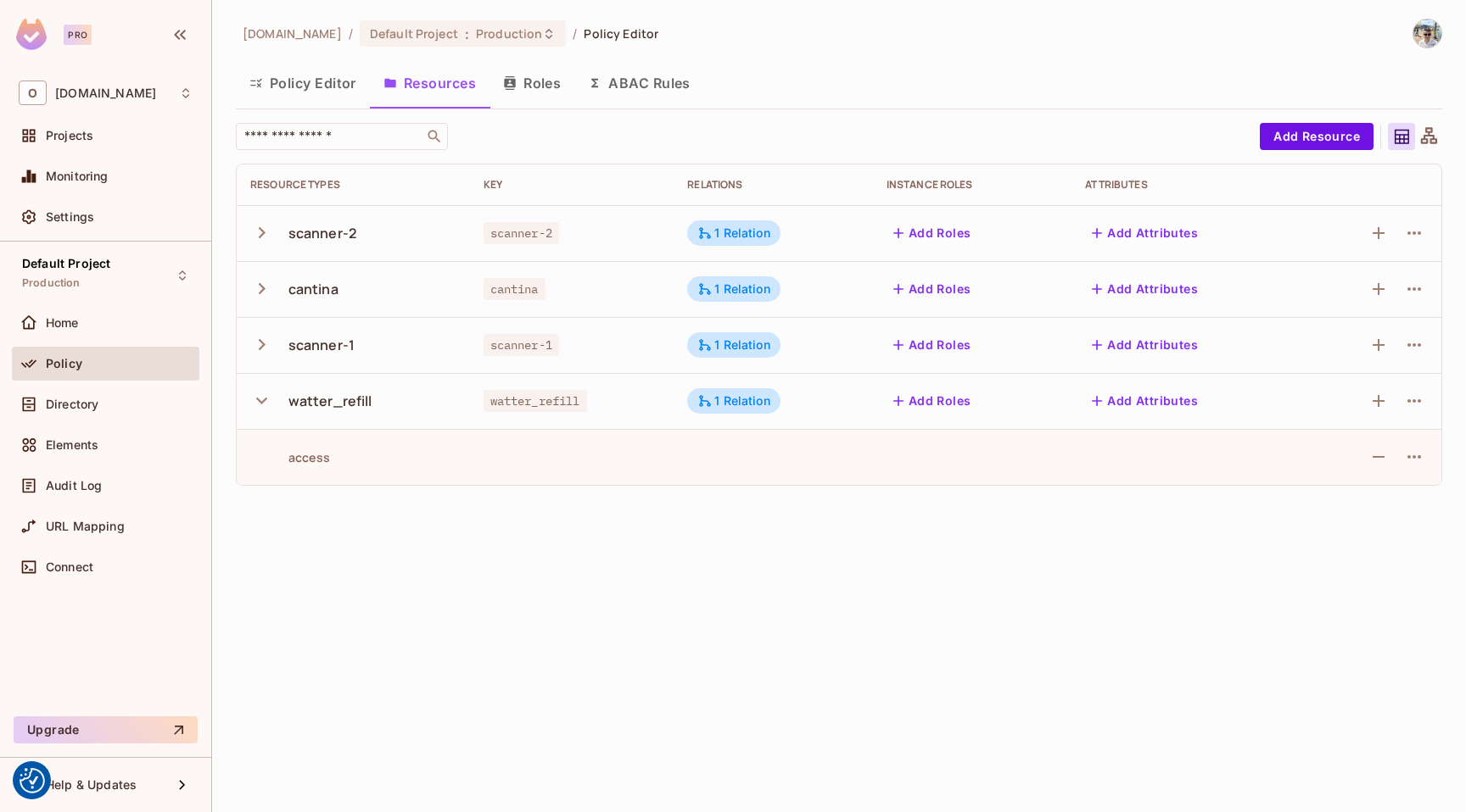
click at [337, 382] on td "watter_refill" at bounding box center [352, 401] width 233 height 56
click at [318, 340] on div "scanner-1" at bounding box center [321, 344] width 66 height 19
click at [274, 337] on button "button" at bounding box center [265, 344] width 30 height 36
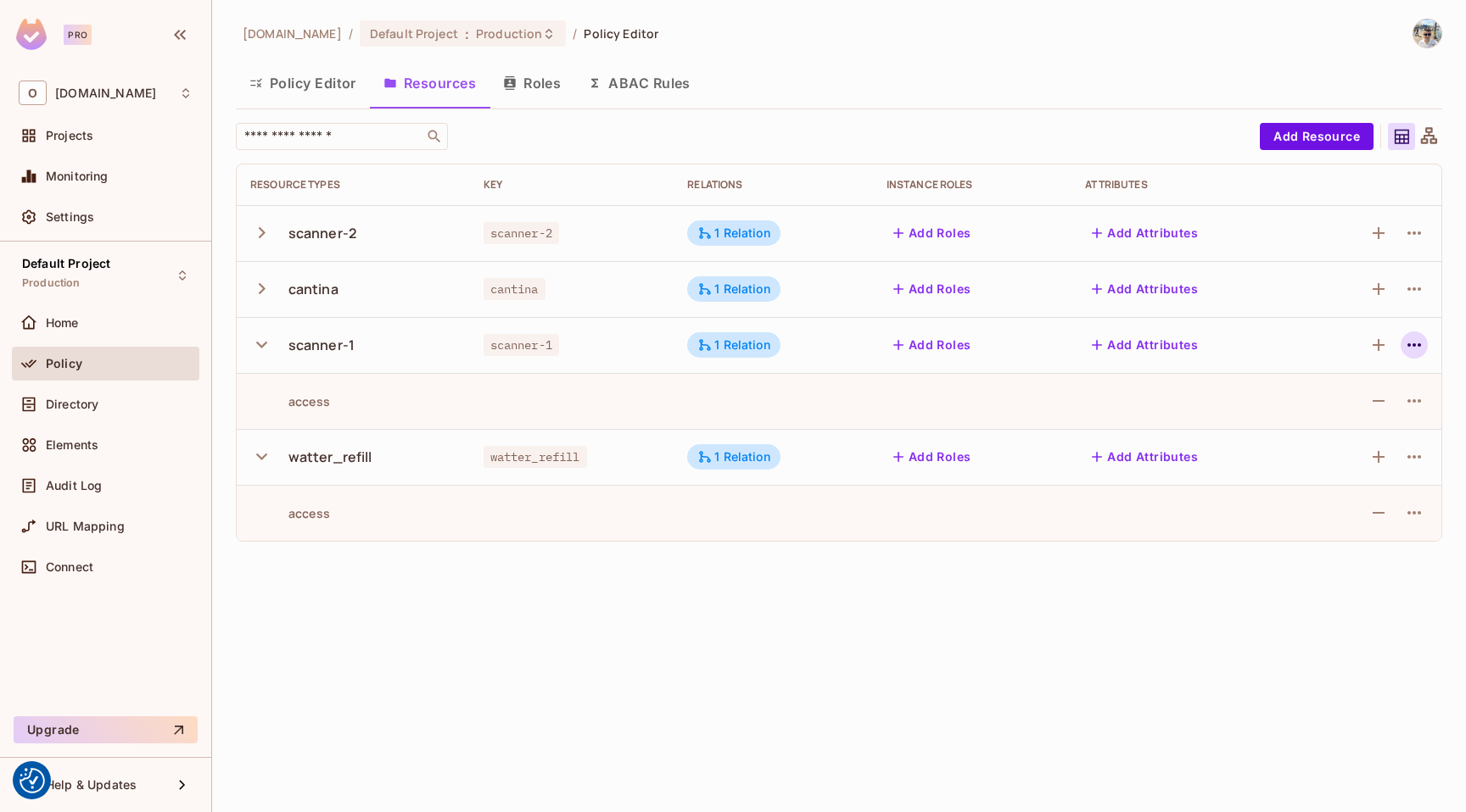
click at [1414, 343] on icon "button" at bounding box center [1414, 344] width 21 height 21
click at [463, 425] on div at bounding box center [733, 406] width 1466 height 812
click at [1402, 348] on button "button" at bounding box center [1414, 345] width 28 height 28
click at [1348, 406] on div "Edit Resource" at bounding box center [1340, 411] width 80 height 17
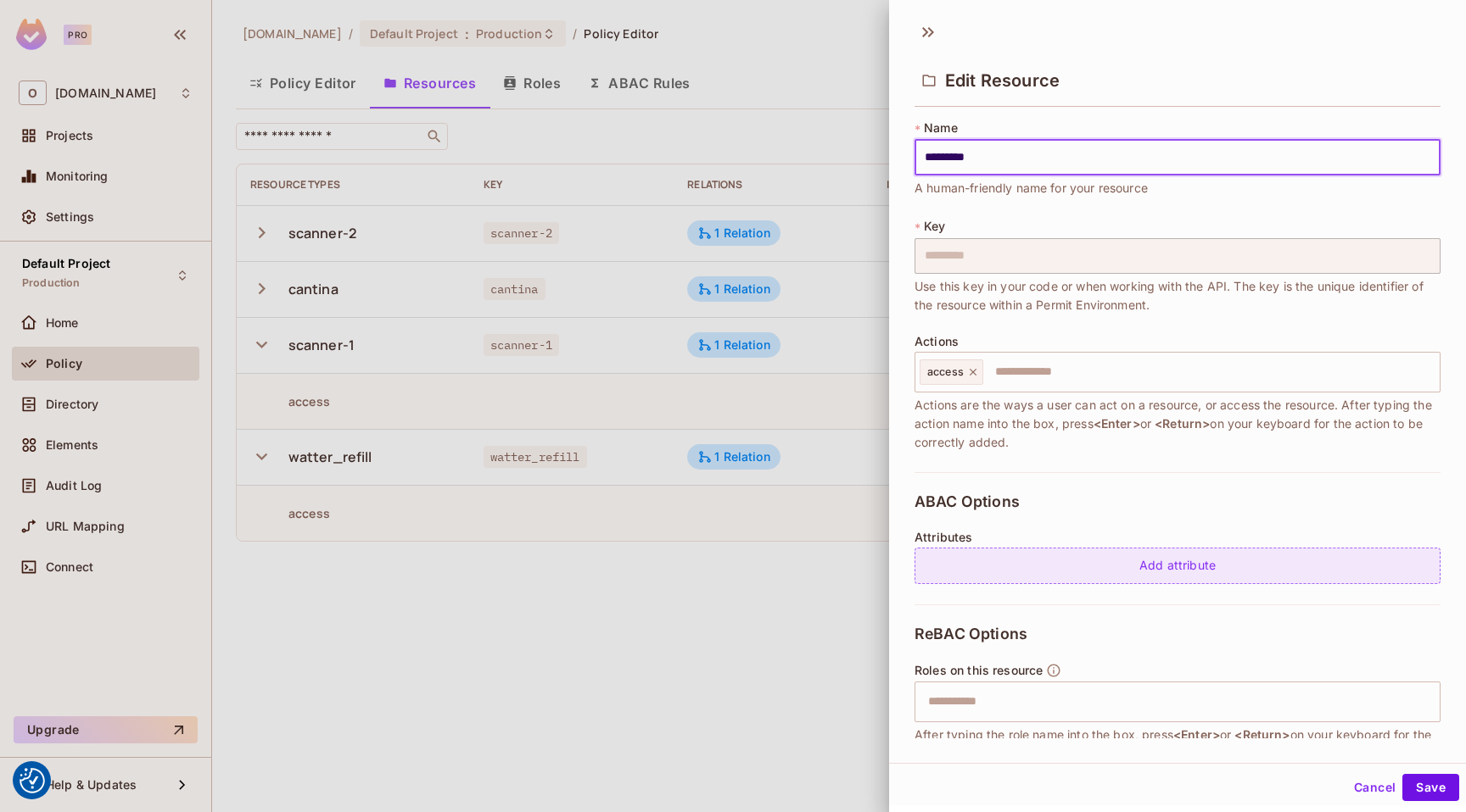
scroll to position [169, 0]
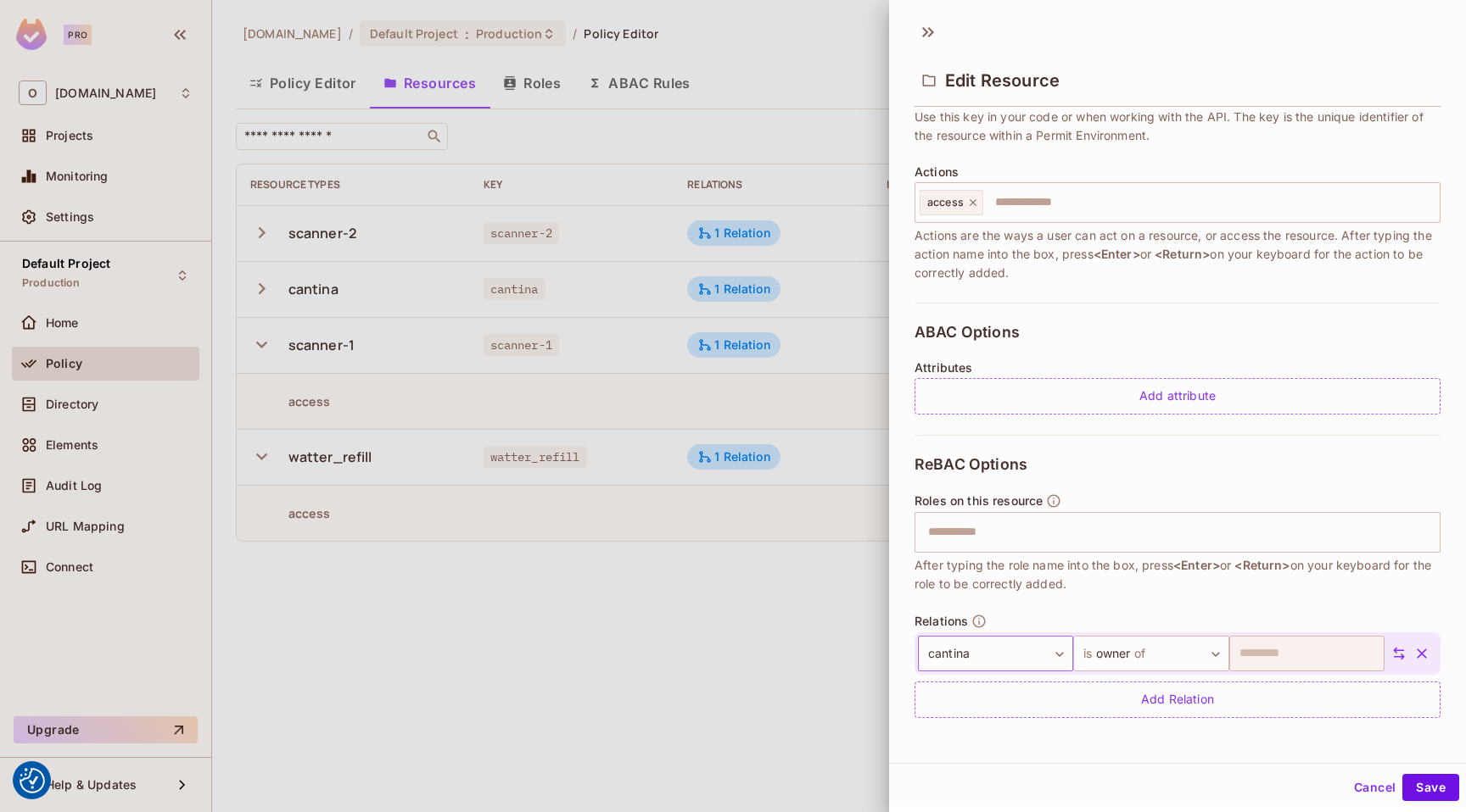
click at [999, 646] on body "We use cookies to enhance your browsing experience, serve personalized ads or c…" at bounding box center [733, 406] width 1466 height 812
click at [697, 700] on div at bounding box center [733, 406] width 1466 height 812
click at [934, 33] on icon at bounding box center [928, 32] width 28 height 28
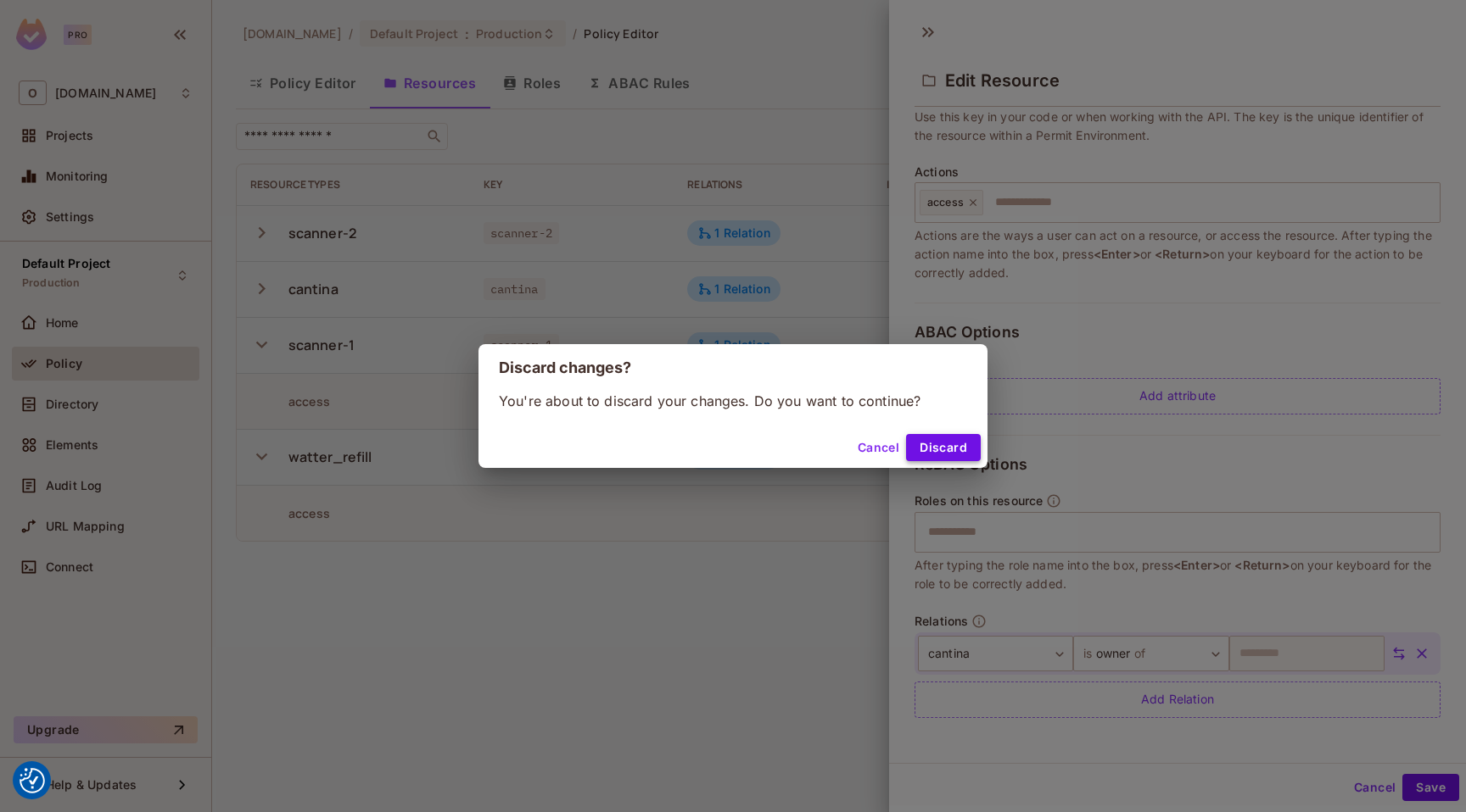
click at [928, 449] on button "Discard" at bounding box center [943, 448] width 75 height 28
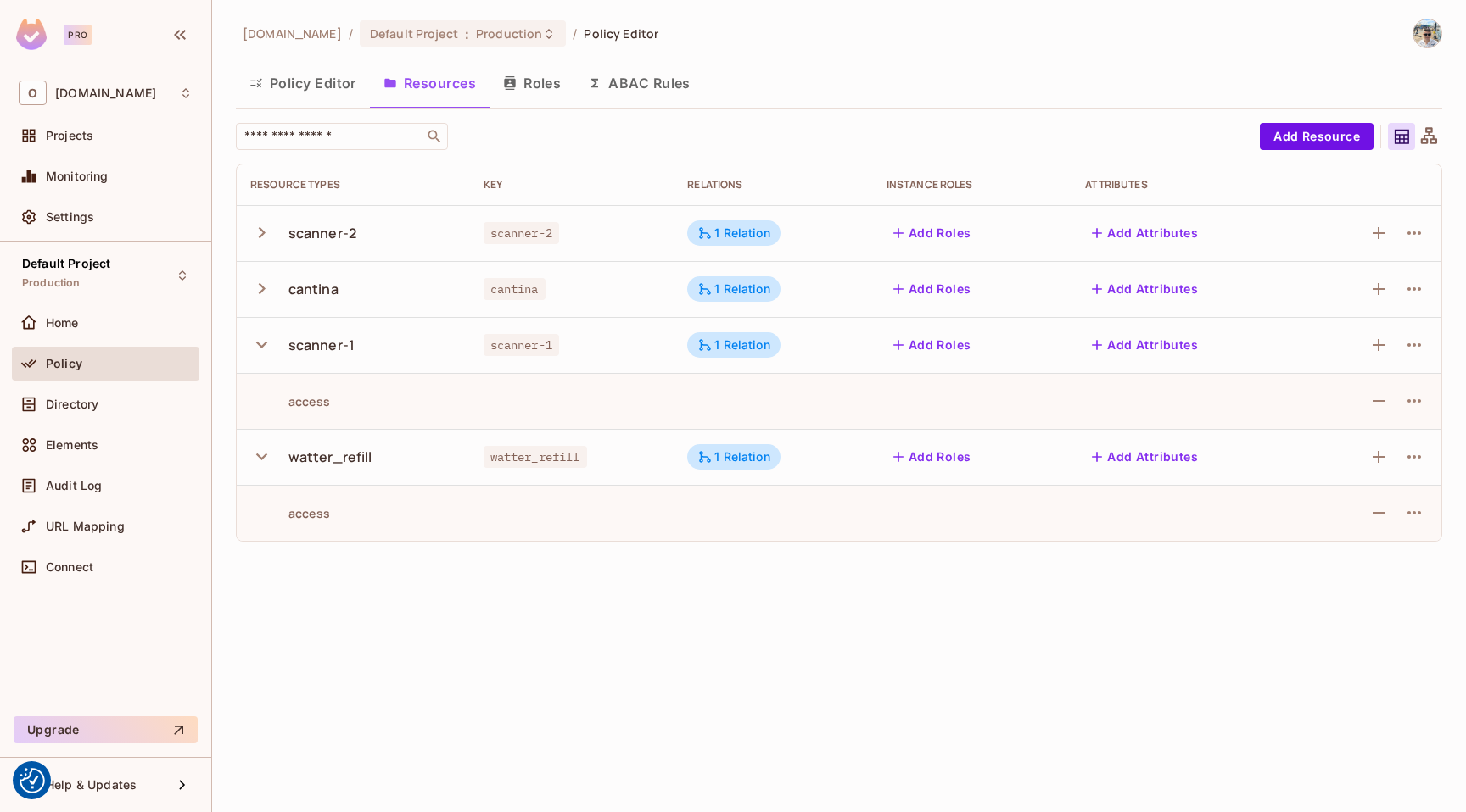
click at [260, 348] on icon "button" at bounding box center [261, 344] width 23 height 23
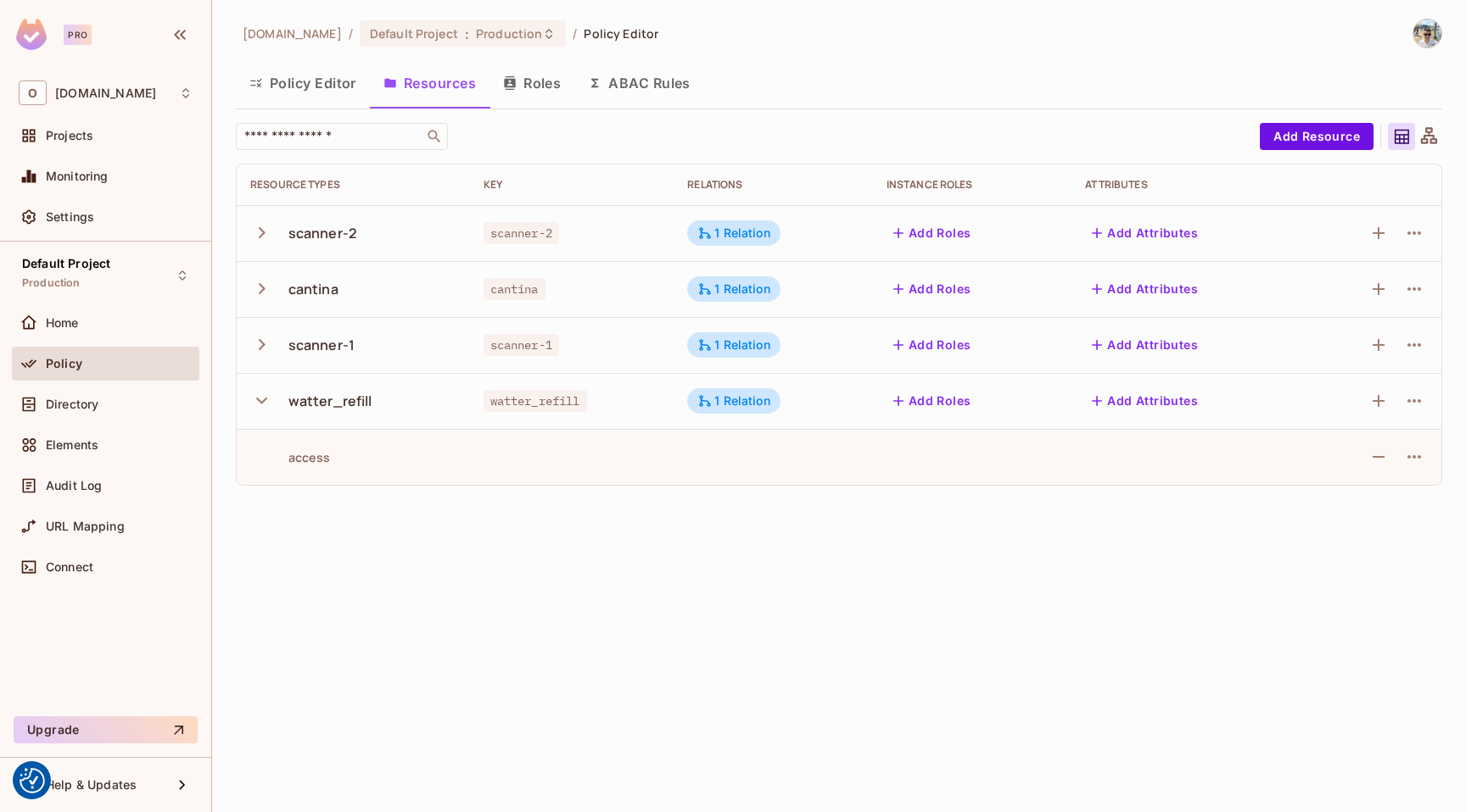
click at [266, 340] on icon "button" at bounding box center [261, 344] width 23 height 23
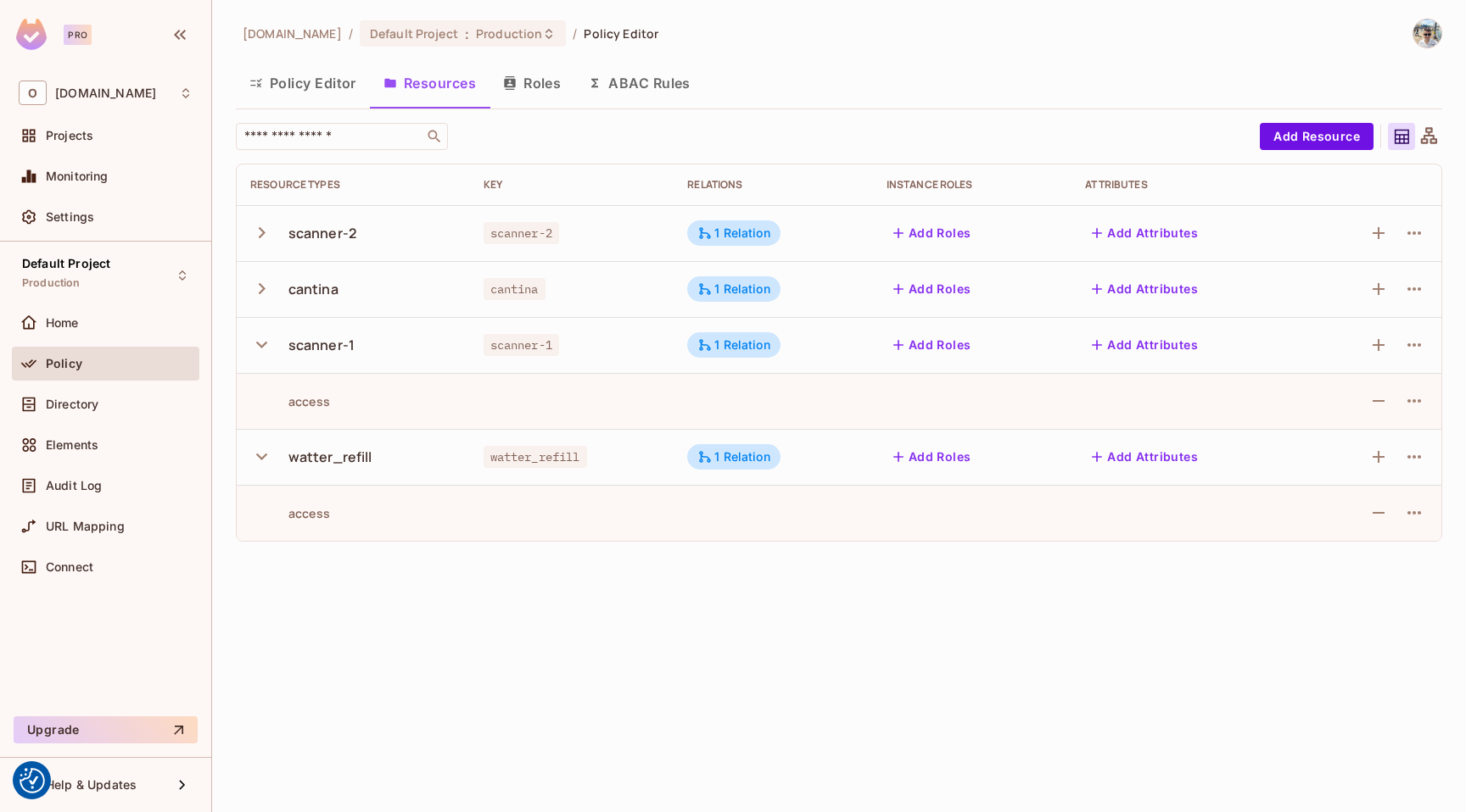
click at [267, 296] on icon "button" at bounding box center [261, 288] width 23 height 23
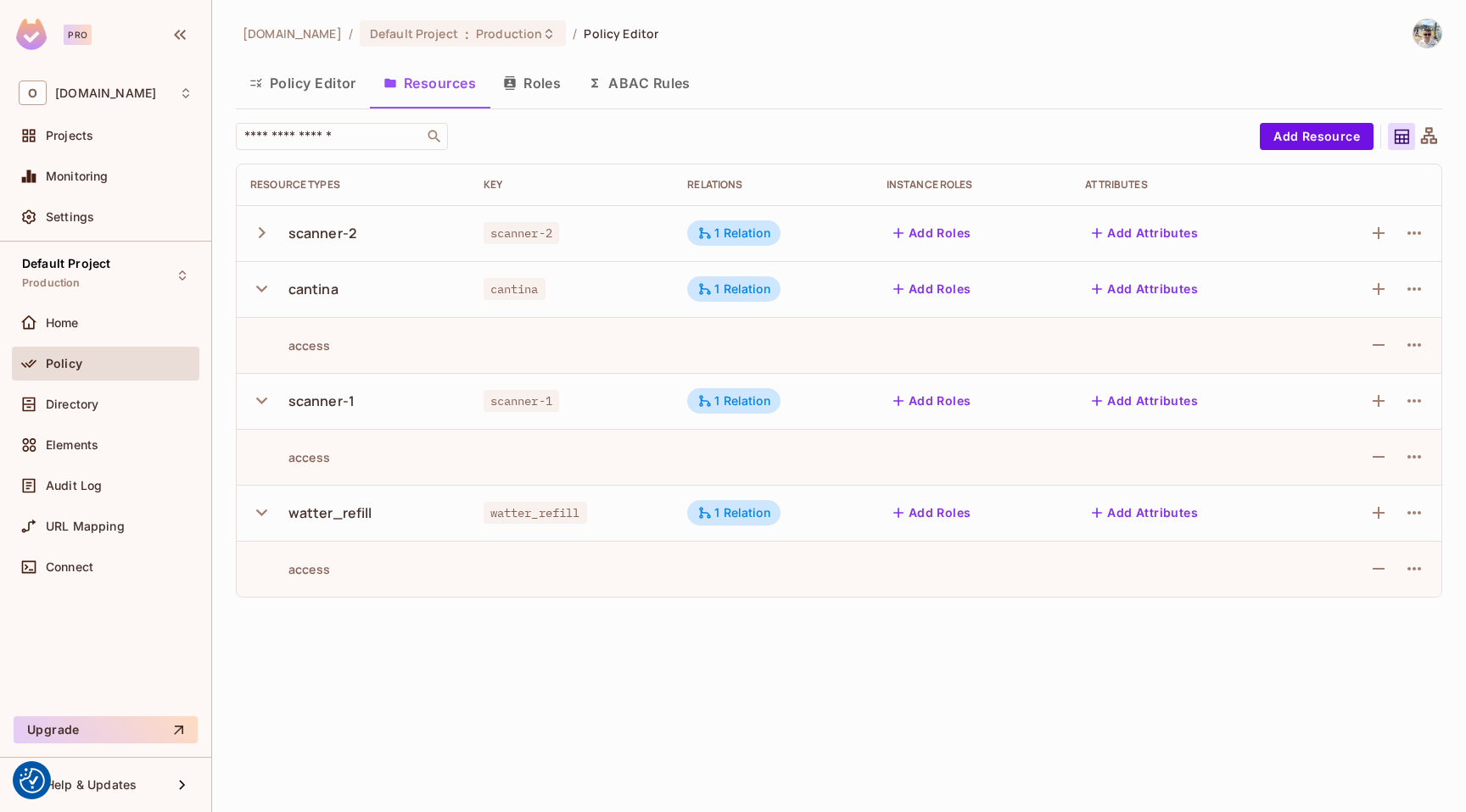
click at [264, 398] on icon "button" at bounding box center [261, 400] width 23 height 23
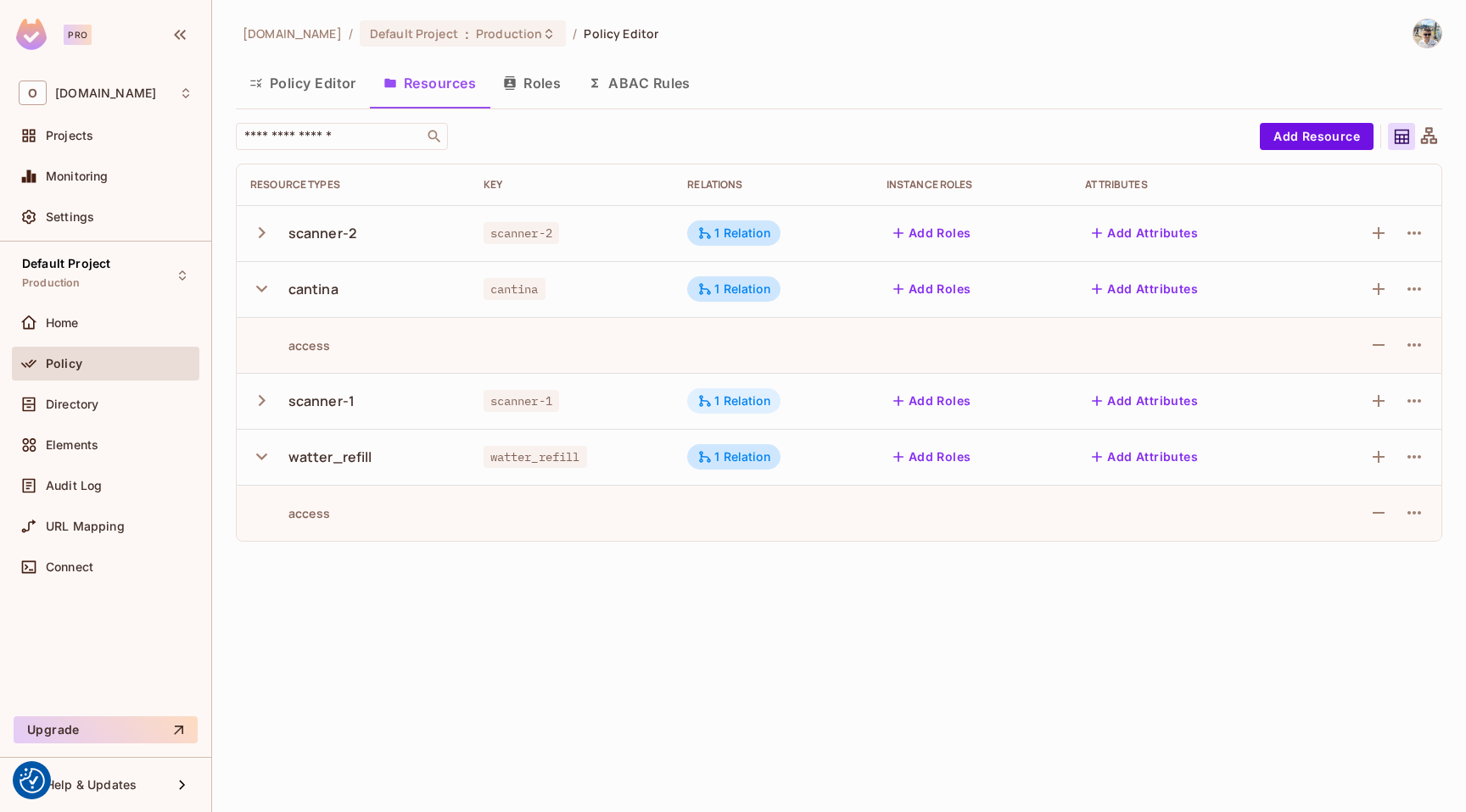
click at [764, 403] on div "1 Relation" at bounding box center [733, 402] width 73 height 16
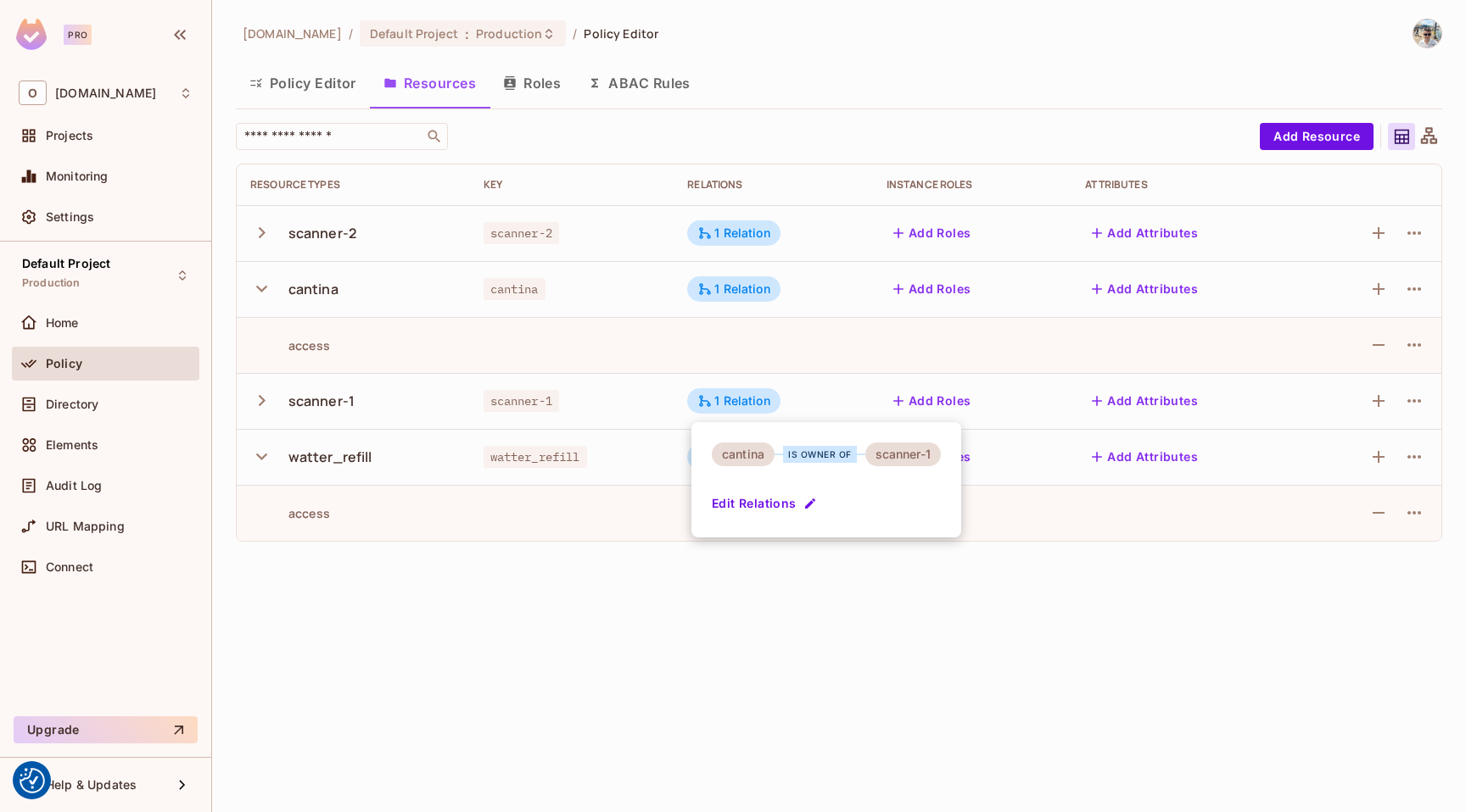
click at [760, 497] on button "Edit Relations" at bounding box center [766, 504] width 108 height 28
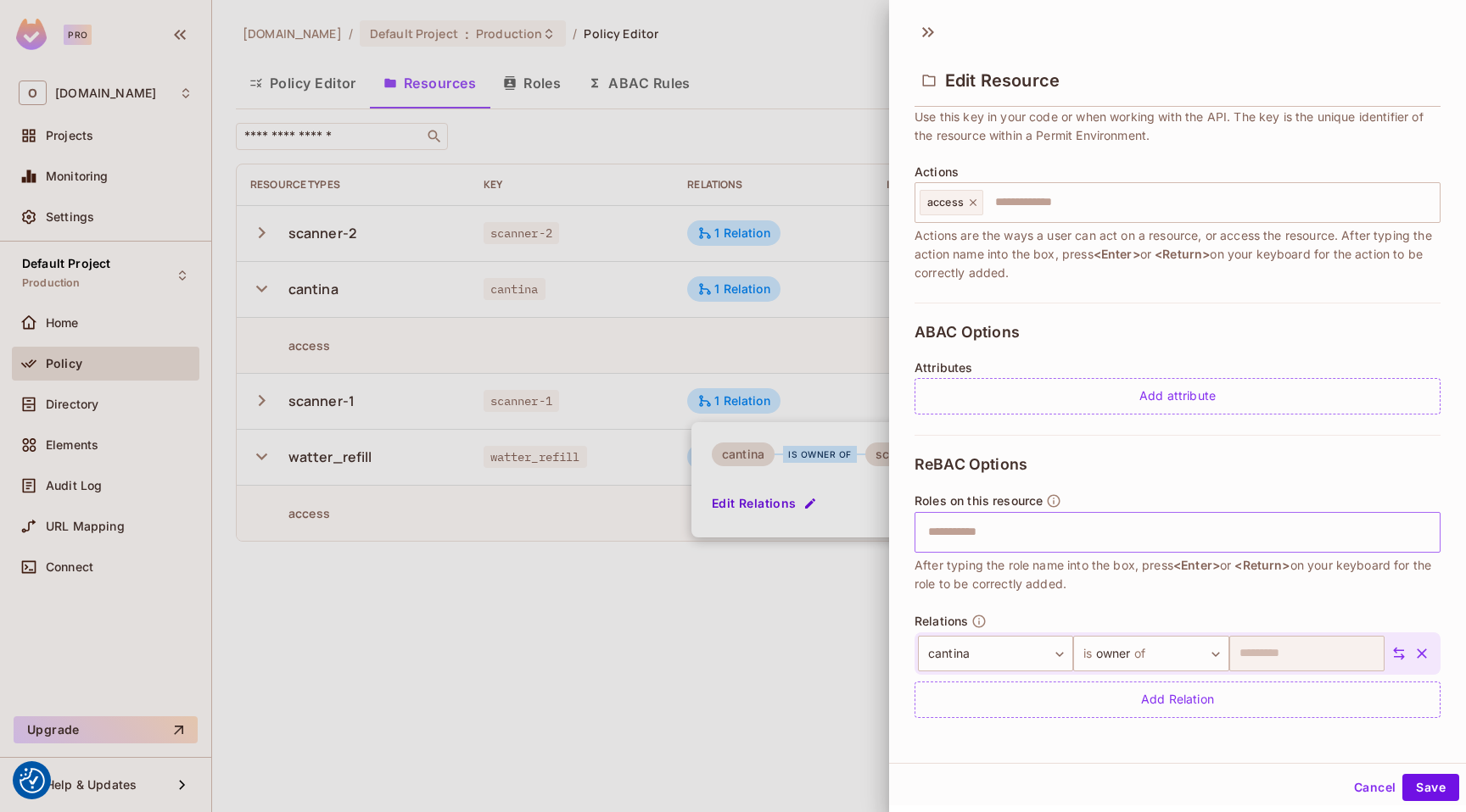
scroll to position [3, 0]
click at [1000, 643] on body "We use cookies to enhance your browsing experience, serve personalized ads or c…" at bounding box center [733, 406] width 1466 height 812
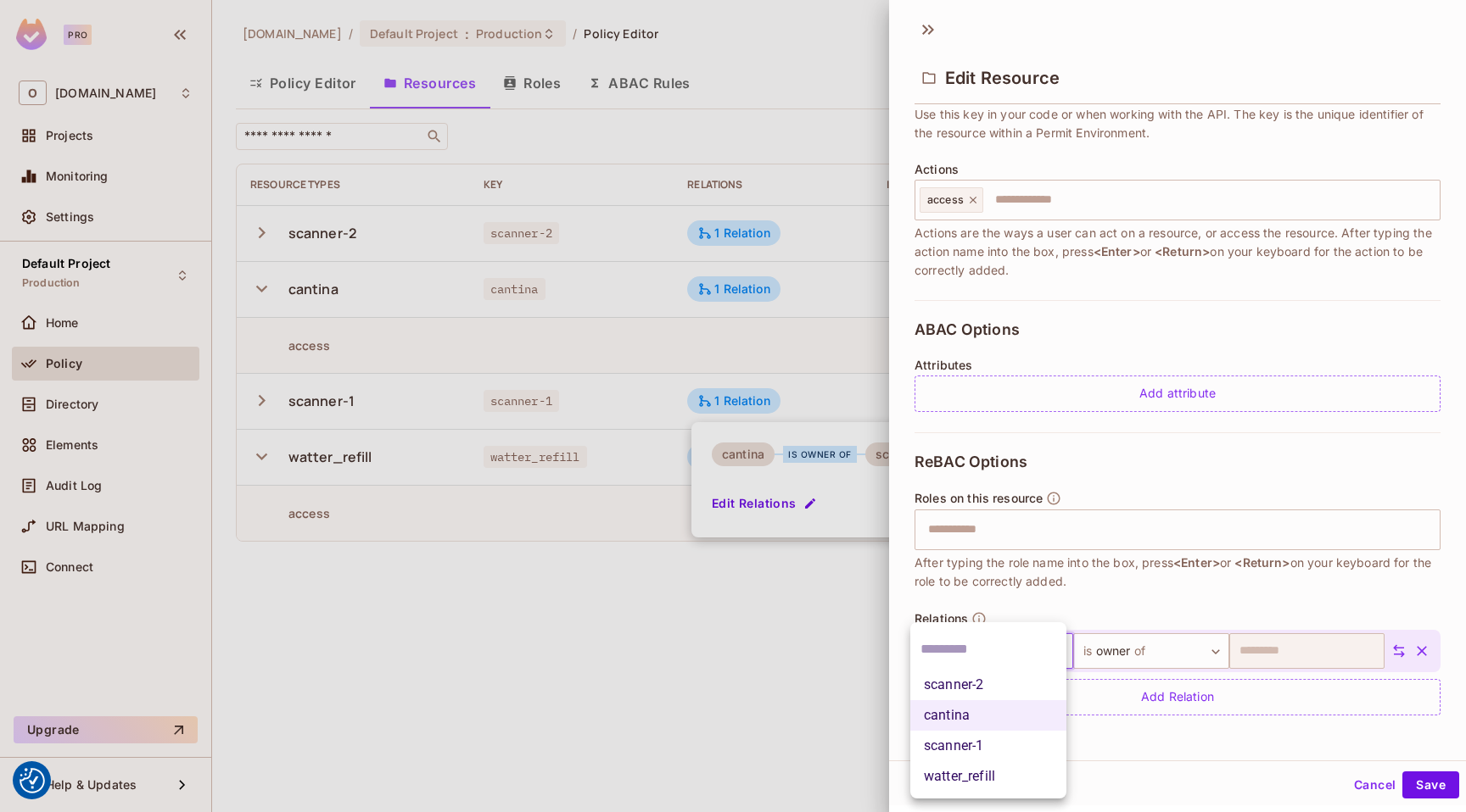
click at [988, 772] on li "watter_refill" at bounding box center [988, 777] width 157 height 31
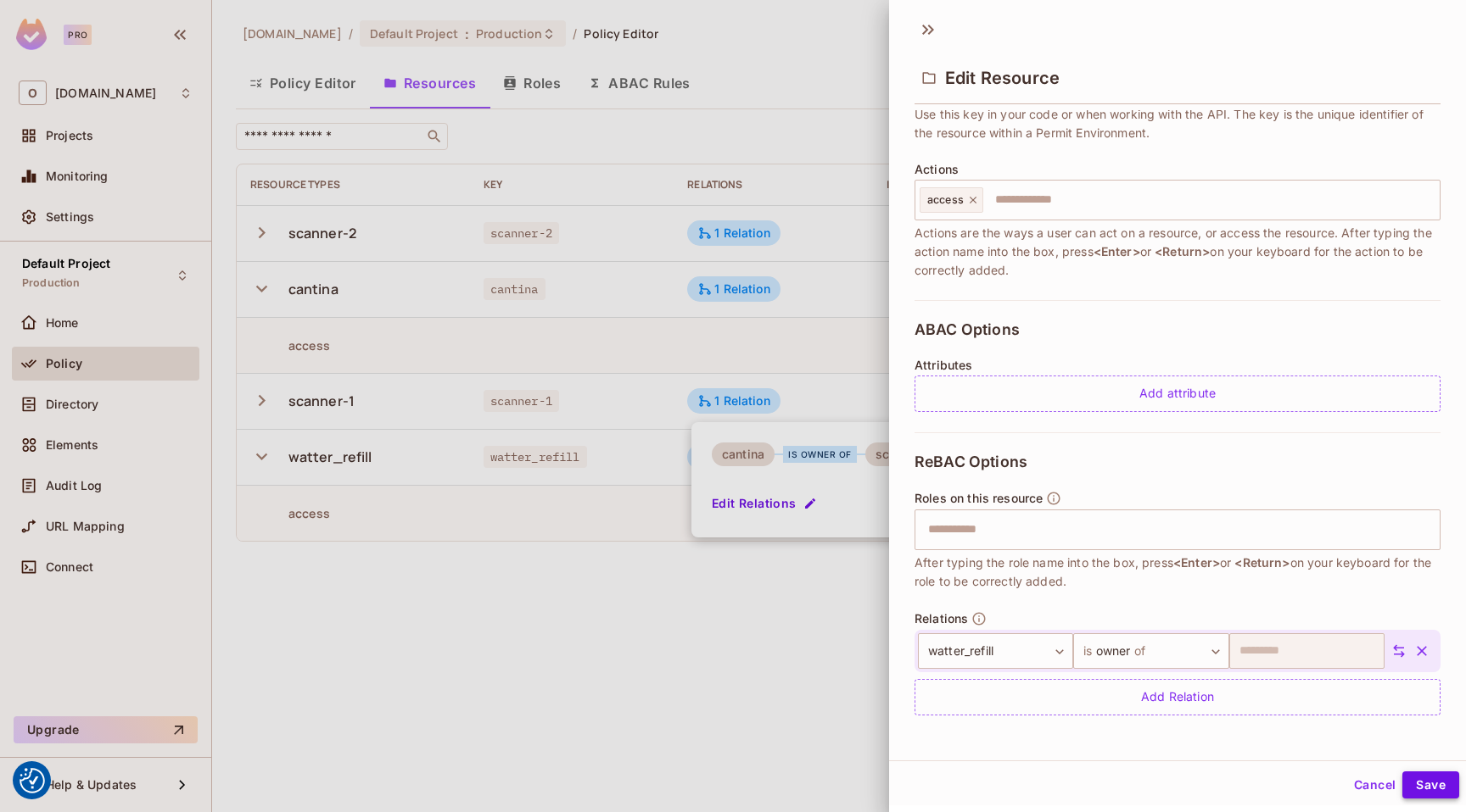
click at [1422, 785] on button "Save" at bounding box center [1431, 785] width 57 height 28
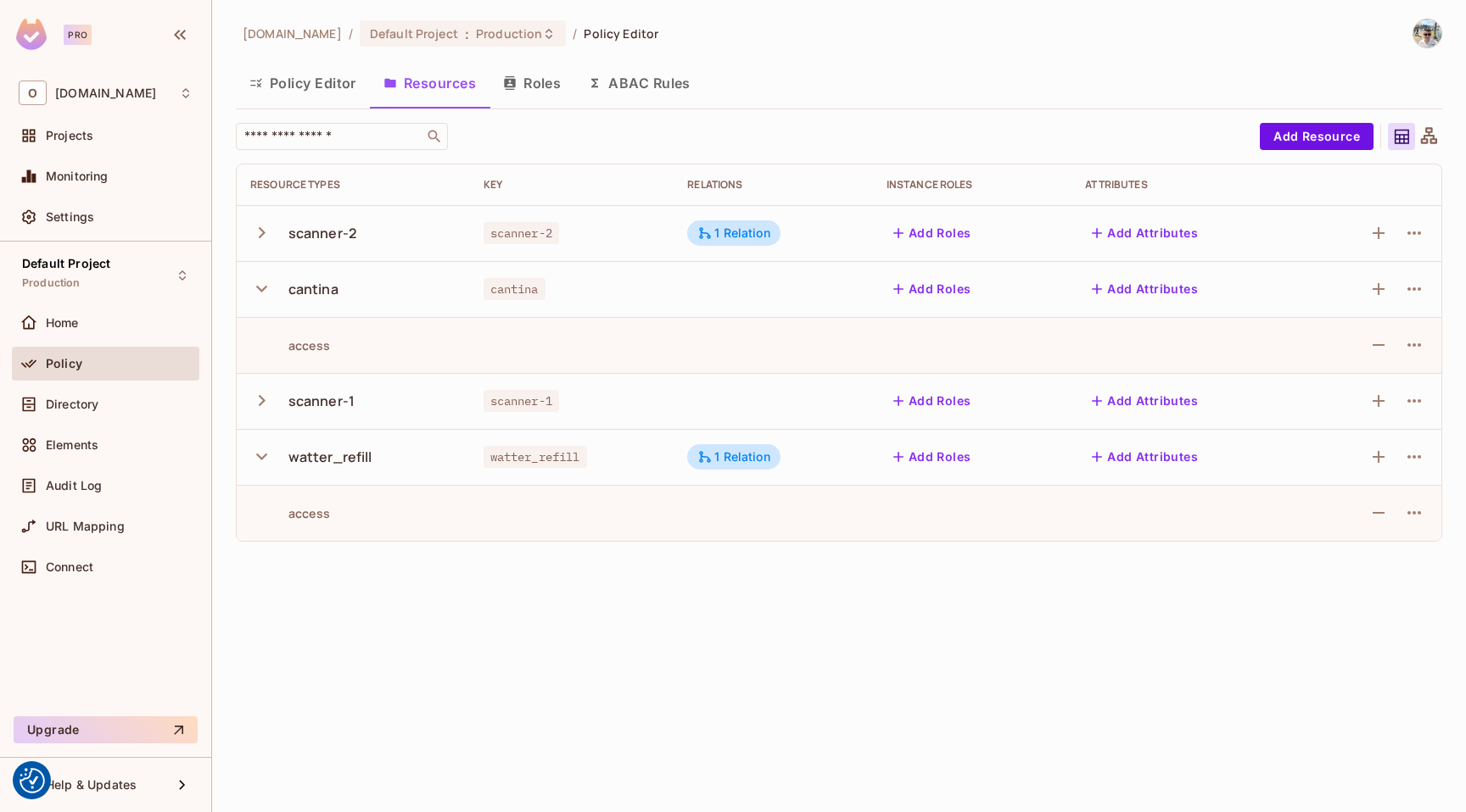
click at [941, 230] on button "Add Roles" at bounding box center [931, 233] width 92 height 28
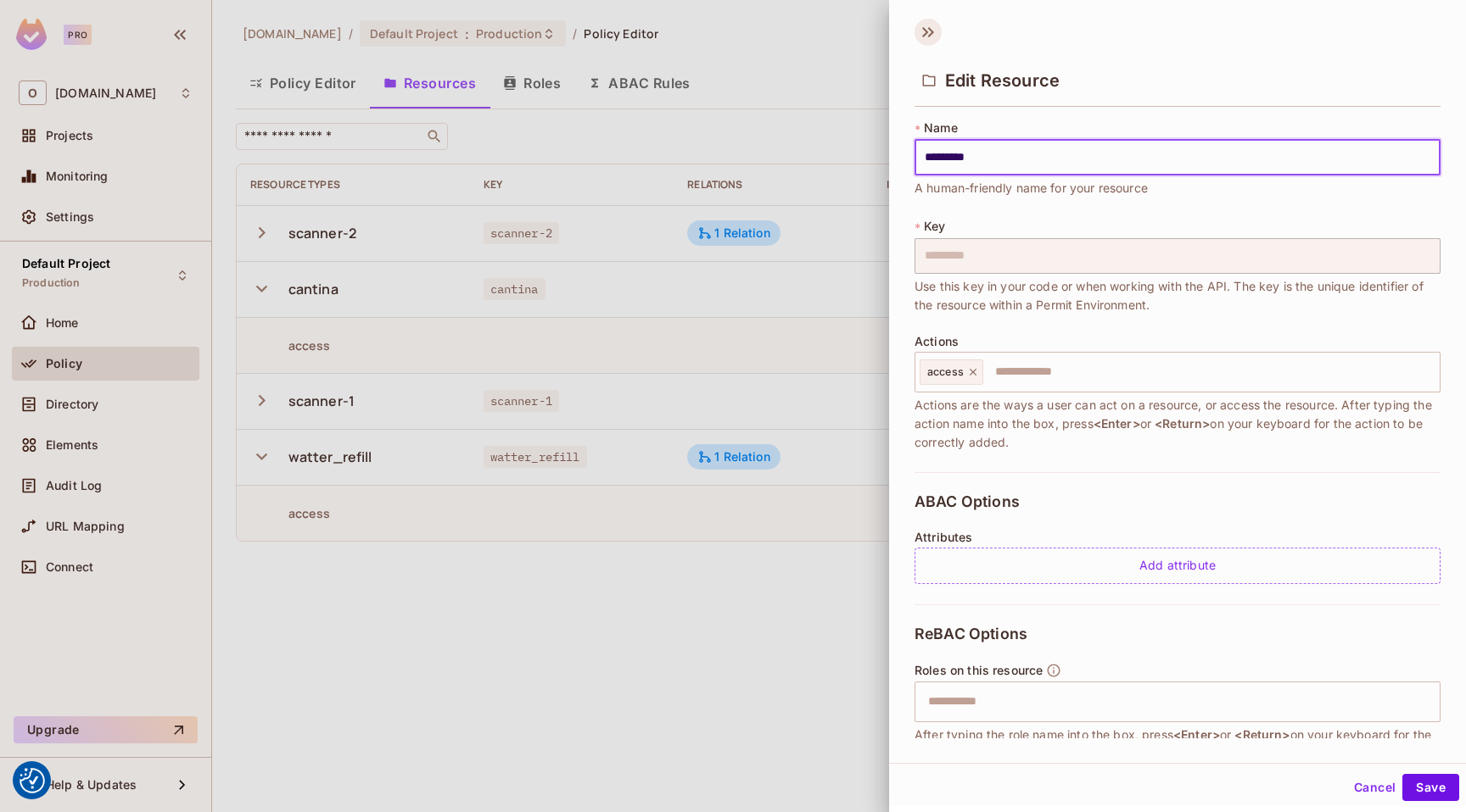
click at [923, 34] on icon at bounding box center [924, 32] width 6 height 10
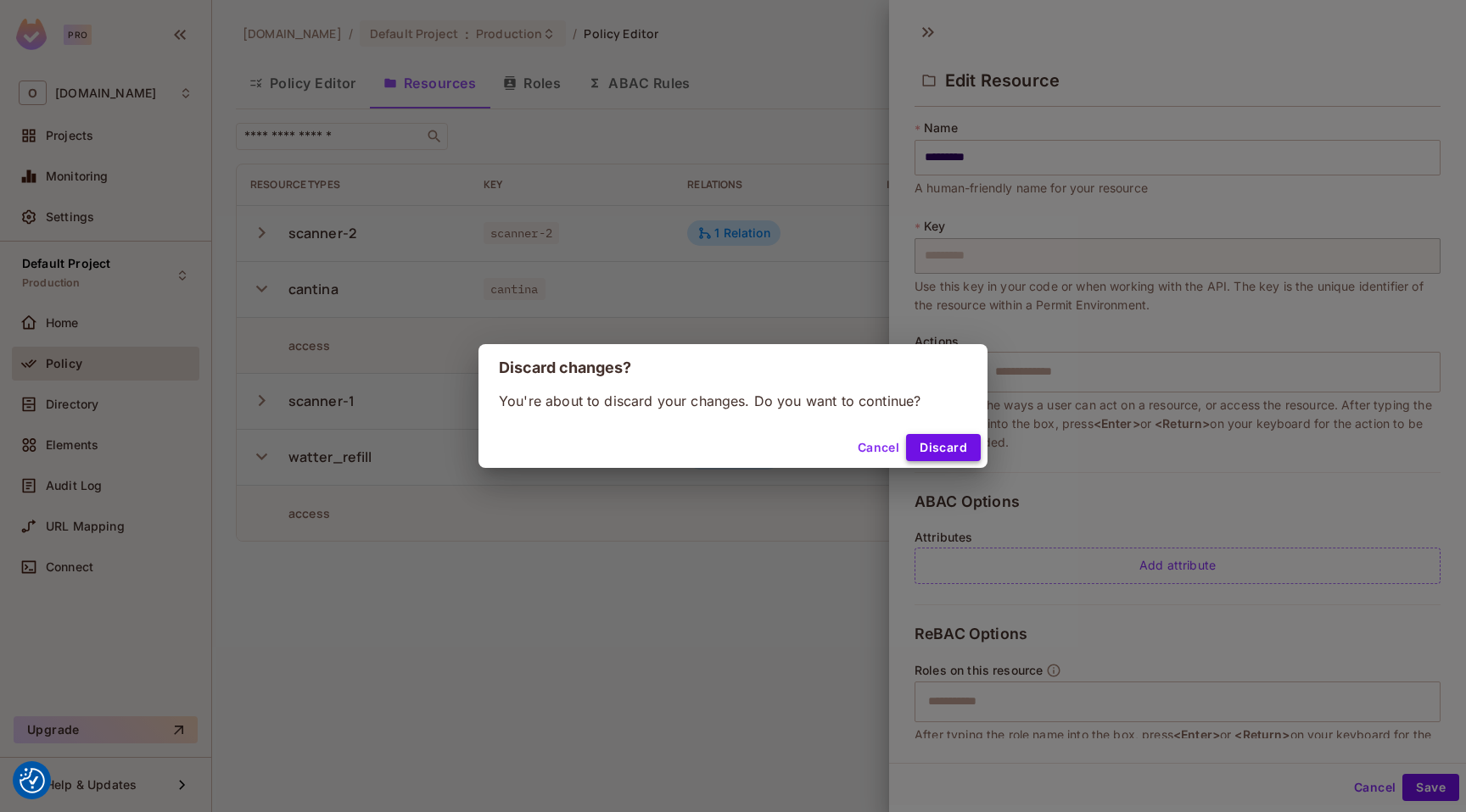
click at [948, 454] on button "Discard" at bounding box center [943, 448] width 75 height 28
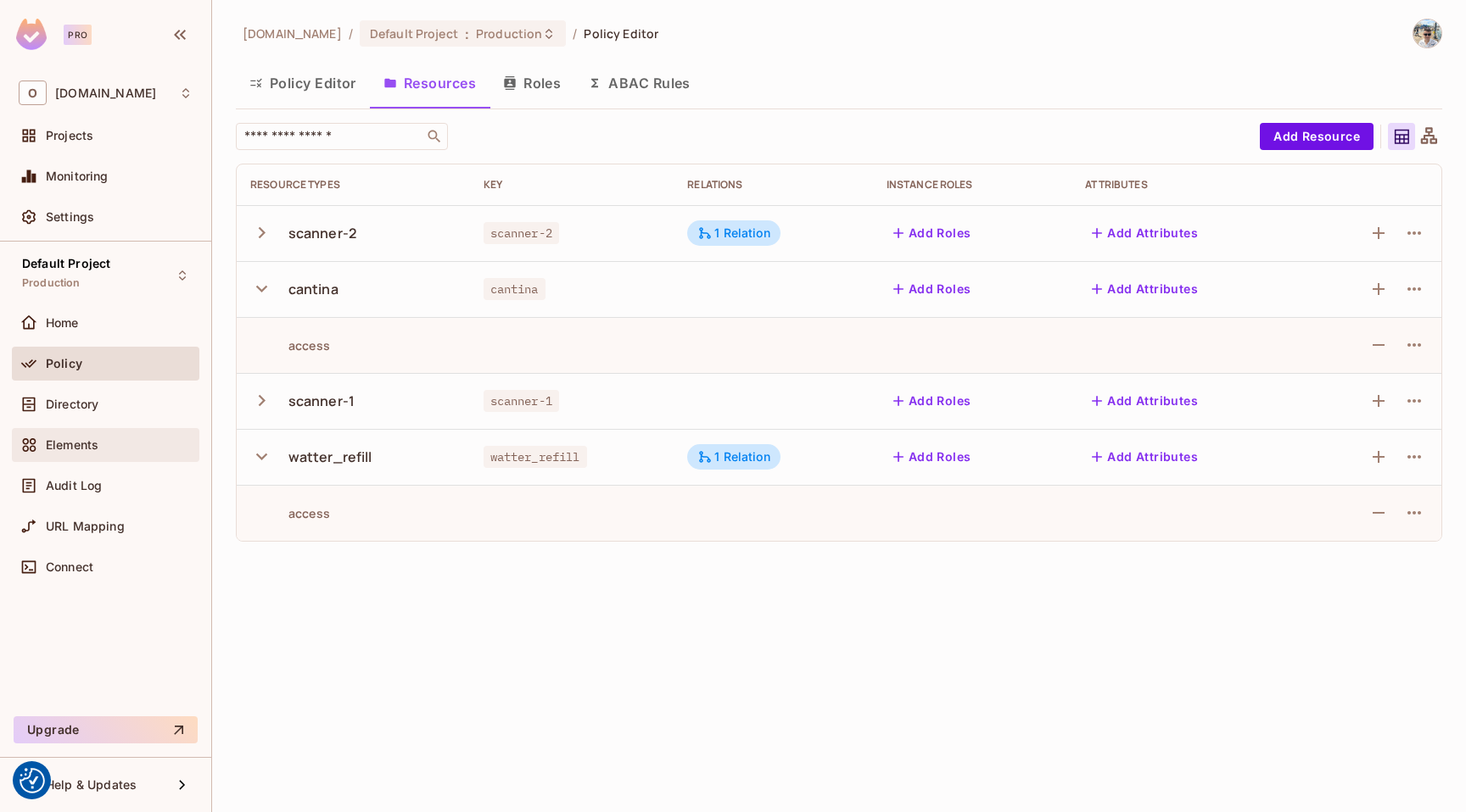
click at [64, 435] on div "Elements" at bounding box center [105, 445] width 174 height 21
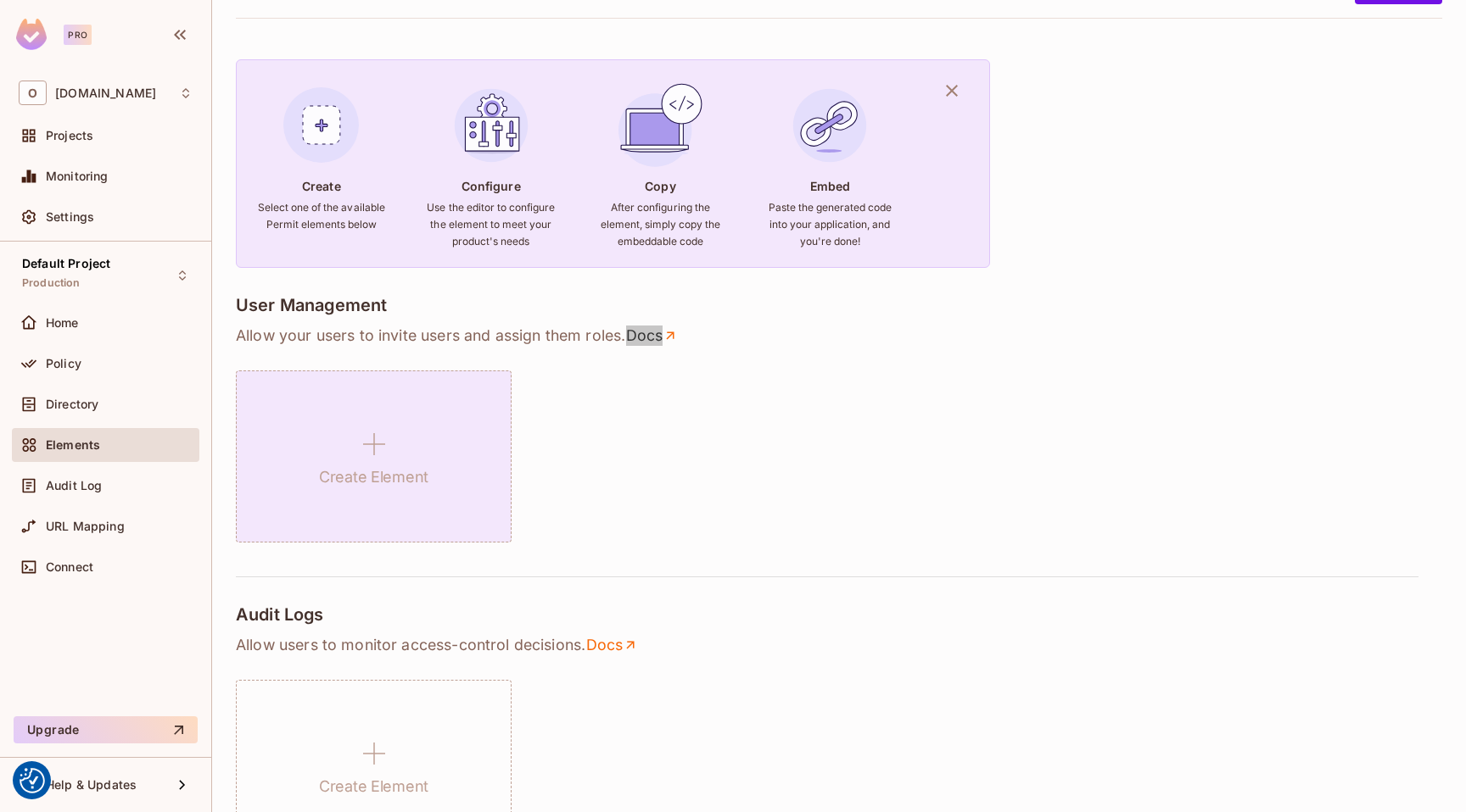
scroll to position [382, 0]
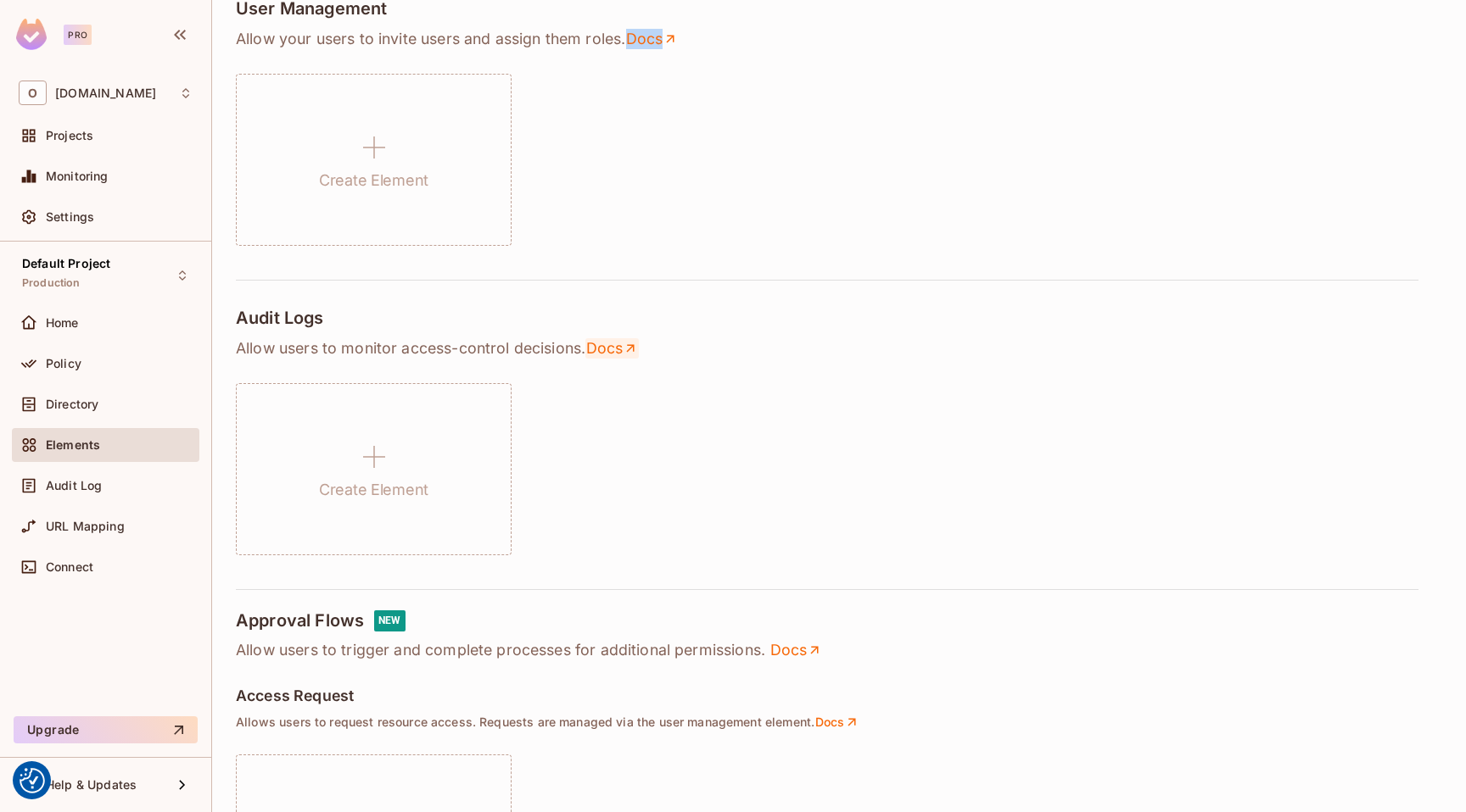
click at [615, 353] on link "Docs" at bounding box center [611, 348] width 53 height 21
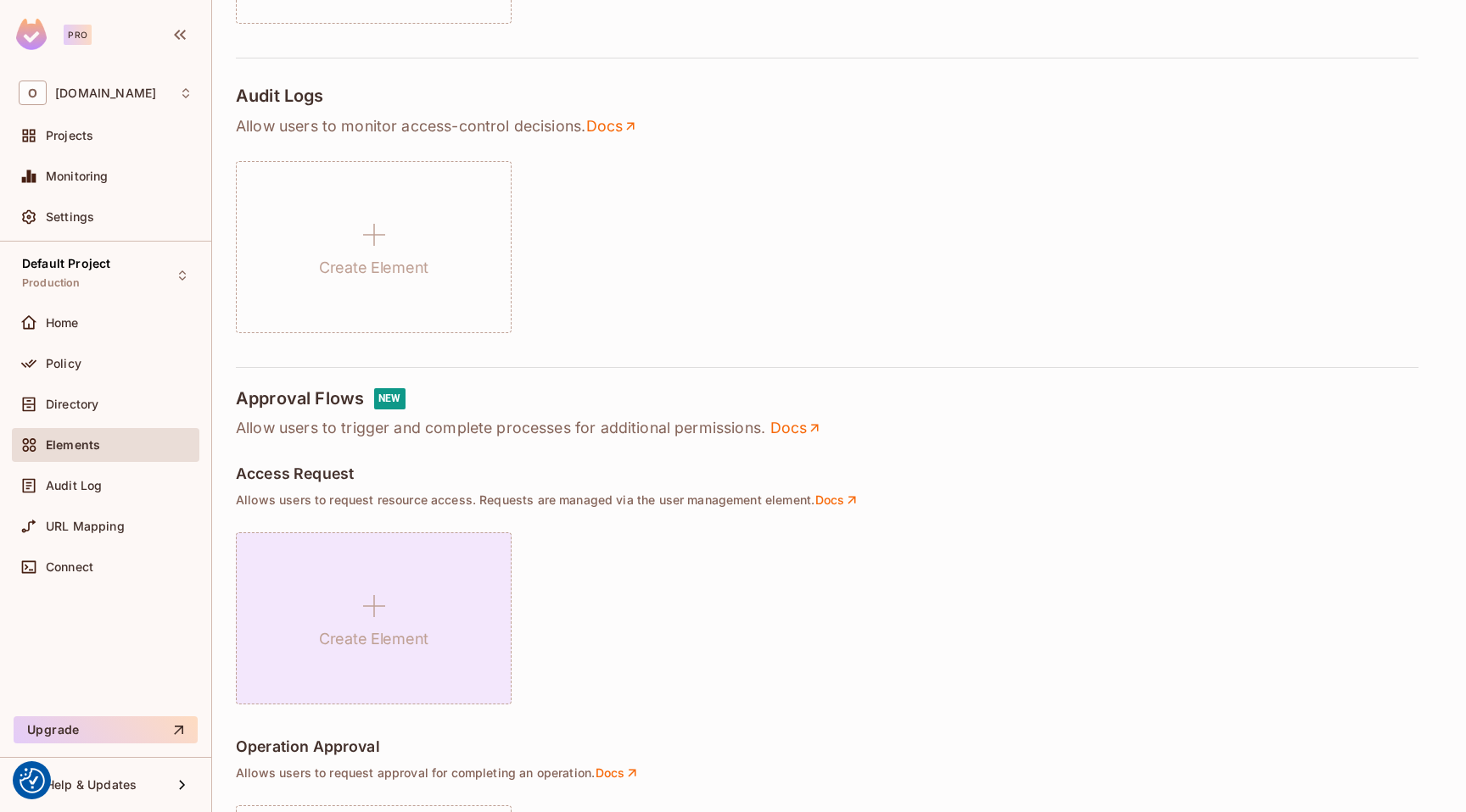
scroll to position [1077, 0]
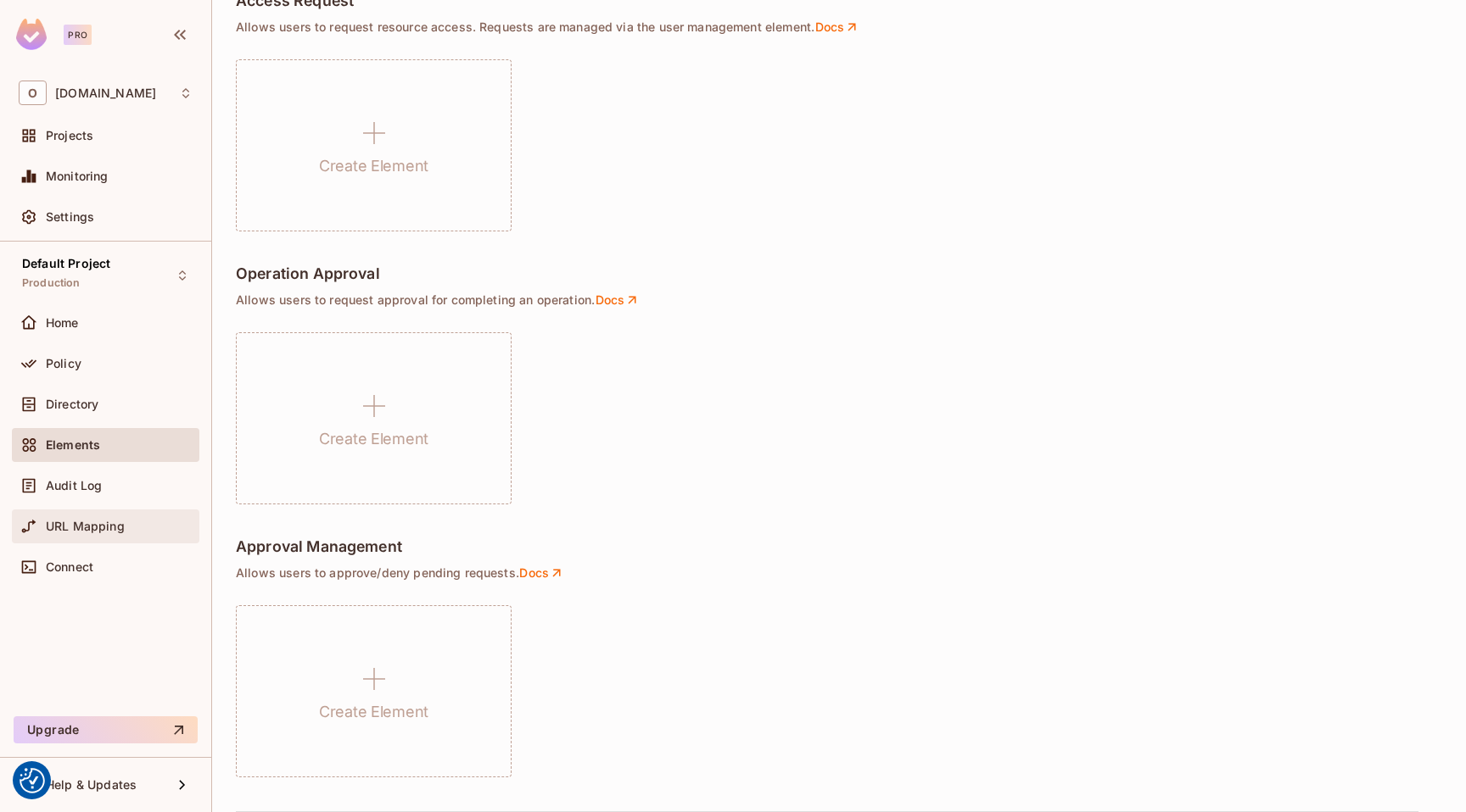
click at [99, 534] on div "URL Mapping" at bounding box center [105, 527] width 174 height 21
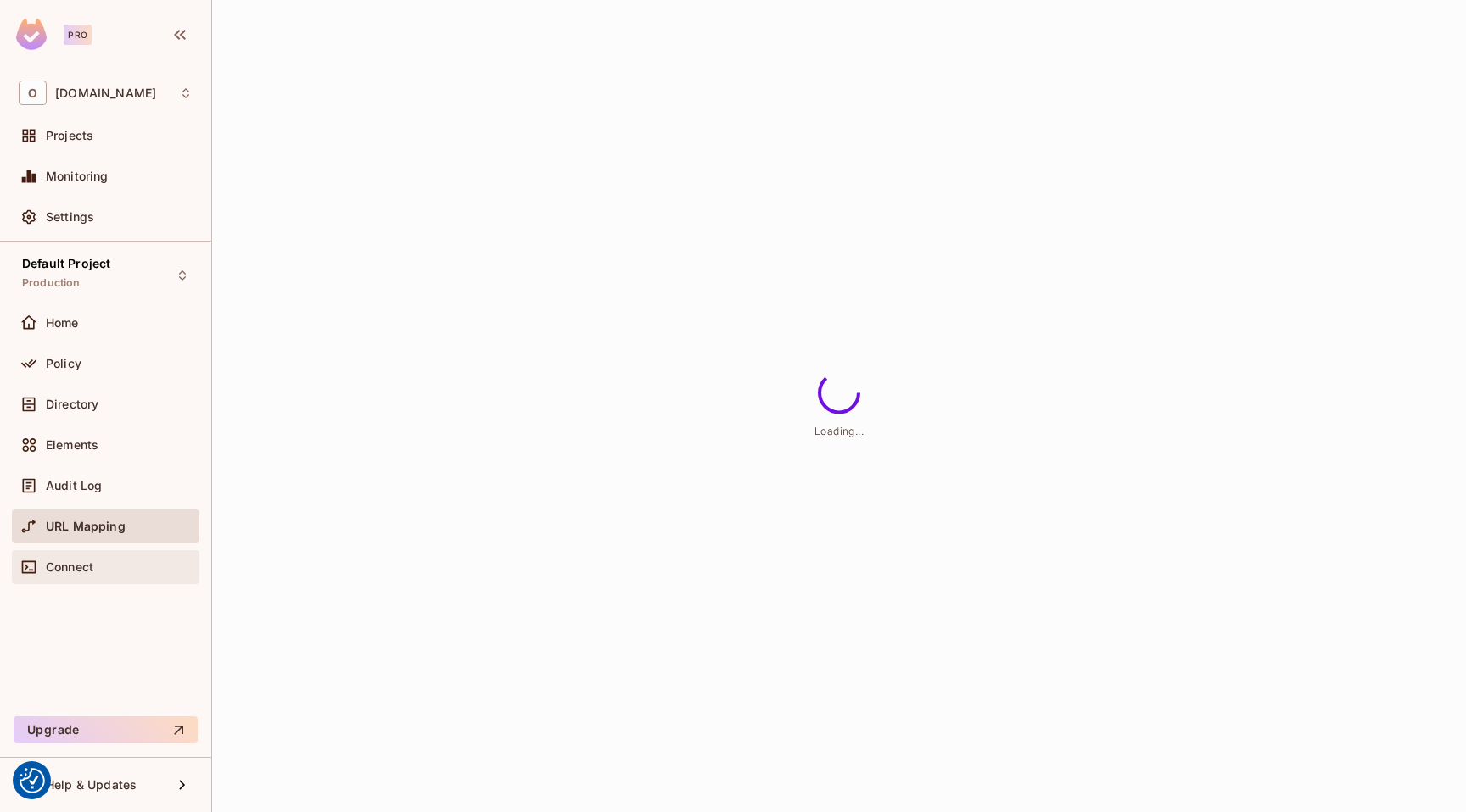
click at [91, 562] on span "Connect" at bounding box center [70, 567] width 47 height 14
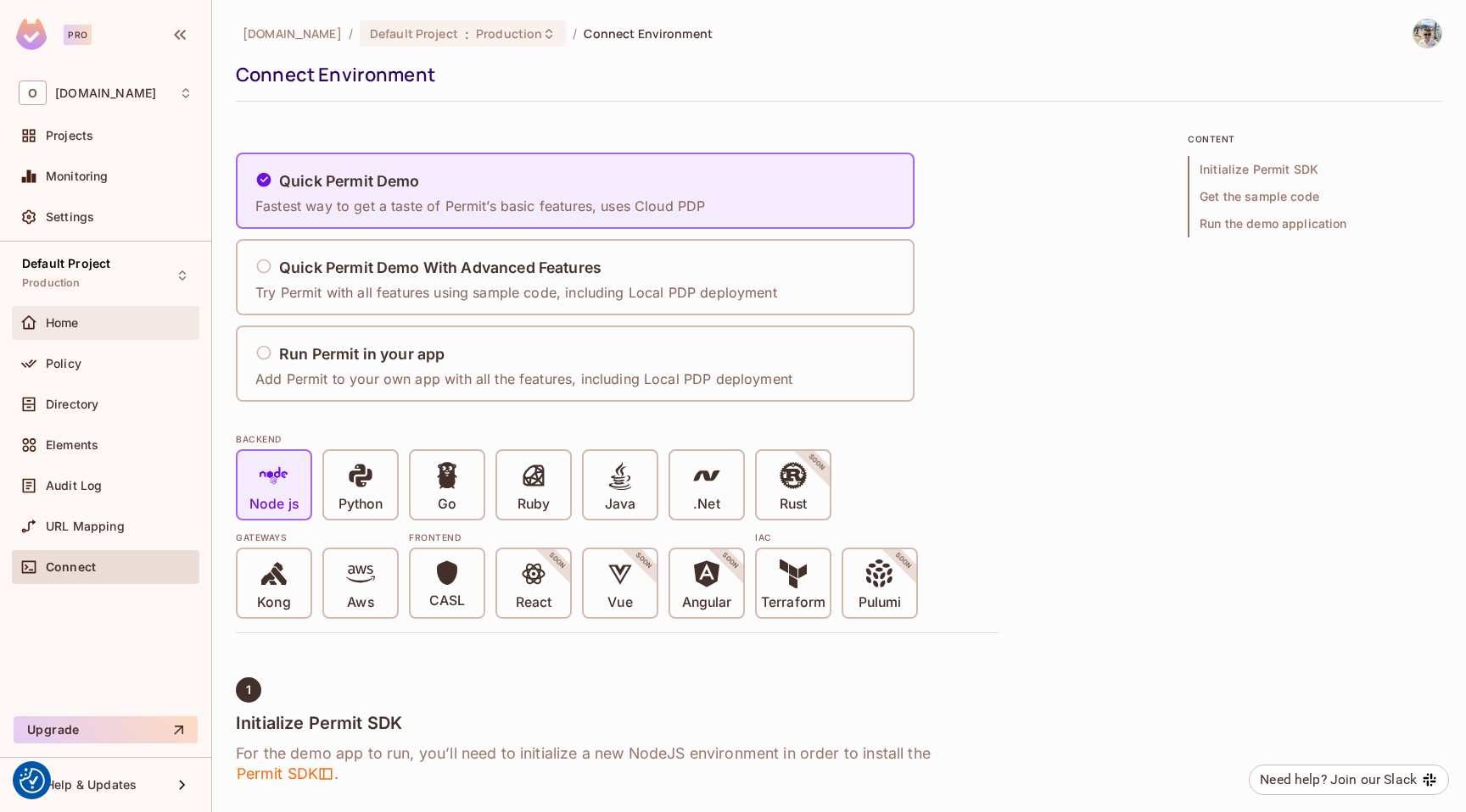
click at [86, 315] on div "Home" at bounding box center [105, 323] width 174 height 21
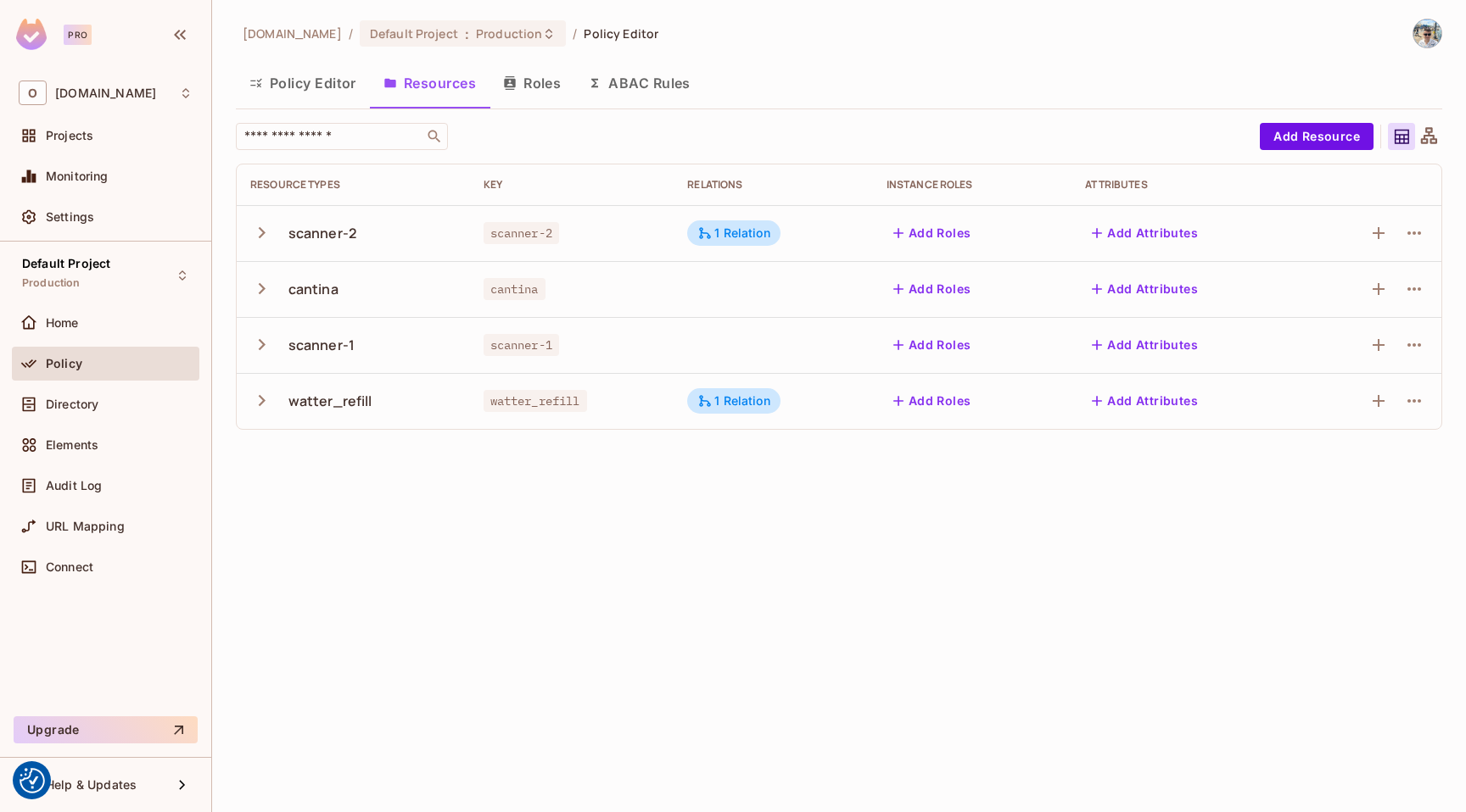
click at [267, 233] on icon "button" at bounding box center [261, 232] width 23 height 23
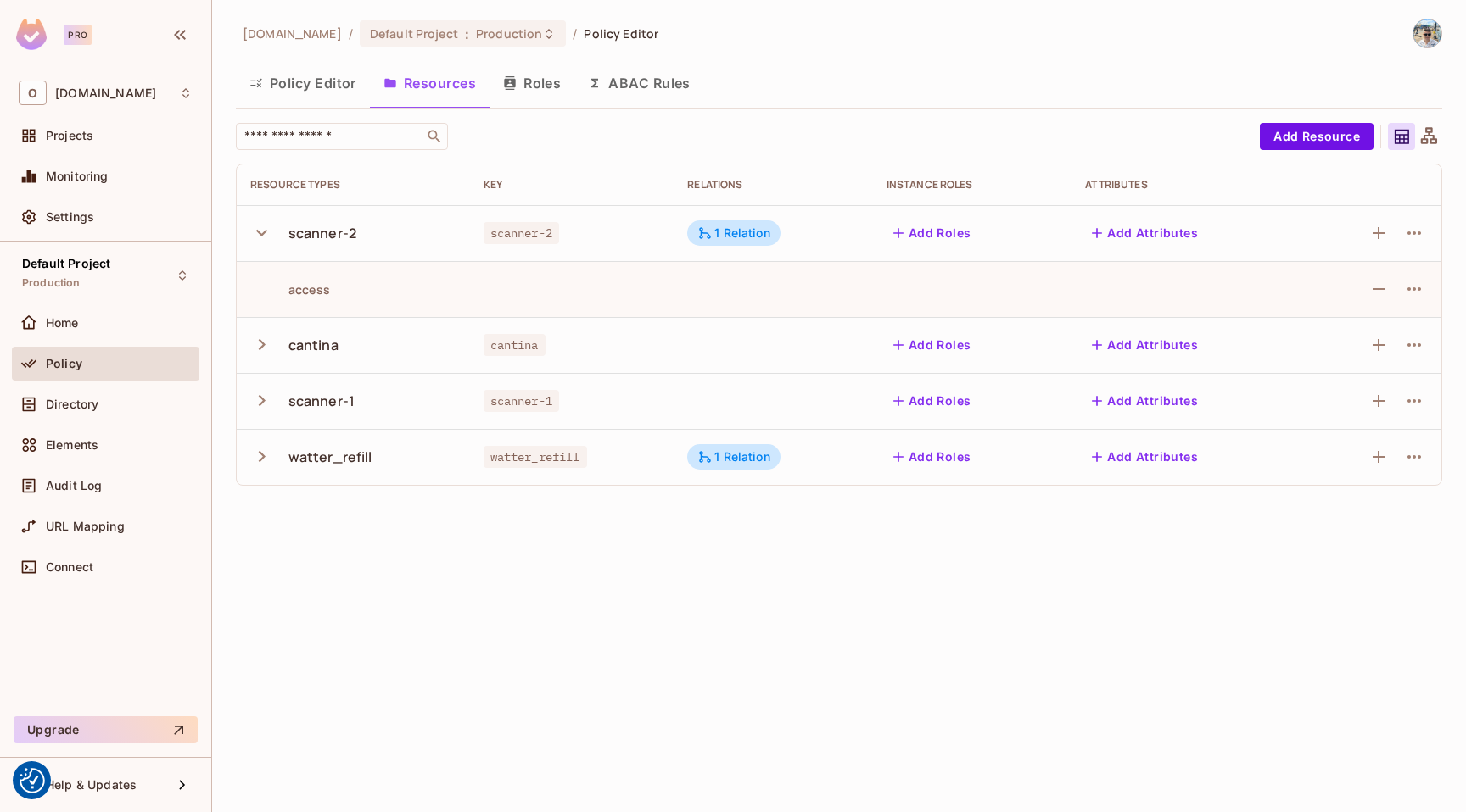
click at [265, 233] on icon "button" at bounding box center [261, 232] width 23 height 23
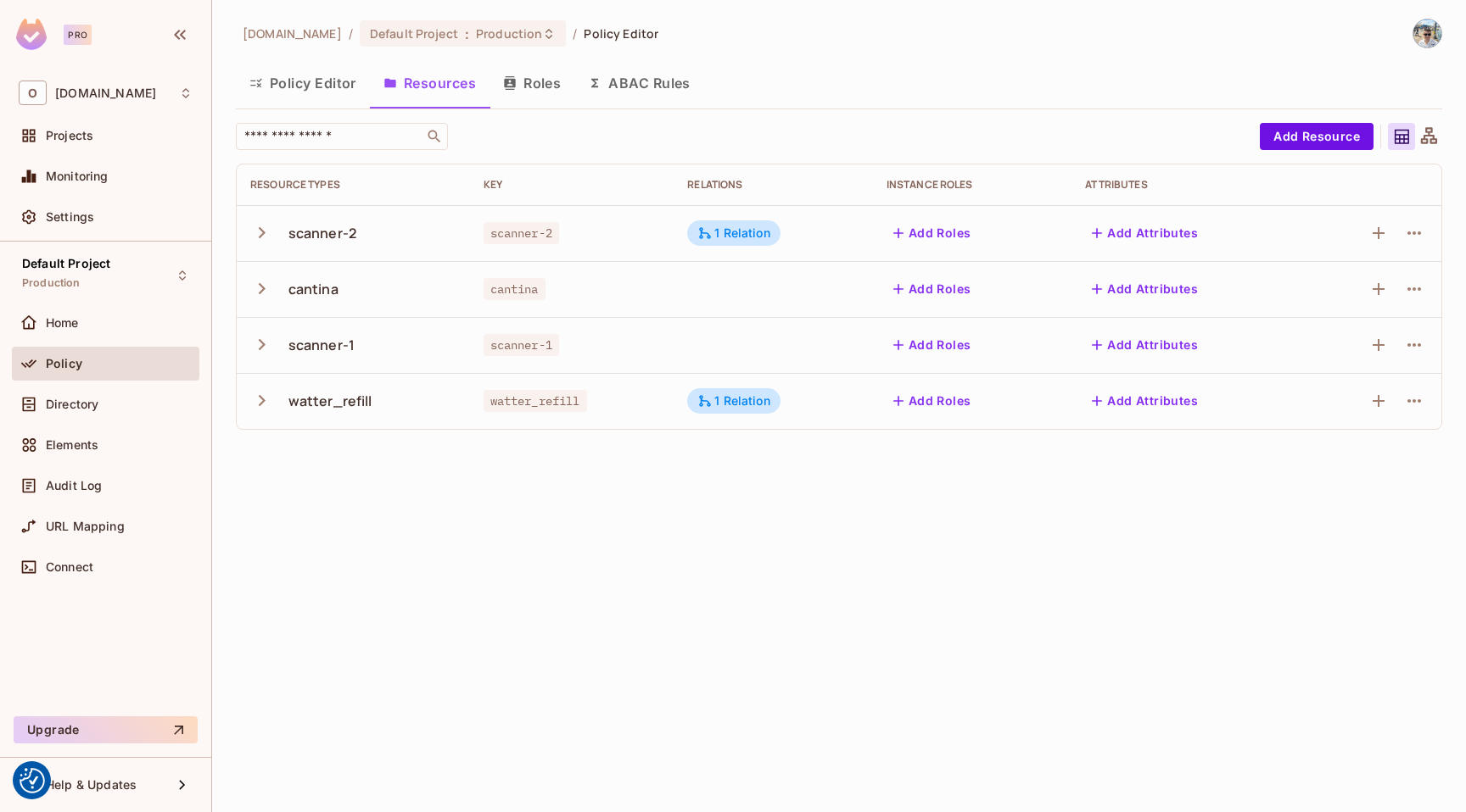
click at [928, 248] on td "Add Roles" at bounding box center [973, 232] width 199 height 56
click at [928, 237] on button "Add Roles" at bounding box center [931, 233] width 92 height 28
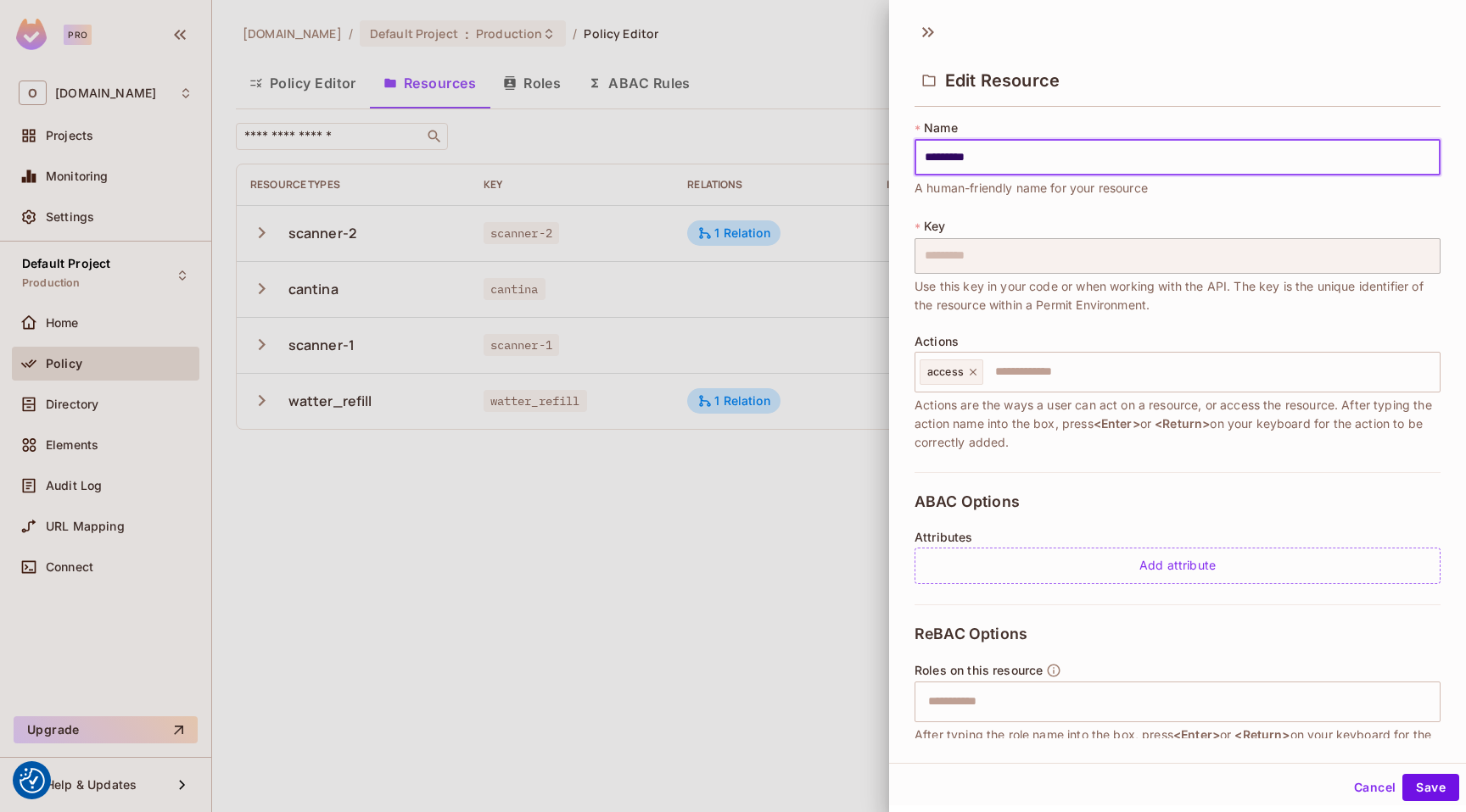
scroll to position [169, 0]
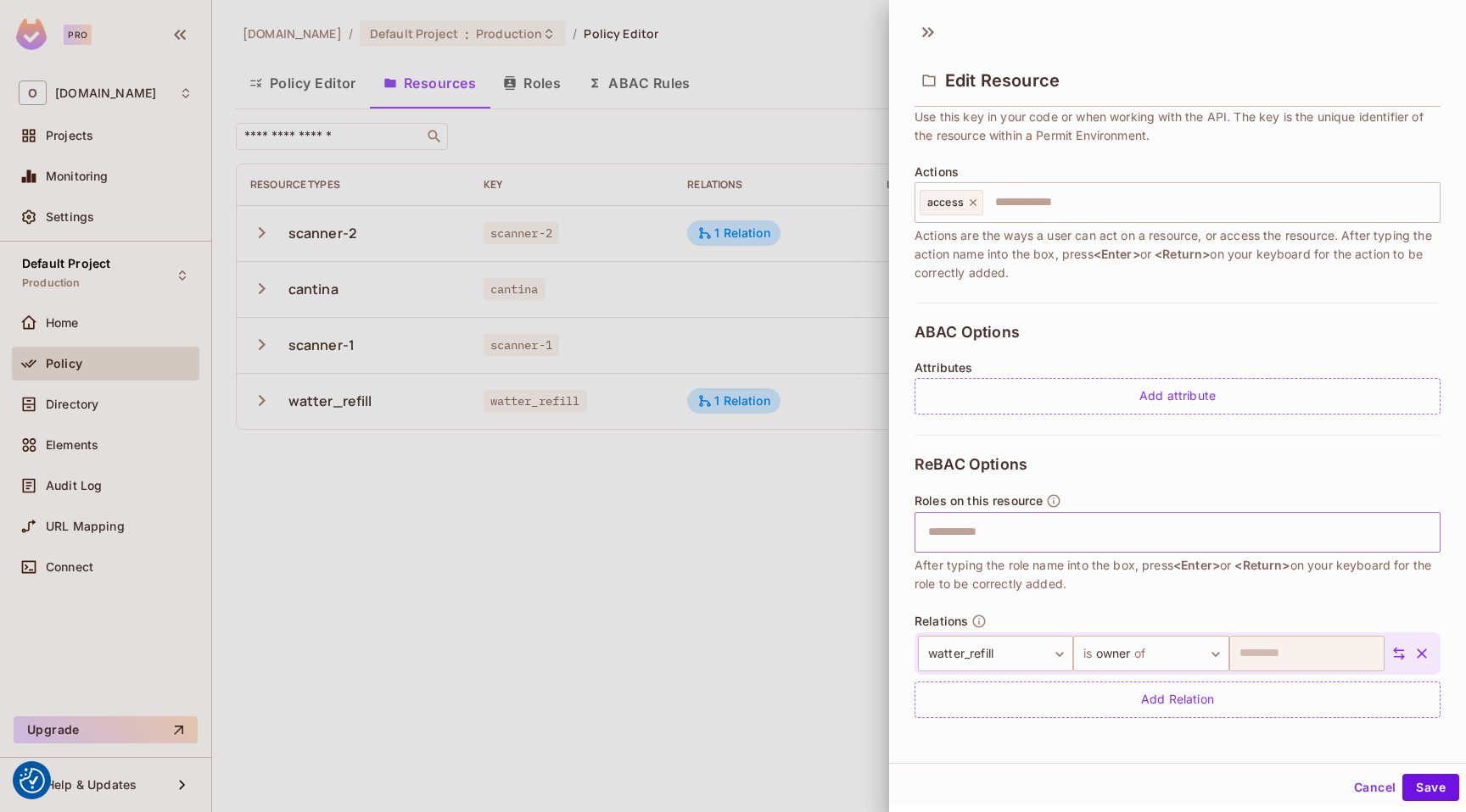
click at [968, 546] on input "text" at bounding box center [1175, 532] width 515 height 33
type input "******"
click at [1425, 781] on button "Save" at bounding box center [1431, 788] width 57 height 28
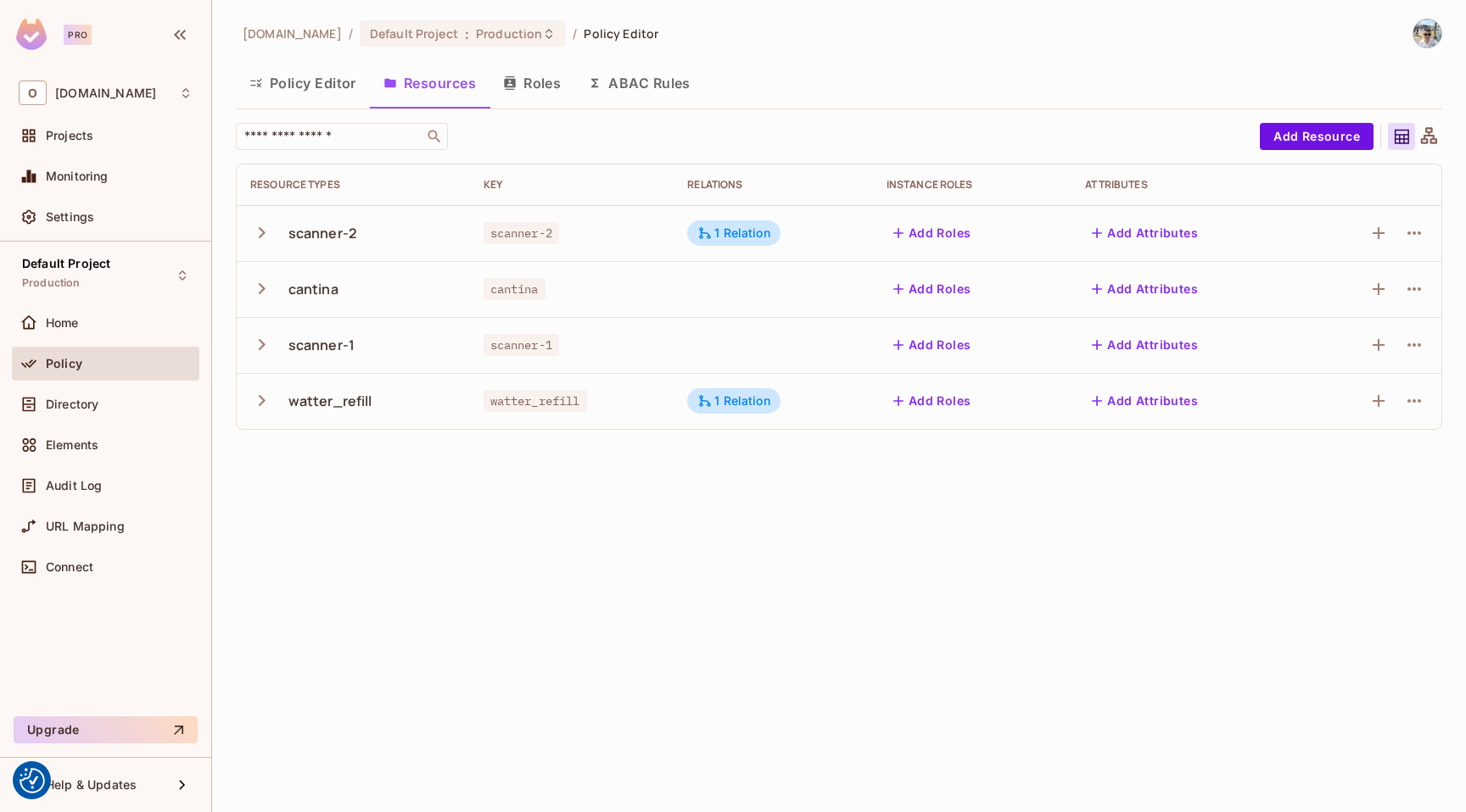
click at [922, 240] on button "Add Roles" at bounding box center [931, 233] width 92 height 28
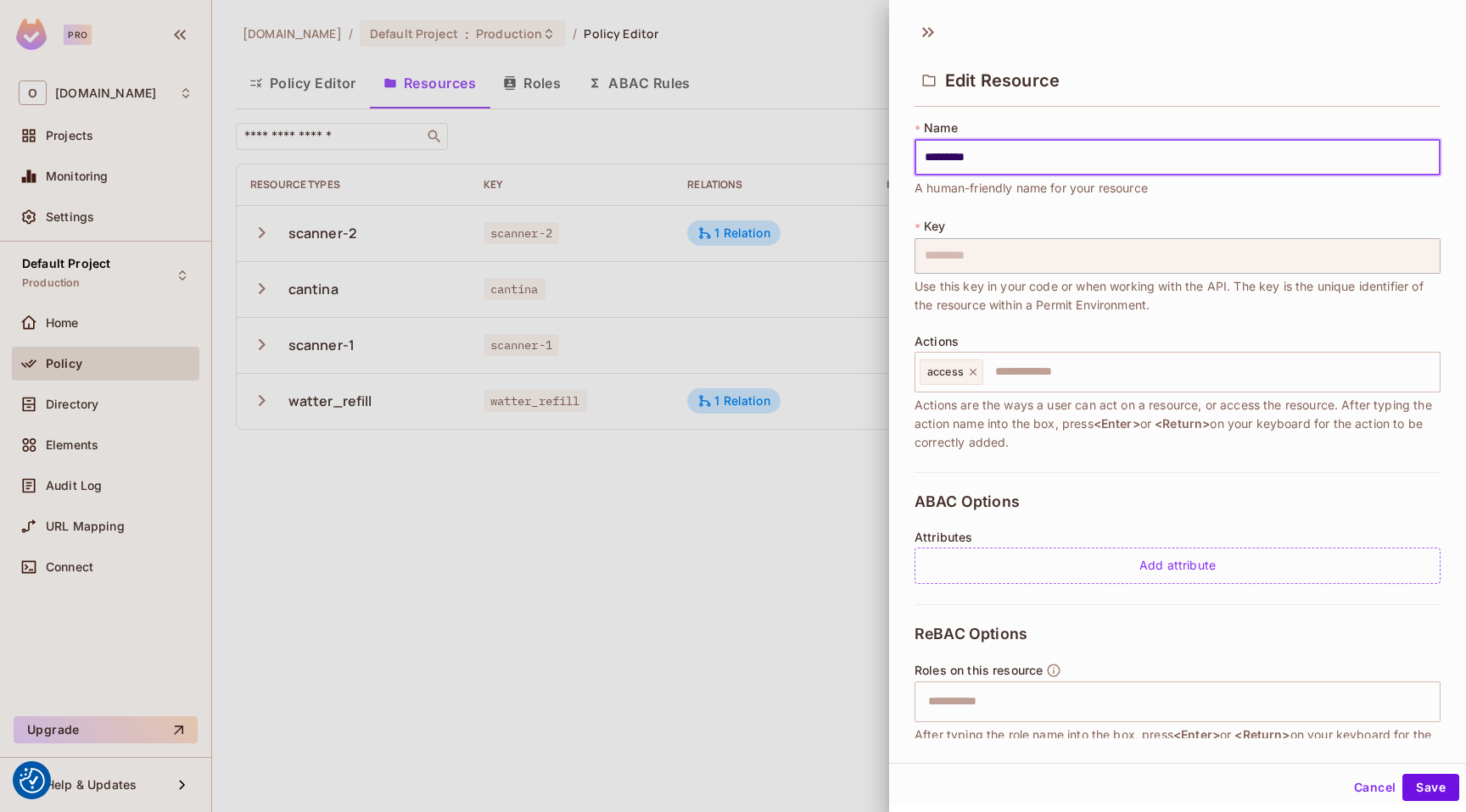
scroll to position [169, 0]
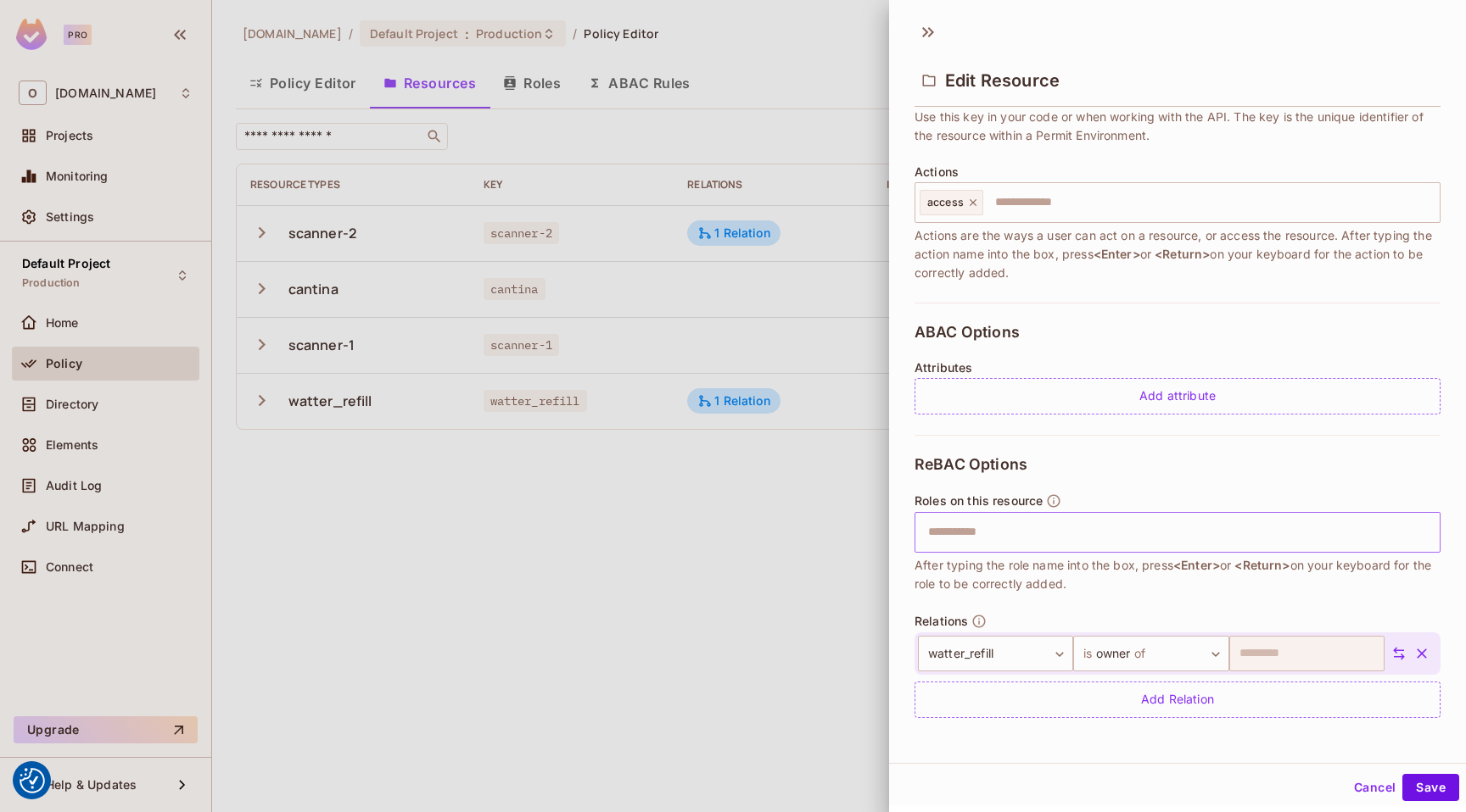
click at [983, 547] on input "text" at bounding box center [1175, 532] width 515 height 33
type input "******"
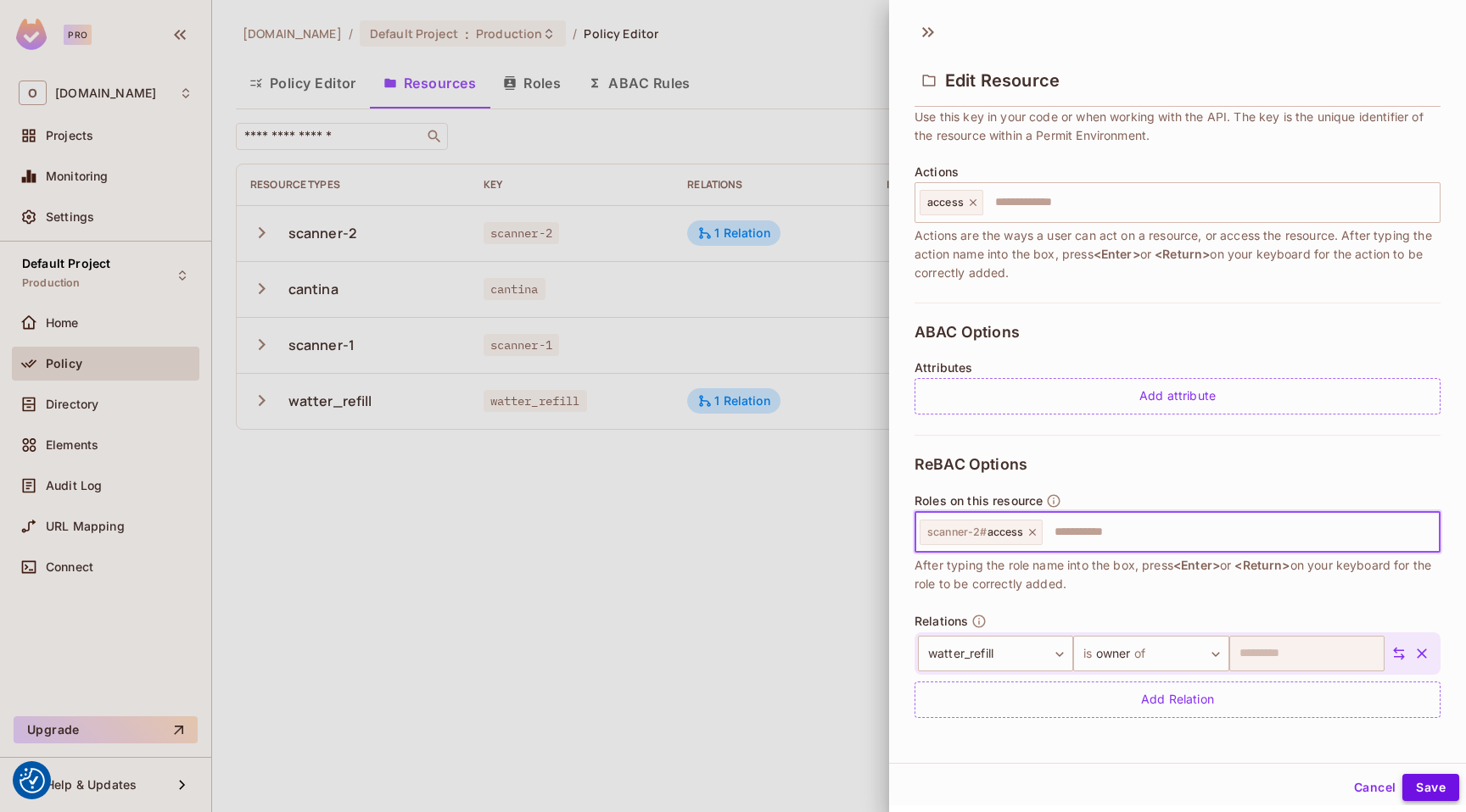
click at [1425, 782] on button "Save" at bounding box center [1431, 788] width 57 height 28
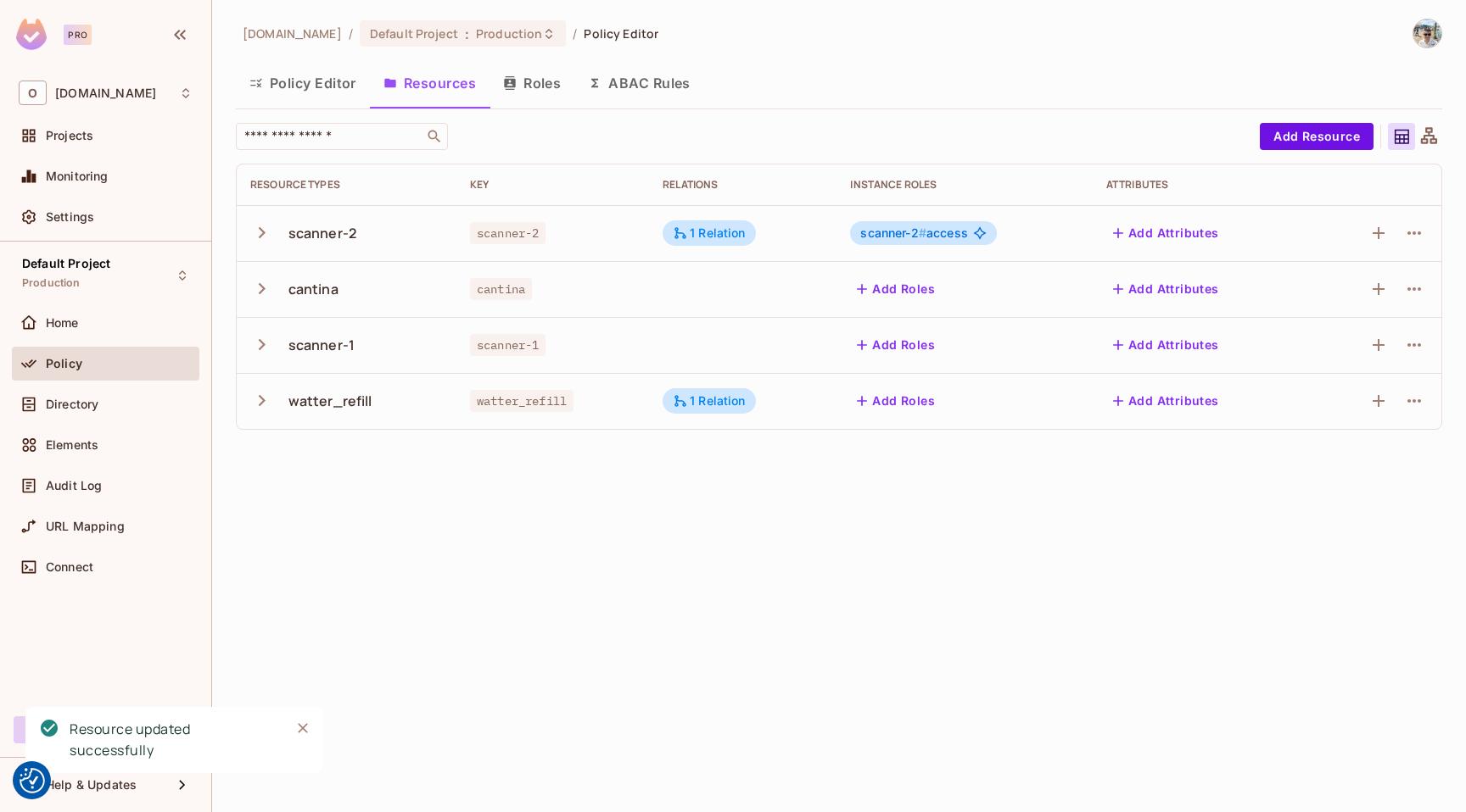
click at [908, 294] on button "Add Roles" at bounding box center [895, 289] width 92 height 28
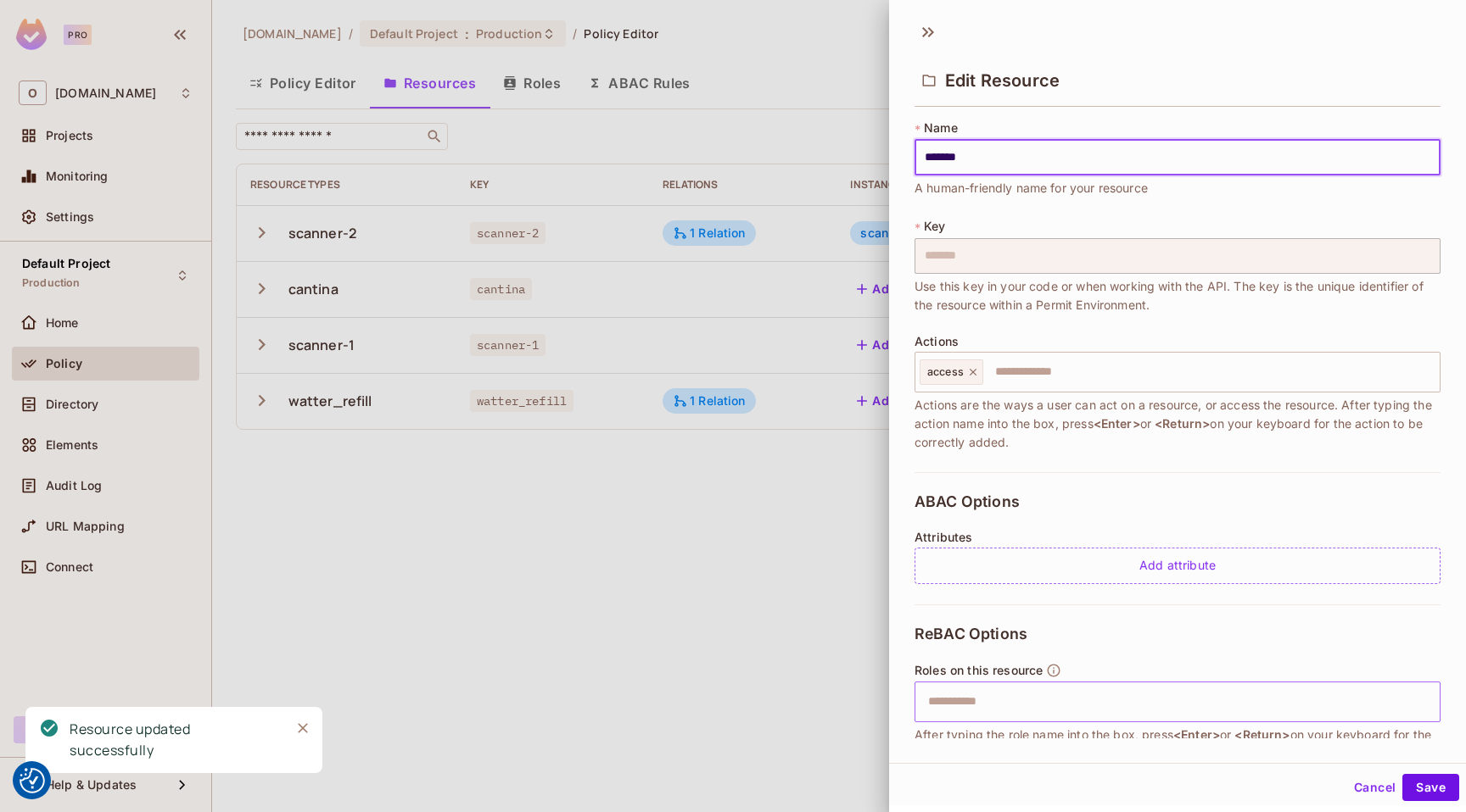
click at [998, 705] on input "text" at bounding box center [1175, 702] width 515 height 33
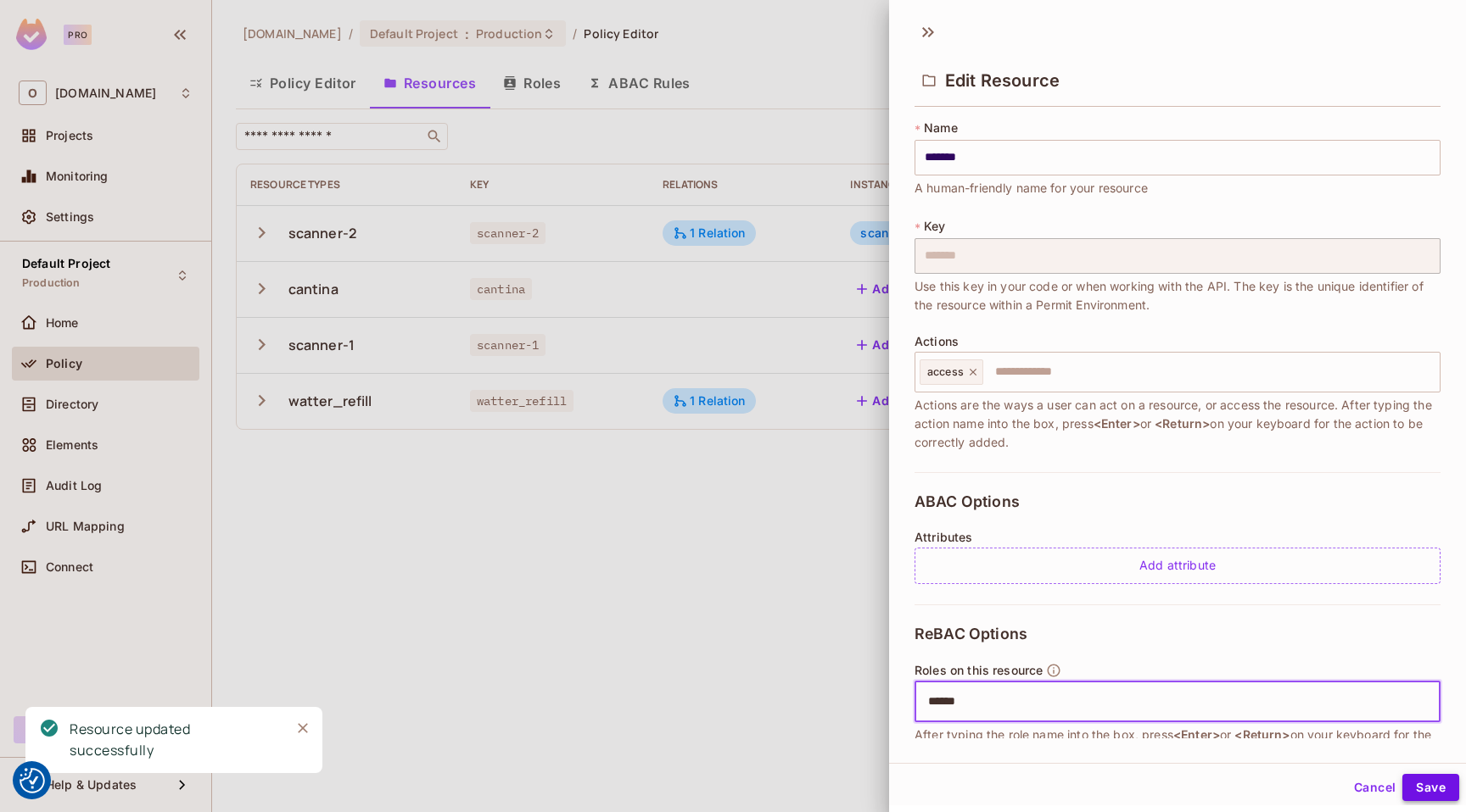
type input "******"
click at [1431, 787] on button "Save" at bounding box center [1431, 788] width 57 height 28
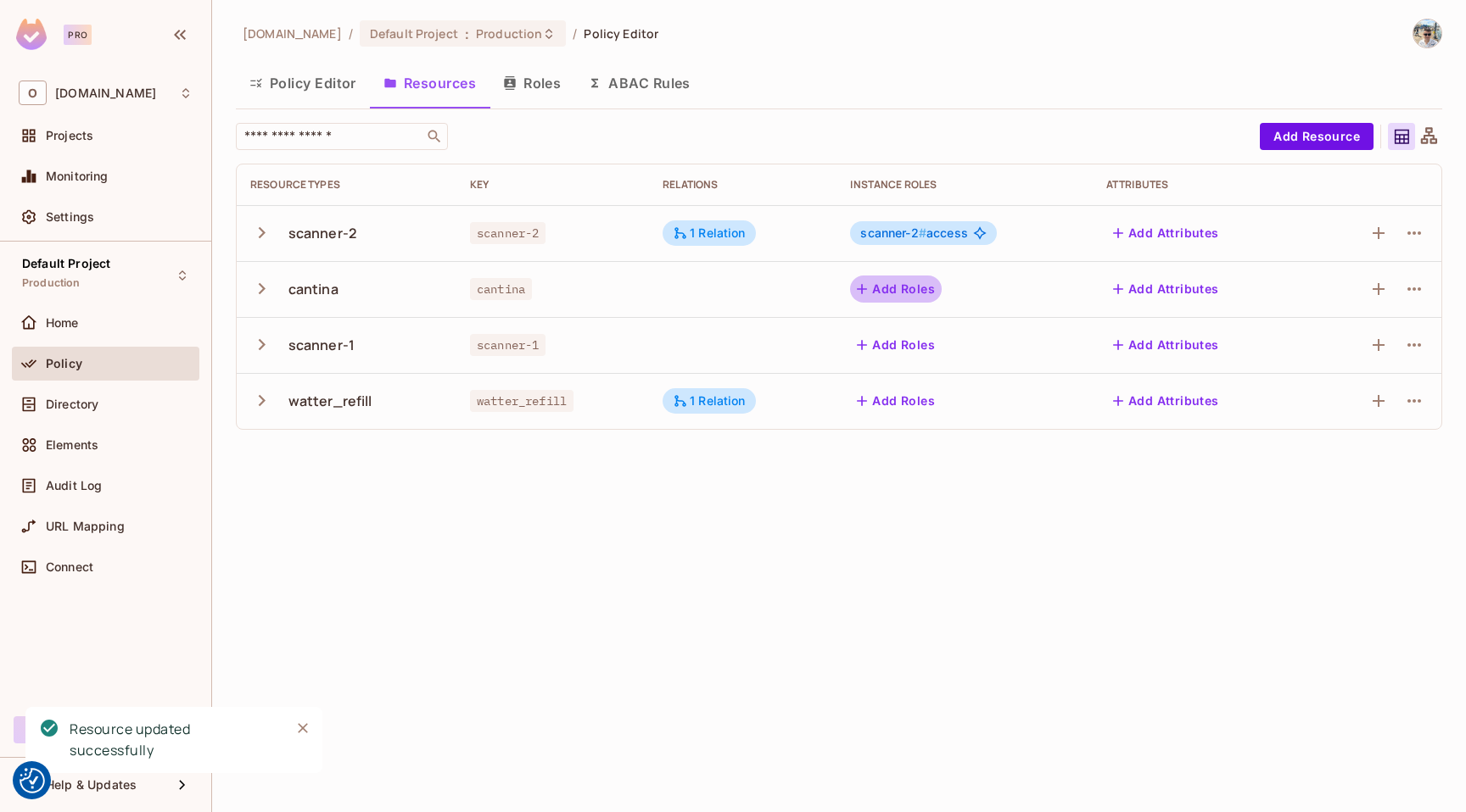
click at [931, 282] on button "Add Roles" at bounding box center [895, 289] width 92 height 28
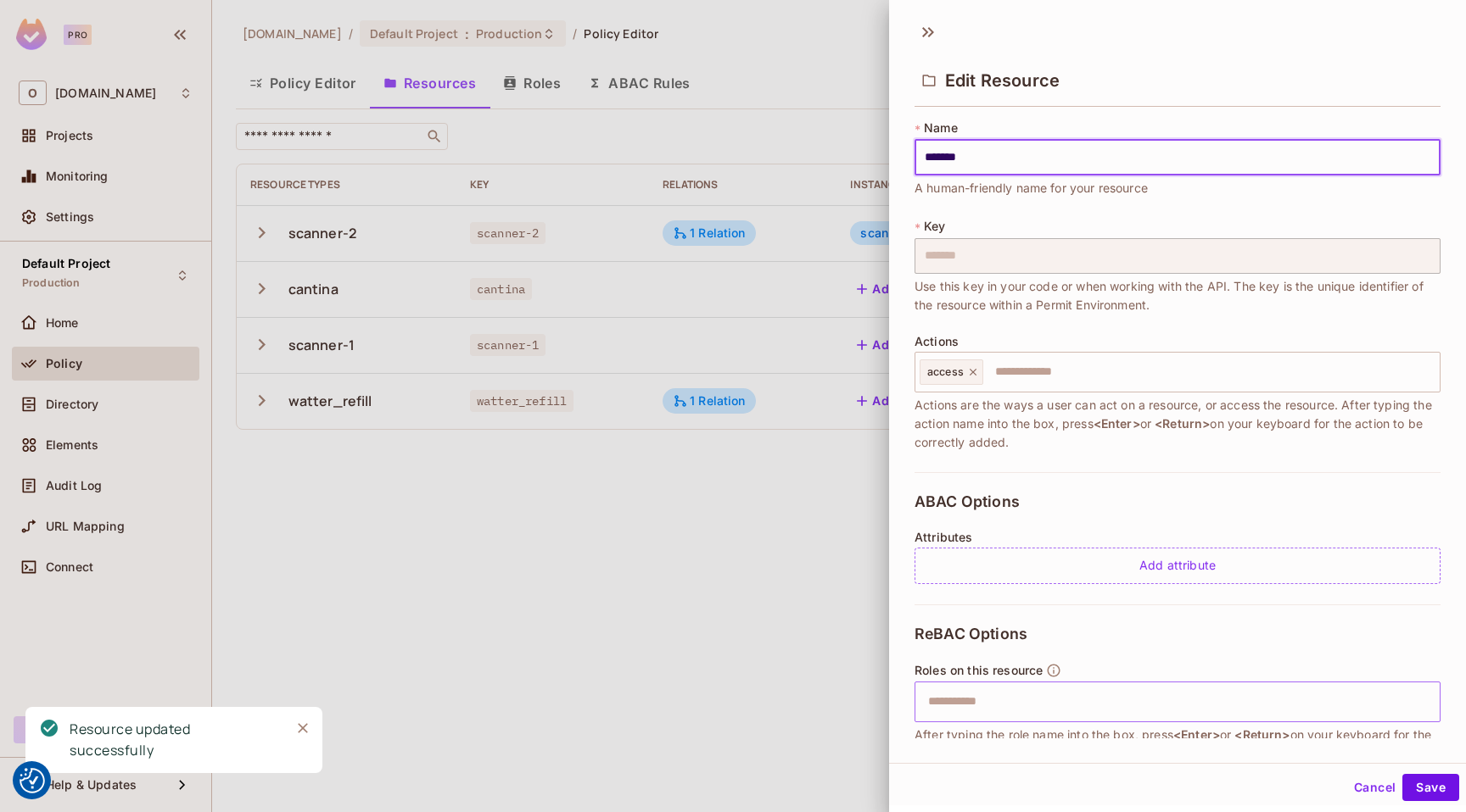
click at [999, 706] on input "text" at bounding box center [1175, 702] width 515 height 33
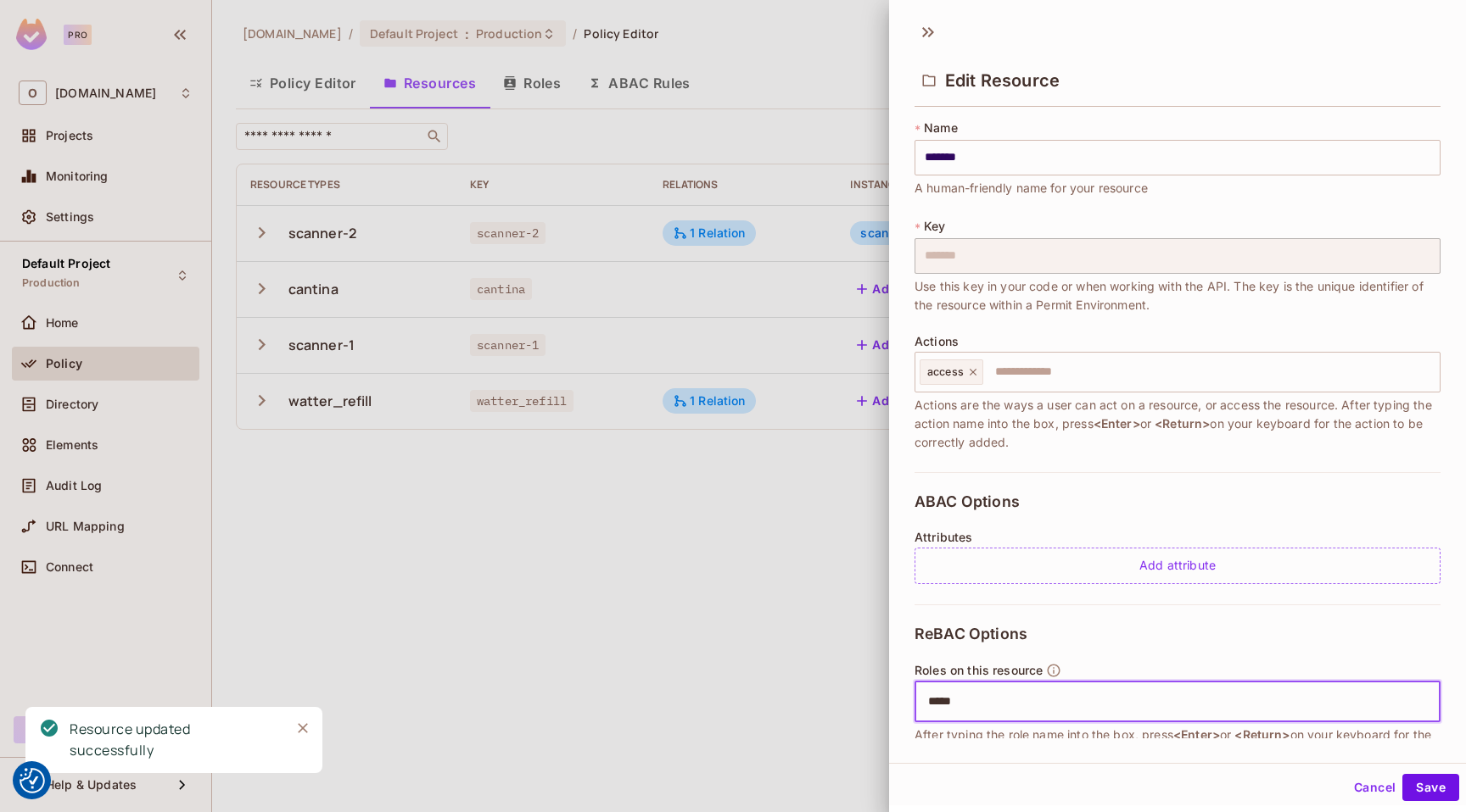
type input "******"
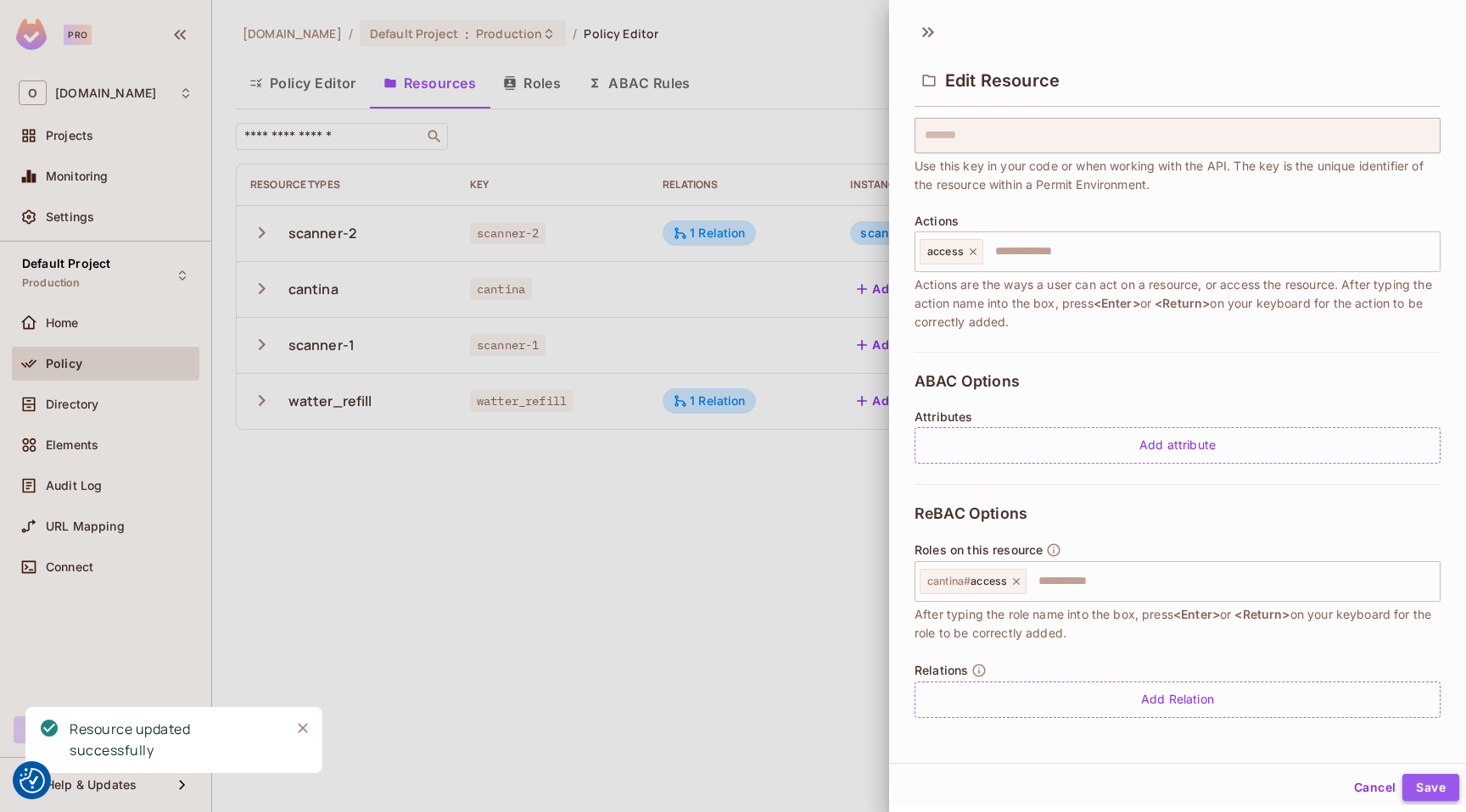
click at [1431, 795] on button "Save" at bounding box center [1431, 788] width 57 height 28
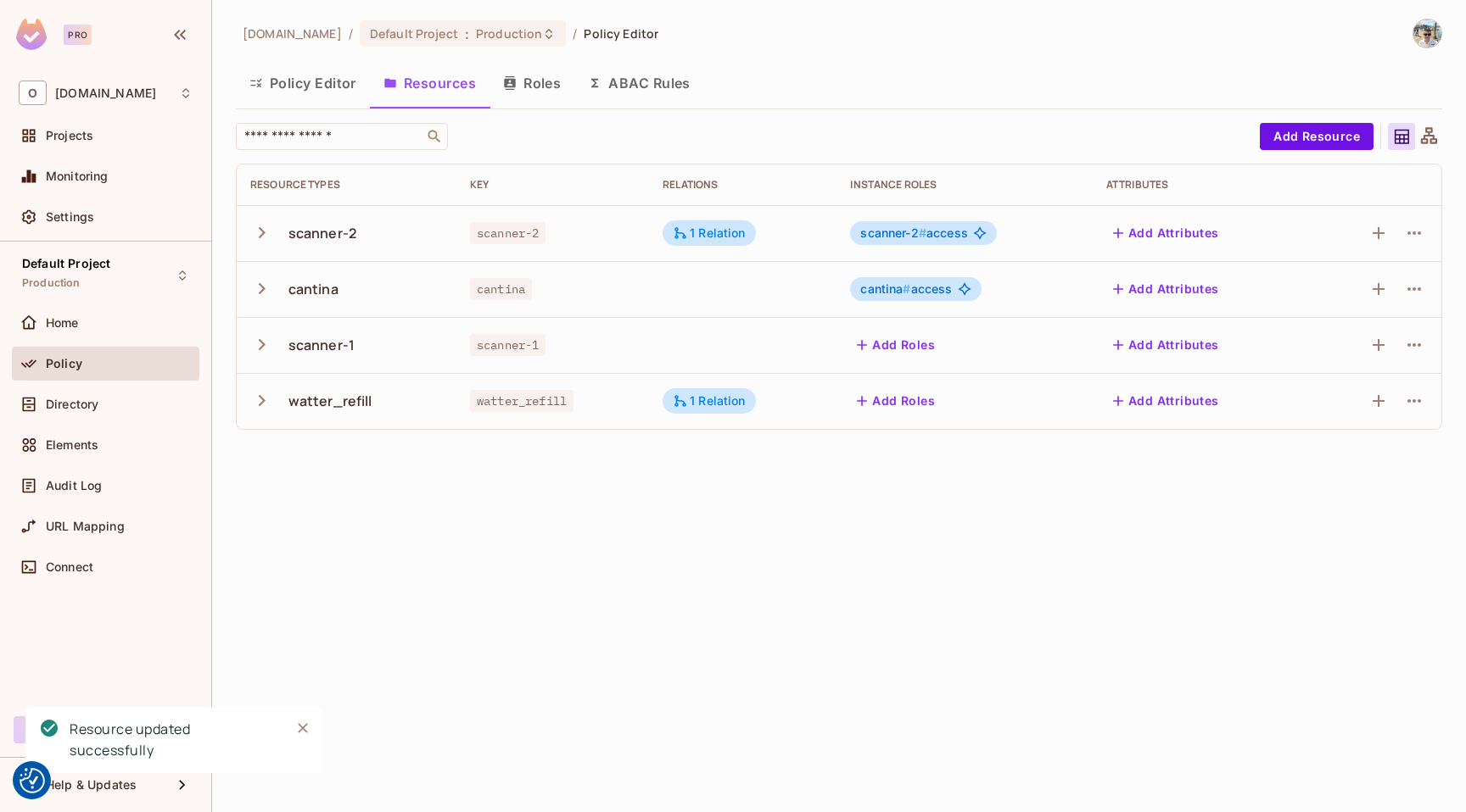
click at [297, 285] on div "cantina" at bounding box center [313, 288] width 50 height 19
click at [269, 284] on icon "button" at bounding box center [261, 288] width 23 height 23
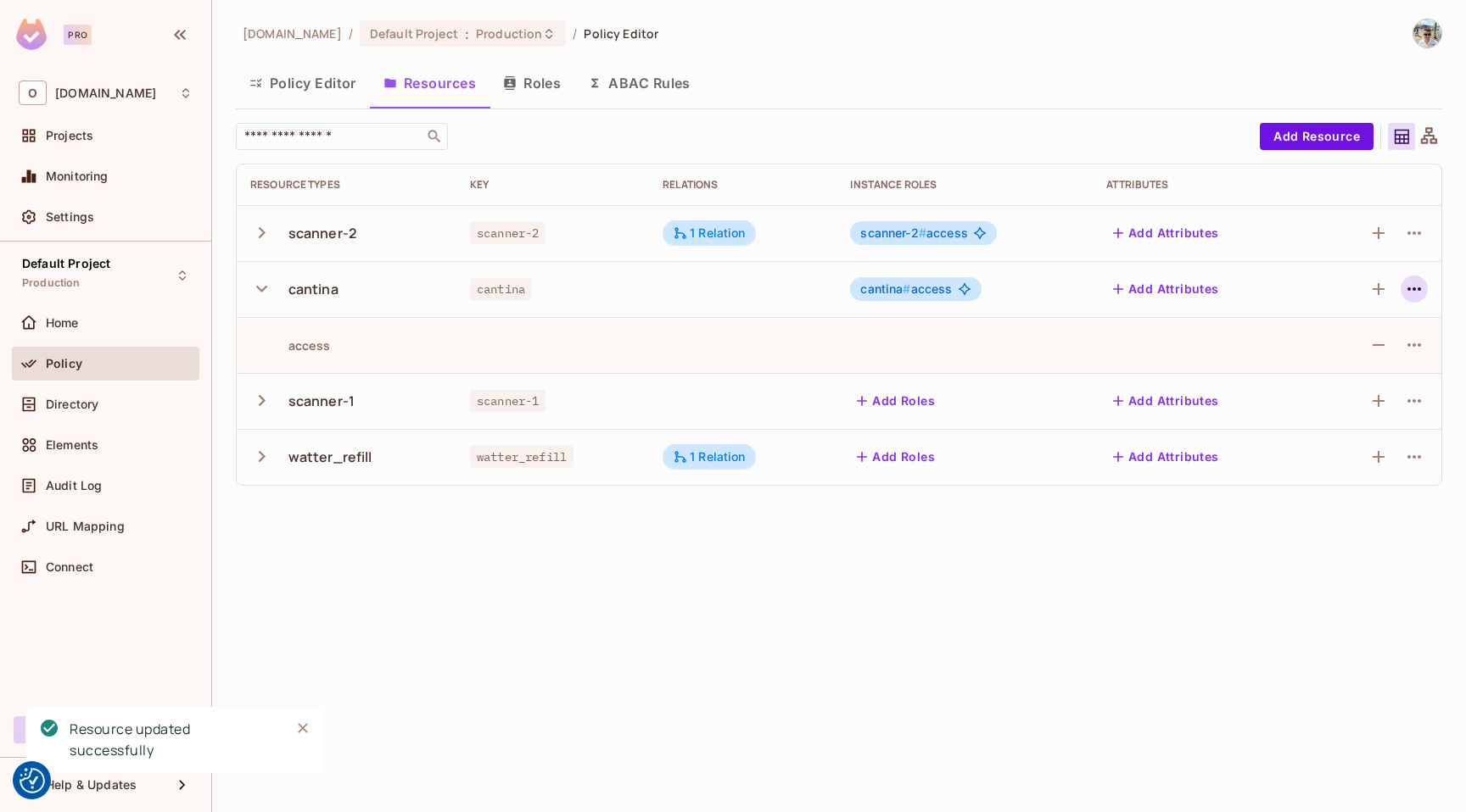
click at [1405, 279] on button "button" at bounding box center [1414, 289] width 28 height 28
click at [1344, 352] on div "Edit Resource" at bounding box center [1340, 355] width 80 height 17
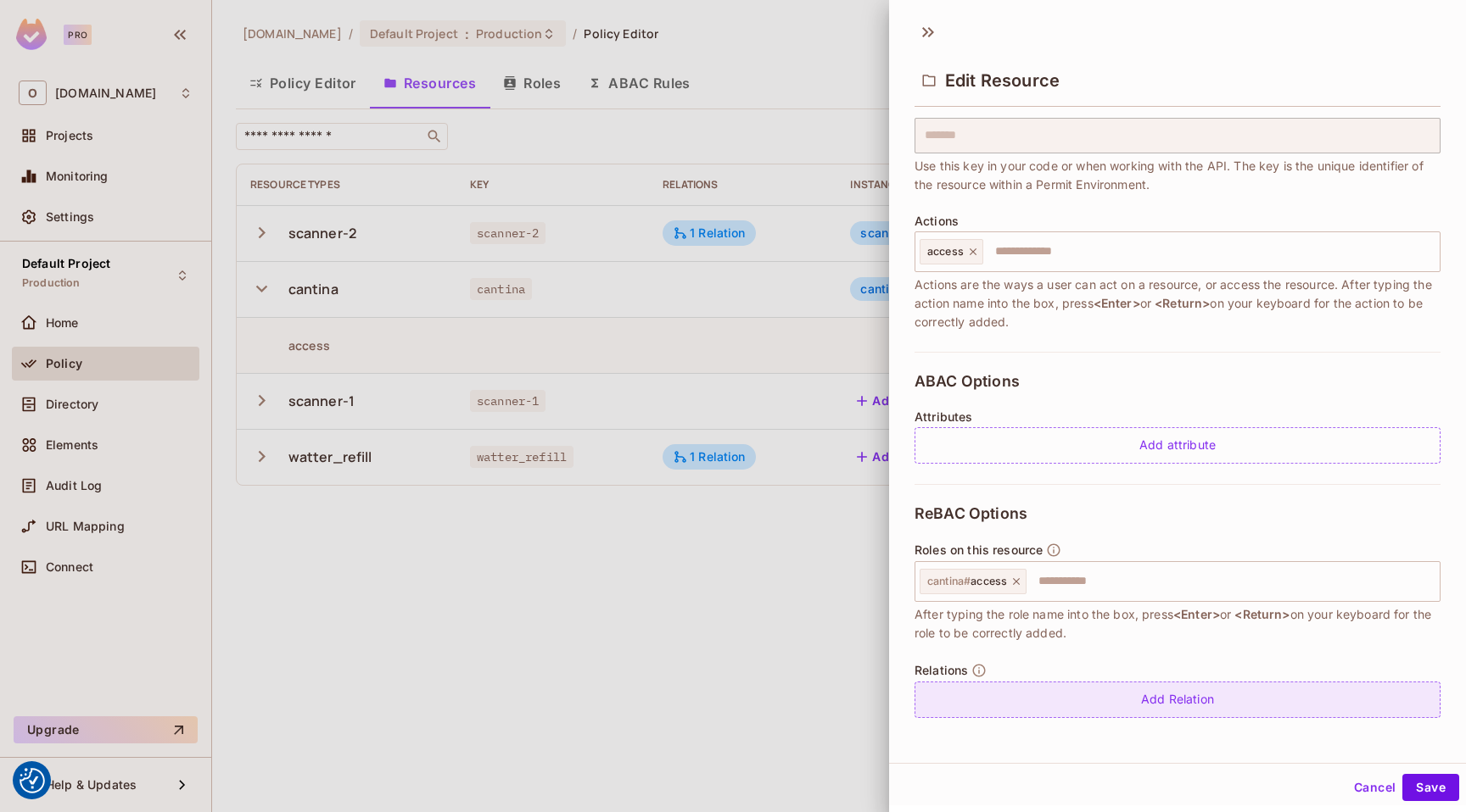
click at [1022, 702] on div "Add Relation" at bounding box center [1178, 700] width 526 height 36
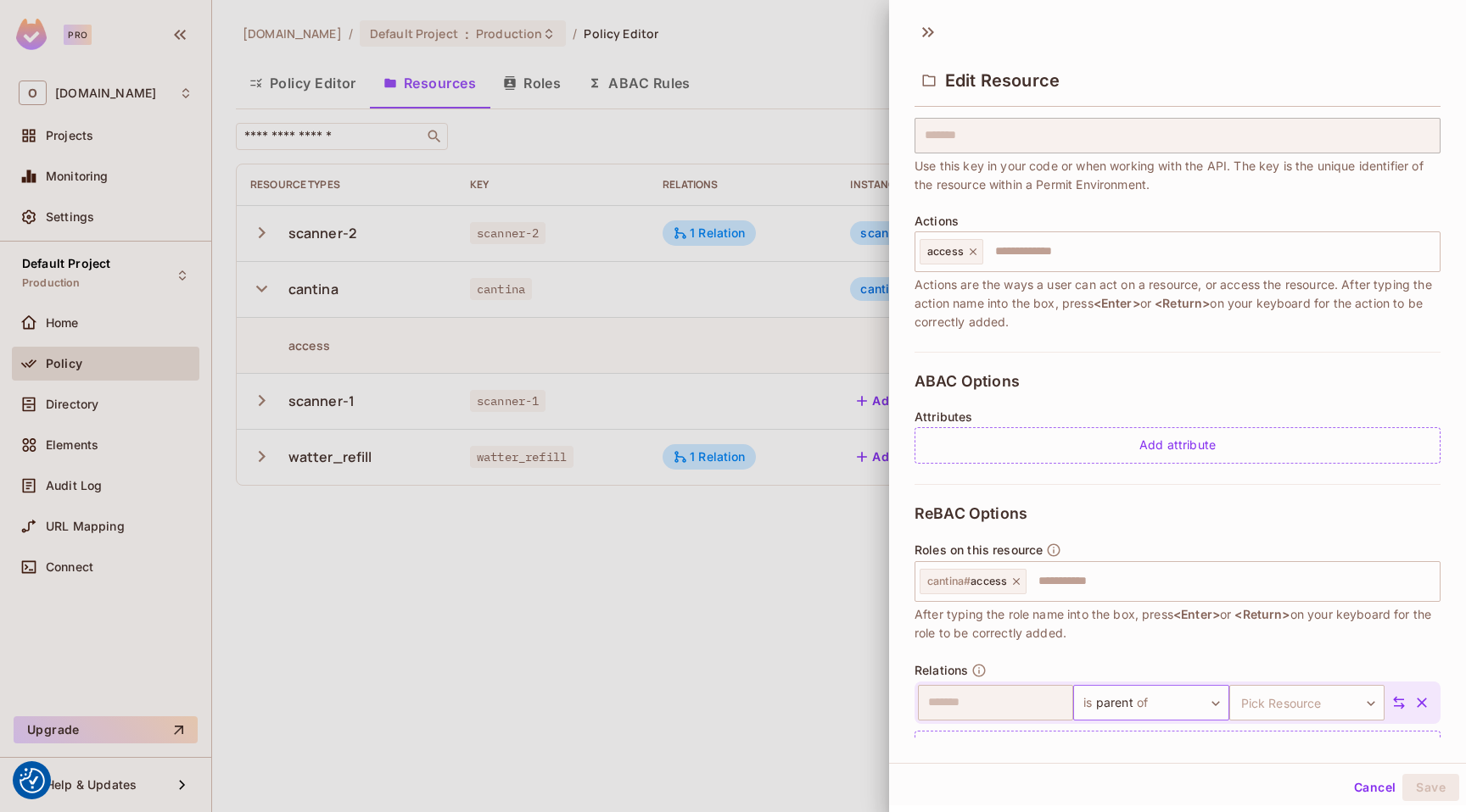
click at [1123, 699] on body "We use cookies to enhance your browsing experience, serve personalized ads or c…" at bounding box center [733, 406] width 1466 height 812
click at [1133, 699] on span "of" at bounding box center [1132, 701] width 16 height 21
click at [1256, 699] on body "We use cookies to enhance your browsing experience, serve personalized ads or c…" at bounding box center [733, 406] width 1466 height 812
click at [1268, 738] on li "scanner-1" at bounding box center [1282, 746] width 157 height 31
click at [1406, 788] on button "Save" at bounding box center [1431, 788] width 57 height 28
